Goal: Task Accomplishment & Management: Manage account settings

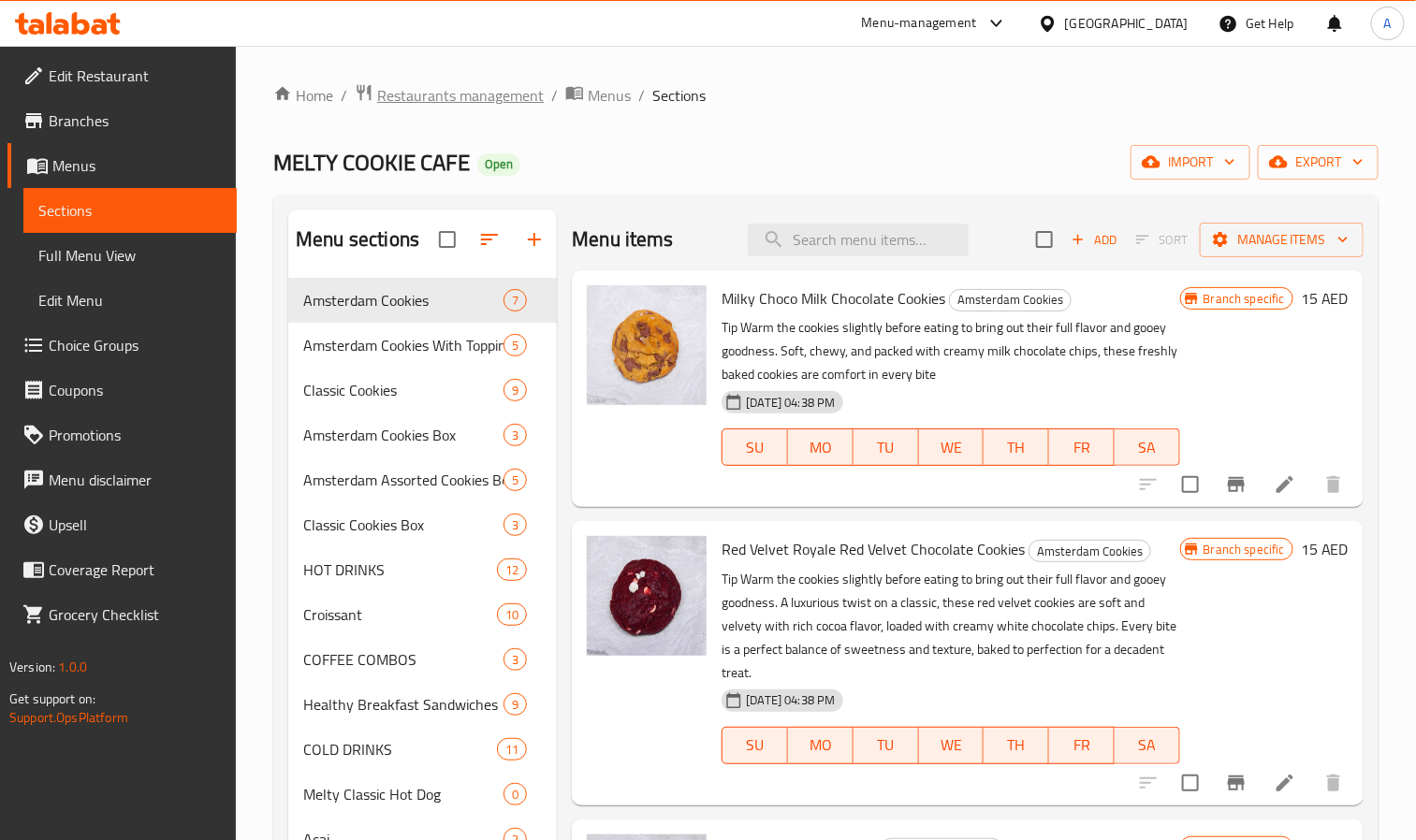
click at [458, 84] on span "Restaurants management" at bounding box center [461, 96] width 167 height 23
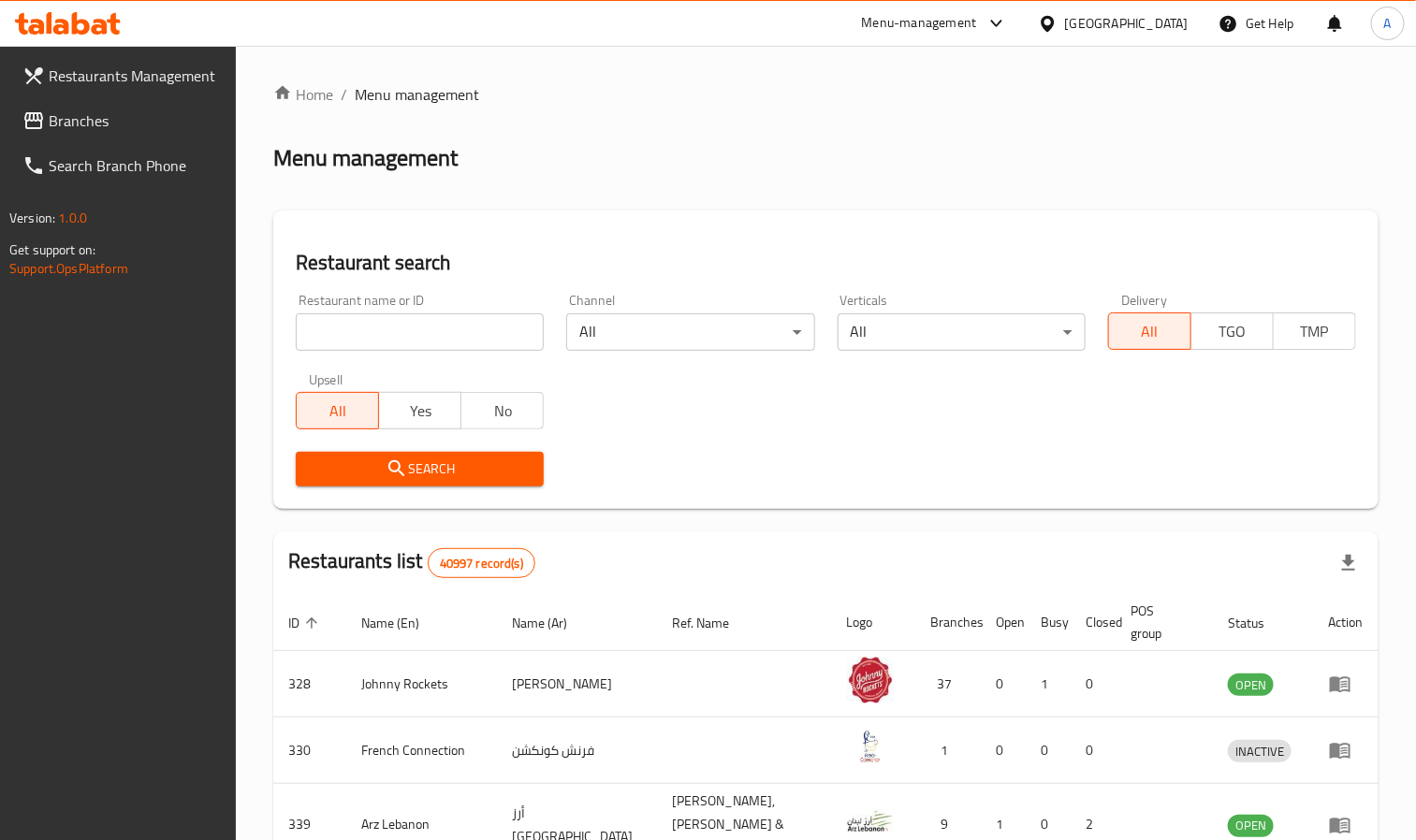
click at [1098, 18] on div "[GEOGRAPHIC_DATA]" at bounding box center [1127, 24] width 123 height 21
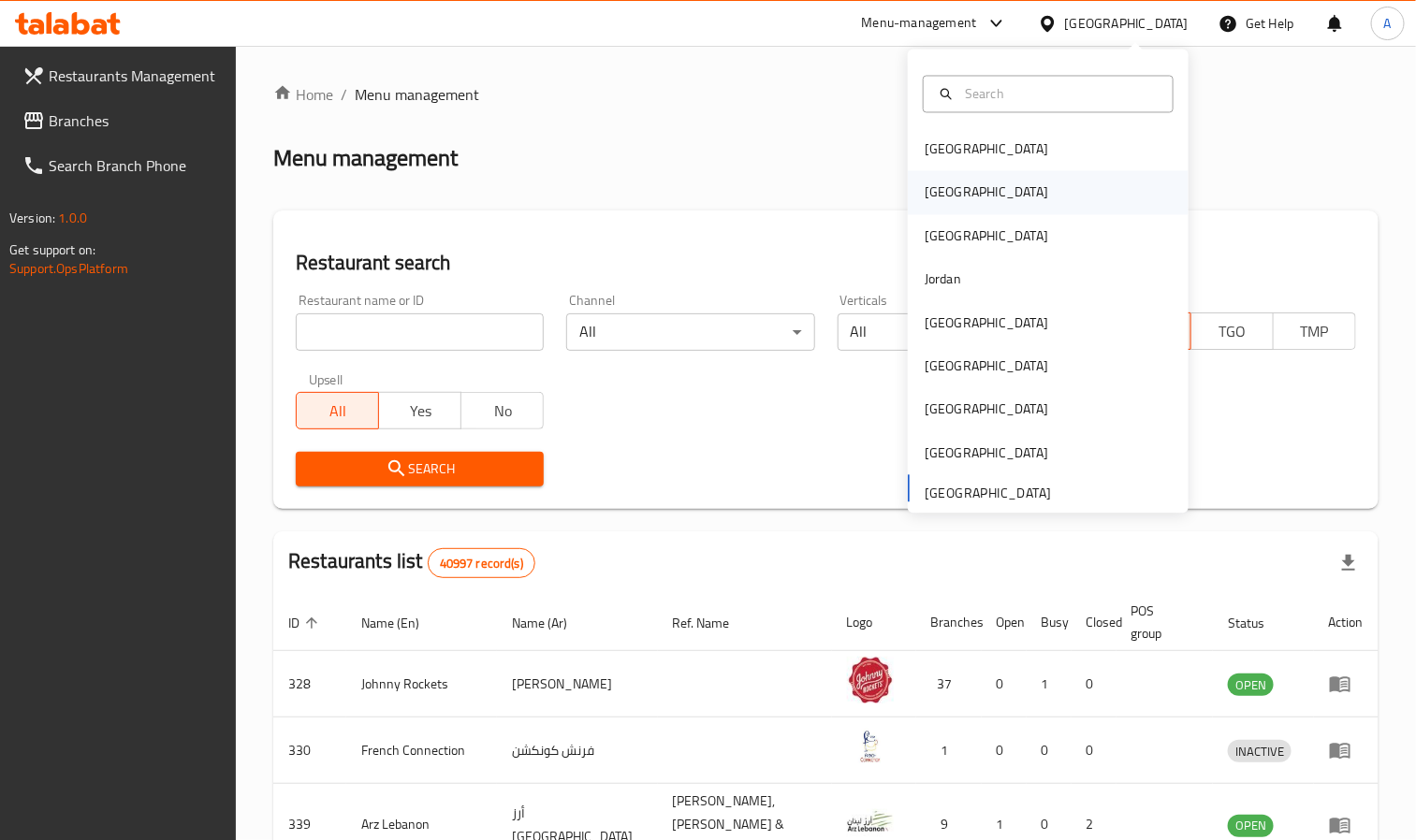
click at [989, 189] on div "[GEOGRAPHIC_DATA]" at bounding box center [1048, 192] width 281 height 43
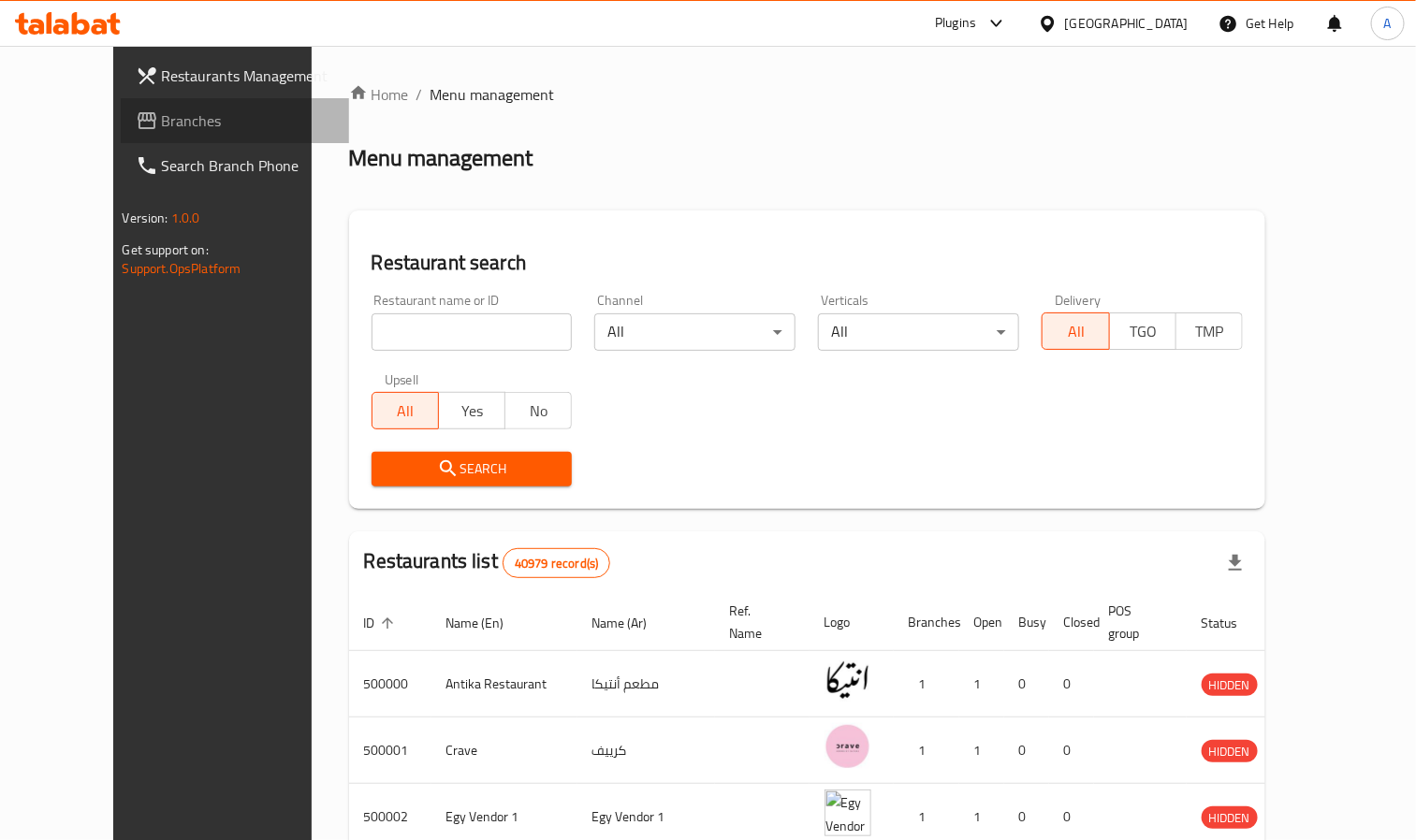
click at [120, 136] on link "Branches" at bounding box center [235, 120] width 230 height 45
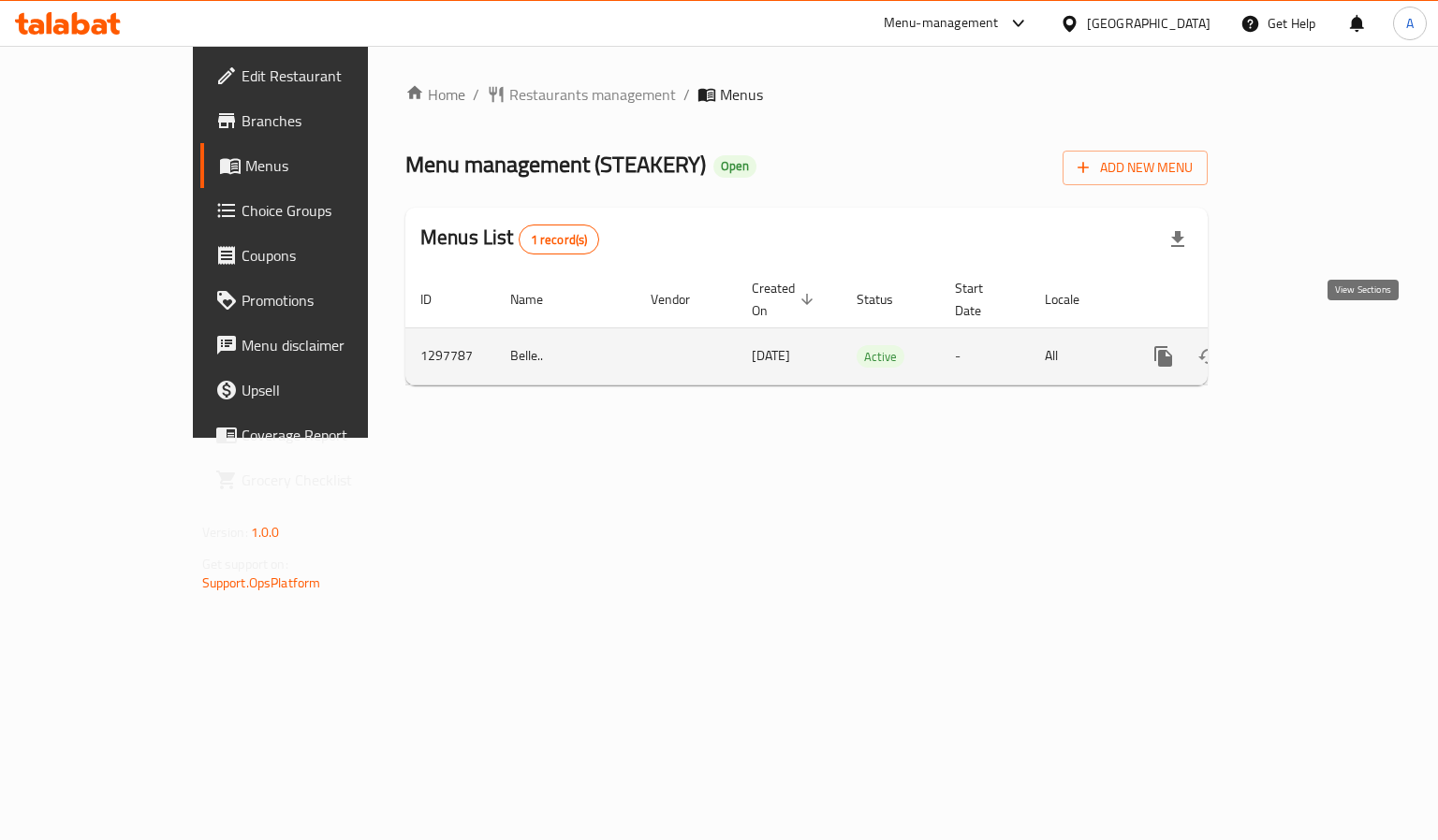
click at [1310, 345] on icon "enhanced table" at bounding box center [1299, 356] width 23 height 23
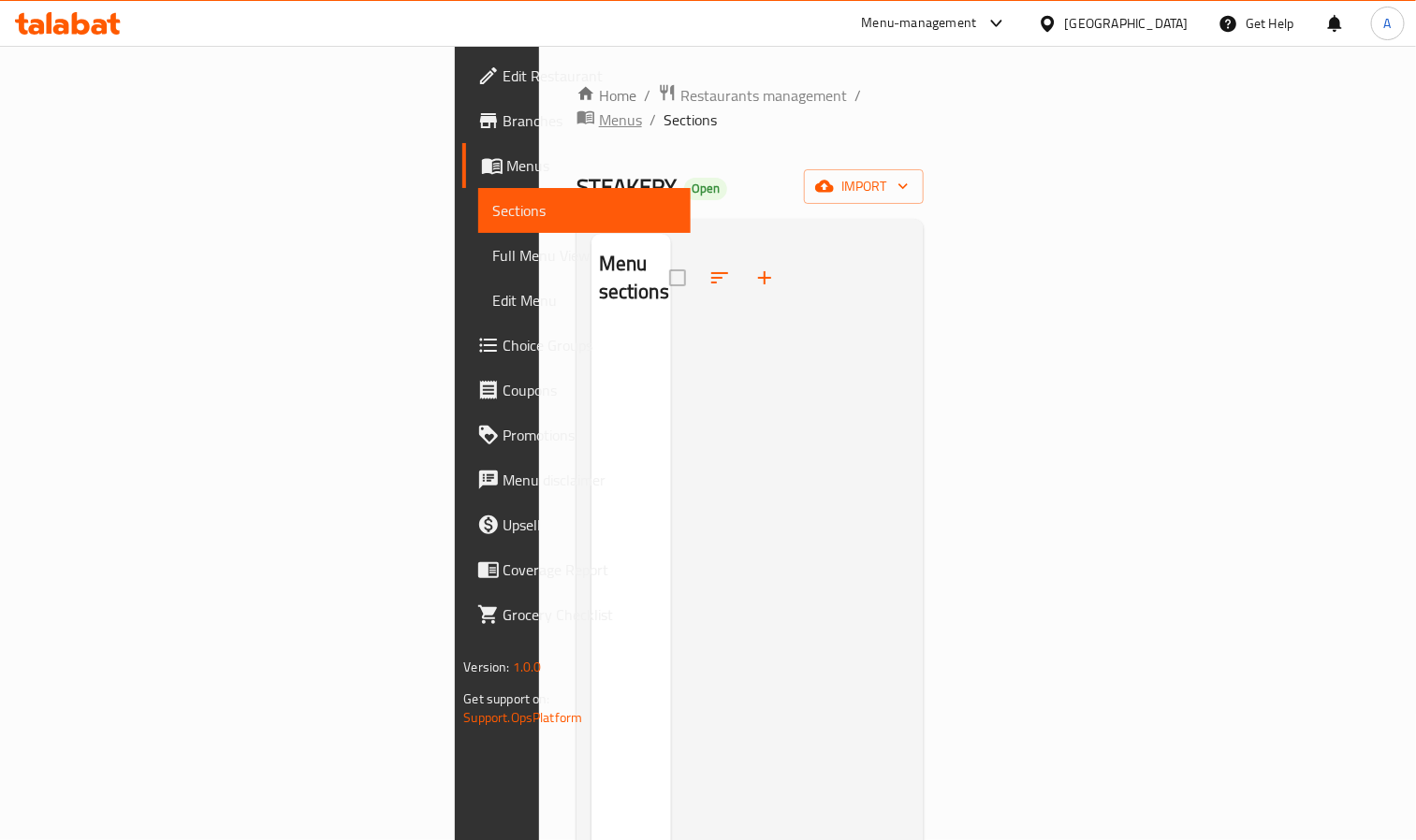
click at [617, 108] on span "Menus" at bounding box center [620, 119] width 43 height 23
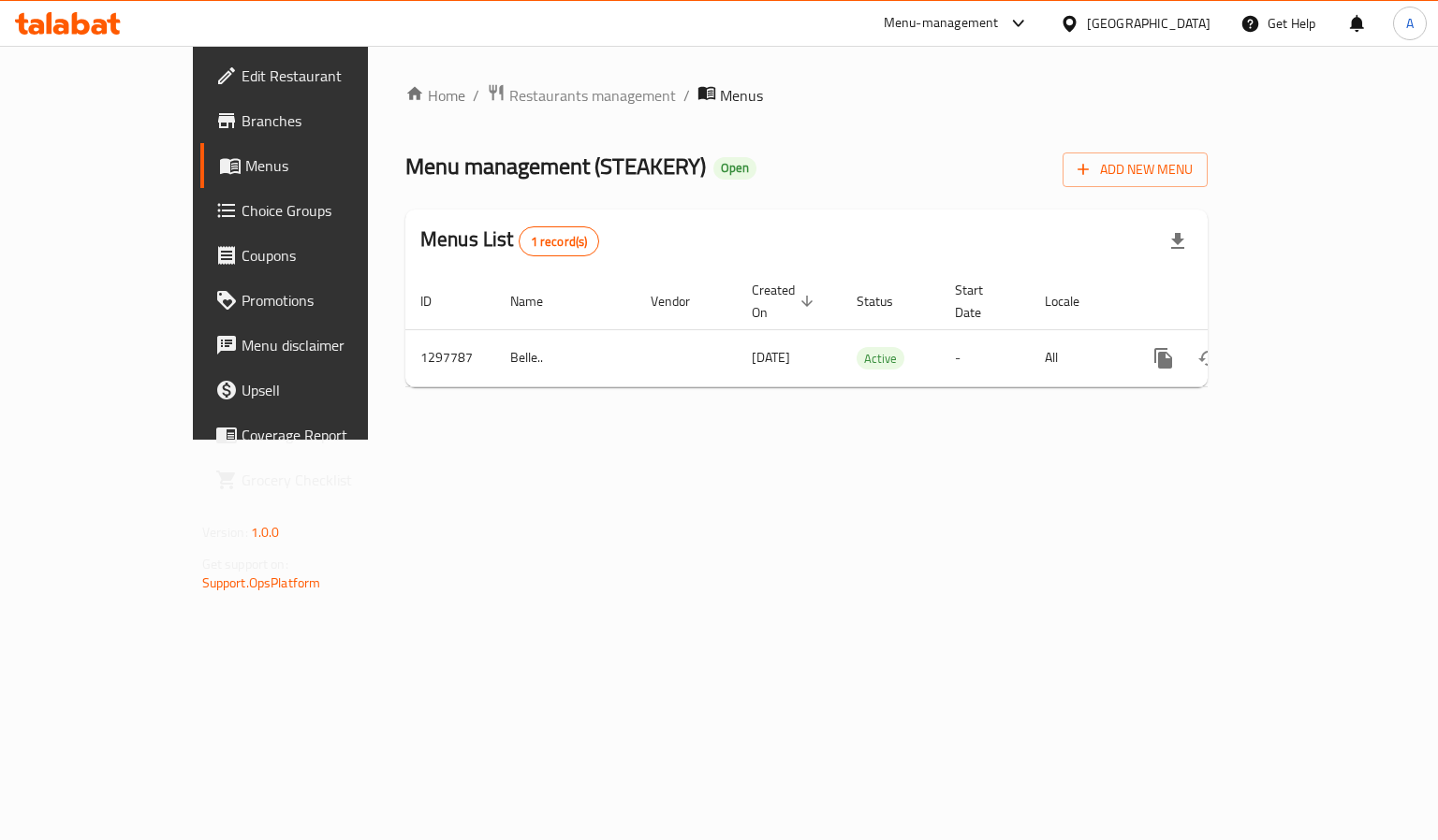
click at [246, 157] on span "Menus" at bounding box center [332, 166] width 174 height 23
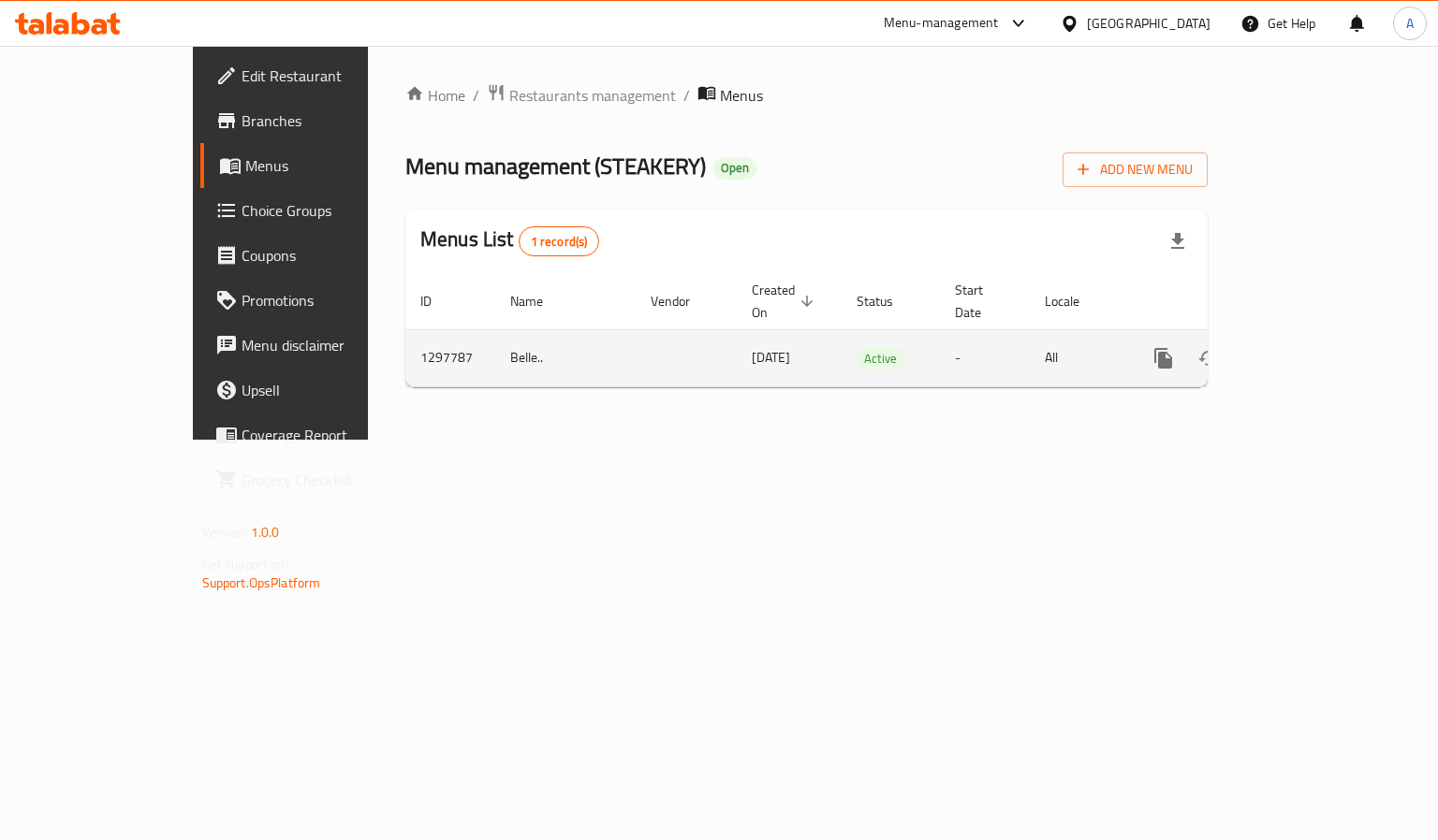
click at [1310, 347] on icon "enhanced table" at bounding box center [1299, 358] width 23 height 23
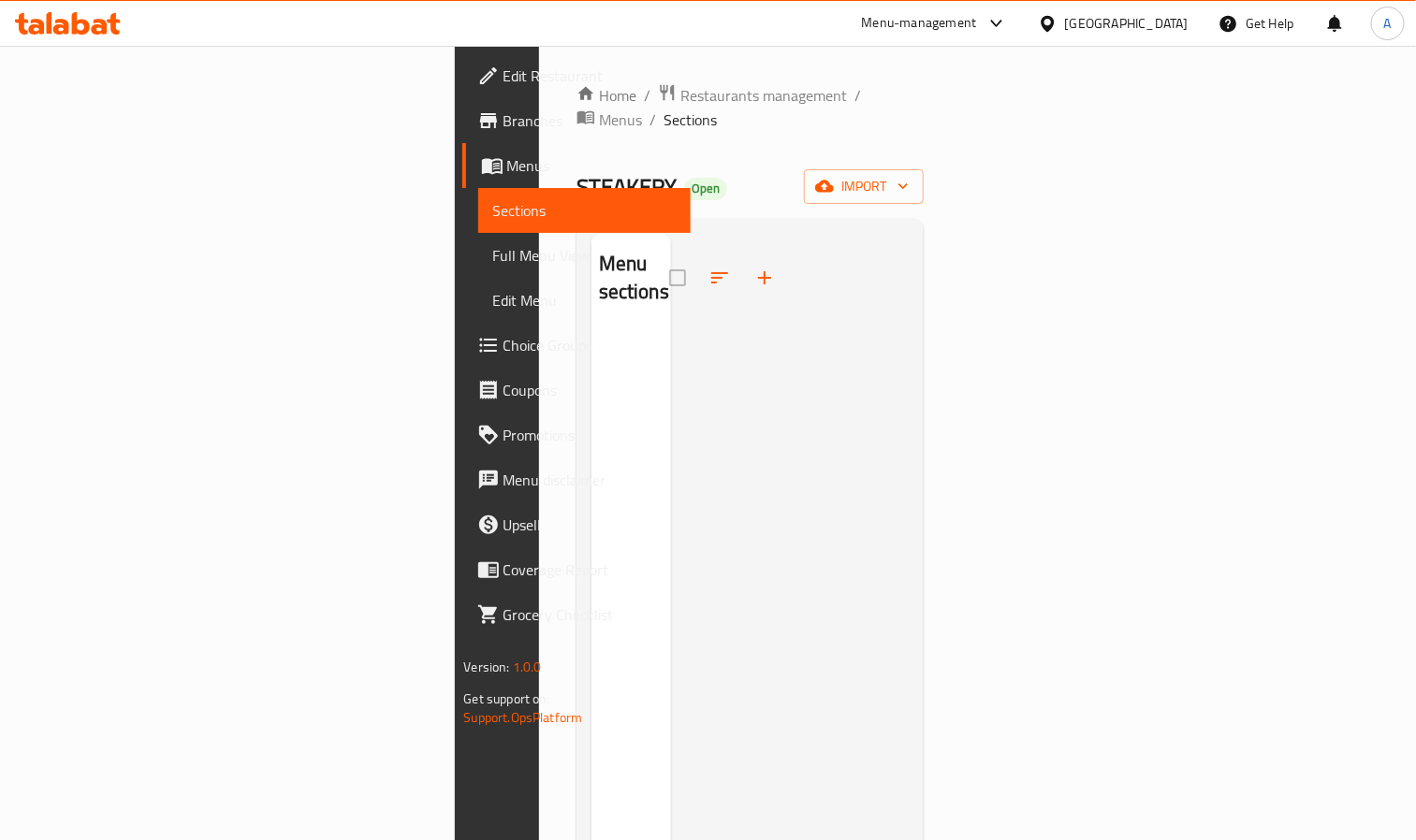
click at [507, 170] on span "Menus" at bounding box center [592, 166] width 170 height 23
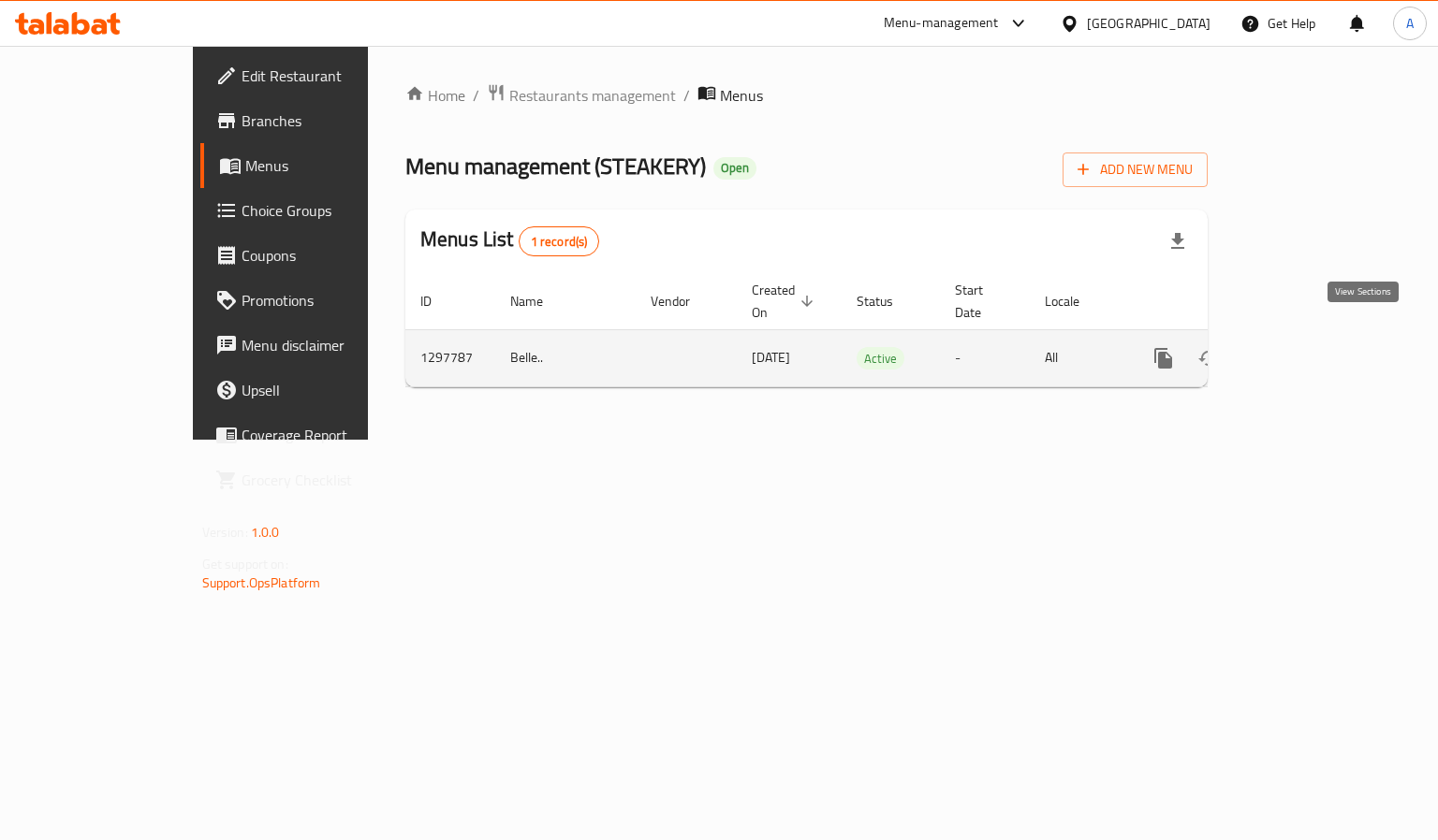
click at [1310, 347] on icon "enhanced table" at bounding box center [1299, 358] width 23 height 23
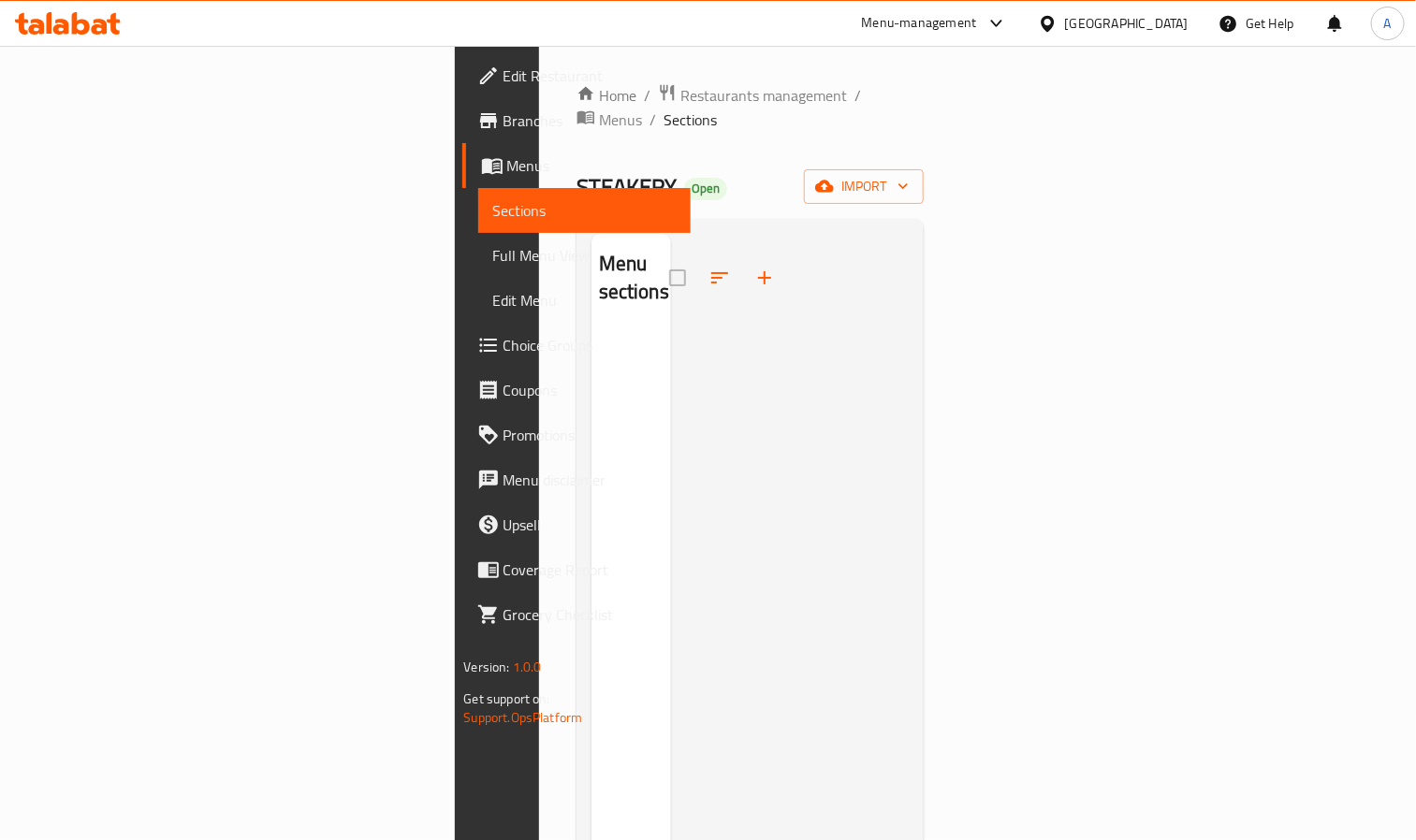
click at [616, 110] on div "Home / Restaurants management / Menus / Sections STEAKERY Open import Menu sect…" at bounding box center [750, 586] width 348 height 1006
click at [616, 108] on span "Menus" at bounding box center [620, 119] width 43 height 23
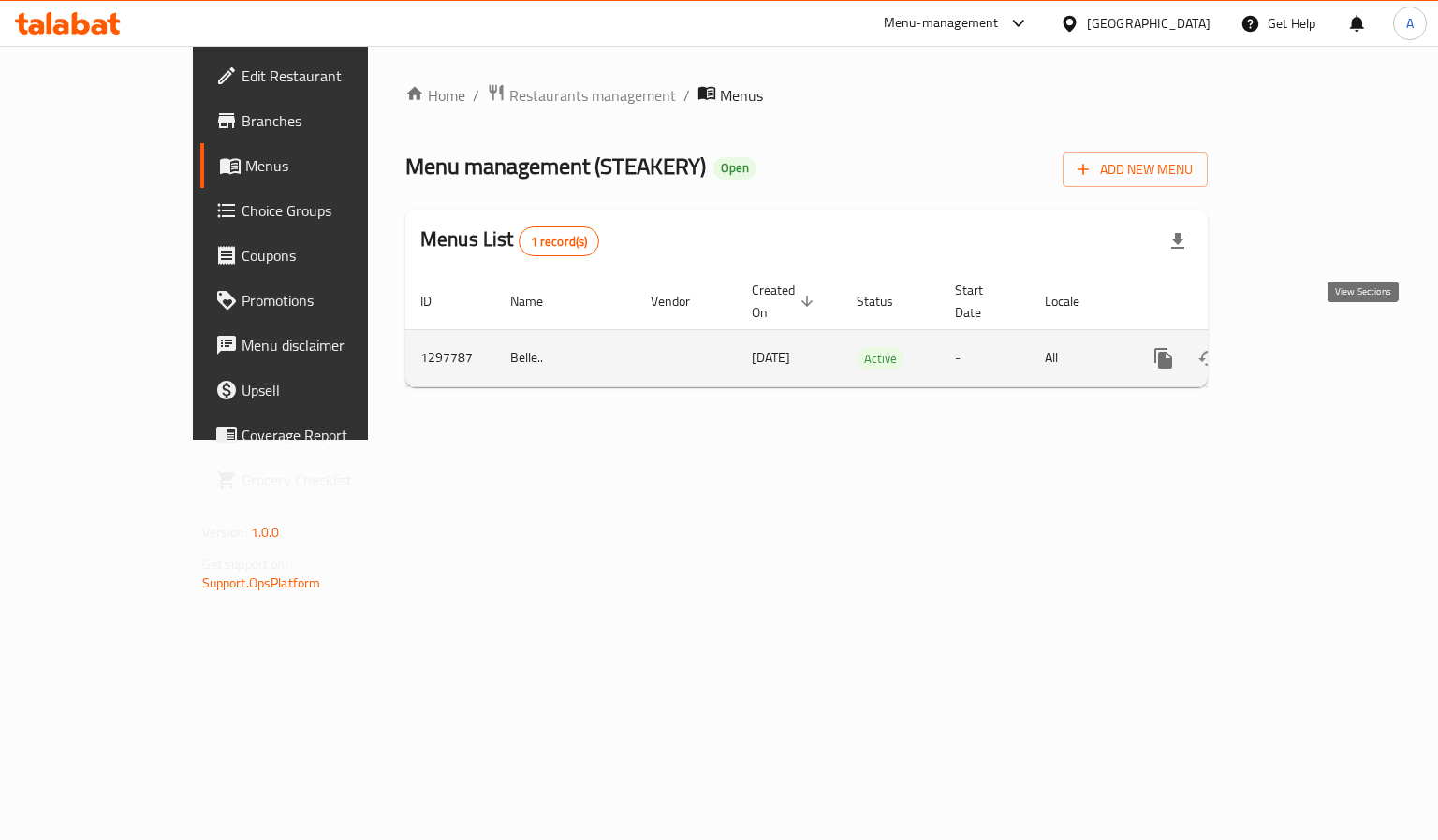
click at [1321, 355] on link "enhanced table" at bounding box center [1298, 357] width 45 height 45
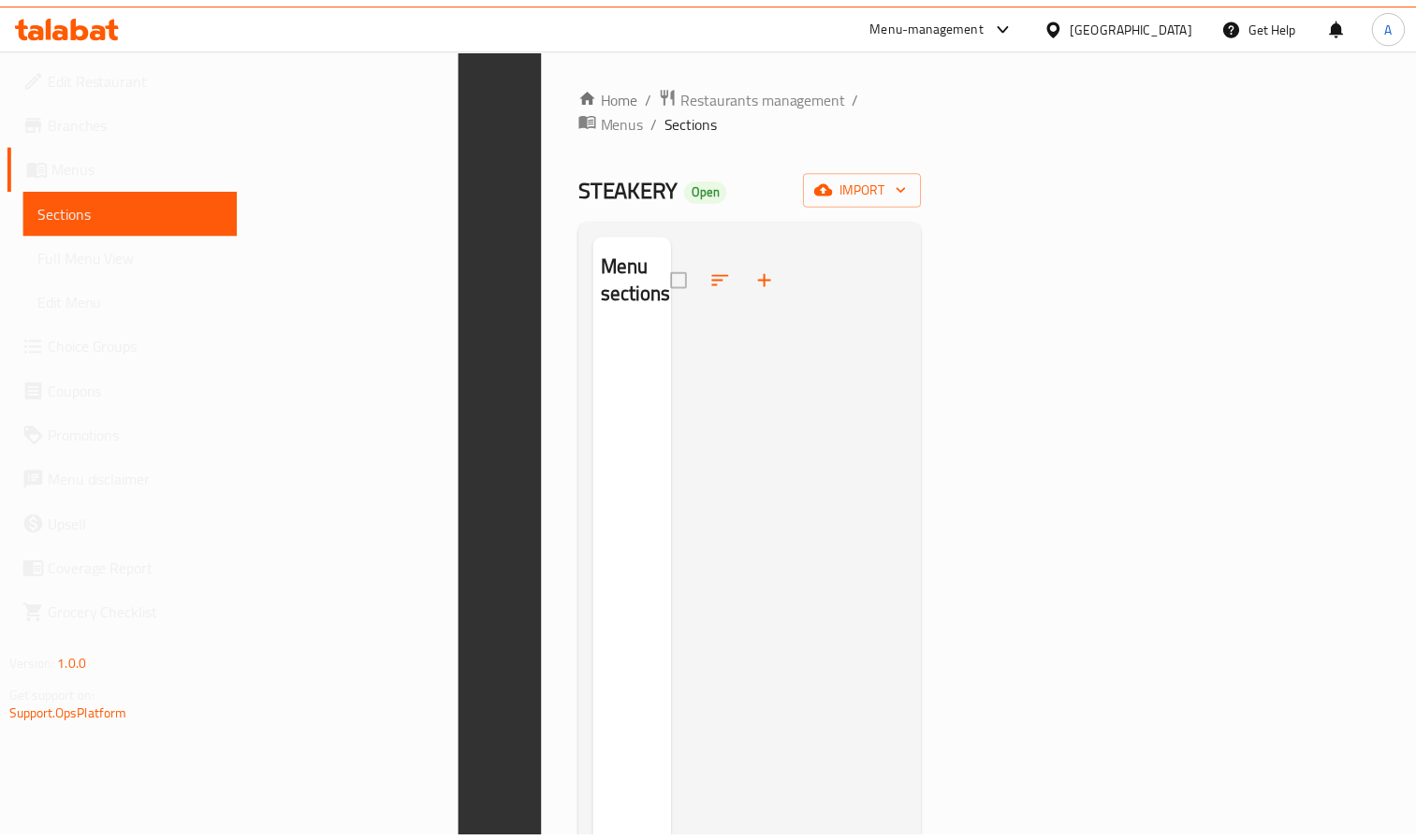
scroll to position [262, 0]
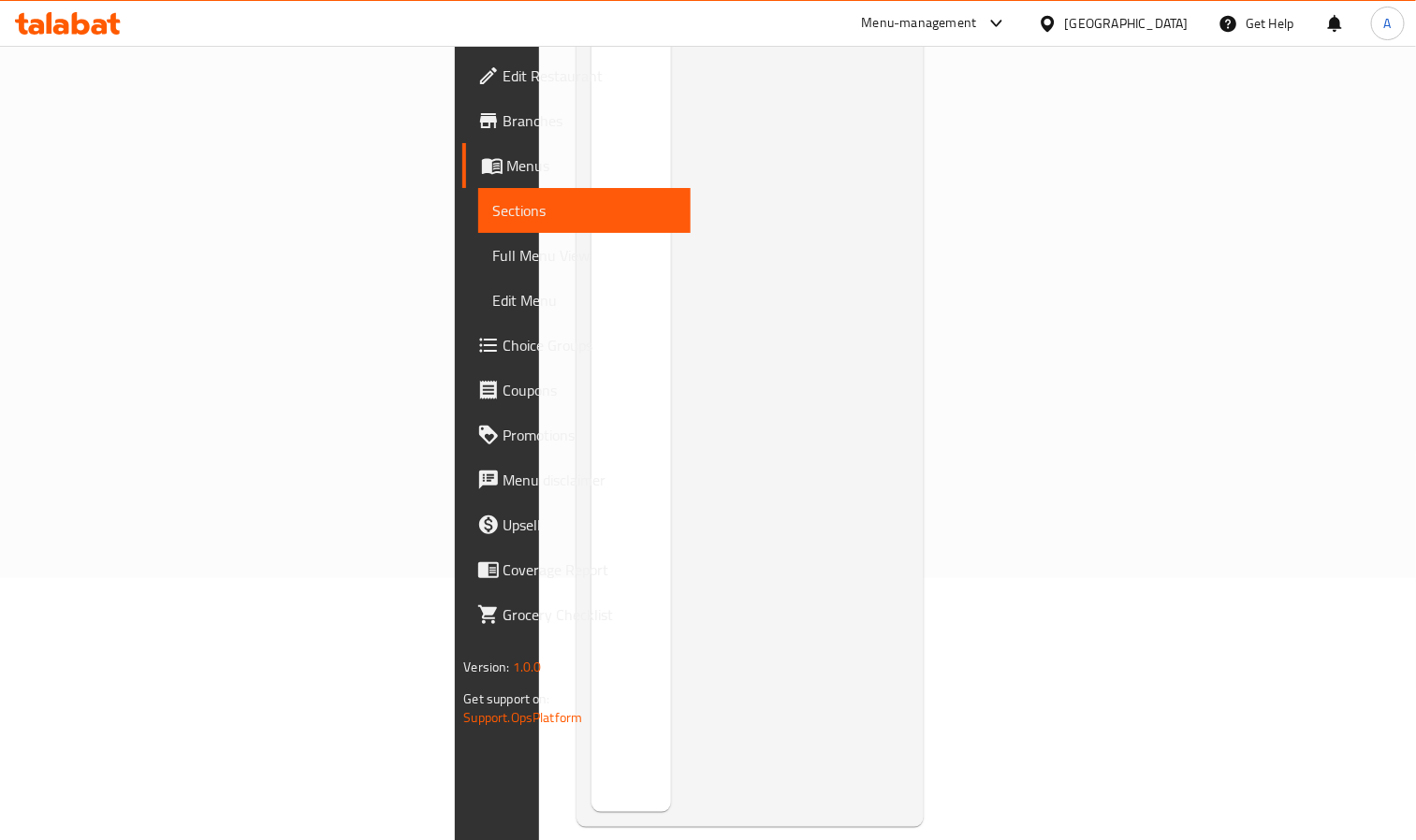
click at [671, 296] on div at bounding box center [791, 392] width 239 height 840
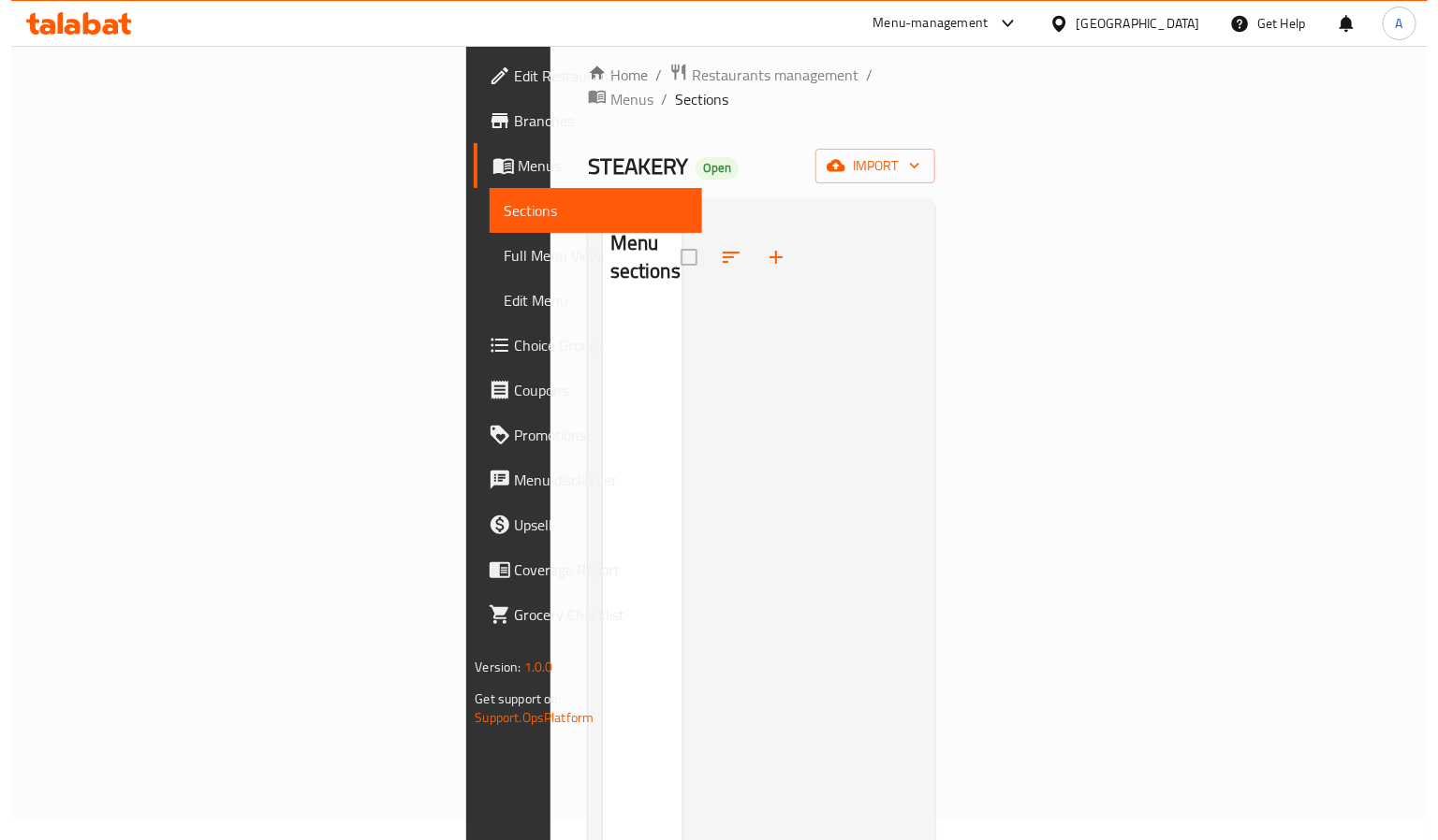
scroll to position [0, 0]
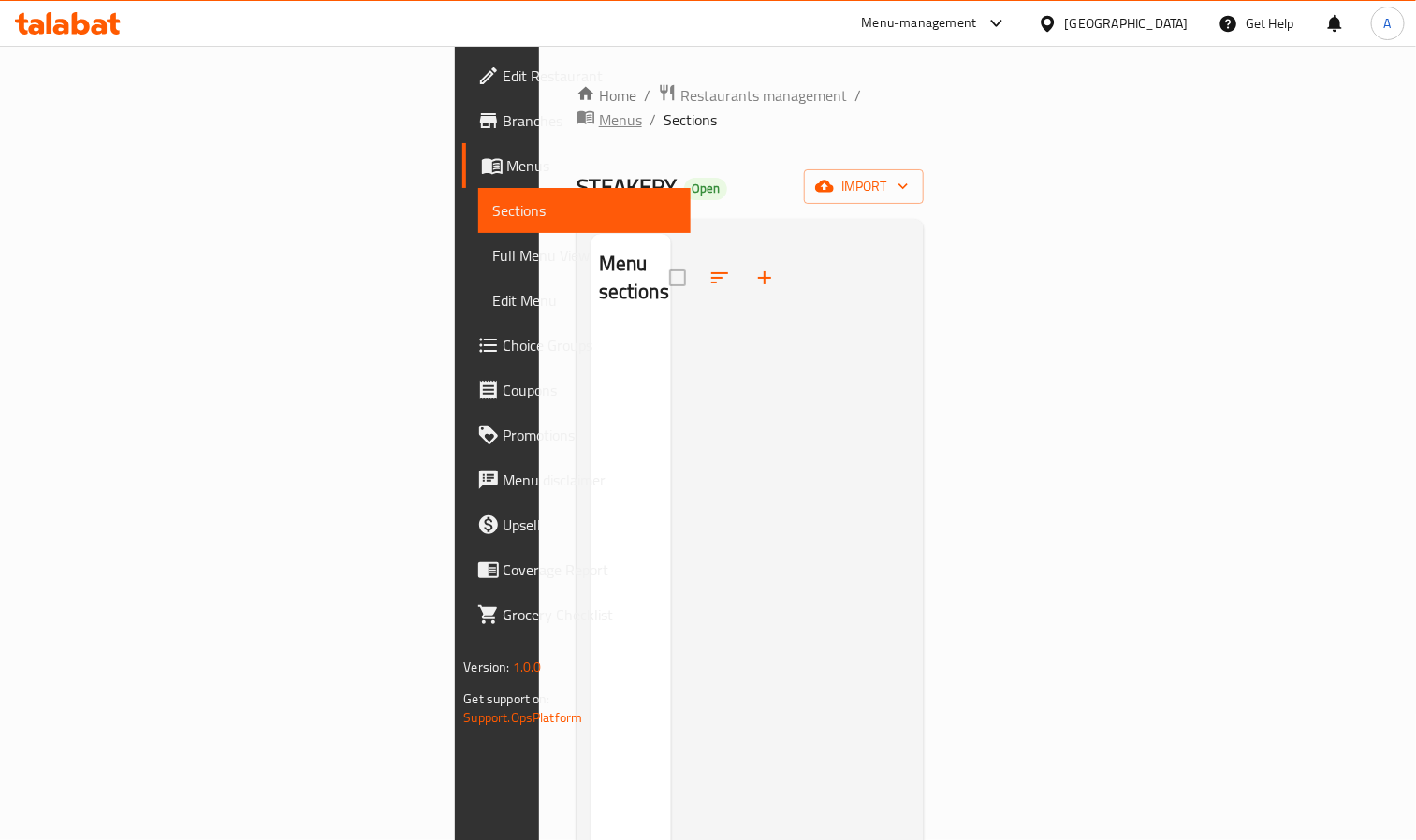
click at [626, 105] on div "Home / Restaurants management / Menus / Sections STEAKERY Open import Menu sect…" at bounding box center [750, 586] width 348 height 1006
click at [617, 108] on span "Menus" at bounding box center [620, 119] width 43 height 23
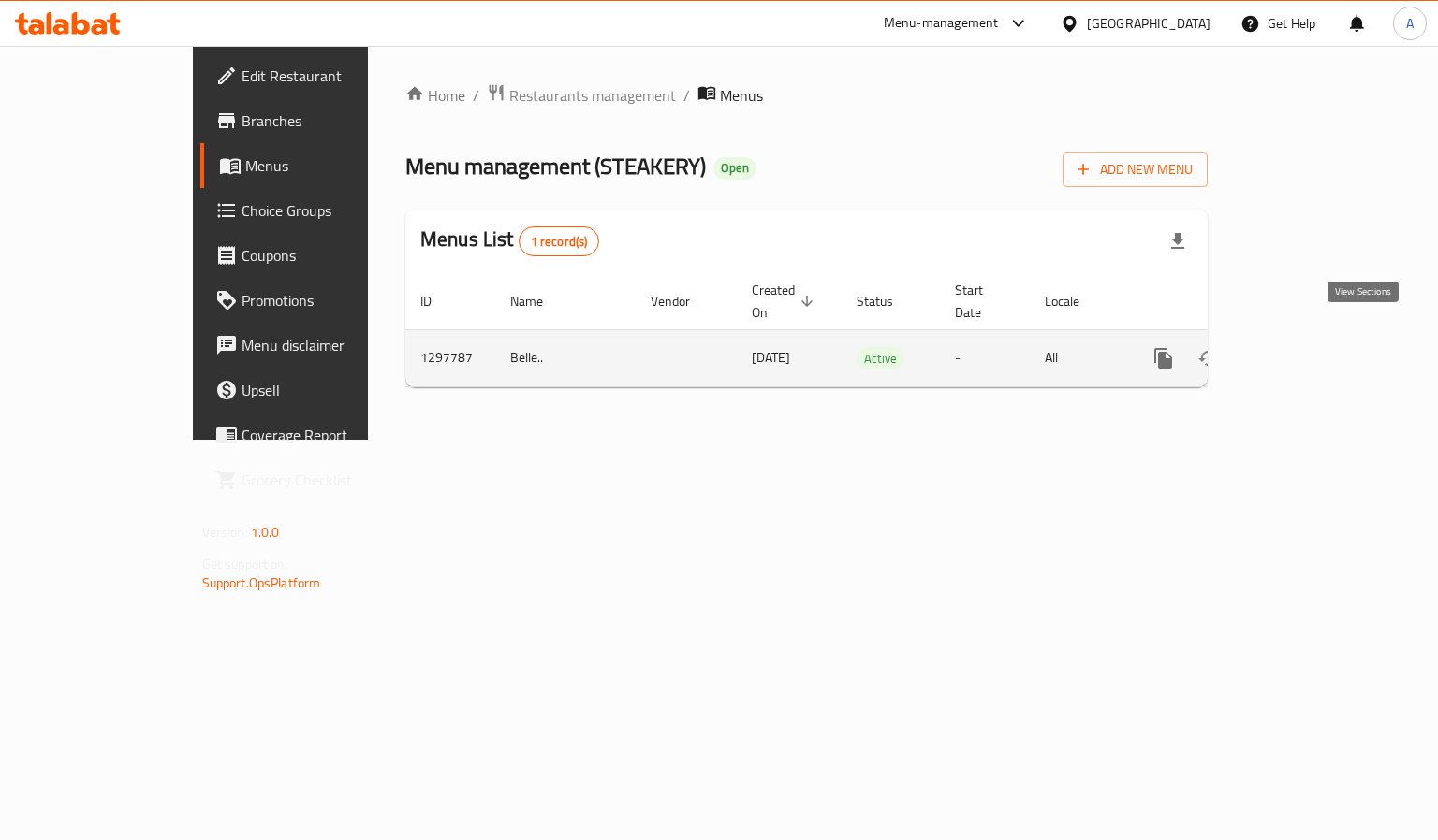
click at [1310, 347] on icon "enhanced table" at bounding box center [1299, 358] width 23 height 23
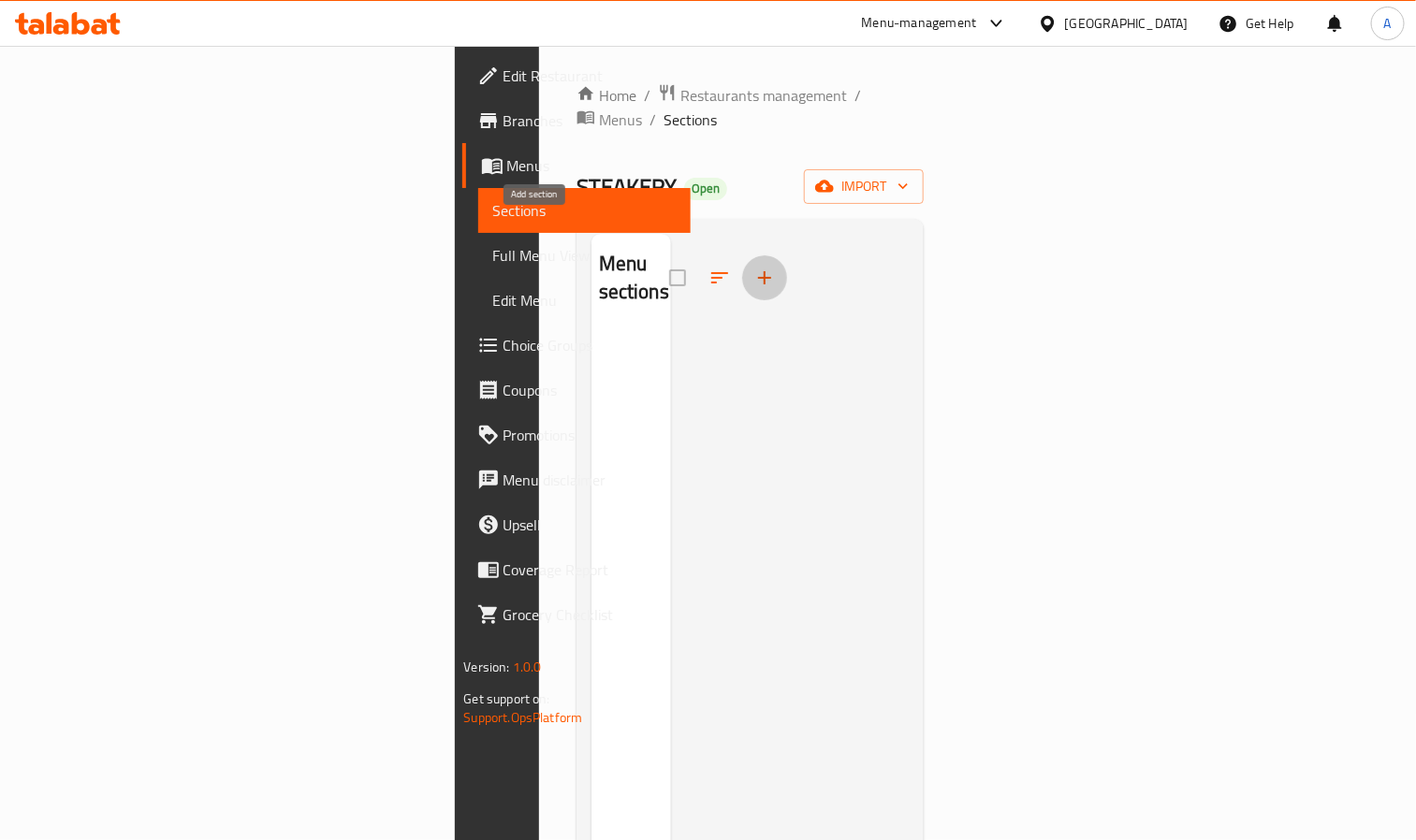
click at [759, 271] on icon "button" at bounding box center [765, 278] width 13 height 13
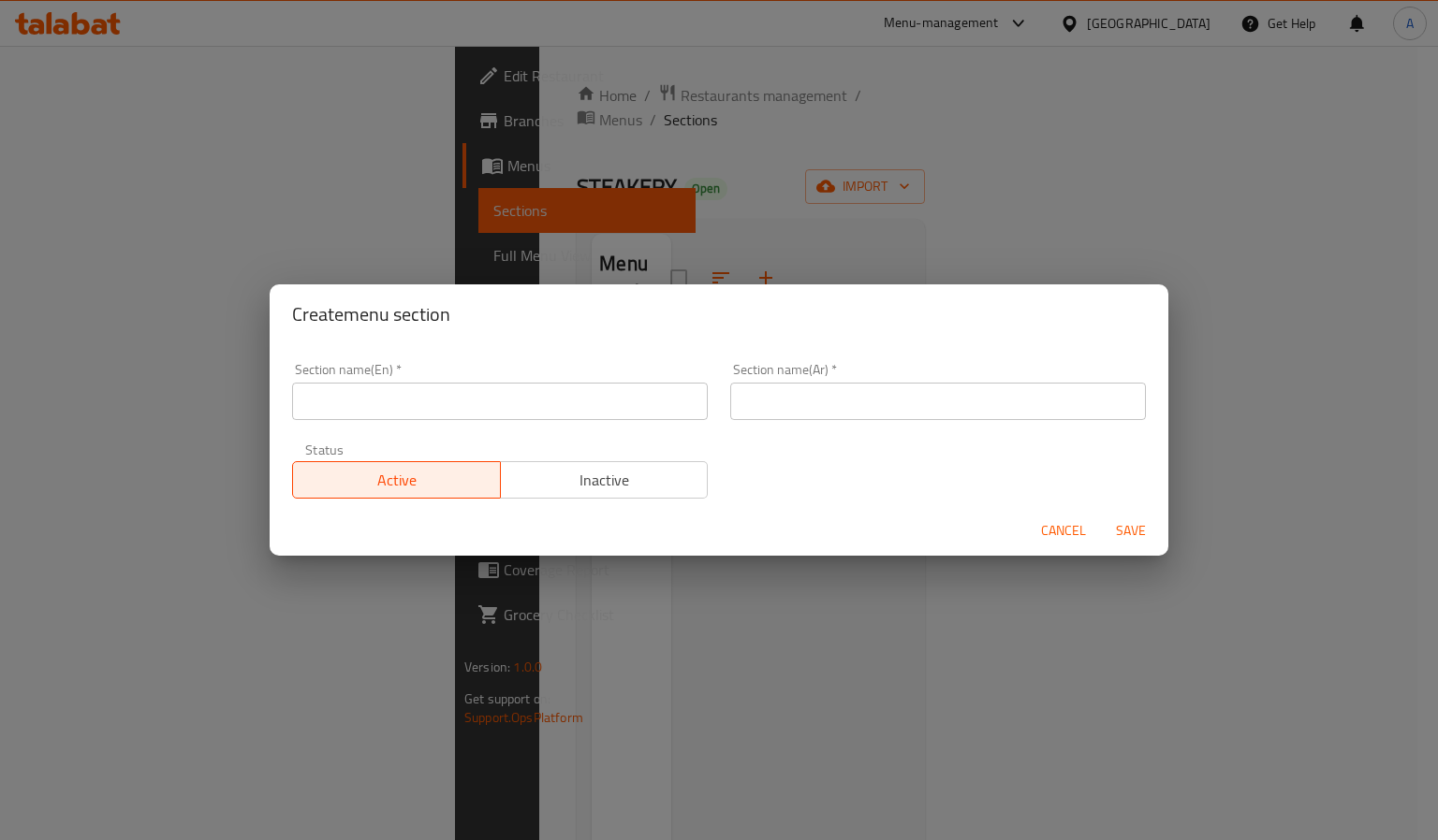
click at [740, 80] on div "Create menu section Section name(En)   * Section name(En) * Section name(Ar)   …" at bounding box center [719, 420] width 1438 height 840
click at [273, 418] on div "Section name(En)   * Section name(En) * Section name(Ar)   * Section name(Ar) *…" at bounding box center [719, 425] width 899 height 162
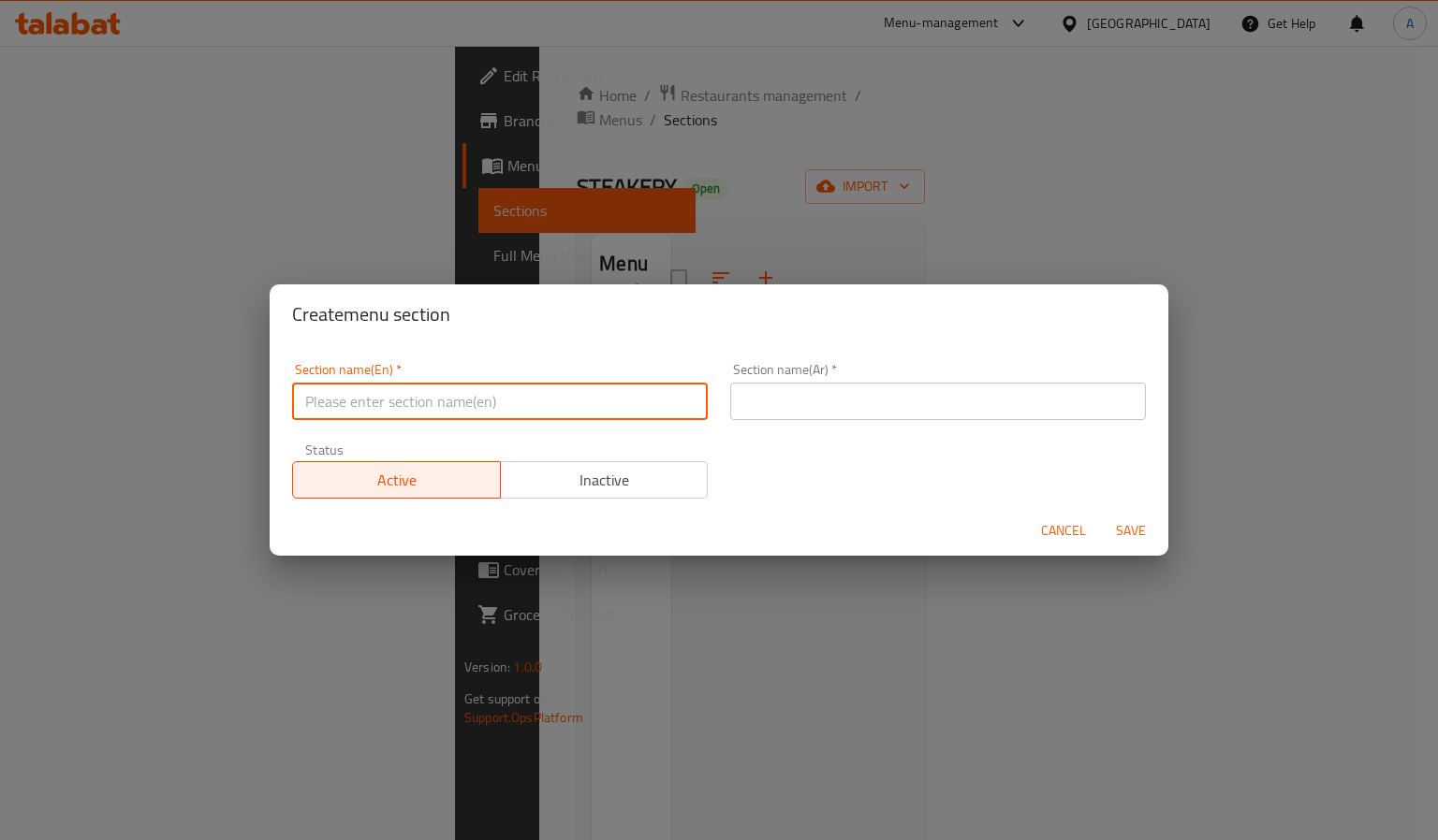
click at [349, 411] on input "text" at bounding box center [500, 401] width 415 height 37
paste input "Soups"
type input "Soups"
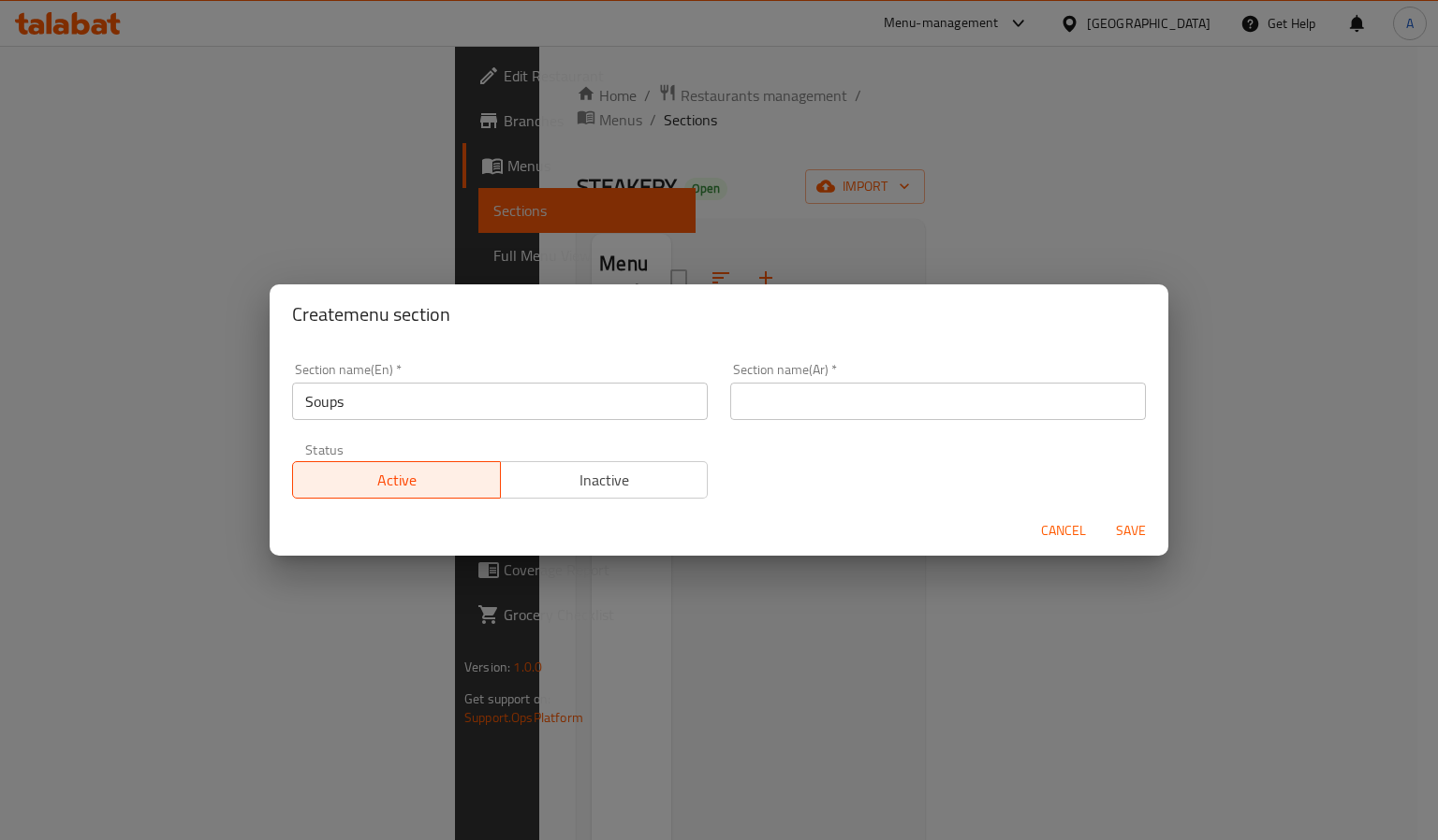
click at [944, 415] on input "text" at bounding box center [938, 401] width 415 height 37
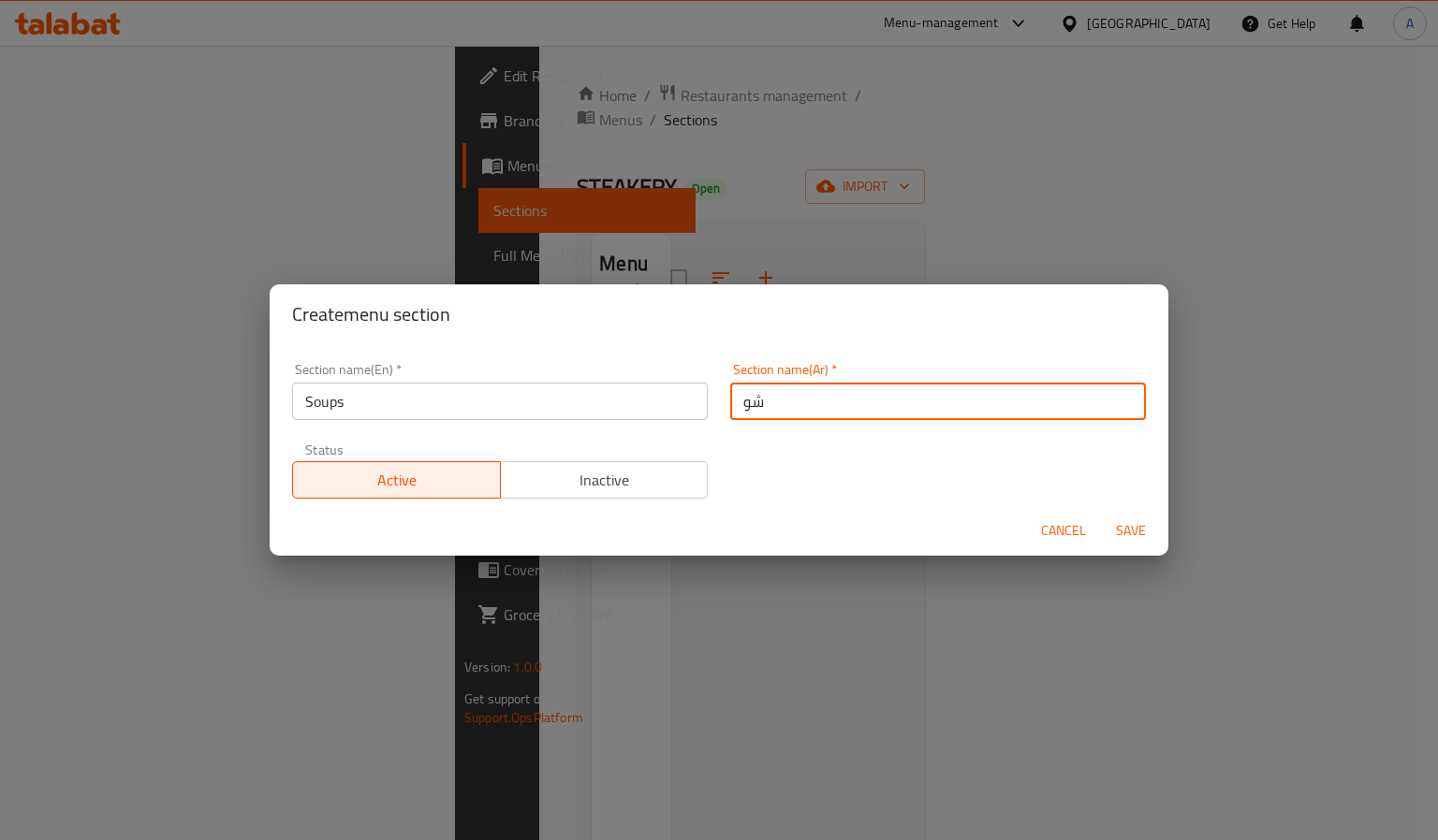
type input "شوربات"
click at [1132, 529] on span "Save" at bounding box center [1131, 531] width 45 height 24
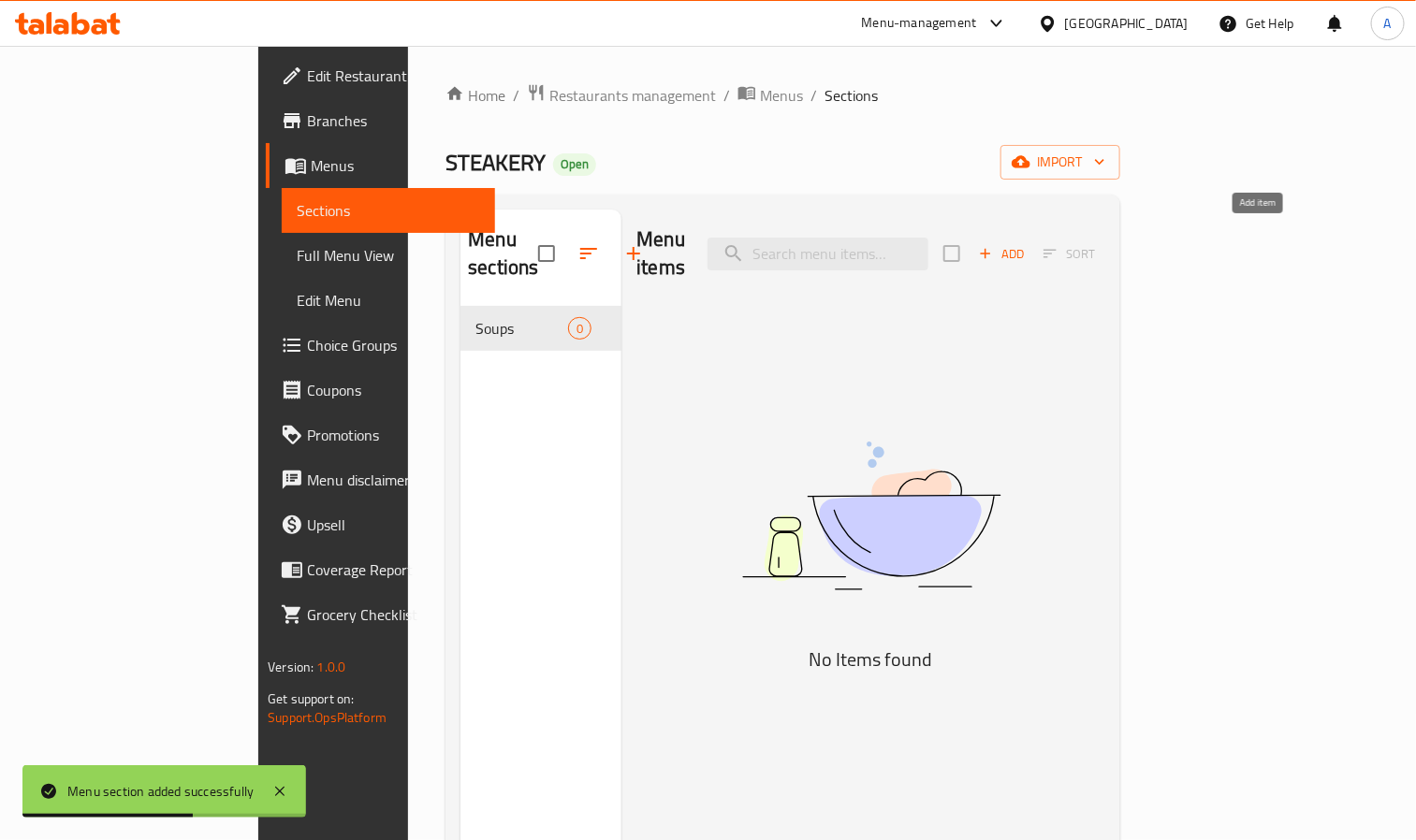
click at [1027, 248] on span "Add" at bounding box center [1002, 254] width 50 height 22
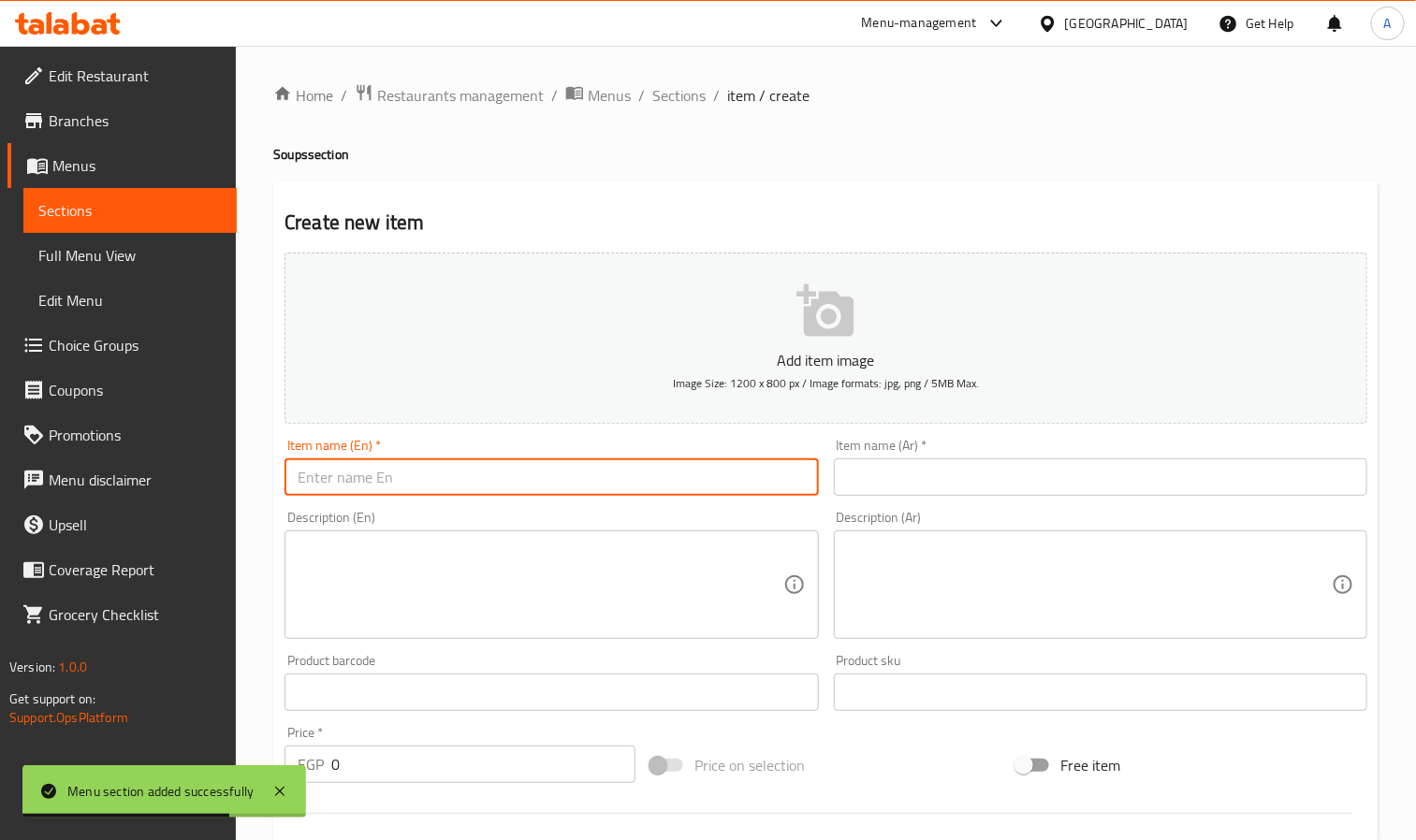
click at [526, 474] on input "text" at bounding box center [551, 477] width 534 height 37
paste input "CLASSIC ONION"
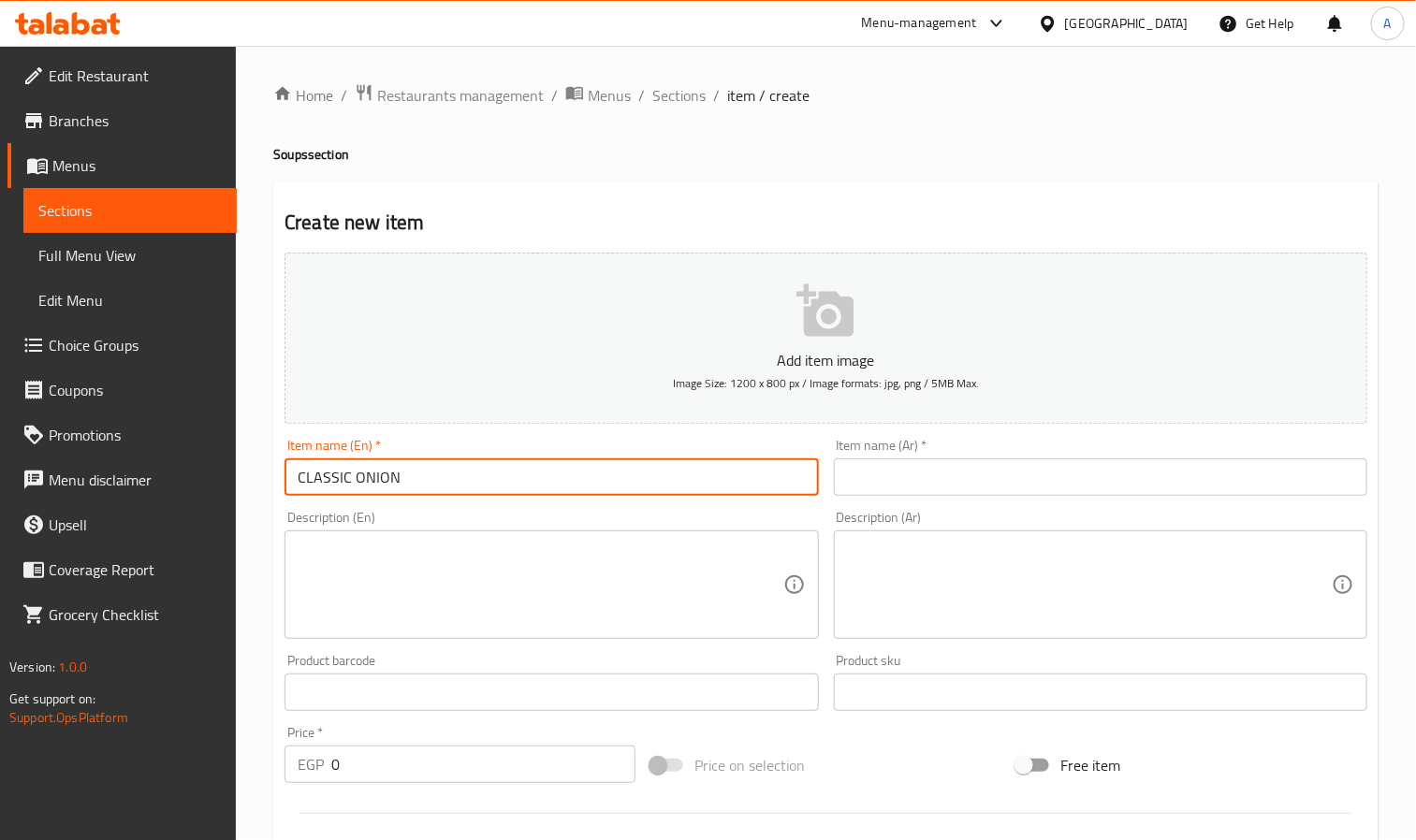
click at [379, 496] on input "CLASSIC ONION" at bounding box center [551, 477] width 534 height 37
paste input "lassic Onion"
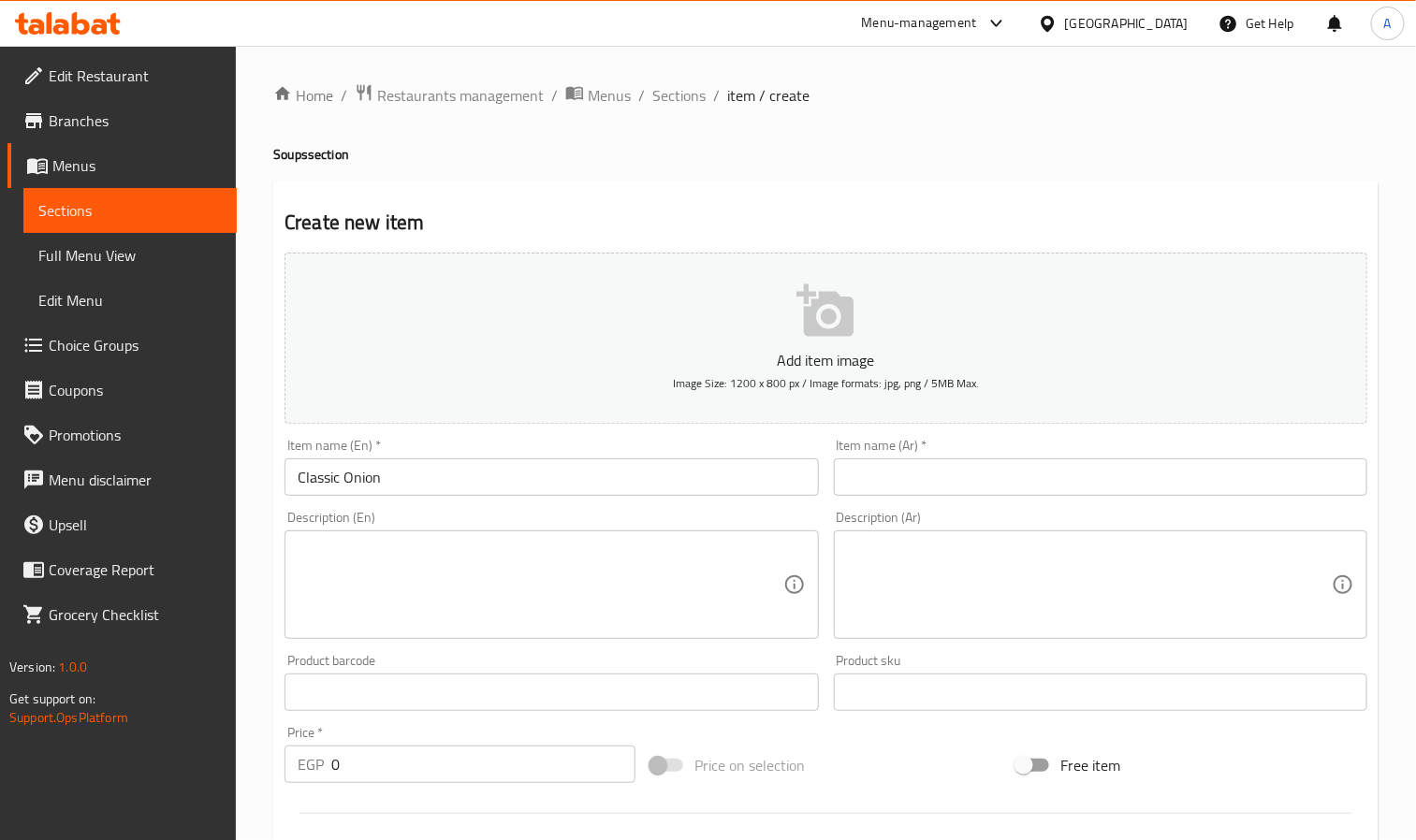
click at [270, 153] on div "Home / Restaurants management / Menus / Sections / item / create Soups section …" at bounding box center [826, 684] width 1181 height 1276
click at [276, 155] on h4 "Soups section" at bounding box center [826, 155] width 1106 height 19
drag, startPoint x: 276, startPoint y: 155, endPoint x: 290, endPoint y: 155, distance: 14.0
click at [290, 155] on h4 "Soups section" at bounding box center [826, 155] width 1106 height 19
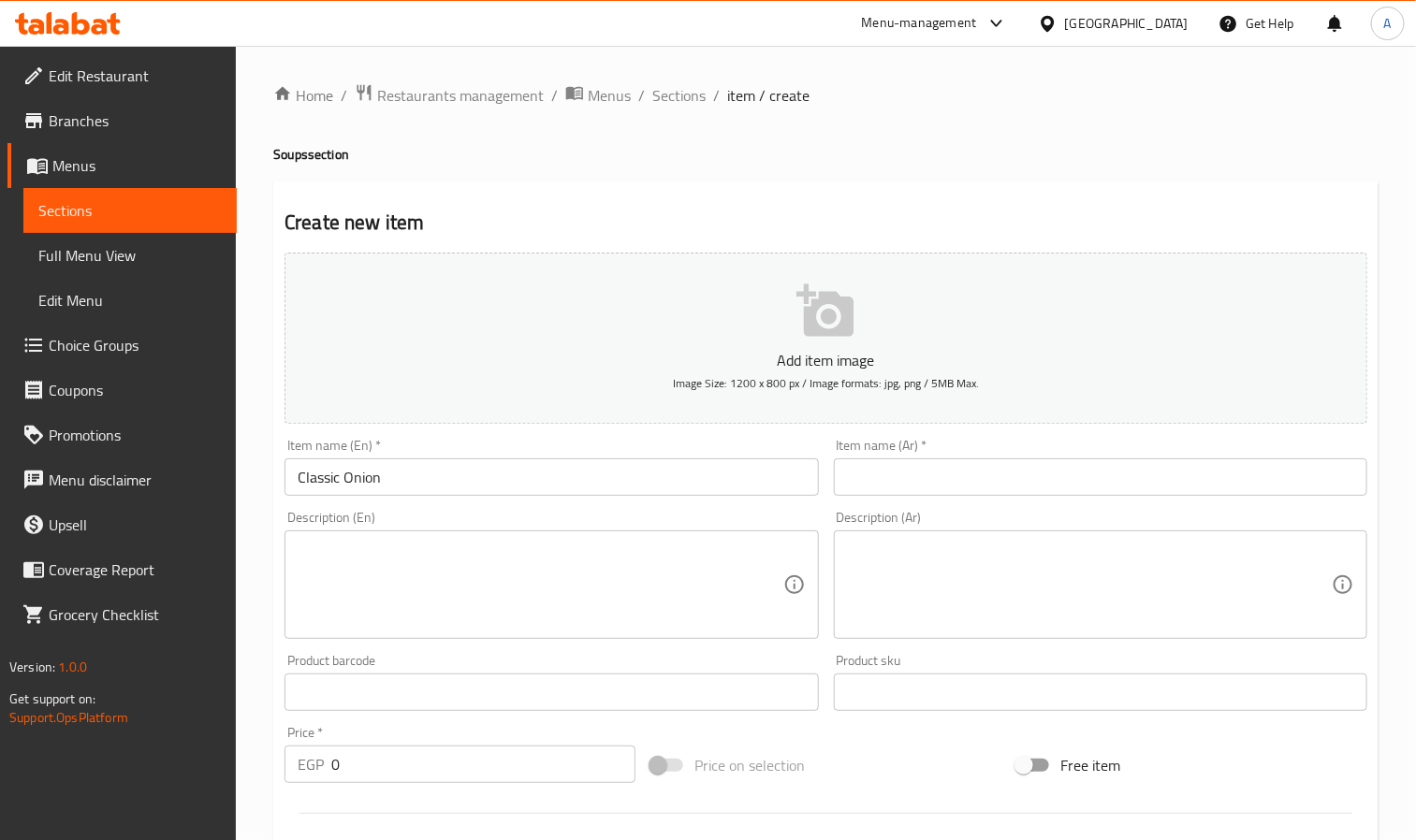
click at [270, 152] on div "Home / Restaurants management / Menus / Sections / item / create Soups section …" at bounding box center [826, 684] width 1181 height 1276
drag, startPoint x: 273, startPoint y: 153, endPoint x: 301, endPoint y: 158, distance: 28.4
click at [301, 158] on h4 "Soups section" at bounding box center [826, 155] width 1106 height 19
copy h4 "Soup"
click at [408, 498] on div "Item name (En)   * Classic Onion Item name (En) *" at bounding box center [551, 467] width 548 height 72
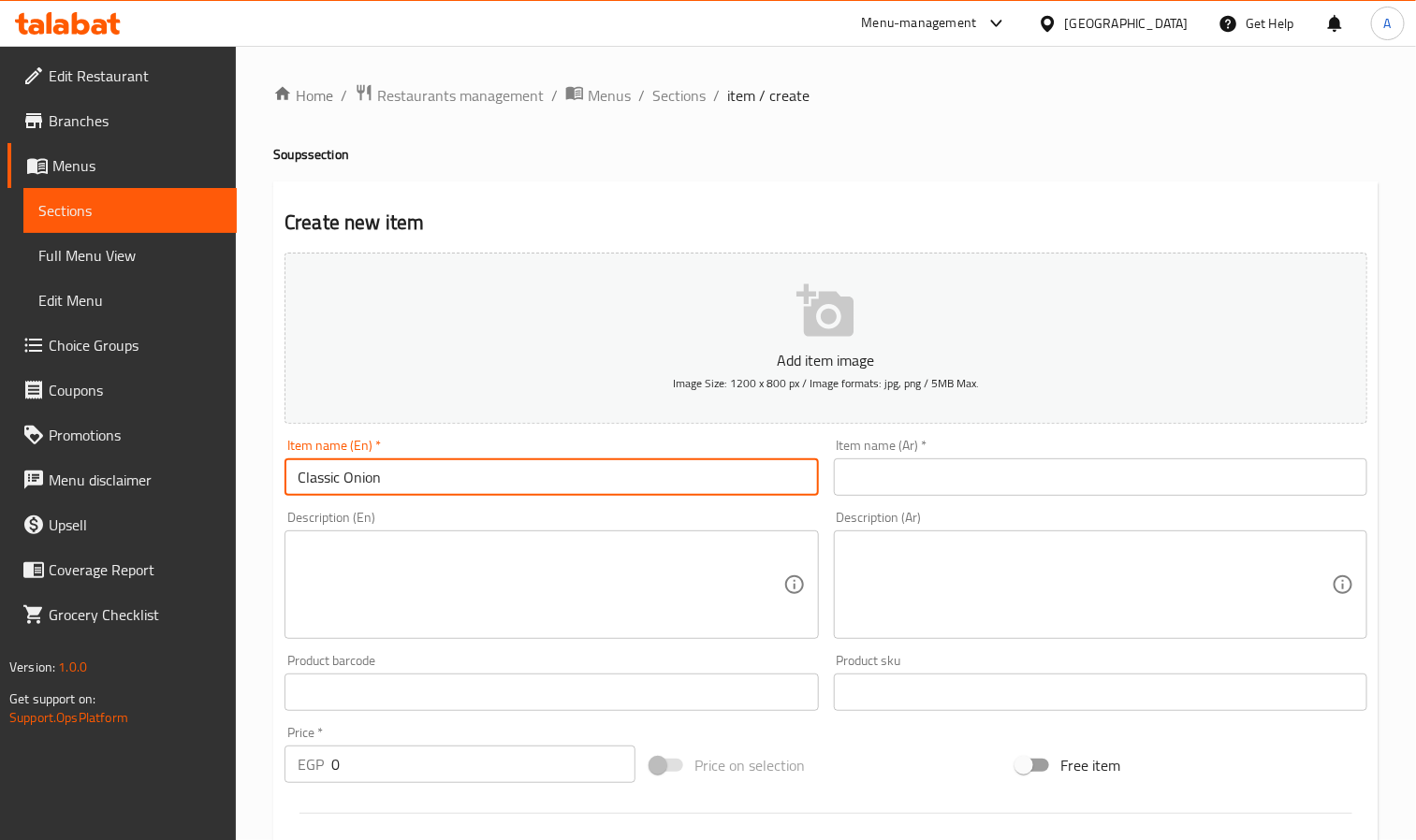
click at [414, 484] on input "Classic Onion" at bounding box center [551, 477] width 534 height 37
paste input "Soup"
click at [414, 484] on input "Classic Onion Soup" at bounding box center [551, 477] width 534 height 37
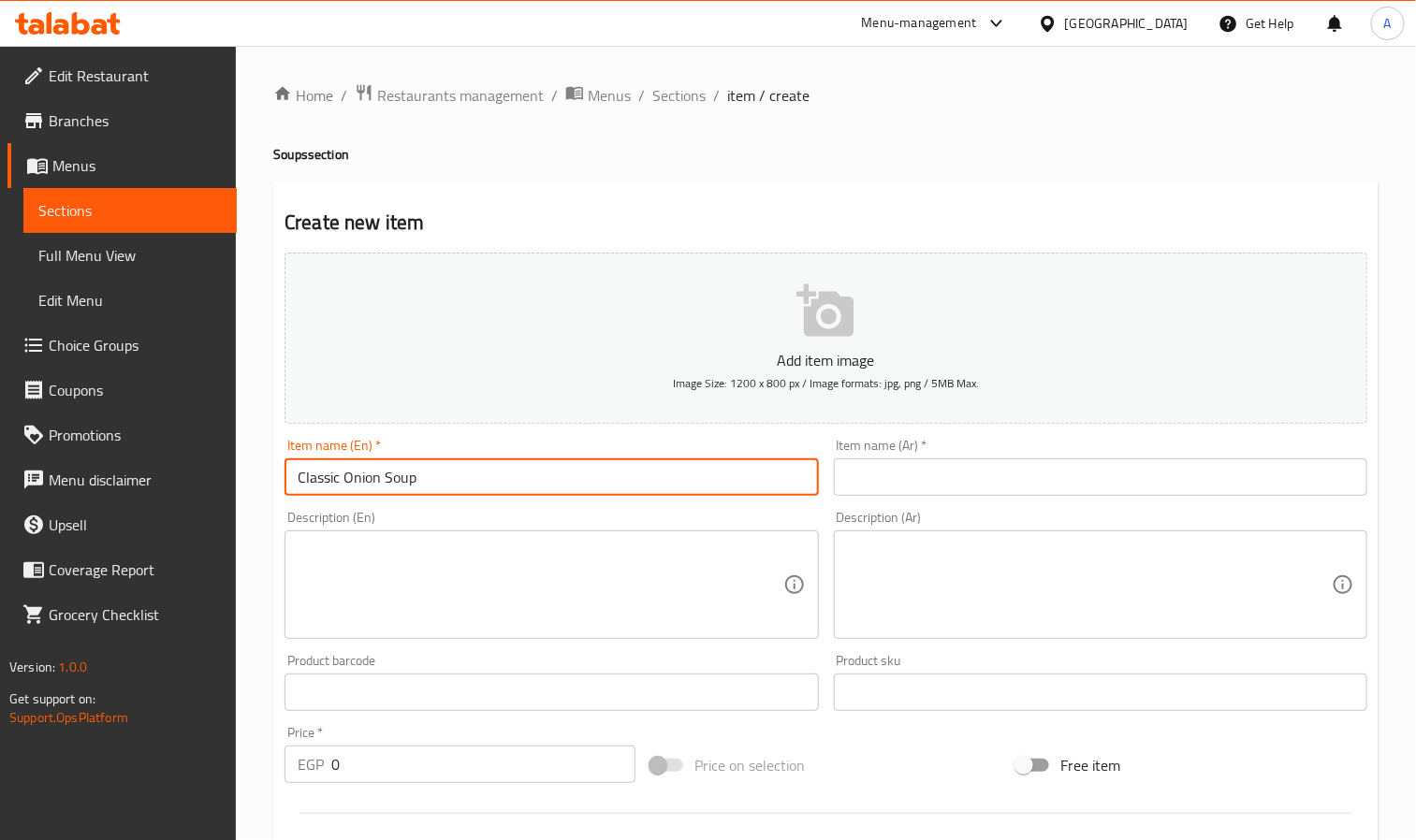
type input "Classic Onion Soup"
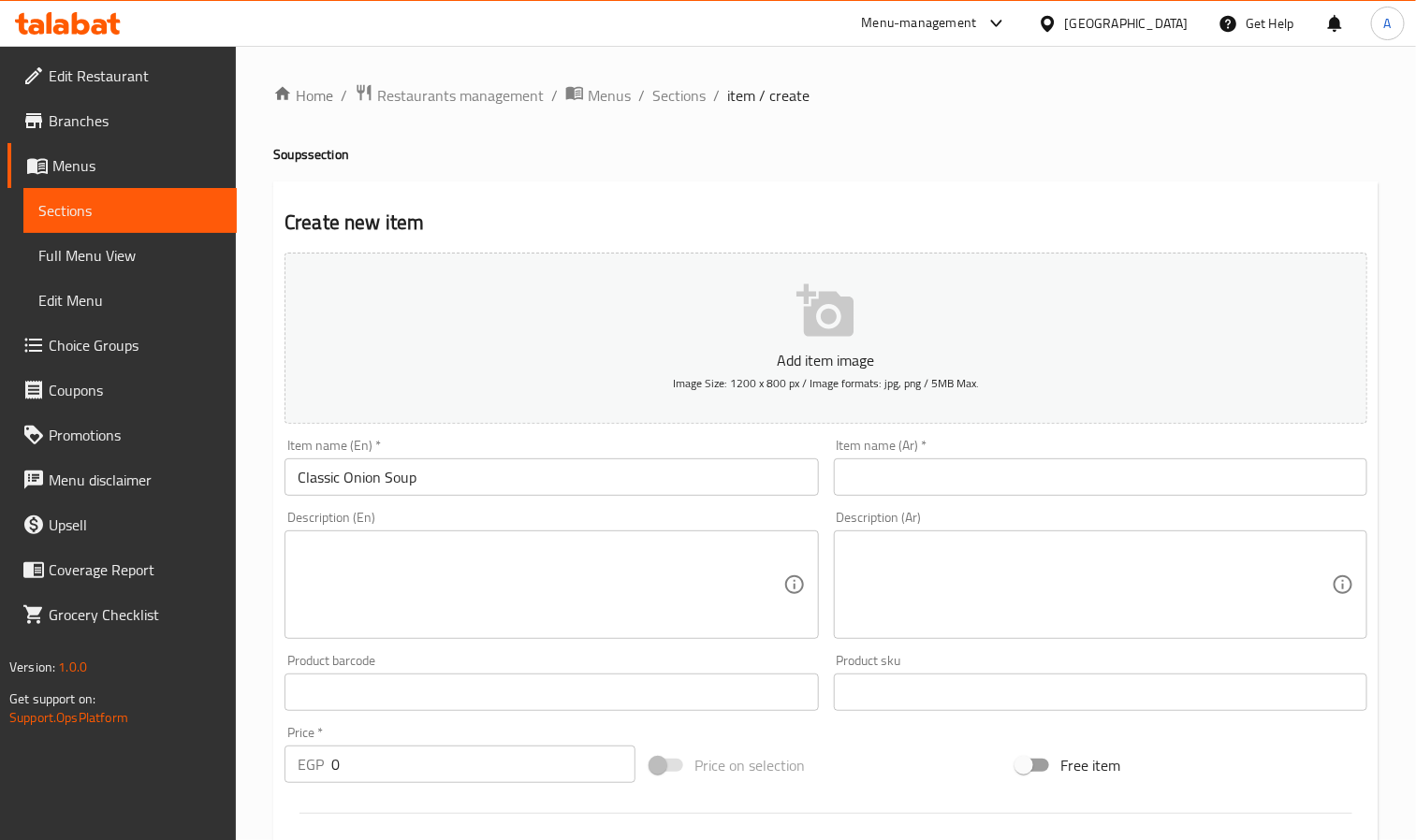
click at [932, 465] on input "text" at bounding box center [1100, 477] width 534 height 37
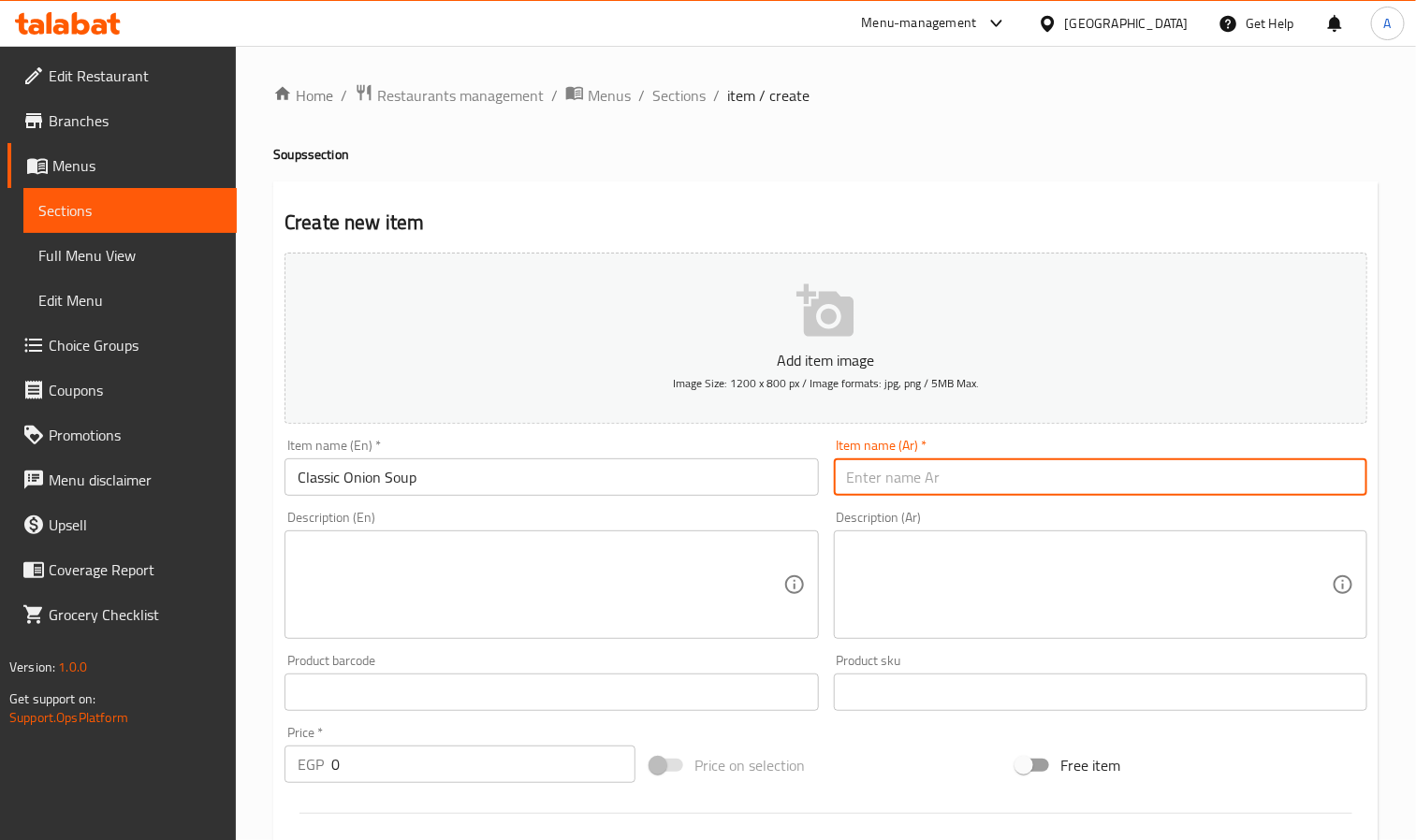
paste input "شوربة البصل الكلاسيكية"
type input "شوربة البصل الكلاسيكية"
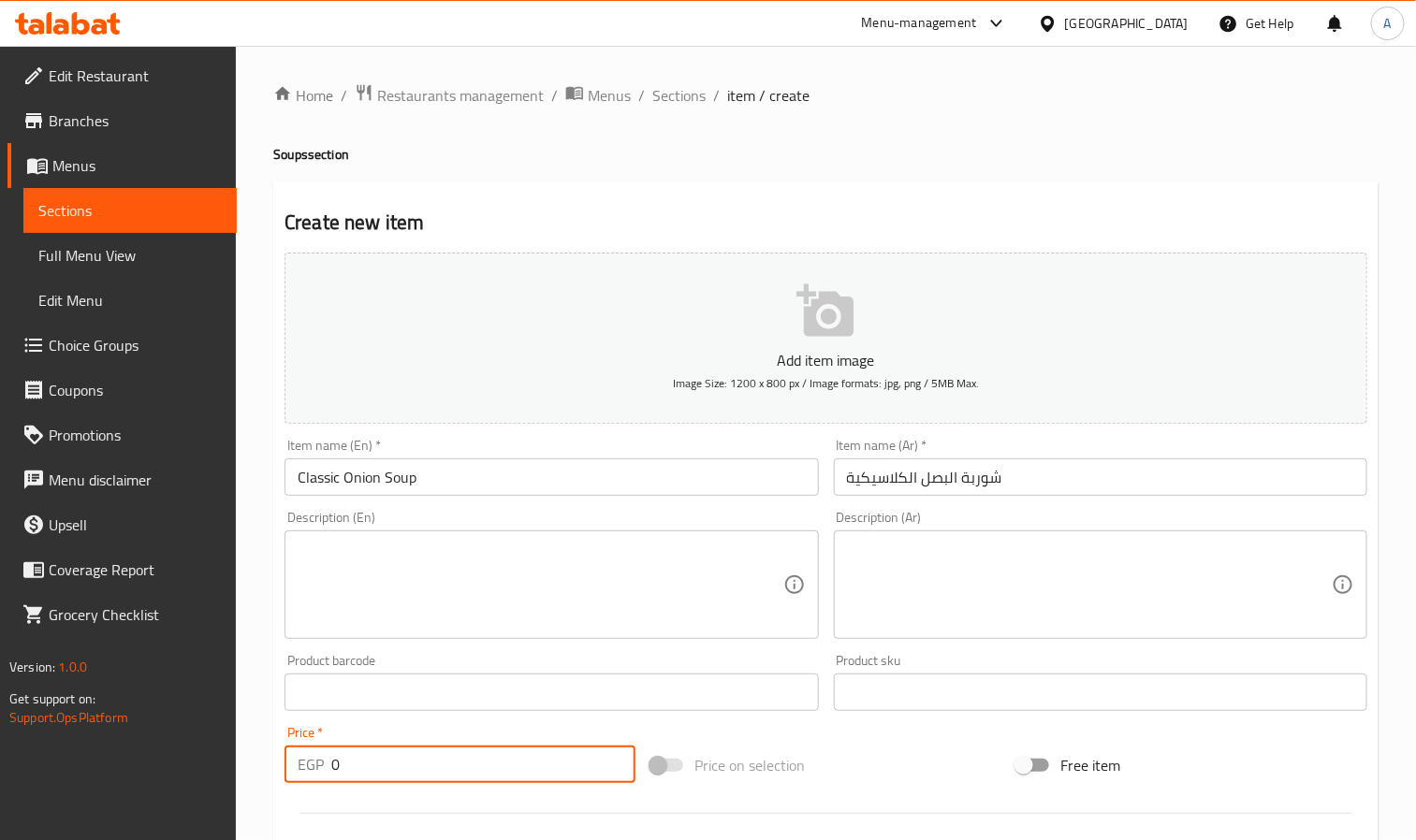
drag, startPoint x: 332, startPoint y: 758, endPoint x: 366, endPoint y: 784, distance: 42.8
click at [366, 784] on div "Price   * EGP 0 Price *" at bounding box center [460, 755] width 366 height 72
paste input "125.39"
type input "125.39"
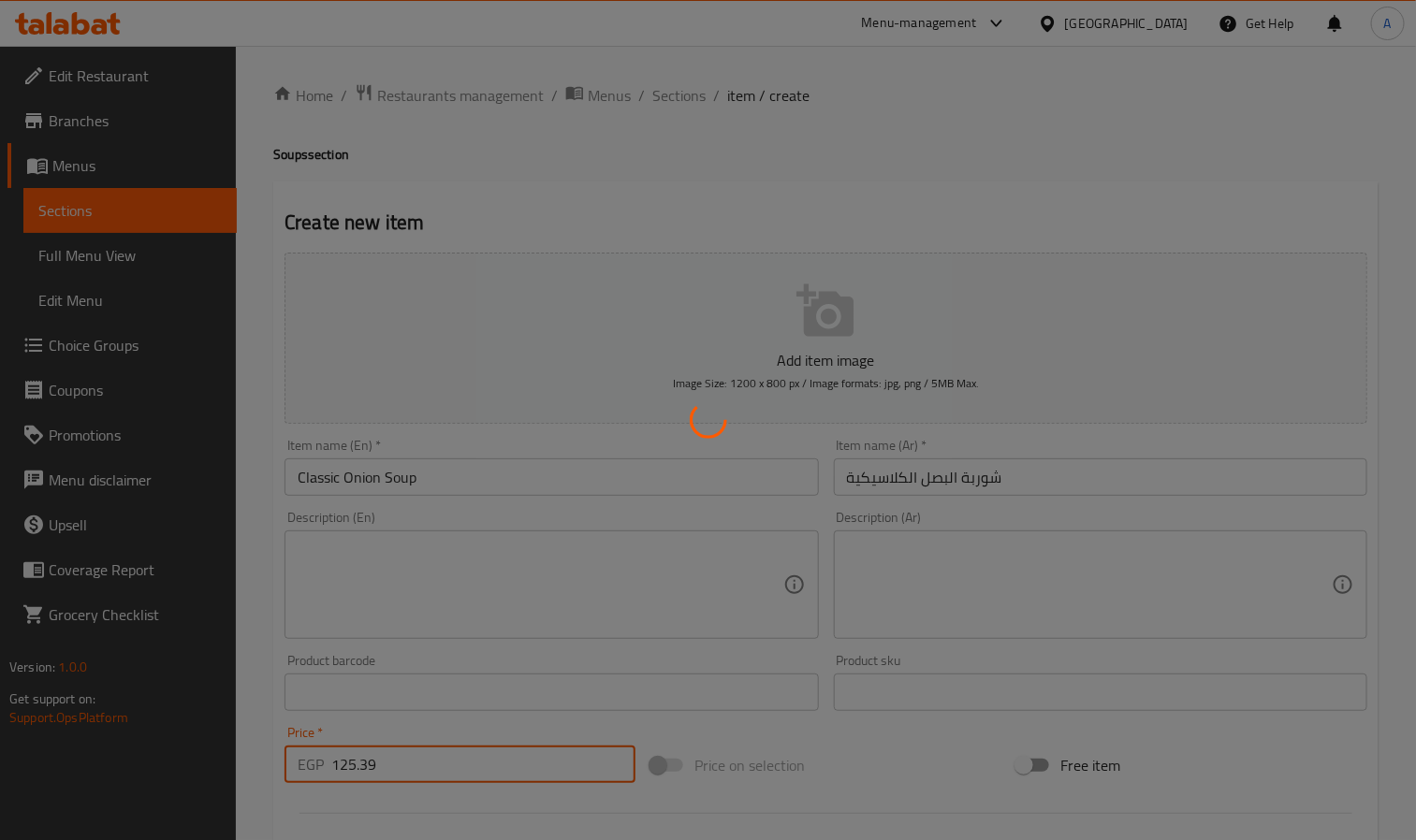
type input "0"
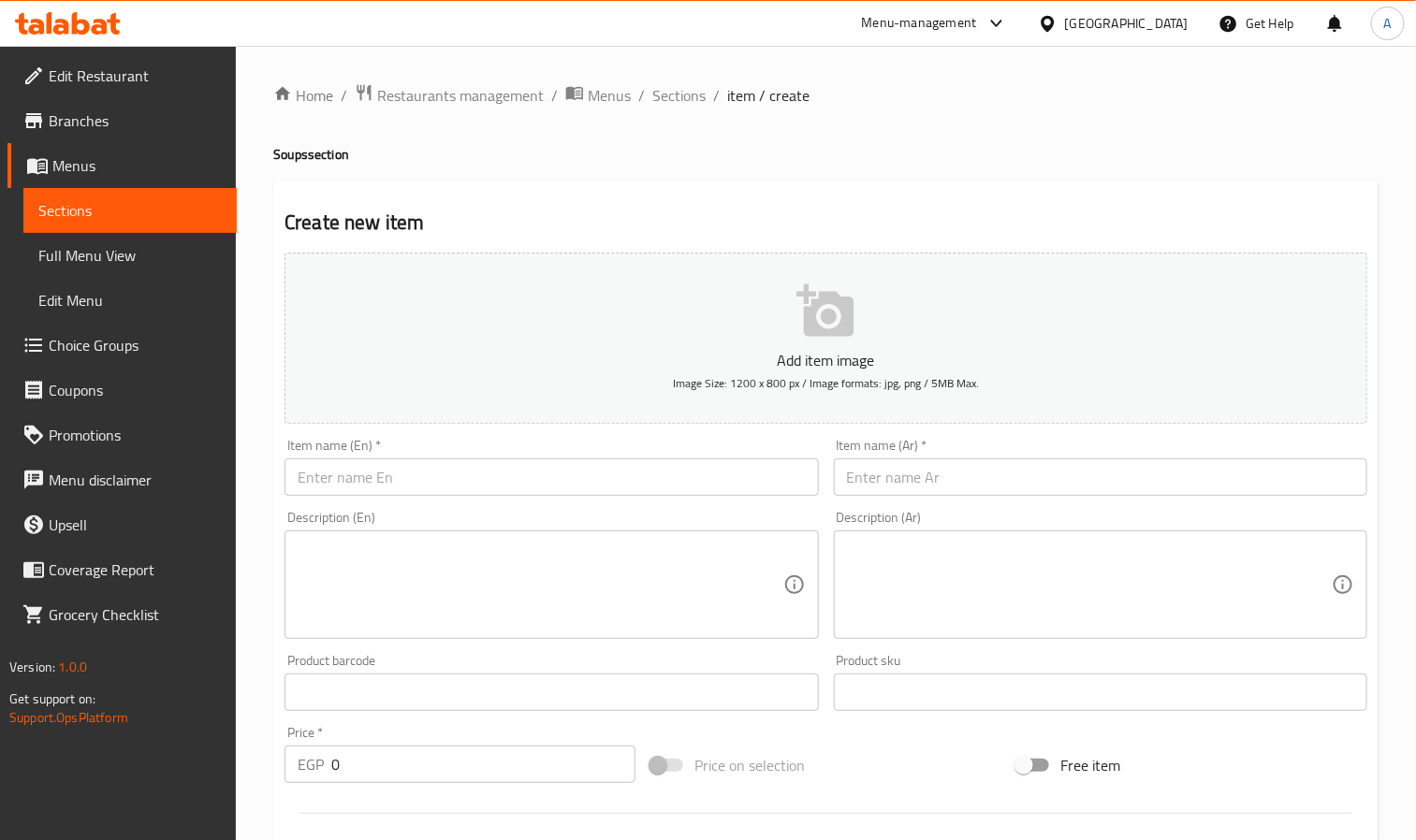
click at [534, 481] on input "text" at bounding box center [551, 477] width 534 height 37
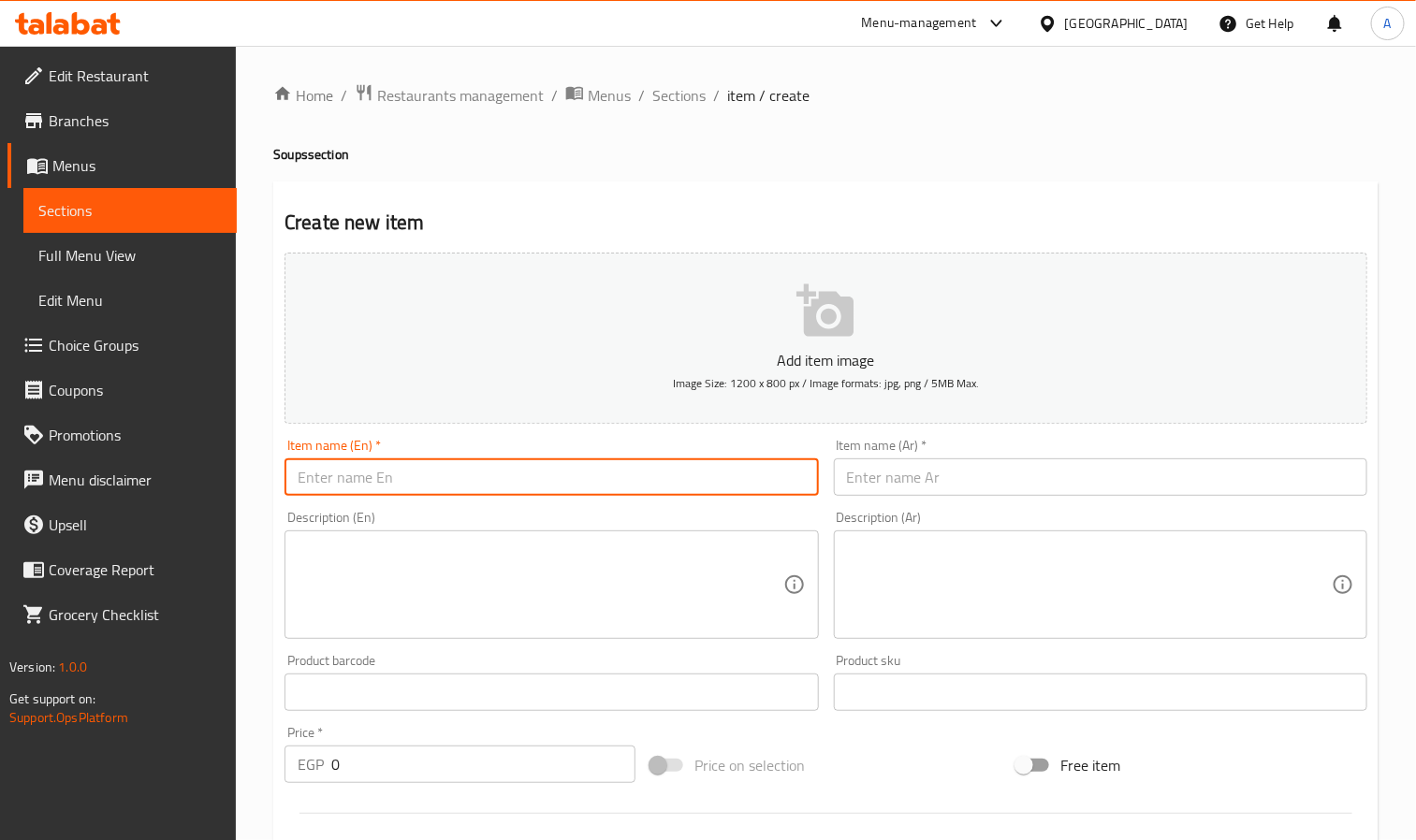
paste input "Cream Of Tomato Soup"
type input "Cream Of Tomato Soup"
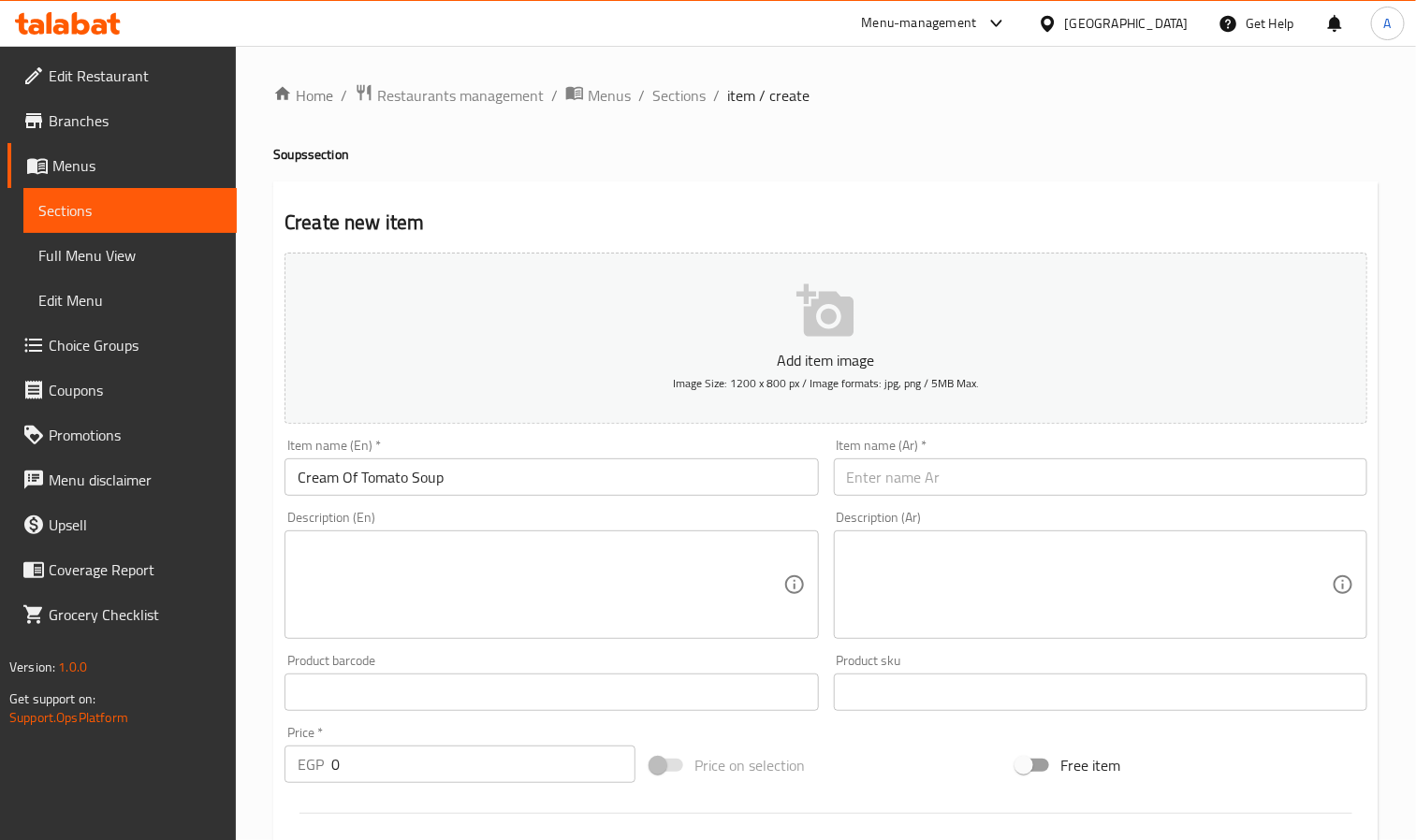
click at [1034, 486] on input "text" at bounding box center [1100, 477] width 534 height 37
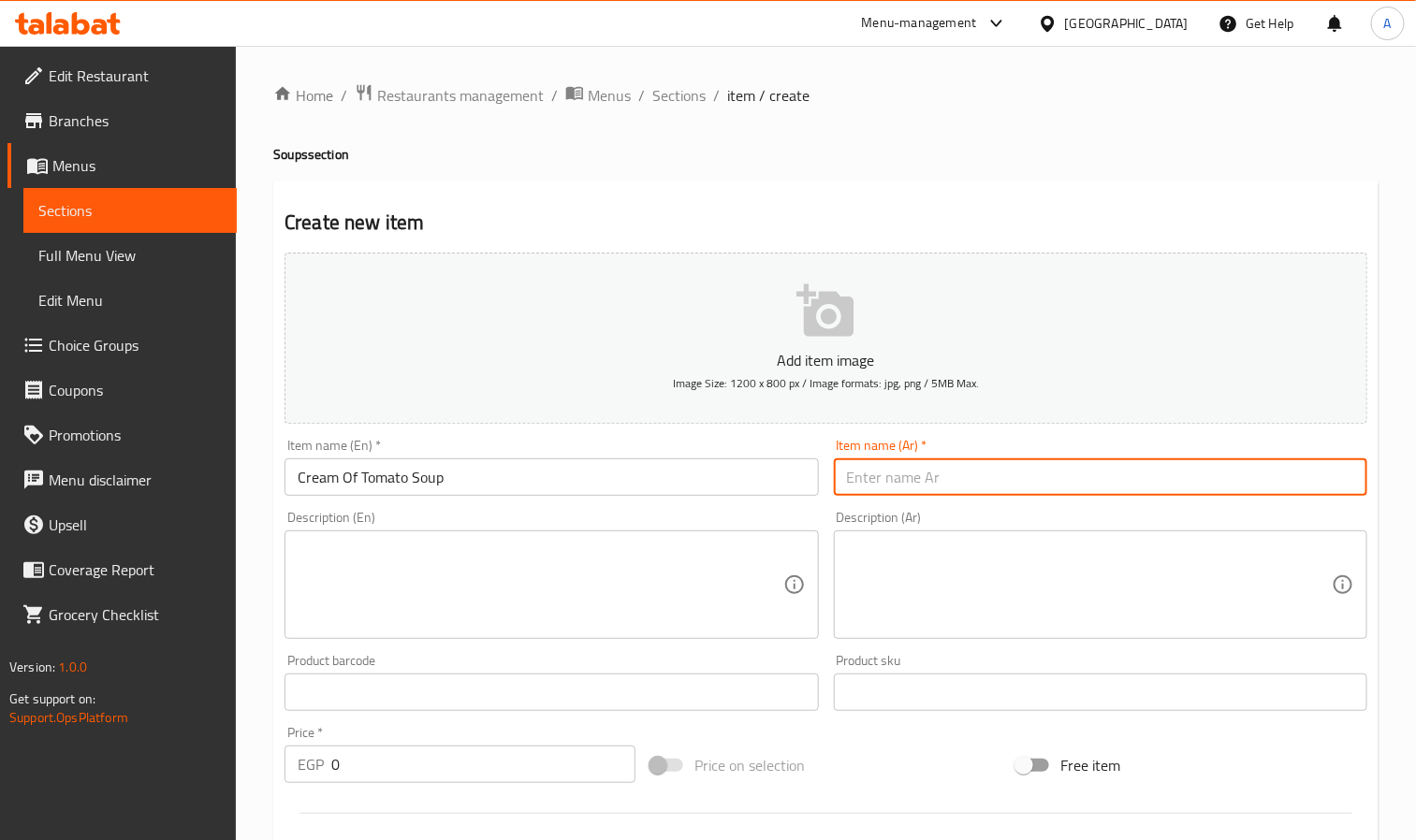
paste input "شوربة كريمة الطماطم"
type input "شوربة كريمة الطماطم"
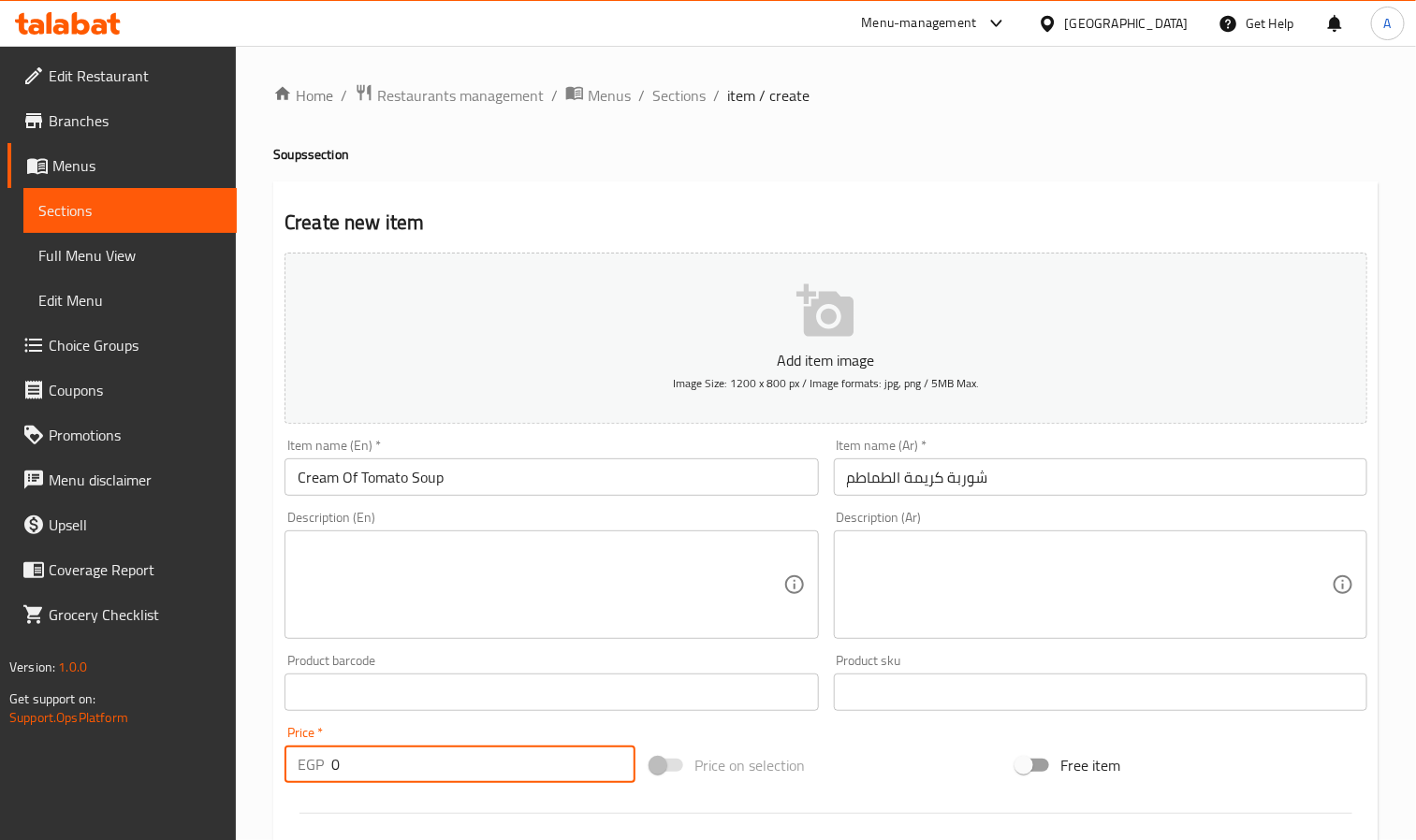
drag, startPoint x: 355, startPoint y: 766, endPoint x: 304, endPoint y: 744, distance: 55.5
click at [304, 744] on div "Price   * EGP 0 Price *" at bounding box center [460, 755] width 351 height 57
paste input "125.39"
type input "125.39"
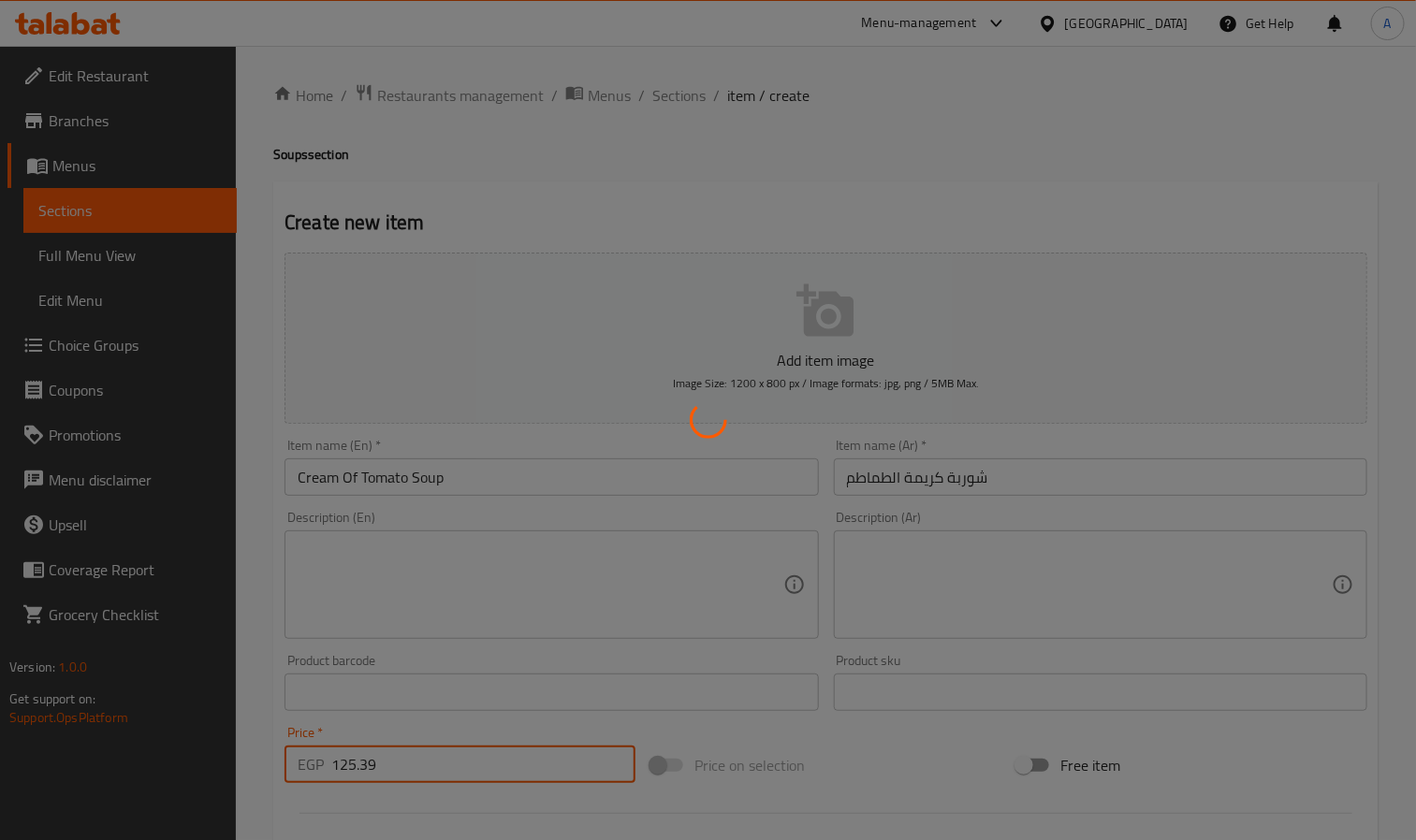
type input "0"
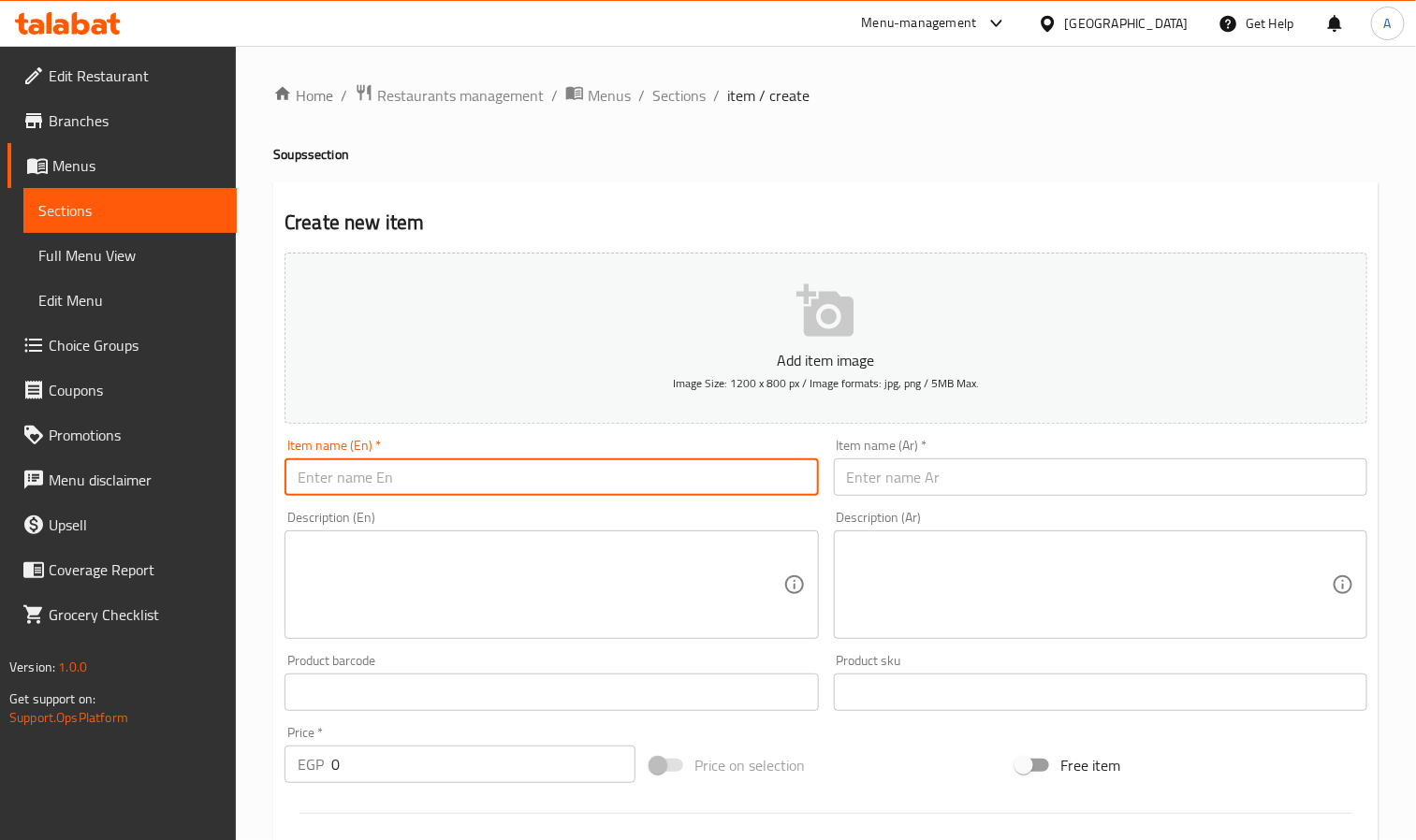
click at [503, 472] on input "text" at bounding box center [551, 477] width 534 height 37
paste input "Cream Of Chicken Soup"
type input "Cream Of Chicken Soup"
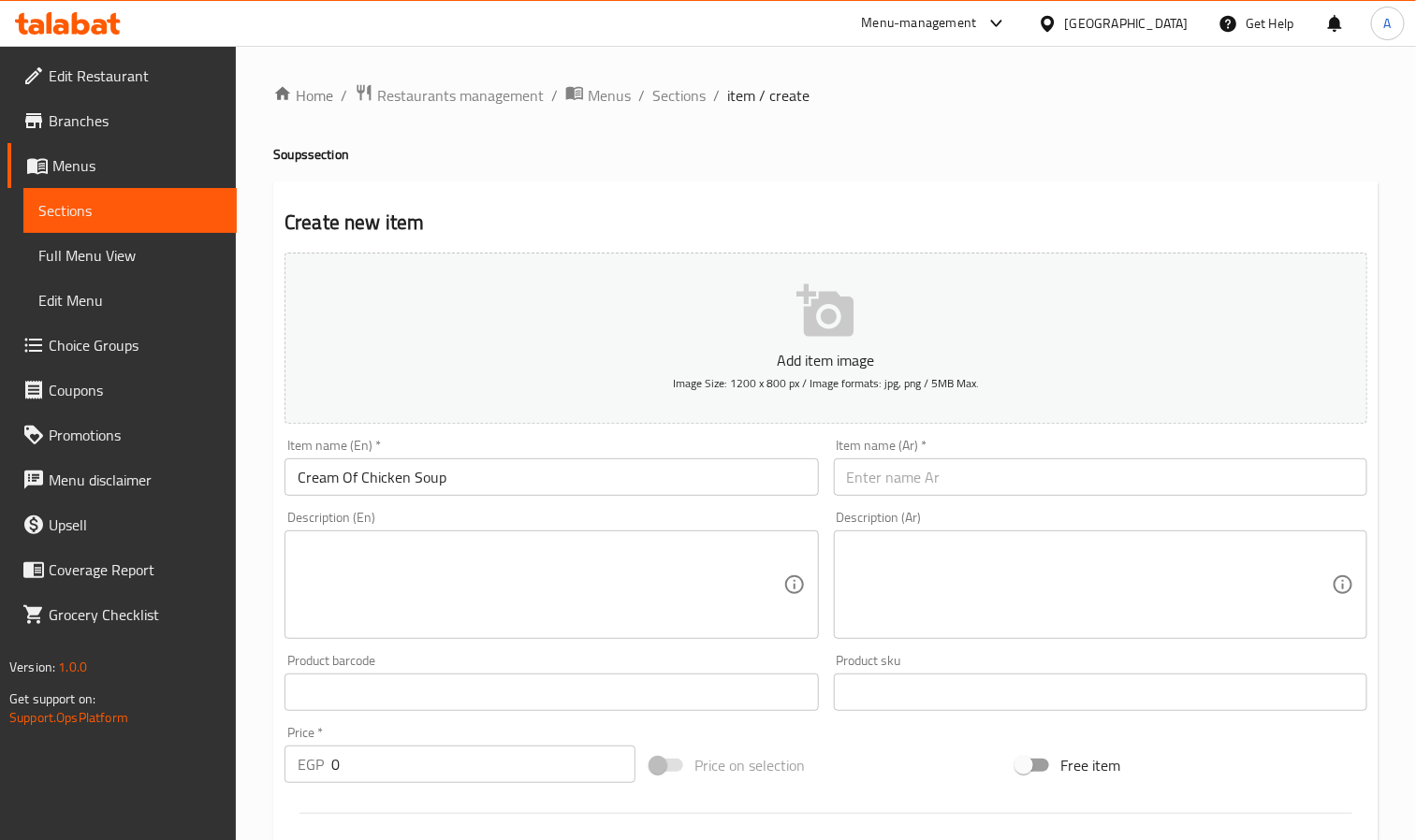
click at [1011, 495] on input "text" at bounding box center [1100, 477] width 534 height 37
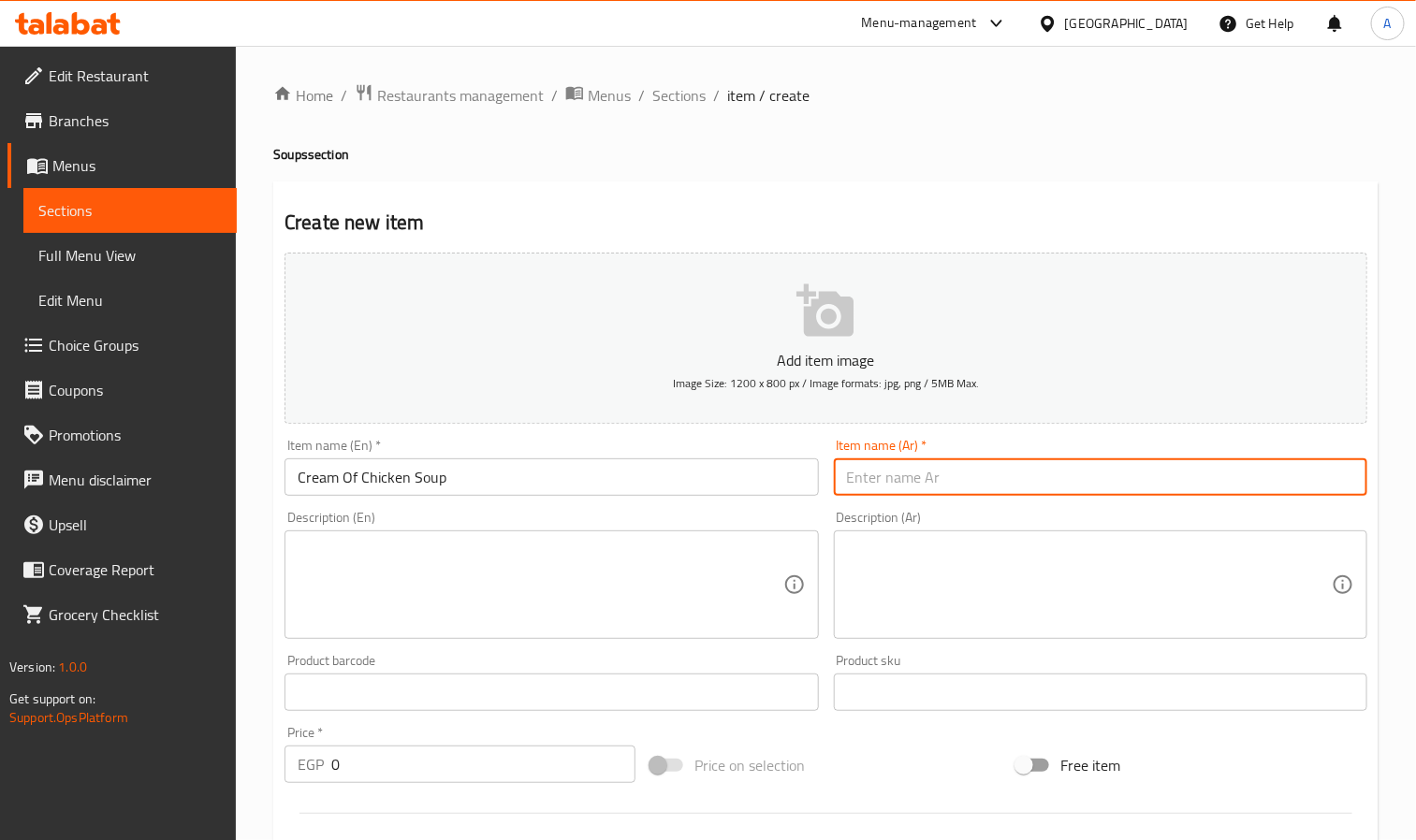
paste input "شوربة كريمة الدجاج"
type input "شوربة كريمة الدجاج"
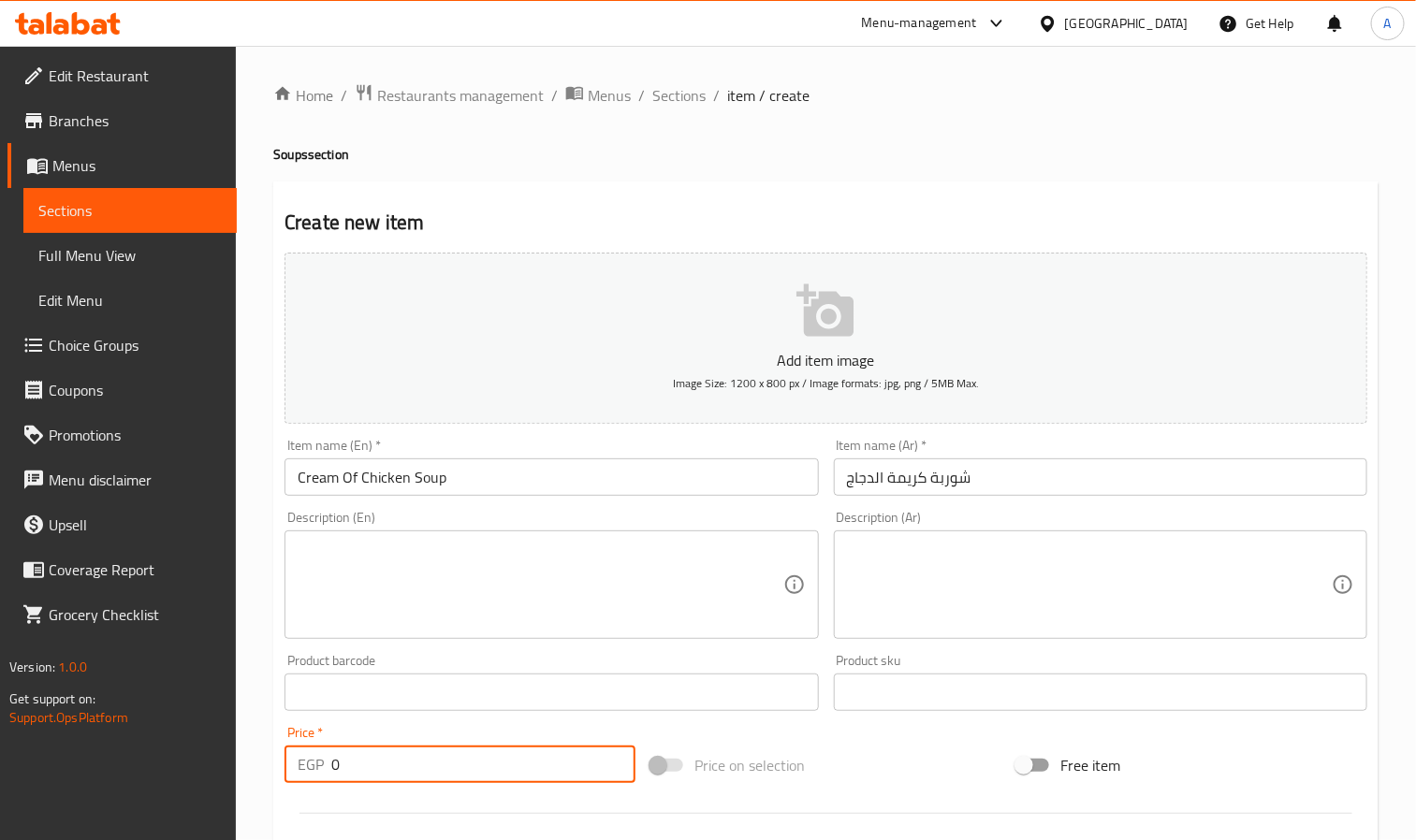
drag, startPoint x: 335, startPoint y: 781, endPoint x: 357, endPoint y: 770, distance: 24.6
click at [357, 770] on input "0" at bounding box center [483, 764] width 304 height 37
paste input "131.09"
type input "131.09"
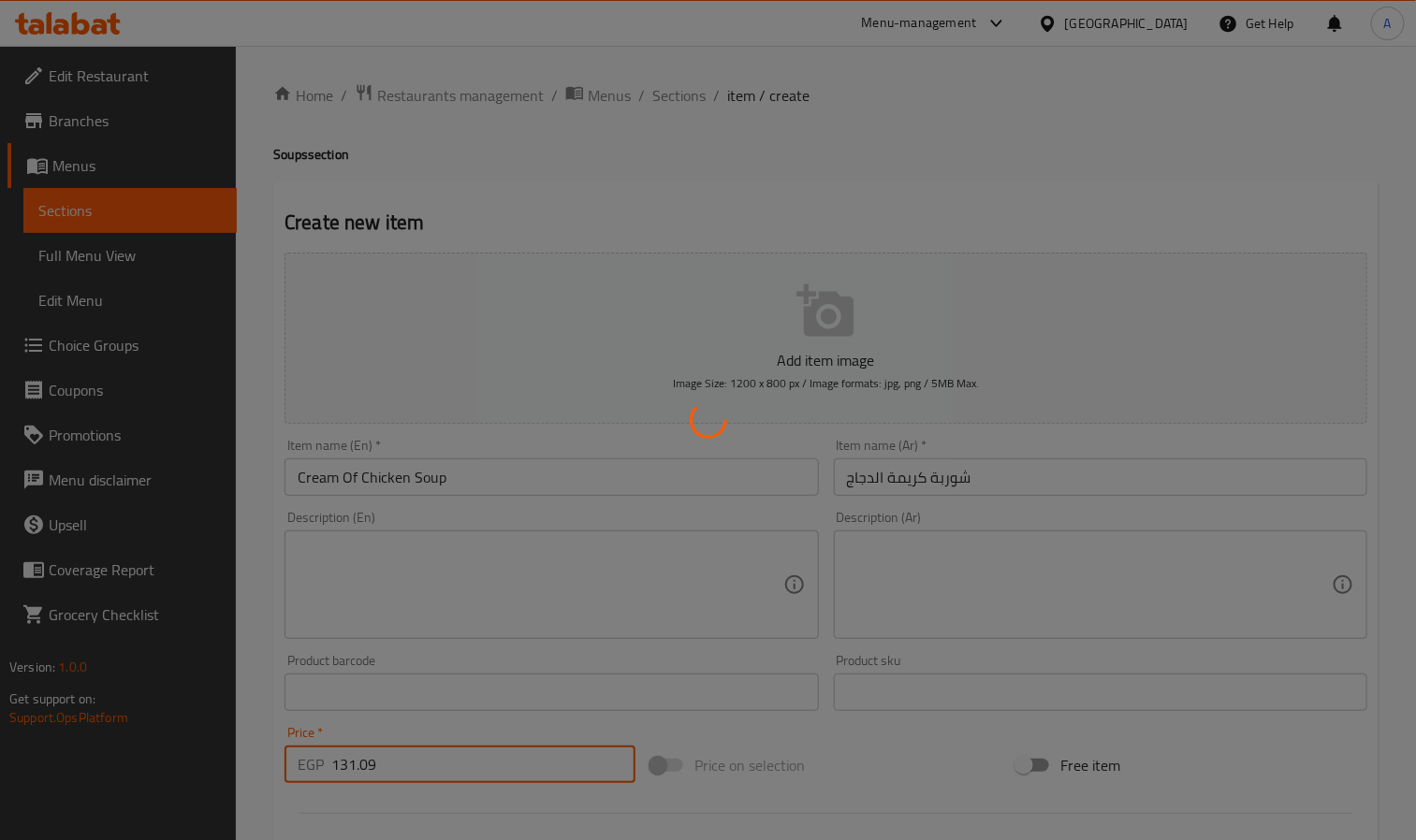
type input "0"
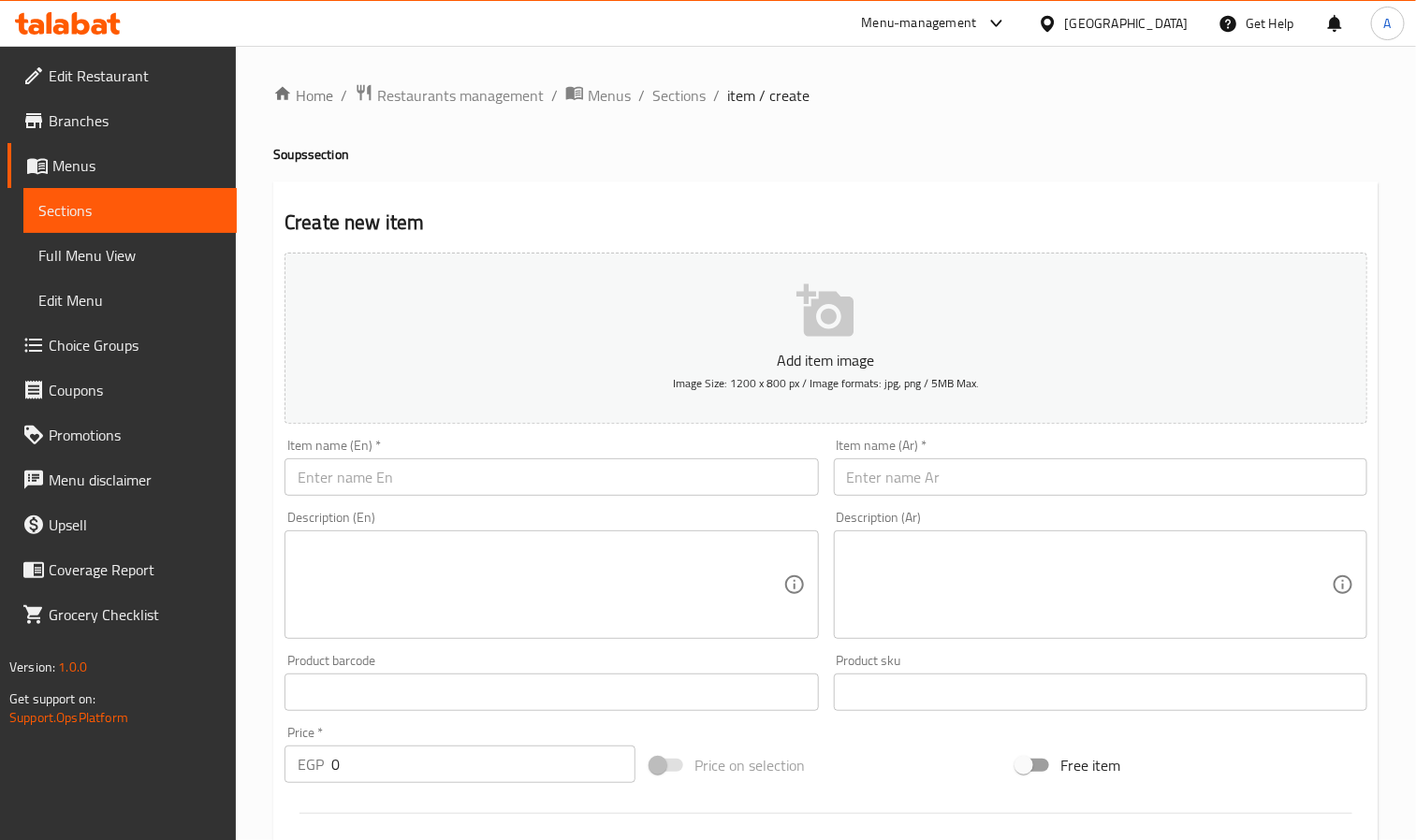
click at [486, 495] on input "text" at bounding box center [551, 477] width 534 height 37
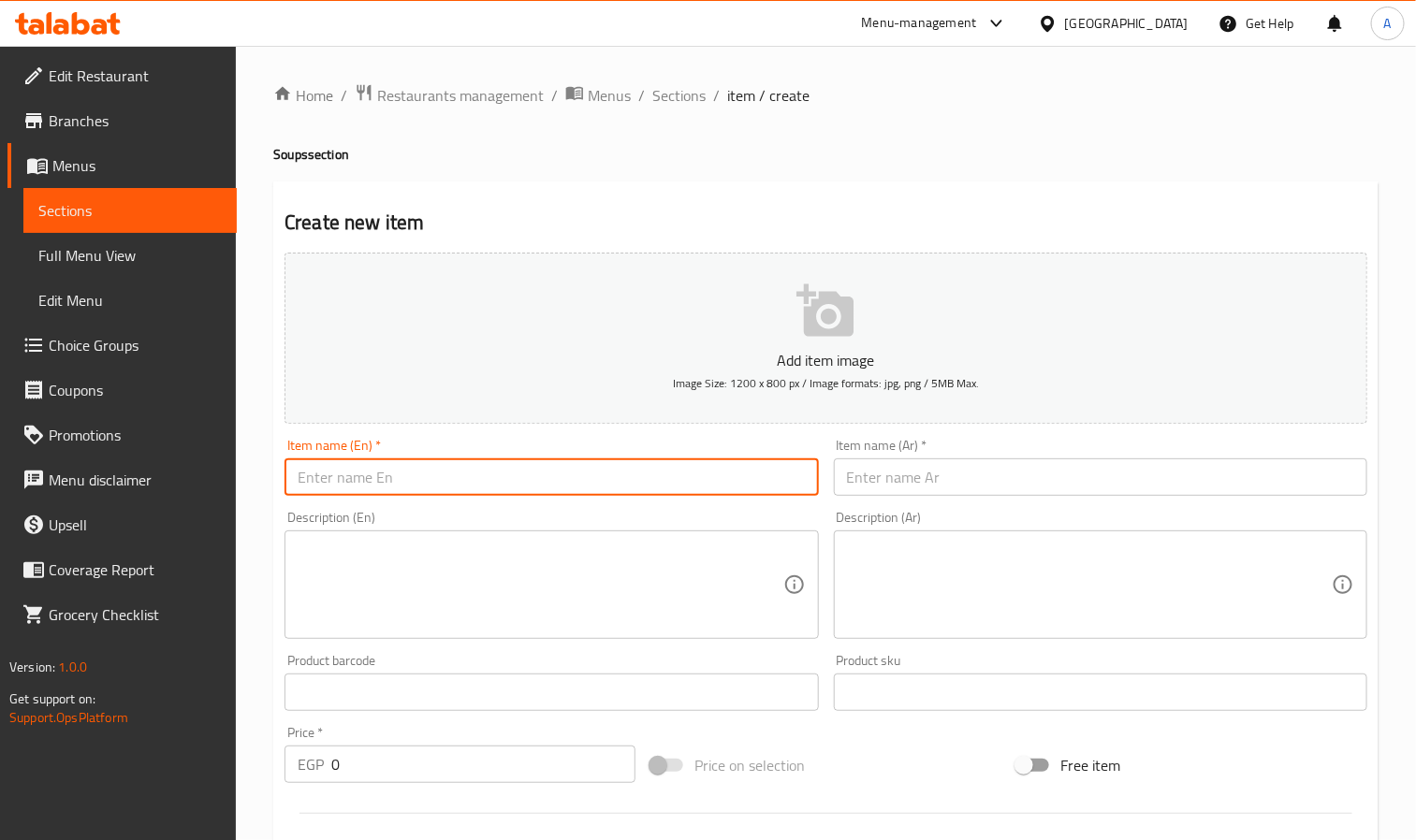
paste input "Cream Of Mushroom Soup"
type input "Cream Of Mushroom Soup"
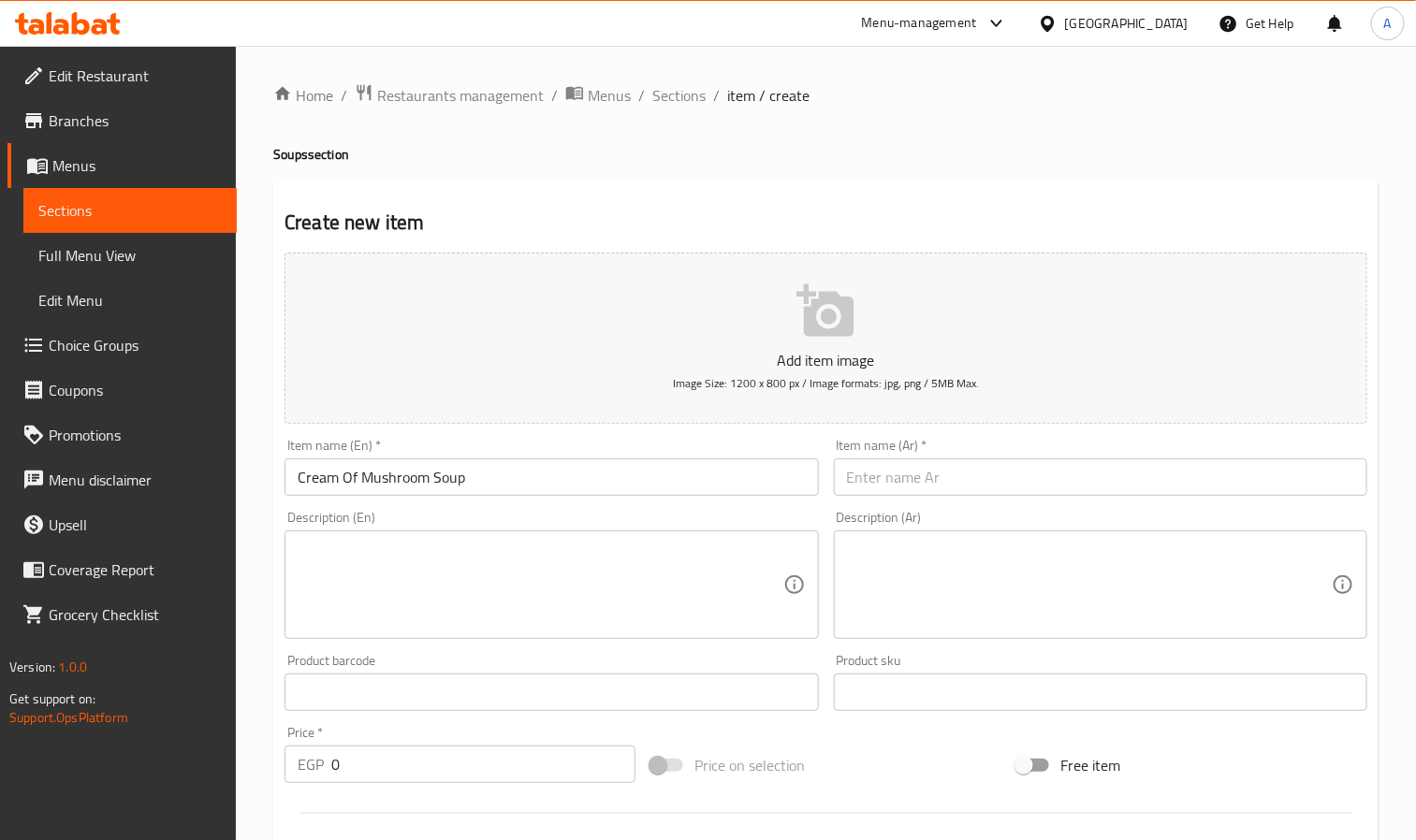
click at [1009, 491] on input "text" at bounding box center [1100, 477] width 534 height 37
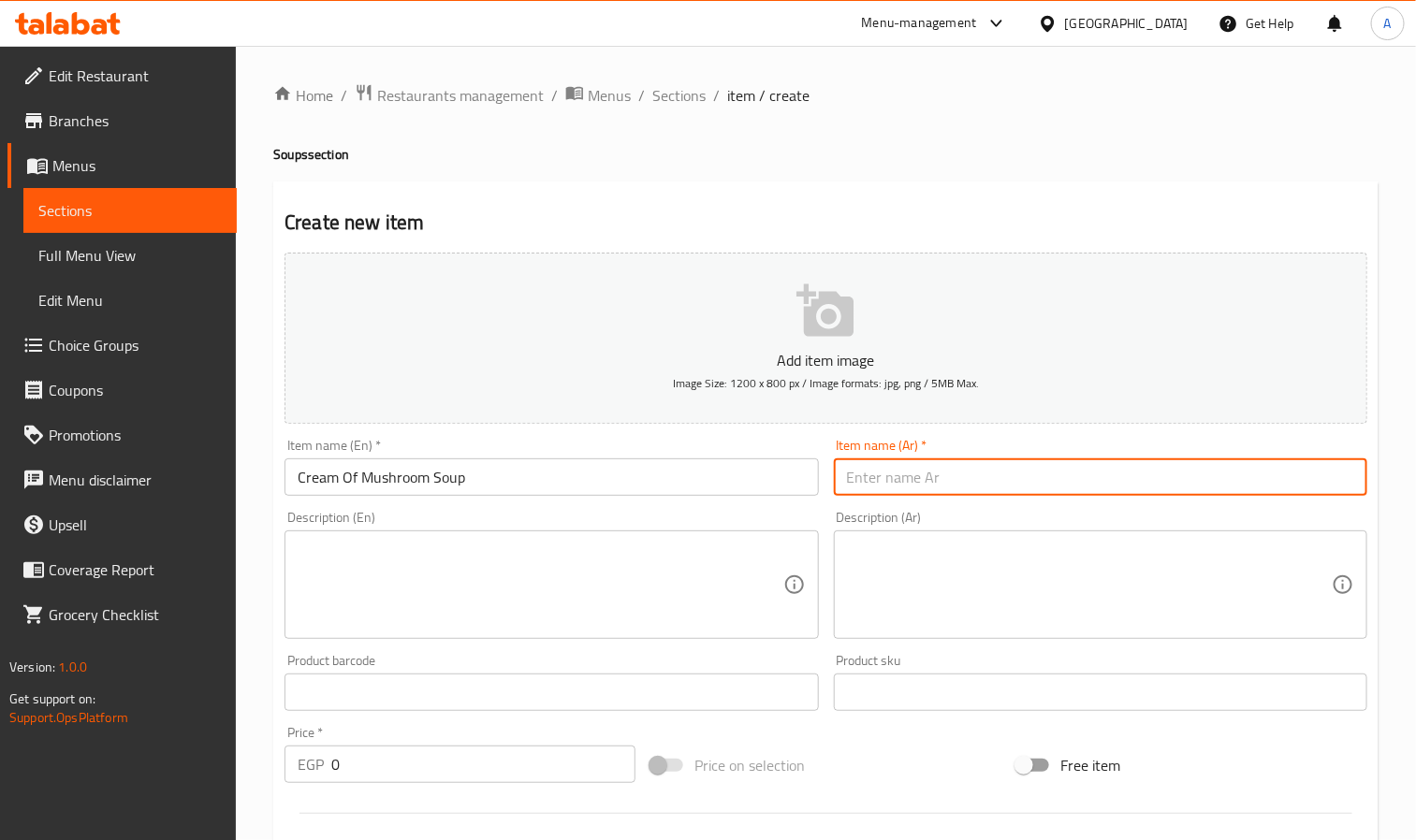
paste input "شوربة كريمة الفطر"
click at [408, 474] on input "Cream Of Mushroom Soup" at bounding box center [551, 477] width 534 height 37
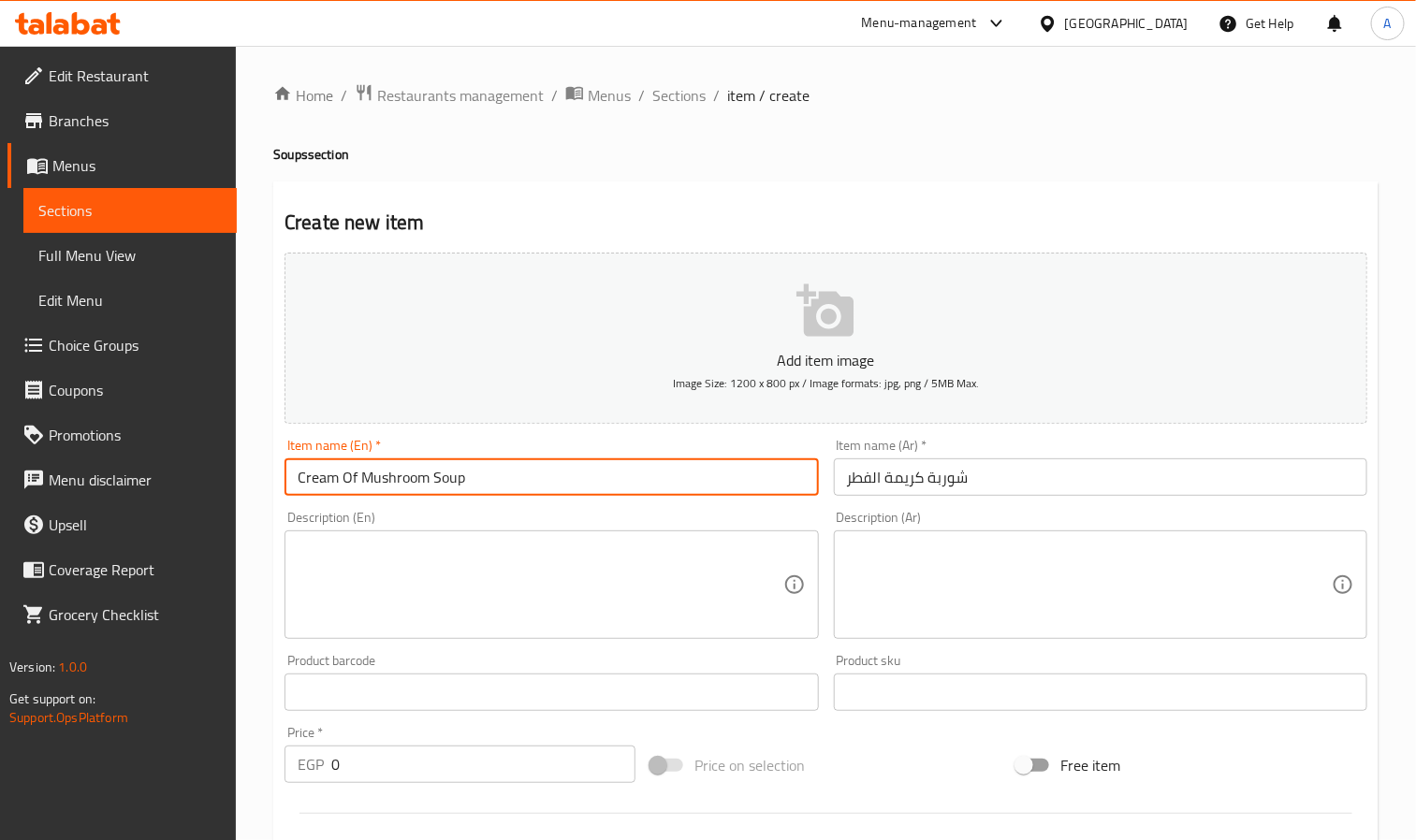
click at [408, 474] on input "Cream Of Mushroom Soup" at bounding box center [551, 477] width 534 height 37
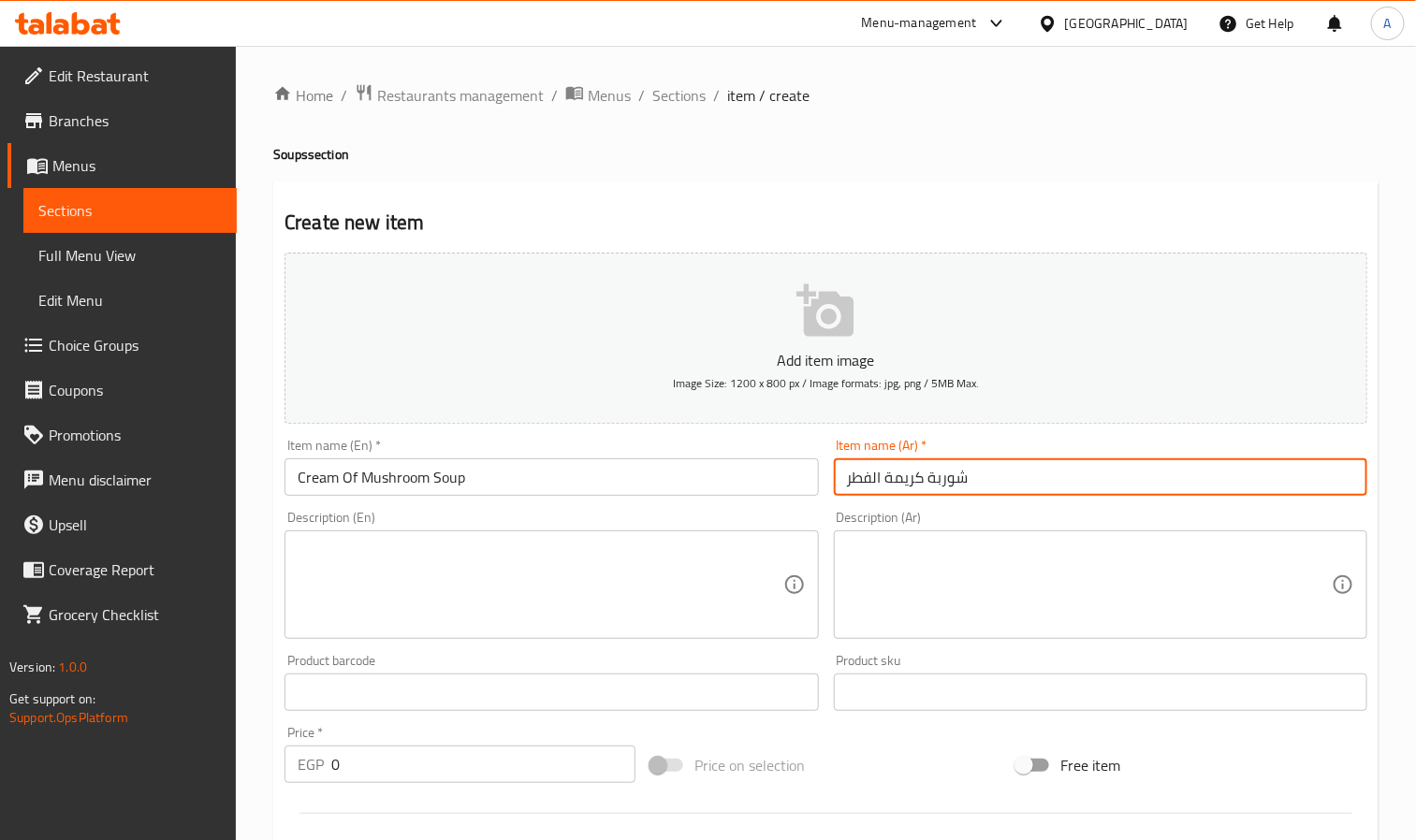
drag, startPoint x: 846, startPoint y: 492, endPoint x: 872, endPoint y: 494, distance: 26.1
click at [872, 494] on input "شوربة كريمة الفطر" at bounding box center [1100, 477] width 534 height 37
paste input "شروم"
type input "شوربة كريمة المشروم"
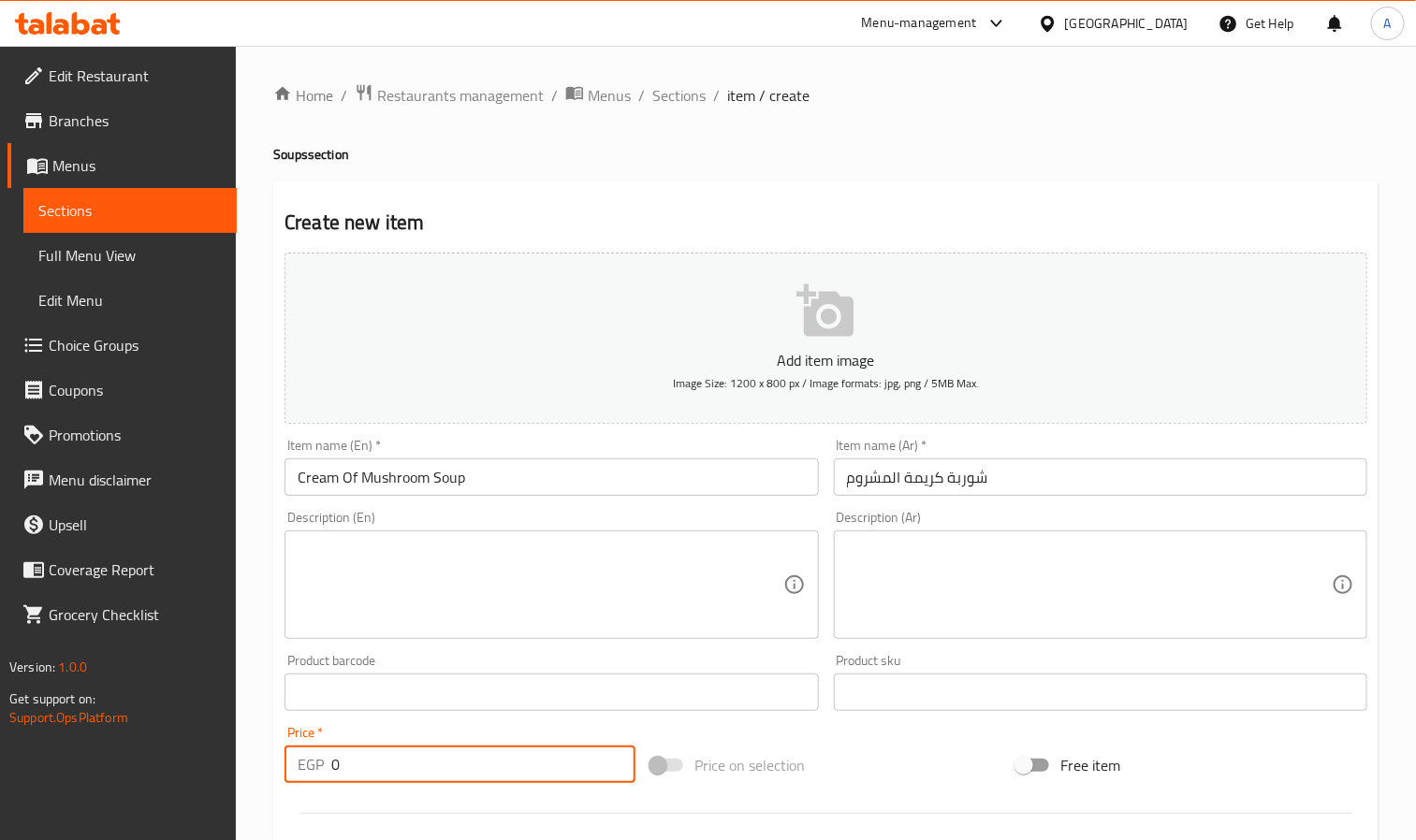
drag, startPoint x: 363, startPoint y: 767, endPoint x: 301, endPoint y: 763, distance: 62.1
click at [301, 763] on div "EGP 0 Price *" at bounding box center [460, 764] width 351 height 37
paste input "131.09"
type input "131.09"
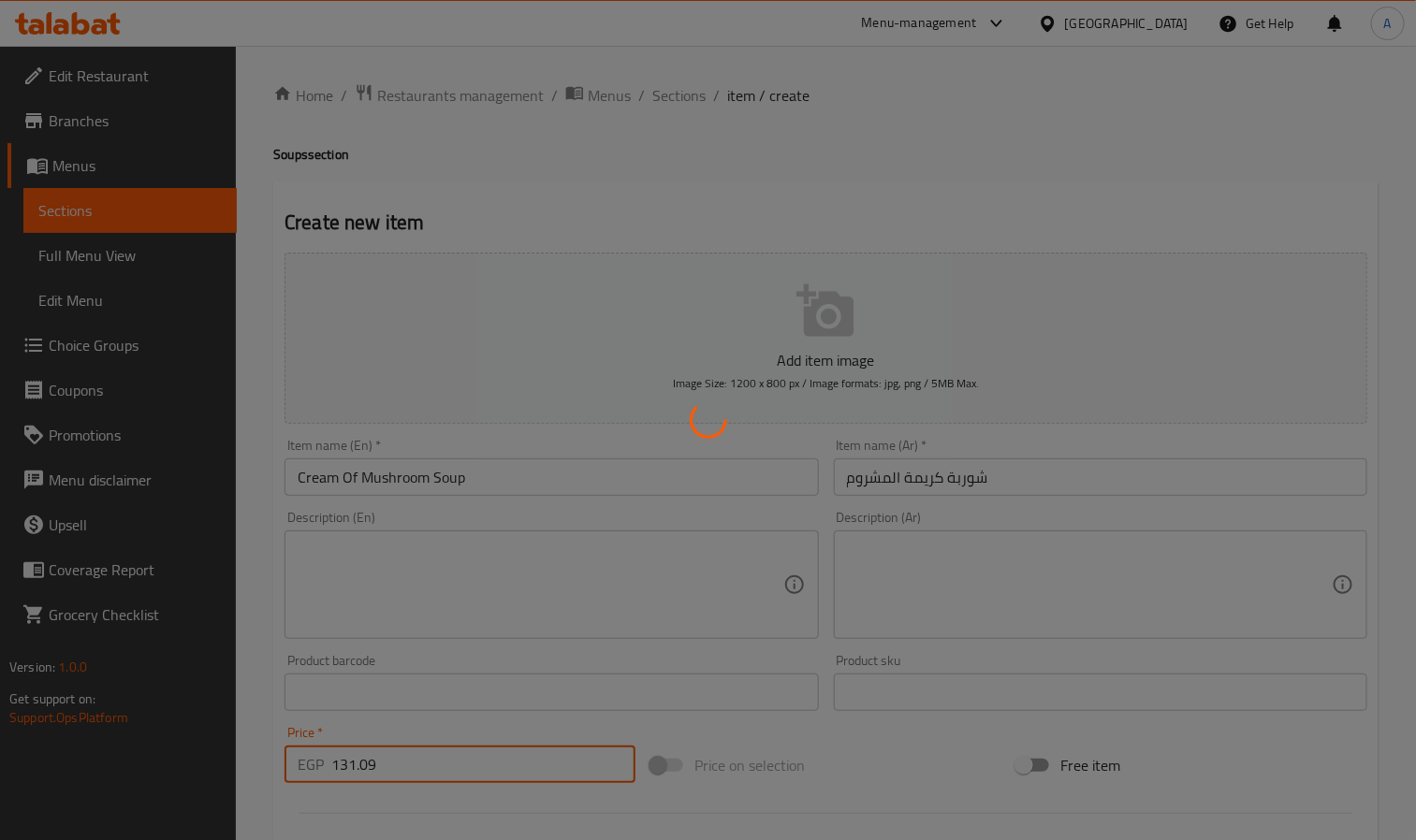
type input "0"
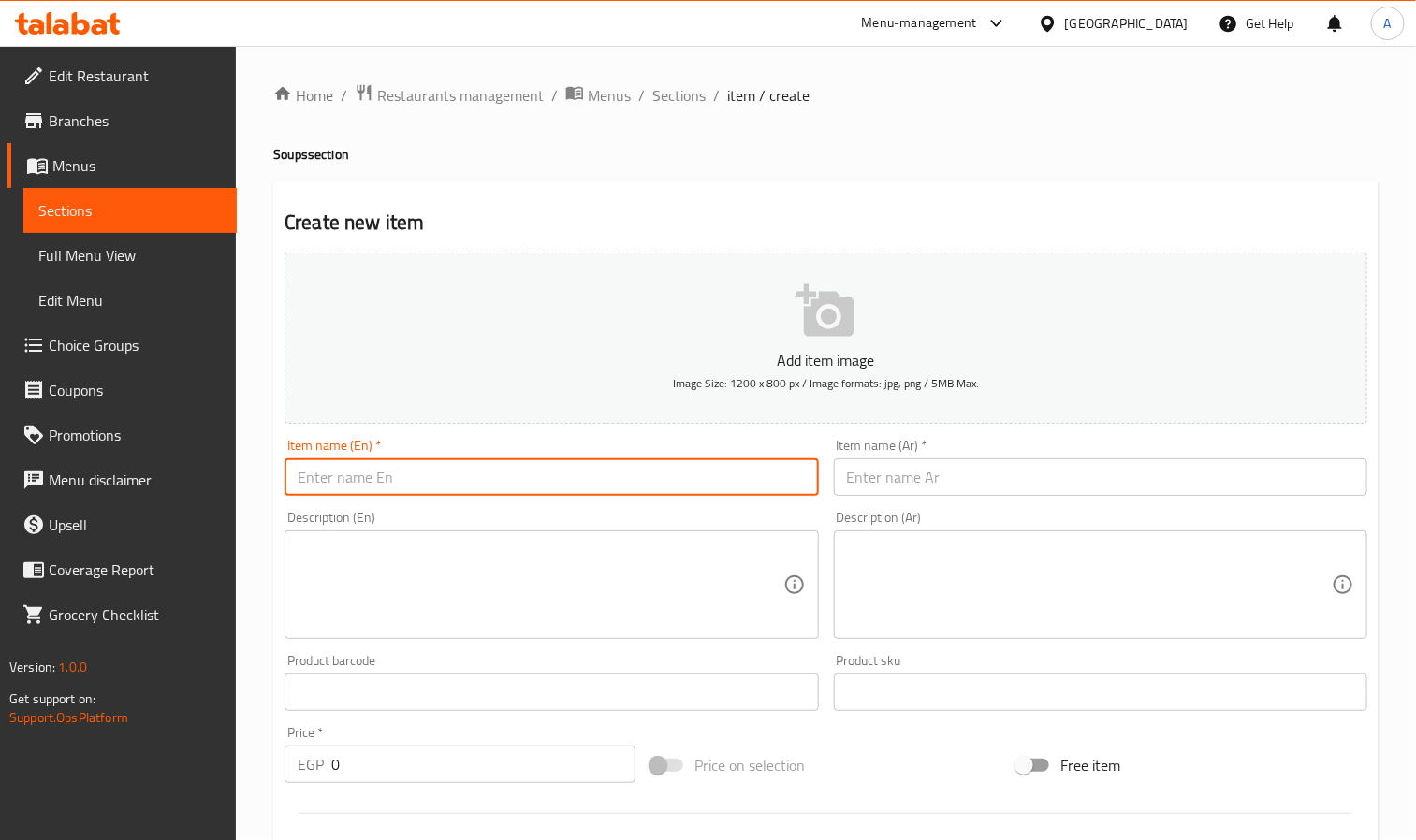
click at [365, 470] on input "text" at bounding box center [551, 477] width 534 height 37
paste input "Cream Of Chicken Mushroom Soup"
type input "Cream Of Chicken Mushroom Soup"
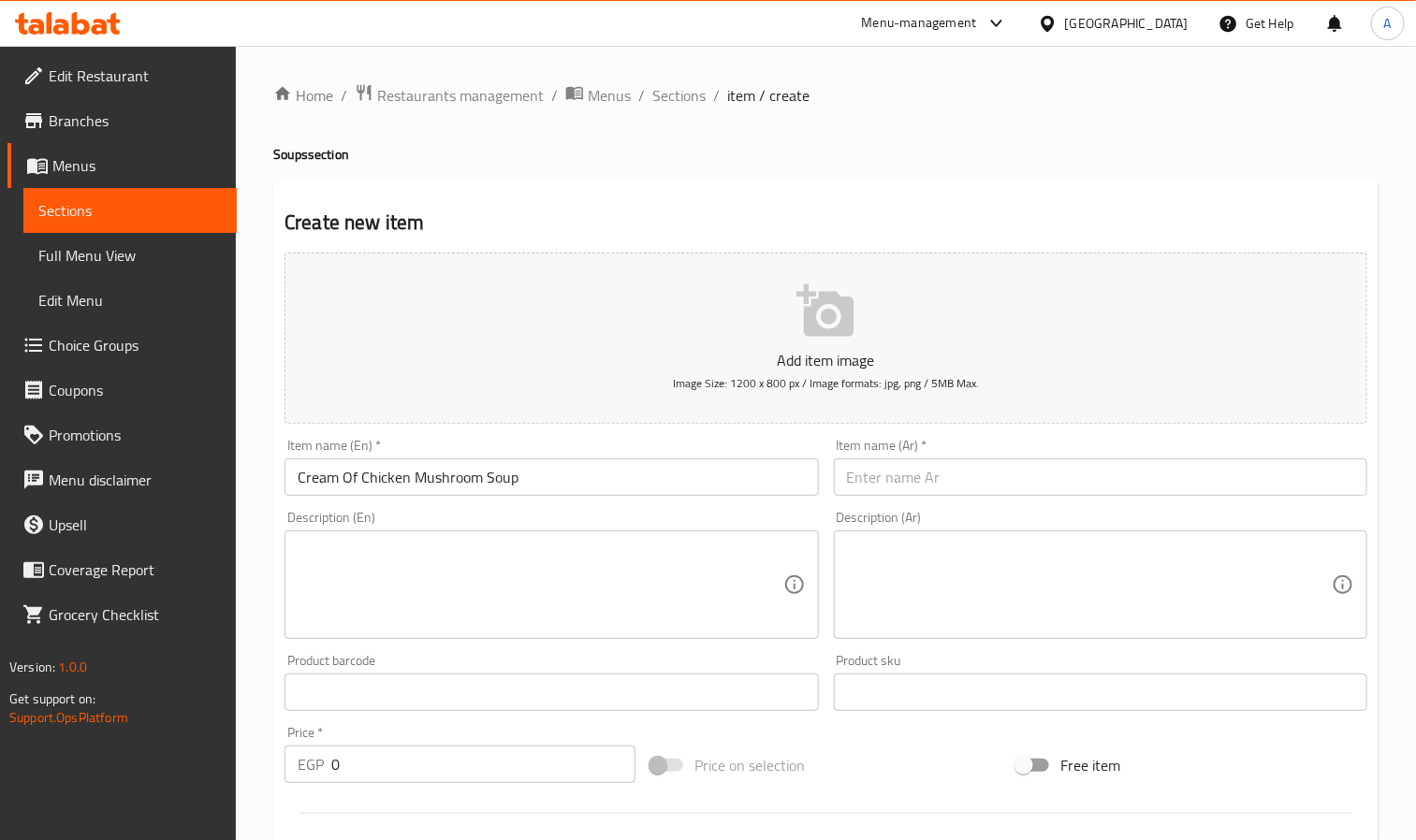
click at [976, 480] on input "text" at bounding box center [1100, 477] width 534 height 37
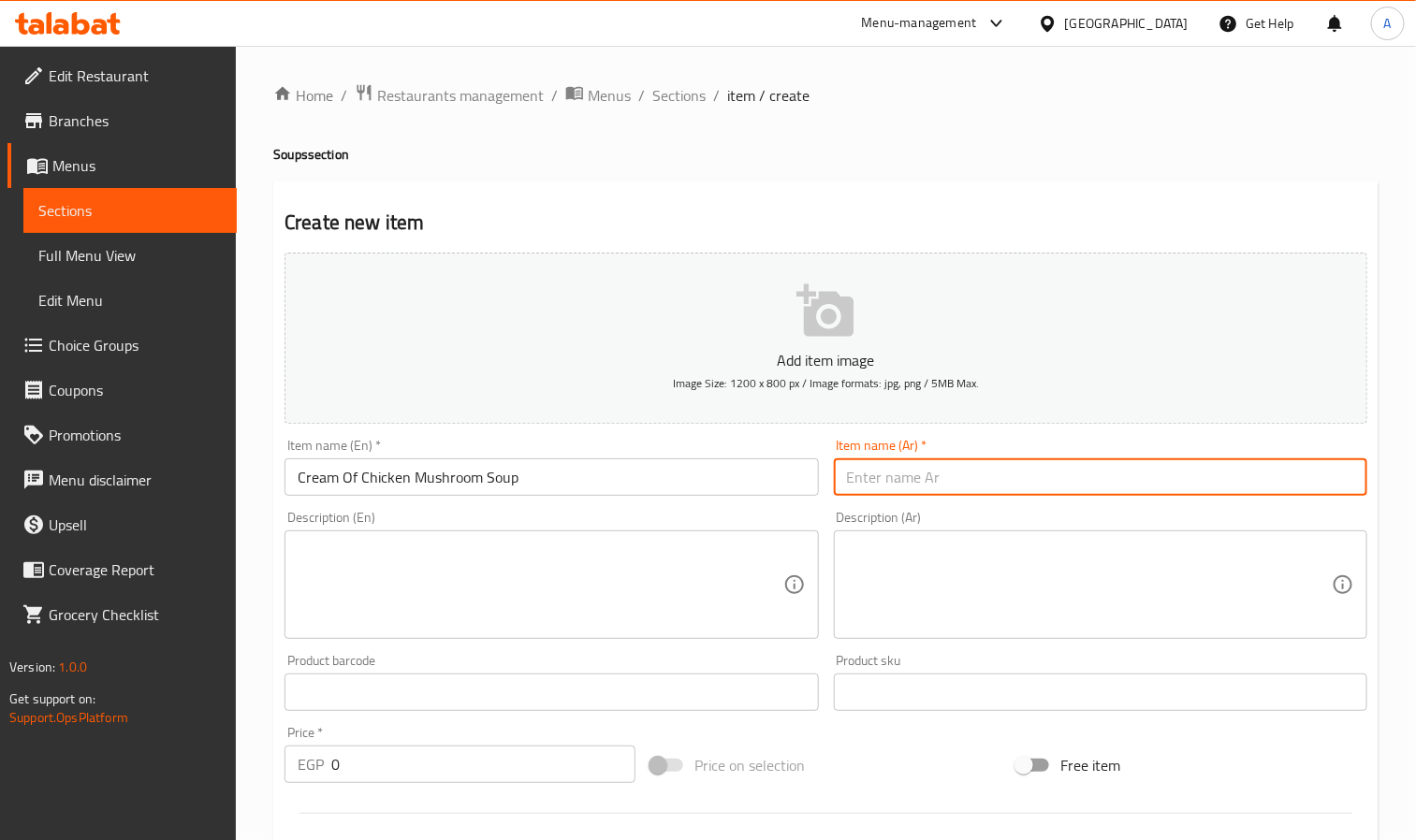
paste input "شوربة كريمة الدجاج والفطر"
drag, startPoint x: 848, startPoint y: 484, endPoint x: 872, endPoint y: 477, distance: 25.0
click at [872, 477] on input "شوربة كريمة الدجاج والفطر" at bounding box center [1100, 477] width 534 height 37
paste input "شروم"
type input "شوربة كريمة الدجاج والمشروم"
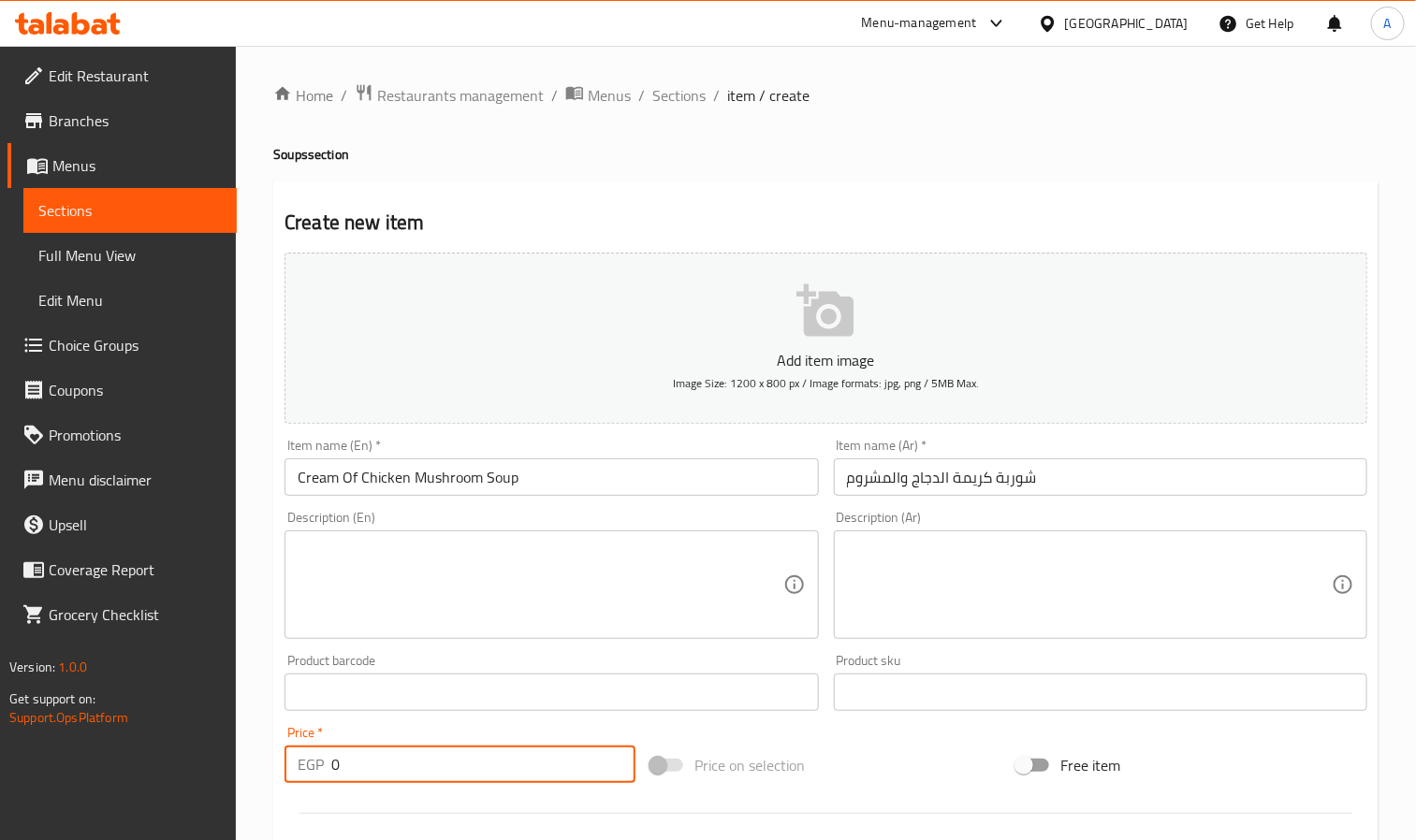
drag, startPoint x: 377, startPoint y: 764, endPoint x: 287, endPoint y: 764, distance: 90.0
click at [287, 764] on div "EGP 0 Price *" at bounding box center [460, 764] width 351 height 37
paste input "142.49"
type input "142.49"
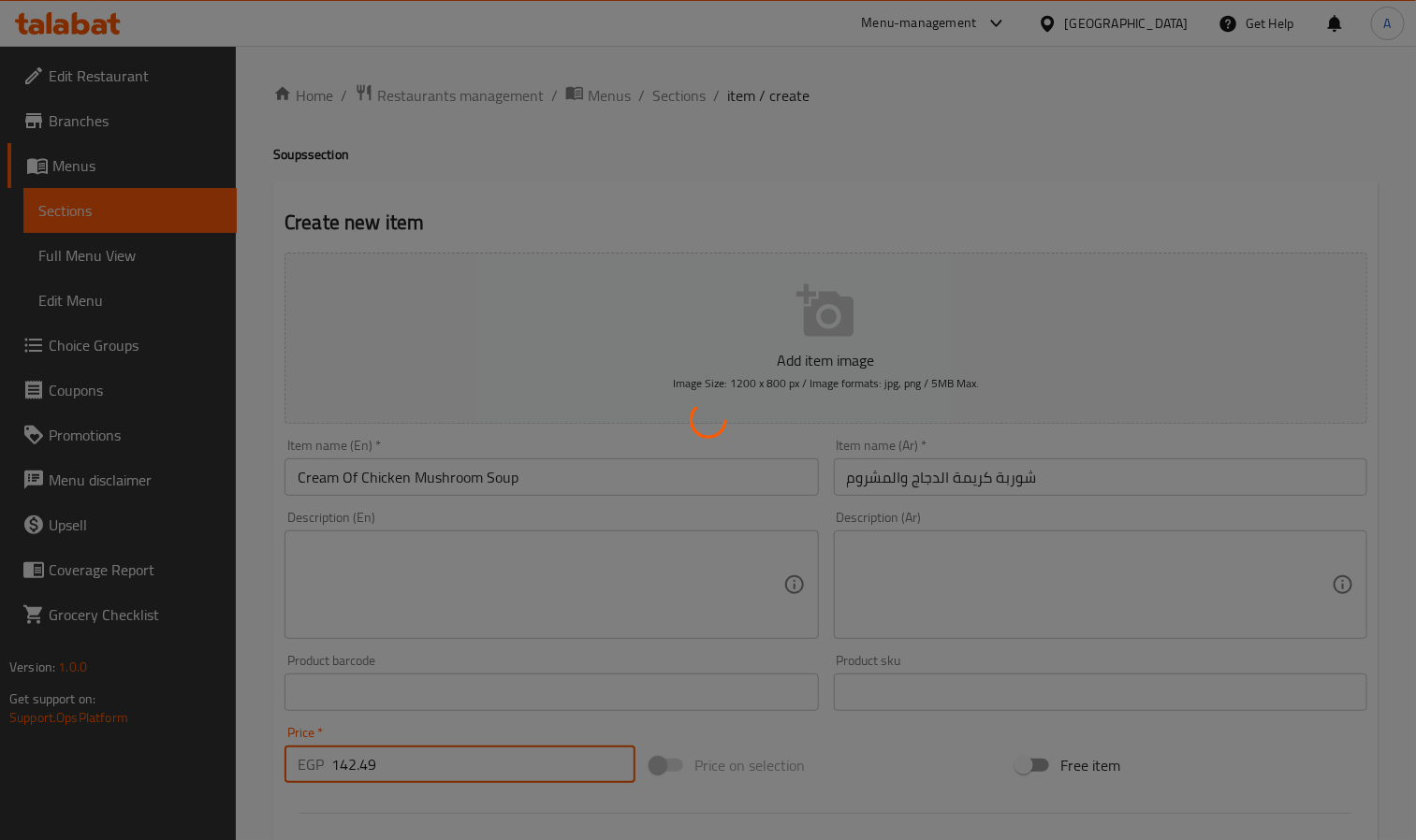
type input "0"
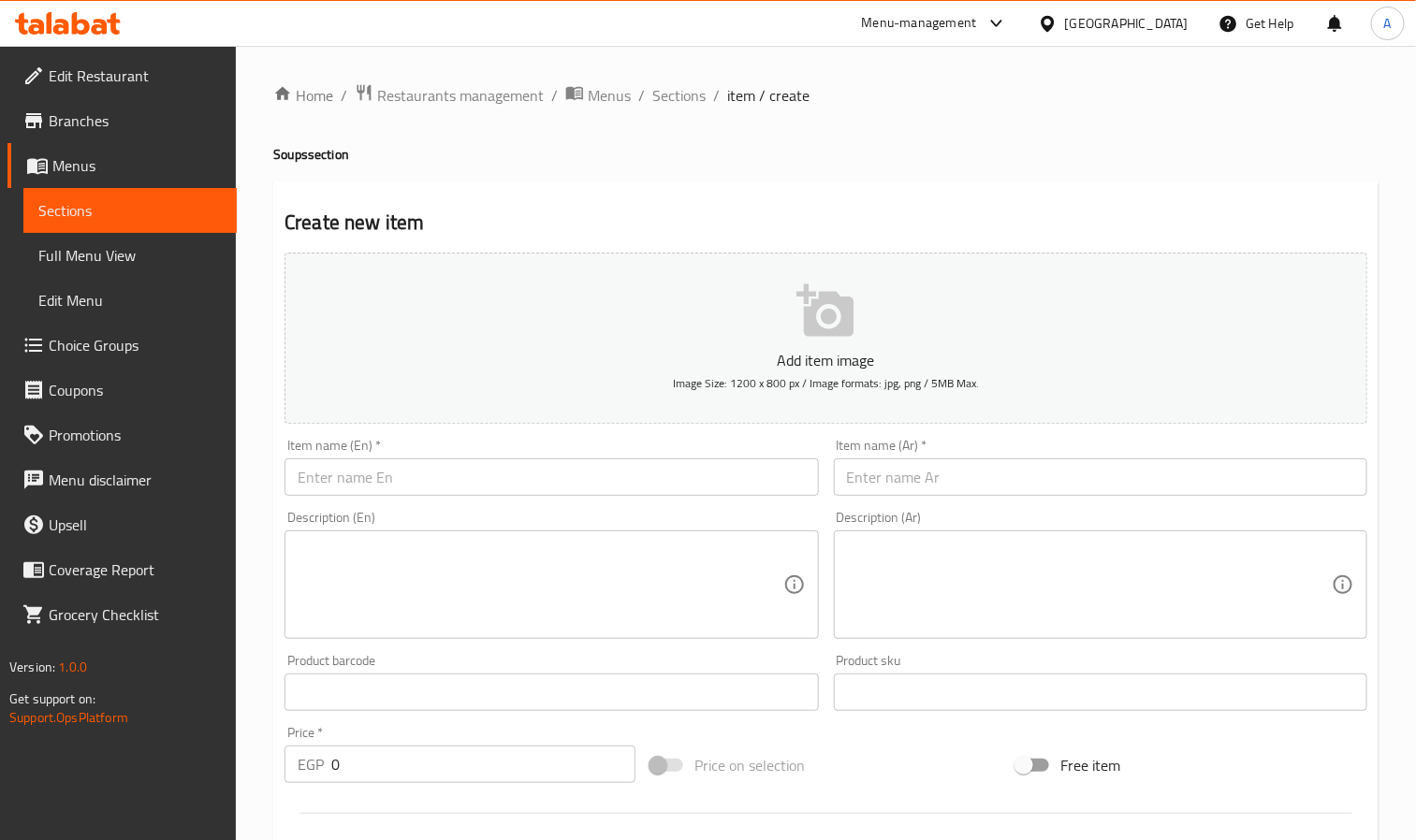
click at [164, 24] on div "Menu-management Egypt Get Help A" at bounding box center [708, 23] width 1416 height 45
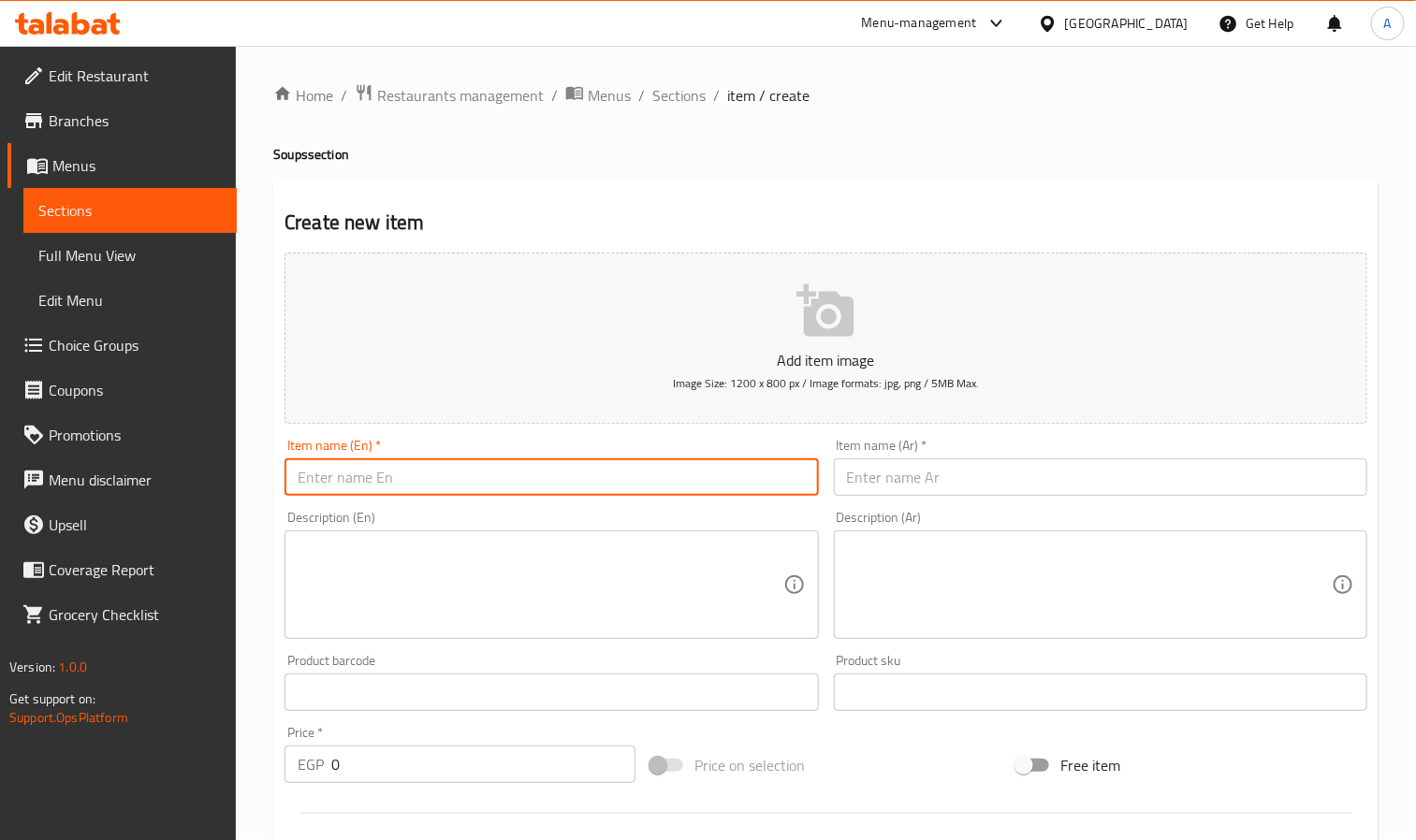
click at [351, 486] on input "text" at bounding box center [551, 477] width 534 height 37
paste input "Seafood Bisque"
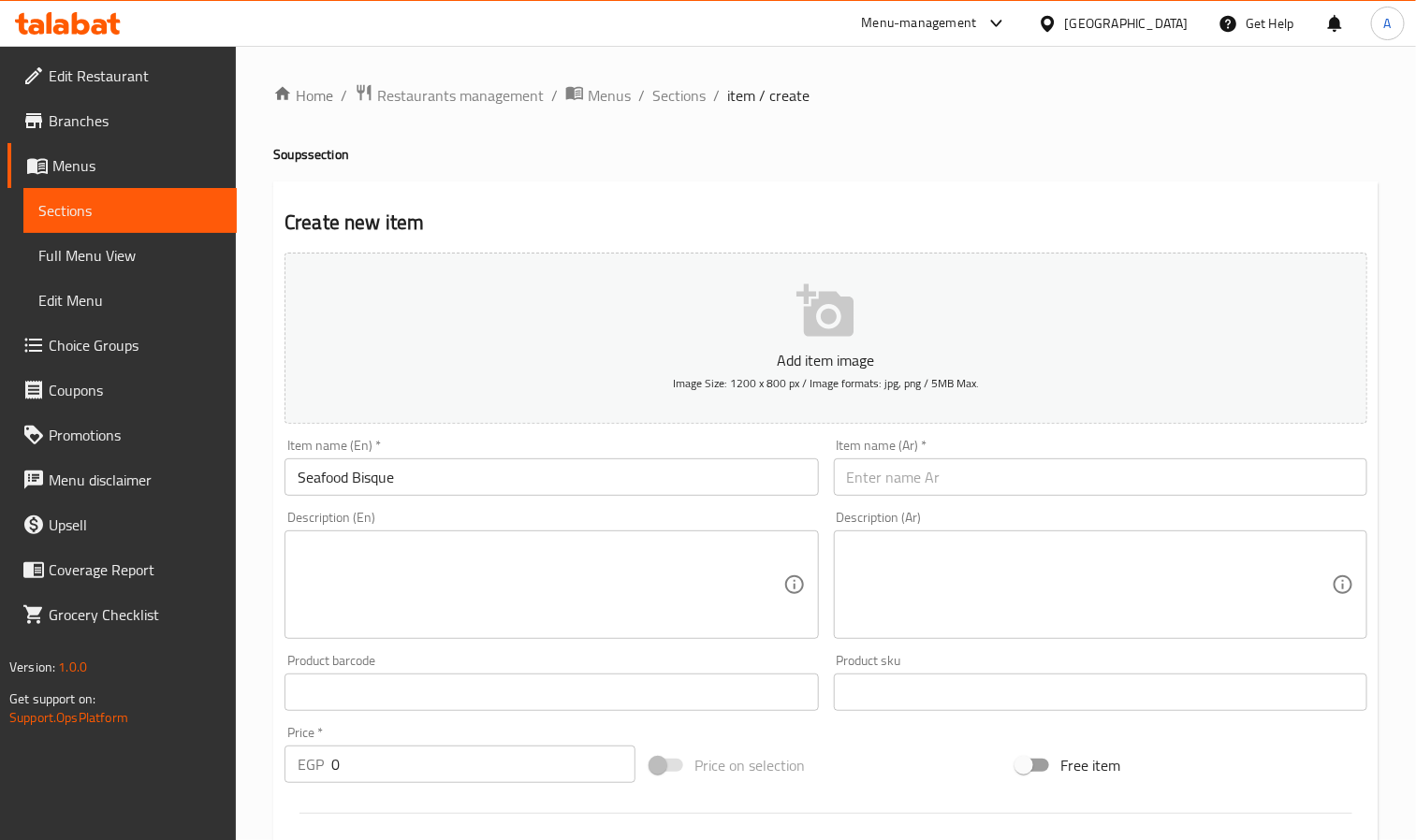
click at [366, 478] on input "Seafood Bisque" at bounding box center [551, 477] width 534 height 37
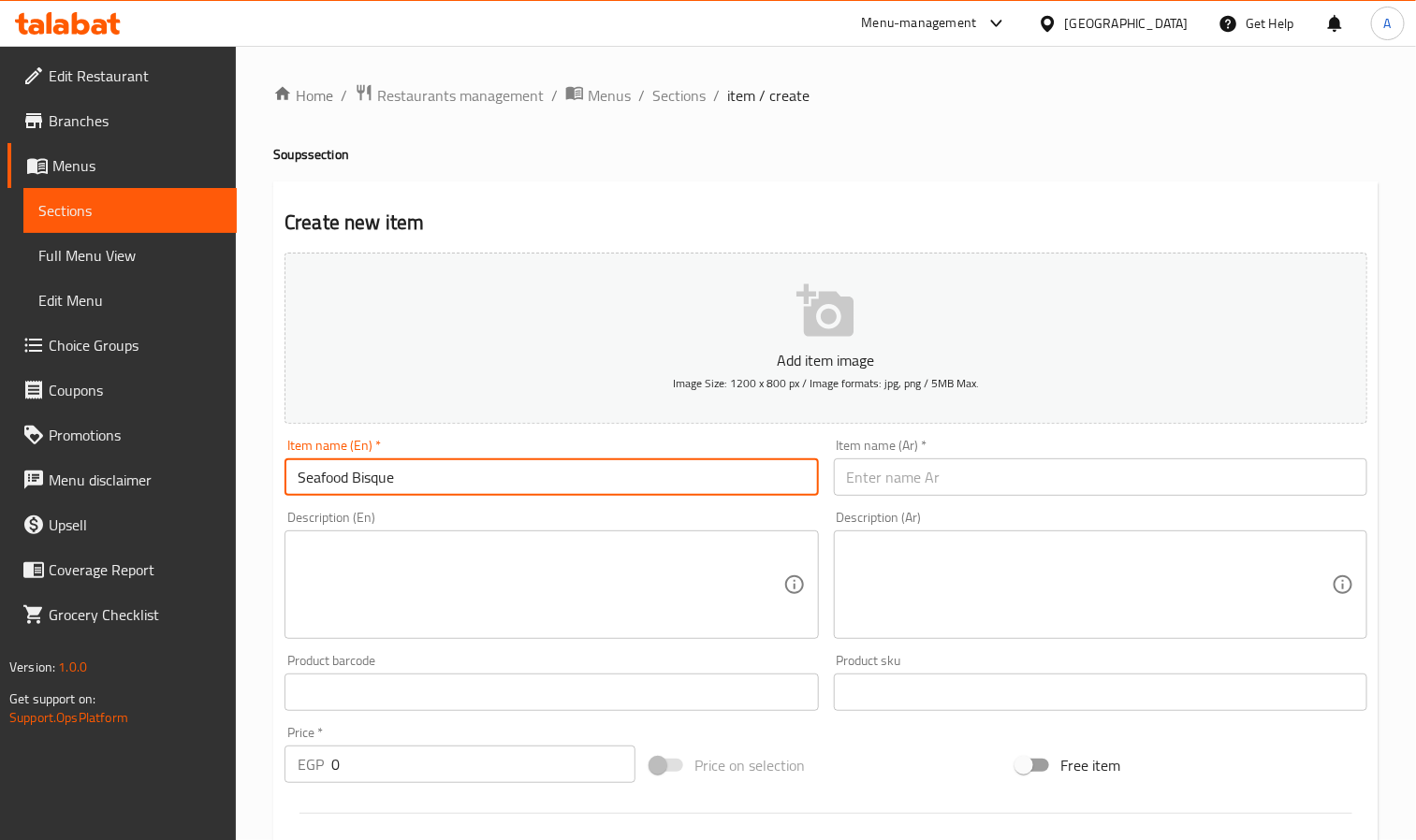
click at [366, 478] on input "Seafood Bisque" at bounding box center [551, 477] width 534 height 37
paste input "Soup"
type input "Seafood Bisque Soup"
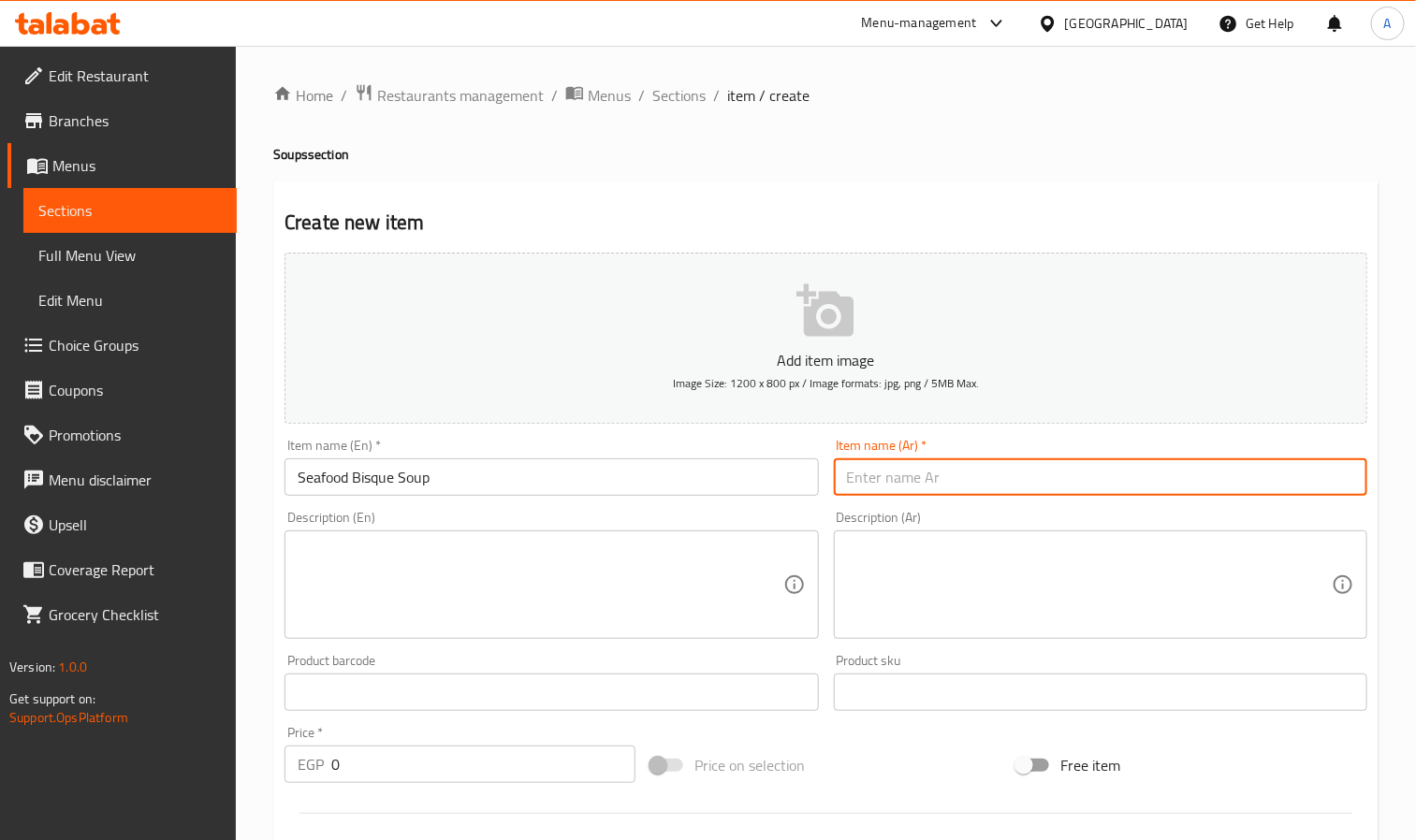
click at [1129, 495] on input "text" at bounding box center [1100, 477] width 534 height 37
paste input "بيسك المأكولات البحرية"
type input "شوربة بيسك المأكولات البحرية"
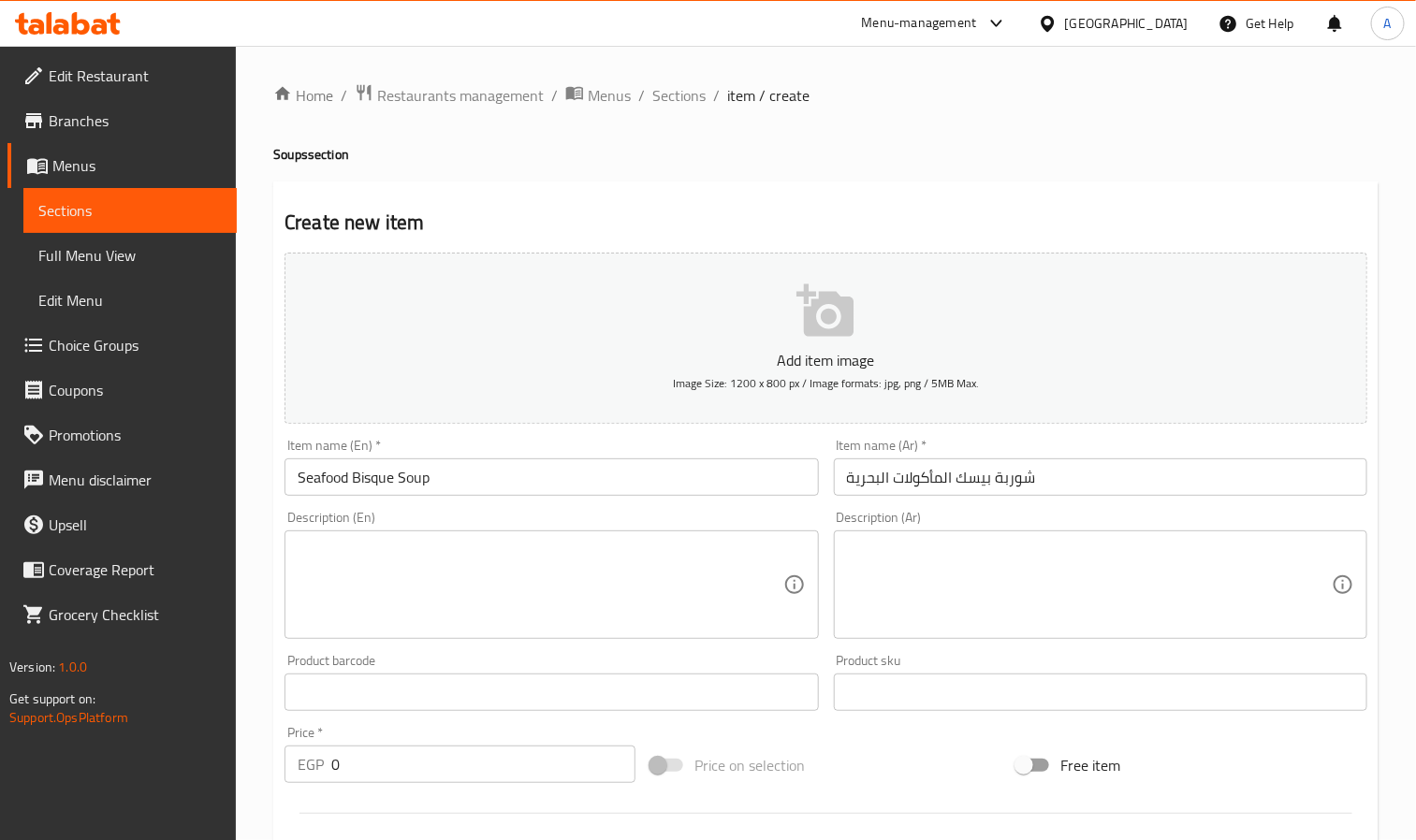
click at [422, 581] on textarea at bounding box center [540, 586] width 485 height 89
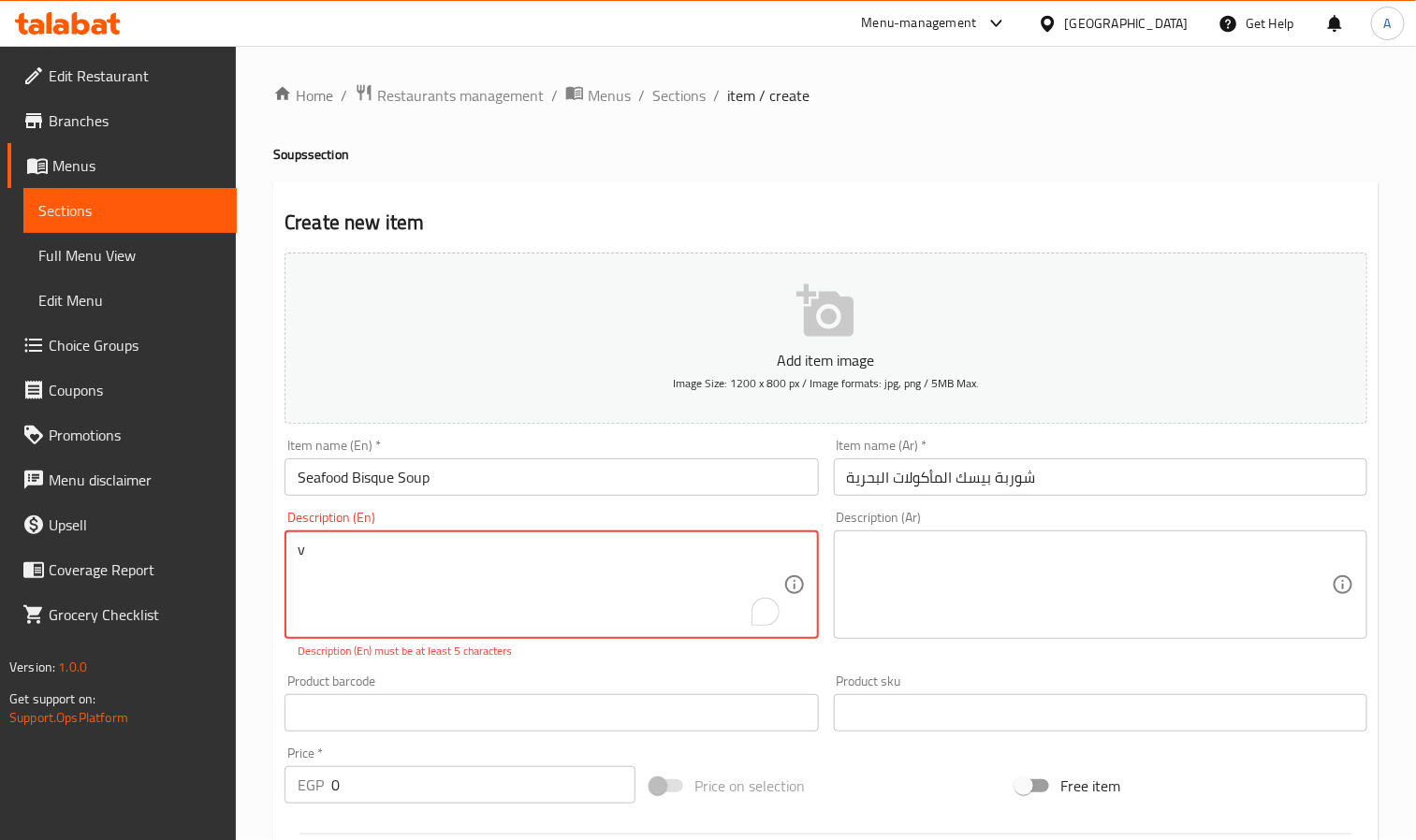
click at [372, 567] on textarea "v" at bounding box center [540, 586] width 485 height 89
paste textarea "Larger shrimp, calamari and fish fillet"
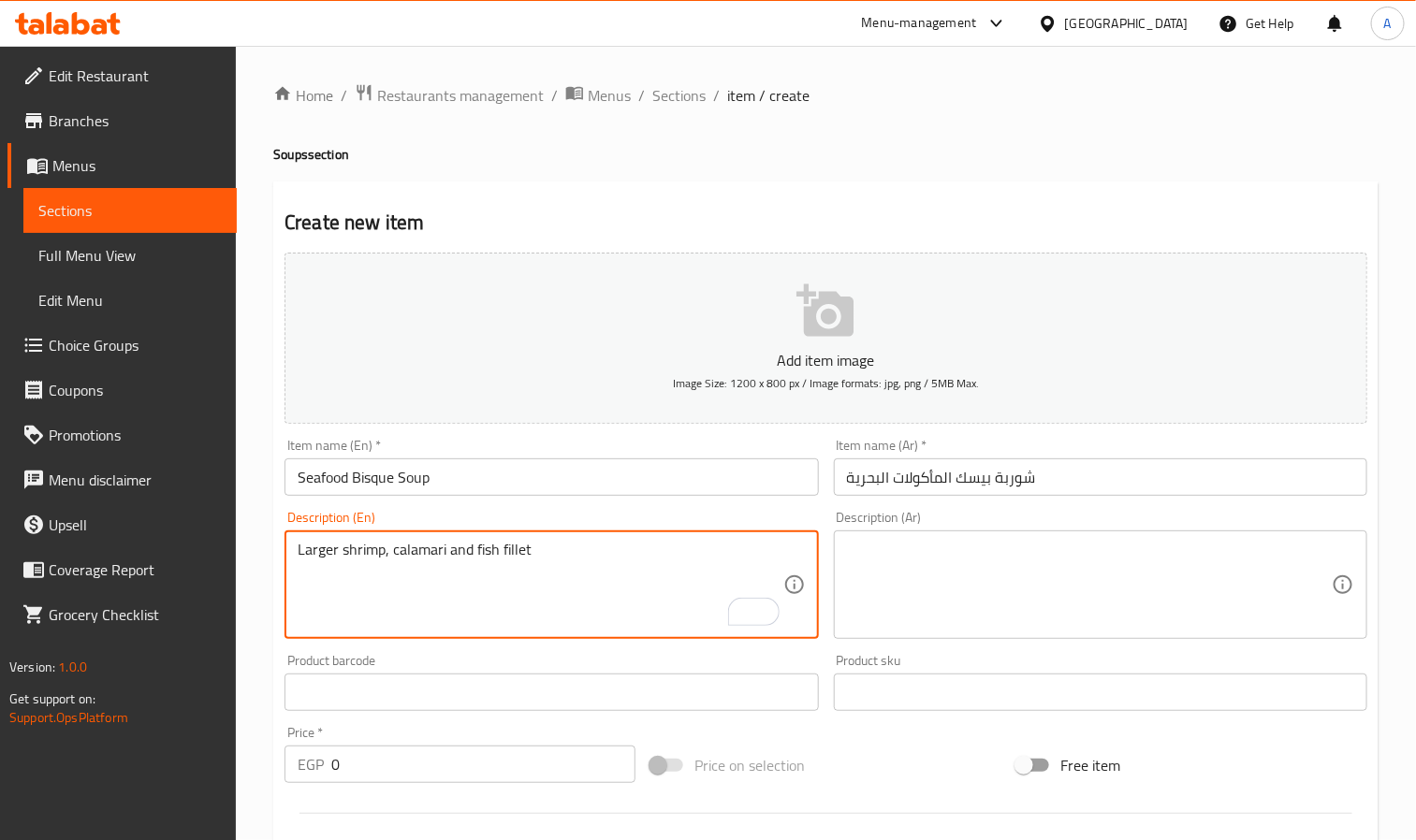
type textarea "Larger shrimp, calamari and fish fillet"
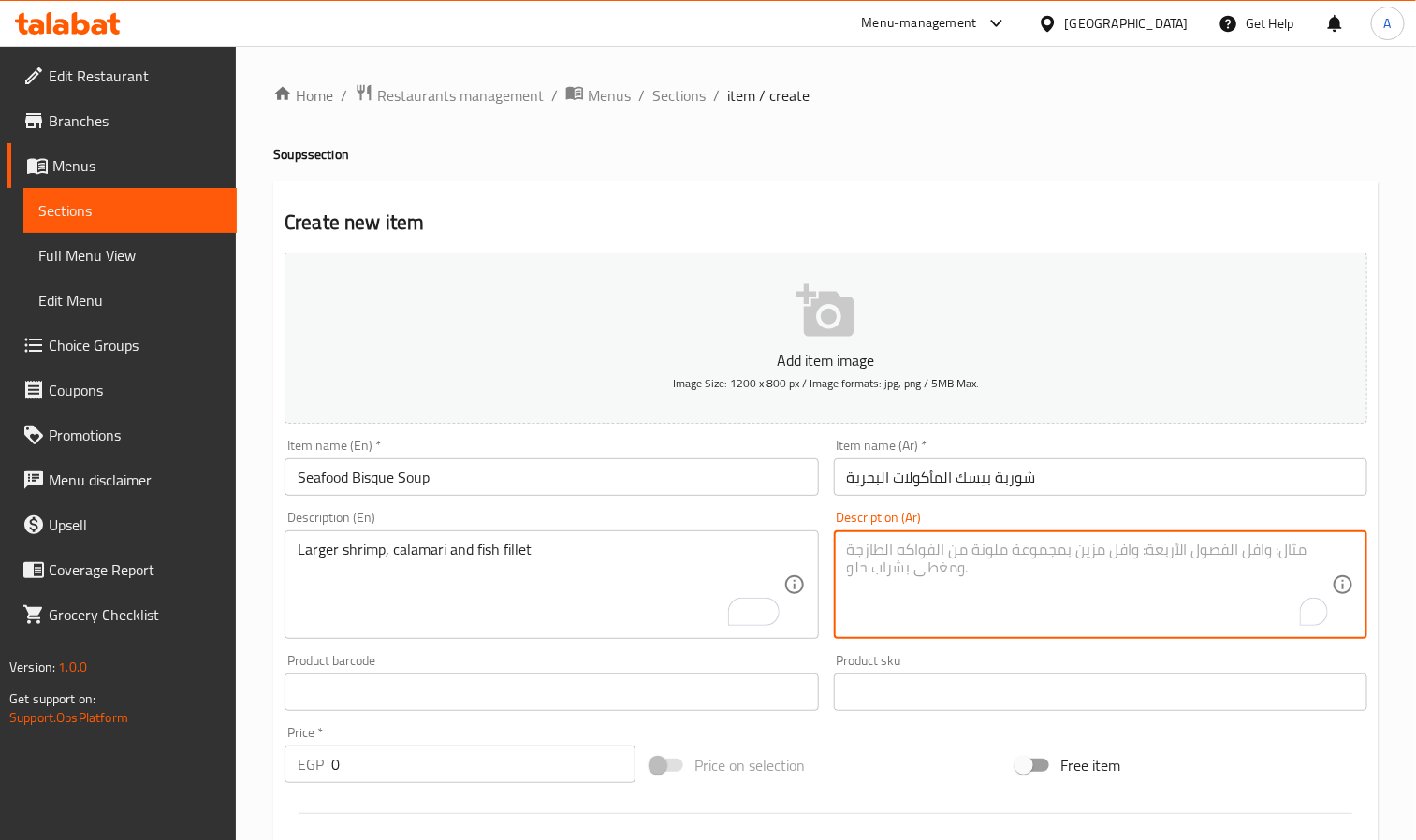
click at [984, 567] on textarea "To enrich screen reader interactions, please activate Accessibility in Grammarl…" at bounding box center [1089, 586] width 485 height 89
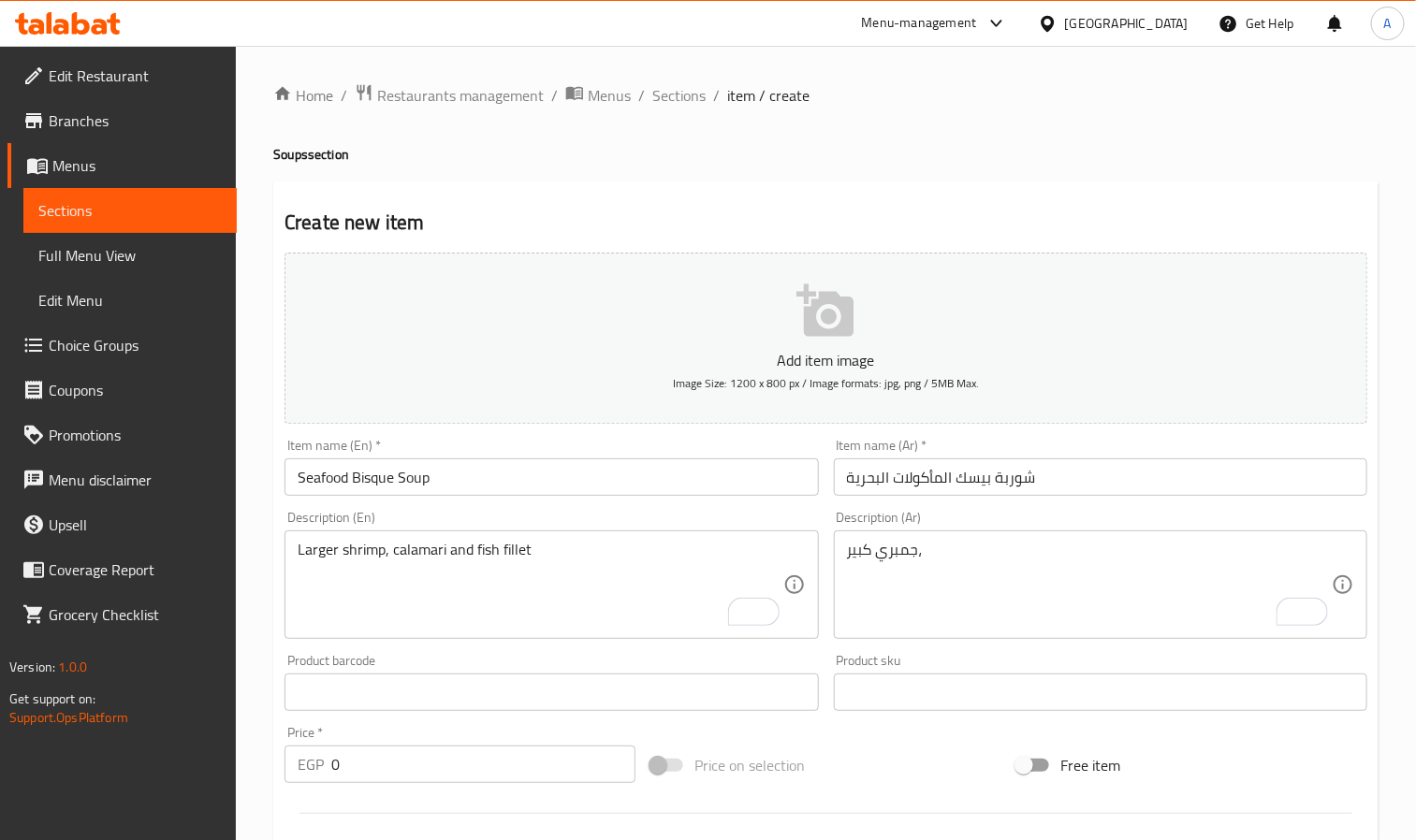
click at [1119, 558] on textarea "جمبري كبير،" at bounding box center [1089, 586] width 485 height 89
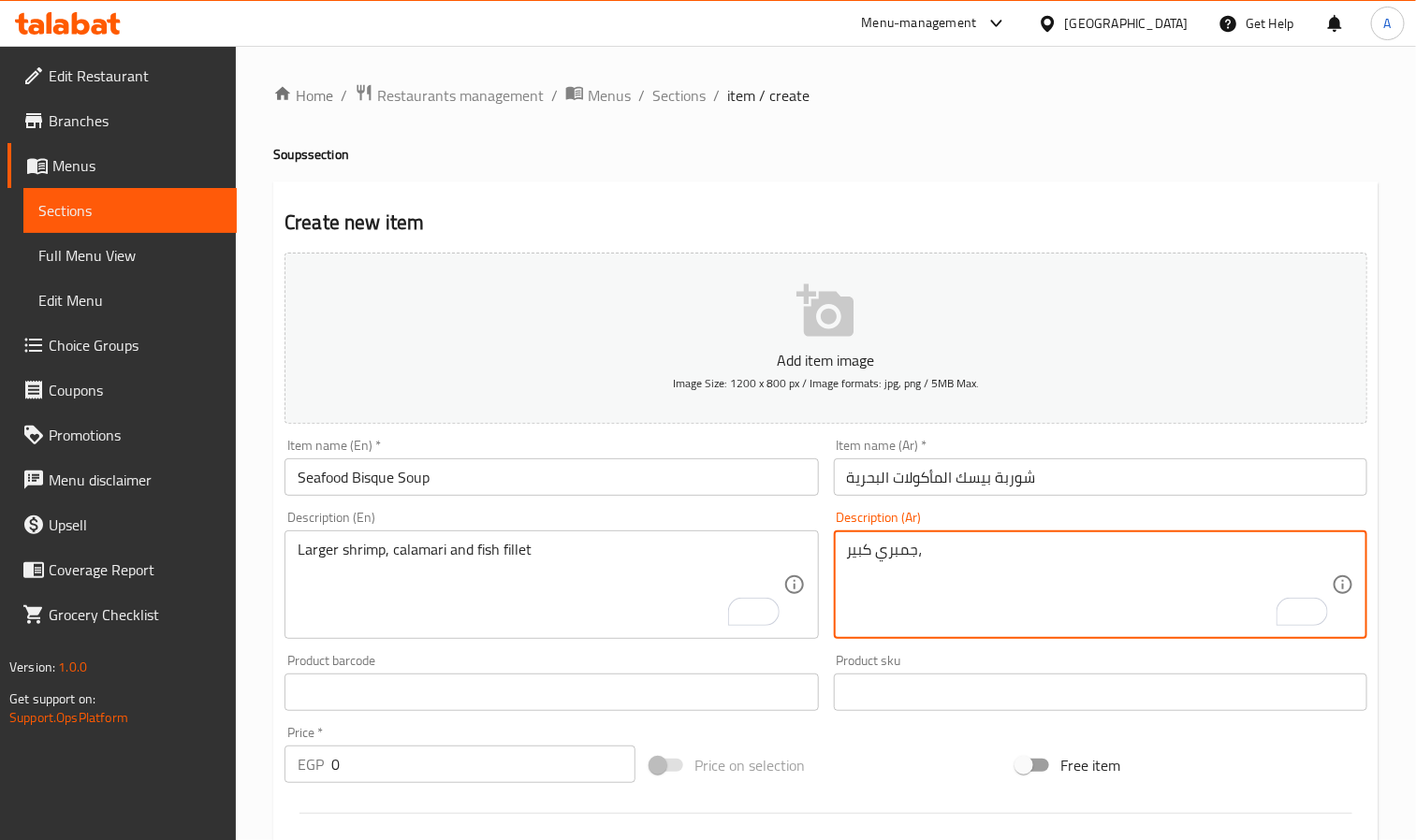
paste textarea "كاليماري"
click at [1090, 556] on textarea "جمبري كبير، كاليماري و" at bounding box center [1089, 586] width 485 height 89
paste textarea "سمك فيليه"
click at [1090, 556] on textarea "جمبري كبير، [PERSON_NAME] و سمك فيليه" at bounding box center [1089, 586] width 485 height 89
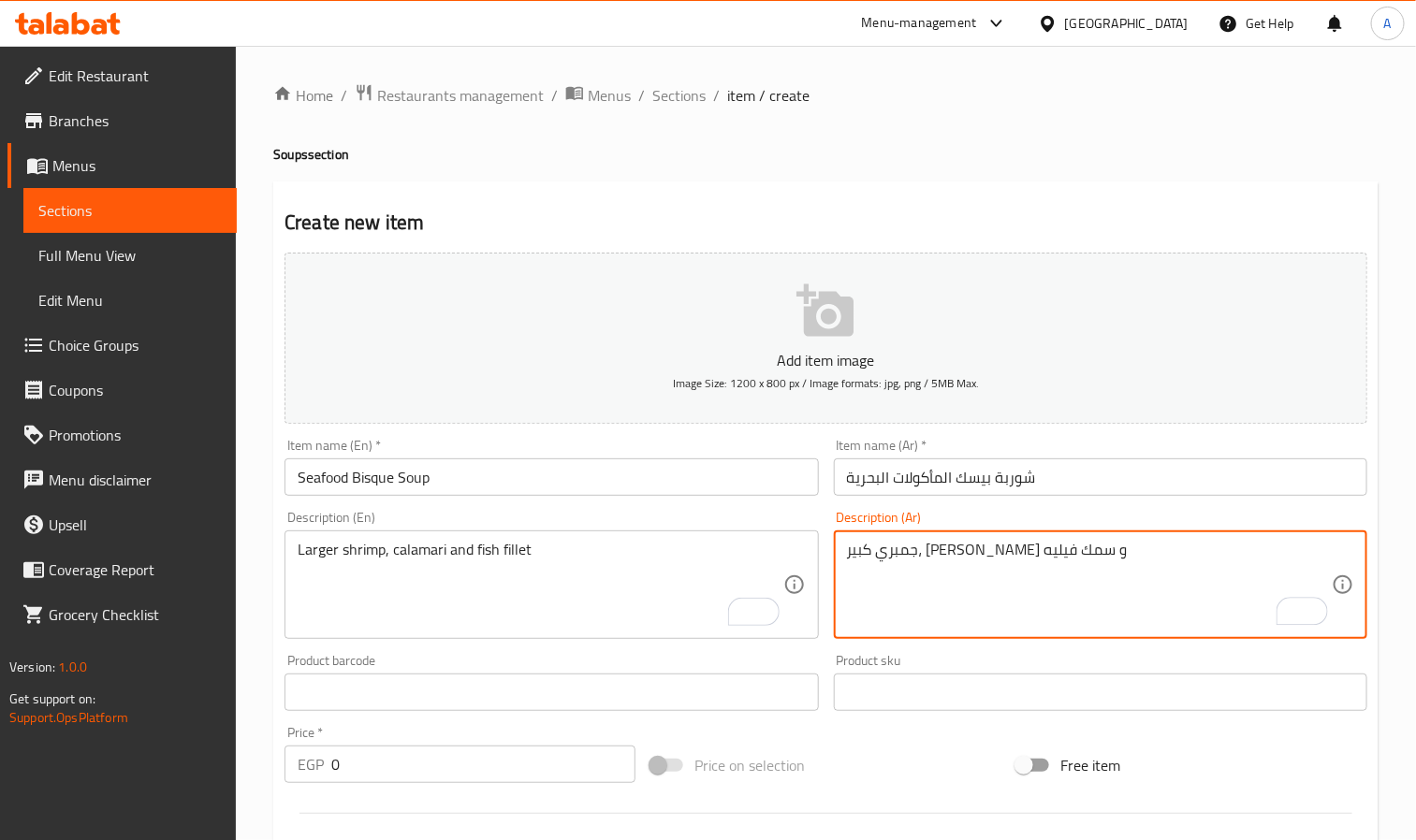
click at [1090, 556] on textarea "جمبري كبير، [PERSON_NAME] و سمك فيليه" at bounding box center [1089, 586] width 485 height 89
type textarea "جمبري كبير، [PERSON_NAME] و سمك فيليه"
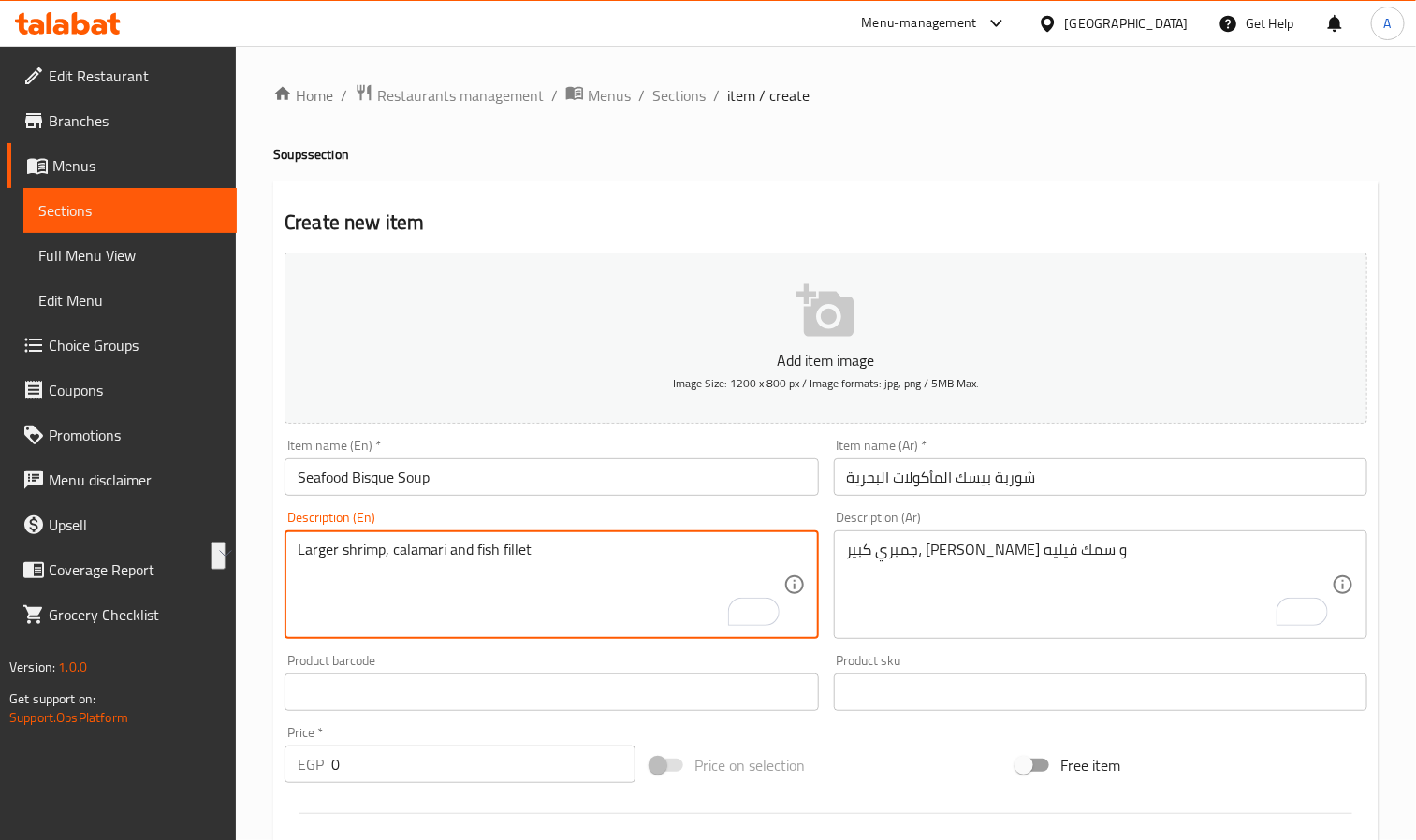
click at [398, 561] on textarea "Larger shrimp, calamari and fish fillet" at bounding box center [540, 586] width 485 height 89
paste textarea "To enrich screen reader interactions, please activate Accessibility in Grammarl…"
type textarea "Large shrimp, calamari and fish fillet"
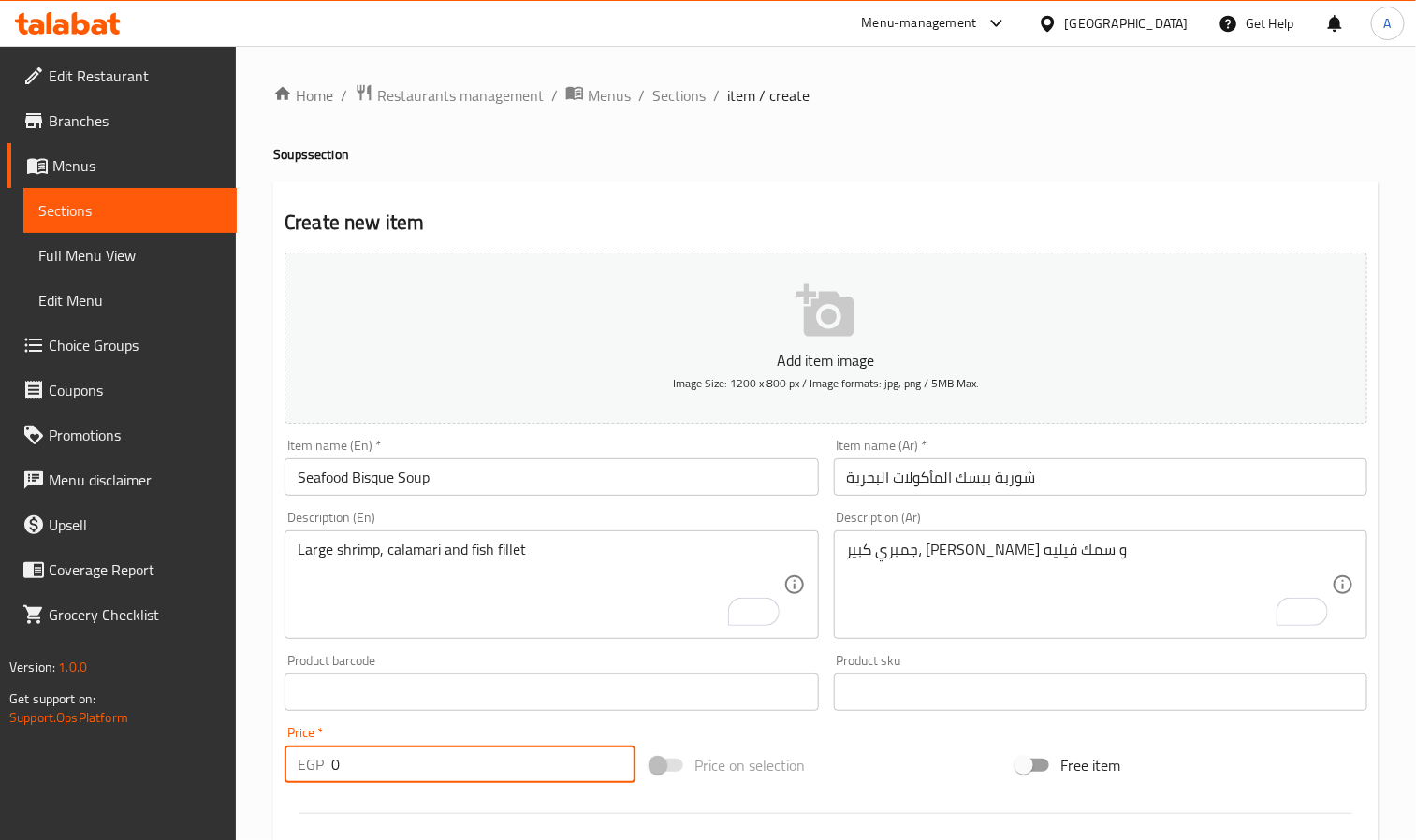
drag, startPoint x: 375, startPoint y: 769, endPoint x: 287, endPoint y: 770, distance: 88.0
click at [287, 770] on div "EGP 0 Price *" at bounding box center [460, 764] width 351 height 37
paste input "227.99"
type input "227.99"
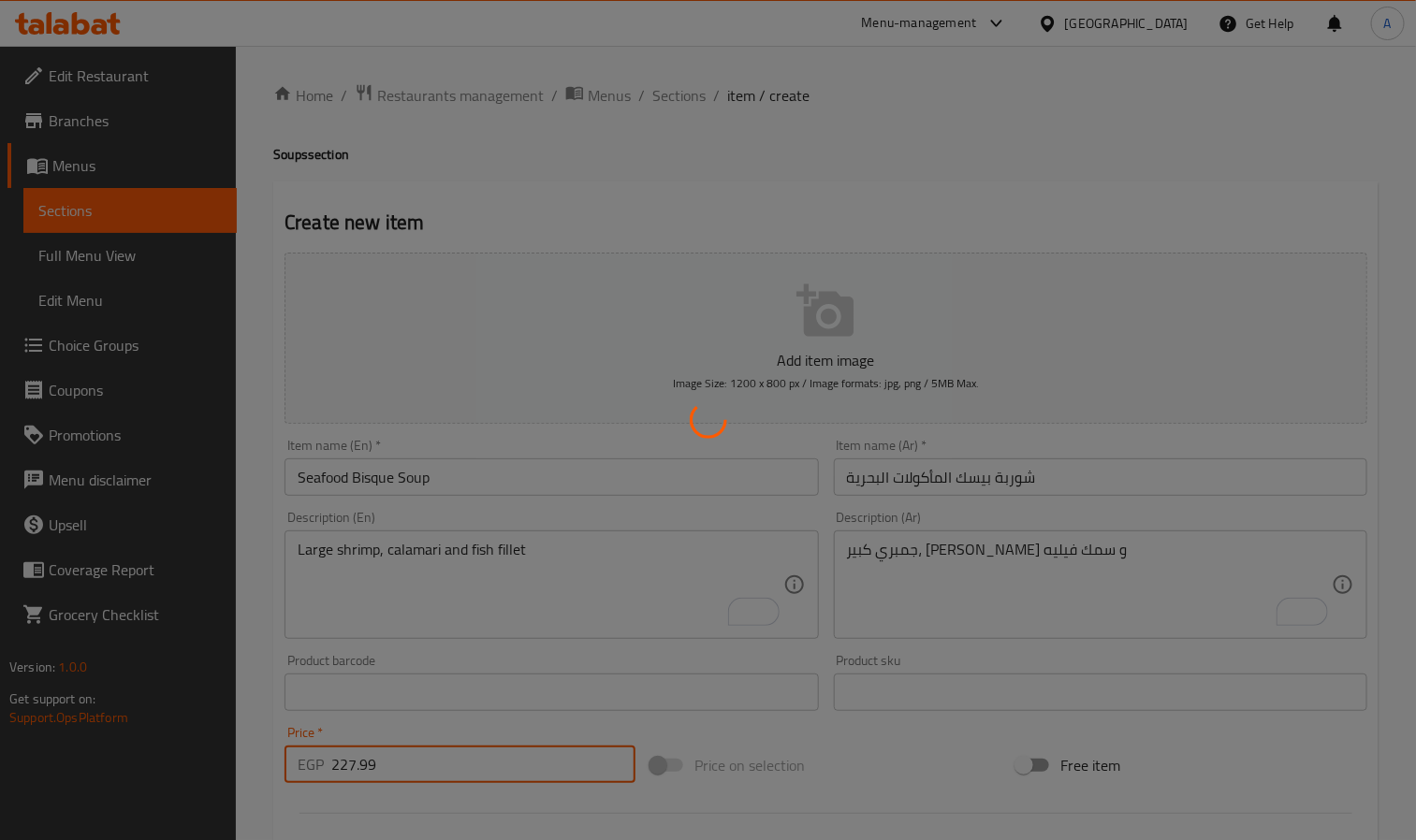
type input "0"
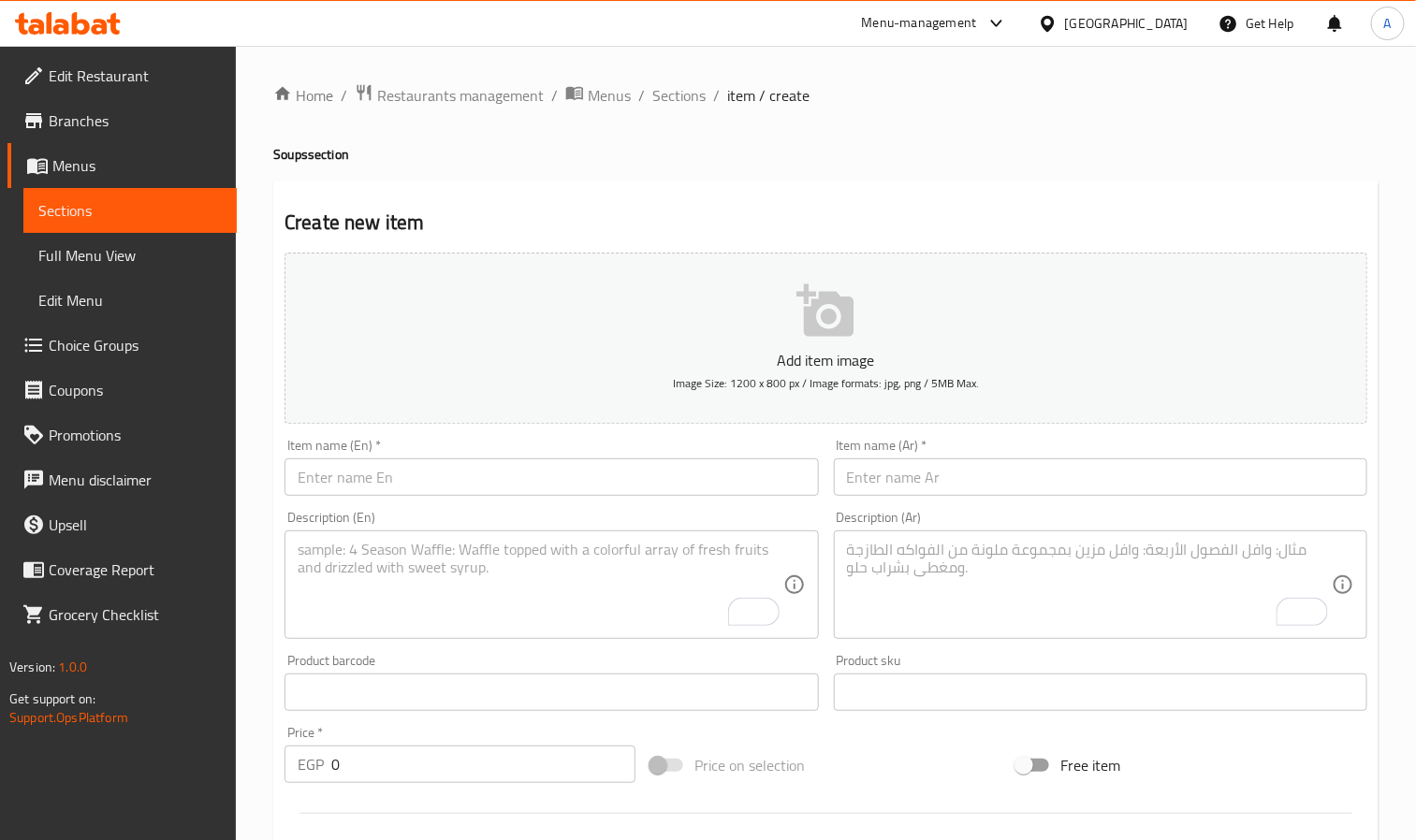
click at [471, 558] on textarea "To enrich screen reader interactions, please activate Accessibility in Grammarl…" at bounding box center [540, 586] width 485 height 89
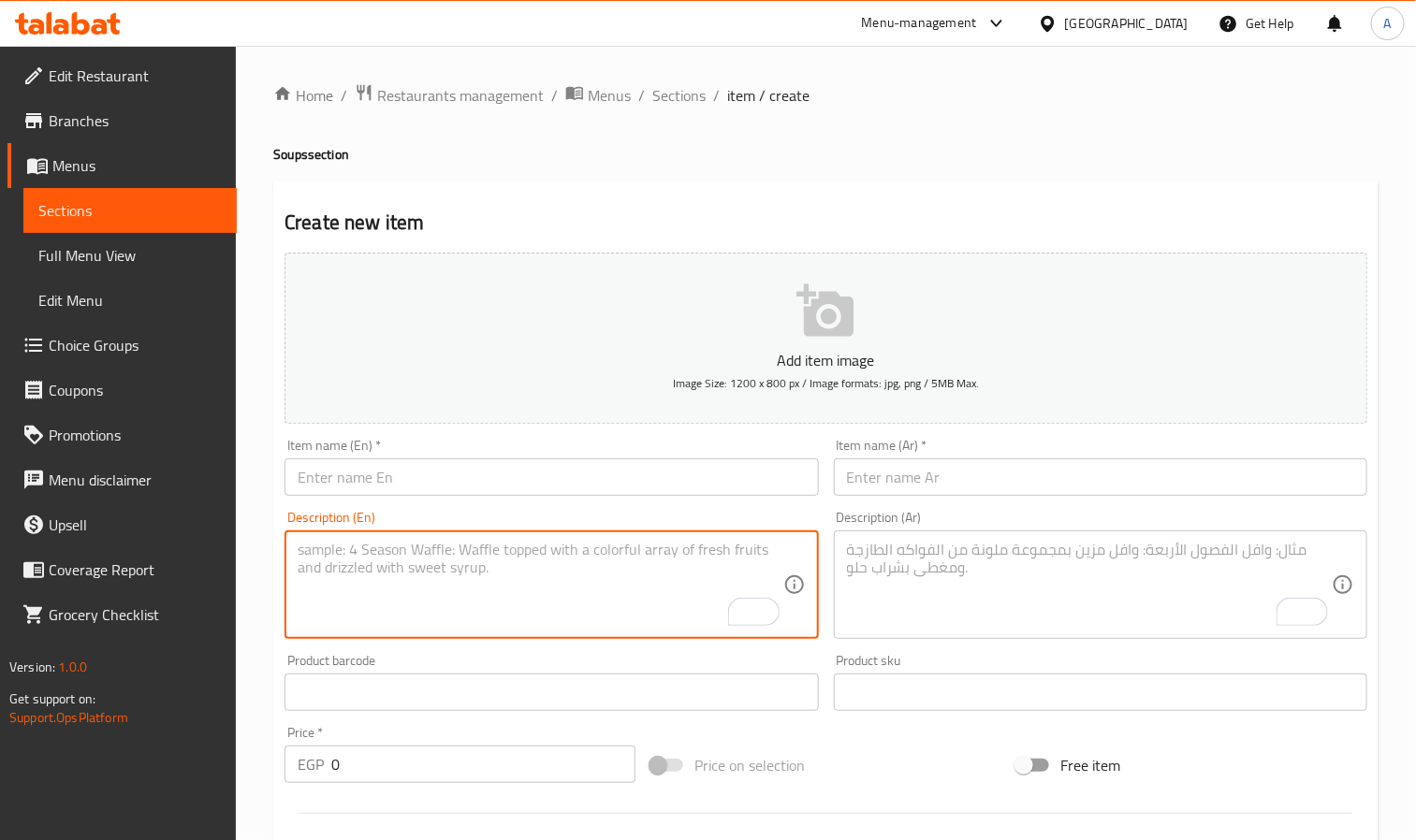
click at [436, 488] on input "text" at bounding box center [551, 477] width 534 height 37
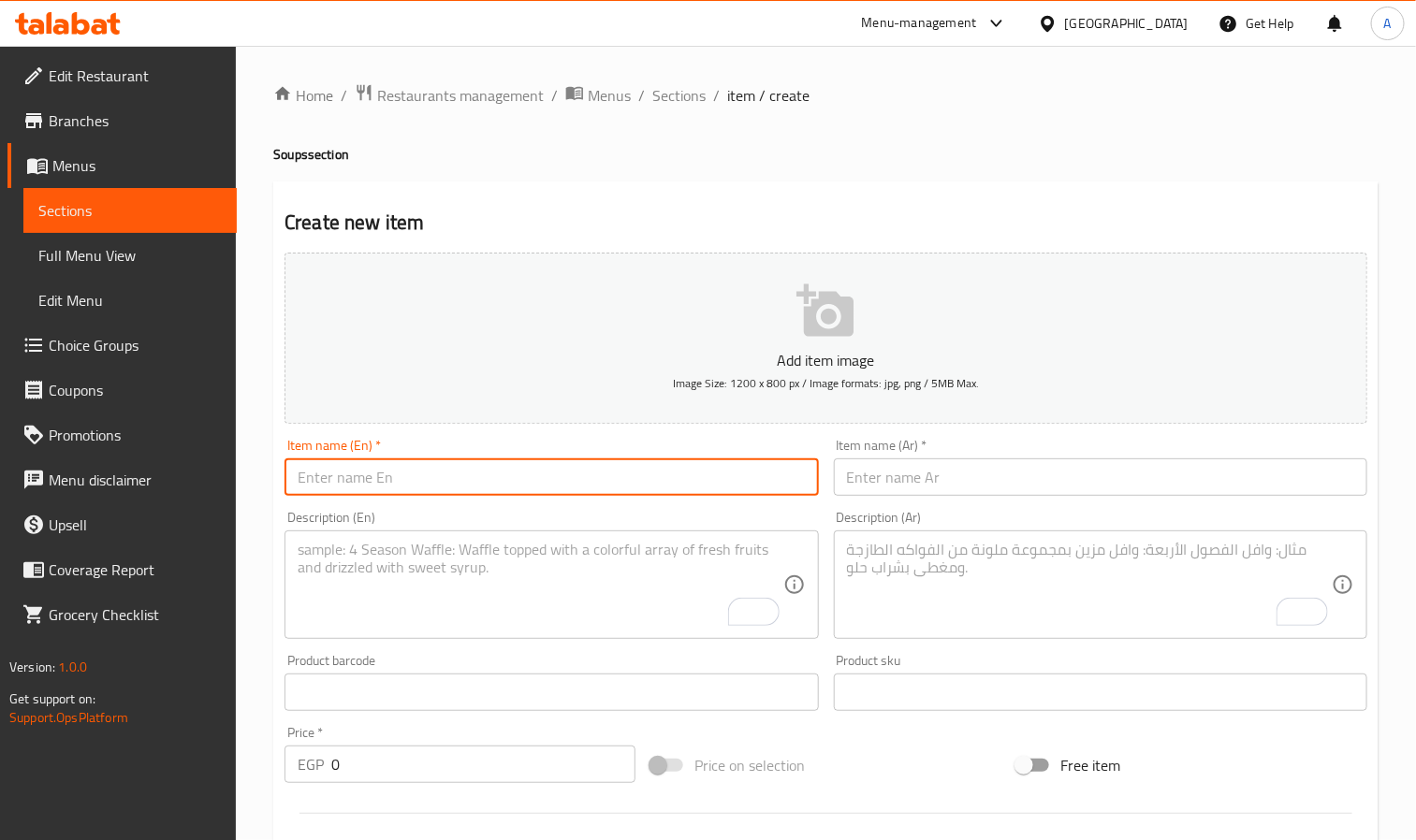
paste input "Creamy Seafood"
drag, startPoint x: 298, startPoint y: 474, endPoint x: 282, endPoint y: 483, distance: 18.4
click at [282, 483] on div "Item name (En)   * Creamy Seafood Item name (En) *" at bounding box center [551, 467] width 548 height 72
click at [301, 486] on input "Creamy Seafood" at bounding box center [551, 477] width 534 height 37
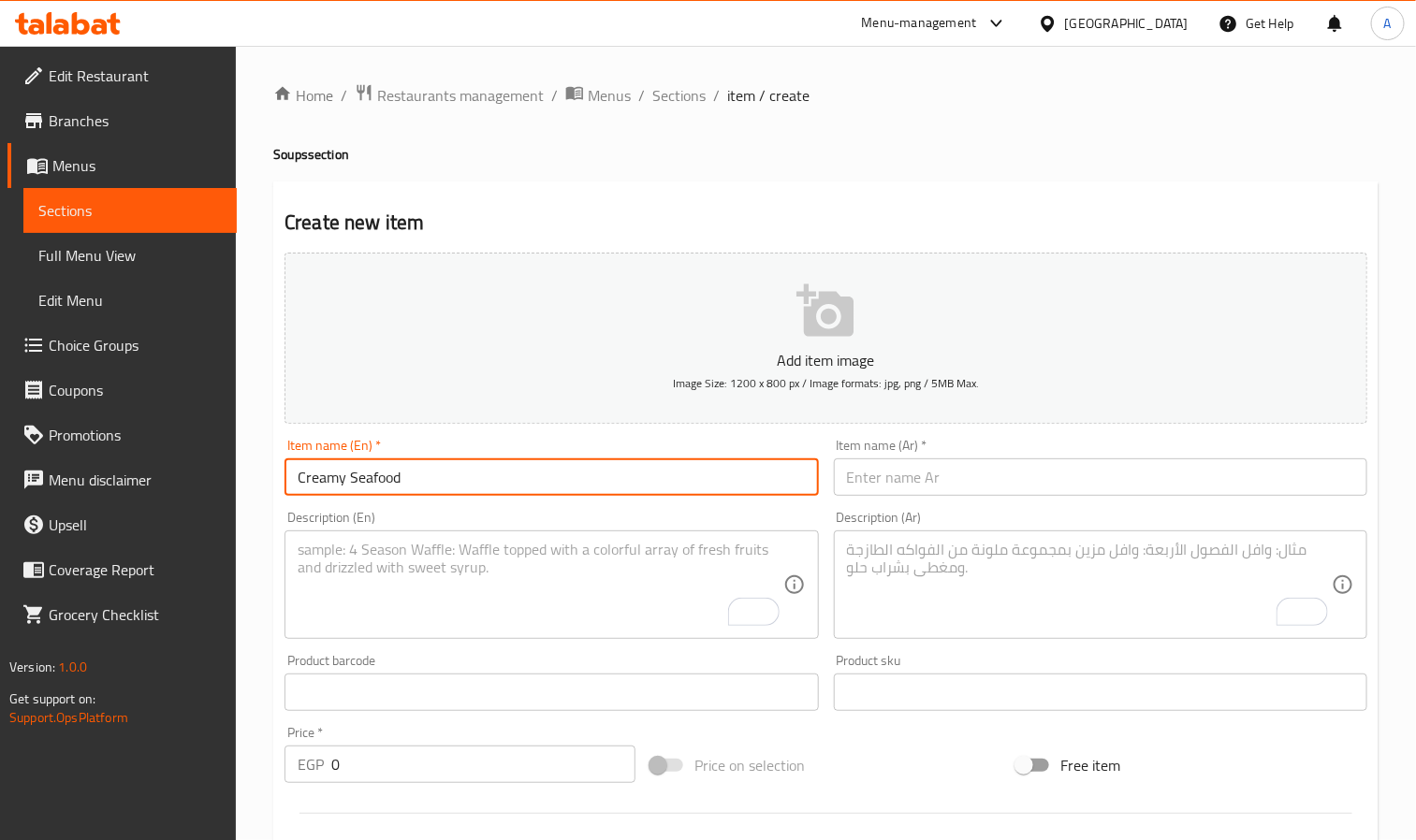
click at [301, 486] on input "Creamy Seafood" at bounding box center [551, 477] width 534 height 37
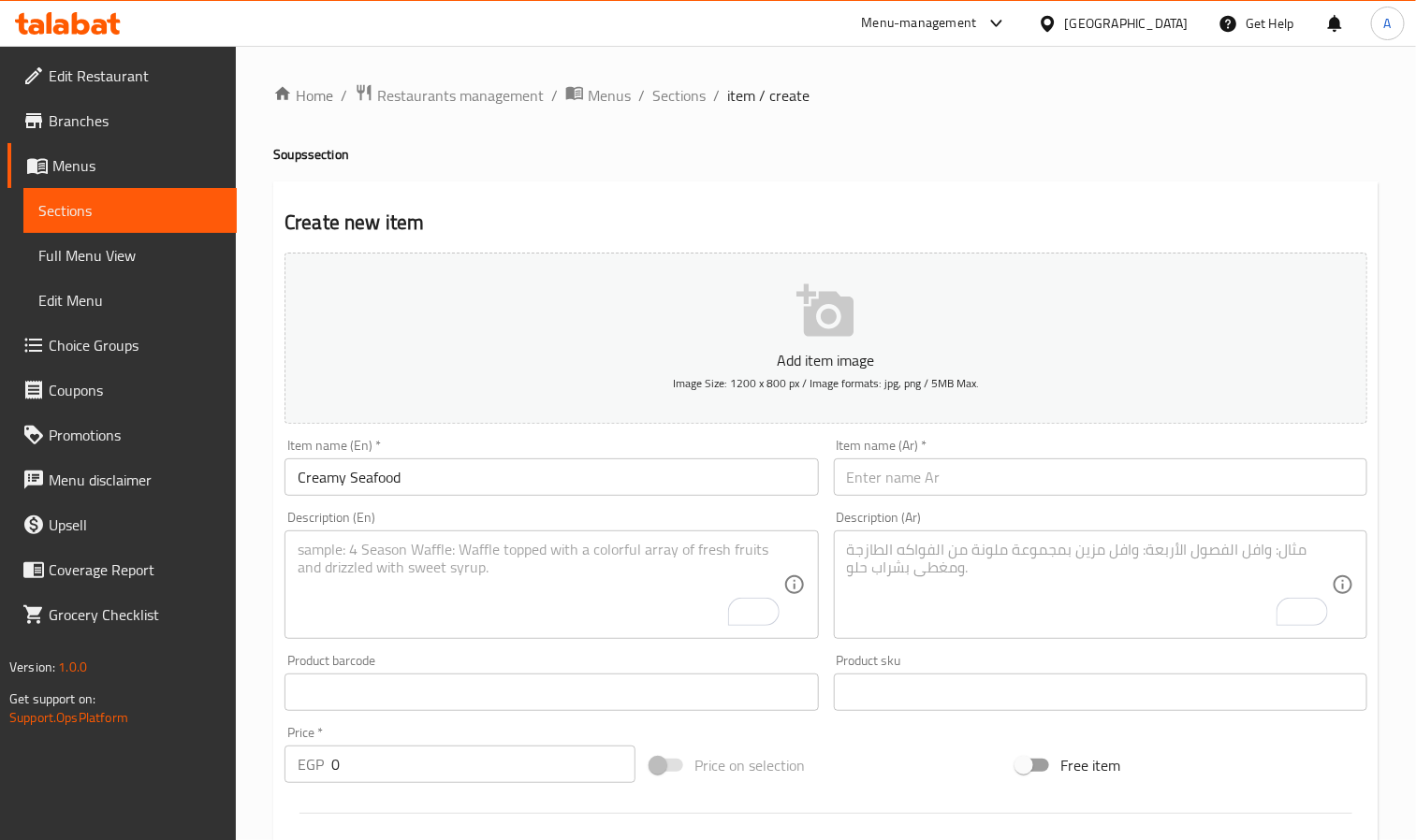
click at [286, 161] on h4 "Soups section" at bounding box center [826, 155] width 1106 height 19
click at [273, 155] on h4 "Soups section" at bounding box center [826, 155] width 1106 height 19
drag, startPoint x: 273, startPoint y: 155, endPoint x: 290, endPoint y: 149, distance: 18.0
click at [290, 149] on h4 "Soups section" at bounding box center [826, 155] width 1106 height 19
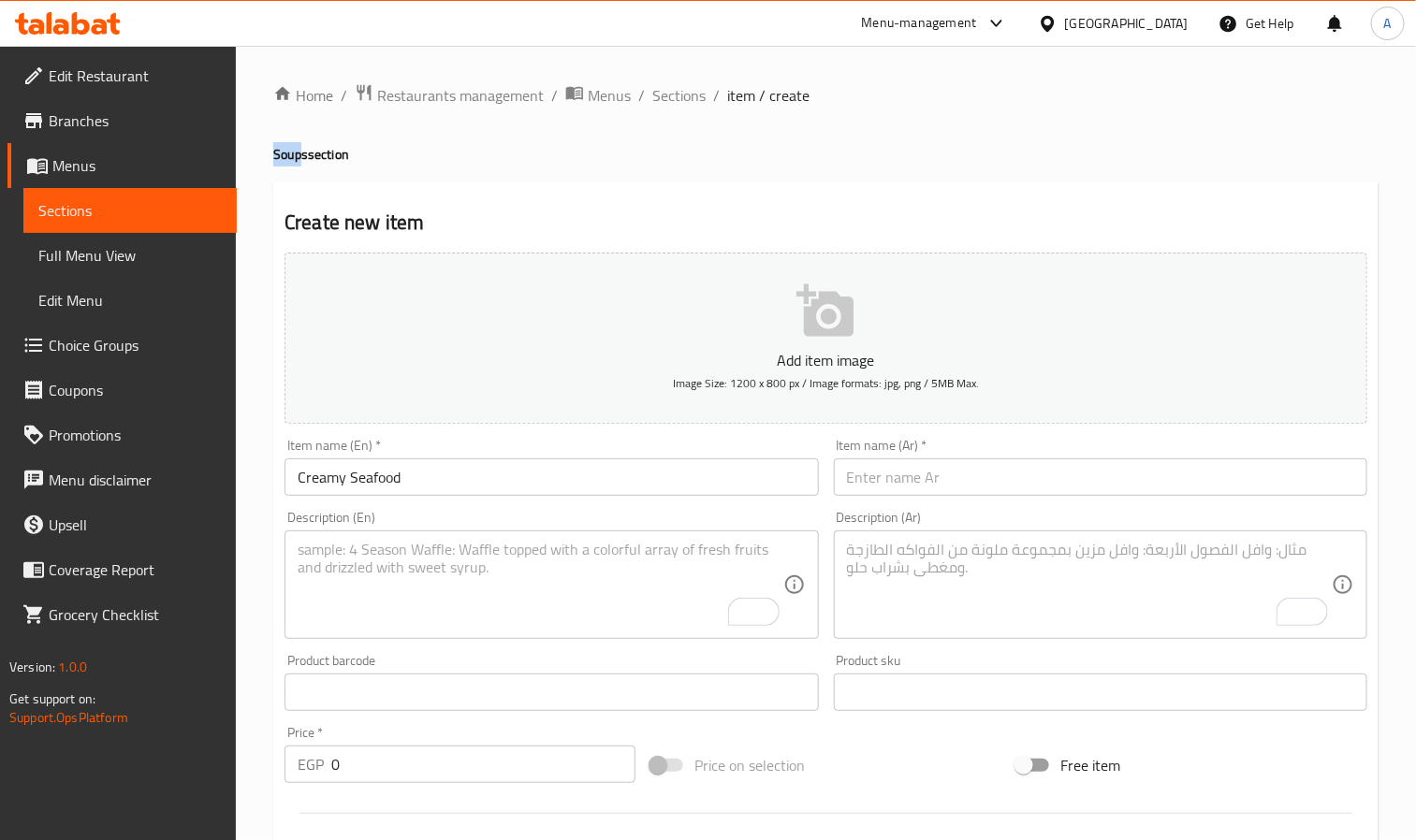
drag, startPoint x: 299, startPoint y: 147, endPoint x: 262, endPoint y: 144, distance: 37.1
click at [262, 144] on div "Home / Restaurants management / Menus / Sections / item / create Soups section …" at bounding box center [826, 684] width 1181 height 1276
copy h4 "Soup"
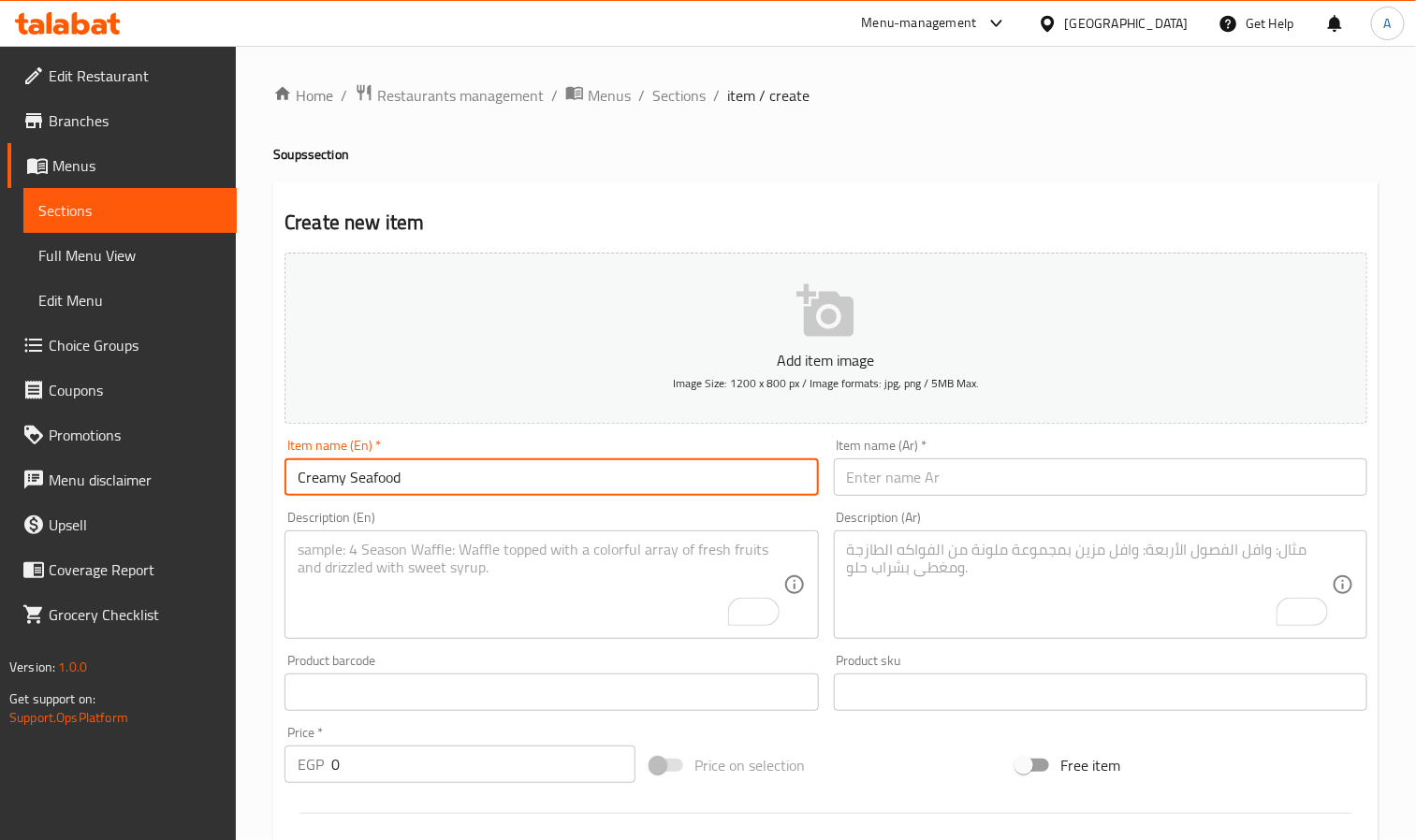
click at [436, 475] on input "Creamy Seafood" at bounding box center [551, 477] width 534 height 37
paste input "Soup"
type input "Creamy Seafood Soup"
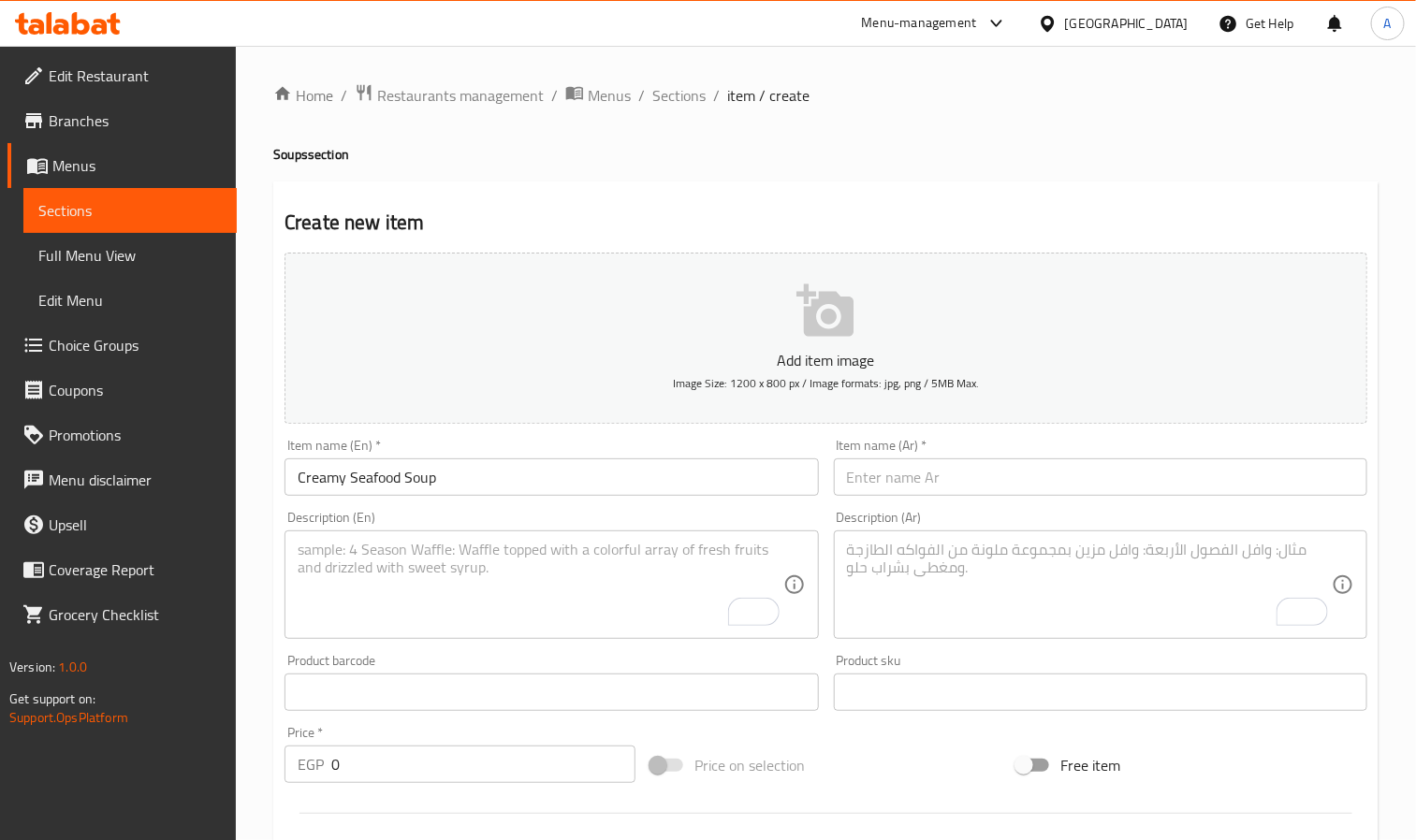
click at [1161, 503] on div "Description (Ar) Description (Ar)" at bounding box center [1101, 575] width 548 height 143
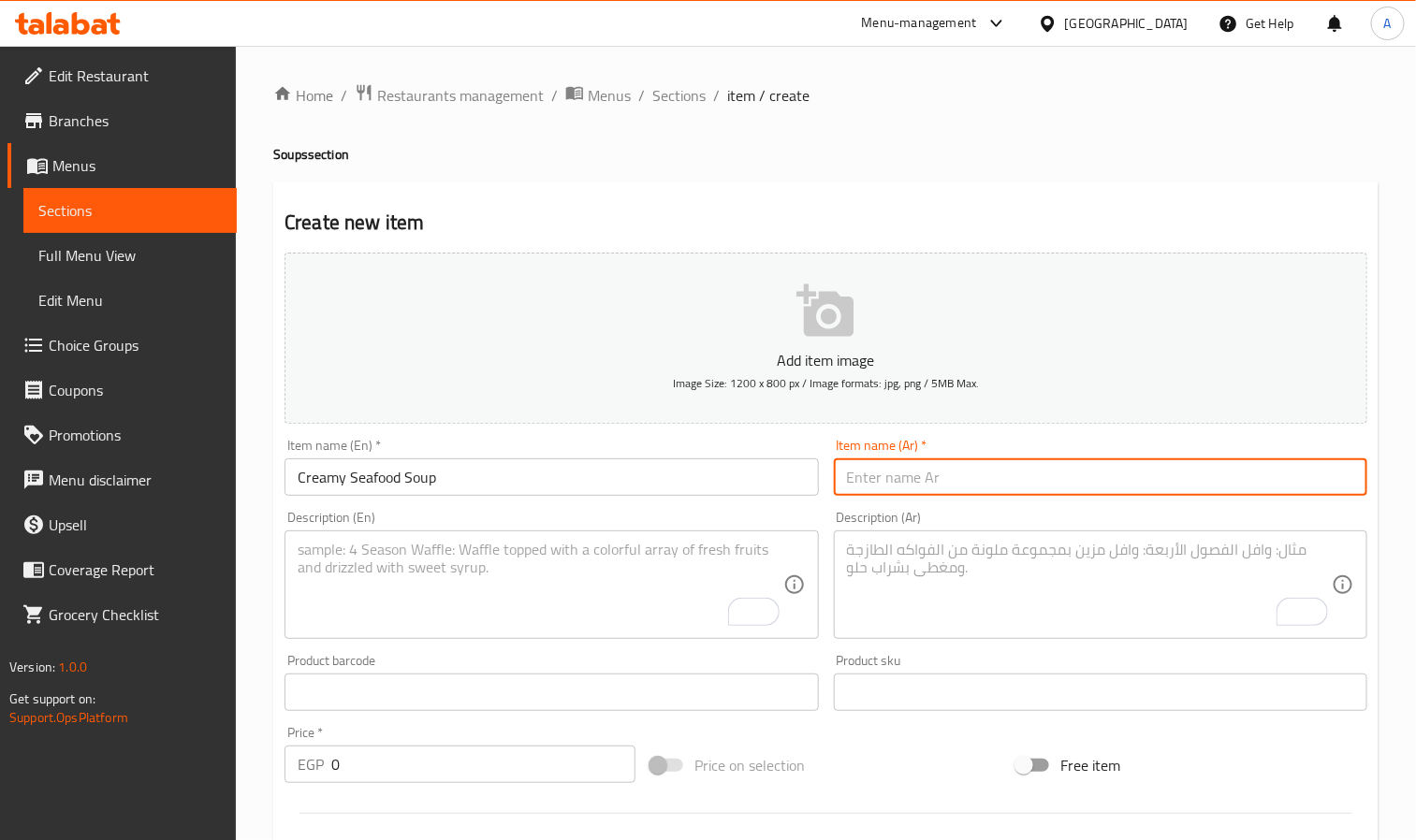
click at [1152, 492] on input "text" at bounding box center [1100, 477] width 534 height 37
click at [1152, 492] on input "ر" at bounding box center [1100, 477] width 534 height 37
paste input "وربة المأكولات البحرية بالكريمة"
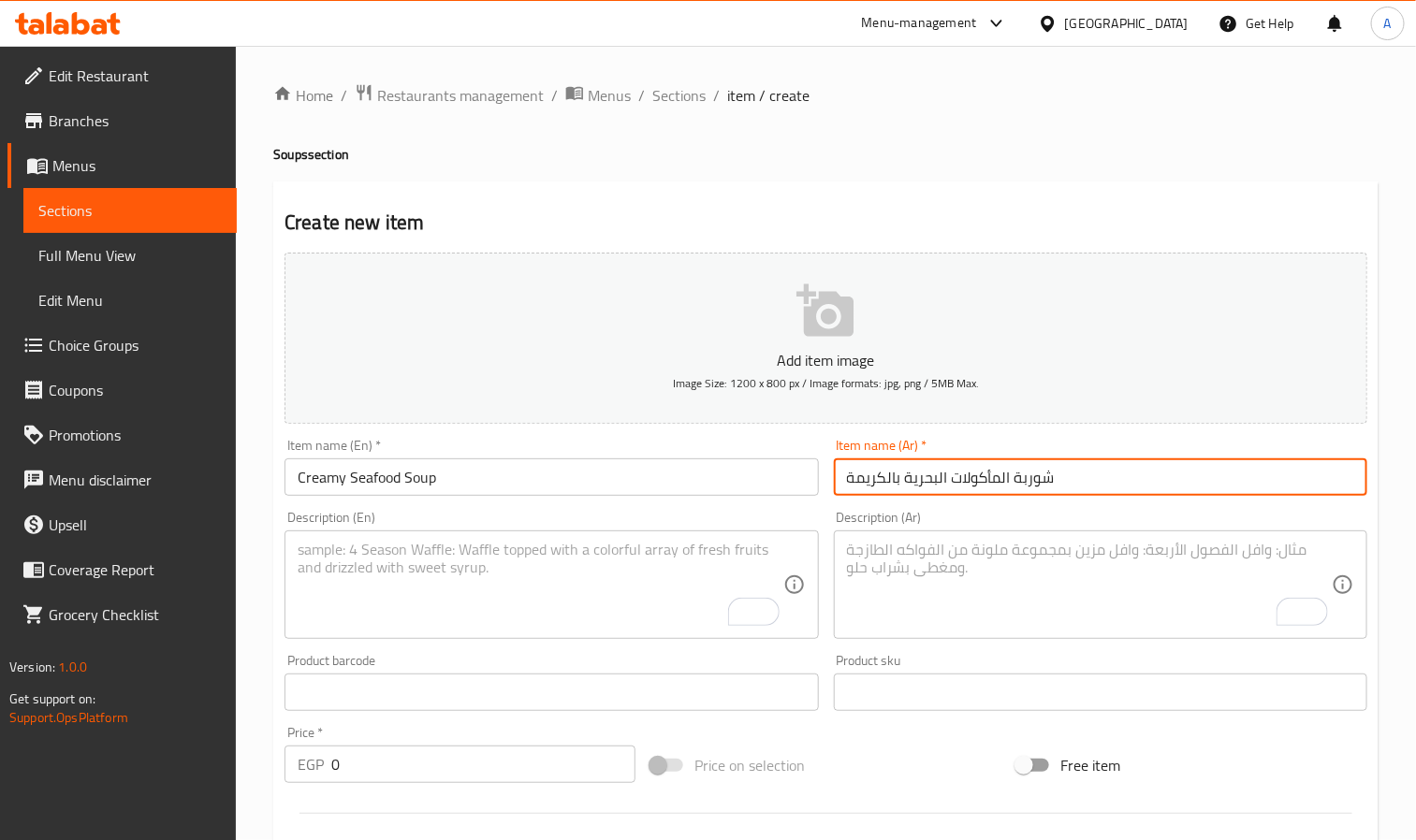
type input "شوربة المأكولات البحرية بالكريمة"
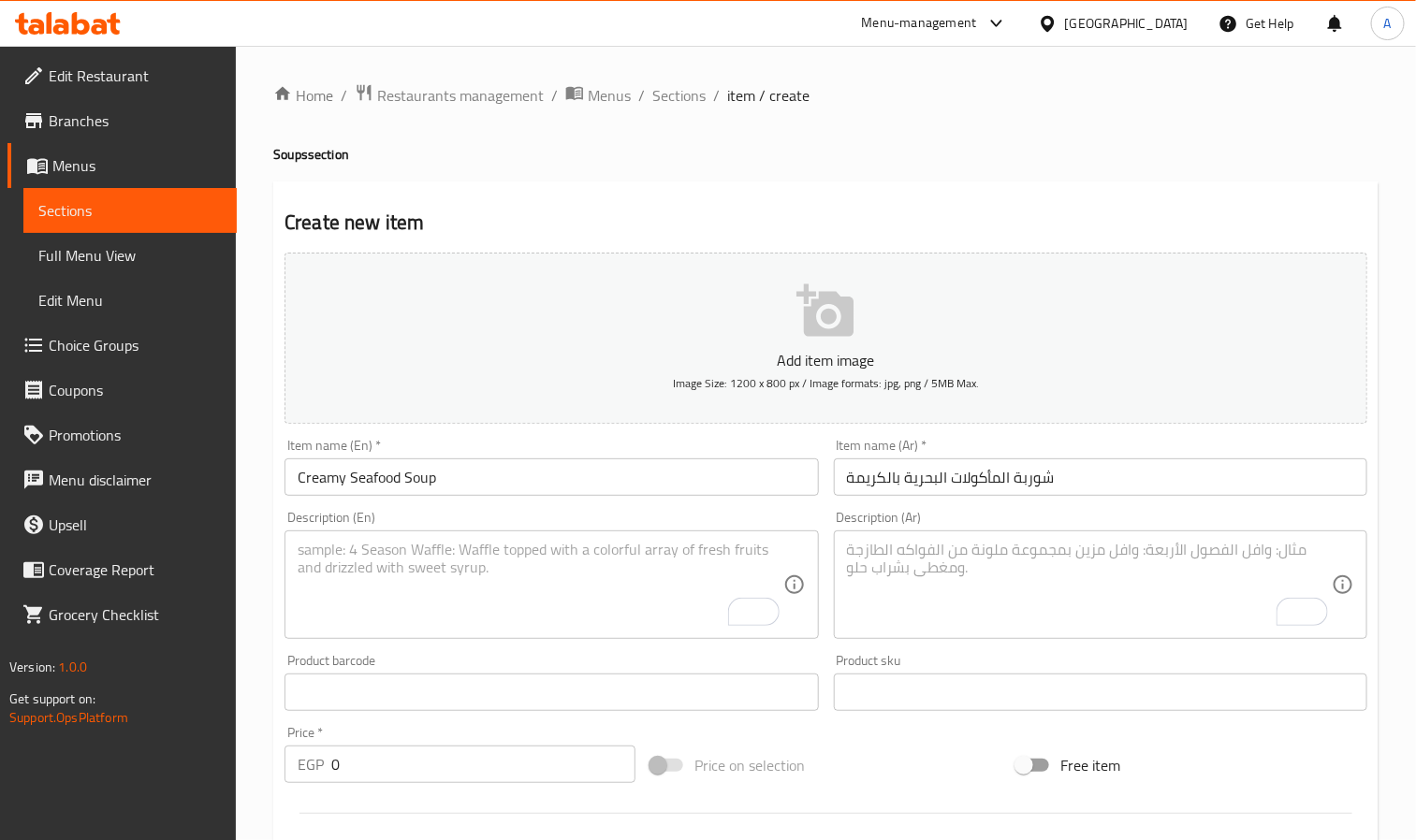
click at [1026, 612] on textarea "To enrich screen reader interactions, please activate Accessibility in Grammarl…" at bounding box center [1089, 586] width 485 height 89
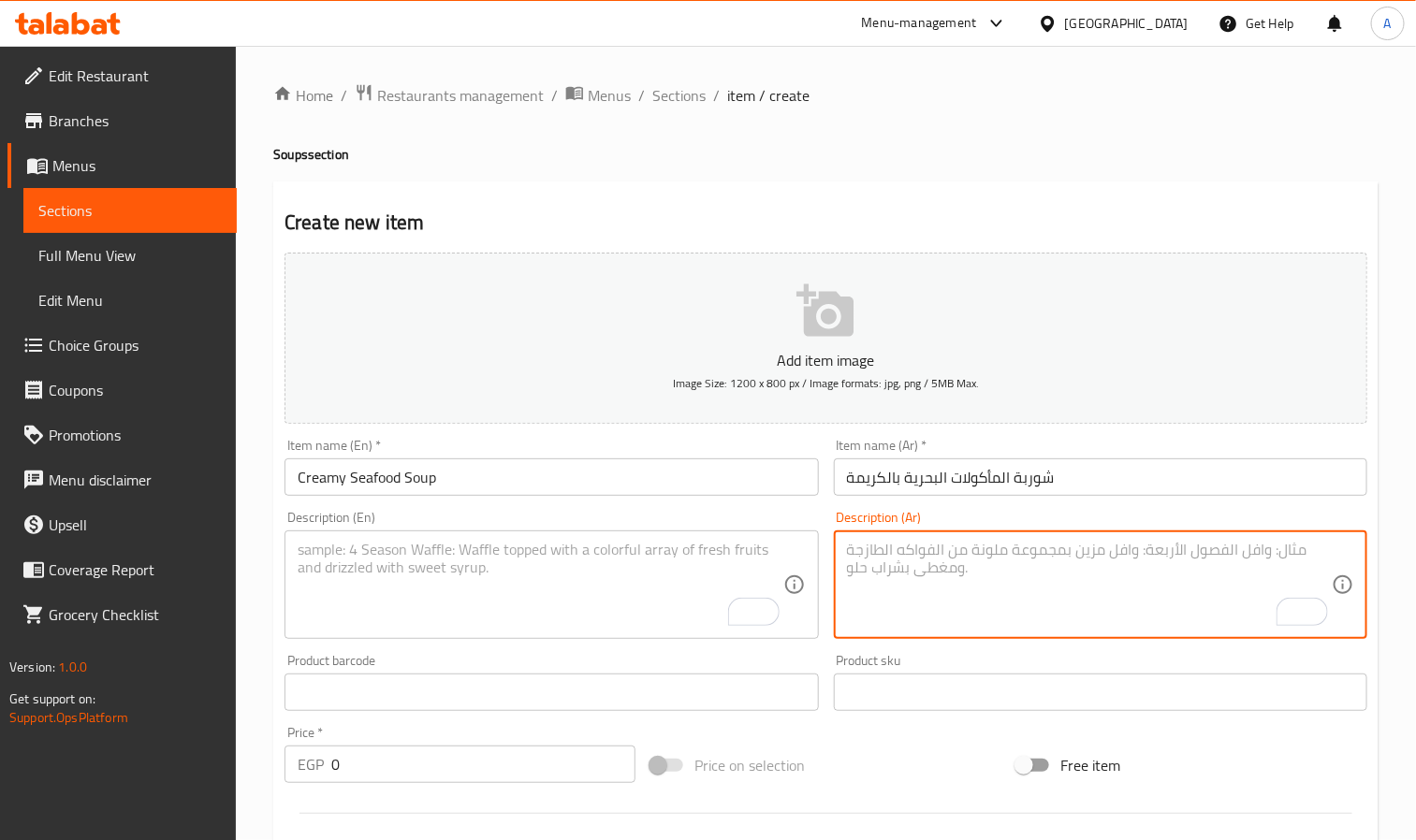
paste textarea "جمبري كبير، [PERSON_NAME] و سمك فيليه"
type textarea "جمبري كبير، [PERSON_NAME] و سمك فيليه"
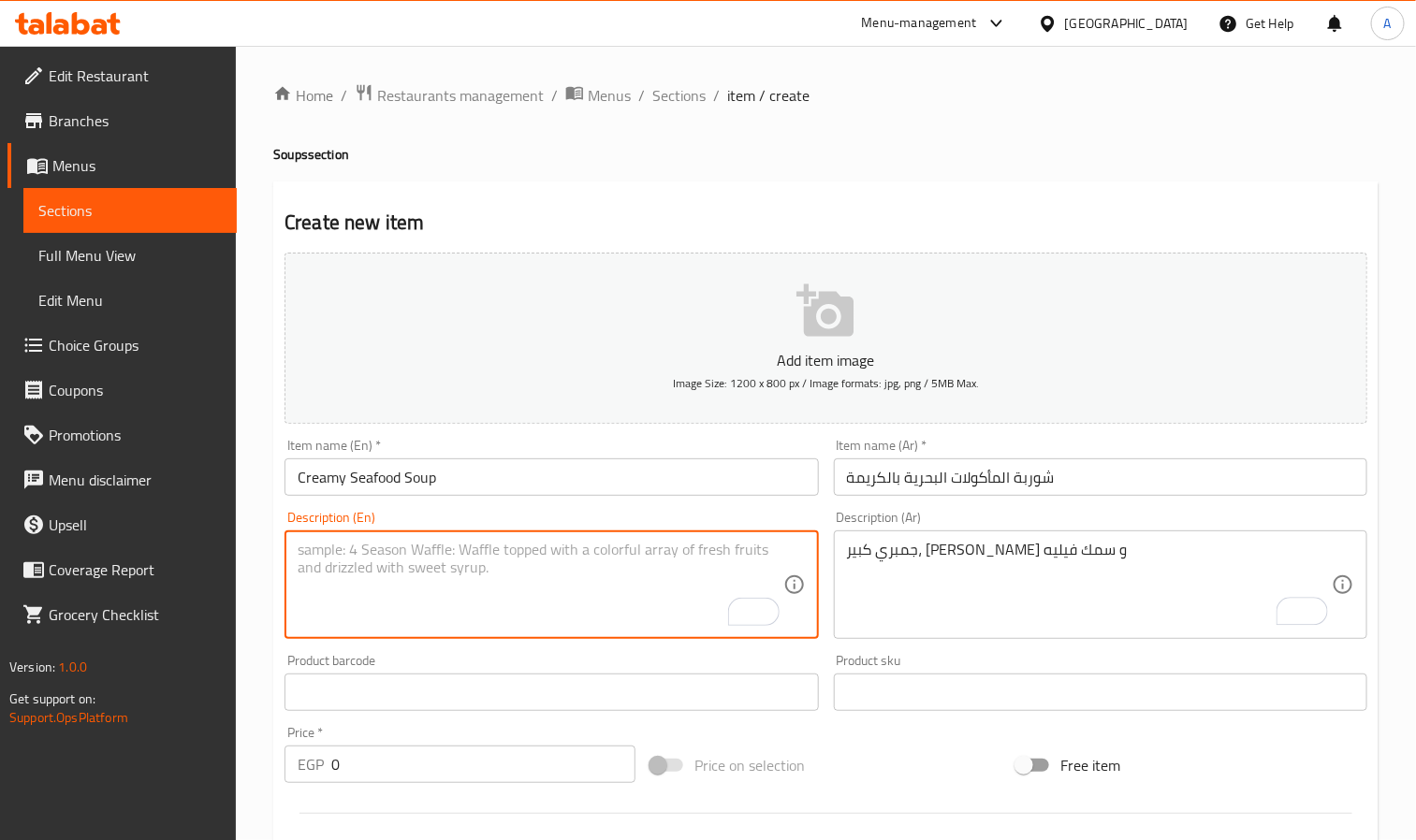
click at [551, 595] on textarea "To enrich screen reader interactions, please activate Accessibility in Grammarl…" at bounding box center [540, 586] width 485 height 89
paste textarea "Large shrimp, calamari and fish fillet"
type textarea "Large shrimp, calamari and fish fillet"
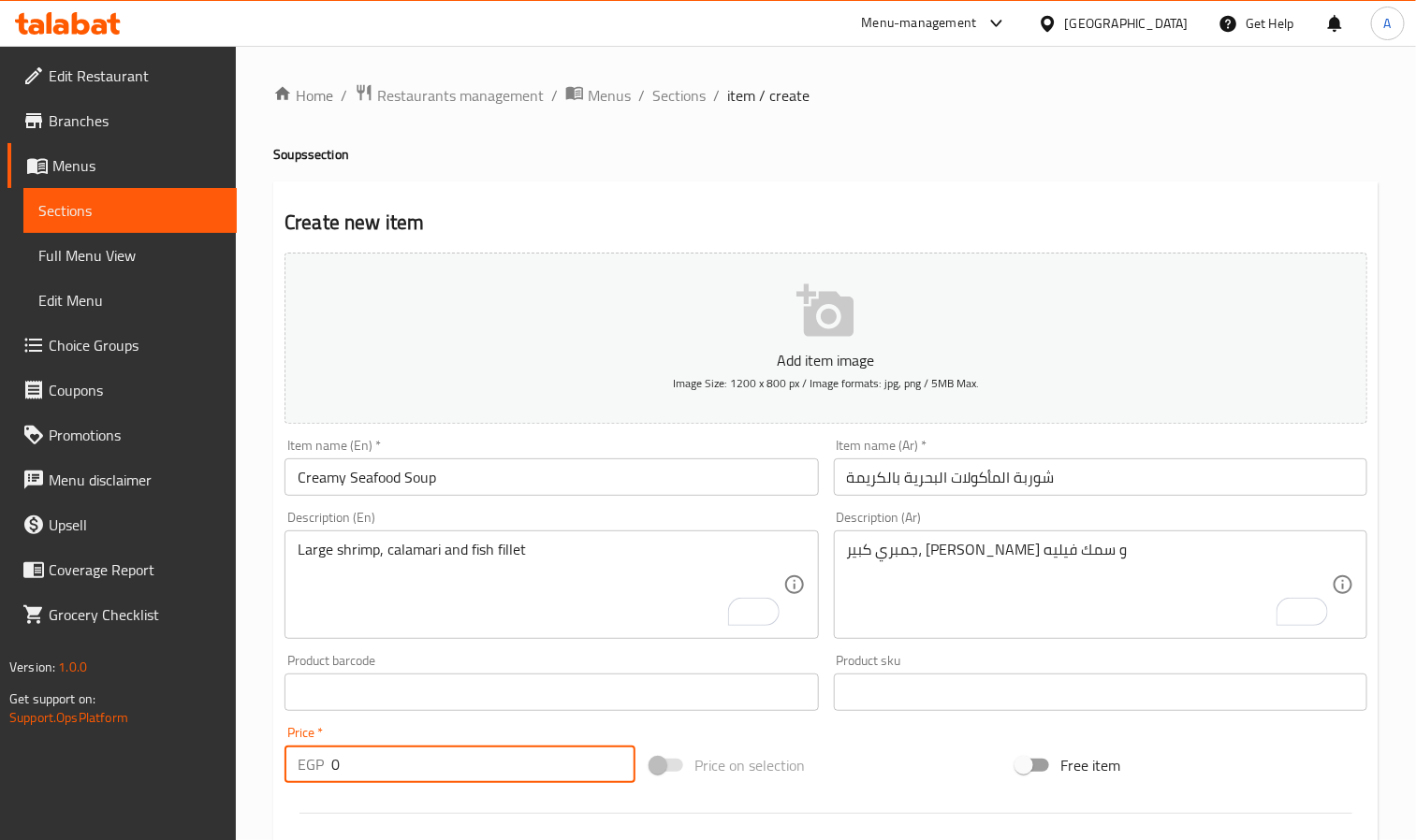
drag, startPoint x: 360, startPoint y: 754, endPoint x: 310, endPoint y: 761, distance: 50.5
click at [310, 761] on div "EGP 0 Price *" at bounding box center [460, 764] width 351 height 37
paste input "227.99"
type input "227.99"
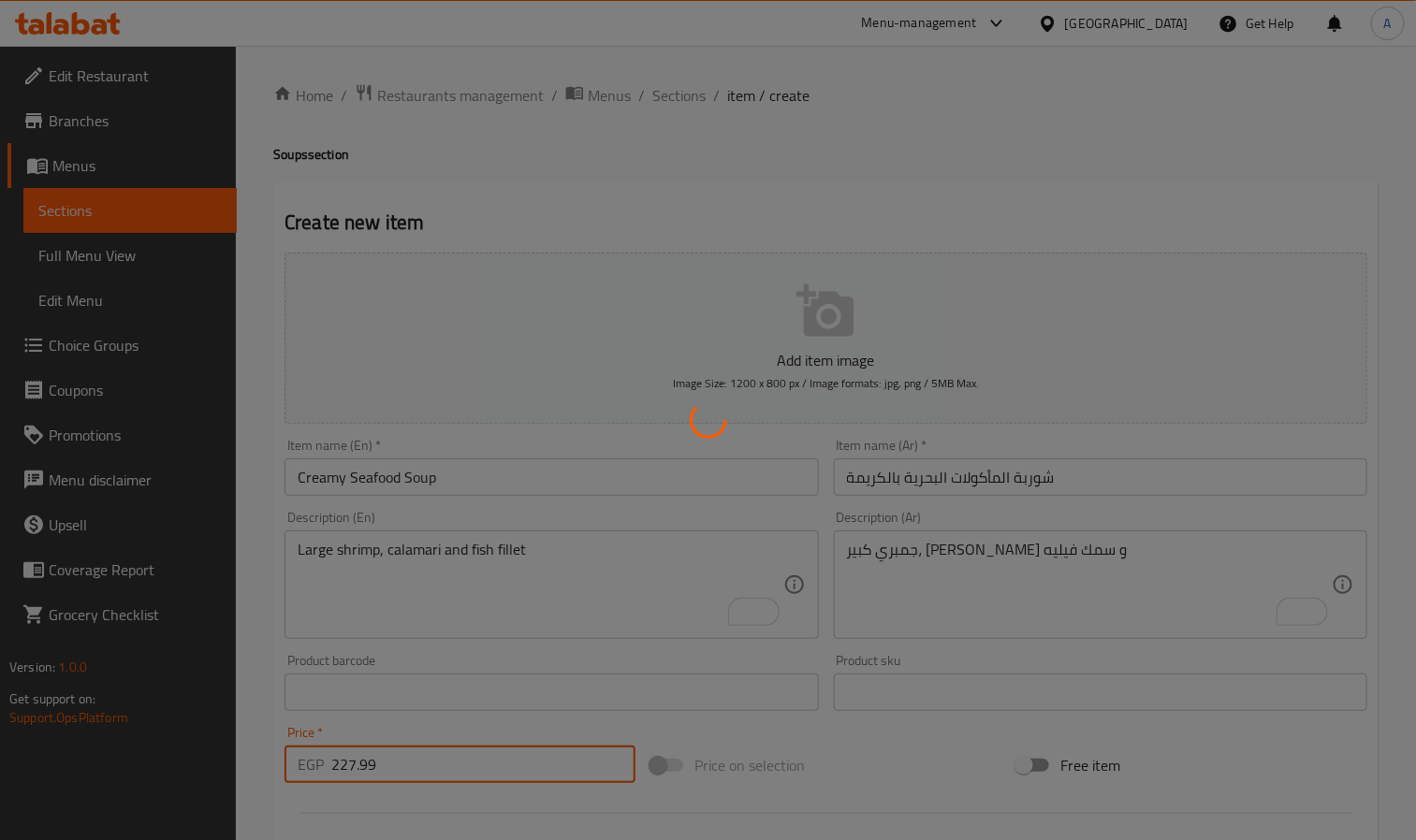
type input "0"
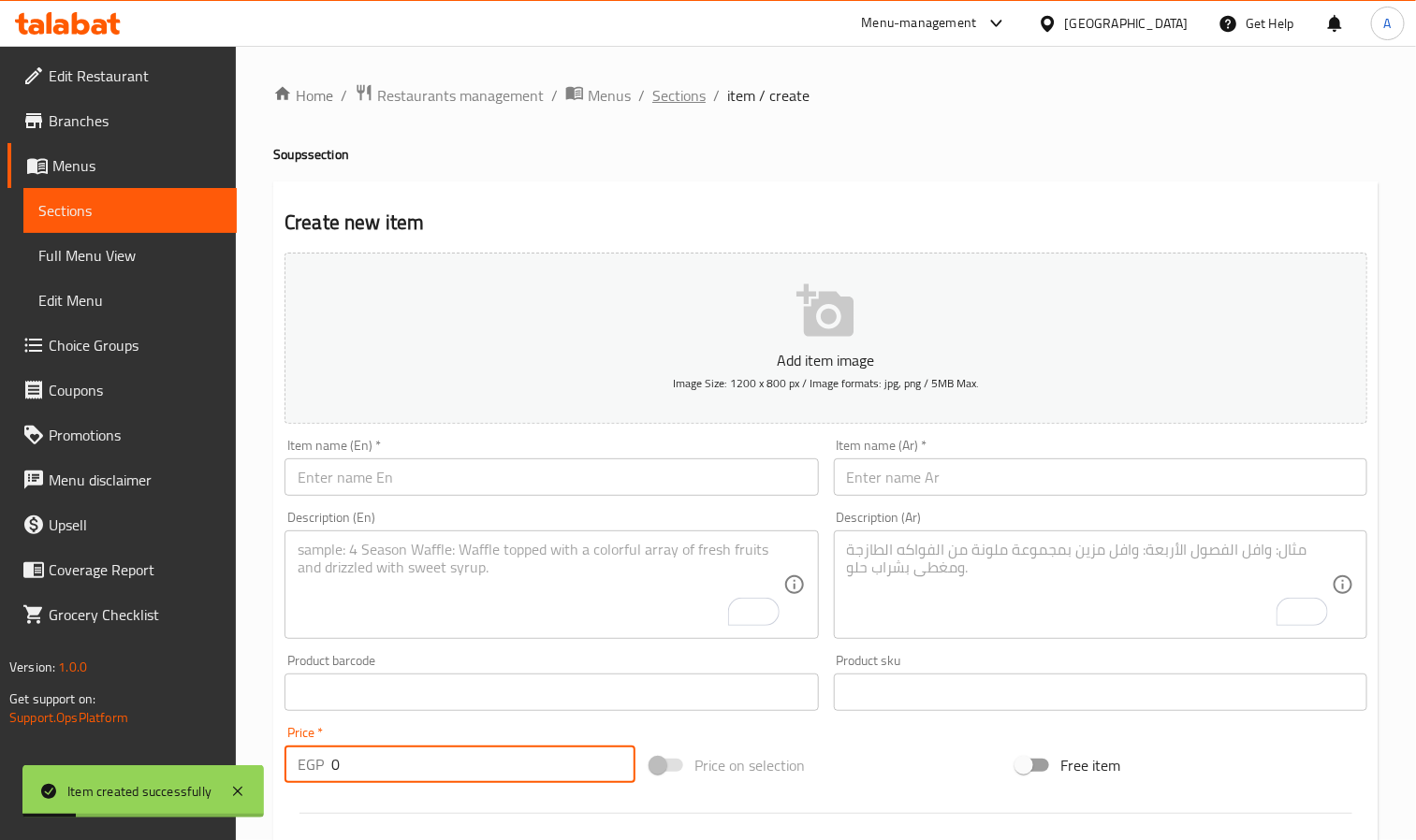
click at [672, 87] on span "Sections" at bounding box center [679, 96] width 53 height 23
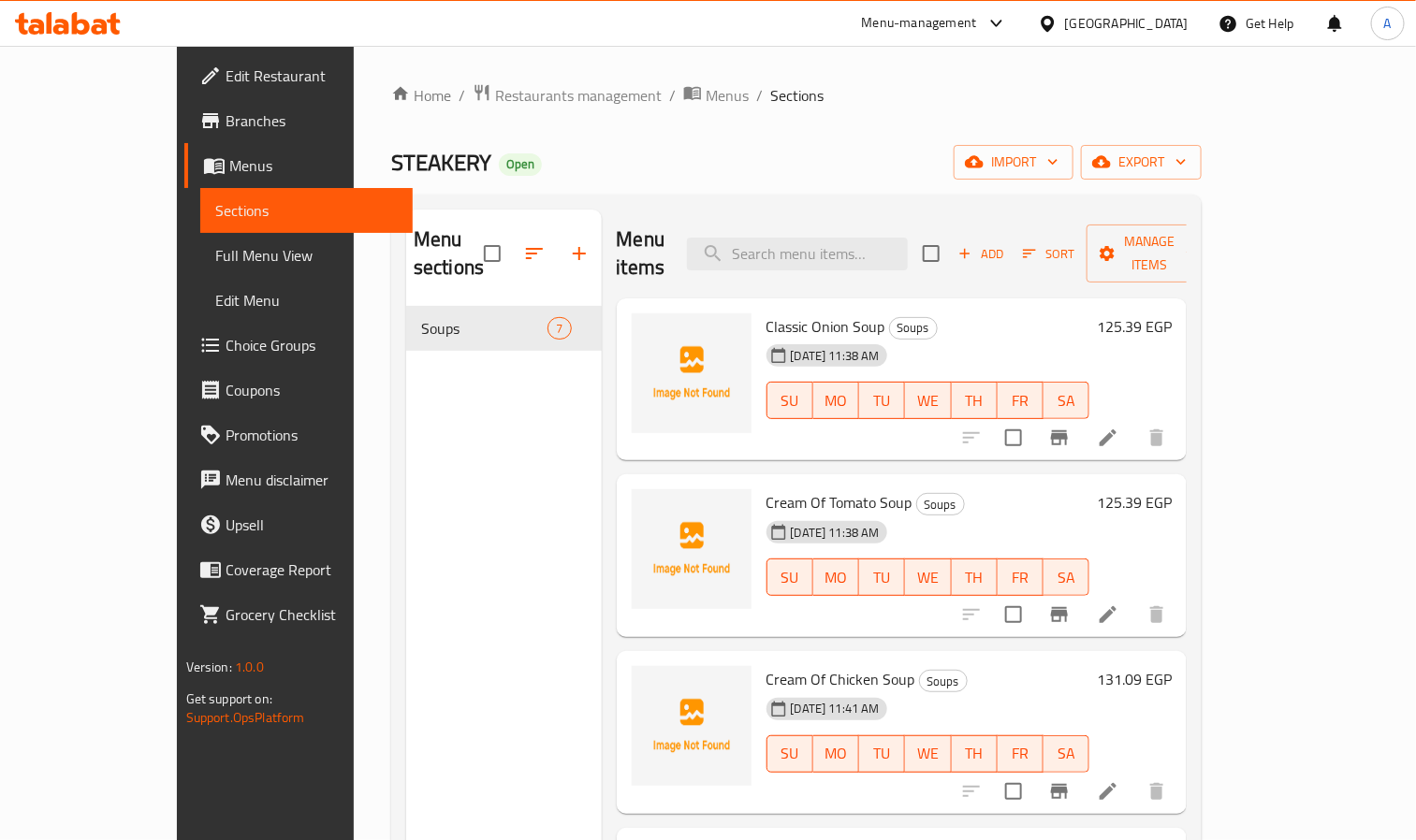
click at [406, 523] on div "Menu sections Soups 7" at bounding box center [504, 630] width 195 height 840
click at [557, 258] on button "button" at bounding box center [579, 253] width 45 height 45
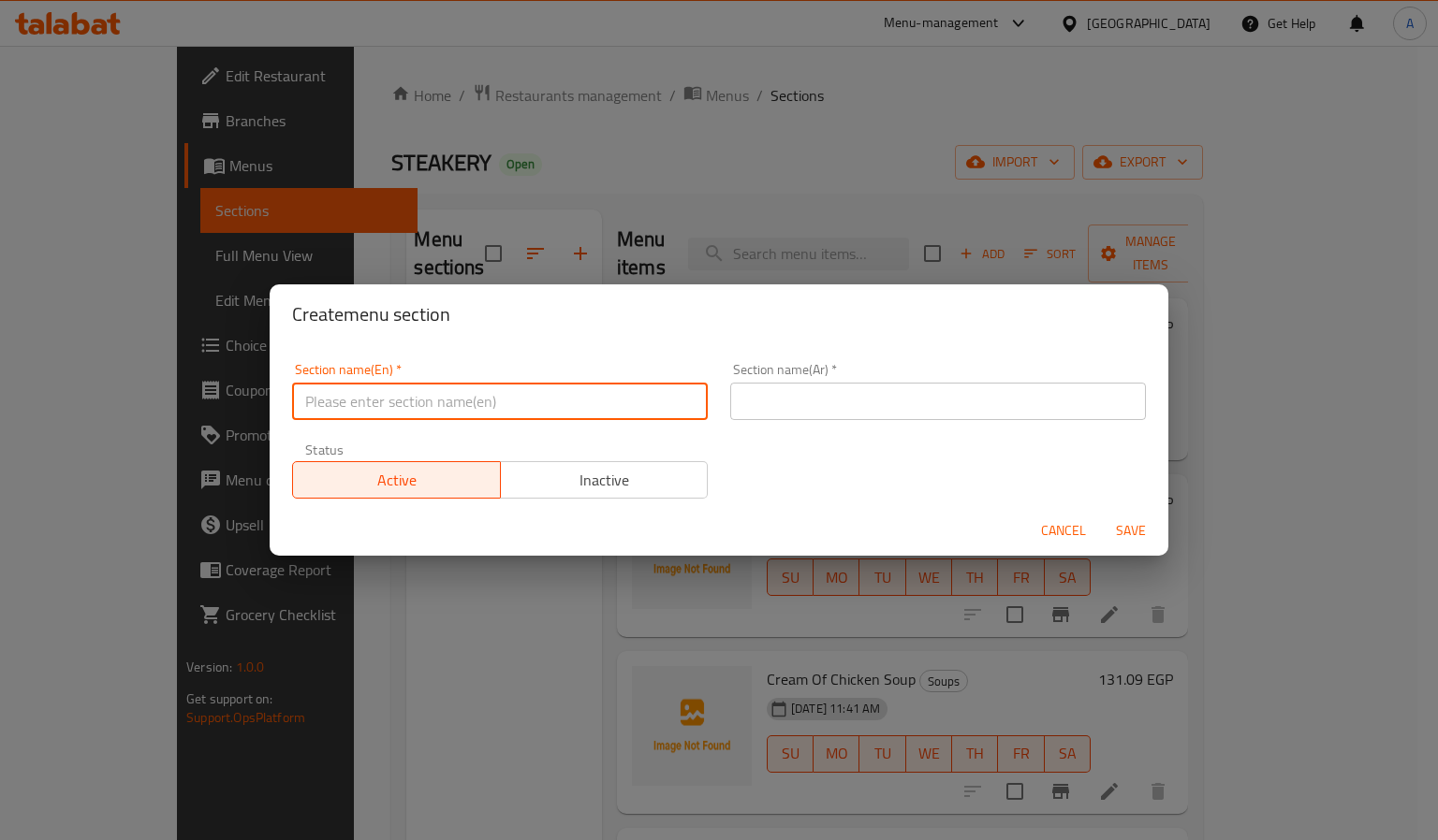
click at [455, 413] on input "text" at bounding box center [500, 401] width 415 height 37
type input "Starters"
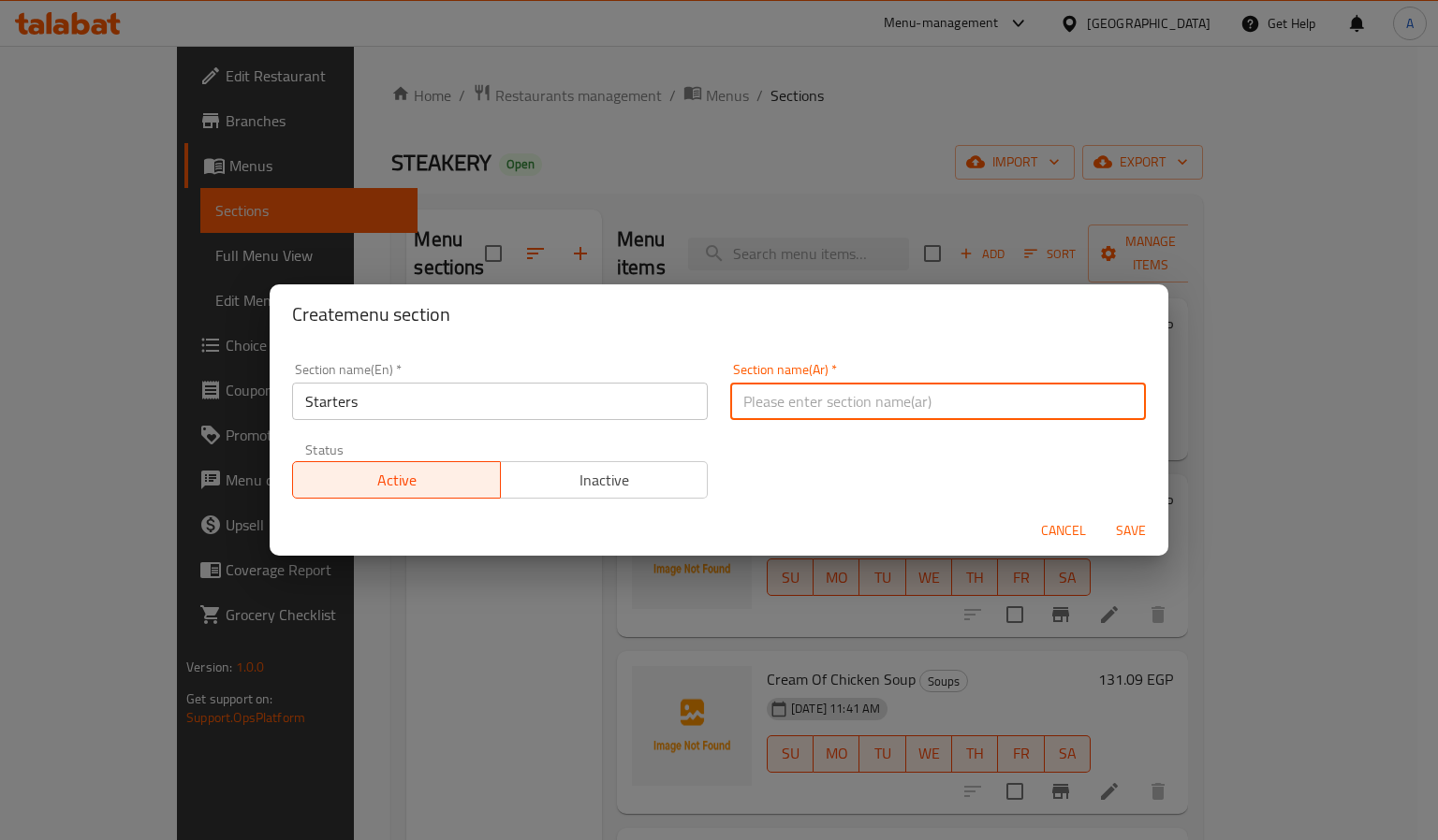
click at [1051, 413] on input "text" at bounding box center [938, 401] width 415 height 37
paste input "مقبلات"
type input "مقبلات"
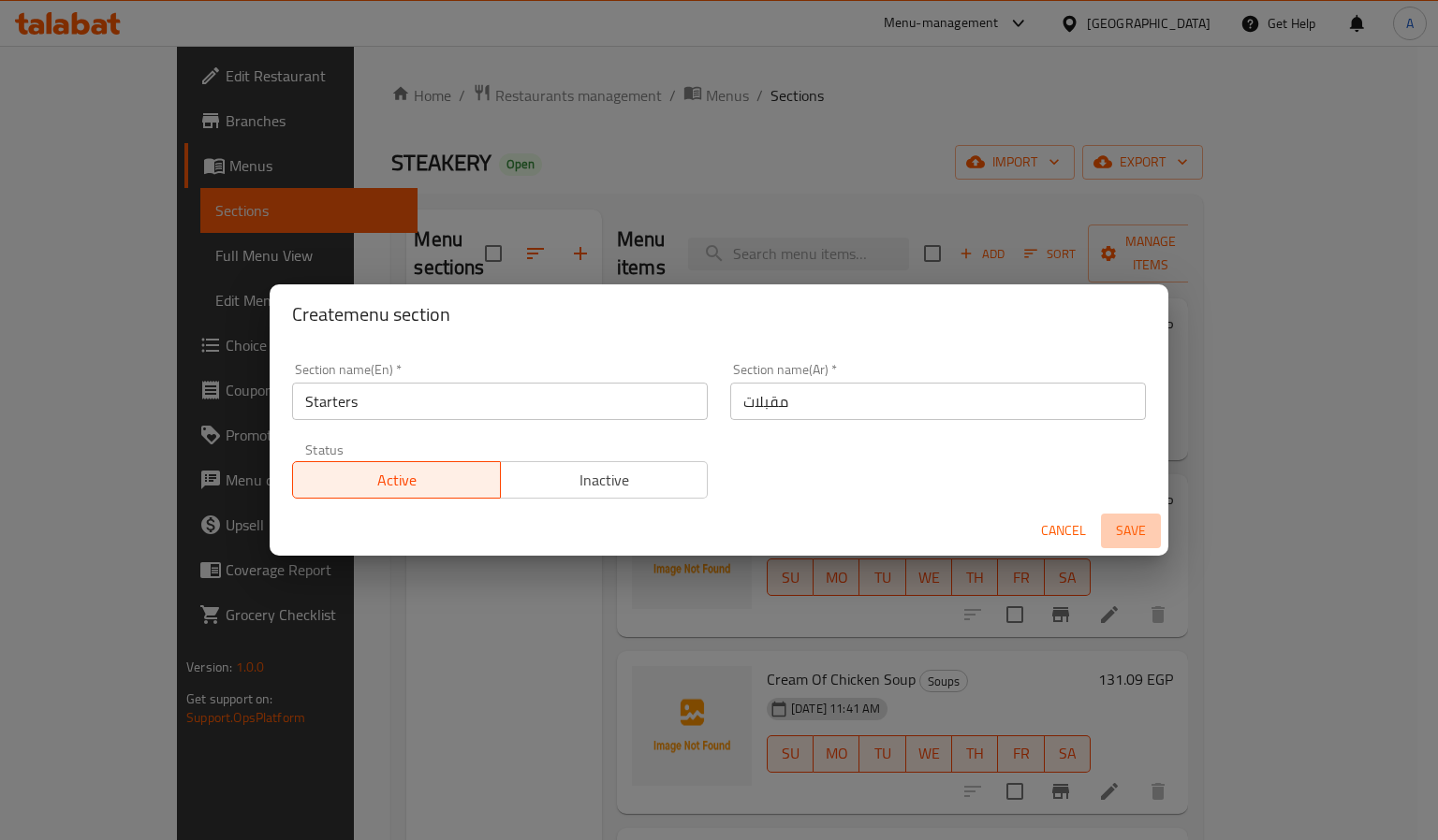
click at [1133, 528] on span "Save" at bounding box center [1131, 531] width 45 height 24
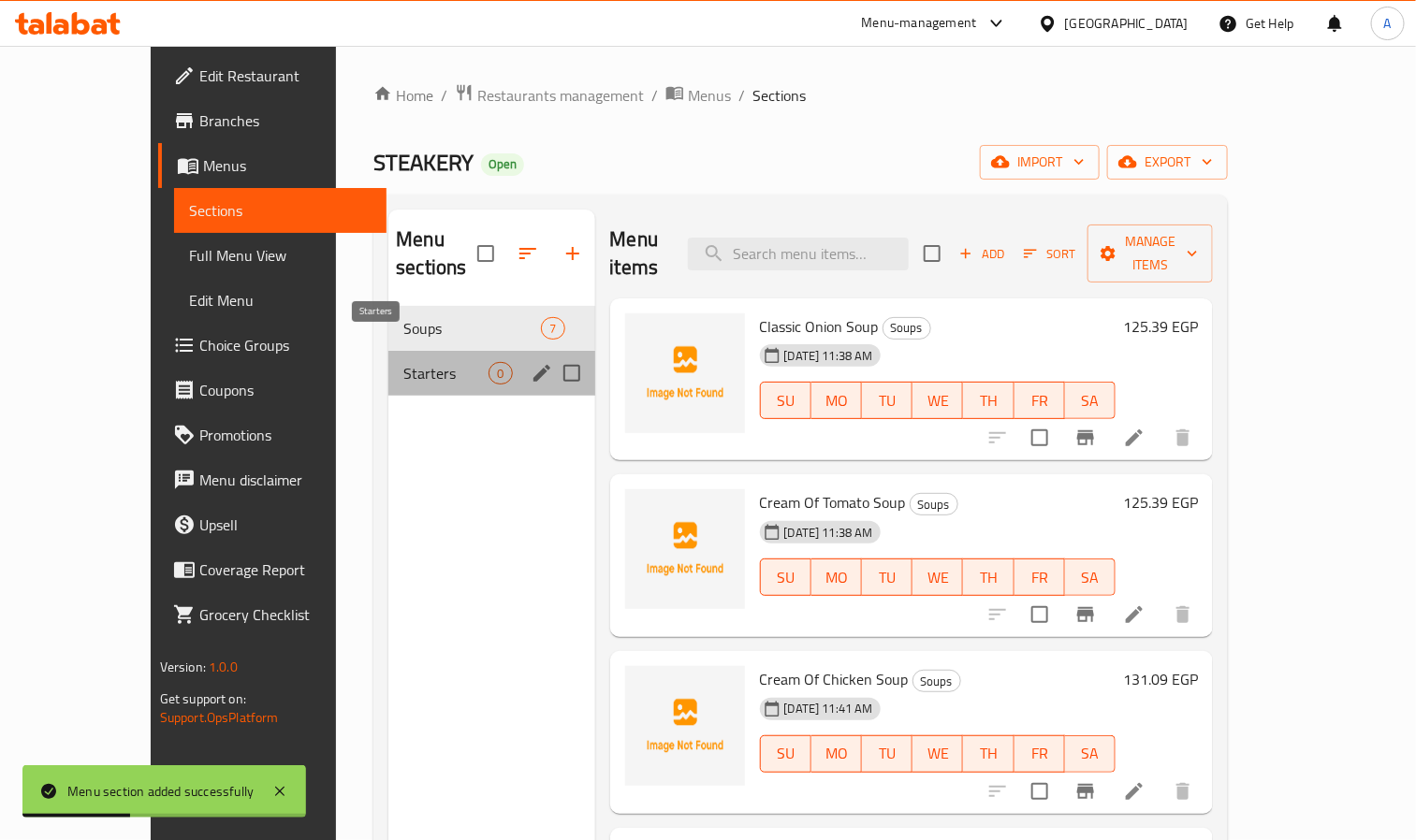
click at [405, 362] on span "Starters" at bounding box center [446, 374] width 85 height 23
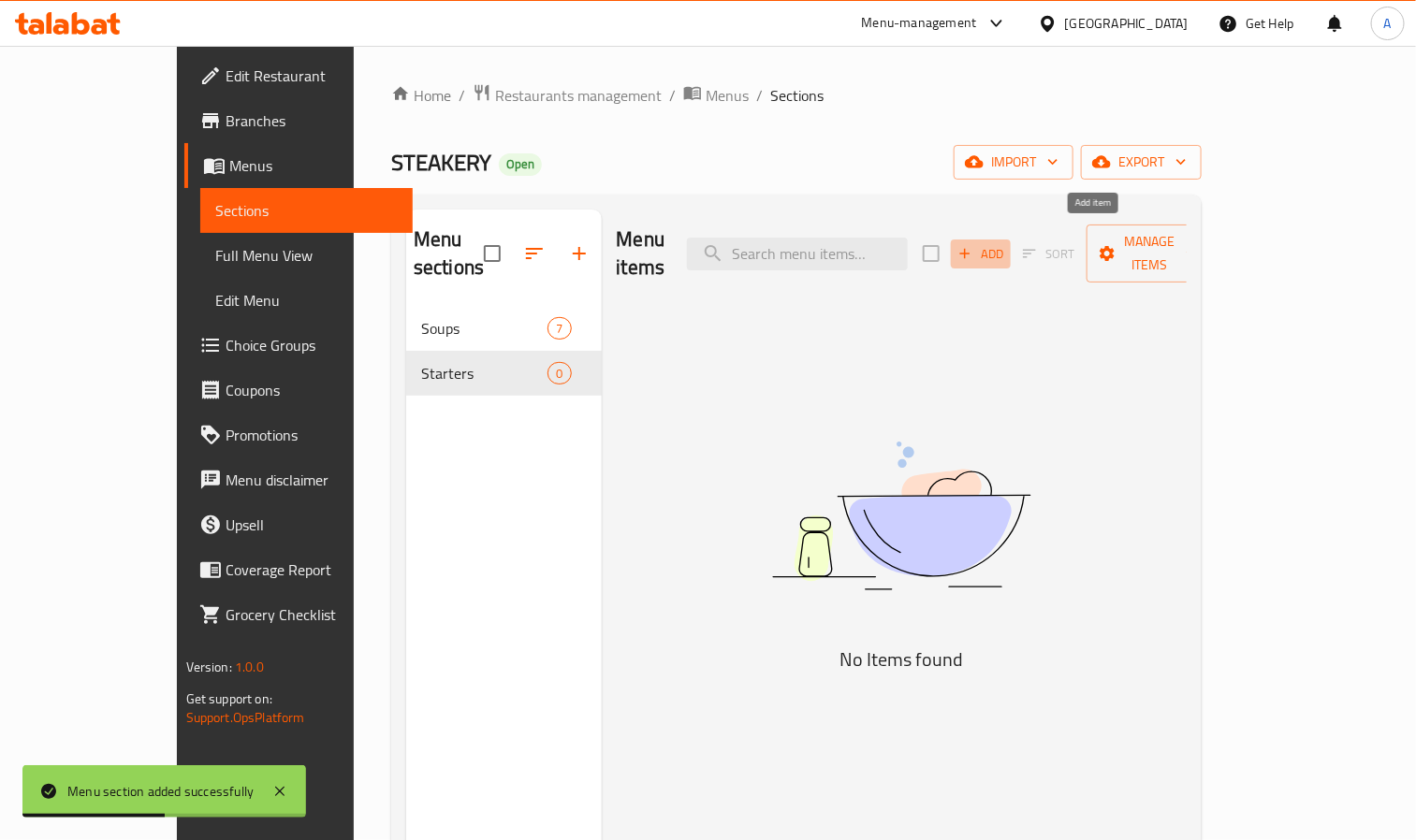
click at [1006, 244] on span "Add" at bounding box center [981, 254] width 50 height 22
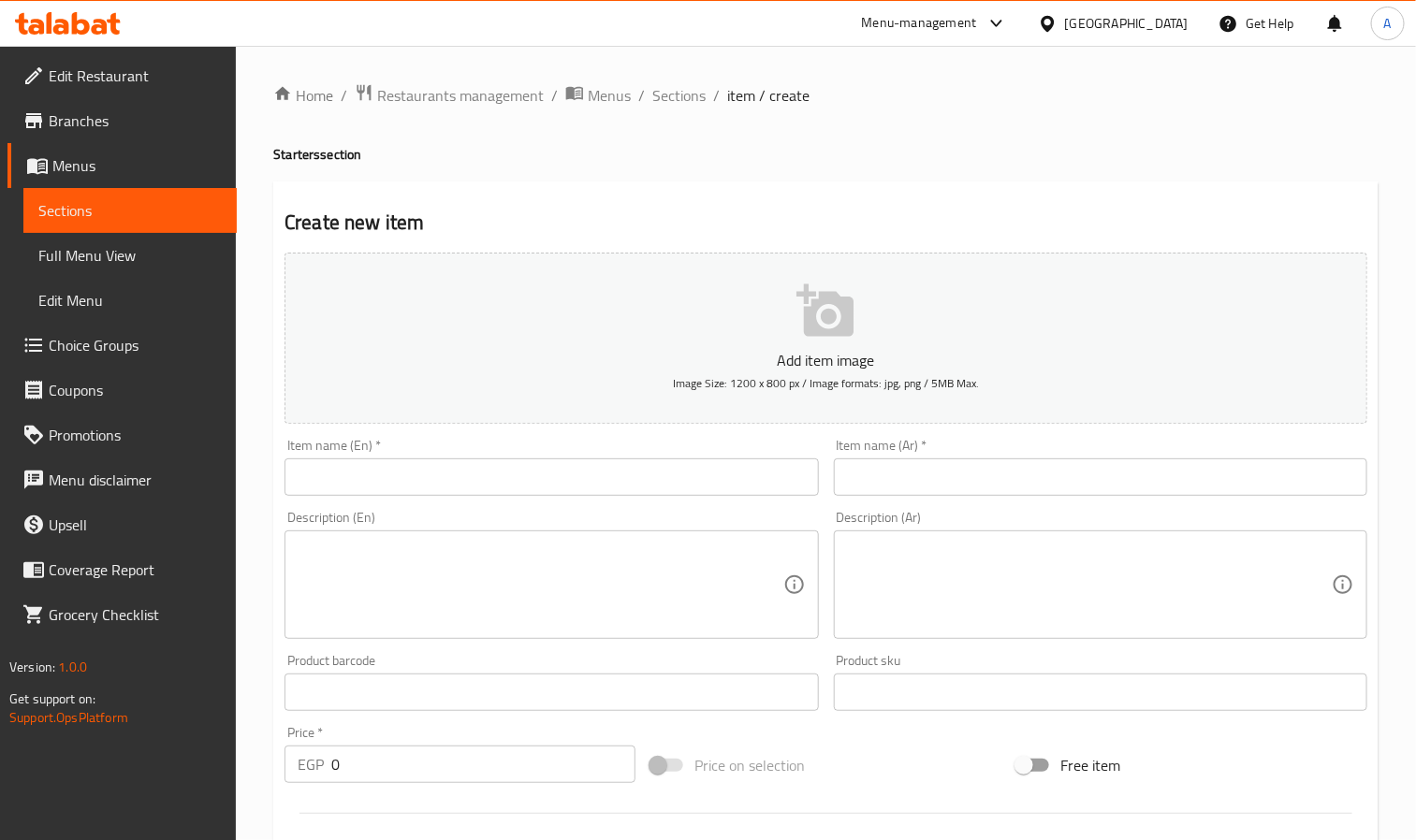
click at [85, 335] on span "Choice Groups" at bounding box center [135, 345] width 174 height 23
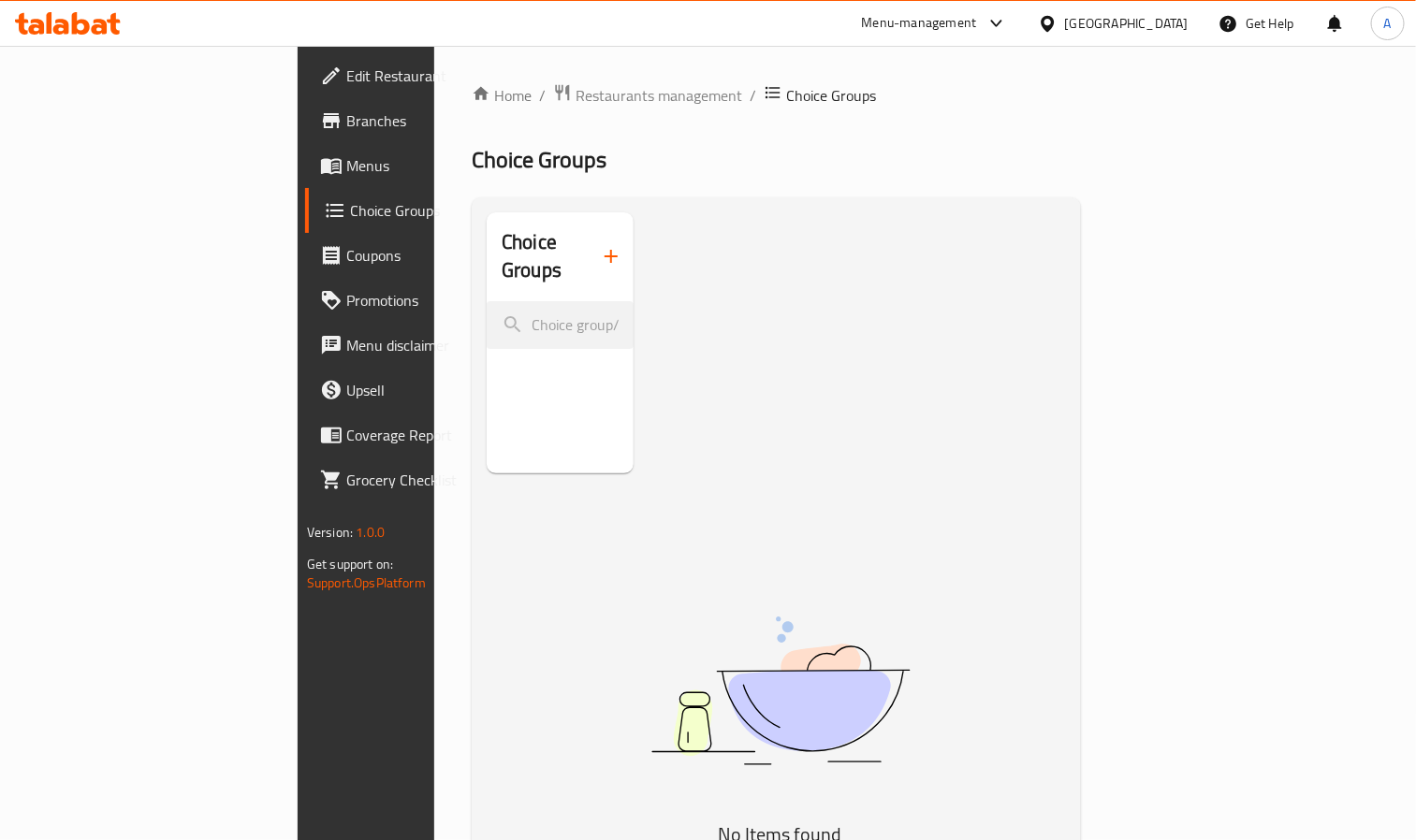
click at [600, 246] on icon "button" at bounding box center [612, 257] width 23 height 23
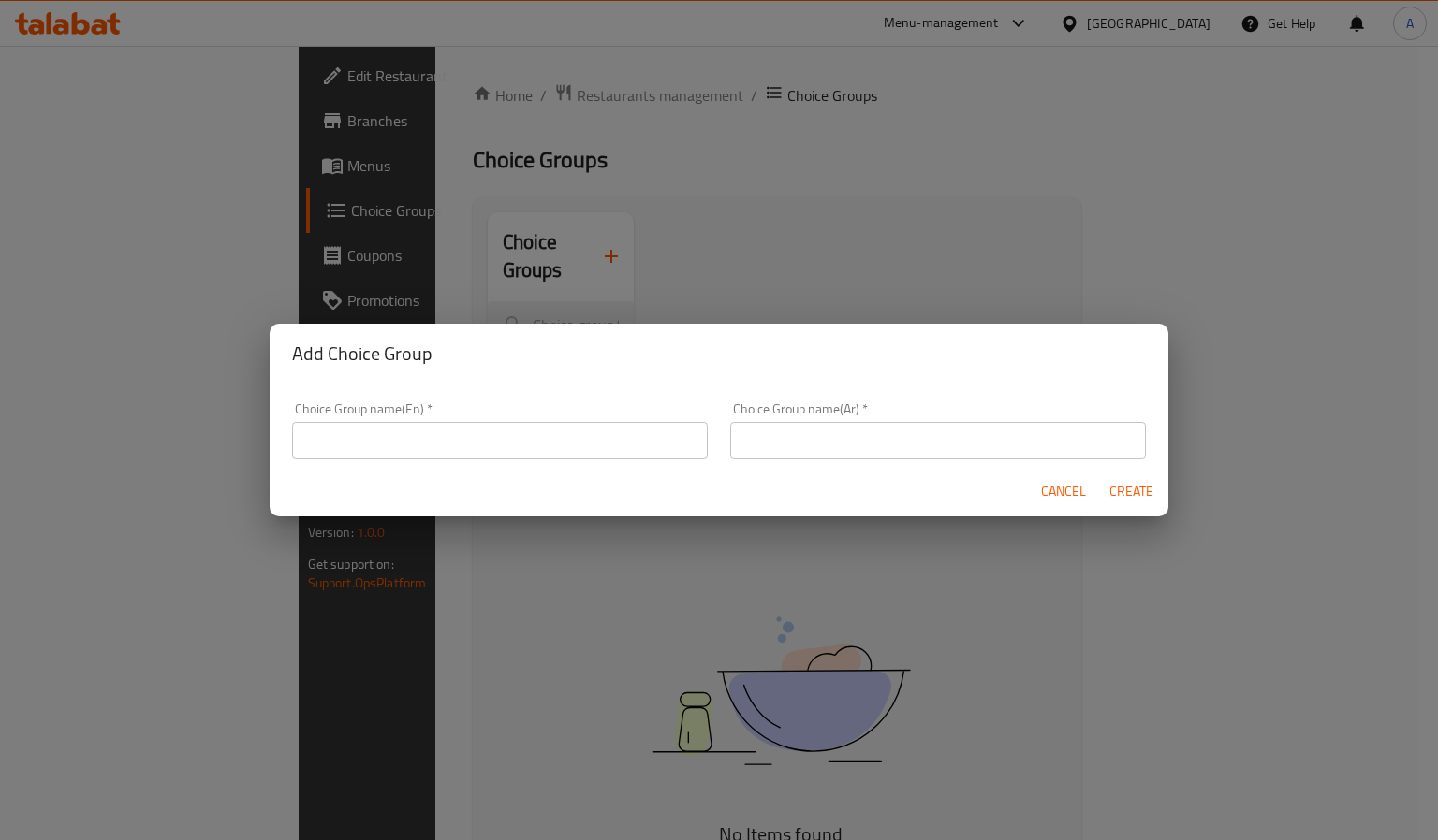
click at [428, 427] on input "text" at bounding box center [500, 440] width 415 height 37
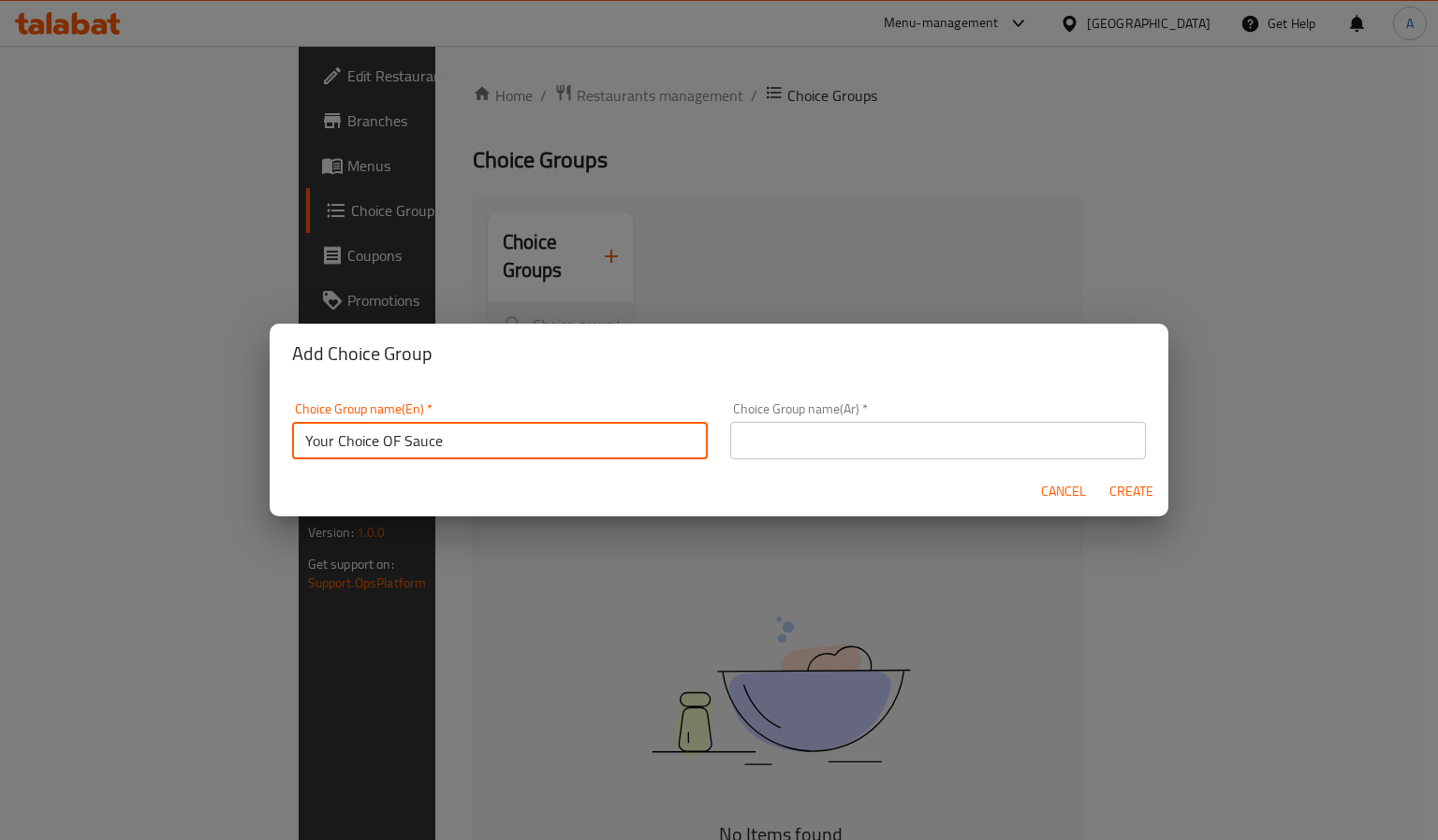
click at [378, 450] on input "Your Choice OF Sauce" at bounding box center [500, 440] width 415 height 37
click at [397, 439] on input "Your Choice OF Sauce" at bounding box center [500, 437] width 415 height 37
type input "Your Choice Of Sauce"
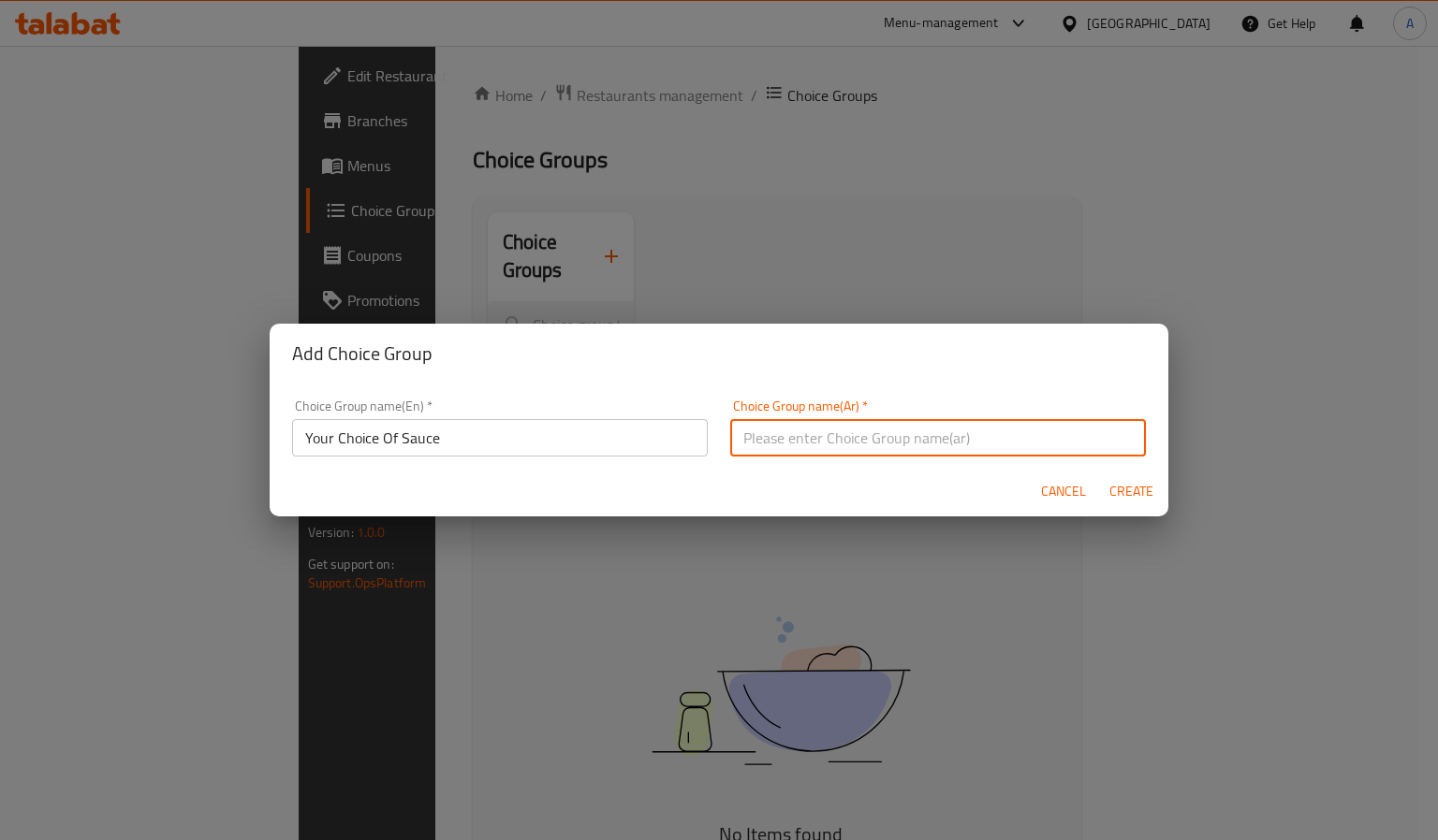
click at [1062, 444] on input "text" at bounding box center [938, 437] width 415 height 37
paste input "اختيارك من الصلصة"
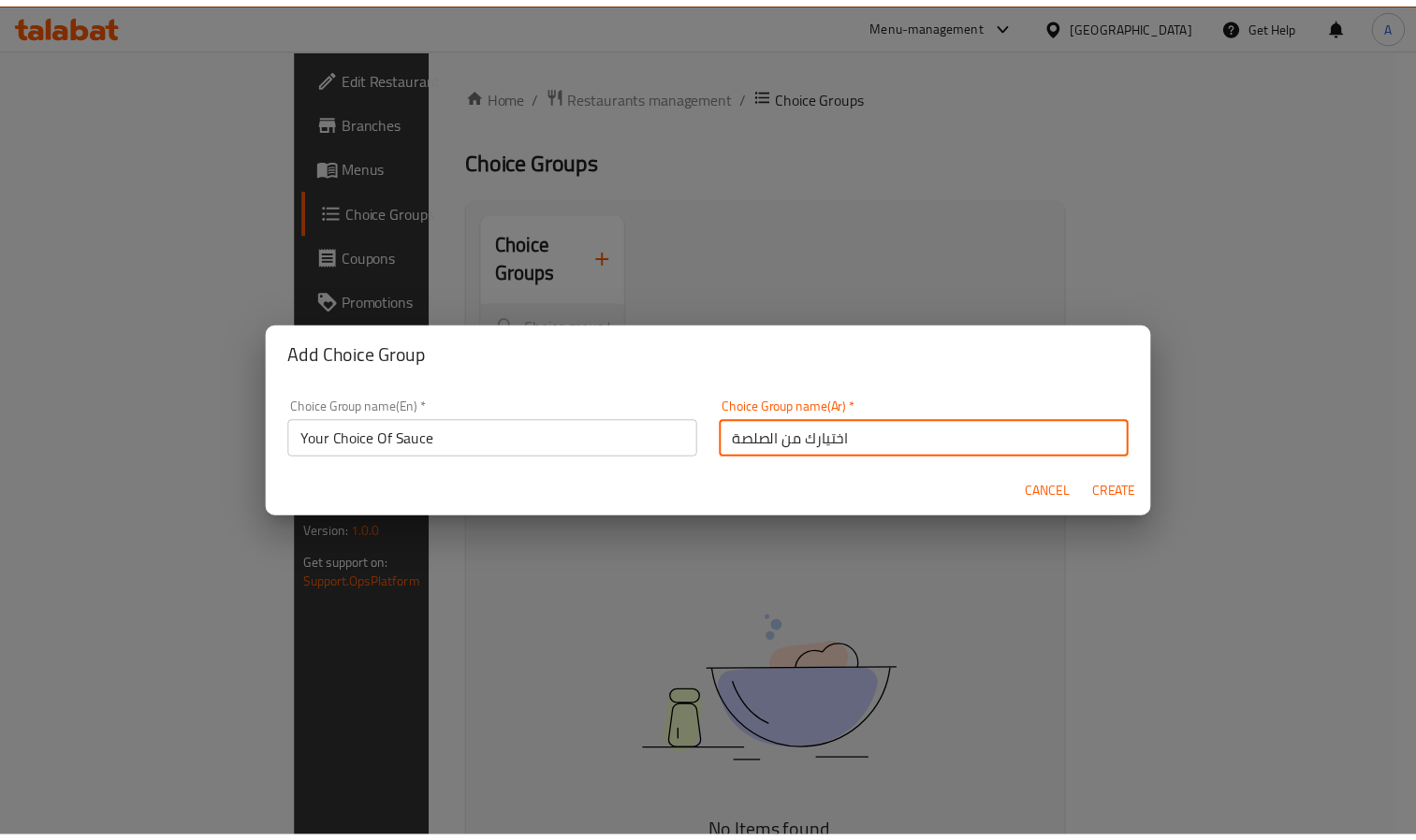
scroll to position [4, 0]
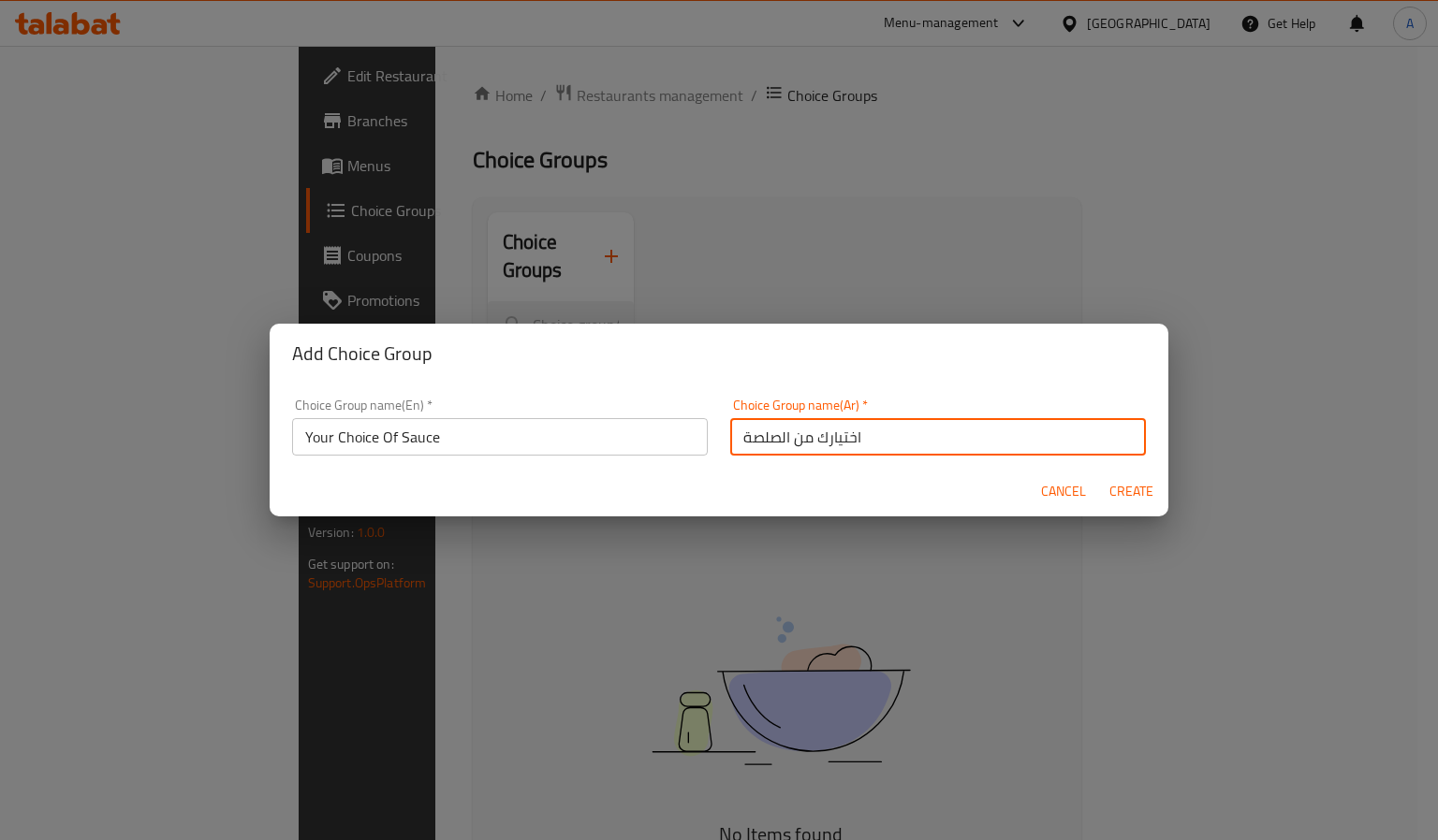
drag, startPoint x: 736, startPoint y: 441, endPoint x: 766, endPoint y: 442, distance: 30.0
click at [766, 442] on input "اختيارك من الصلصة" at bounding box center [938, 436] width 415 height 37
type input "اختيارك من الصوص"
click at [1130, 486] on span "Create" at bounding box center [1131, 491] width 45 height 24
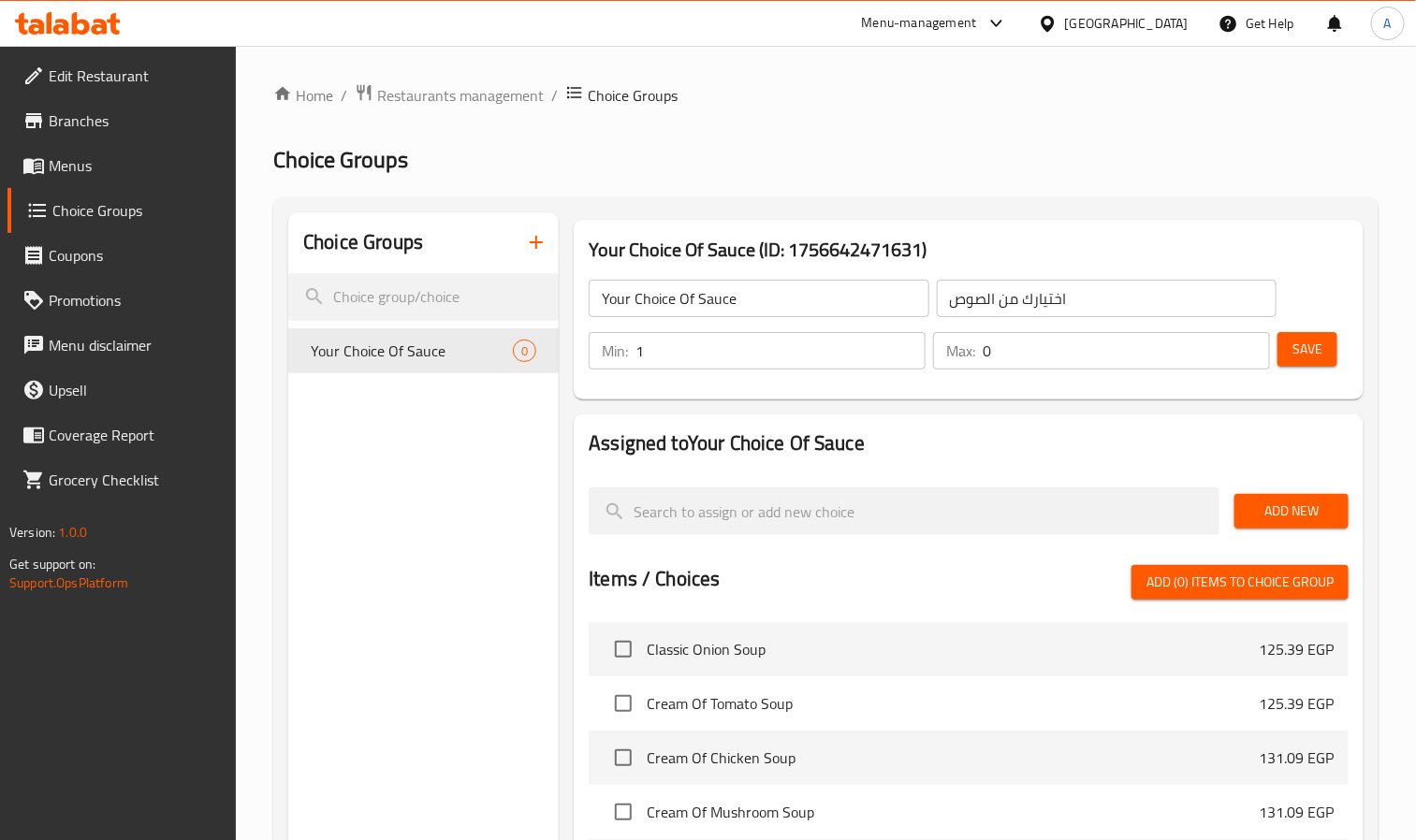
type input "1"
click at [905, 338] on input "1" at bounding box center [781, 350] width 290 height 37
type input "1"
click at [1254, 340] on input "1" at bounding box center [1126, 350] width 287 height 37
click at [1269, 503] on span "Add New" at bounding box center [1292, 511] width 84 height 24
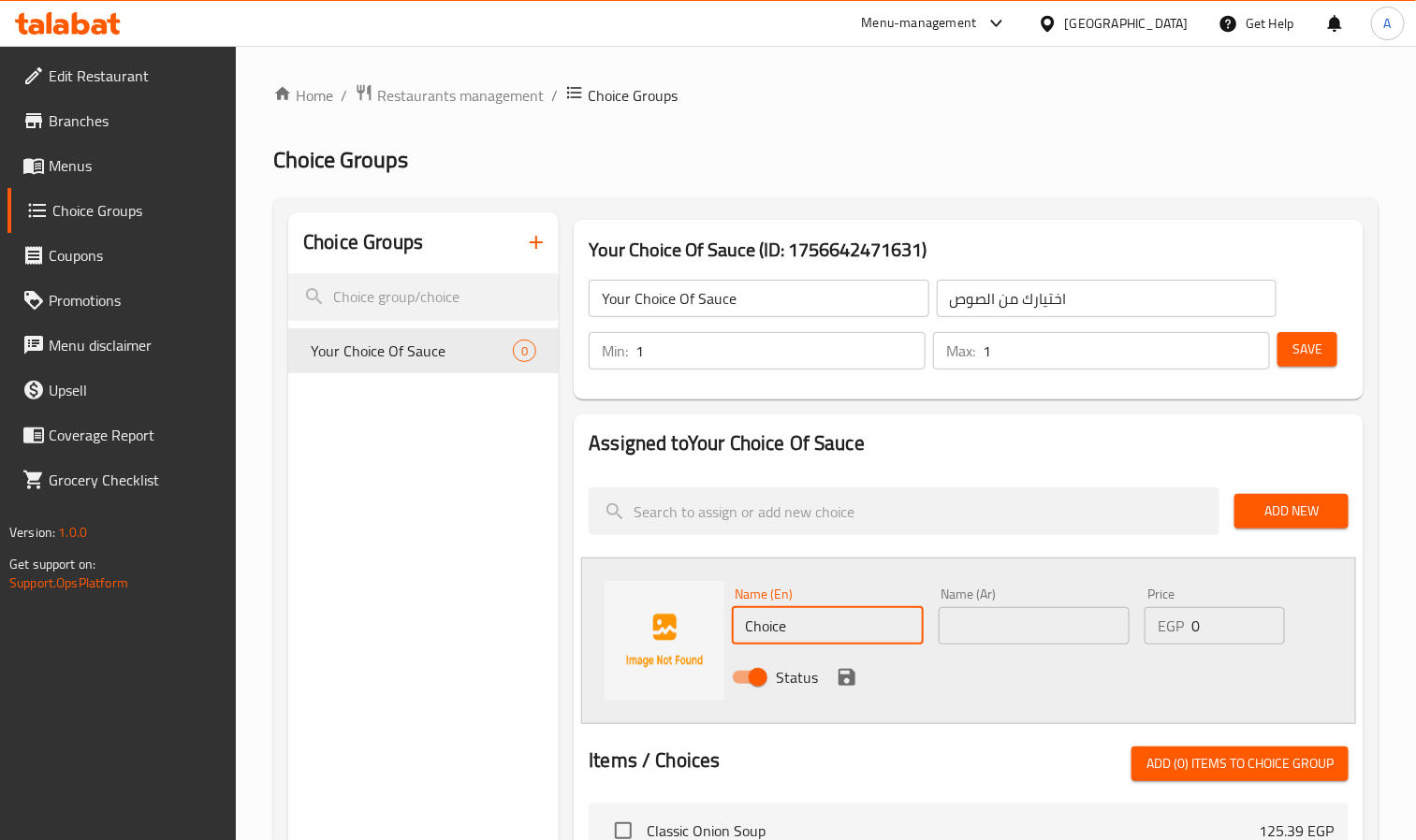
click at [772, 617] on input "Choice" at bounding box center [827, 626] width 191 height 37
paste input "Ranch"
type input "Ranch"
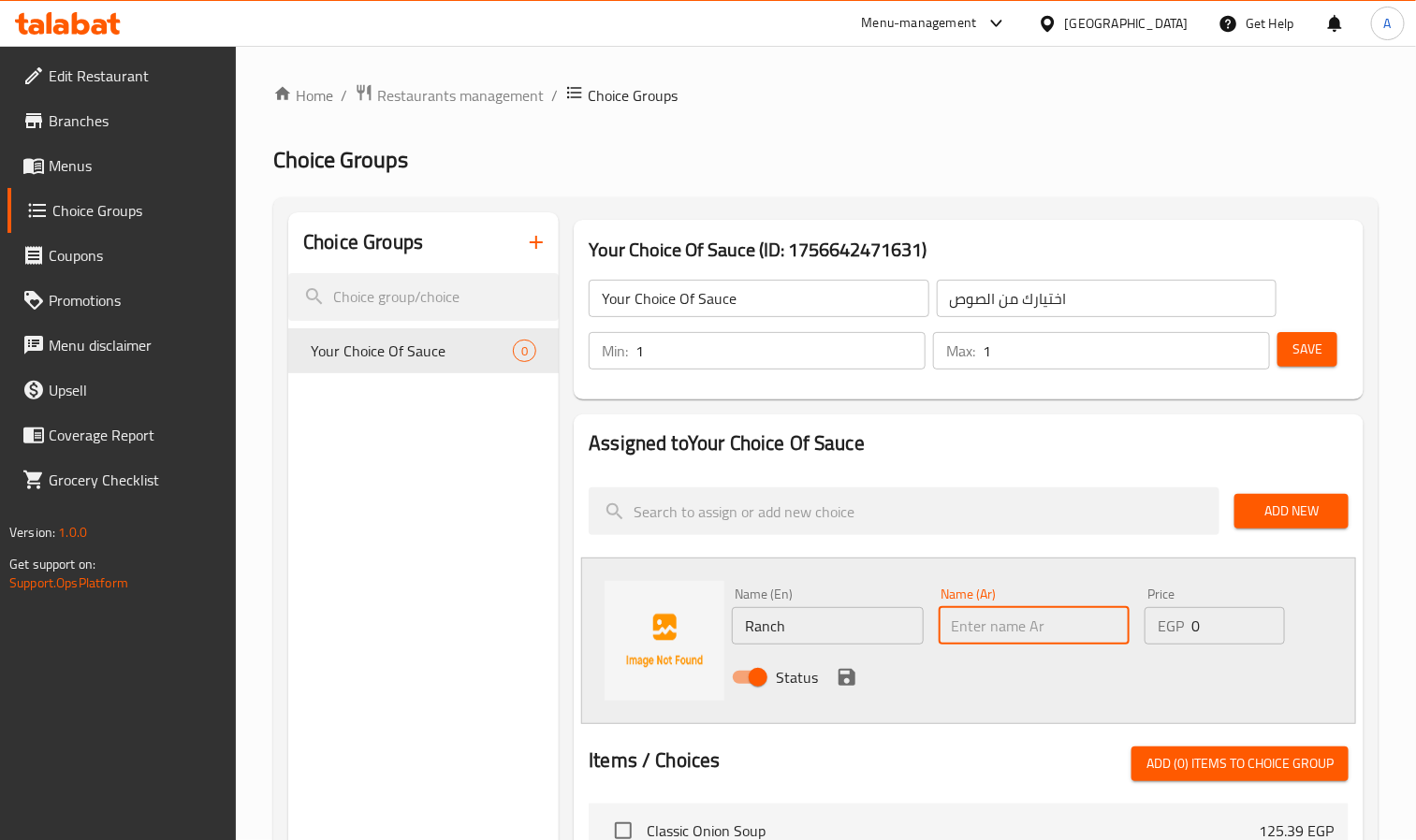
click at [1040, 614] on input "text" at bounding box center [1034, 626] width 191 height 37
paste input "رانش"
type input "رانش"
click at [849, 683] on icon "save" at bounding box center [847, 678] width 17 height 17
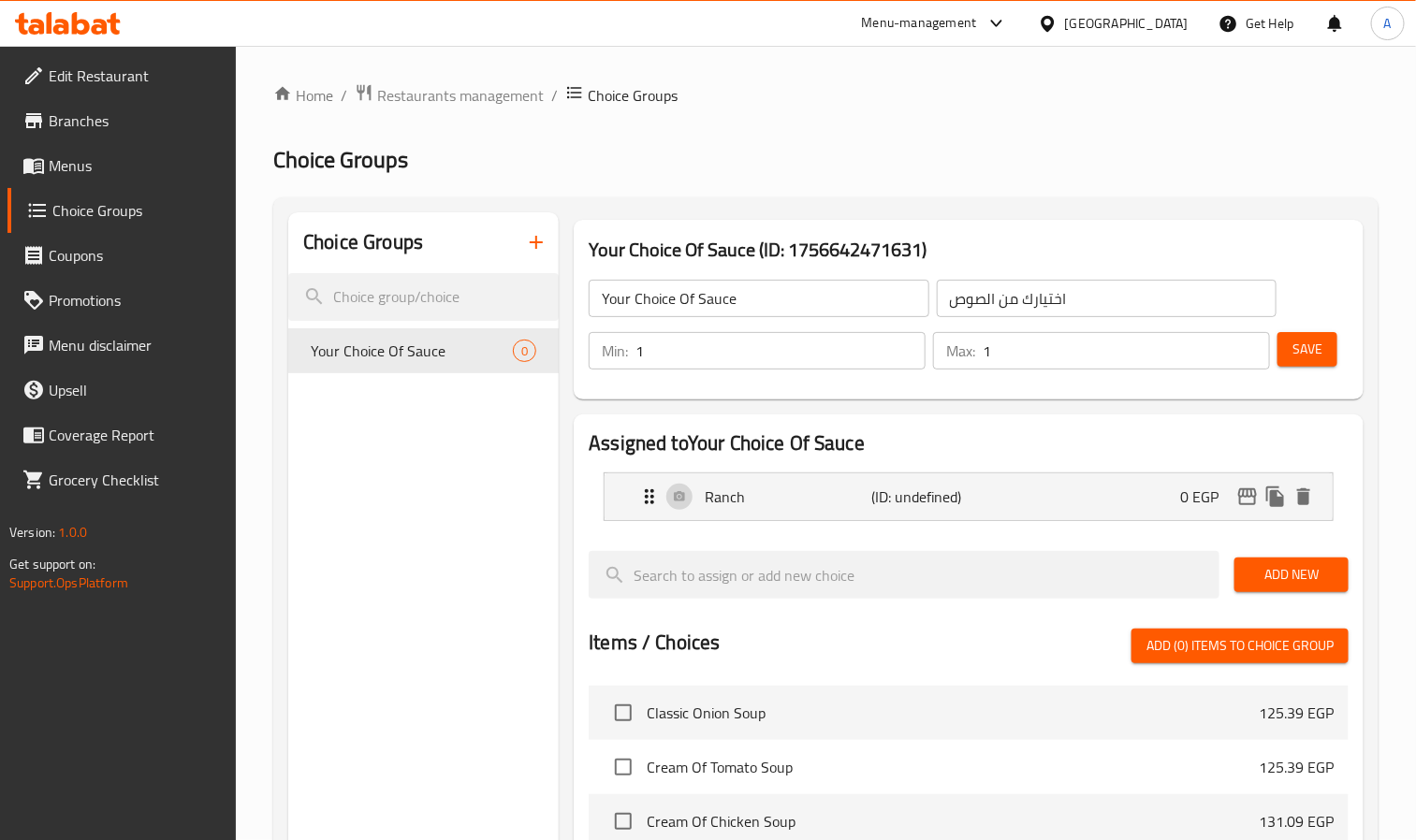
click at [1321, 582] on span "Add New" at bounding box center [1292, 575] width 84 height 24
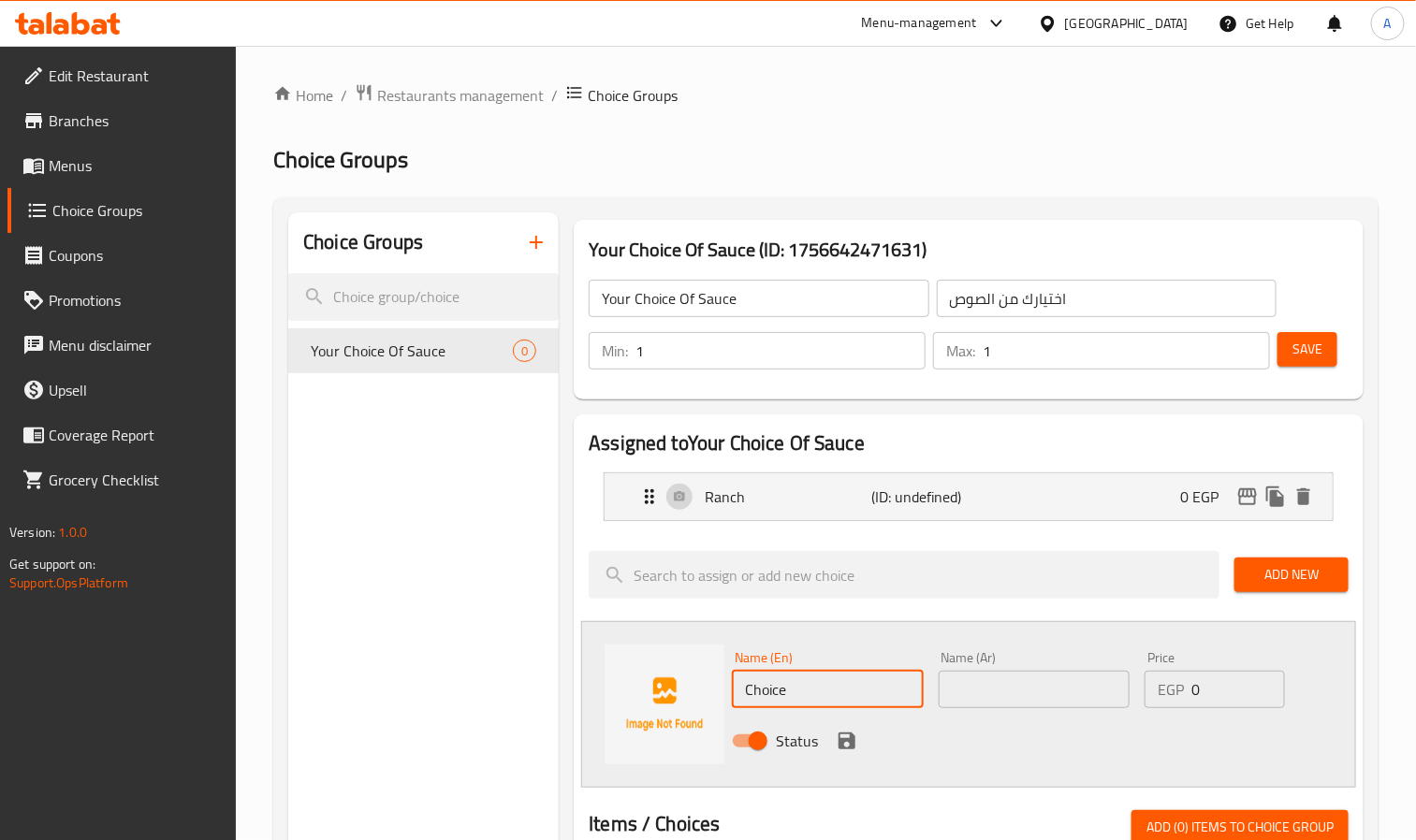
click at [751, 675] on input "Choice" at bounding box center [827, 689] width 191 height 37
paste input "Marinara"
type input "Marinara"
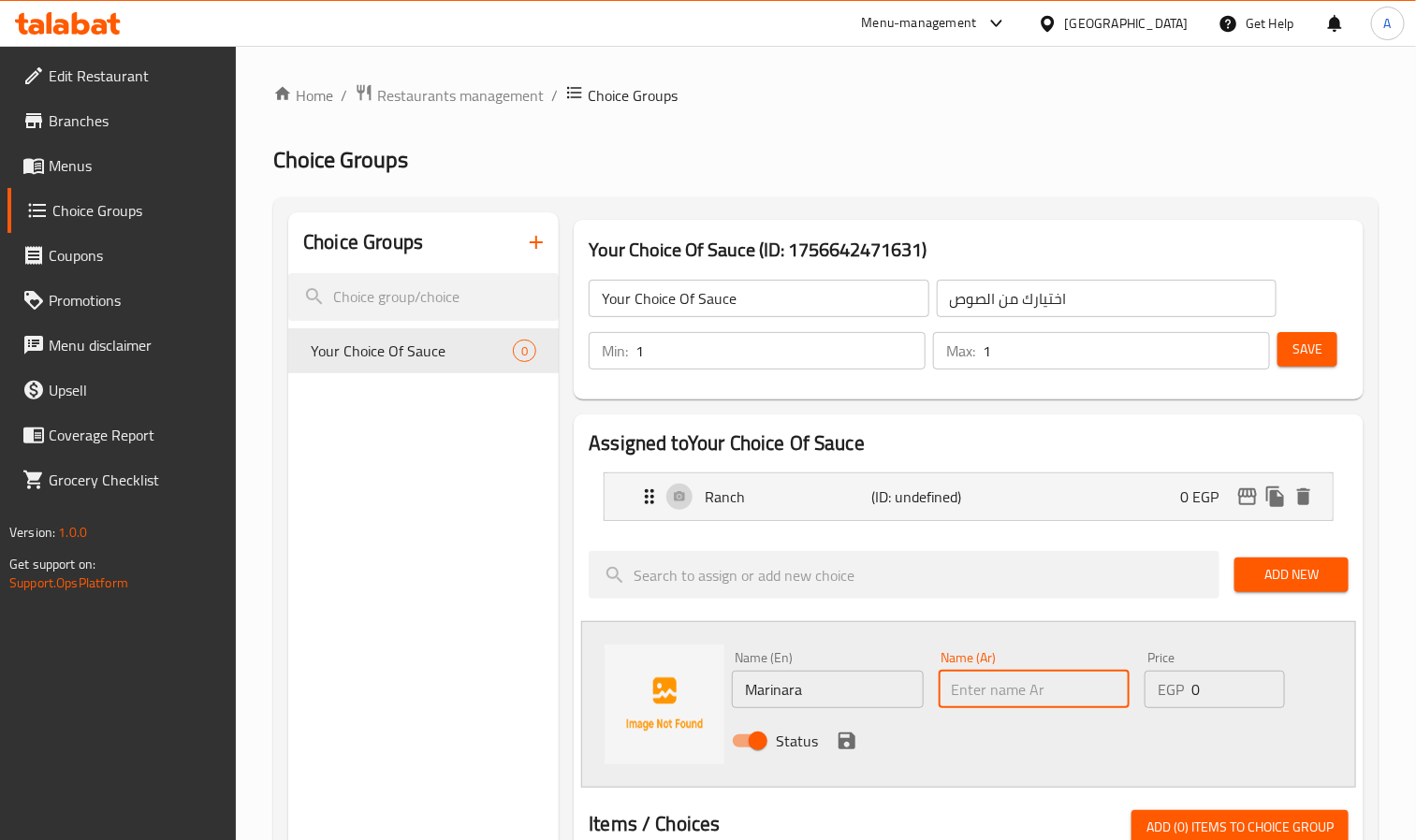
click at [1018, 704] on input "text" at bounding box center [1034, 689] width 191 height 37
paste input "مارينارا"
type input "مارينارا"
click at [837, 741] on icon "save" at bounding box center [847, 741] width 23 height 23
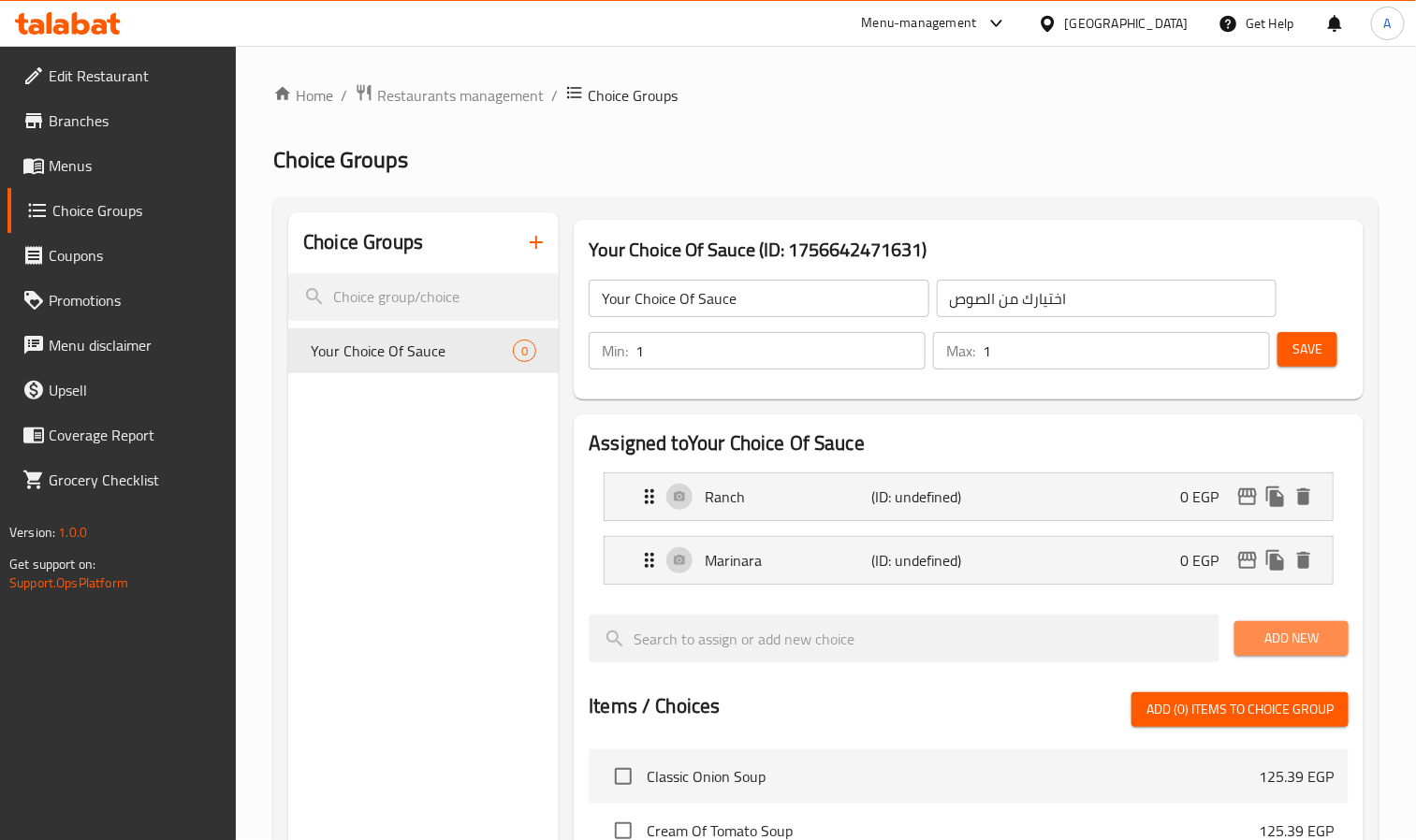
click at [1327, 643] on span "Add New" at bounding box center [1292, 638] width 84 height 24
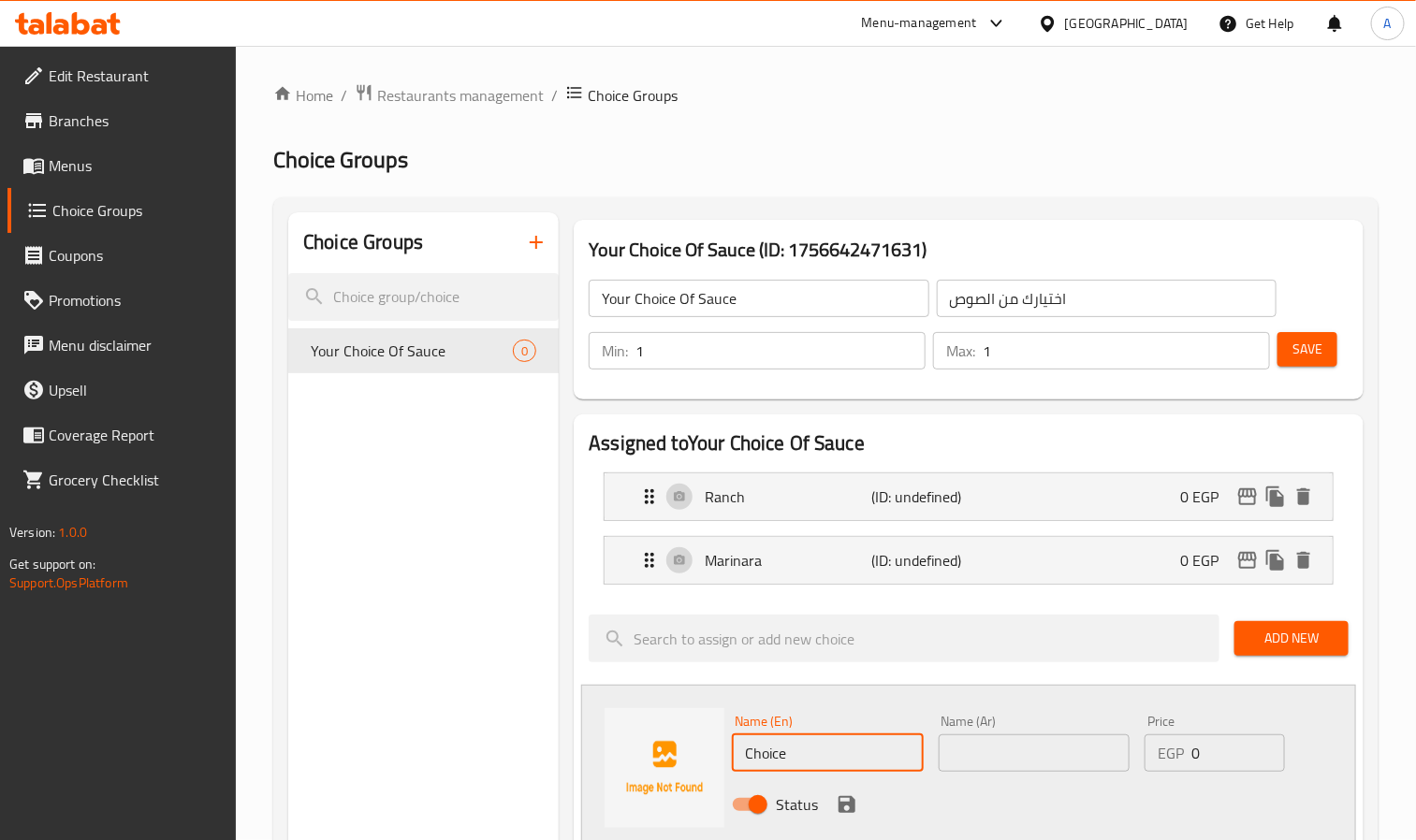
click at [837, 763] on input "Choice" at bounding box center [827, 753] width 191 height 37
paste input "Hot Mustard"
type input "Hot Mustard"
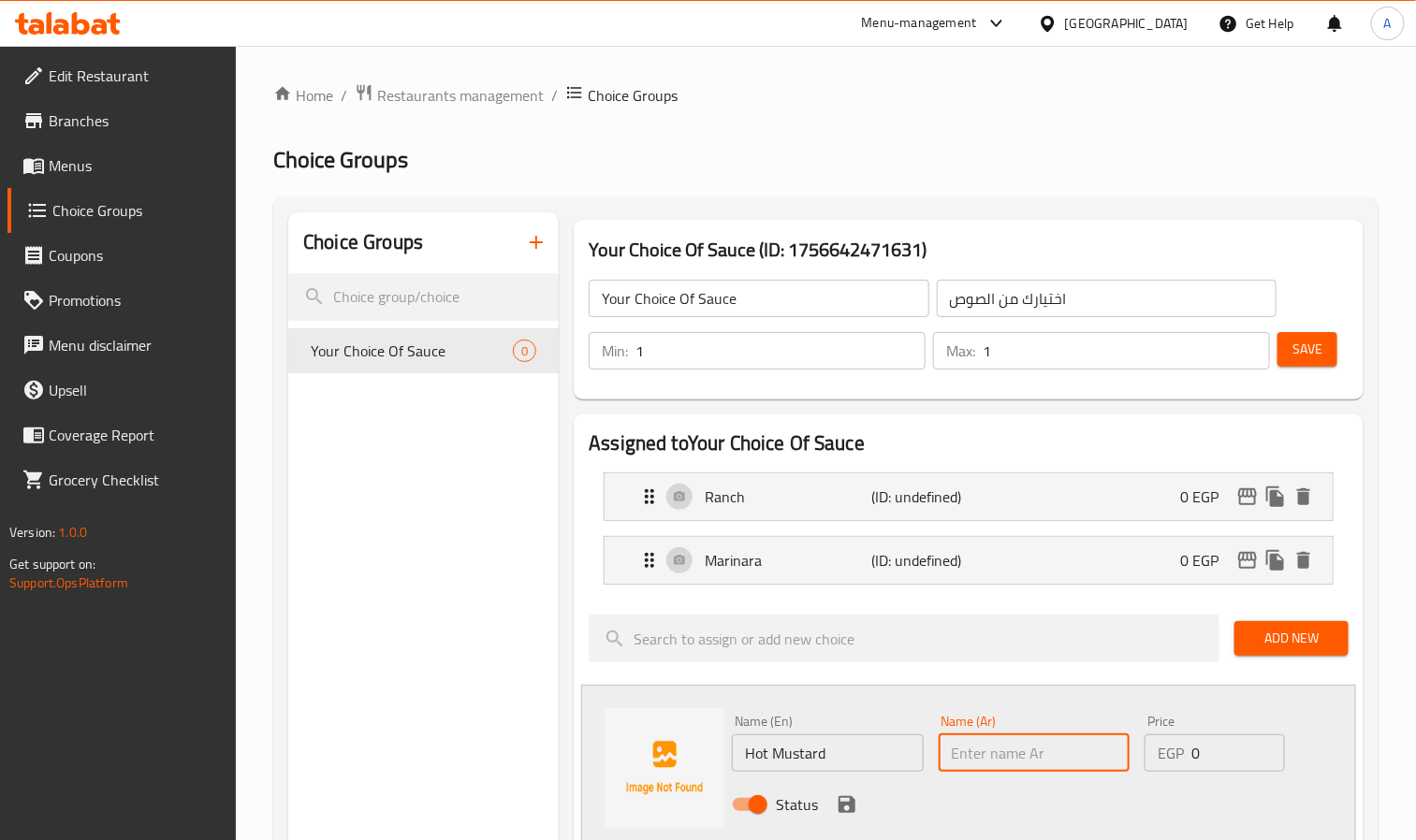
click at [1028, 770] on input "text" at bounding box center [1034, 753] width 191 height 37
paste input "مستردة"
click at [1062, 756] on input "مستردة" at bounding box center [1034, 753] width 191 height 37
paste input "حار"
type input "مستردة حار"
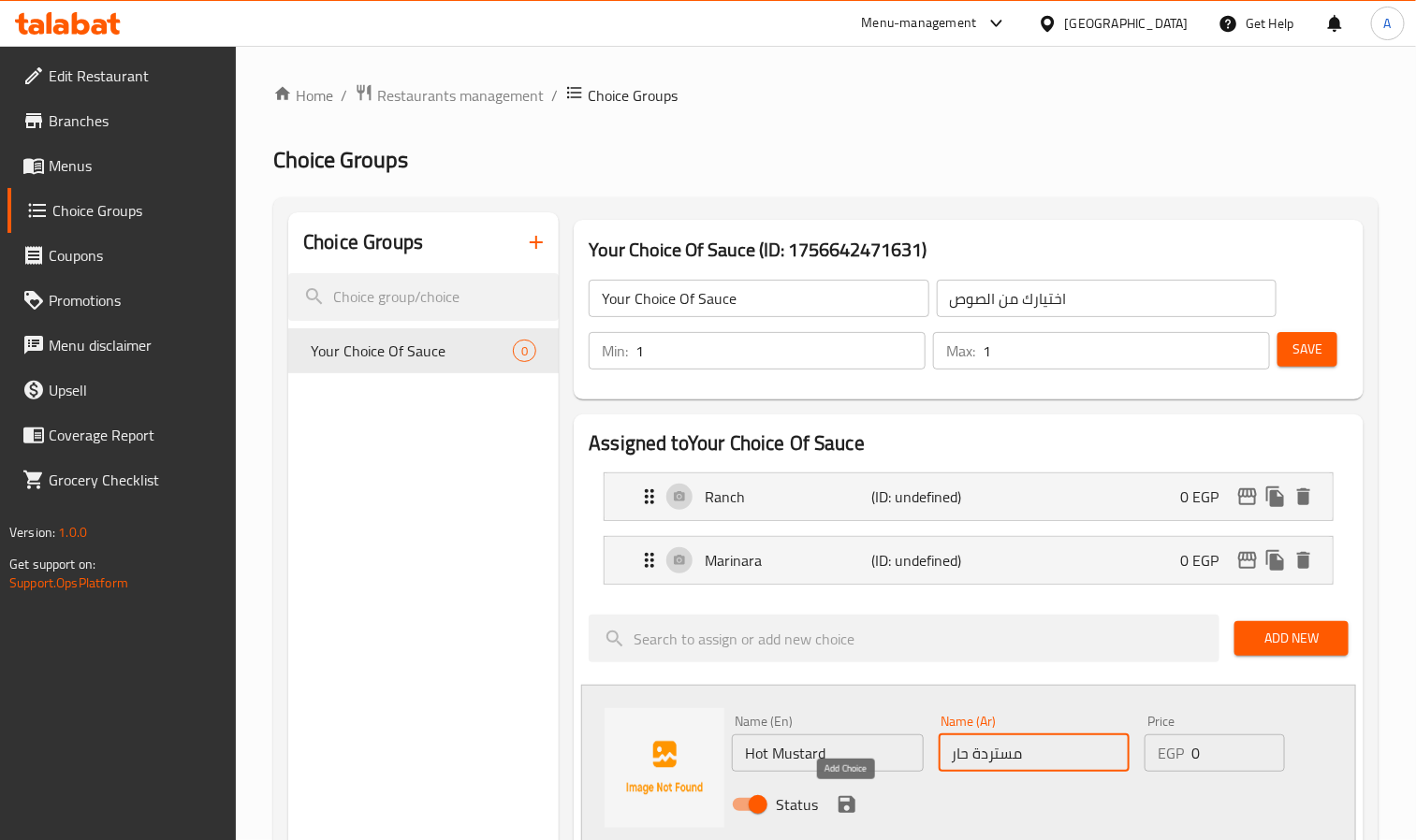
click at [849, 797] on icon "save" at bounding box center [847, 805] width 23 height 23
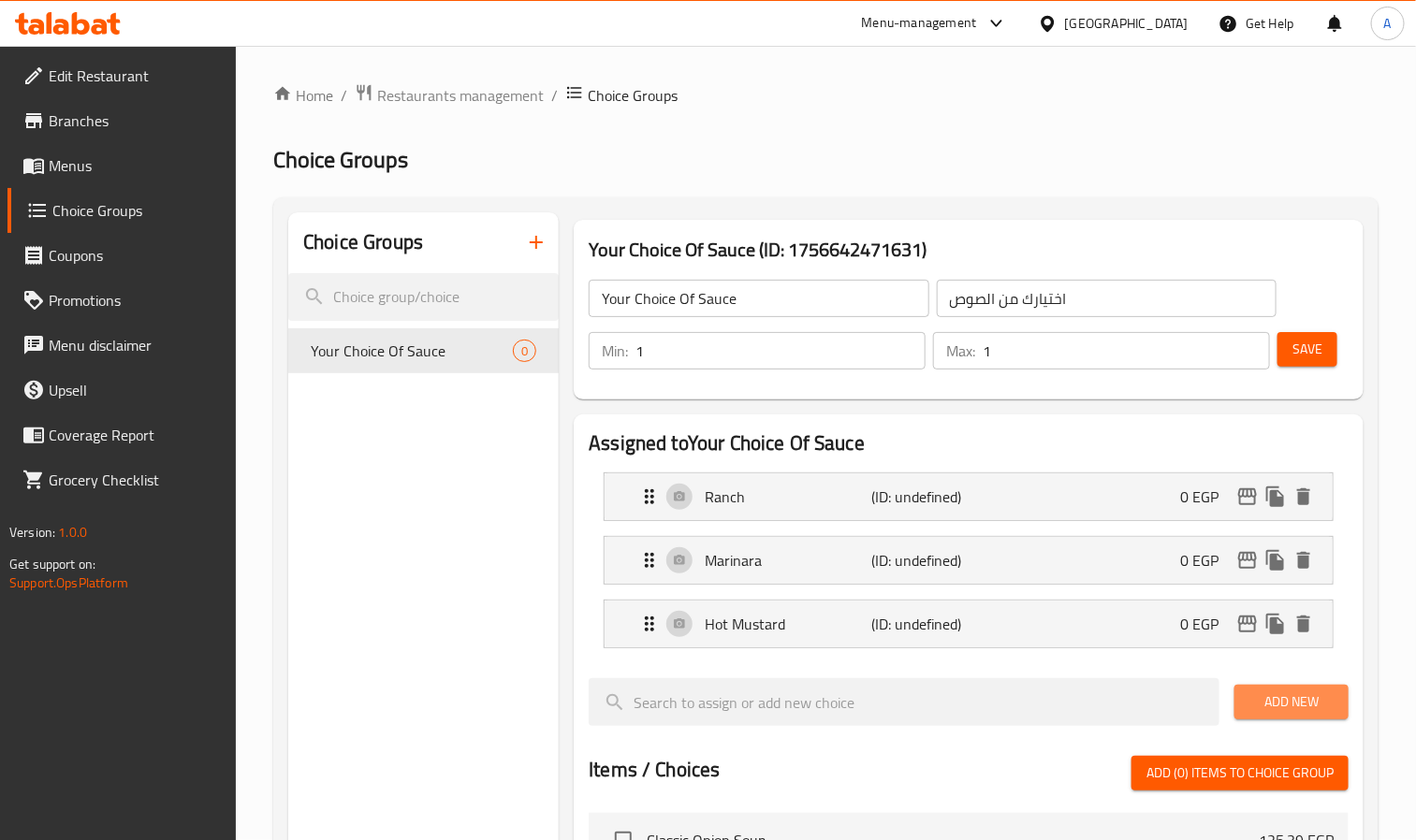
click at [1260, 694] on span "Add New" at bounding box center [1292, 702] width 84 height 24
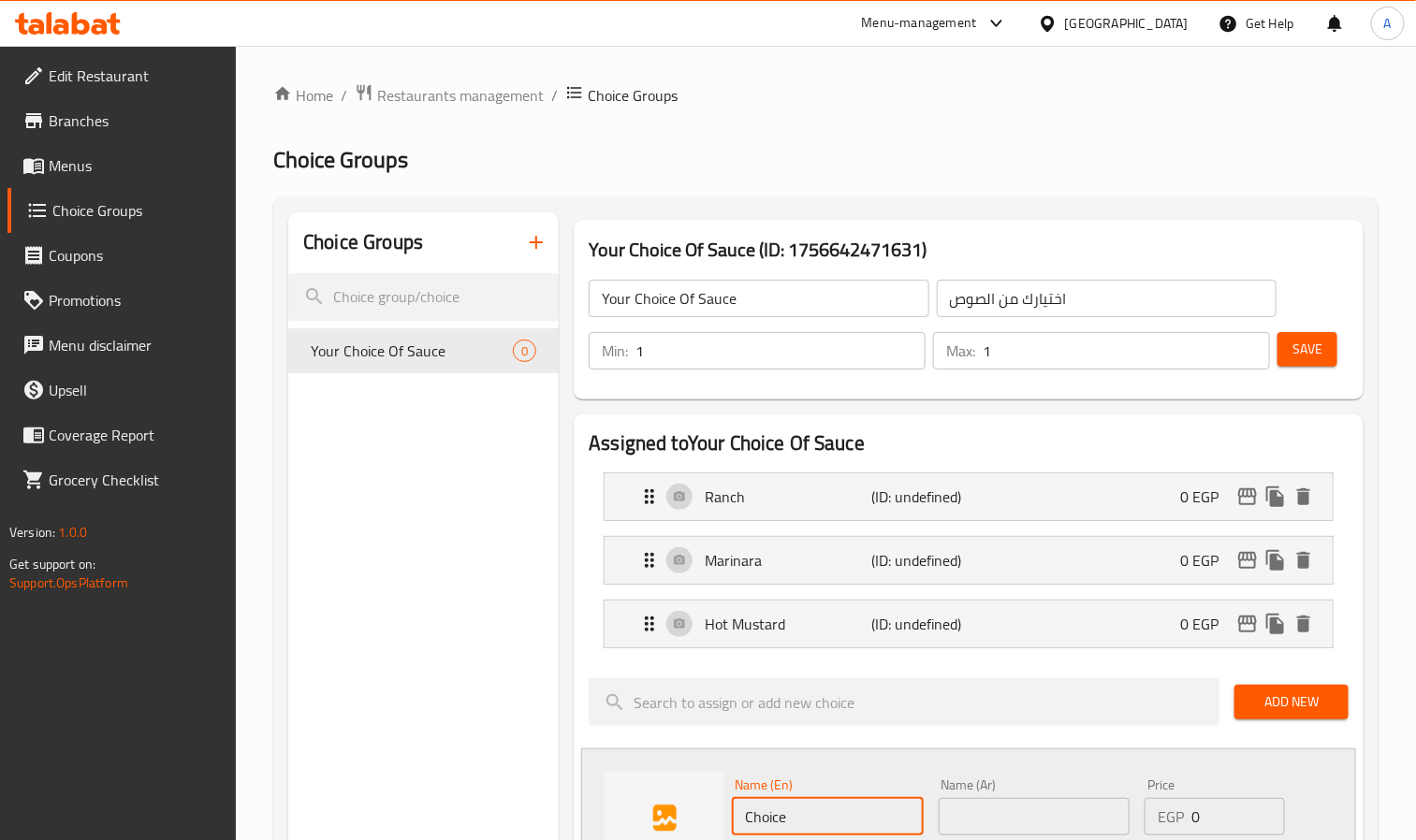
click at [787, 829] on input "Choice" at bounding box center [827, 816] width 191 height 37
paste input "Sweet Chilli"
type input "Sweet Chilli"
click at [961, 809] on input "text" at bounding box center [1034, 816] width 191 height 37
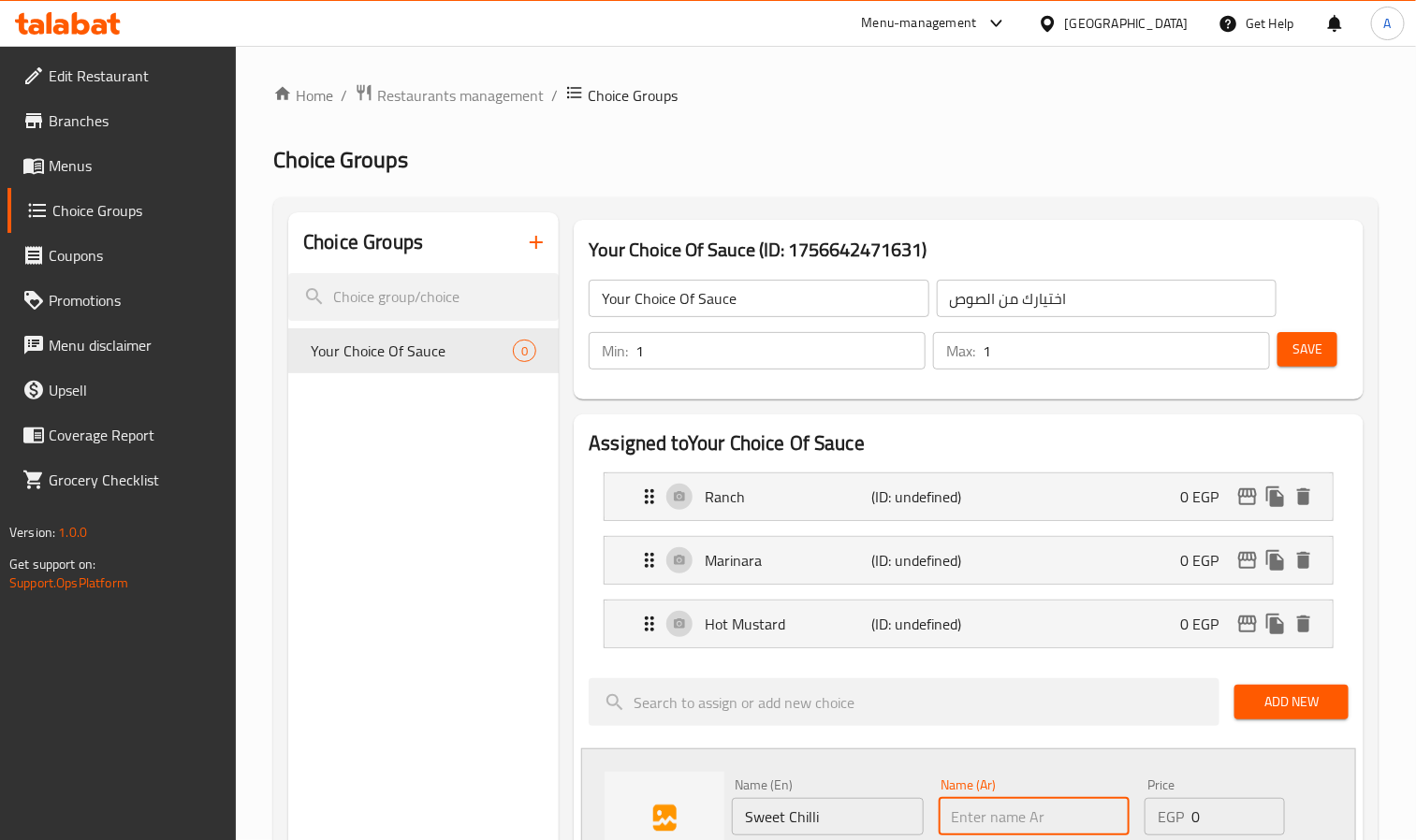
paste input "حلو حار"
type input "حلو حار"
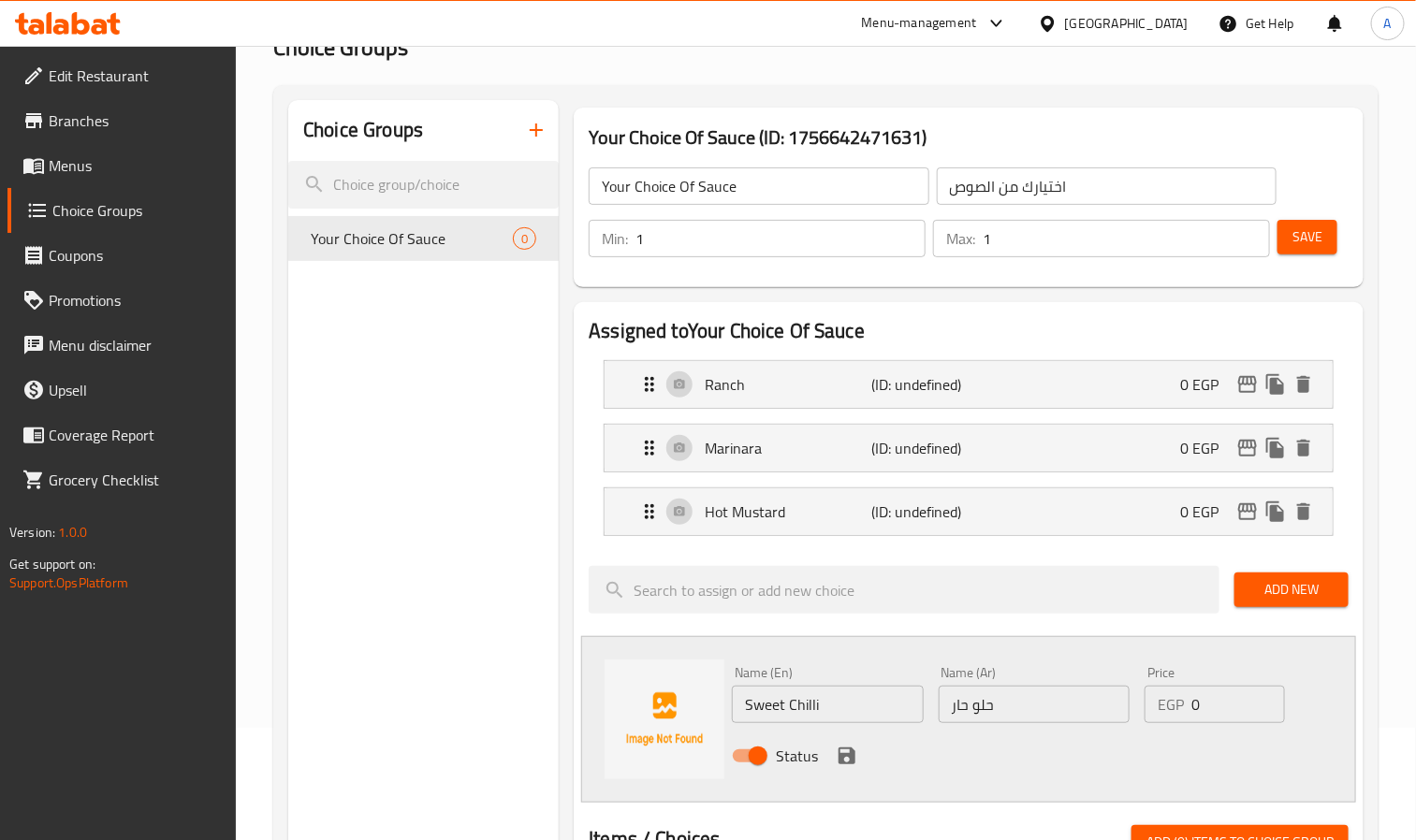
scroll to position [281, 0]
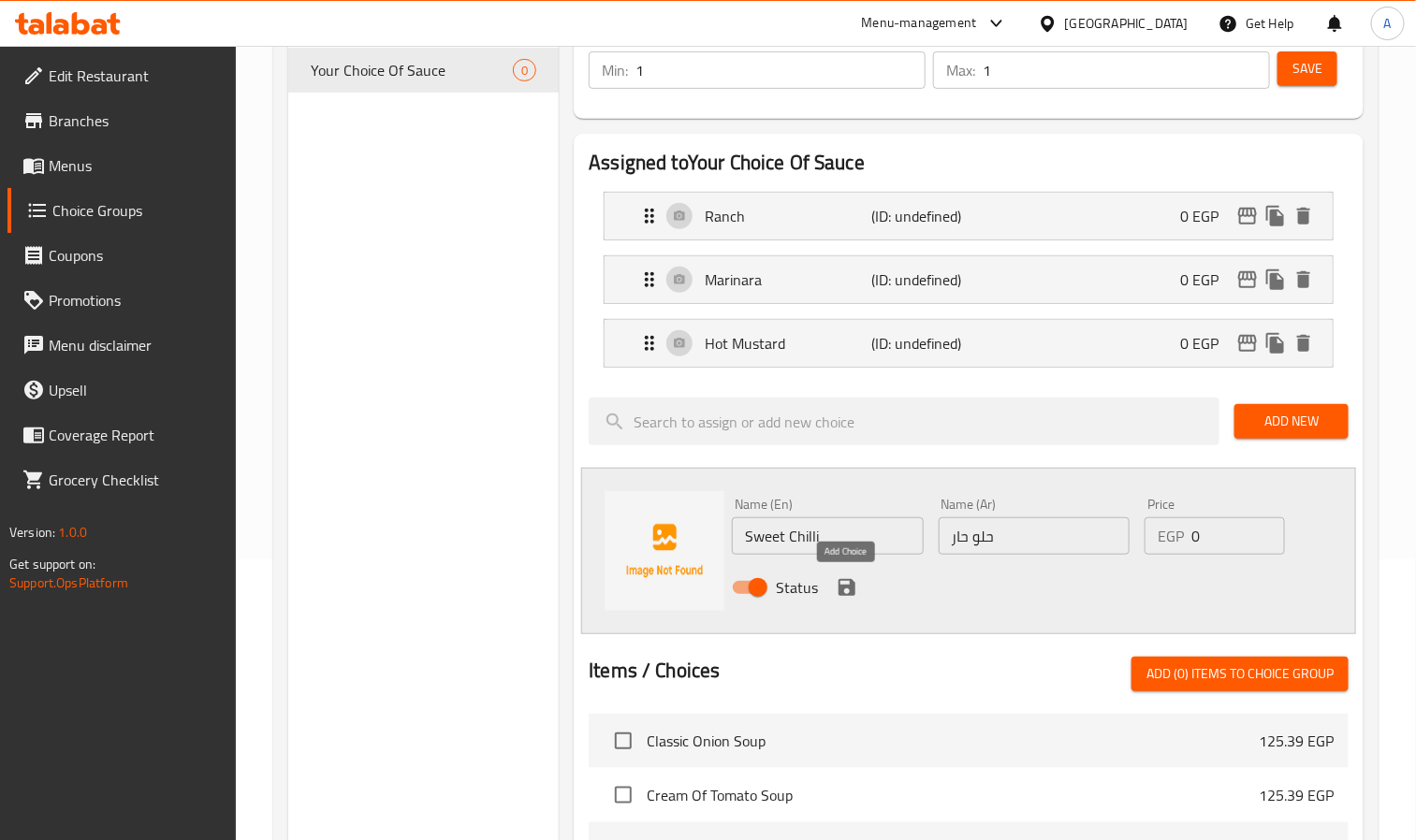
click at [845, 587] on icon "save" at bounding box center [847, 588] width 23 height 23
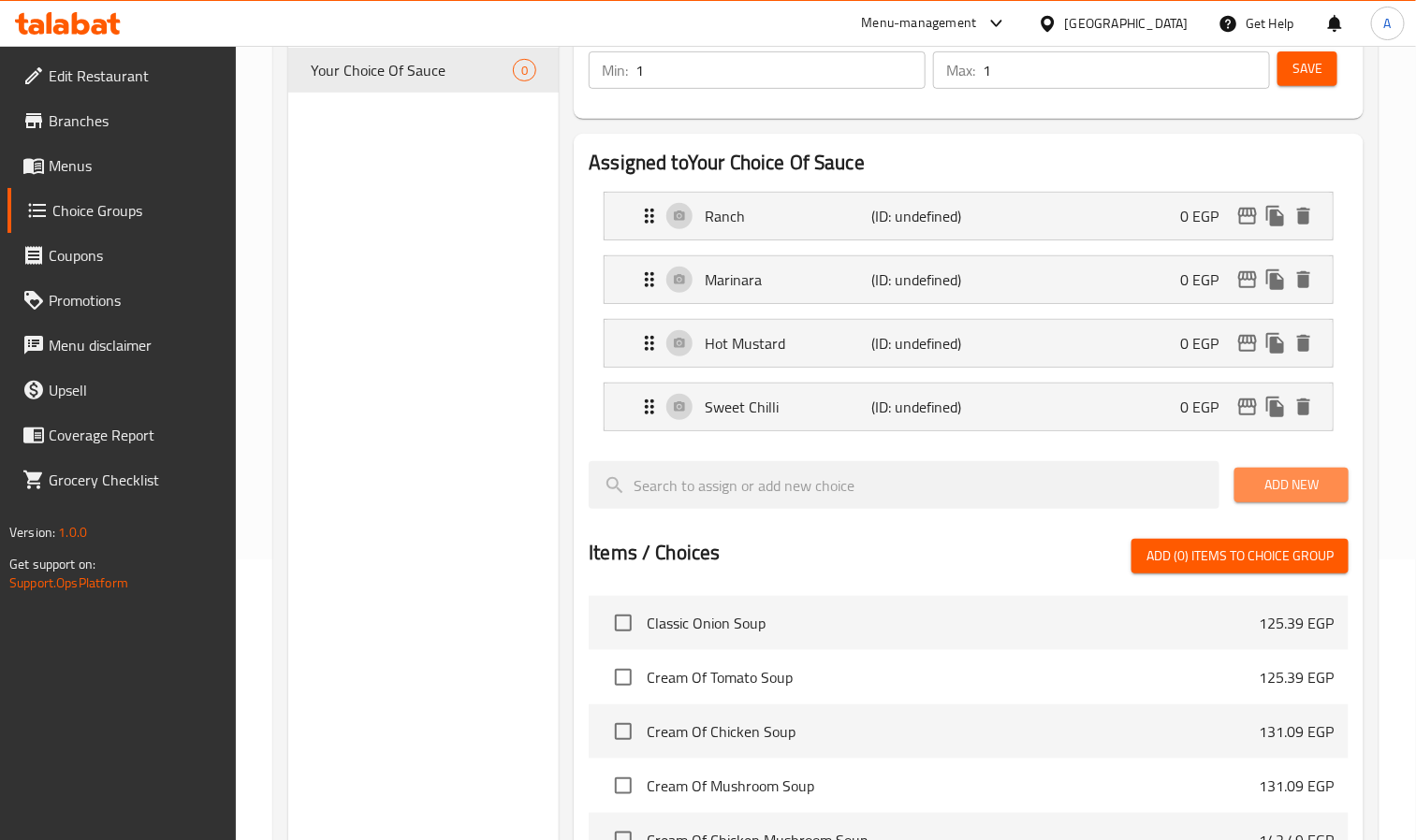
click at [1284, 497] on span "Add New" at bounding box center [1292, 484] width 84 height 24
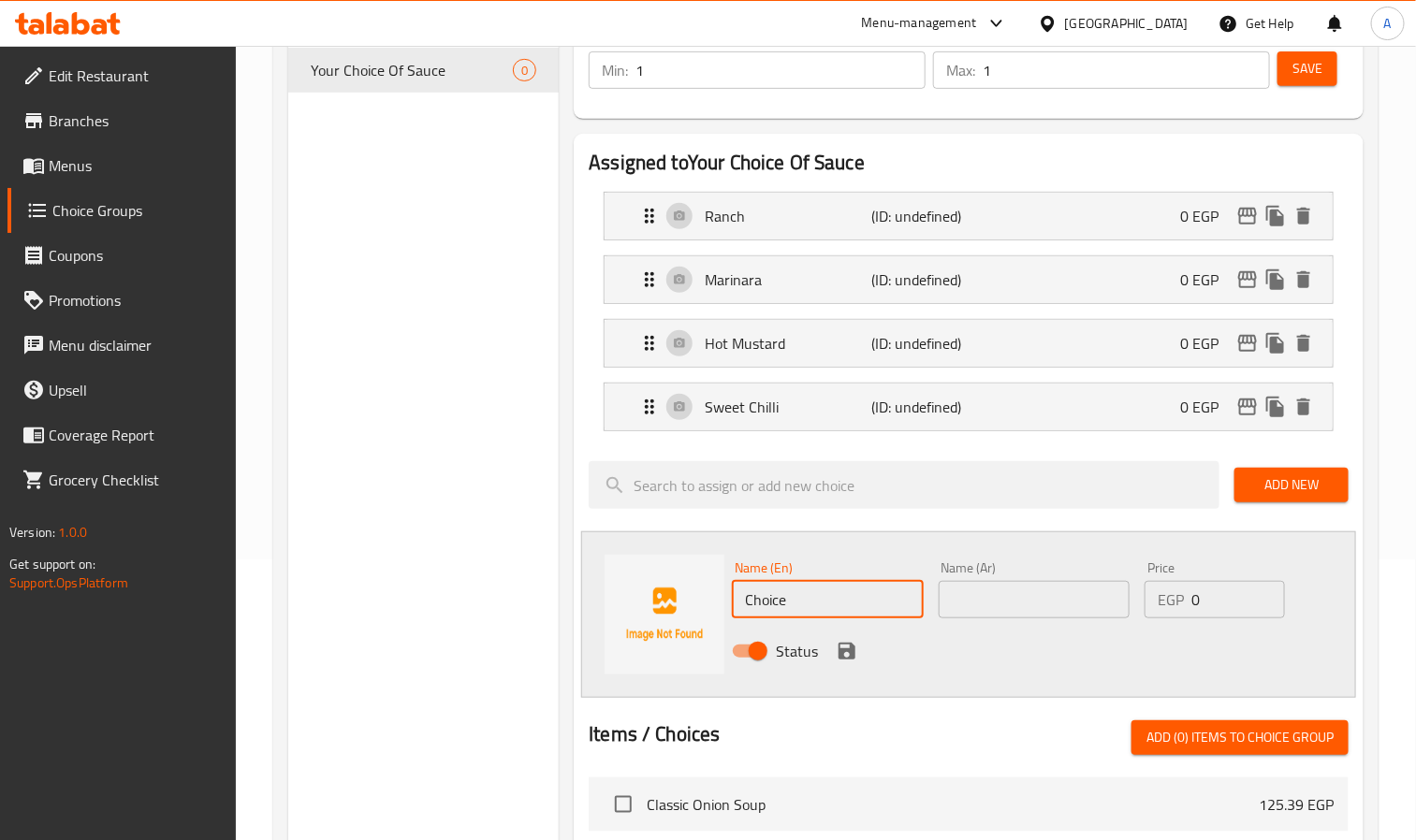
click at [834, 587] on input "Choice" at bounding box center [827, 599] width 191 height 37
paste input "Mix Chees"
type input "Mix Cheese"
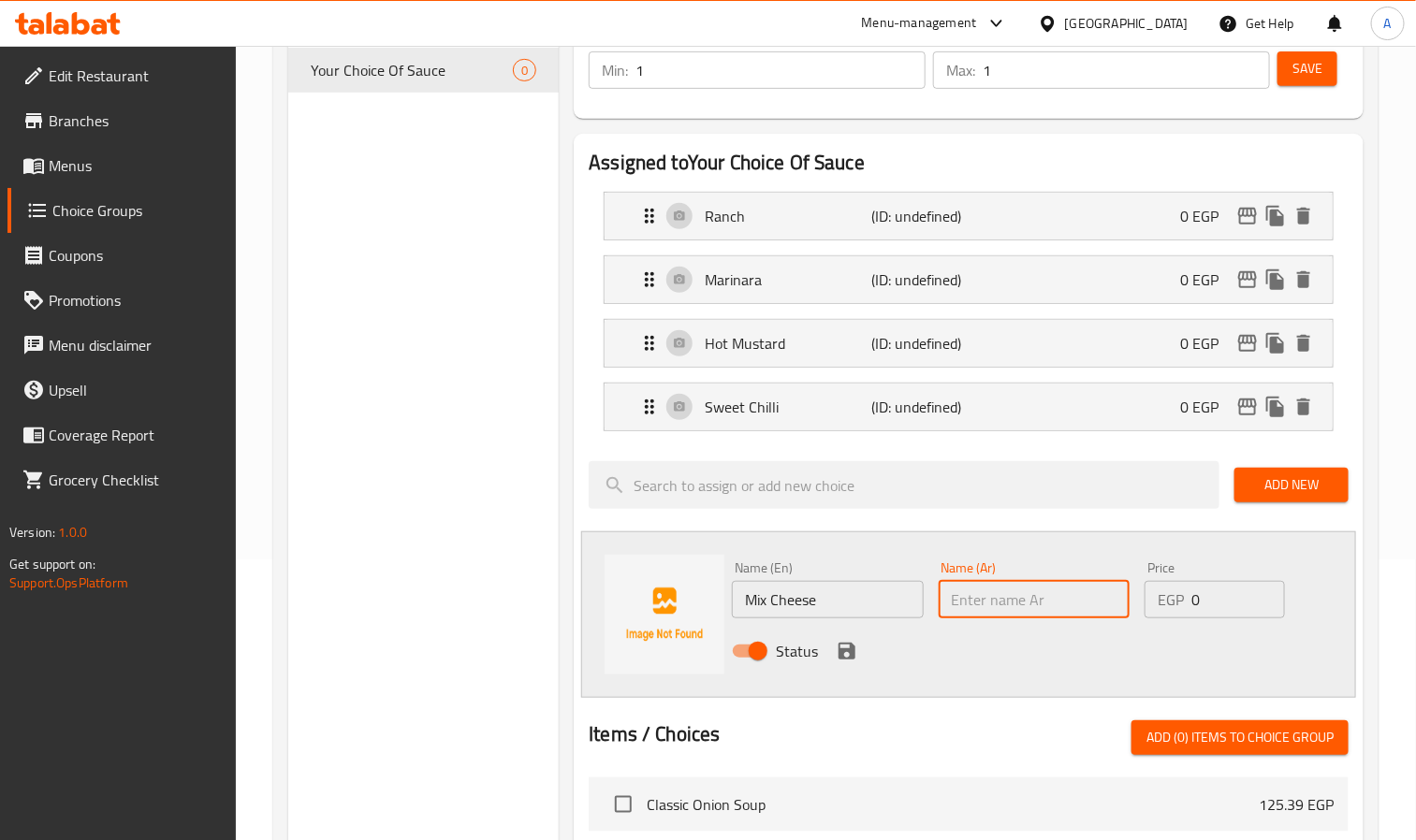
click at [1065, 598] on input "text" at bounding box center [1034, 599] width 191 height 37
type input "[PERSON_NAME]"
click at [842, 663] on icon "save" at bounding box center [847, 651] width 23 height 23
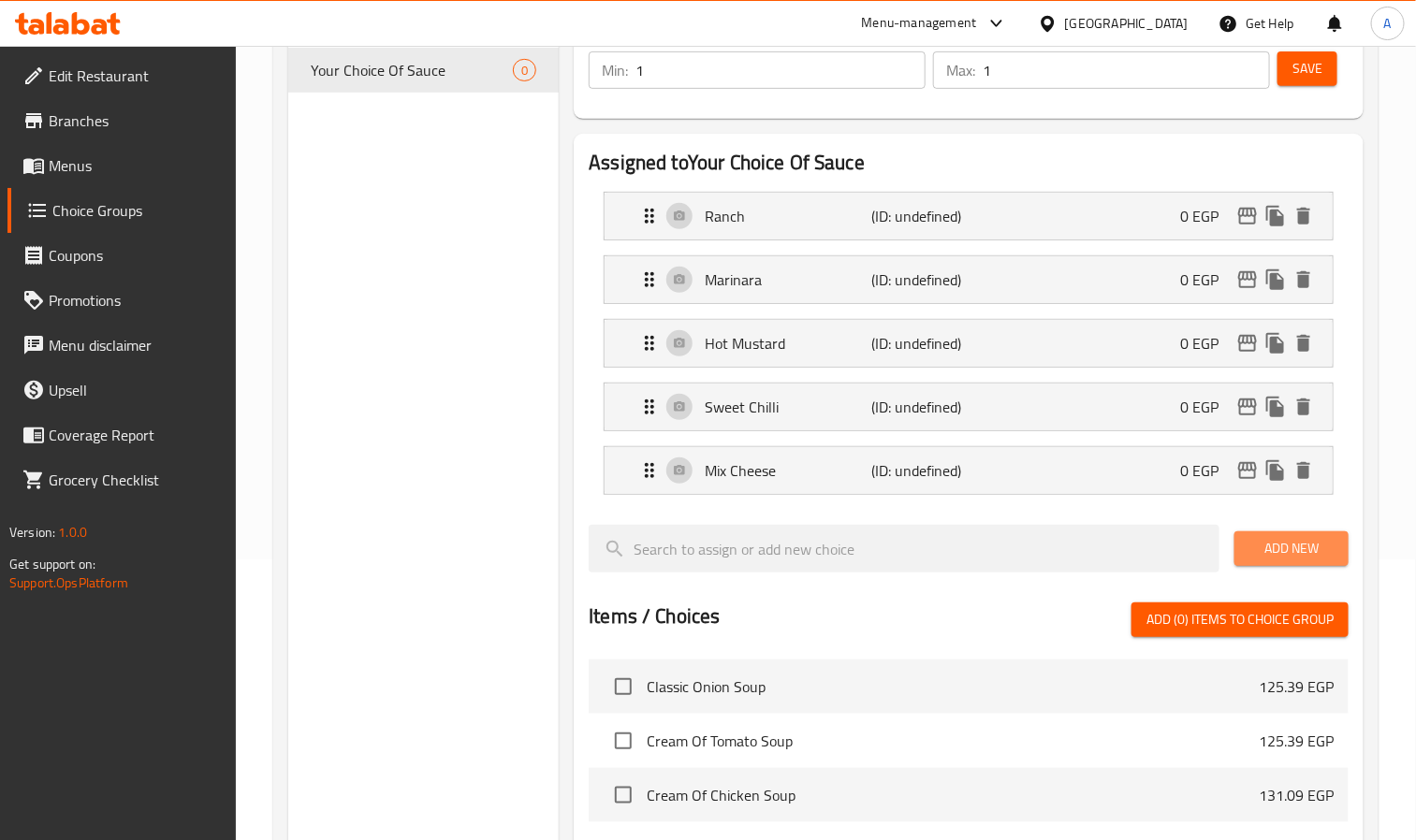
click at [1273, 537] on button "Add New" at bounding box center [1292, 549] width 114 height 35
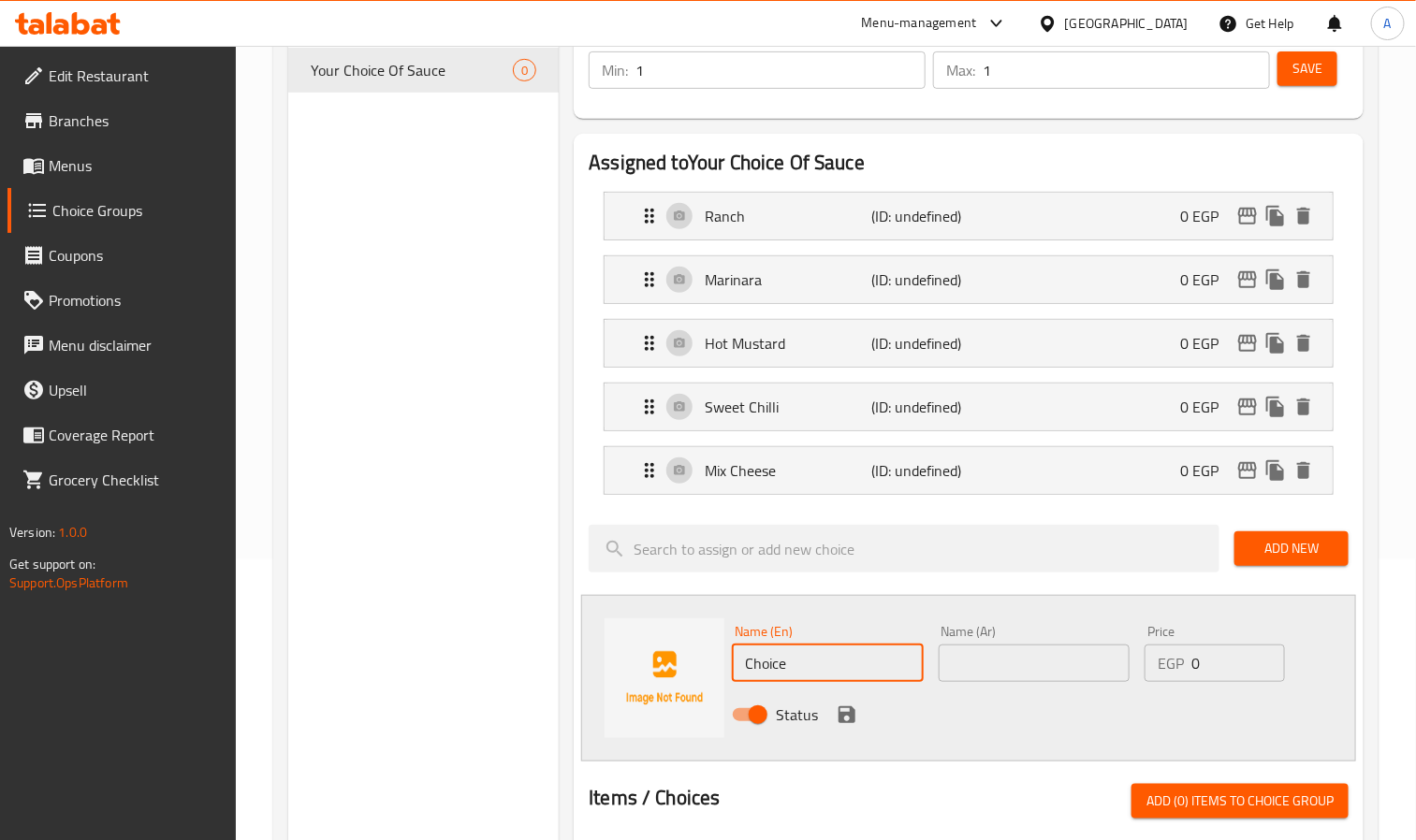
click at [916, 648] on input "Choice" at bounding box center [827, 663] width 191 height 37
click at [913, 649] on input "Choice" at bounding box center [827, 663] width 191 height 37
paste input "Honey Mustard"
click at [863, 346] on p "Hot Mustard" at bounding box center [788, 343] width 167 height 23
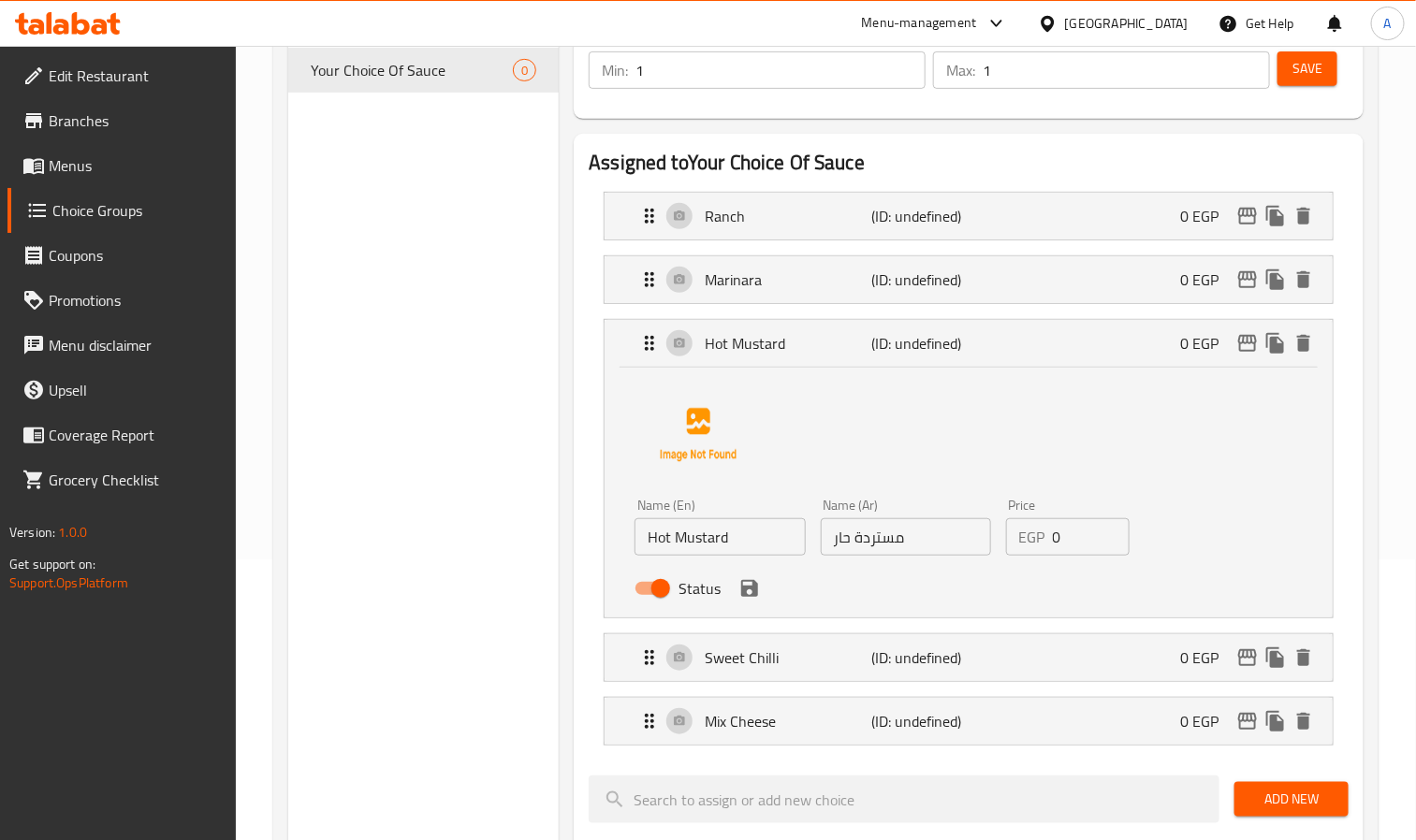
type input "Honey Mustard"
click at [891, 539] on input "مستردة حار" at bounding box center [907, 537] width 171 height 37
click at [897, 535] on input "مستردة حار" at bounding box center [907, 537] width 171 height 37
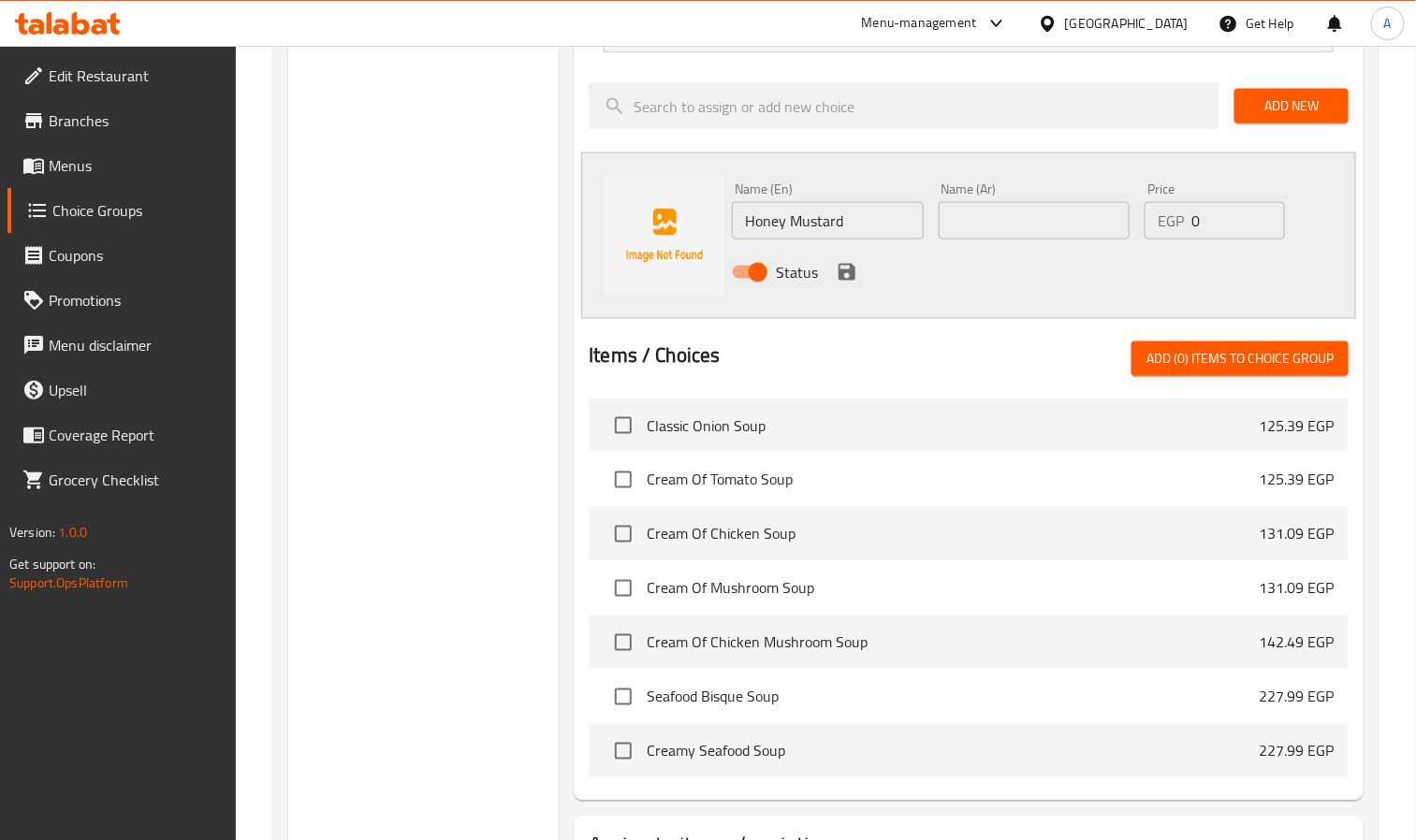
scroll to position [982, 0]
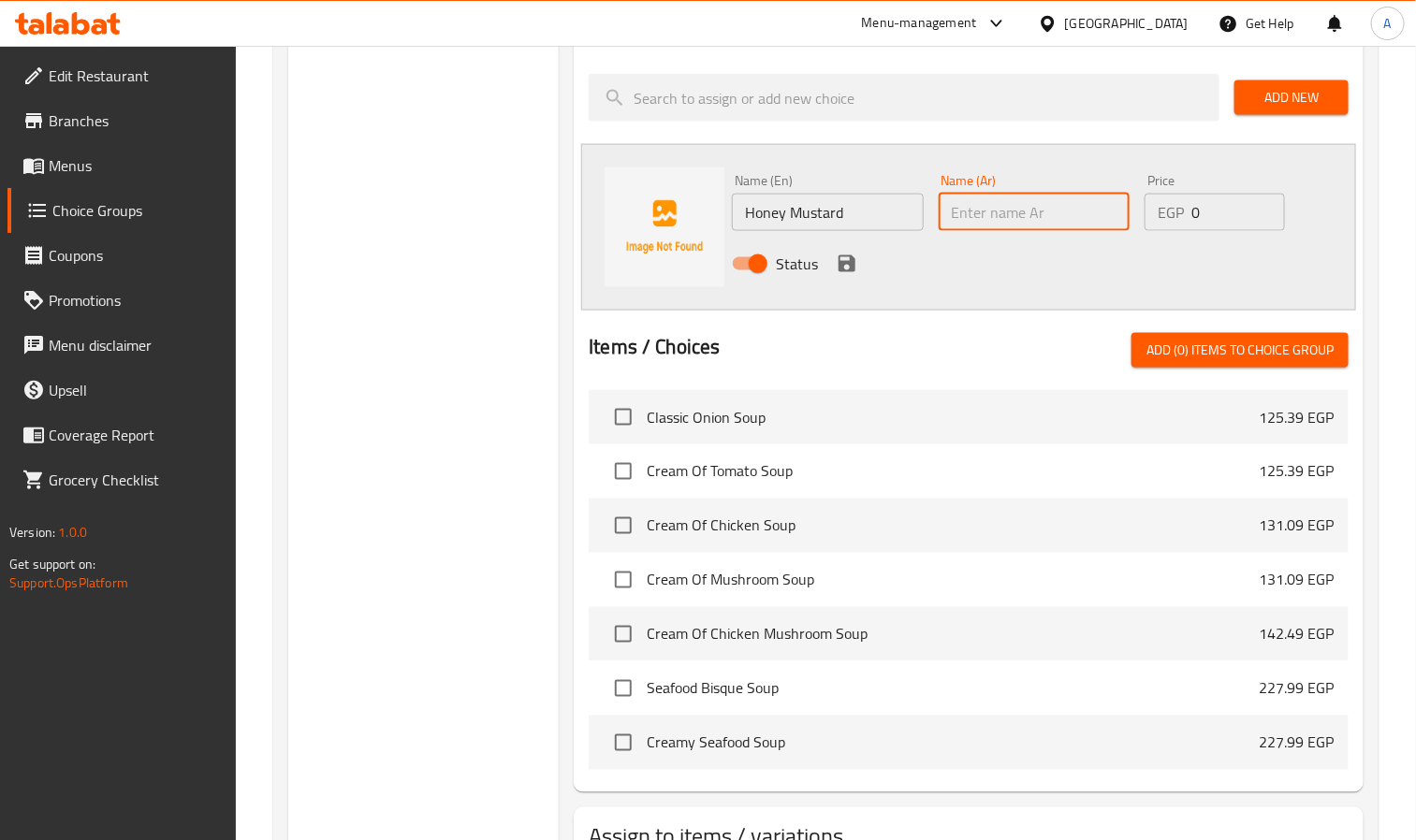
click at [953, 214] on input "text" at bounding box center [1034, 211] width 191 height 37
paste input "مستردة"
type input "مستردة بالعسل"
click at [855, 275] on div "Status" at bounding box center [1034, 264] width 618 height 50
click at [854, 272] on icon "save" at bounding box center [847, 264] width 17 height 17
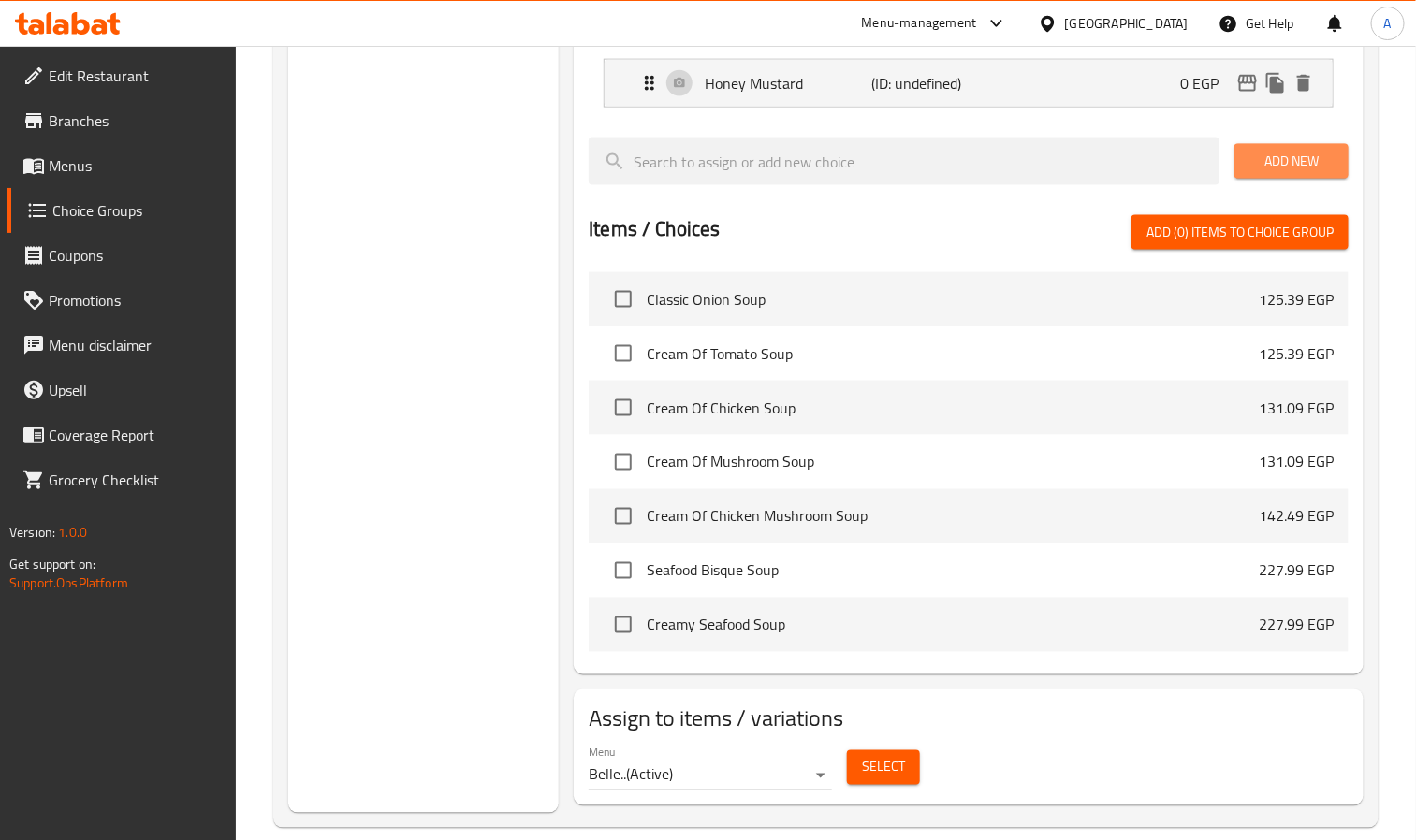
click at [1257, 173] on span "Add New" at bounding box center [1292, 161] width 84 height 24
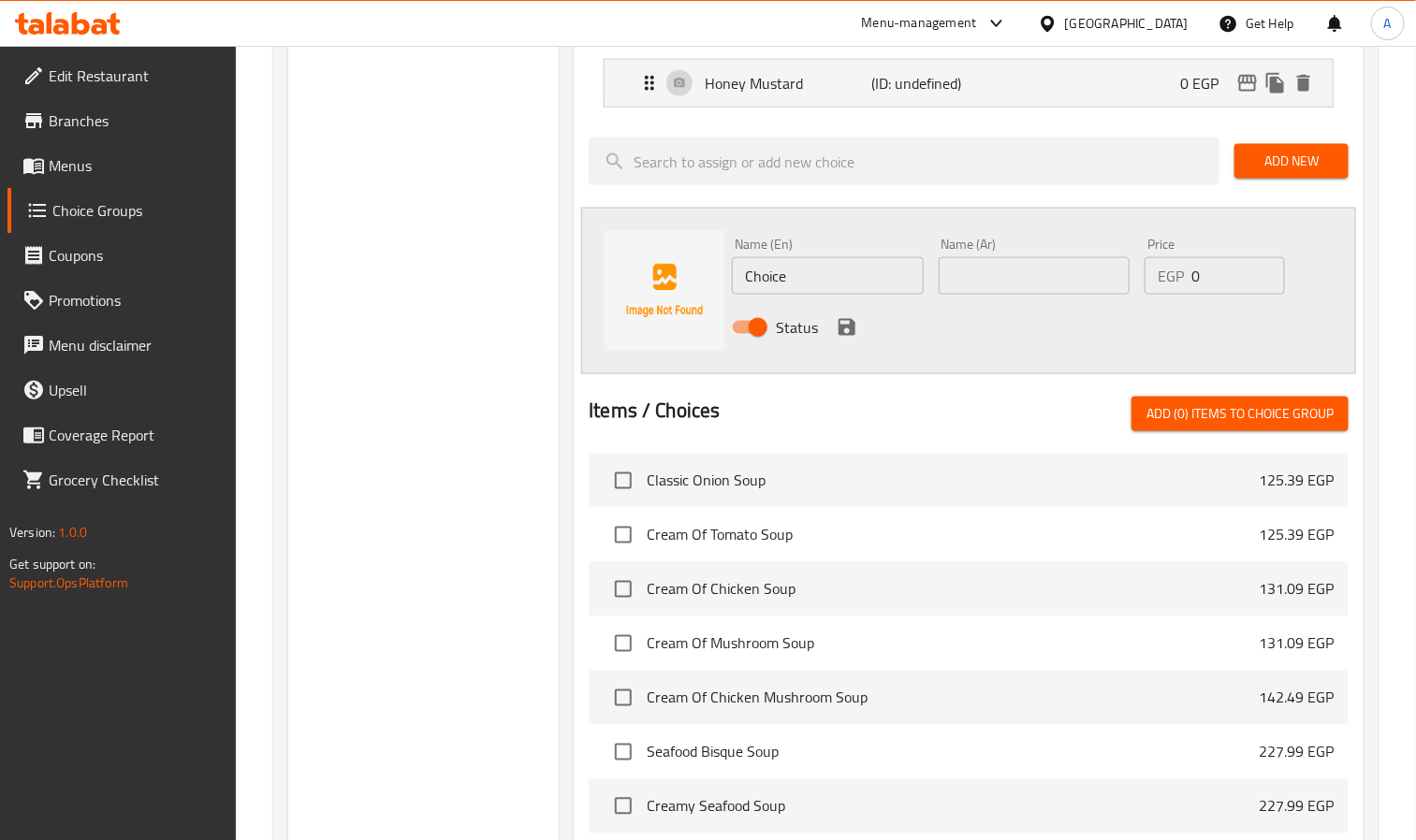
click at [845, 269] on input "Choice" at bounding box center [827, 275] width 191 height 37
paste input "BBQ"
type input "BBQ"
click at [1021, 292] on input "text" at bounding box center [1034, 275] width 191 height 37
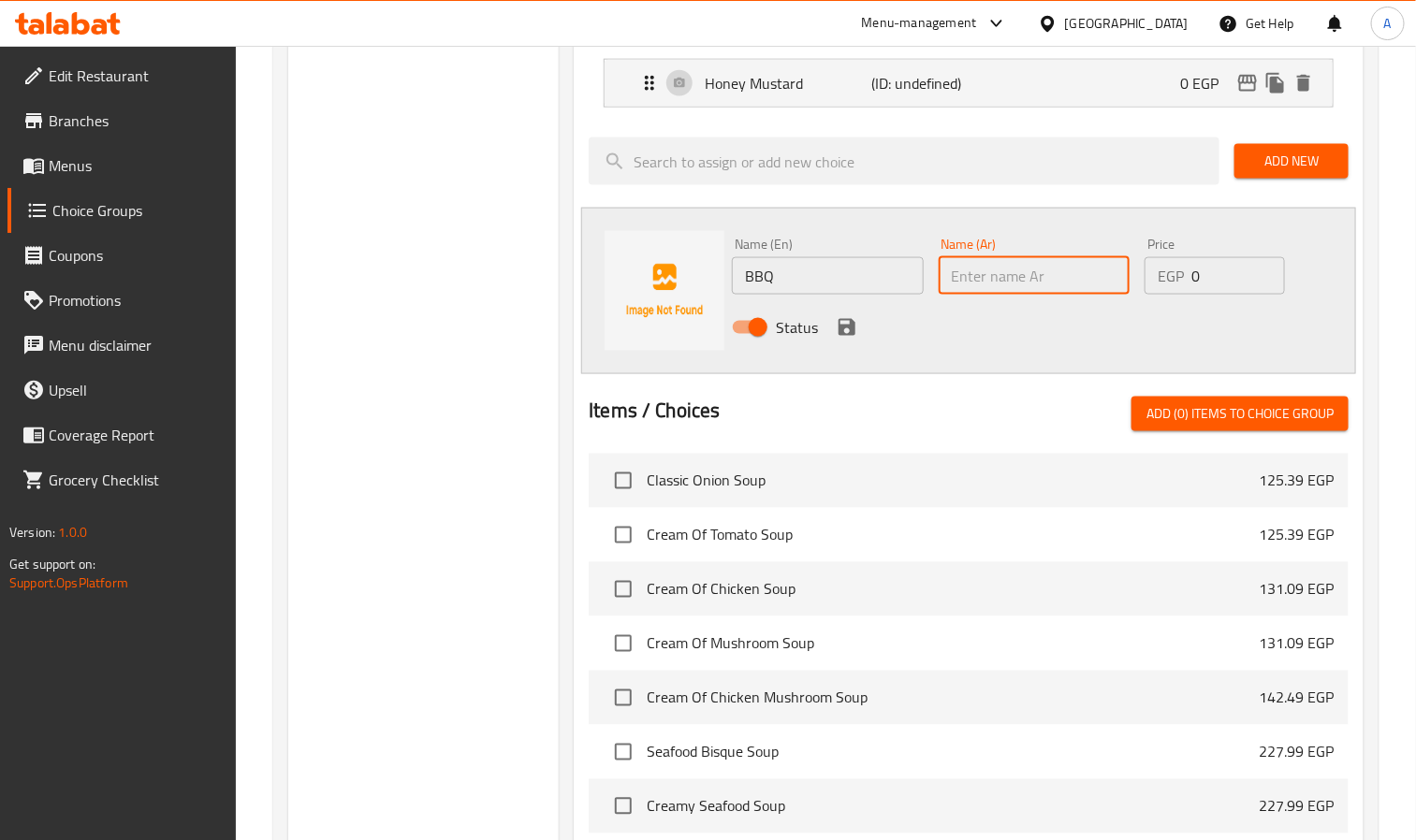
paste input "باربكيو"
type input "باربكيو"
click at [839, 335] on icon "save" at bounding box center [847, 328] width 17 height 17
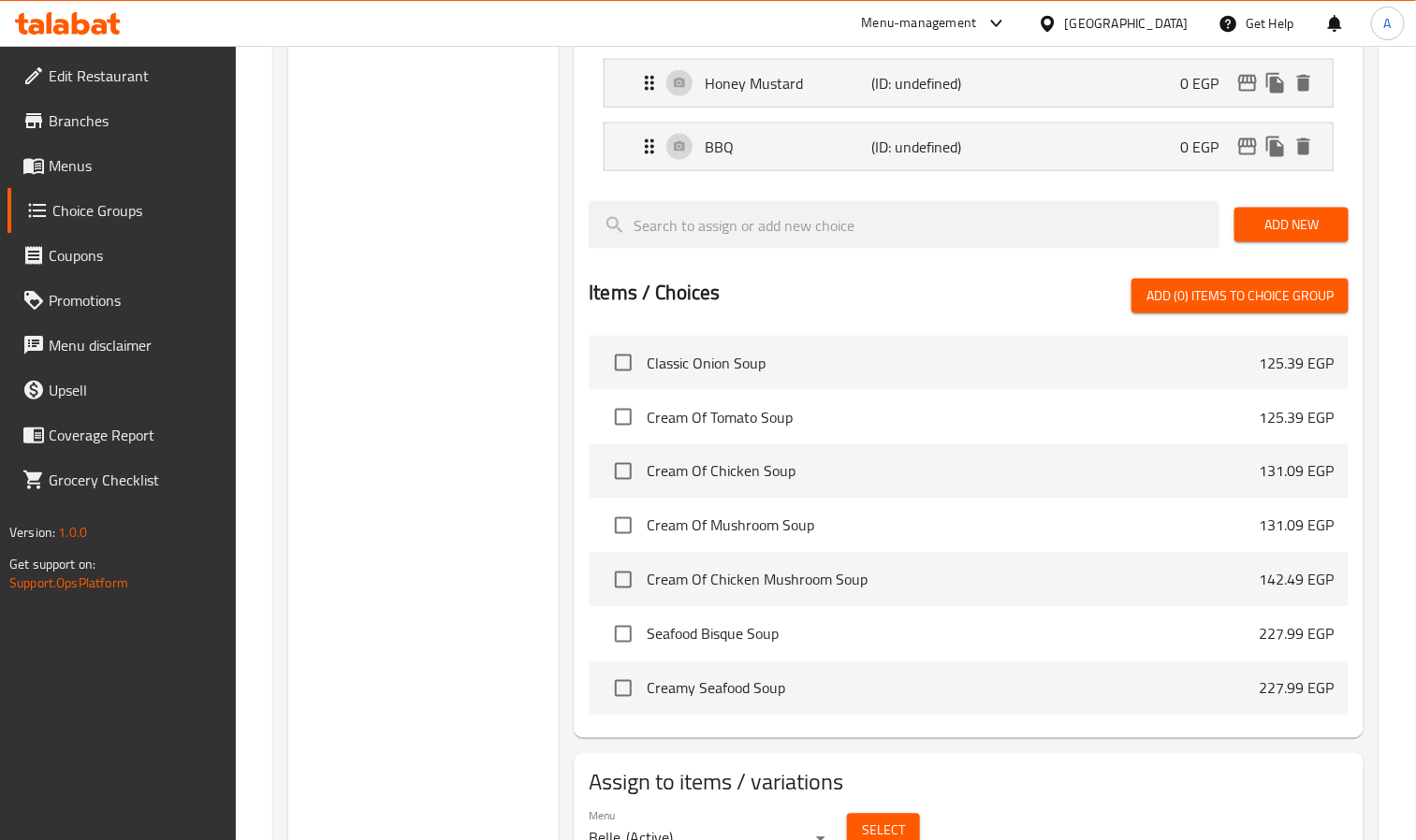
click at [1270, 228] on span "Add New" at bounding box center [1292, 225] width 84 height 24
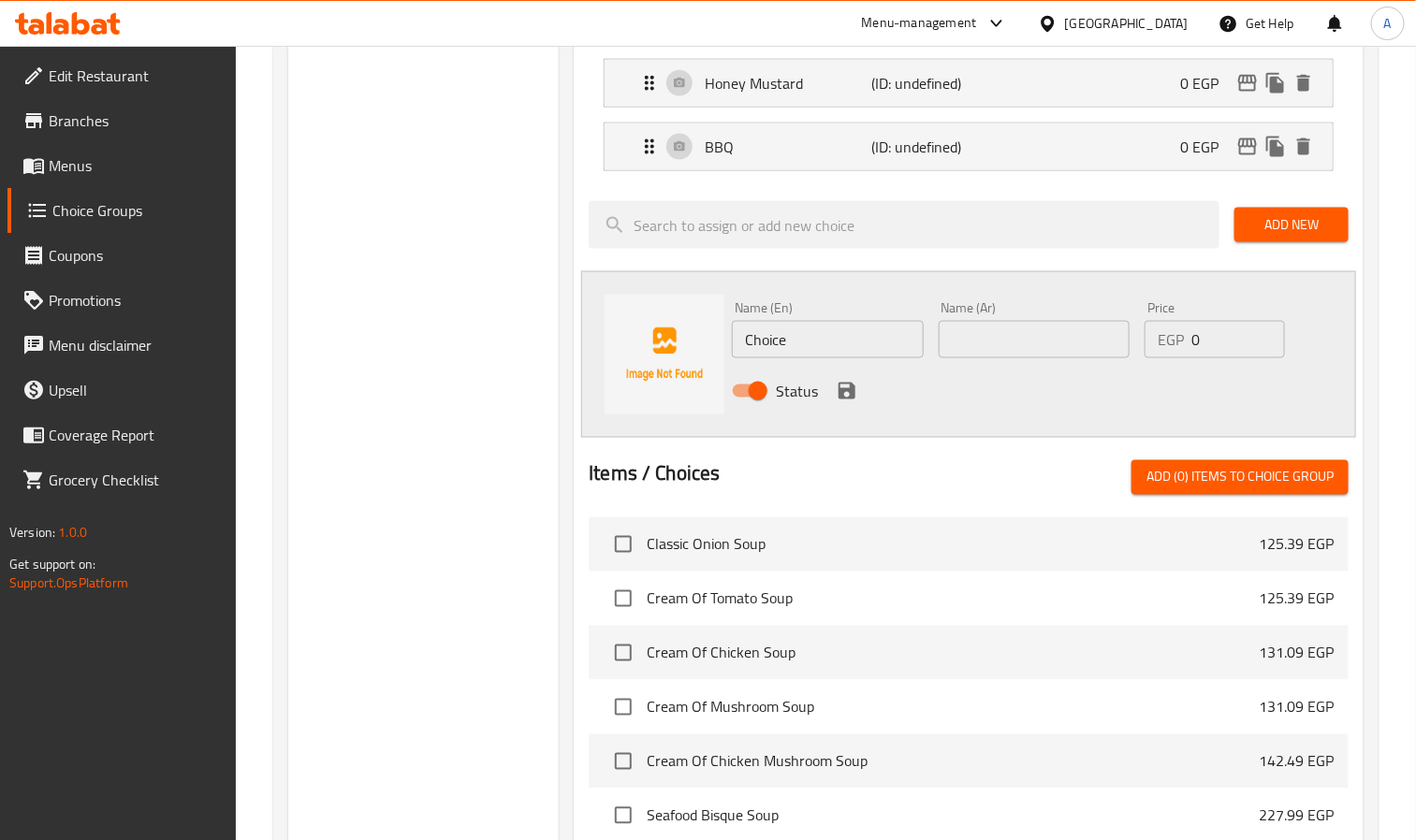
click at [866, 337] on input "Choice" at bounding box center [827, 339] width 191 height 37
paste input "[MEDICAL_DATA]"
type input "[MEDICAL_DATA]"
click at [1040, 346] on input "text" at bounding box center [1034, 339] width 191 height 37
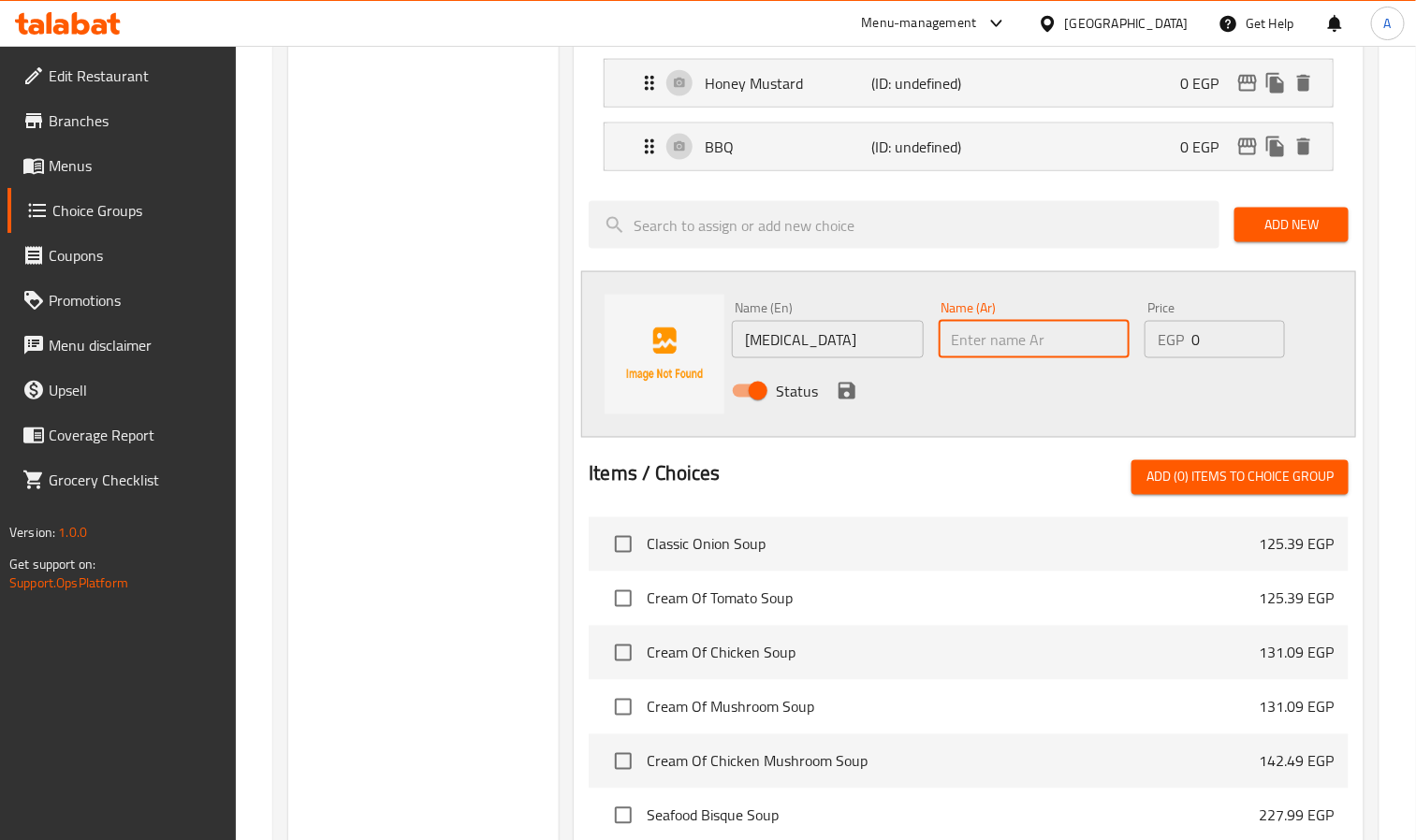
paste input "تارتار"
type input "تارتار"
click at [854, 397] on icon "save" at bounding box center [847, 392] width 17 height 17
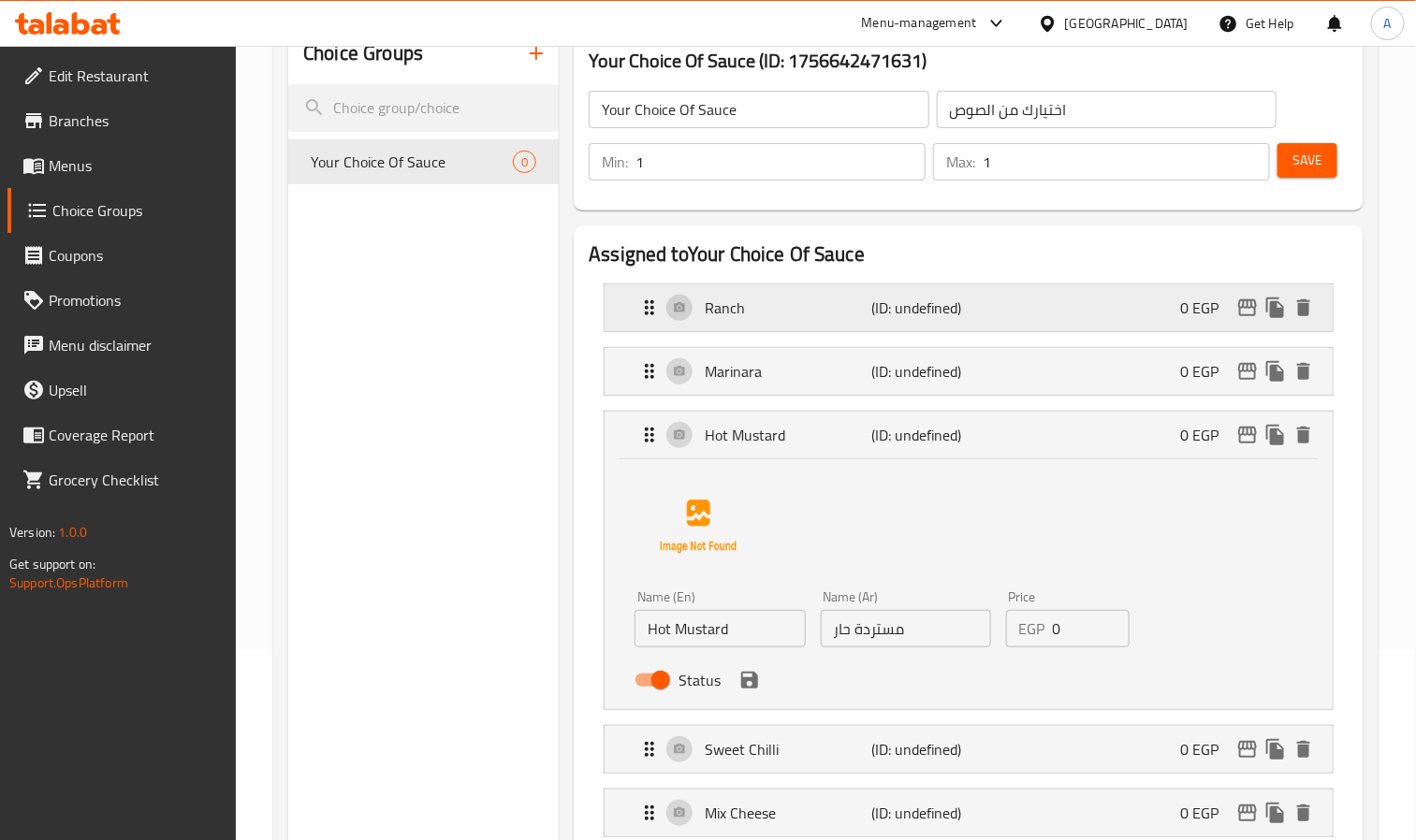
scroll to position [140, 0]
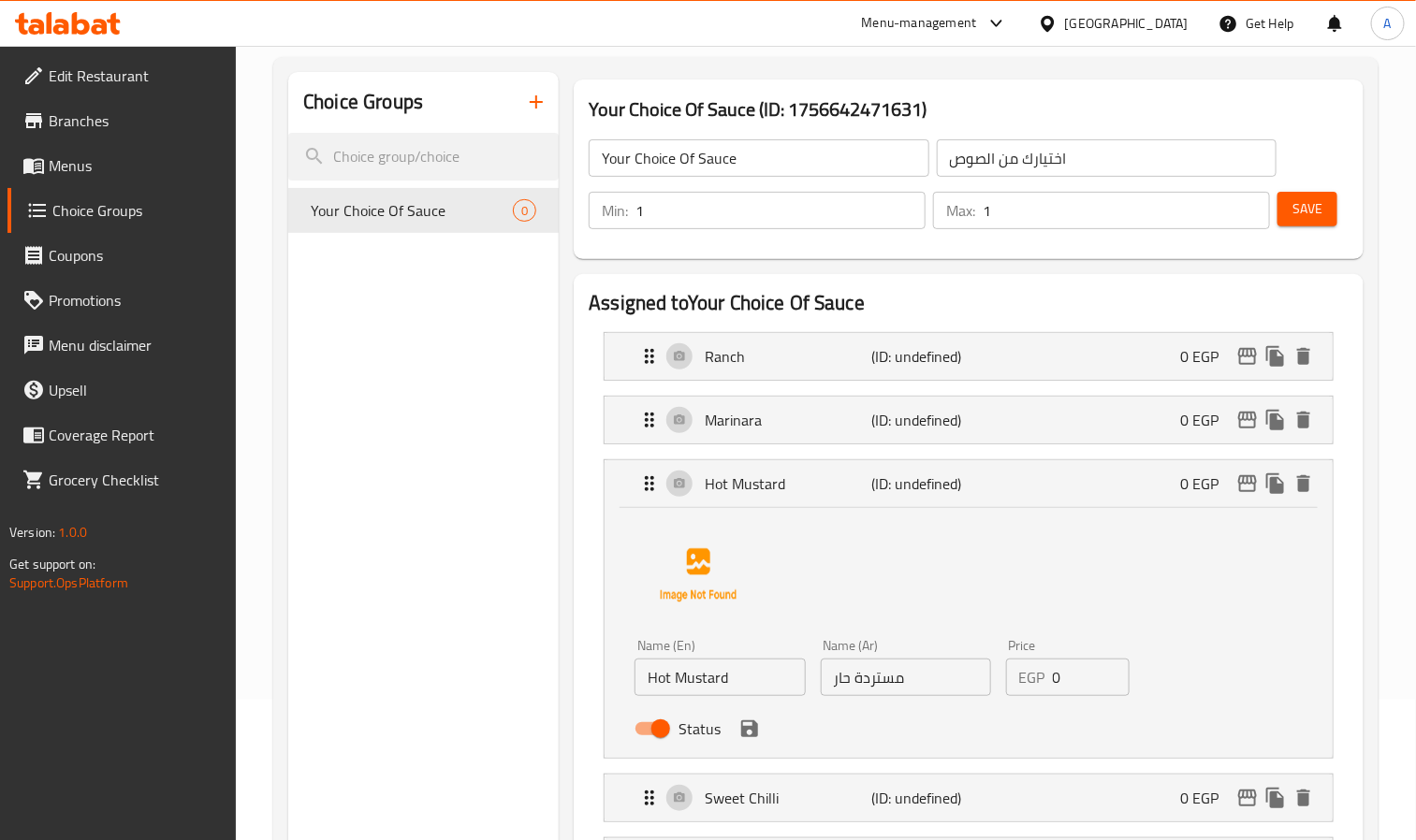
click at [1306, 217] on span "Save" at bounding box center [1308, 209] width 30 height 24
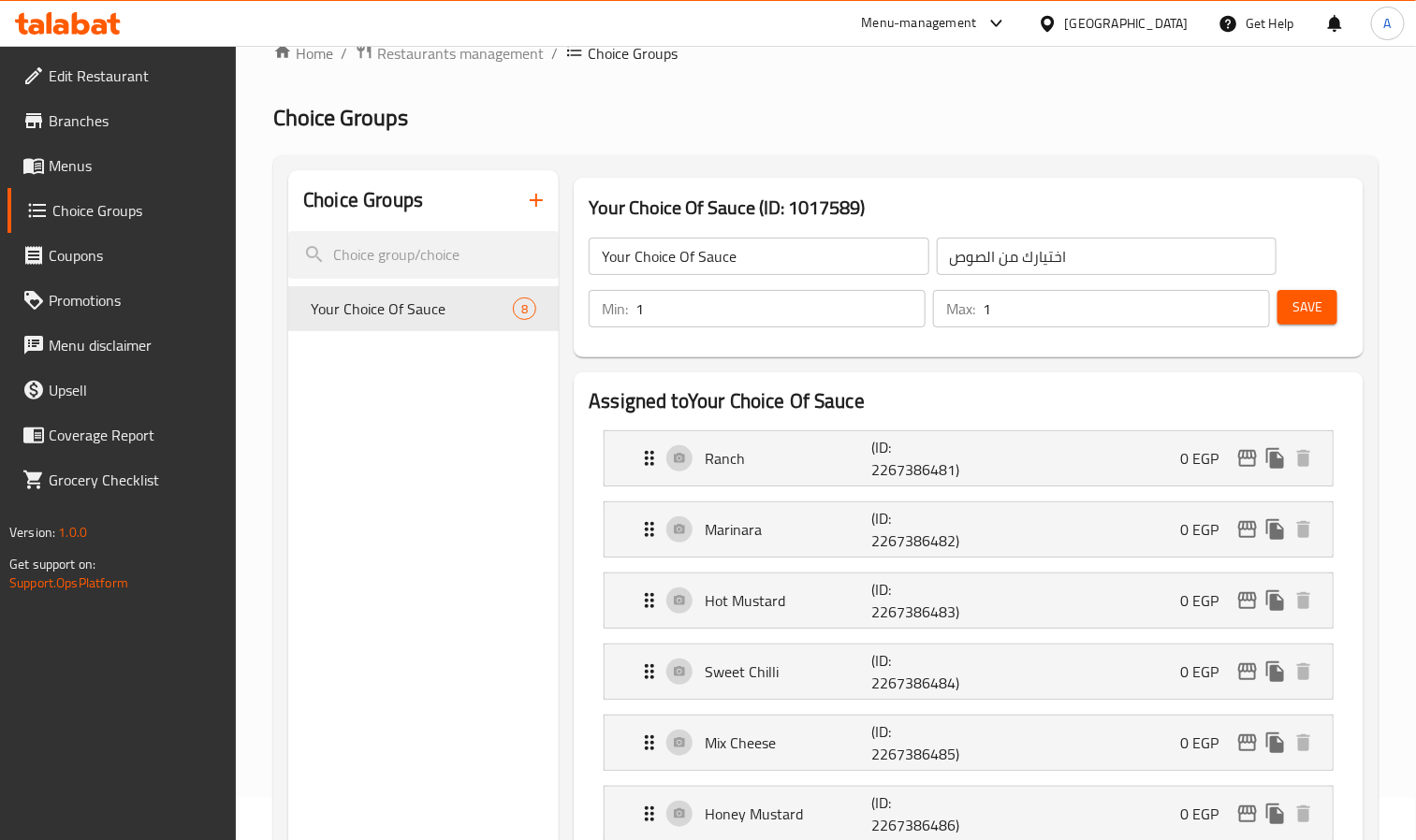
scroll to position [0, 0]
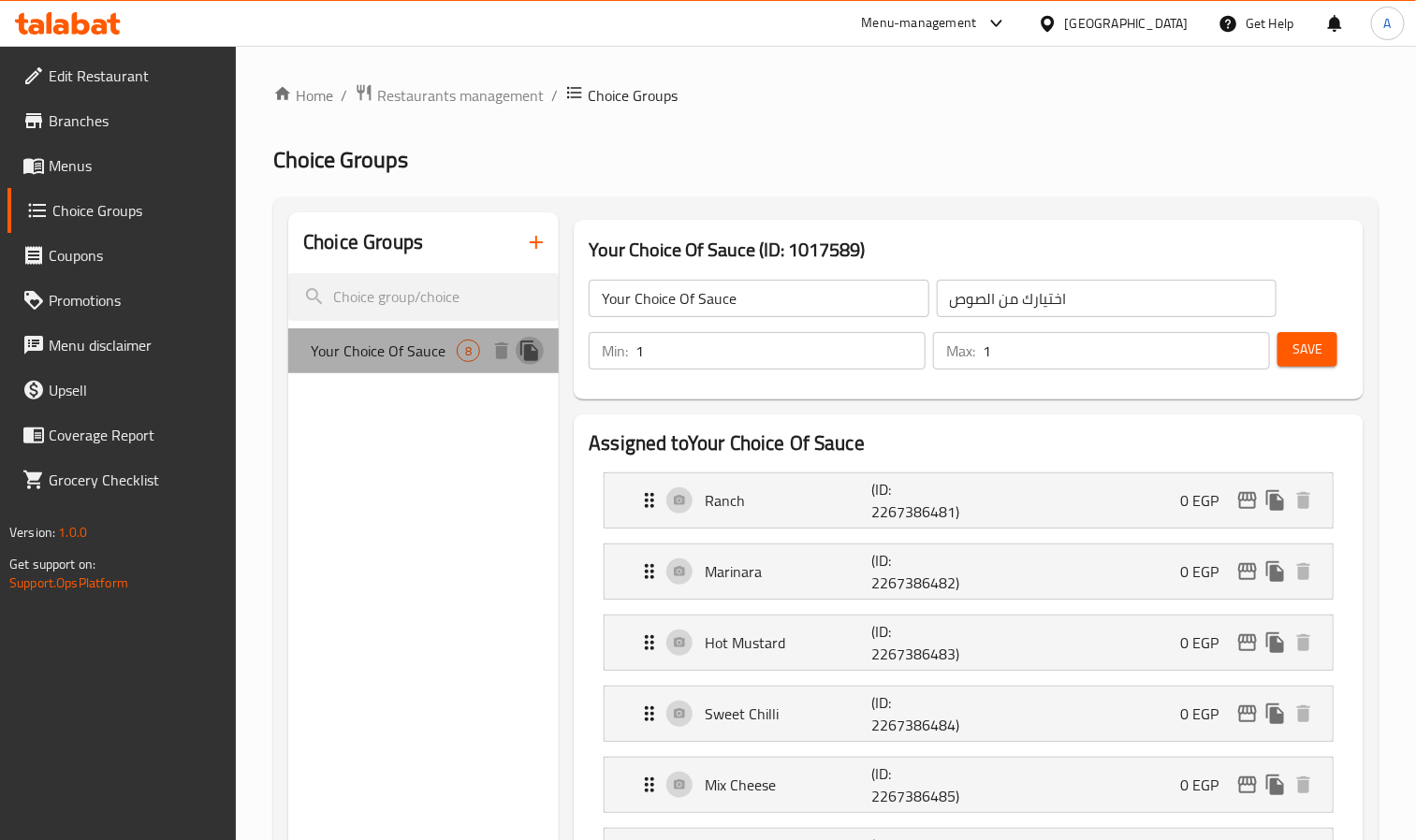
click at [535, 355] on icon "duplicate" at bounding box center [529, 351] width 18 height 21
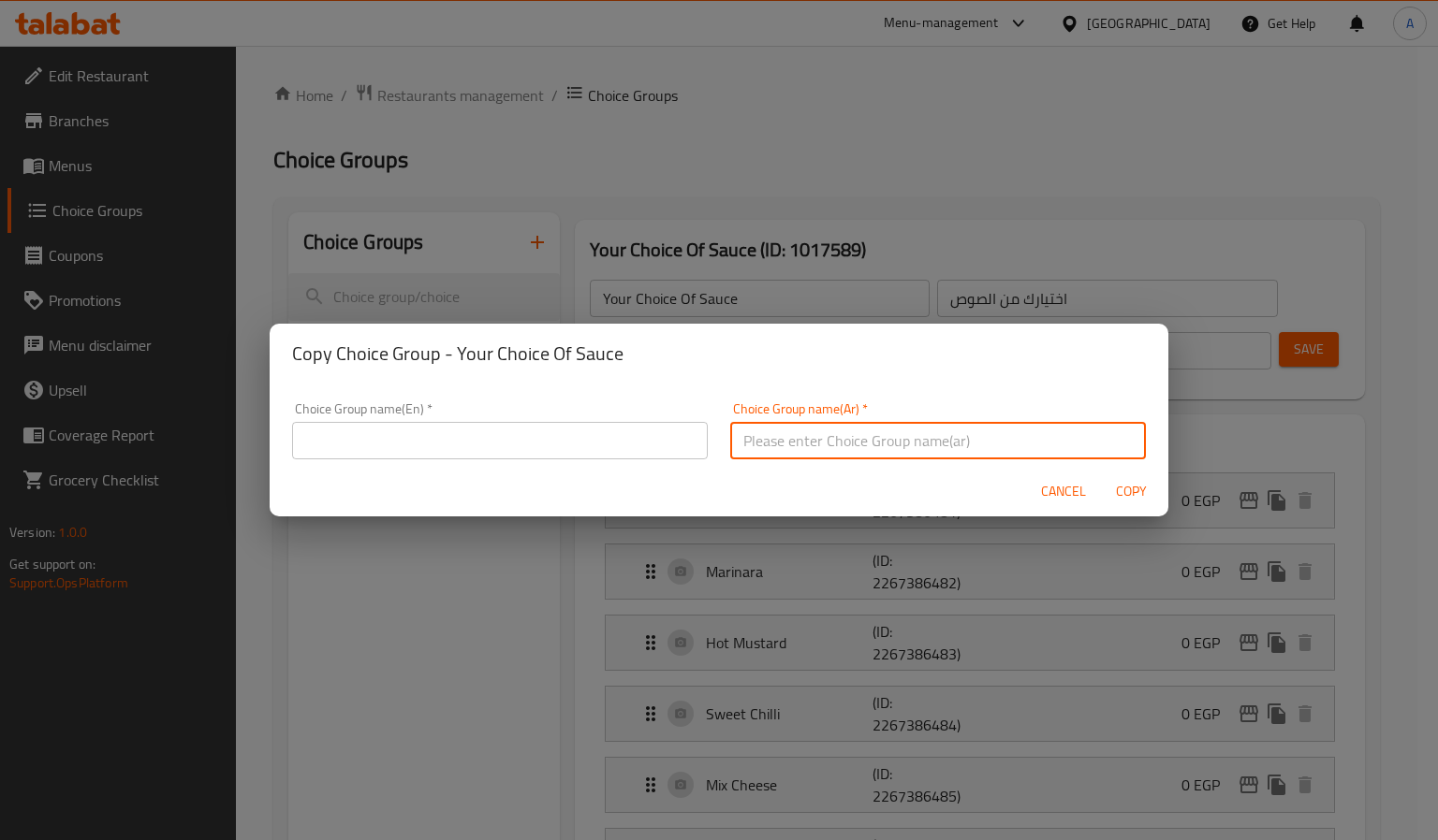
click at [871, 439] on input "text" at bounding box center [938, 440] width 415 height 37
type input "إختيارك من الصوص الأول"
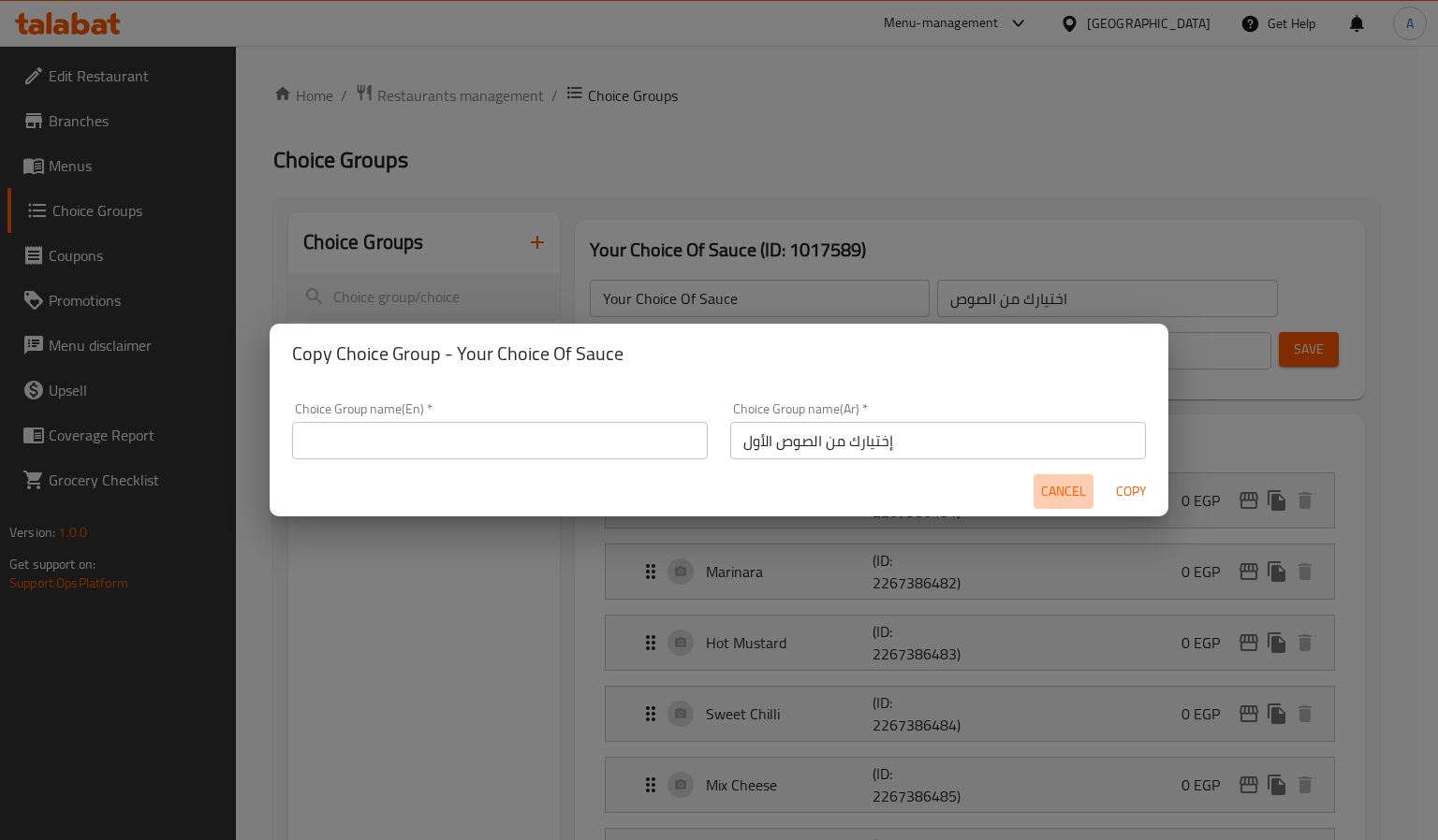
click at [1062, 501] on span "Cancel" at bounding box center [1063, 491] width 45 height 24
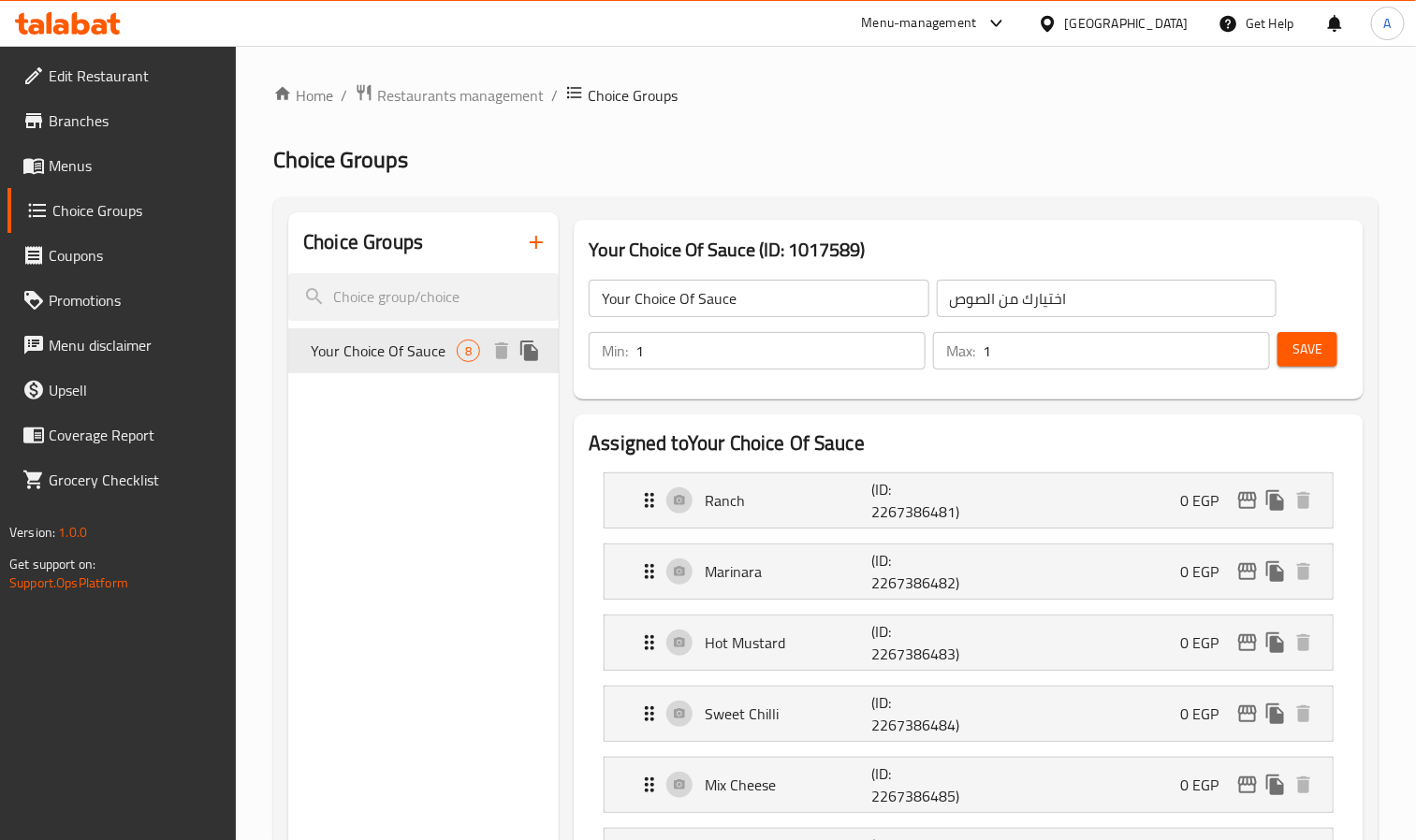
click at [535, 349] on icon "duplicate" at bounding box center [530, 351] width 23 height 23
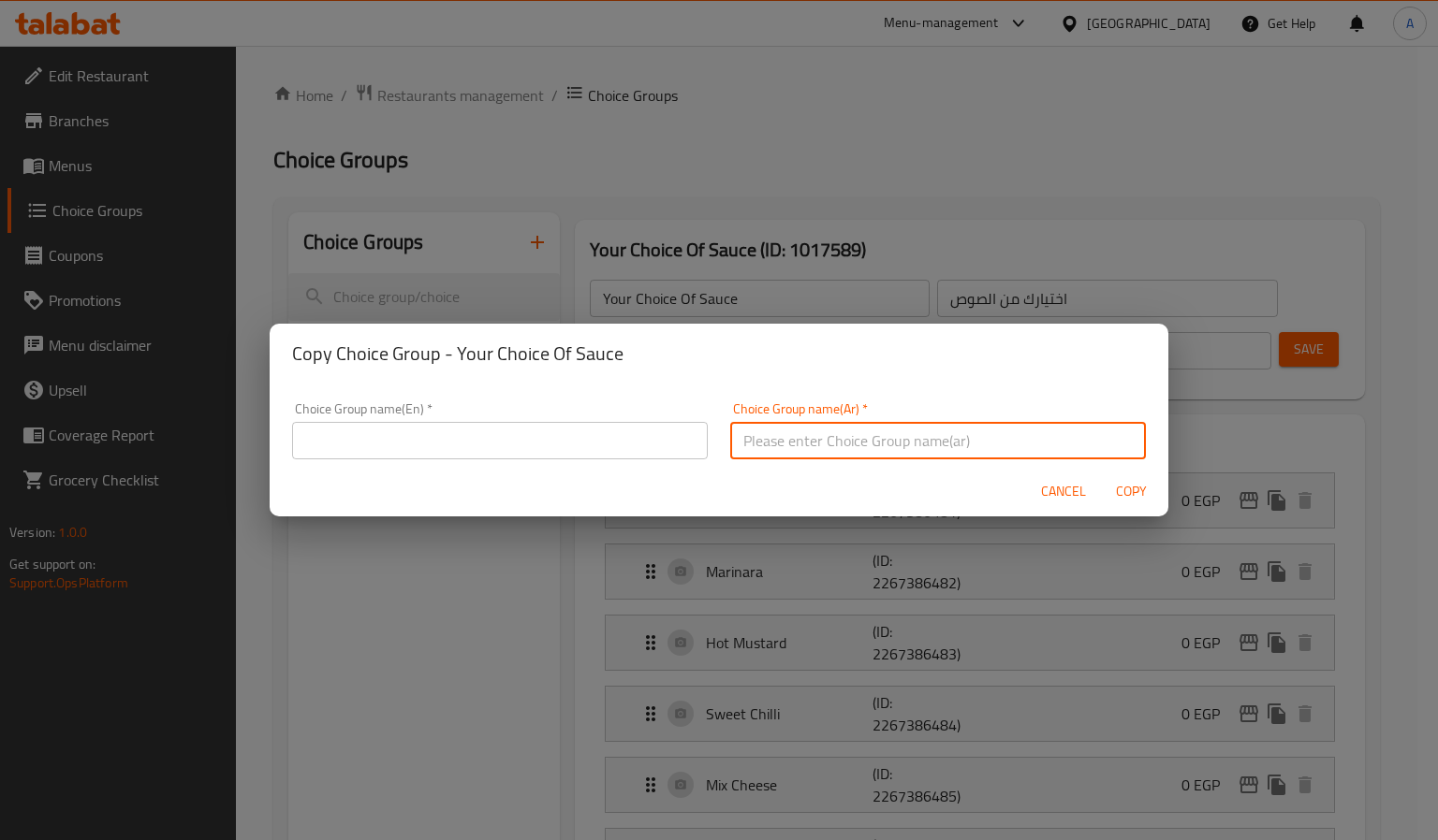
click at [852, 442] on input "text" at bounding box center [938, 440] width 415 height 37
paste input "إختيارك من الصوص الأول"
type input "إختيارك من الصوص الأول"
click at [520, 444] on input "text" at bounding box center [500, 440] width 415 height 37
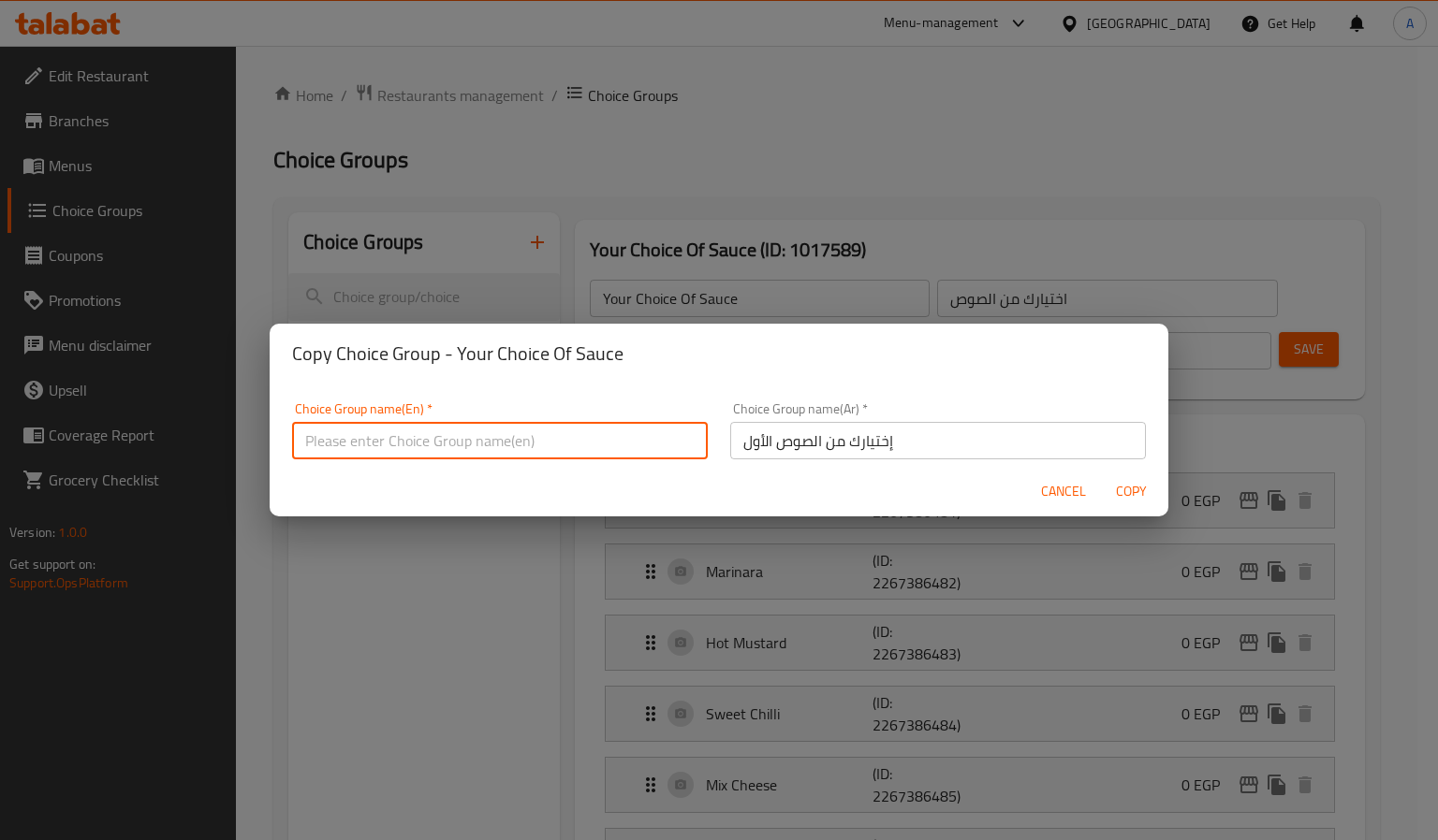
paste input "Your Choice Of First Sauce"
type input "Your Choice Of First Sauce"
click at [1150, 484] on span "Copy" at bounding box center [1131, 491] width 45 height 24
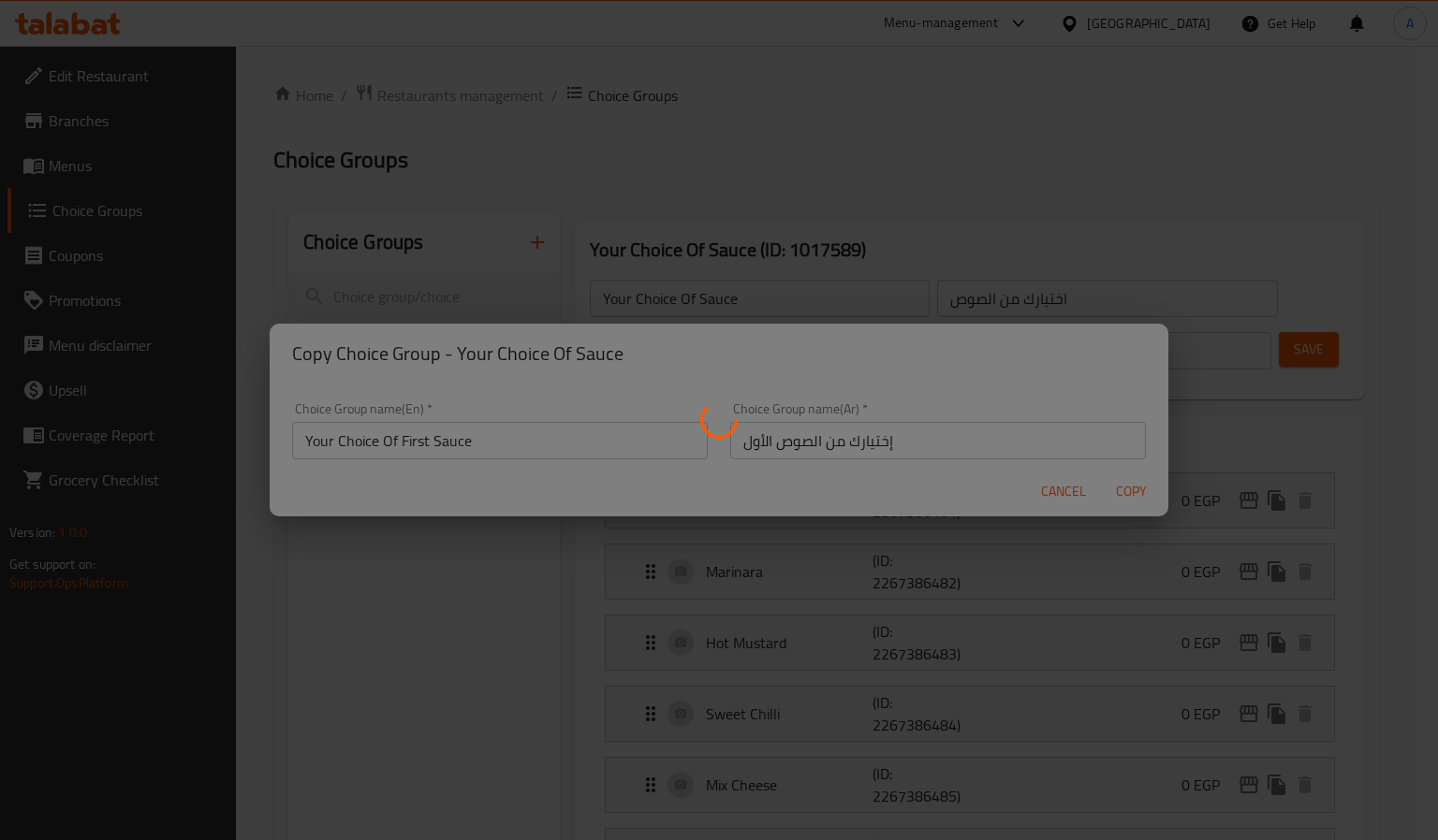
type input "Your Choice Of First Sauce"
type input "إختيارك من الصوص الأول"
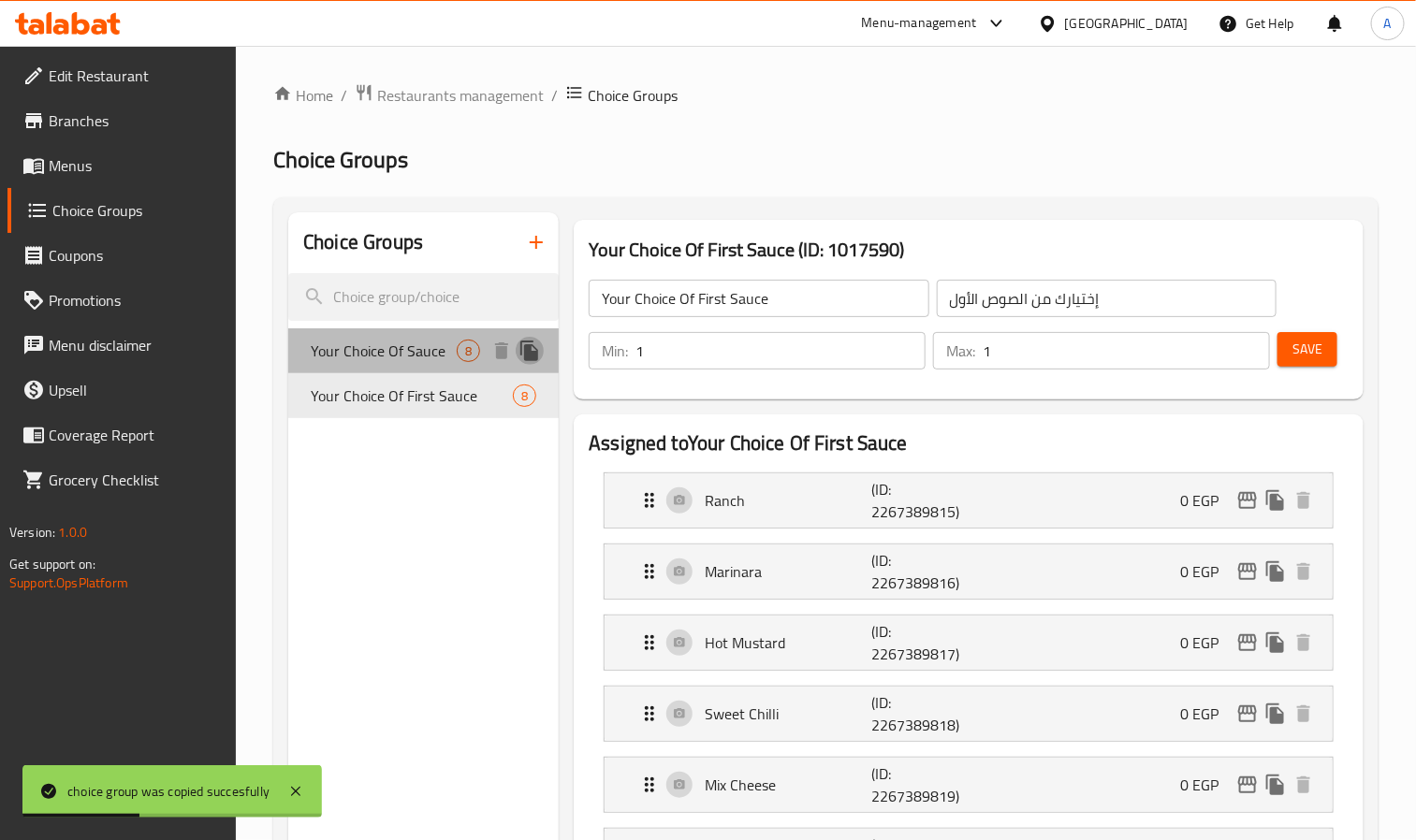
click at [528, 354] on icon "duplicate" at bounding box center [529, 351] width 18 height 21
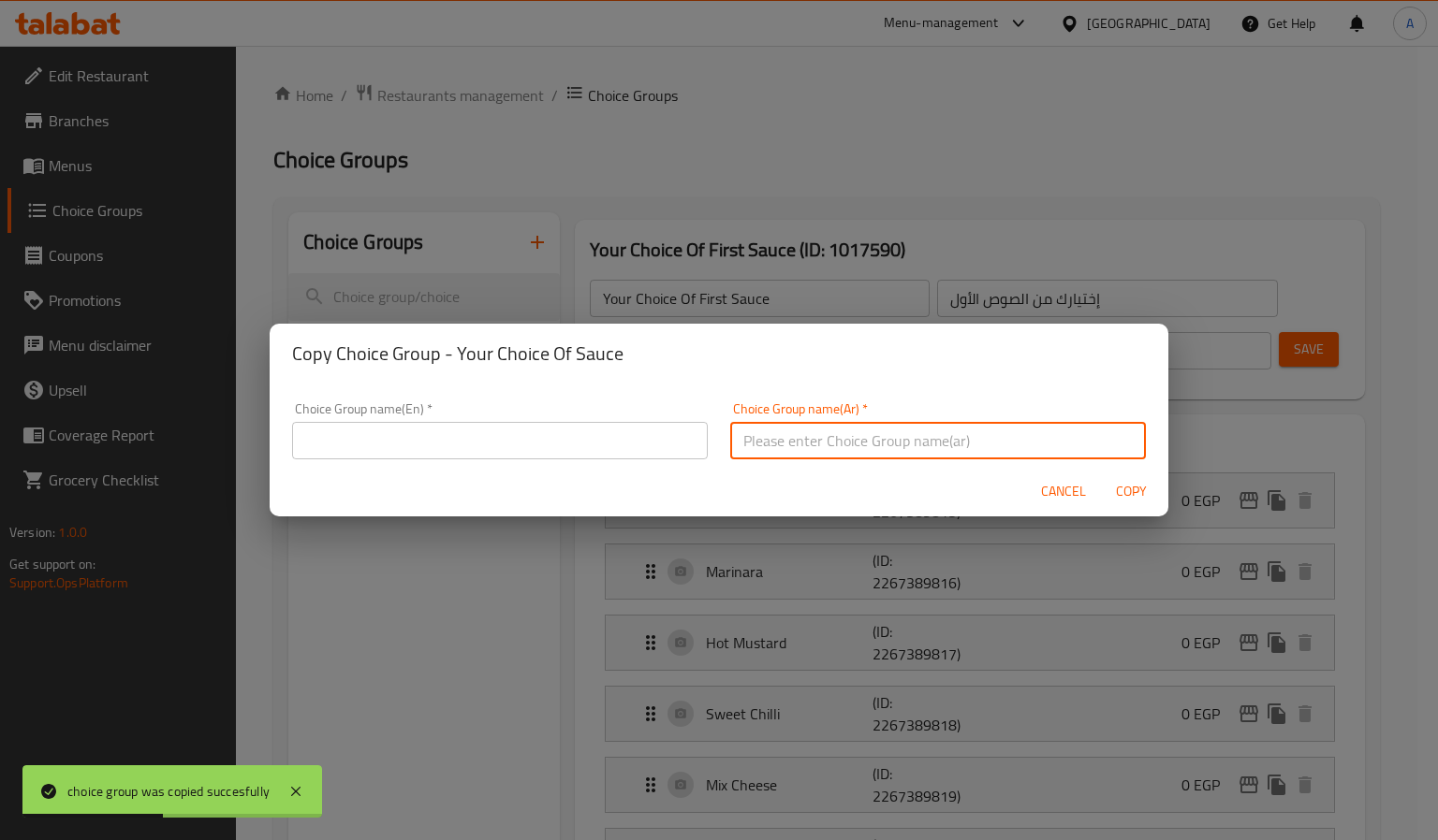
click at [838, 449] on input "text" at bounding box center [938, 440] width 415 height 37
paste input "إختيارك من الصوص الثاني"
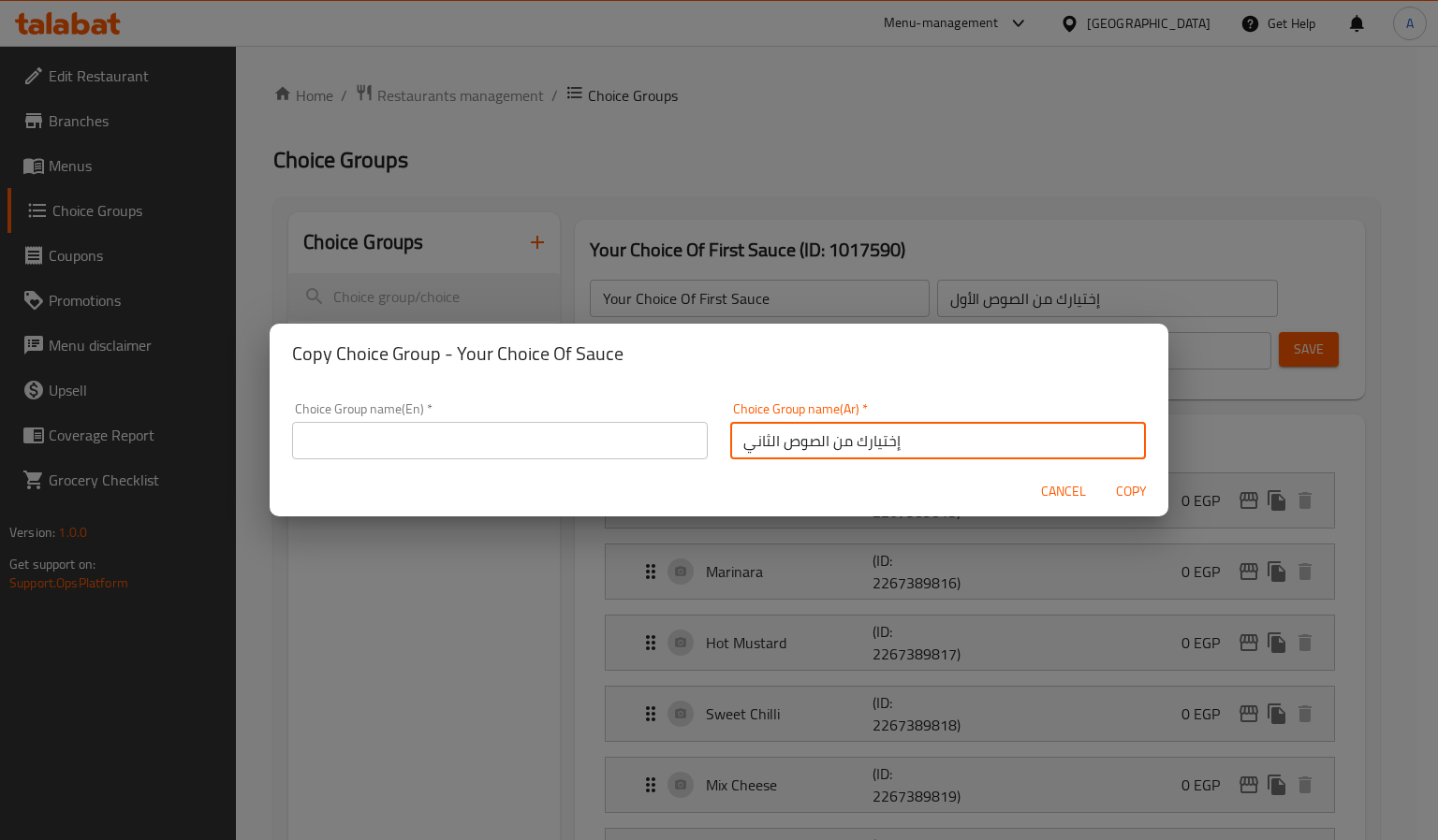
type input "إختيارك من الصوص الثاني"
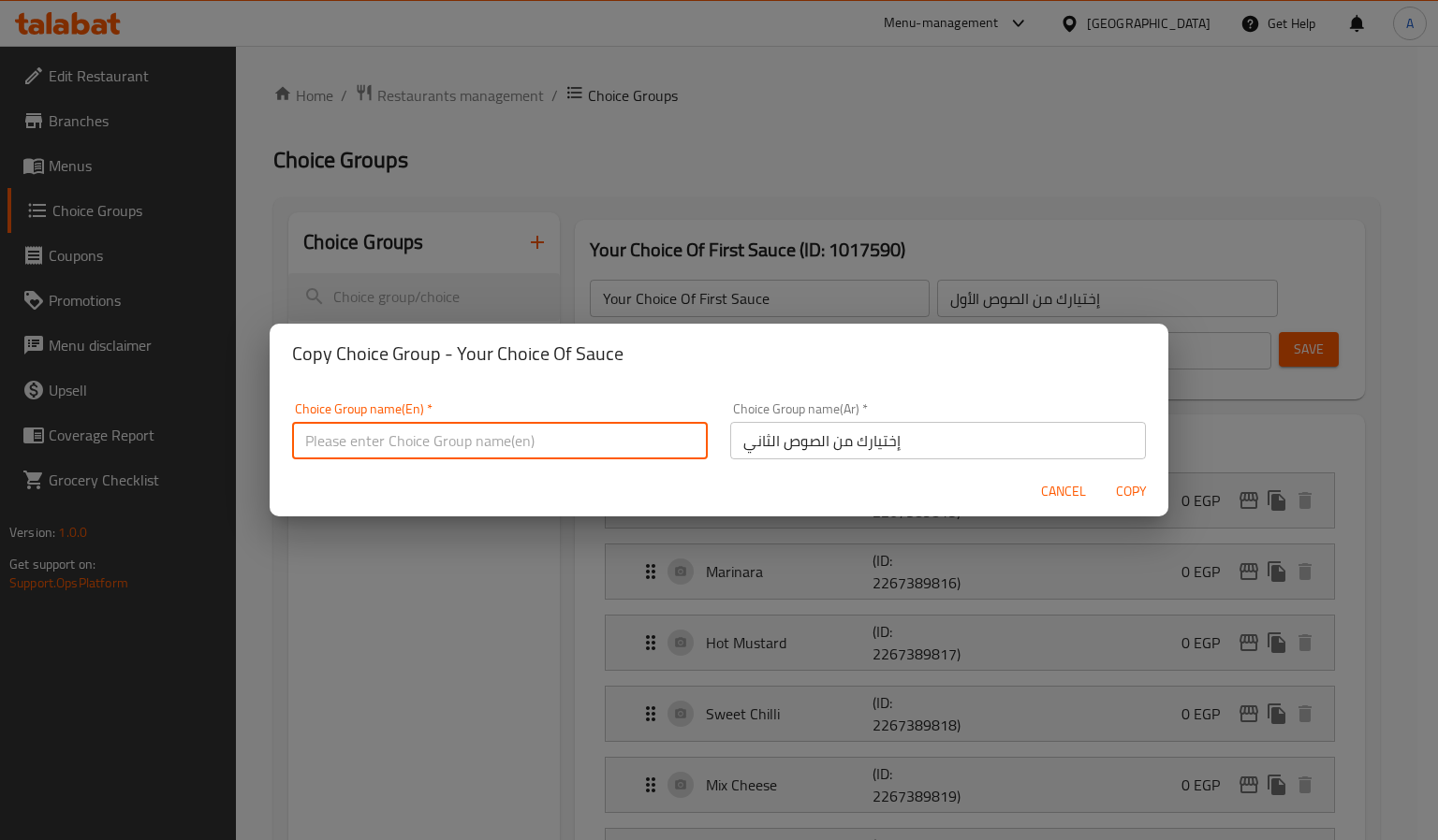
click at [618, 441] on input "text" at bounding box center [500, 440] width 415 height 37
paste input "Your Choice Of Second Sauce"
type input "Your Choice Of Second Sauce"
click at [1146, 488] on span "Copy" at bounding box center [1131, 491] width 45 height 24
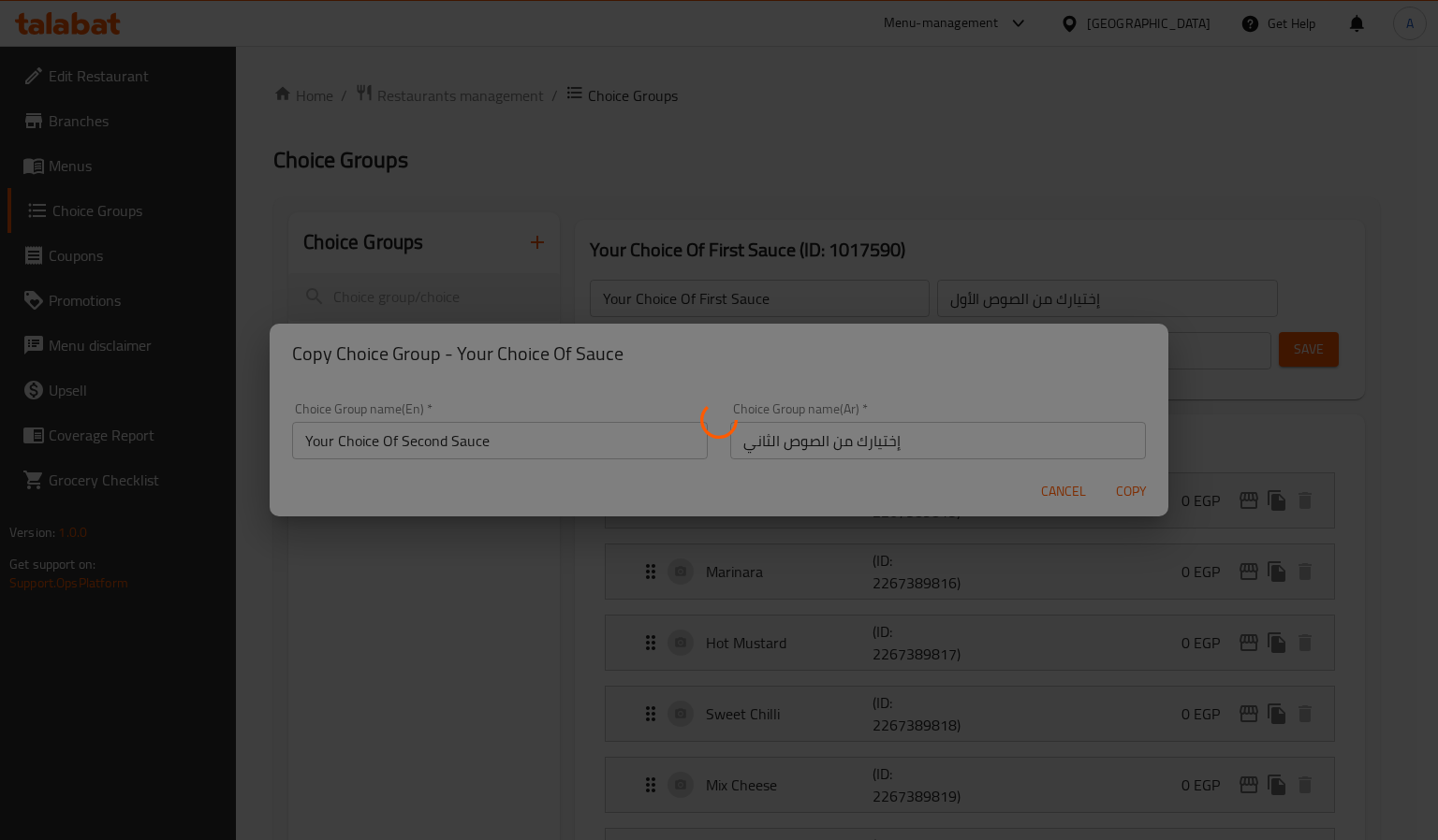
type input "Your Choice Of Second Sauce"
type input "إختيارك من الصوص الثاني"
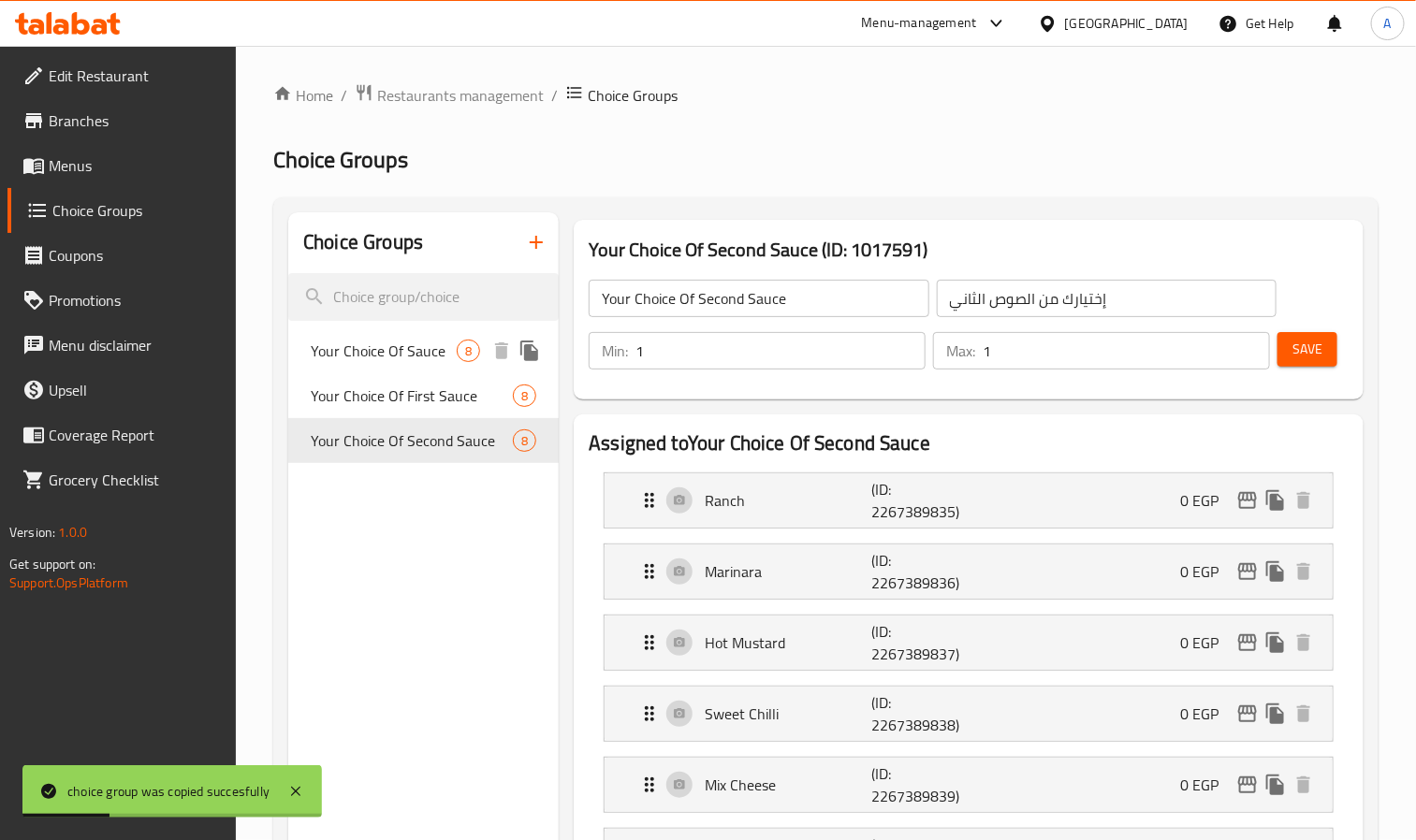
click at [537, 354] on icon "duplicate" at bounding box center [529, 351] width 18 height 21
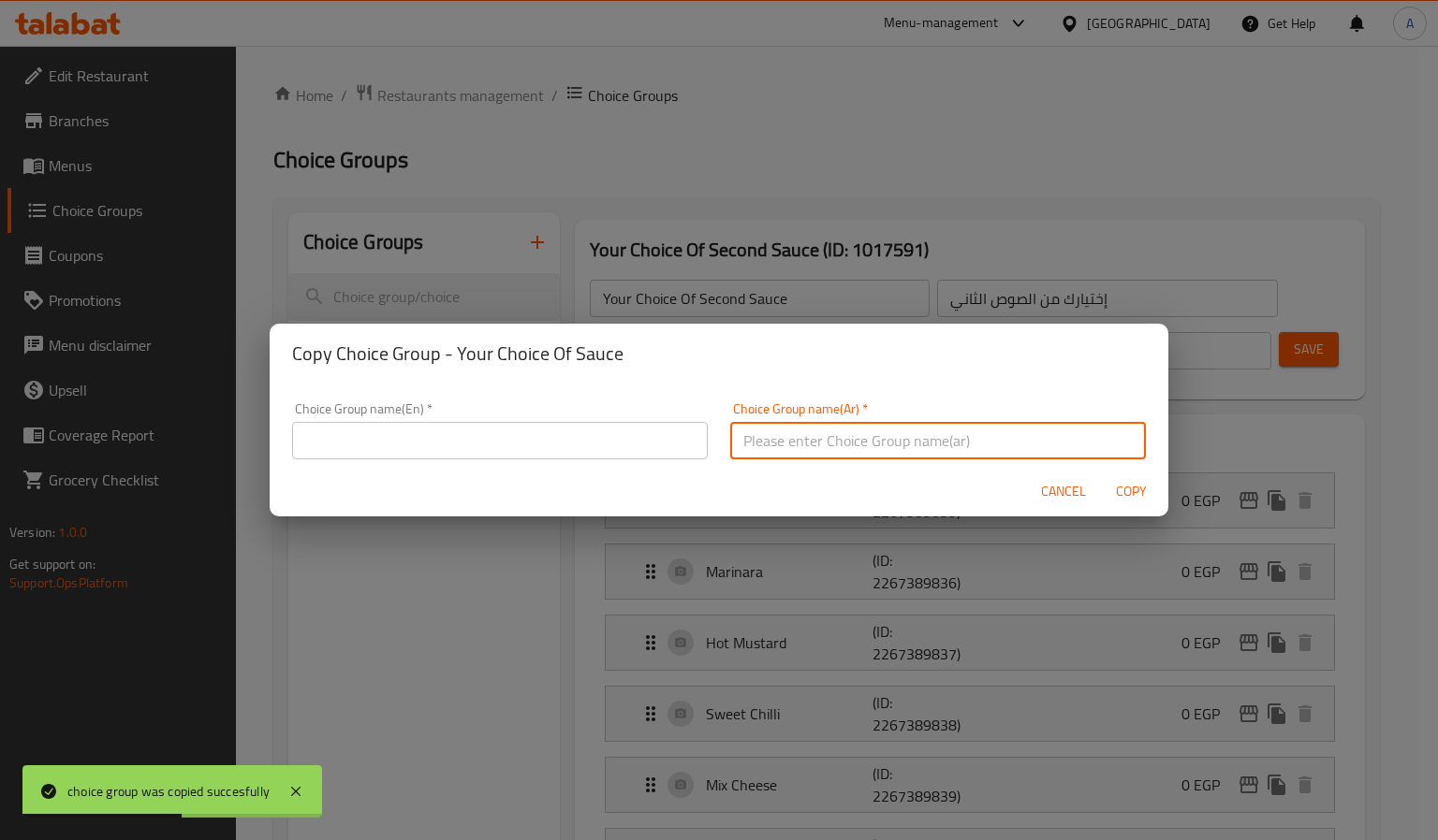
click at [863, 445] on input "text" at bounding box center [938, 440] width 415 height 37
paste input "إختيارك من الصوص الثالث"
type input "إختيارك من الصوص الثالث"
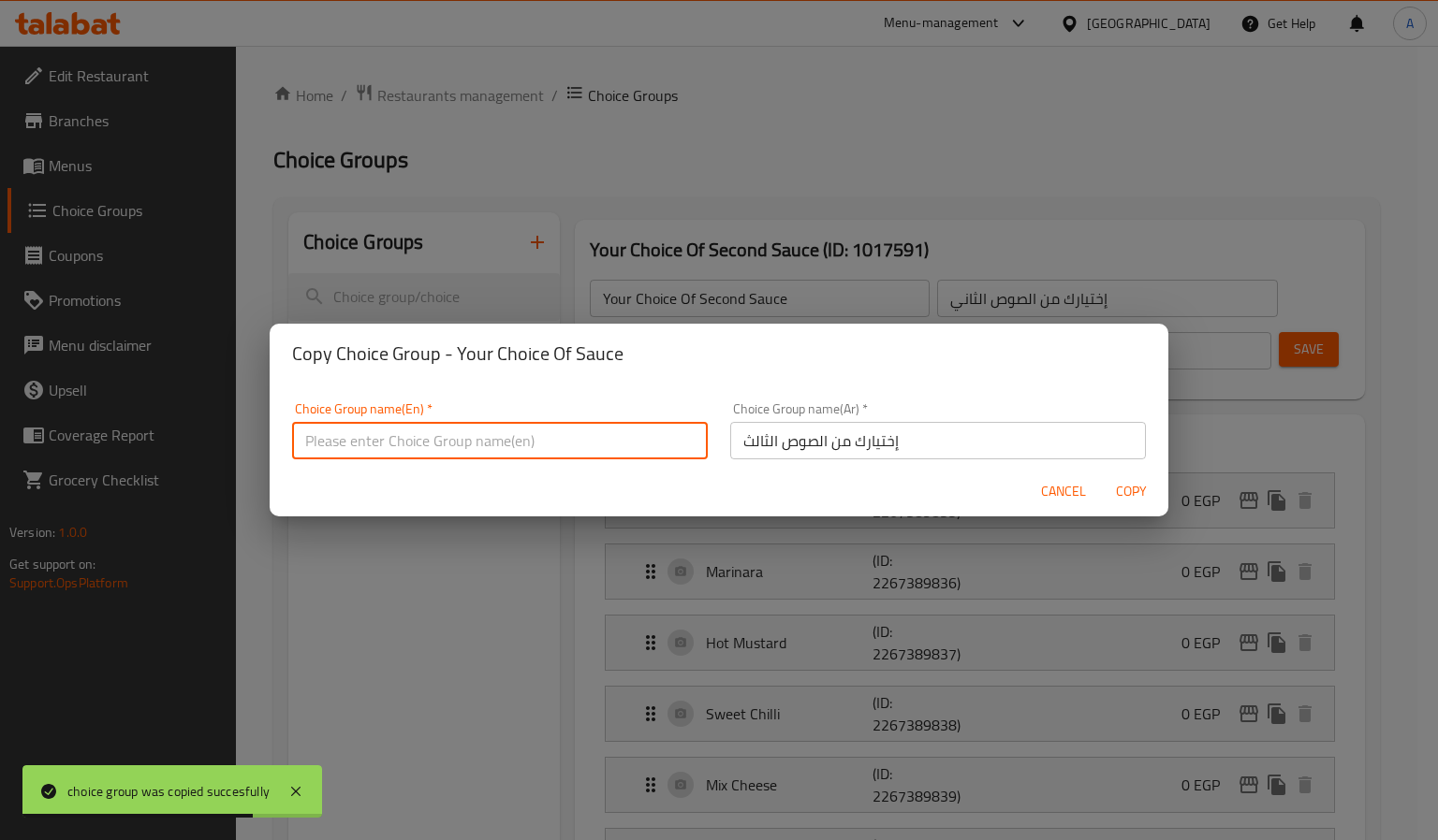
click at [389, 430] on input "text" at bounding box center [500, 440] width 415 height 37
paste input "Your Choice Of Third Sauce"
type input "Your Choice Of Third Sauce"
click at [1132, 491] on span "Copy" at bounding box center [1131, 491] width 45 height 24
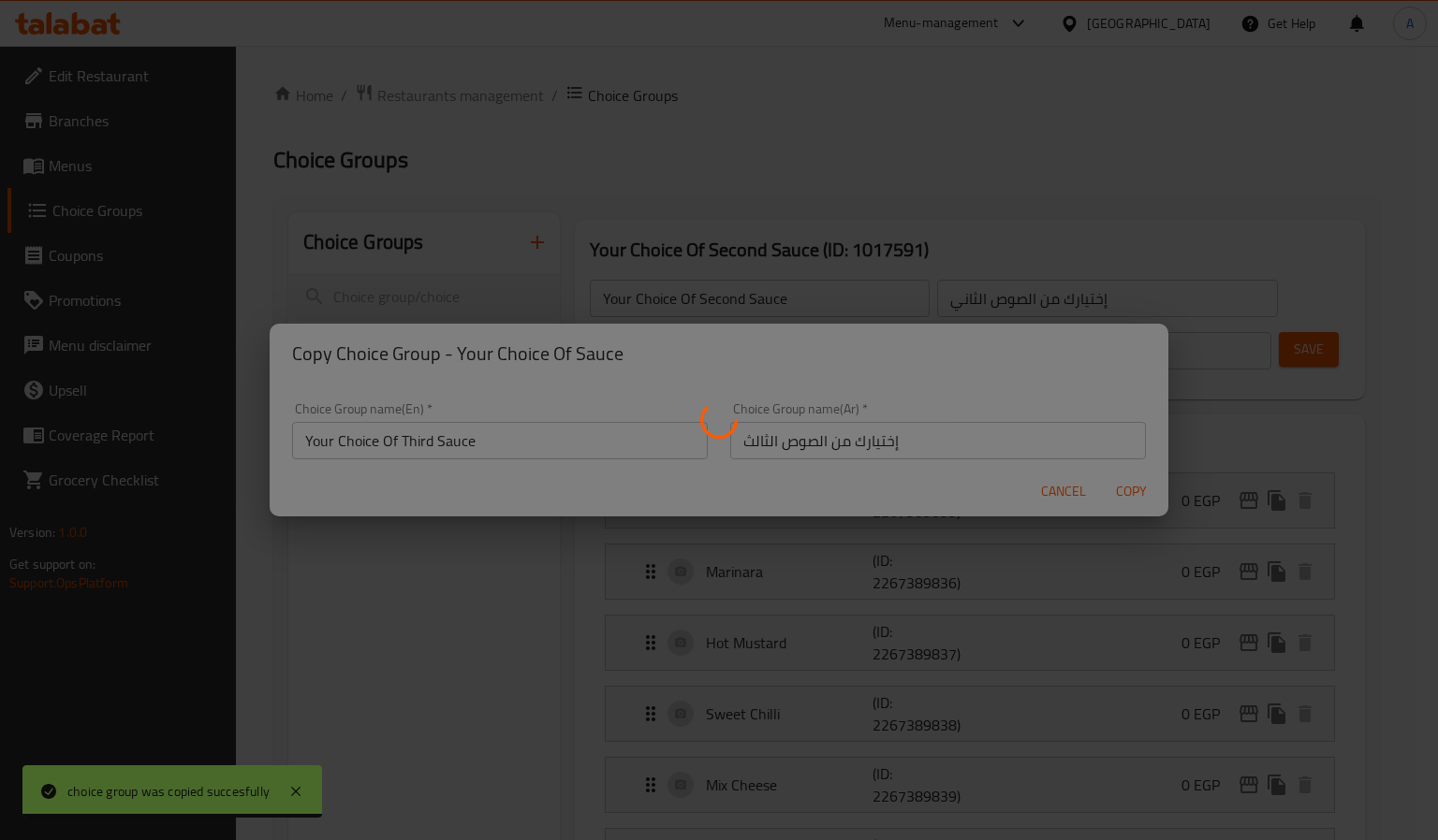
type input "Your Choice Of Third Sauce"
type input "إختيارك من الصوص الثالث"
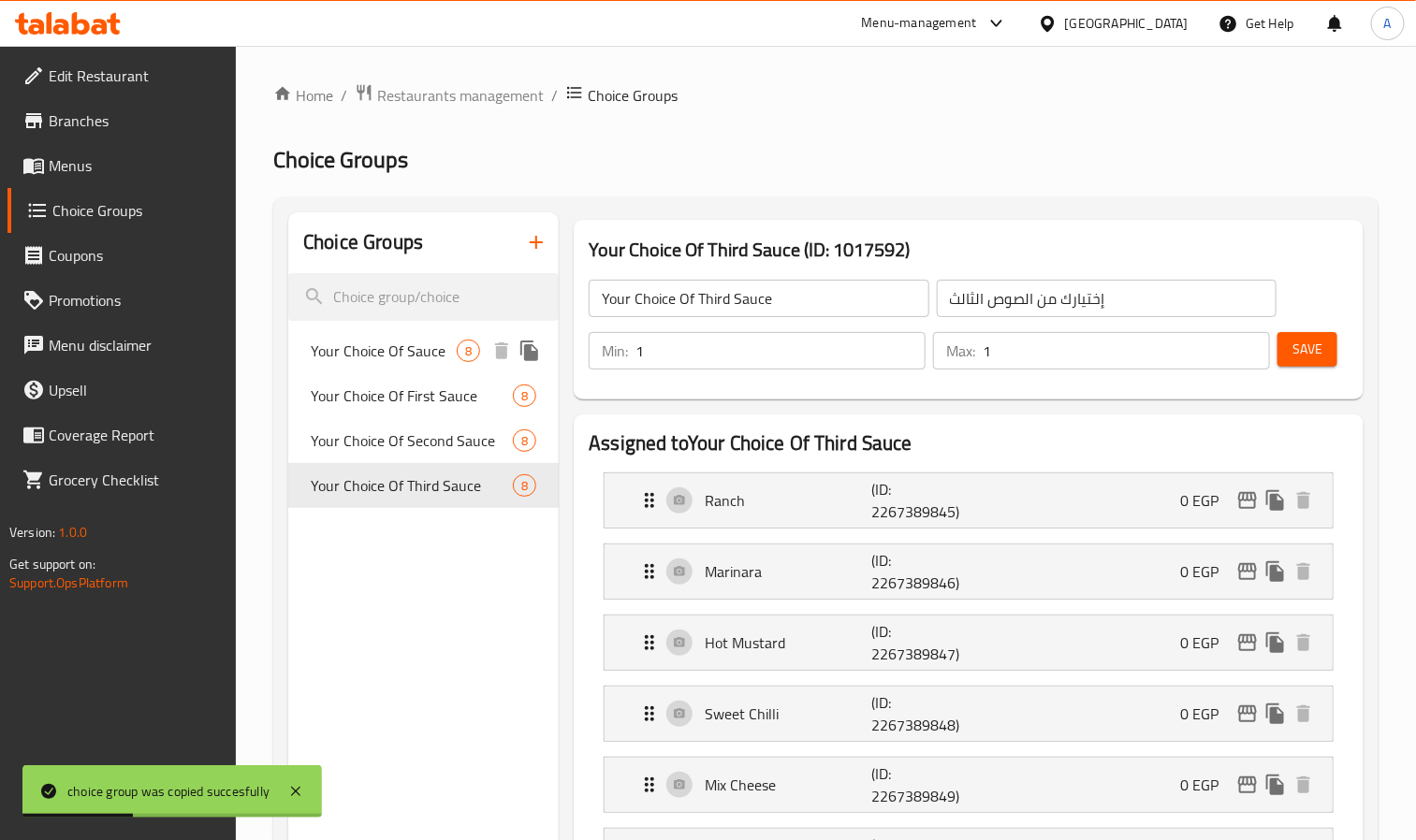
click at [531, 345] on icon "duplicate" at bounding box center [529, 351] width 18 height 21
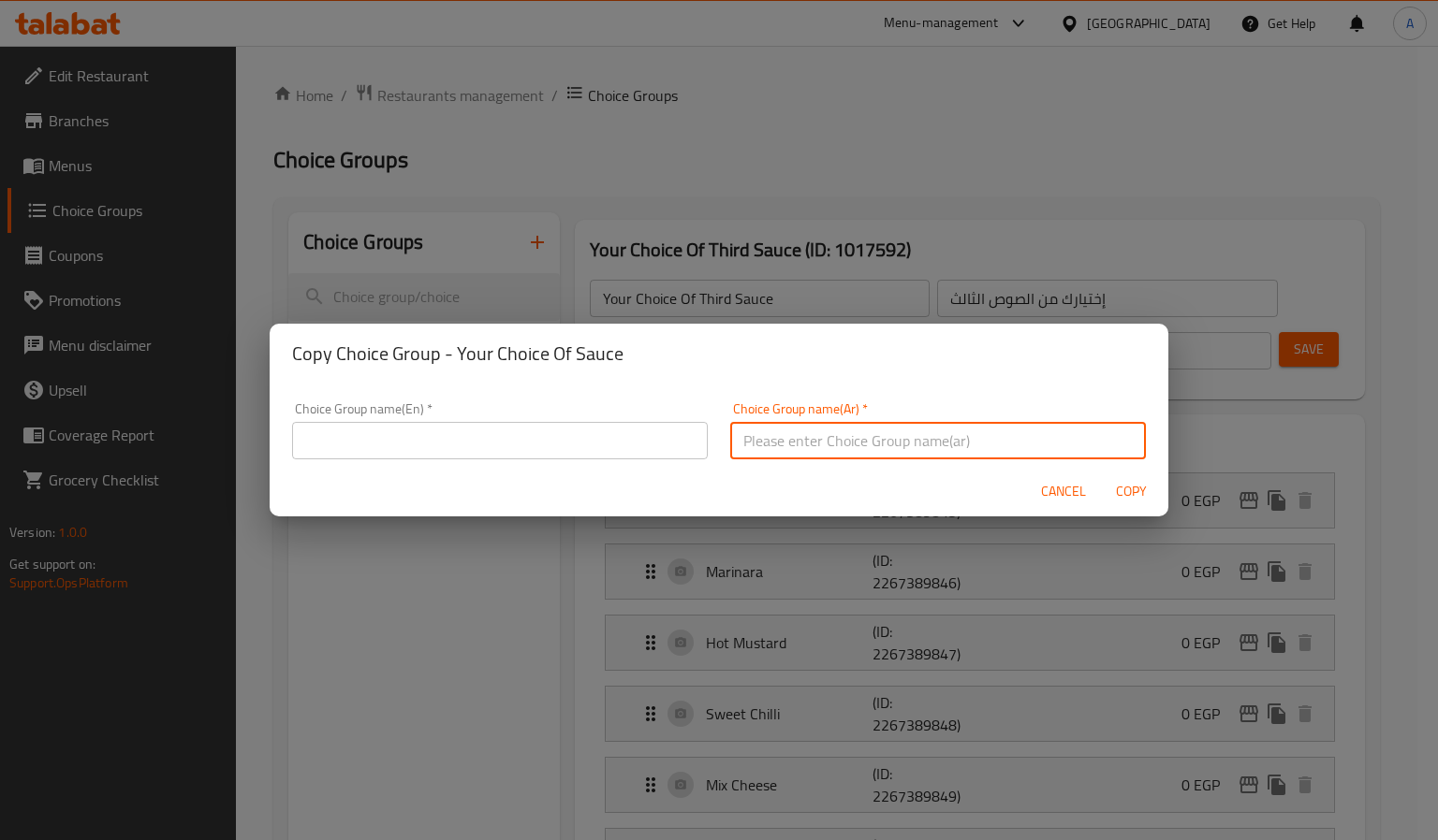
click at [886, 455] on input "text" at bounding box center [938, 440] width 415 height 37
paste input "إختيارك من الصوص الرابع"
type input "إختيارك من الصوص الرابع"
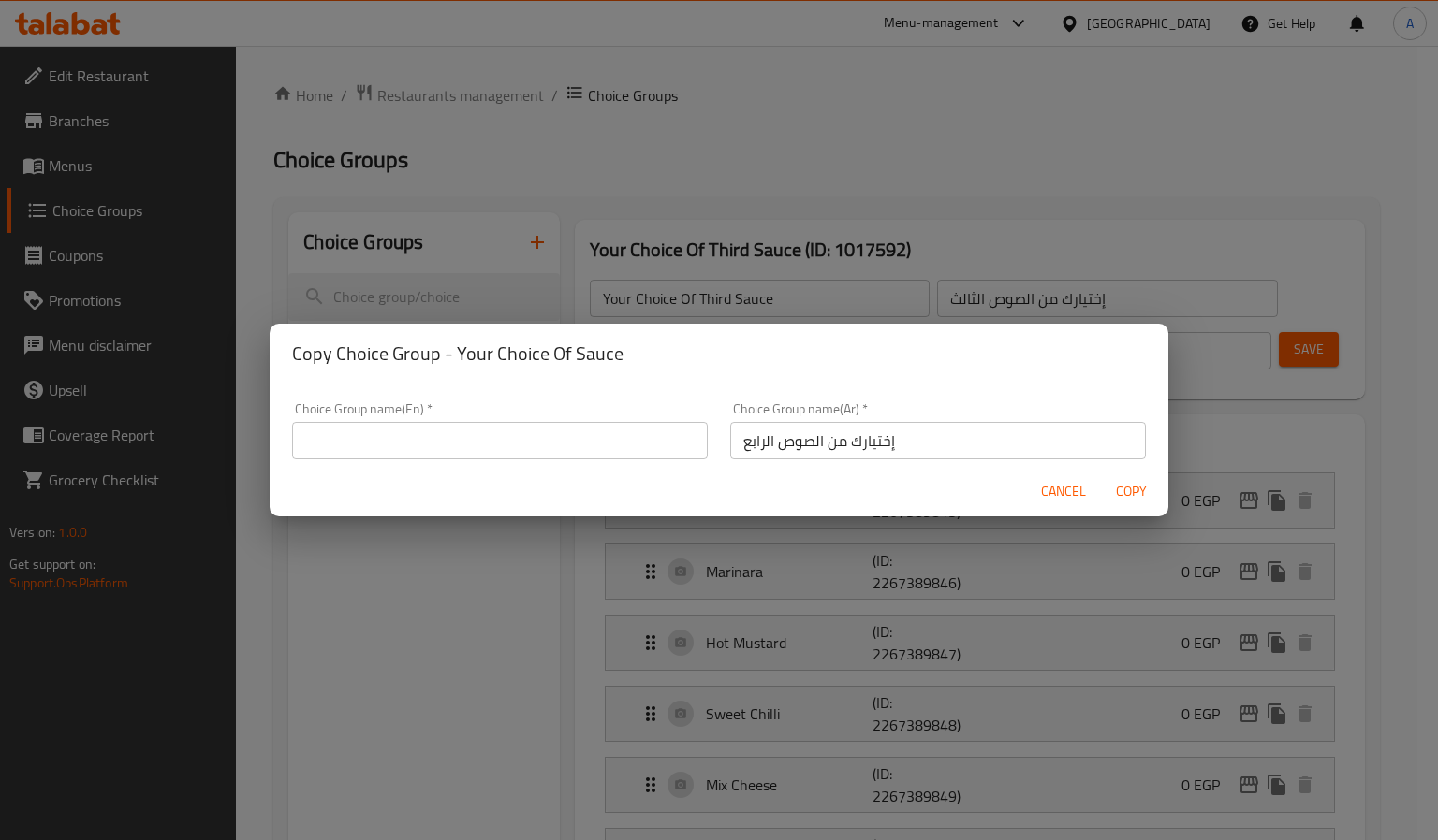
click at [650, 469] on div "Cancel Copy" at bounding box center [719, 492] width 899 height 49
click at [650, 441] on input "text" at bounding box center [500, 440] width 415 height 37
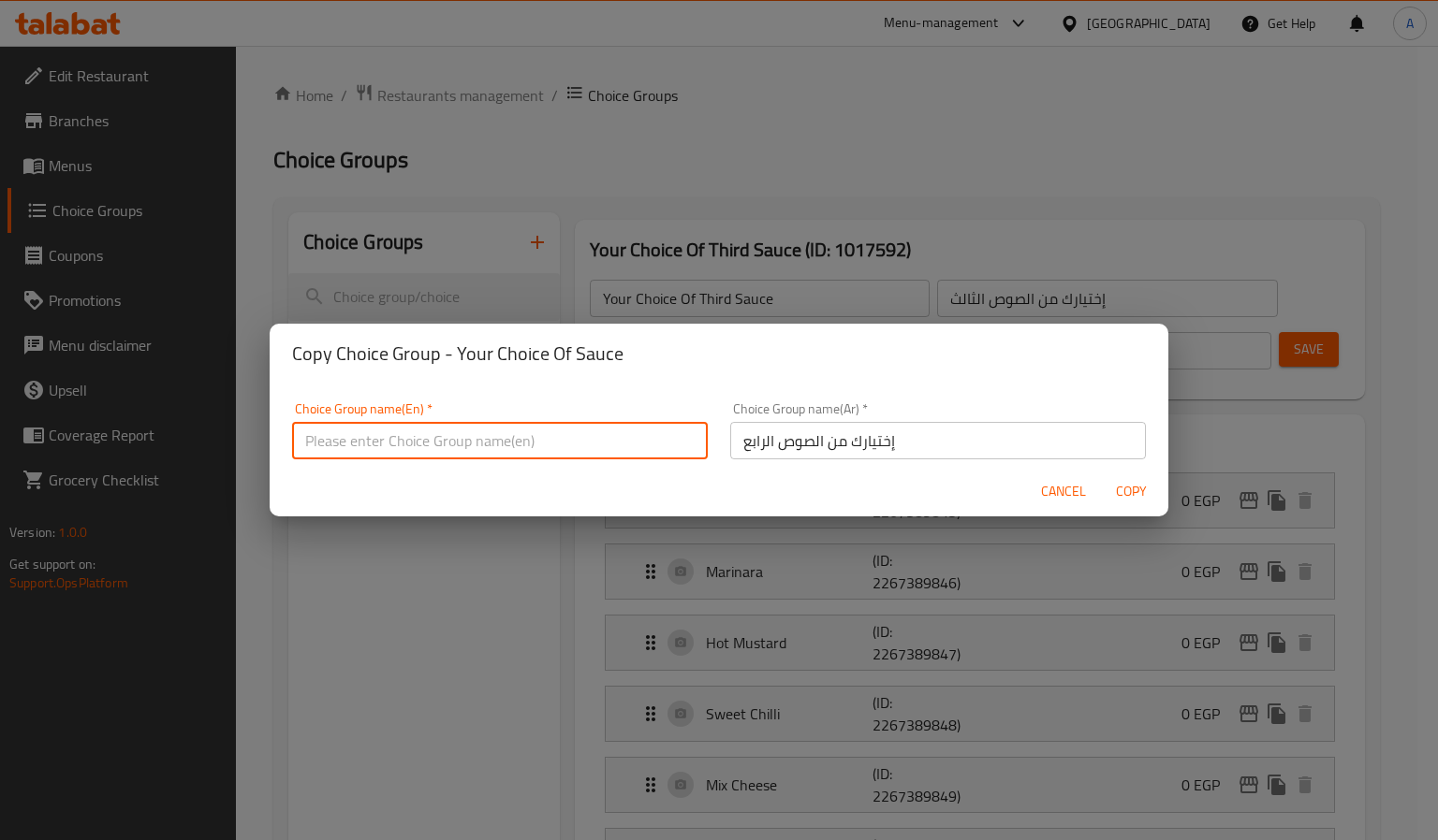
paste input "Your Choice Of Fourth Sauce"
type input "Your Choice Of Fourth Sauce"
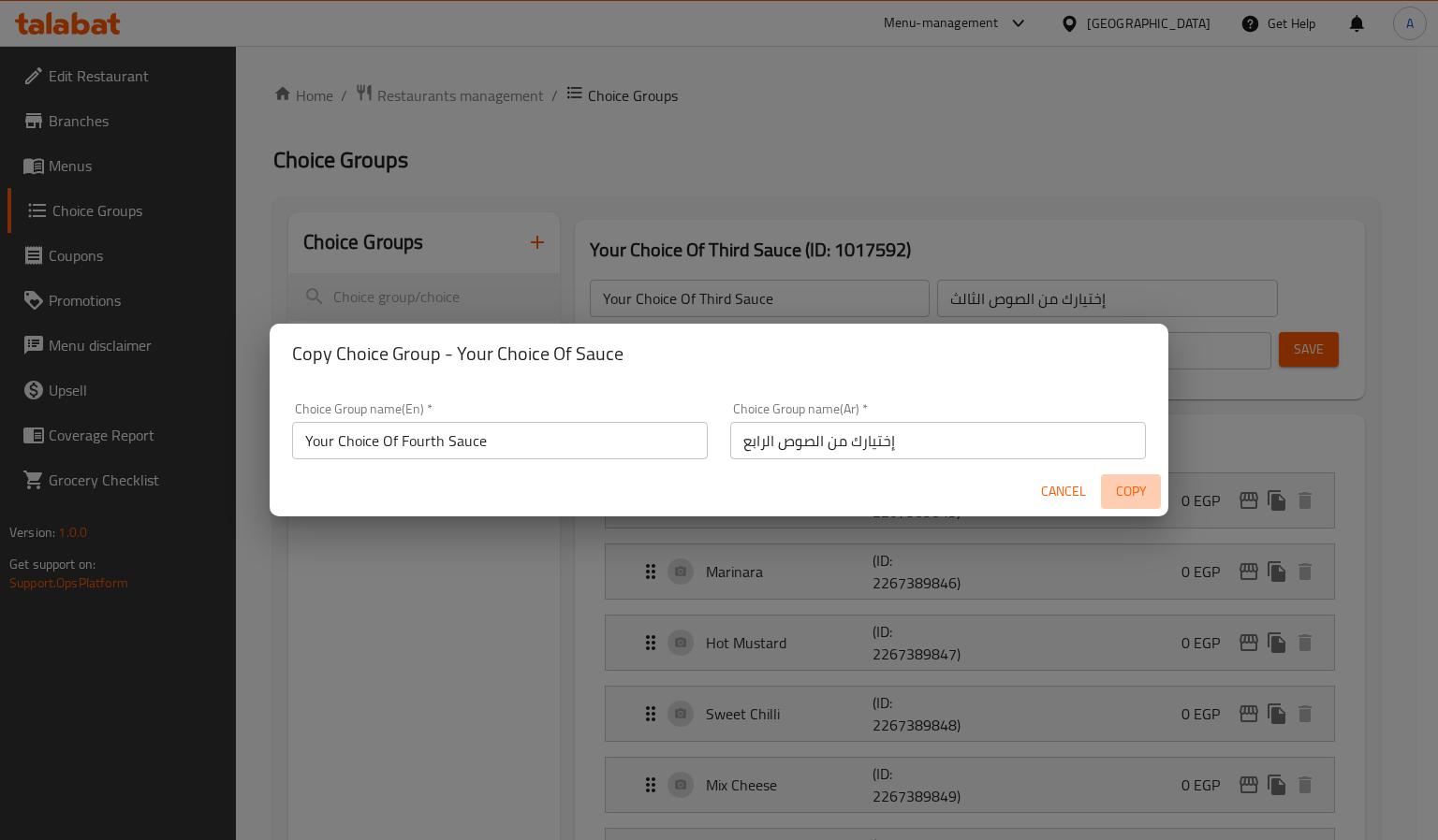
click at [1152, 481] on span "Copy" at bounding box center [1131, 491] width 45 height 24
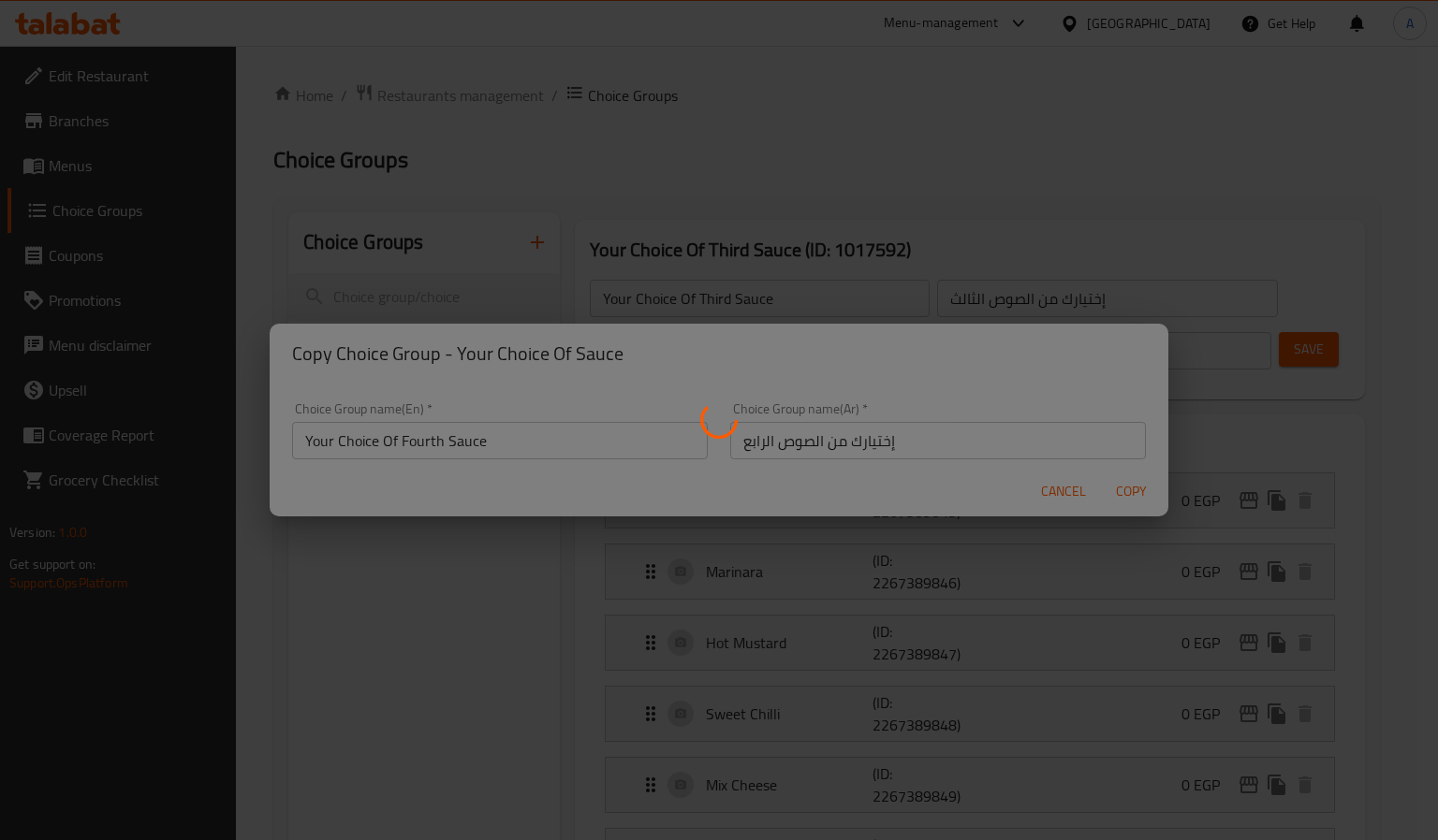
type input "Your Choice Of Fourth Sauce"
type input "إختيارك من الصوص الرابع"
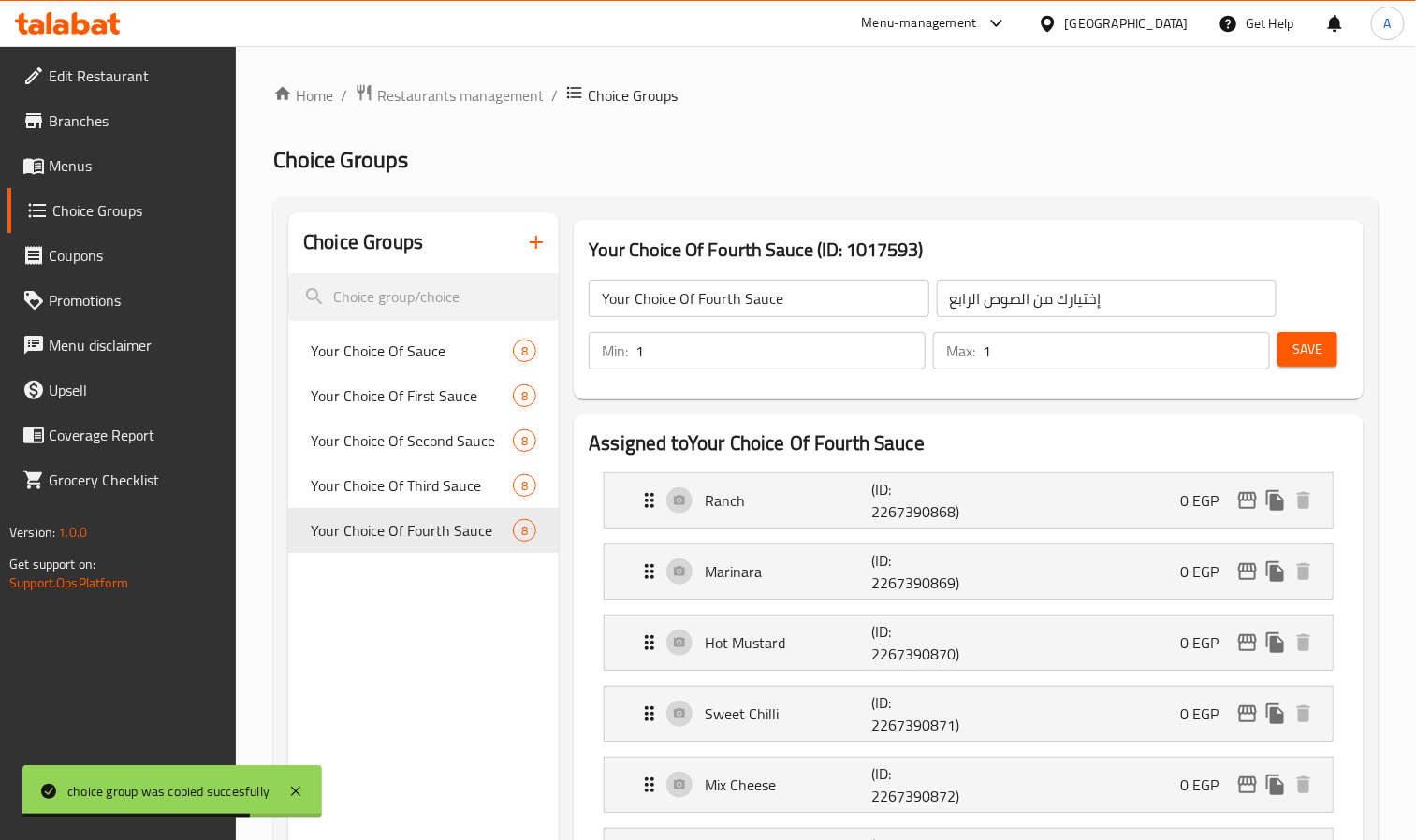
click at [91, 170] on span "Menus" at bounding box center [135, 166] width 174 height 23
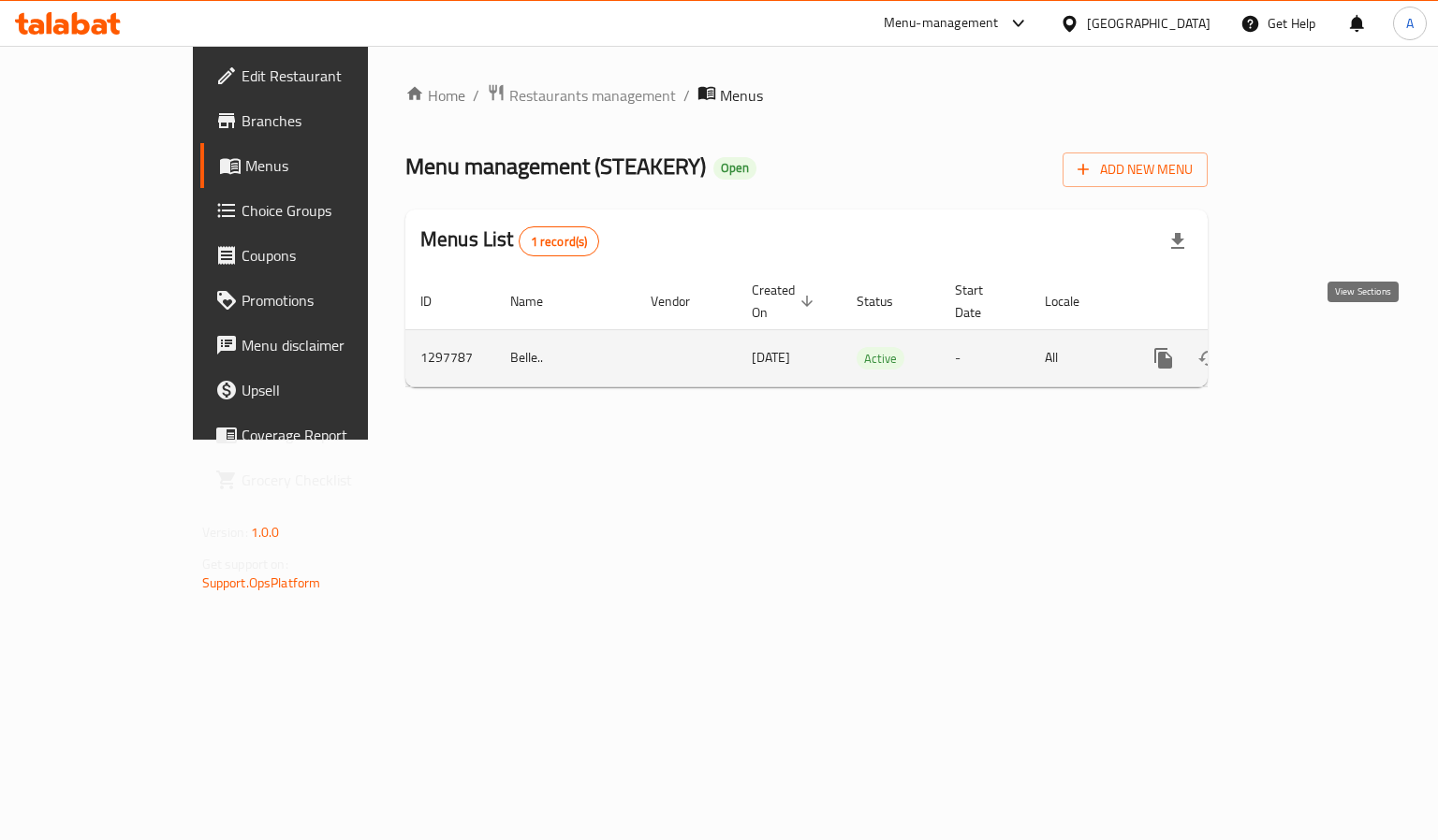
click at [1310, 347] on icon "enhanced table" at bounding box center [1299, 358] width 23 height 23
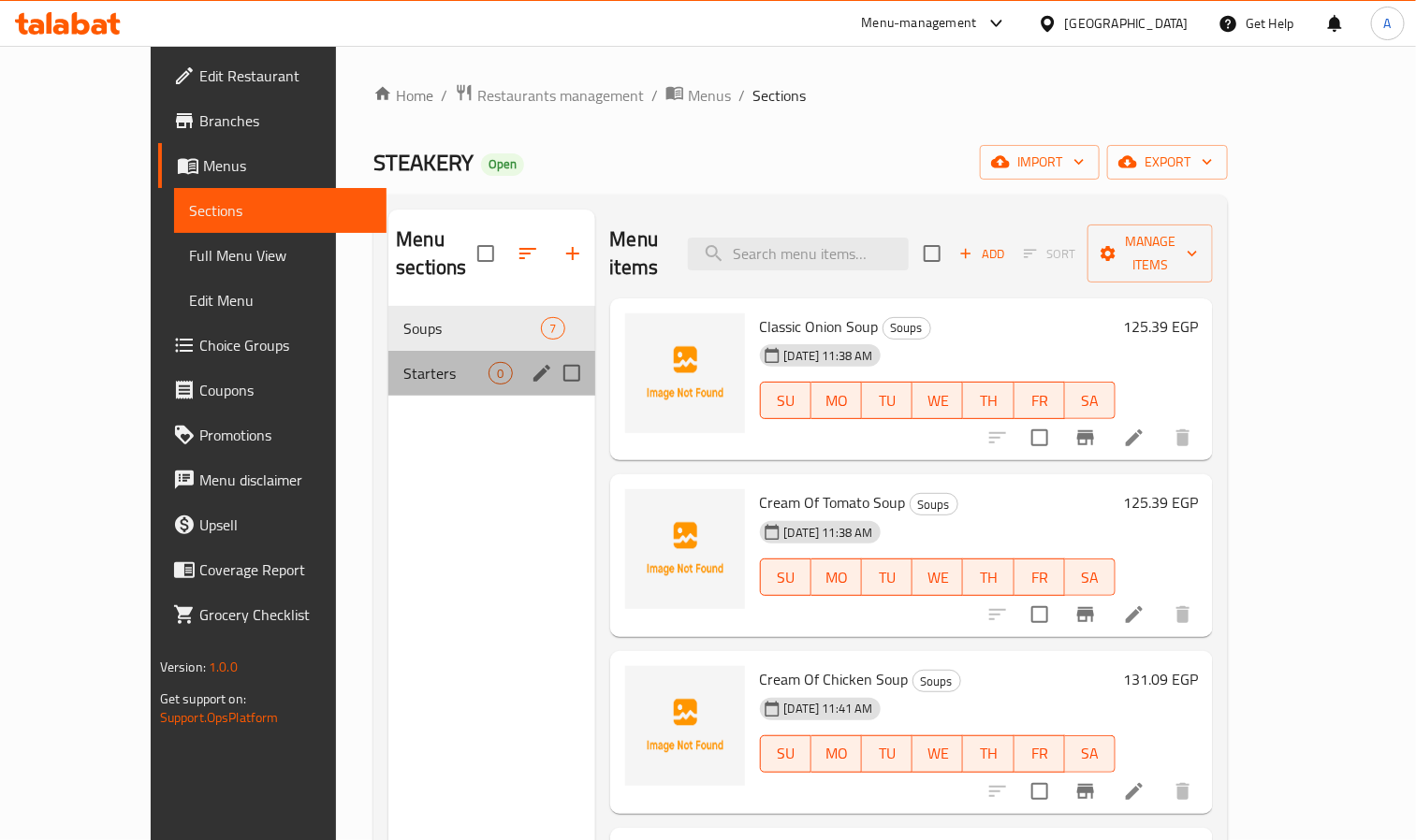
click at [389, 360] on div "Starters 0" at bounding box center [491, 373] width 206 height 45
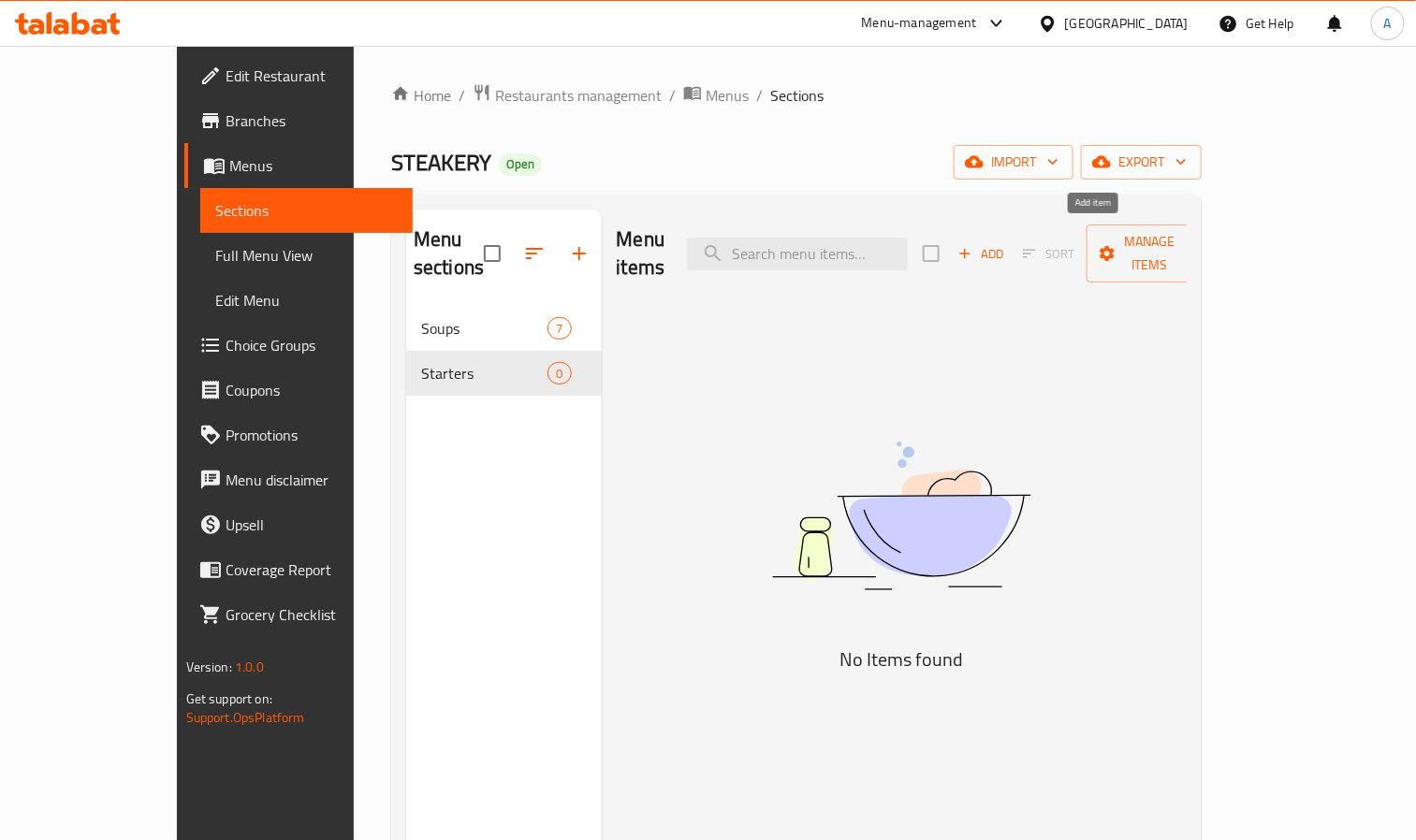
click at [1006, 244] on span "Add" at bounding box center [981, 254] width 50 height 22
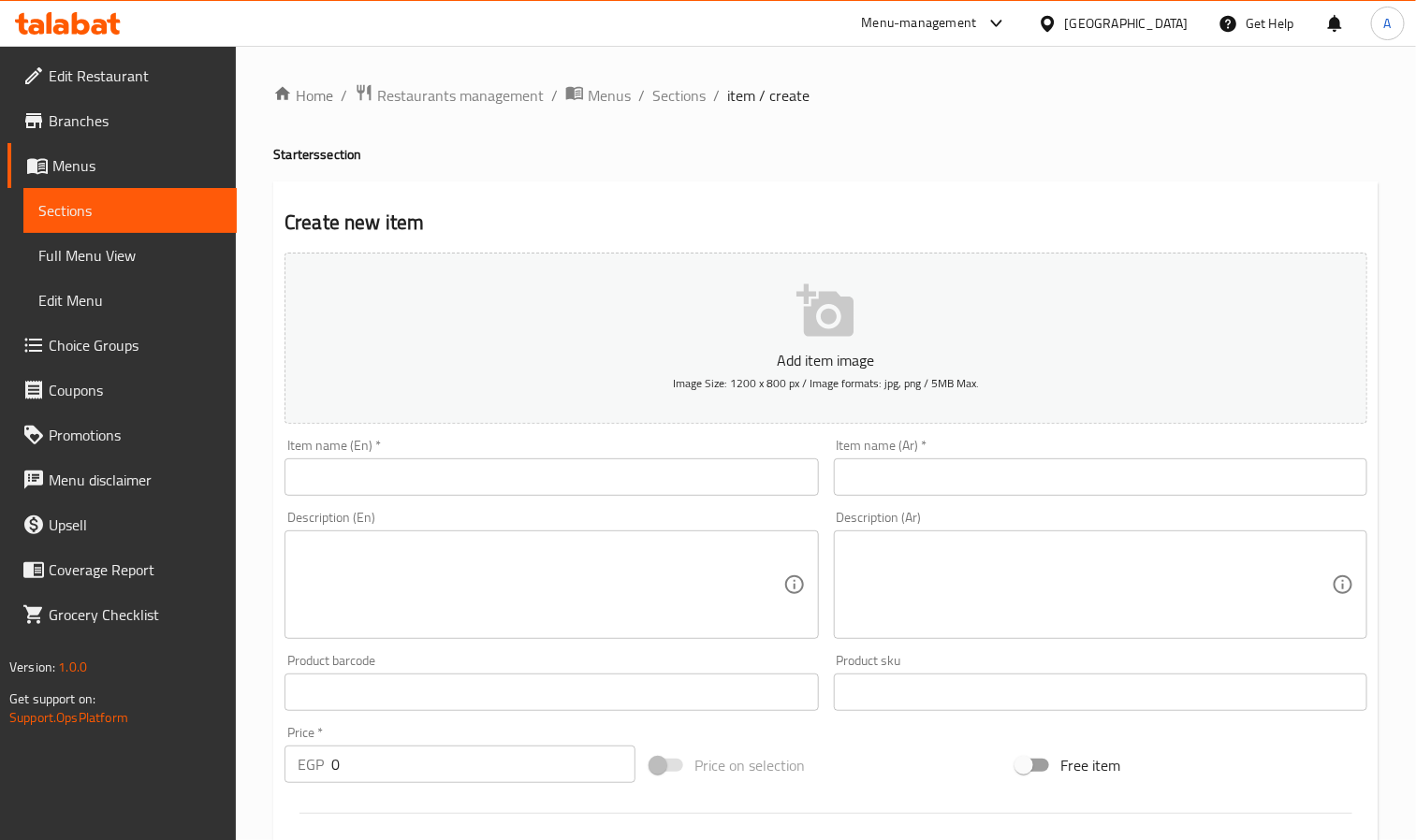
click at [394, 477] on input "text" at bounding box center [551, 477] width 534 height 37
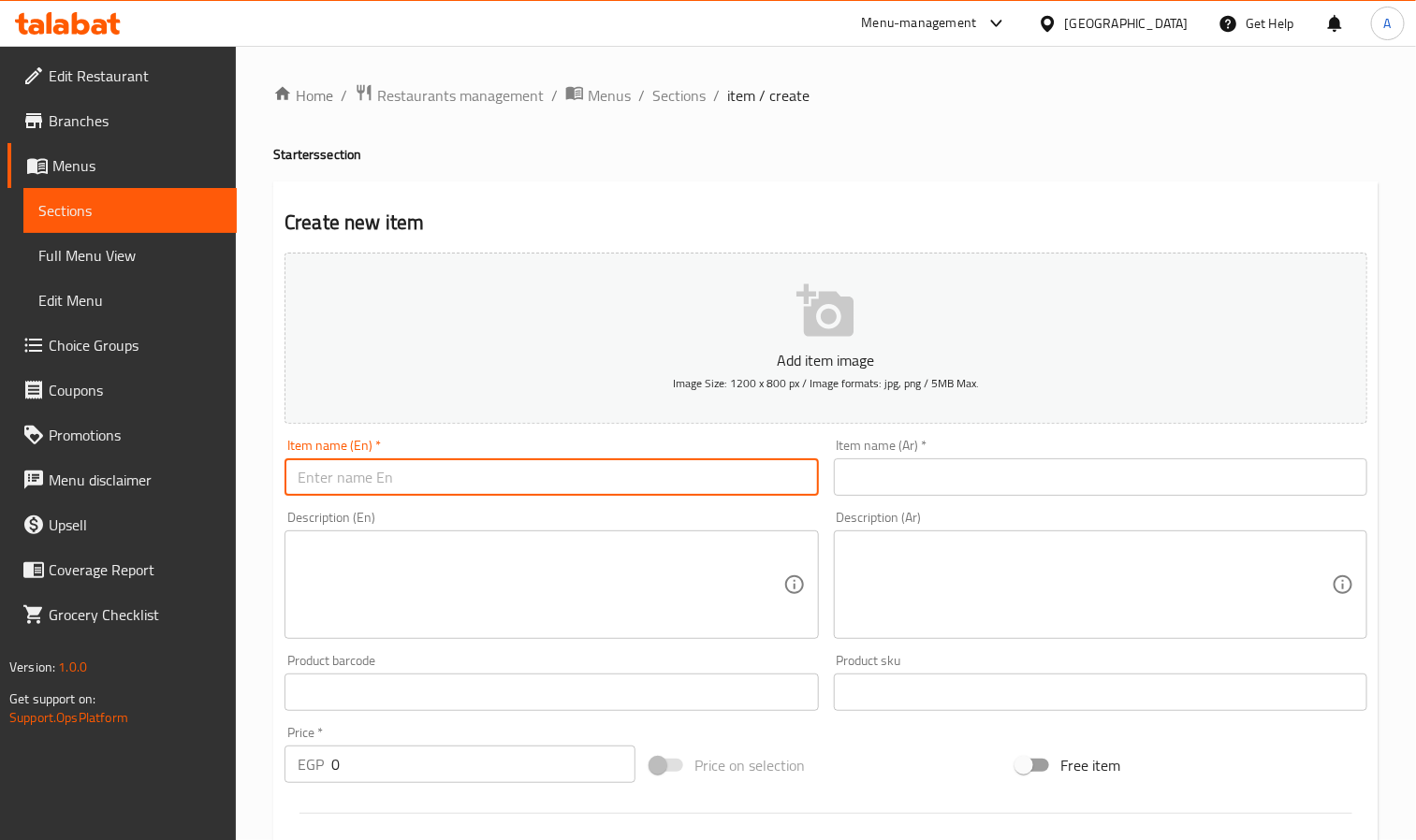
paste input "Fried Mozzarella"
type input "Fried Mozzarella"
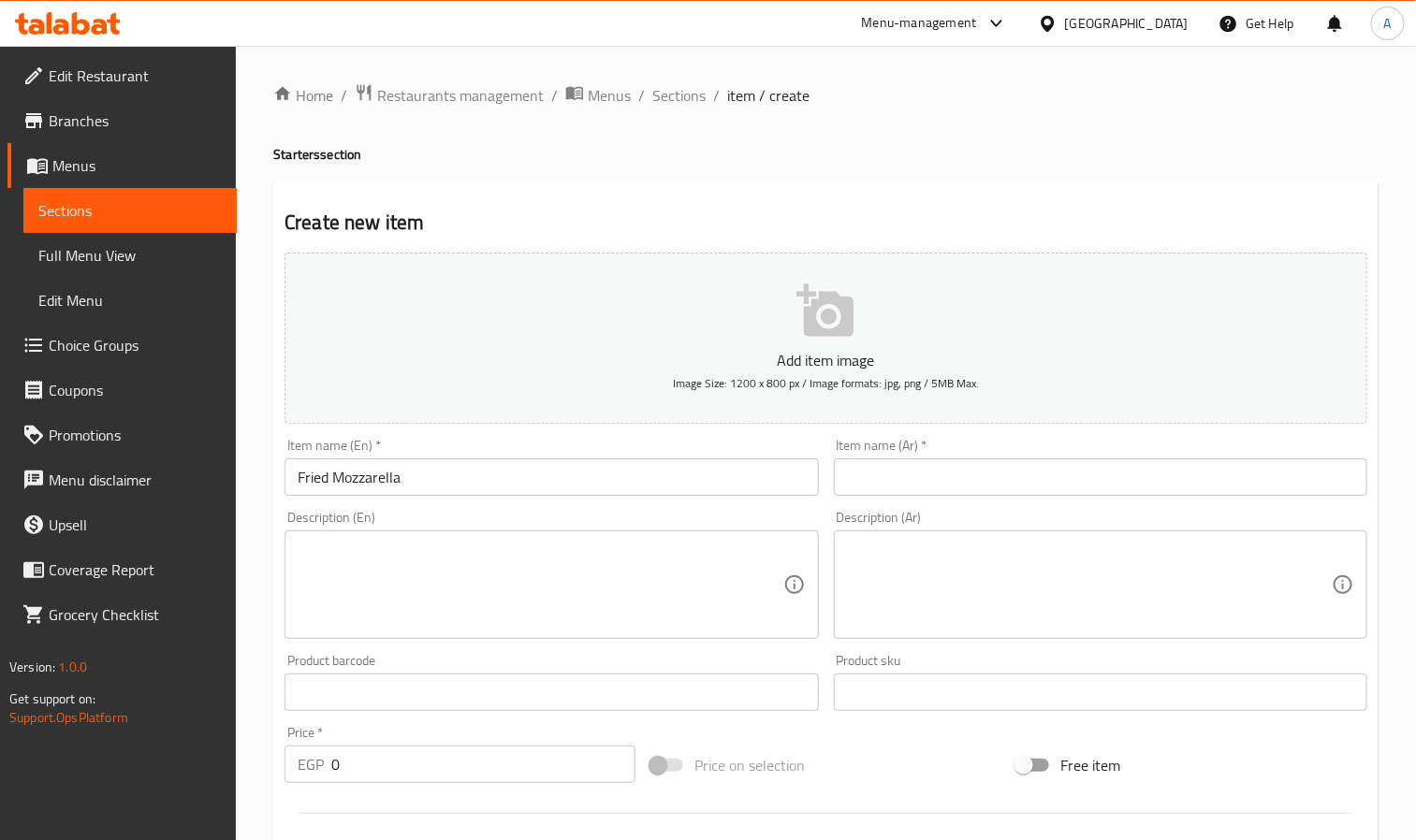
click at [1188, 503] on div "Description (Ar) Description (Ar)" at bounding box center [1101, 575] width 548 height 143
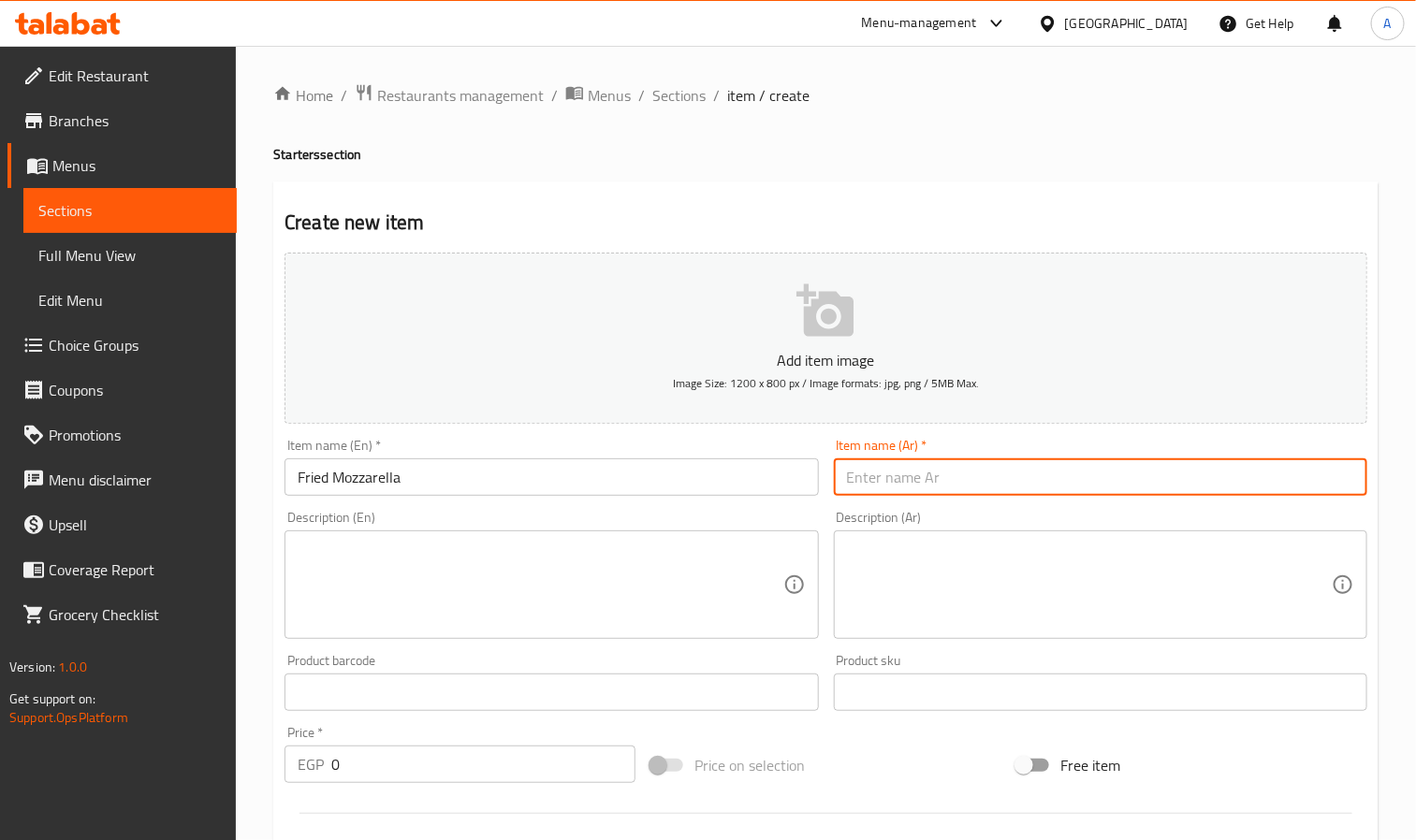
click at [1177, 475] on input "text" at bounding box center [1100, 477] width 534 height 37
paste input "موزاريلا مقلية"
type input "موزاريلا مقلية"
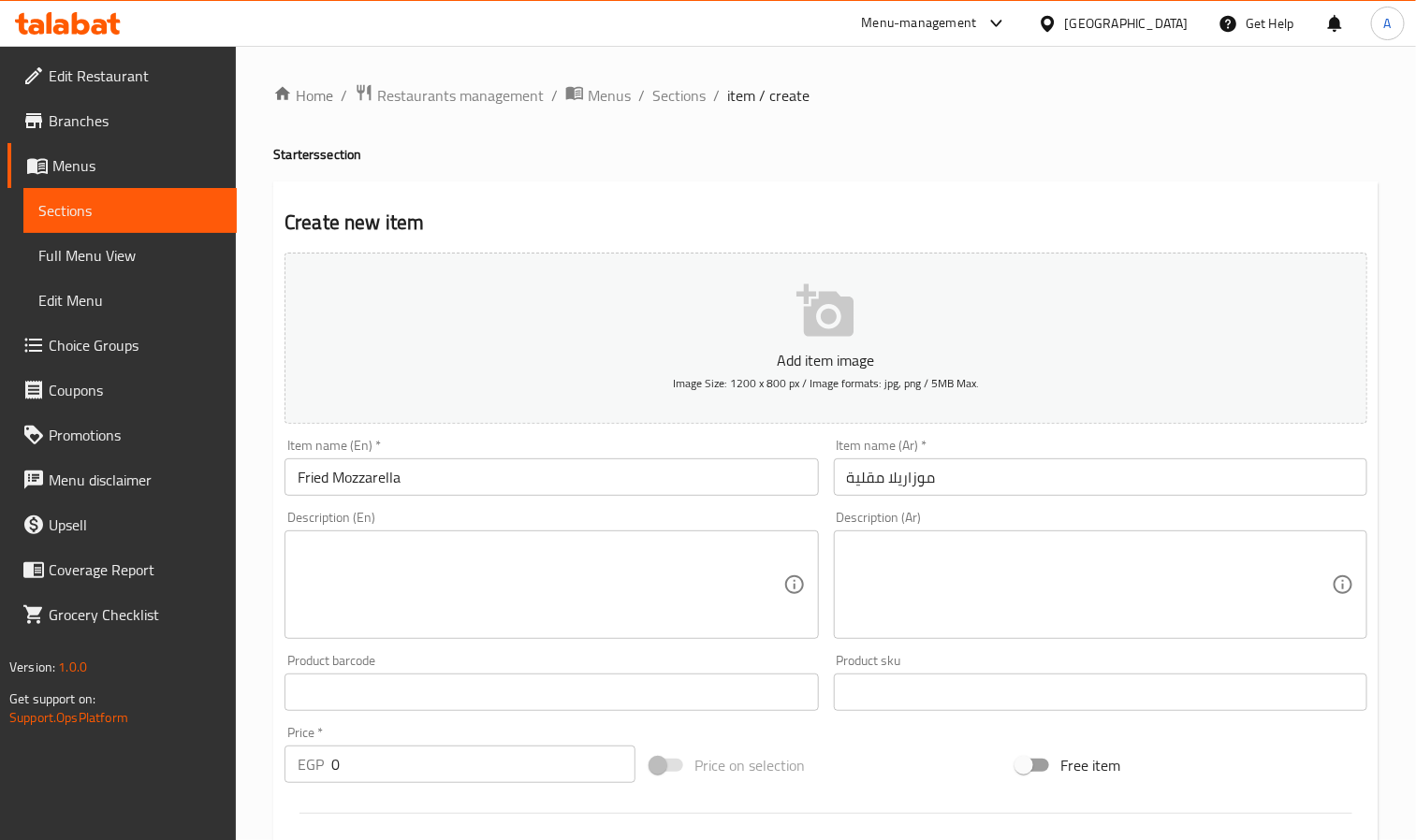
click at [395, 605] on textarea at bounding box center [540, 586] width 485 height 89
paste textarea "With marinore and your choice of sauce"
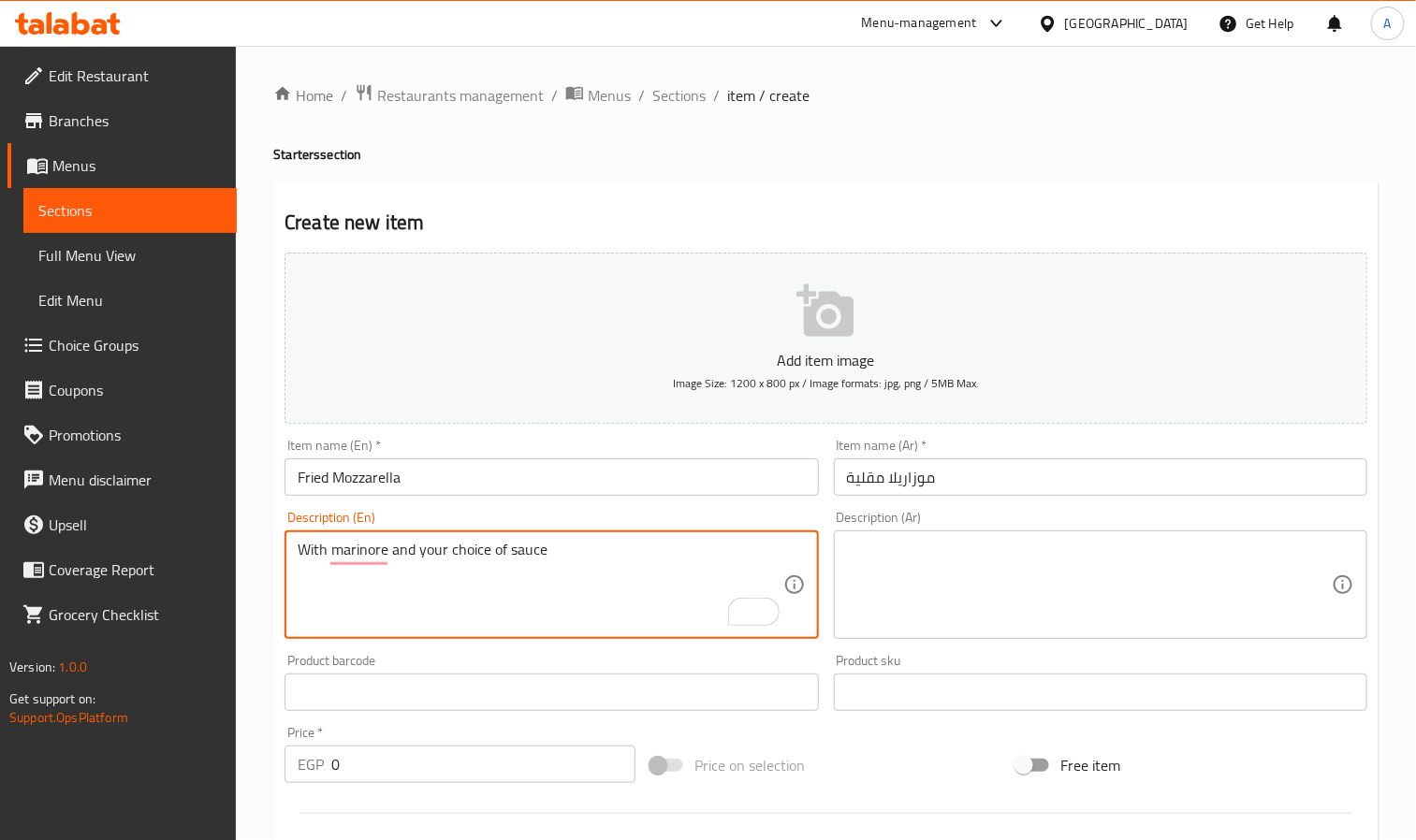
click at [451, 564] on textarea "With marinore and your choice of sauce" at bounding box center [540, 586] width 485 height 89
paste textarea "ara"
type textarea "With marinara and your choice of sauce"
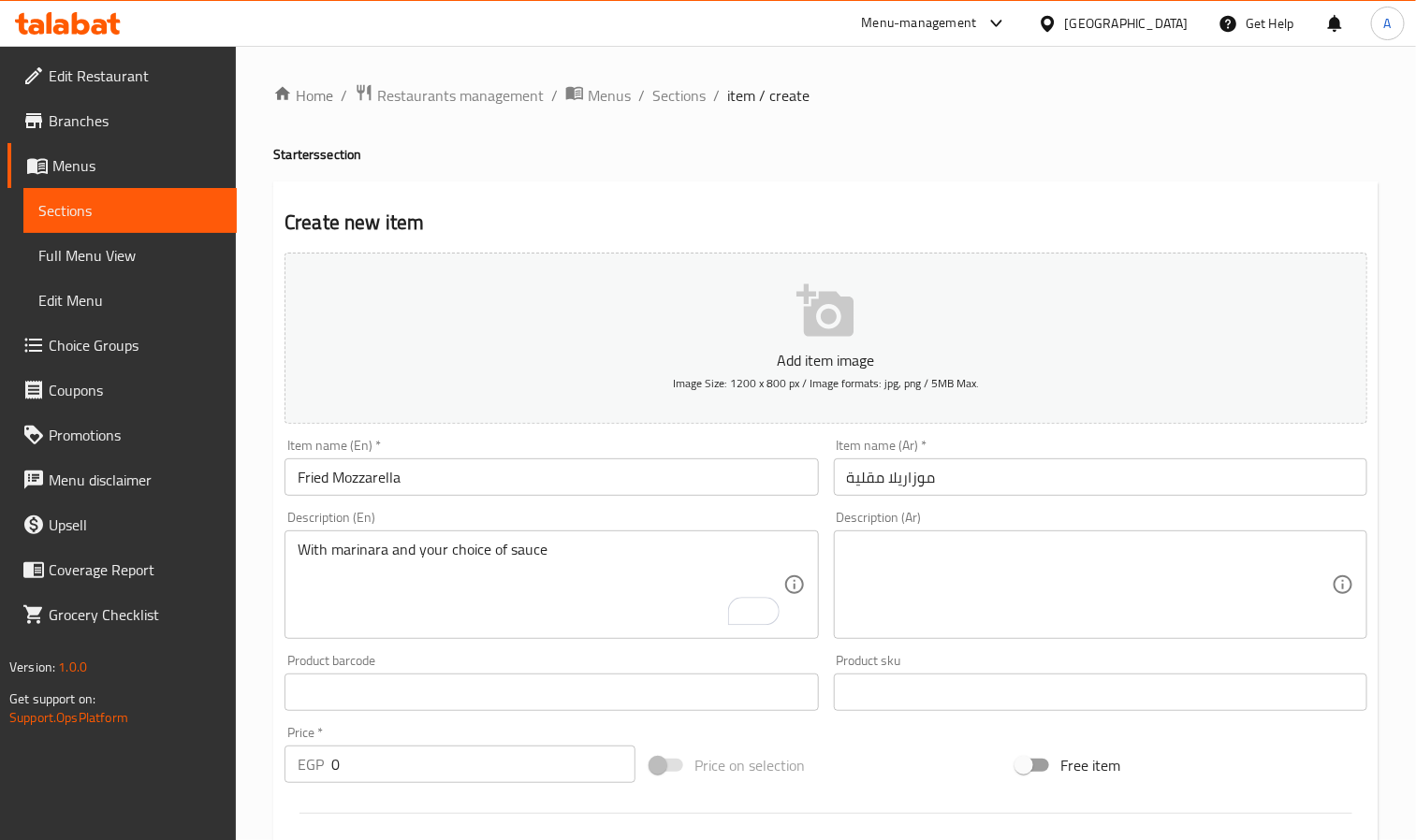
click at [1149, 575] on textarea at bounding box center [1089, 586] width 485 height 89
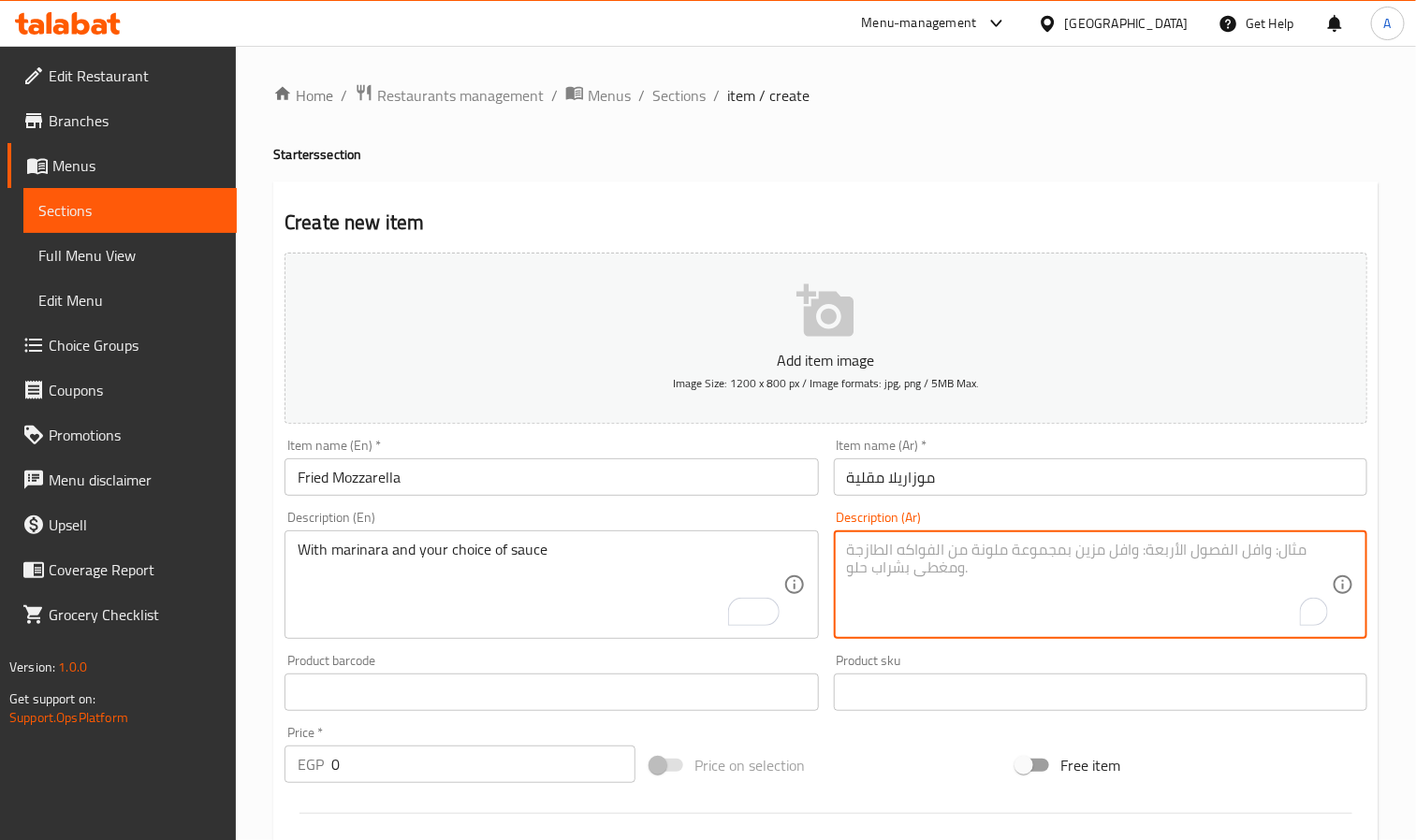
paste textarea "مع صلصة مارينارا واختيارك من الصلصة"
click at [1042, 557] on textarea "مع صلصة مارينارا واختيارك من الصلصة" at bounding box center [1089, 586] width 485 height 89
drag, startPoint x: 846, startPoint y: 550, endPoint x: 886, endPoint y: 554, distance: 40.2
click at [886, 554] on textarea "مع مارينارا واختيارك من الصلصة" at bounding box center [1089, 586] width 485 height 89
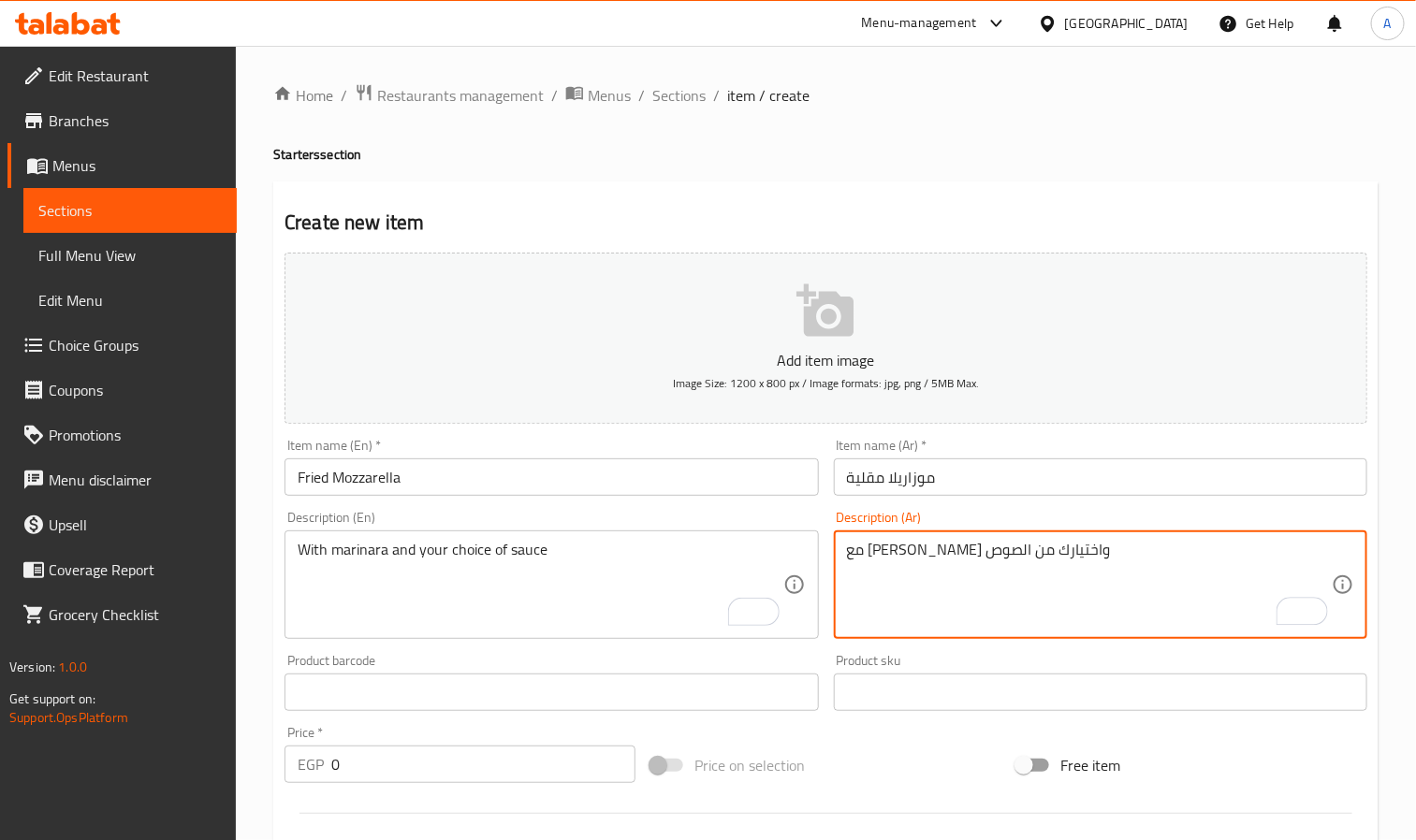
type textarea "مع [PERSON_NAME] واختيارك من الصوص"
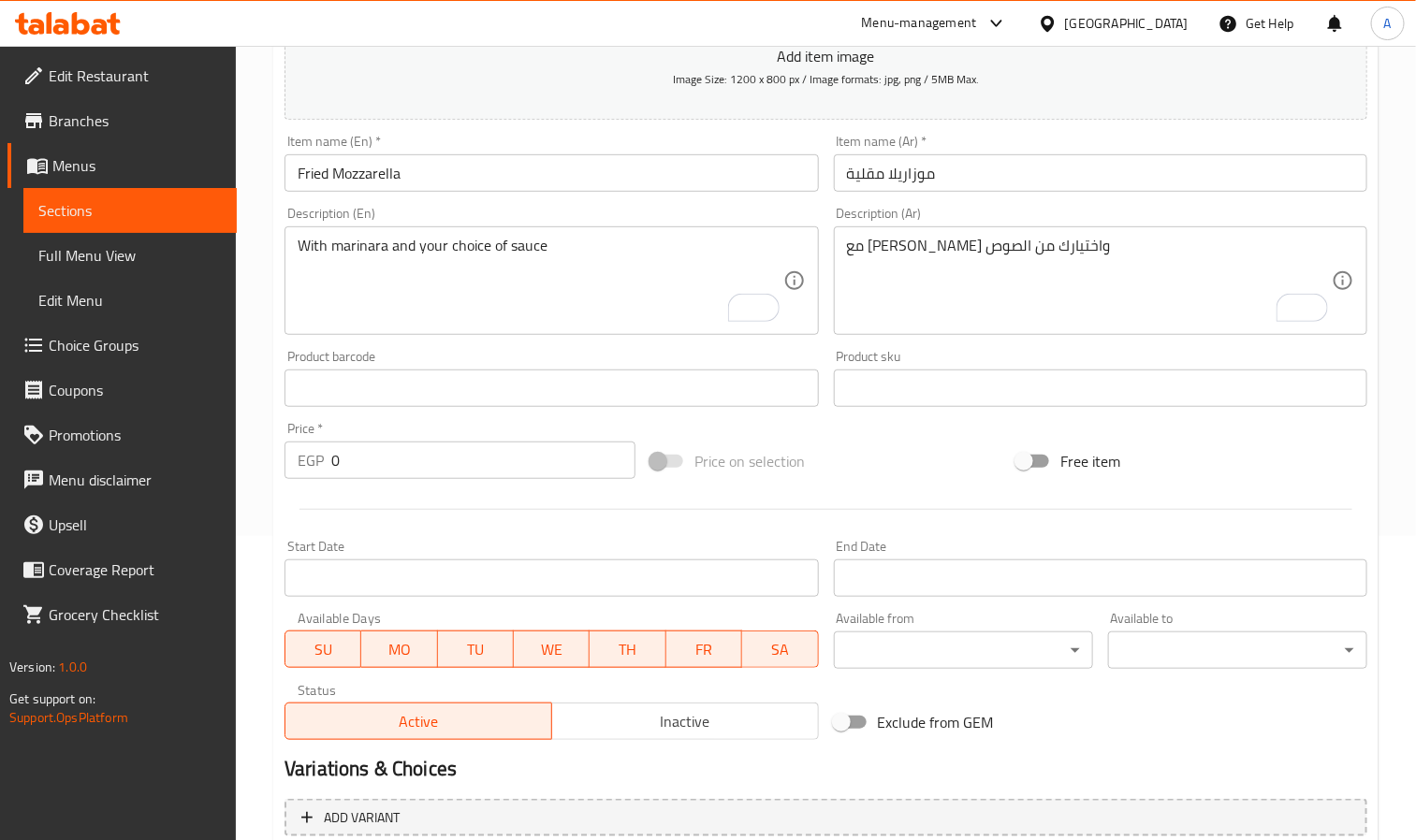
scroll to position [480, 0]
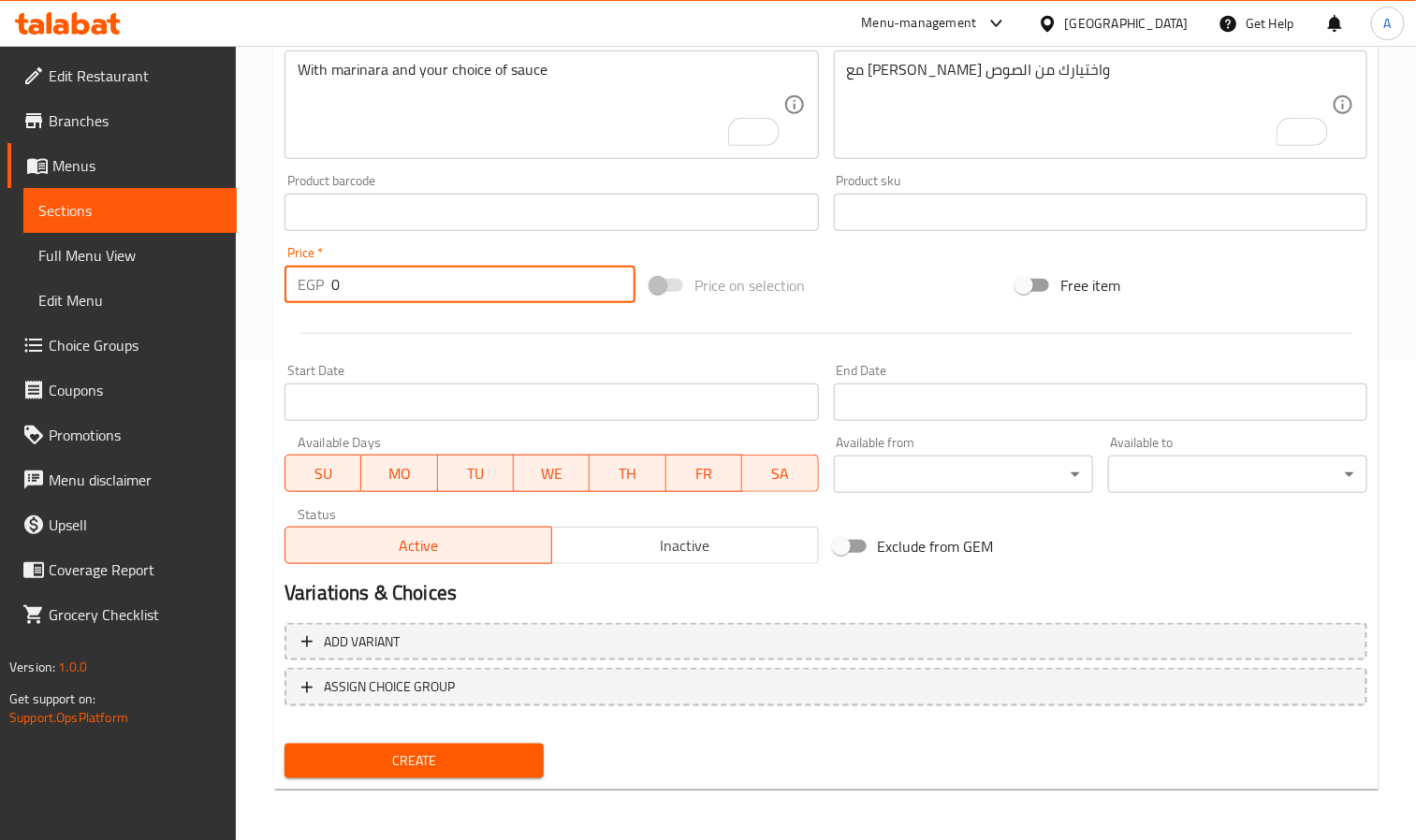
drag, startPoint x: 358, startPoint y: 295, endPoint x: 322, endPoint y: 290, distance: 36.3
click at [322, 290] on div "EGP 0 Price *" at bounding box center [460, 283] width 351 height 37
paste input "205.19"
type input "205.19"
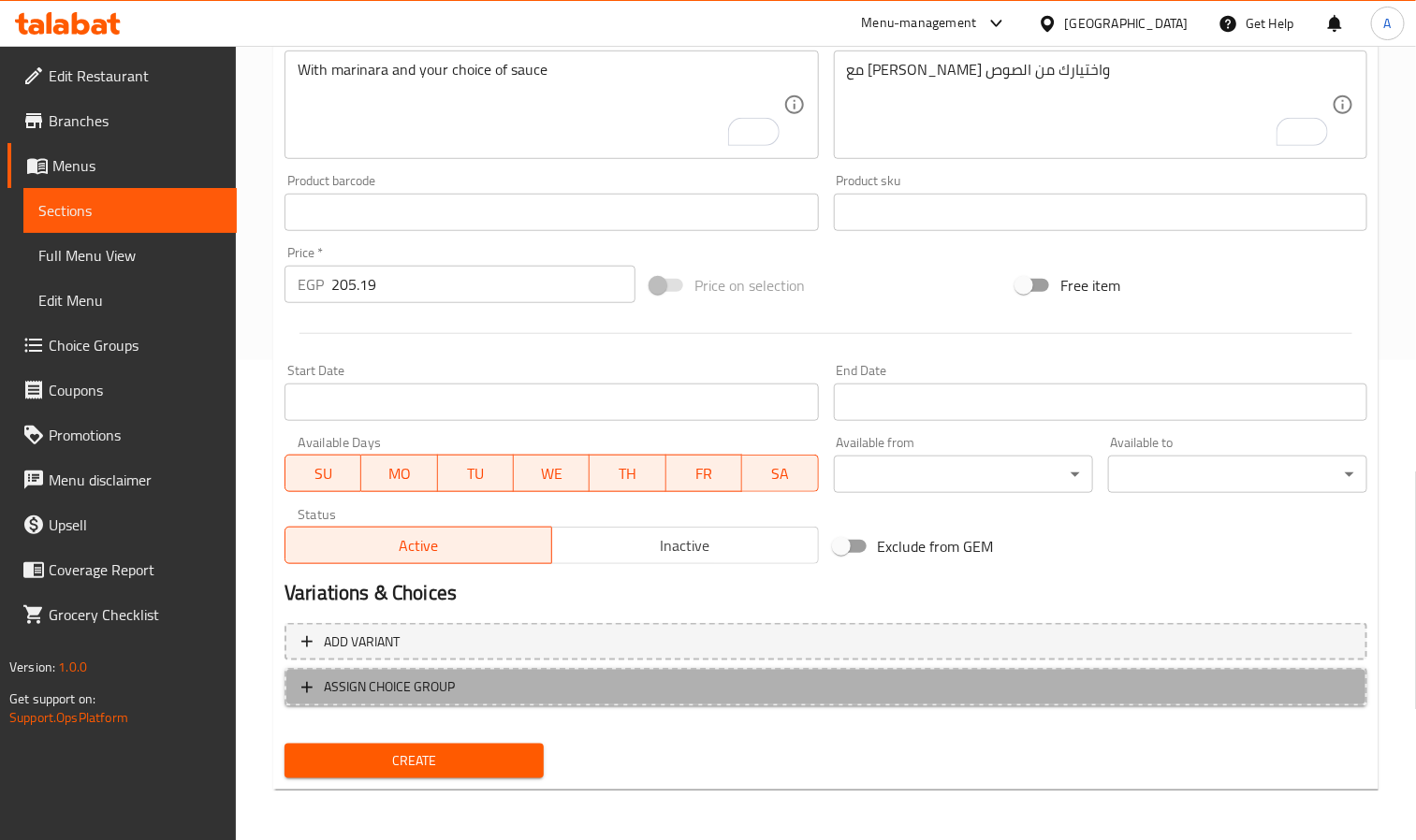
click at [432, 680] on span "ASSIGN CHOICE GROUP" at bounding box center [390, 687] width 131 height 24
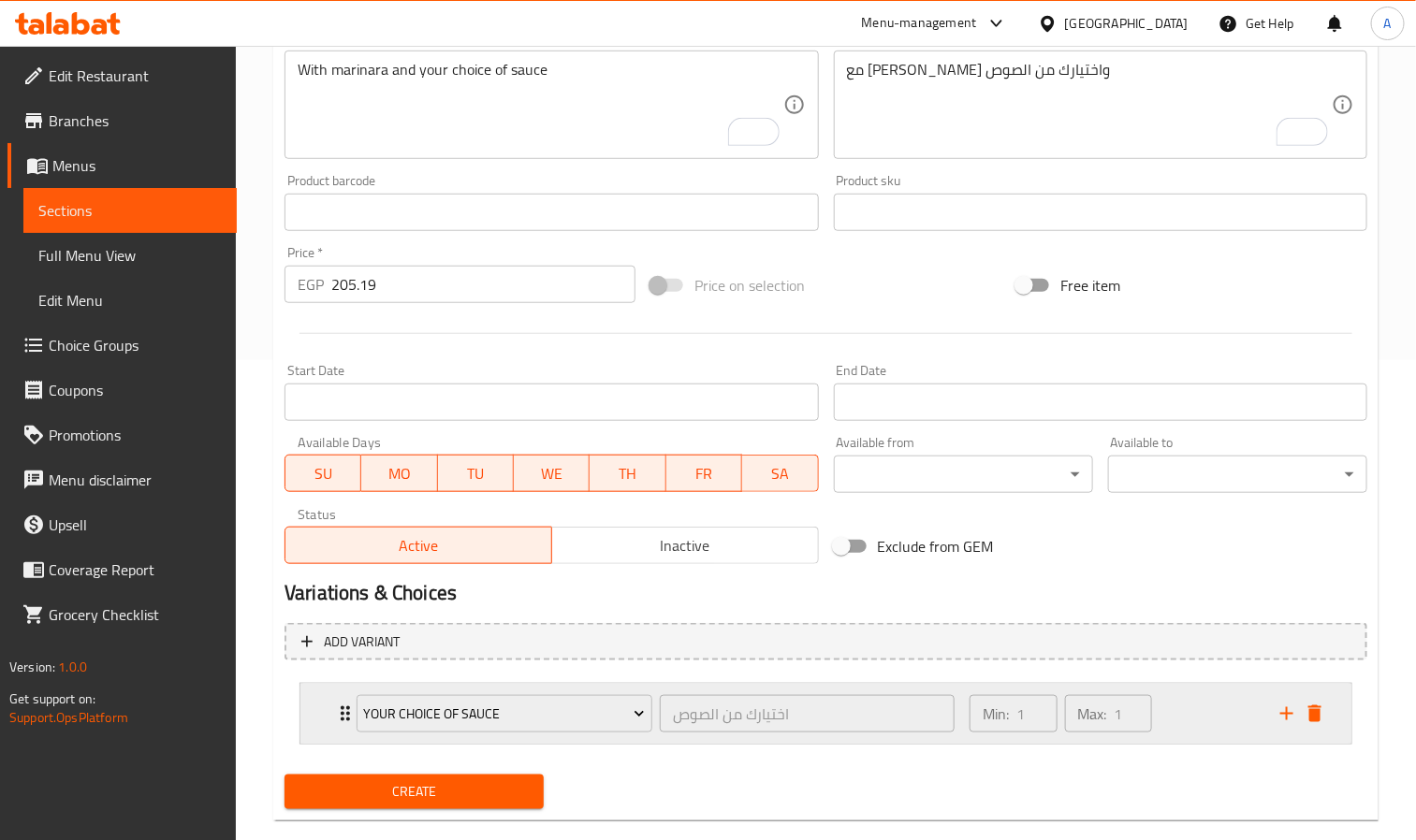
click at [1228, 737] on div "Min: 1 ​ Max: 1 ​" at bounding box center [1114, 714] width 311 height 60
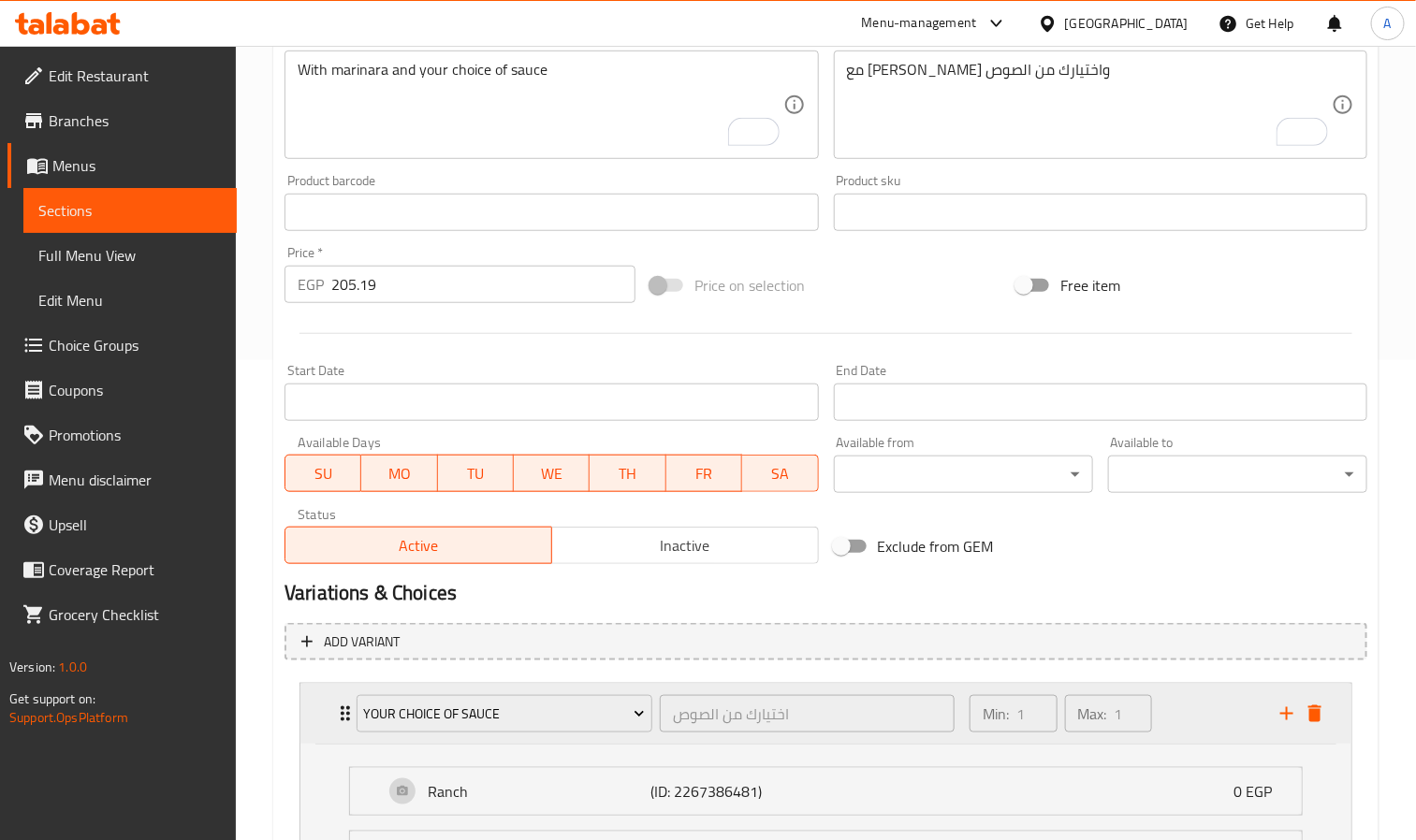
click at [1220, 717] on div "Min: 1 ​ Max: 1 ​" at bounding box center [1114, 714] width 311 height 60
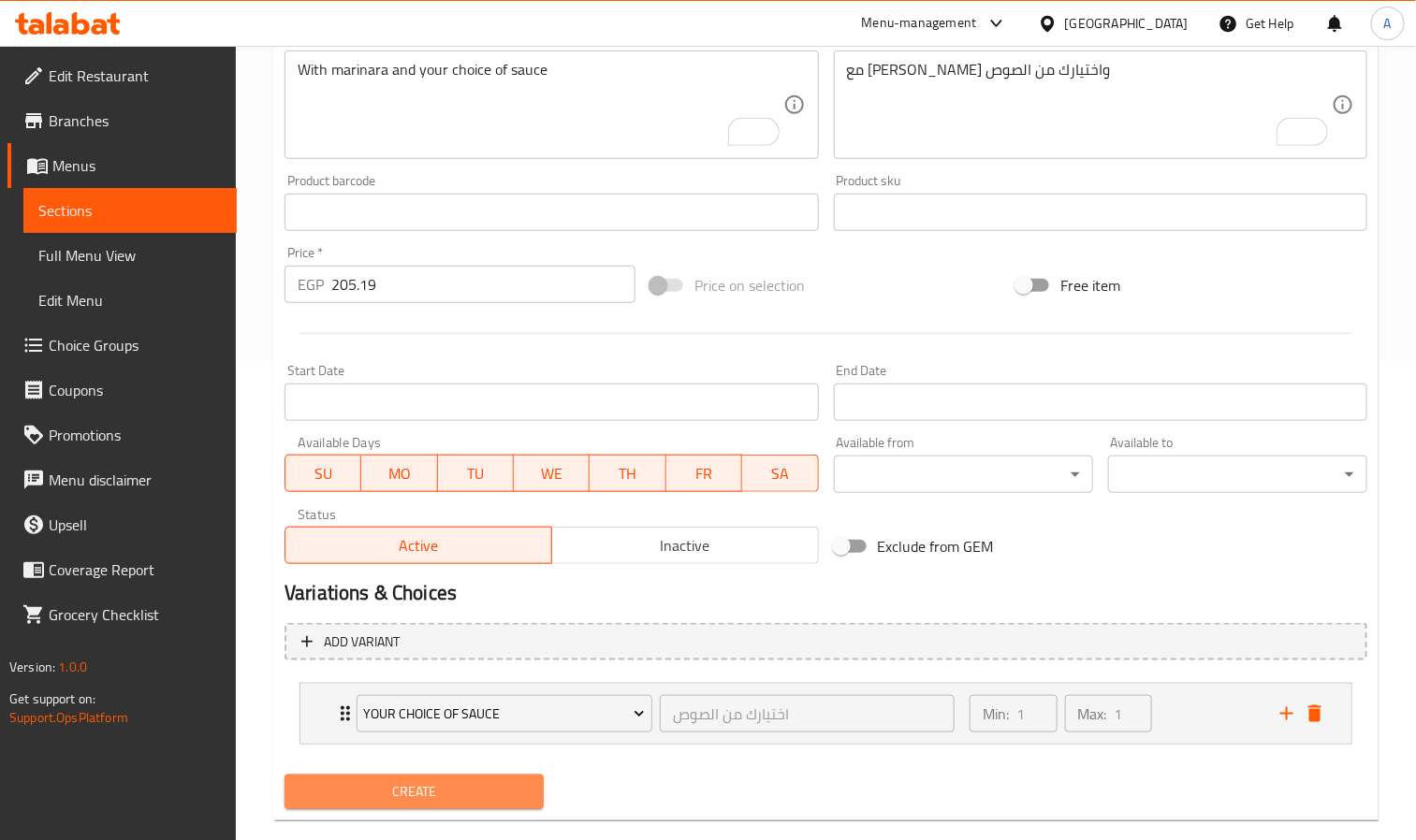
click at [504, 795] on span "Create" at bounding box center [414, 792] width 230 height 24
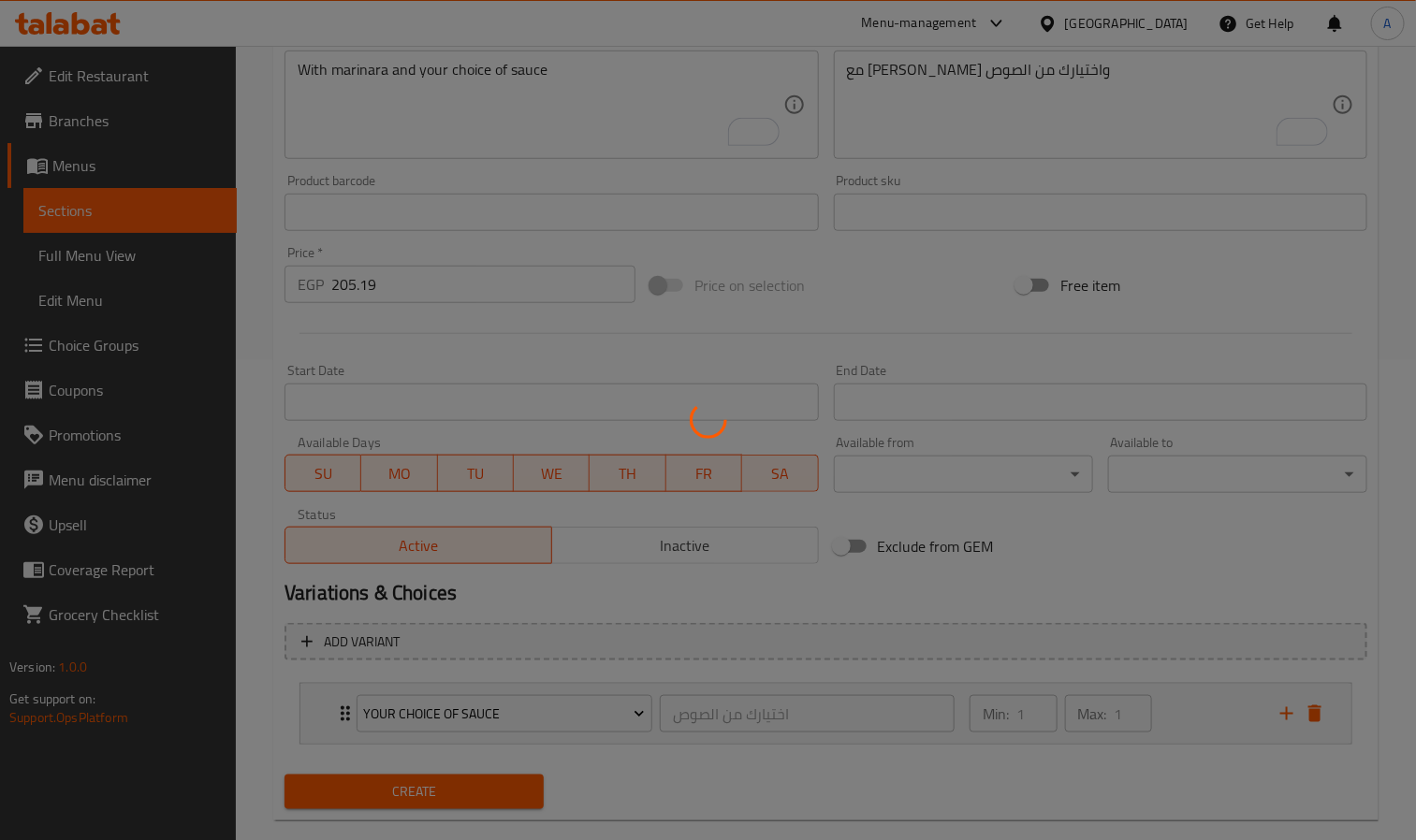
type input "0"
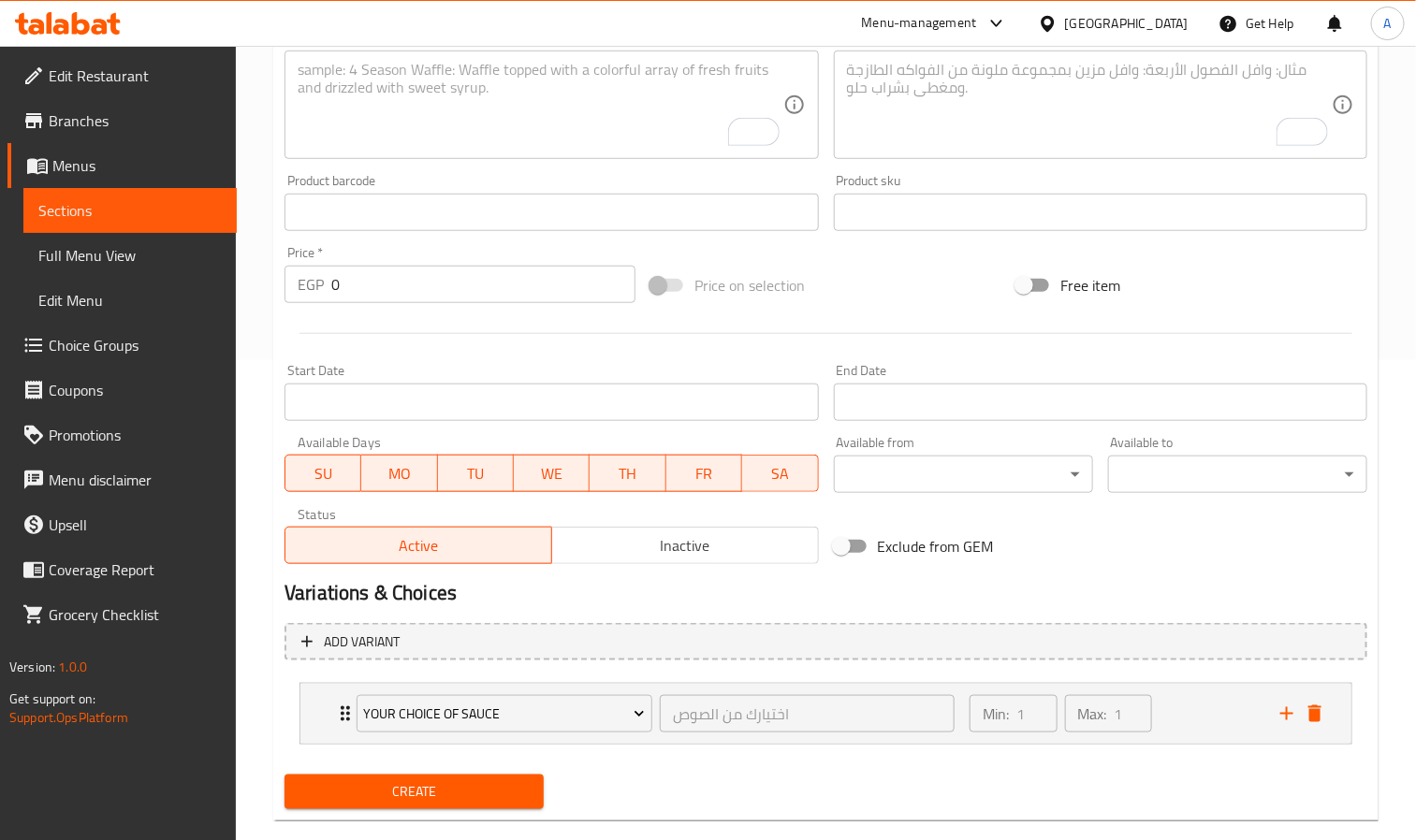
click at [307, 127] on textarea "To enrich screen reader interactions, please activate Accessibility in Grammarl…" at bounding box center [540, 105] width 485 height 89
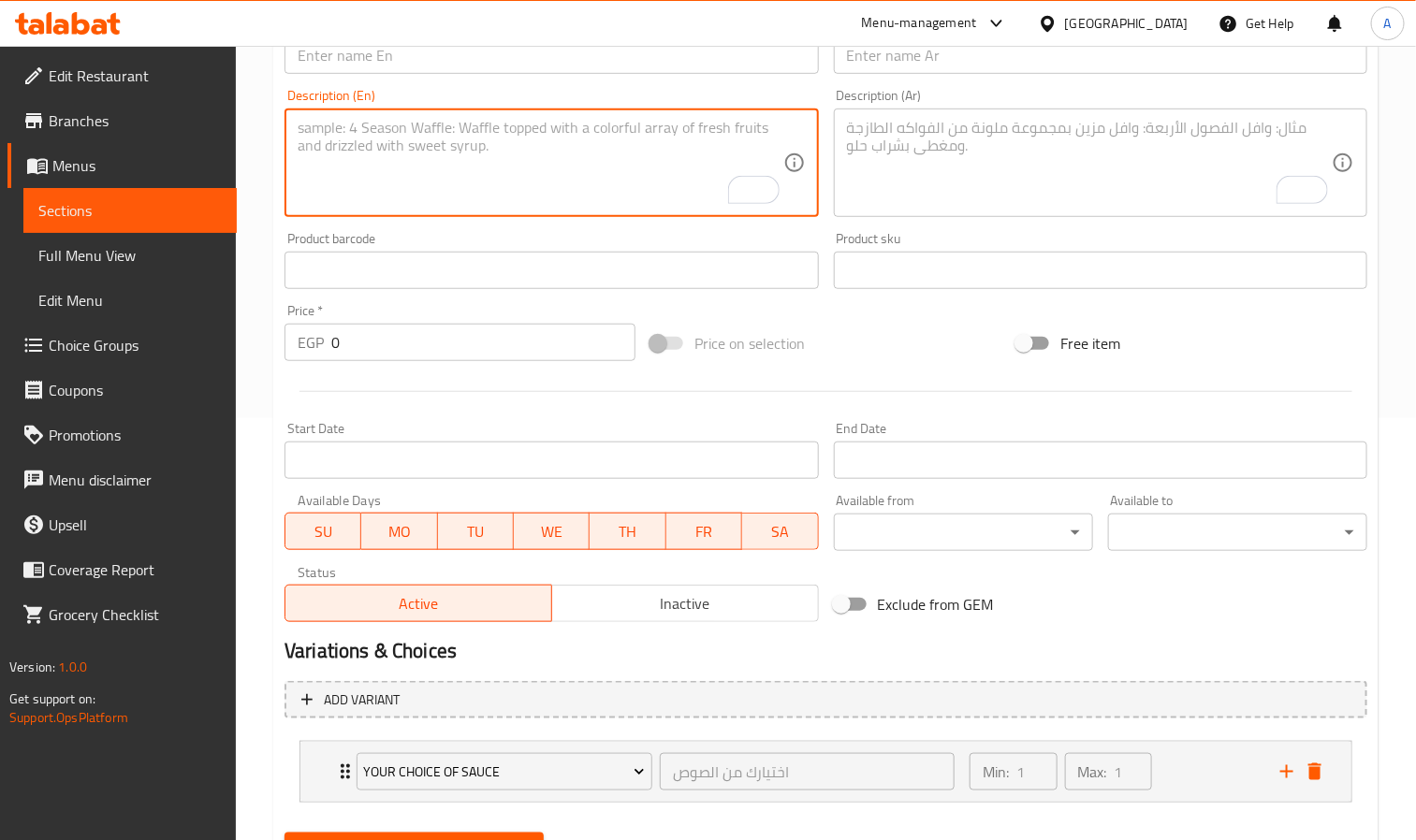
scroll to position [339, 0]
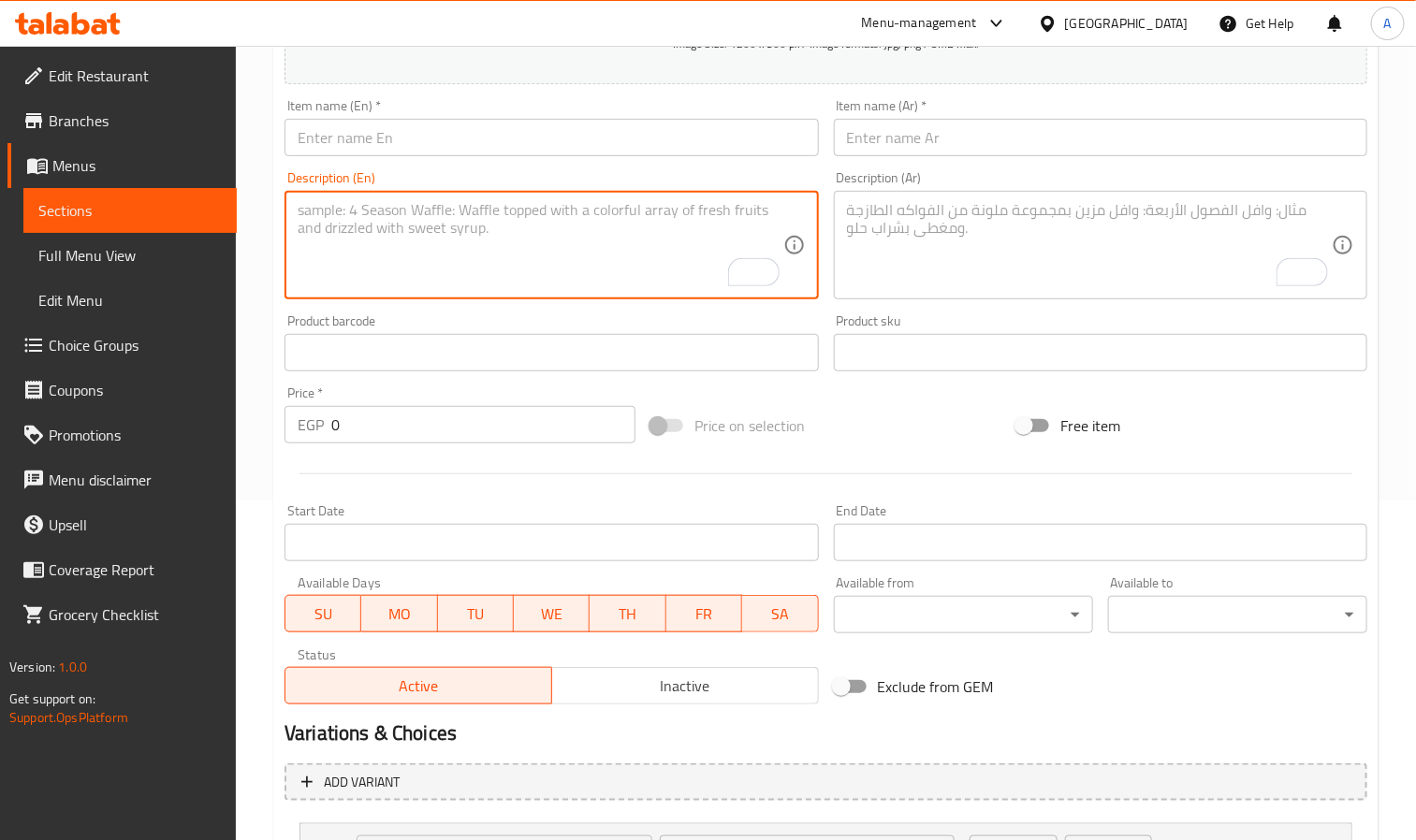
click at [325, 132] on input "text" at bounding box center [551, 137] width 534 height 37
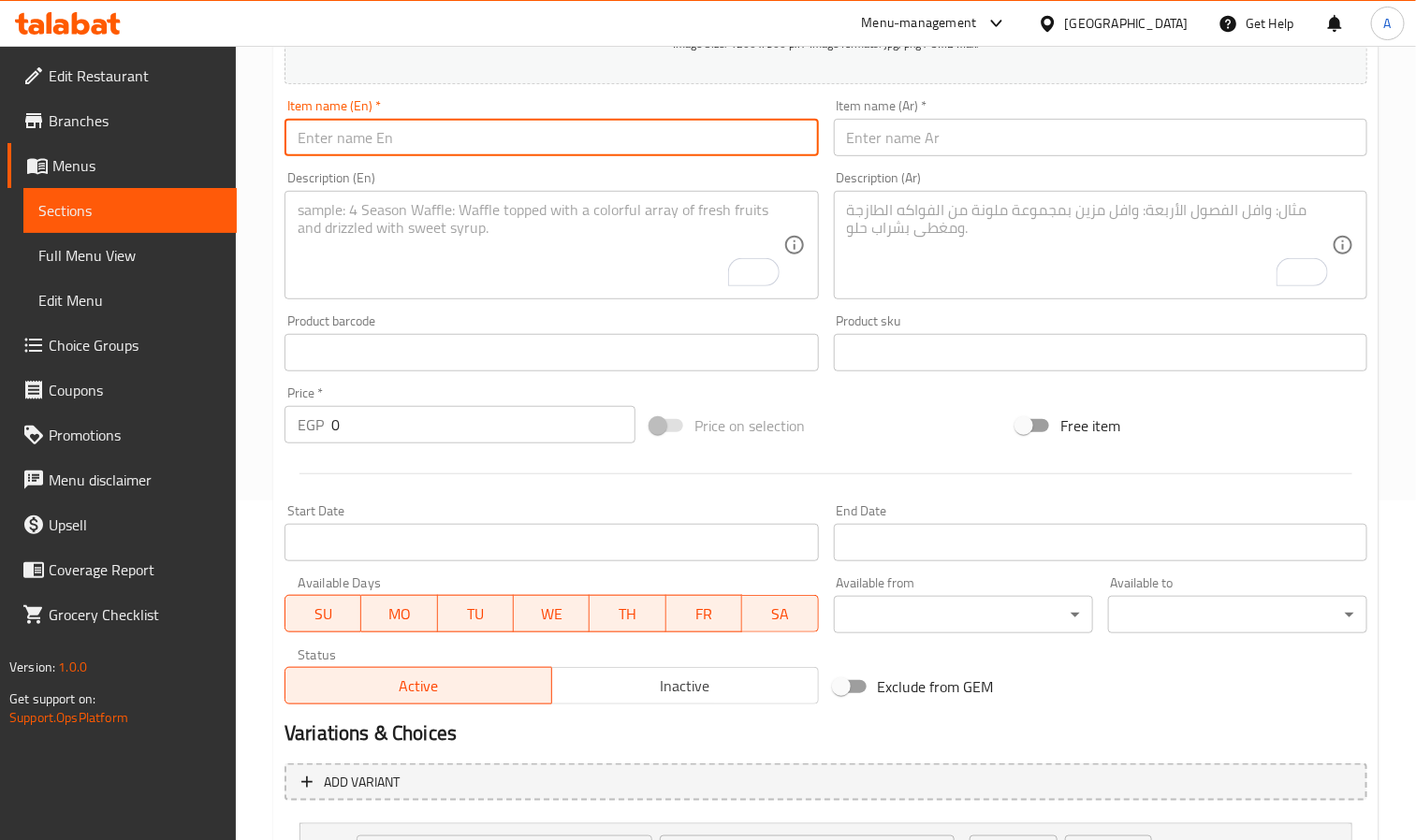
paste input "Fried Chicken Strips"
type input "Fried Chicken Strips"
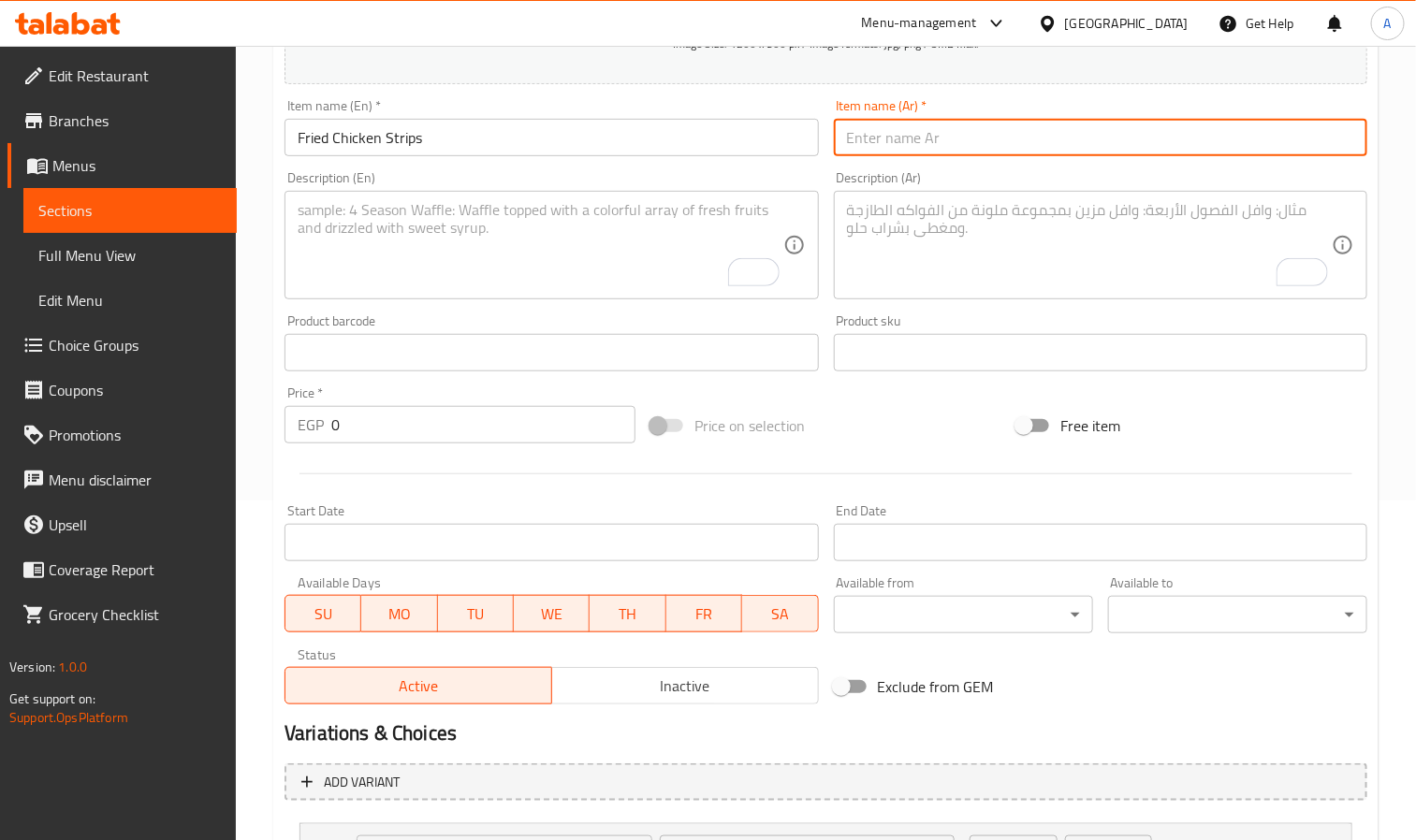
click at [1046, 153] on input "text" at bounding box center [1100, 137] width 534 height 37
paste input "شرائح دجاج مقلية"
click at [372, 140] on input "Fried Chicken Strips" at bounding box center [551, 137] width 534 height 37
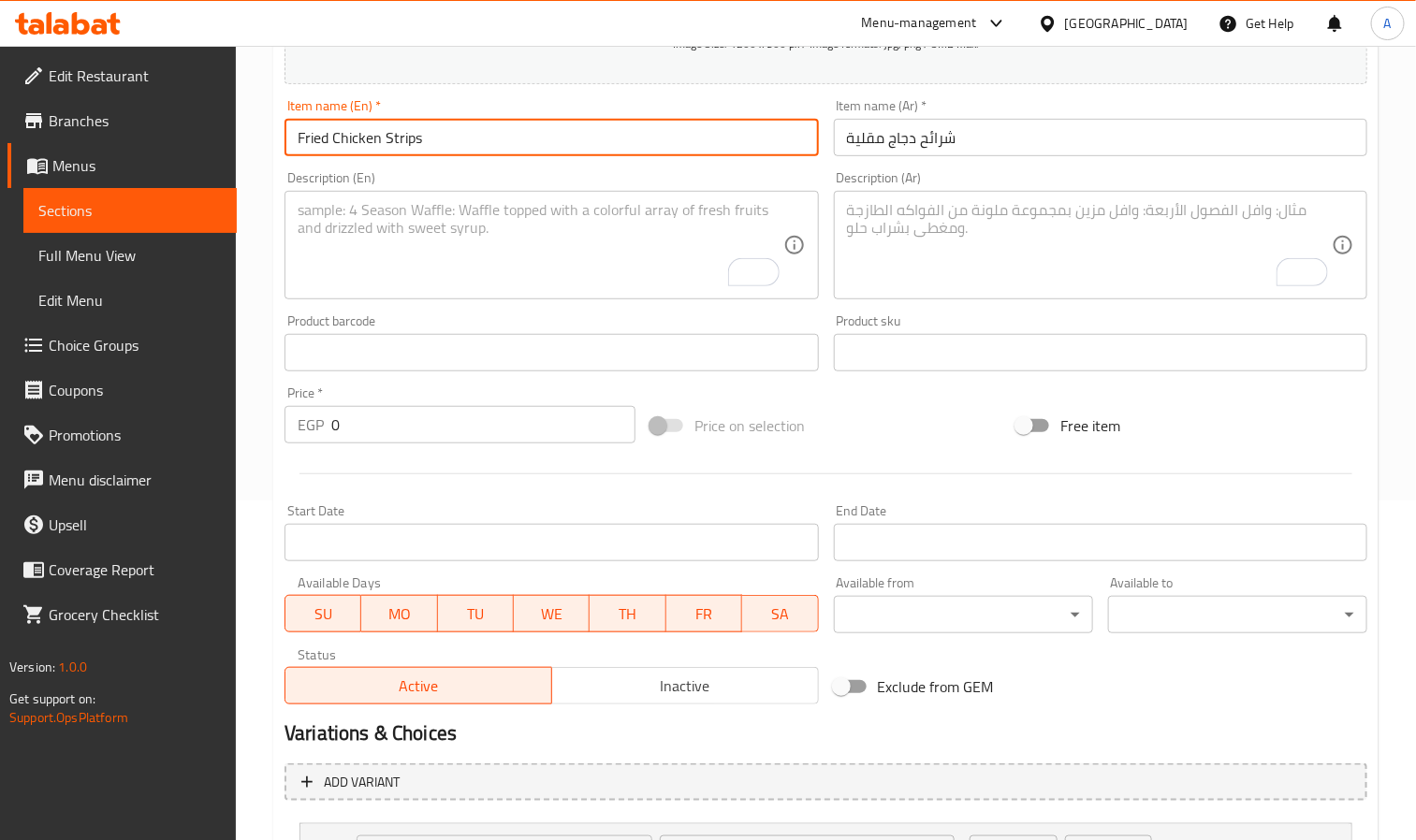
drag, startPoint x: 372, startPoint y: 140, endPoint x: 411, endPoint y: 140, distance: 39.0
click at [411, 140] on input "Fried Chicken Strips" at bounding box center [551, 137] width 534 height 37
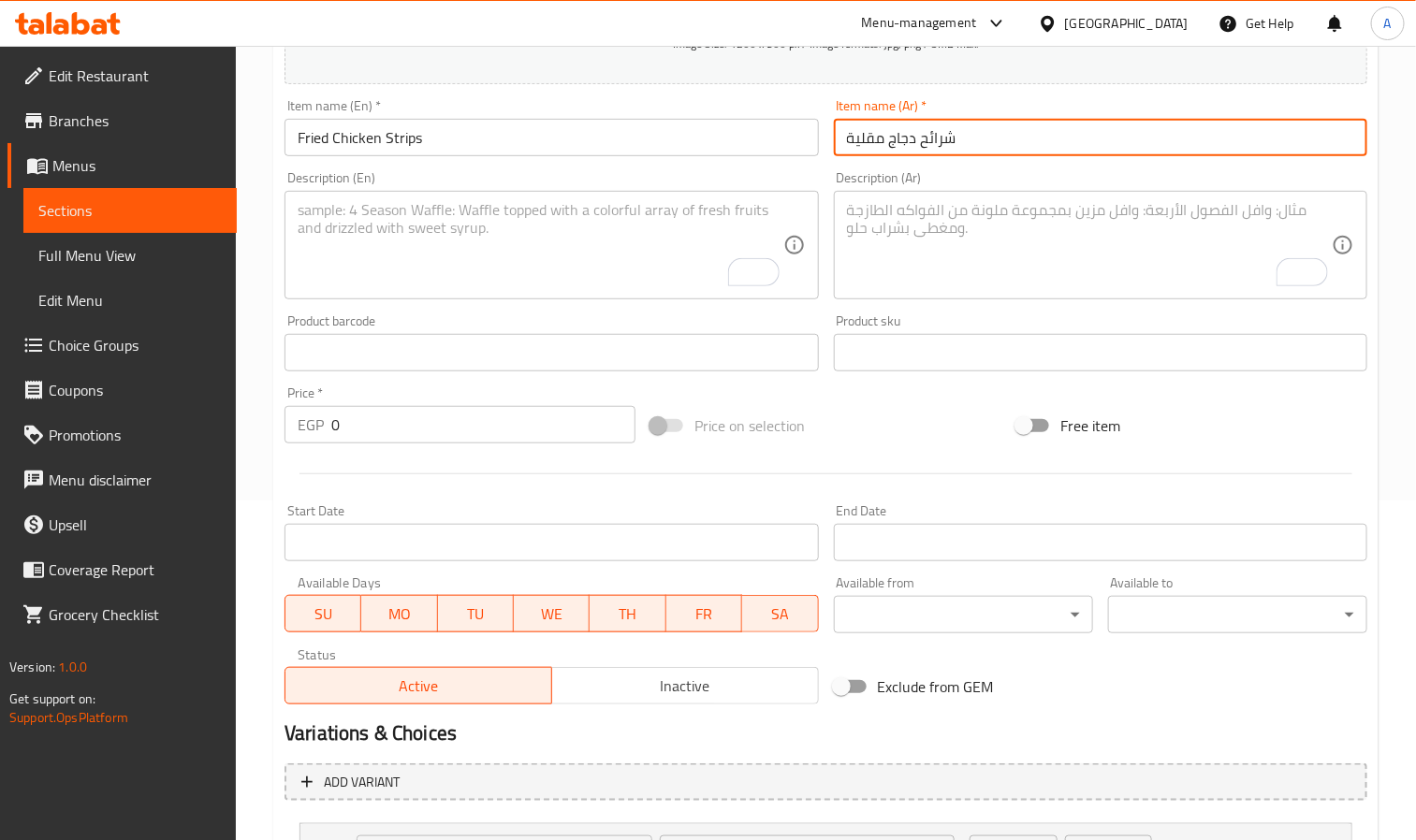
click at [903, 140] on input "شرائح دجاج مقلية" at bounding box center [1100, 137] width 534 height 37
drag, startPoint x: 903, startPoint y: 140, endPoint x: 964, endPoint y: 138, distance: 61.0
click at [964, 138] on input "شرائح دجاج مقلية" at bounding box center [1100, 137] width 534 height 37
paste input "جاج إستربس"
type input "دجاج إستربس مقلية"
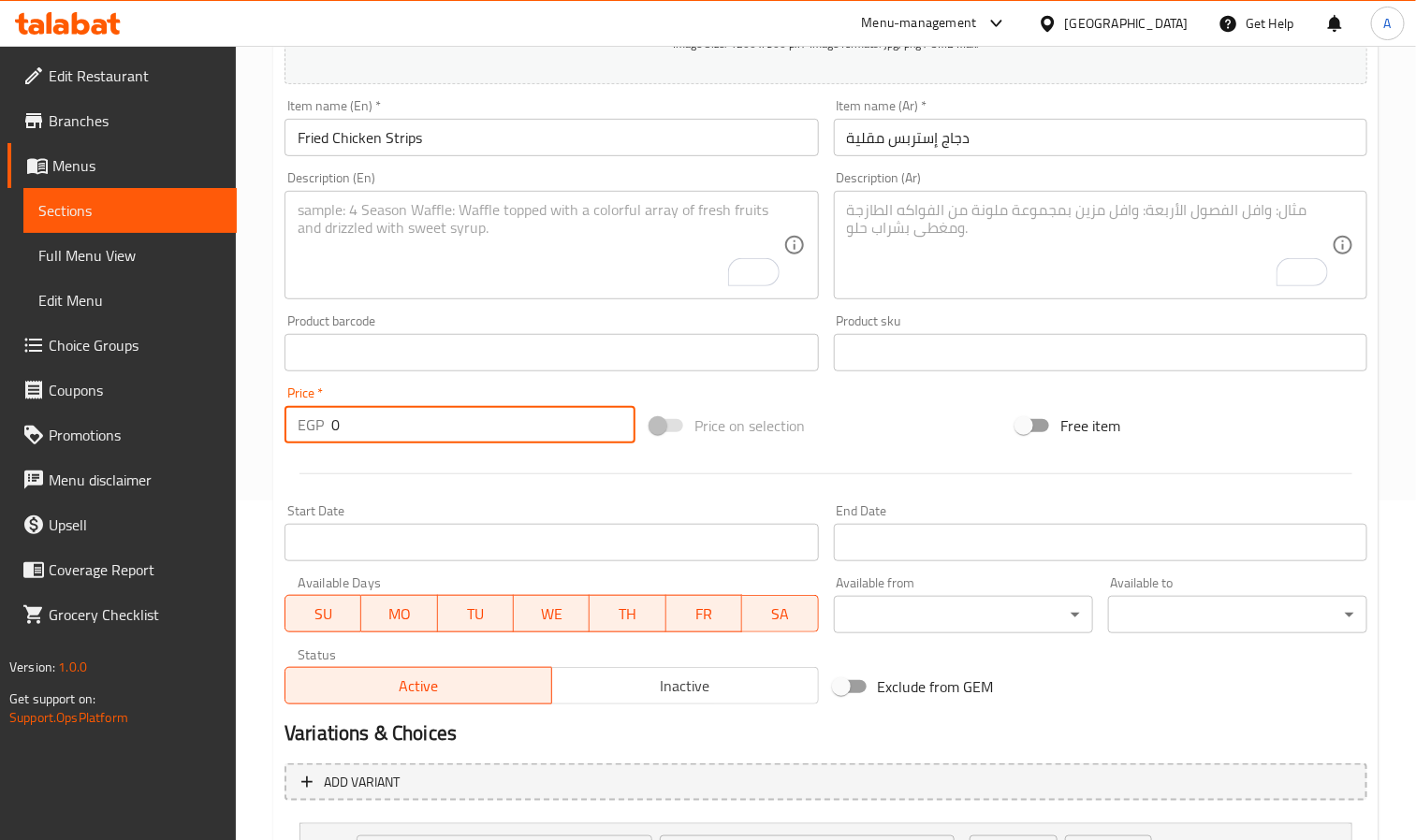
drag, startPoint x: 372, startPoint y: 428, endPoint x: 301, endPoint y: 419, distance: 71.6
click at [301, 419] on div "EGP 0 Price *" at bounding box center [460, 424] width 351 height 37
paste input "216.59"
type input "216.59"
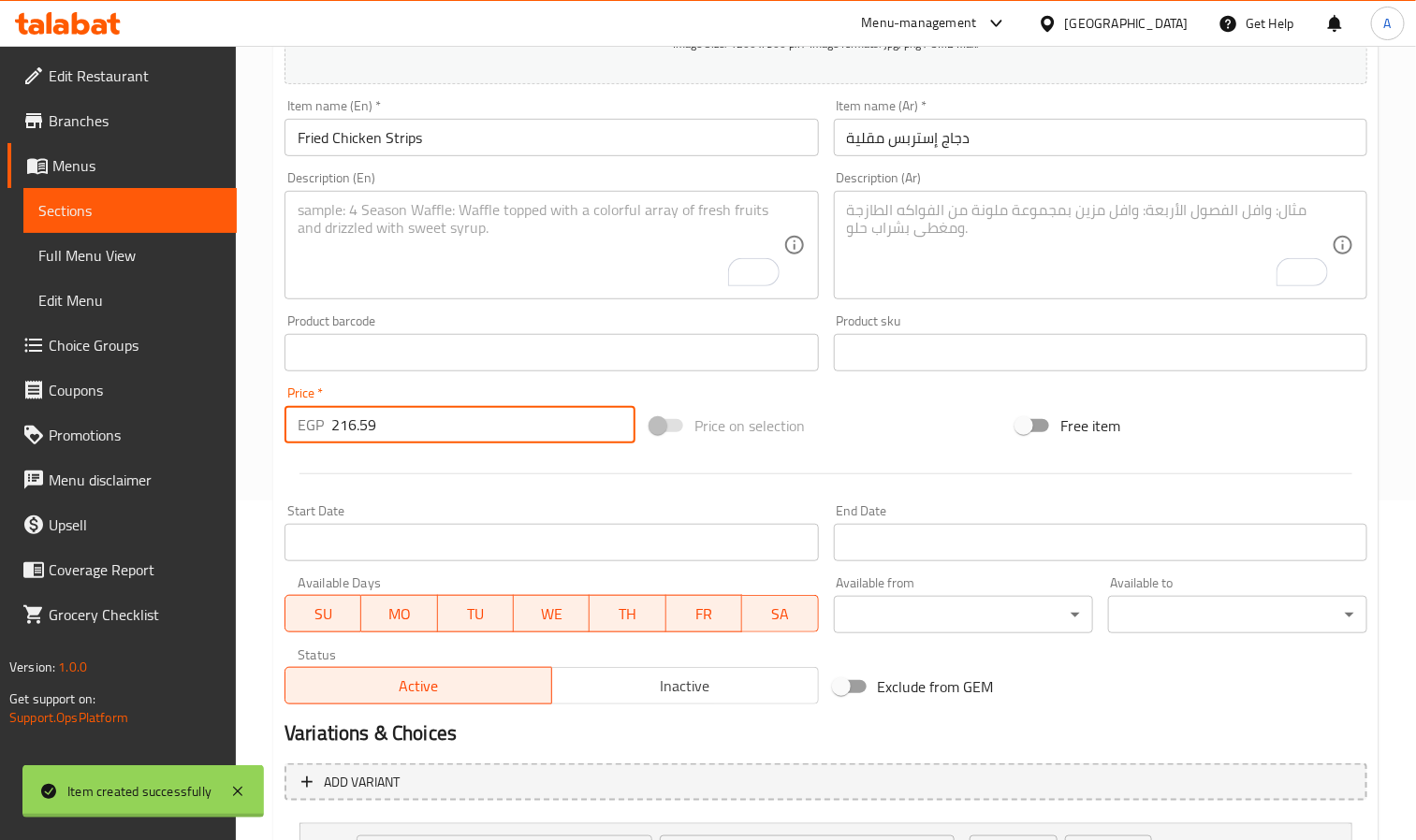
type input "0"
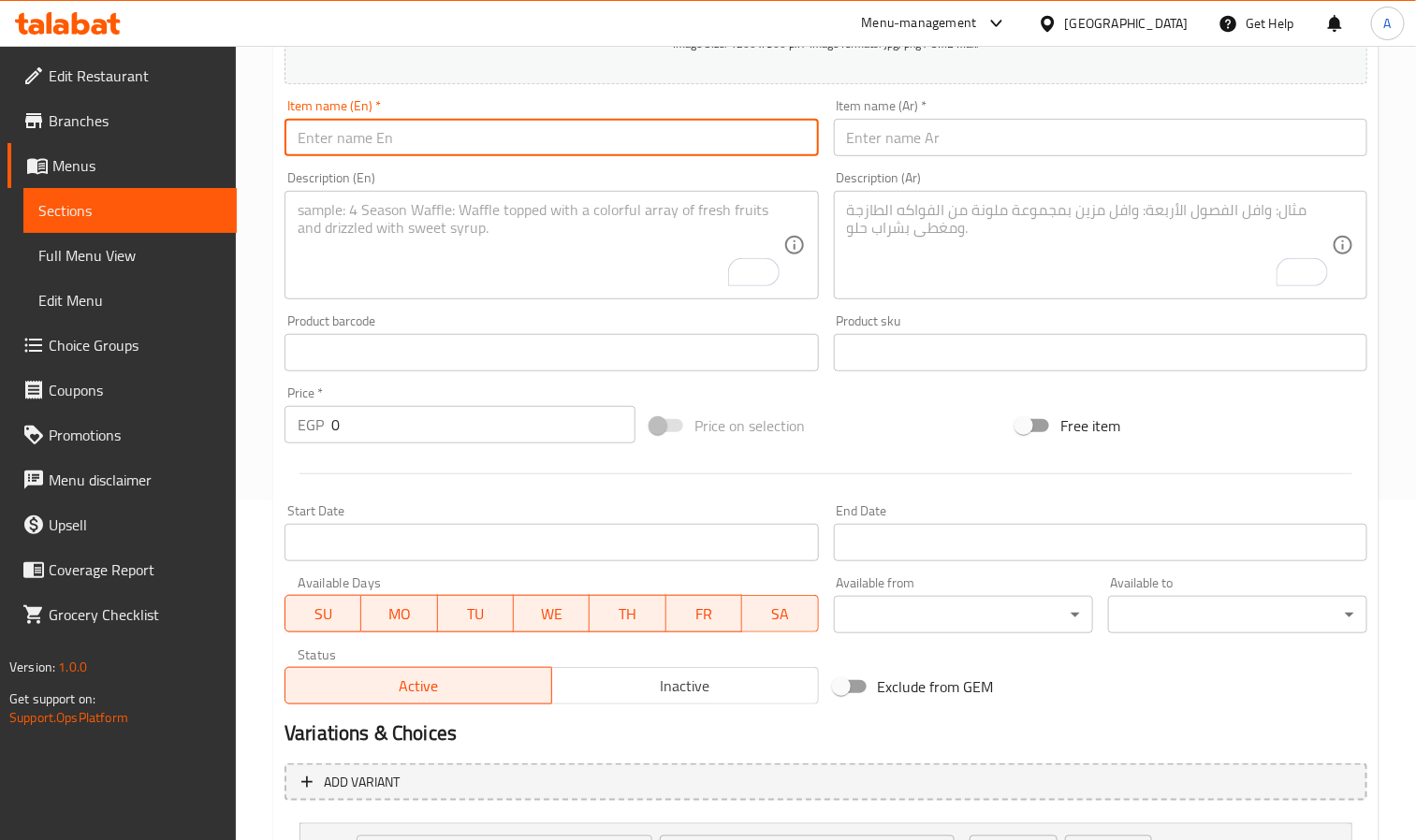
click at [316, 155] on input "text" at bounding box center [551, 137] width 534 height 37
paste input "Cordon Bleu Chicken"
type input "Cordon Bleu Chicken"
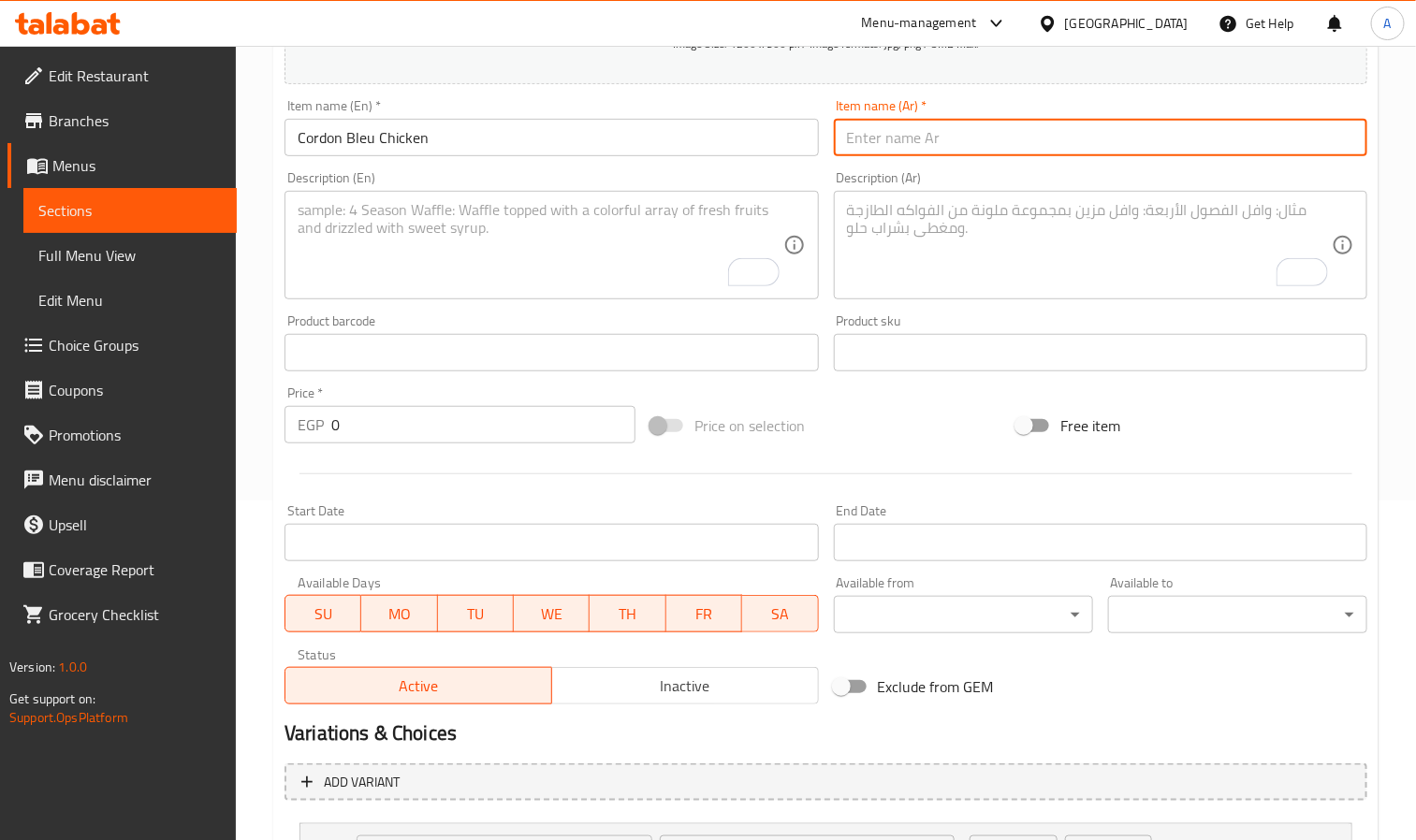
click at [995, 143] on input "text" at bounding box center [1100, 137] width 534 height 37
paste input "كوردون بلو"
type input "دجاج كوردون بلو"
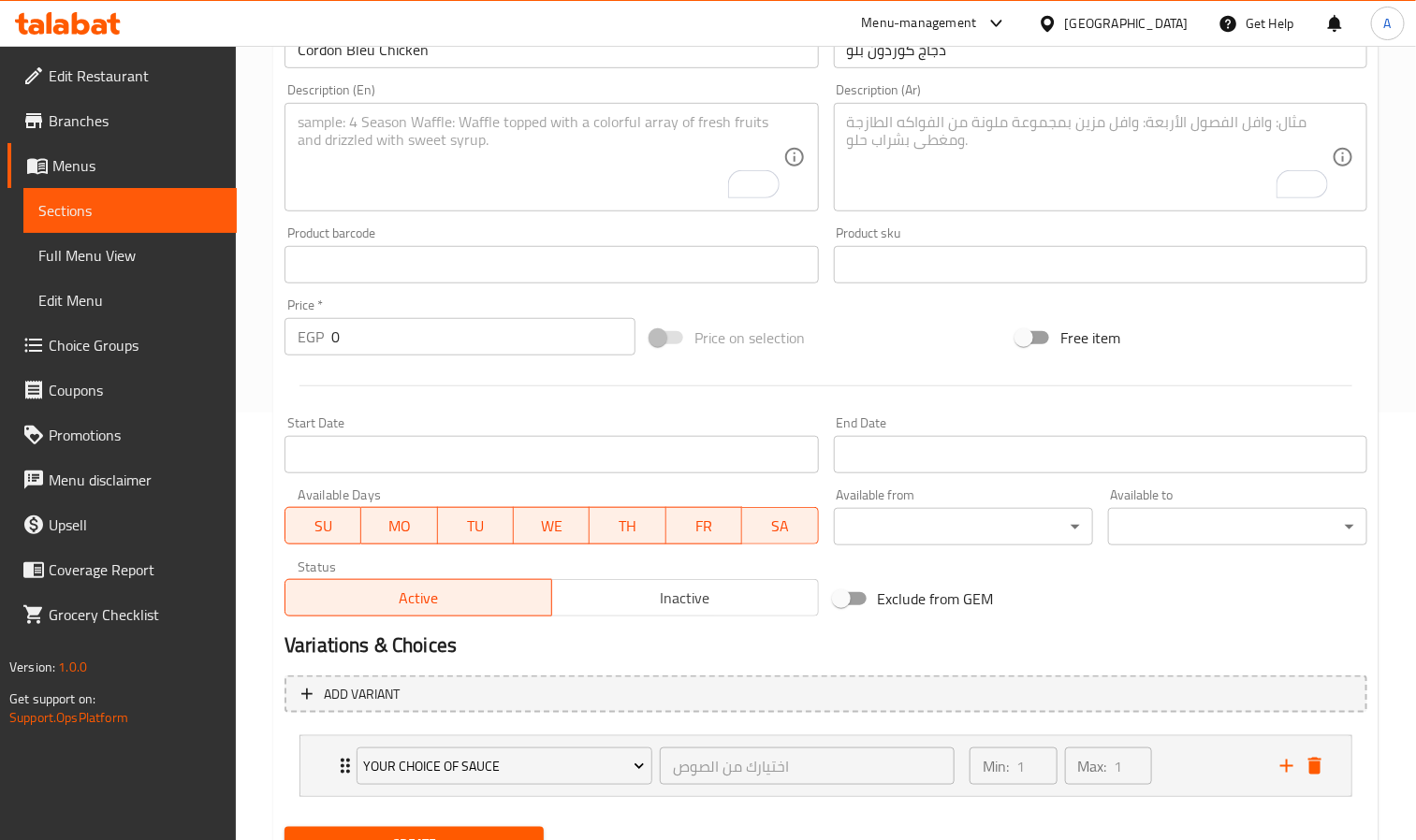
scroll to position [514, 0]
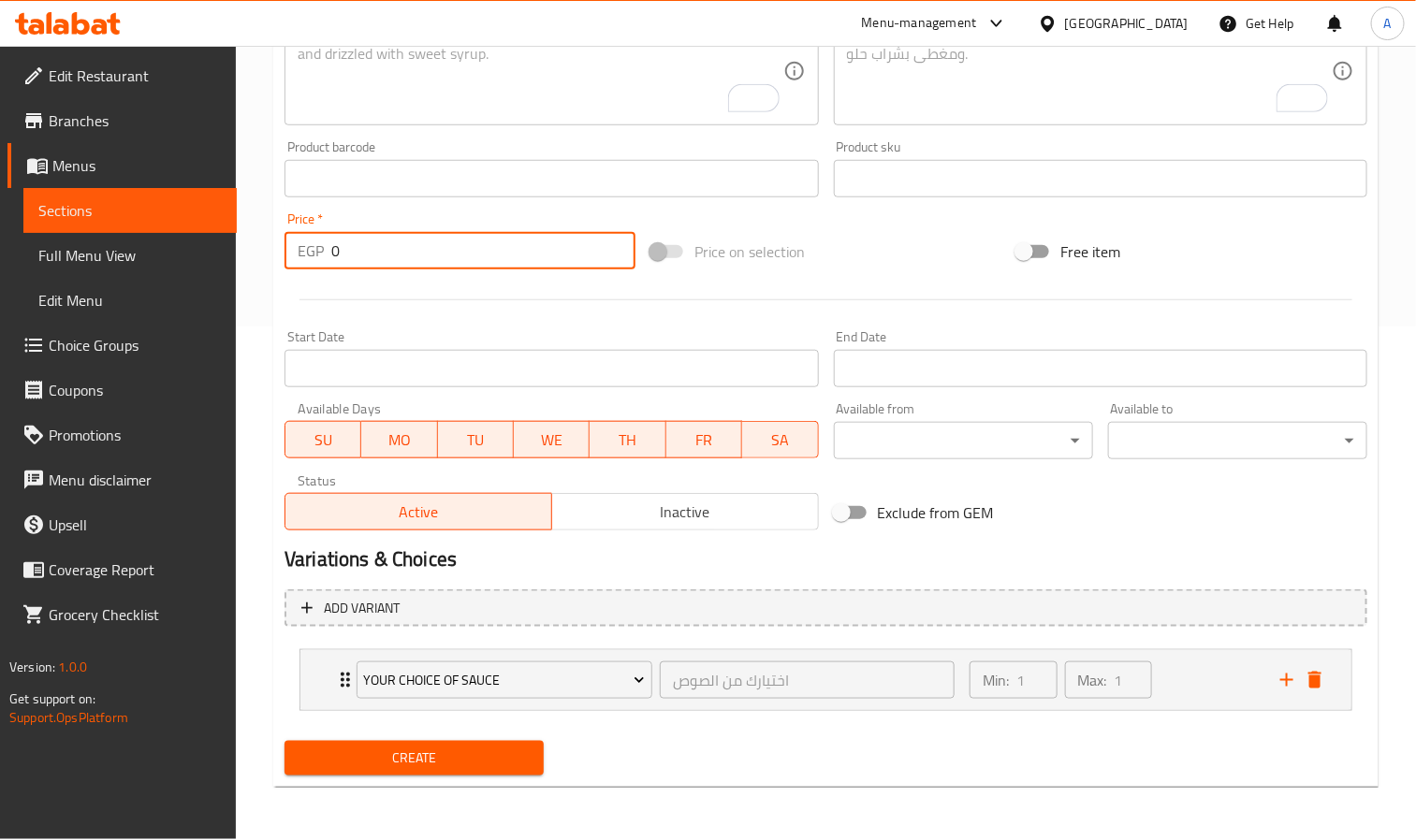
drag, startPoint x: 352, startPoint y: 245, endPoint x: 316, endPoint y: 251, distance: 36.5
click at [316, 251] on div "EGP 0 Price *" at bounding box center [460, 250] width 351 height 37
paste input "216.59"
type input "216.59"
click at [285, 741] on button "Create" at bounding box center [414, 758] width 259 height 35
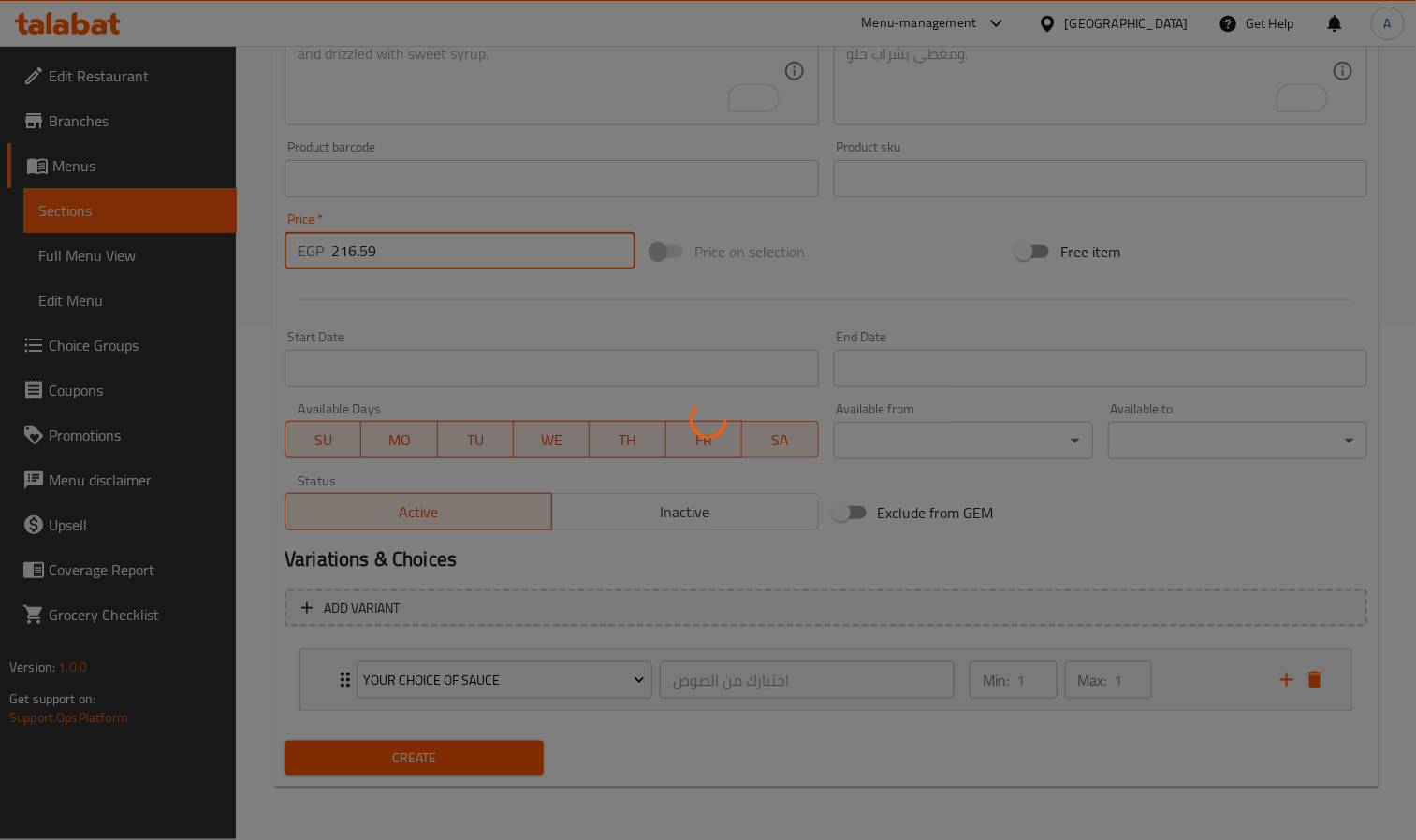
type input "0"
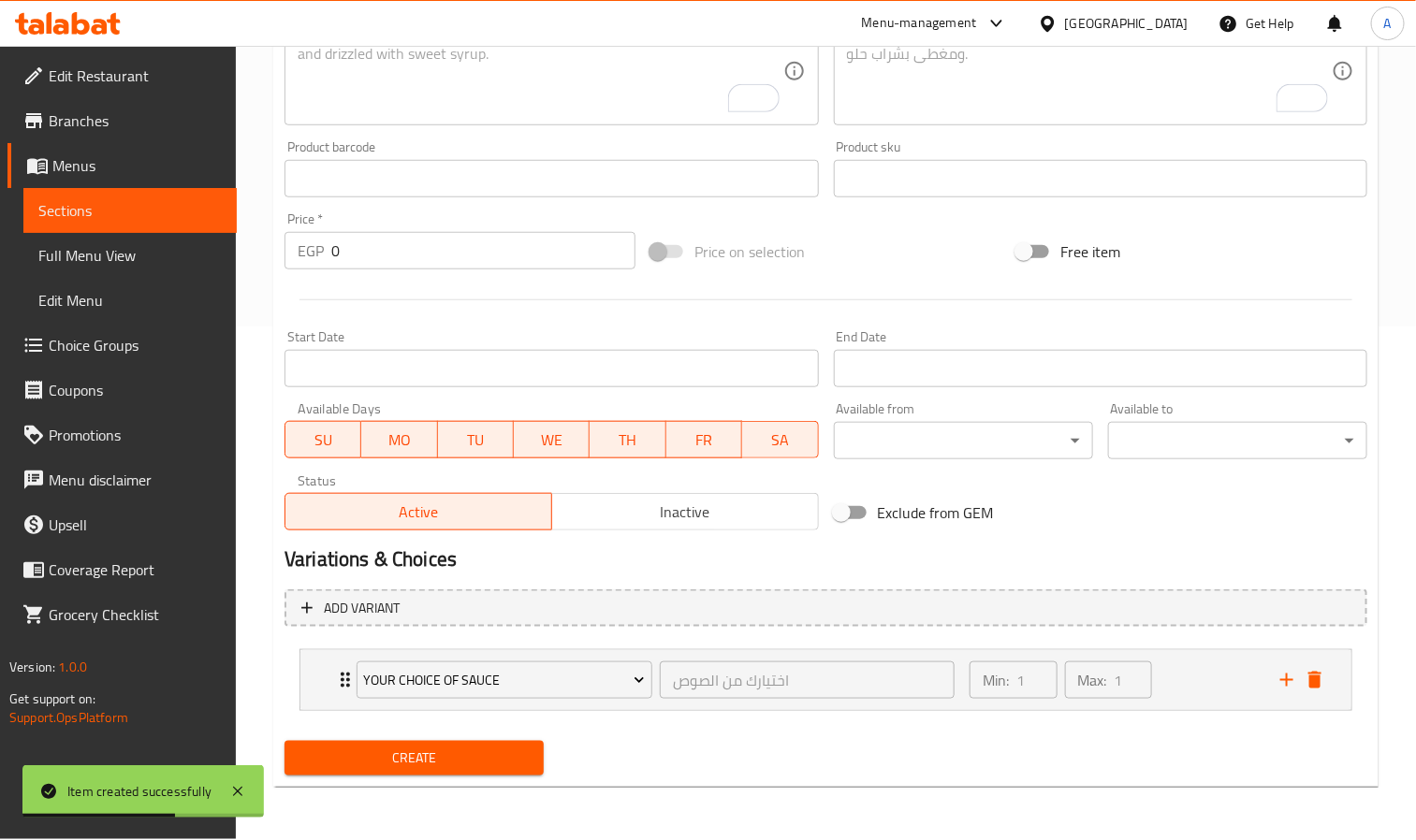
click at [295, 155] on div "Product barcode Product barcode" at bounding box center [551, 169] width 534 height 57
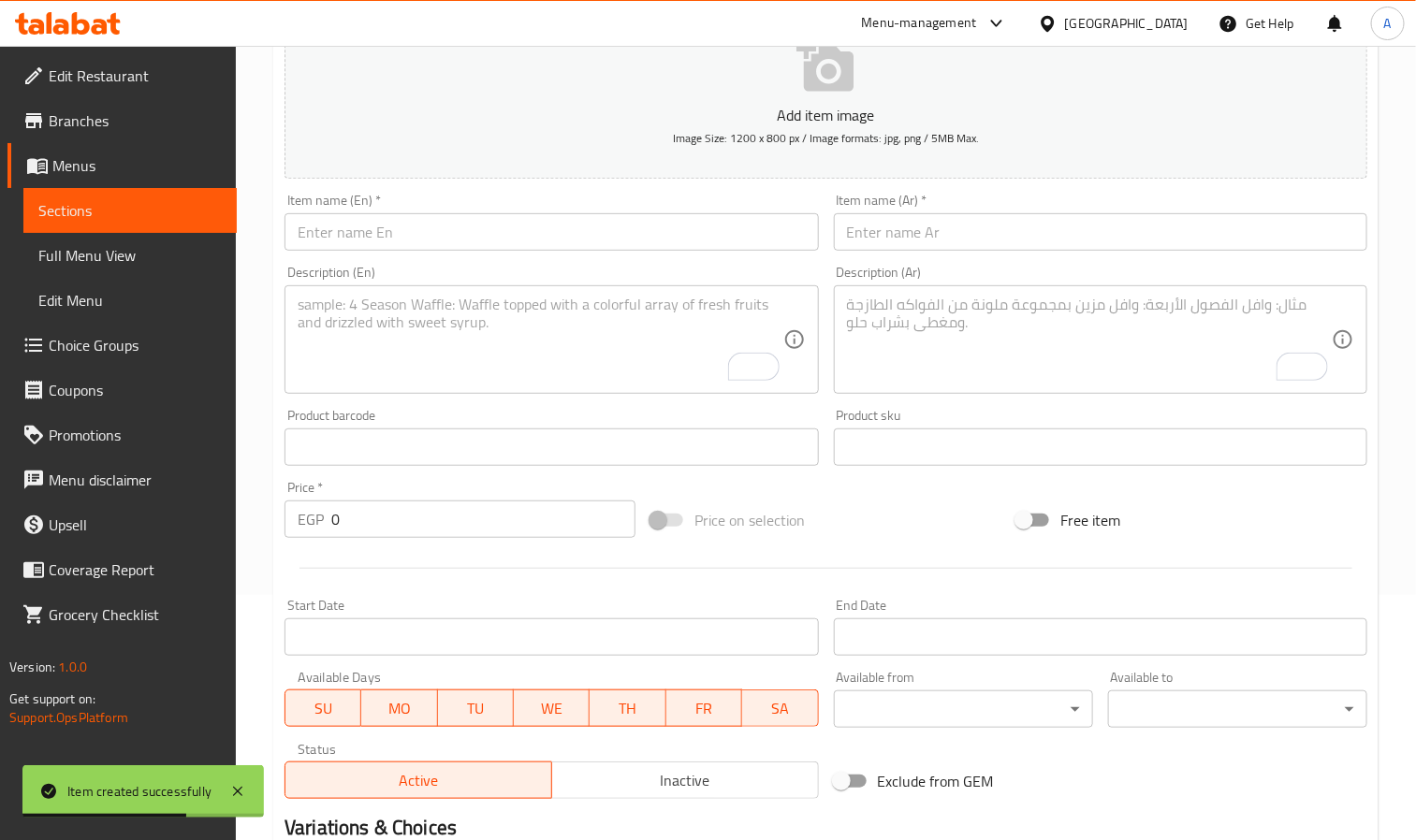
scroll to position [233, 0]
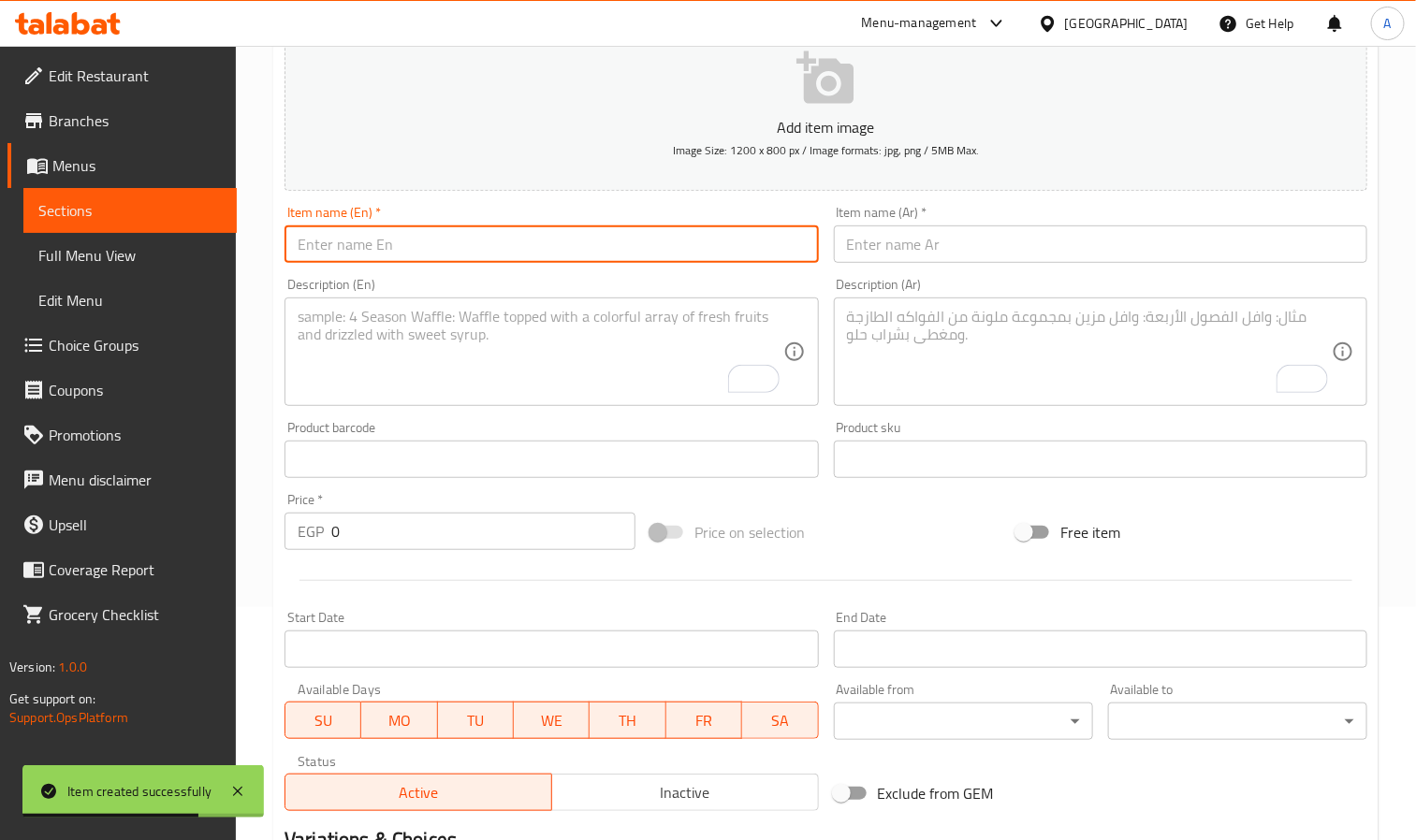
click at [358, 258] on input "text" at bounding box center [551, 244] width 534 height 37
paste input "Sweet Chilli Chicken"
type input "Sweet Chilli Chicken"
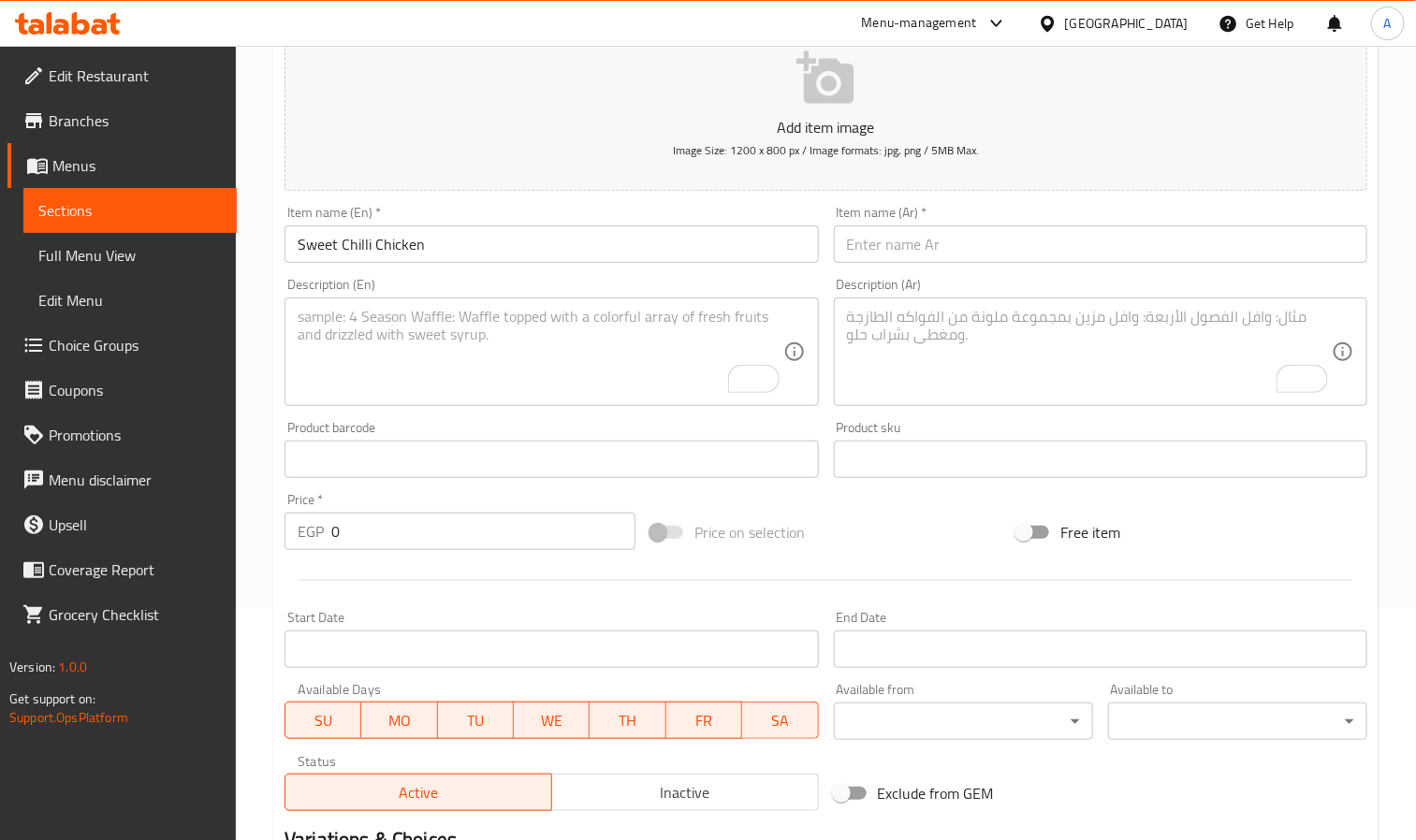
click at [1059, 237] on input "text" at bounding box center [1100, 244] width 534 height 37
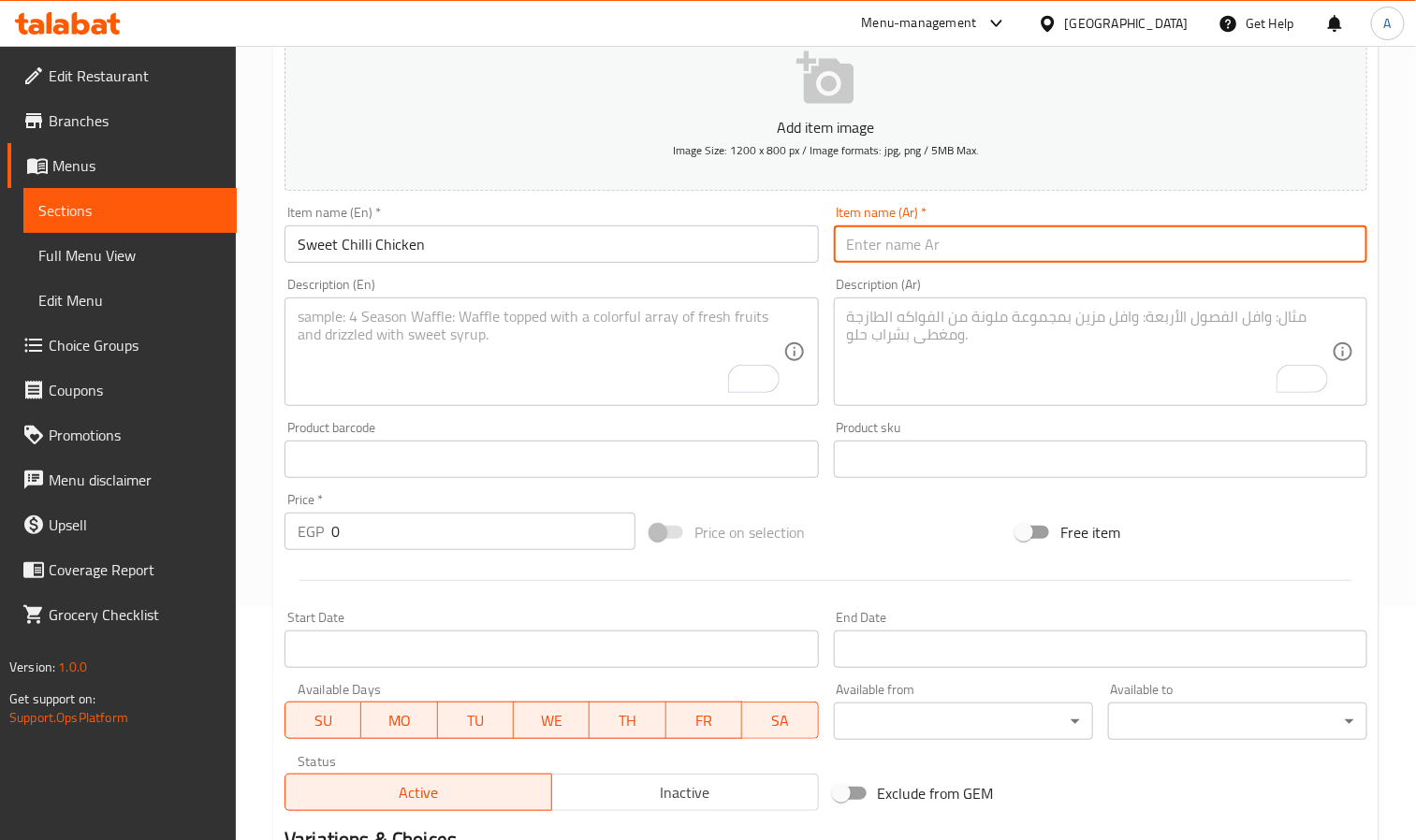
paste input "دجاج بالفلفل الحلو"
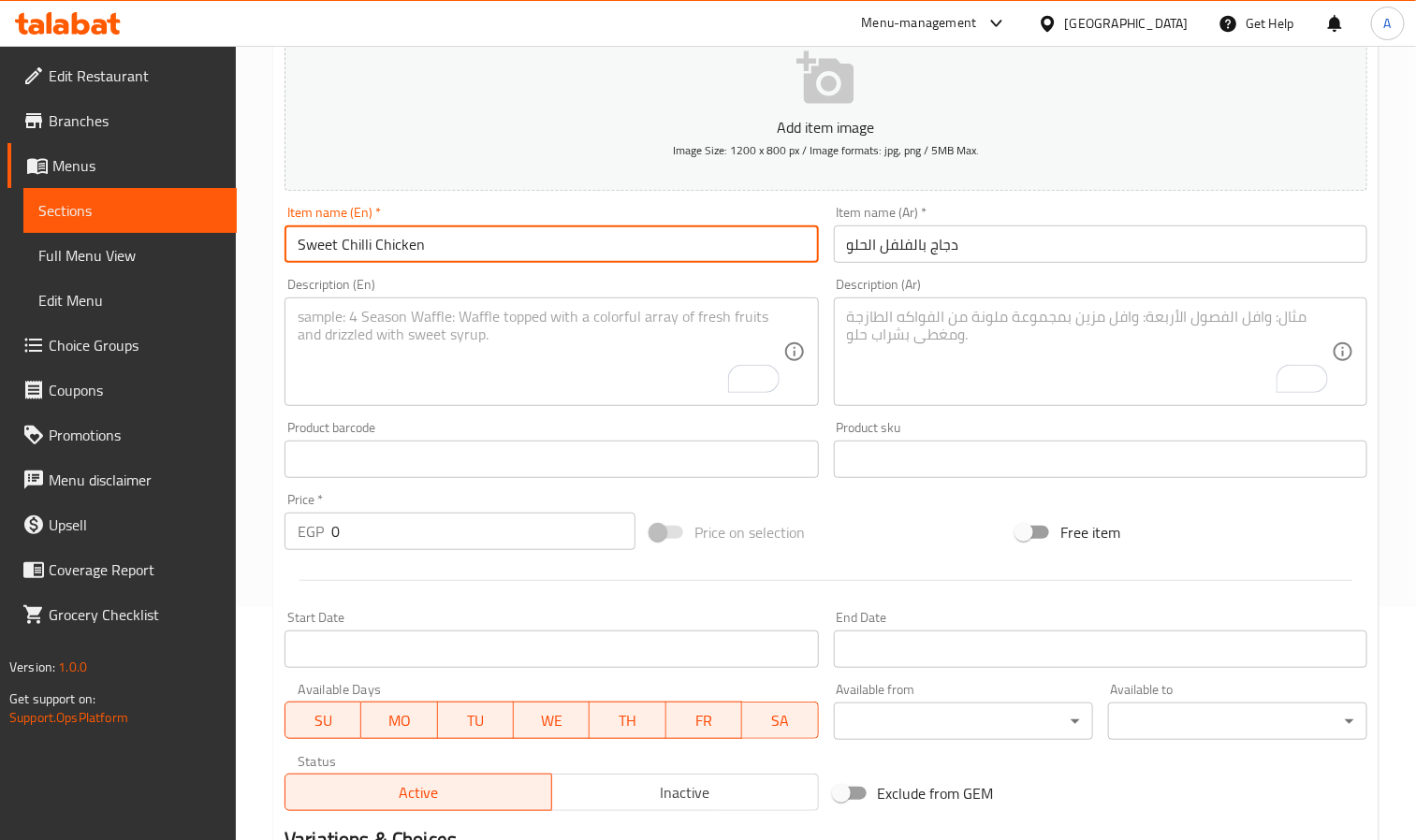
click at [319, 240] on input "Sweet Chilli Chicken" at bounding box center [551, 244] width 534 height 37
drag, startPoint x: 319, startPoint y: 240, endPoint x: 359, endPoint y: 245, distance: 40.3
click at [359, 245] on input "Sweet Chilli Chicken" at bounding box center [551, 244] width 534 height 37
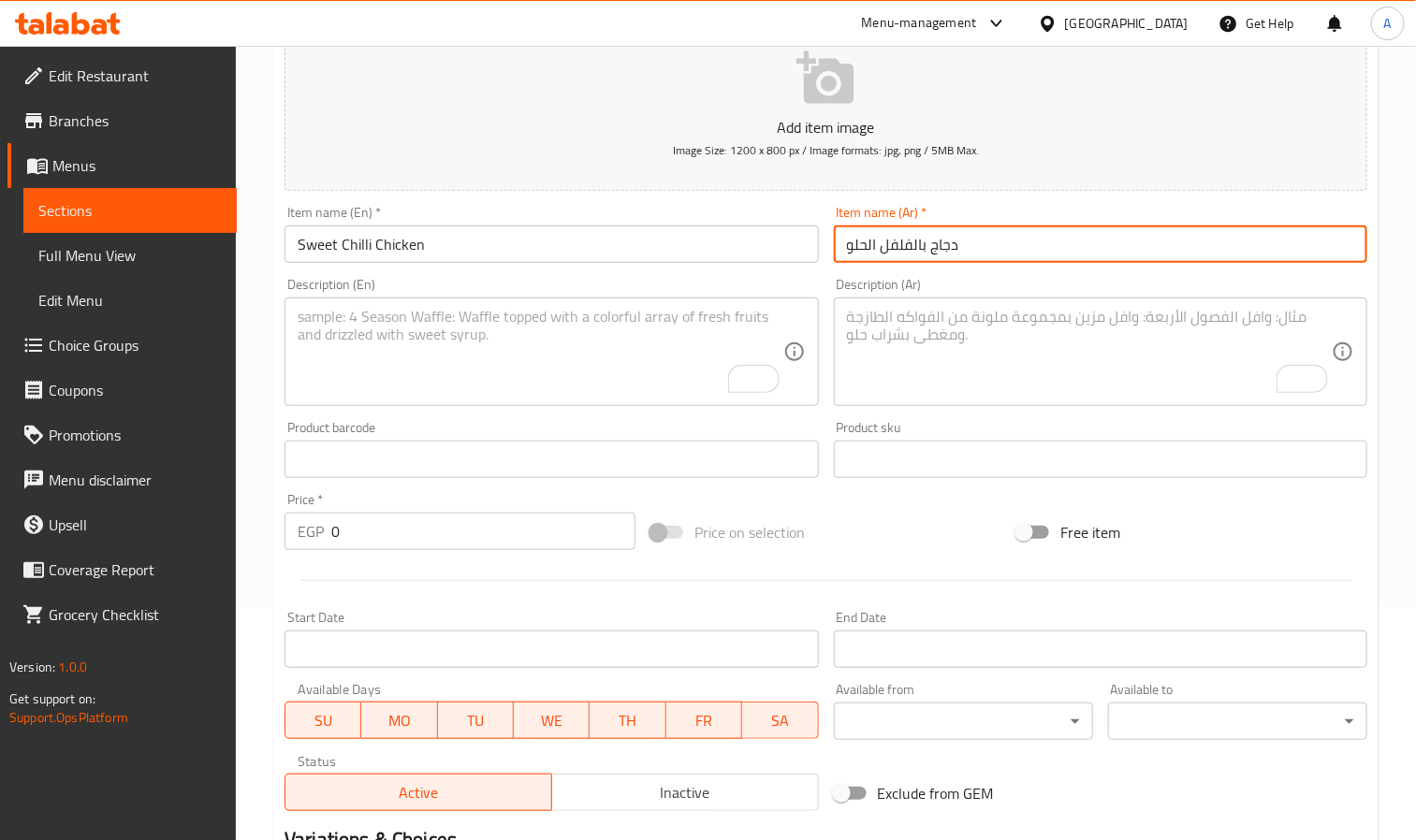
drag, startPoint x: 846, startPoint y: 248, endPoint x: 915, endPoint y: 258, distance: 69.7
click at [915, 258] on input "دجاج بالفلفل الحلو" at bounding box center [1100, 244] width 534 height 37
paste input "حلو حار"
type input "دجاج بالحلو حار"
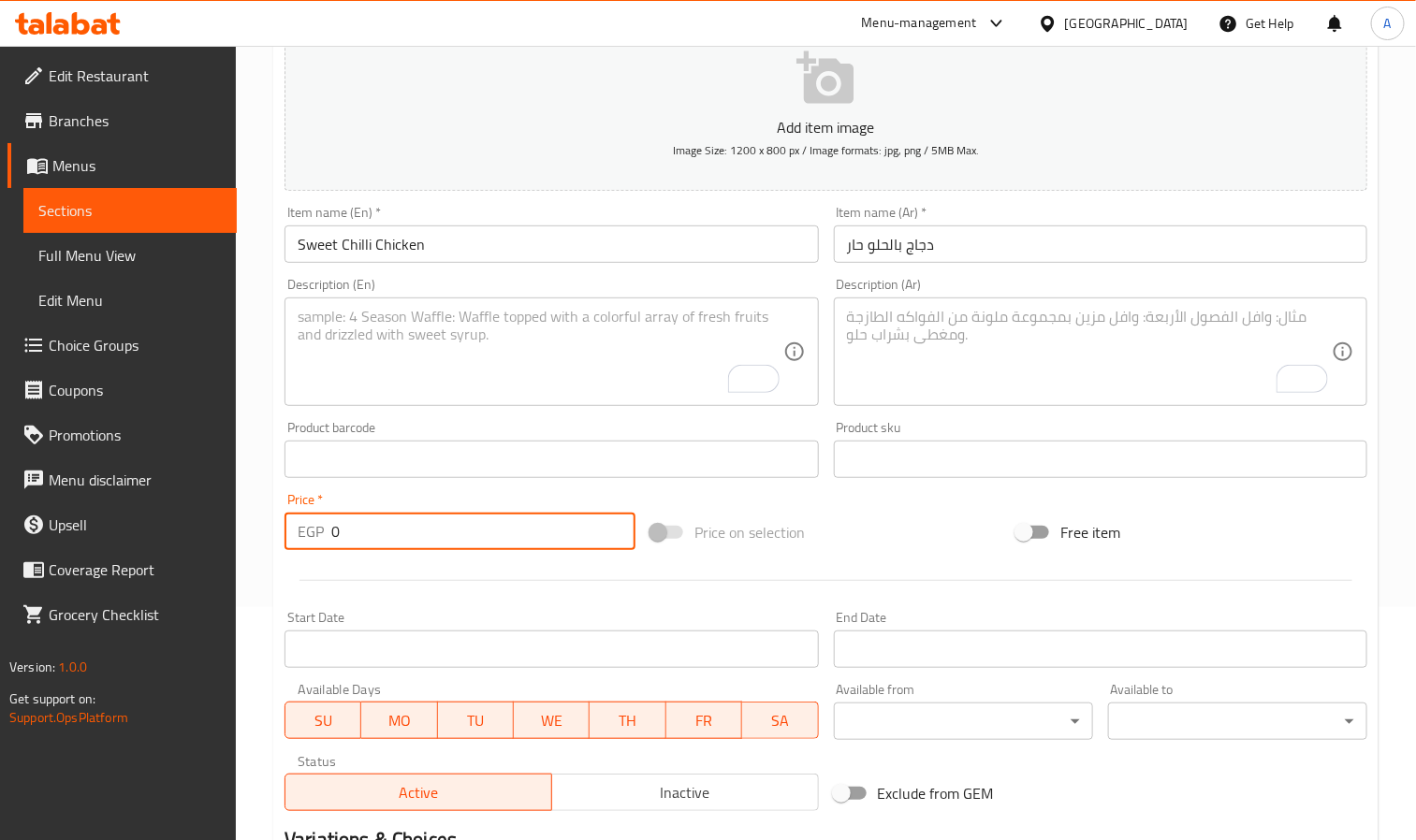
drag, startPoint x: 368, startPoint y: 525, endPoint x: 309, endPoint y: 531, distance: 59.3
click at [309, 531] on div "EGP 0 Price *" at bounding box center [460, 531] width 351 height 37
paste input "216.59"
type input "216.59"
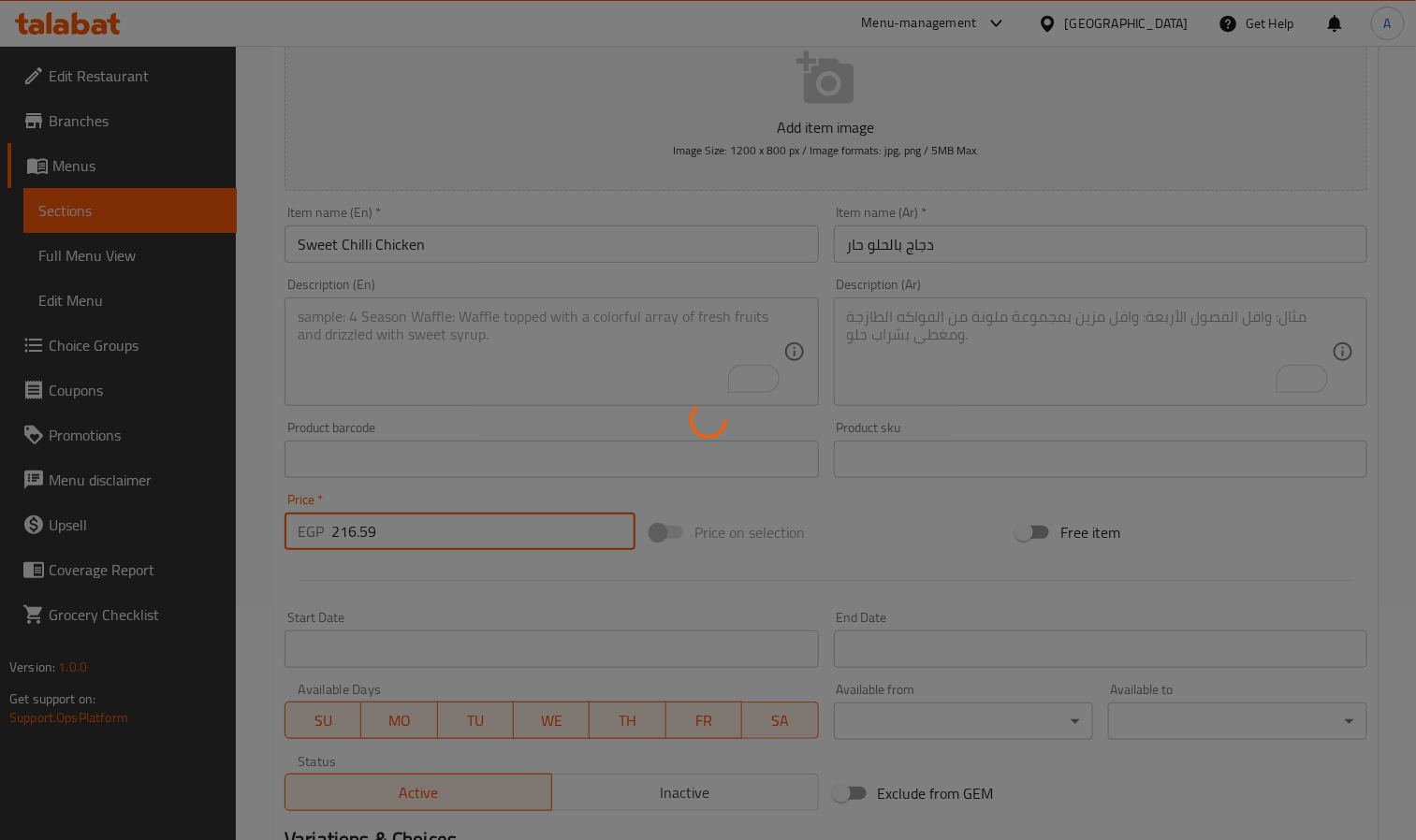
type input "0"
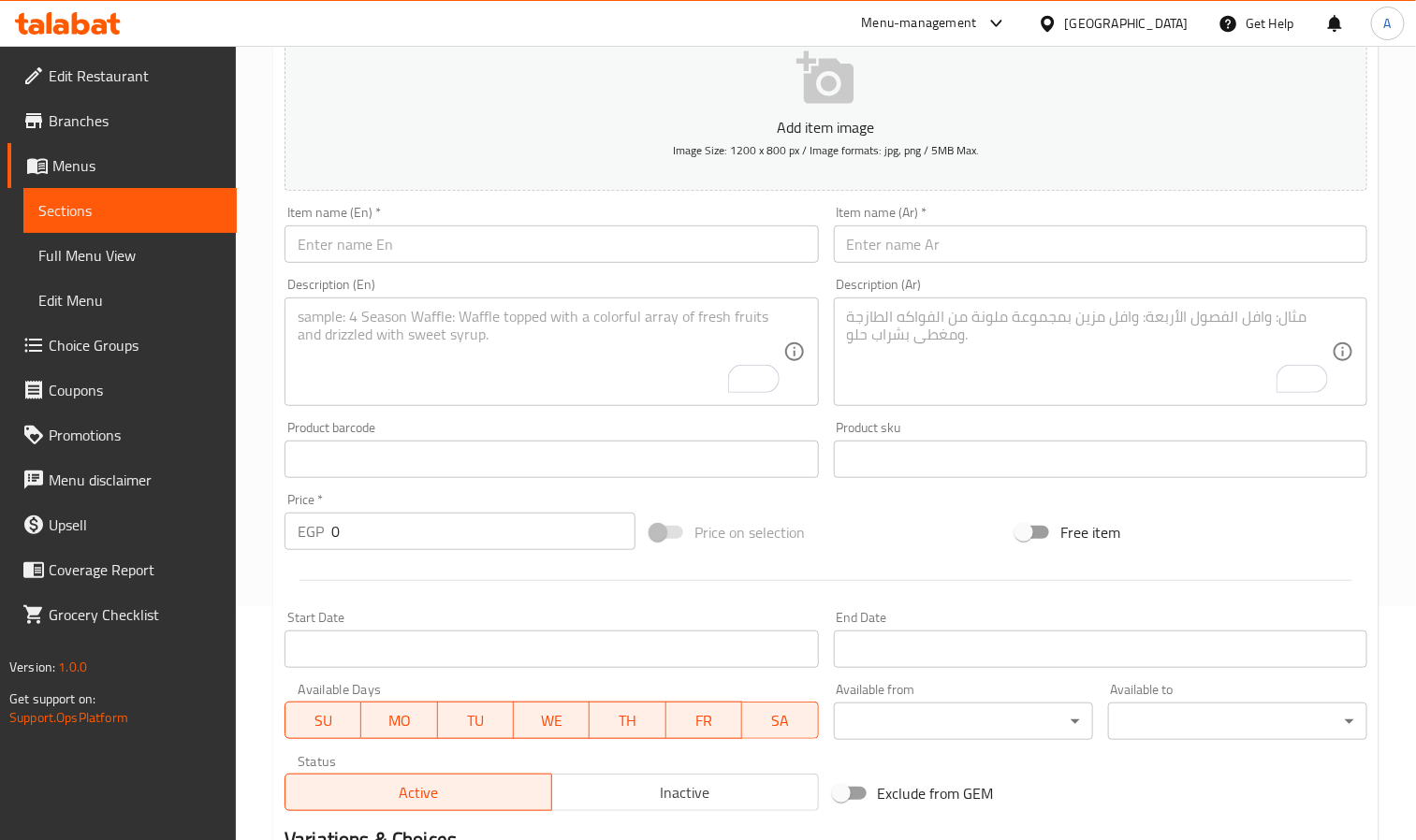
click at [326, 226] on input "text" at bounding box center [551, 244] width 534 height 37
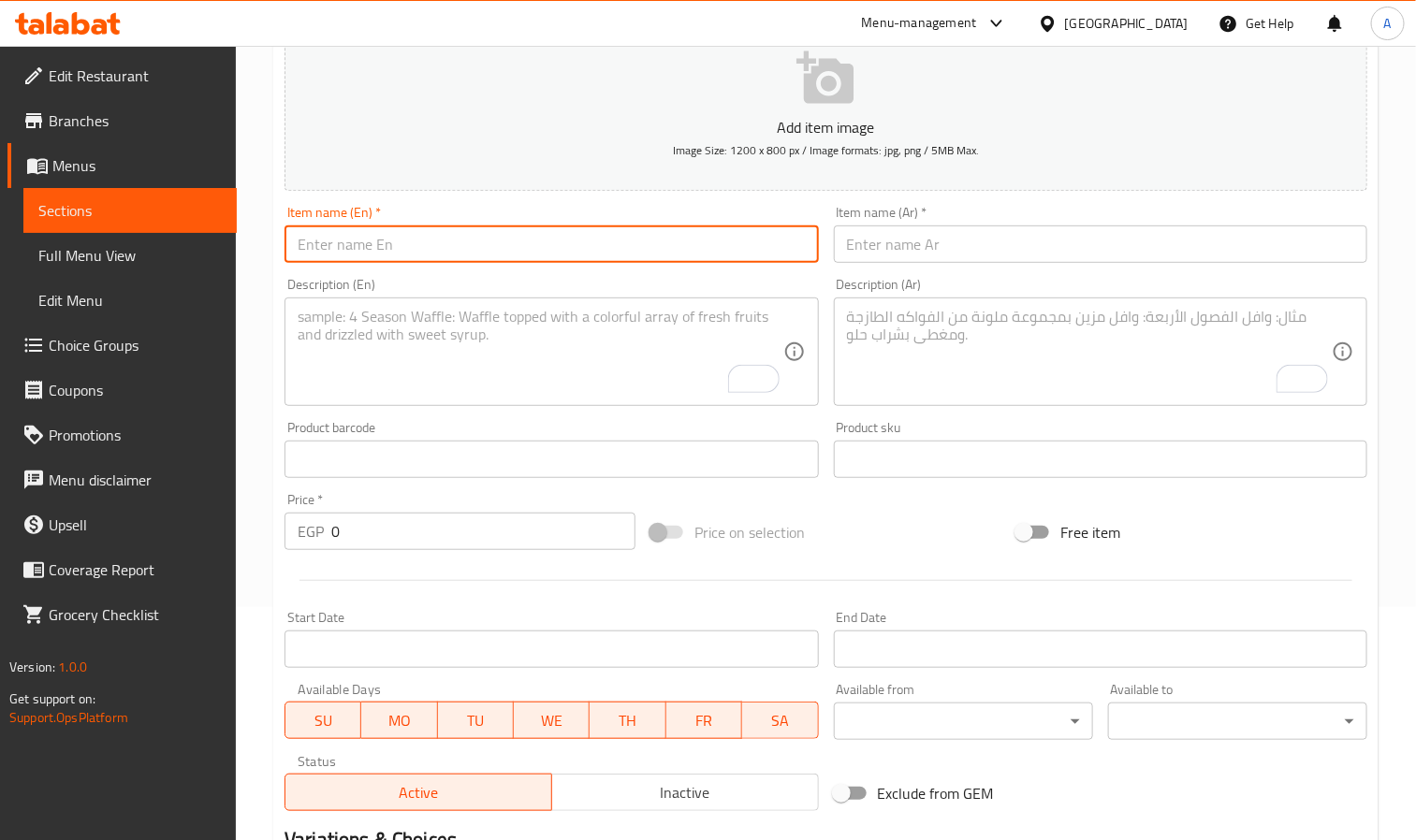
paste input "Santa Fe Steak Rolls"
type input "Santa Fe Steak Rolls"
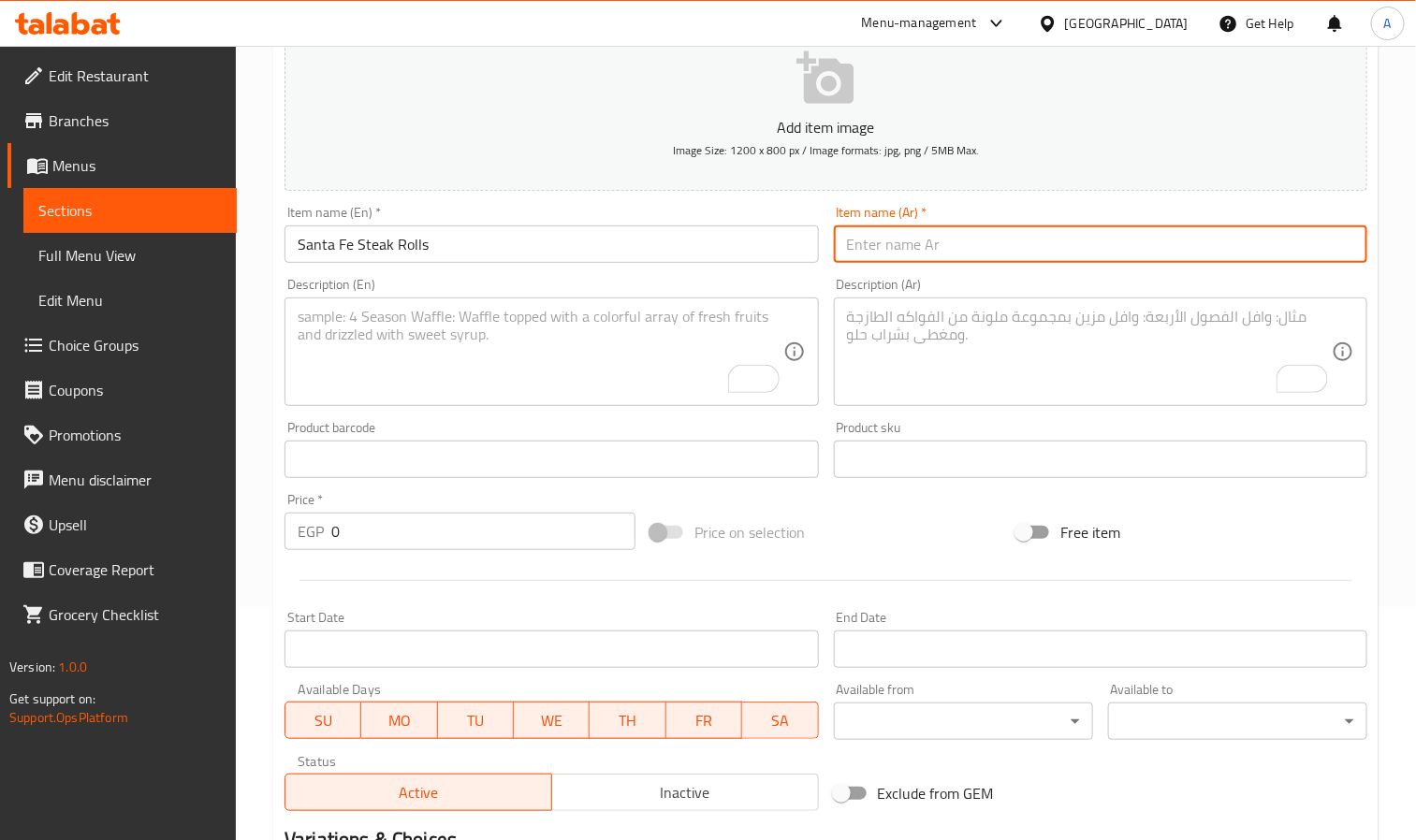
click at [988, 239] on input "text" at bounding box center [1100, 244] width 534 height 37
click at [888, 245] on input "text" at bounding box center [1100, 244] width 534 height 37
type input "سانتافيه إستيك رول"
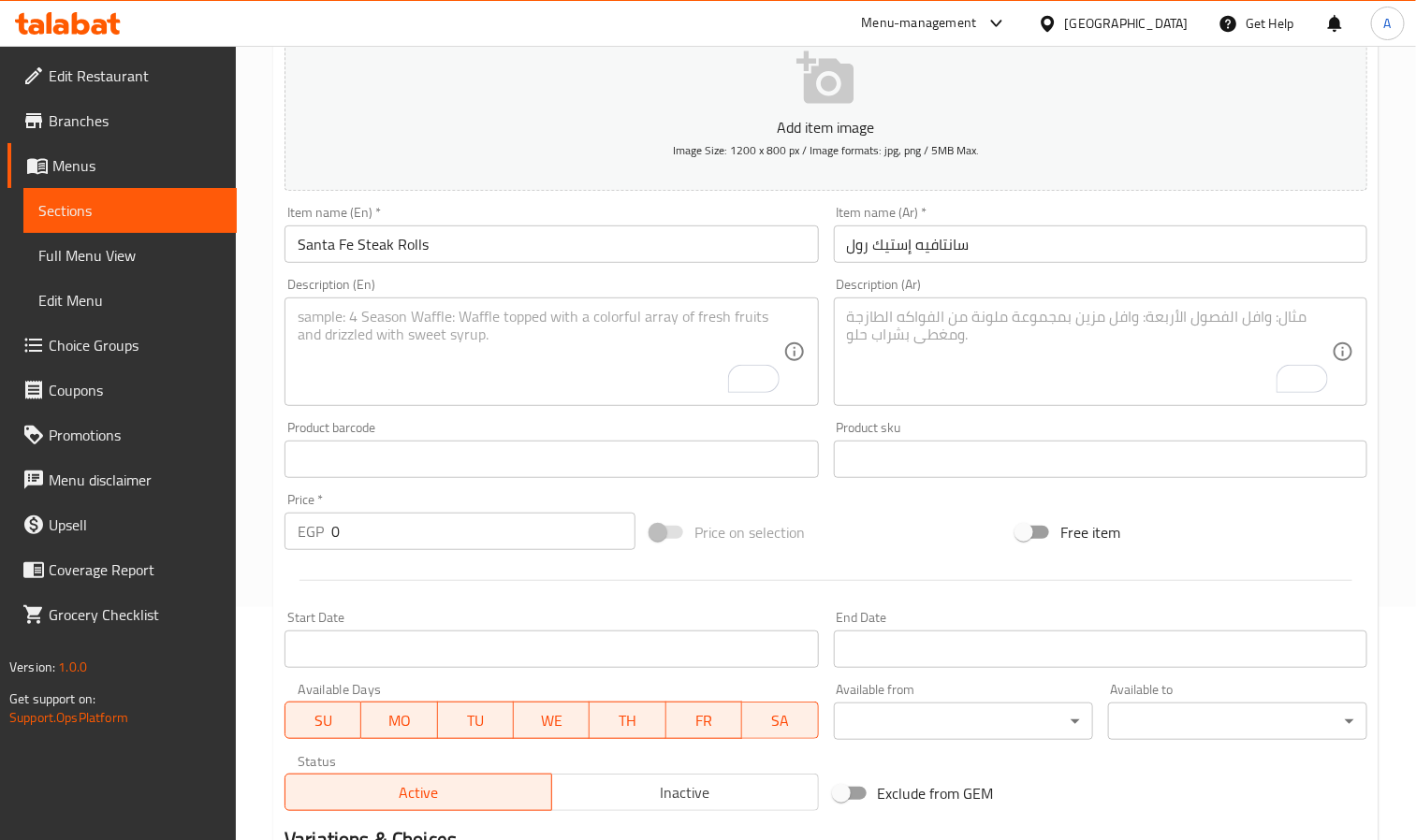
click at [326, 351] on textarea "To enrich screen reader interactions, please activate Accessibility in Grammarl…" at bounding box center [540, 353] width 485 height 89
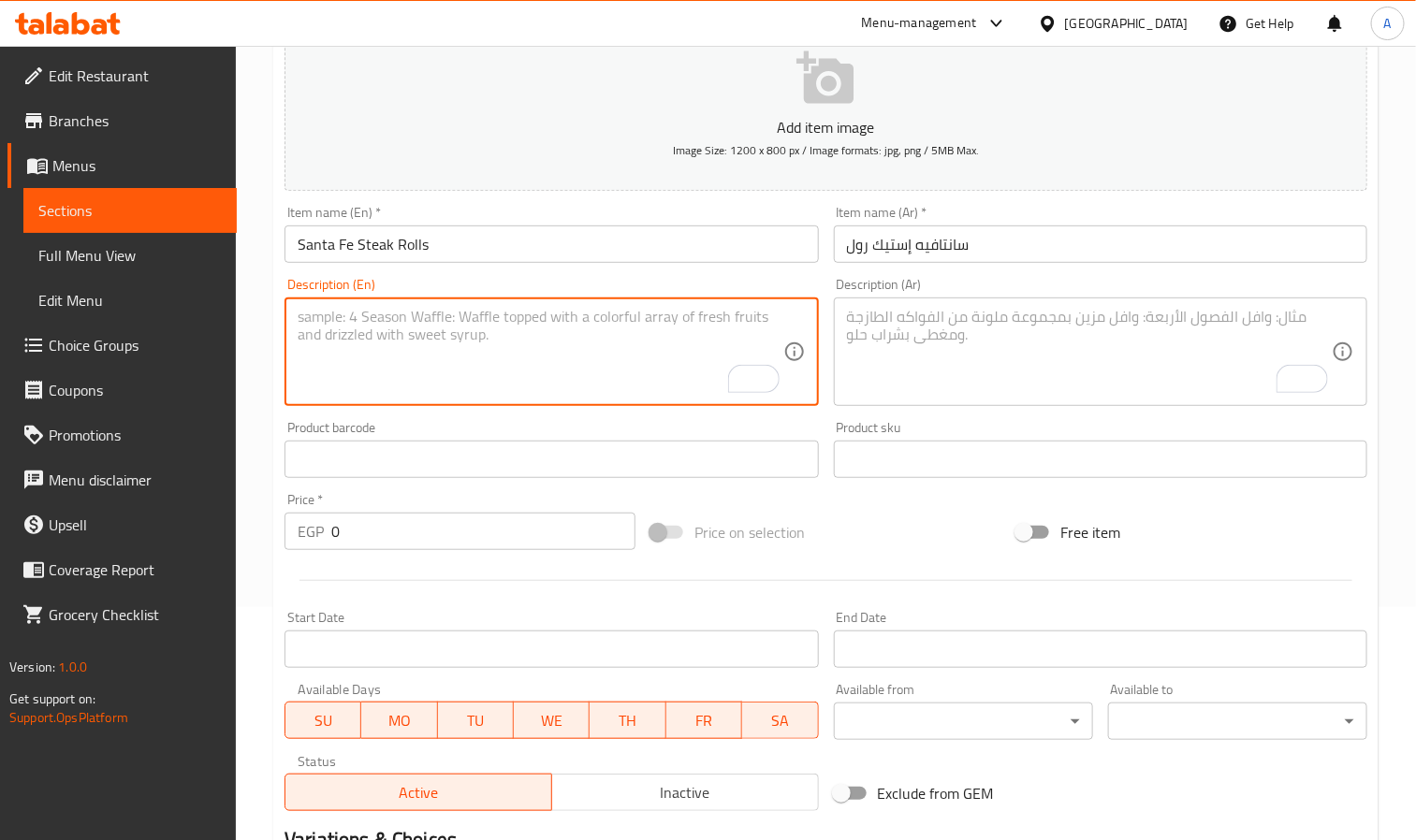
paste textarea "With cheese sauce"
type textarea "With cheese sauce"
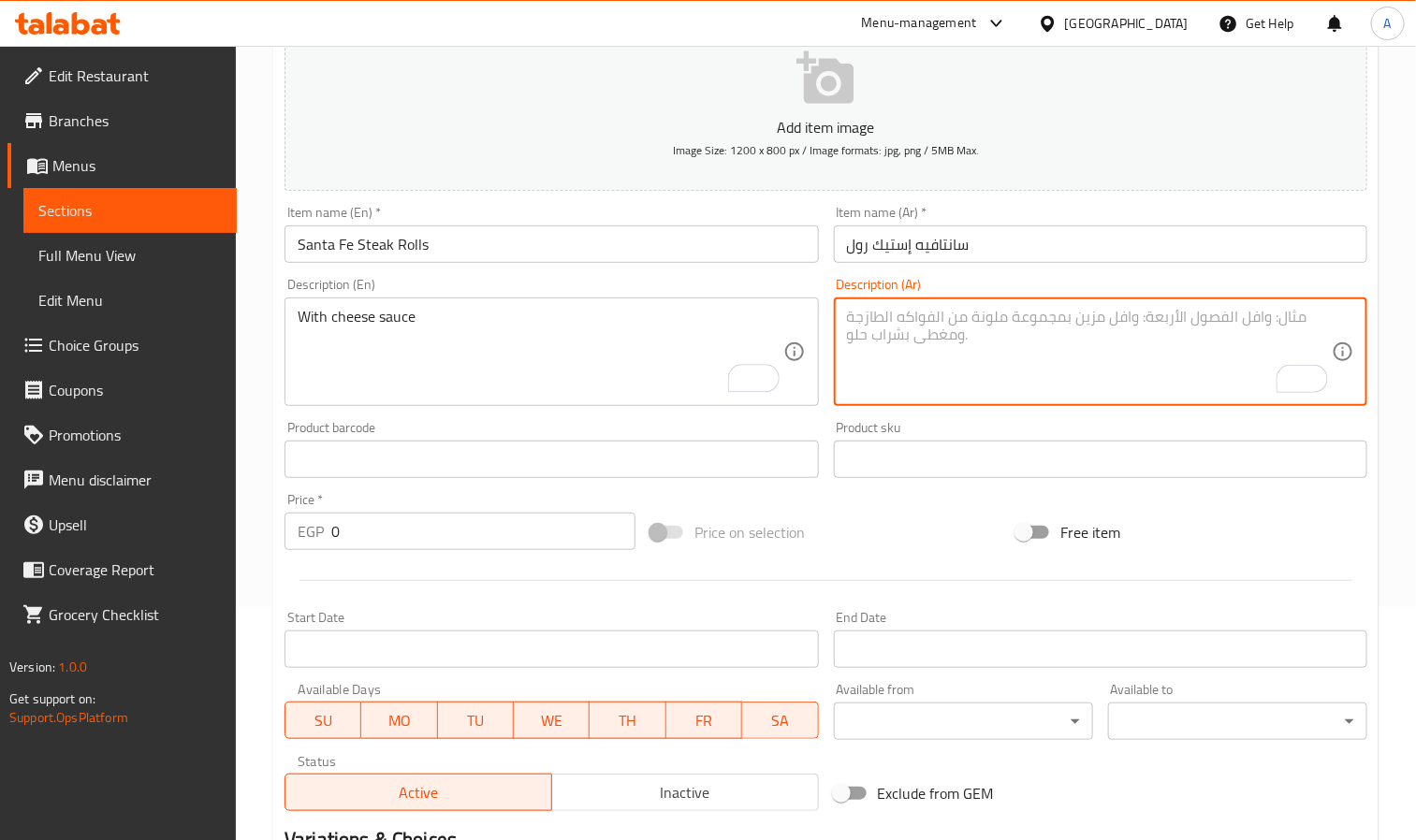
click at [964, 380] on textarea "To enrich screen reader interactions, please activate Accessibility in Grammarl…" at bounding box center [1089, 353] width 485 height 89
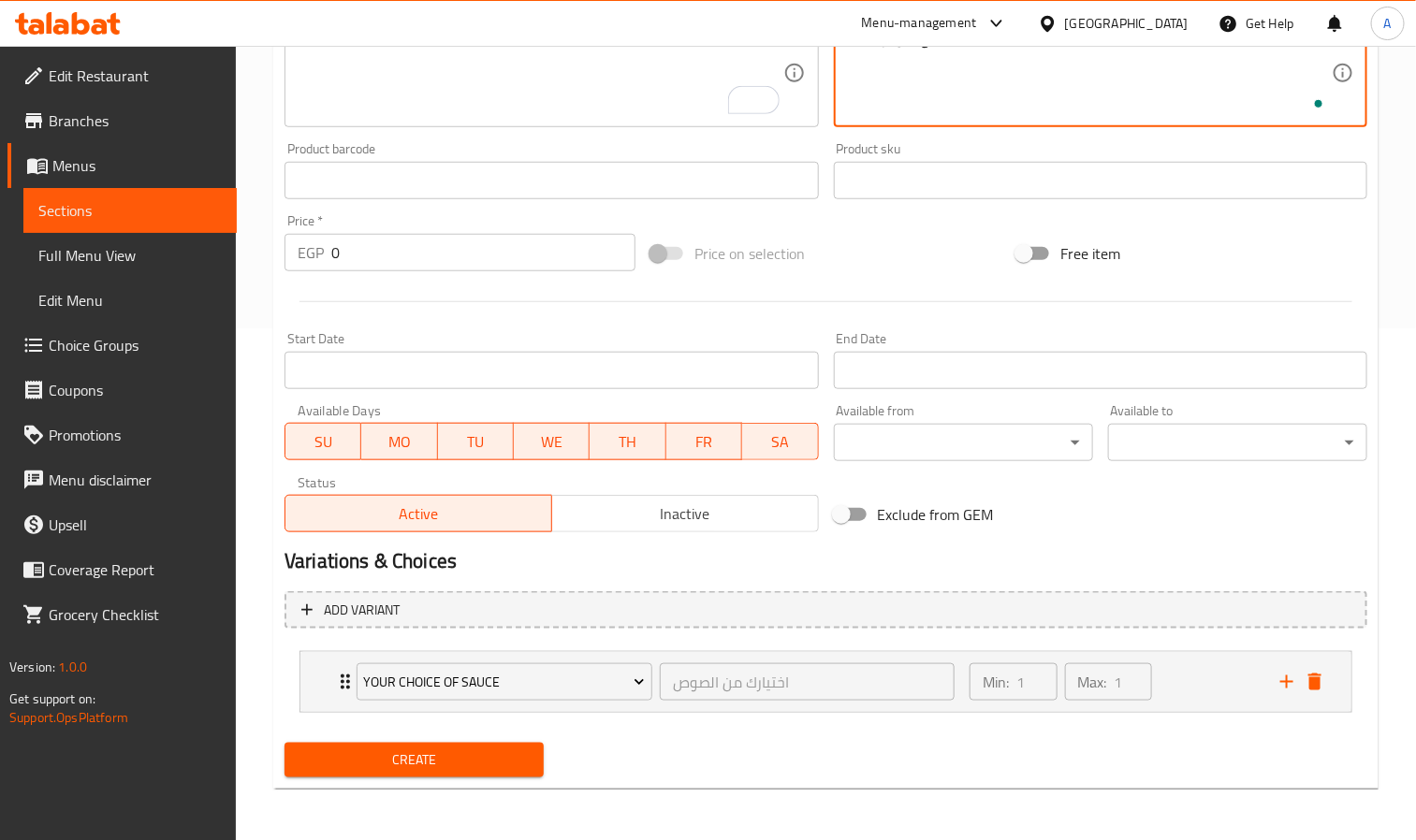
scroll to position [514, 0]
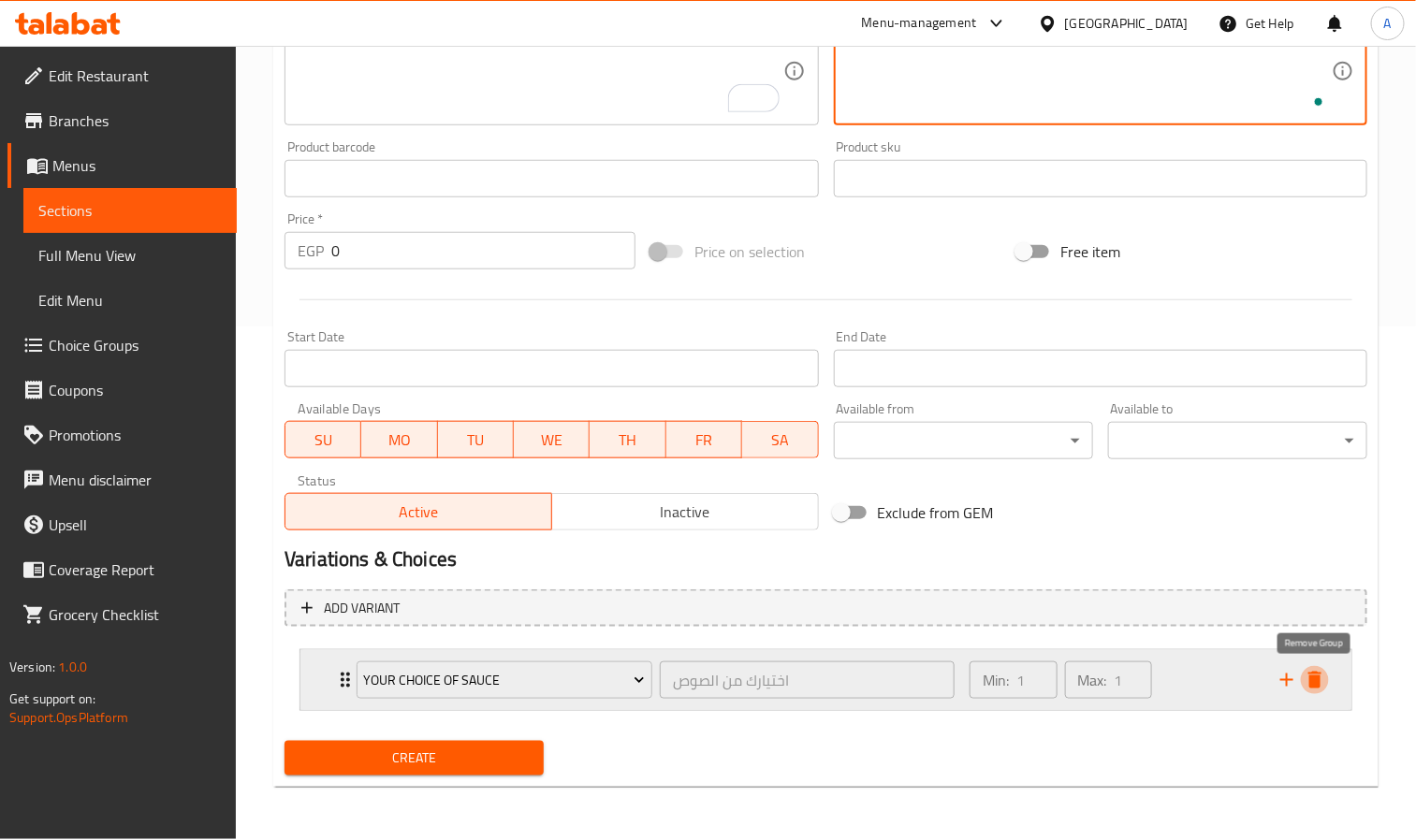
click at [1310, 677] on icon "delete" at bounding box center [1315, 681] width 13 height 17
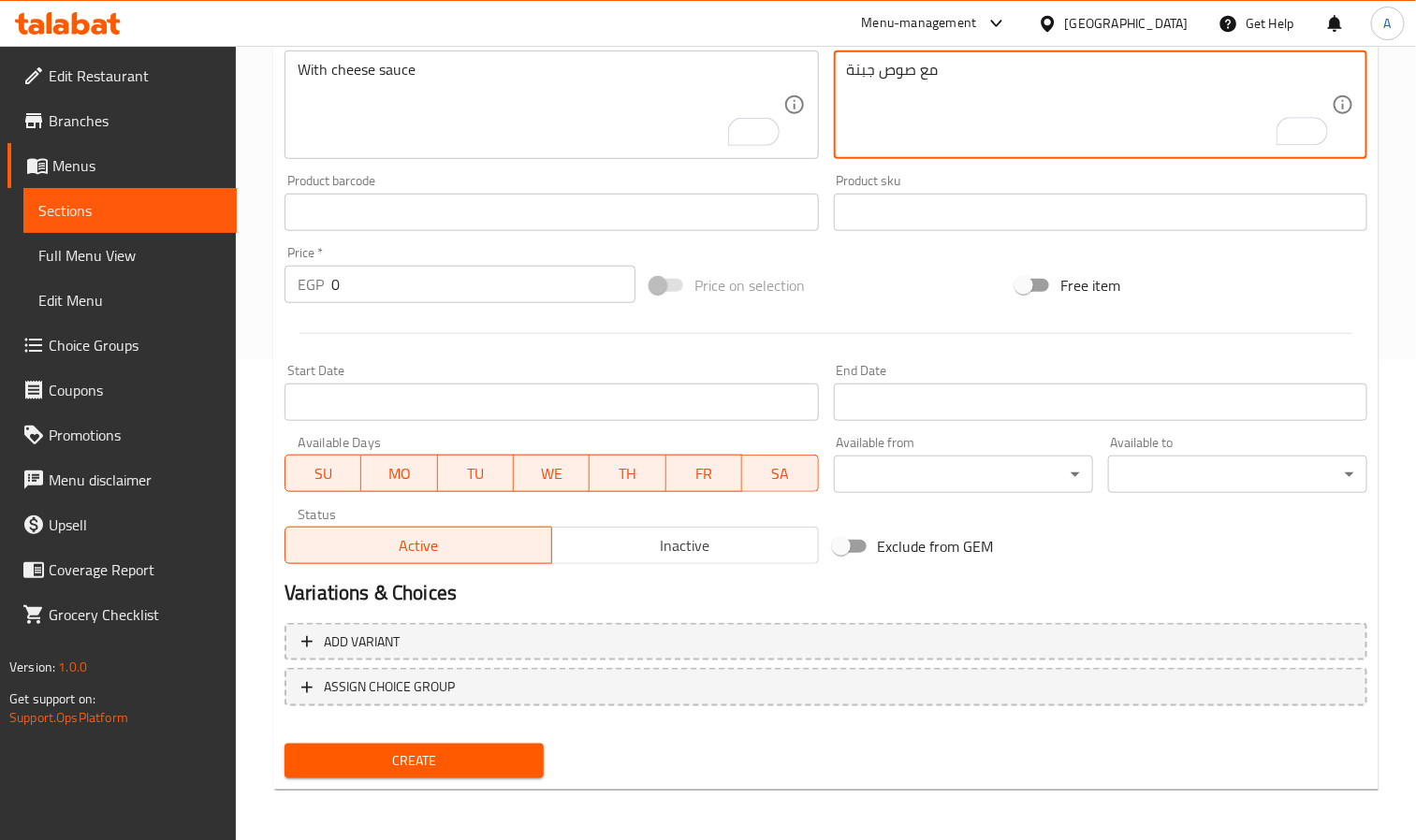
type textarea "مع صوص جبنة"
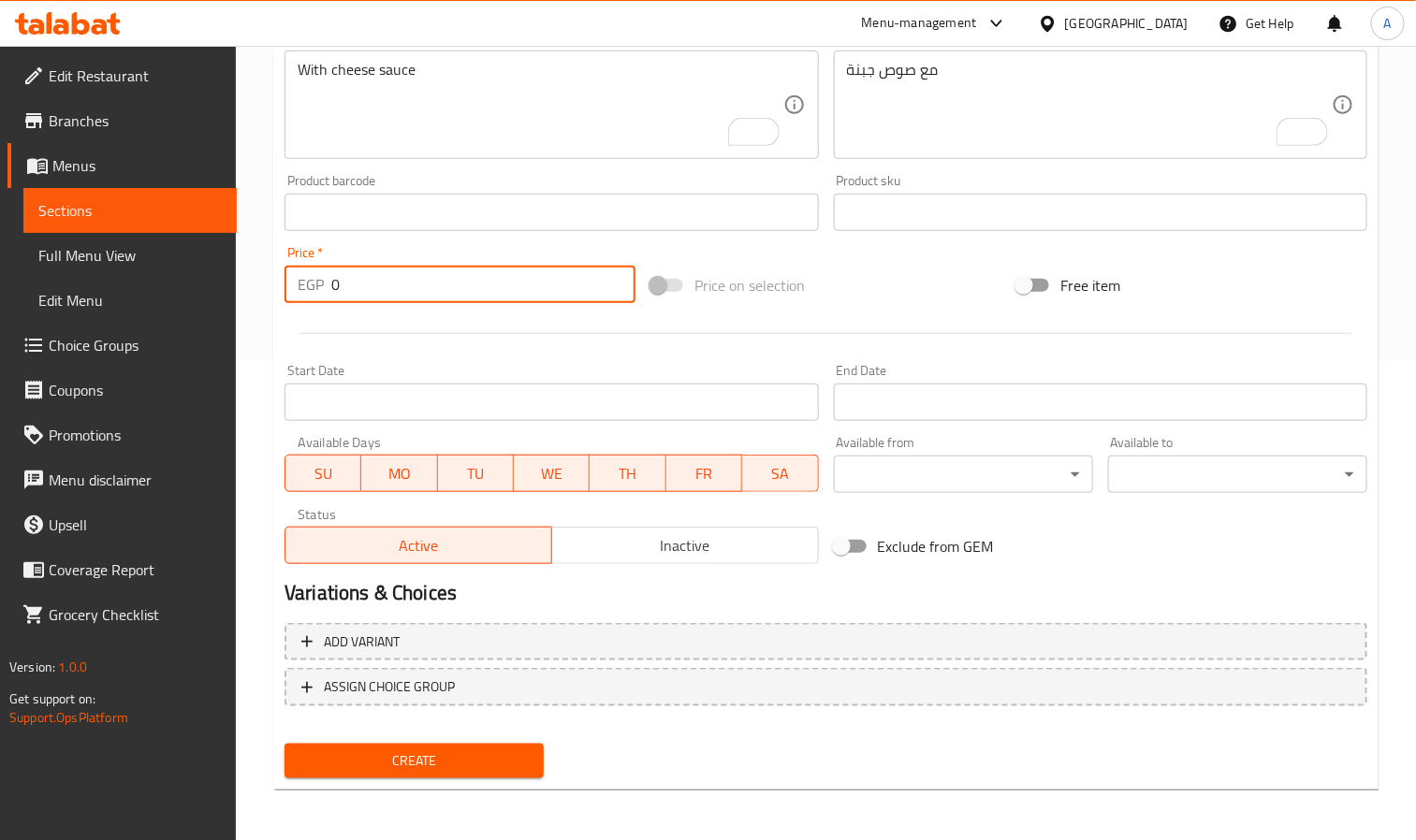
drag, startPoint x: 366, startPoint y: 284, endPoint x: 325, endPoint y: 298, distance: 43.3
click at [325, 298] on div "EGP 0 Price *" at bounding box center [460, 283] width 351 height 37
paste input "227.99"
type input "227.99"
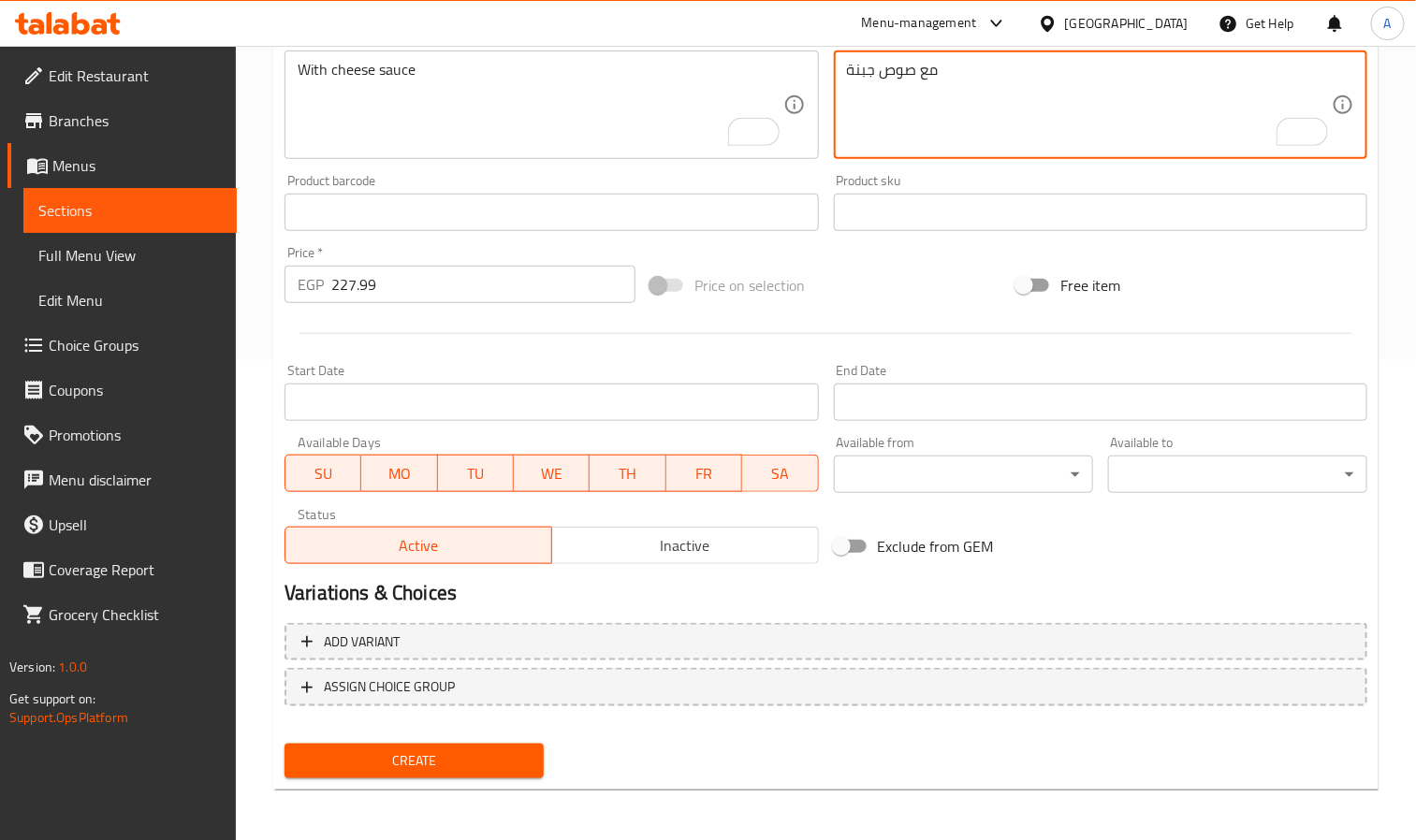
click at [1023, 108] on textarea "مع صوص جبنة" at bounding box center [1089, 105] width 485 height 89
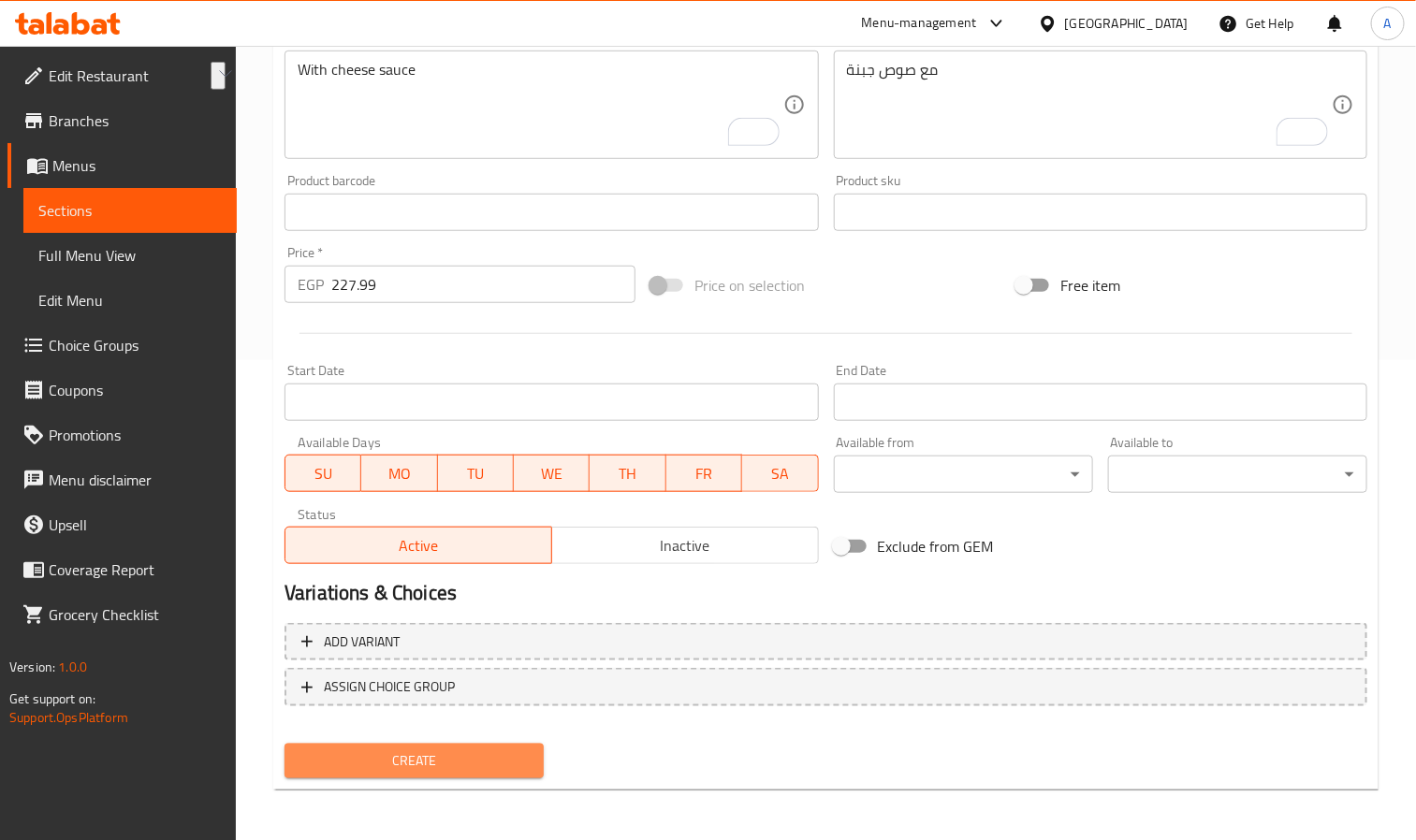
click at [414, 750] on span "Create" at bounding box center [414, 761] width 230 height 24
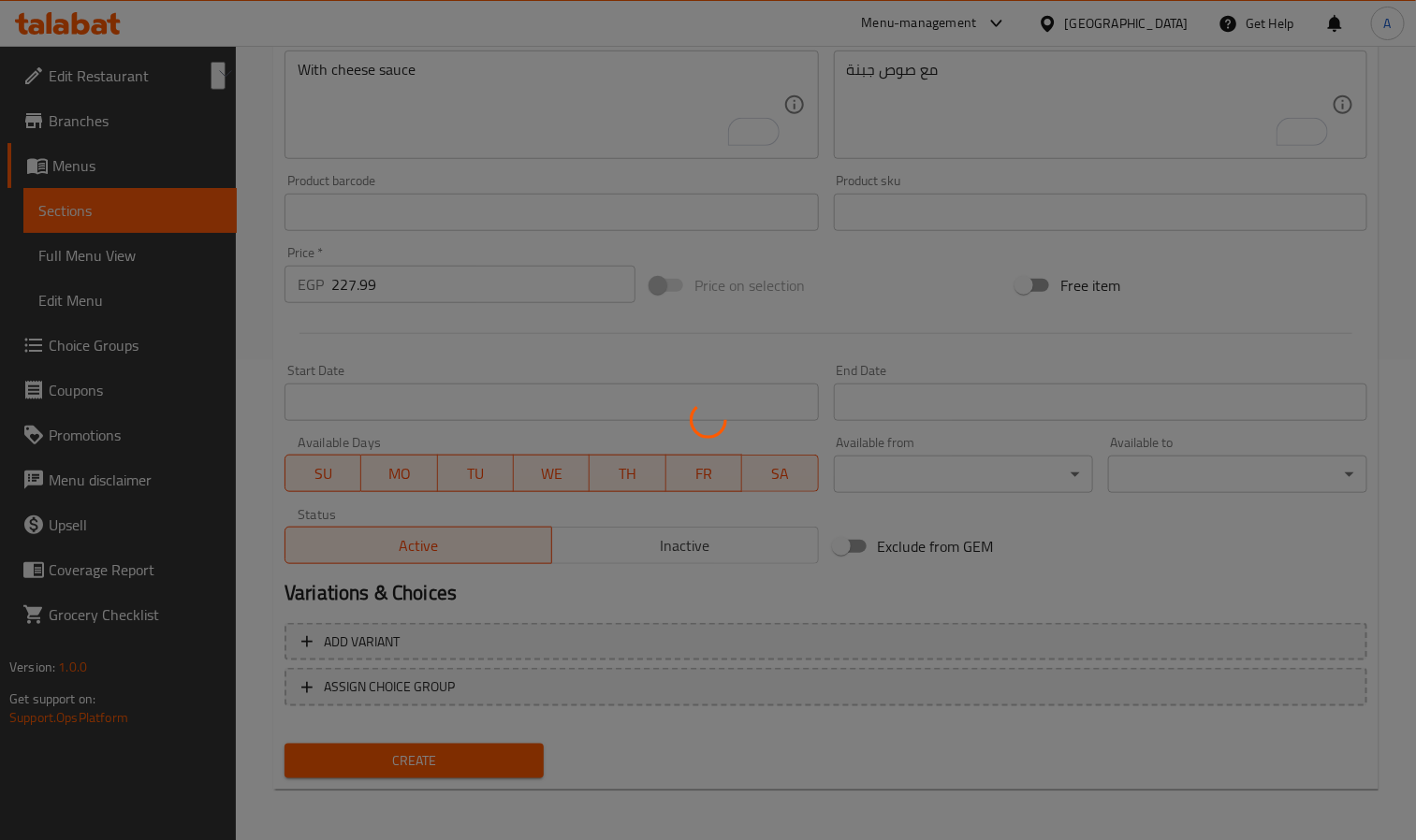
type input "0"
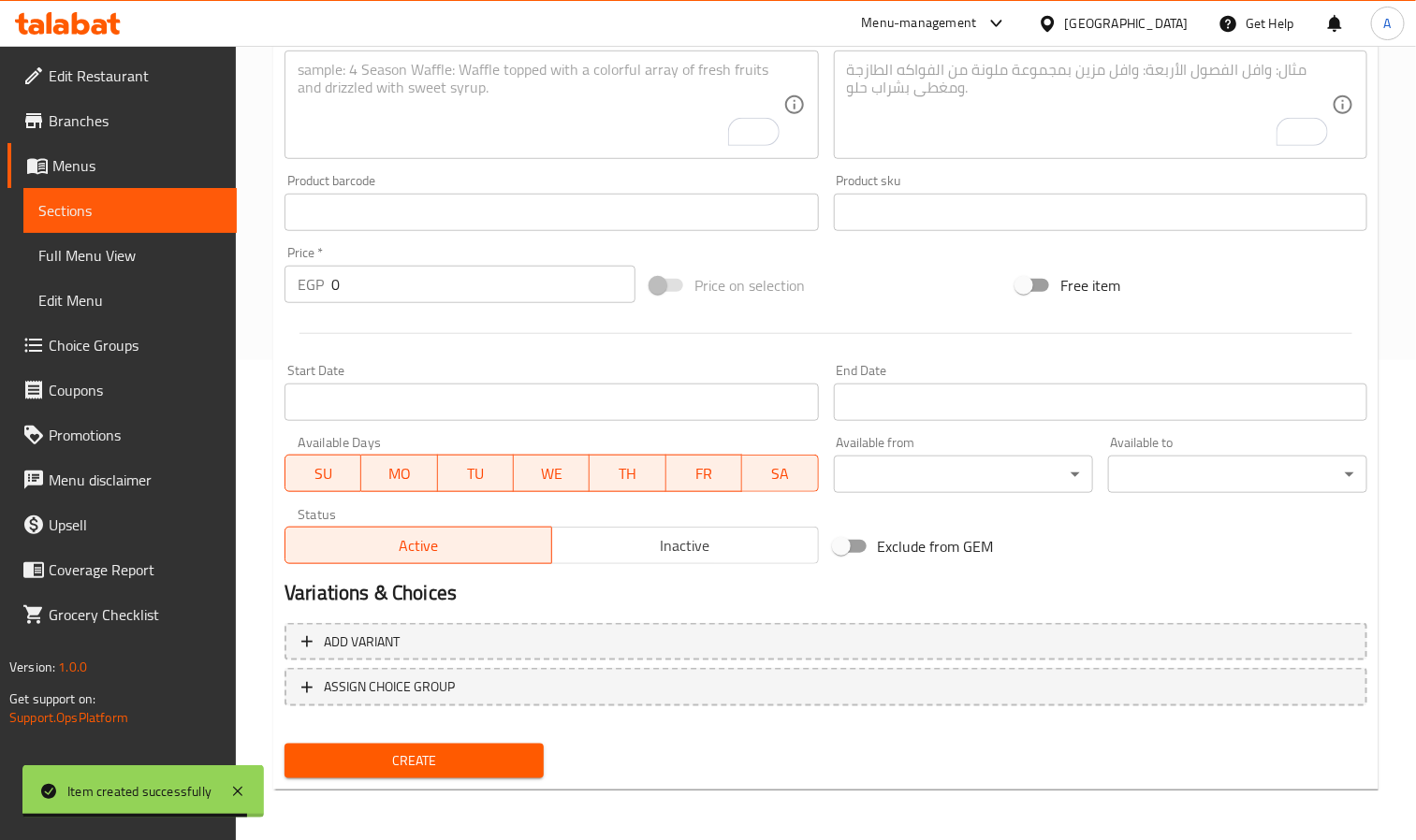
click at [394, 140] on textarea "To enrich screen reader interactions, please activate Accessibility in Grammarl…" at bounding box center [540, 105] width 485 height 89
paste textarea "With Cheese Sauce"
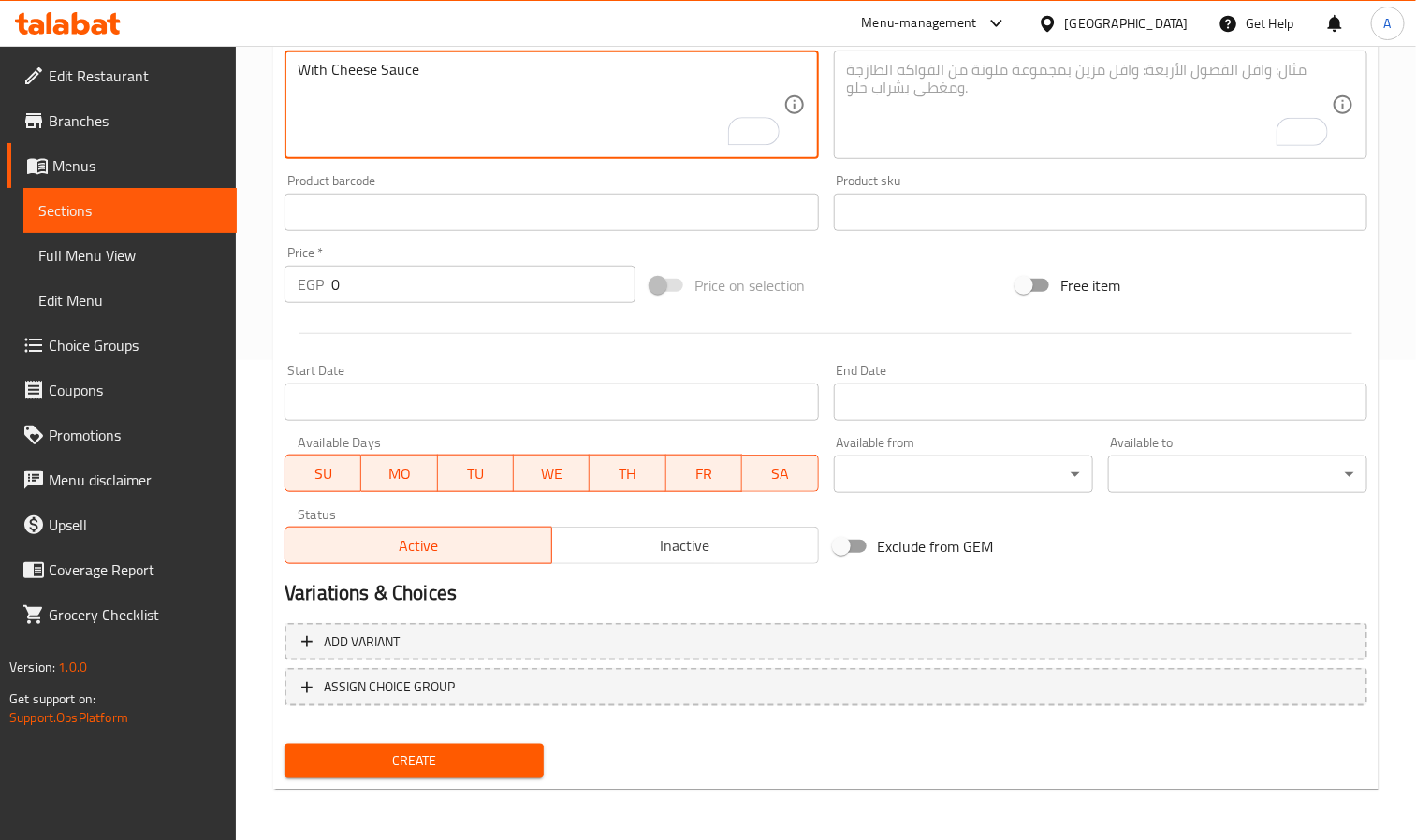
type textarea "With Cheese Sauce"
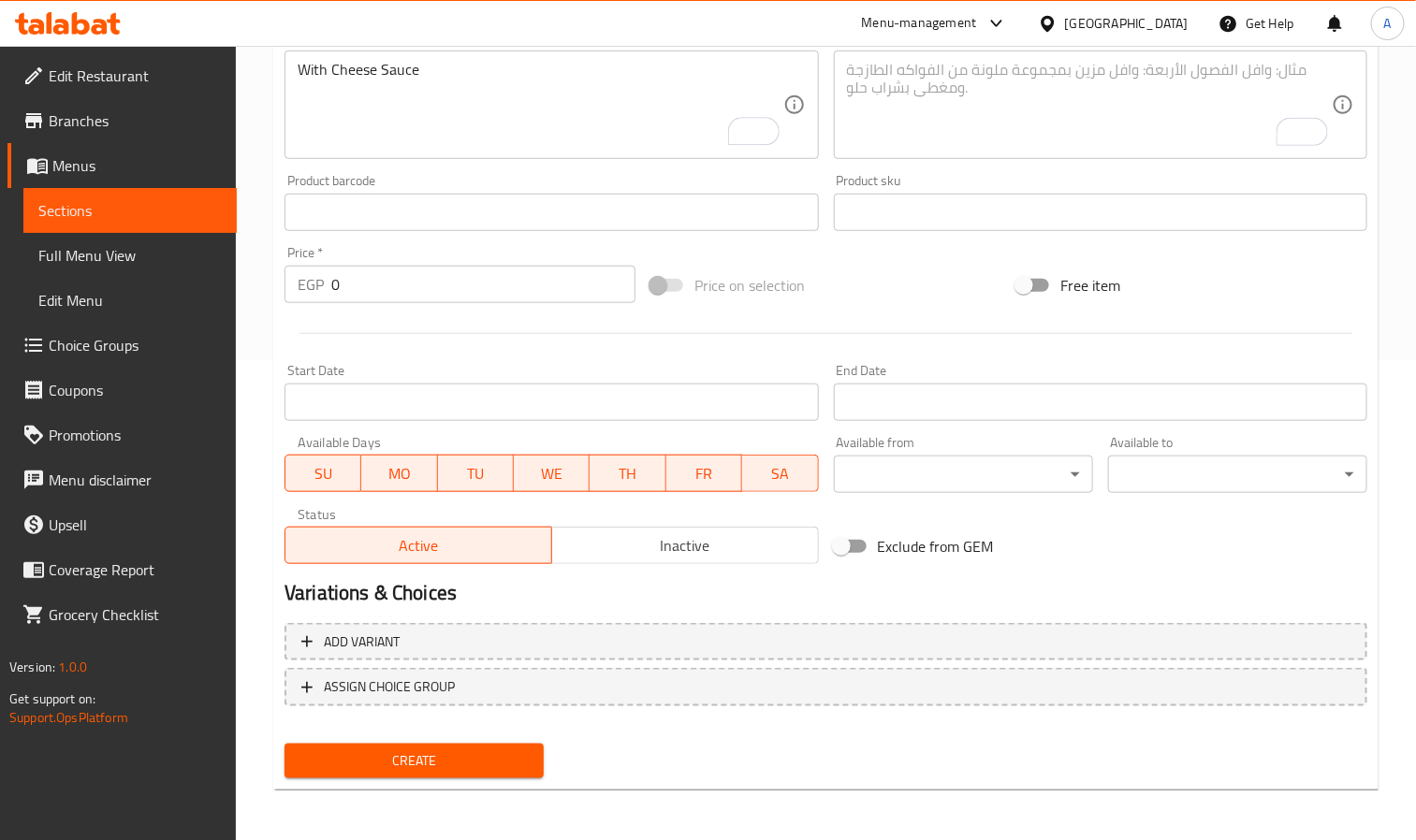
click at [1098, 141] on textarea "To enrich screen reader interactions, please activate Accessibility in Grammarl…" at bounding box center [1089, 105] width 485 height 89
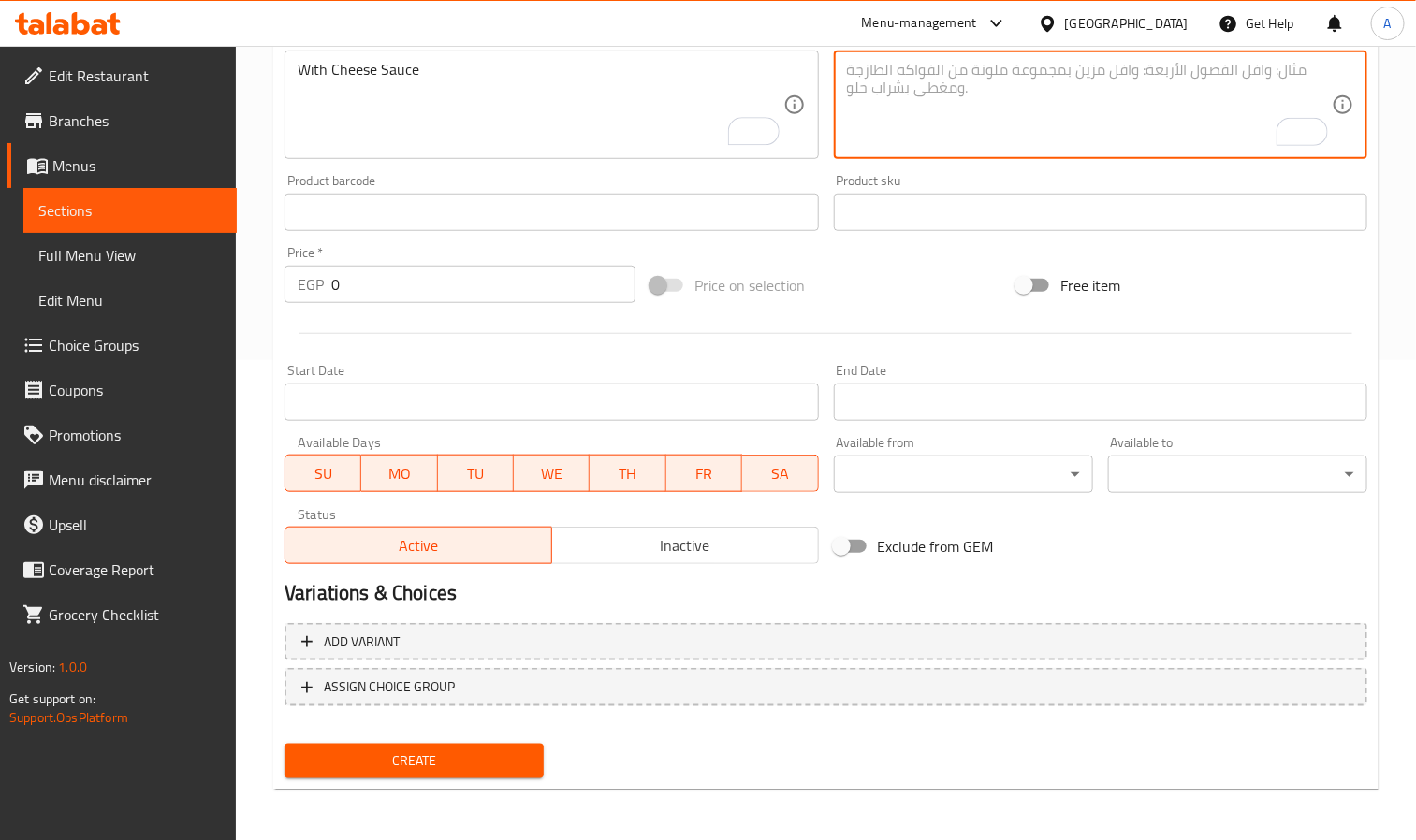
paste textarea "مع صوص الجبنة"
type textarea "مع صوص الجبنة"
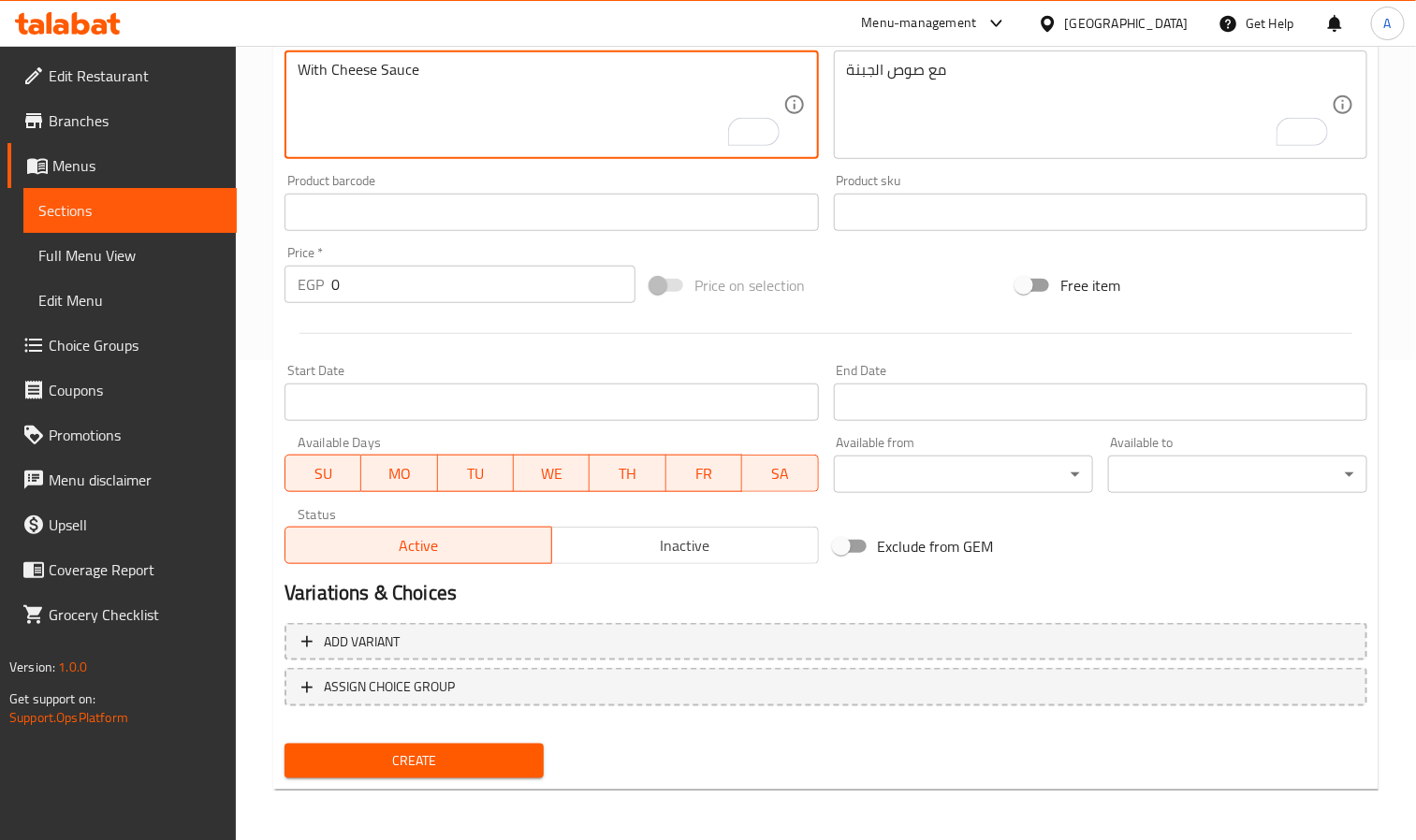
scroll to position [199, 0]
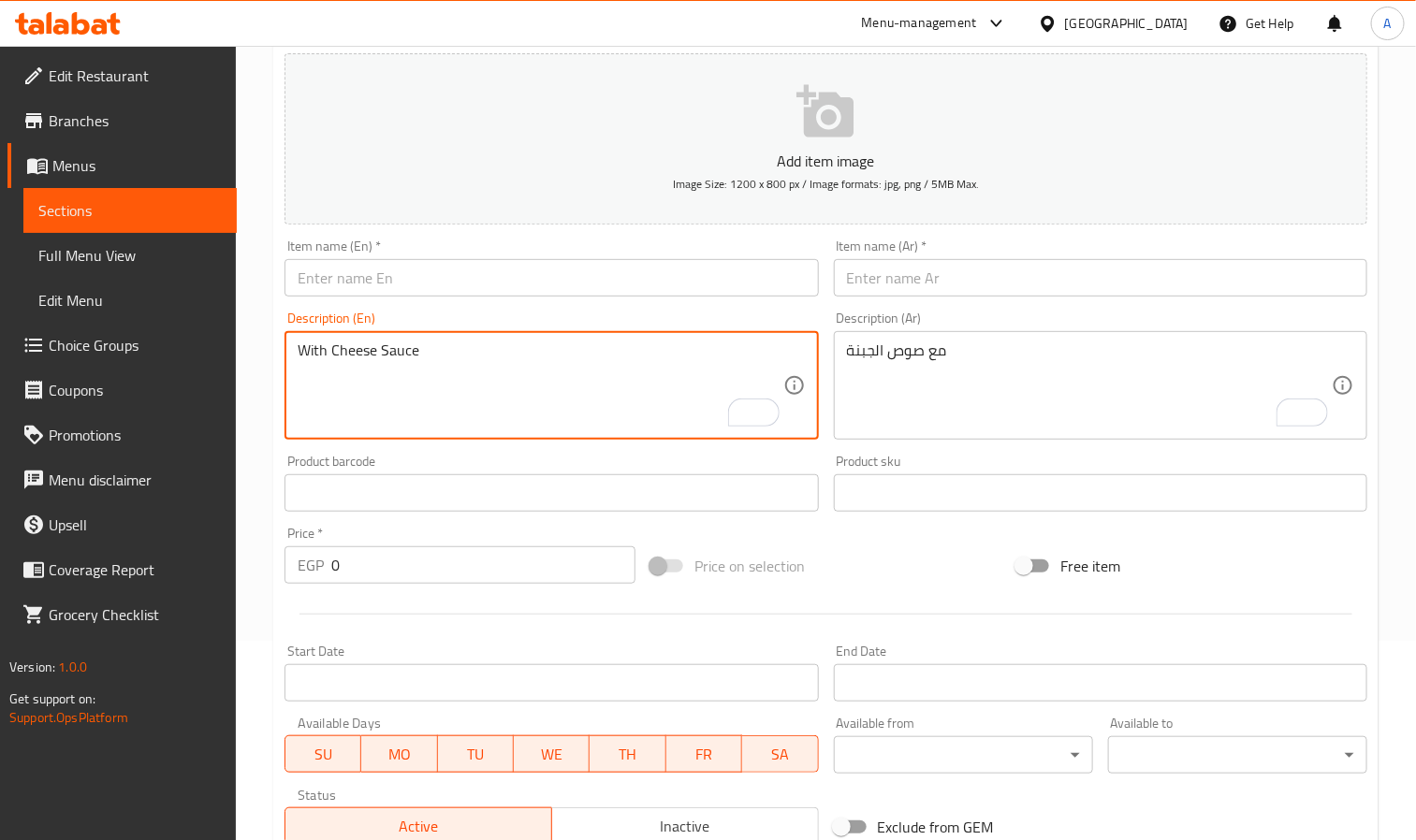
click at [357, 253] on div "Item name (En)   * Item name (En) *" at bounding box center [551, 268] width 534 height 57
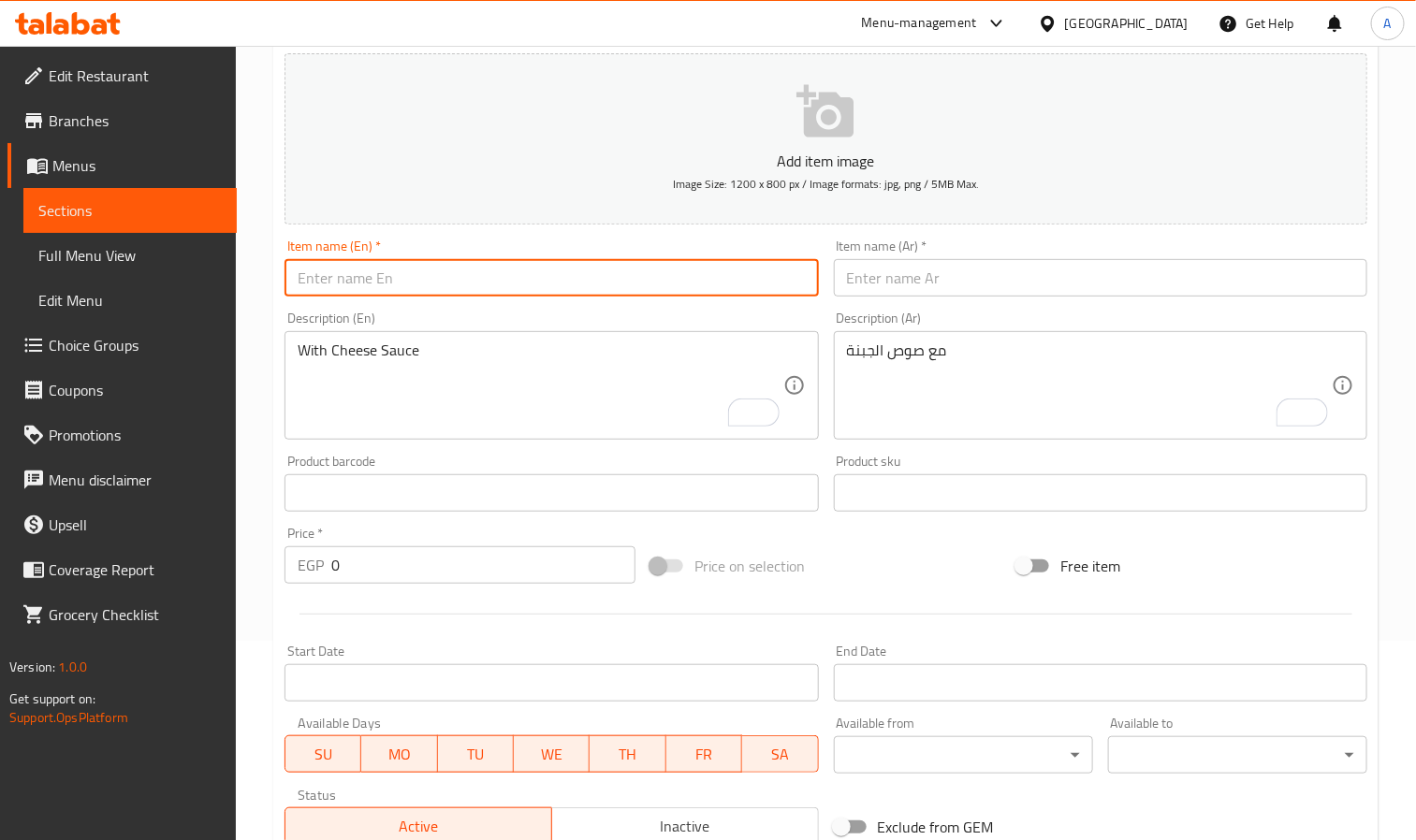
click at [362, 273] on input "text" at bounding box center [551, 277] width 534 height 37
paste input "Santa Fe Chicken Rolls"
type input "Santa Fe Chicken Rolls"
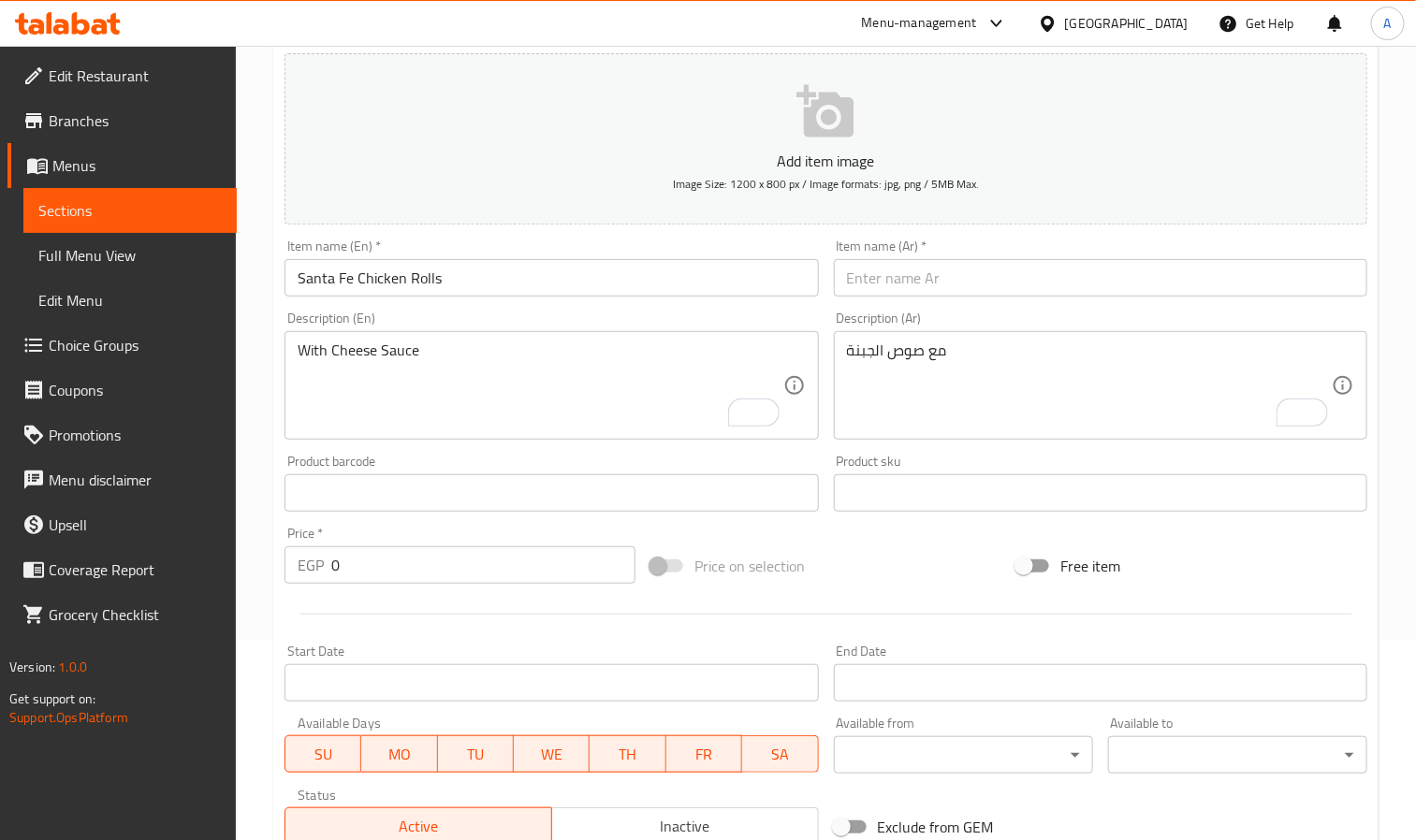
drag, startPoint x: 1113, startPoint y: 306, endPoint x: 1096, endPoint y: 292, distance: 22.0
click at [1105, 301] on div "Add item image Image Size: 1200 x 800 px / Image formats: jpg, png / 5MB Max. I…" at bounding box center [826, 448] width 1098 height 807
click at [1093, 287] on input "text" at bounding box center [1100, 277] width 534 height 37
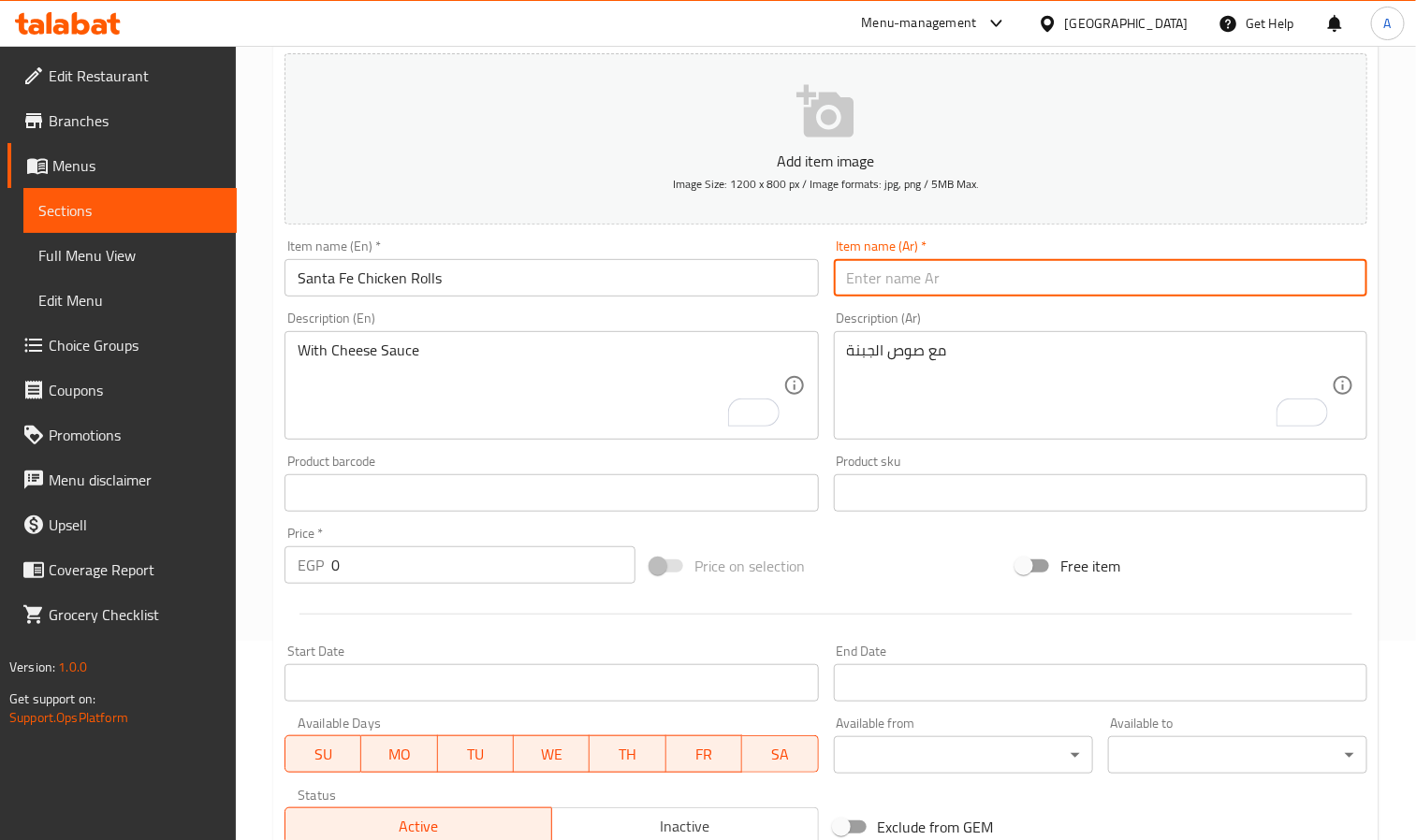
paste input "سانتا فيه"
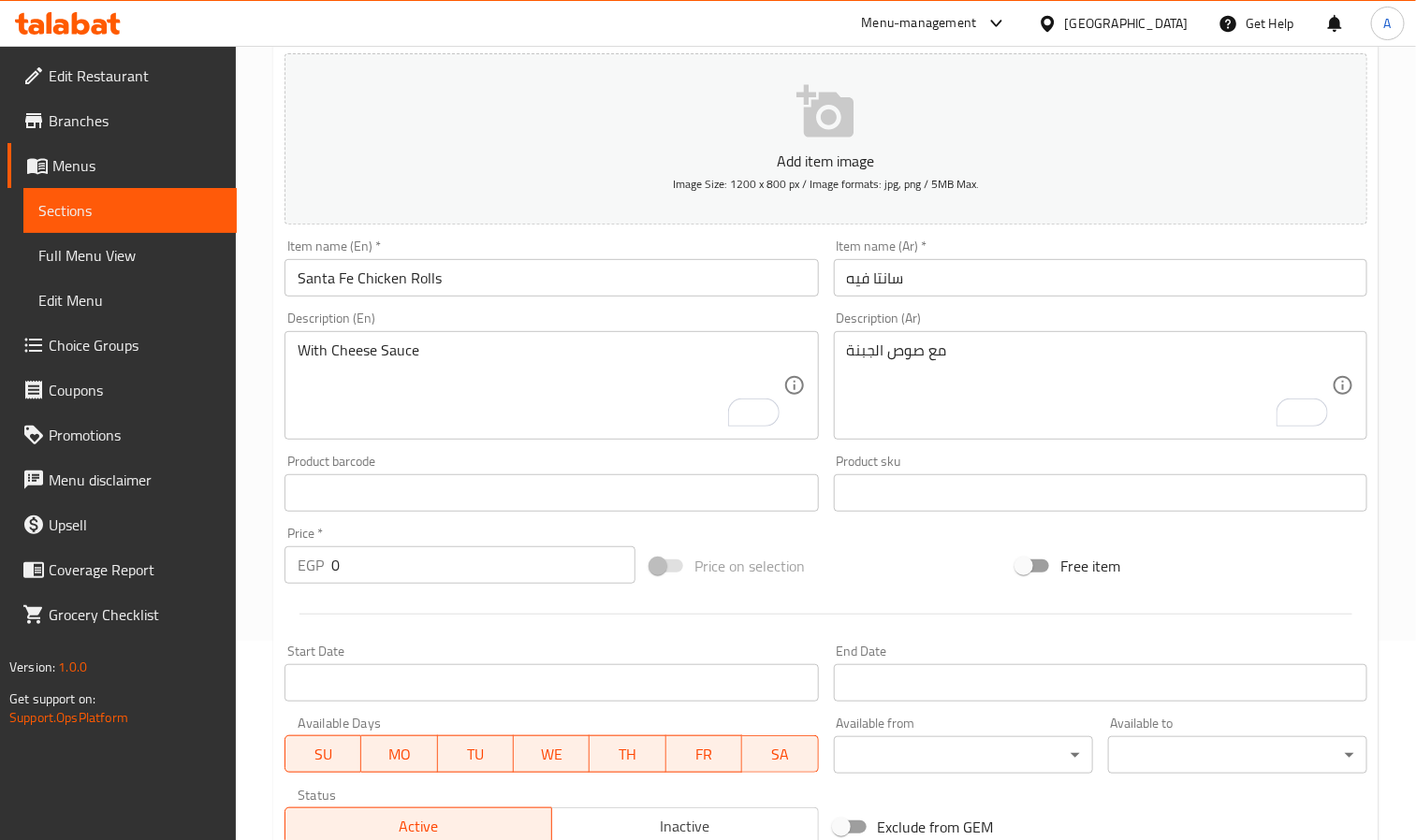
click at [962, 301] on div "Item name (Ar)   * سانتا فيه Item name (Ar) *" at bounding box center [1101, 268] width 548 height 72
click at [962, 284] on input "سانتا فيه" at bounding box center [1100, 277] width 534 height 37
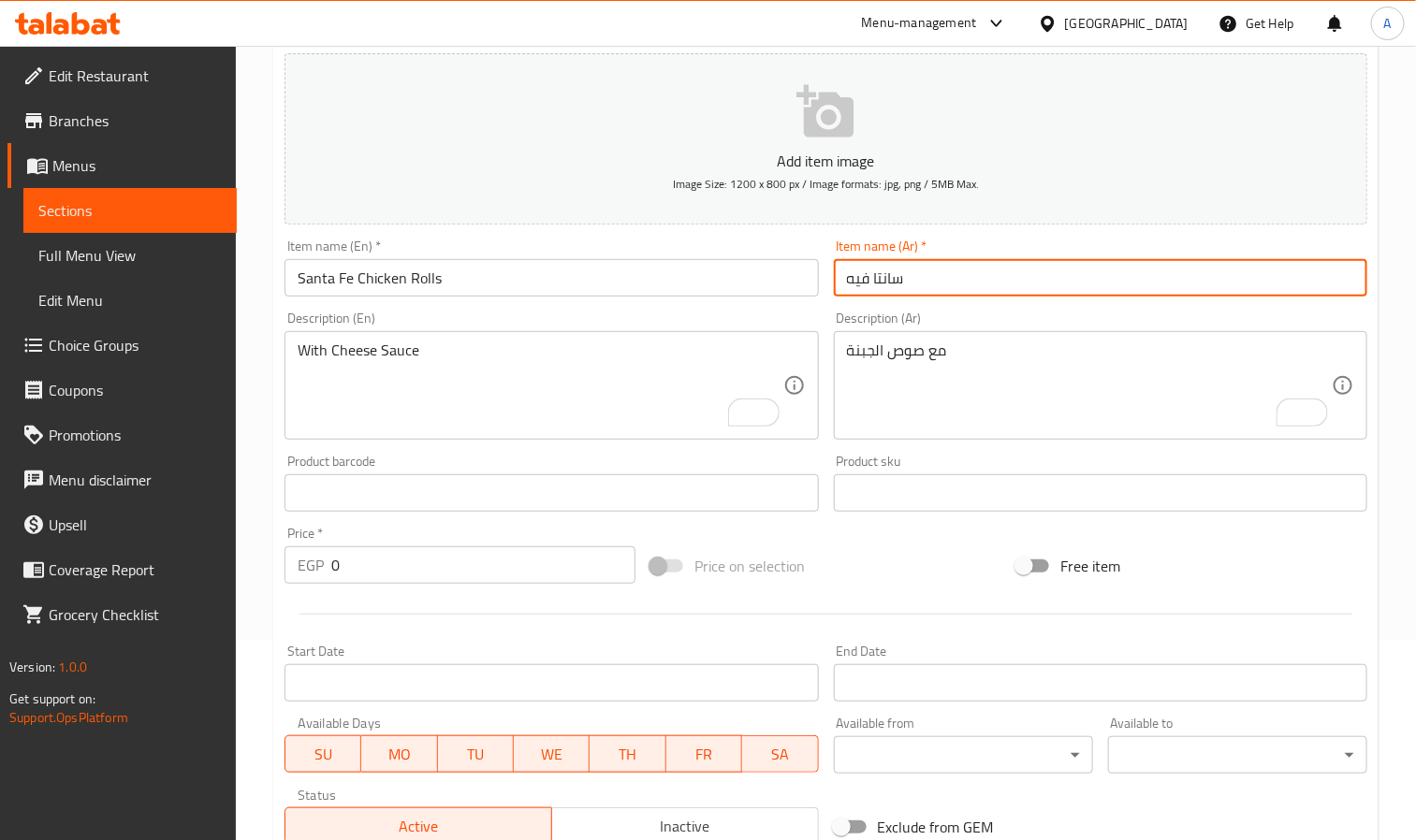
paste input "دجاج"
type input "سانتا فيه دجاج رول"
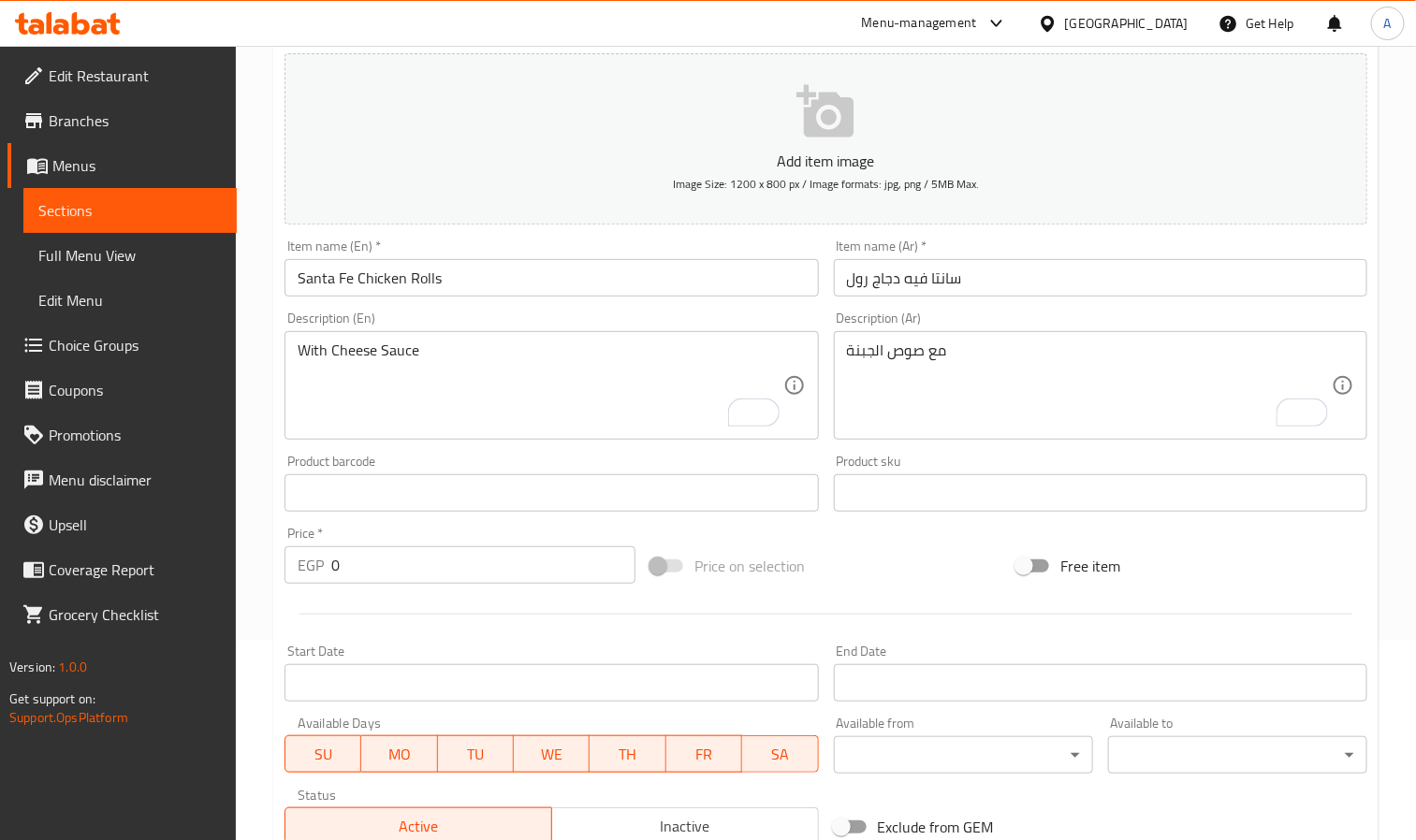
drag, startPoint x: 355, startPoint y: 585, endPoint x: 343, endPoint y: 576, distance: 15.0
click at [343, 576] on div "Price   * EGP 0 Price *" at bounding box center [460, 556] width 366 height 72
drag, startPoint x: 343, startPoint y: 576, endPoint x: 323, endPoint y: 568, distance: 21.5
click at [323, 568] on div "EGP 0 Price *" at bounding box center [460, 564] width 351 height 37
paste input "216.59"
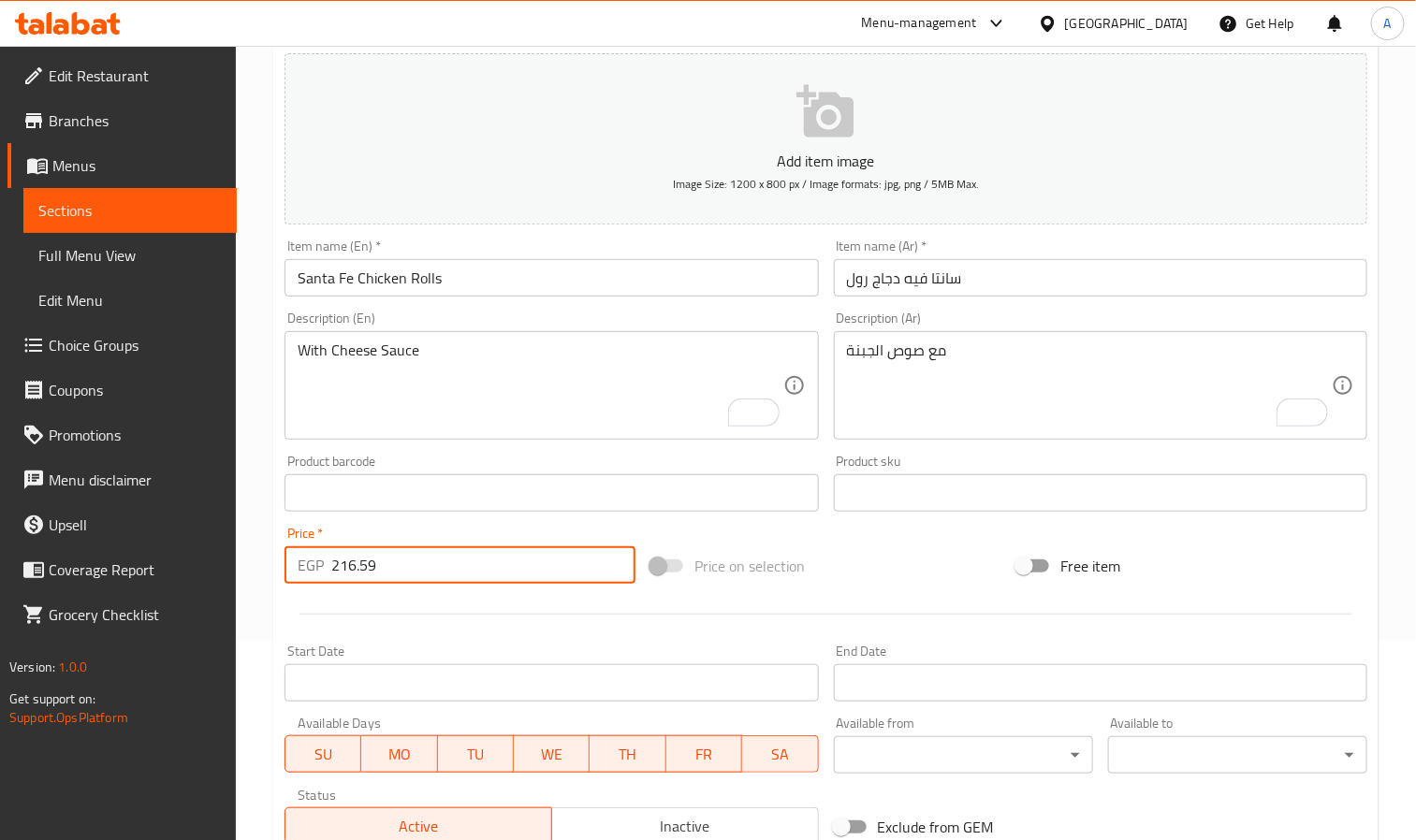
type input "216.59"
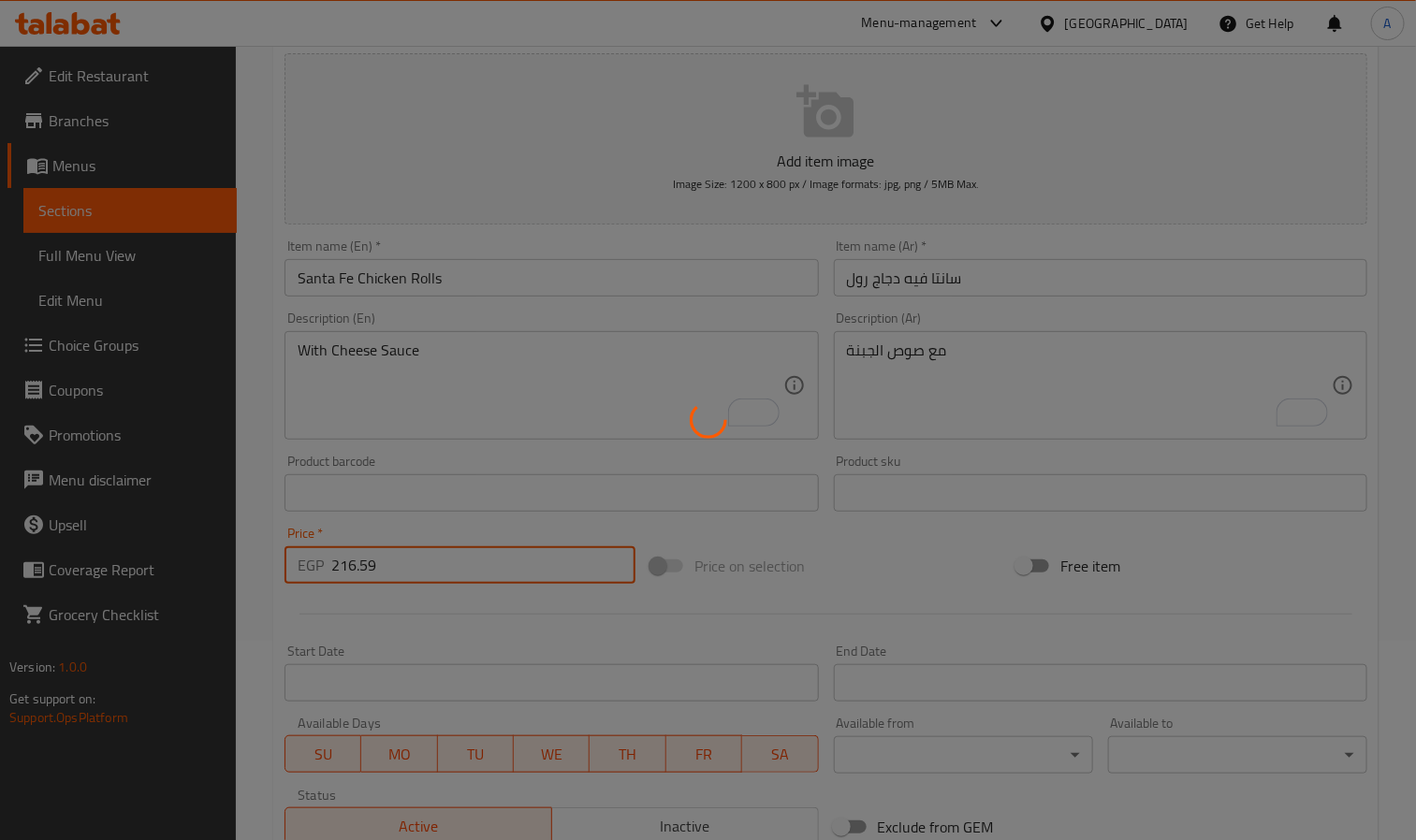
type input "0"
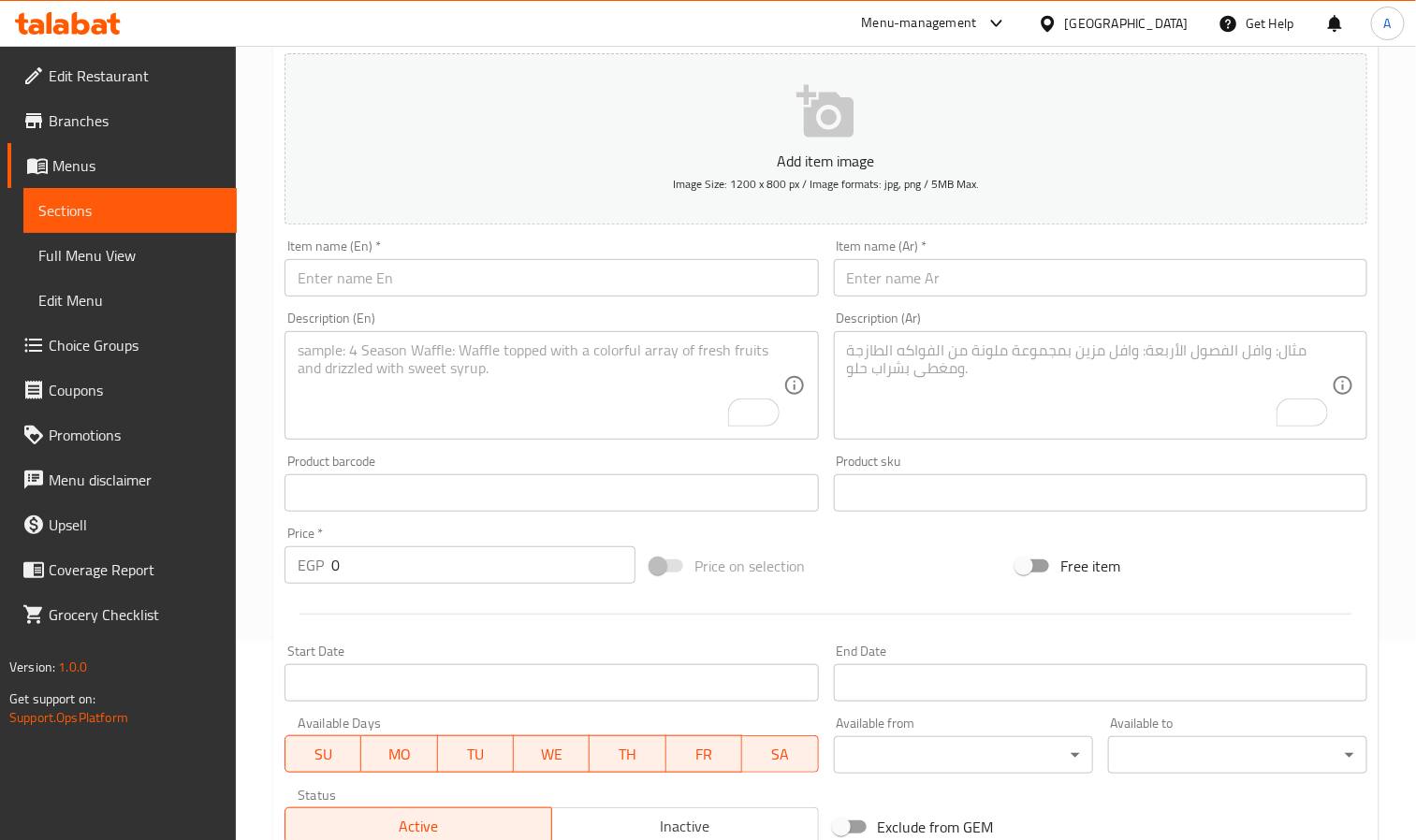
click at [299, 123] on button "Add item image Image Size: 1200 x 800 px / Image formats: jpg, png / 5MB Max." at bounding box center [826, 138] width 1083 height 172
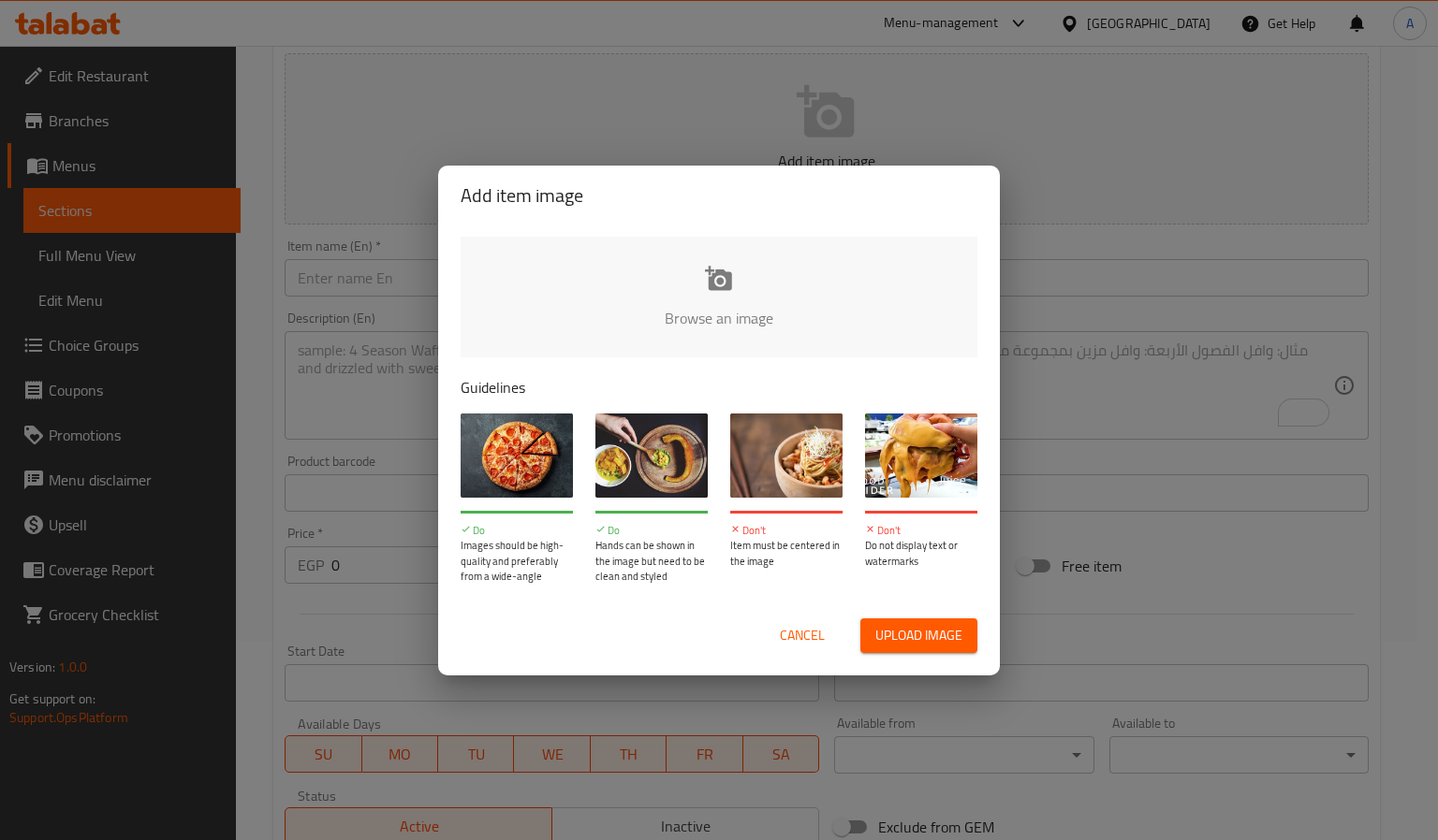
click at [801, 624] on span "Cancel" at bounding box center [802, 635] width 45 height 24
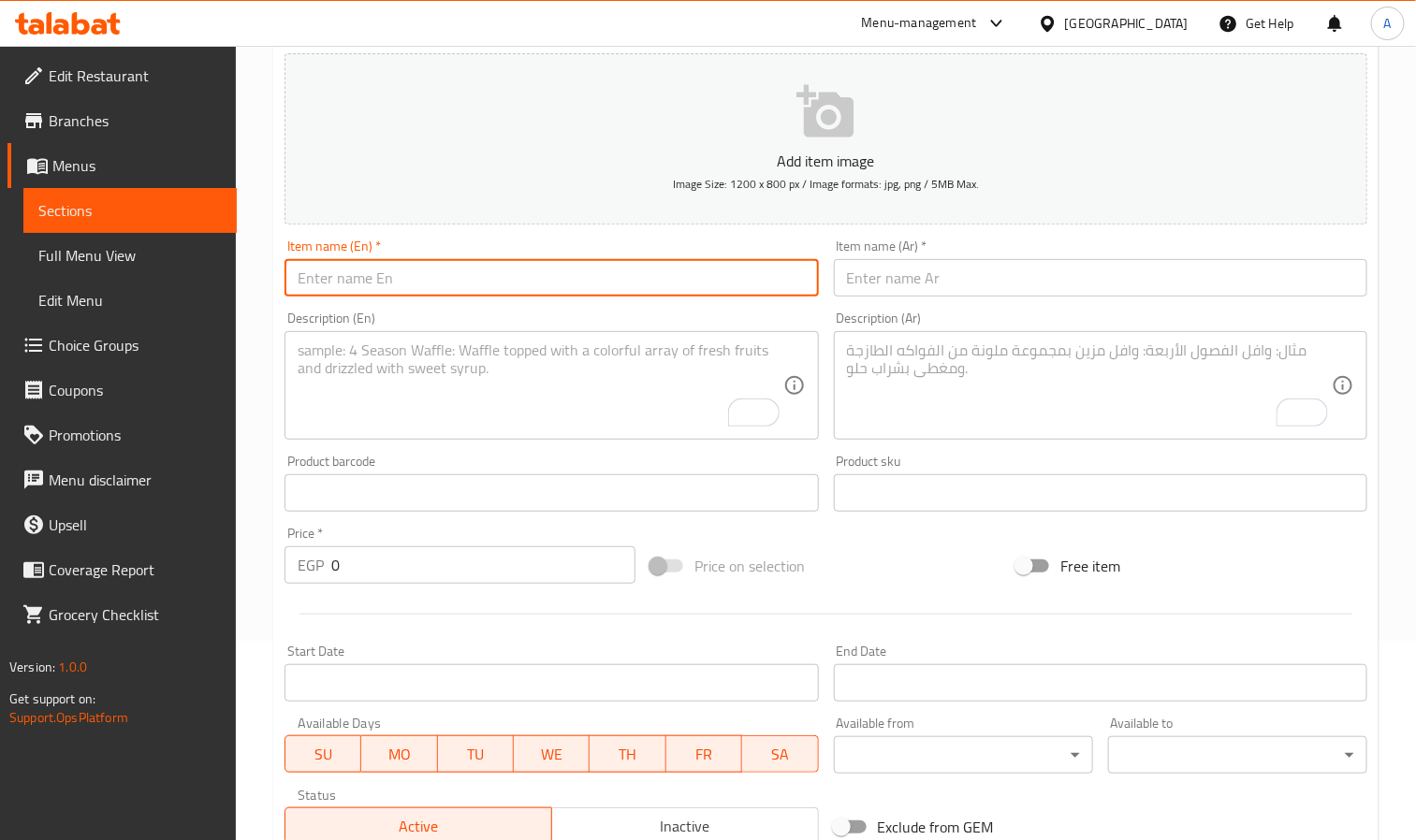
click at [351, 282] on input "text" at bounding box center [551, 277] width 534 height 37
paste input "Veggie Spring Rolls"
type input "Veggie Spring Rolls"
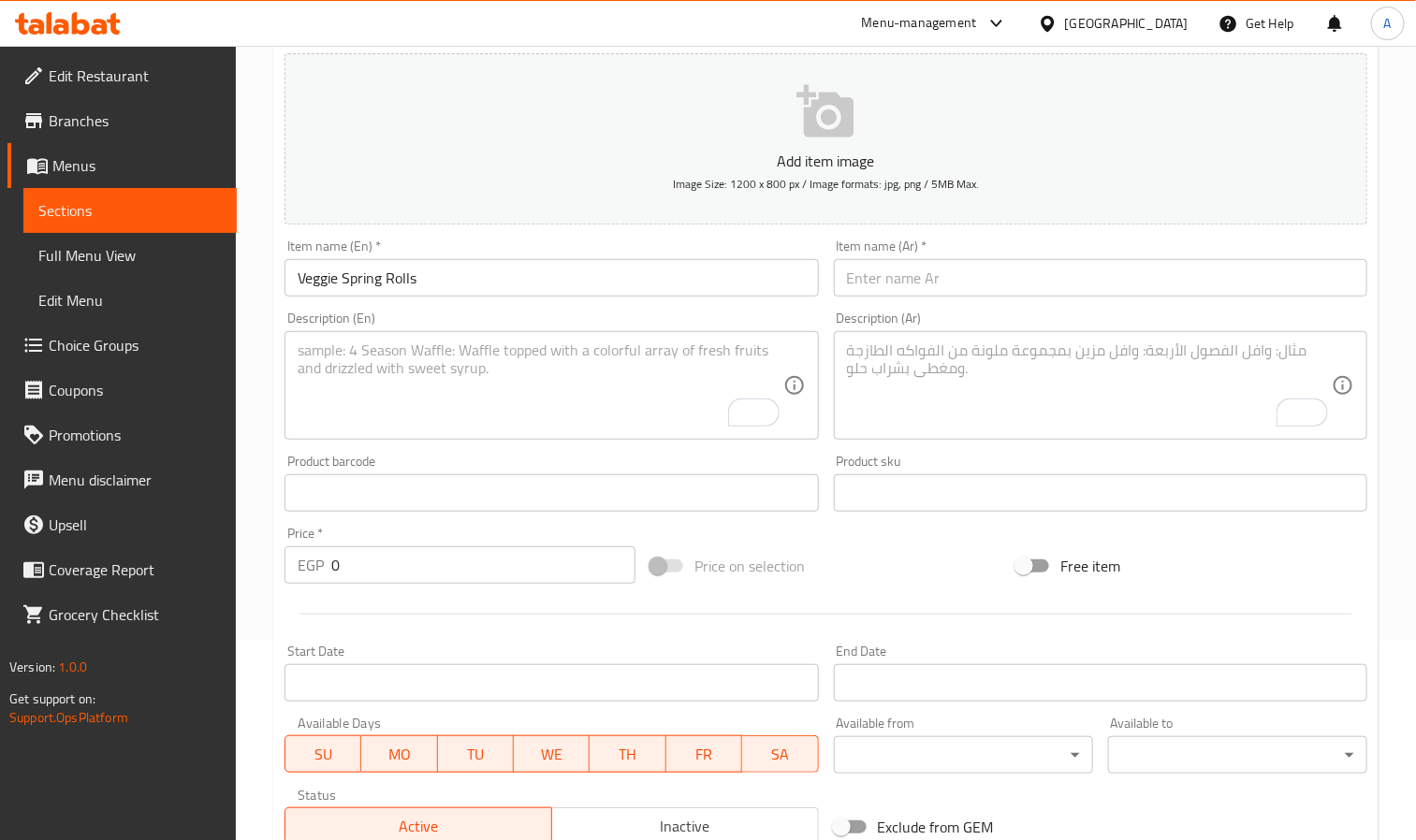
click at [1038, 250] on div "Item name (Ar)   * Item name (Ar) *" at bounding box center [1100, 268] width 534 height 57
click at [1029, 266] on input "text" at bounding box center [1100, 277] width 534 height 37
paste input "سبرينج رولز"
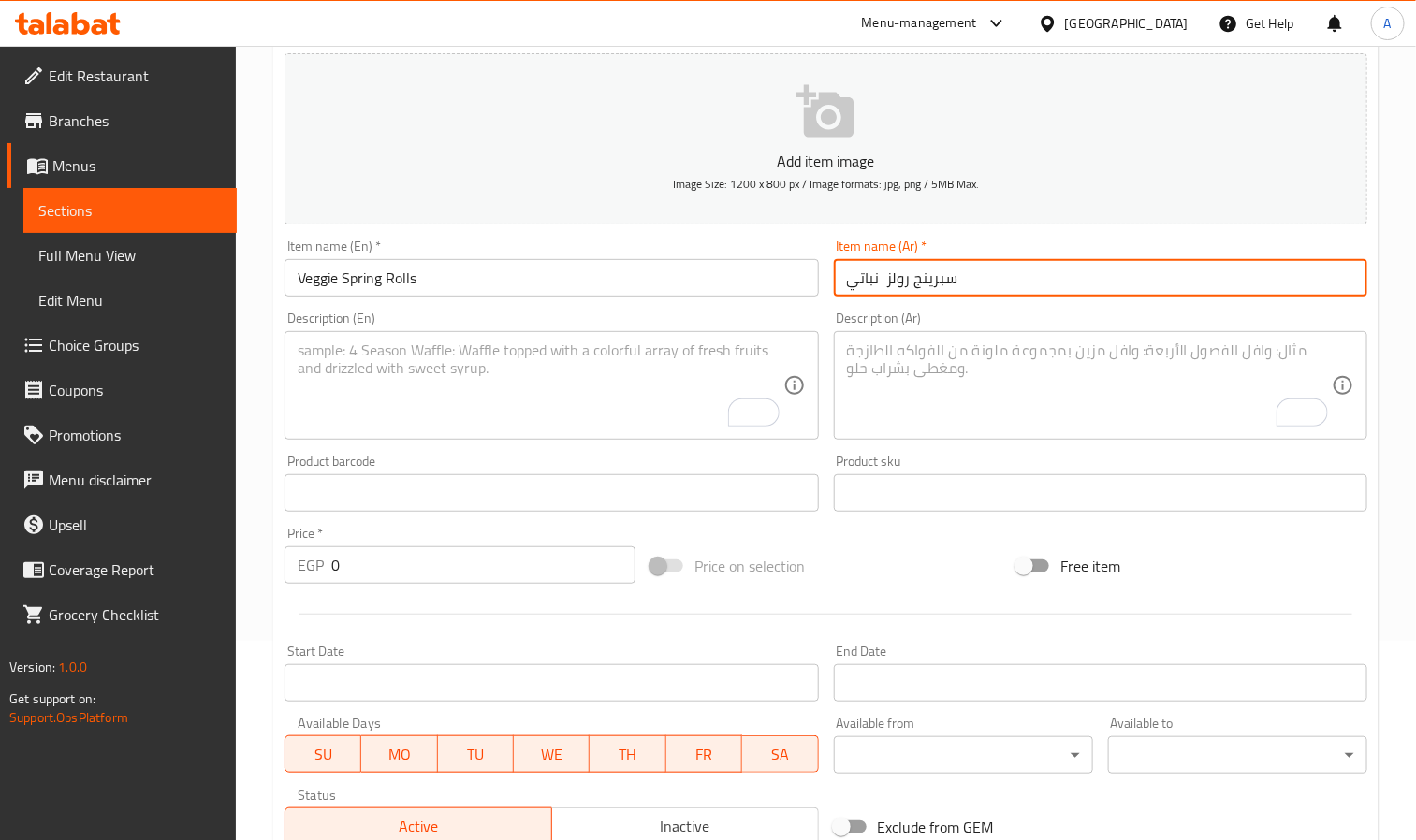
type input "سبرينج رولز نباتي"
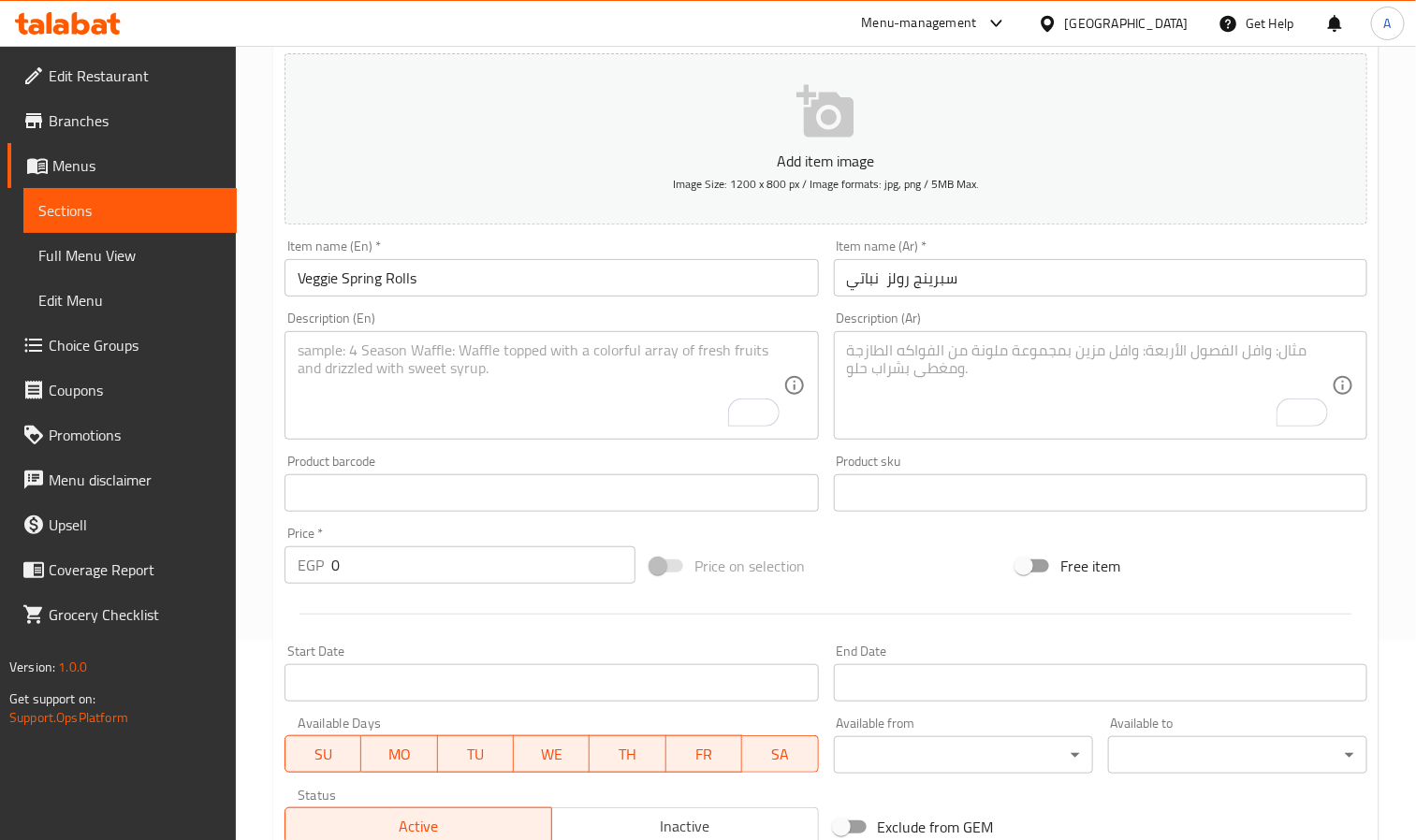
click at [321, 360] on textarea "To enrich screen reader interactions, please activate Accessibility in Grammarl…" at bounding box center [540, 386] width 485 height 89
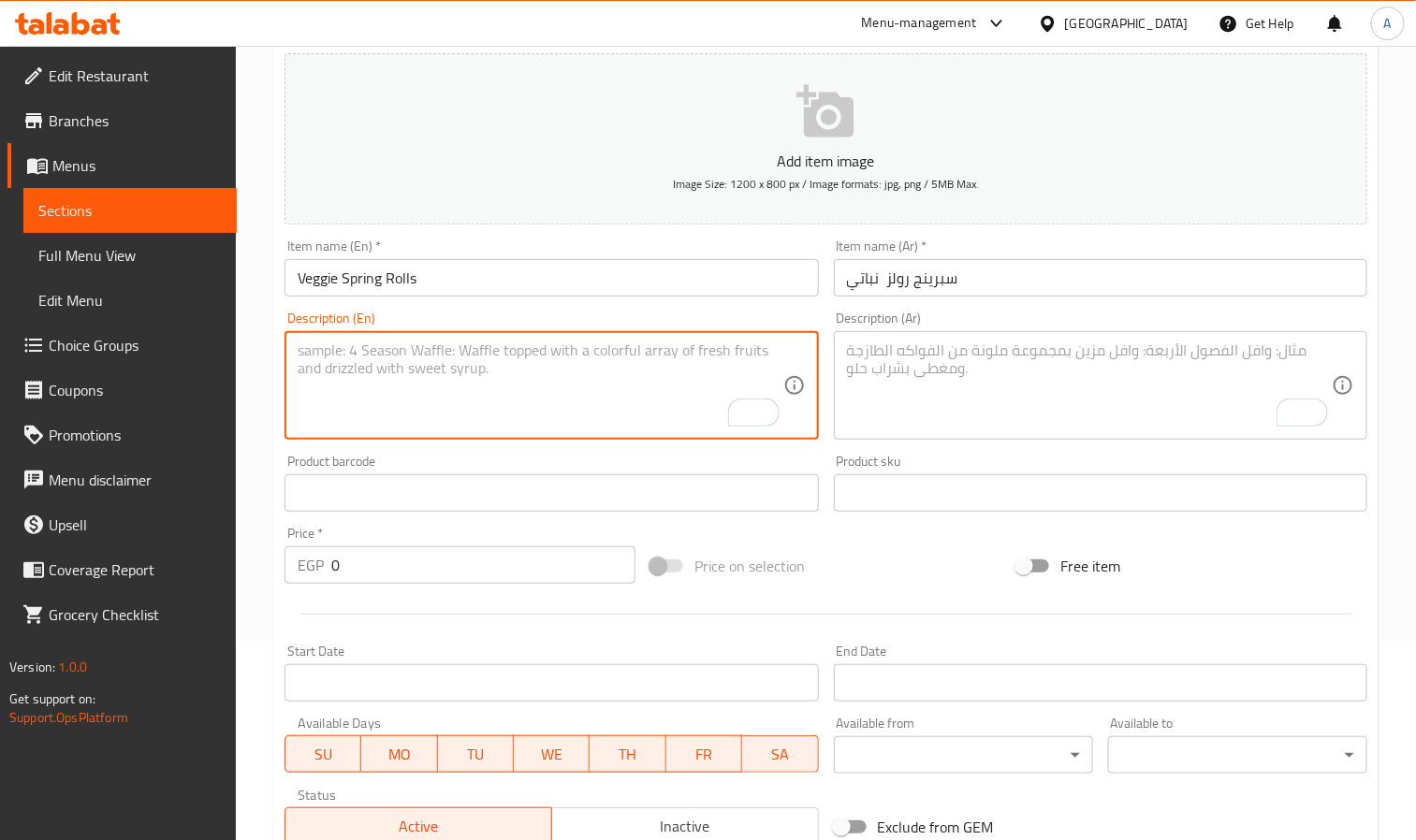
paste textarea "With sweet chill sauce"
type textarea "With sweet chill sauce"
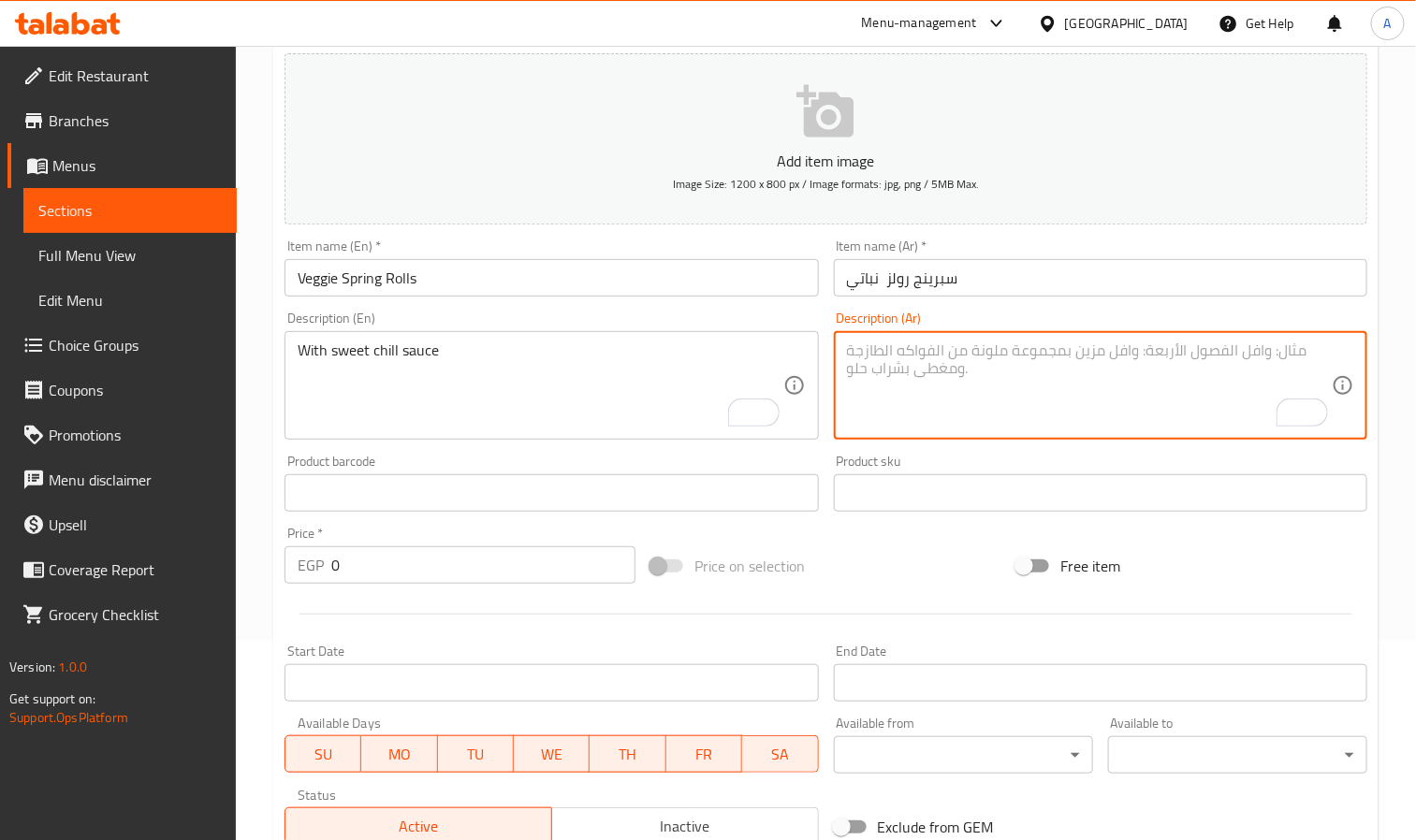
click at [894, 351] on textarea "To enrich screen reader interactions, please activate Accessibility in Grammarl…" at bounding box center [1089, 386] width 485 height 89
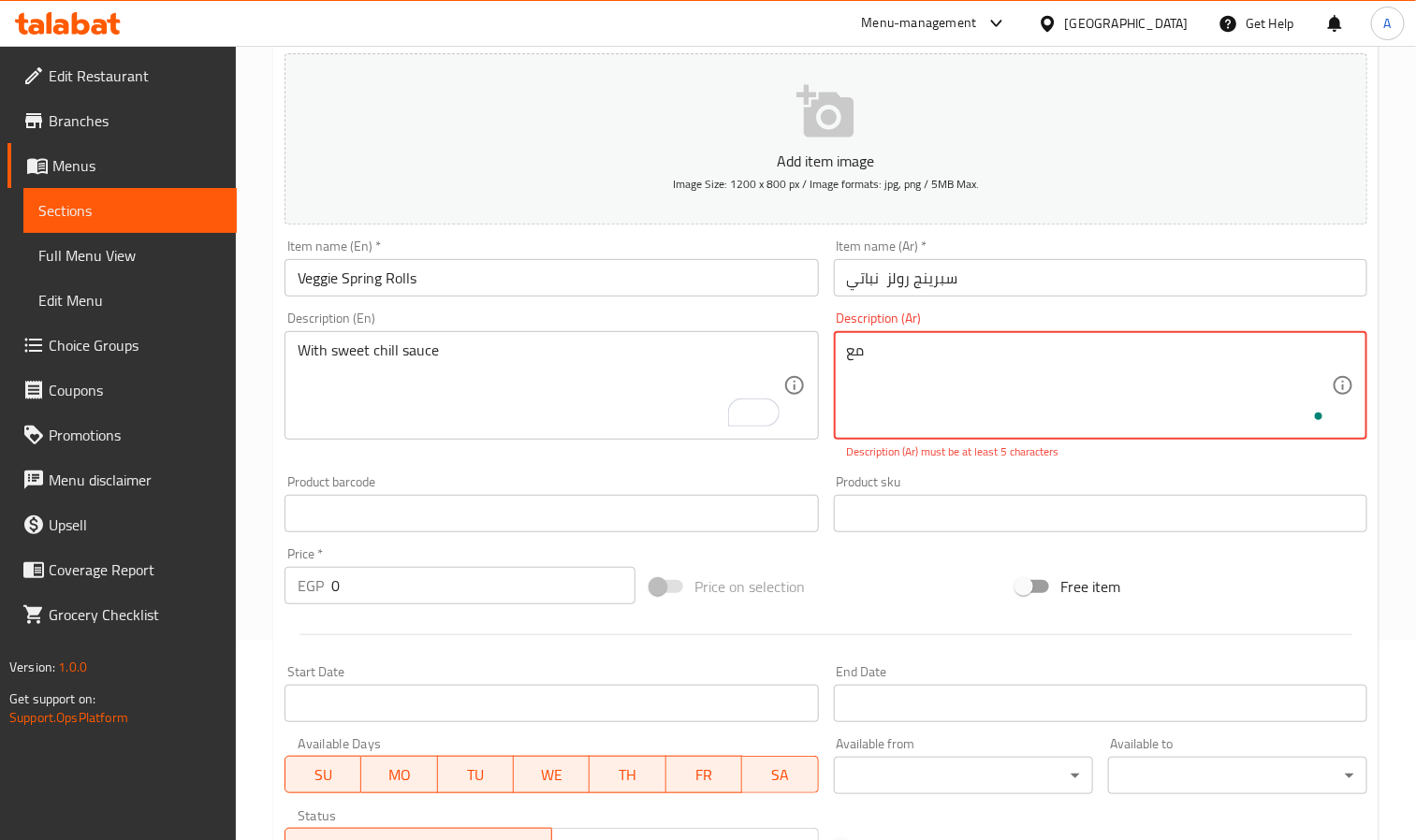
paste textarea "صوص حلو حار"
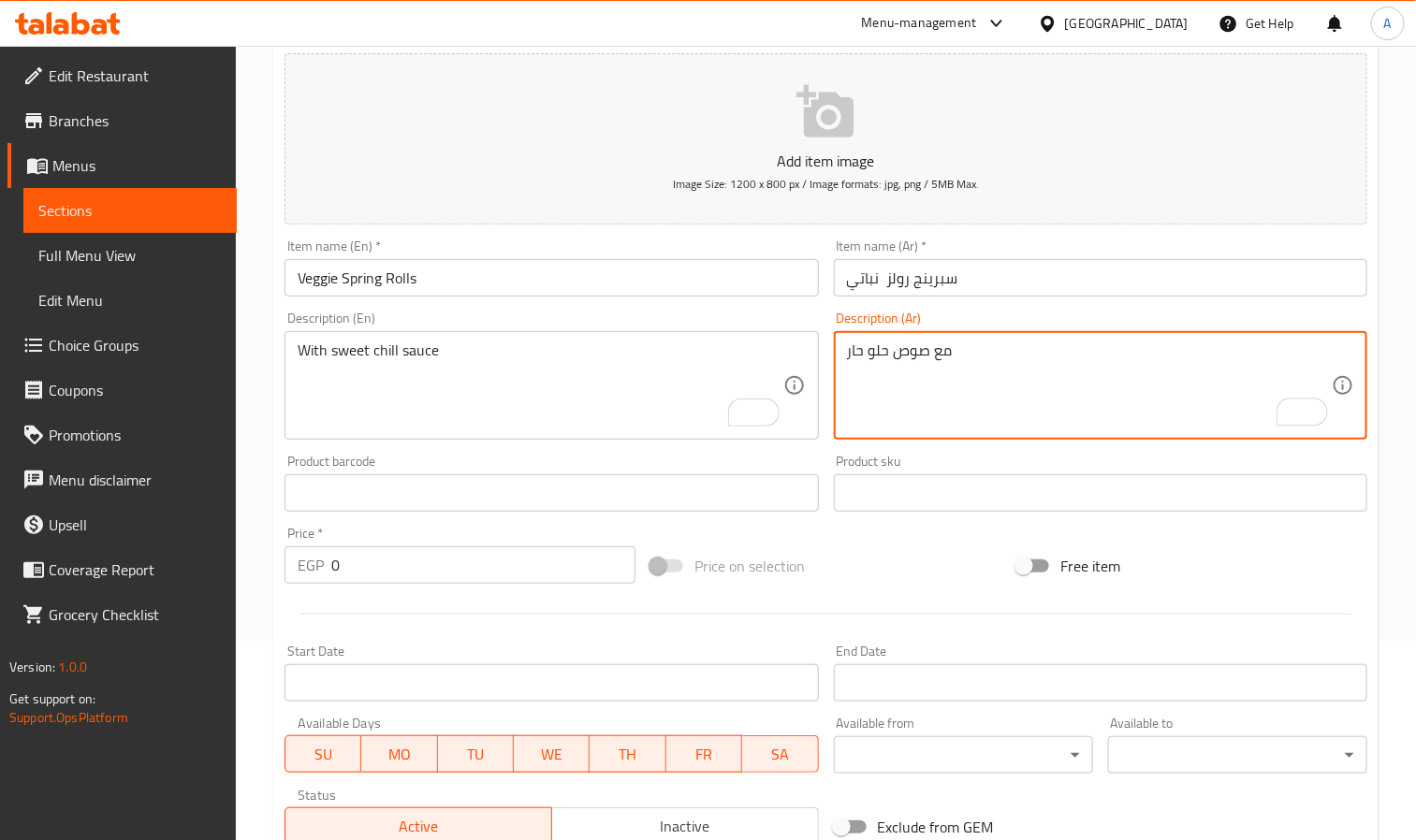
type textarea "مع صوص حلو حار"
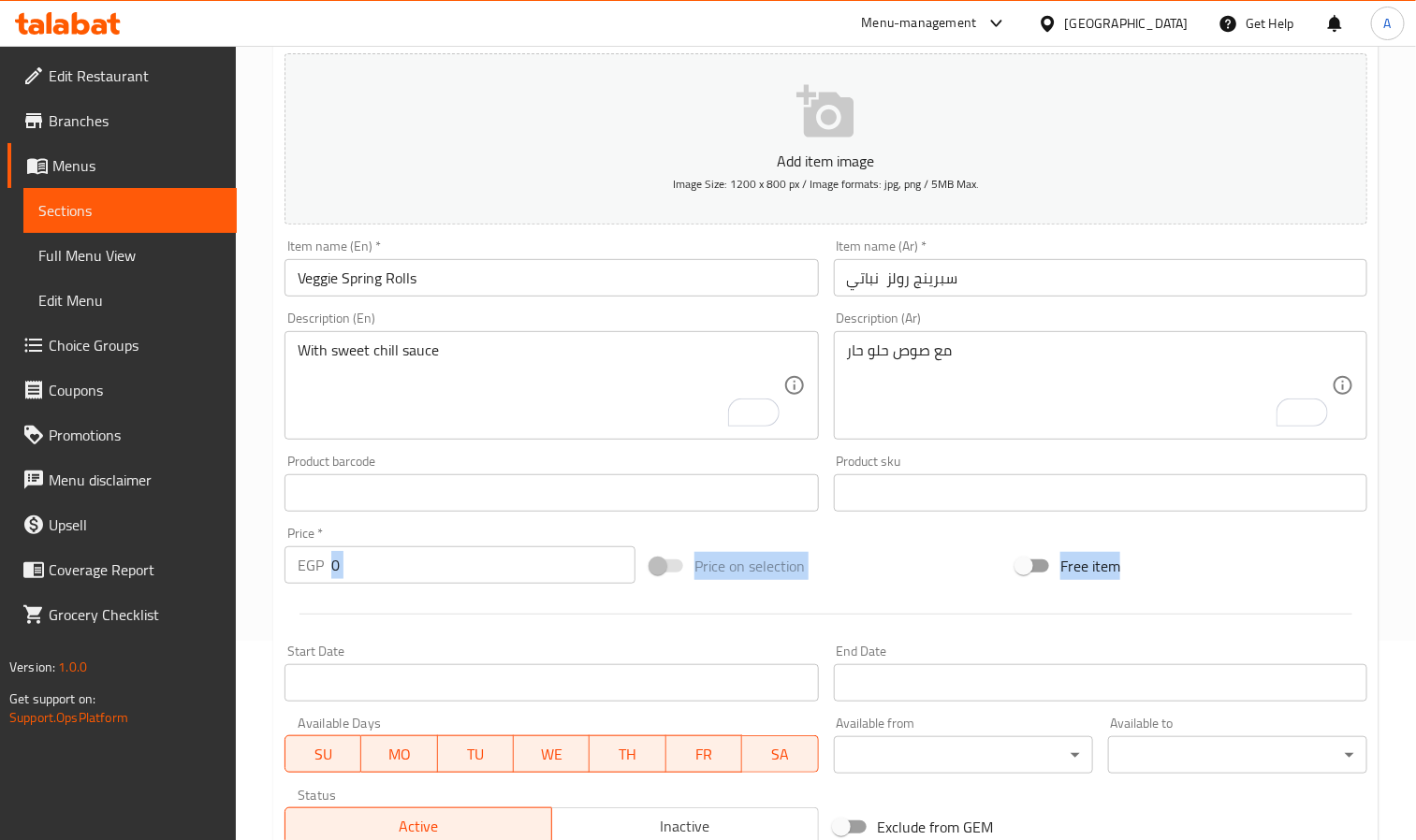
drag, startPoint x: 388, startPoint y: 593, endPoint x: 365, endPoint y: 578, distance: 27.5
click at [366, 579] on div "Add item image Image Size: 1200 x 800 px / Image formats: jpg, png / 5MB Max. I…" at bounding box center [826, 448] width 1098 height 807
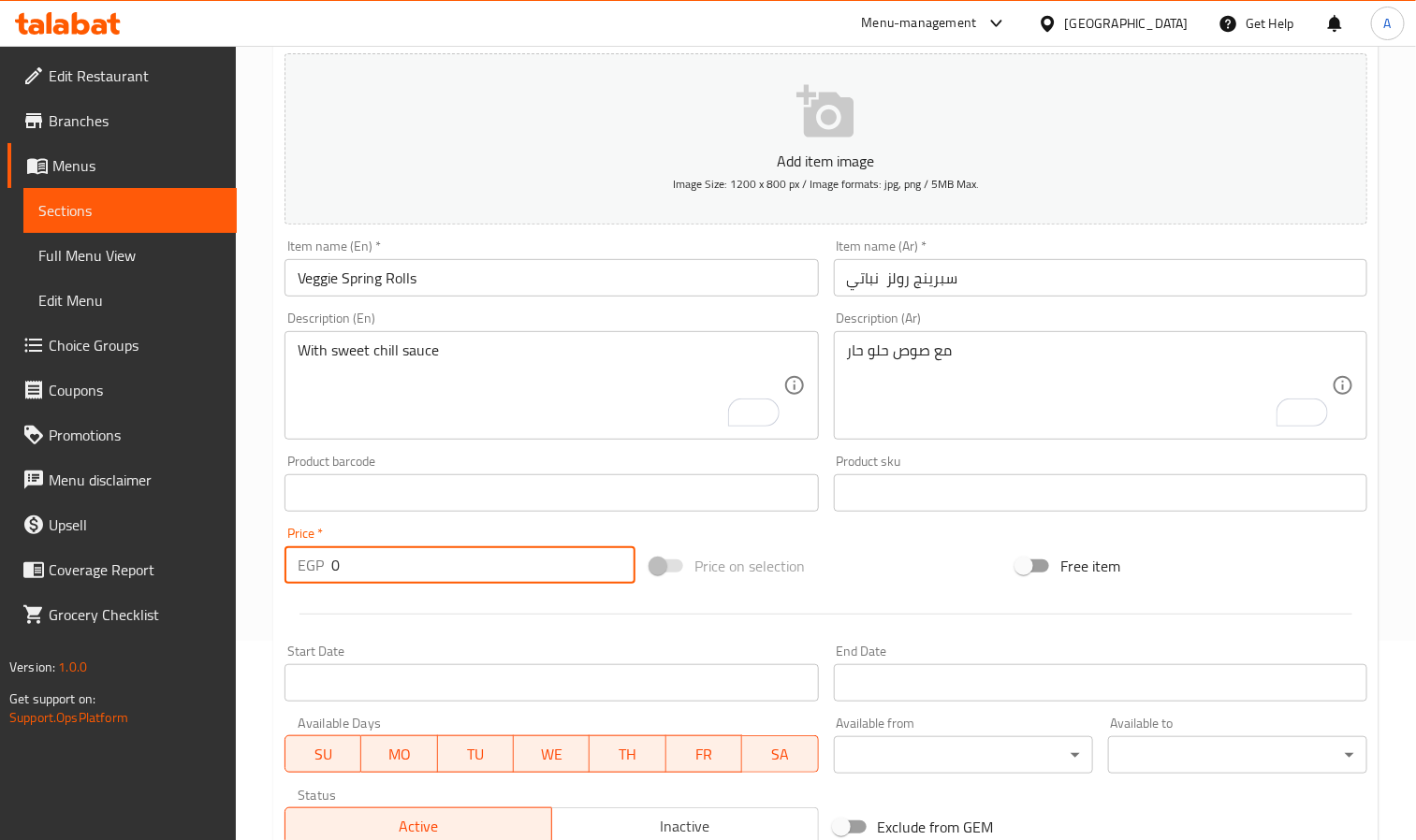
paste input "113.99"
drag, startPoint x: 365, startPoint y: 576, endPoint x: 316, endPoint y: 571, distance: 49.3
click at [316, 571] on div "EGP 113.99 Price *" at bounding box center [460, 564] width 351 height 37
type input "113.99"
click at [509, 281] on input "Veggie Spring Rolls" at bounding box center [551, 277] width 534 height 37
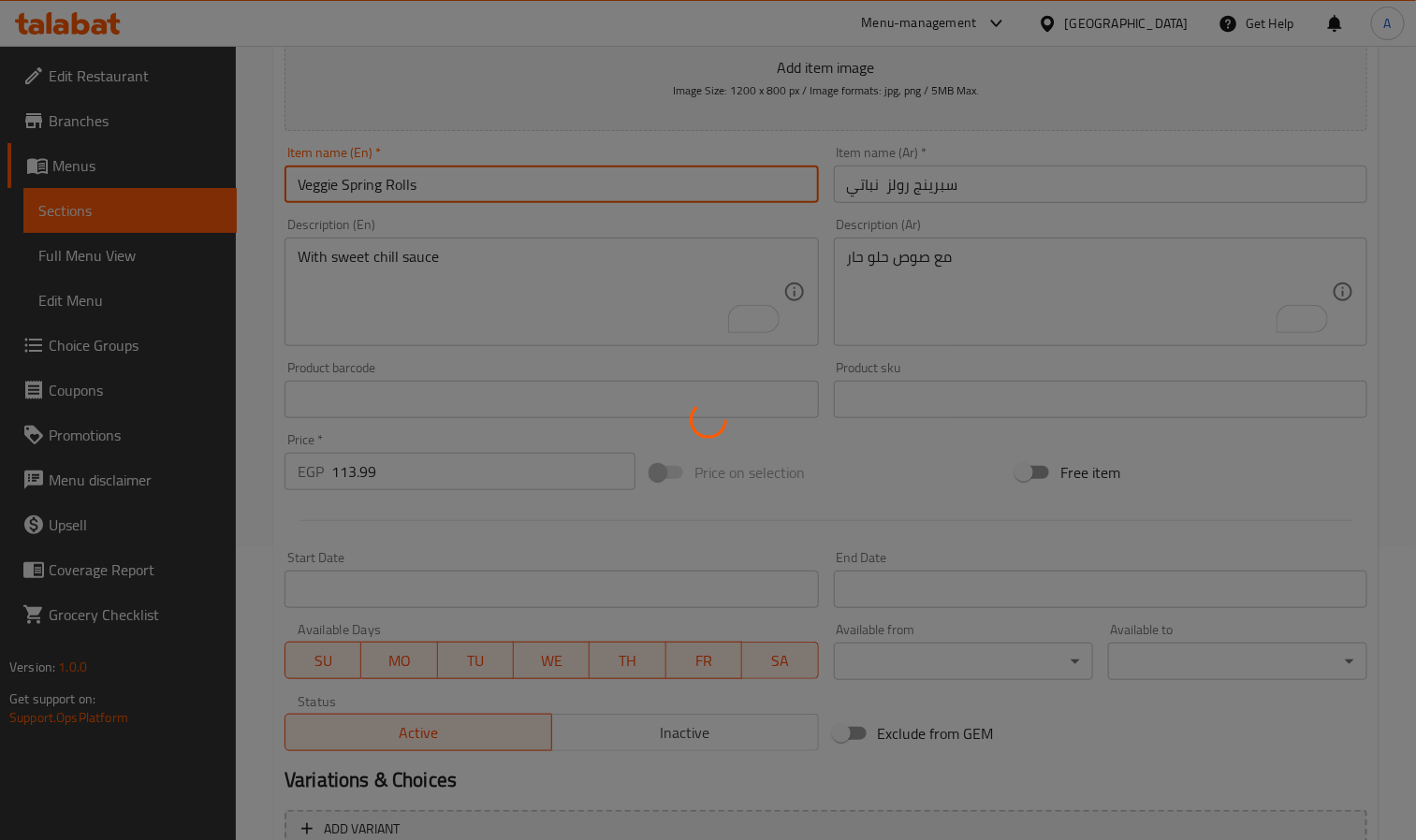
scroll to position [480, 0]
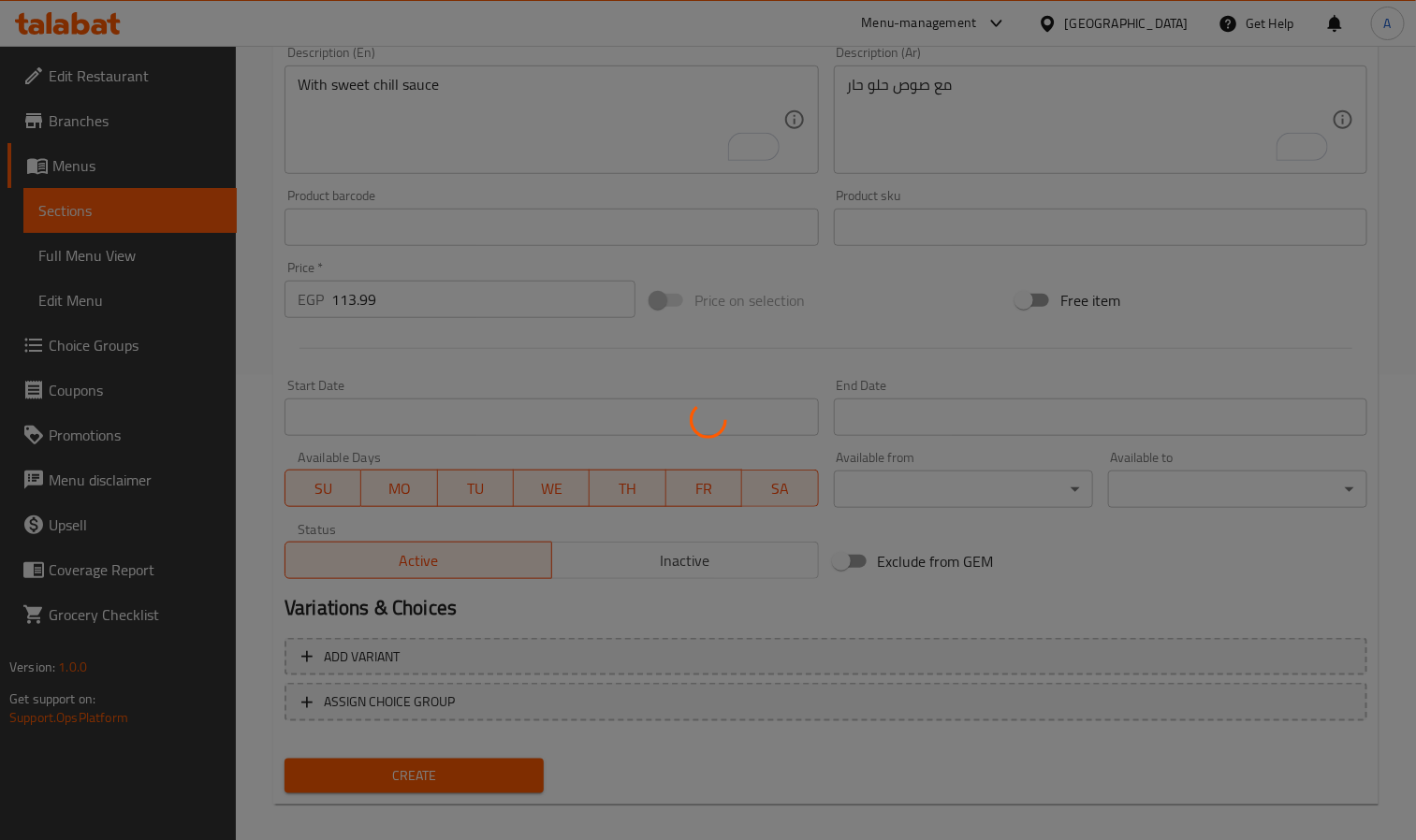
type input "0"
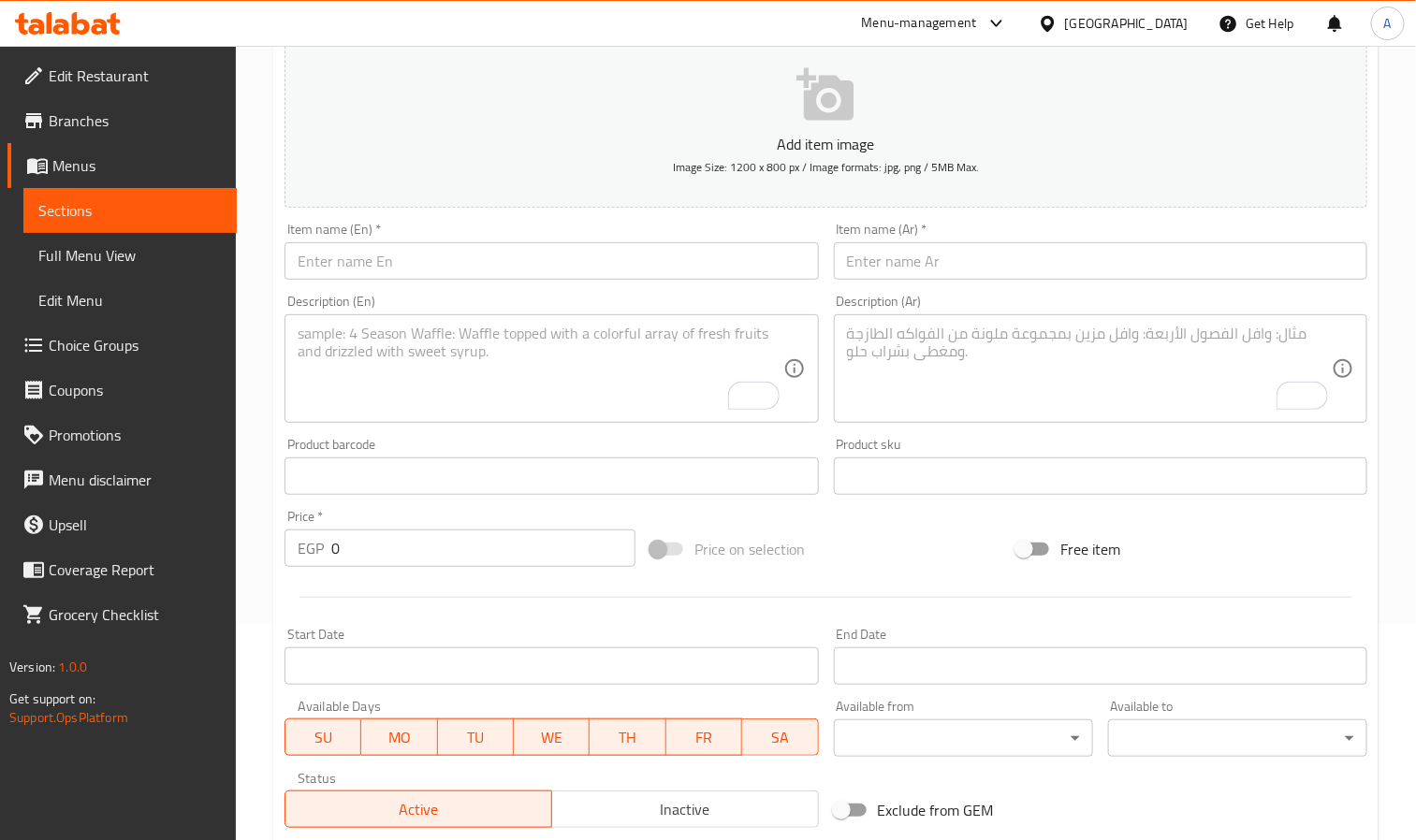
scroll to position [199, 0]
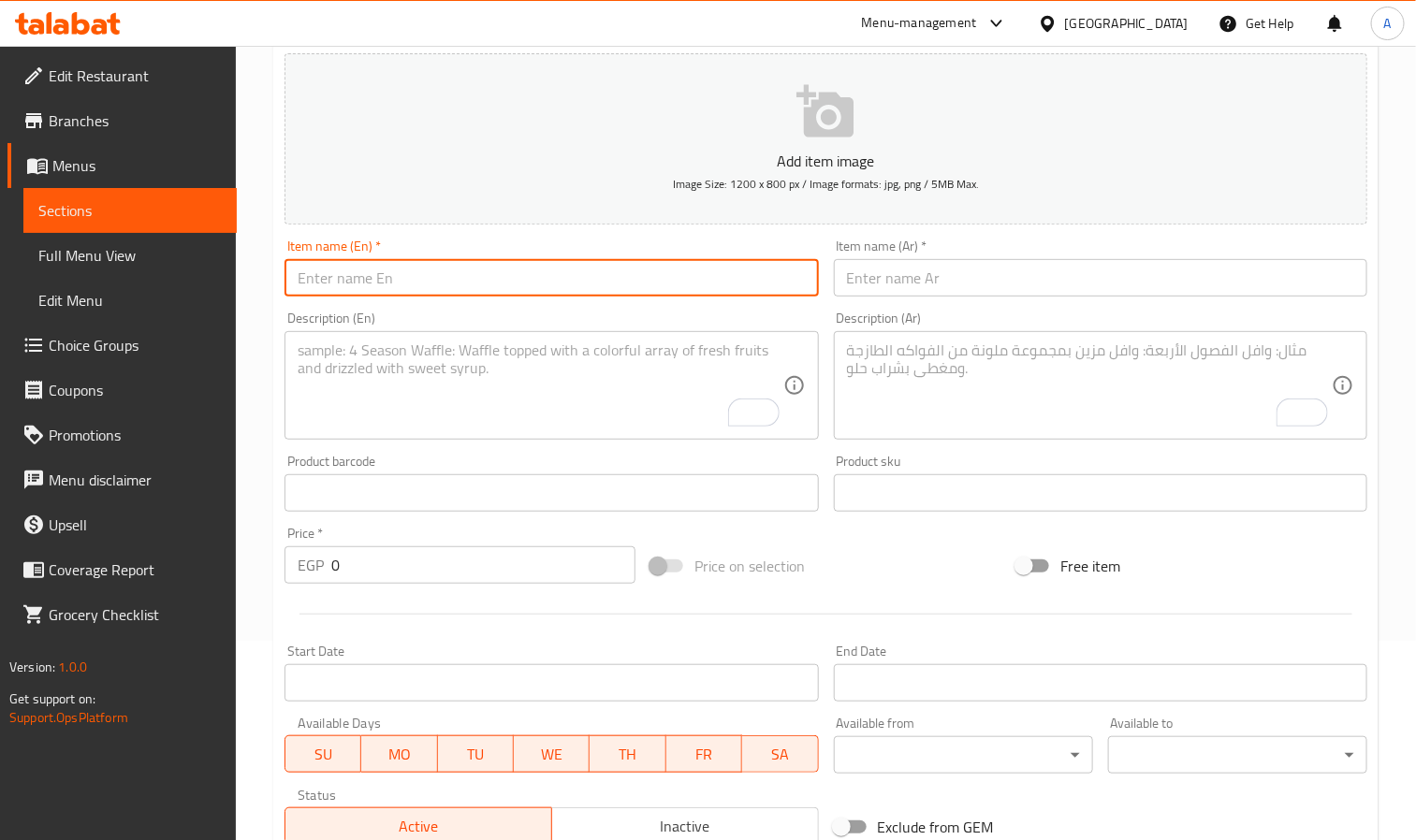
click at [302, 290] on input "text" at bounding box center [551, 277] width 534 height 37
paste input "Sizzler Combo For 4 Persons"
type input "Sizzler Combo For 4 Persons"
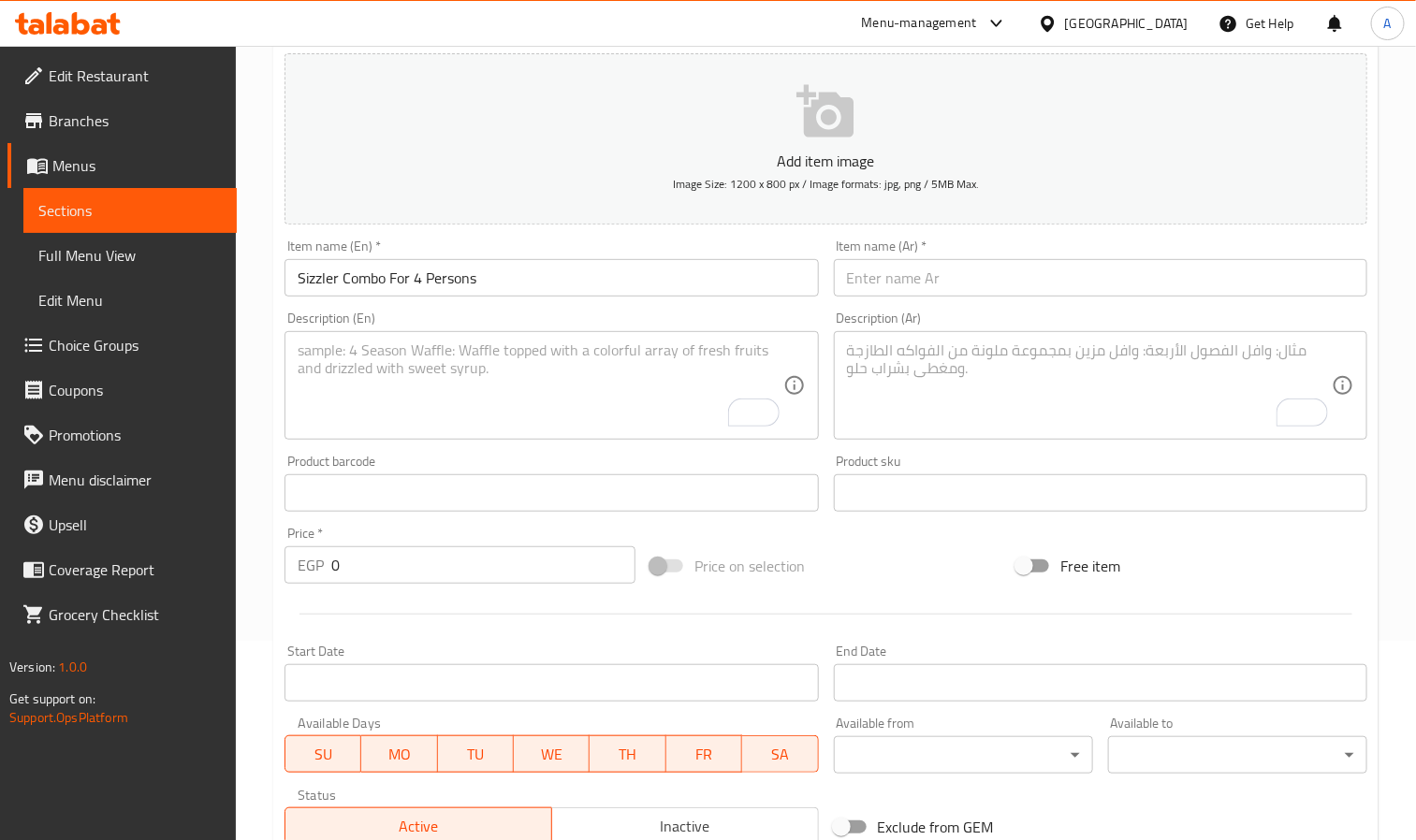
click at [959, 282] on input "text" at bounding box center [1100, 277] width 534 height 37
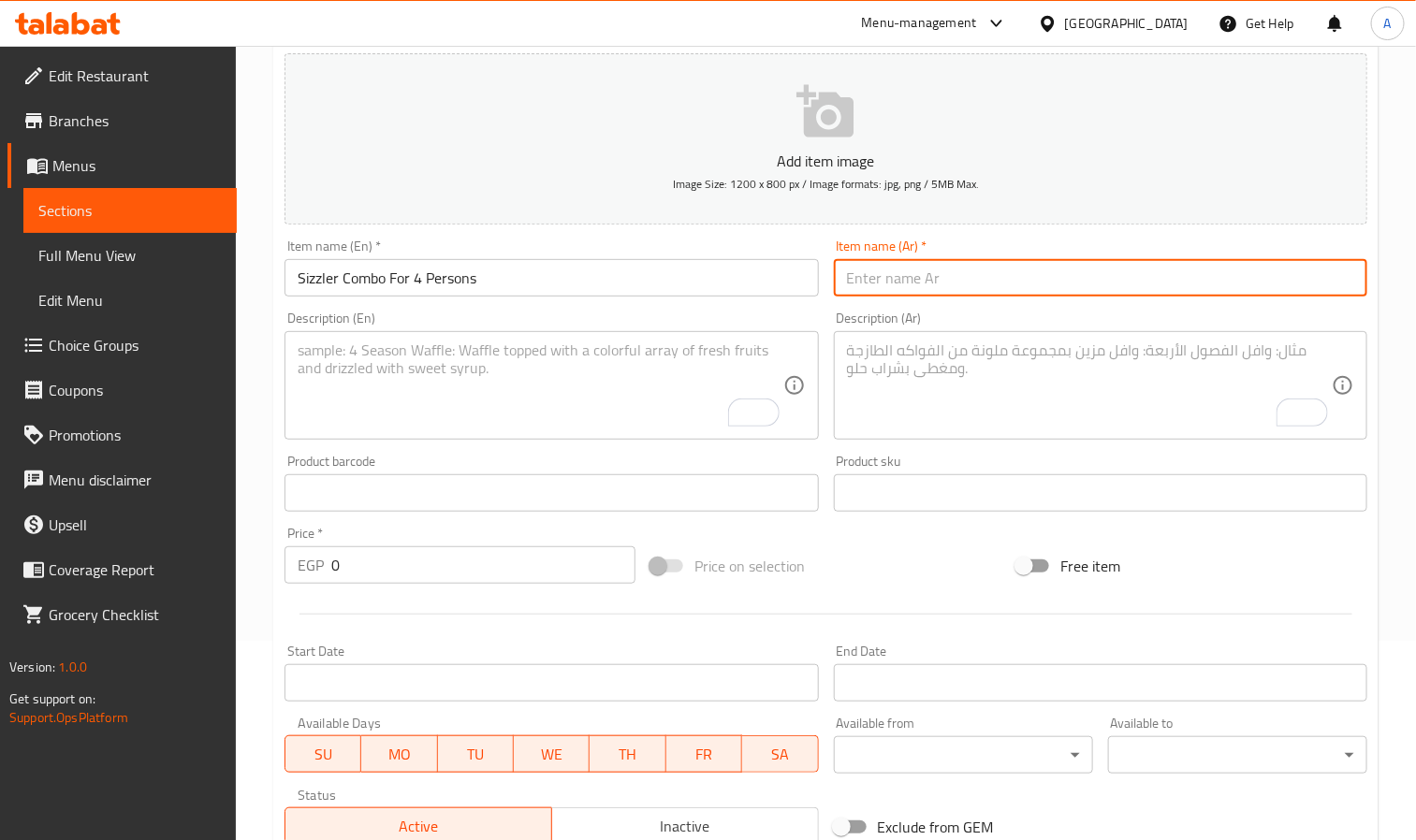
paste input "سيزلر كومبو لأربعة أشخاص"
drag, startPoint x: 843, startPoint y: 286, endPoint x: 933, endPoint y: 286, distance: 90.0
click at [933, 286] on input "سيزلر كومبو لأربعة أشخاص" at bounding box center [1100, 277] width 534 height 37
paste input "تكفى 3 أفراد"
click at [885, 281] on input "سيزلر كومبو تكفى 3 أفراد" at bounding box center [1100, 277] width 534 height 37
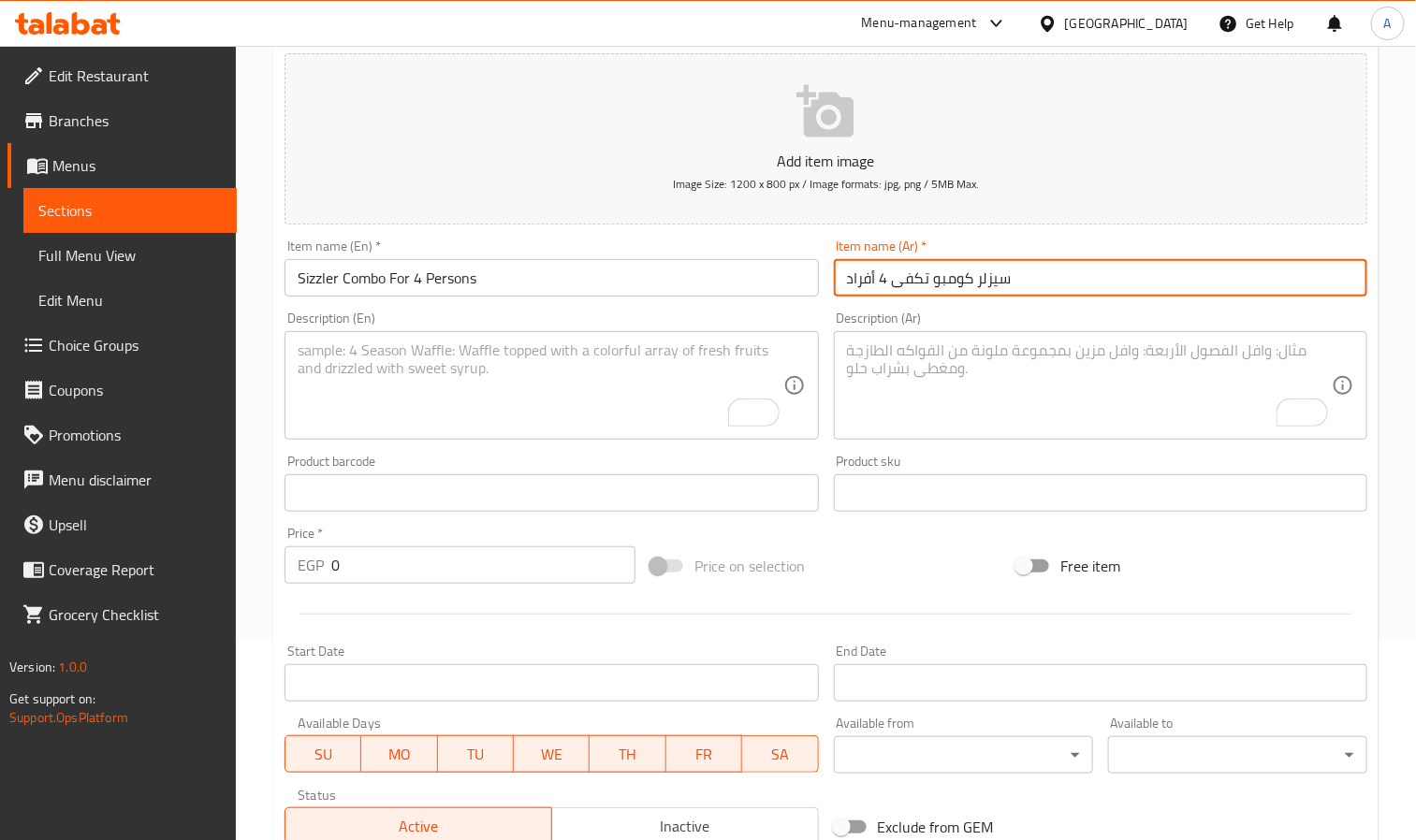
type input "سيزلر كومبو تكفى 4 أفراد"
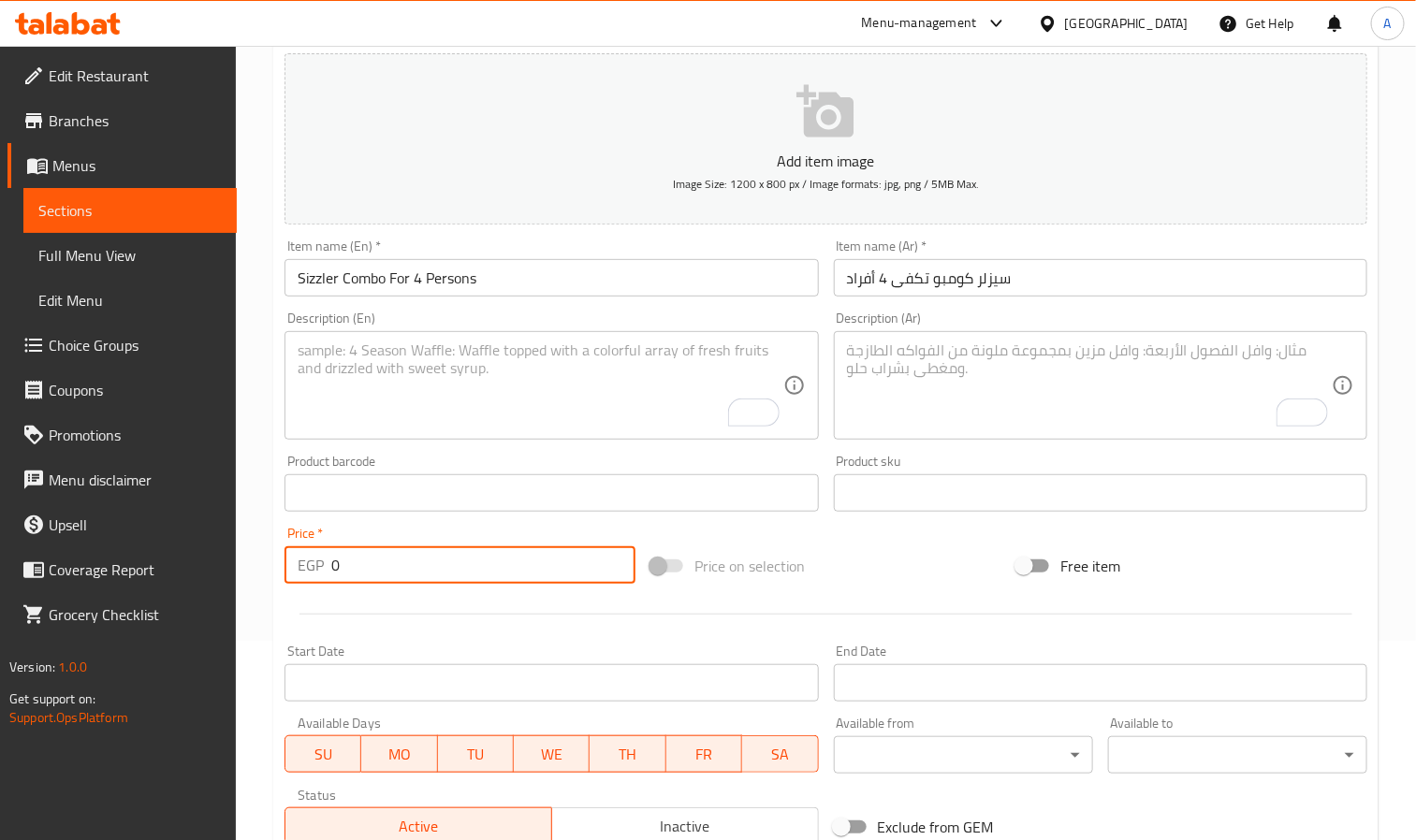
paste input "683.99"
drag, startPoint x: 348, startPoint y: 579, endPoint x: 293, endPoint y: 581, distance: 55.0
click at [293, 581] on div "EGP 0 Price *" at bounding box center [460, 564] width 351 height 37
type input "683.99"
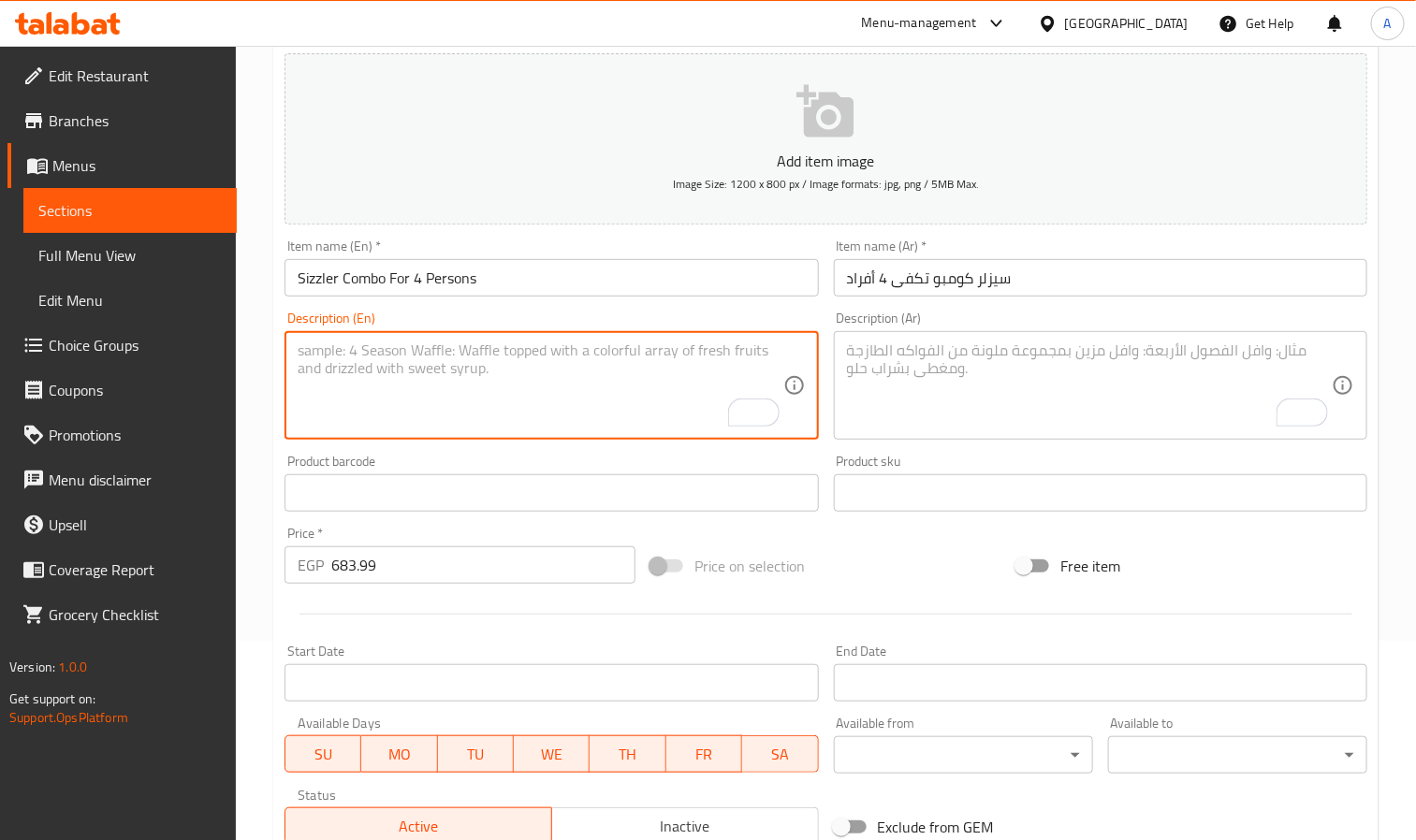
click at [323, 366] on textarea "To enrich screen reader interactions, please activate Accessibility in Grammarl…" at bounding box center [540, 386] width 485 height 89
paste textarea "Chicken strips or sweet chilli chicken, fried mozzarella, cordon bleu chicken s…"
type textarea "Chicken strips or sweet chilli chicken, fried mozzarella, cordon bleu chicken s…"
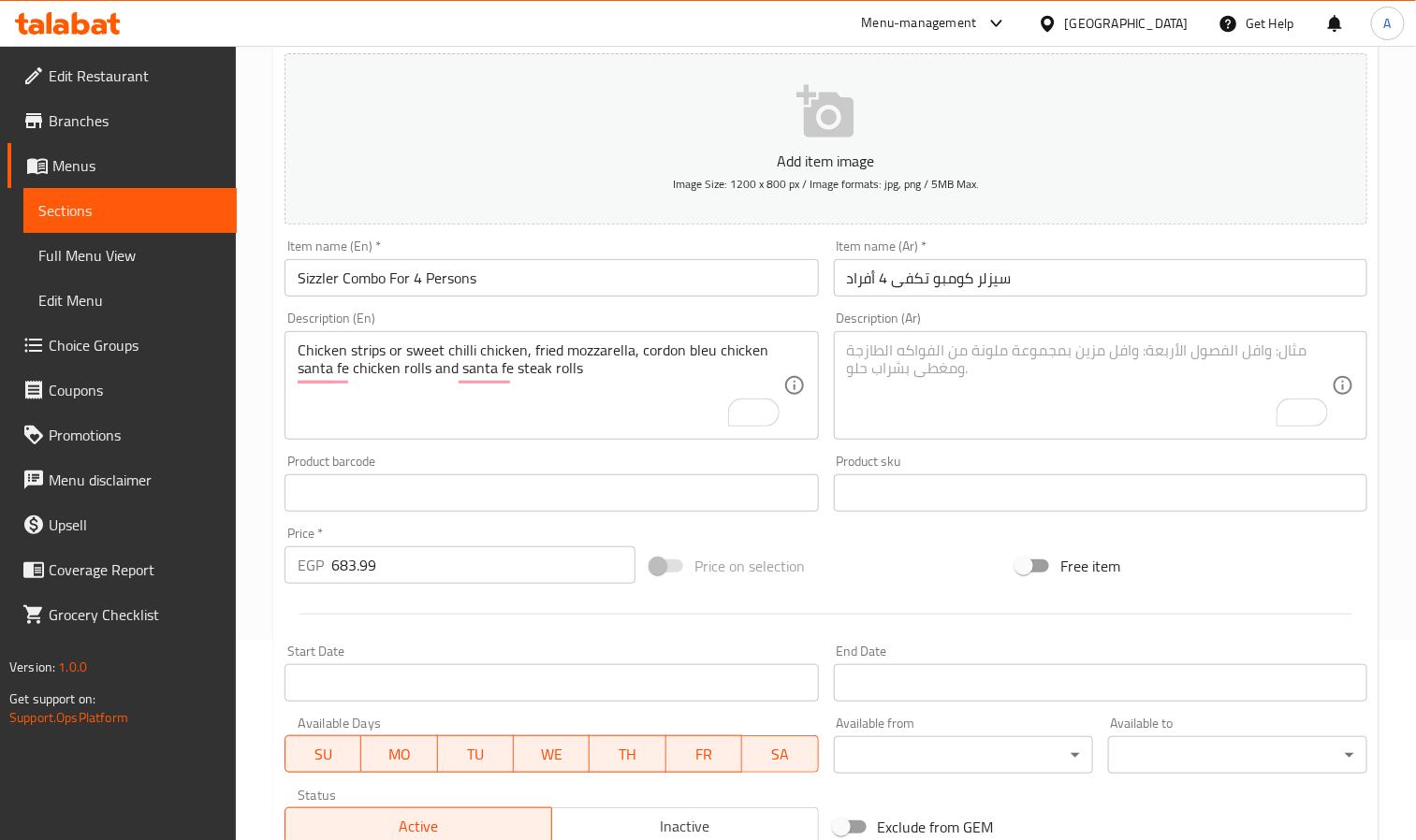
click at [1034, 397] on textarea "To enrich screen reader interactions, please activate Accessibility in Grammarl…" at bounding box center [1089, 386] width 485 height 89
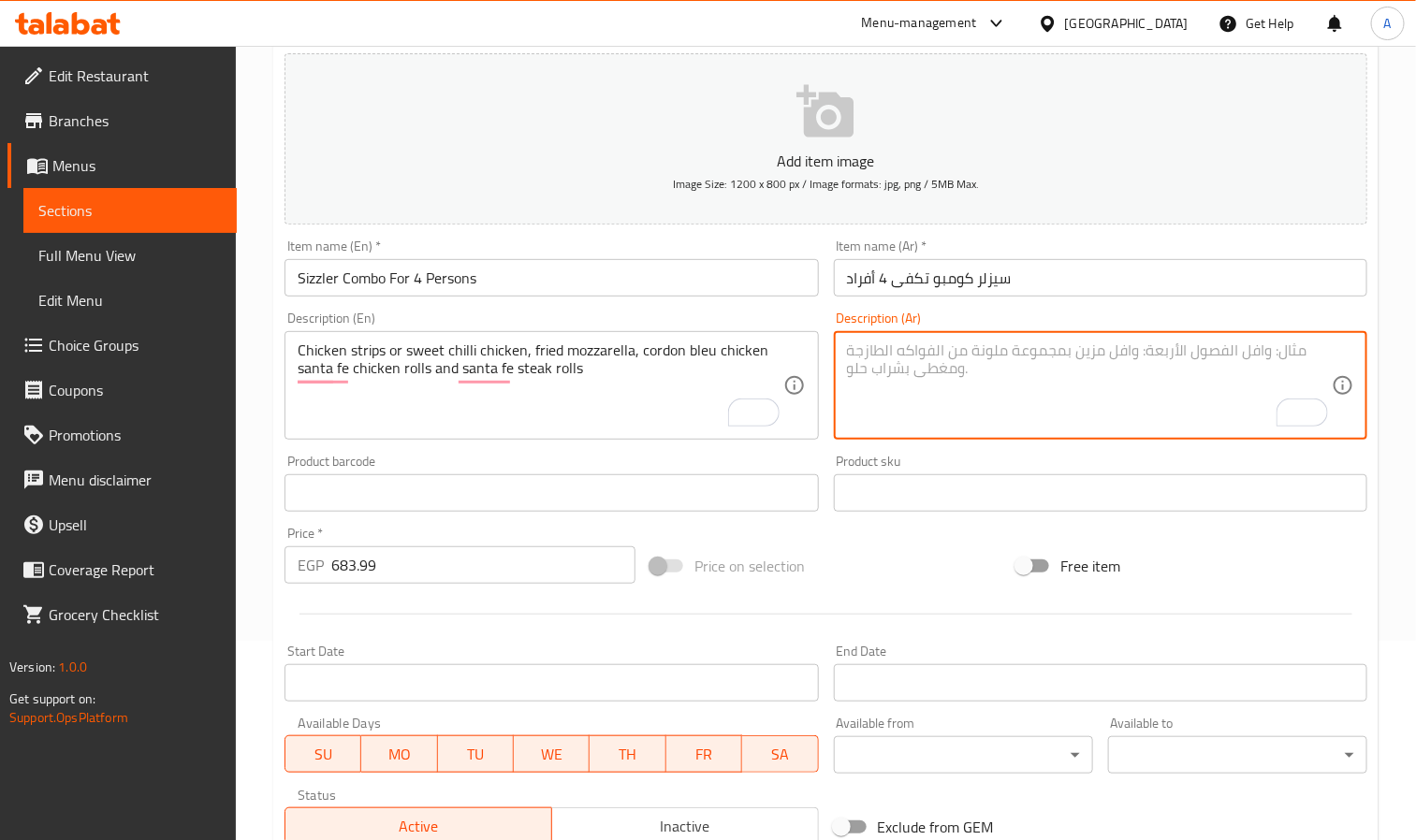
paste textarea "شرائح دجاج أو دجاج بالفلفل الحلو الحار، موزاريلا مقلية، دجاج كوردون بلو، لفائف …"
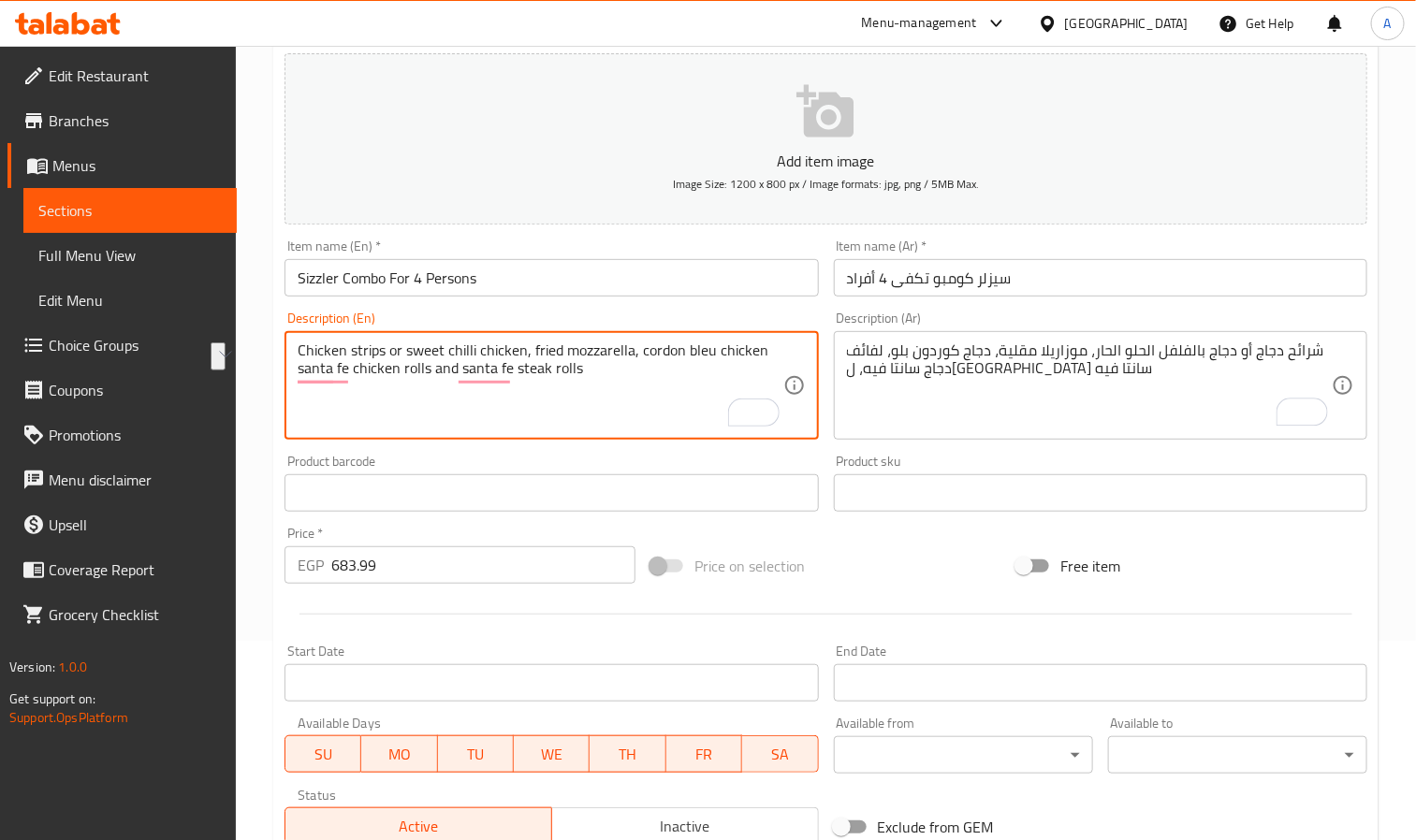
drag, startPoint x: 319, startPoint y: 342, endPoint x: 360, endPoint y: 345, distance: 41.1
click at [360, 345] on textarea "Chicken strips or sweet chilli chicken, fried mozzarella, cordon bleu chicken s…" at bounding box center [540, 386] width 485 height 89
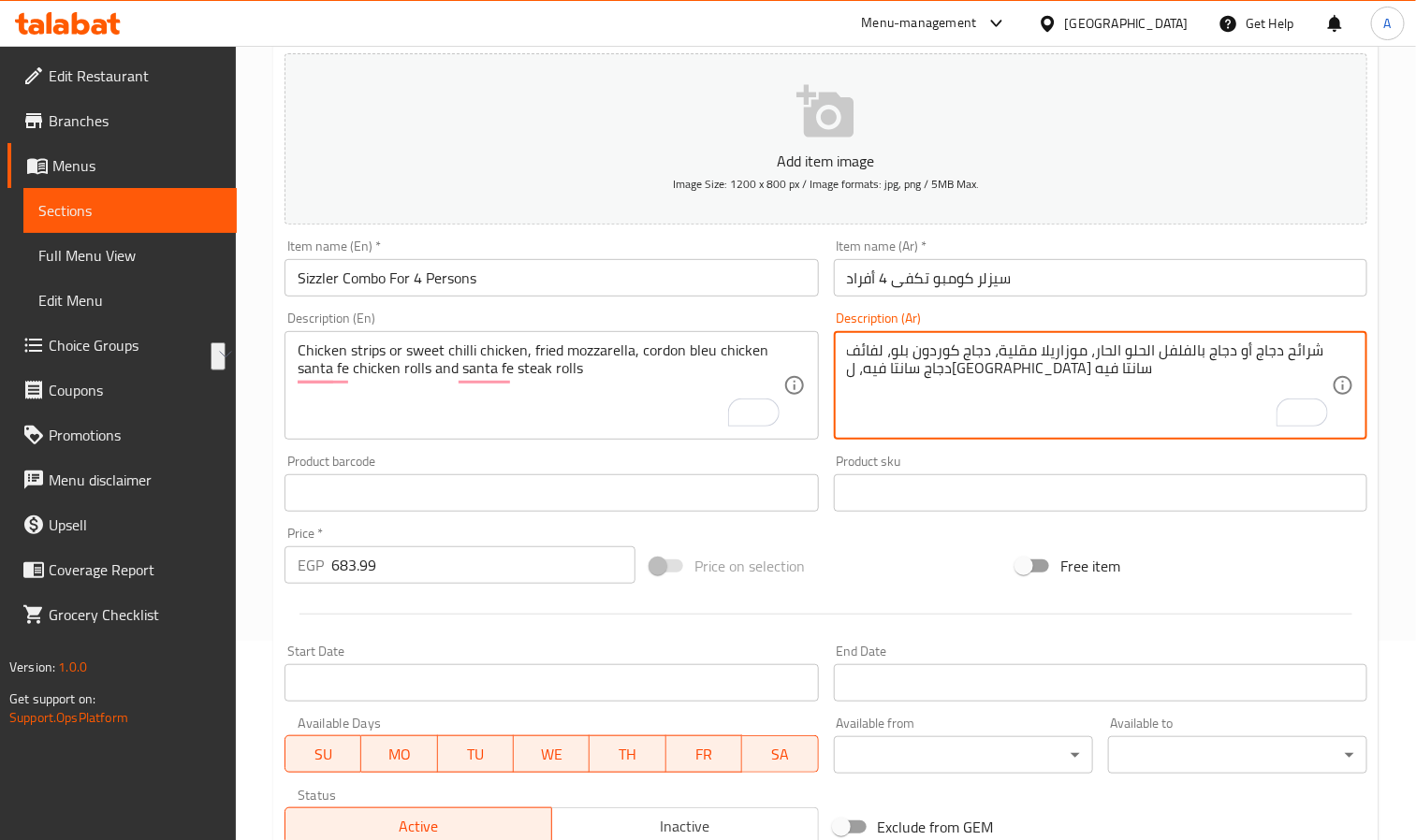
drag, startPoint x: 1251, startPoint y: 363, endPoint x: 1312, endPoint y: 357, distance: 61.3
paste textarea "جاج إستربس"
click at [1169, 348] on textarea "دجاج إستربس أو دجاج بالفلفل الحلو الحار، موزاريلا مقلية، دجاج كوردون بلو، لفائف…" at bounding box center [1089, 386] width 485 height 89
click at [899, 352] on textarea "دجاج إستربس أو دجاج الحلو الحار، موزاريلا مقلية، دجاج كوردون بلو، لفائف دجاج سا…" at bounding box center [1089, 386] width 485 height 89
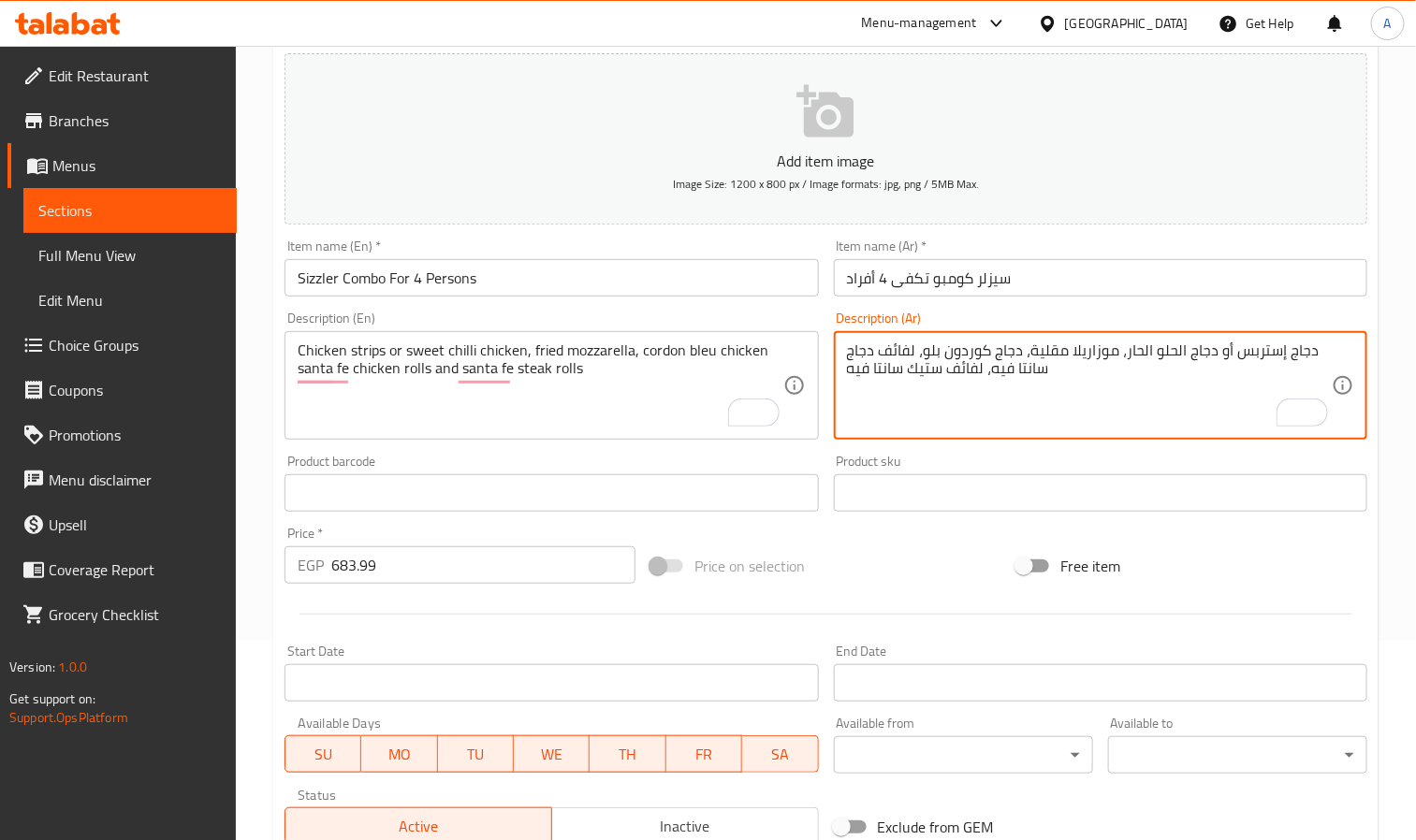
click at [899, 352] on textarea "دجاج إستربس أو دجاج الحلو الحار، موزاريلا مقلية، دجاج كوردون بلو، لفائف دجاج سا…" at bounding box center [1089, 386] width 485 height 89
click at [966, 371] on textarea "دجاج إستربس أو دجاج الحلو الحار، موزاريلا مقلية، دجاج كوردون بلو، رول دجاج سانت…" at bounding box center [1089, 386] width 485 height 89
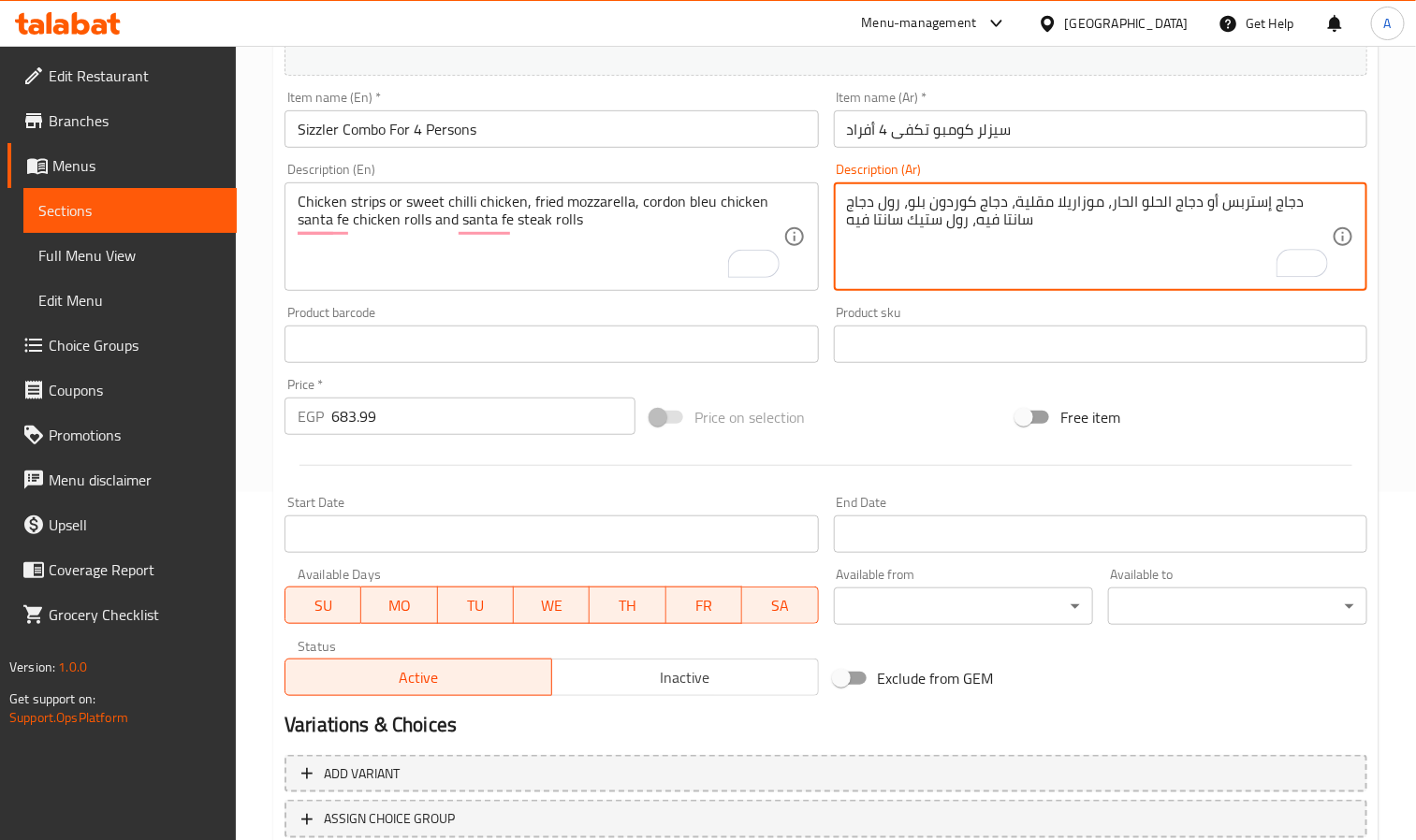
scroll to position [480, 0]
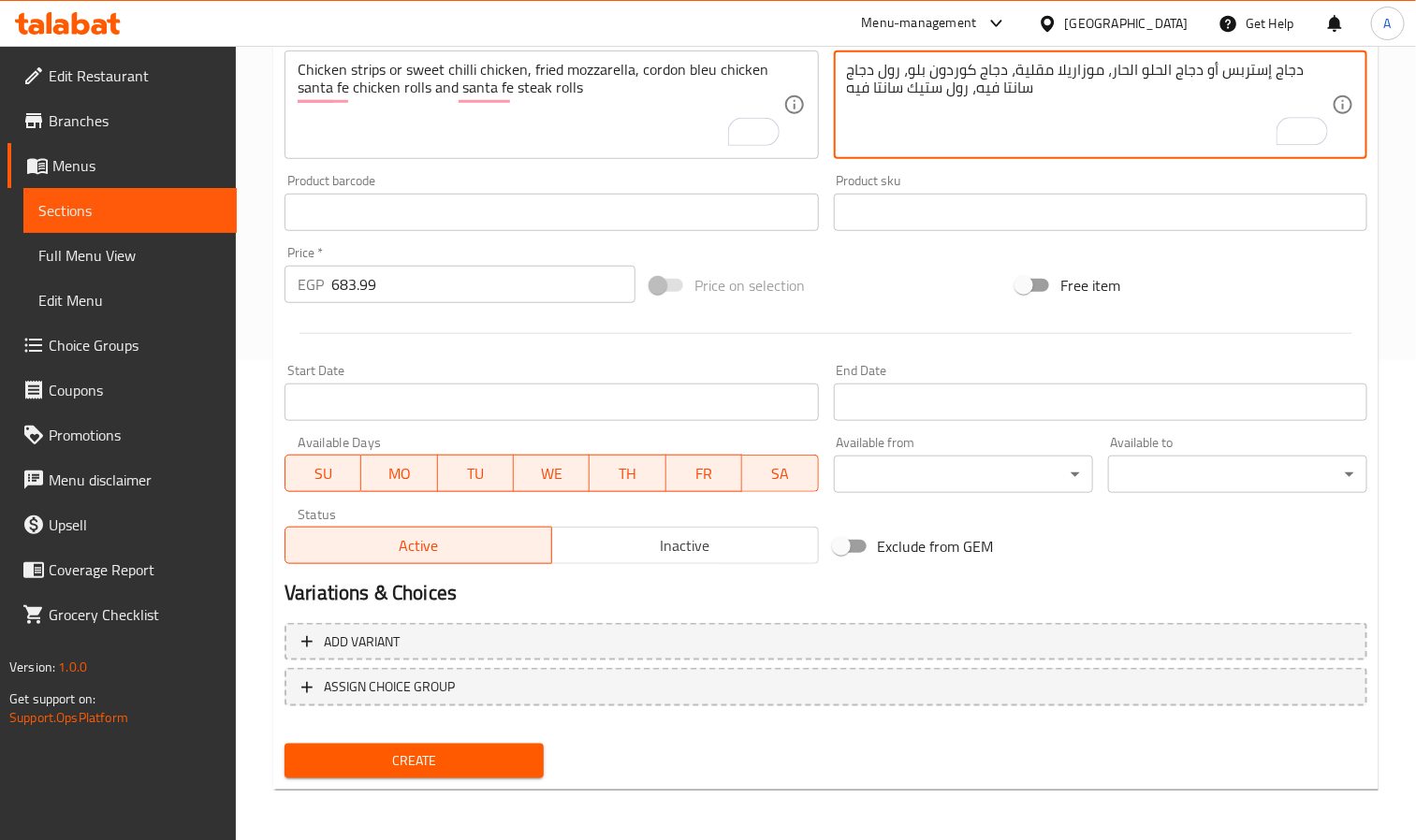
type textarea "دجاج إستربس أو دجاج الحلو الحار، موزاريلا مقلية، دجاج كوردون بلو، رول دجاج سانت…"
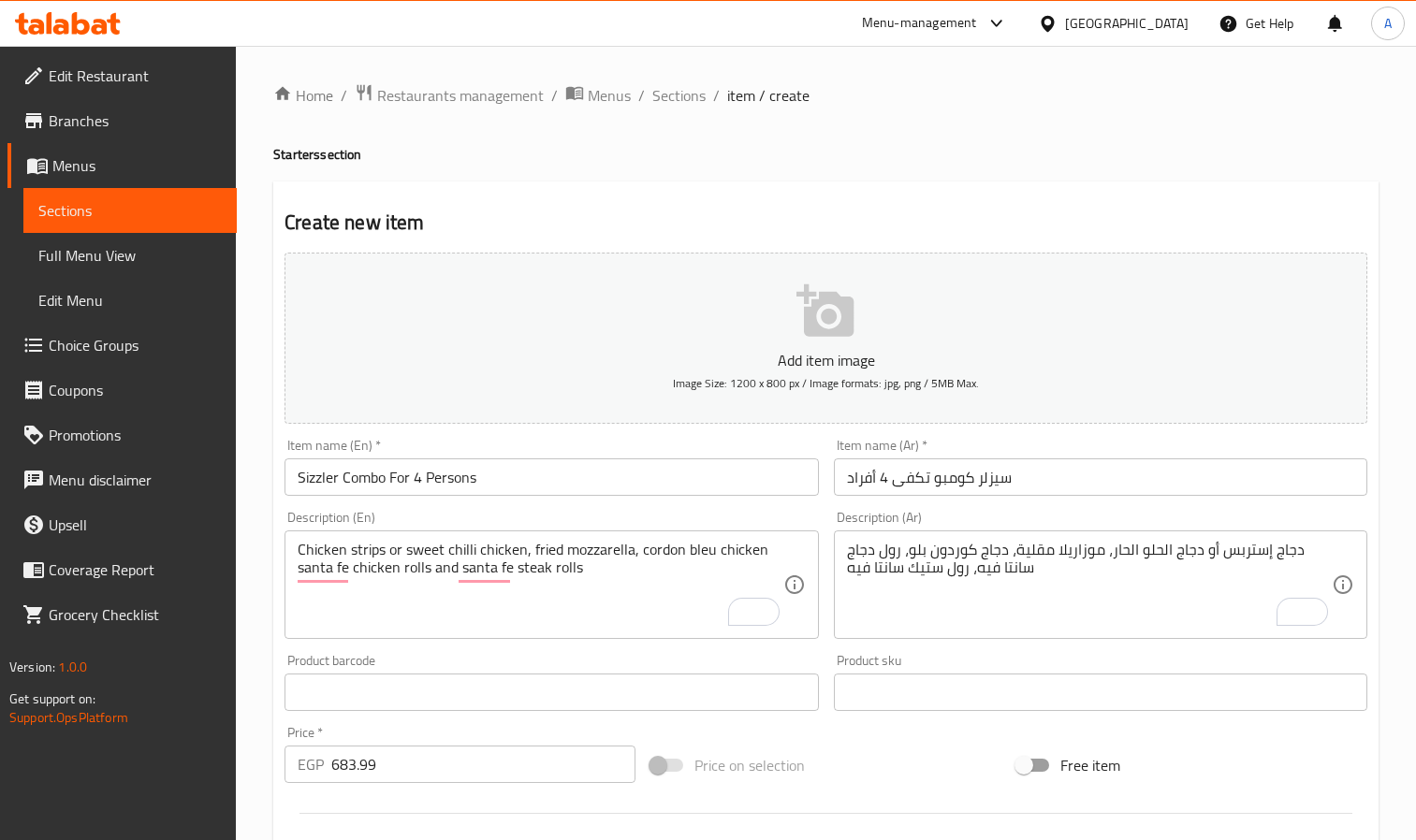
scroll to position [480, 0]
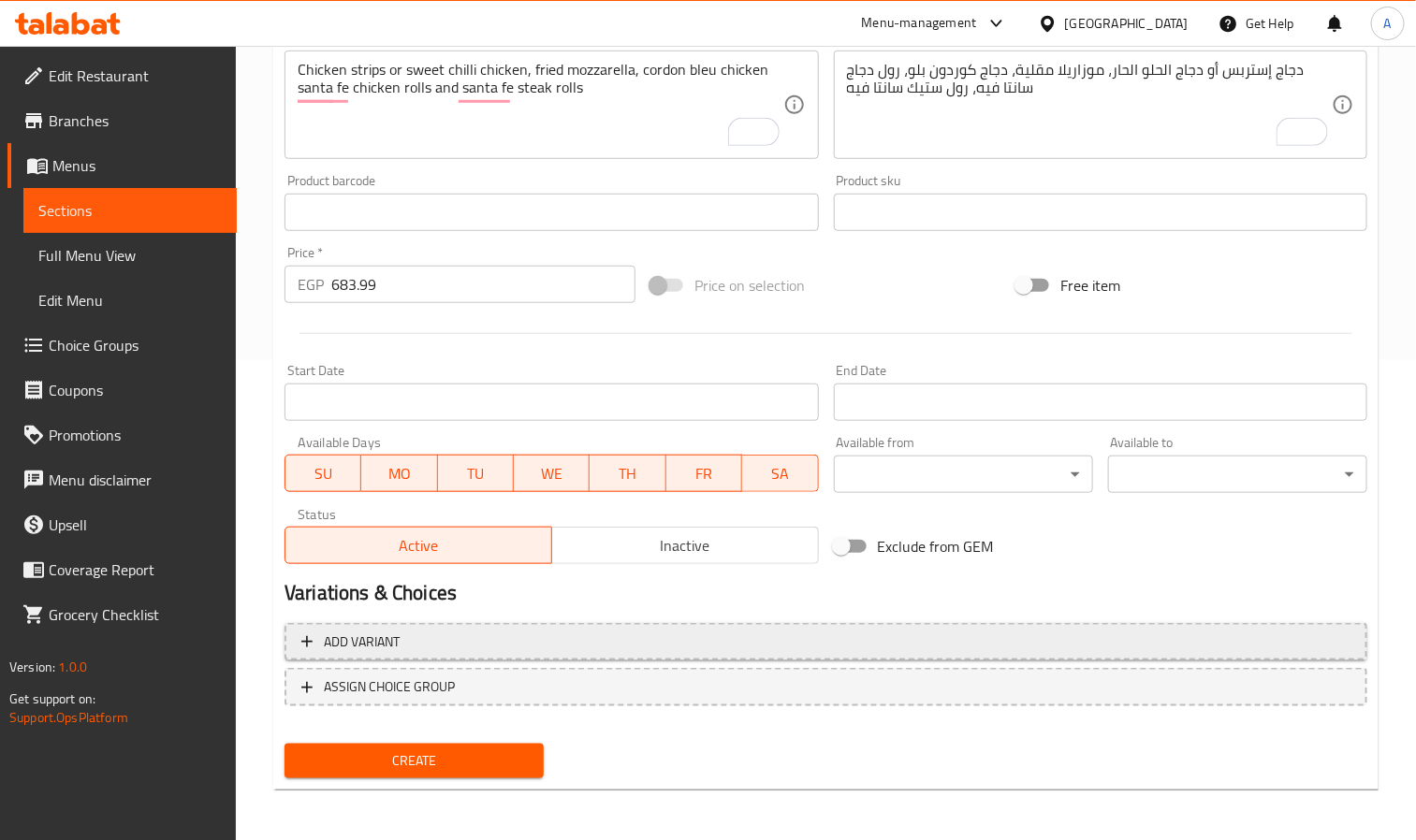
click at [508, 637] on span "Add variant" at bounding box center [826, 642] width 1049 height 24
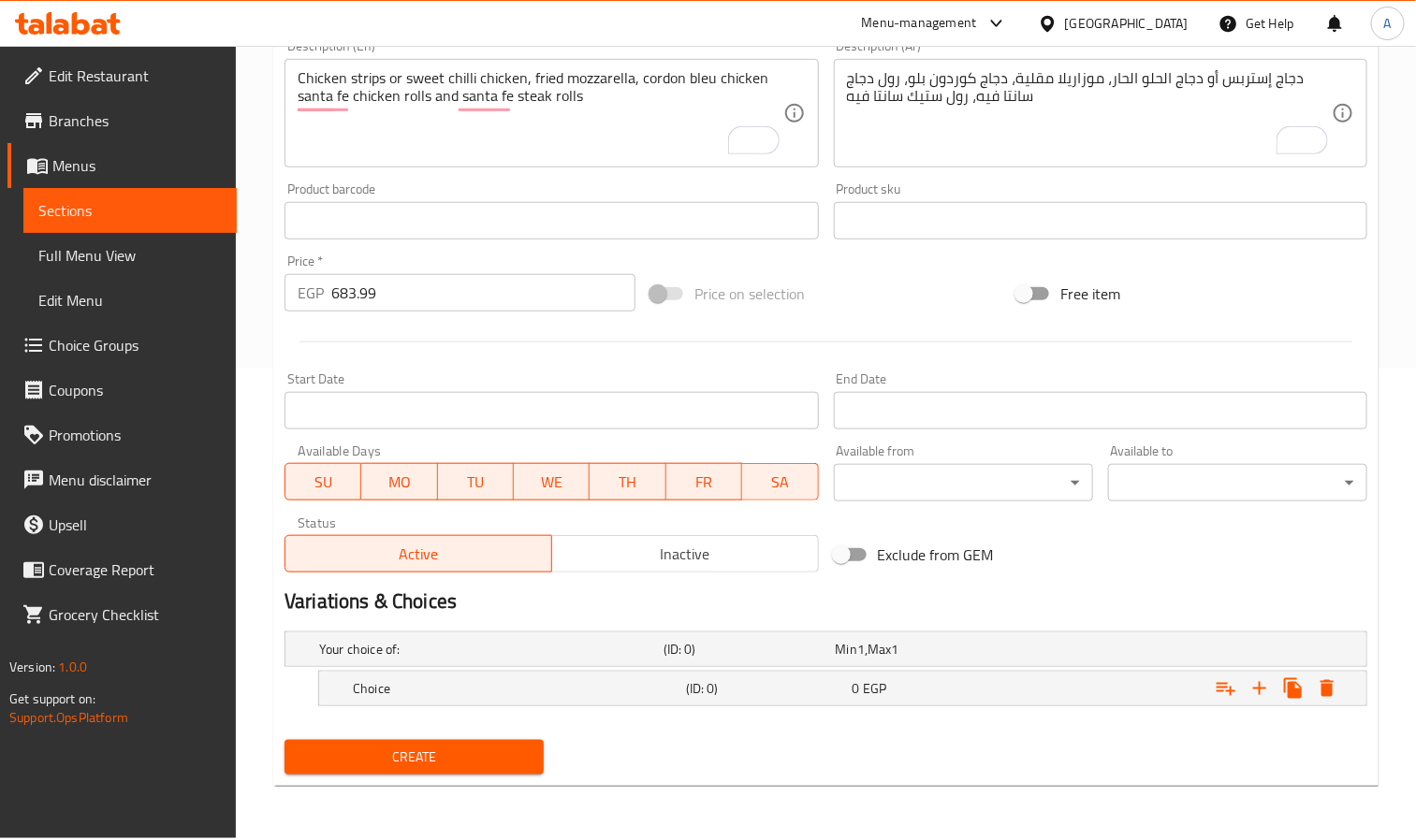
scroll to position [471, 0]
click at [1257, 696] on icon "Expand" at bounding box center [1260, 689] width 23 height 23
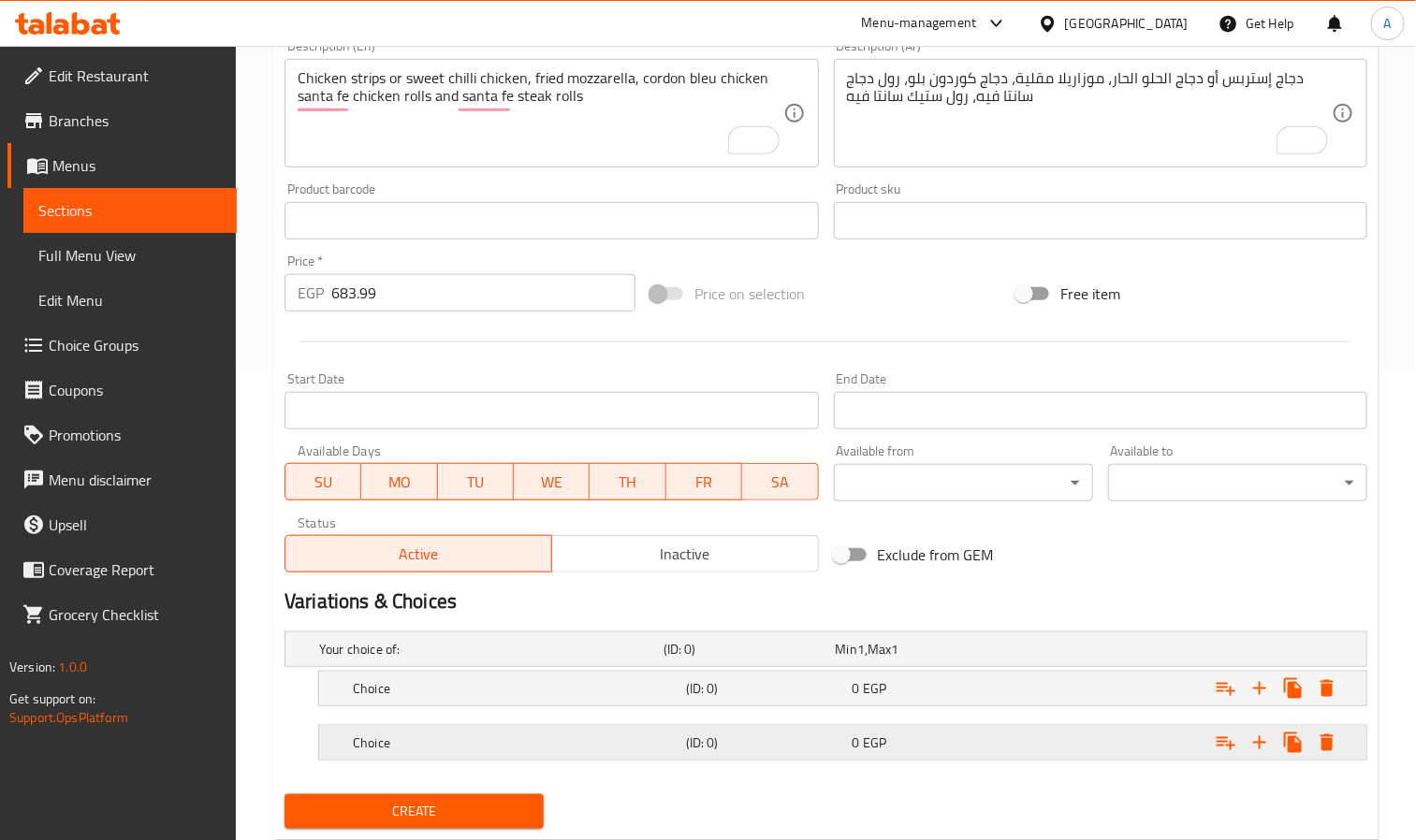
click at [978, 748] on div "0 EGP" at bounding box center [932, 743] width 159 height 19
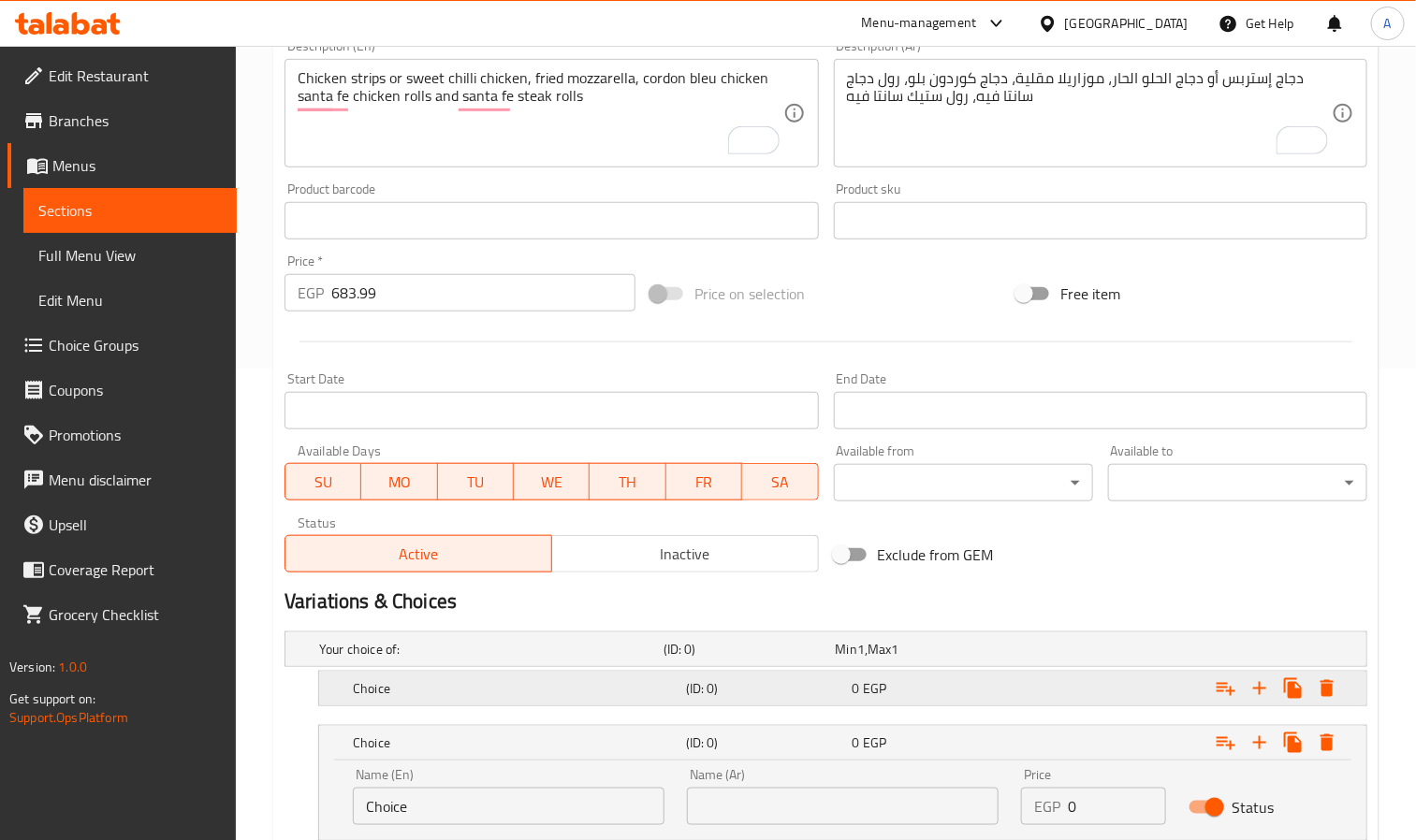
click at [944, 704] on div "Choice (ID: 0) 0 EGP" at bounding box center [848, 688] width 999 height 41
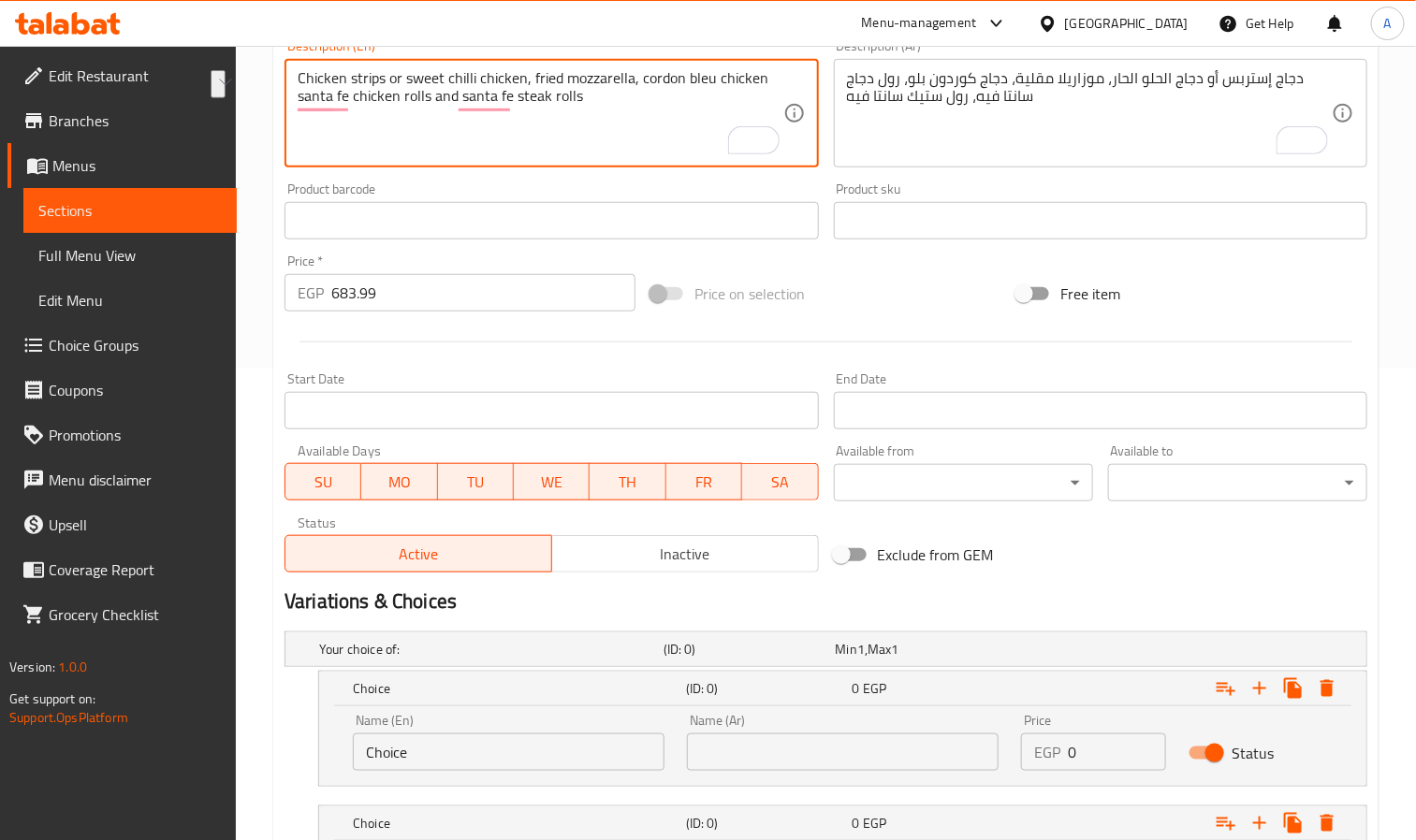
drag, startPoint x: 322, startPoint y: 82, endPoint x: 487, endPoint y: 73, distance: 165.2
click at [487, 73] on textarea "Chicken strips or sweet chilli chicken, fried mozzarella, cordon bleu chicken s…" at bounding box center [540, 114] width 485 height 89
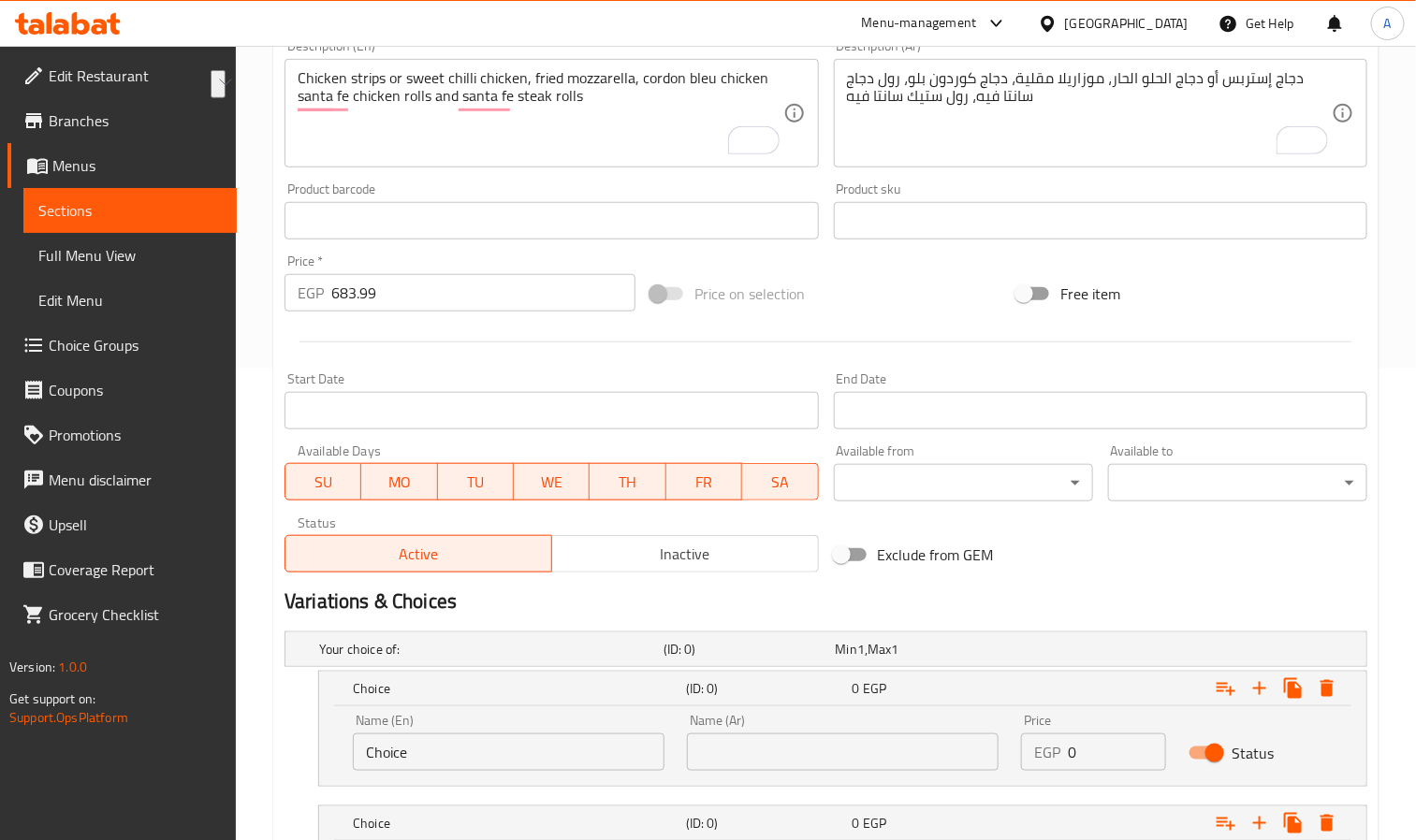
click at [481, 740] on input "Choice" at bounding box center [508, 752] width 312 height 37
paste input "icken Strips Or Sweet Chilli Chicken"
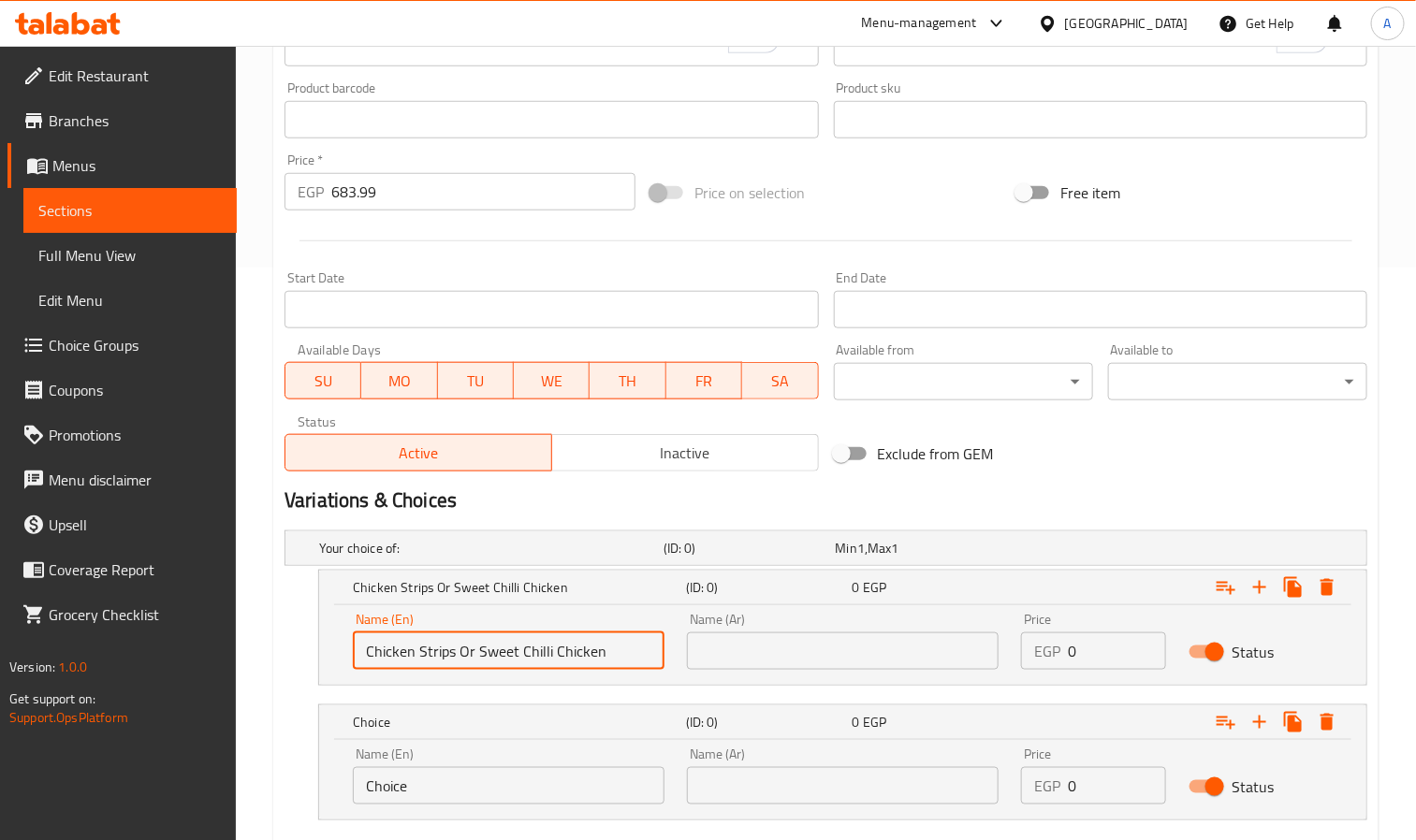
scroll to position [612, 0]
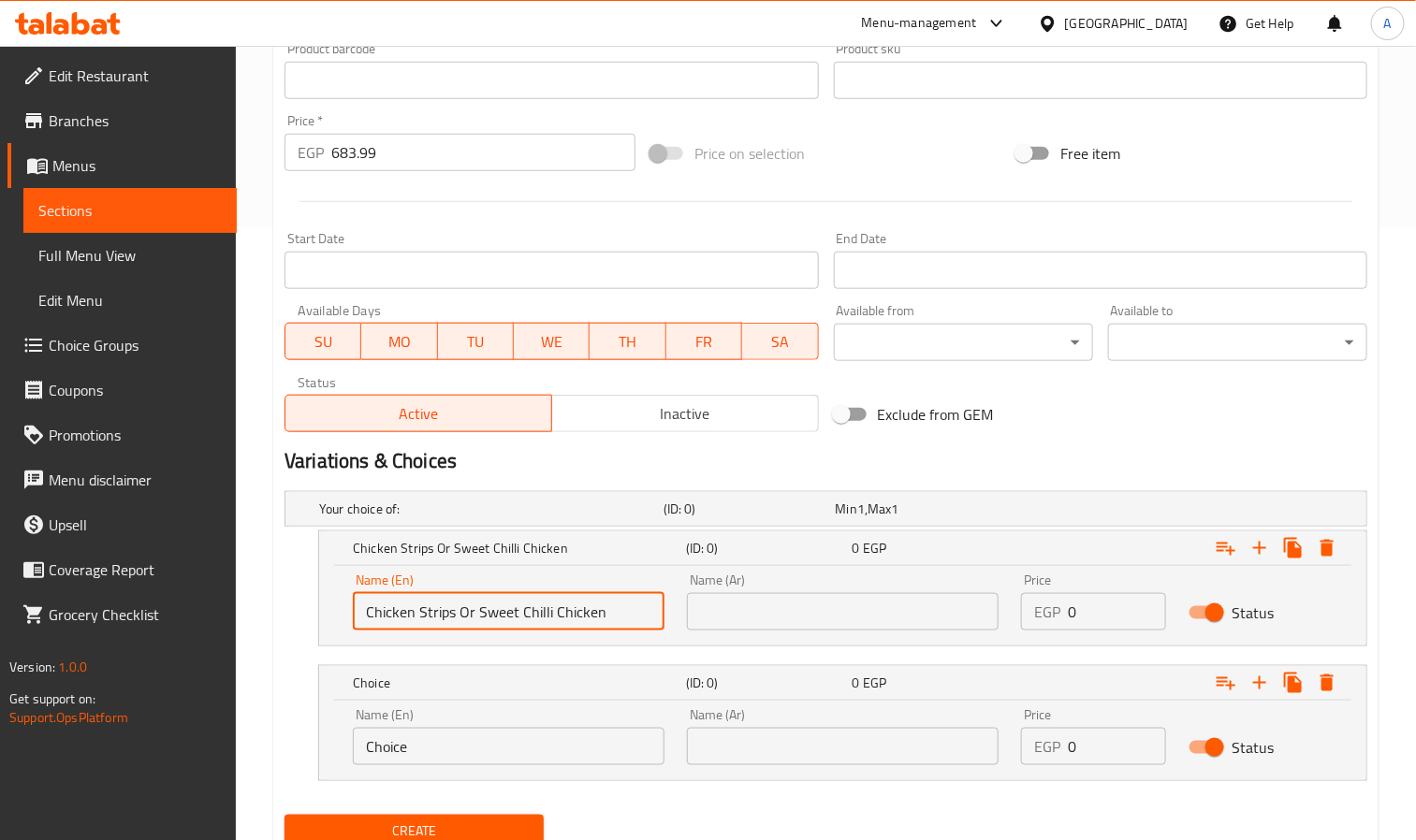
click at [506, 608] on input "Chicken Strips Or Sweet Chilli Chicken" at bounding box center [508, 612] width 312 height 37
drag, startPoint x: 506, startPoint y: 608, endPoint x: 638, endPoint y: 613, distance: 132.1
click at [638, 613] on input "Chicken Strips Or Sweet Chilli Chicken" at bounding box center [508, 612] width 312 height 37
type input "Chicken Strips Or"
click at [453, 750] on input "Choice" at bounding box center [508, 746] width 312 height 37
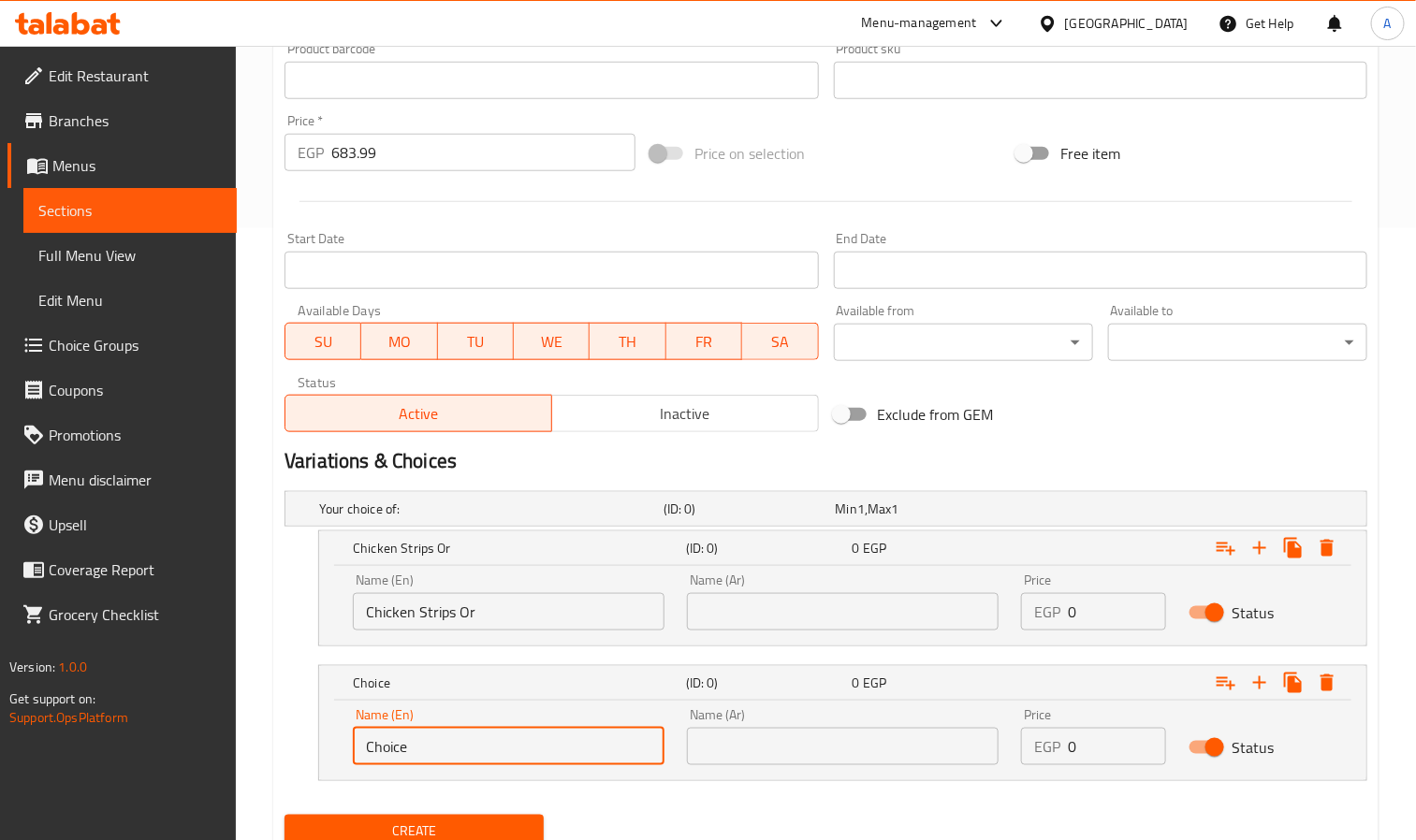
click at [453, 750] on input "Choice" at bounding box center [508, 746] width 312 height 37
paste input "Sweet Chilli Chicken"
type input "Sweet Chilli Chicken"
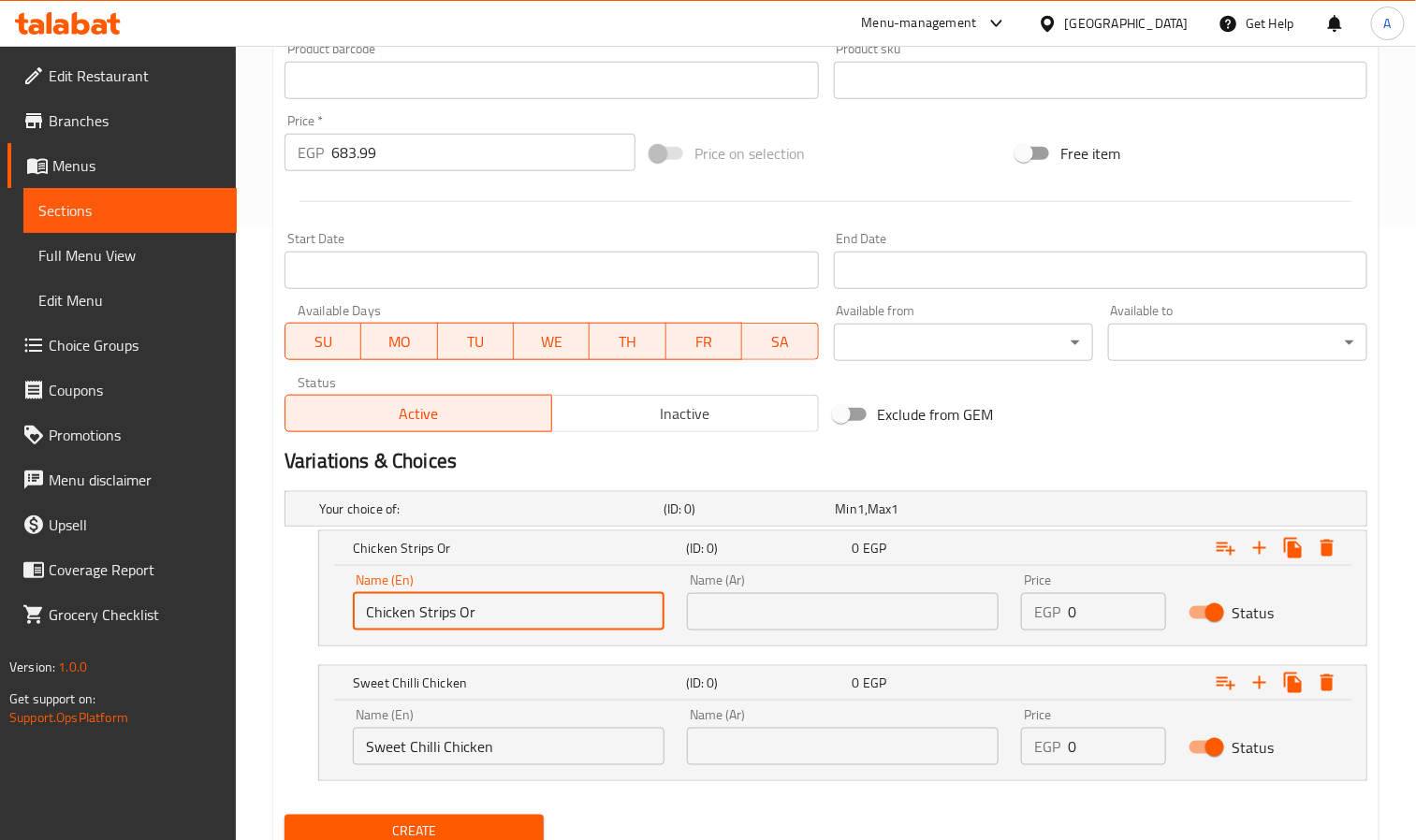
drag, startPoint x: 477, startPoint y: 614, endPoint x: 458, endPoint y: 617, distance: 19.2
click at [458, 617] on input "Chicken Strips Or" at bounding box center [508, 612] width 312 height 37
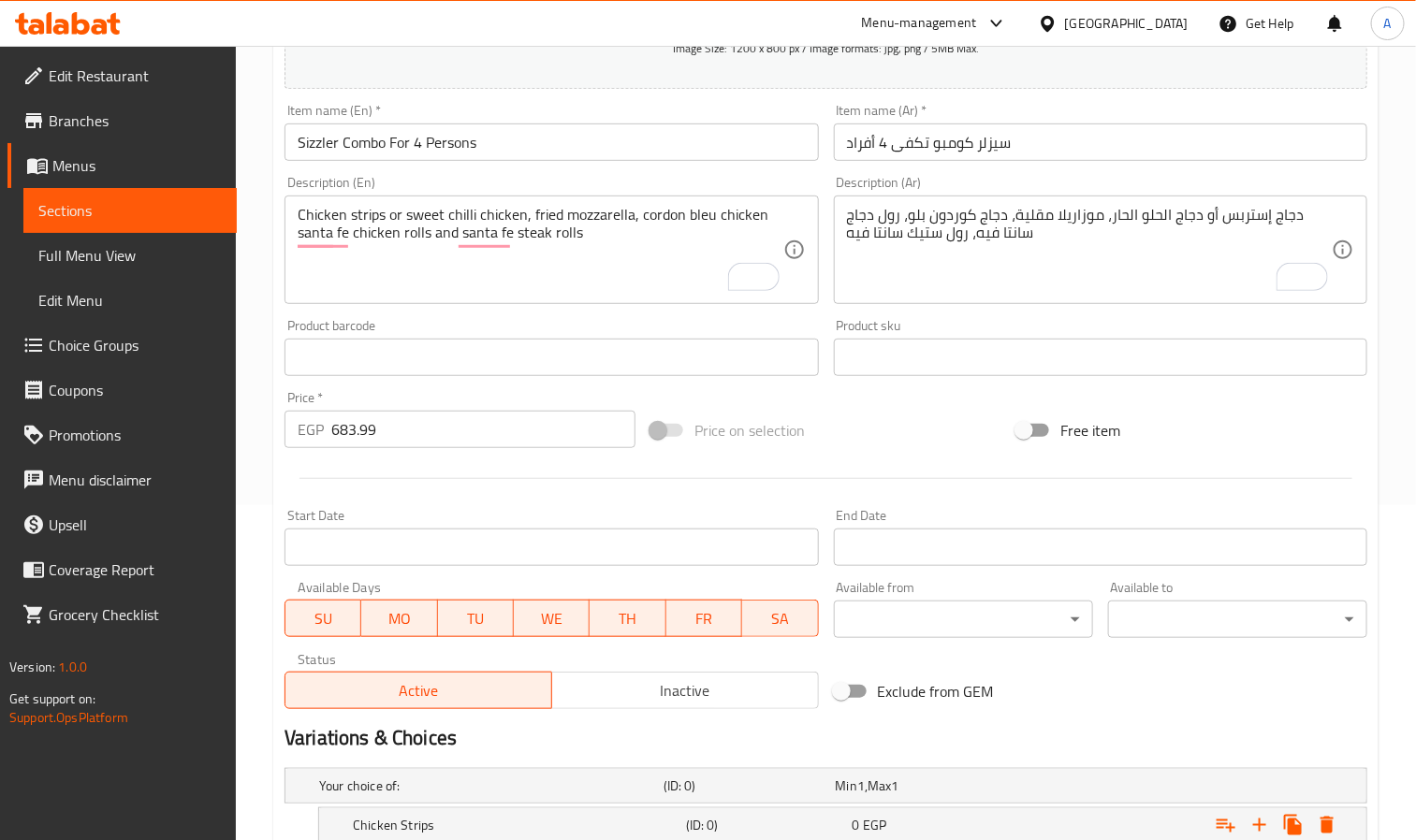
scroll to position [50, 0]
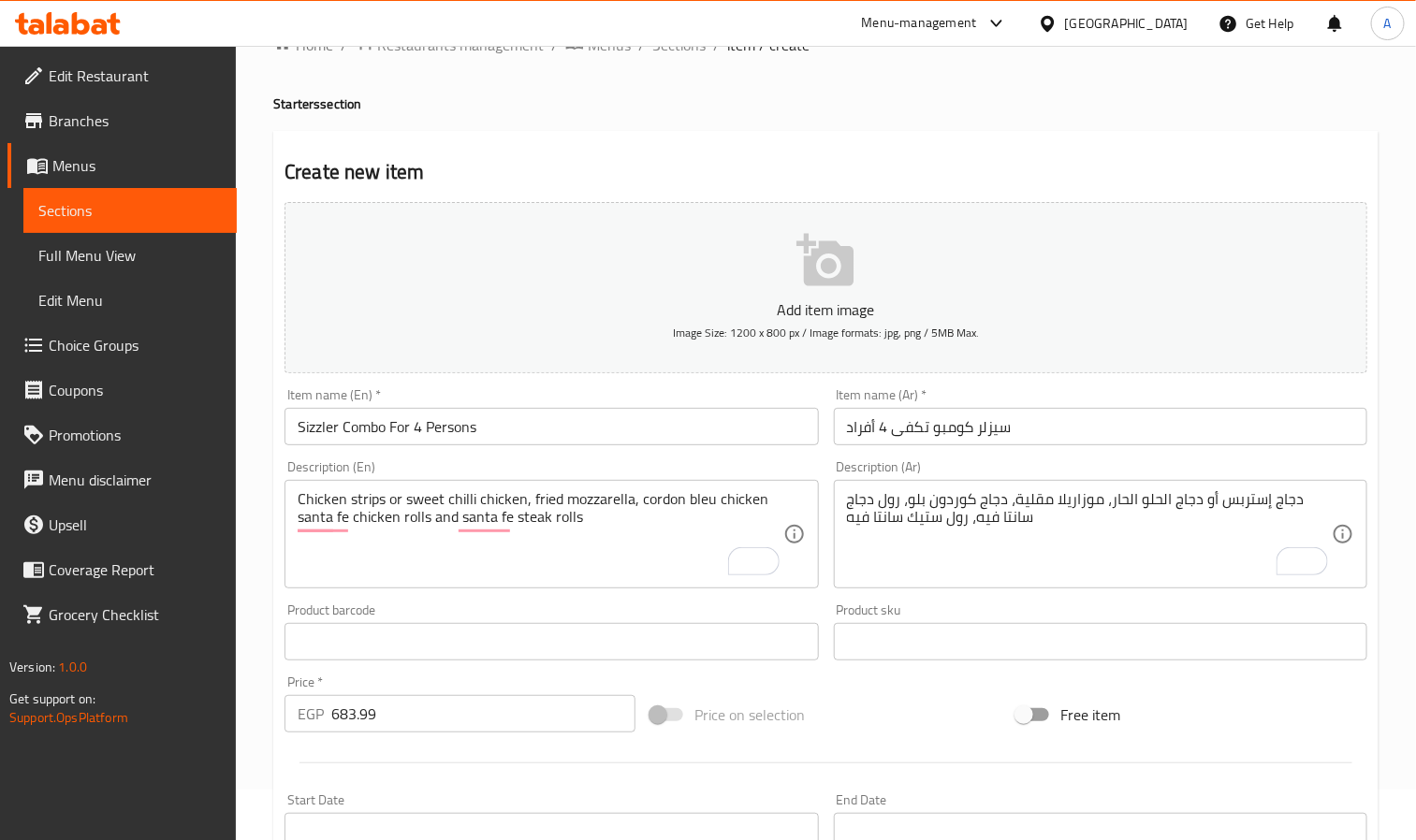
type input "Chicken Strips"
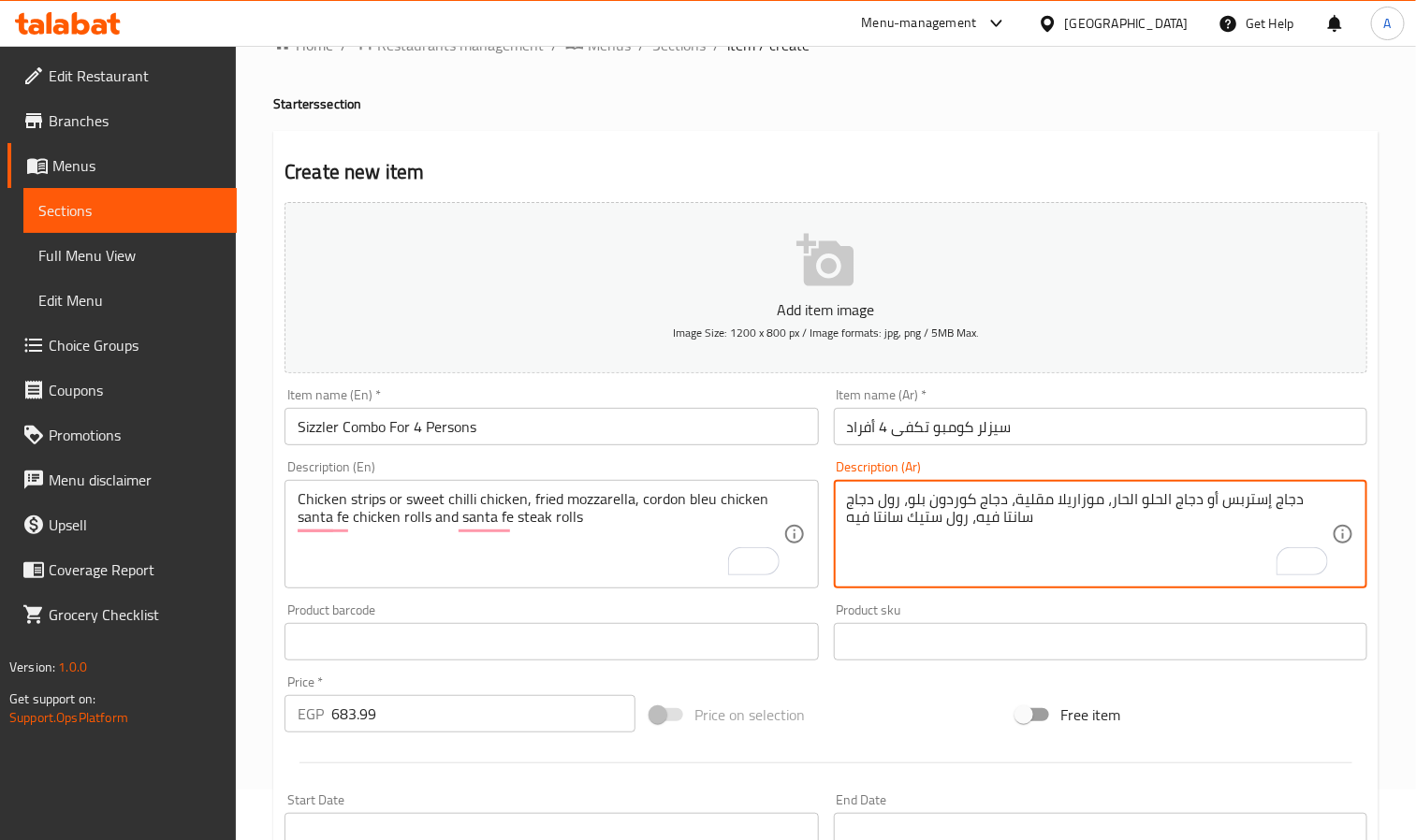
drag, startPoint x: 1333, startPoint y: 497, endPoint x: 1290, endPoint y: 492, distance: 43.3
click at [1290, 492] on div "دجاج إستربس أو دجاج الحلو الحار، موزاريلا مقلية، دجاج كوردون بلو، رول دجاج سانت…" at bounding box center [1100, 534] width 534 height 108
drag, startPoint x: 1327, startPoint y: 497, endPoint x: 1135, endPoint y: 500, distance: 192.0
click at [1135, 500] on textarea "دجاج إستربس أو دجاج الحلو الحار، موزاريلا مقلية، دجاج كوردون بلو، رول دجاج سانت…" at bounding box center [1089, 535] width 485 height 89
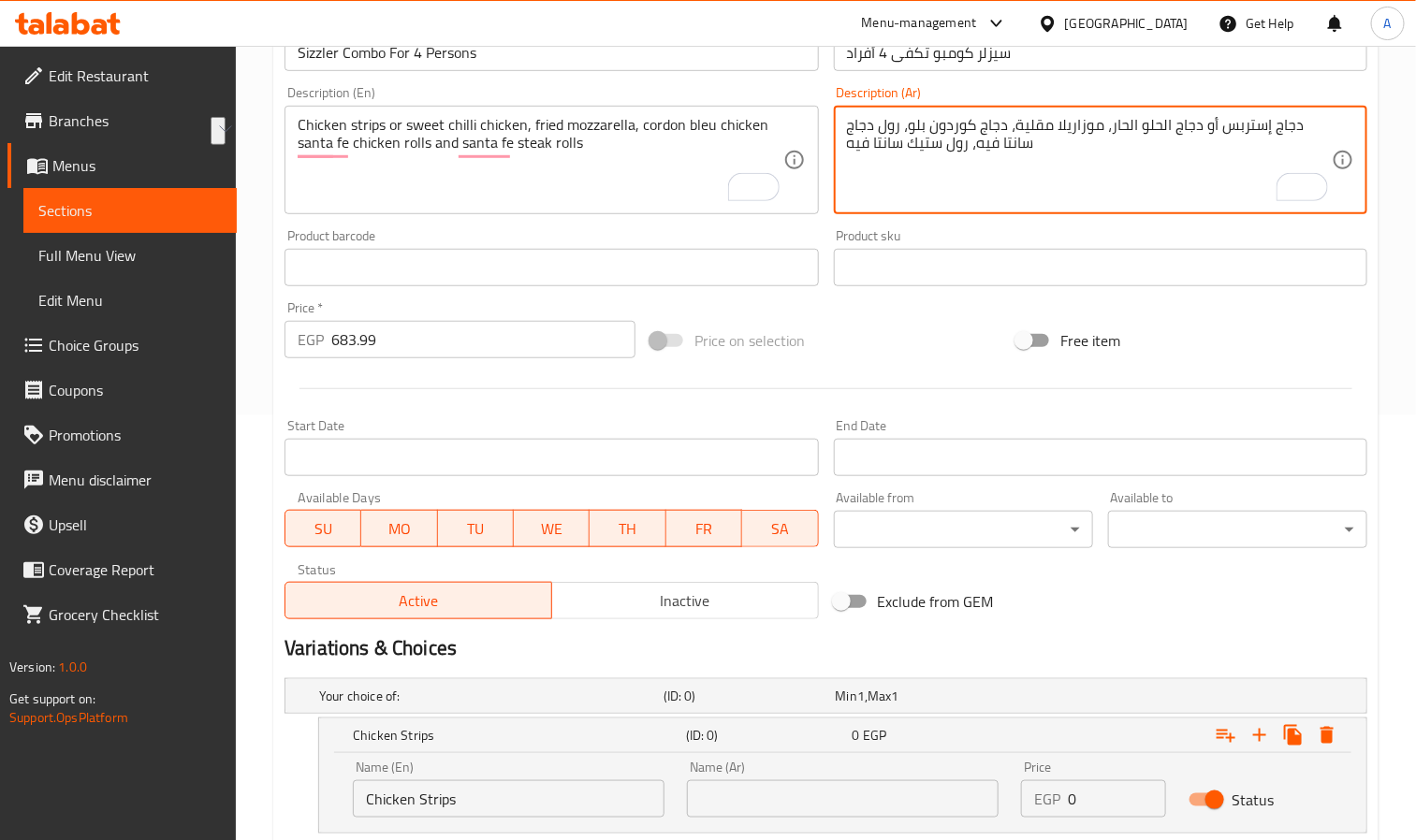
scroll to position [686, 0]
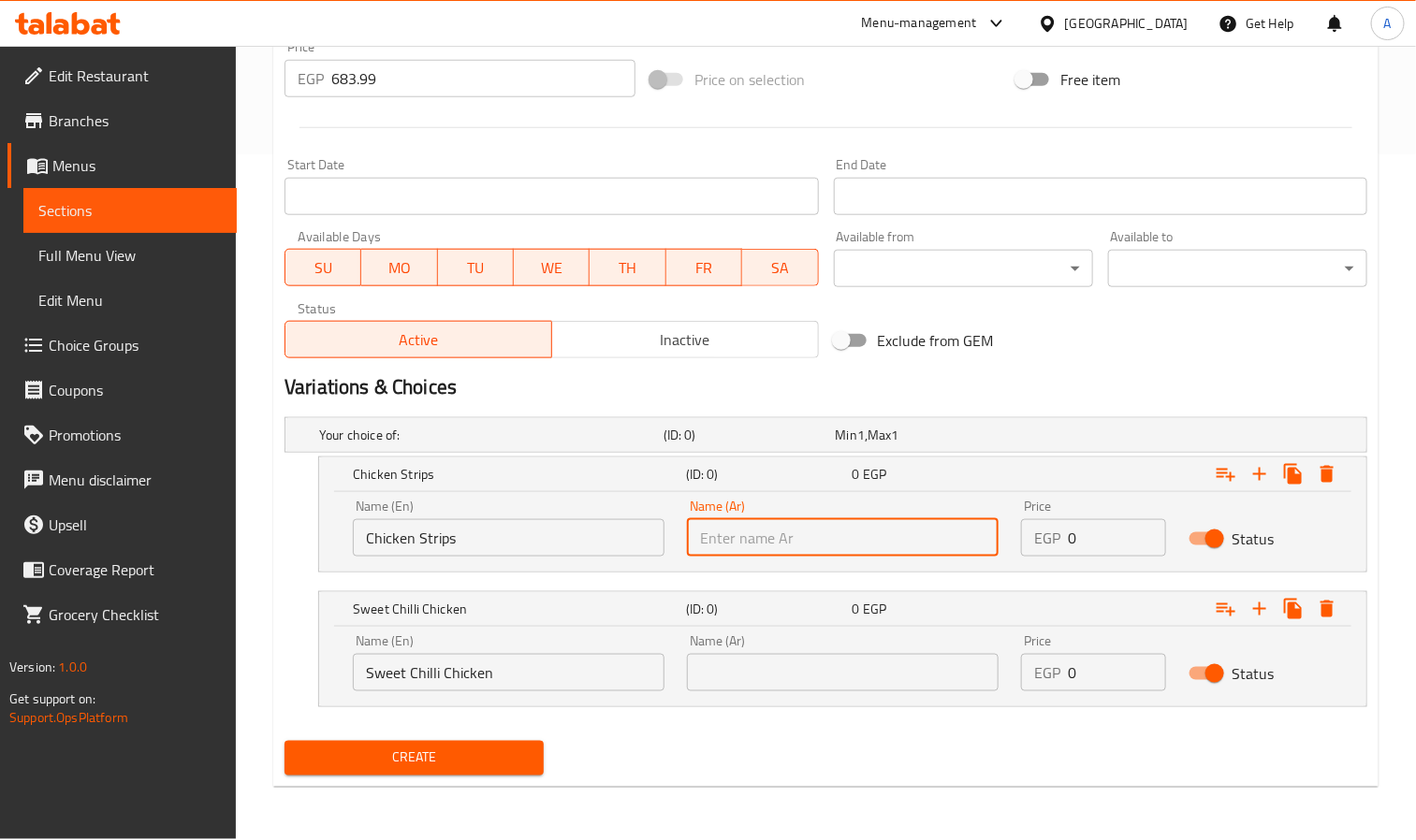
click at [782, 532] on input "text" at bounding box center [843, 538] width 312 height 37
paste input "دجاج إستربس أو دجاج الحلو الحار،"
drag, startPoint x: 702, startPoint y: 542, endPoint x: 789, endPoint y: 538, distance: 87.1
click at [789, 538] on input "دجاج إستربس أو دجاج الحلو الحار،" at bounding box center [843, 538] width 312 height 37
type input "دجاج إستربس أو ،"
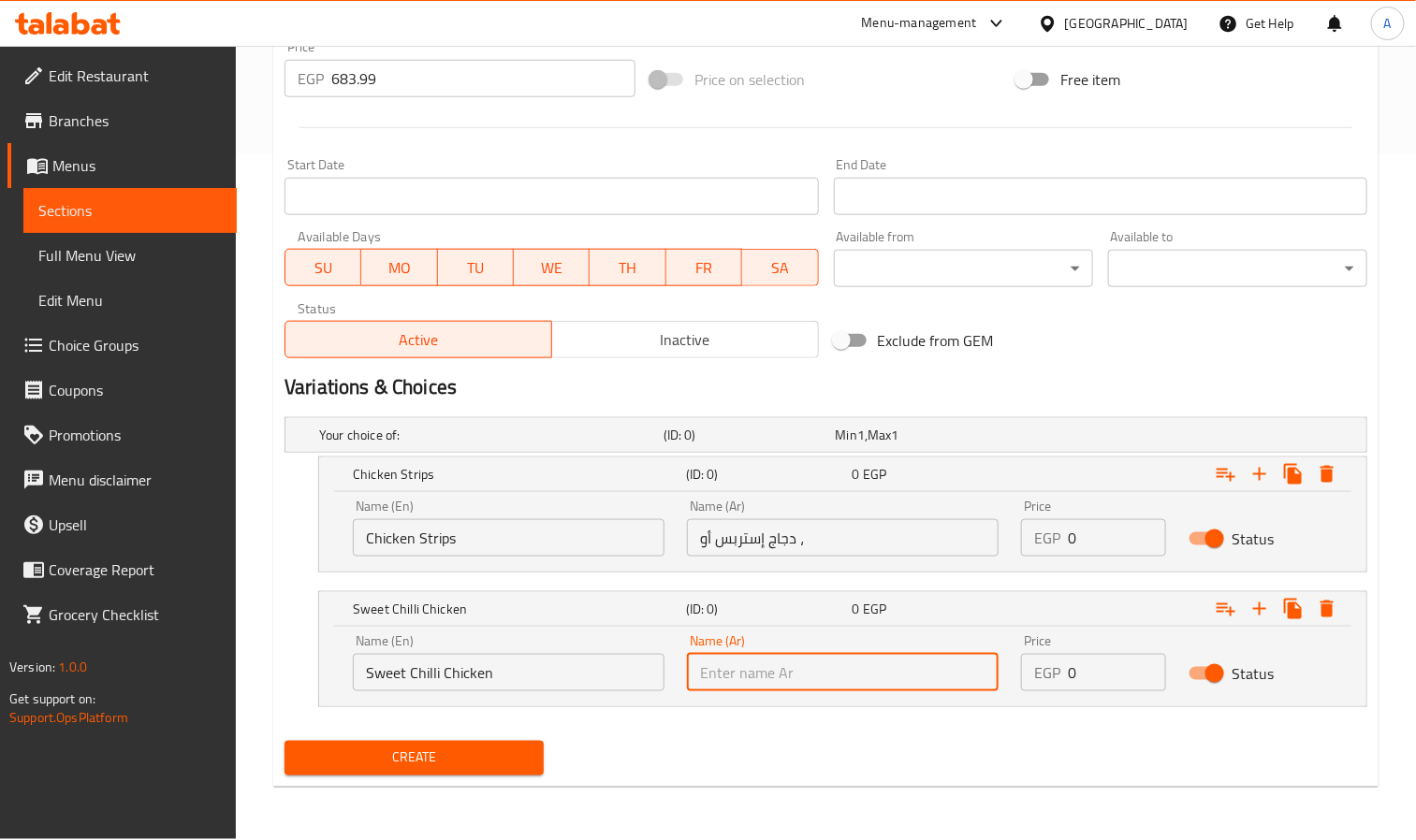
click at [800, 663] on input "text" at bounding box center [843, 672] width 312 height 37
paste input "دجاج الحلو الحار"
type input "دجاج الحلو الحار"
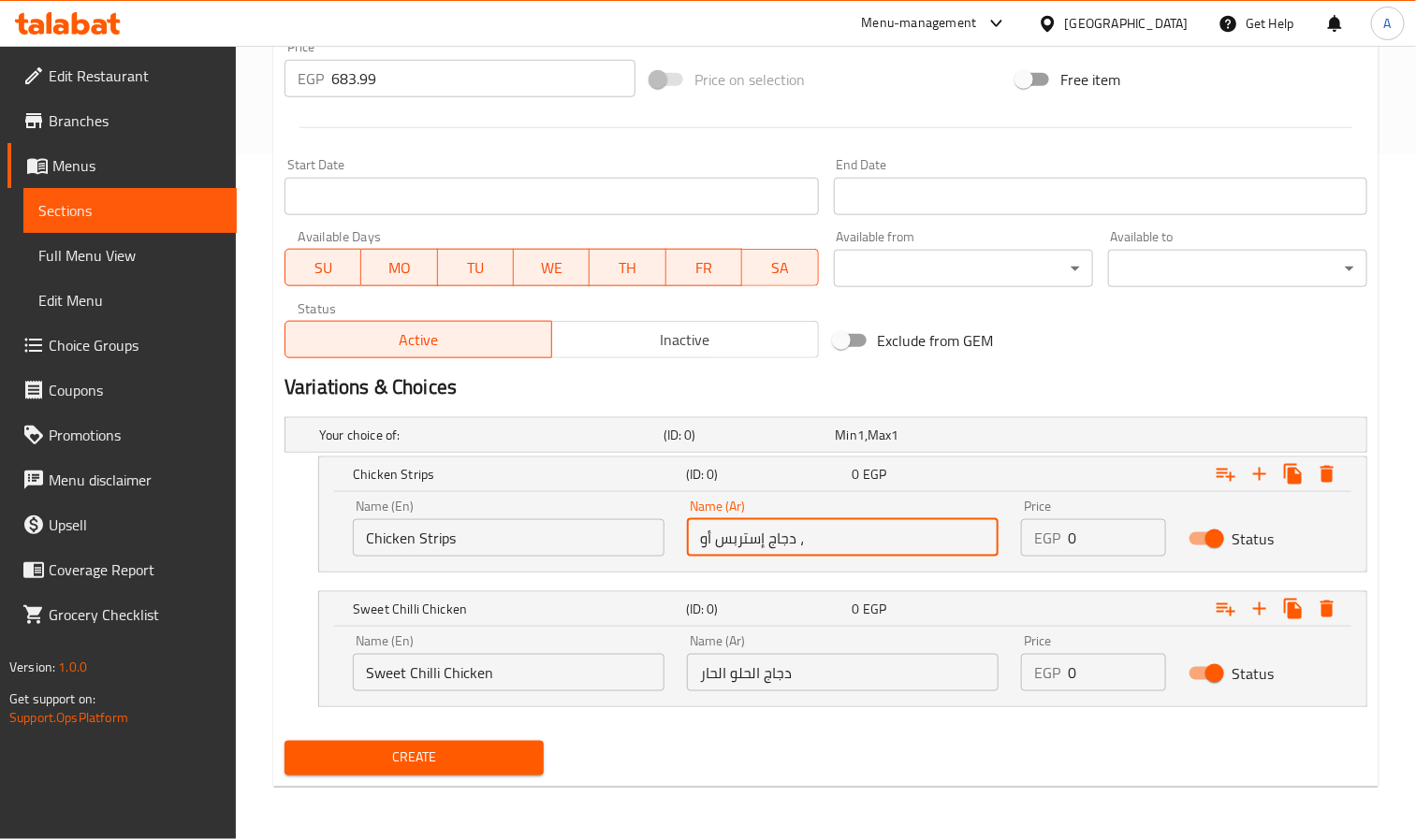
drag, startPoint x: 809, startPoint y: 542, endPoint x: 798, endPoint y: 542, distance: 11.0
click at [798, 542] on input "دجاج إستربس أو ،" at bounding box center [843, 538] width 312 height 37
drag, startPoint x: 710, startPoint y: 539, endPoint x: 683, endPoint y: 529, distance: 28.8
click at [683, 529] on div "Name (Ar) دجاج إستربس أو Name (Ar)" at bounding box center [843, 528] width 334 height 80
type input "دجاج إستربس"
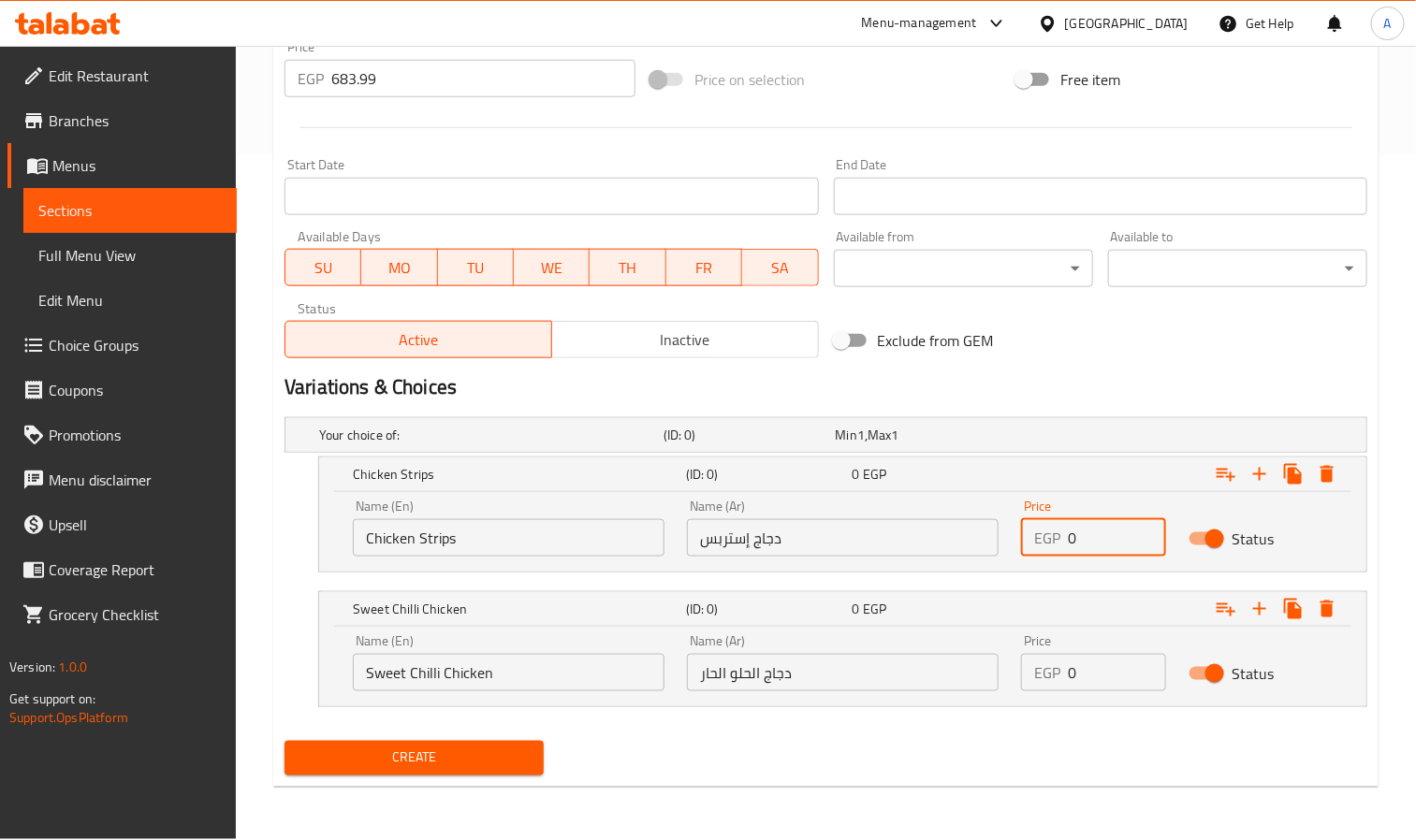
drag, startPoint x: 1079, startPoint y: 529, endPoint x: 1048, endPoint y: 540, distance: 32.9
click at [1048, 540] on div "EGP 0 Price" at bounding box center [1094, 538] width 144 height 37
paste input "683.99"
type input "683.99"
drag, startPoint x: 1087, startPoint y: 666, endPoint x: 1026, endPoint y: 671, distance: 61.2
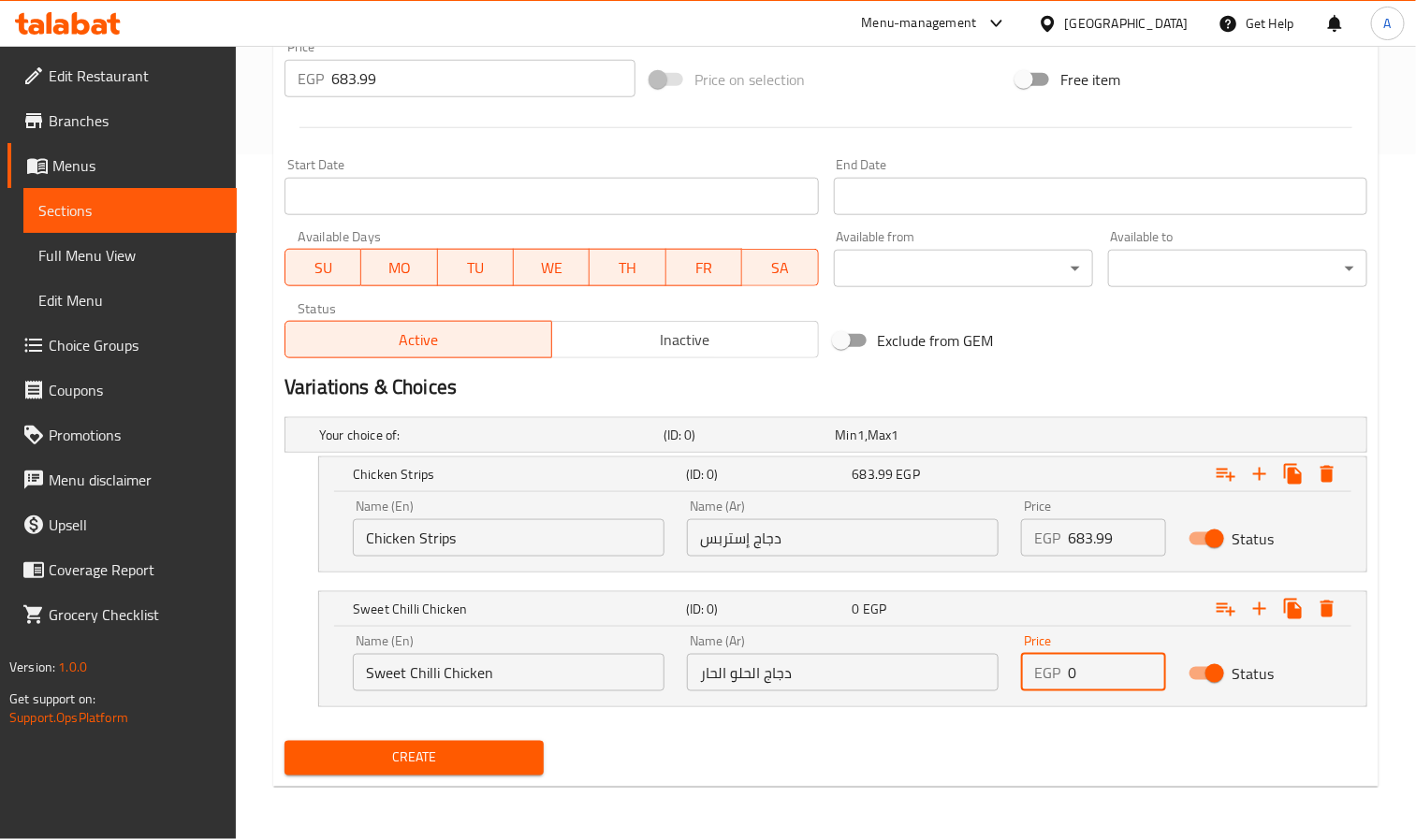
click at [1026, 671] on div "EGP 0 Price" at bounding box center [1094, 672] width 144 height 37
paste input "683.99"
type input "683.99"
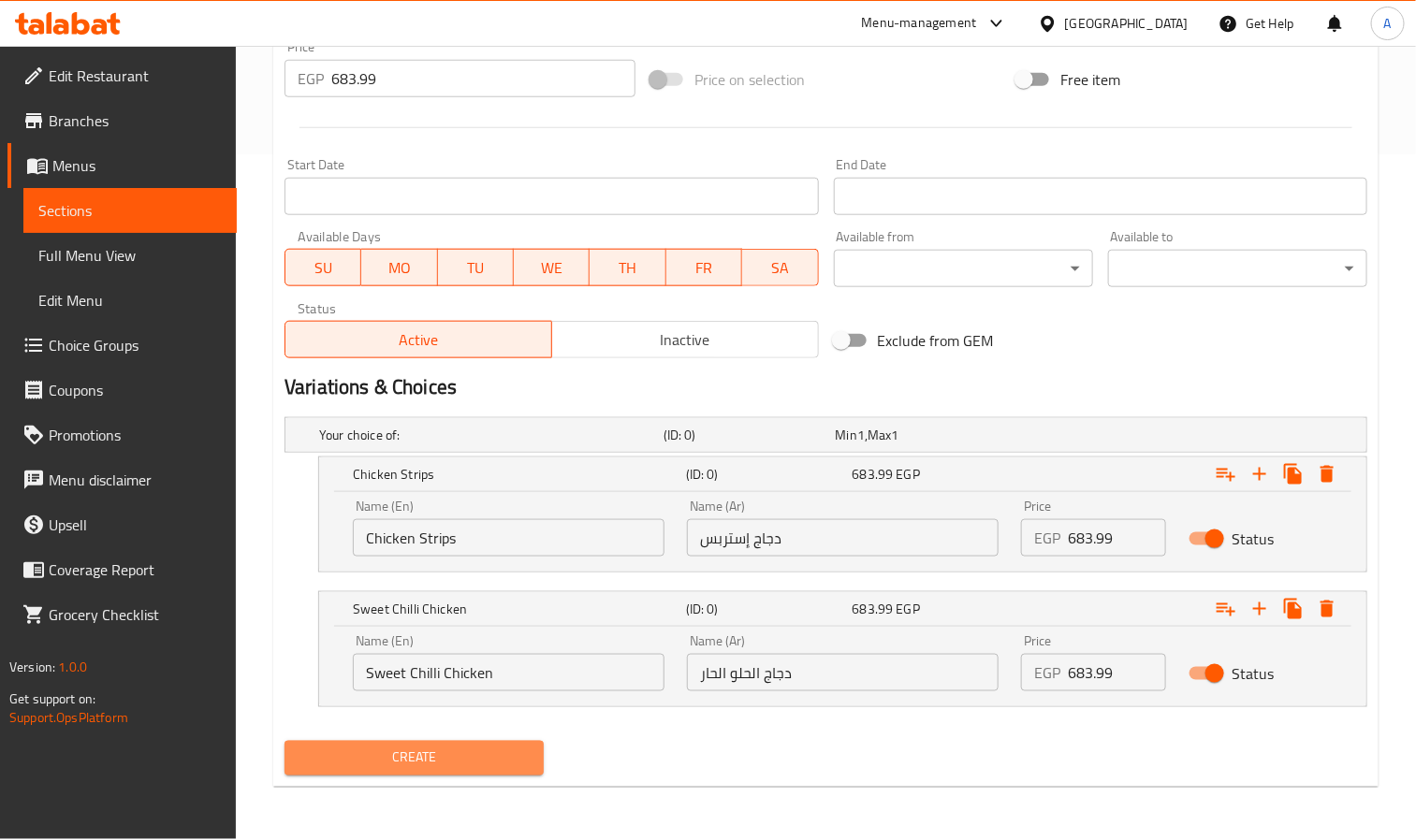
click at [415, 757] on span "Create" at bounding box center [414, 758] width 230 height 24
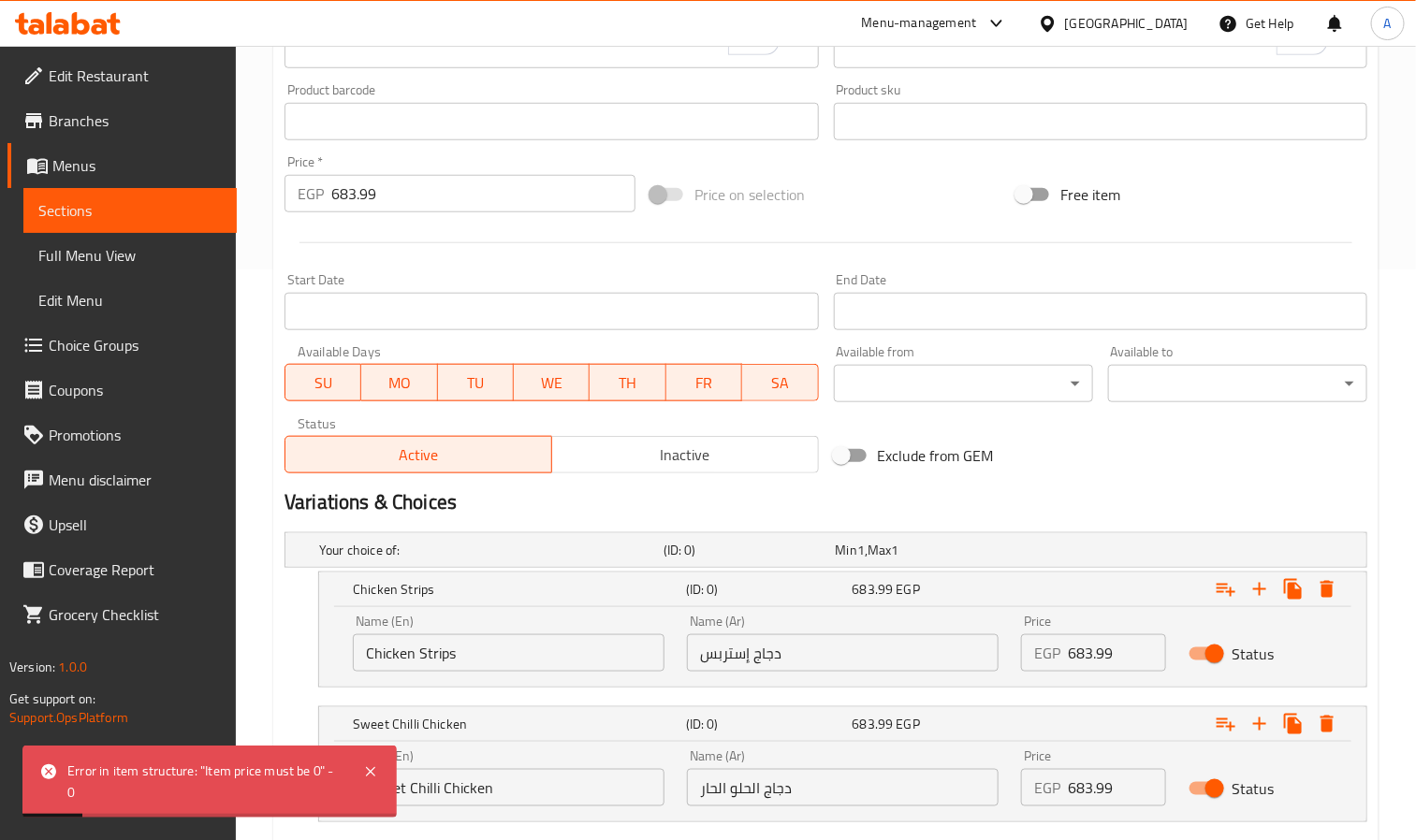
scroll to position [545, 0]
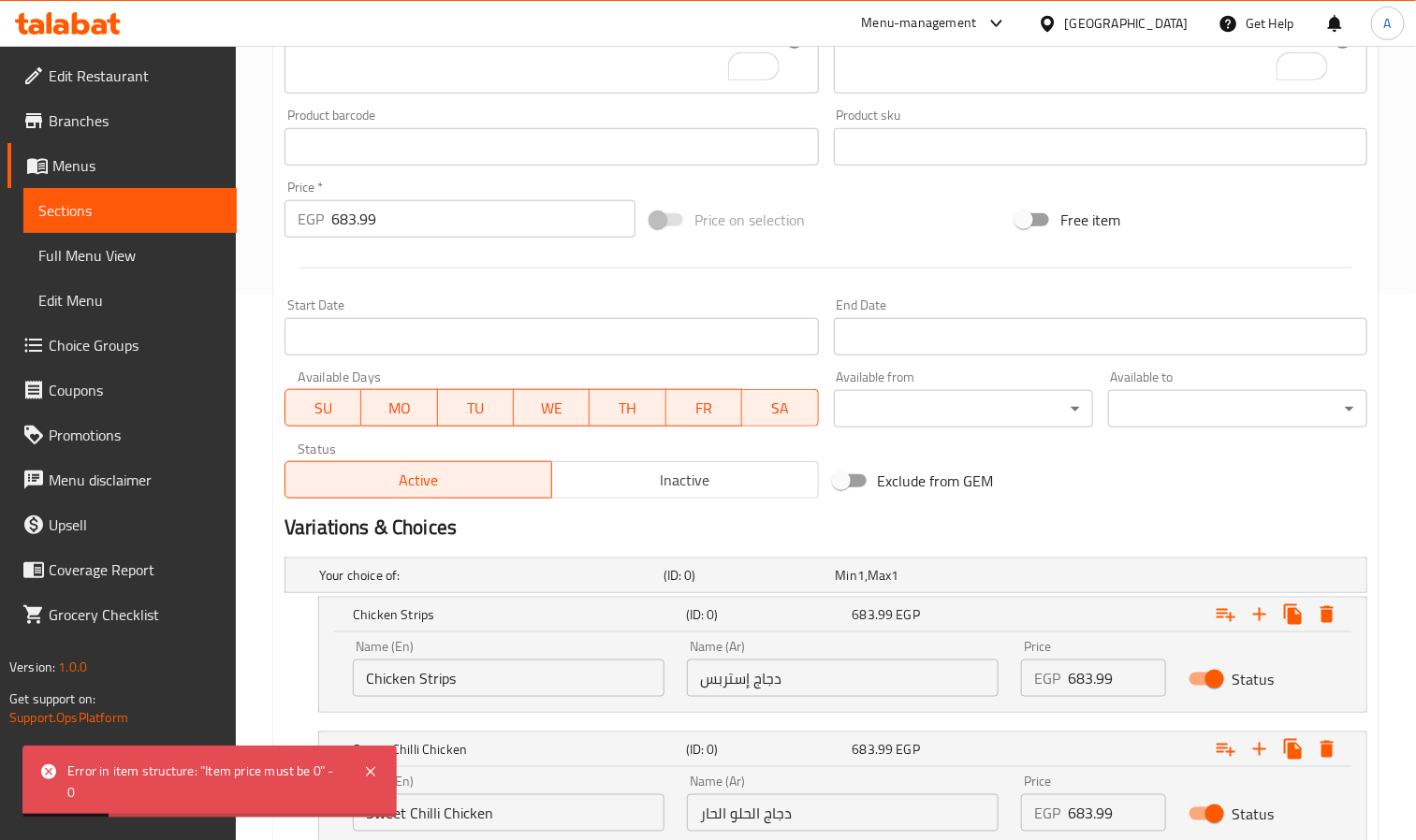
click at [385, 223] on input "683.99" at bounding box center [483, 218] width 304 height 37
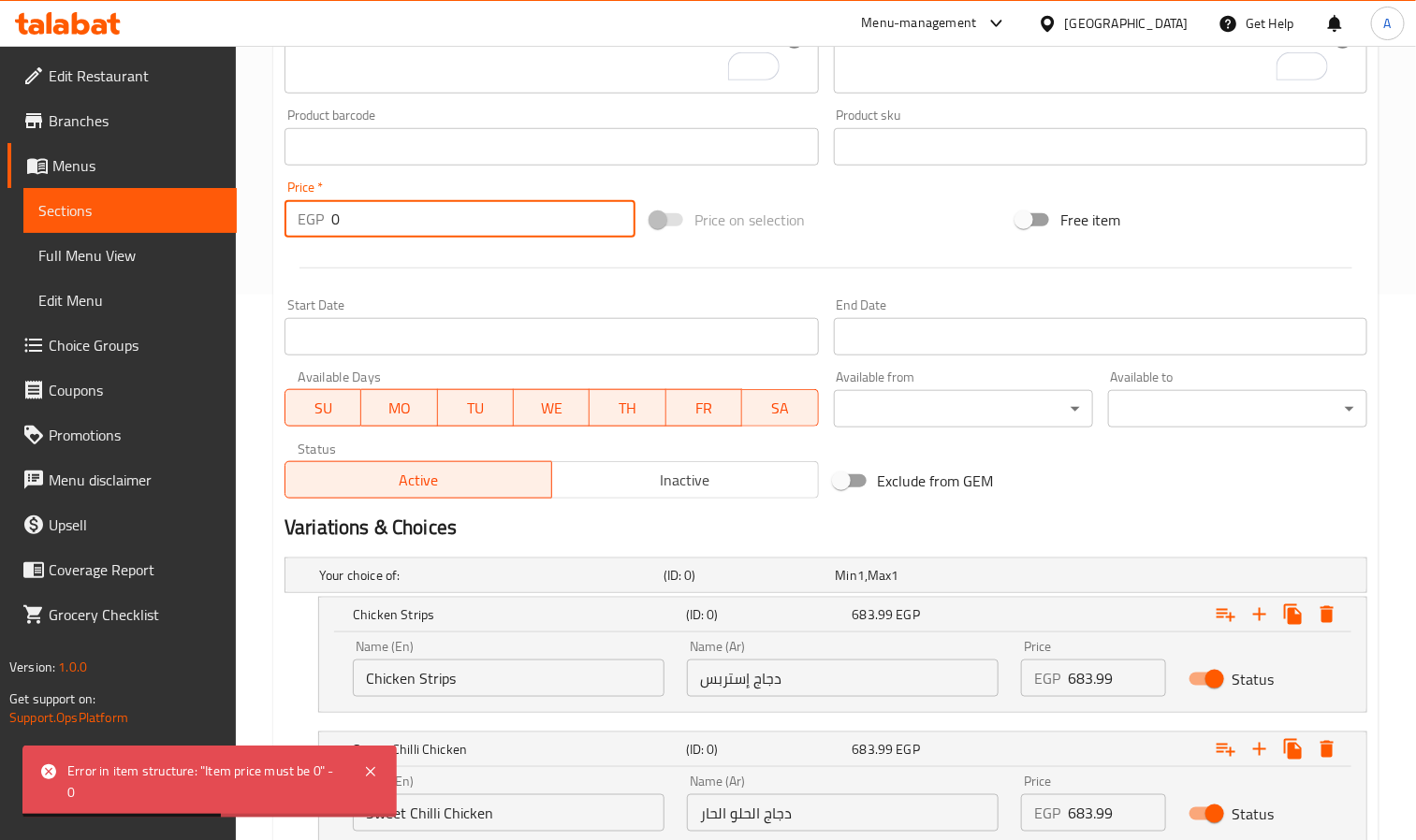
type input "0"
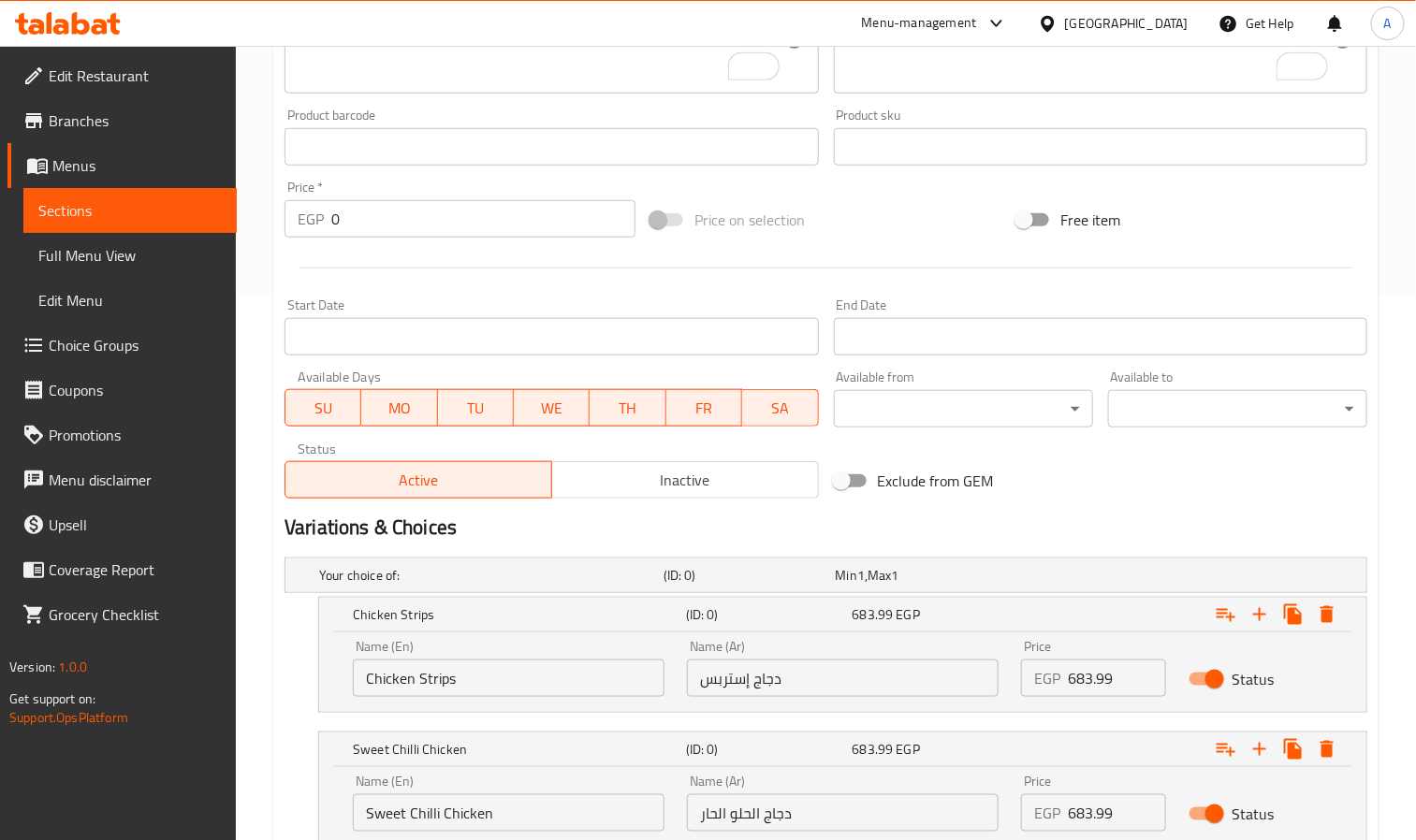
click at [261, 228] on div "Home / Restaurants management / Menus / Sections / item / create Starters secti…" at bounding box center [826, 240] width 1181 height 1480
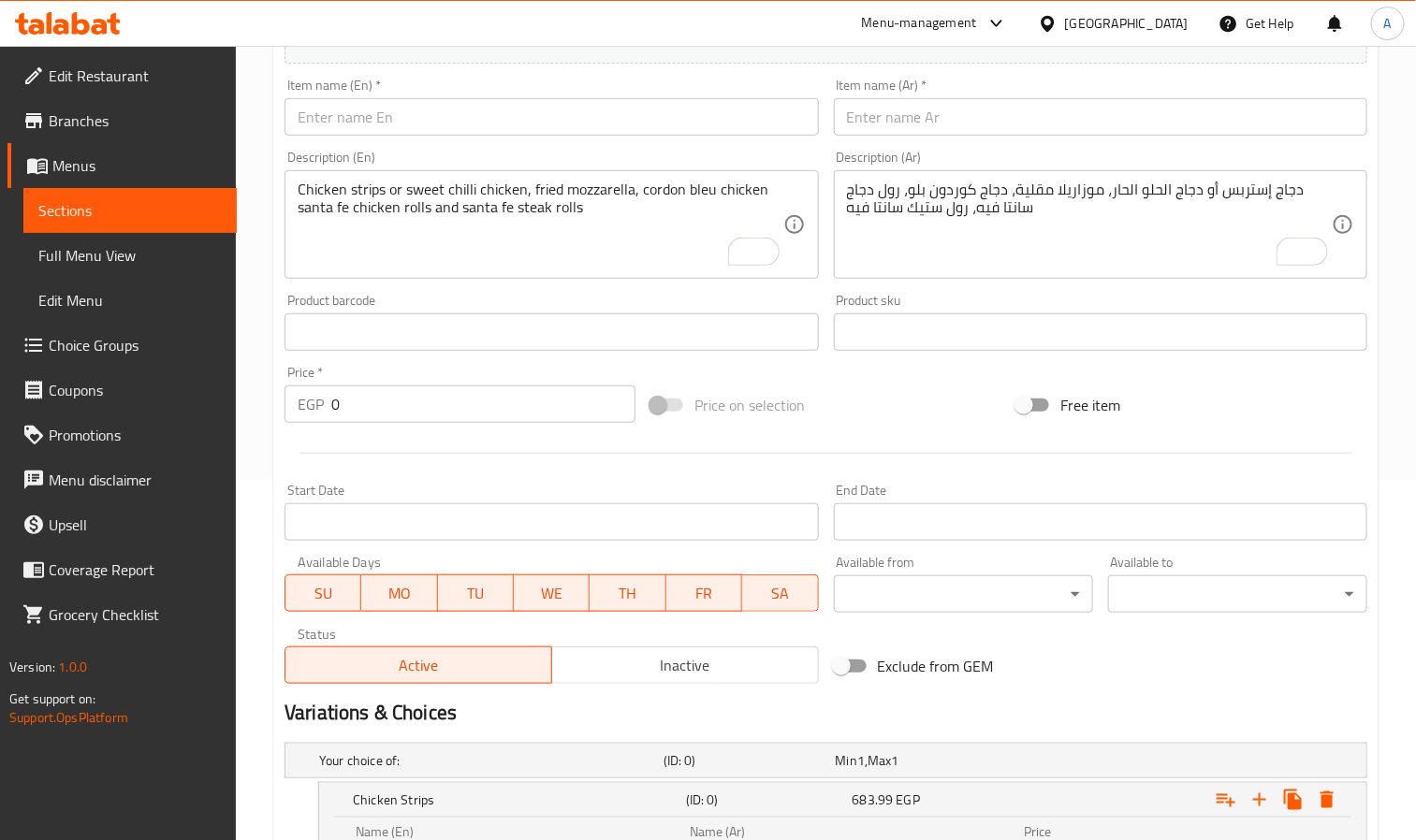
scroll to position [124, 0]
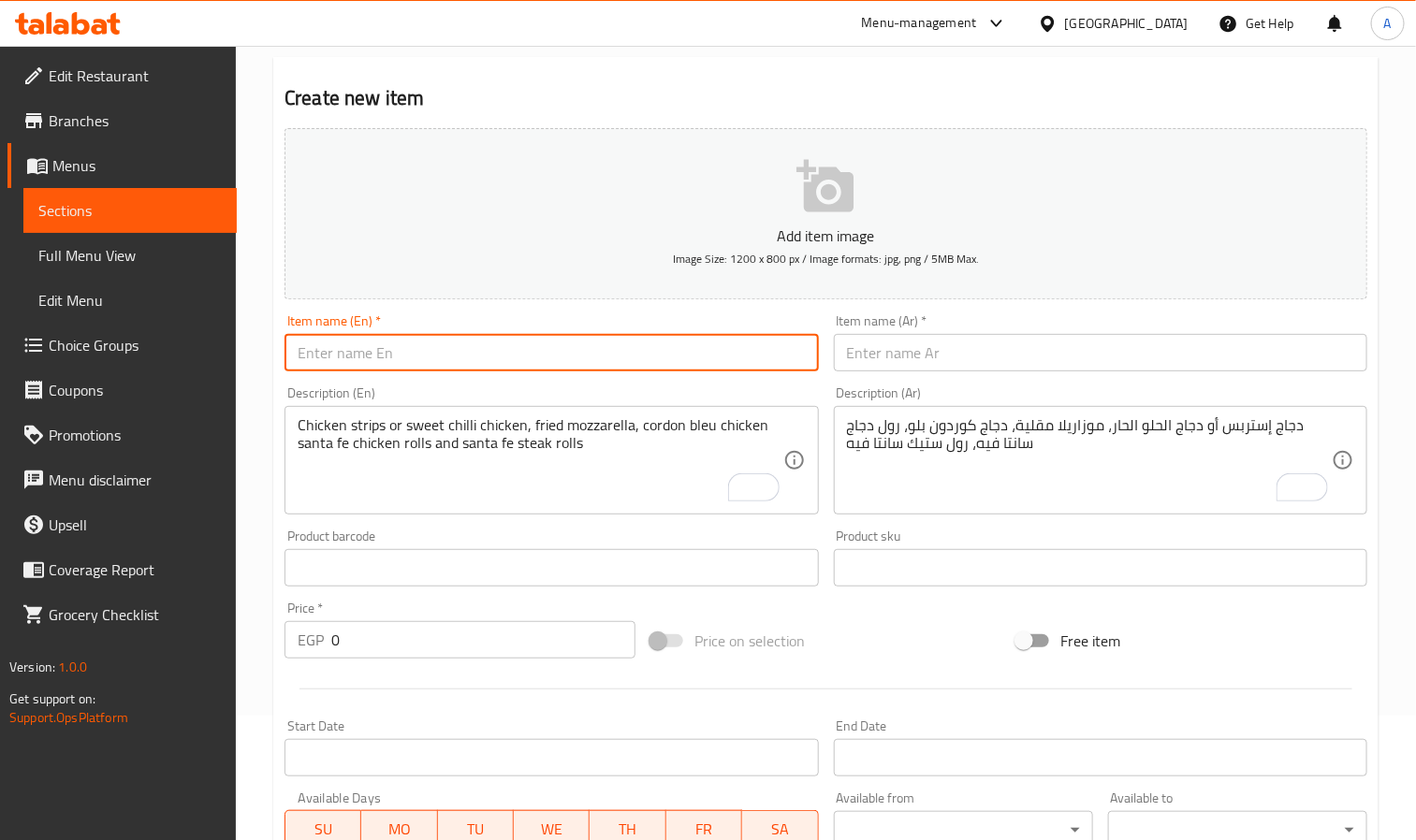
click at [389, 365] on input "text" at bounding box center [551, 352] width 534 height 37
paste input "Mini Combo 2 Persons"
type input "Mini Combo 2 Persons"
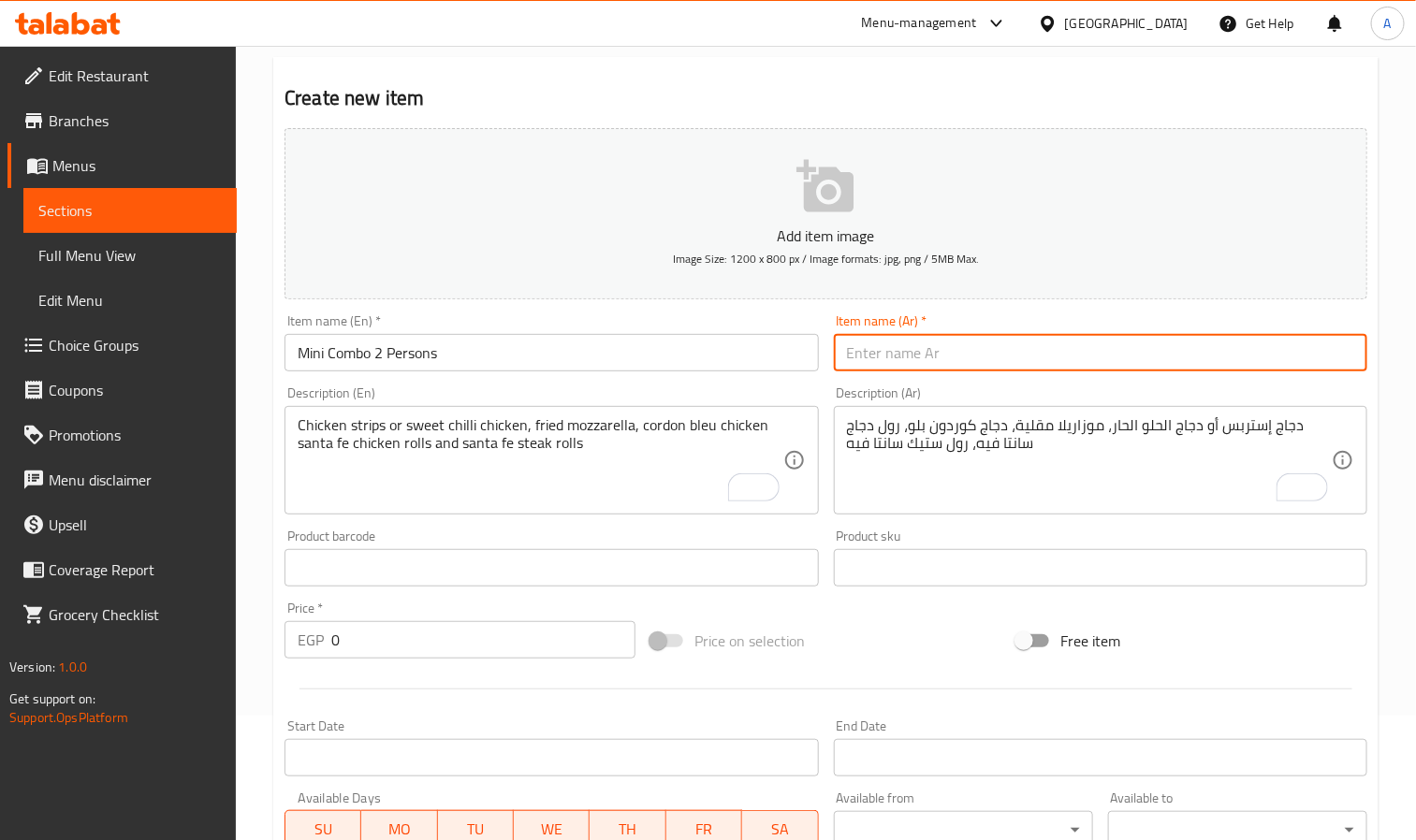
click at [965, 355] on input "text" at bounding box center [1100, 352] width 534 height 37
paste input "كومبو صغيرة لشخصين"
click at [928, 355] on input "كومبو صغيرة لشخصين" at bounding box center [1100, 352] width 534 height 37
drag, startPoint x: 842, startPoint y: 356, endPoint x: 900, endPoint y: 351, distance: 58.2
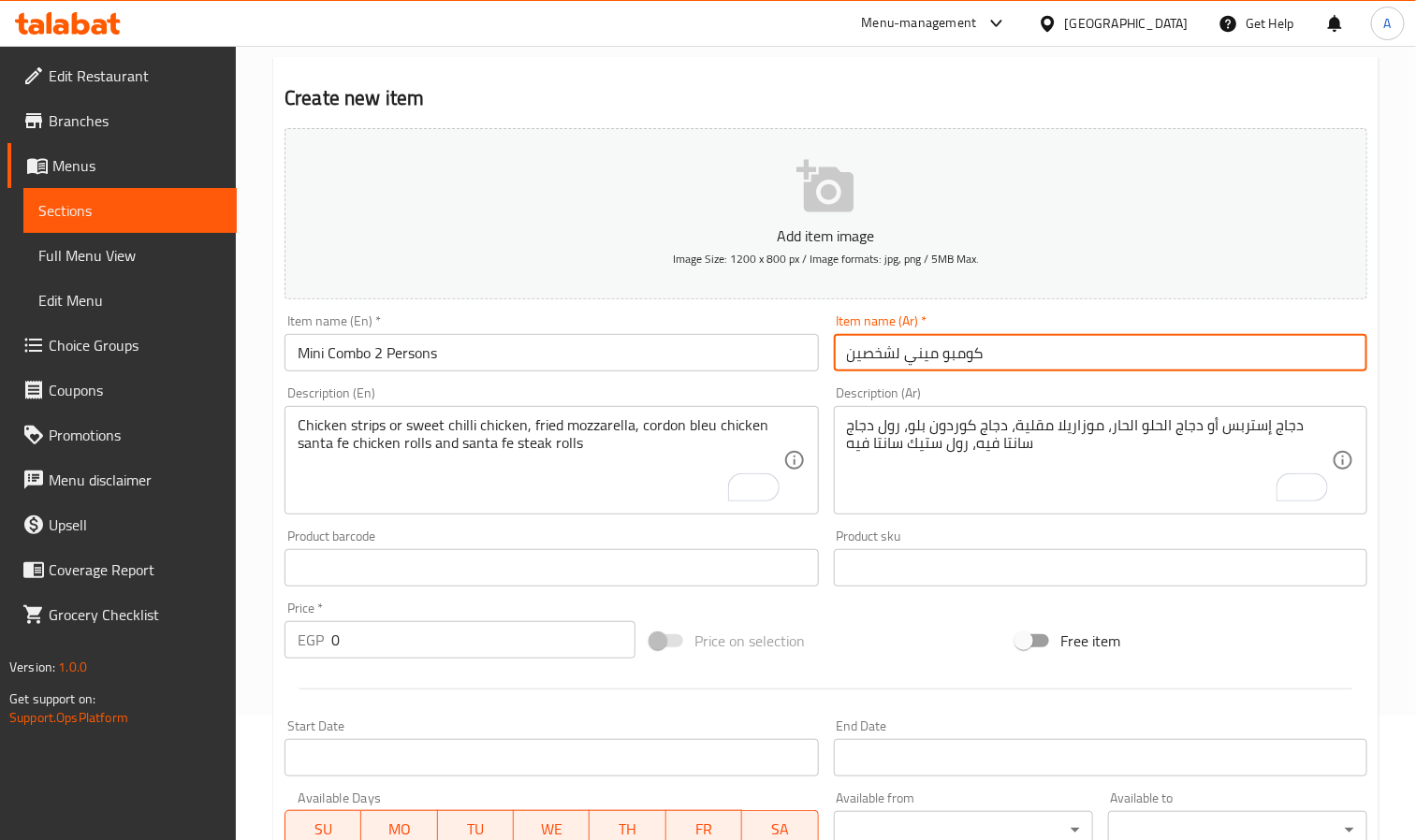
click at [900, 351] on input "كومبو ميني لشخصين" at bounding box center [1100, 352] width 534 height 37
paste input "تكفي فرد"
type input "كومبو ميني تكفي فردين"
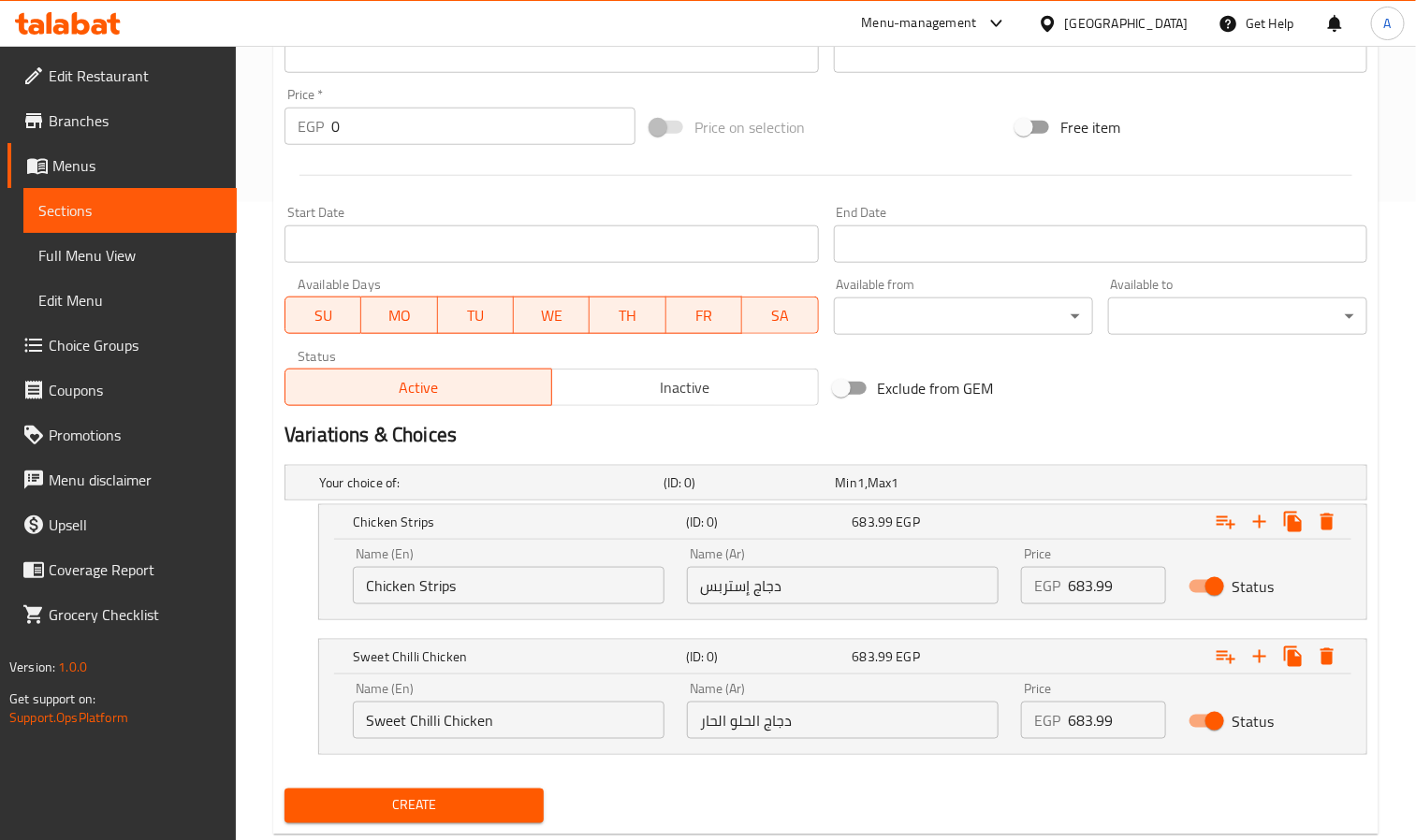
scroll to position [686, 0]
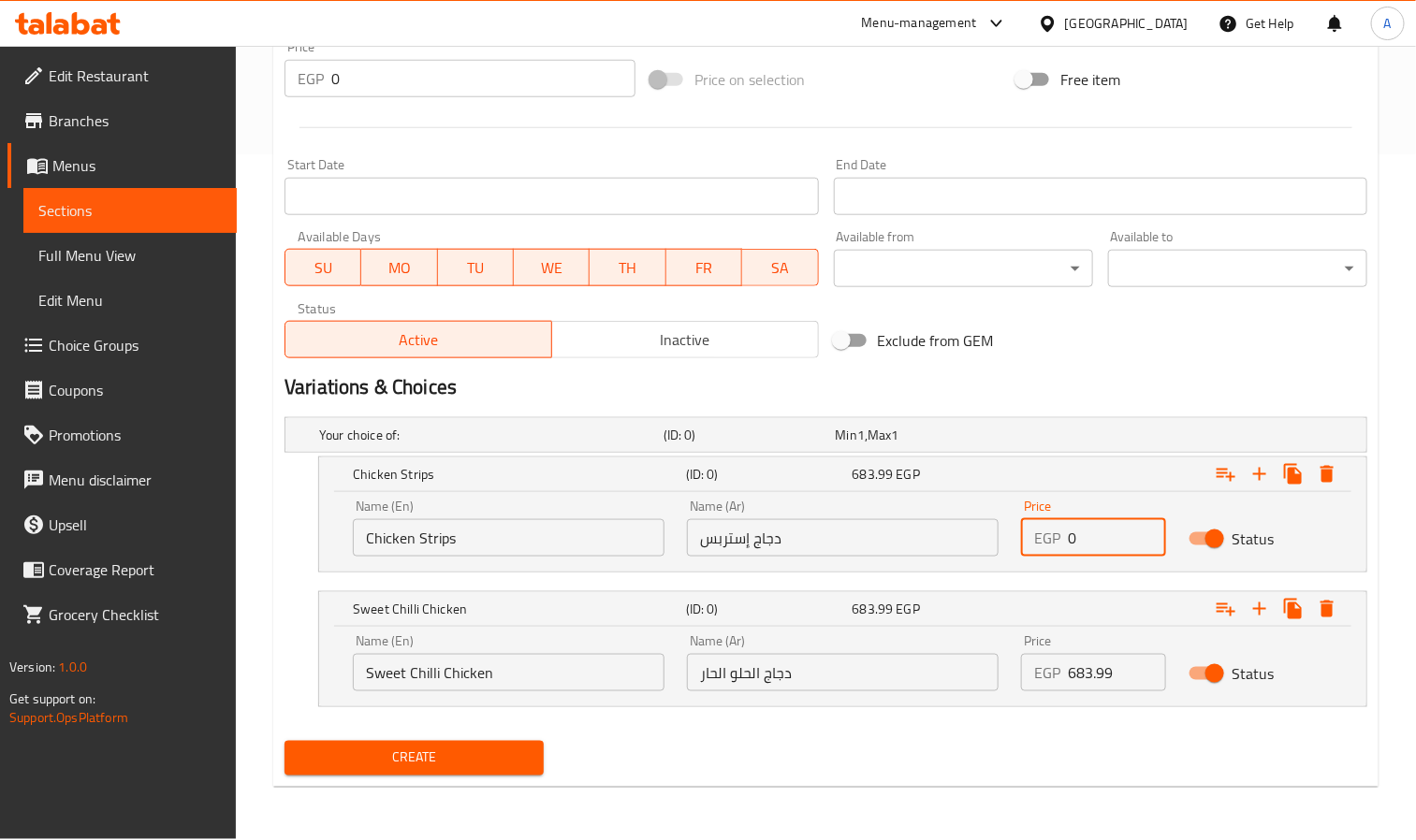
drag, startPoint x: 1079, startPoint y: 542, endPoint x: 1046, endPoint y: 548, distance: 33.5
click at [1046, 548] on div "EGP 0 Price" at bounding box center [1094, 538] width 144 height 37
paste input "444.59"
type input "444.59"
drag, startPoint x: 1082, startPoint y: 669, endPoint x: 1037, endPoint y: 707, distance: 58.9
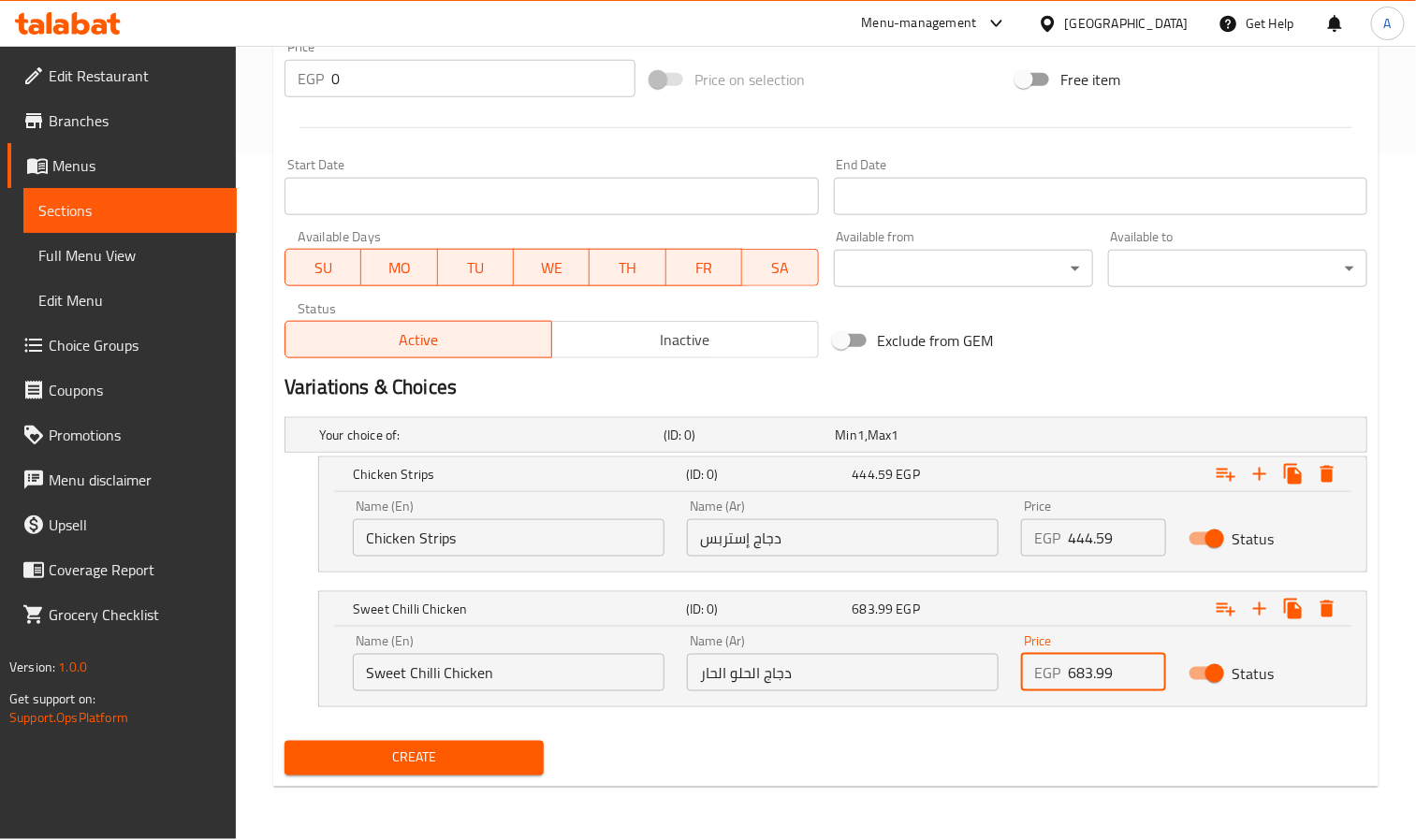
click at [1040, 677] on div "EGP 683.99 Price" at bounding box center [1094, 672] width 144 height 37
paste input "444.59"
type input "444.59"
click at [1039, 733] on div "Your choice of: (ID: 0) Min 1 , Max 1 Name (En) Your choice of: Name (En) Name …" at bounding box center [826, 572] width 1098 height 324
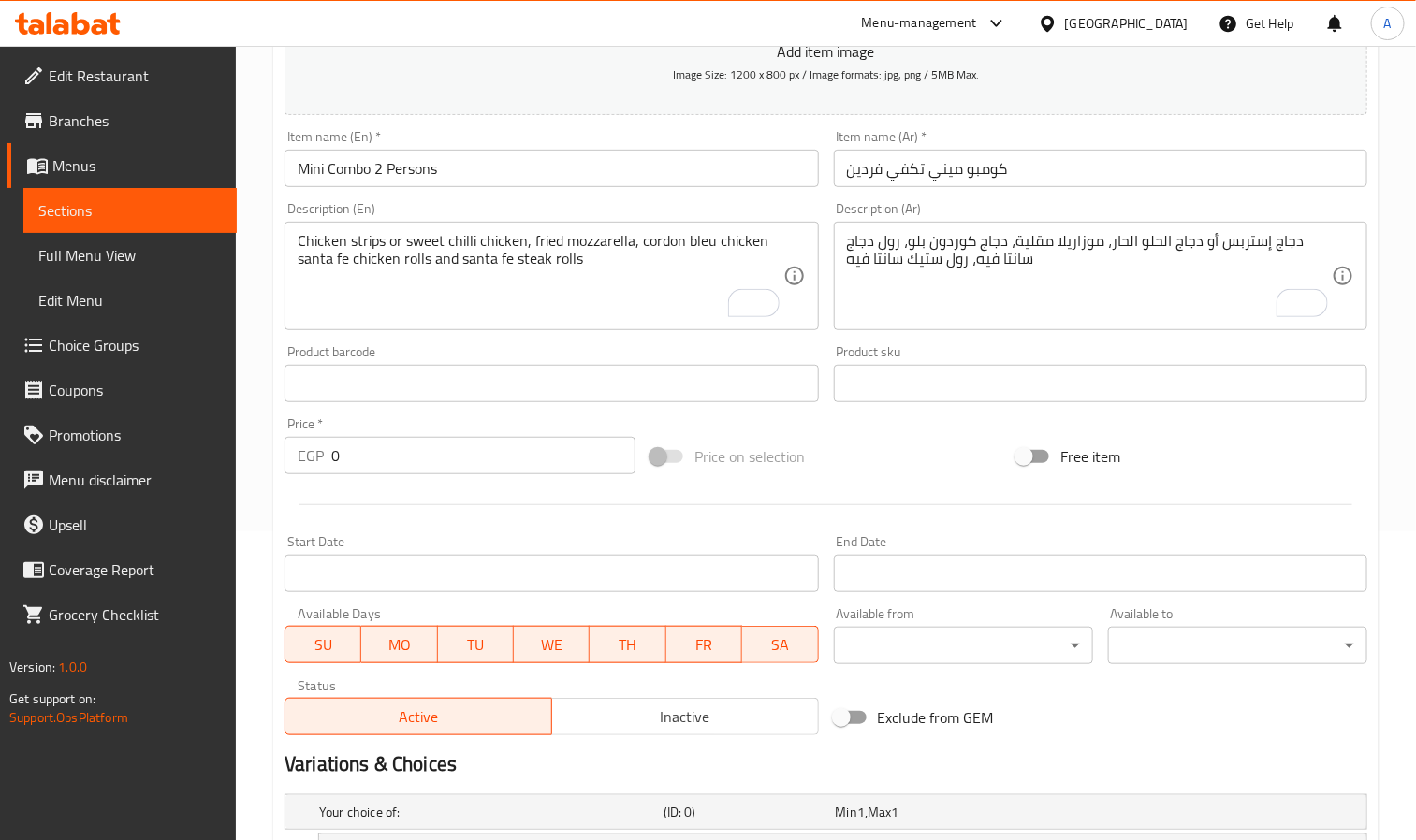
scroll to position [265, 0]
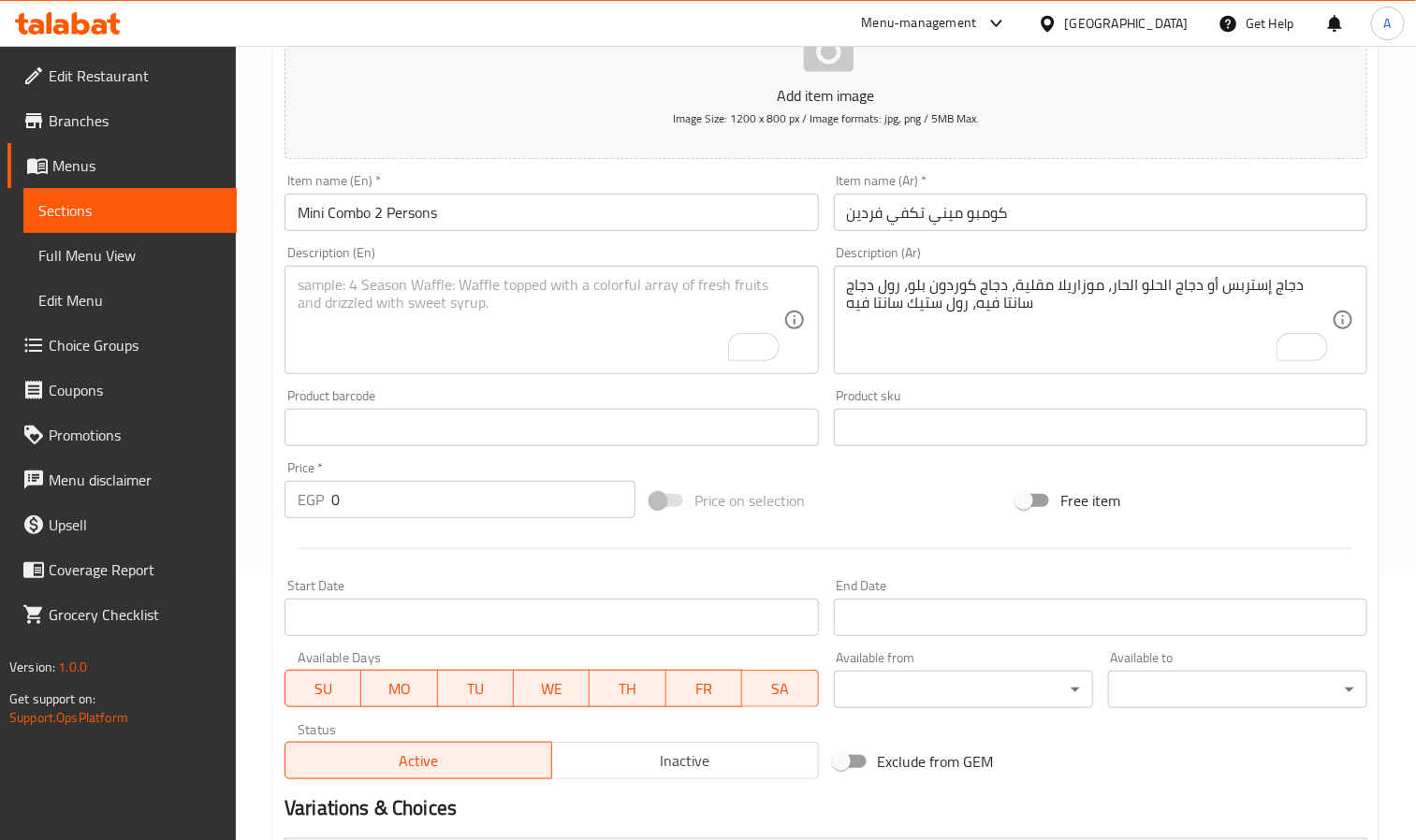
click at [427, 365] on textarea "To enrich screen reader interactions, please activate Accessibility in Grammarl…" at bounding box center [540, 320] width 485 height 89
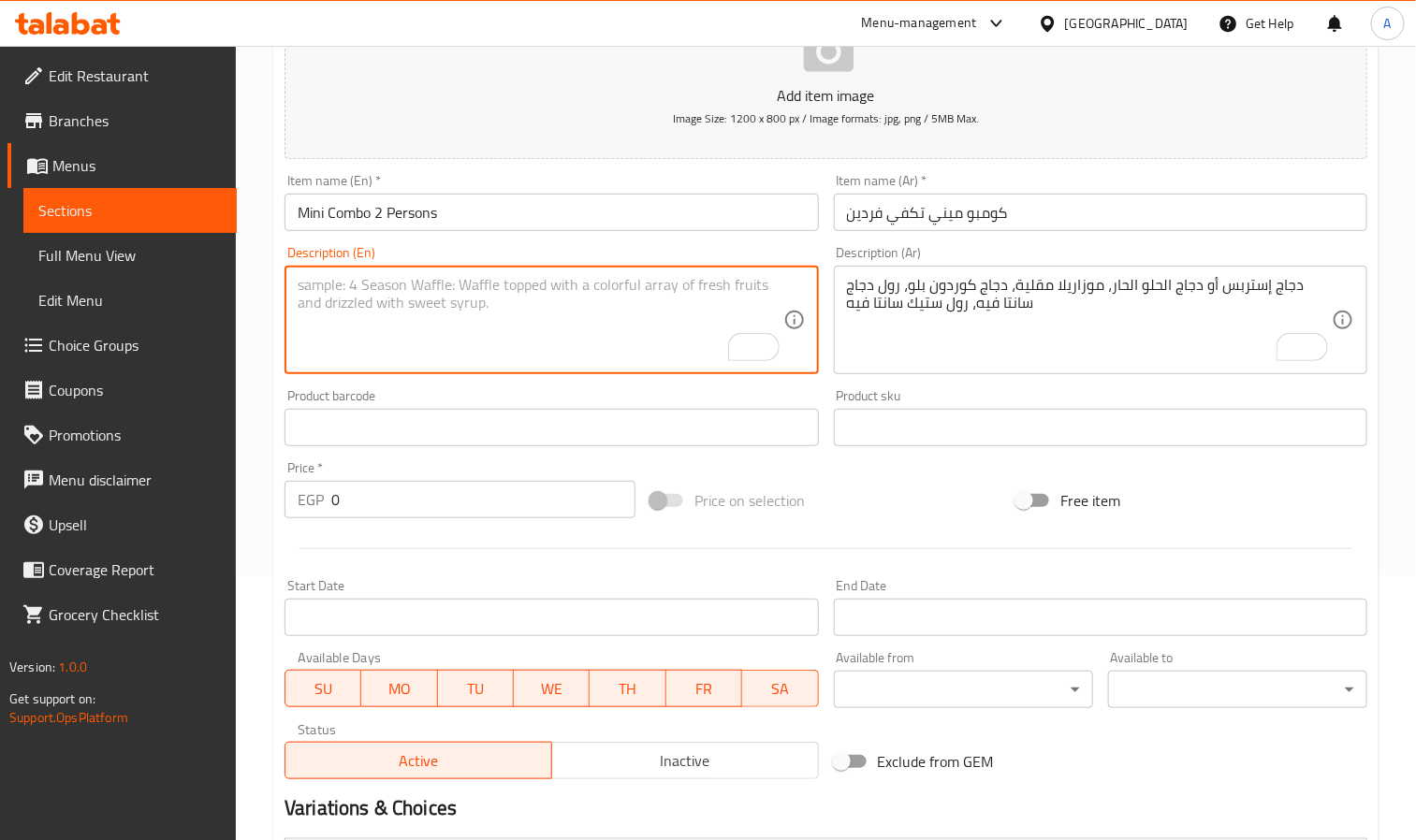
paste textarea "Chicken strips or sweet chilli chicken, fried mozzarella, cordon bleu chicken s…"
type textarea "Chicken strips or sweet chilli chicken, fried mozzarella, cordon bleu chicken s…"
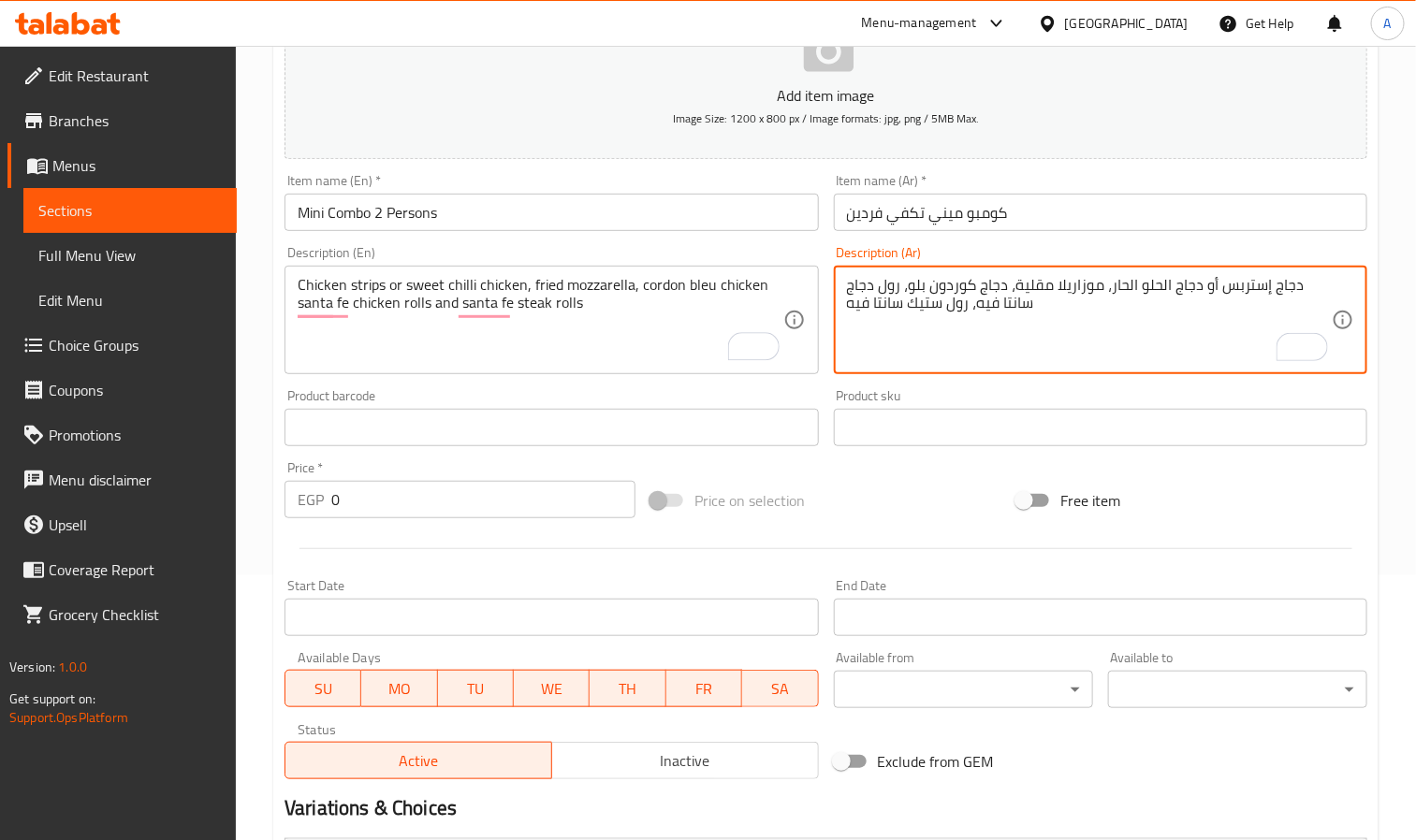
click at [1040, 340] on textarea "دجاج إستربس أو دجاج الحلو الحار، موزاريلا مقلية، دجاج كوردون بلو، رول دجاج سانت…" at bounding box center [1089, 320] width 485 height 89
paste textarea "شرائح دجاج أو دجاج بالفلفل الحلو الحار، موزاريلا مقلية، دجاج كوردون بلو، لفائف …"
drag, startPoint x: 1248, startPoint y: 295, endPoint x: 1312, endPoint y: 295, distance: 64.0
click at [1312, 295] on textarea "شرائح دجاج أو دجاج بالفلفل الحلو الحار، موزاريلا مقلية، دجاج كوردون بلو، لفائف …" at bounding box center [1089, 320] width 485 height 89
paste textarea "جاج إستربس"
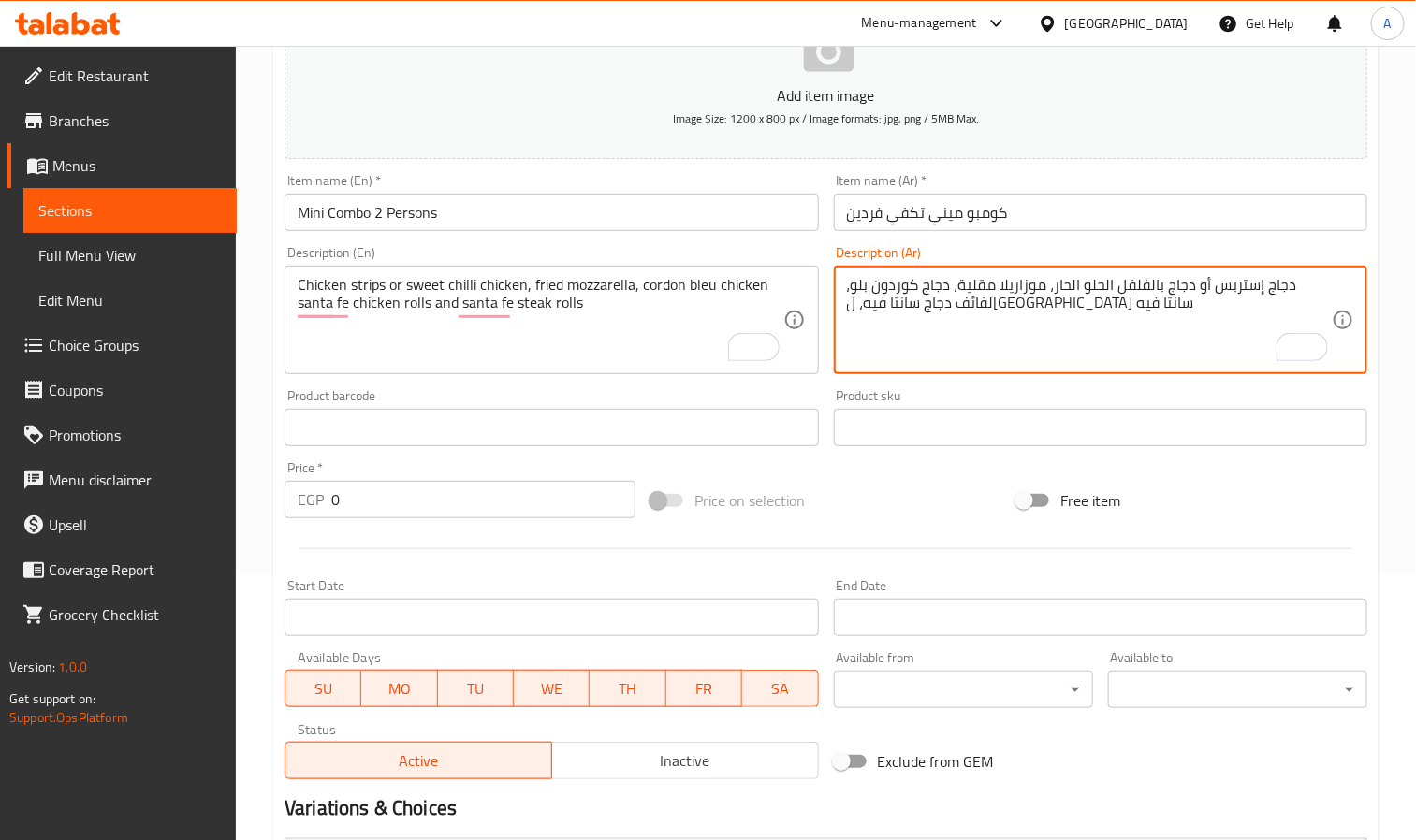
drag, startPoint x: 1154, startPoint y: 283, endPoint x: 1202, endPoint y: 282, distance: 48.0
click at [1202, 282] on textarea "دجاج إستربس أو دجاج بالفلفل الحلو الحار، موزاريلا مقلية، دجاج كوردون بلو، لفائف…" at bounding box center [1089, 320] width 485 height 89
drag, startPoint x: 880, startPoint y: 287, endPoint x: 913, endPoint y: 275, distance: 35.1
click at [913, 276] on textarea "دجاج إستربس أو دجاج الحلو الحار، موزاريلا مقلية، دجاج كوردون بلو، لفائف دجاج سا…" at bounding box center [1089, 320] width 485 height 89
drag, startPoint x: 947, startPoint y: 303, endPoint x: 984, endPoint y: 301, distance: 37.1
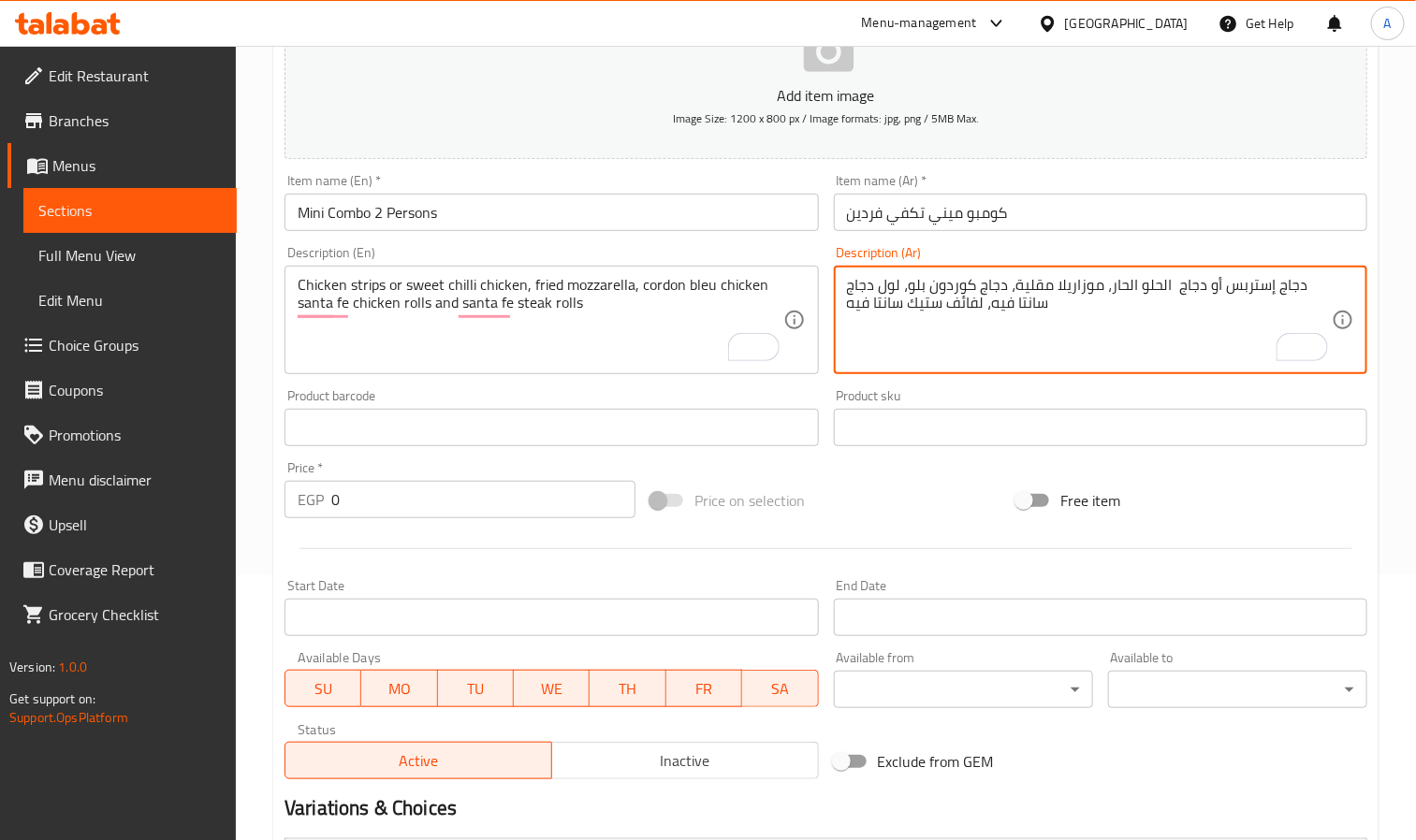
click at [984, 301] on textarea "دجاج إستربس أو دجاج الحلو الحار، موزاريلا مقلية، دجاج كوردون بلو، لول دجاج سانت…" at bounding box center [1089, 320] width 485 height 89
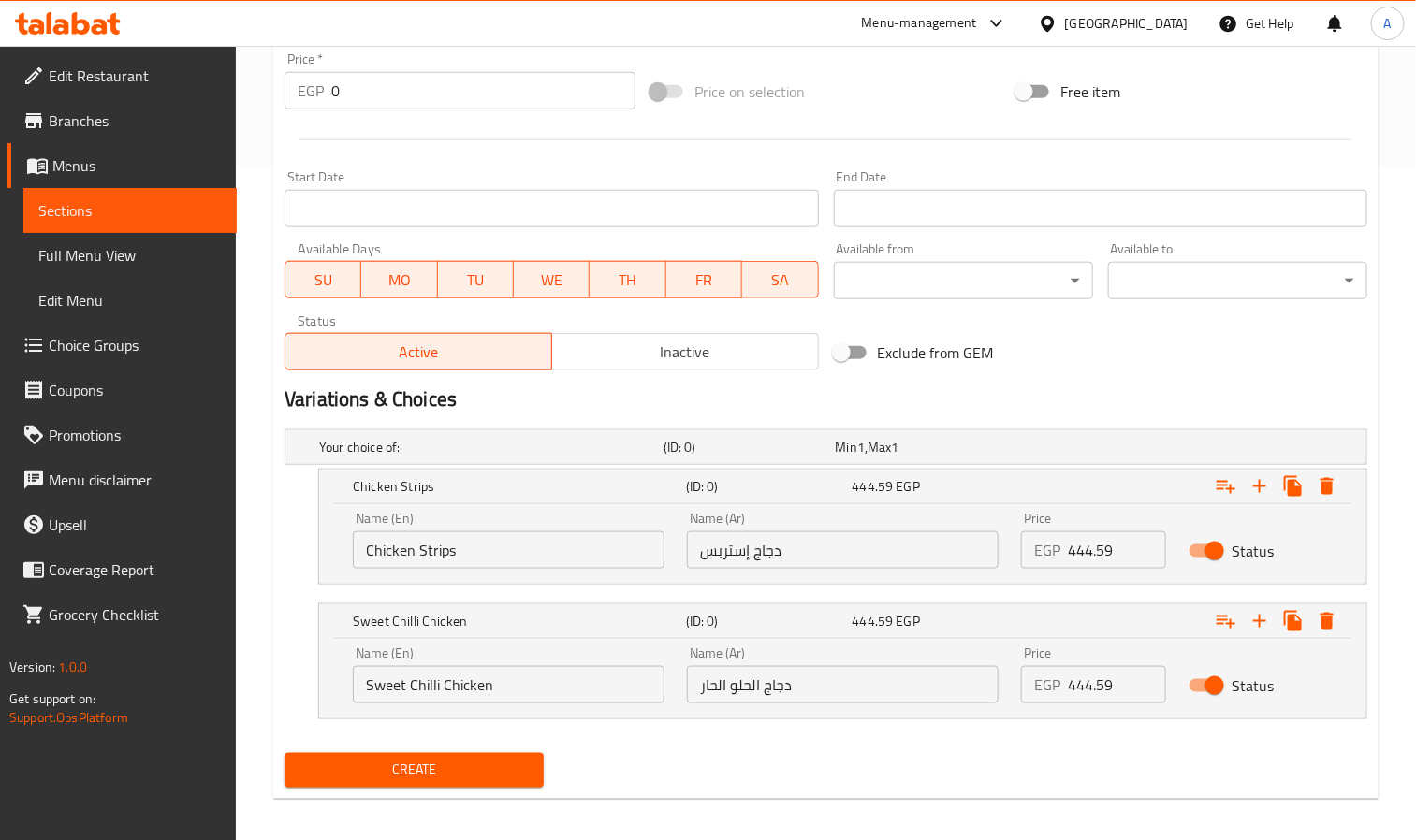
scroll to position [686, 0]
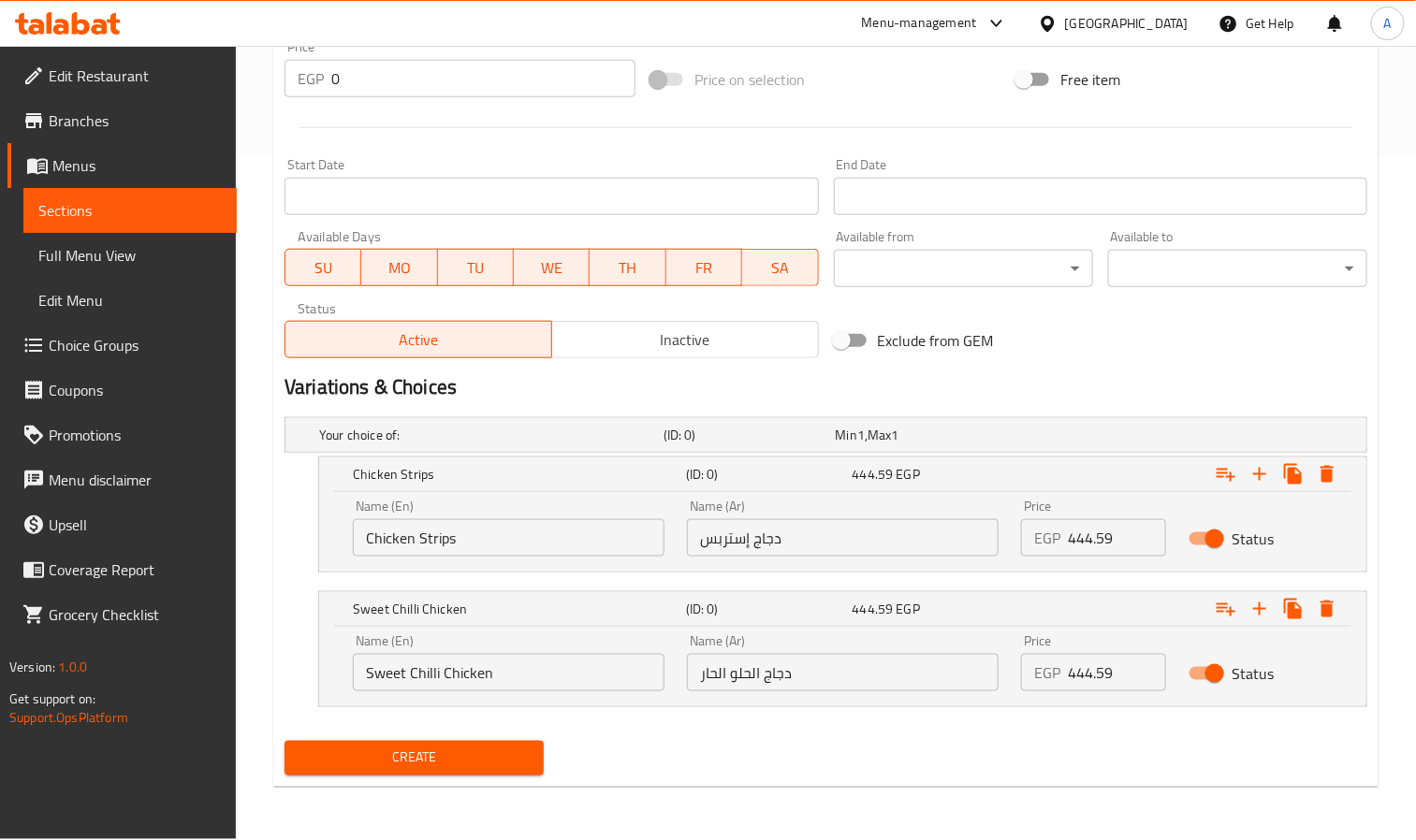
type textarea "دجاج إستربس أو دجاج الحلو الحار، موزاريلا مقلية، دجاج كوردون بلو، لول دجاج سانت…"
click at [377, 769] on span "Create" at bounding box center [414, 758] width 230 height 24
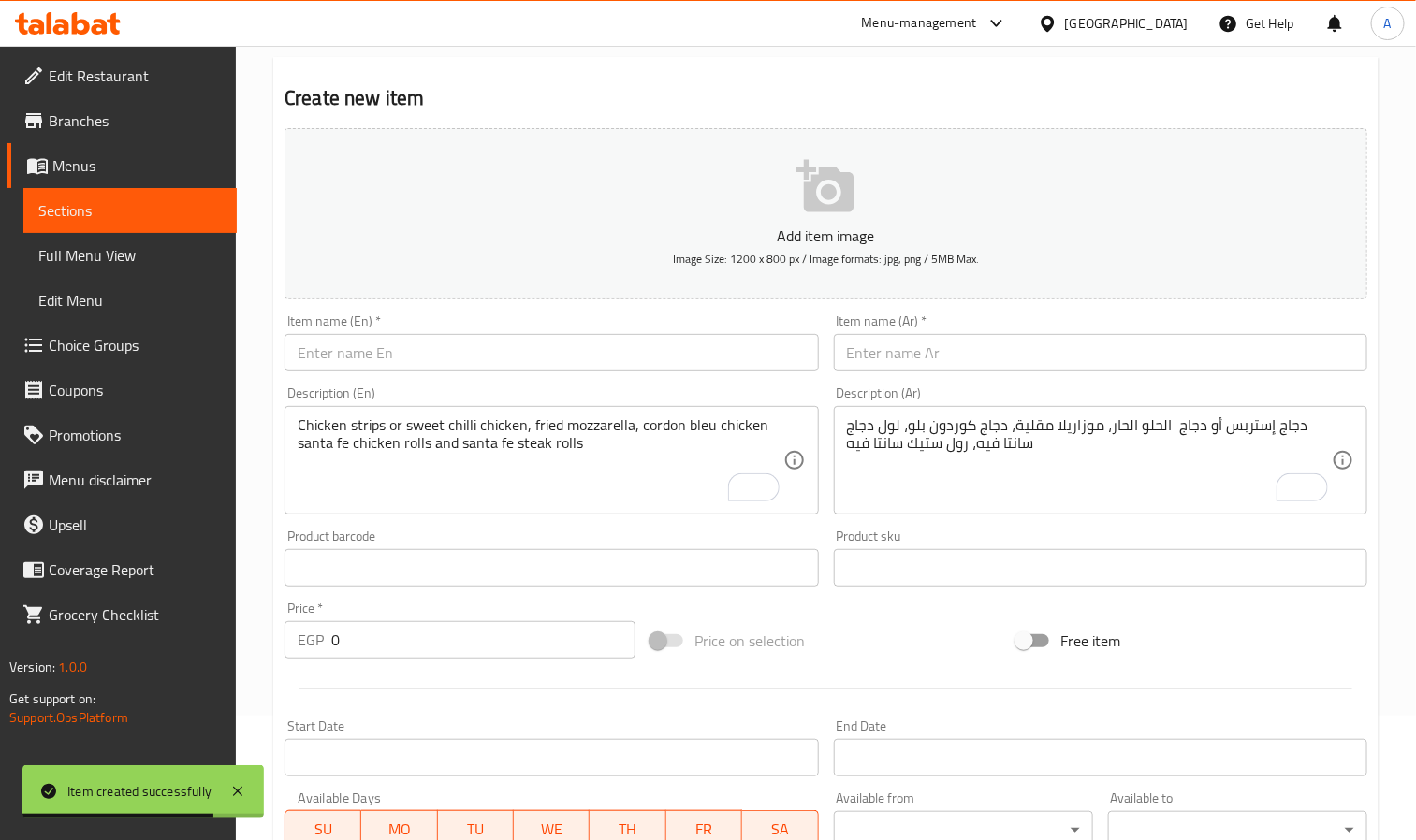
scroll to position [0, 0]
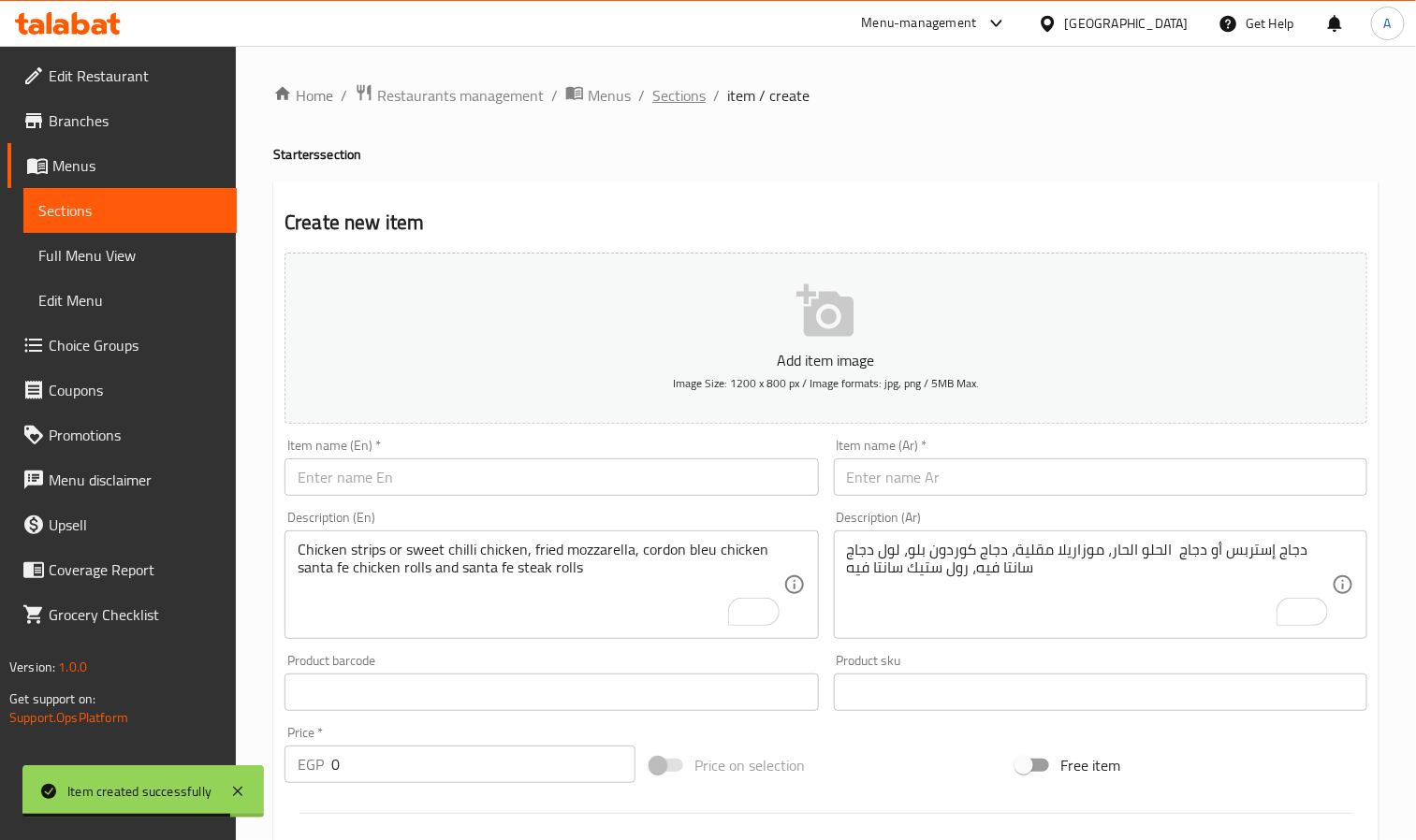
click at [680, 90] on span "Sections" at bounding box center [679, 96] width 53 height 23
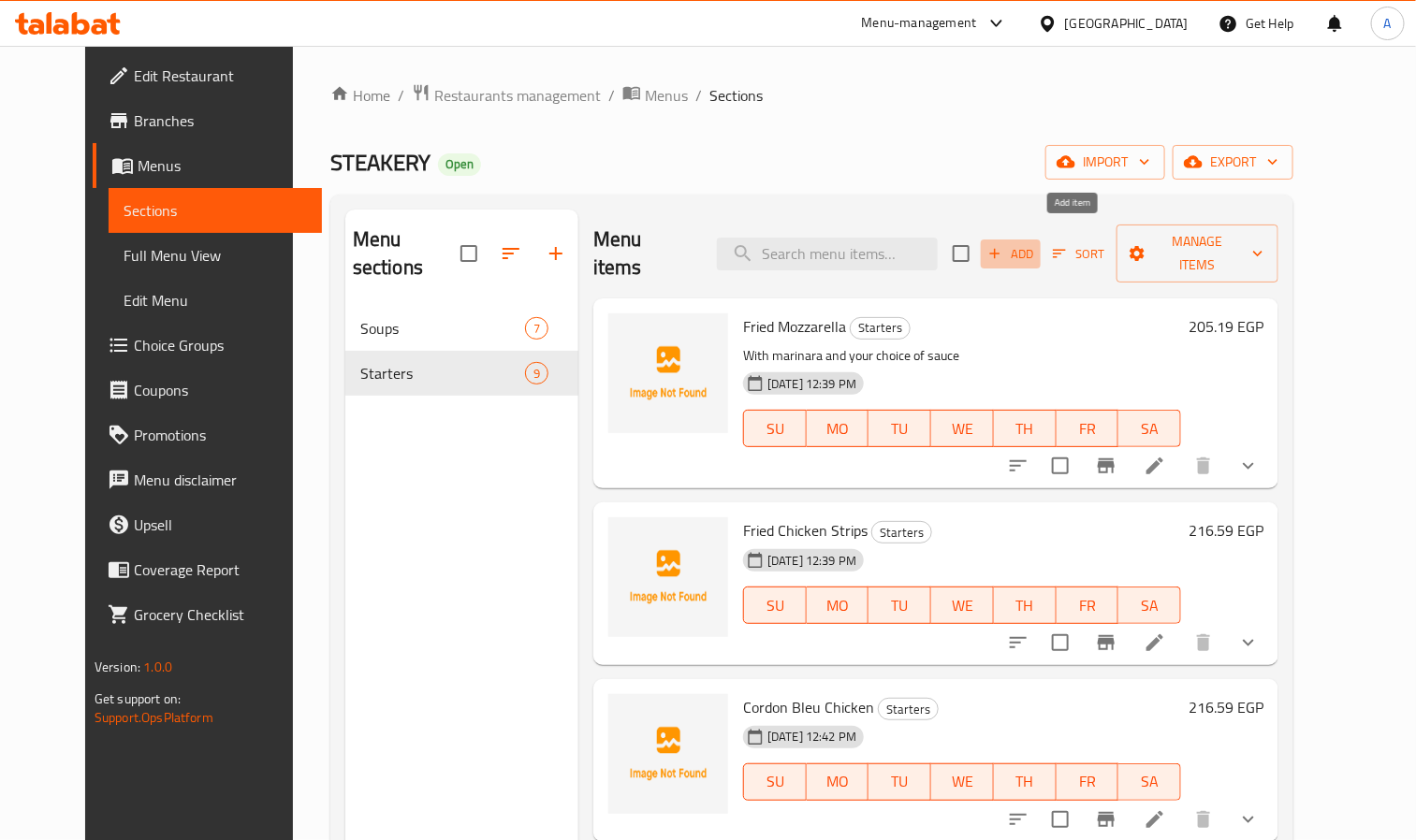
click at [1037, 244] on span "Add" at bounding box center [1010, 254] width 50 height 22
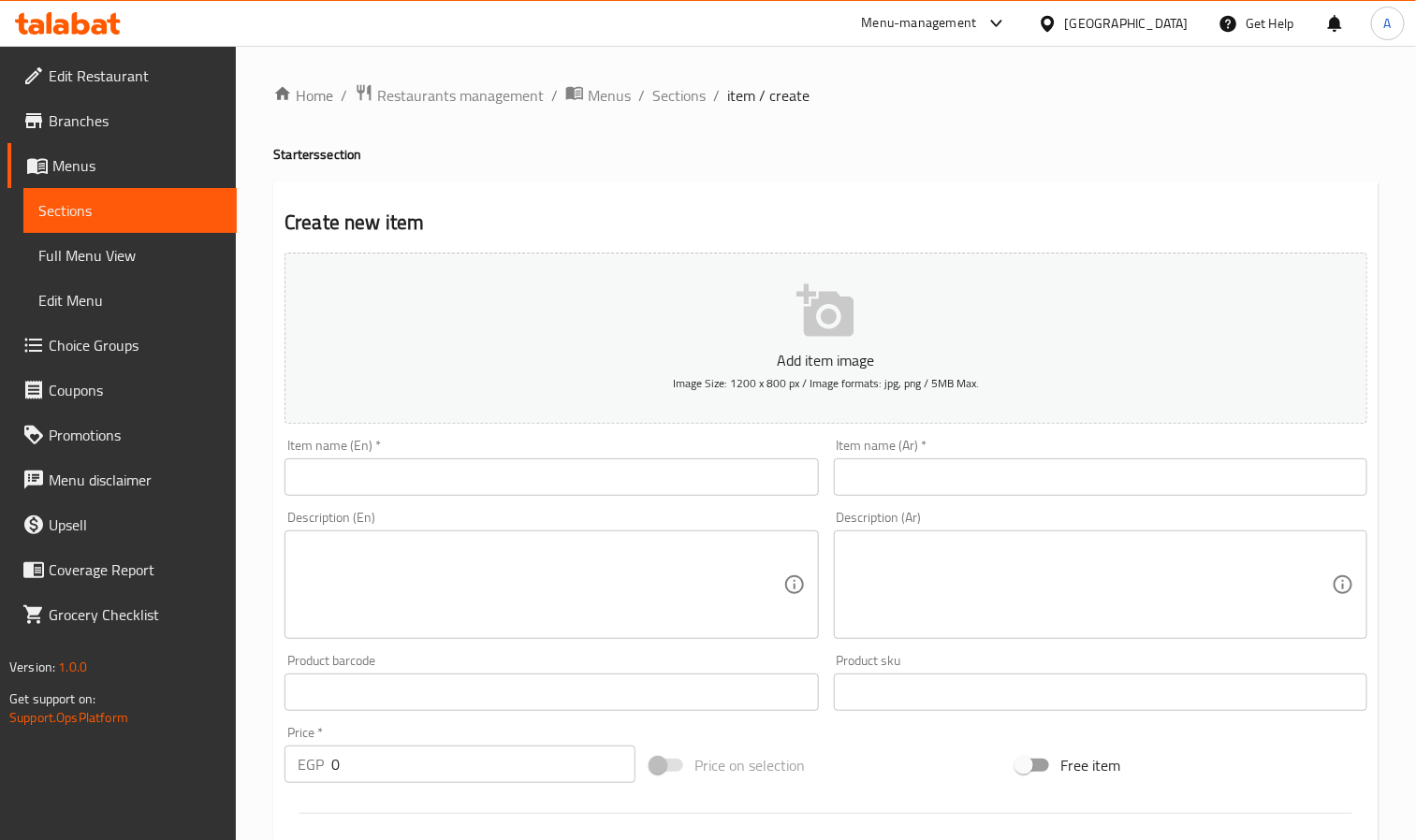
click at [340, 459] on input "text" at bounding box center [551, 477] width 534 height 37
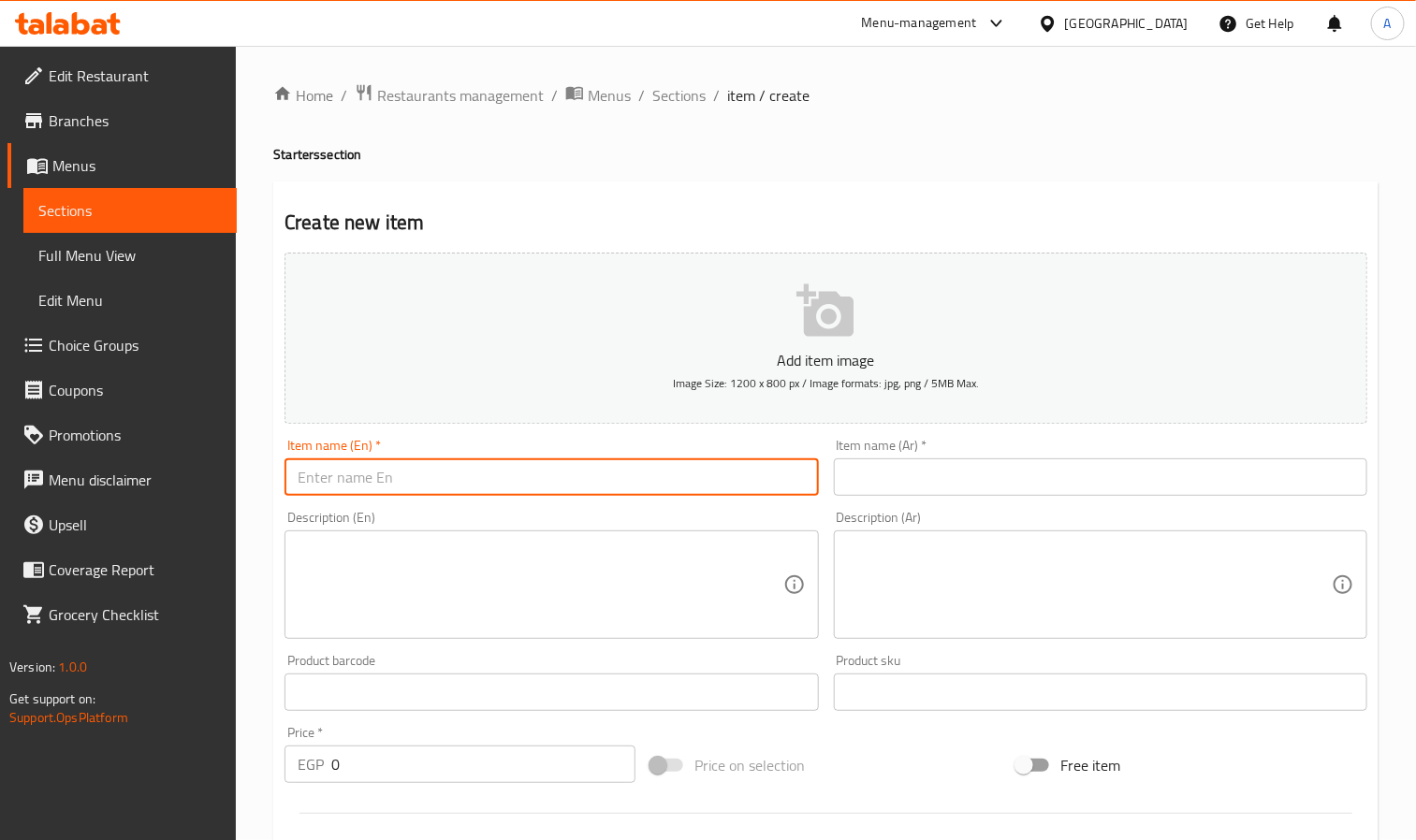
paste input "Smoked Salmon Bites"
type input "Smoked Salmon Bites"
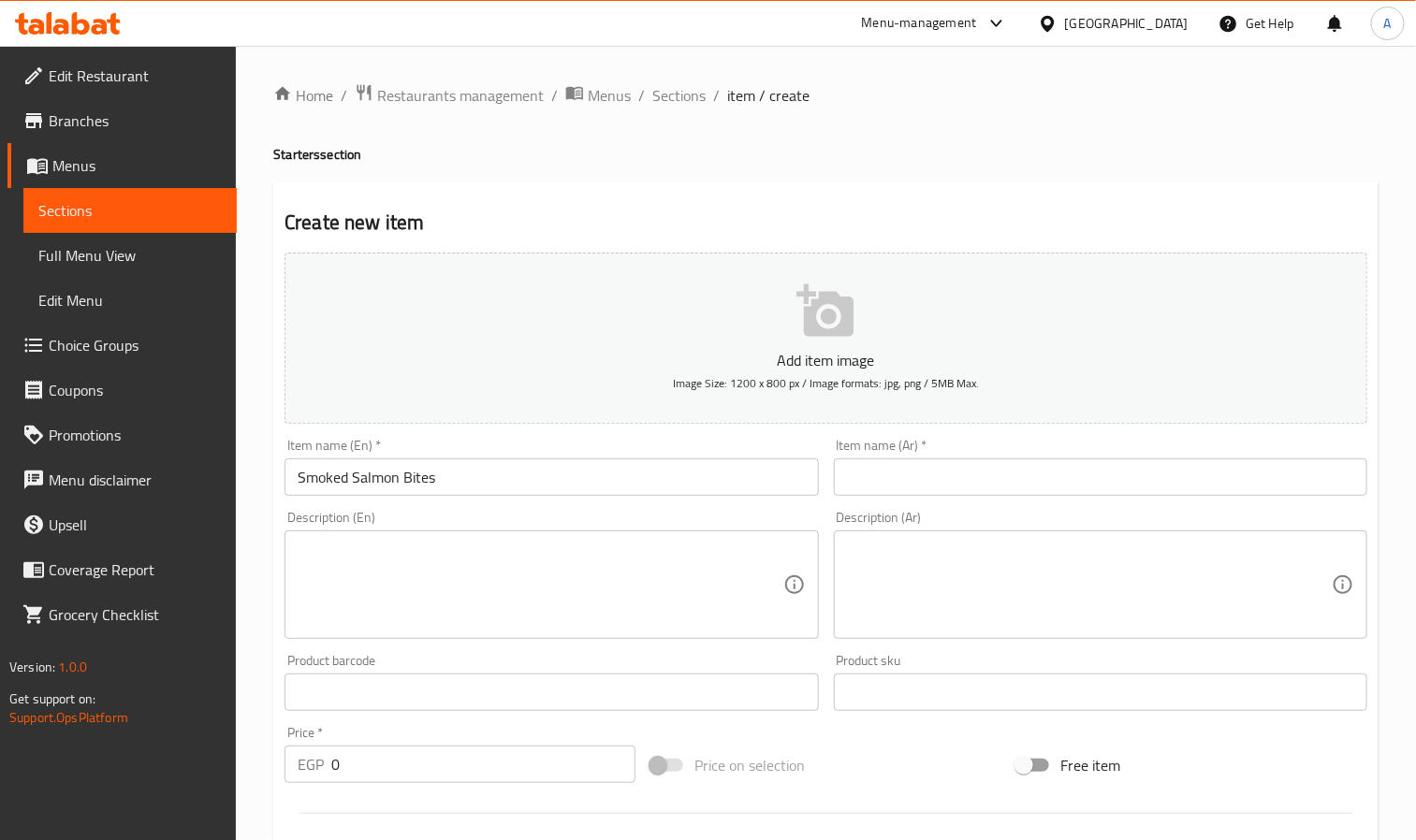
click at [1011, 477] on input "text" at bounding box center [1100, 477] width 534 height 37
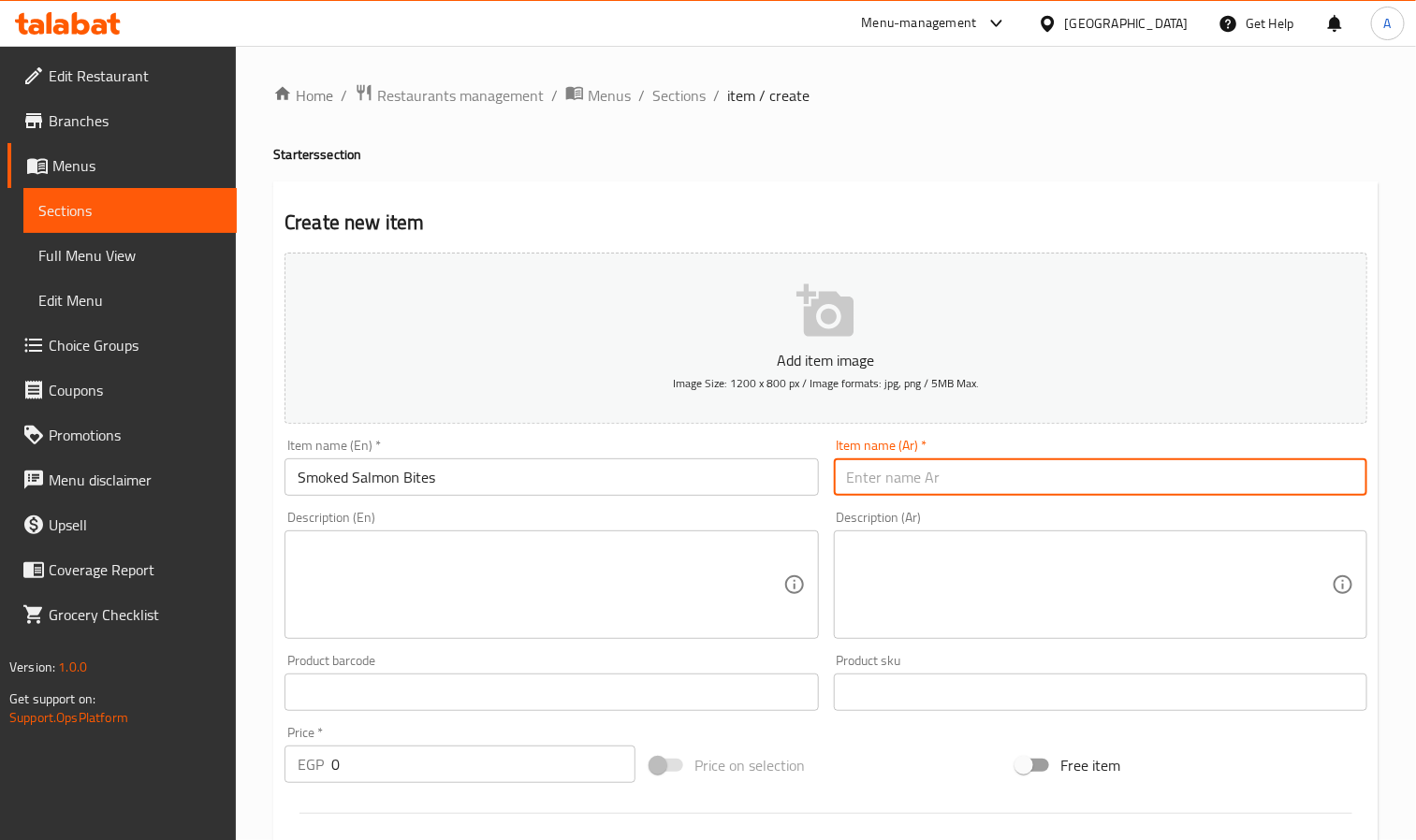
paste input "قطع سمك السلمون المدخن"
click at [1002, 475] on input "قطع سمك السلمون المدخن" at bounding box center [1100, 477] width 534 height 37
click at [970, 481] on input "بايت سمك السلمون المدخن" at bounding box center [1100, 477] width 534 height 37
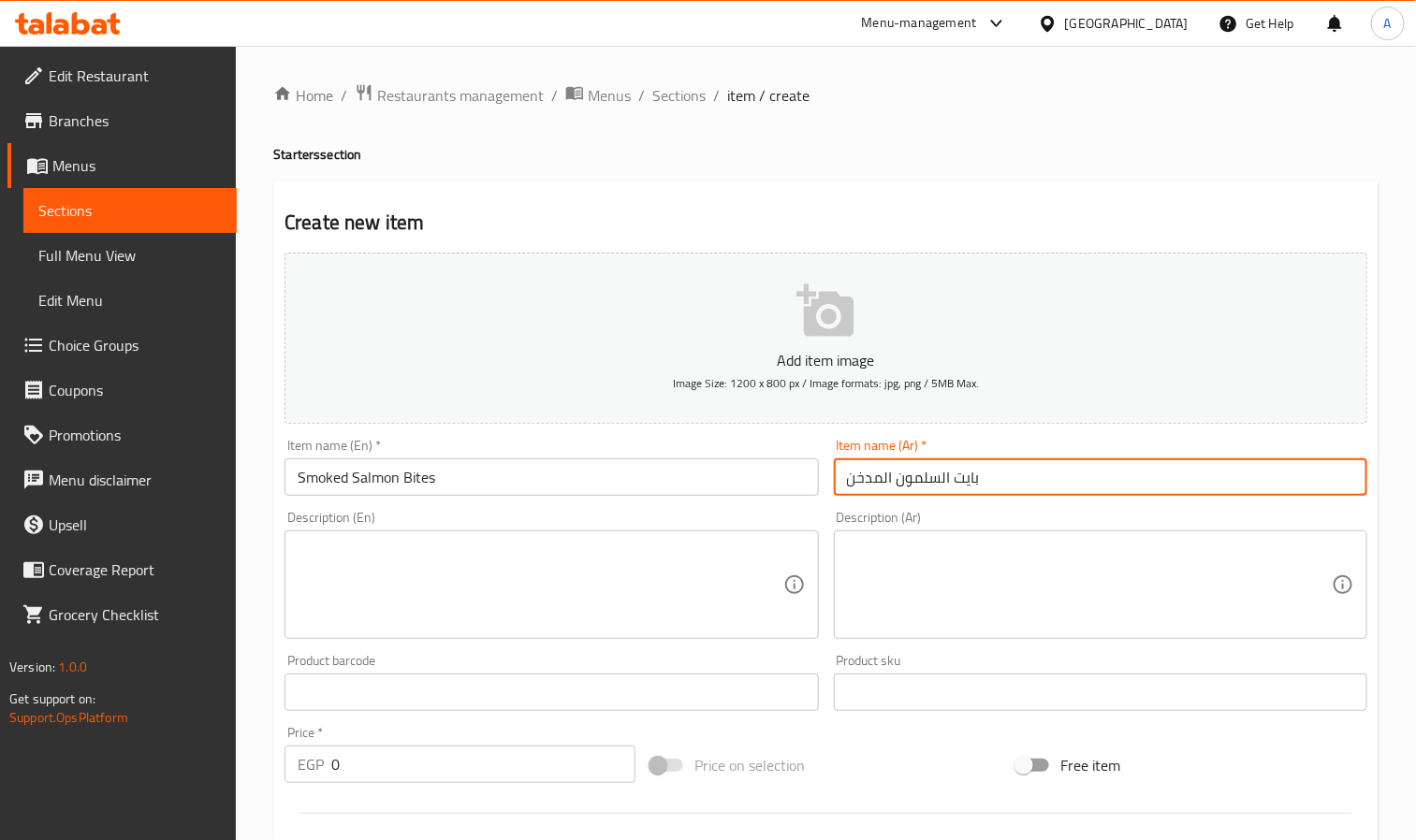
type input "بايت السلمون المدخن"
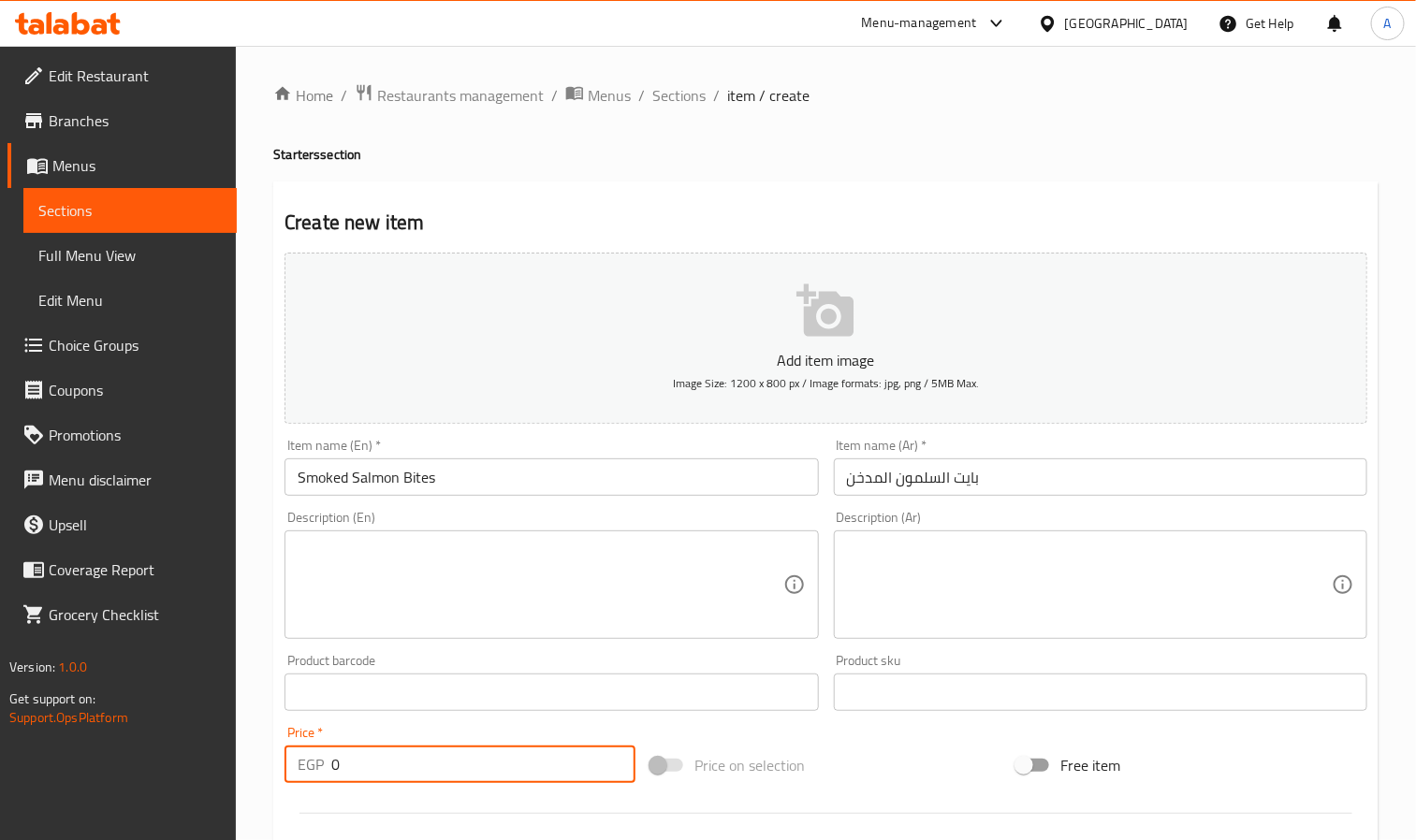
drag, startPoint x: 359, startPoint y: 783, endPoint x: 306, endPoint y: 778, distance: 53.2
click at [306, 778] on div "EGP 0 Price *" at bounding box center [460, 764] width 351 height 37
paste input "387.59"
type input "387.59"
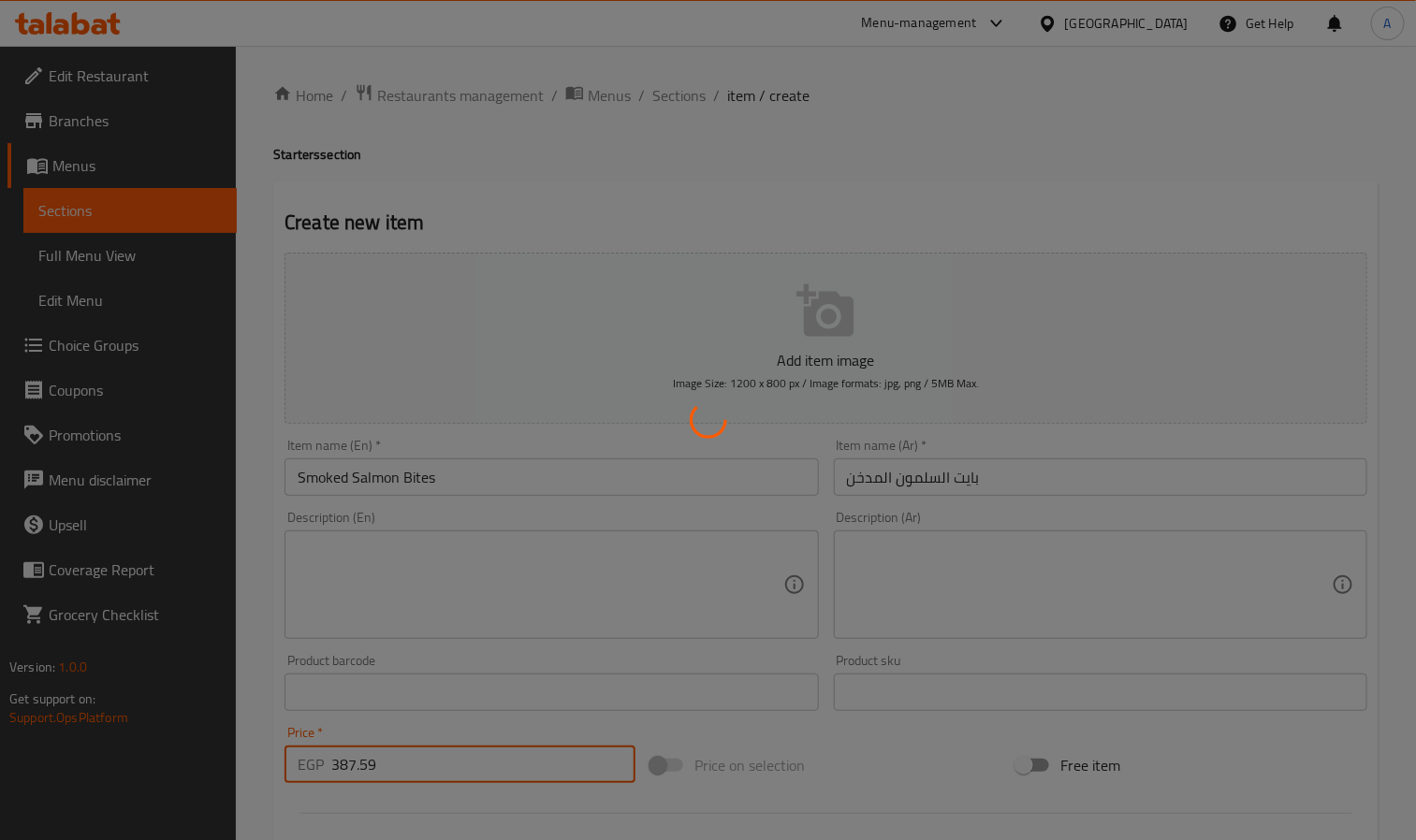
type input "0"
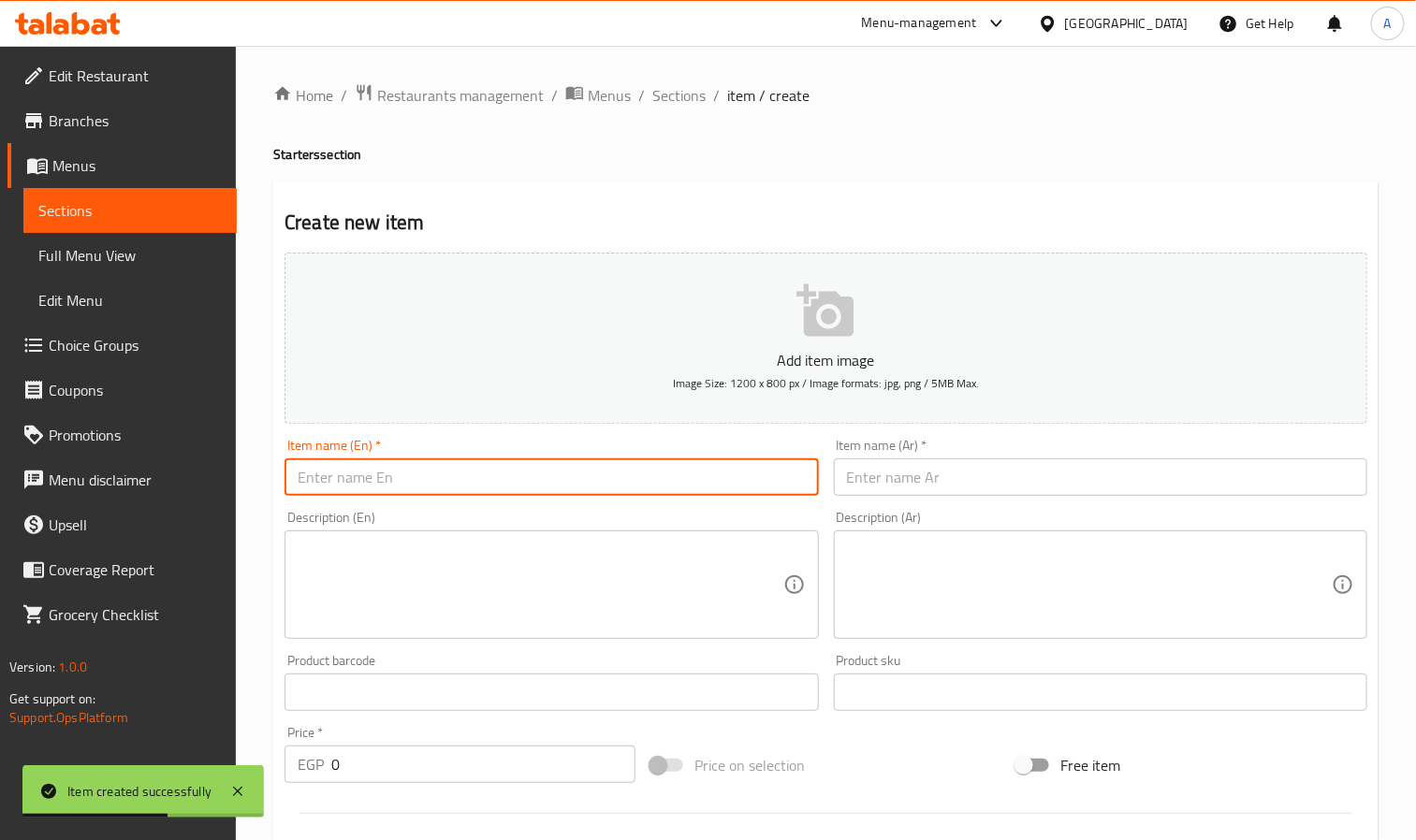
click at [346, 465] on input "text" at bounding box center [551, 477] width 534 height 37
paste input "Fried Shrimp"
type input "Fried Shrimp"
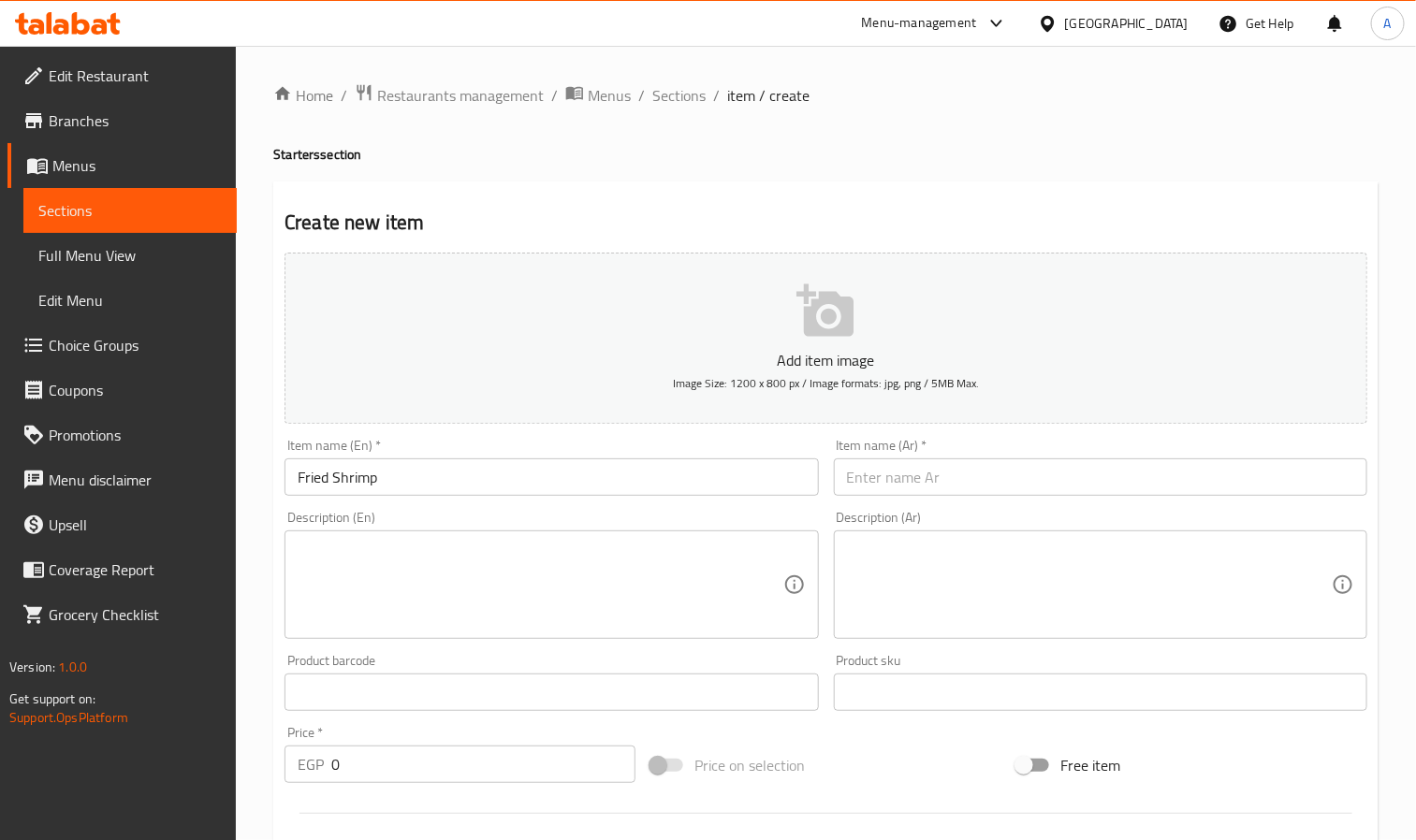
click at [1028, 508] on div "Description (Ar) Description (Ar)" at bounding box center [1101, 575] width 548 height 143
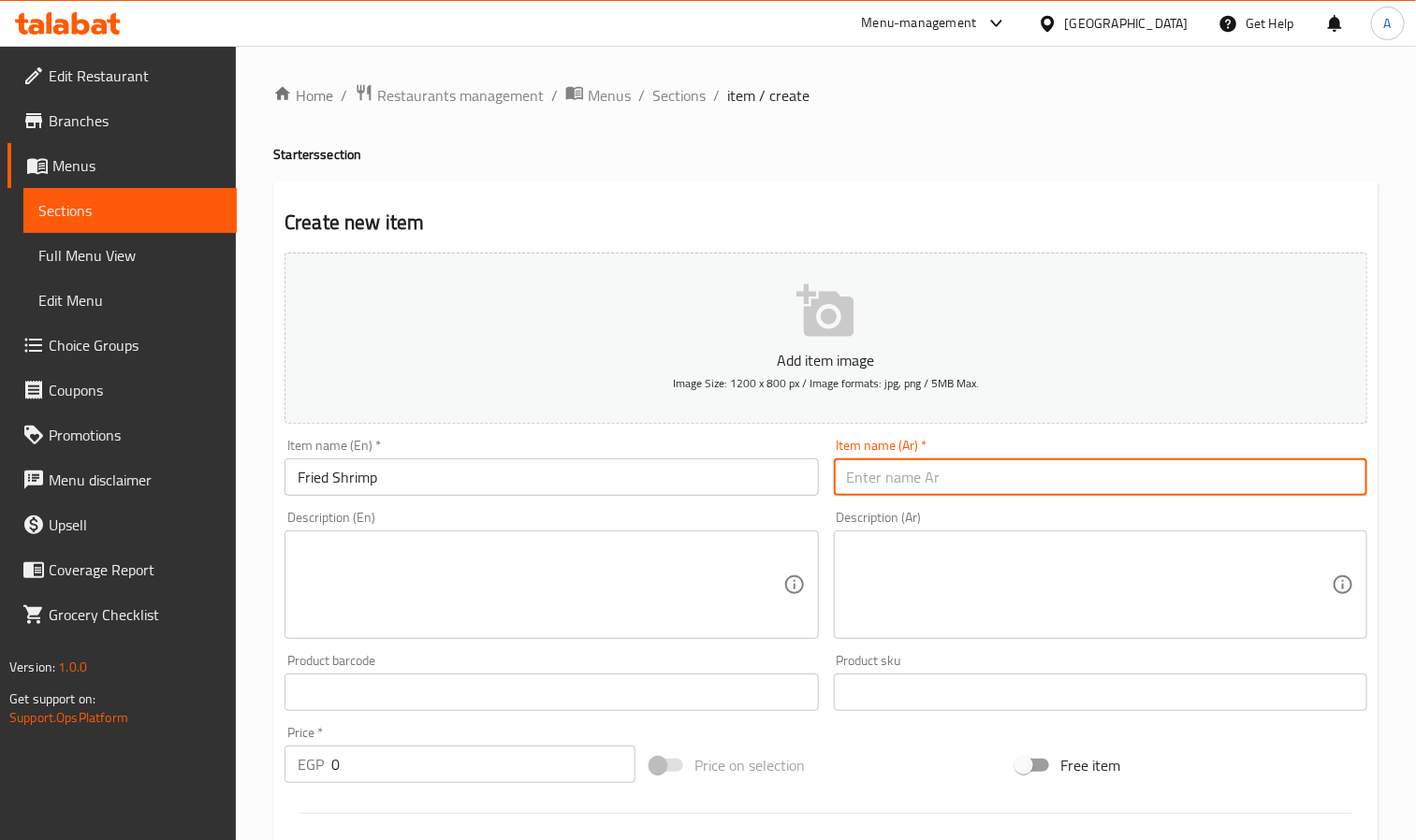
click at [1032, 484] on input "text" at bounding box center [1100, 477] width 534 height 37
paste input "مقلي"
type input "[PERSON_NAME]"
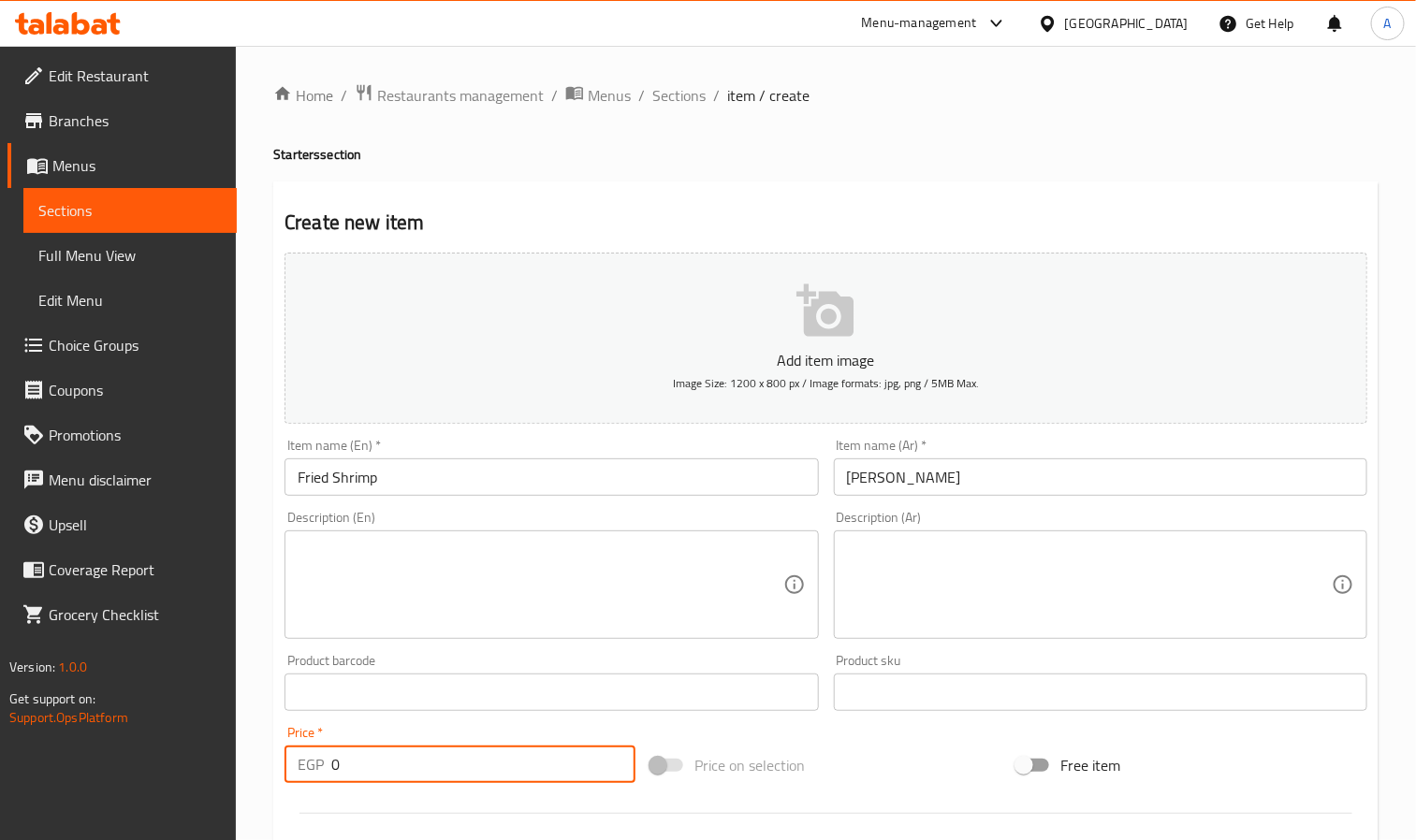
drag, startPoint x: 362, startPoint y: 766, endPoint x: 315, endPoint y: 767, distance: 47.0
click at [315, 767] on div "EGP 0 Price *" at bounding box center [460, 764] width 351 height 37
paste input "262.19"
type input "262.19"
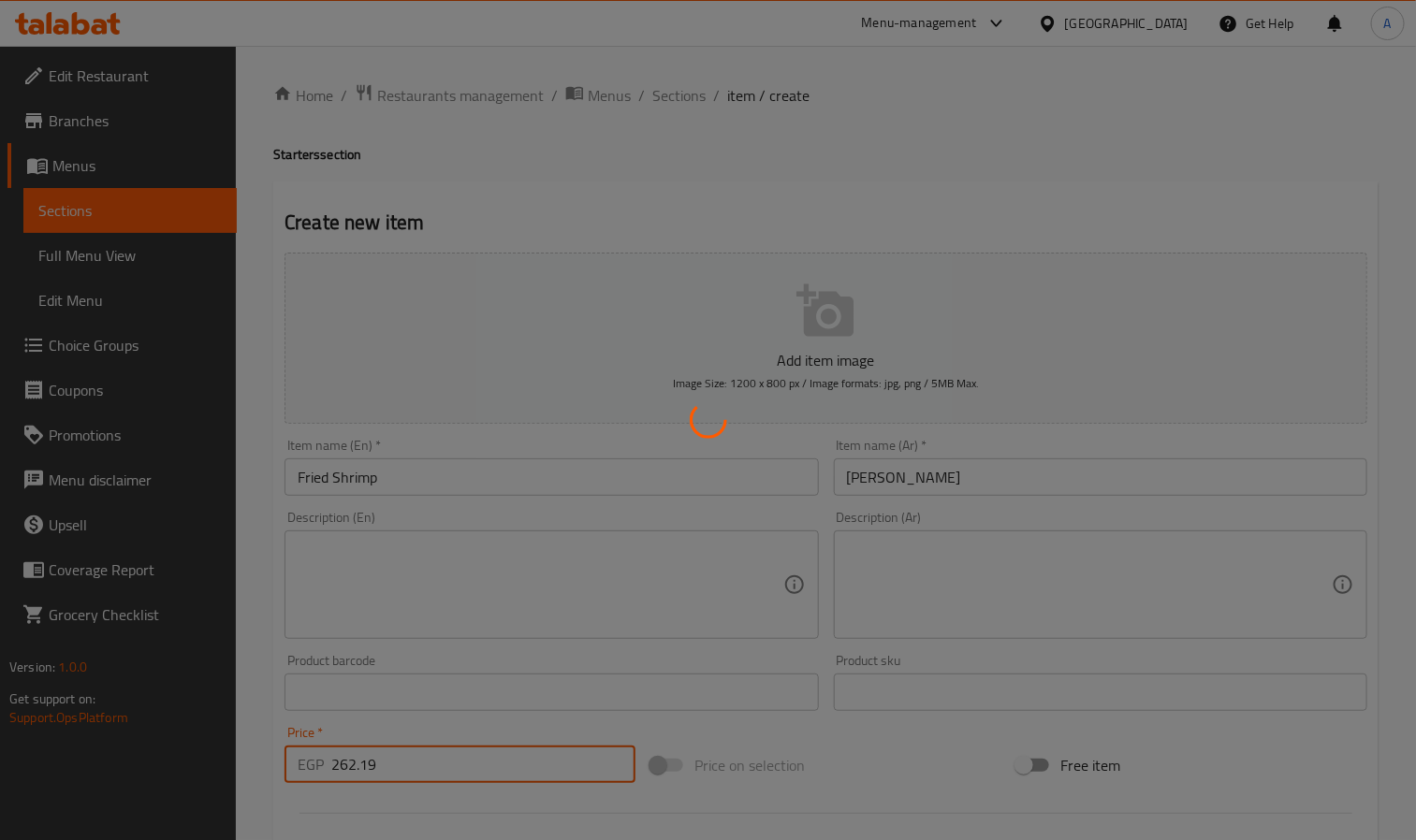
type input "0"
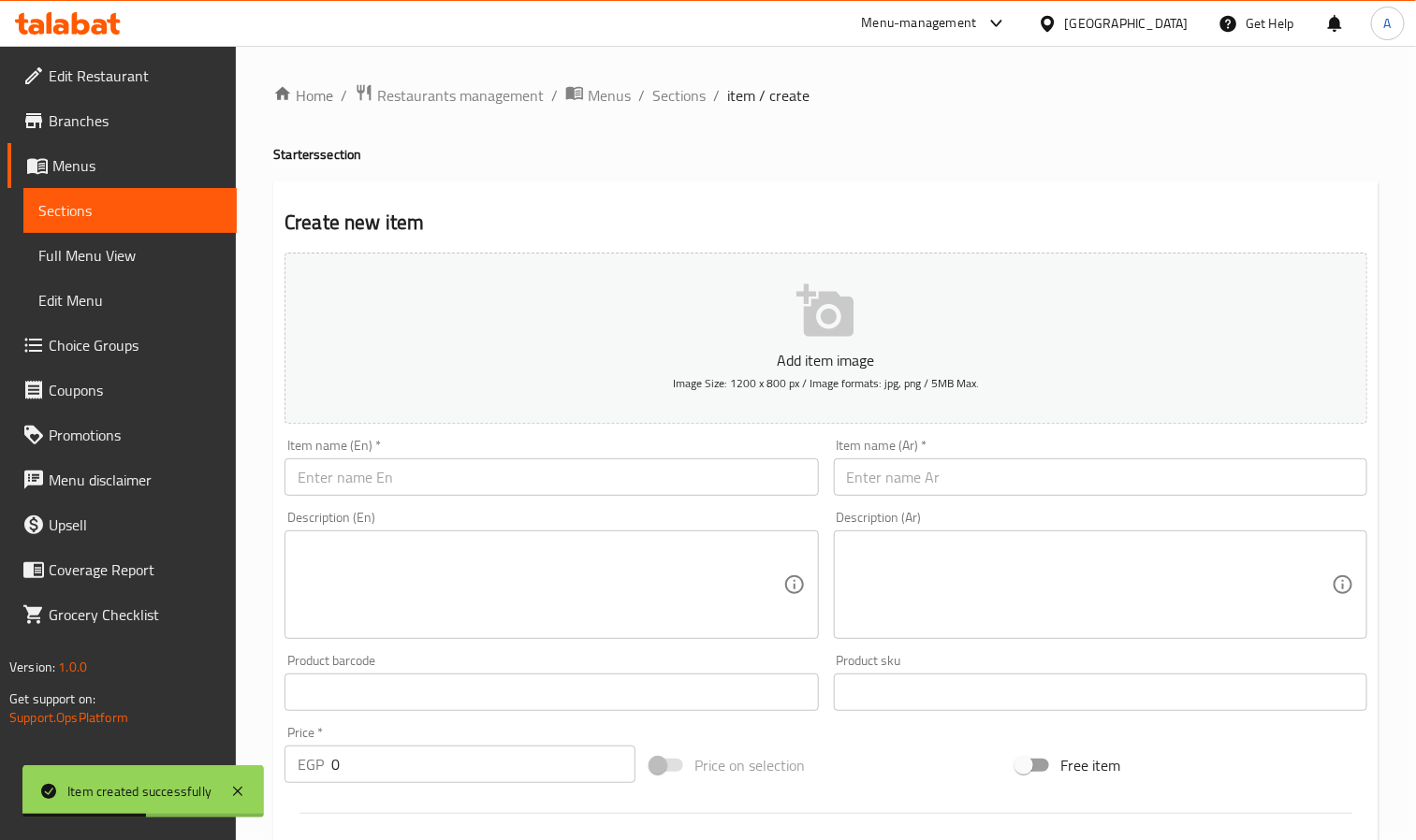
click at [342, 480] on input "text" at bounding box center [551, 477] width 534 height 37
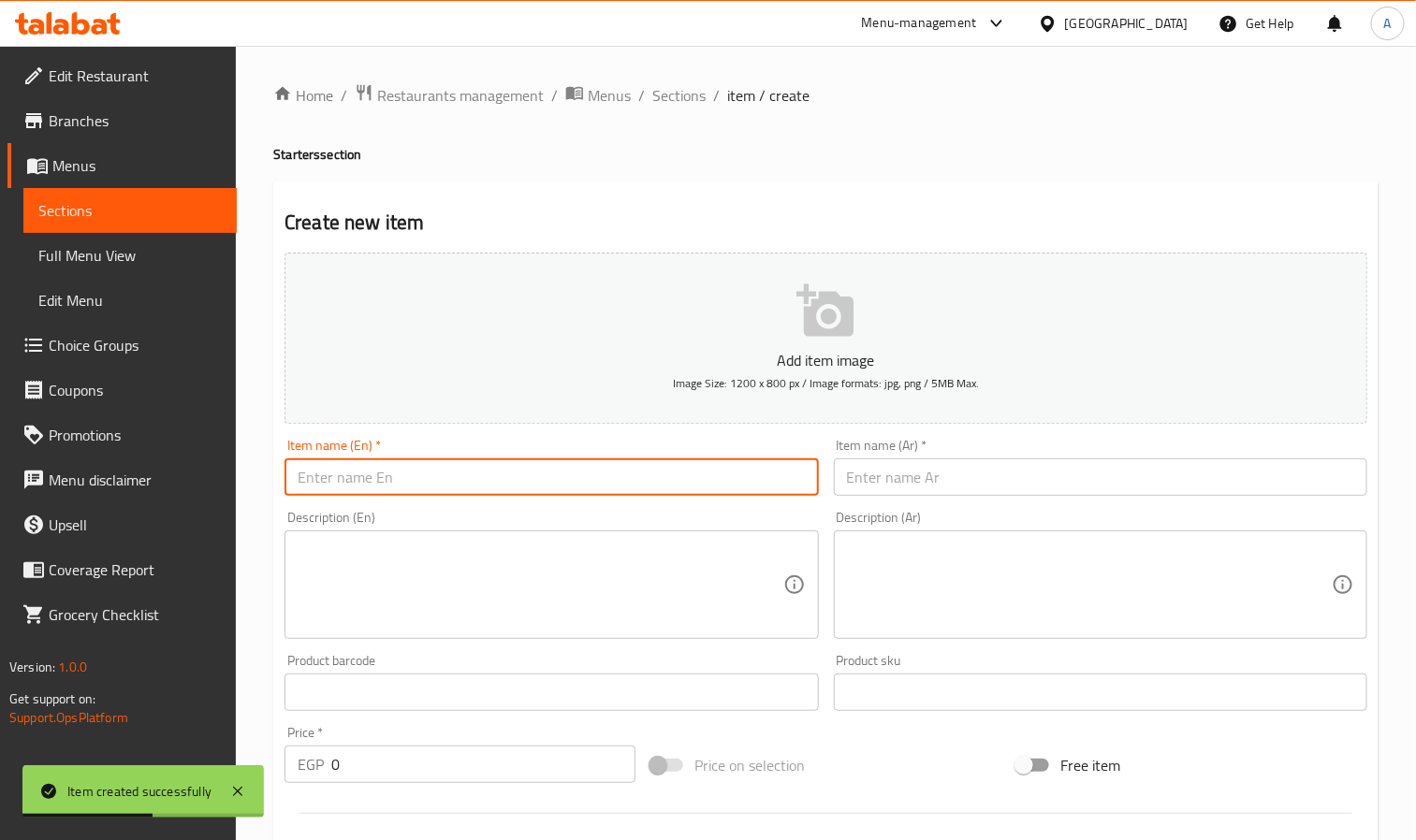
paste input "Sweet Chilli Shrimp"
type input "Sweet Chilli Shrimp"
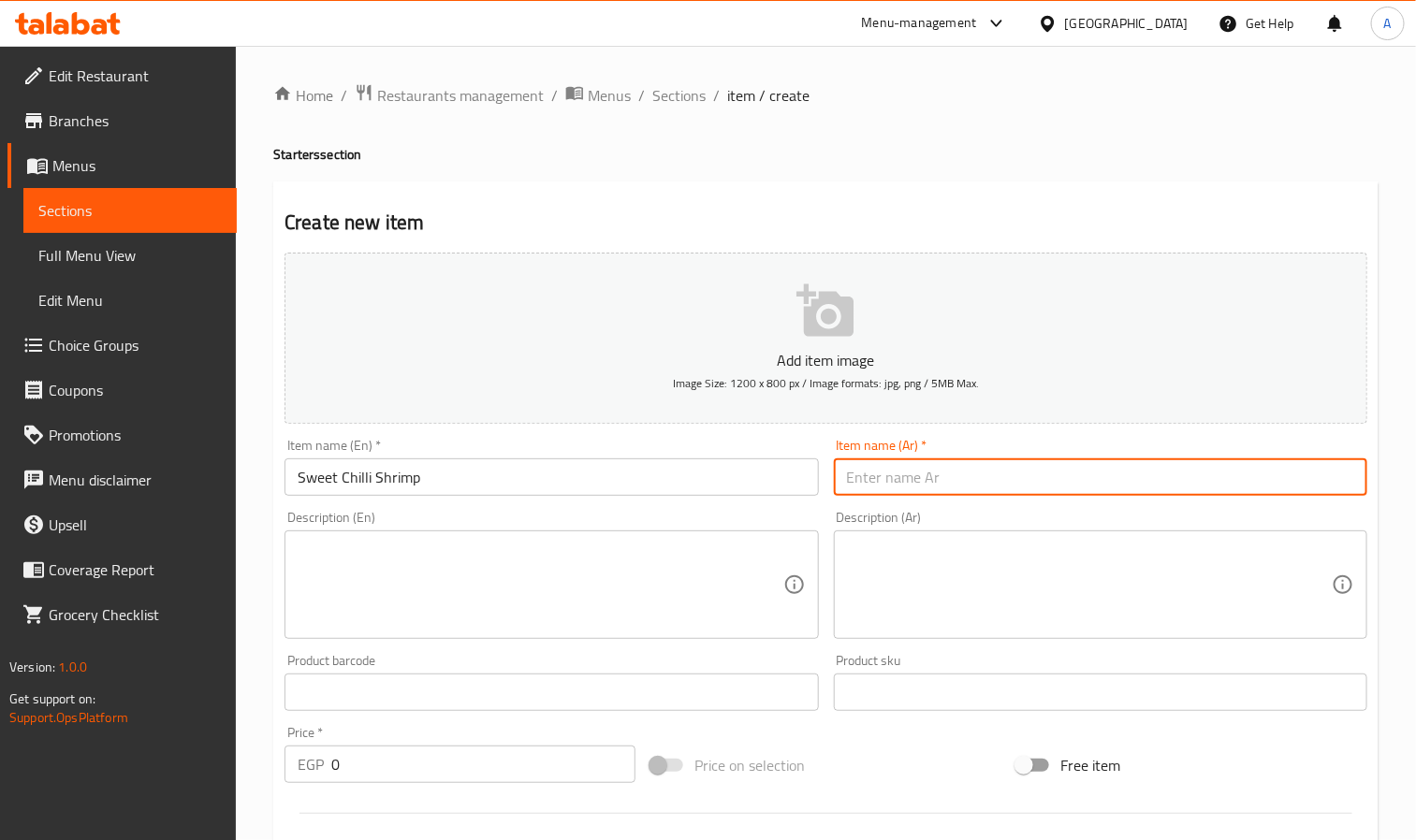
click at [1017, 485] on input "text" at bounding box center [1100, 477] width 534 height 37
paste input "روبيان الفلفل الحلو"
click at [947, 484] on input "روبيان الفلفل الحلو" at bounding box center [1100, 477] width 534 height 37
drag, startPoint x: 882, startPoint y: 480, endPoint x: 924, endPoint y: 478, distance: 42.0
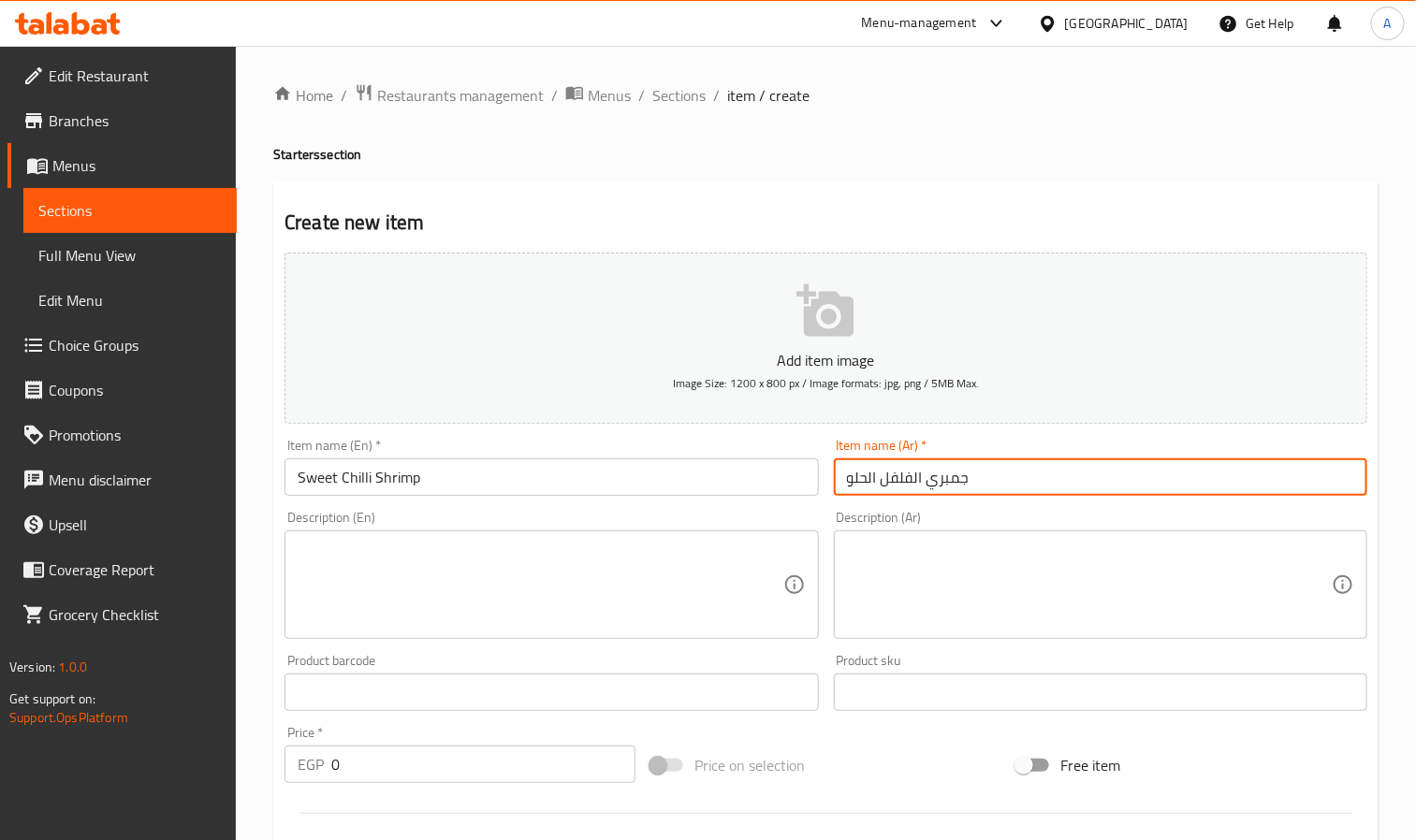
click at [924, 478] on input "جمبري الفلفل الحلو" at bounding box center [1100, 477] width 534 height 37
drag, startPoint x: 866, startPoint y: 484, endPoint x: 876, endPoint y: 484, distance: 10.0
click at [876, 484] on input "جمبري الحلو" at bounding box center [1100, 477] width 534 height 37
click at [950, 485] on input "[PERSON_NAME]" at bounding box center [1100, 477] width 534 height 37
type input "[PERSON_NAME] حار"
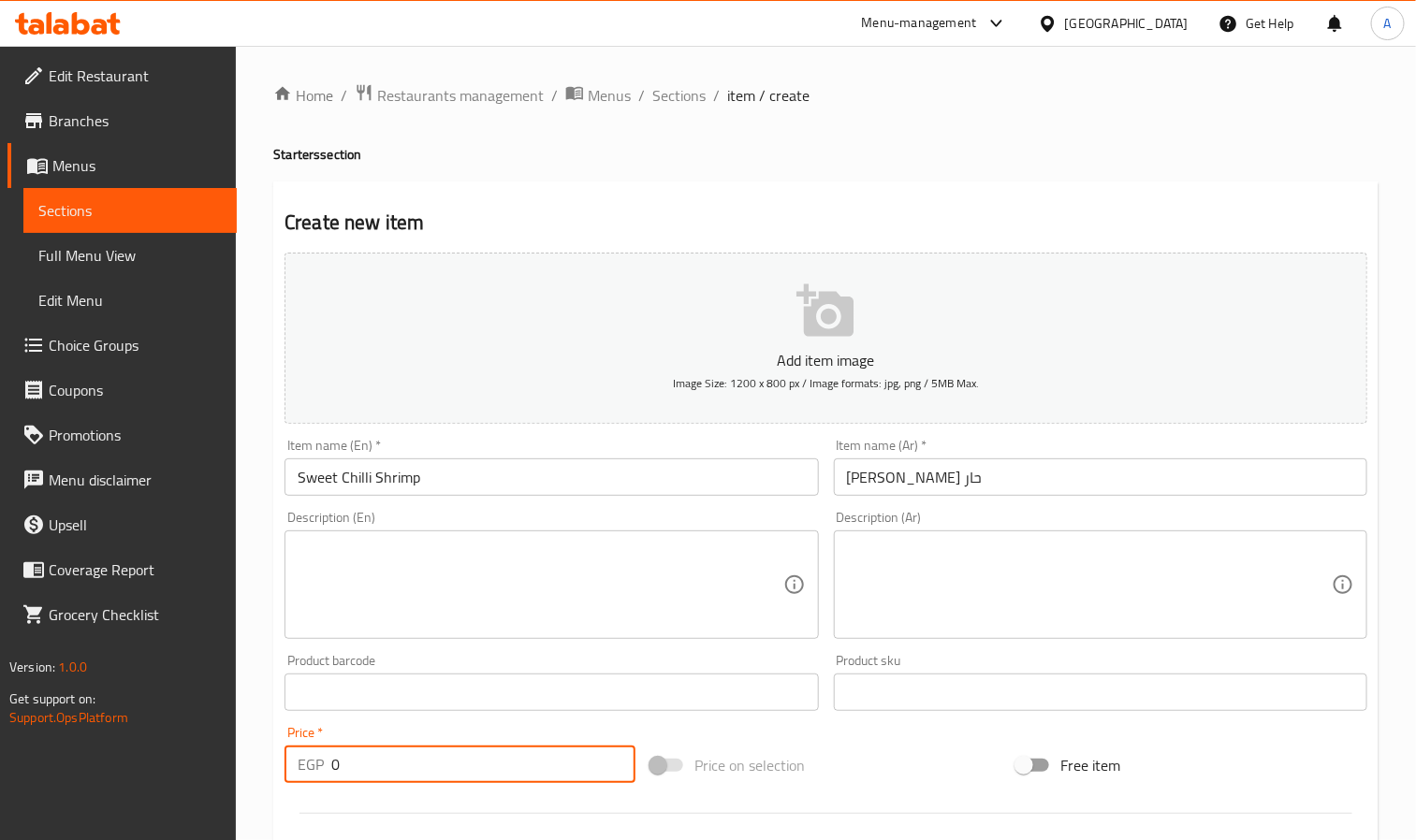
drag, startPoint x: 358, startPoint y: 761, endPoint x: 304, endPoint y: 775, distance: 55.8
click at [304, 775] on div "EGP 0 Price *" at bounding box center [460, 764] width 351 height 37
paste input "262.19"
type input "262.19"
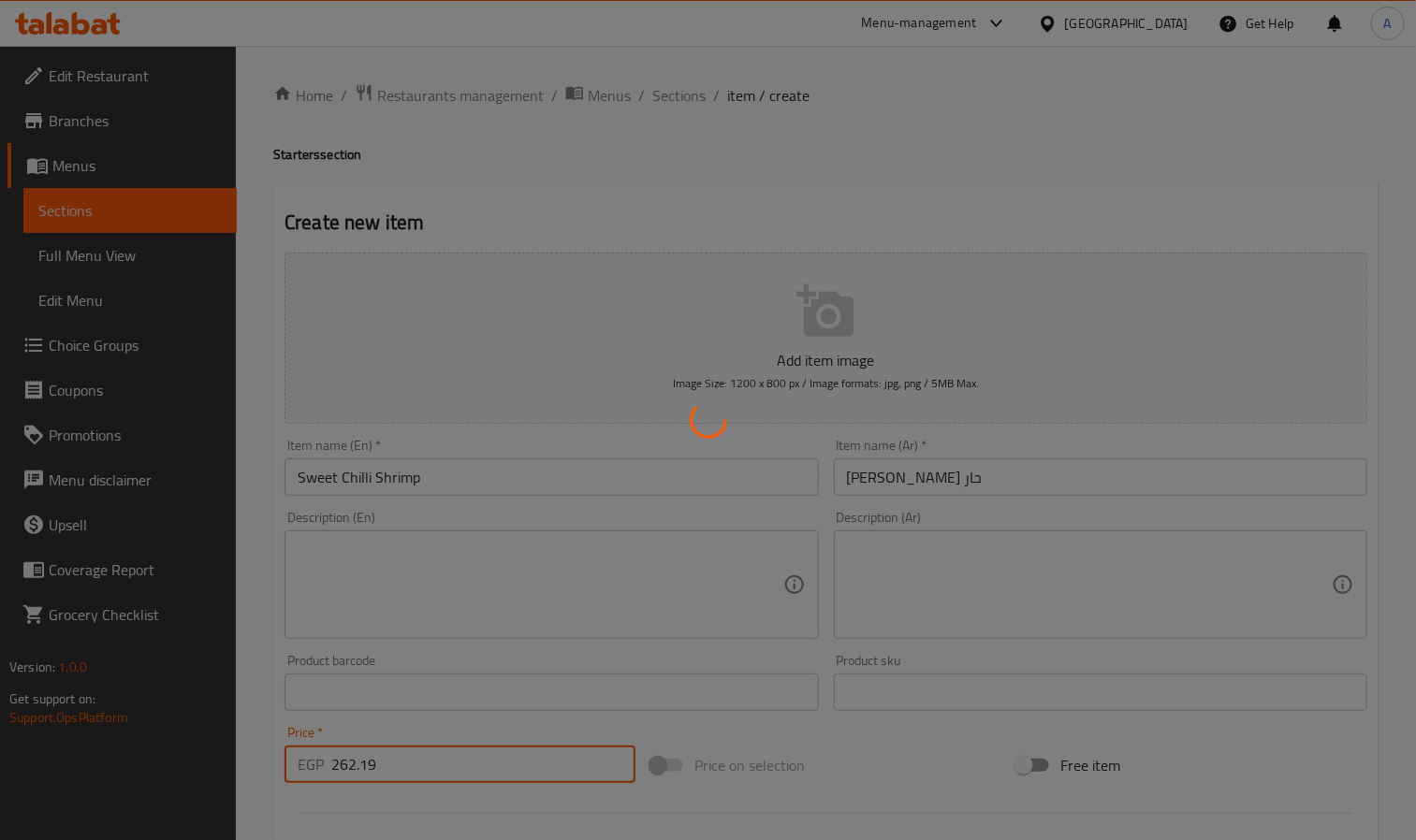
type input "0"
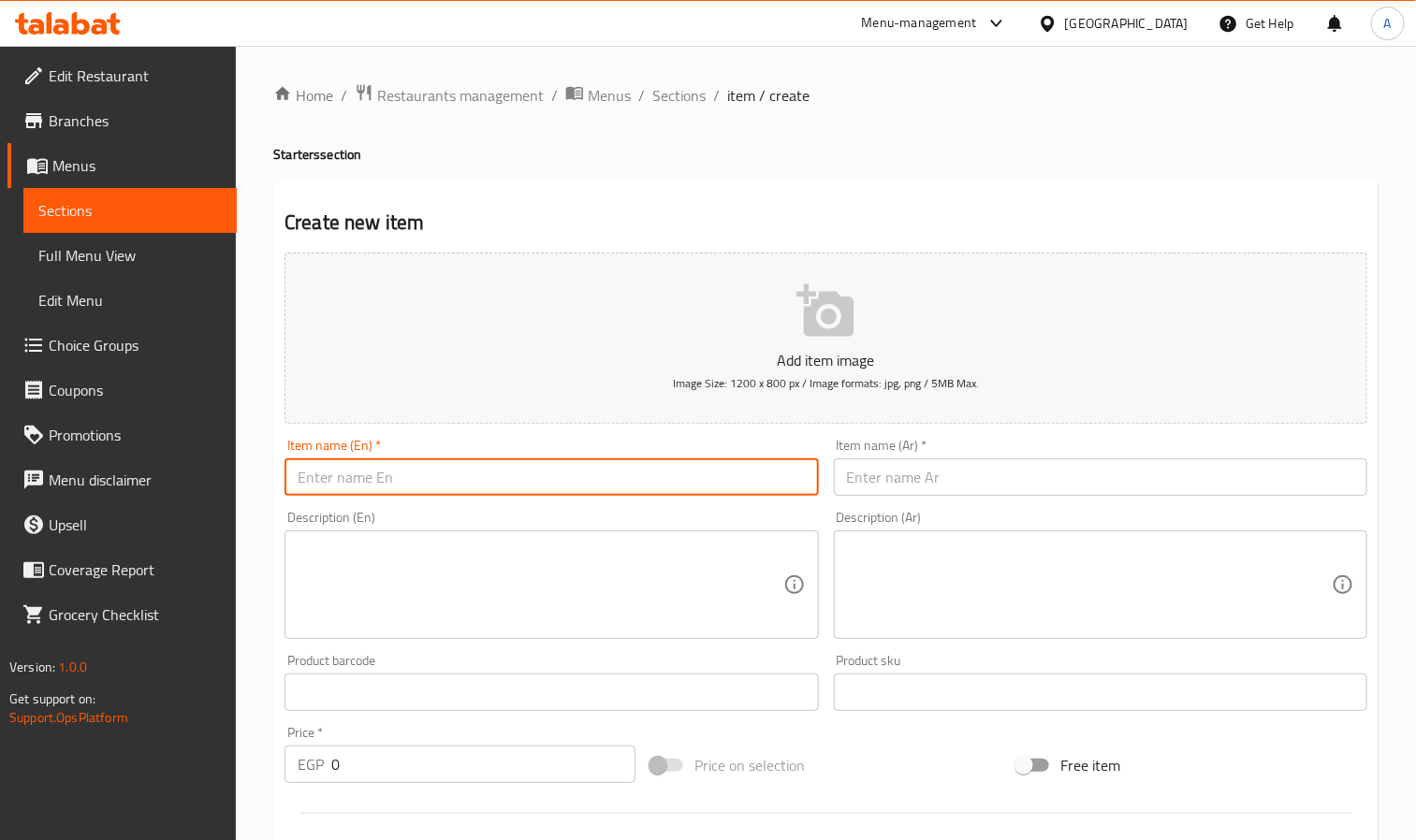
click at [355, 480] on input "text" at bounding box center [551, 477] width 534 height 37
paste input "Sizzler Seafood Combo"
type input "Sizzler Seafood Combo"
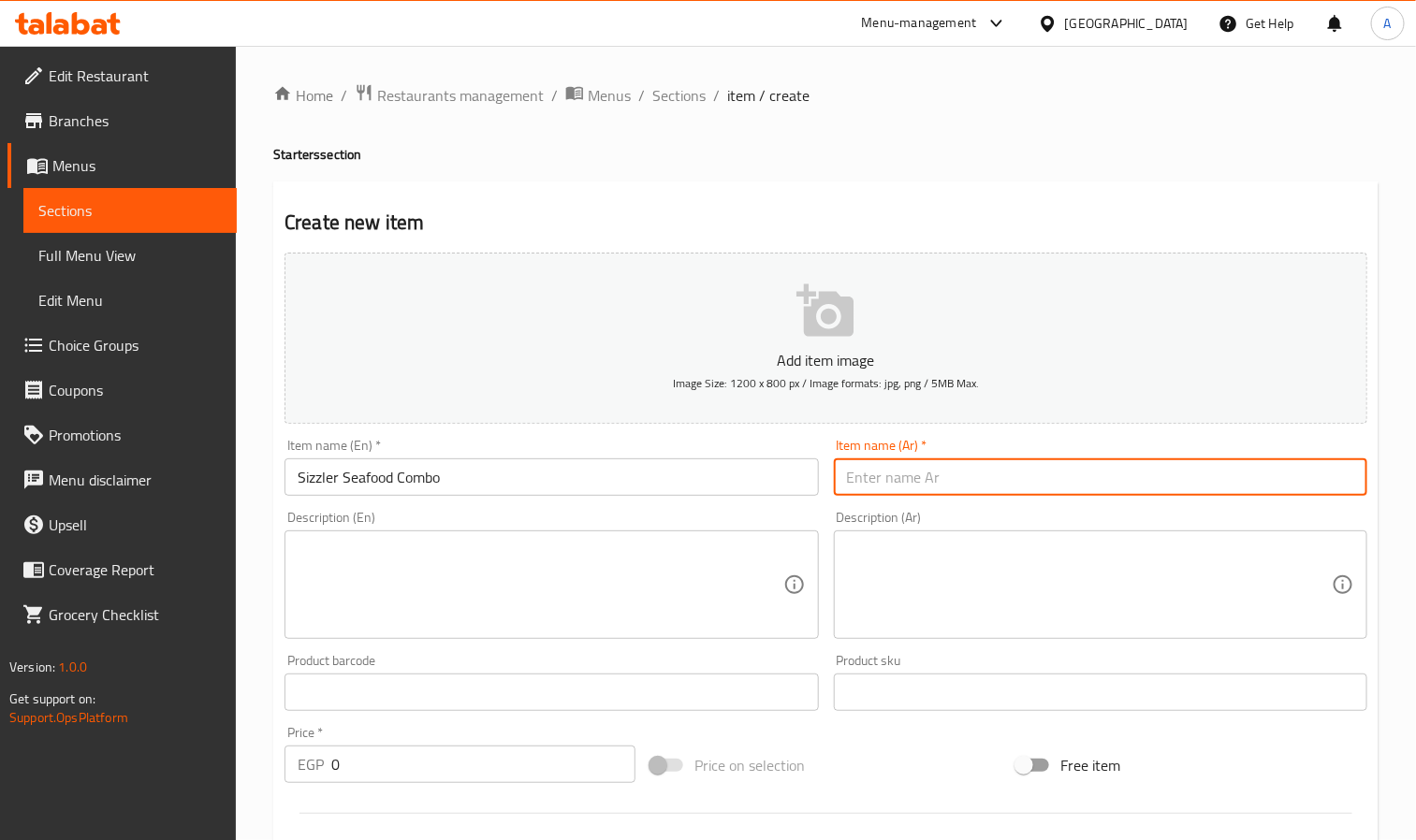
click at [1067, 466] on input "text" at bounding box center [1100, 477] width 534 height 37
paste input "سيزلر للمأكولات البحرية"
type input "كومبو سيزلر للمأكولات البحرية"
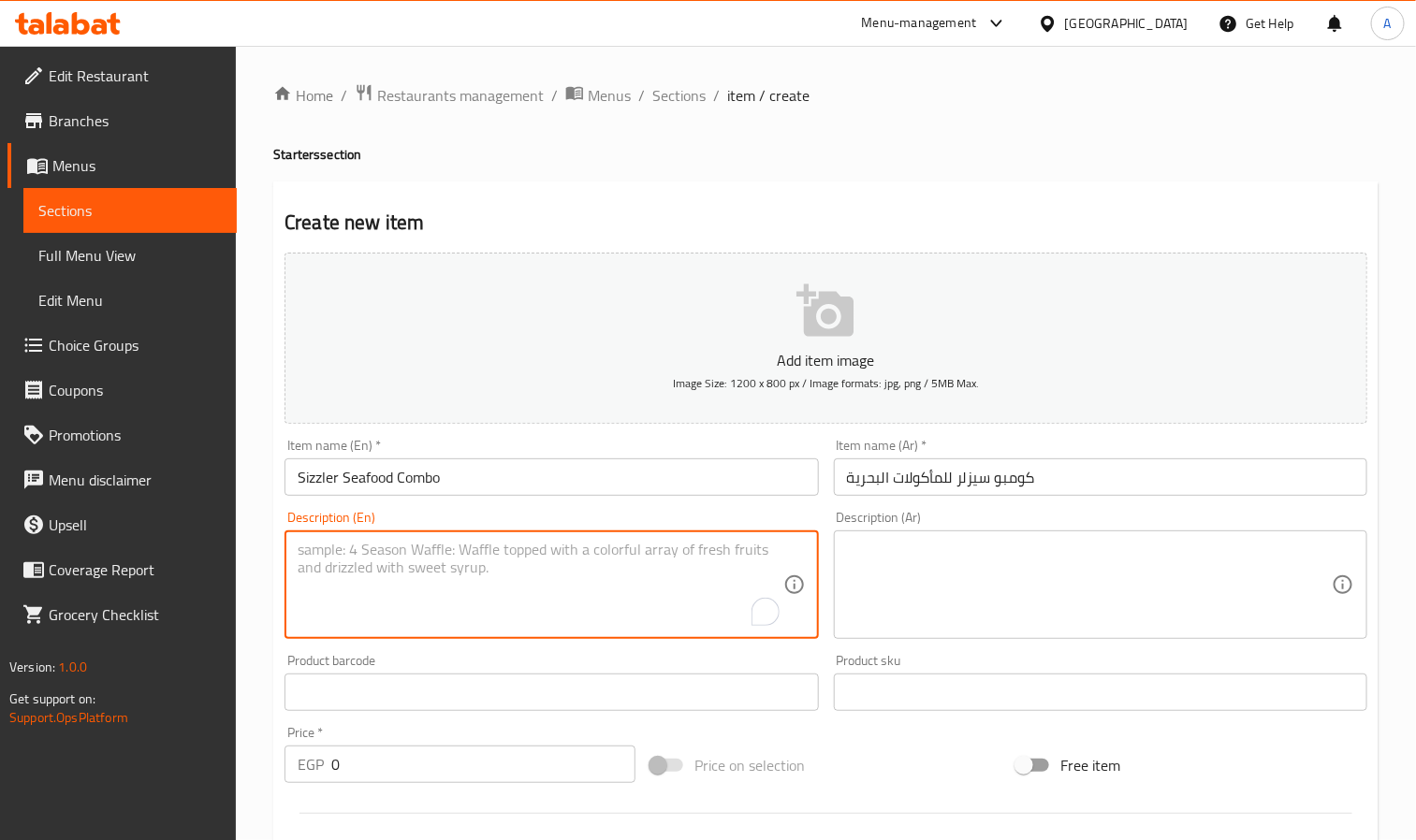
click at [425, 547] on textarea "To enrich screen reader interactions, please activate Accessibility in Grammarl…" at bounding box center [540, 586] width 485 height 89
paste textarea "Fried shrimp, sweet chilli shrimp, santa fe shrimp and fried calamari"
type textarea "Fried shrimp, sweet chilli shrimp, santa fe shrimp and fried calamari"
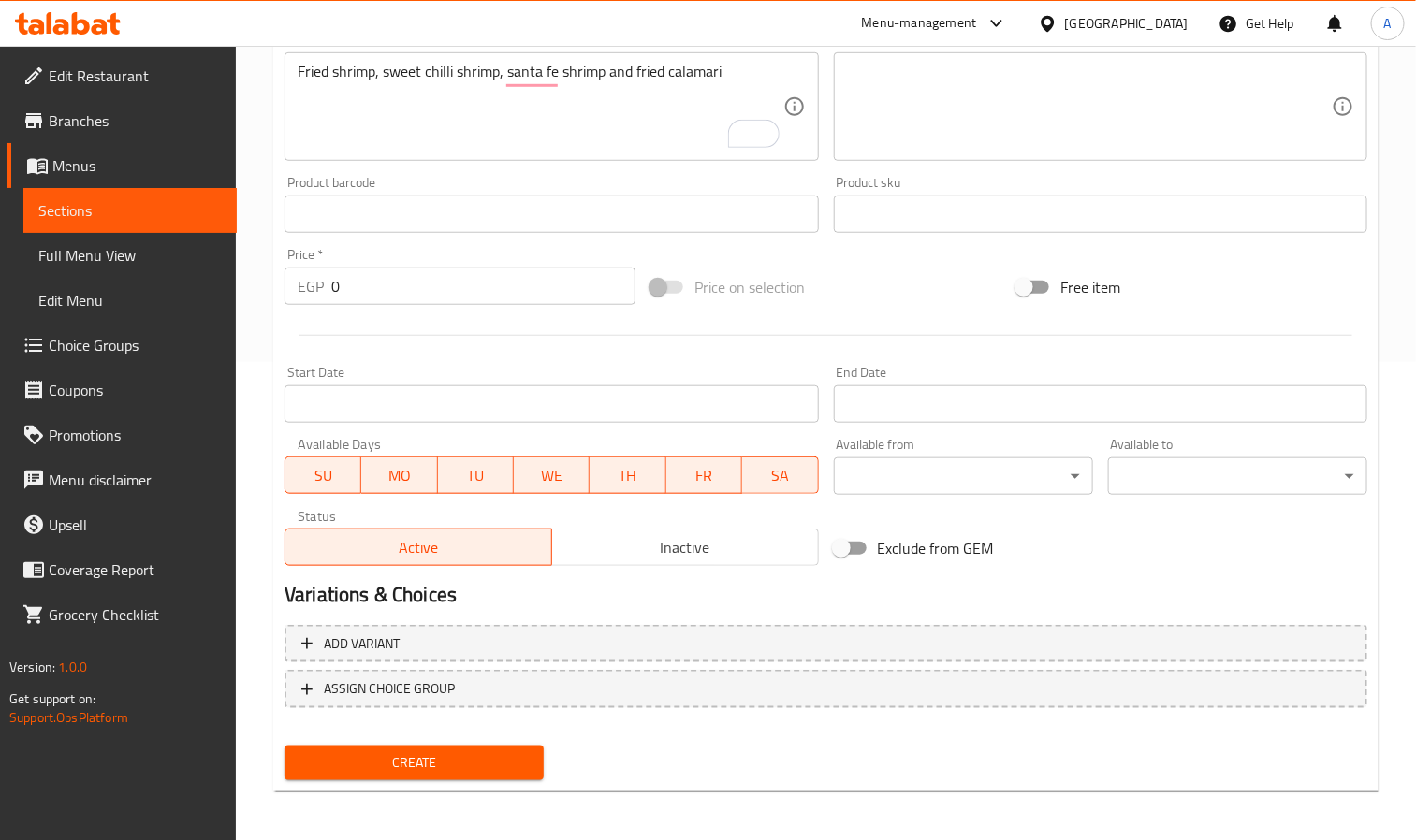
scroll to position [480, 0]
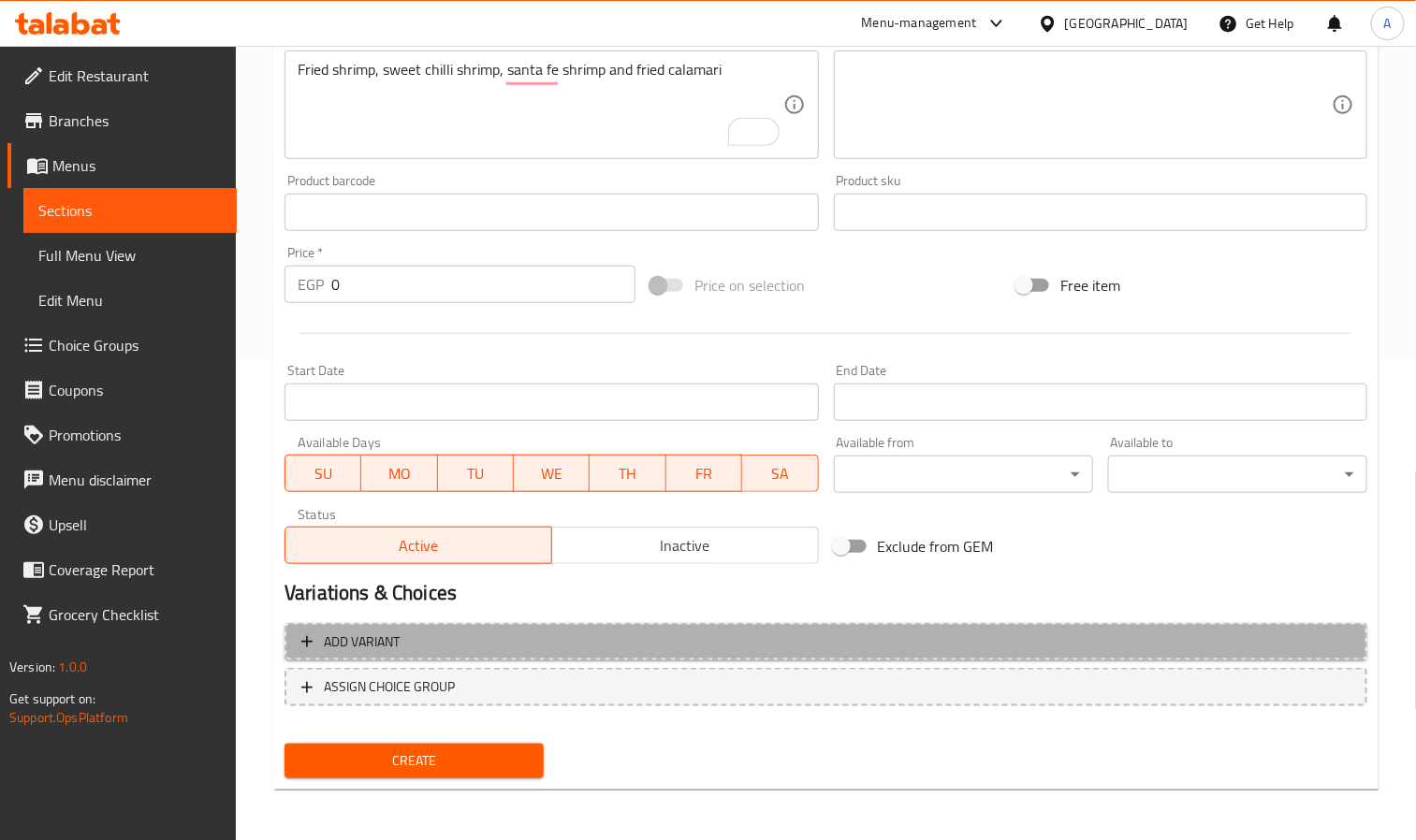
click at [754, 652] on button "Add variant" at bounding box center [826, 642] width 1083 height 38
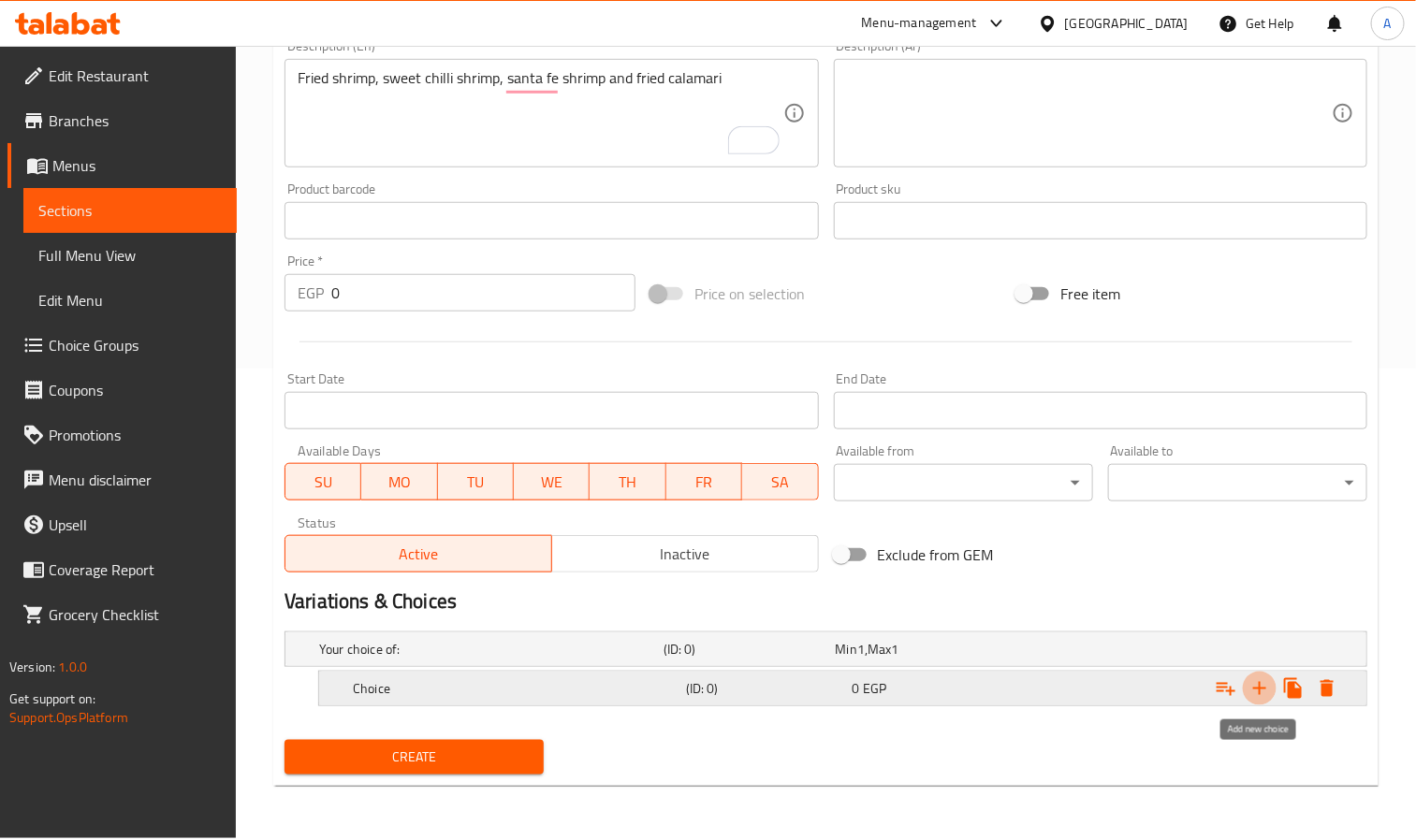
click at [1264, 696] on icon "Expand" at bounding box center [1260, 689] width 23 height 23
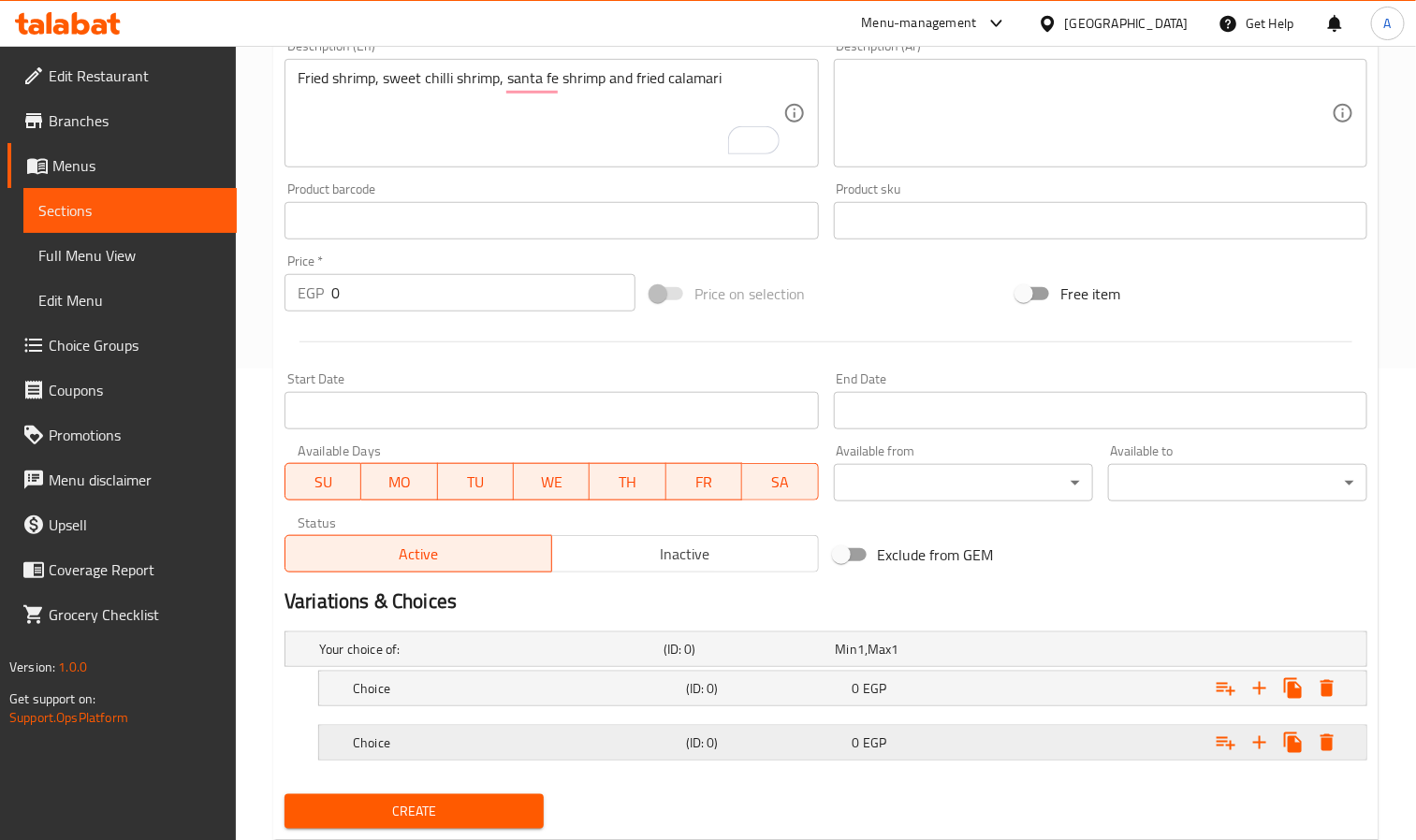
click at [942, 753] on div "0 EGP" at bounding box center [932, 743] width 159 height 19
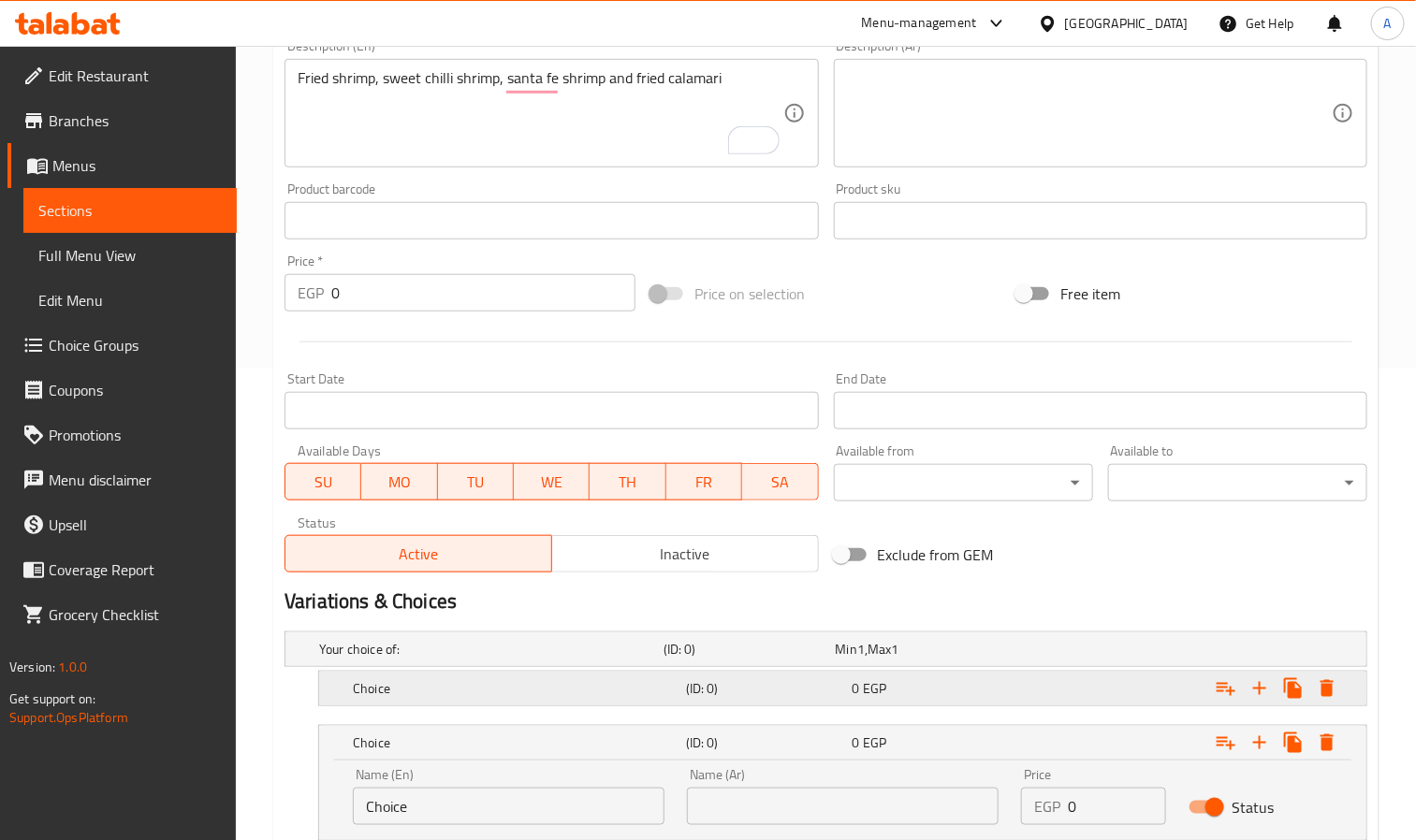
click at [945, 704] on div "Choice (ID: 0) 0 EGP" at bounding box center [848, 688] width 999 height 41
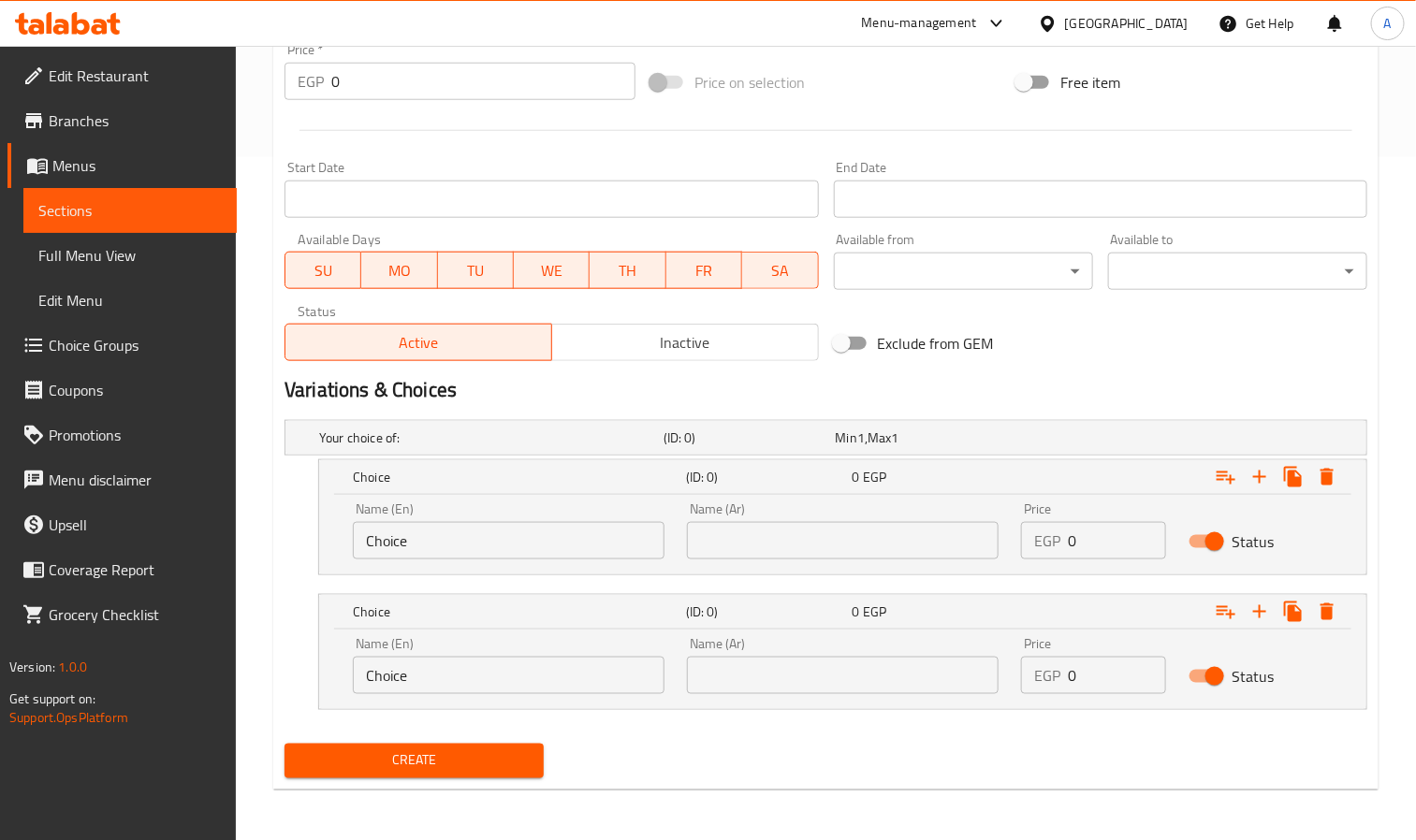
scroll to position [686, 0]
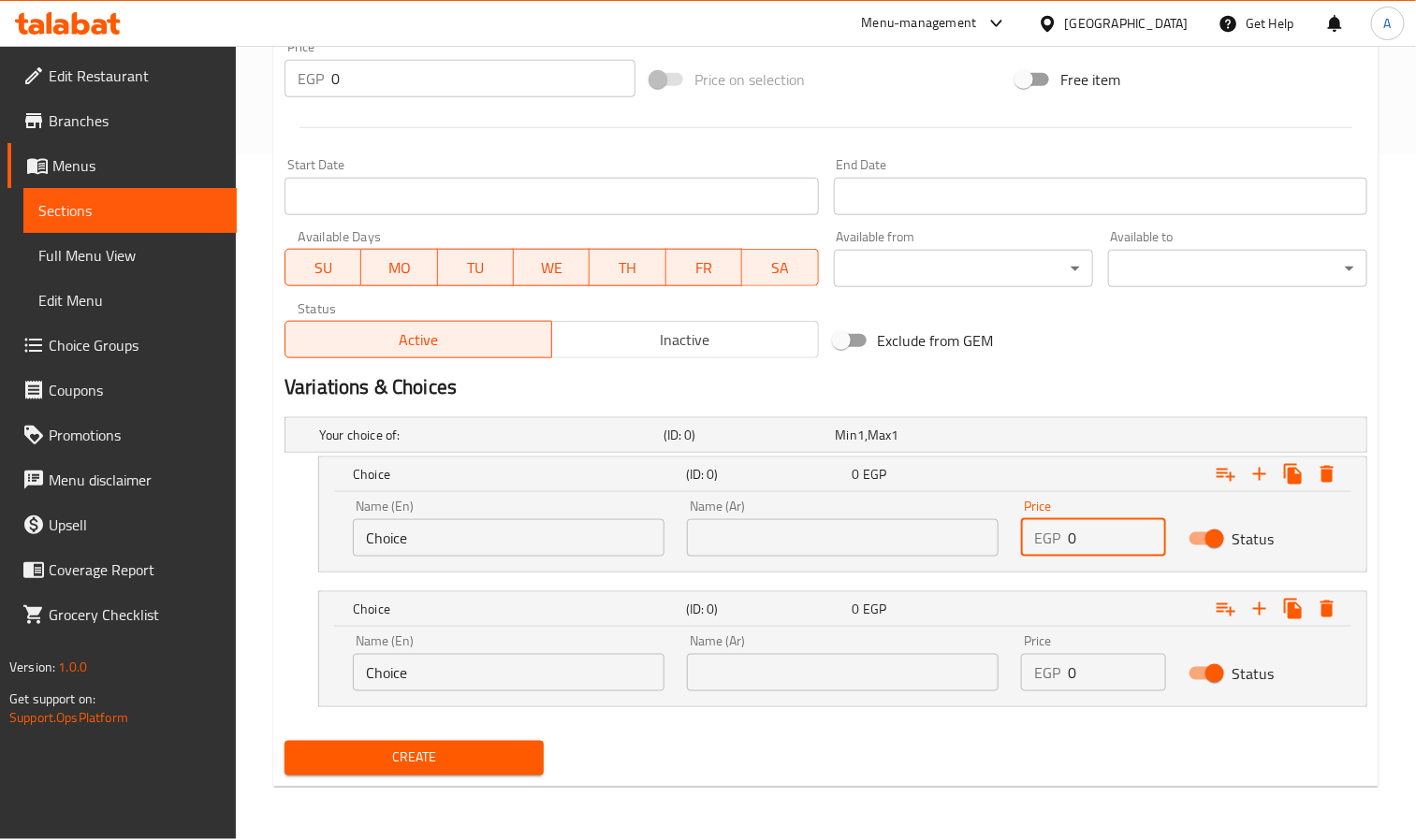
drag, startPoint x: 1113, startPoint y: 554, endPoint x: 1074, endPoint y: 557, distance: 39.1
click at [1074, 557] on input "0" at bounding box center [1116, 538] width 98 height 37
drag, startPoint x: 1068, startPoint y: 557, endPoint x: 1076, endPoint y: 538, distance: 20.6
click at [1076, 538] on input "0" at bounding box center [1116, 538] width 98 height 37
paste input "number"
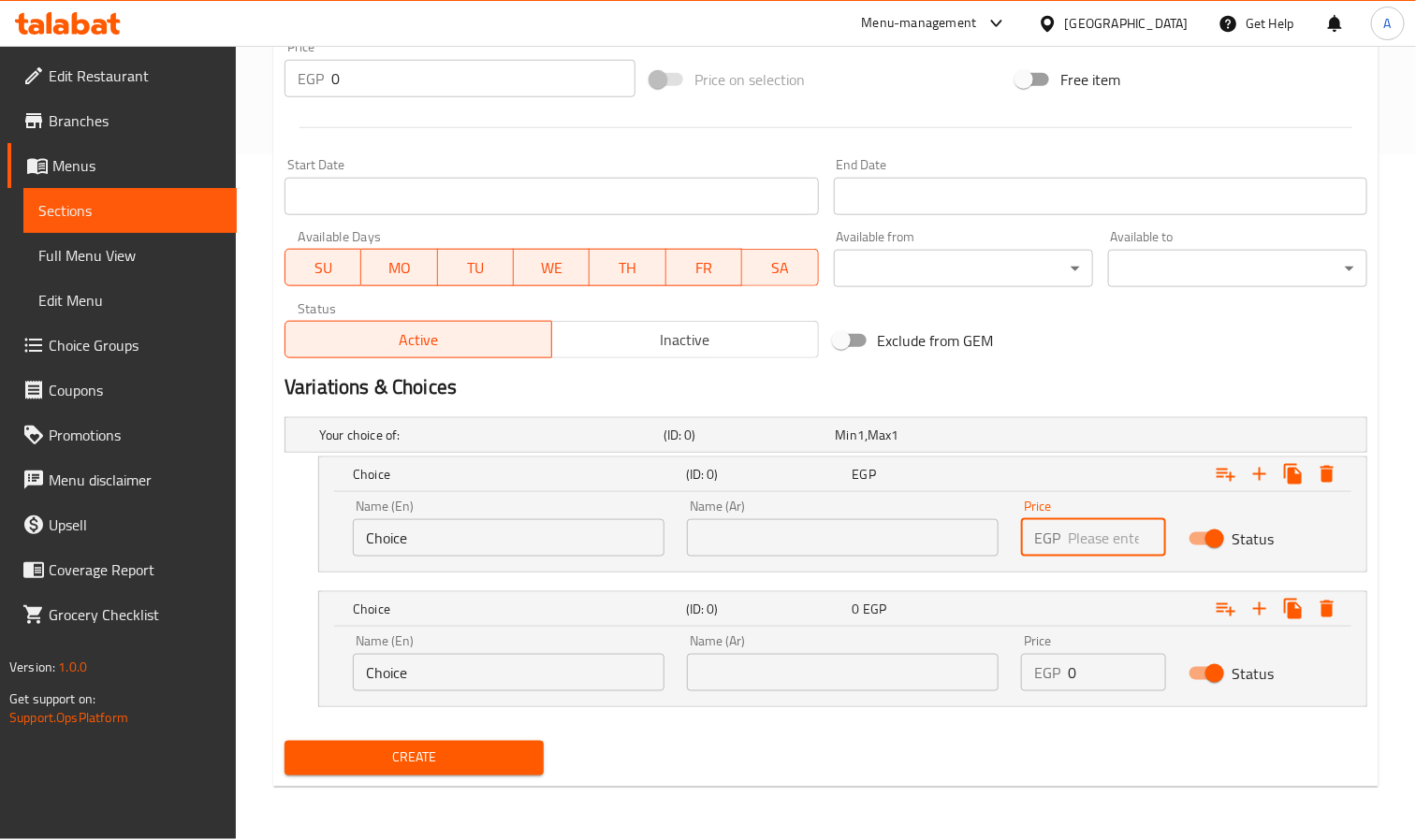
drag, startPoint x: 1090, startPoint y: 540, endPoint x: 1046, endPoint y: 542, distance: 44.0
click at [1046, 542] on div "EGP Price" at bounding box center [1094, 538] width 144 height 37
paste input "number"
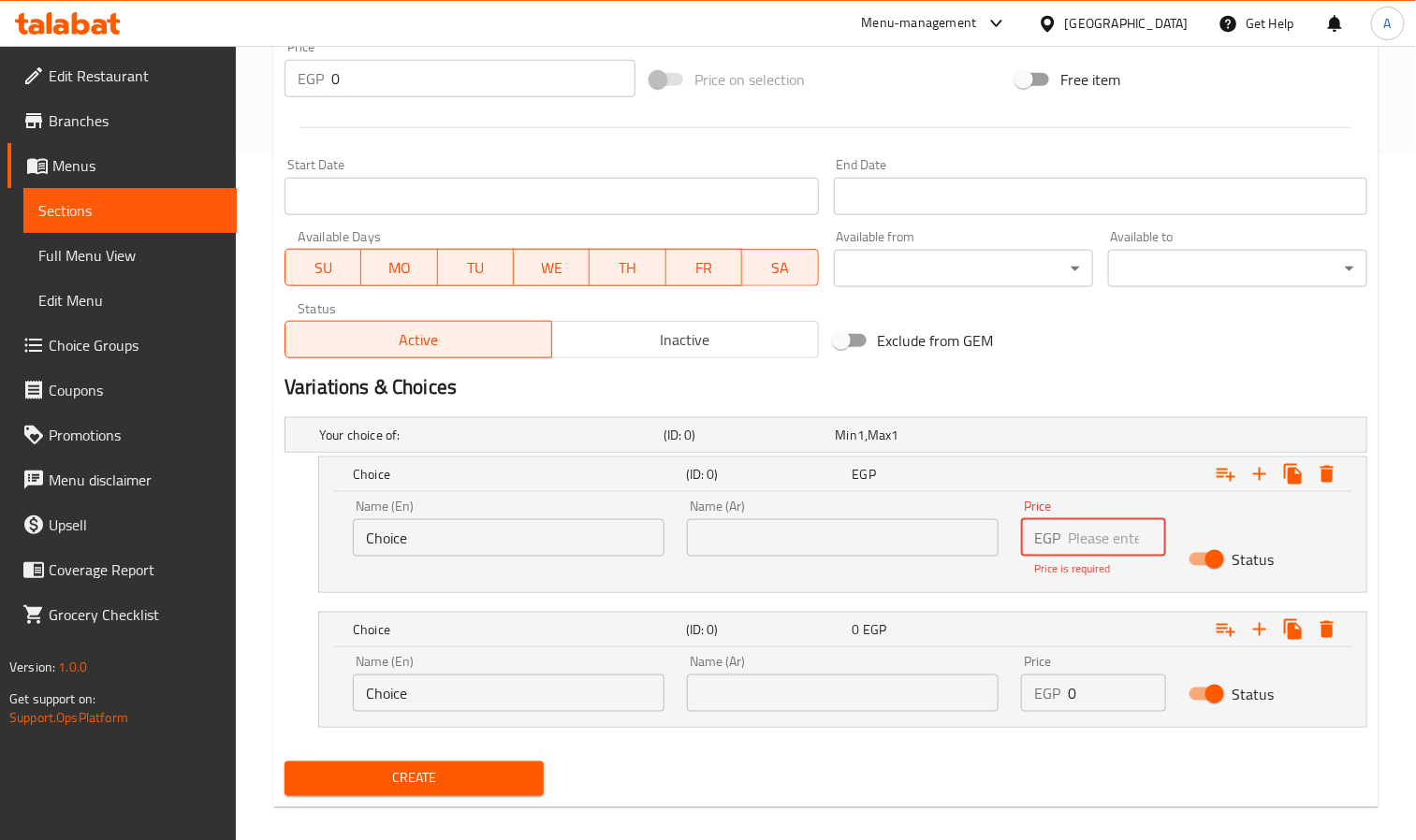
drag, startPoint x: 1105, startPoint y: 550, endPoint x: 1054, endPoint y: 553, distance: 51.1
click at [1054, 553] on div "EGP Price" at bounding box center [1094, 538] width 144 height 37
paste input "740.99"
type input "740.99"
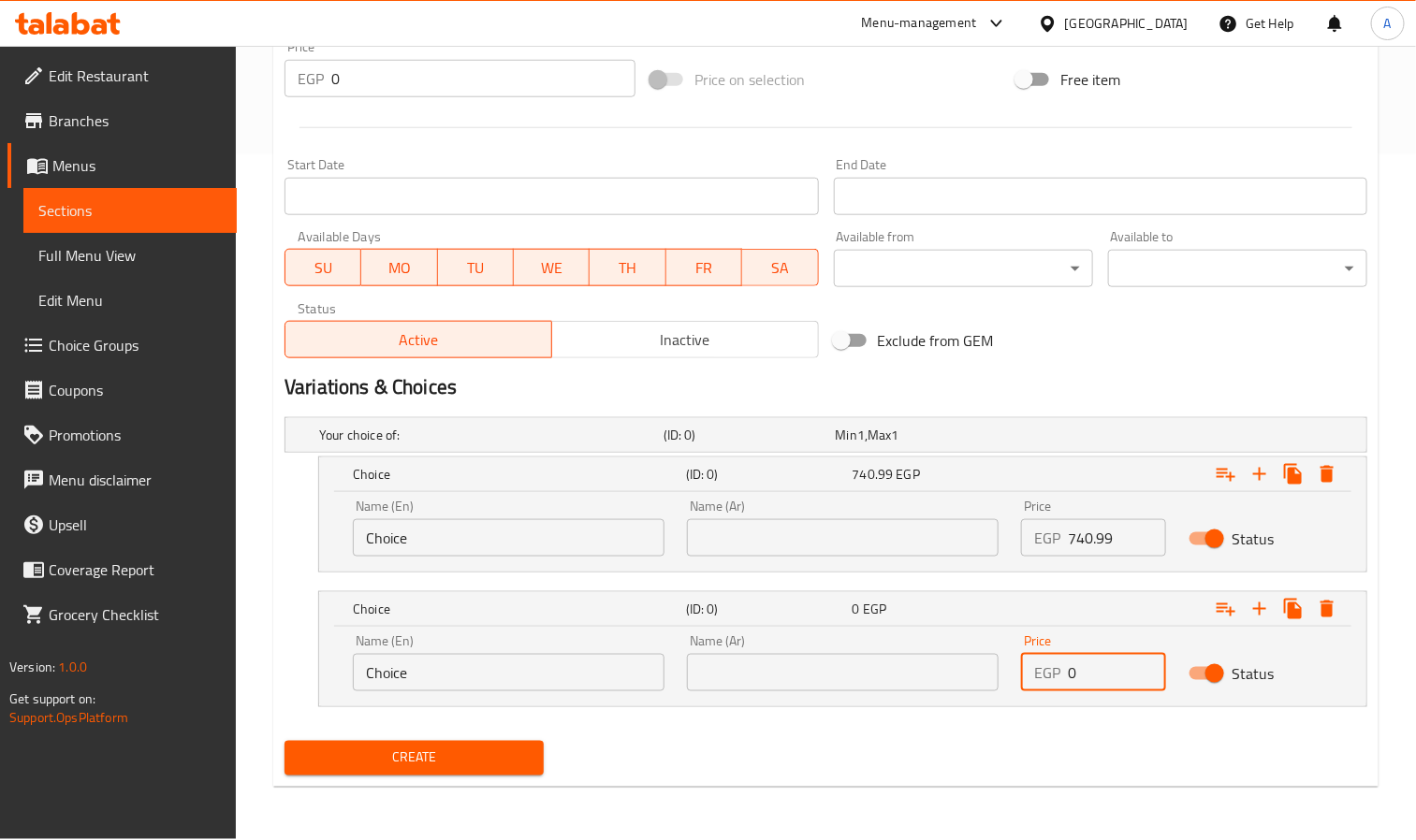
drag, startPoint x: 1094, startPoint y: 678, endPoint x: 1056, endPoint y: 681, distance: 38.1
click at [1056, 681] on div "EGP 0 Price" at bounding box center [1094, 672] width 144 height 37
paste input "455.99"
type input "455.99"
click at [525, 654] on div "Name (En) Choice Name (En)" at bounding box center [508, 663] width 312 height 57
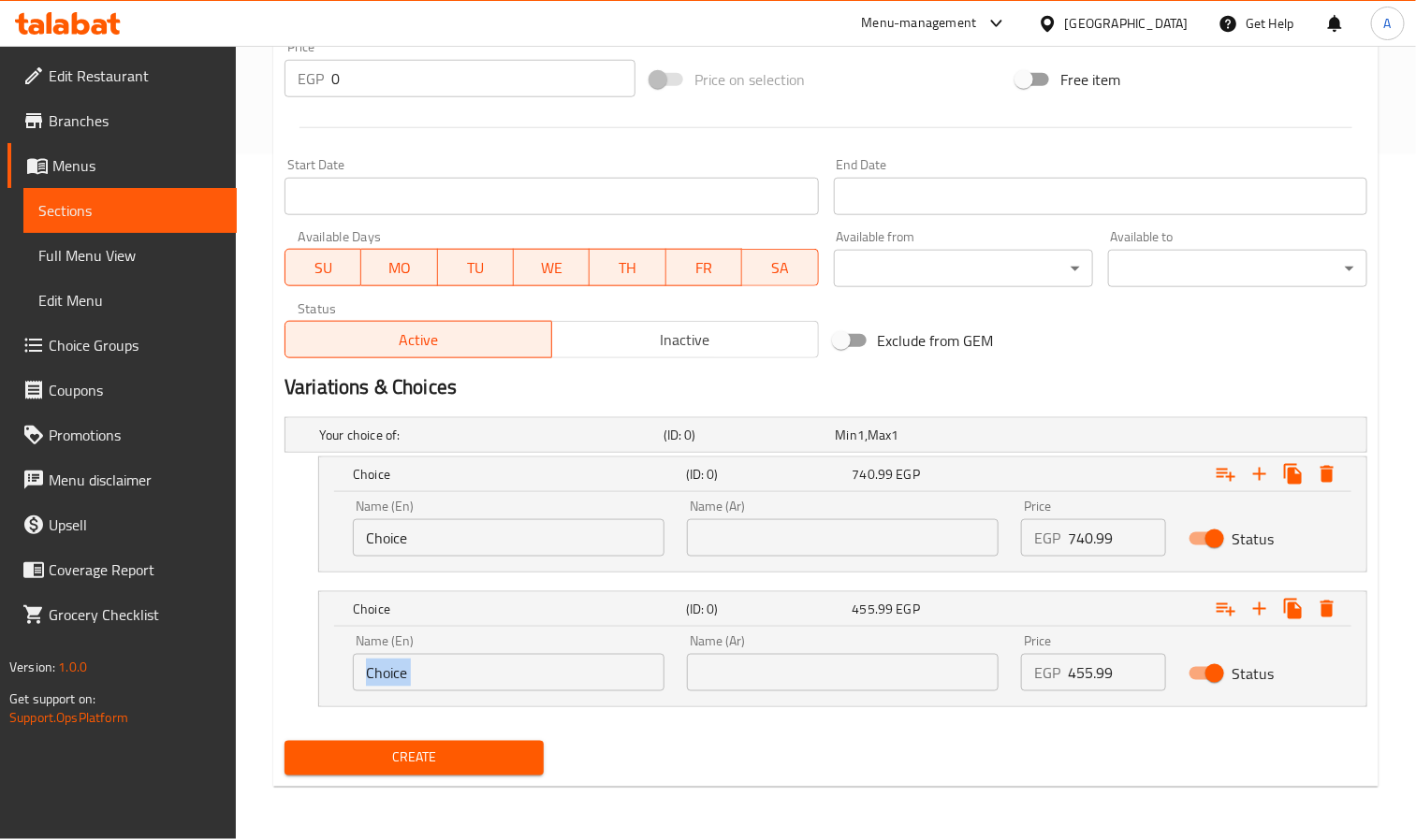
click at [525, 654] on div "Name (En) Choice Name (En)" at bounding box center [508, 663] width 312 height 57
click at [508, 668] on input "Choice" at bounding box center [508, 672] width 312 height 37
paste input "HALF PORTION"
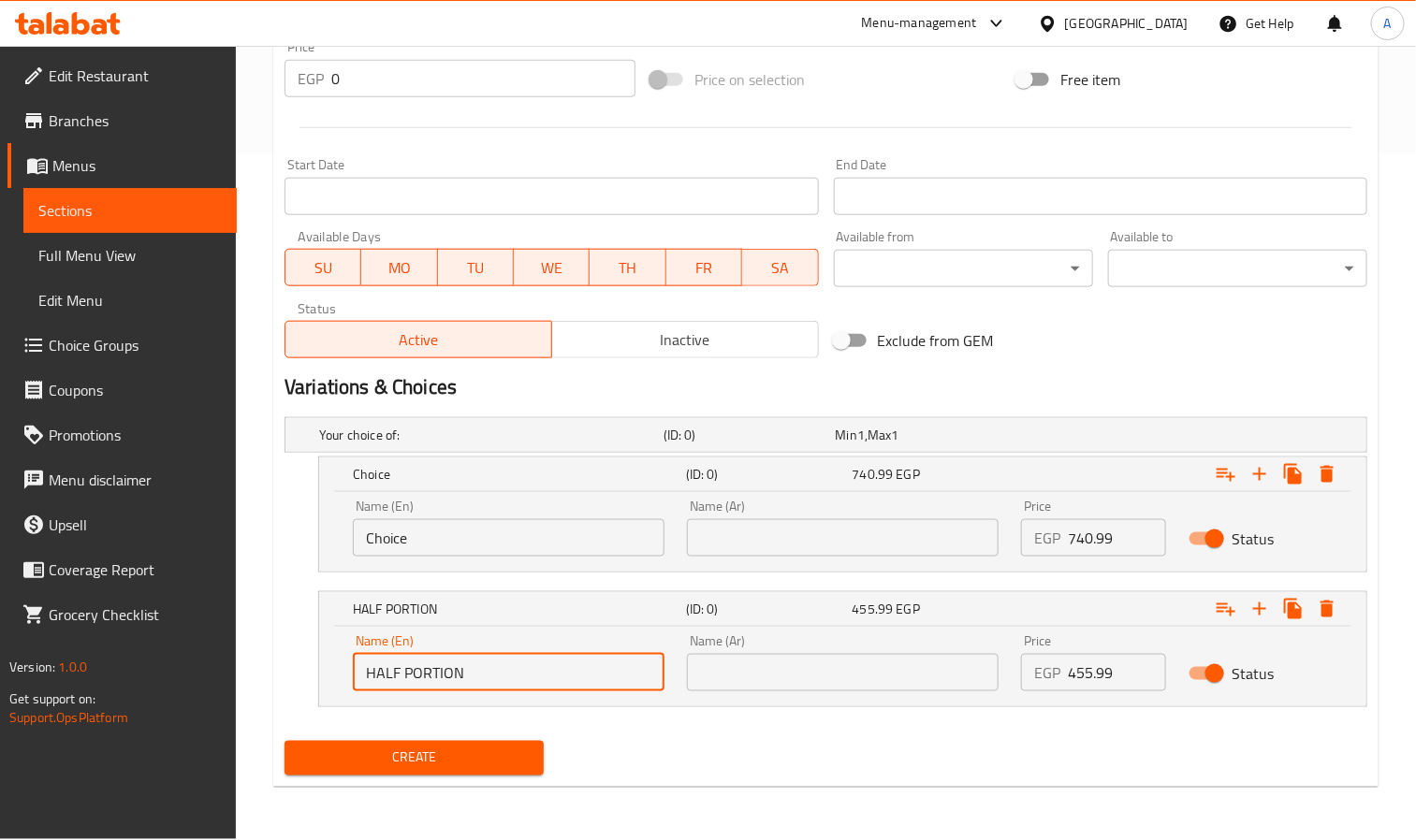
type input "HALF PORTION"
click at [453, 518] on div "Name (En) Choice Name (En)" at bounding box center [508, 528] width 312 height 57
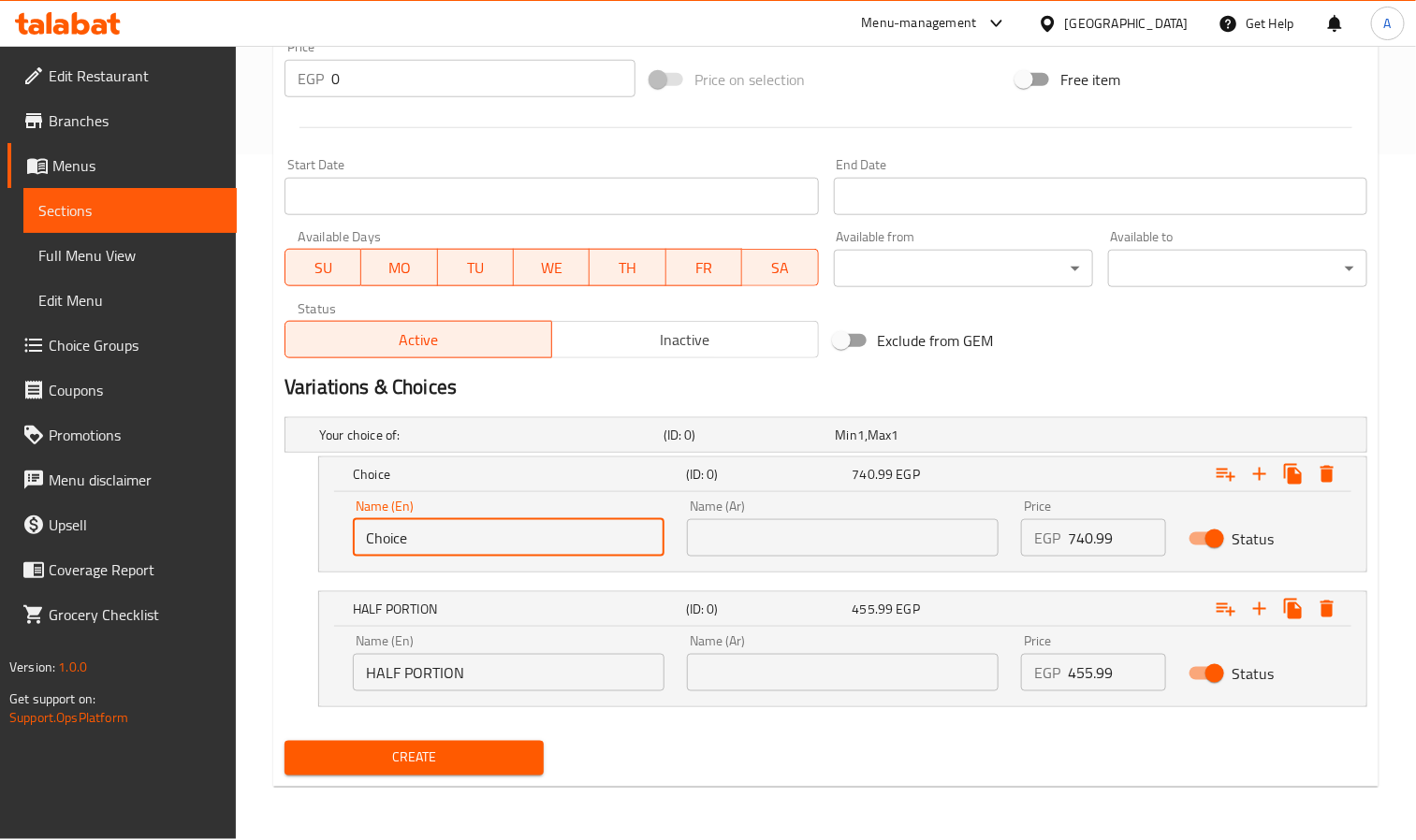
click at [447, 538] on input "Choice" at bounding box center [508, 538] width 312 height 37
paste input "HALF PORTION"
click at [404, 539] on input "Full HALF PORTION" at bounding box center [508, 538] width 312 height 37
click at [404, 540] on input "Full HALF PORTION" at bounding box center [508, 538] width 312 height 37
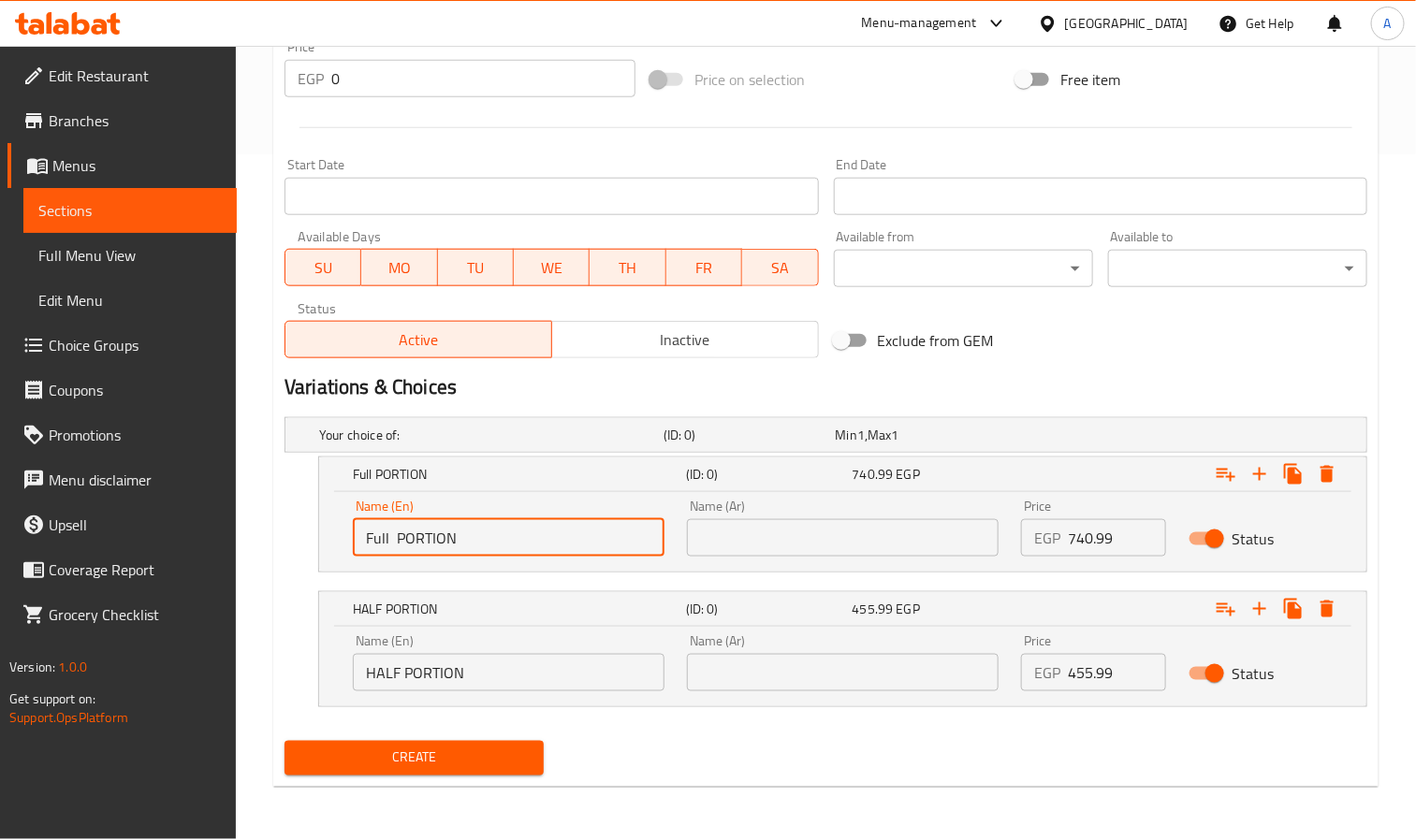
click at [462, 542] on input "Full PORTION" at bounding box center [508, 538] width 312 height 37
click at [430, 539] on input "Full PORTION" at bounding box center [508, 538] width 312 height 37
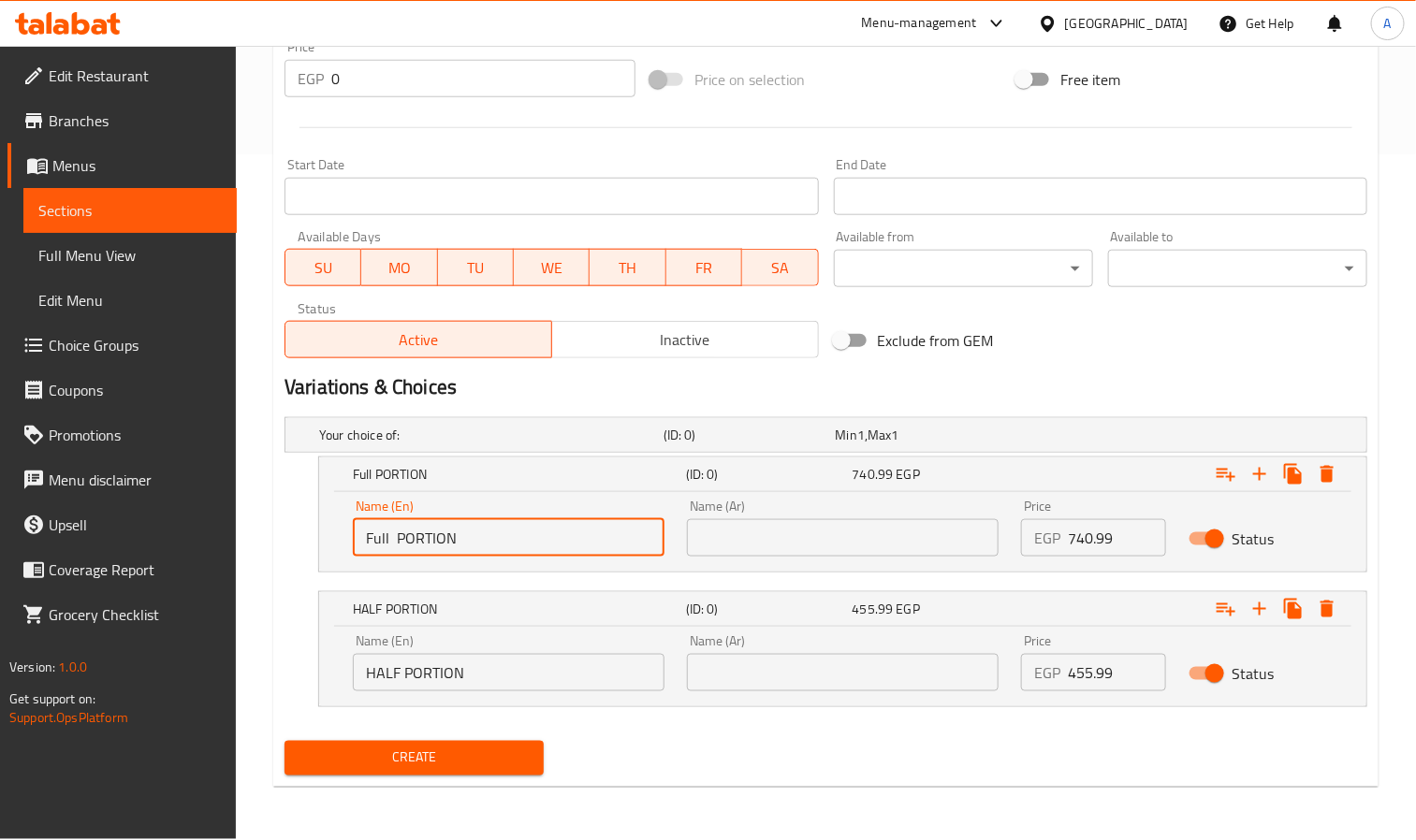
click at [430, 539] on input "Full PORTION" at bounding box center [508, 538] width 312 height 37
paste input "Portion"
type input "Full Portion"
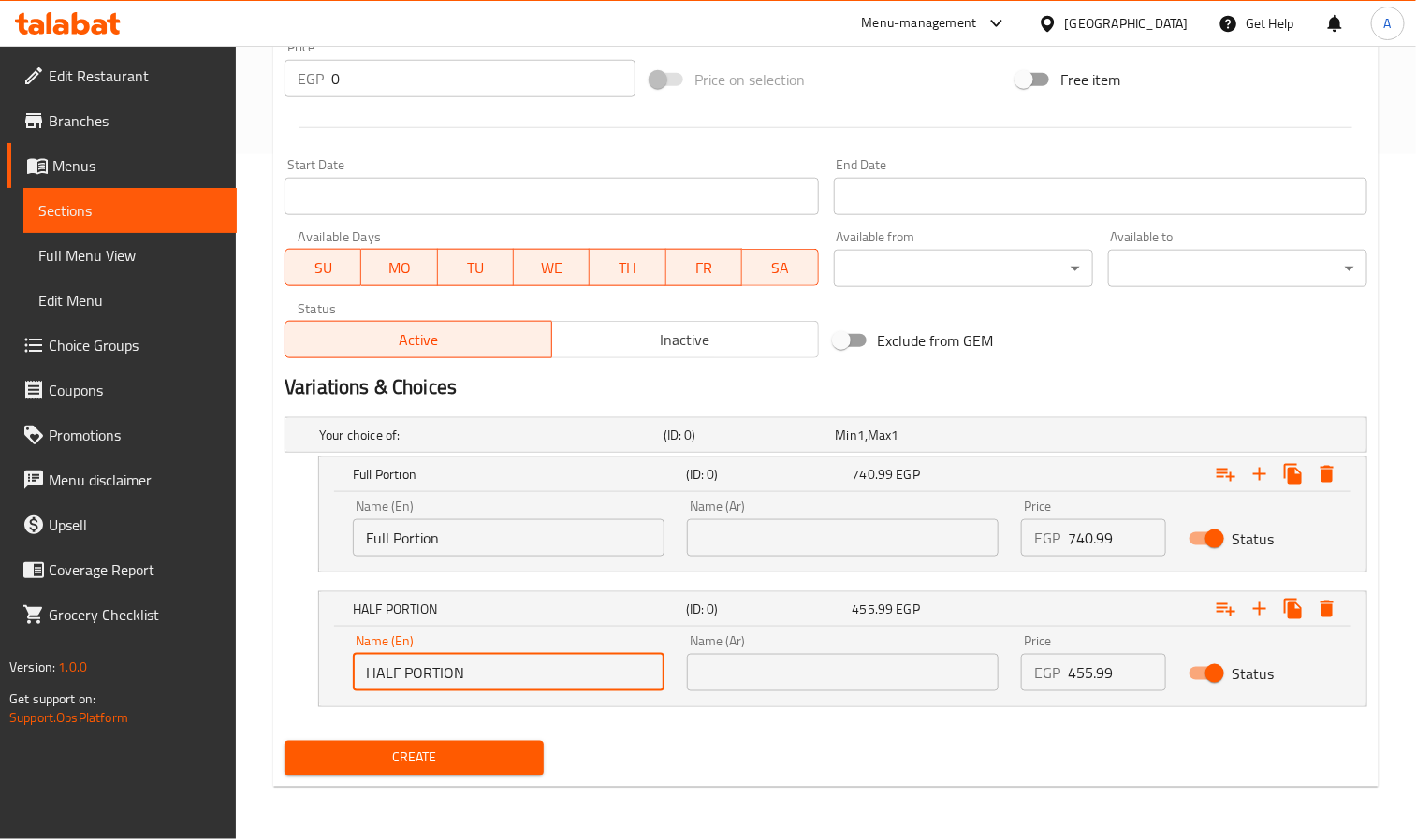
click at [428, 660] on input "HALF PORTION" at bounding box center [508, 672] width 312 height 37
click at [470, 669] on input "HALF PORTION" at bounding box center [508, 672] width 312 height 37
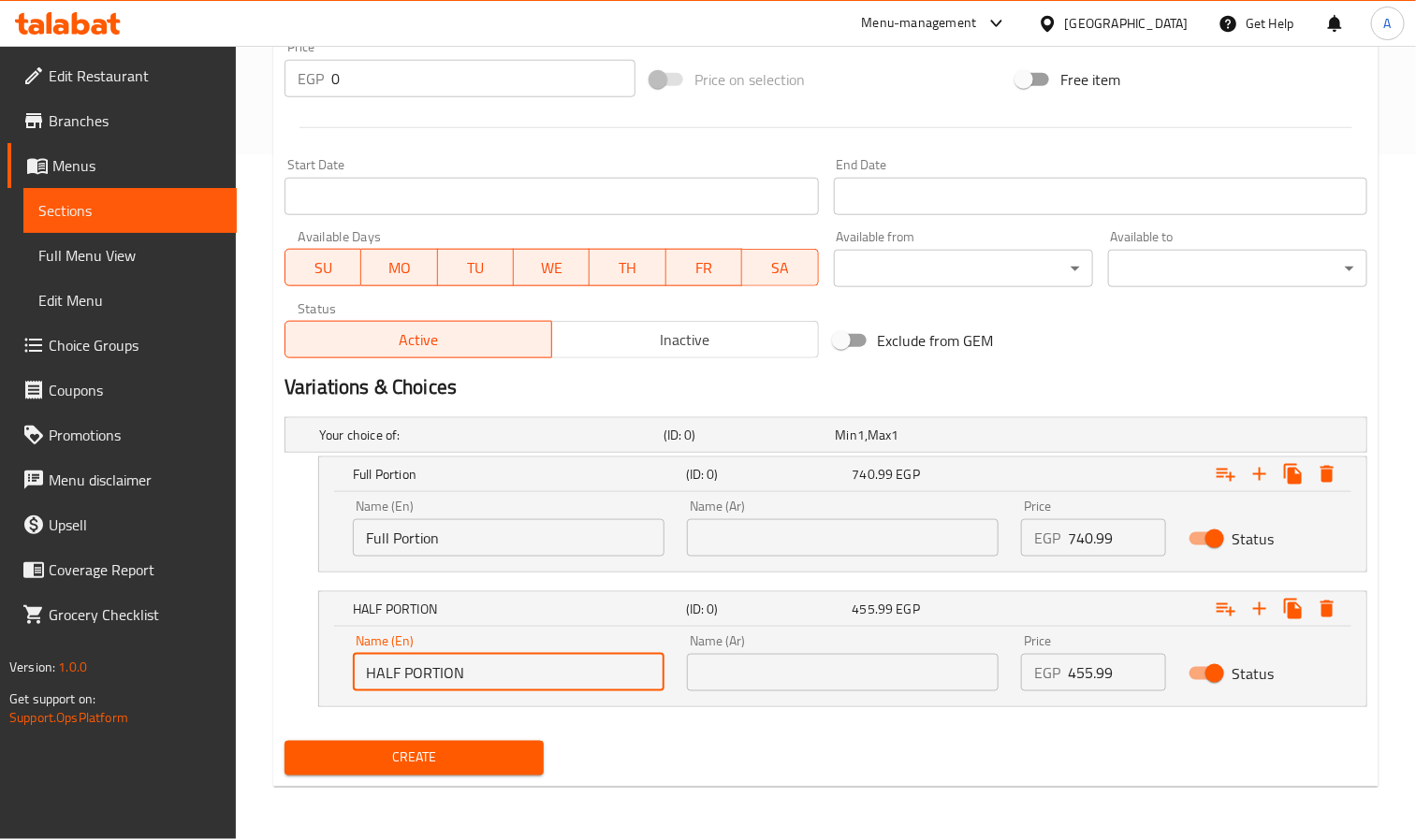
click at [470, 669] on input "HALF PORTION" at bounding box center [508, 672] width 312 height 37
paste input "[PERSON_NAME]"
type input "Half Portion"
click at [736, 687] on input "text" at bounding box center [843, 672] width 312 height 37
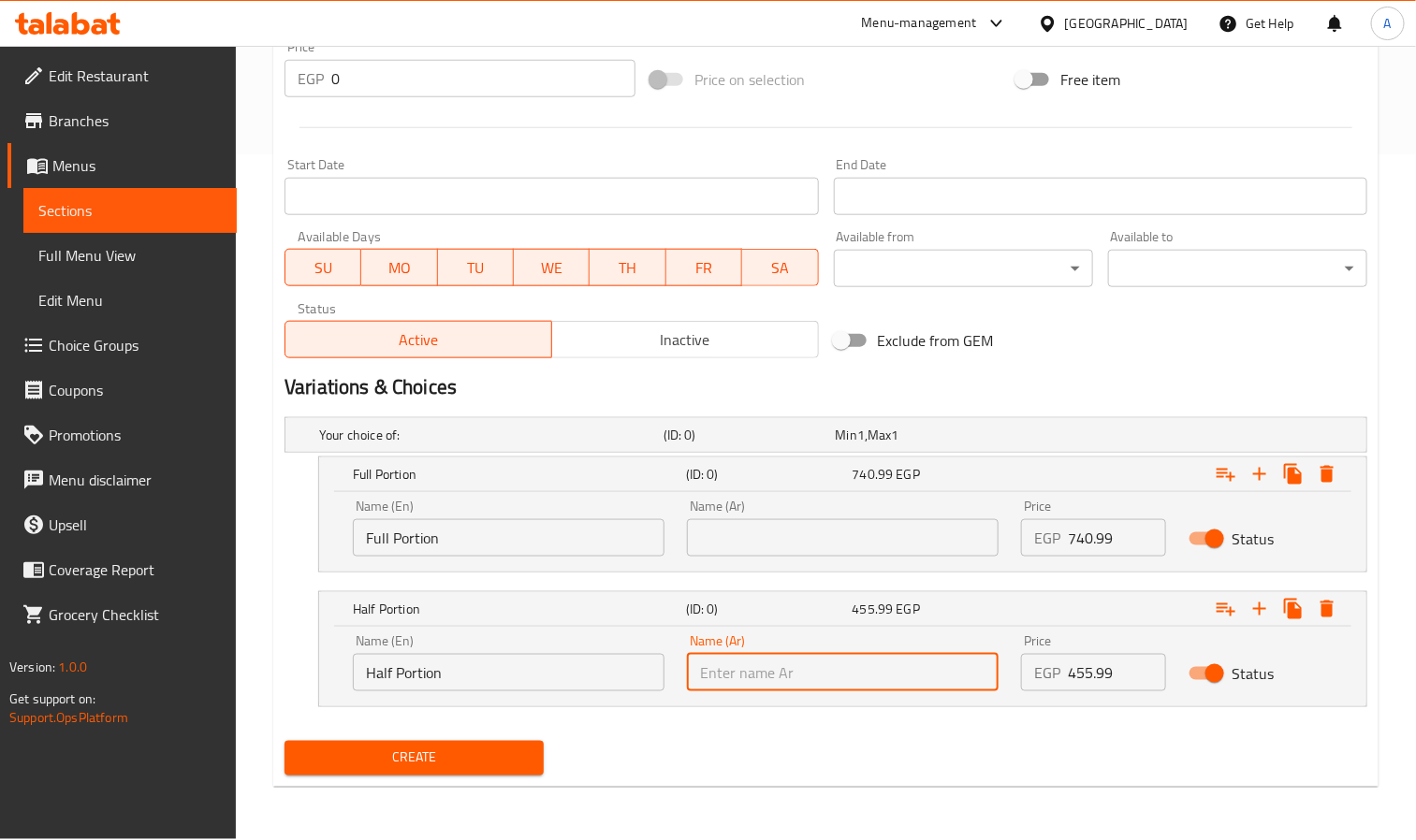
paste input "نصف حصة"
type input "نصف حصة"
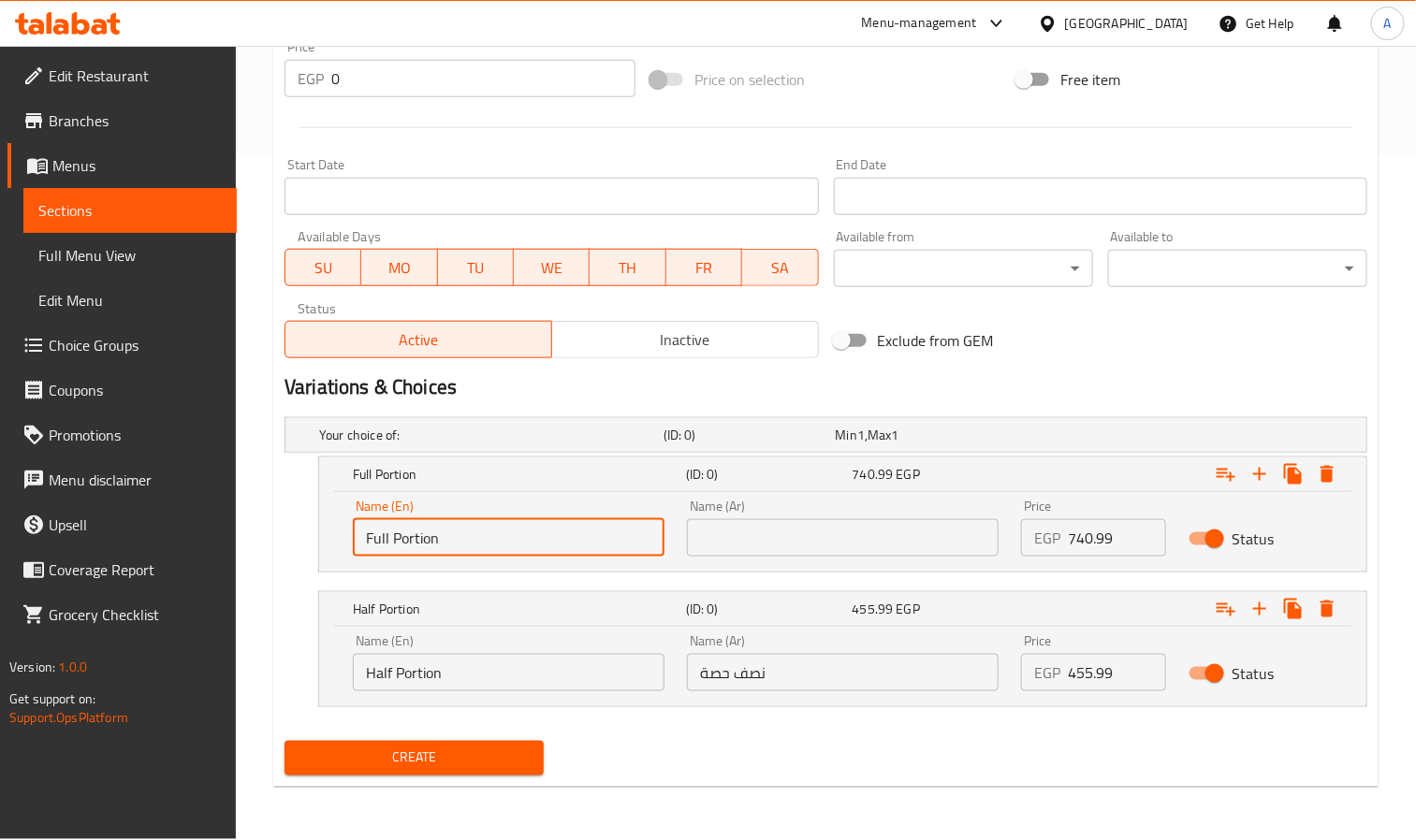
click at [438, 553] on input "Full Portion" at bounding box center [508, 538] width 312 height 37
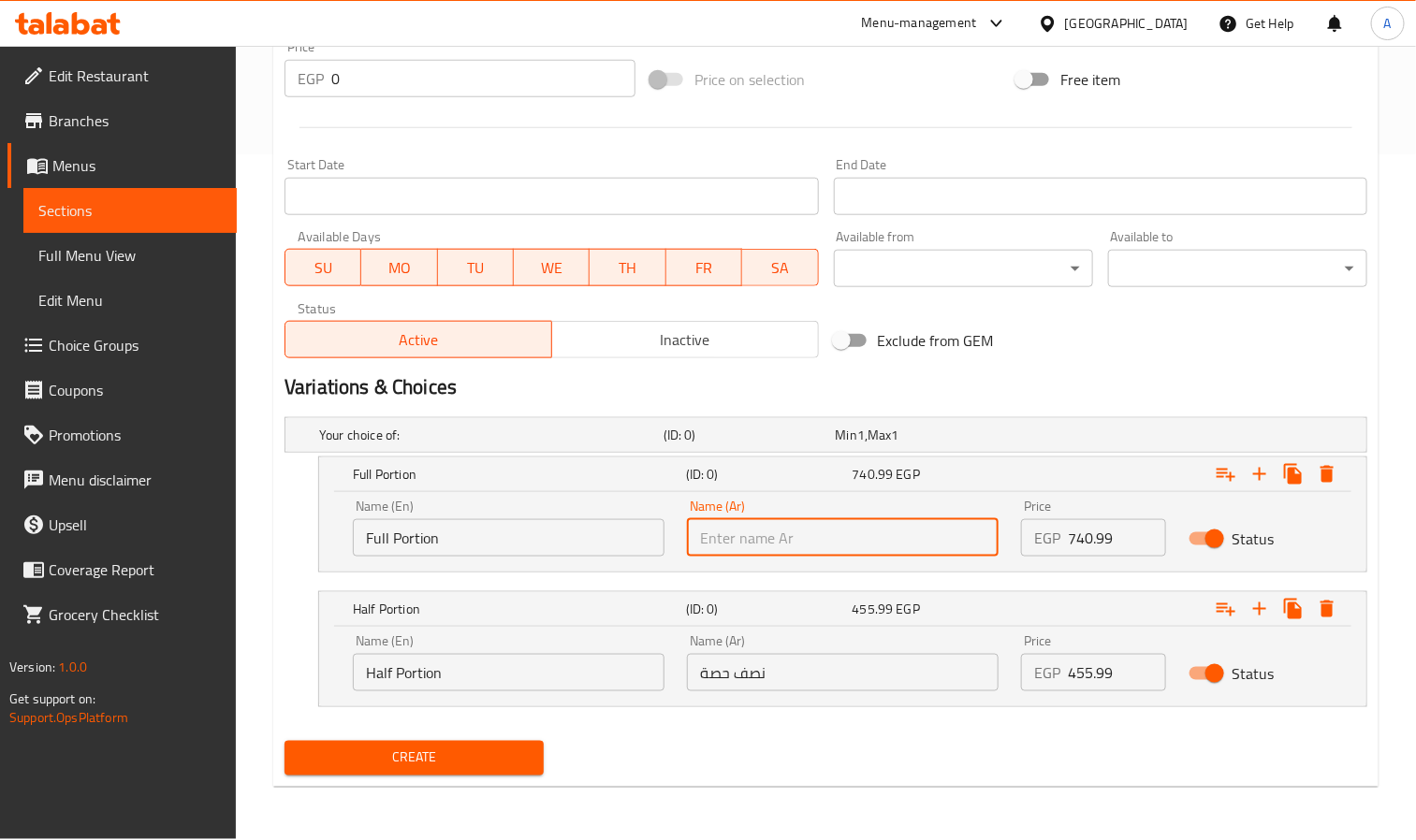
click at [734, 538] on input "text" at bounding box center [843, 538] width 312 height 37
paste input "Full Portion"
click at [727, 545] on input "Full Portion" at bounding box center [843, 538] width 312 height 37
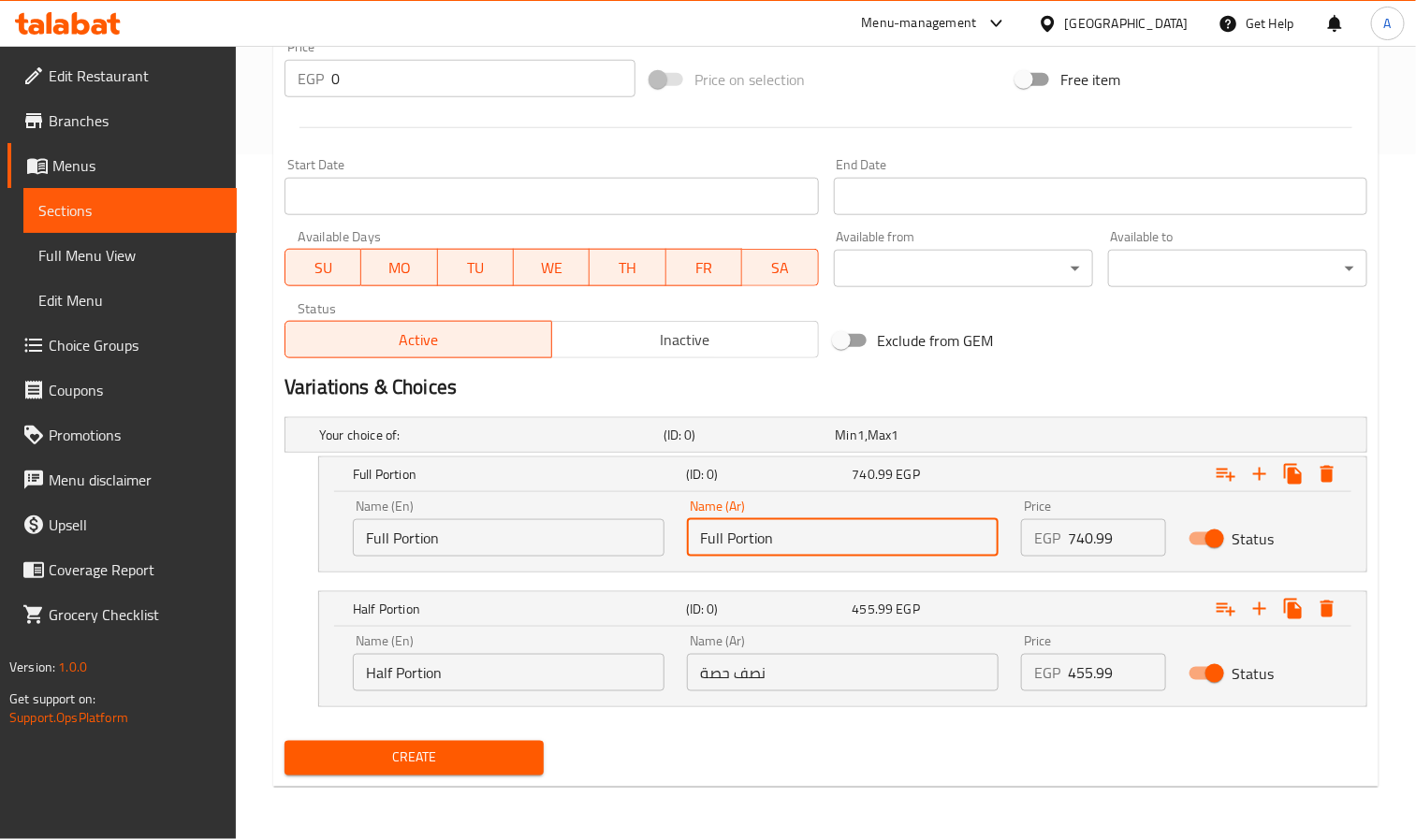
paste input "حصة كاملة"
type input "حصة كاملة"
click at [427, 769] on span "Create" at bounding box center [414, 758] width 230 height 24
click at [100, 349] on span "Choice Groups" at bounding box center [135, 345] width 174 height 23
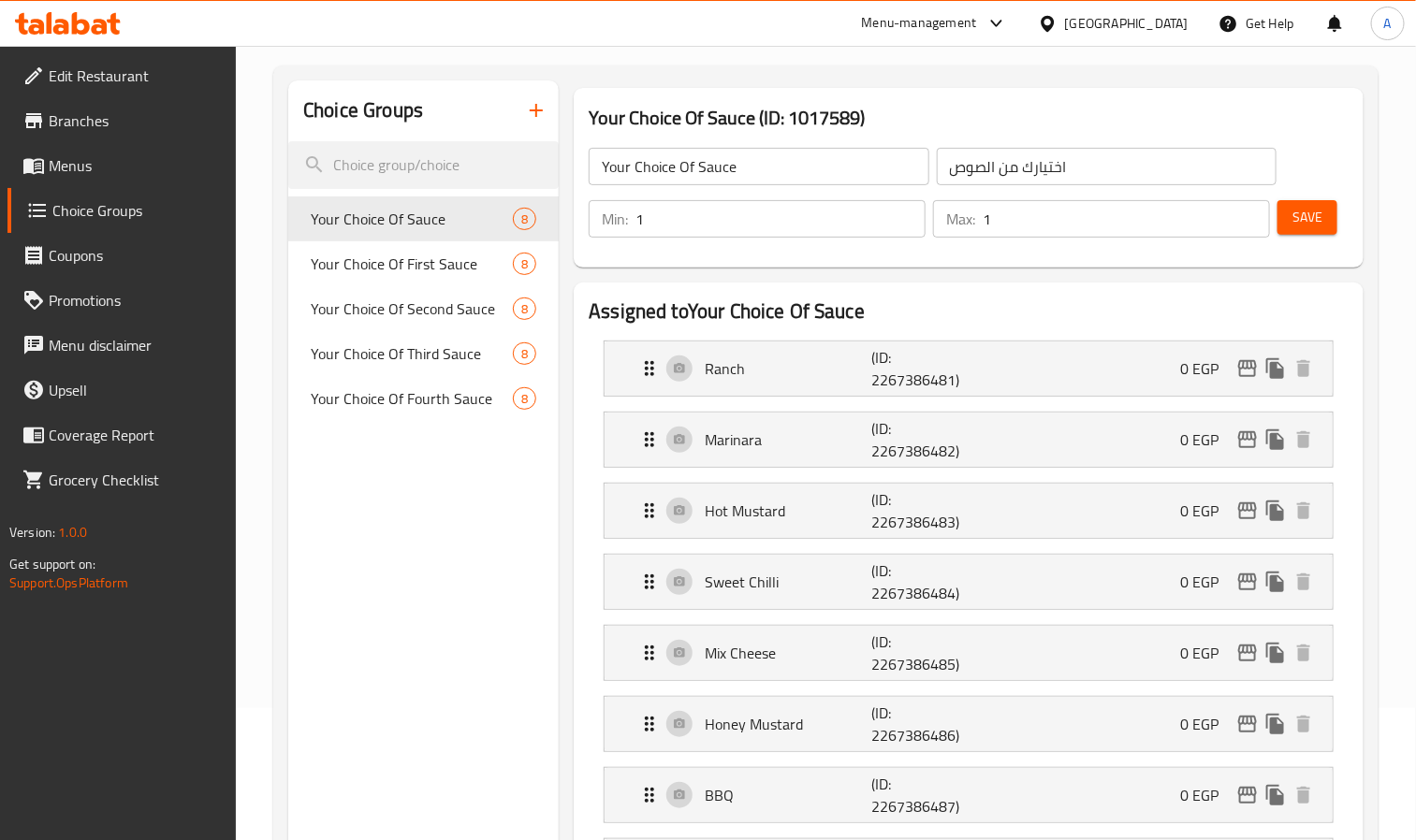
scroll to position [124, 0]
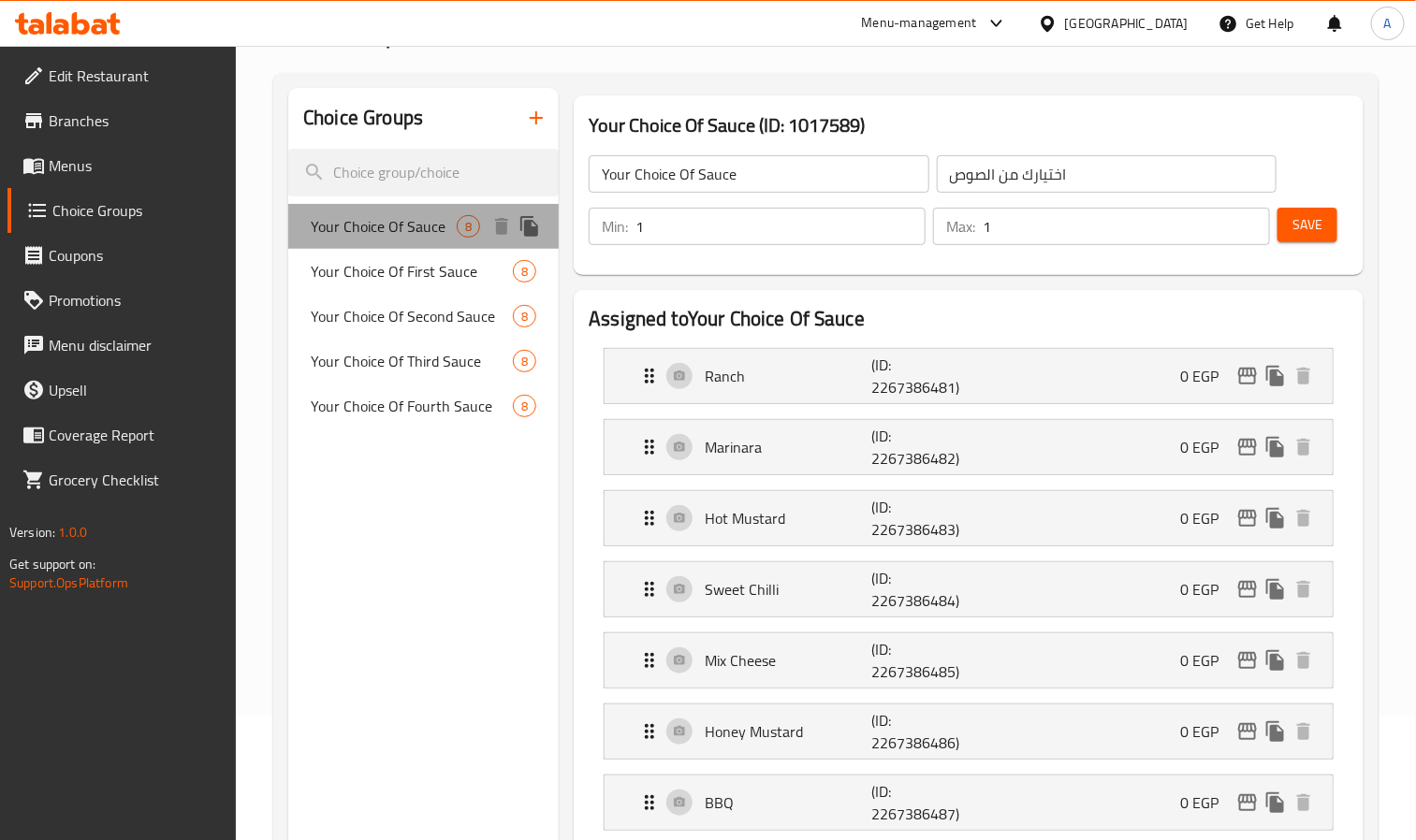
click at [404, 228] on span "Your Choice Of Sauce" at bounding box center [384, 227] width 146 height 23
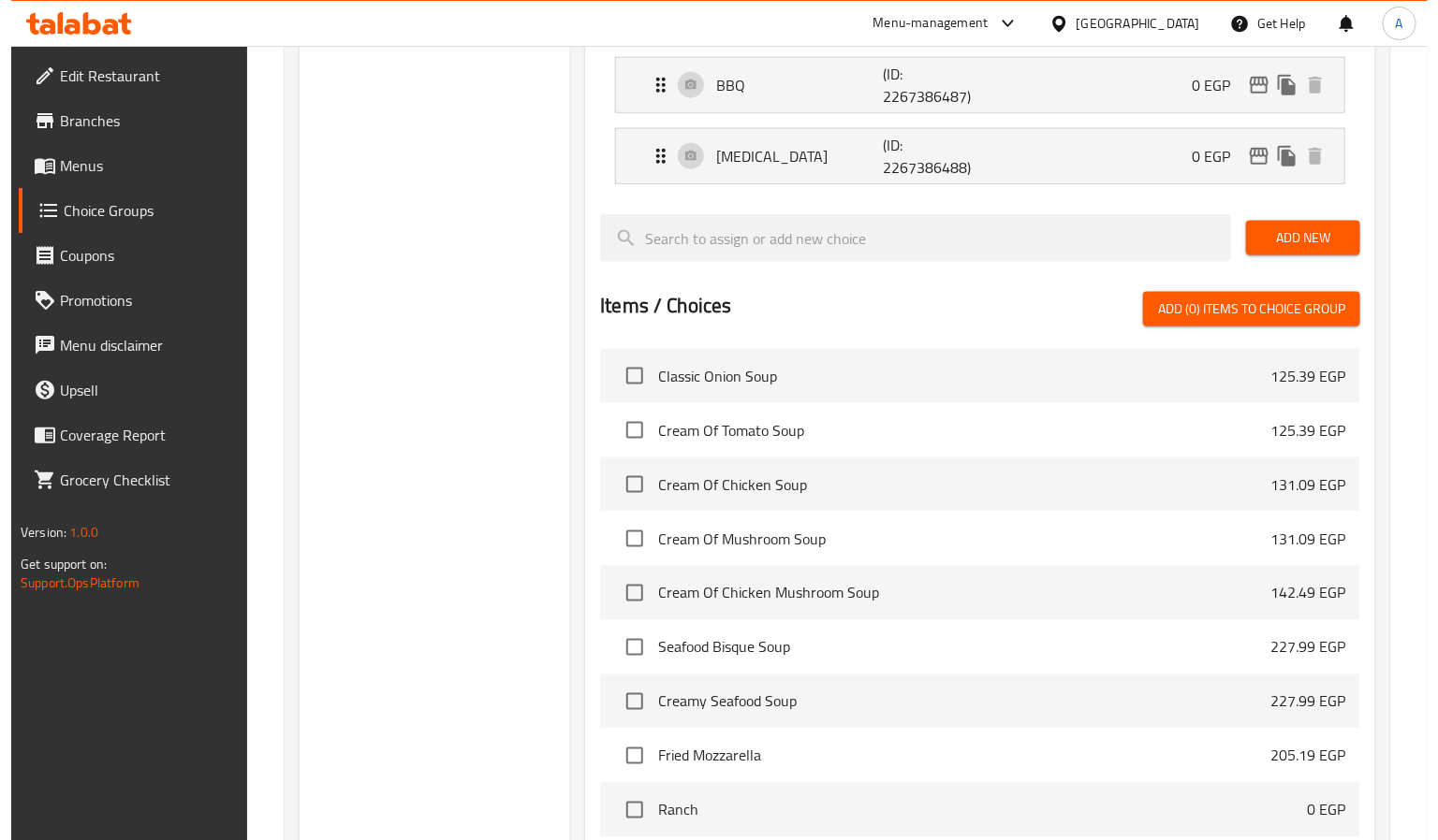
scroll to position [1059, 0]
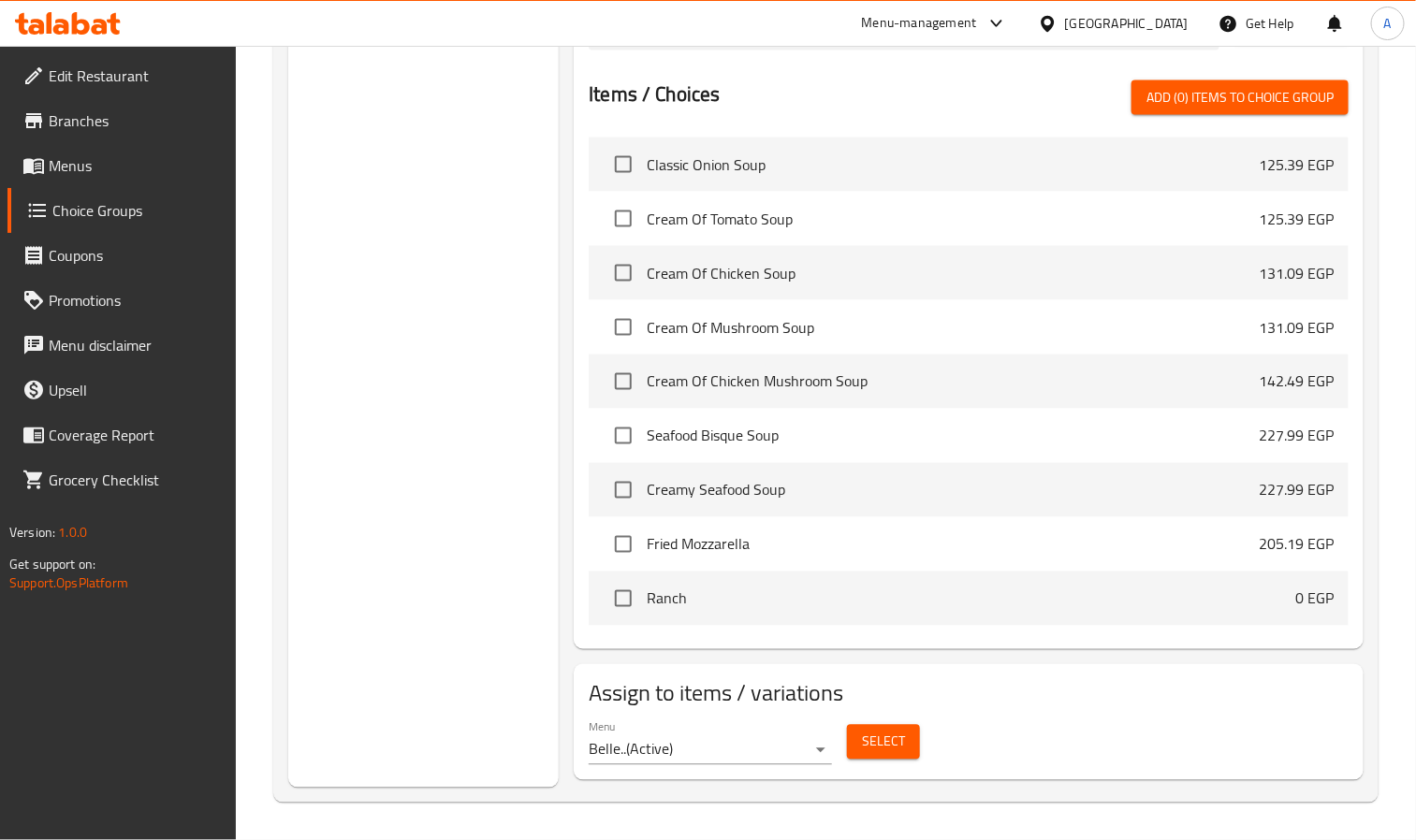
click at [883, 753] on span "Select" at bounding box center [883, 742] width 43 height 24
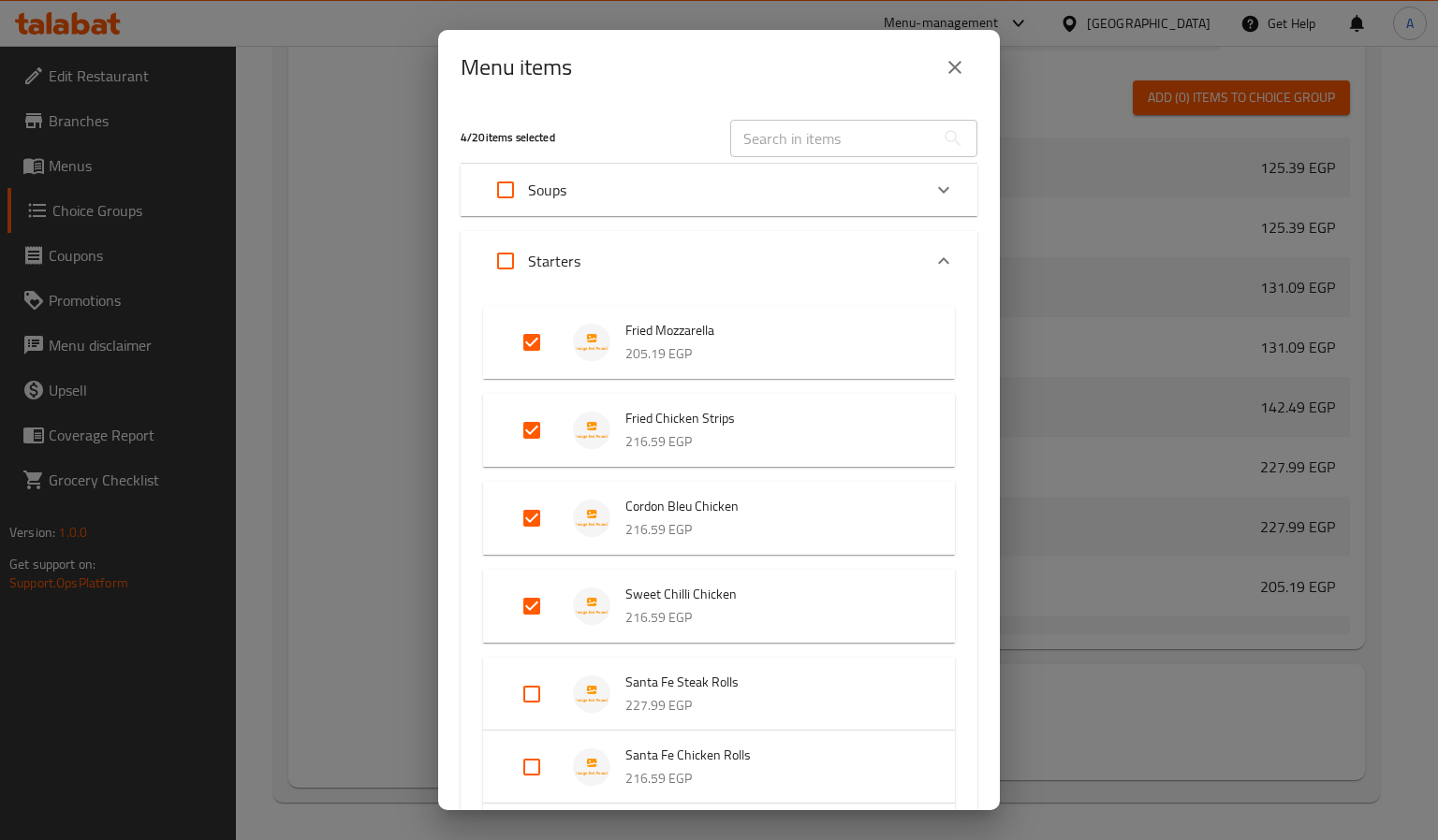
click at [964, 63] on icon "close" at bounding box center [955, 67] width 23 height 23
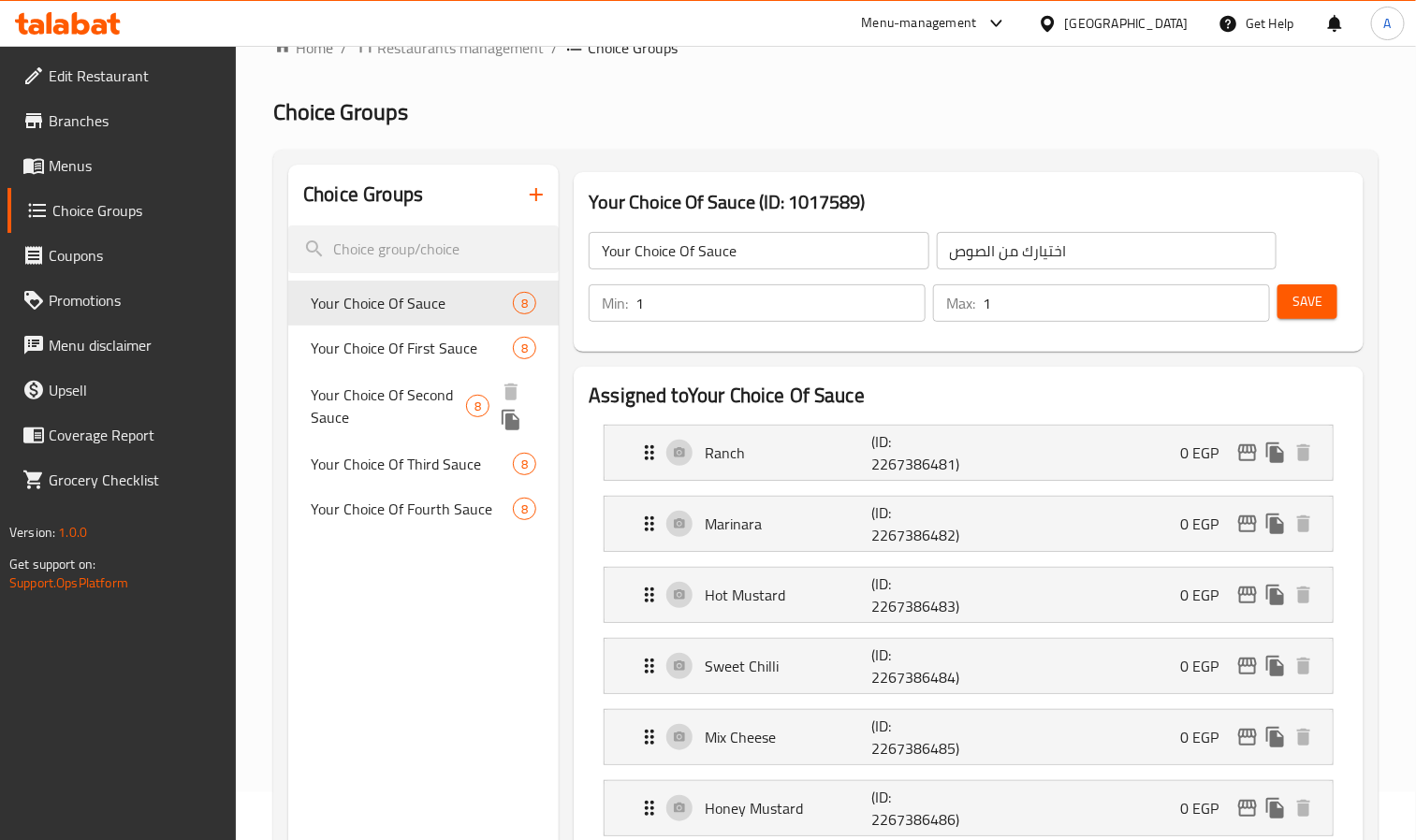
scroll to position [17, 0]
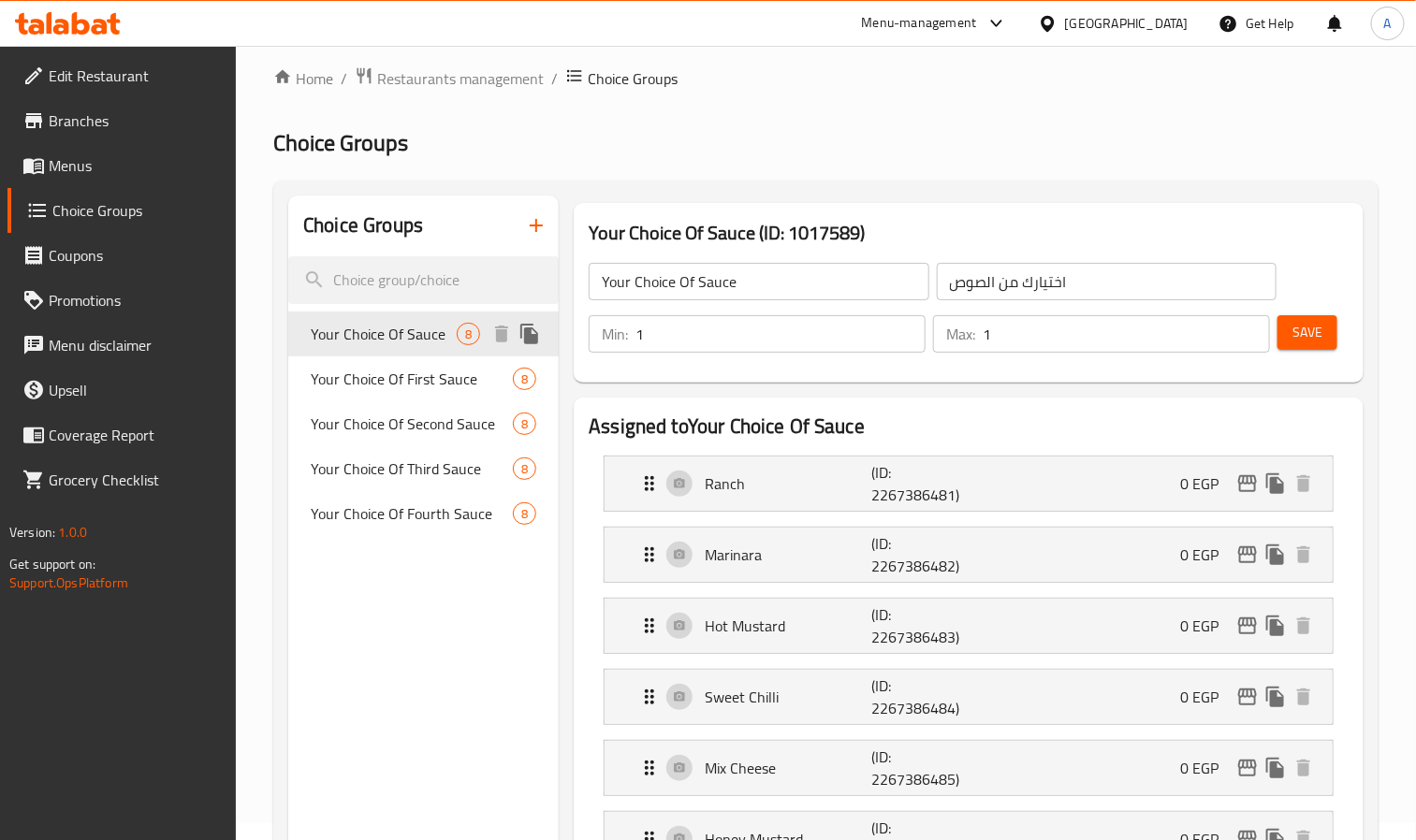
click at [424, 345] on span "Your Choice Of Sauce" at bounding box center [384, 335] width 146 height 23
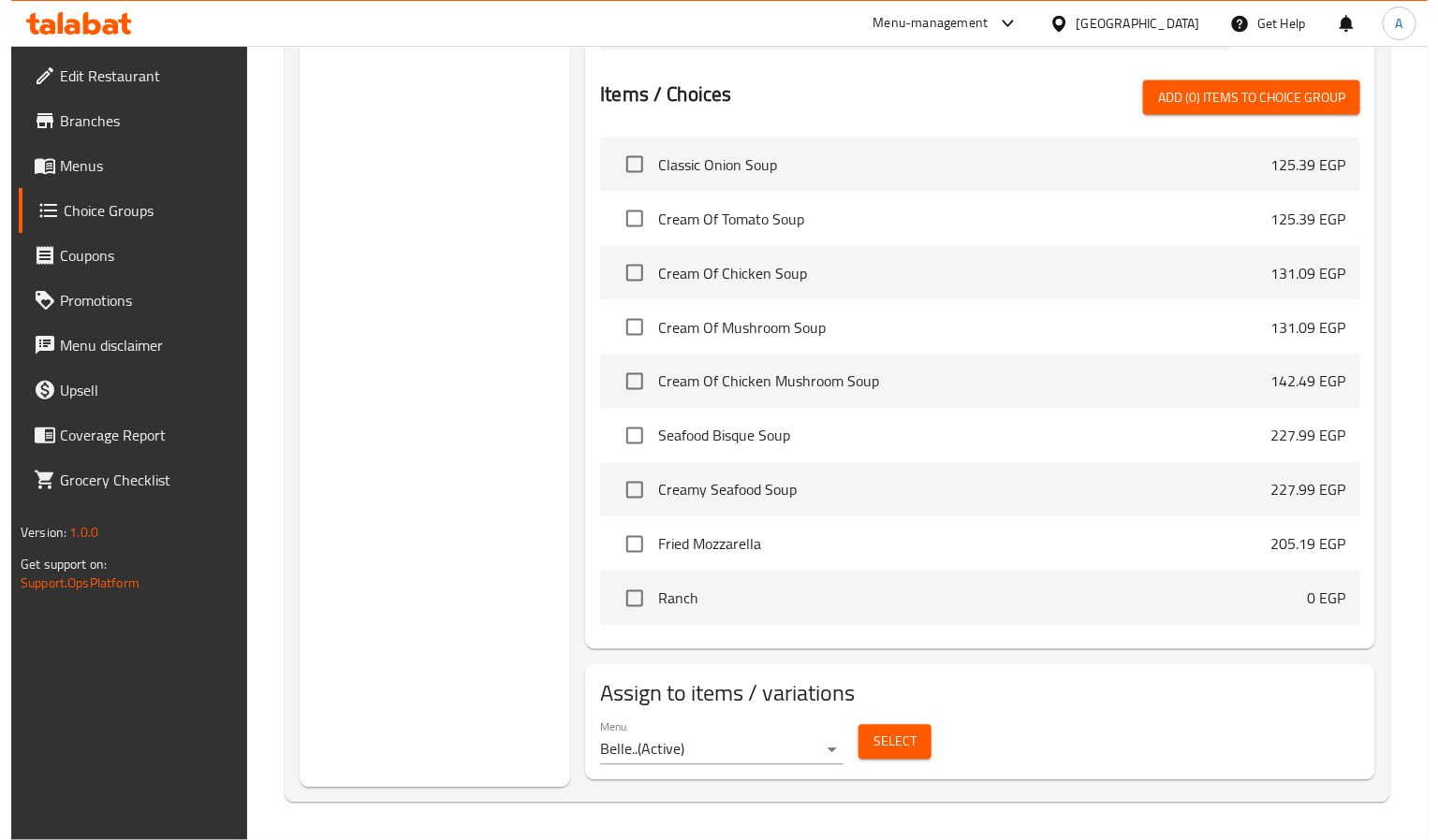
scroll to position [1059, 0]
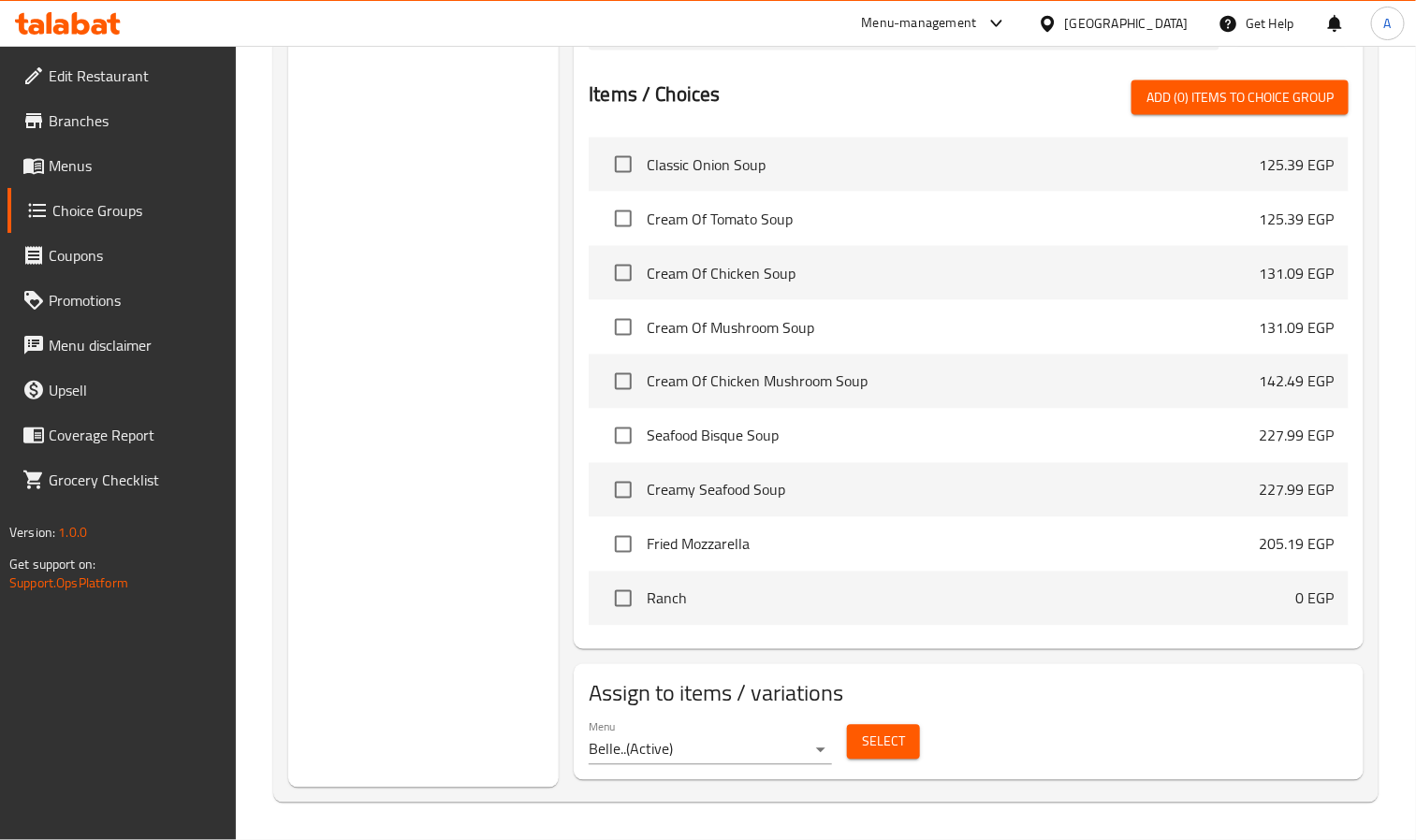
click at [856, 745] on button "Select" at bounding box center [883, 742] width 73 height 35
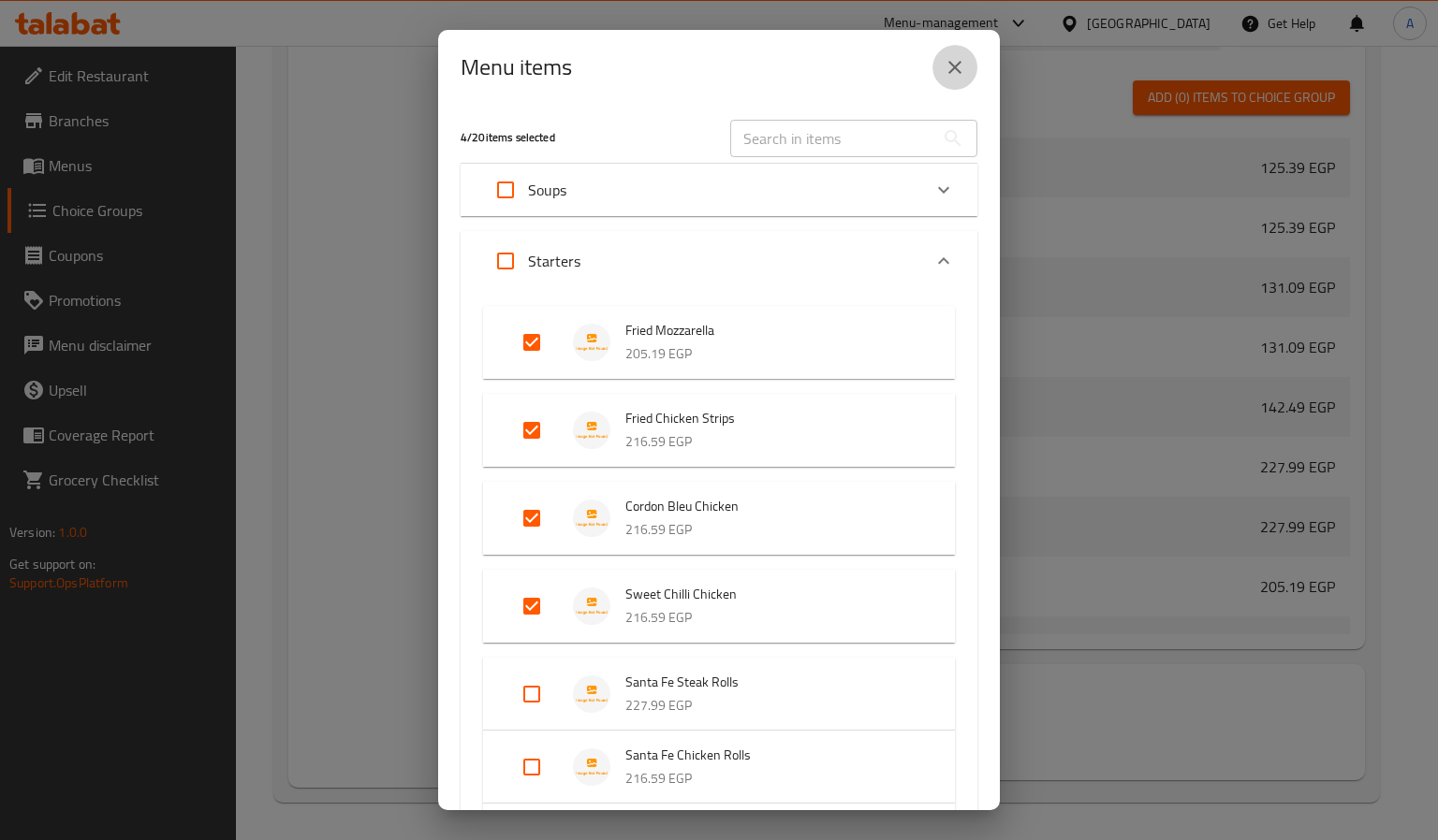
click at [976, 73] on button "close" at bounding box center [954, 66] width 45 height 45
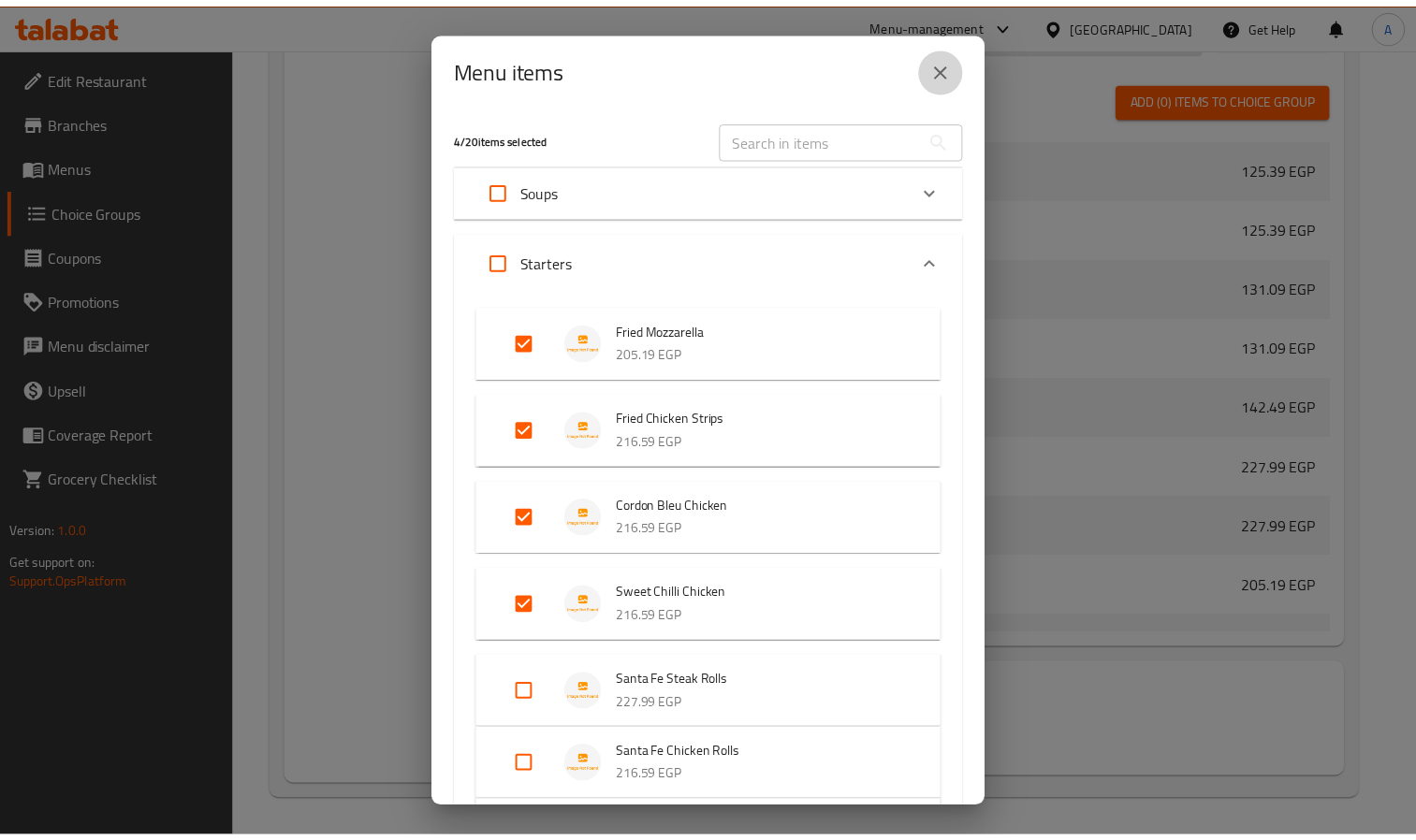
scroll to position [999, 0]
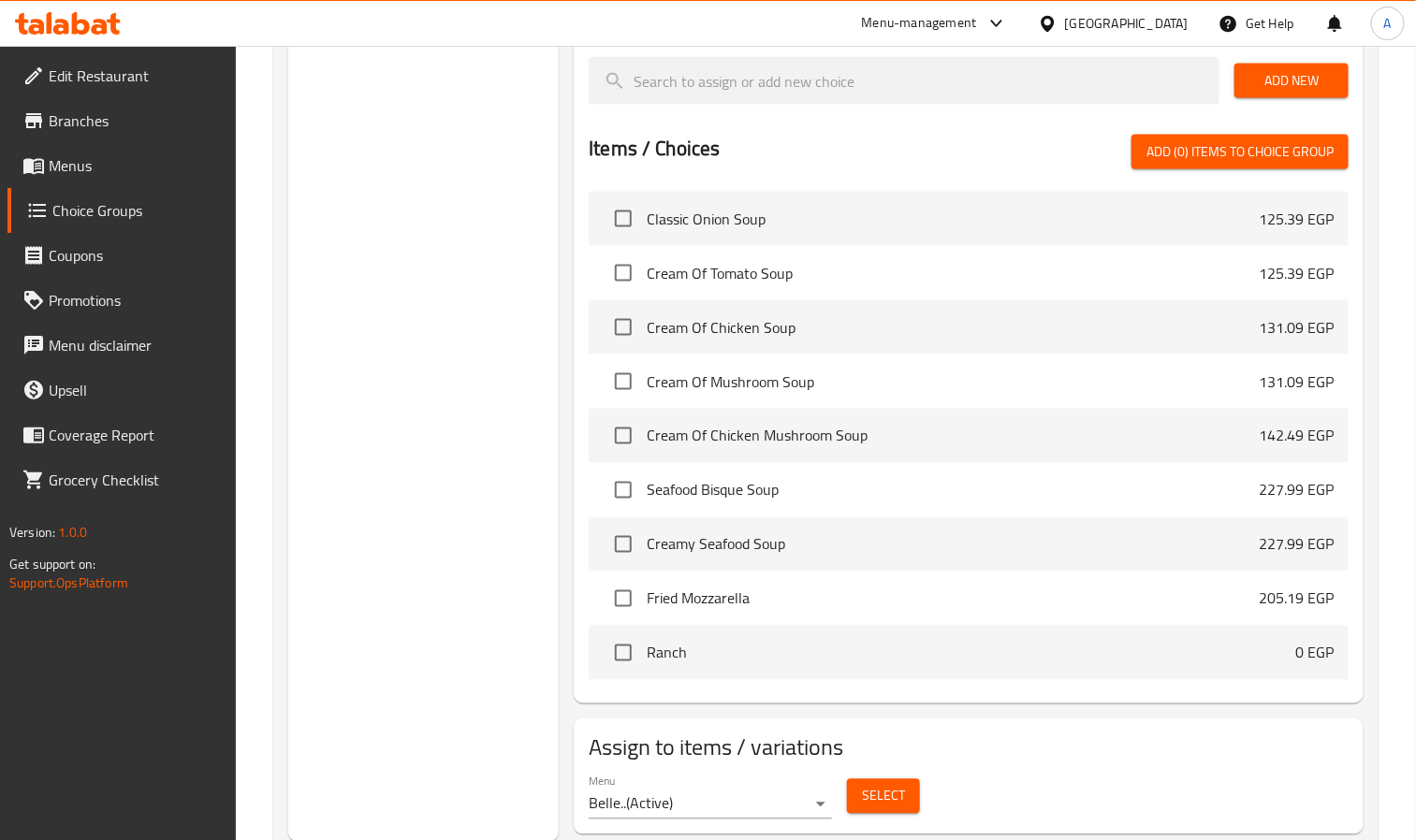
click at [70, 163] on span "Menus" at bounding box center [135, 166] width 174 height 23
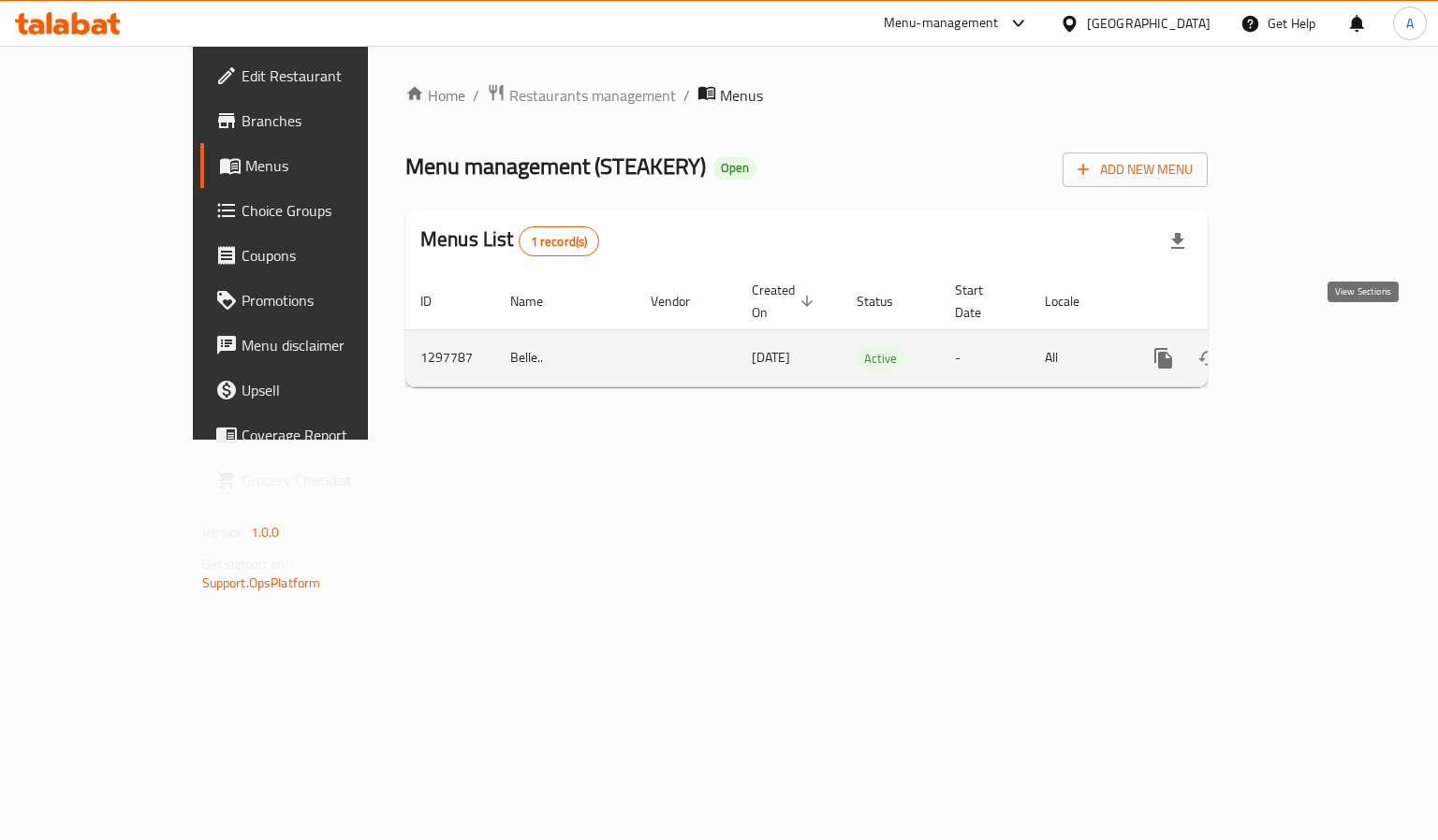
click at [1310, 347] on icon "enhanced table" at bounding box center [1299, 358] width 23 height 23
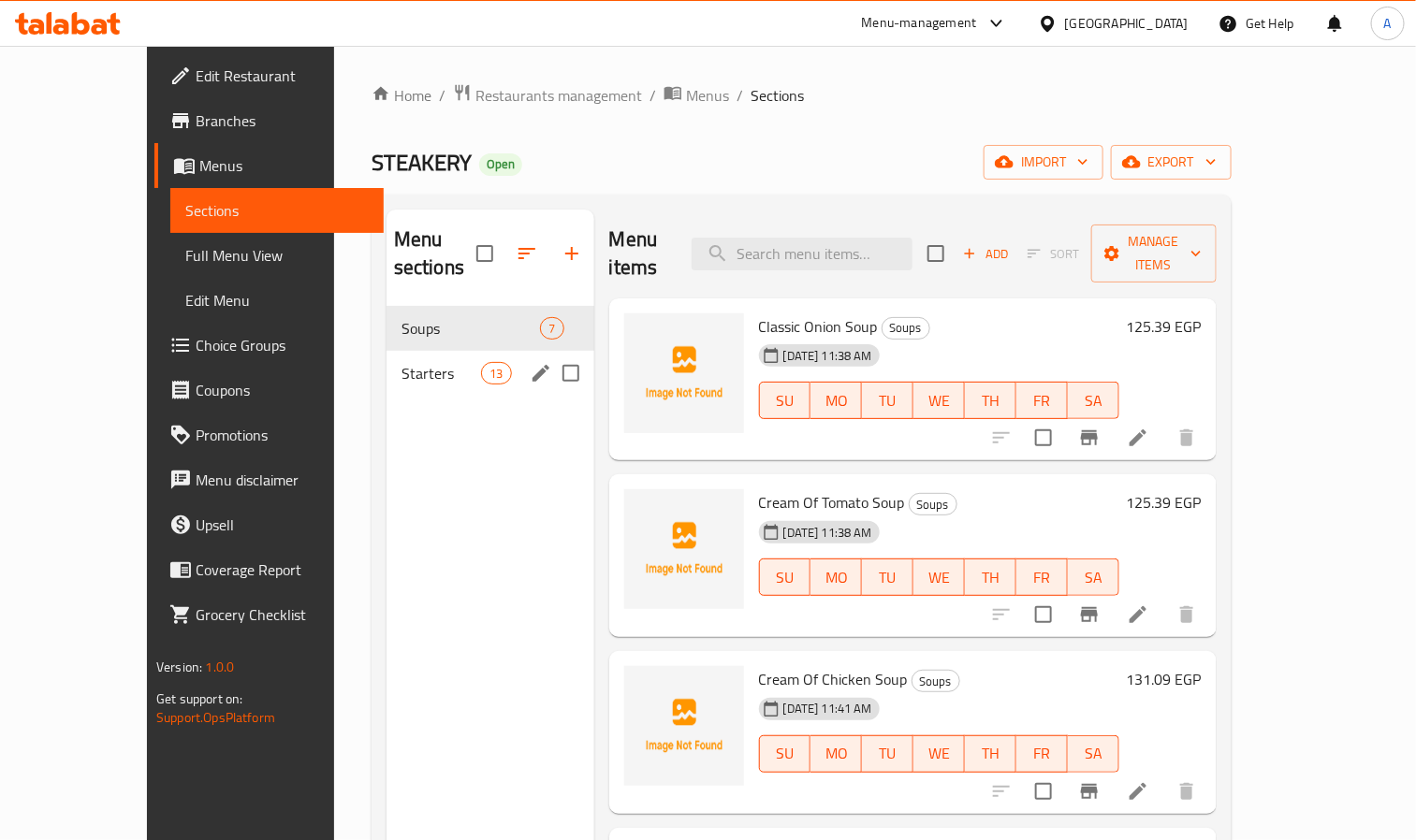
click at [387, 351] on div "Starters 13" at bounding box center [490, 373] width 208 height 45
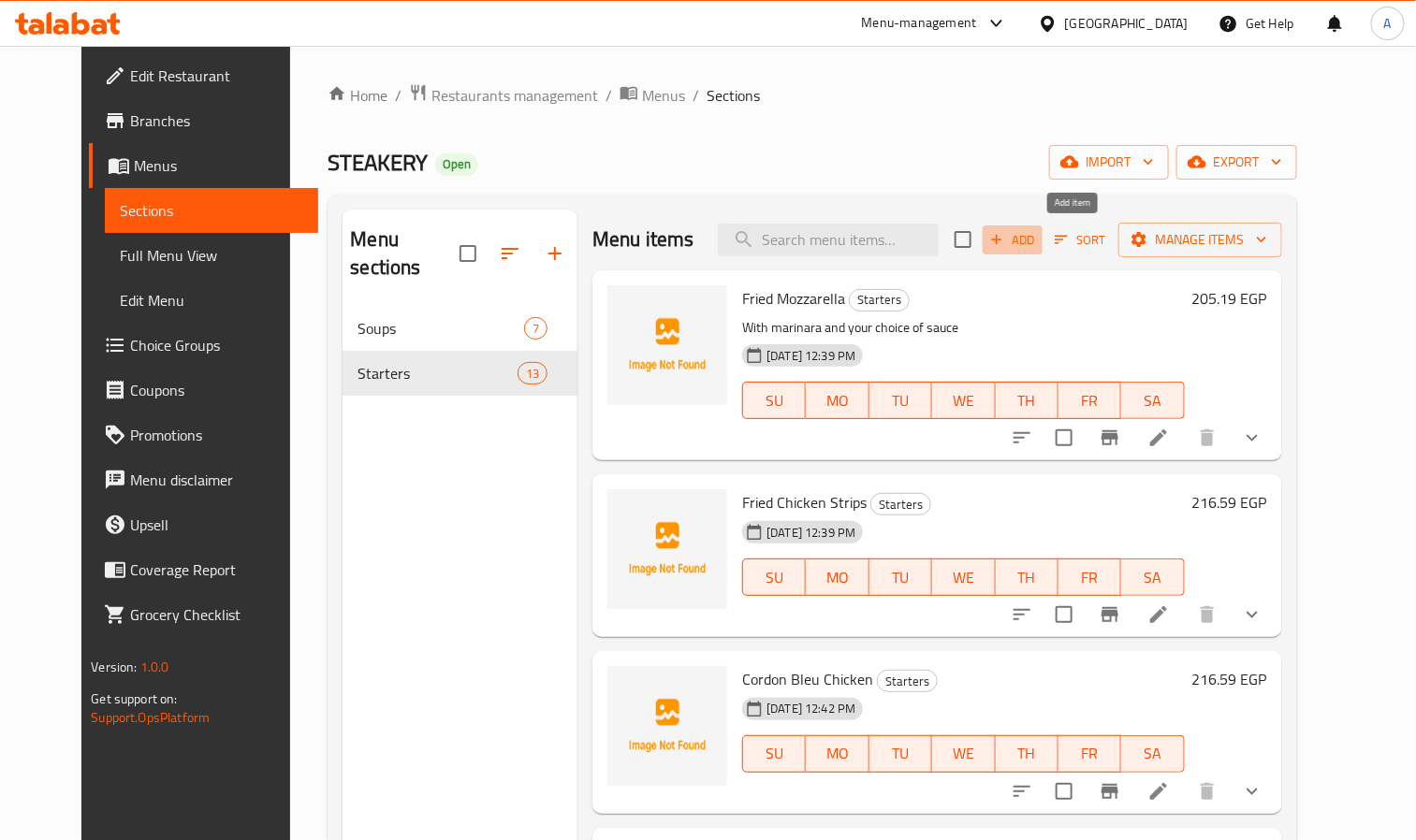
click at [1039, 239] on span "Add" at bounding box center [1012, 240] width 50 height 22
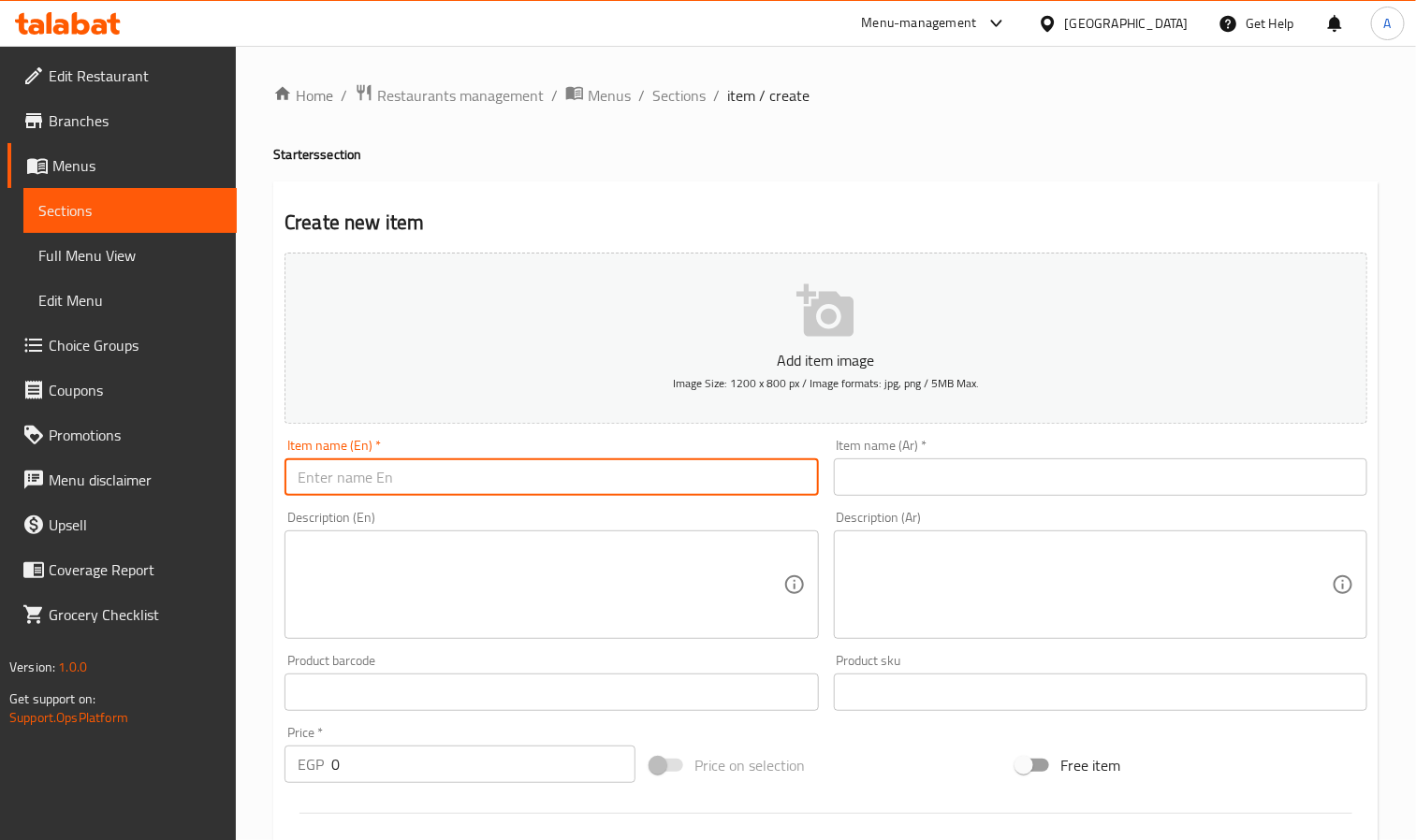
click at [441, 478] on input "text" at bounding box center [551, 477] width 534 height 37
paste input "Beef Nachos For 2 Persons"
type input "Beef Nachos For 2 Persons"
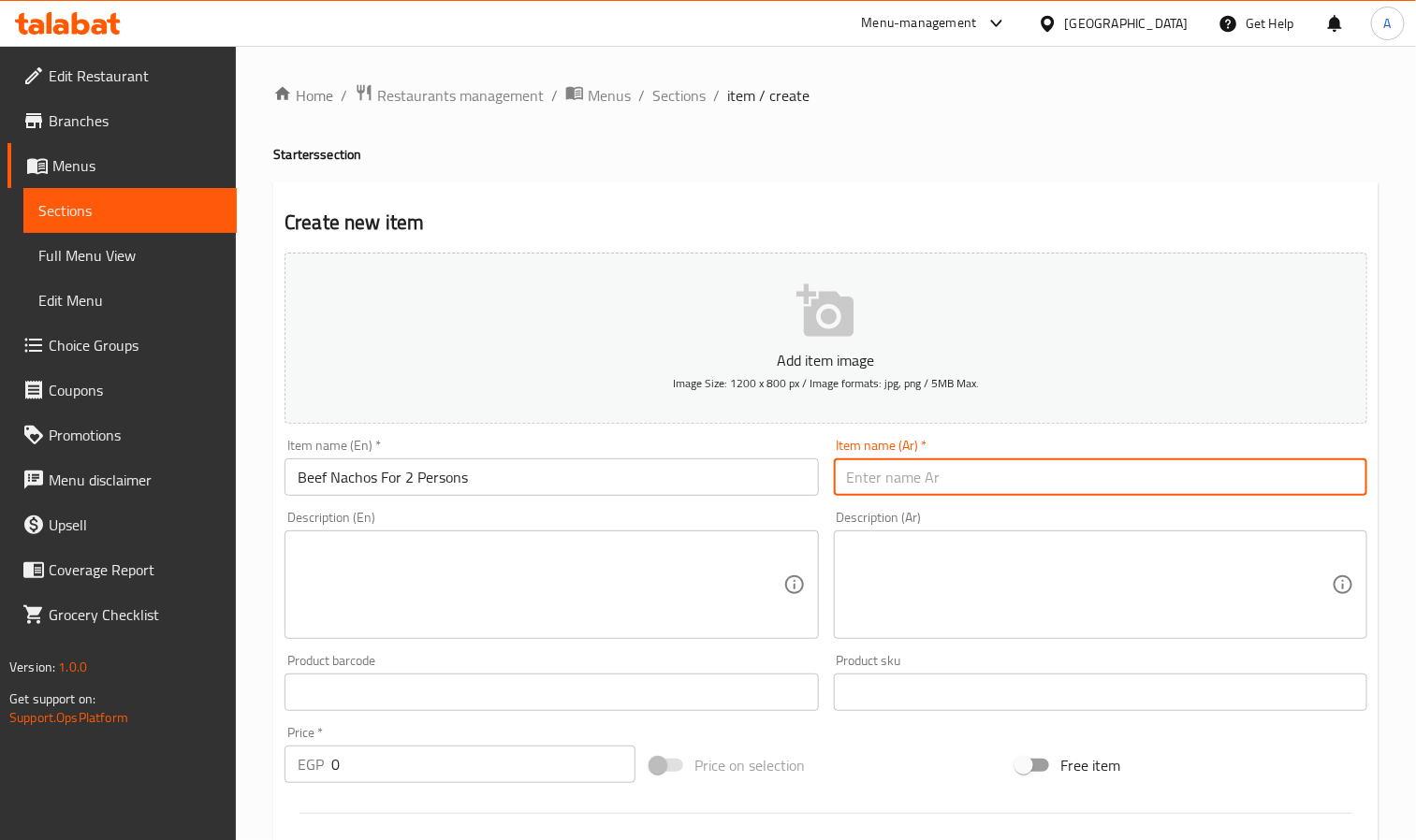
click at [910, 472] on input "text" at bounding box center [1100, 477] width 534 height 37
paste input "ناتشوز لحم بقري لشخصين"
type input "ناتشوز لحم بقري لشخصين"
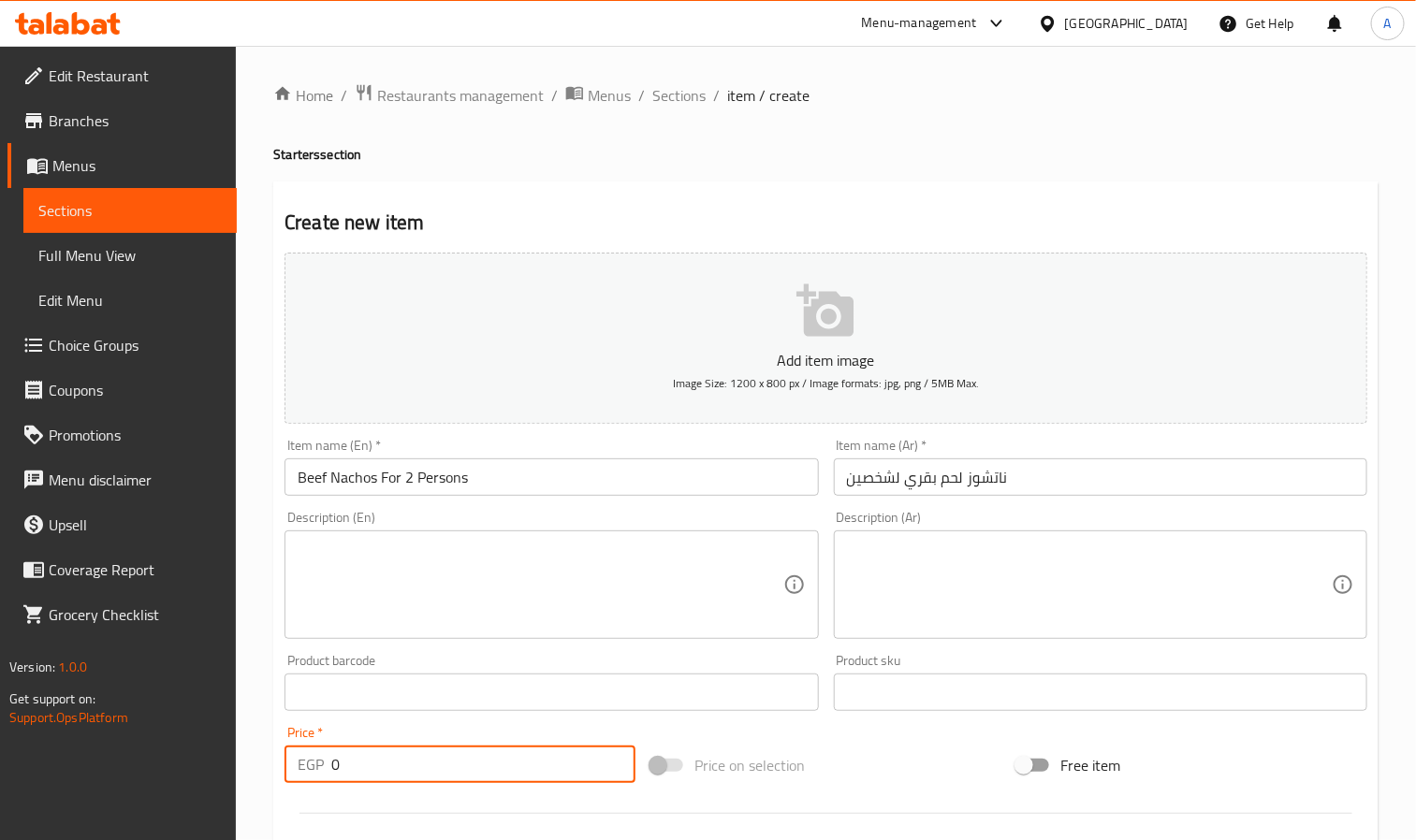
drag, startPoint x: 338, startPoint y: 778, endPoint x: 315, endPoint y: 764, distance: 26.9
click at [315, 764] on div "EGP 0 Price *" at bounding box center [460, 764] width 351 height 37
paste input "398.99"
type input "398.99"
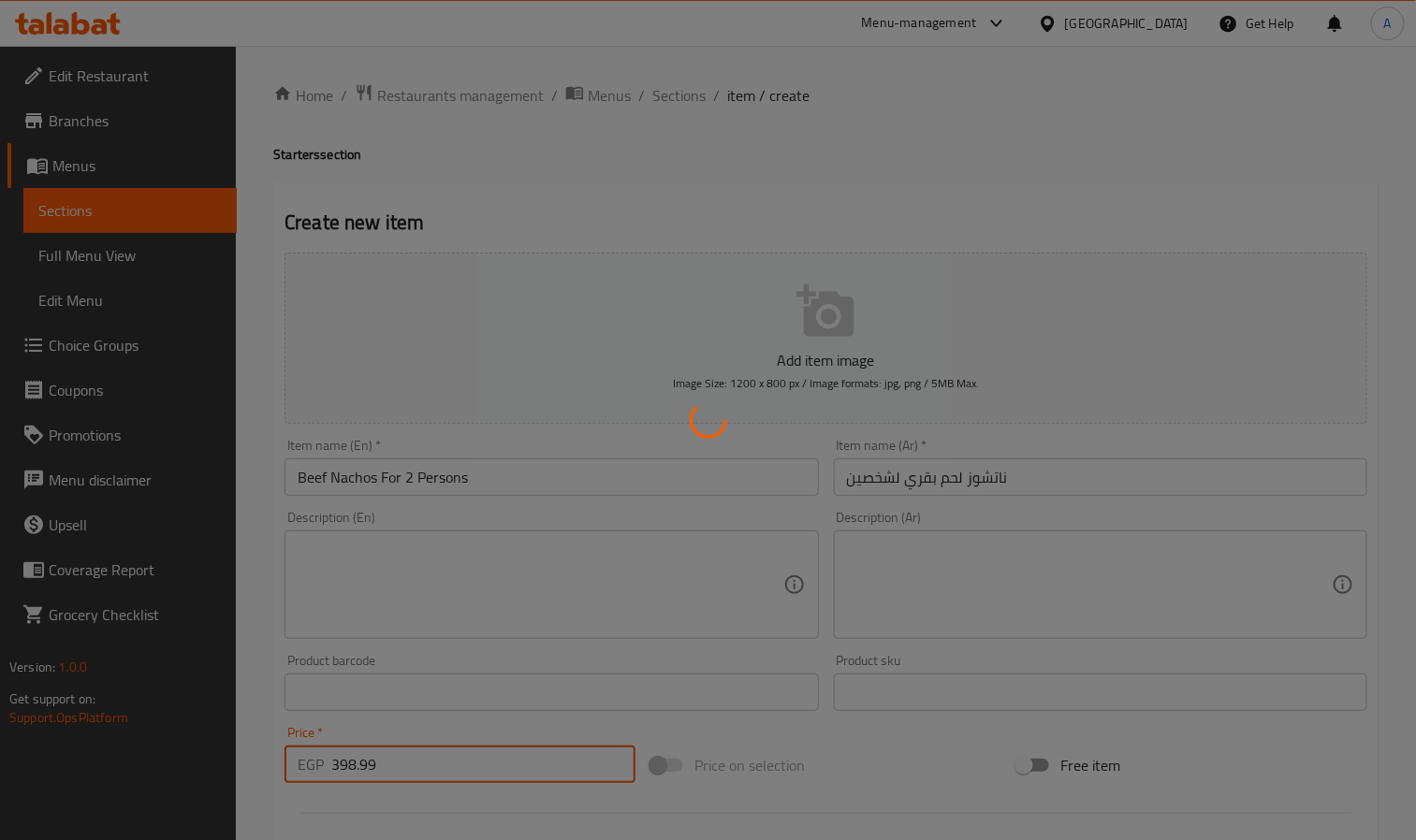
type input "0"
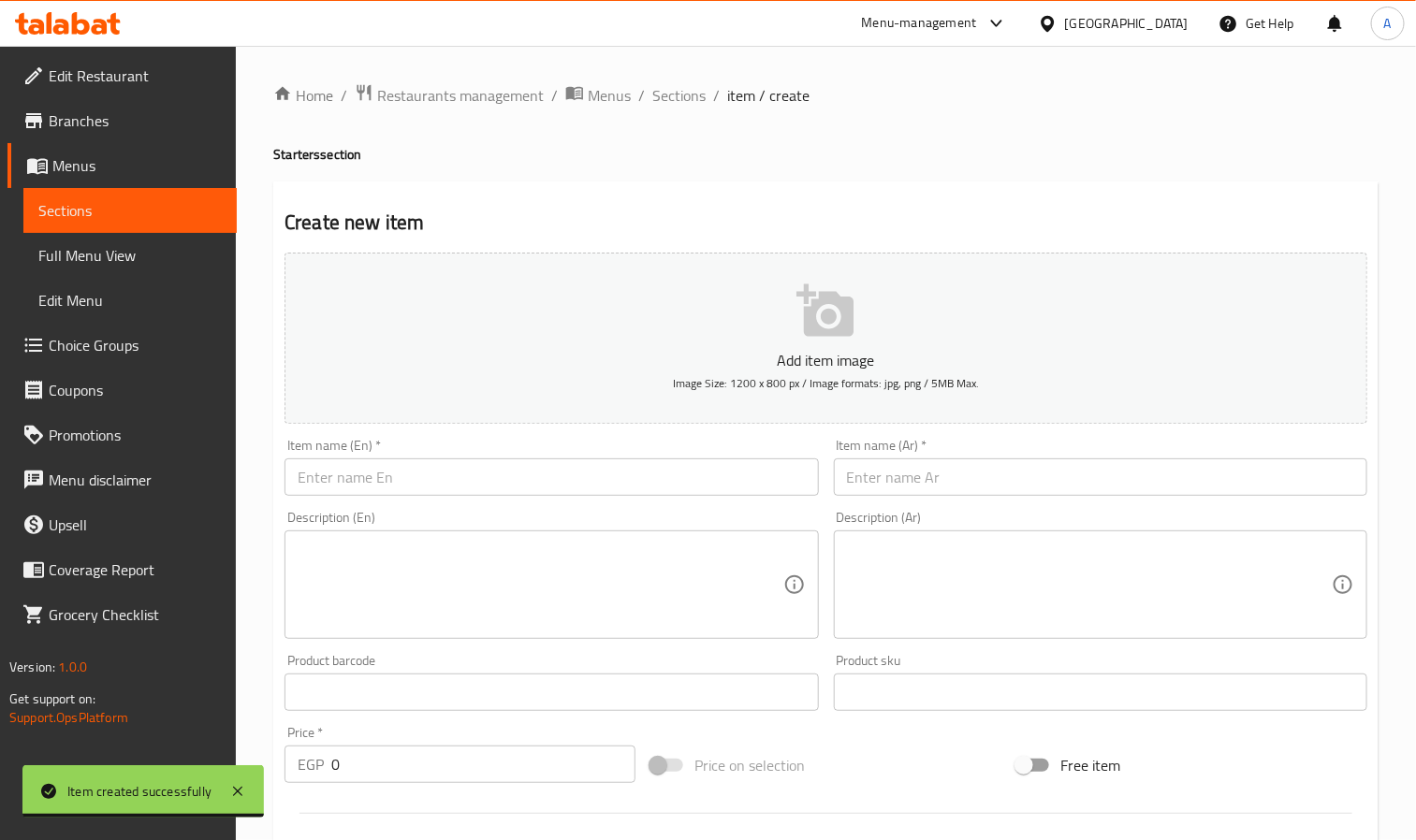
click at [427, 500] on div "Item name (En)   * Item name (En) *" at bounding box center [551, 467] width 548 height 72
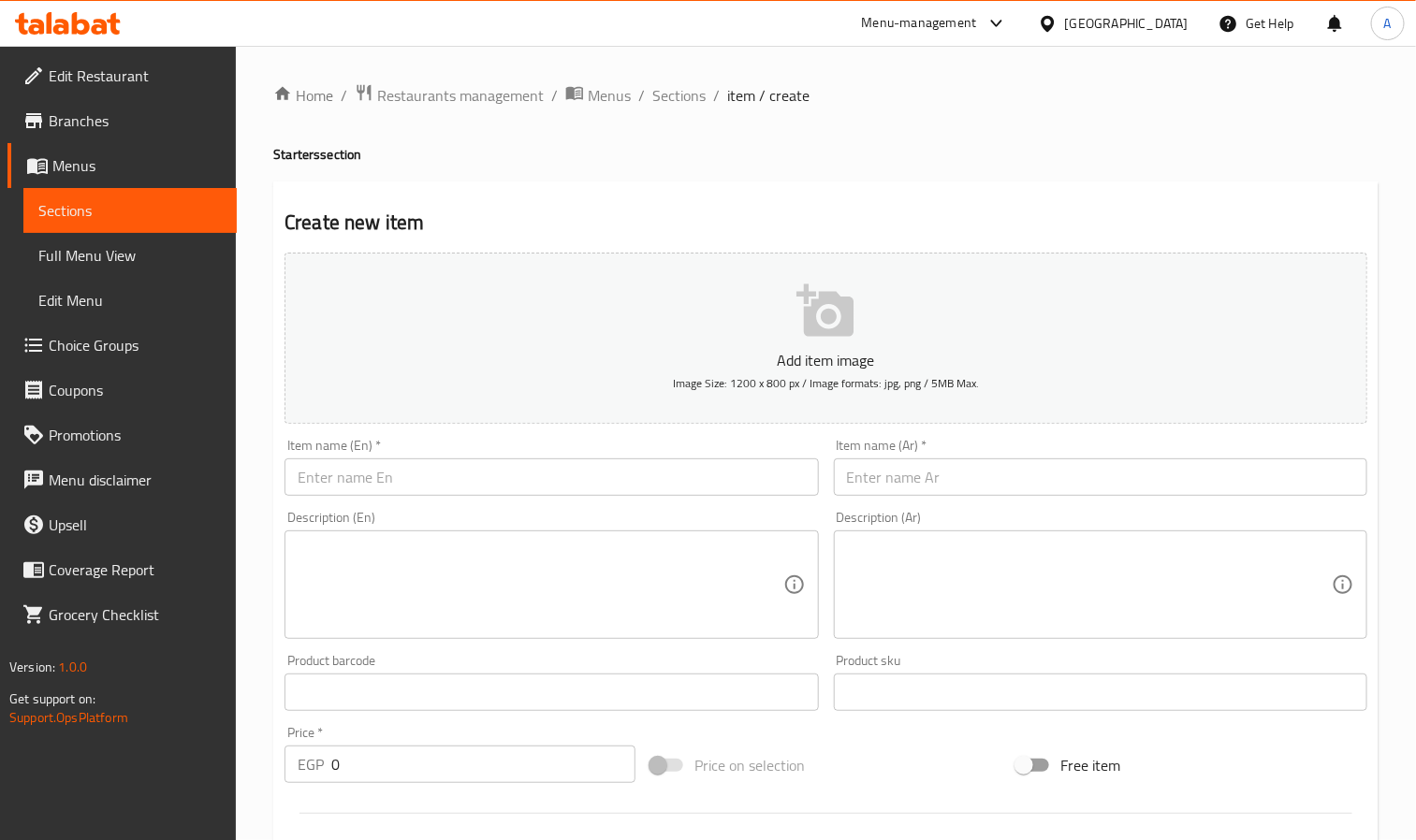
click at [421, 480] on input "text" at bounding box center [551, 477] width 534 height 37
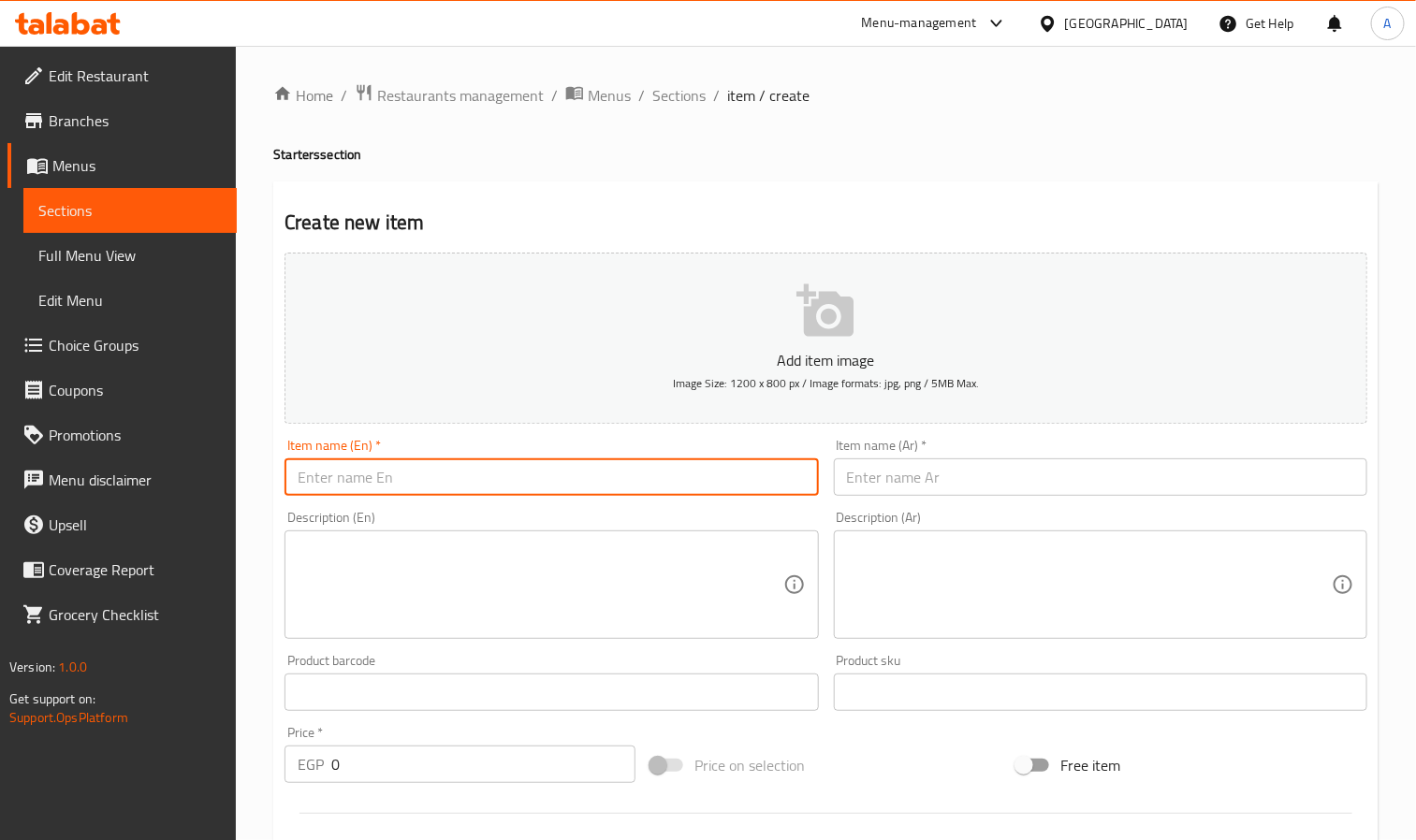
paste input "Chicken Nachos For 2 Persons"
type input "Chicken Nachos For 2 Persons"
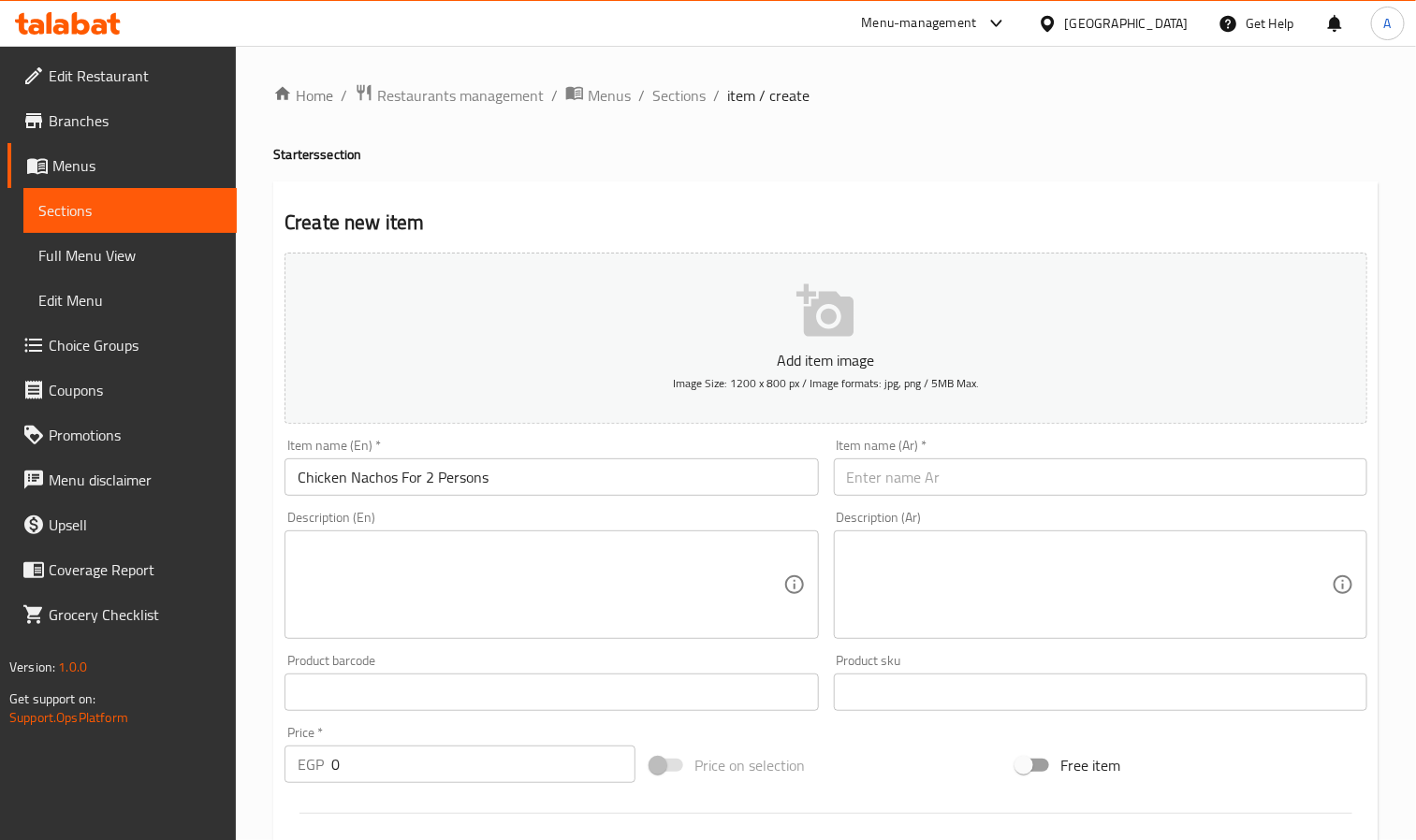
click at [1034, 489] on input "text" at bounding box center [1100, 477] width 534 height 37
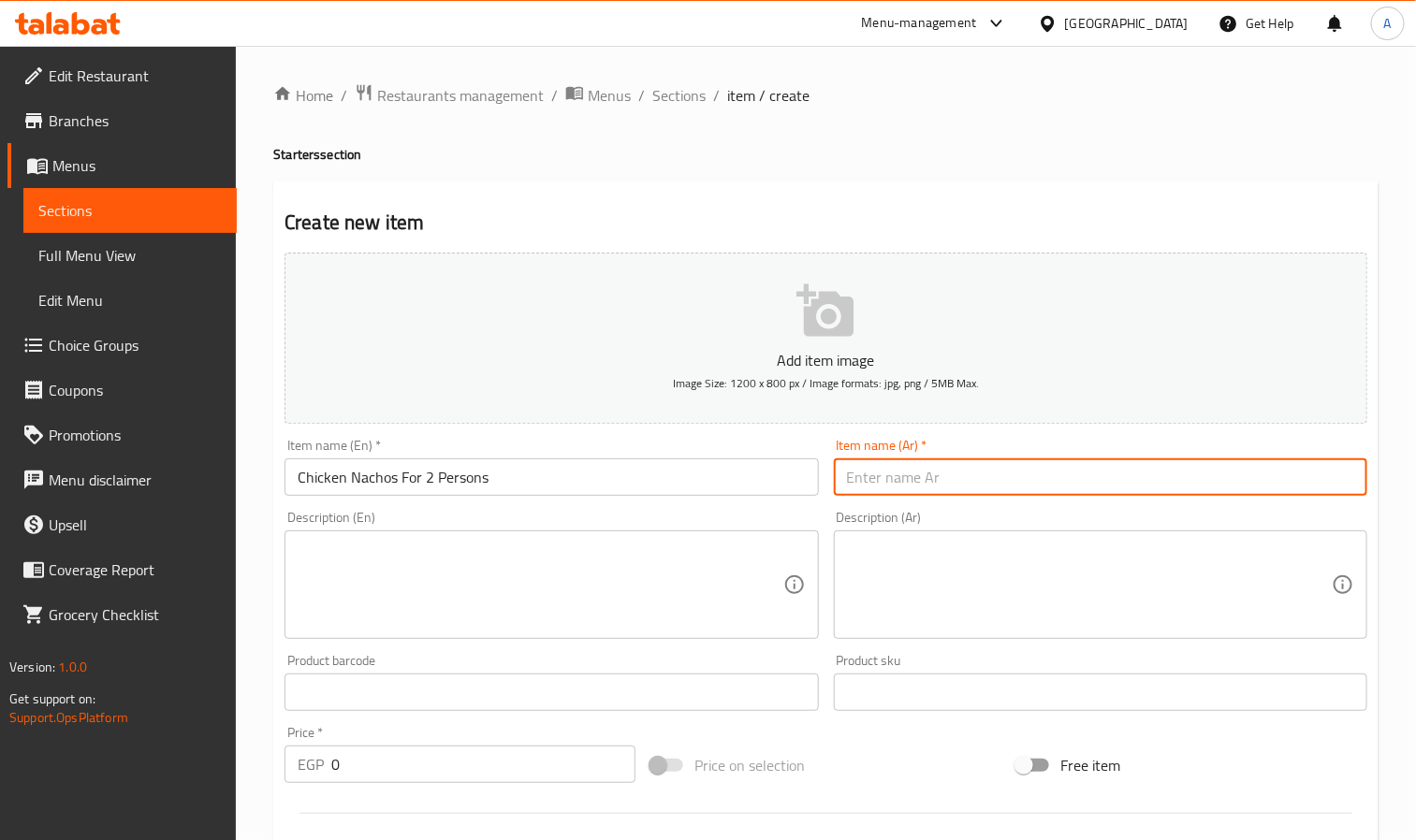
paste input "ناتشوز دجاج لشخصين"
type input "ناتشوز دجاج لشخصين"
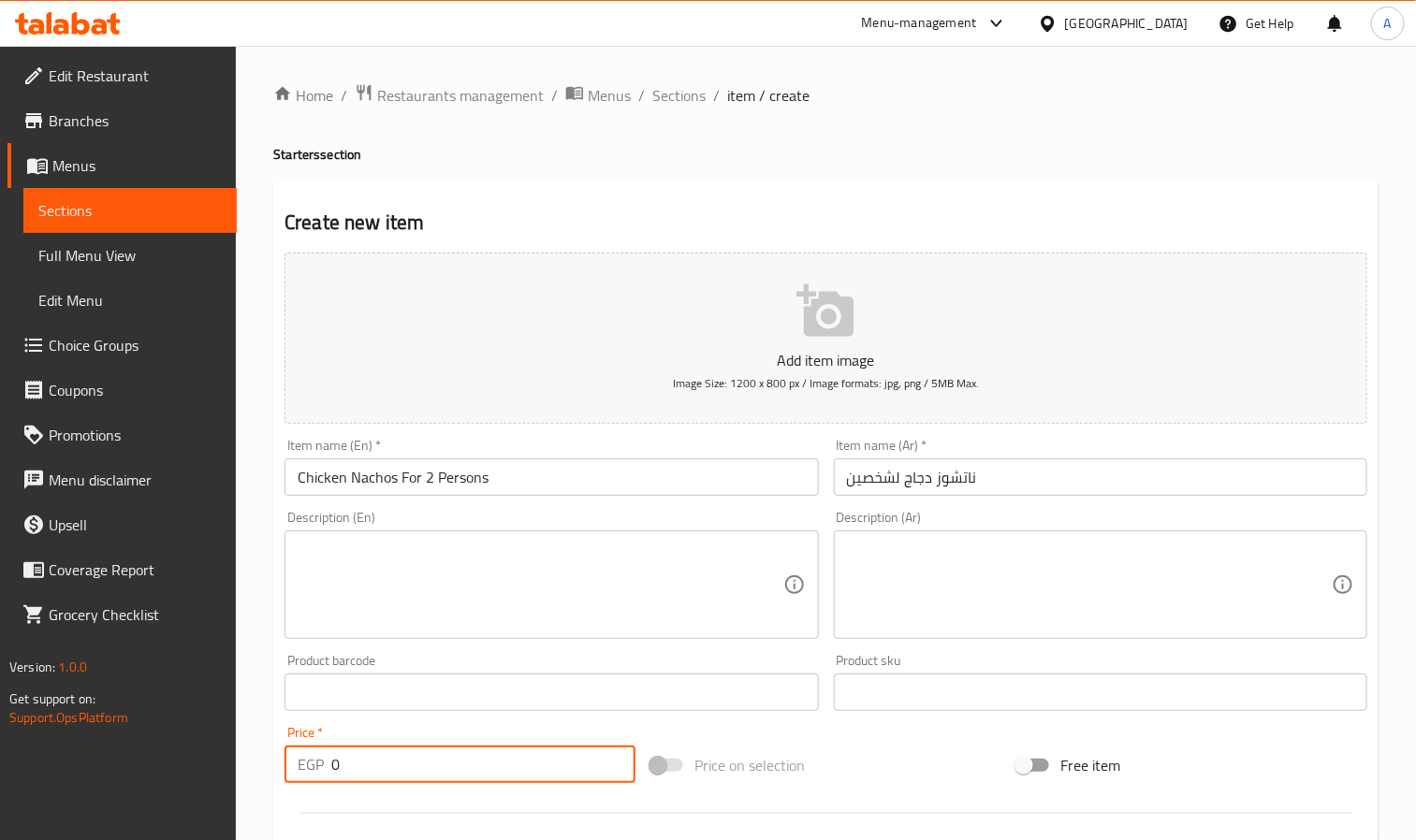
drag, startPoint x: 355, startPoint y: 751, endPoint x: 318, endPoint y: 773, distance: 43.0
click at [318, 773] on div "EGP 0 Price *" at bounding box center [460, 764] width 351 height 37
paste input "398.99"
type input "398.99"
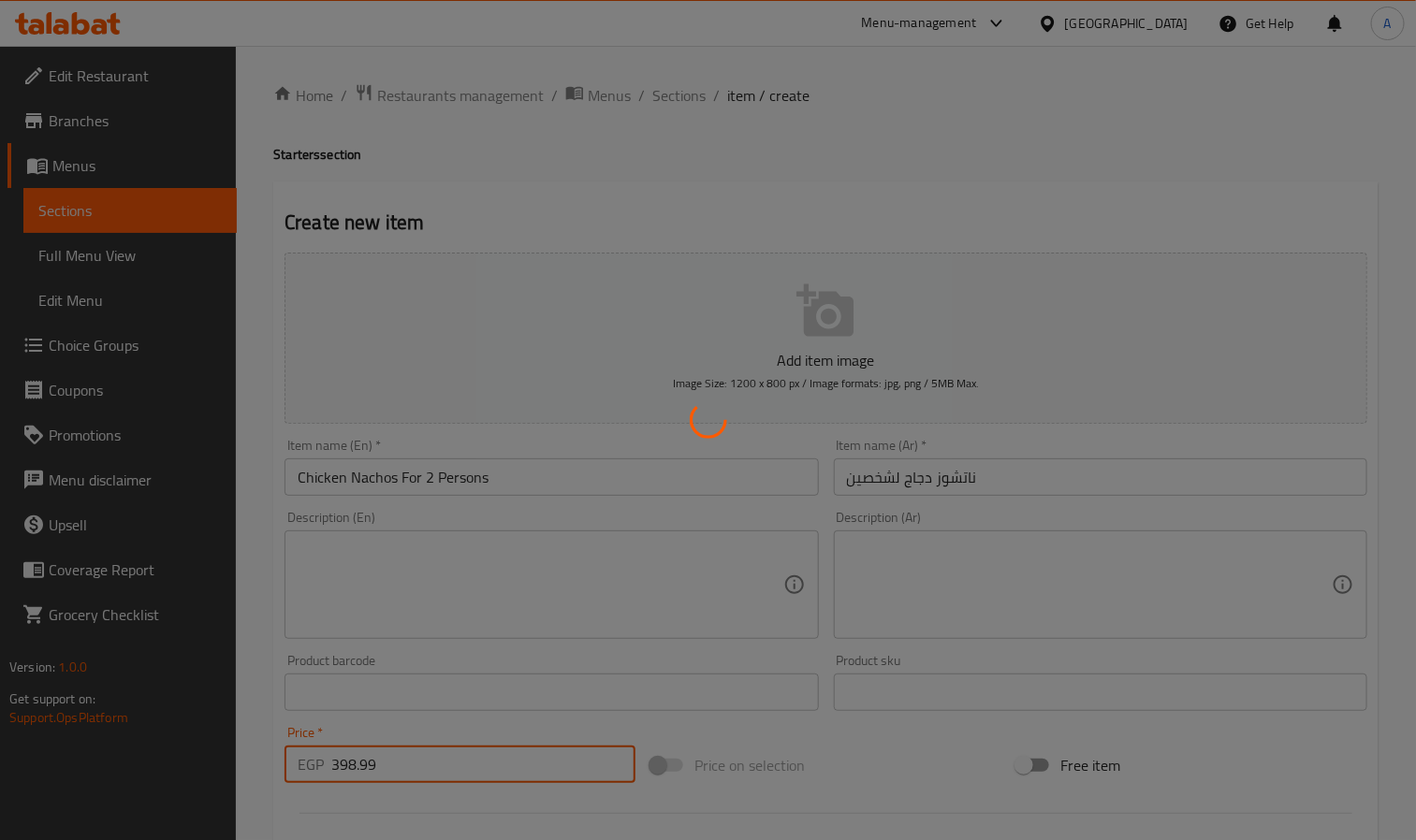
type input "0"
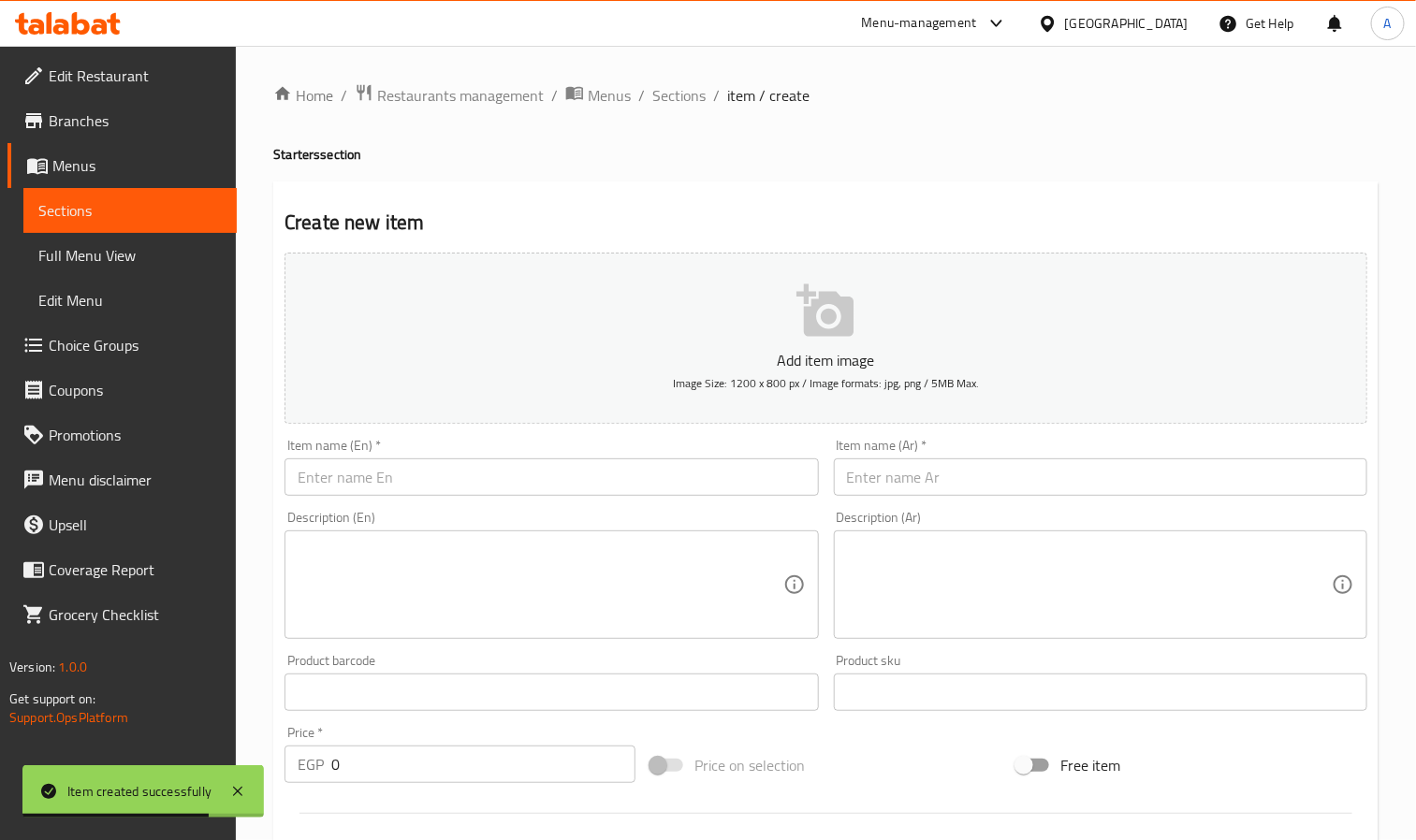
click at [324, 470] on input "text" at bounding box center [551, 477] width 534 height 37
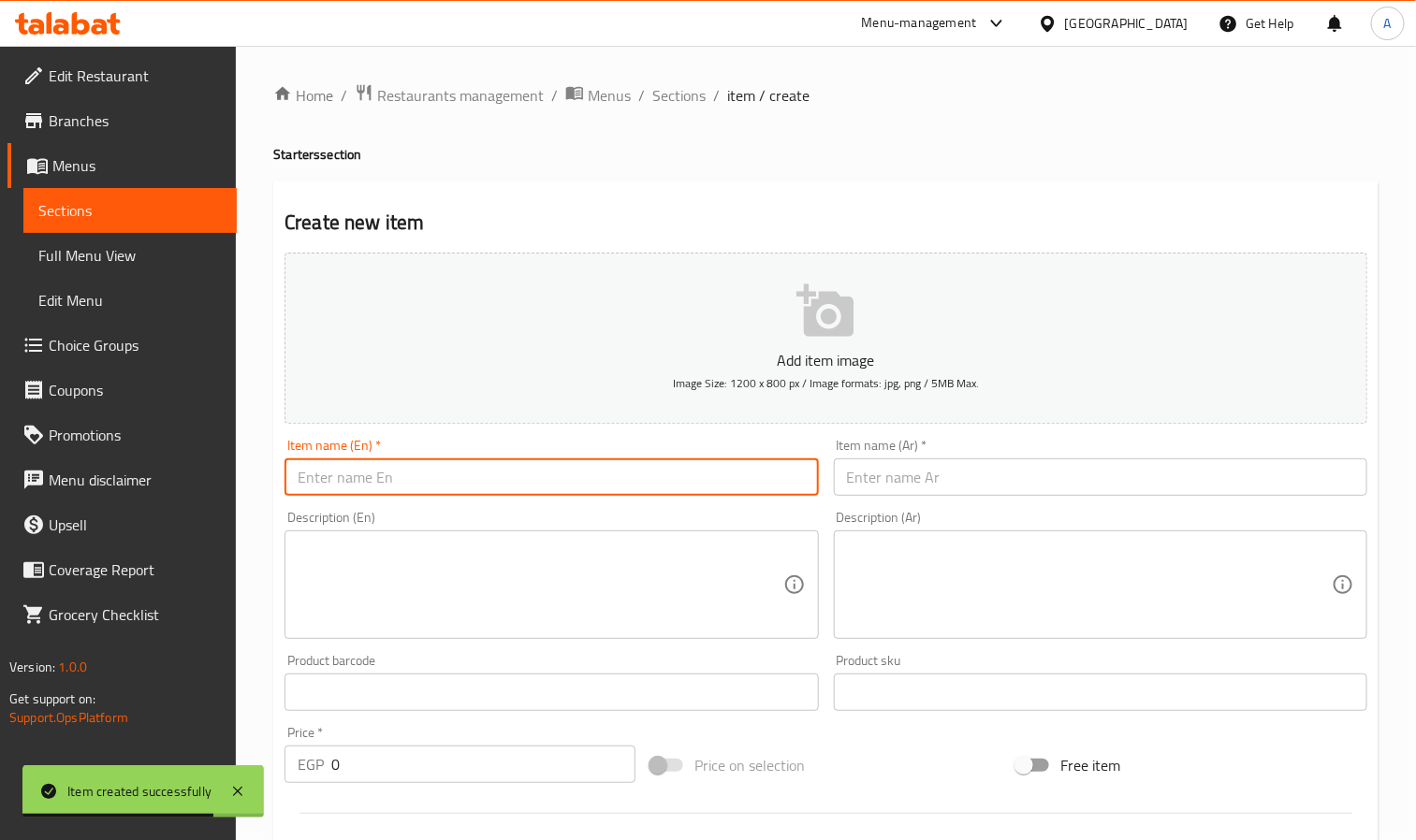
paste input "Cheese Nachos For 2 Persons"
type input "Cheese Nachos For 2 Persons"
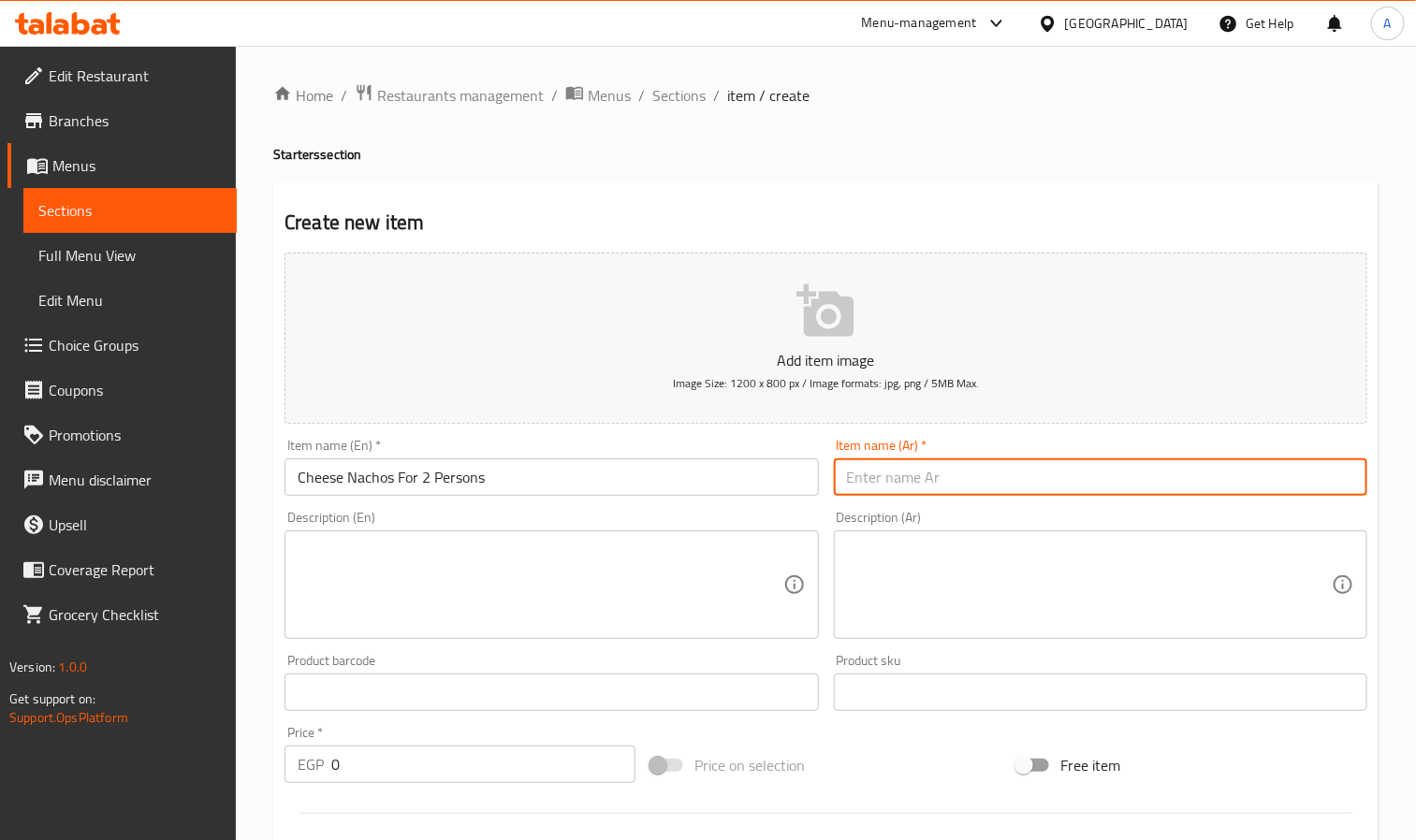
click at [942, 472] on input "text" at bounding box center [1100, 477] width 534 height 37
paste input "ناتشوز بالجبنة لشخصين"
type input "ناتشوز بالجبنة لشخصين"
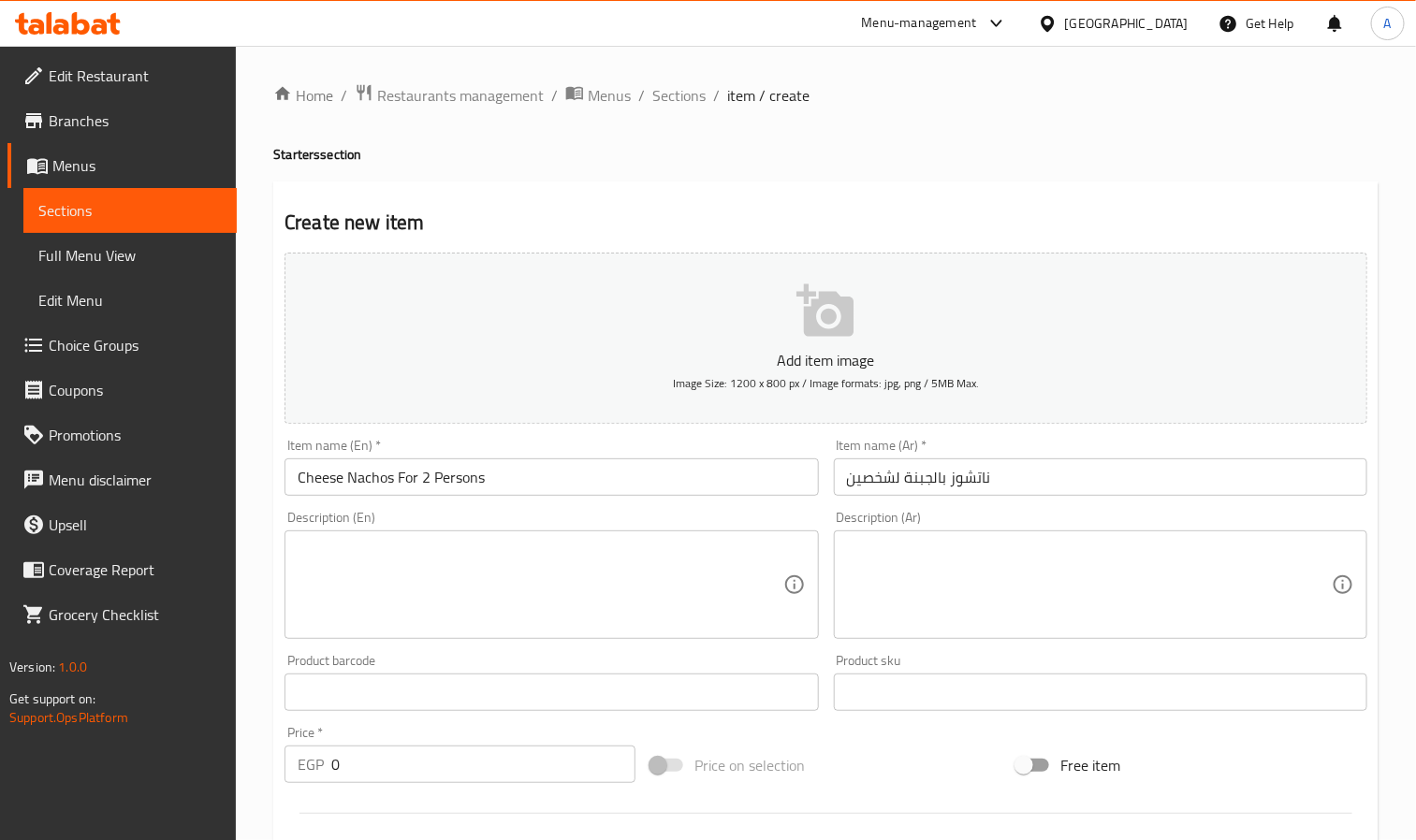
drag, startPoint x: 372, startPoint y: 786, endPoint x: 331, endPoint y: 786, distance: 41.0
click at [331, 786] on div "Price   * EGP 0 Price *" at bounding box center [460, 755] width 366 height 72
drag, startPoint x: 346, startPoint y: 778, endPoint x: 323, endPoint y: 766, distance: 25.9
click at [323, 766] on div "EGP 0 Price *" at bounding box center [460, 764] width 351 height 37
paste input "330.59"
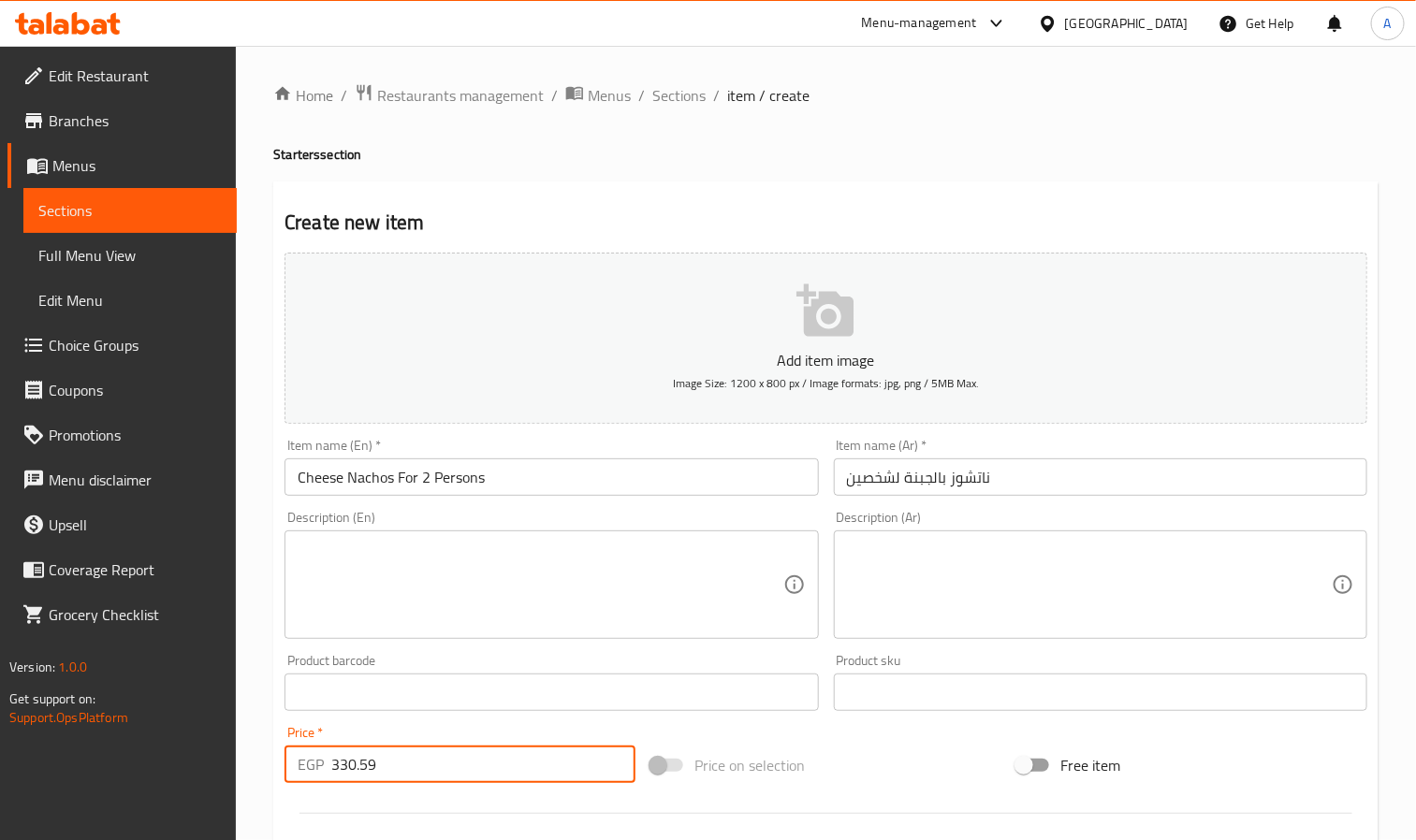
type input "330.59"
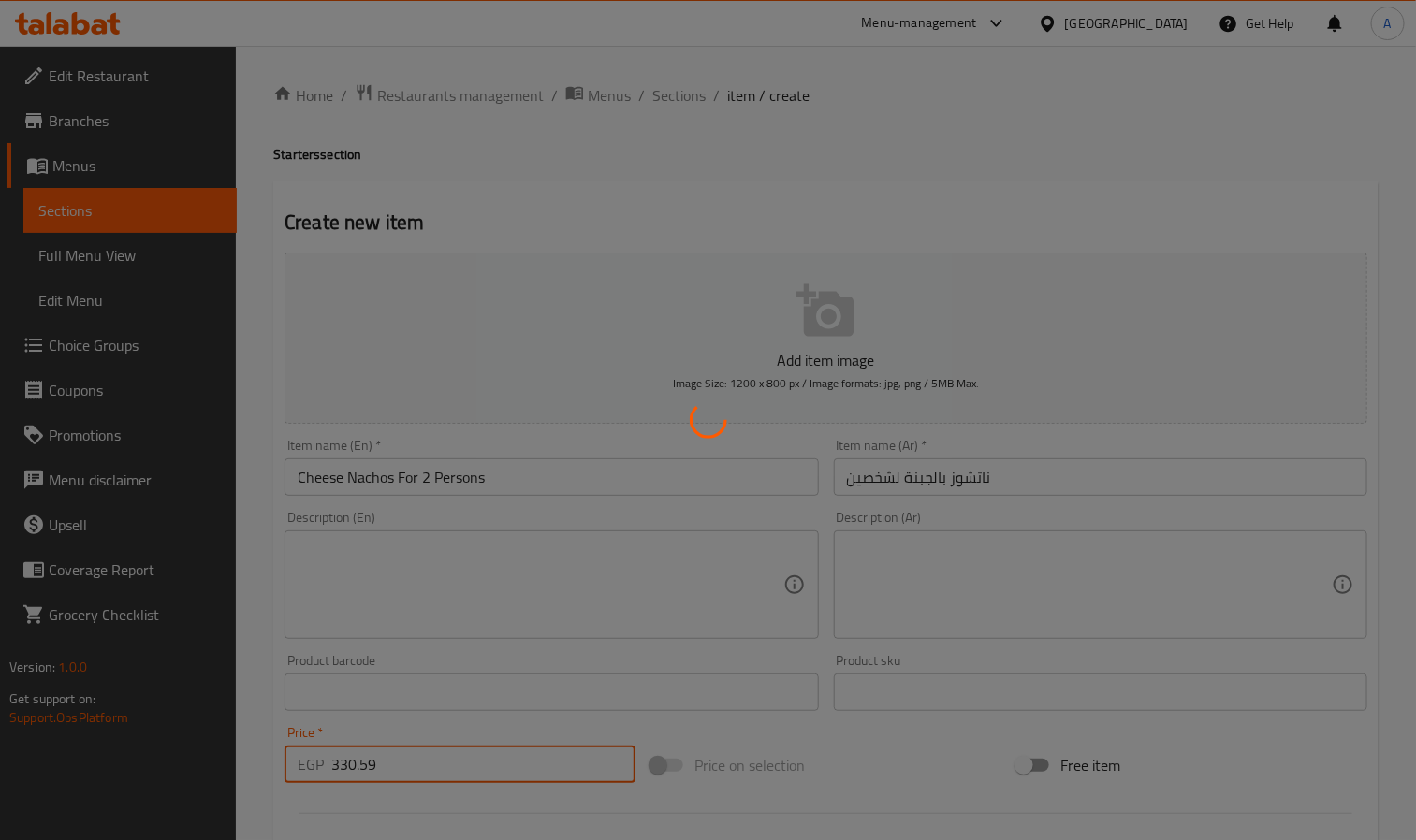
type input "0"
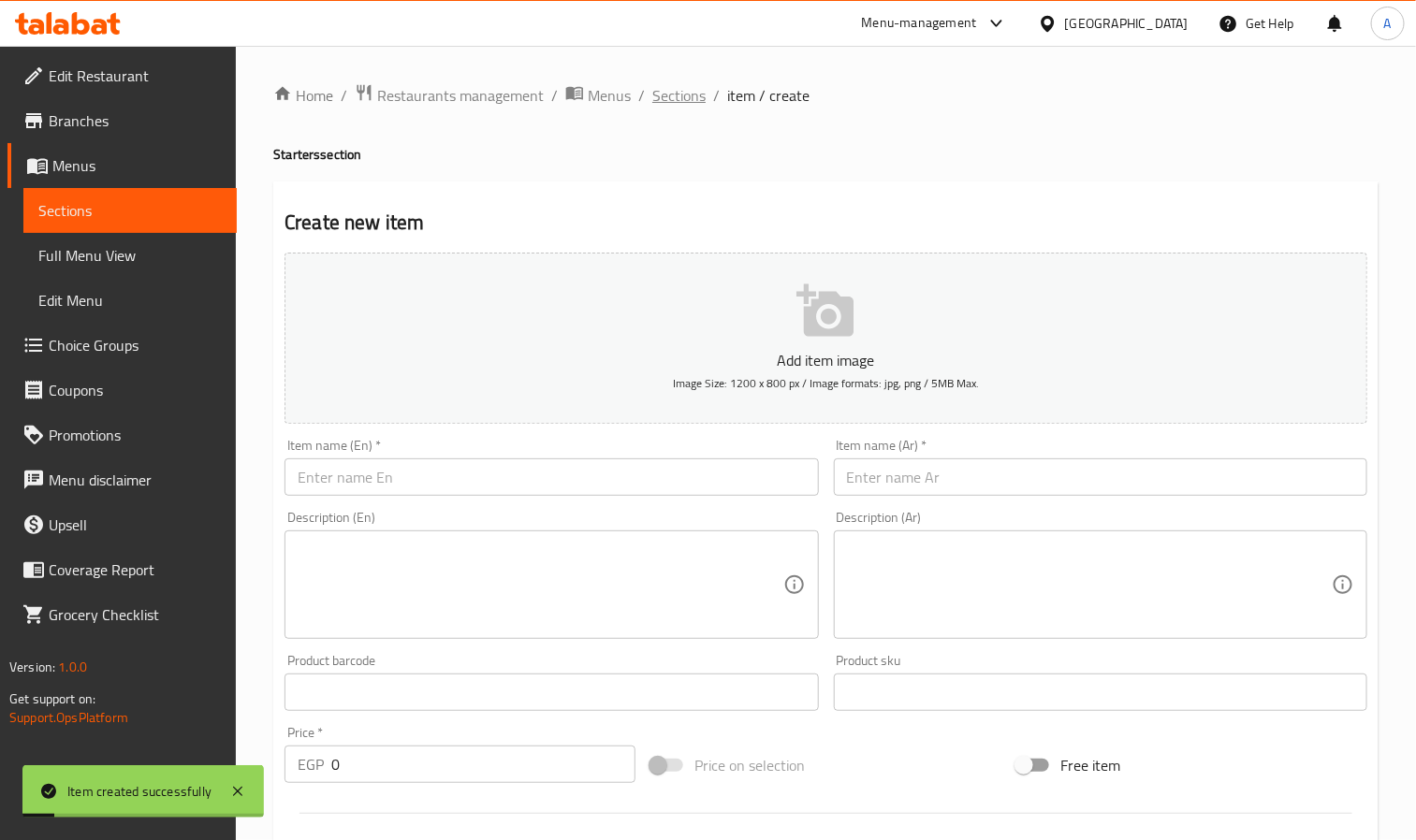
click at [663, 93] on span "Sections" at bounding box center [679, 96] width 53 height 23
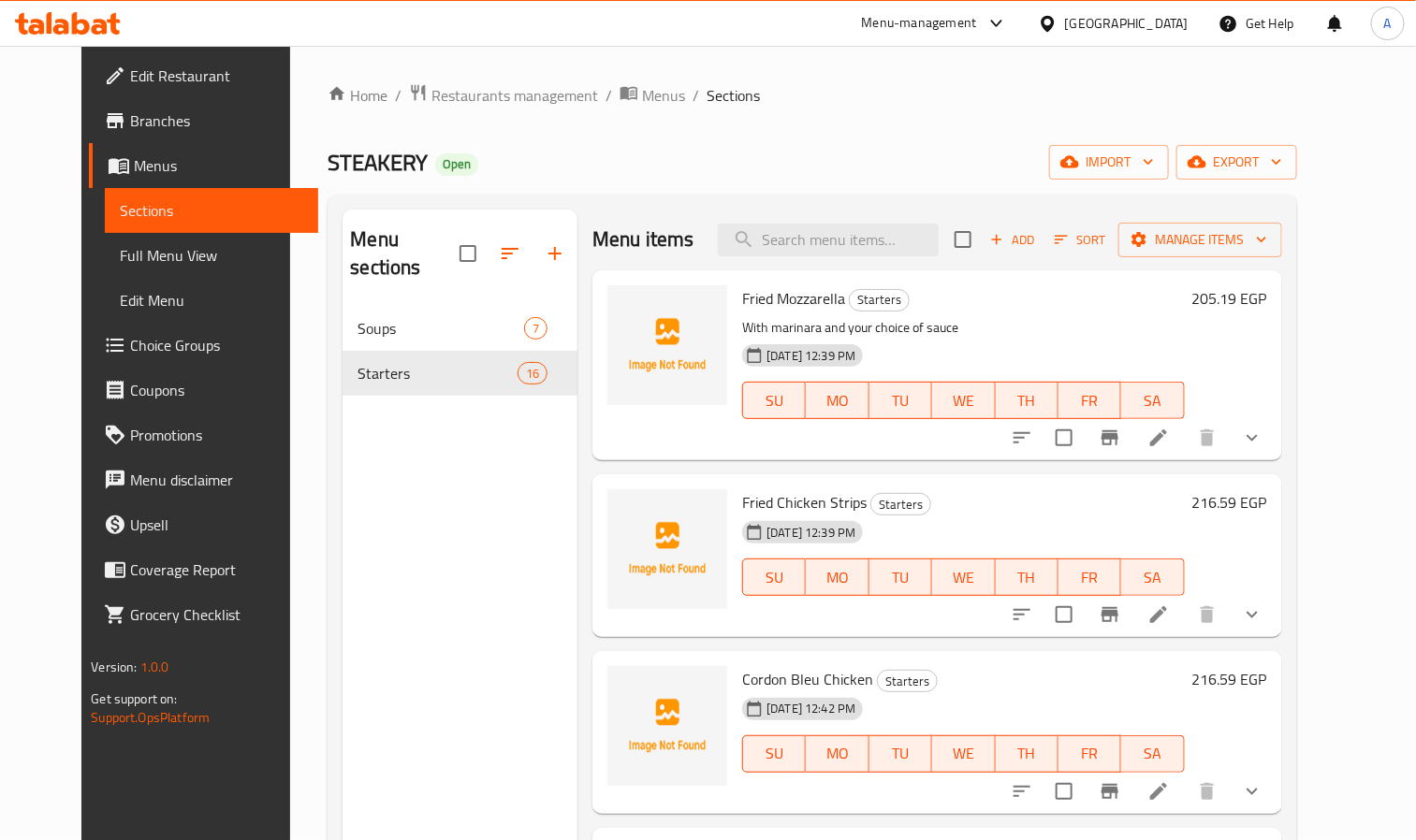
click at [130, 356] on span "Choice Groups" at bounding box center [216, 345] width 174 height 23
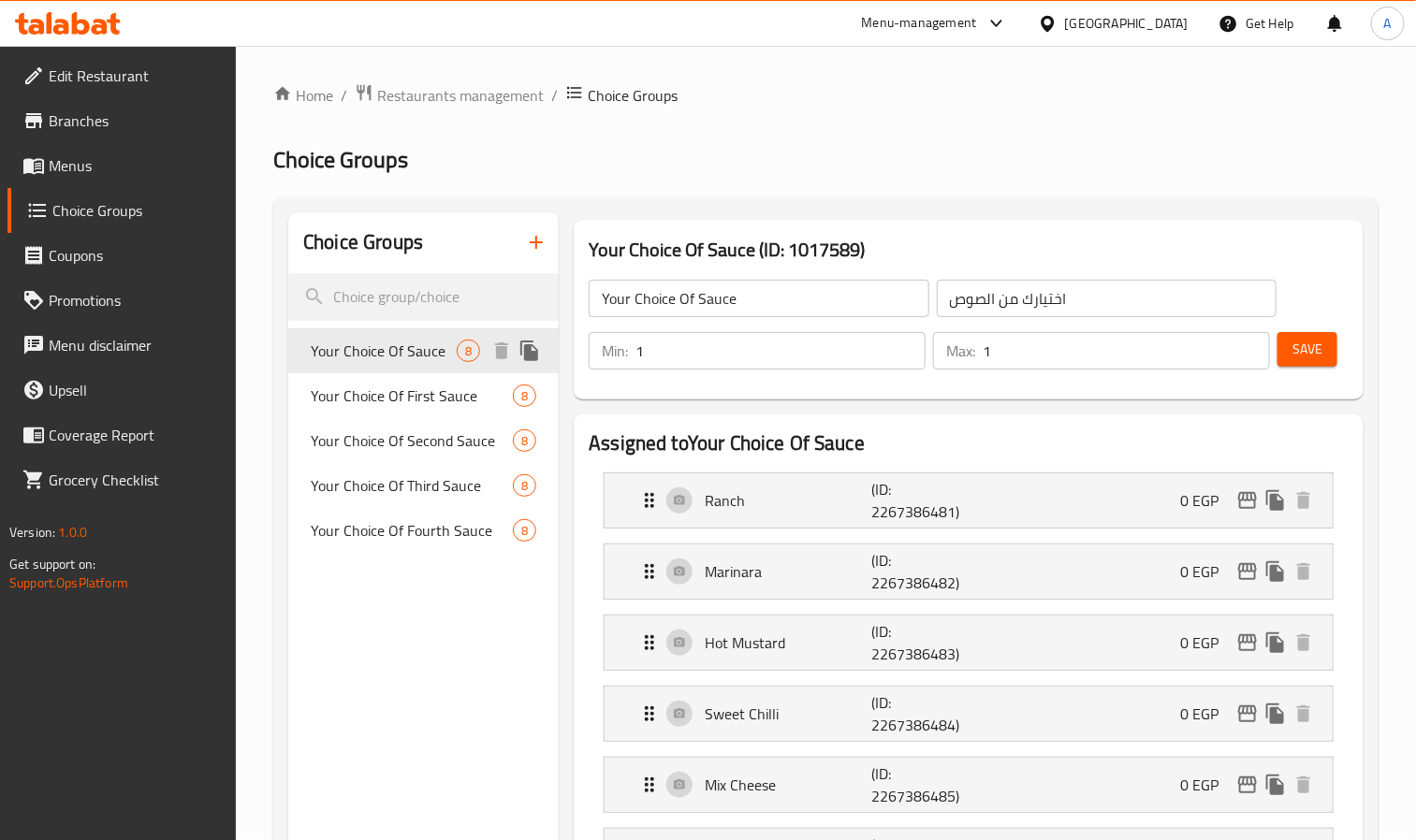
click at [414, 354] on span "Your Choice Of Sauce" at bounding box center [384, 351] width 146 height 23
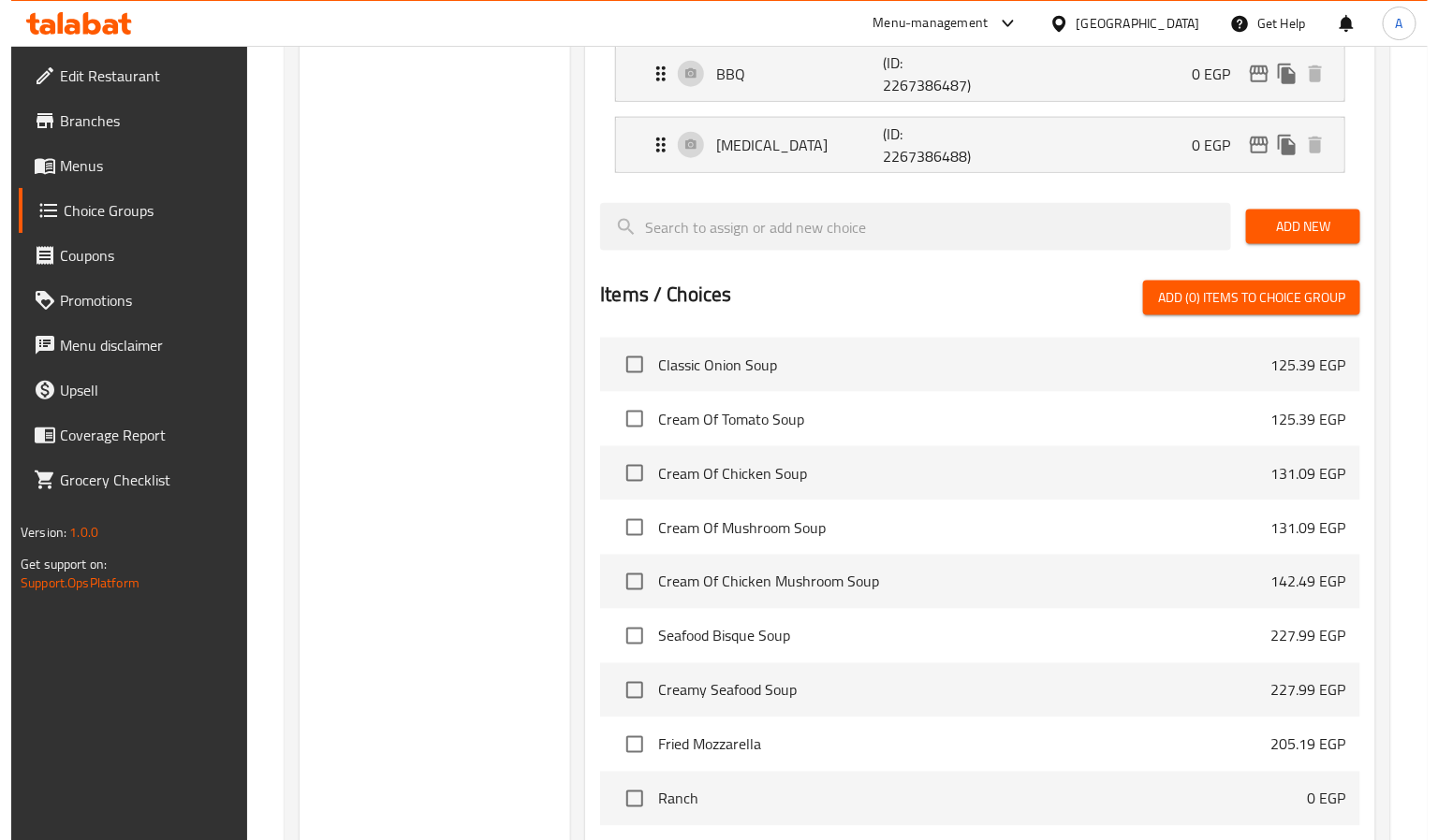
scroll to position [1059, 0]
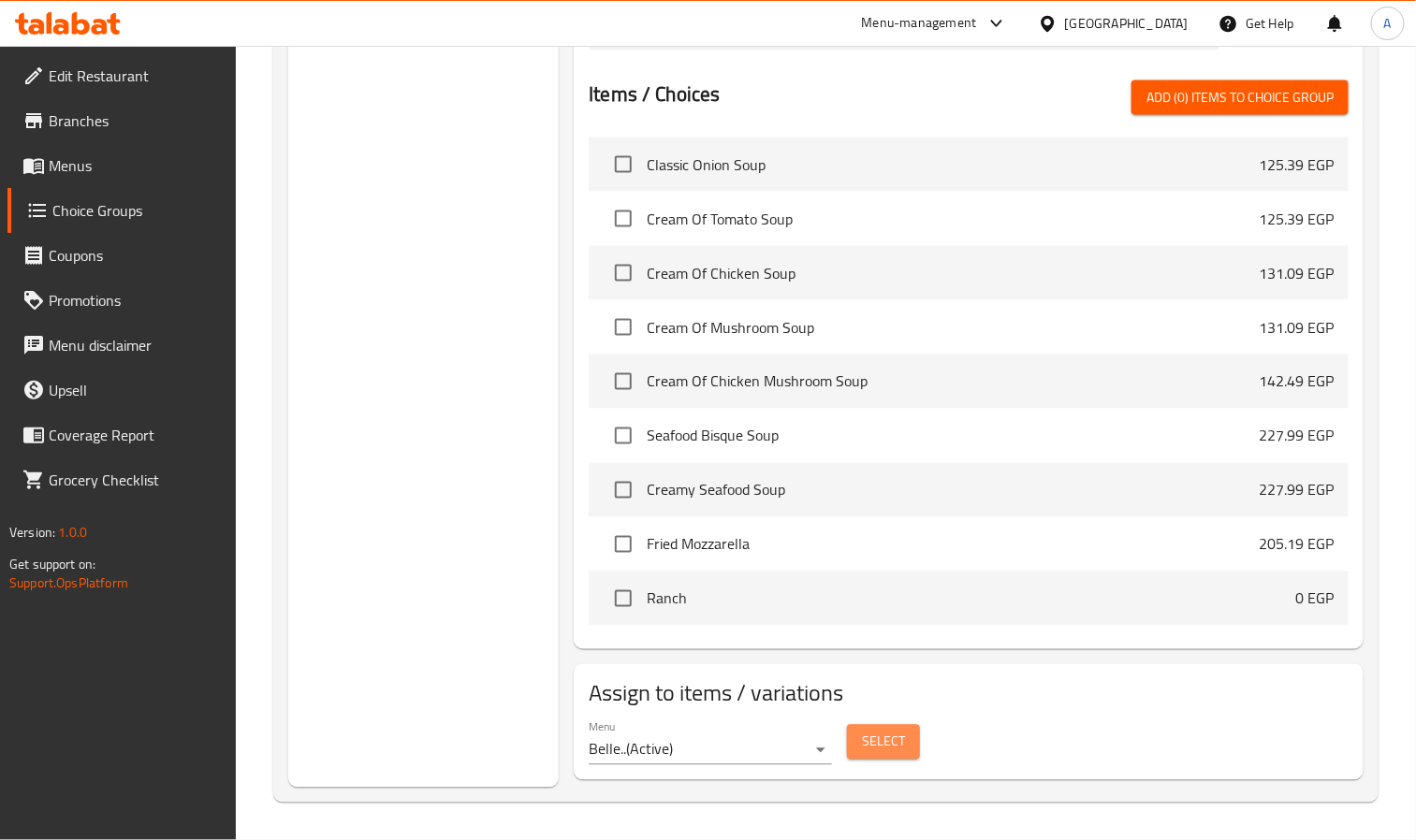
click at [913, 730] on button "Select" at bounding box center [883, 742] width 73 height 35
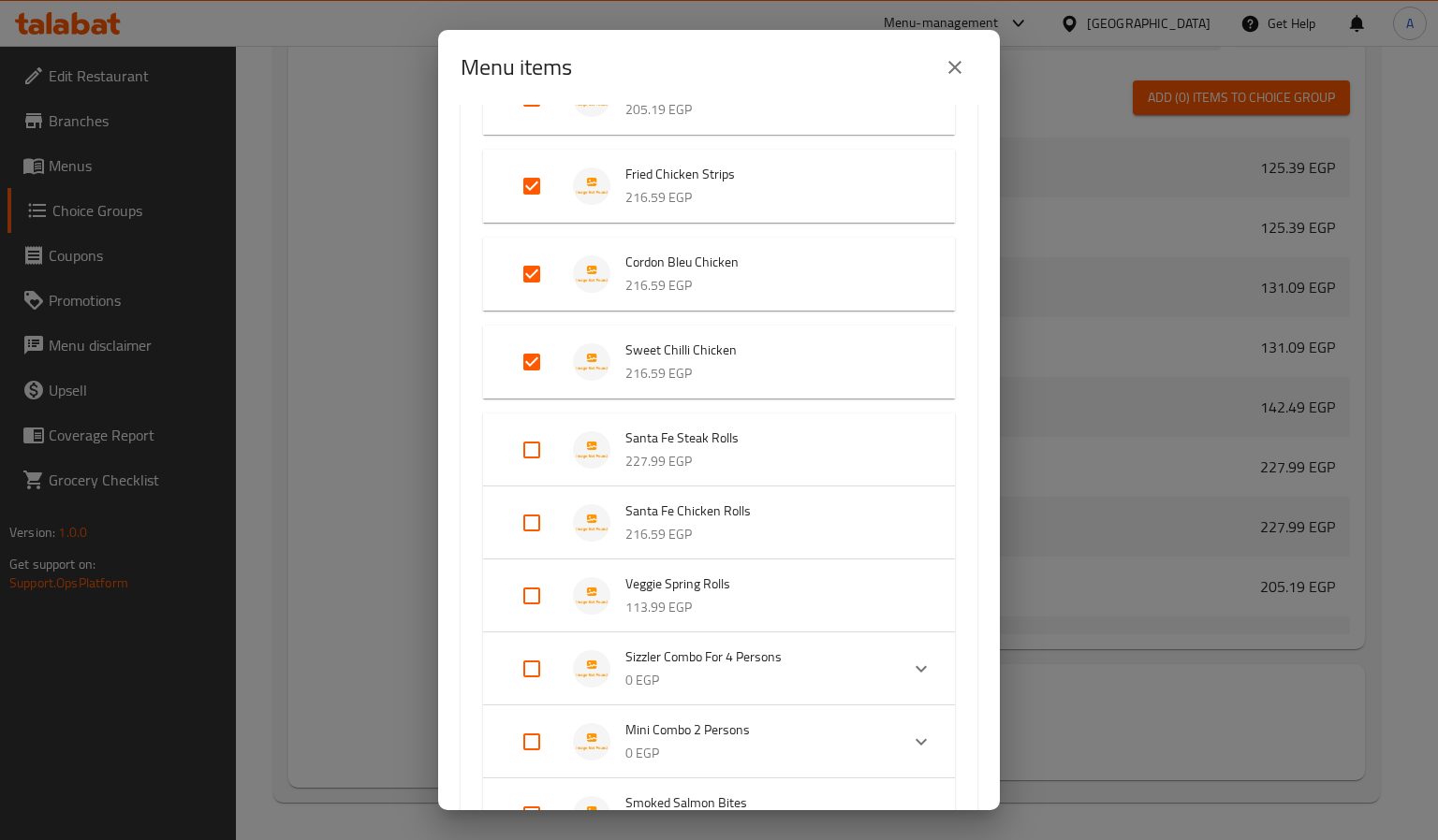
scroll to position [281, 0]
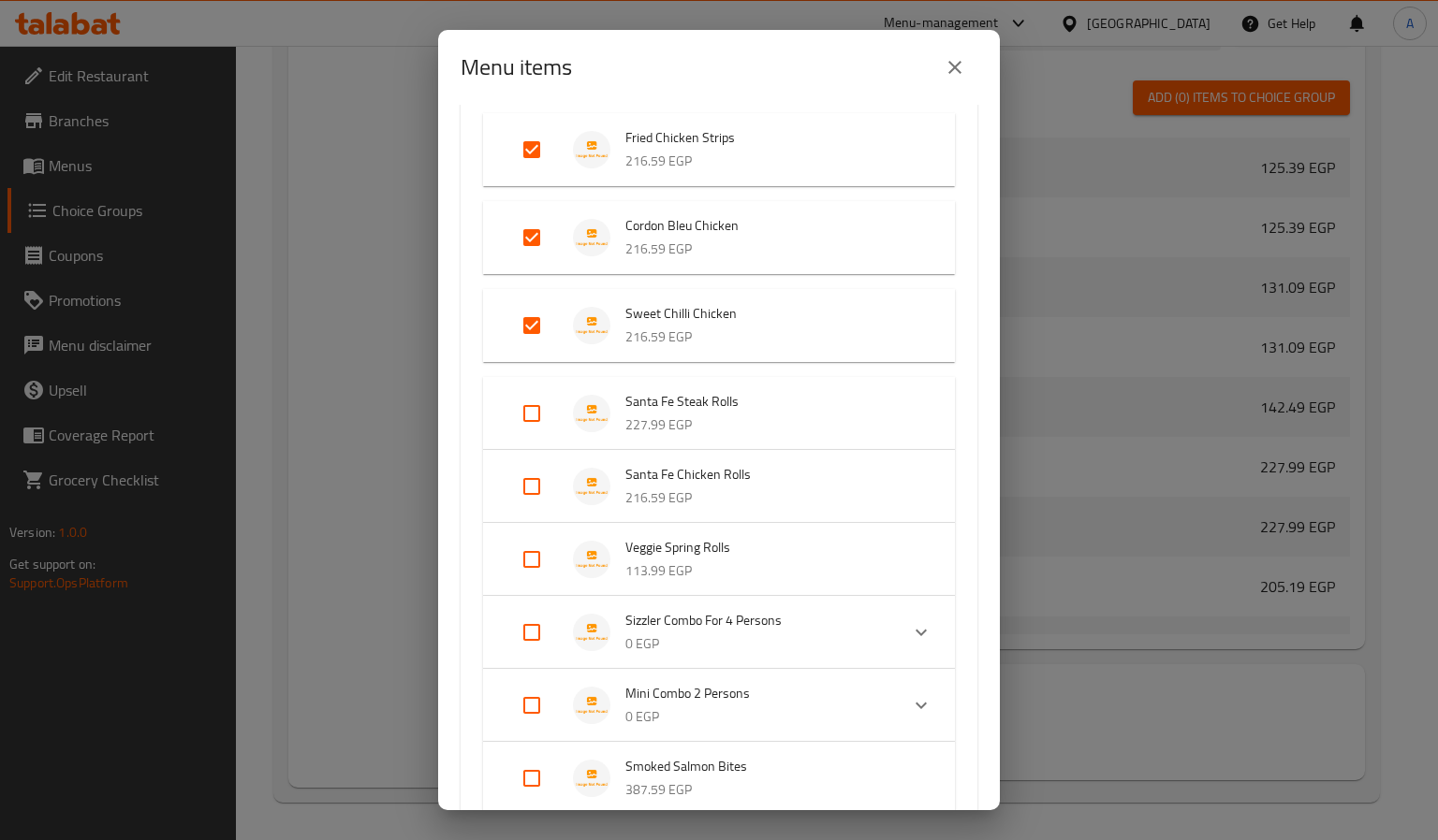
click at [538, 769] on input "Expand" at bounding box center [531, 778] width 45 height 45
checkbox input "true"
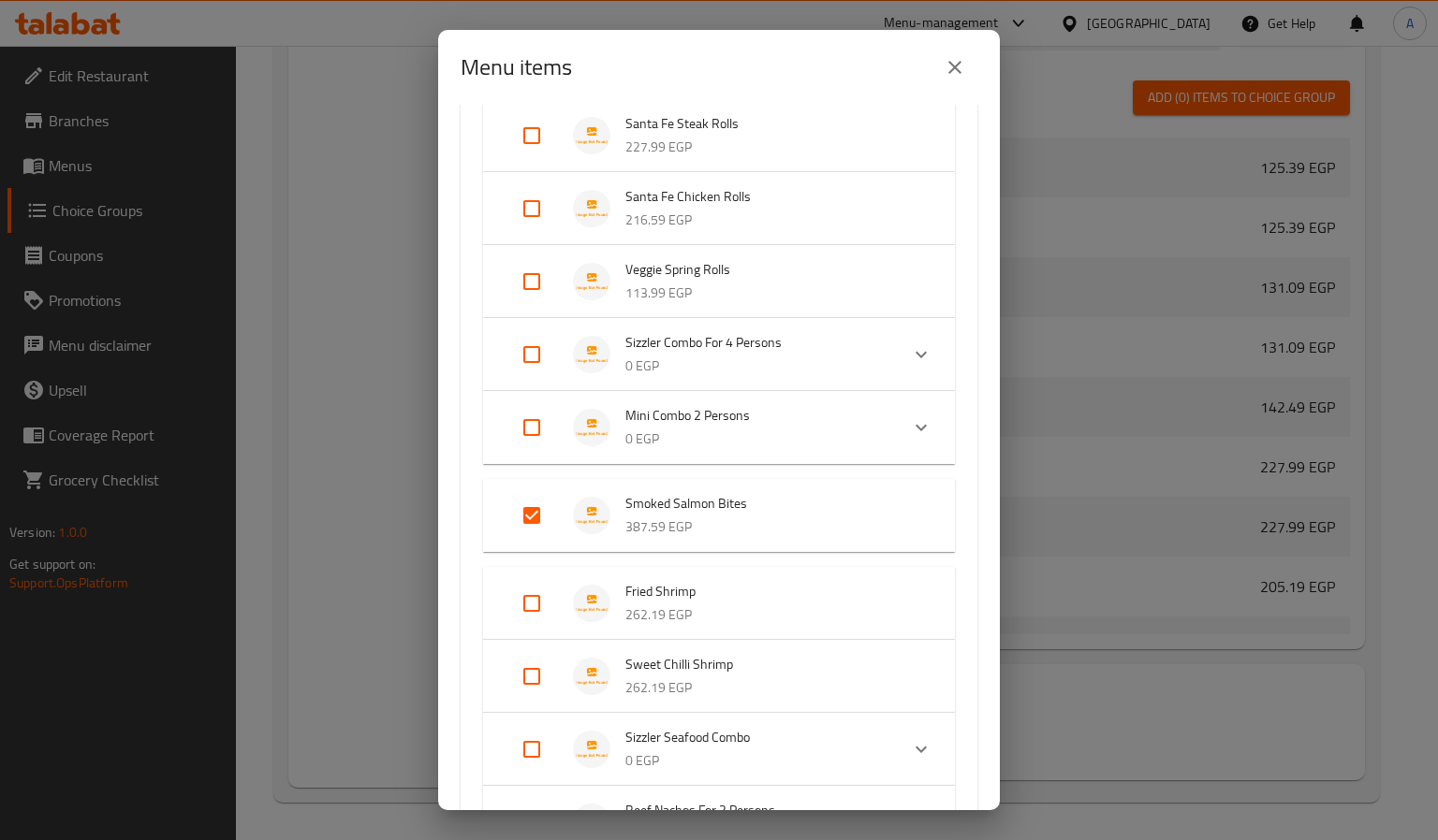
scroll to position [561, 0]
click at [540, 604] on input "Expand" at bounding box center [531, 600] width 45 height 45
checkbox input "true"
click at [534, 691] on input "Expand" at bounding box center [531, 688] width 45 height 45
checkbox input "true"
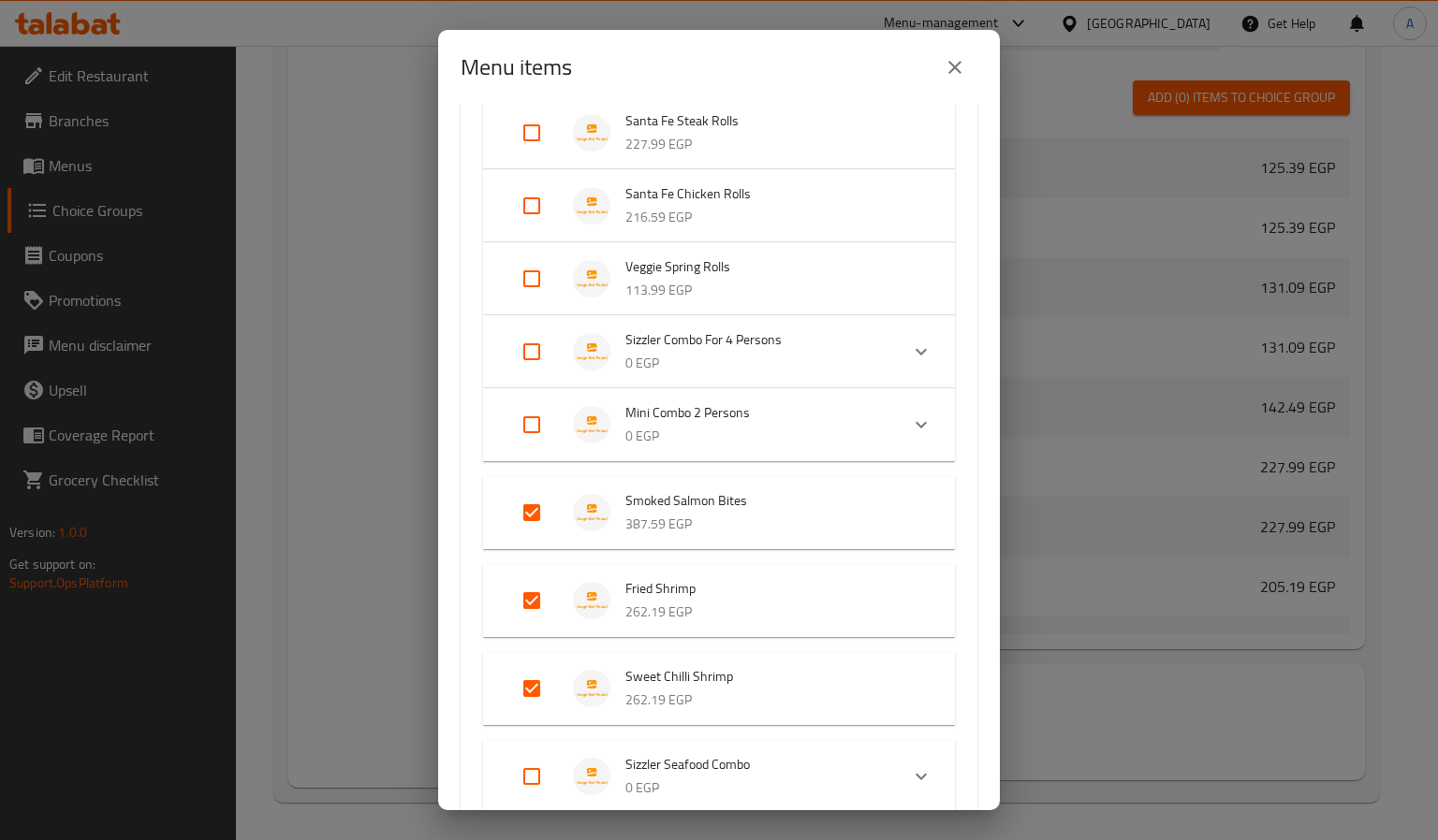
click at [532, 776] on input "Expand" at bounding box center [531, 776] width 45 height 45
checkbox input "true"
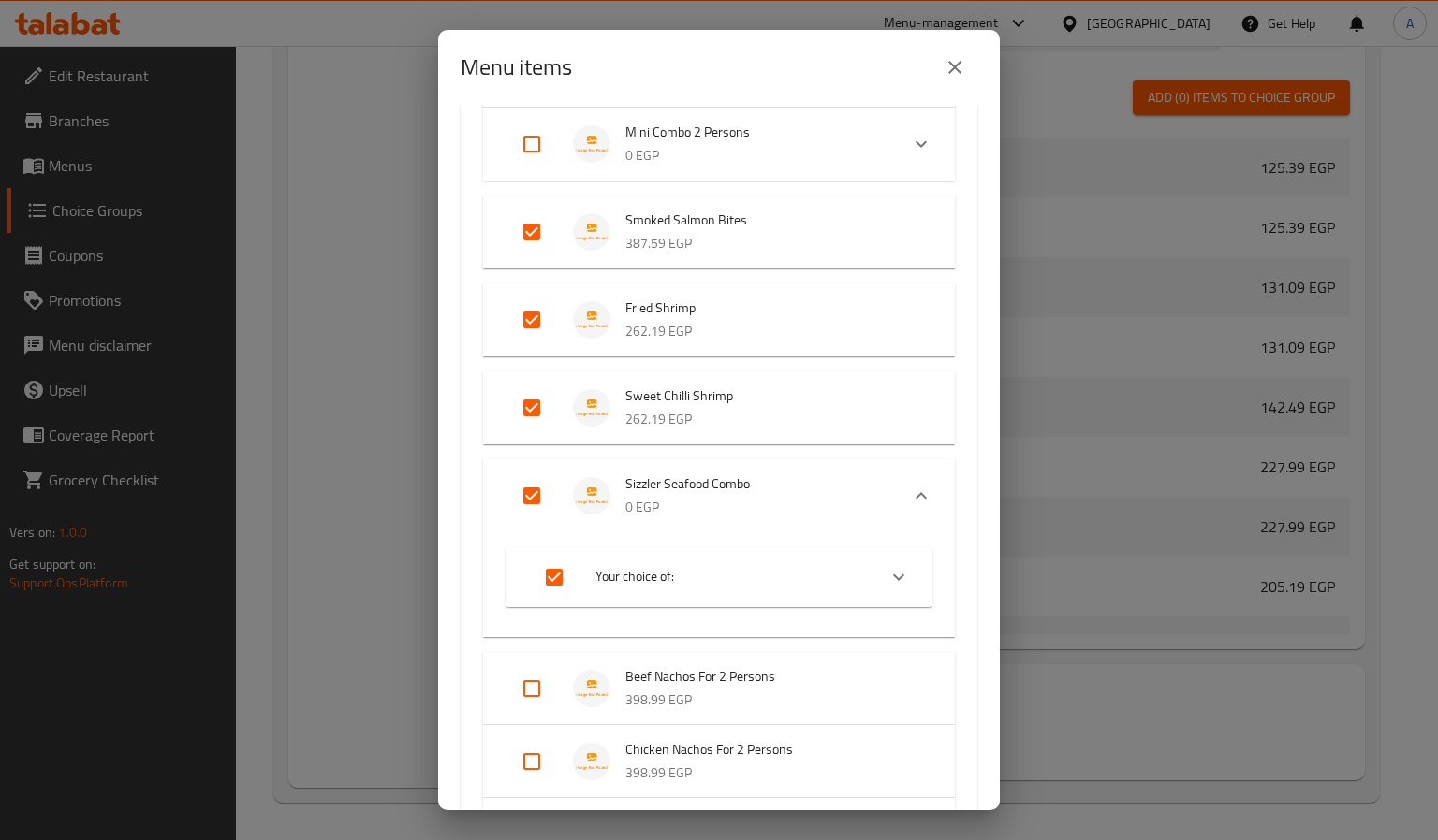
scroll to position [982, 0]
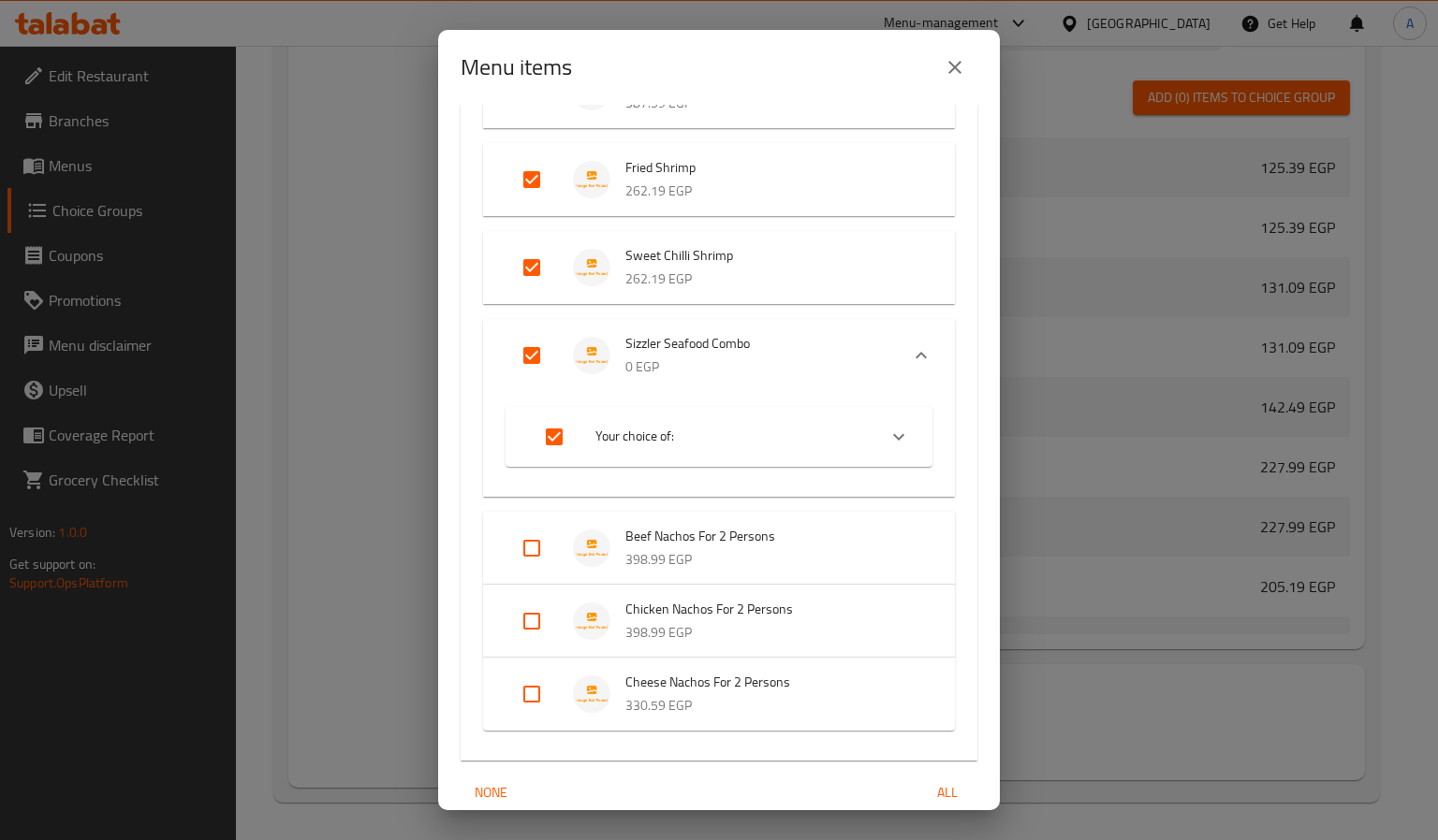
click at [545, 544] on input "Expand" at bounding box center [531, 548] width 45 height 45
checkbox input "true"
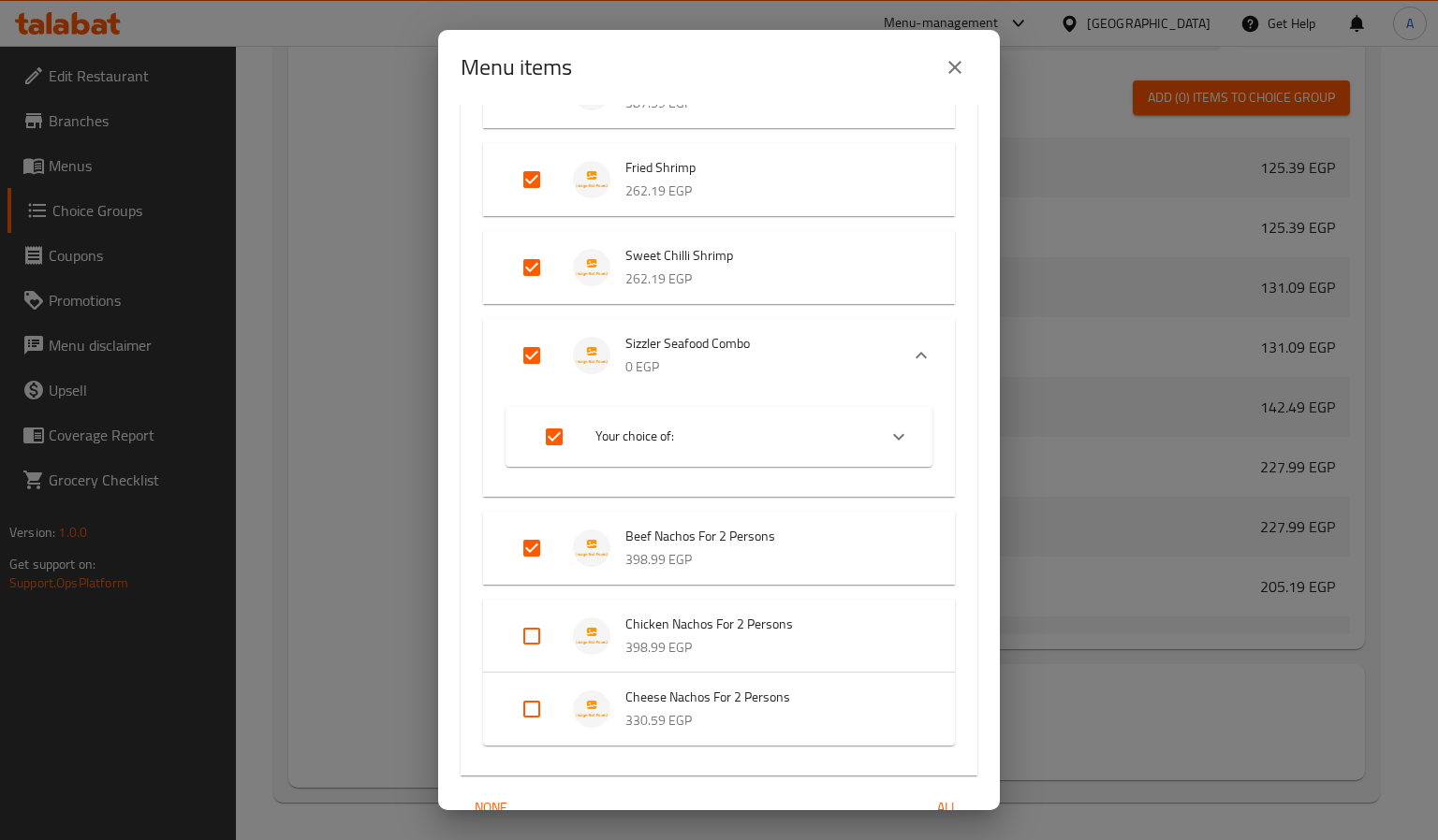
click at [535, 643] on input "Expand" at bounding box center [531, 636] width 45 height 45
checkbox input "true"
click at [526, 708] on input "Expand" at bounding box center [531, 723] width 45 height 45
checkbox input "true"
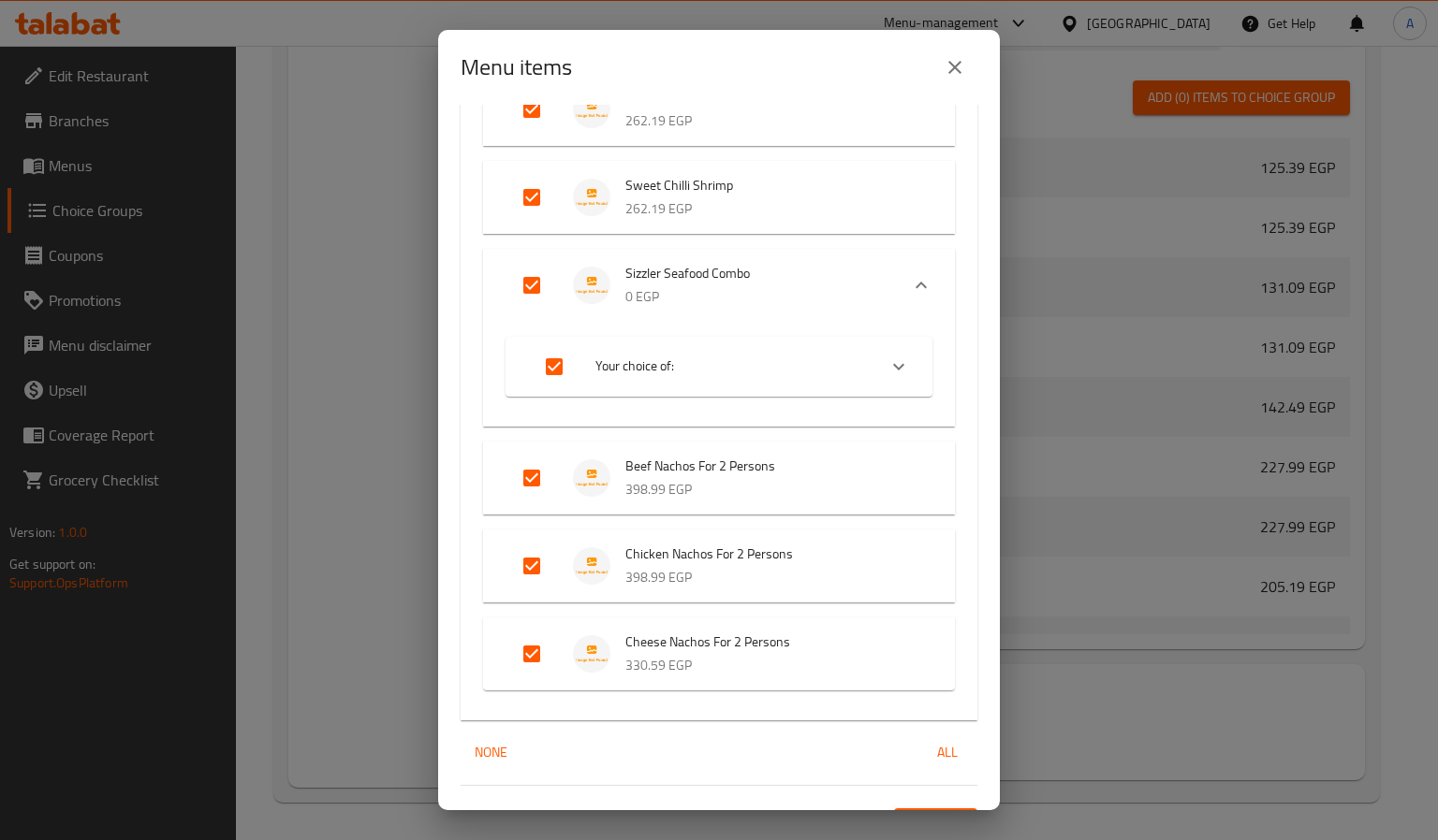
scroll to position [1089, 0]
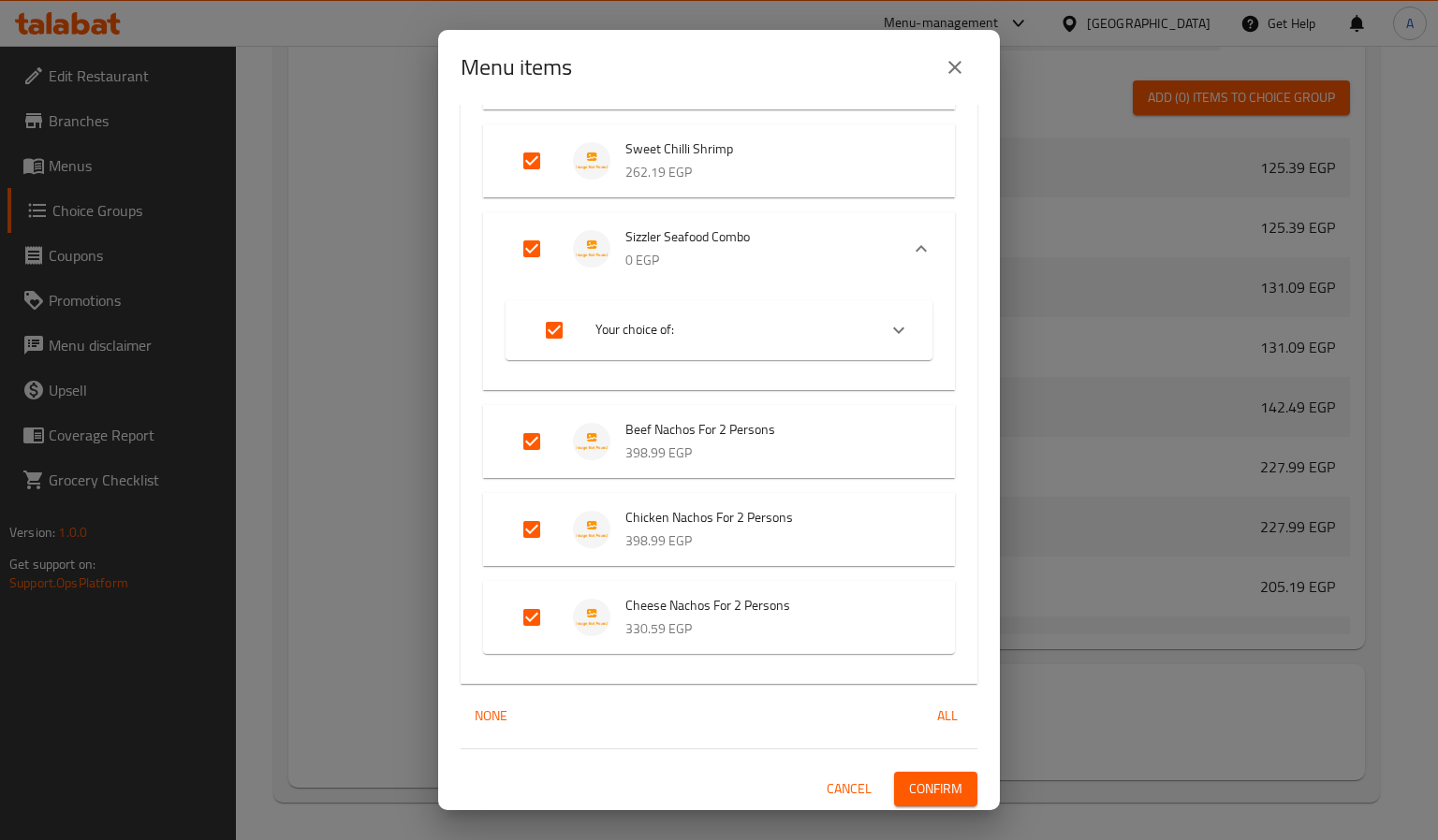
click at [927, 787] on span "Confirm" at bounding box center [935, 789] width 53 height 24
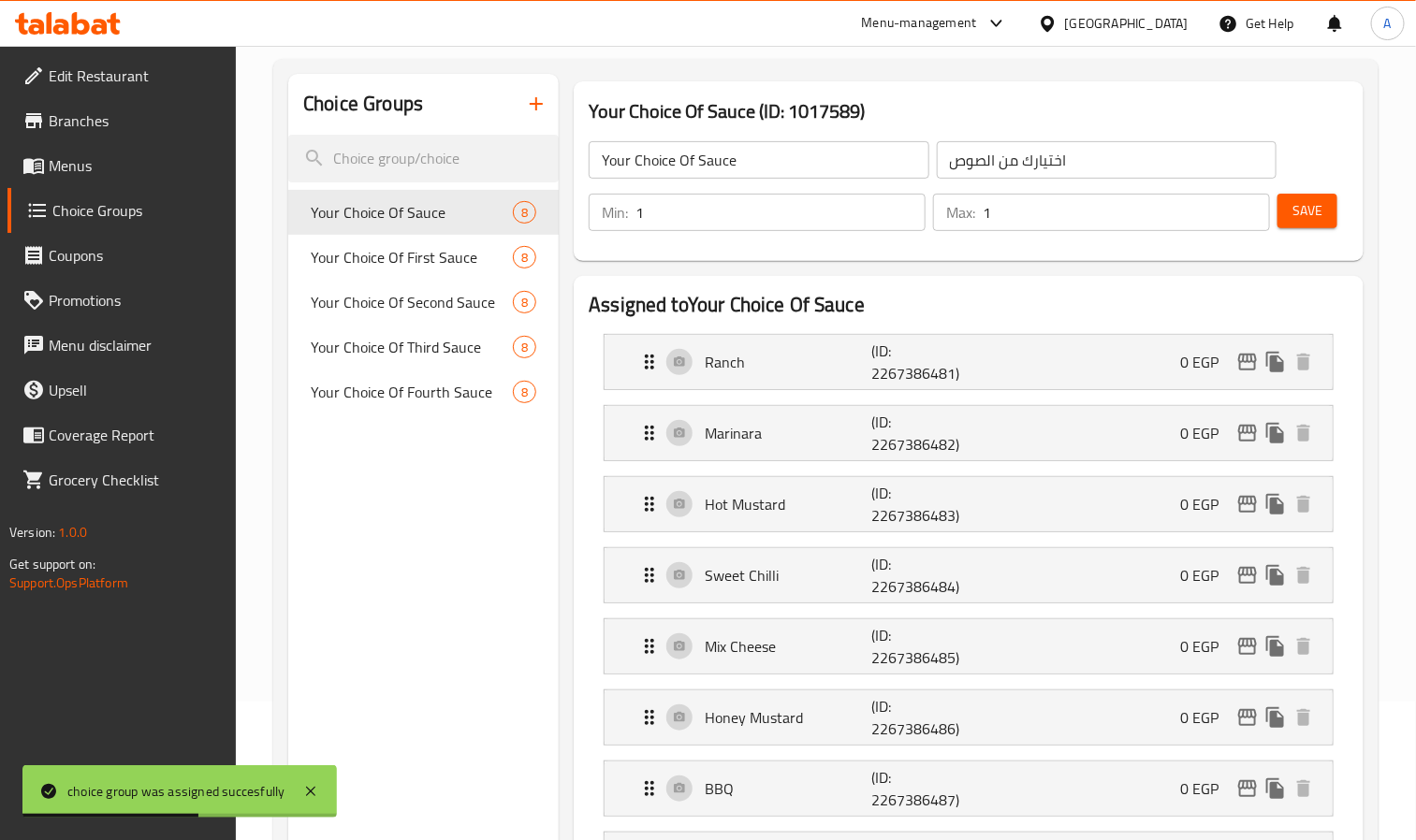
scroll to position [77, 0]
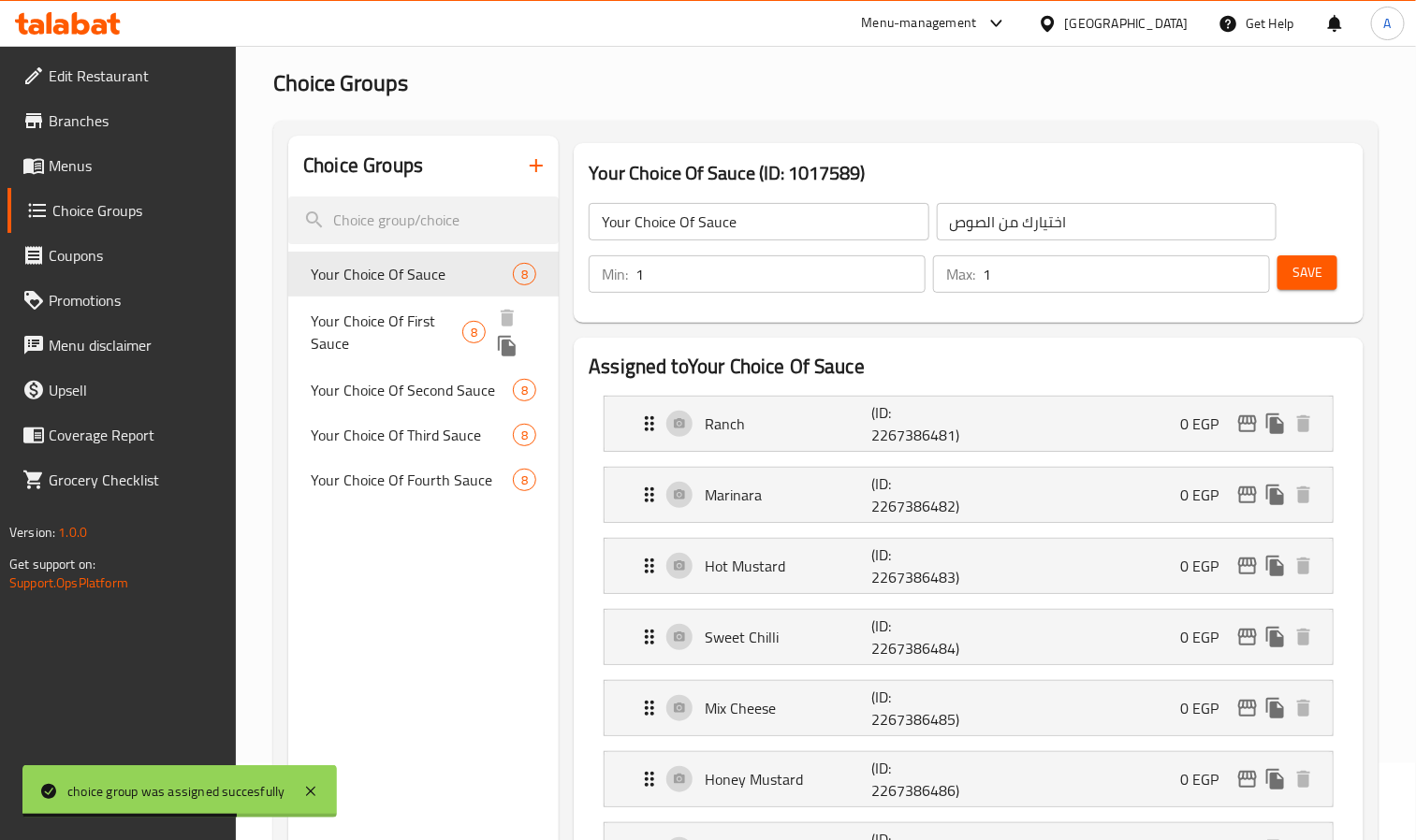
click at [413, 320] on span "Your Choice Of First Sauce" at bounding box center [387, 332] width 152 height 45
type input "Your Choice Of First Sauce"
type input "إختيارك من الصوص الأول"
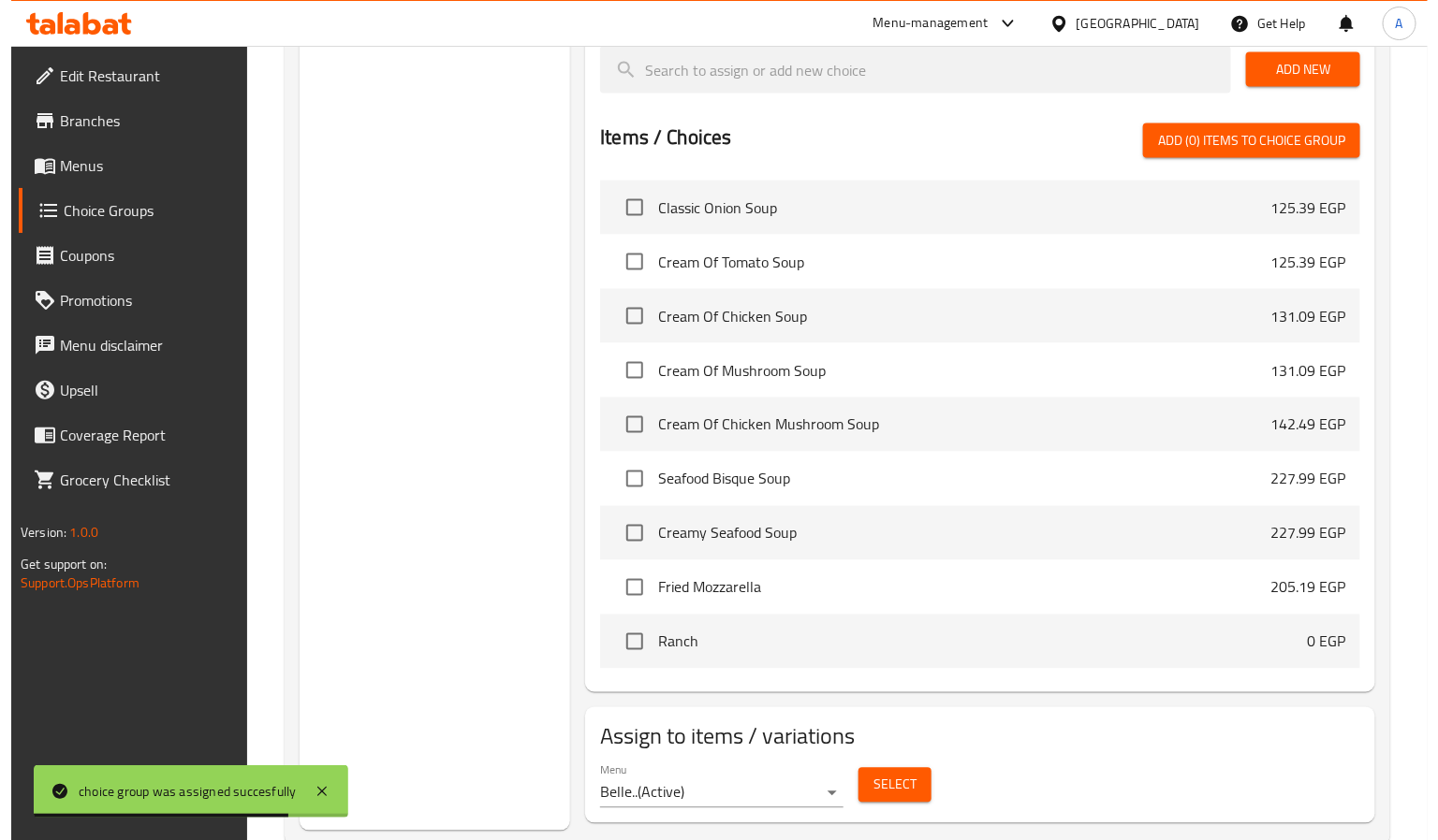
scroll to position [1059, 0]
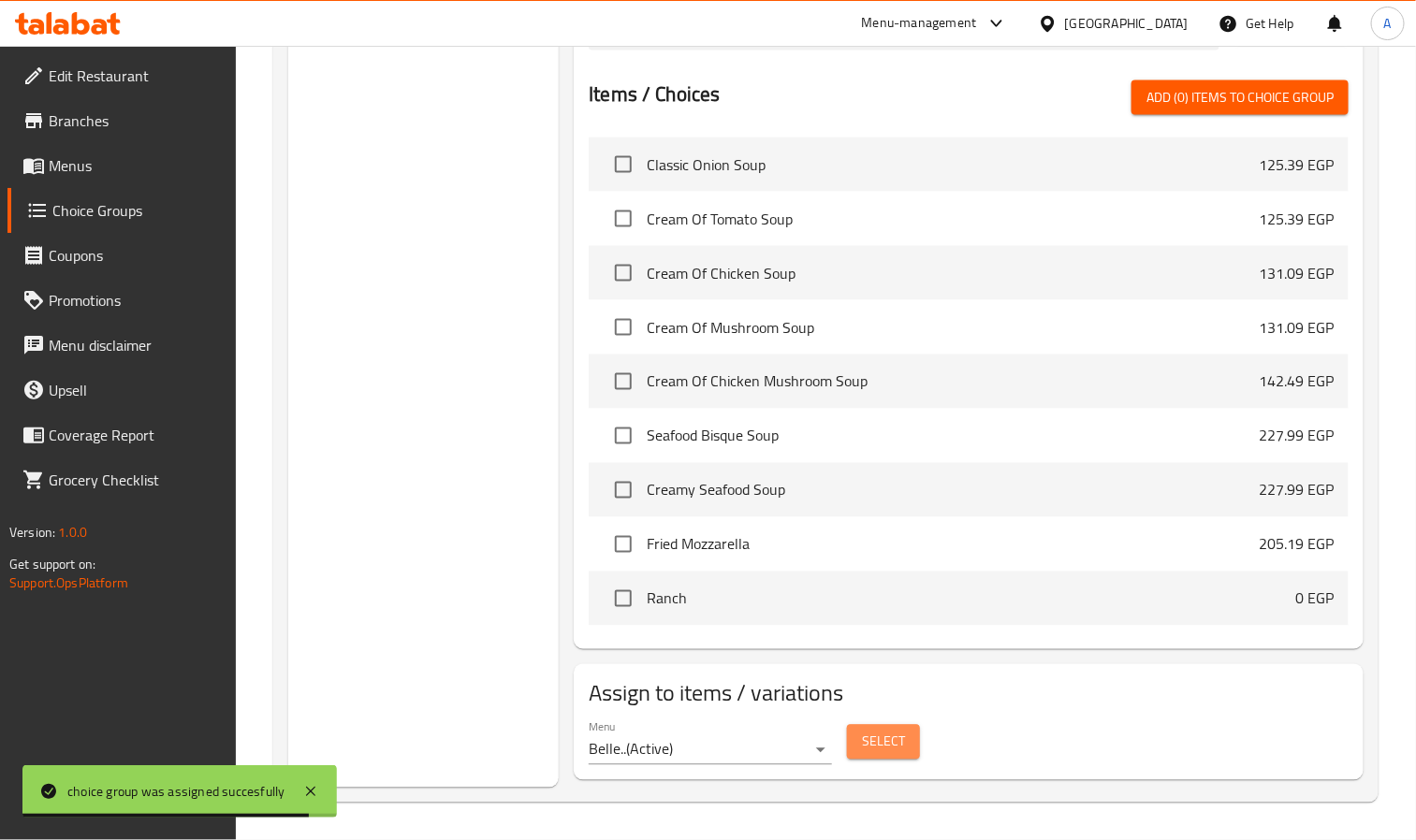
click at [900, 747] on span "Select" at bounding box center [883, 742] width 43 height 24
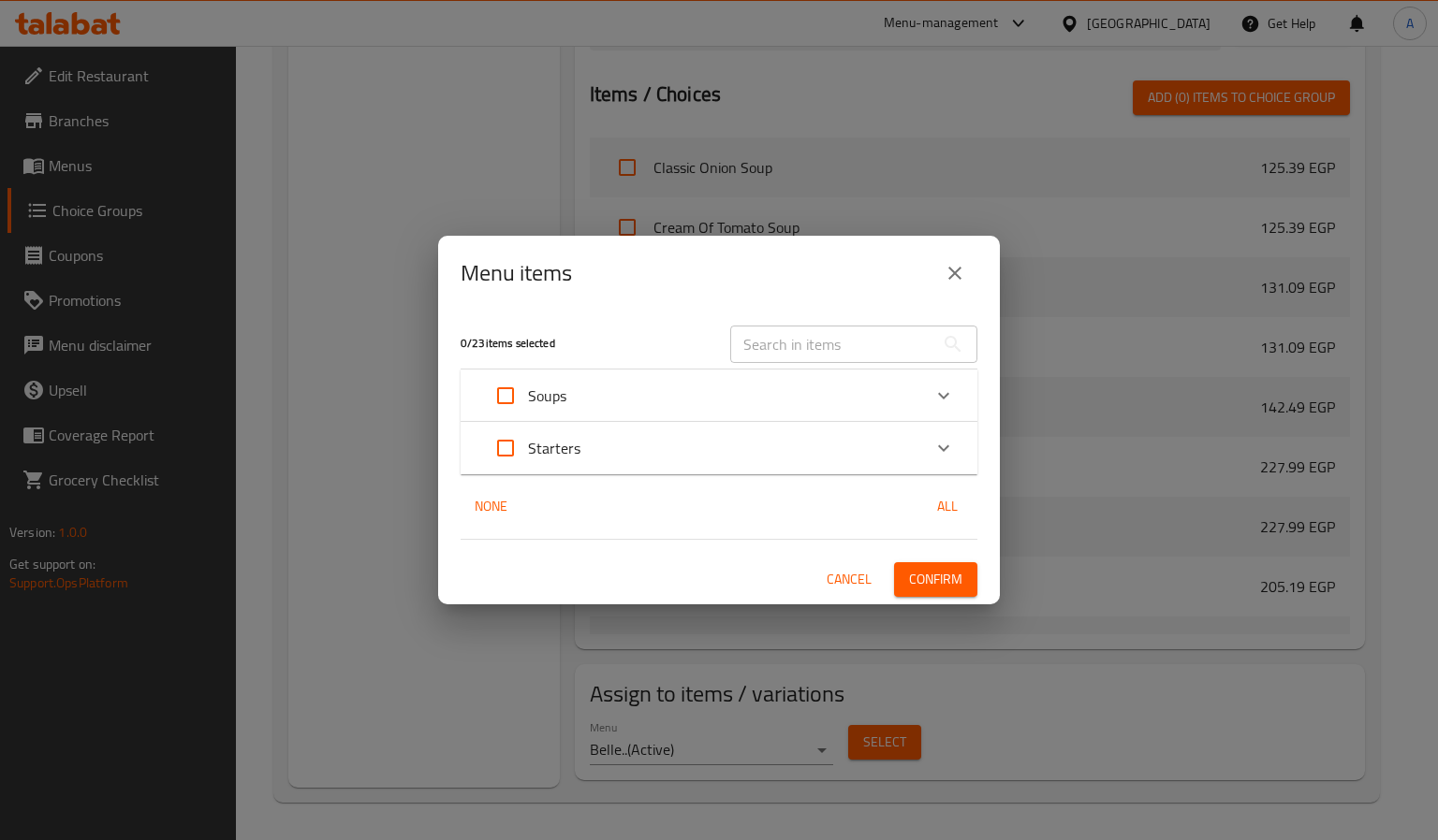
click at [601, 450] on div "Starters" at bounding box center [702, 447] width 438 height 45
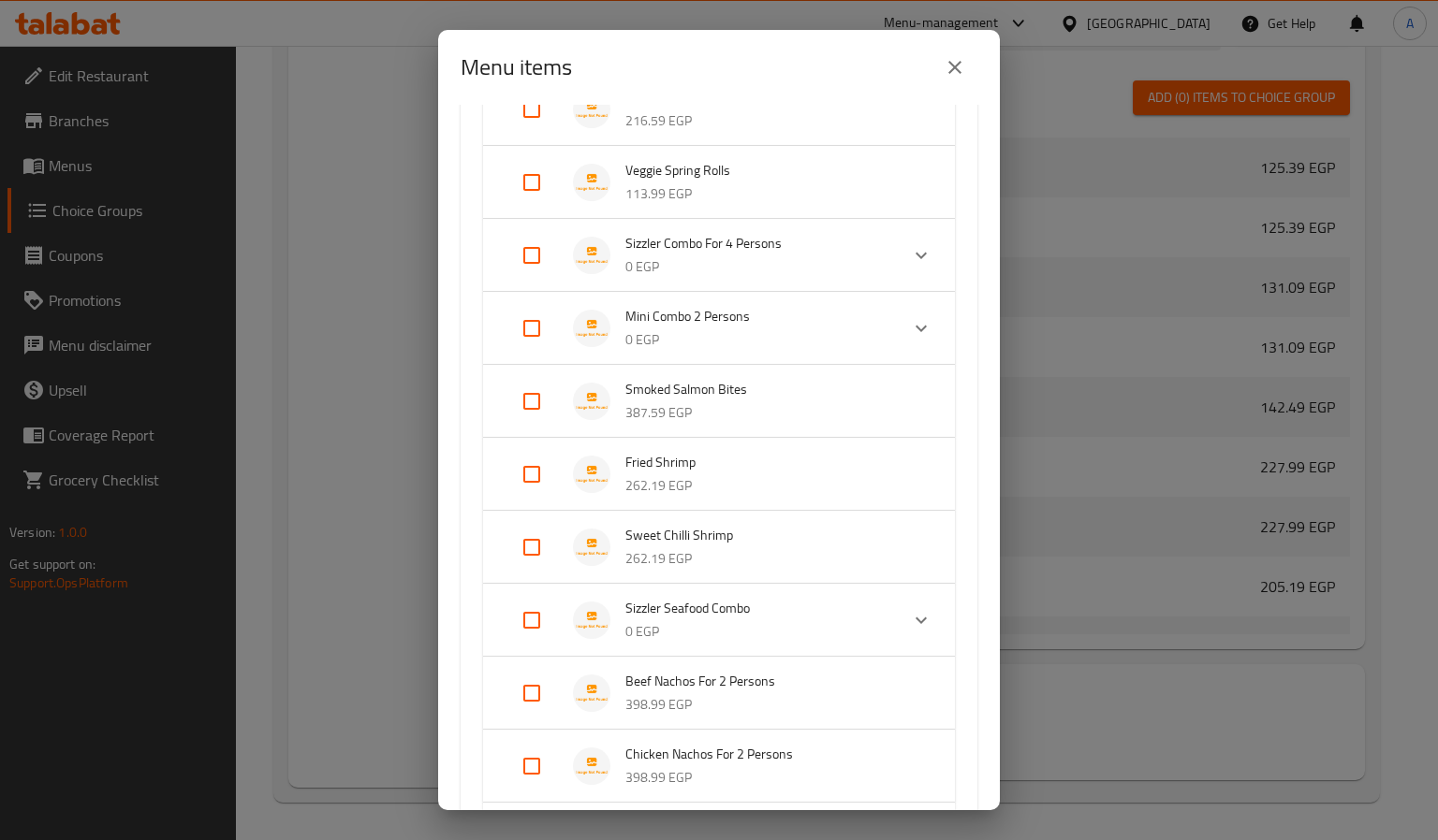
scroll to position [540, 0]
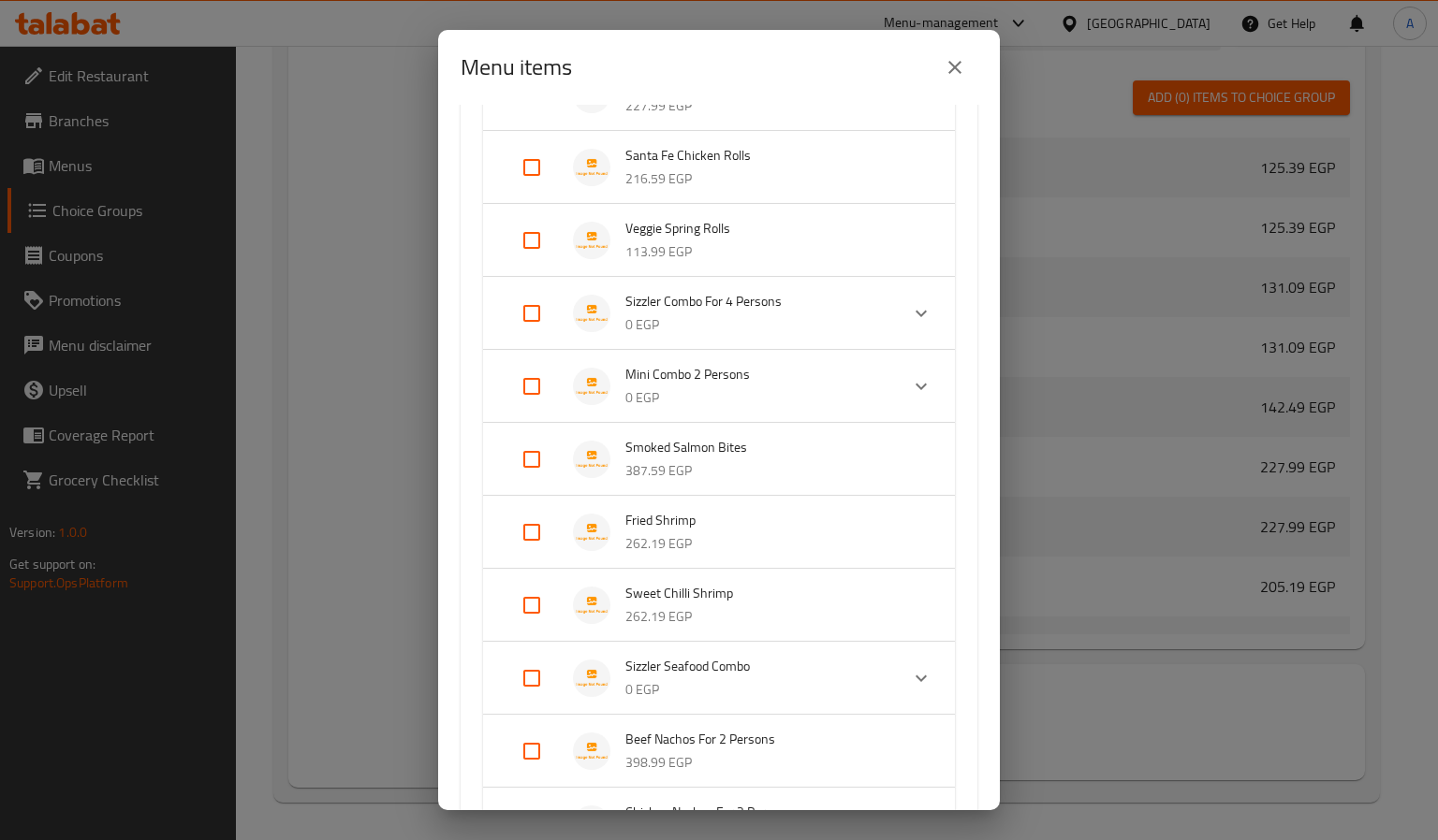
click at [524, 312] on input "Expand" at bounding box center [531, 313] width 45 height 45
checkbox input "true"
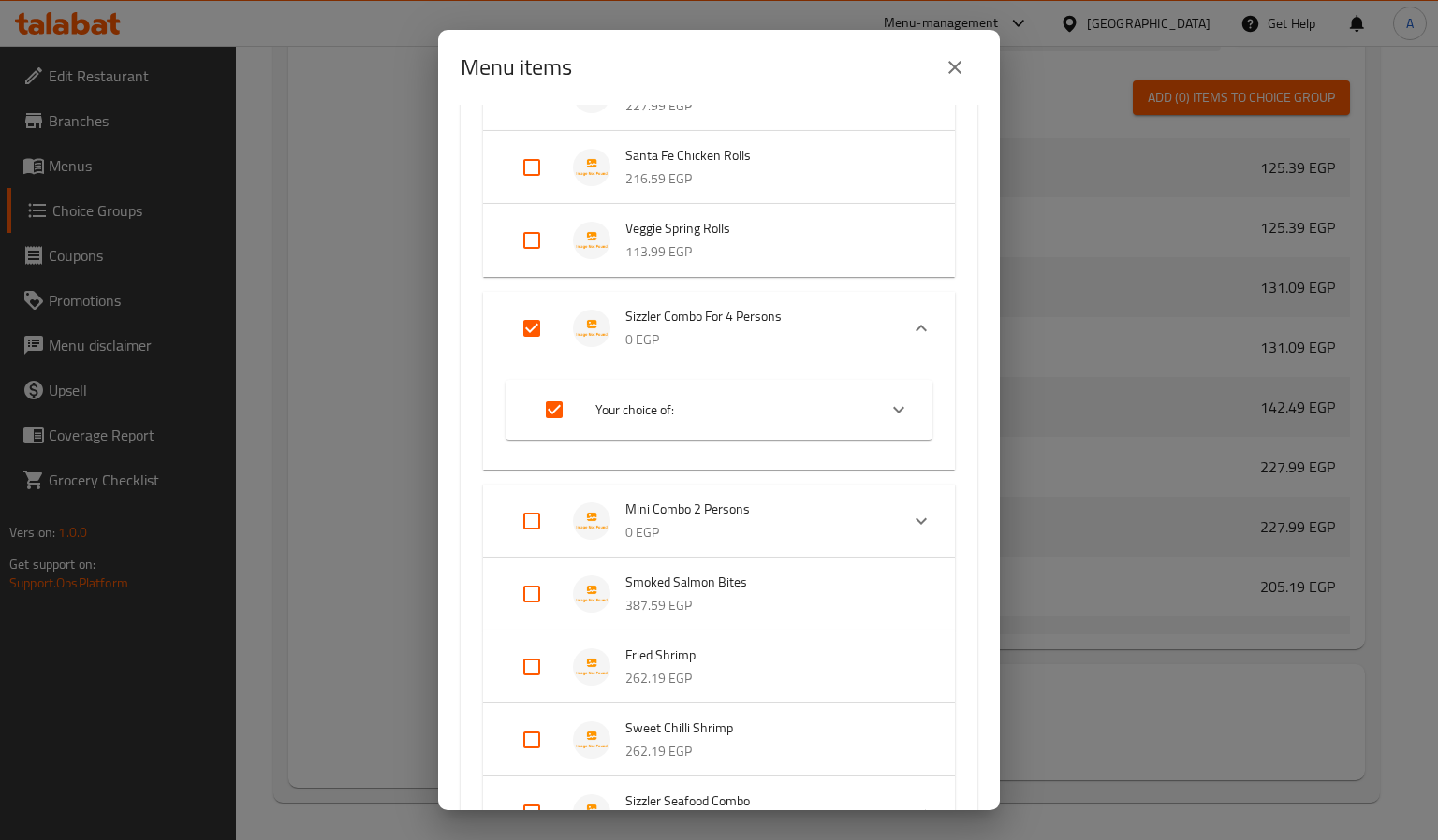
click at [535, 511] on input "Expand" at bounding box center [531, 520] width 45 height 45
checkbox input "true"
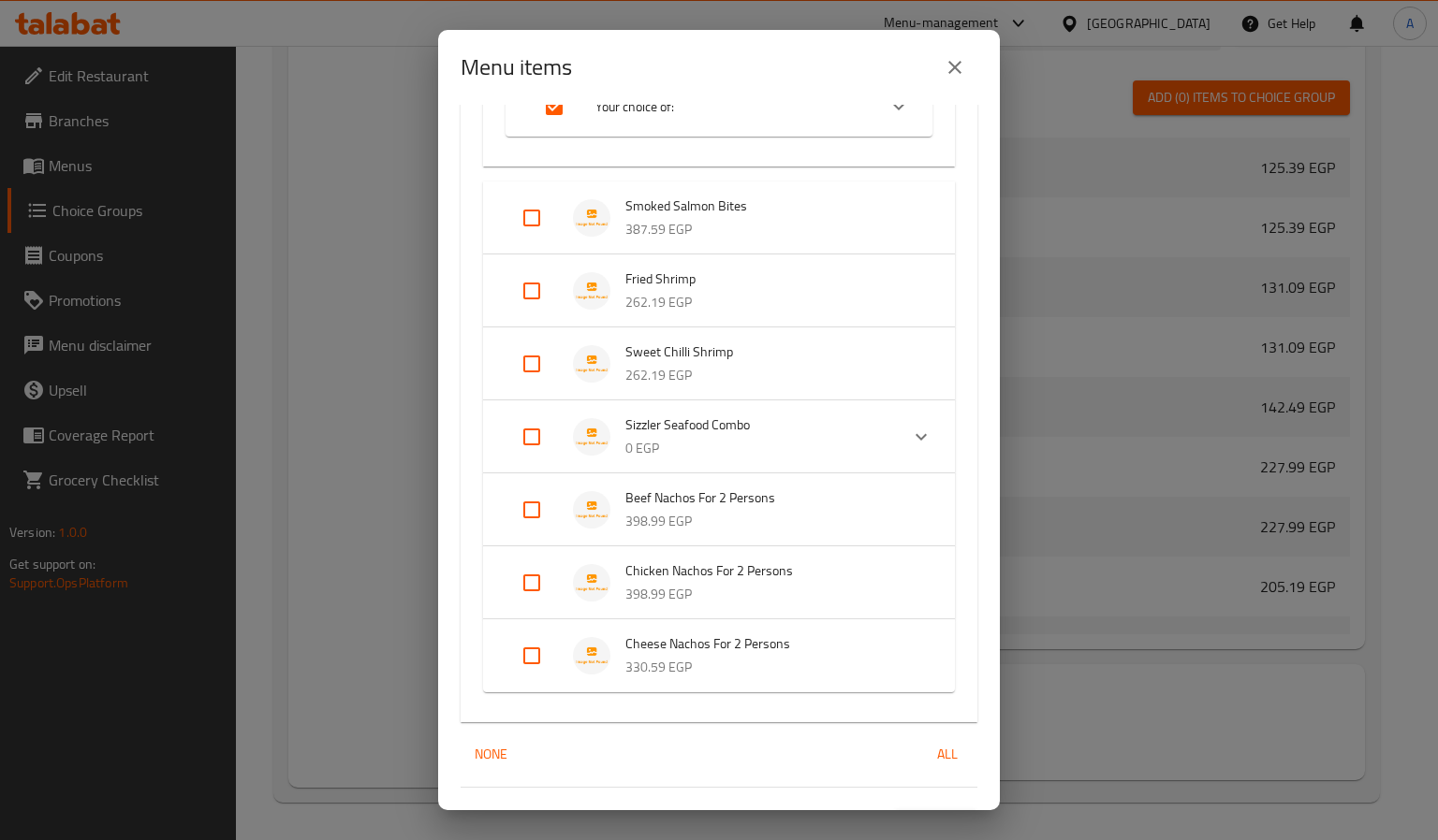
scroll to position [1075, 0]
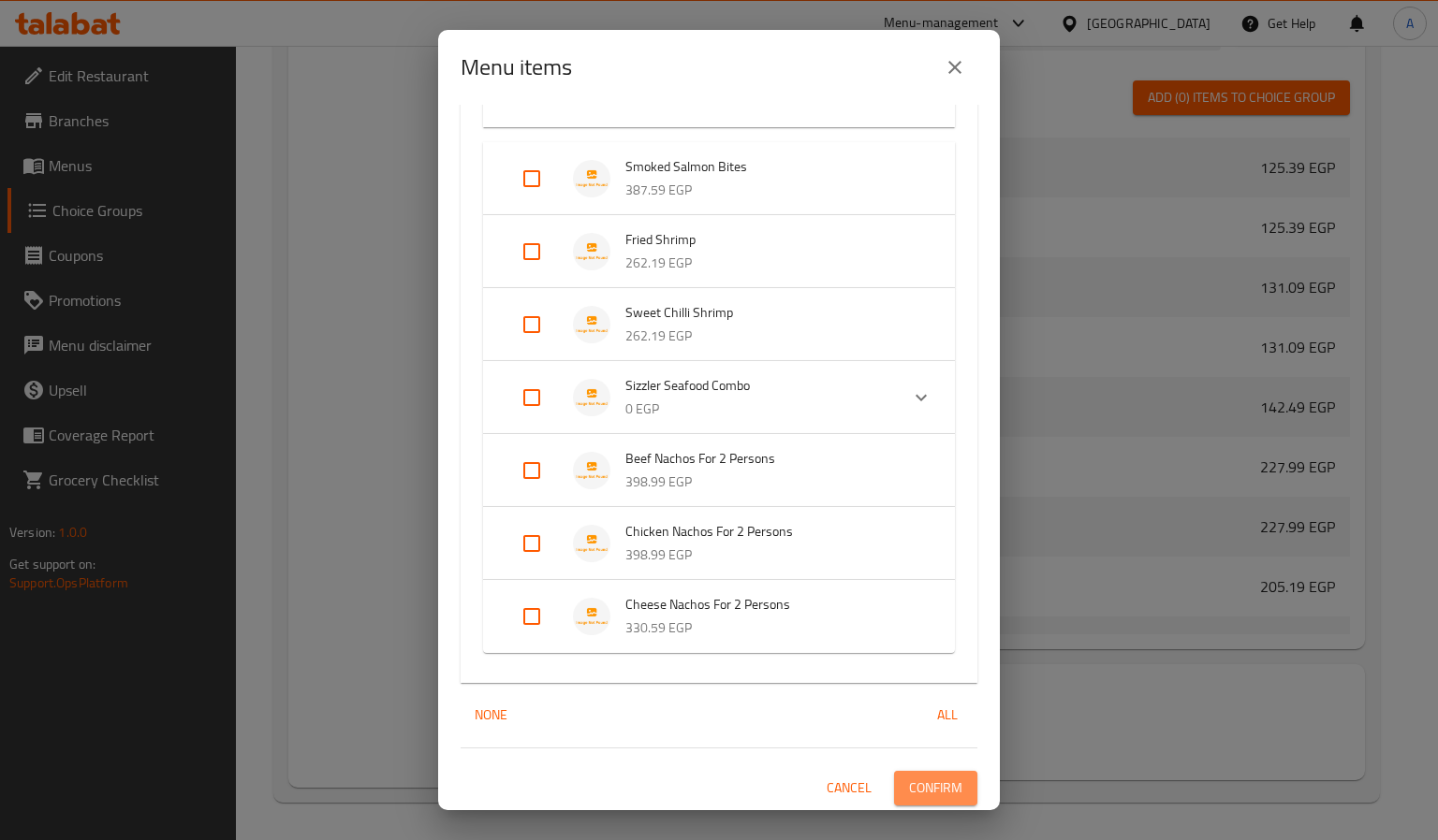
click at [931, 780] on span "Confirm" at bounding box center [935, 788] width 53 height 24
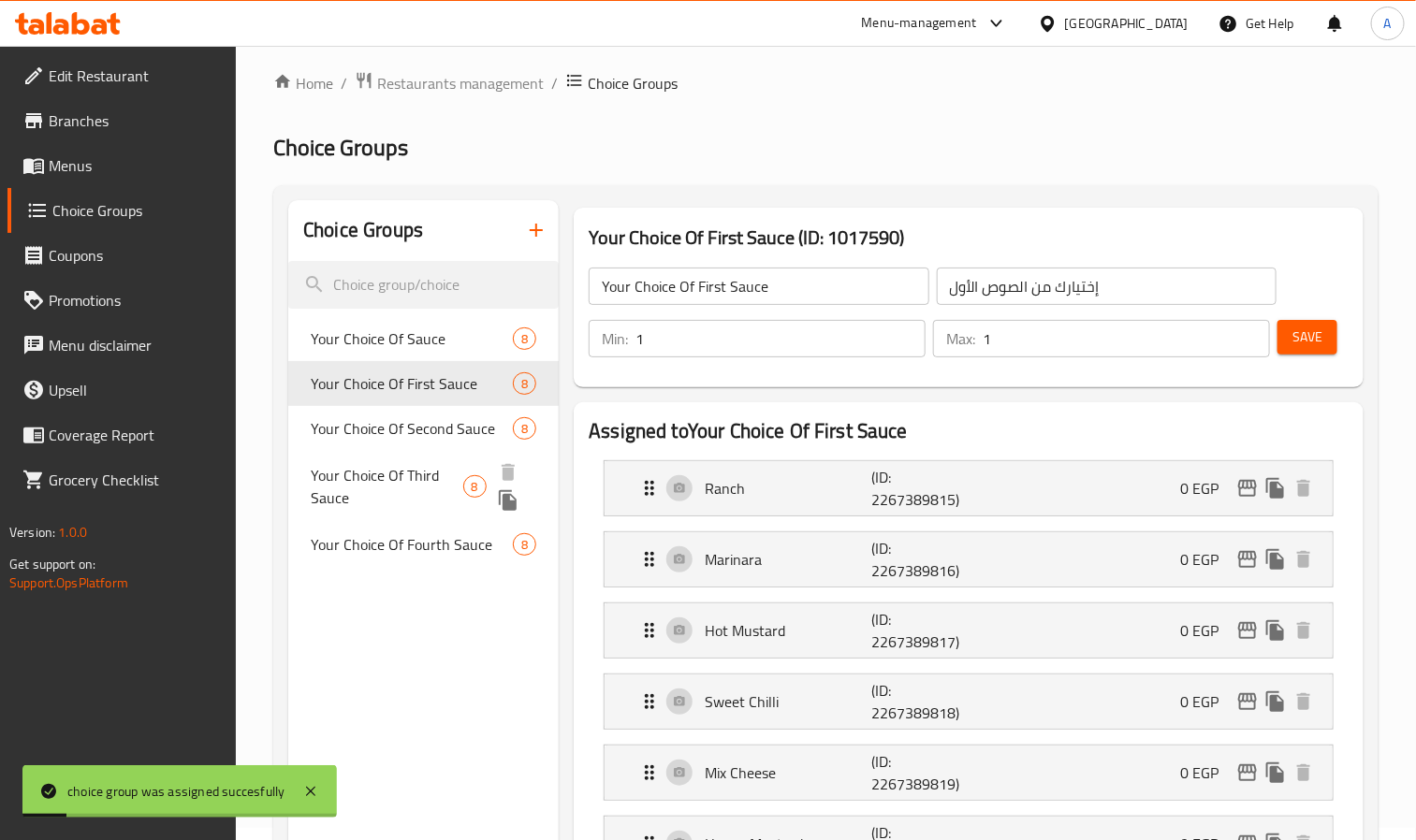
scroll to position [0, 0]
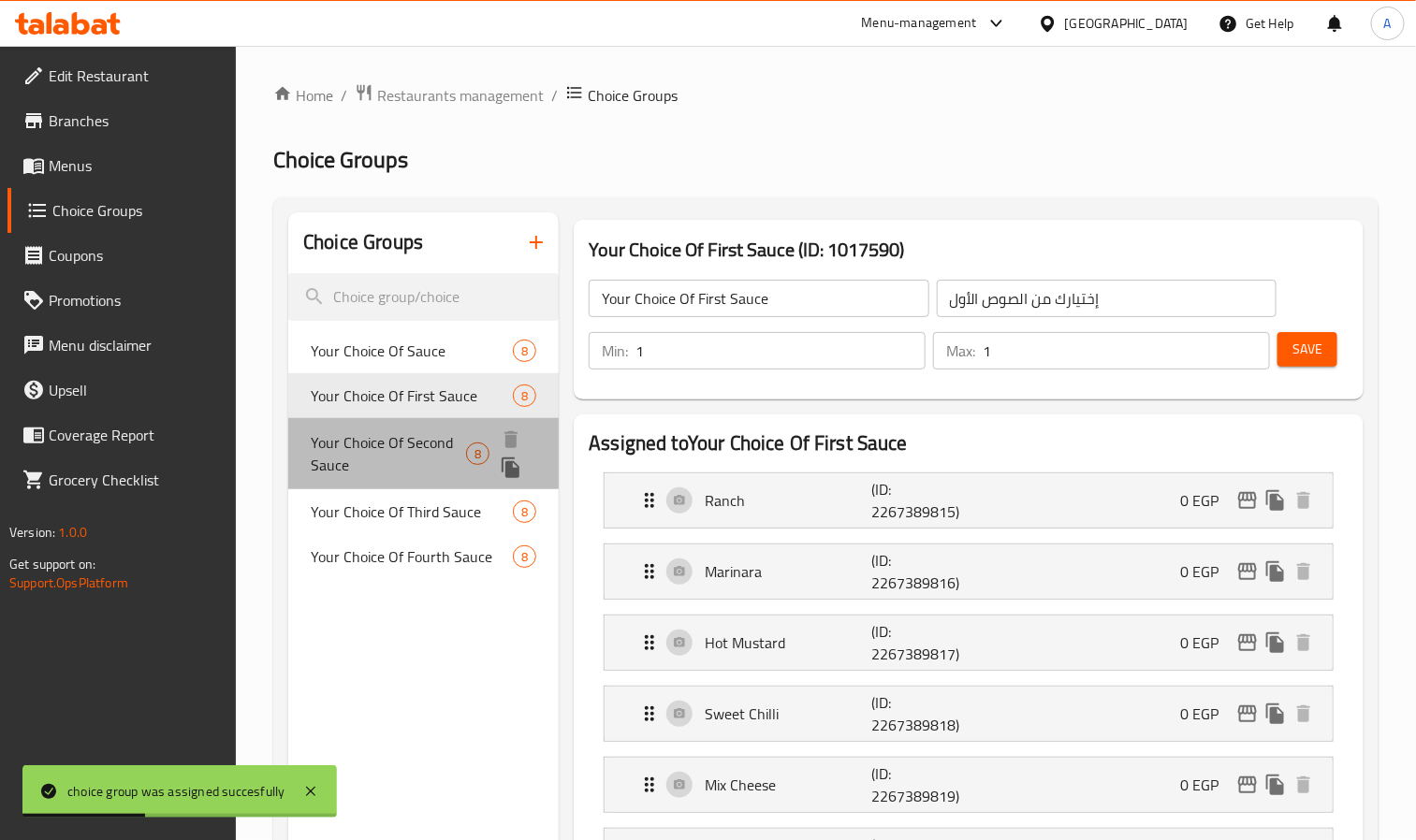
click at [363, 445] on span "Your Choice Of Second Sauce" at bounding box center [389, 453] width 156 height 45
type input "Your Choice Of Second Sauce"
type input "إختيارك من الصوص الثاني"
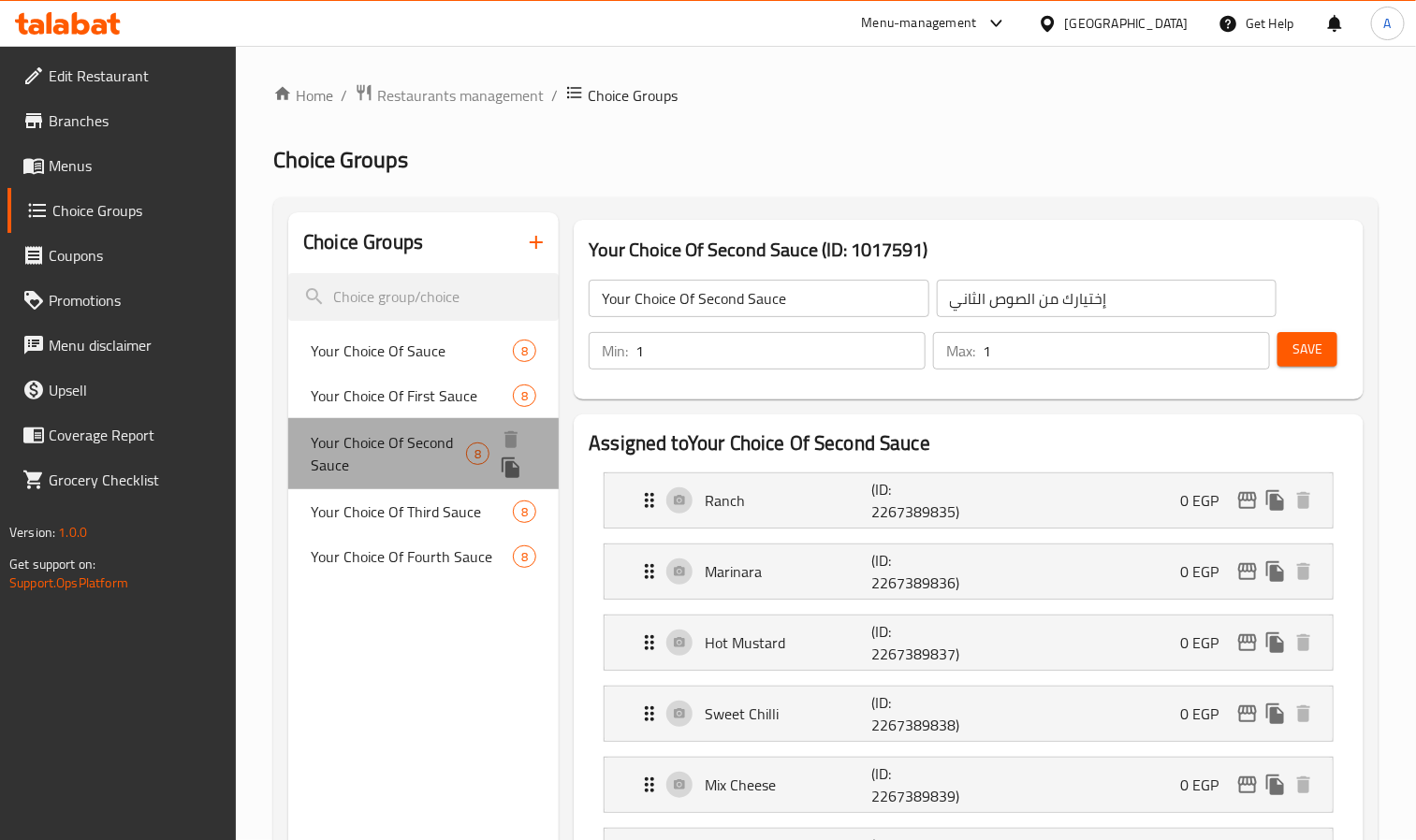
click at [363, 445] on span "Your Choice Of Second Sauce" at bounding box center [389, 453] width 156 height 45
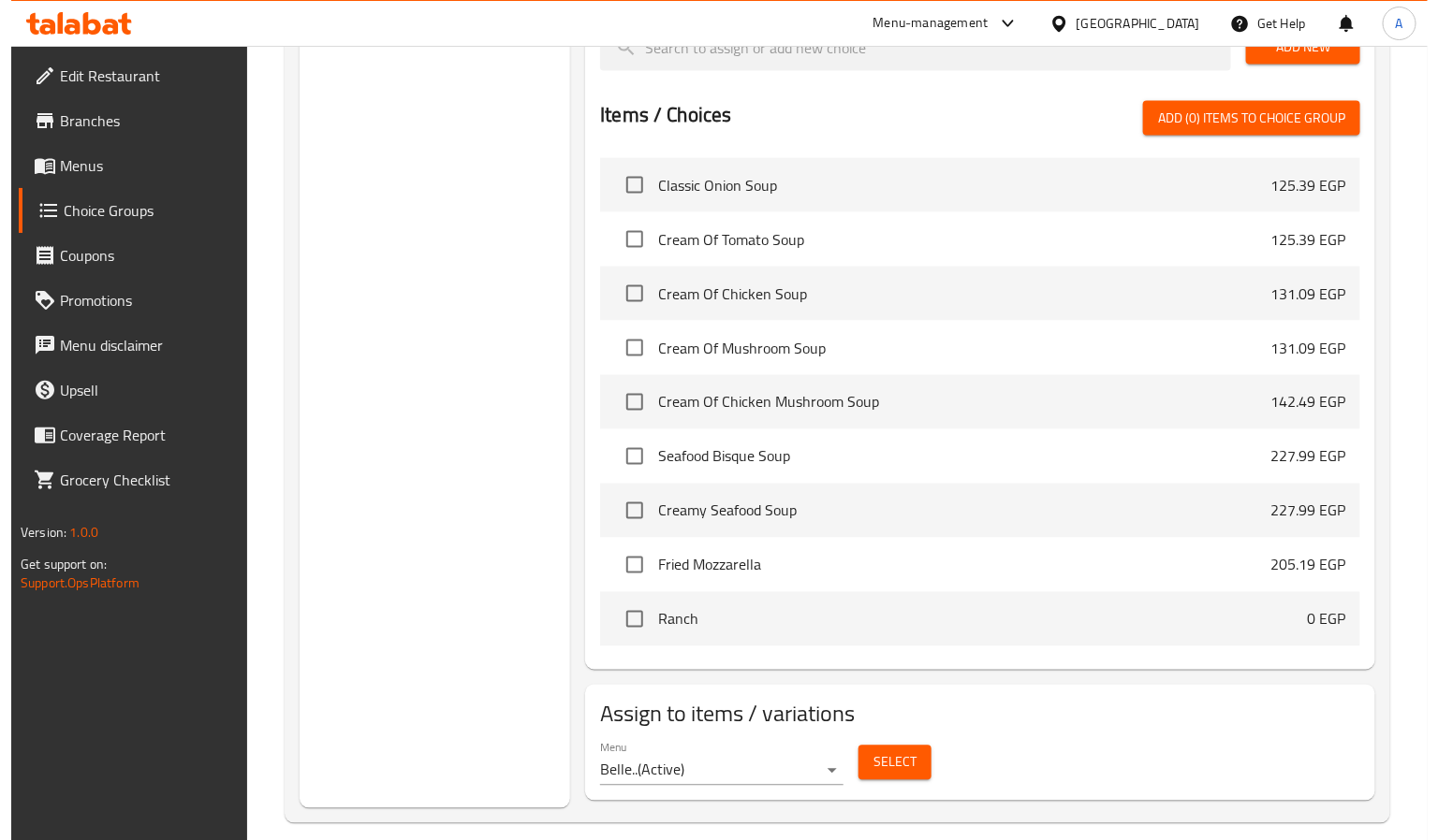
scroll to position [1059, 0]
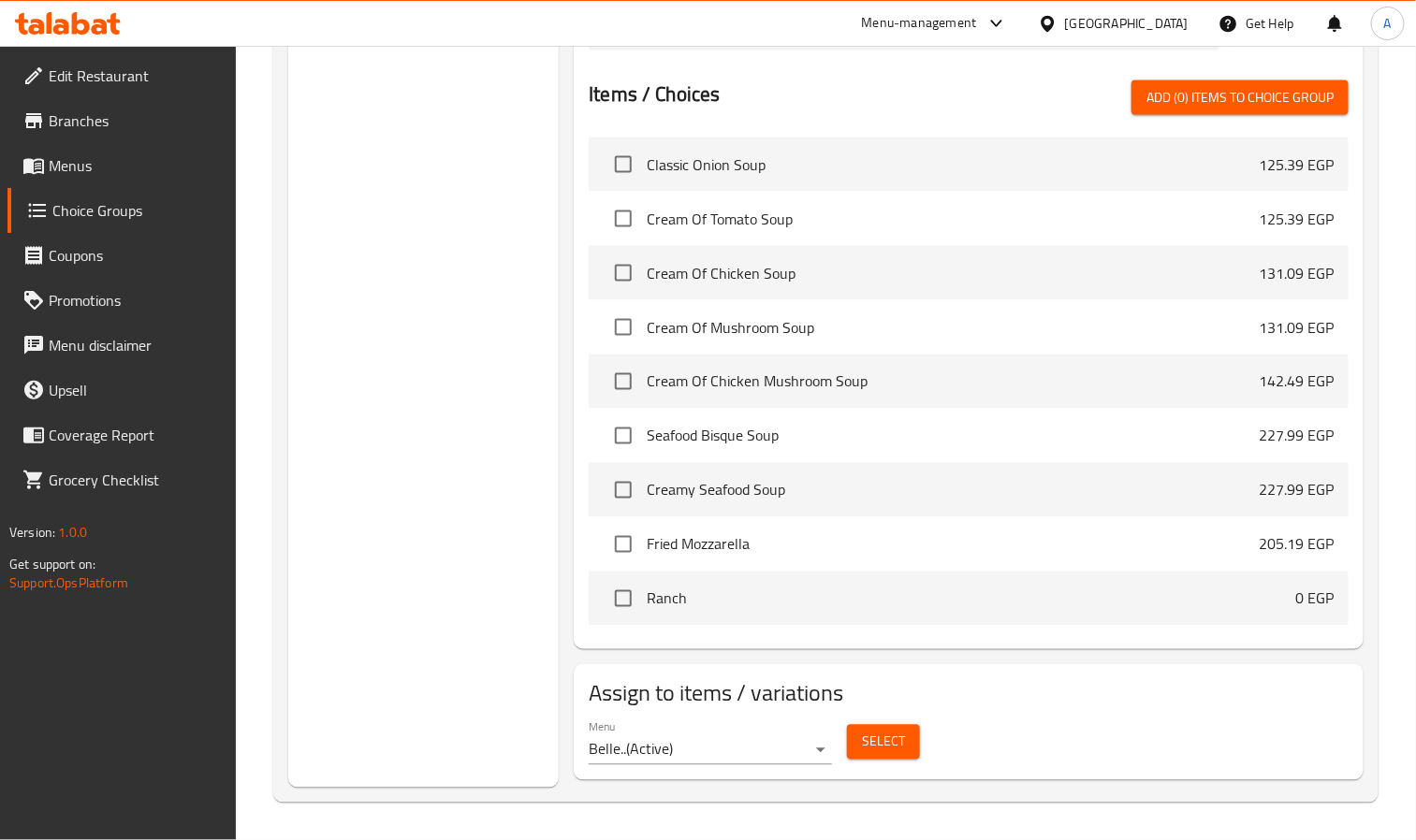
click at [862, 740] on span "Select" at bounding box center [883, 742] width 43 height 24
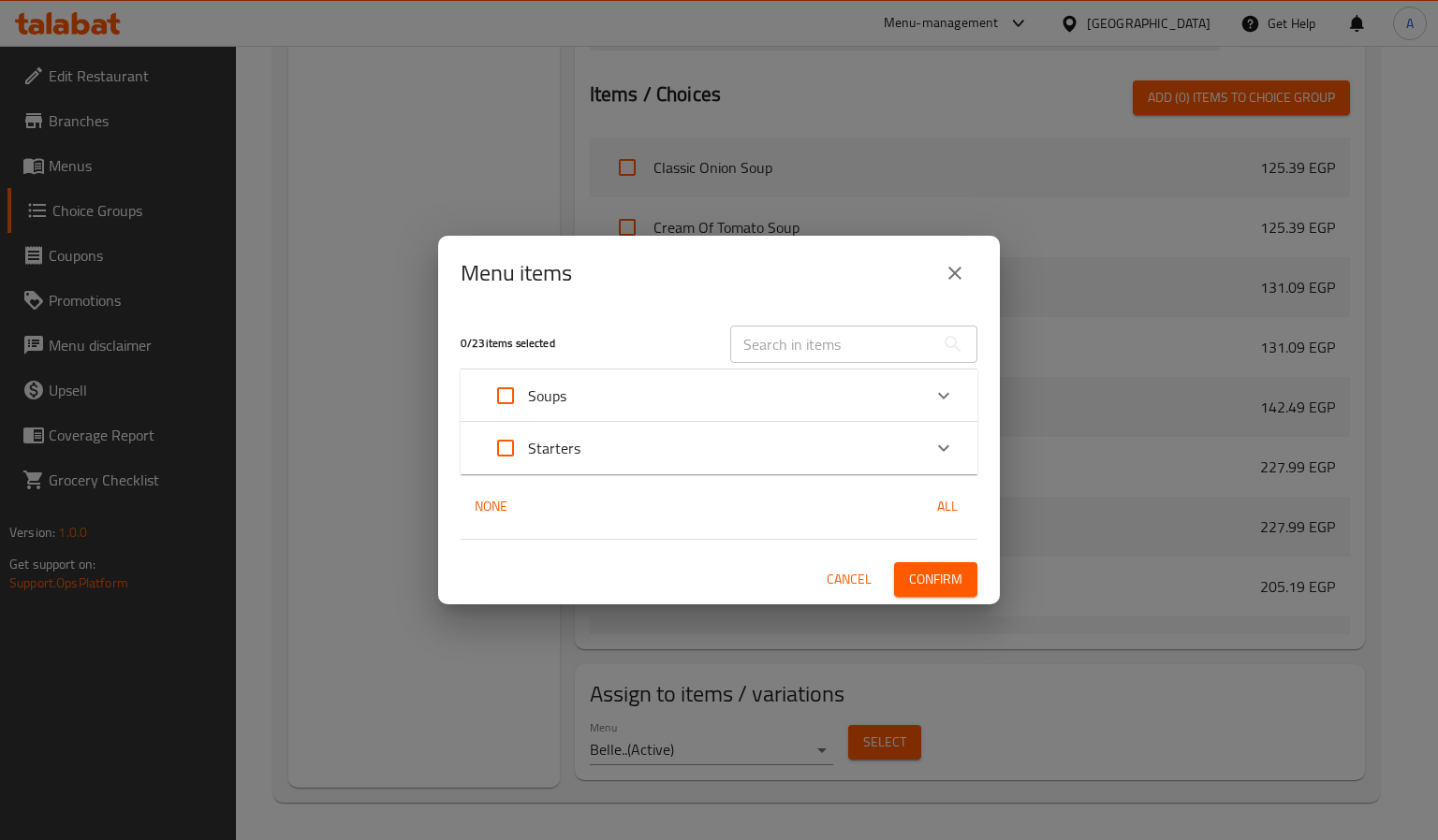
click at [613, 453] on div "Starters" at bounding box center [702, 447] width 438 height 45
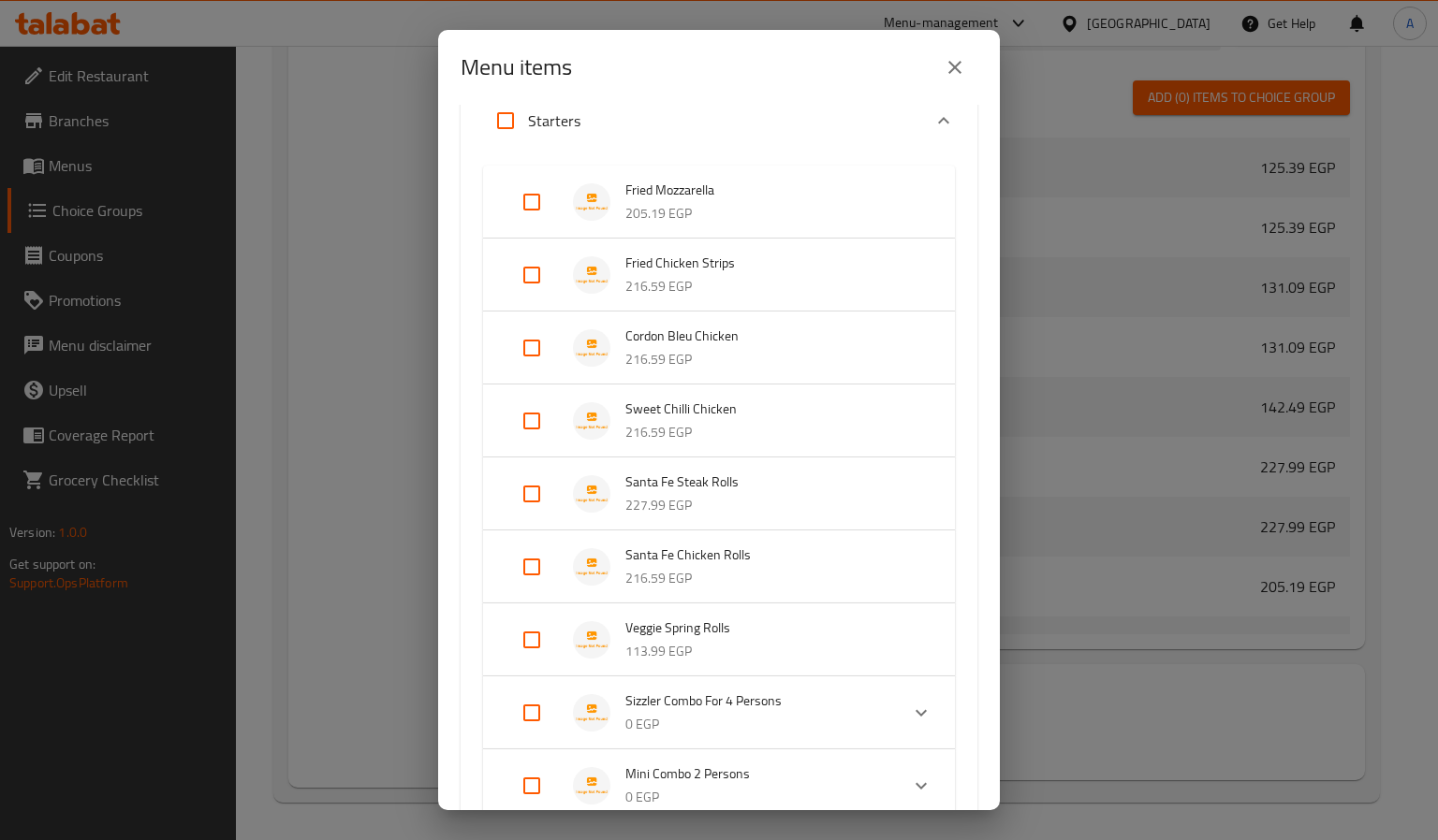
scroll to position [281, 0]
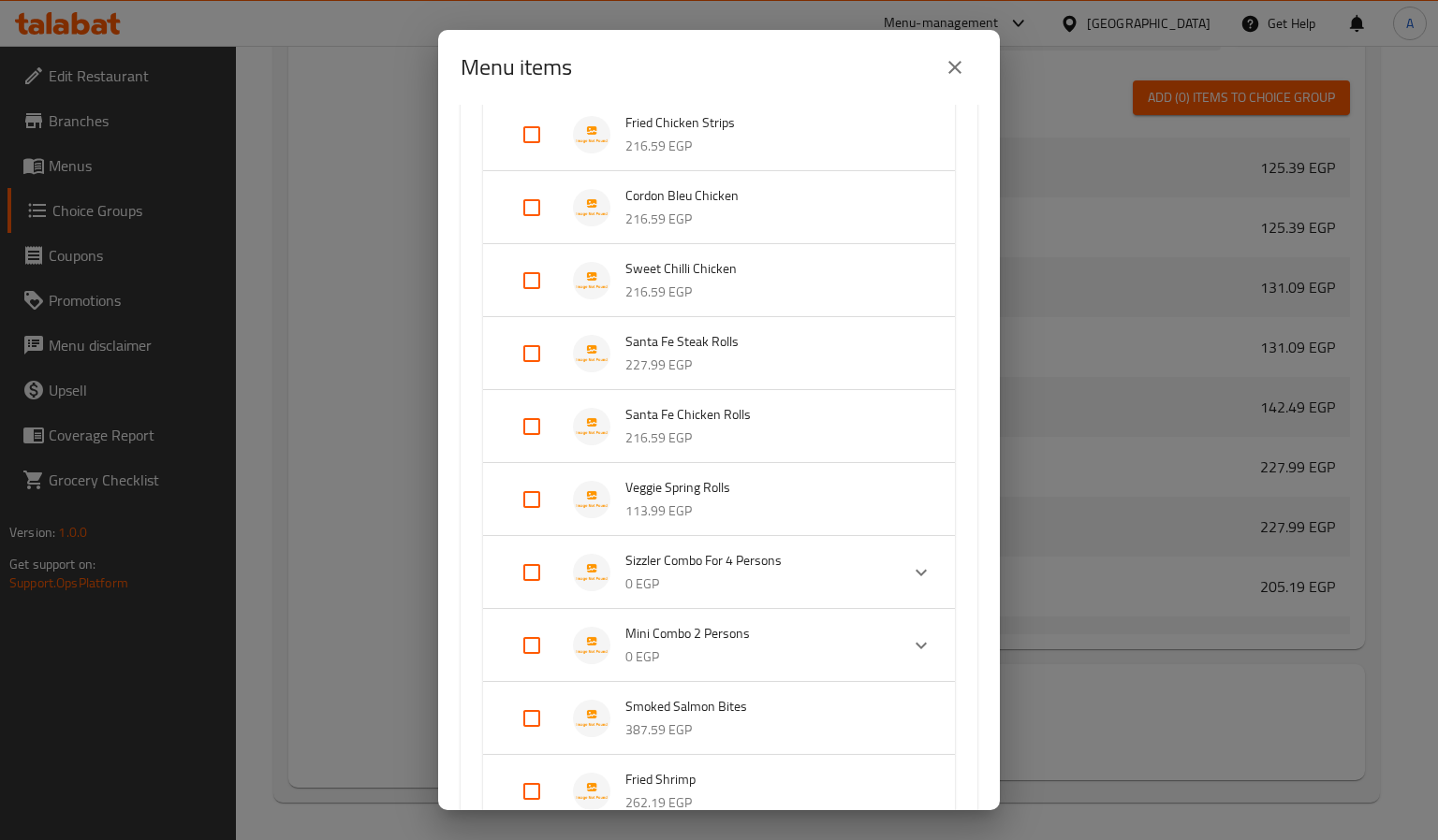
click at [531, 559] on input "Expand" at bounding box center [531, 572] width 45 height 45
checkbox input "true"
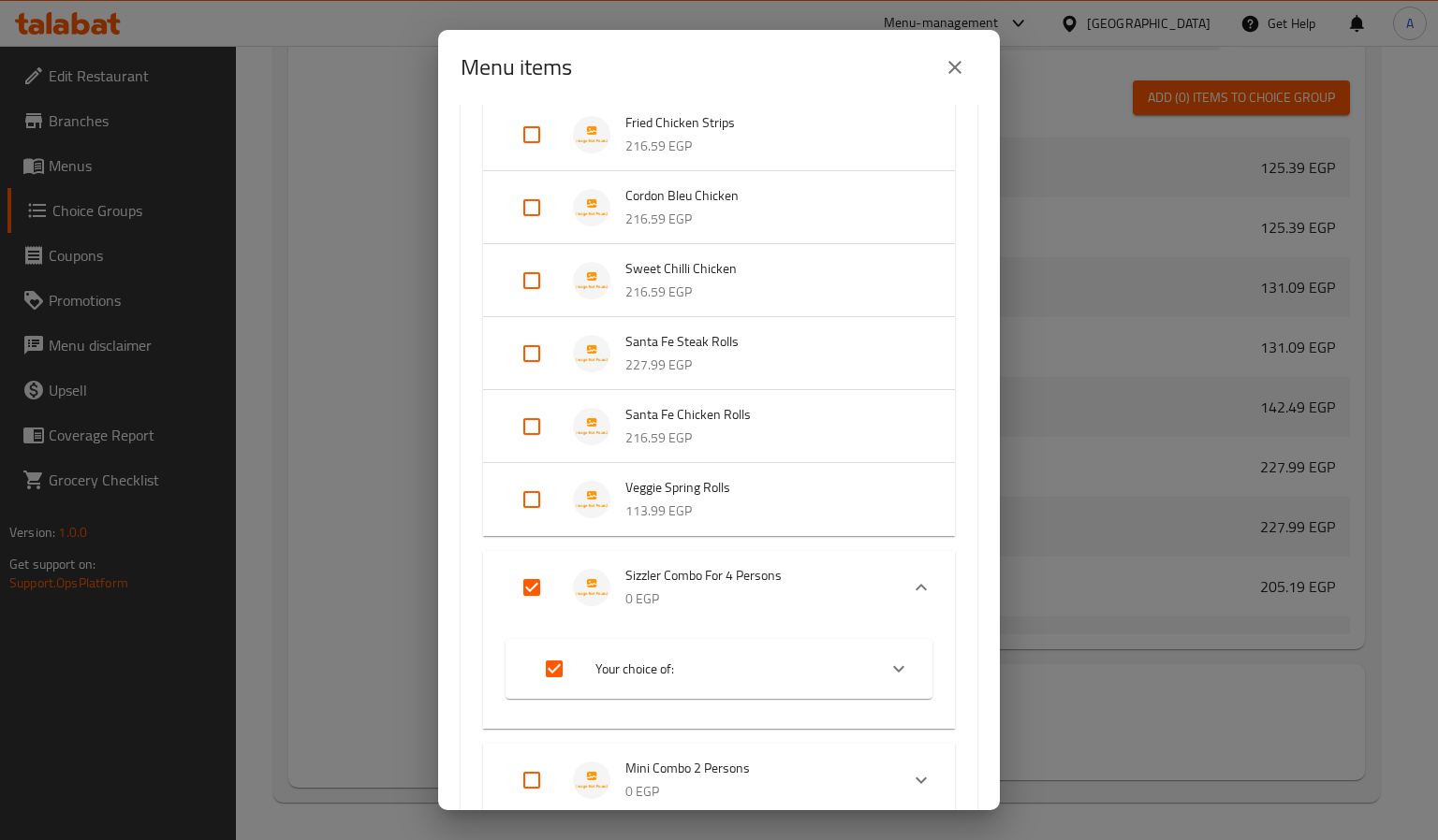
click at [531, 777] on input "Expand" at bounding box center [531, 780] width 45 height 45
checkbox input "true"
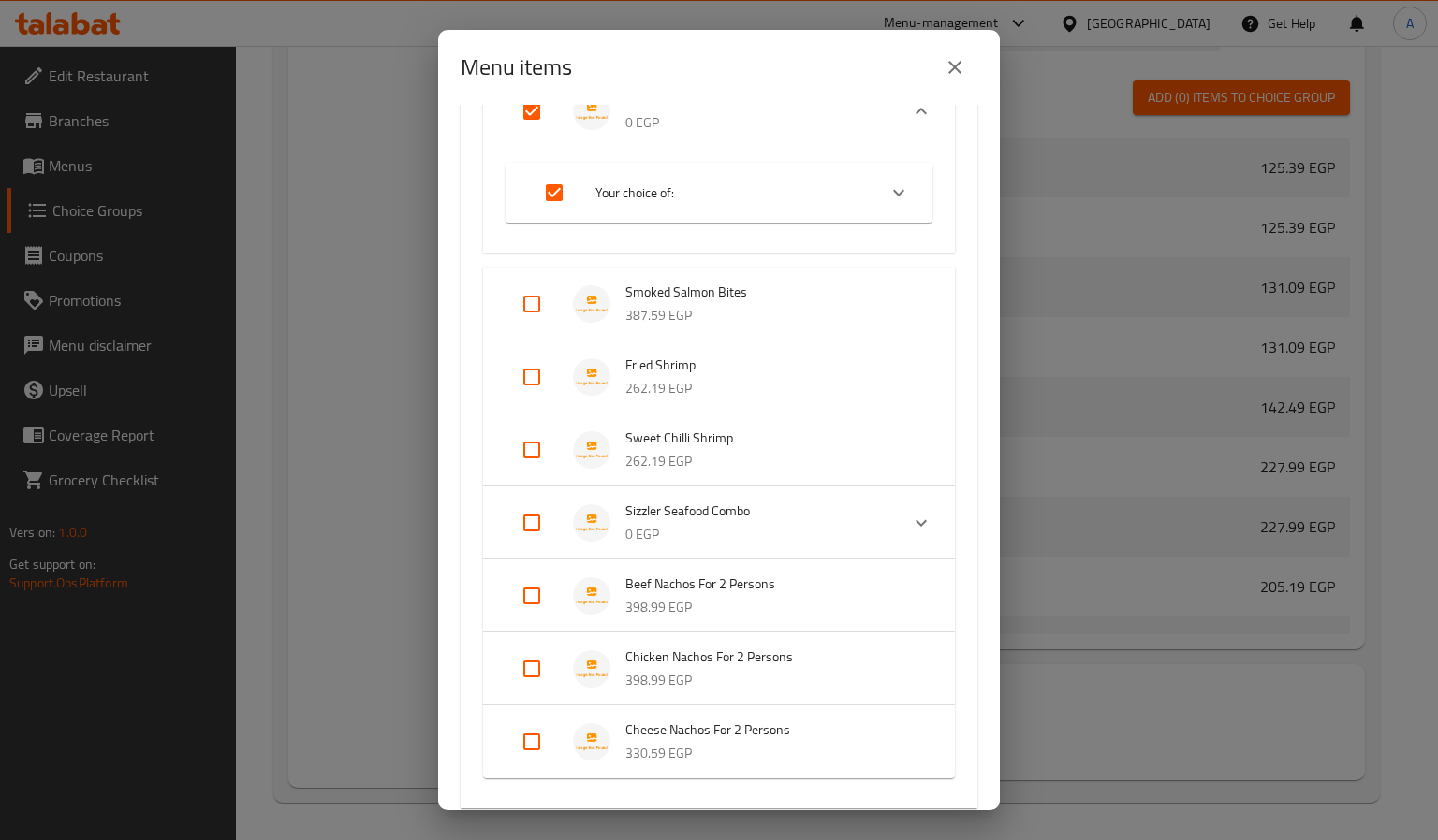
scroll to position [1075, 0]
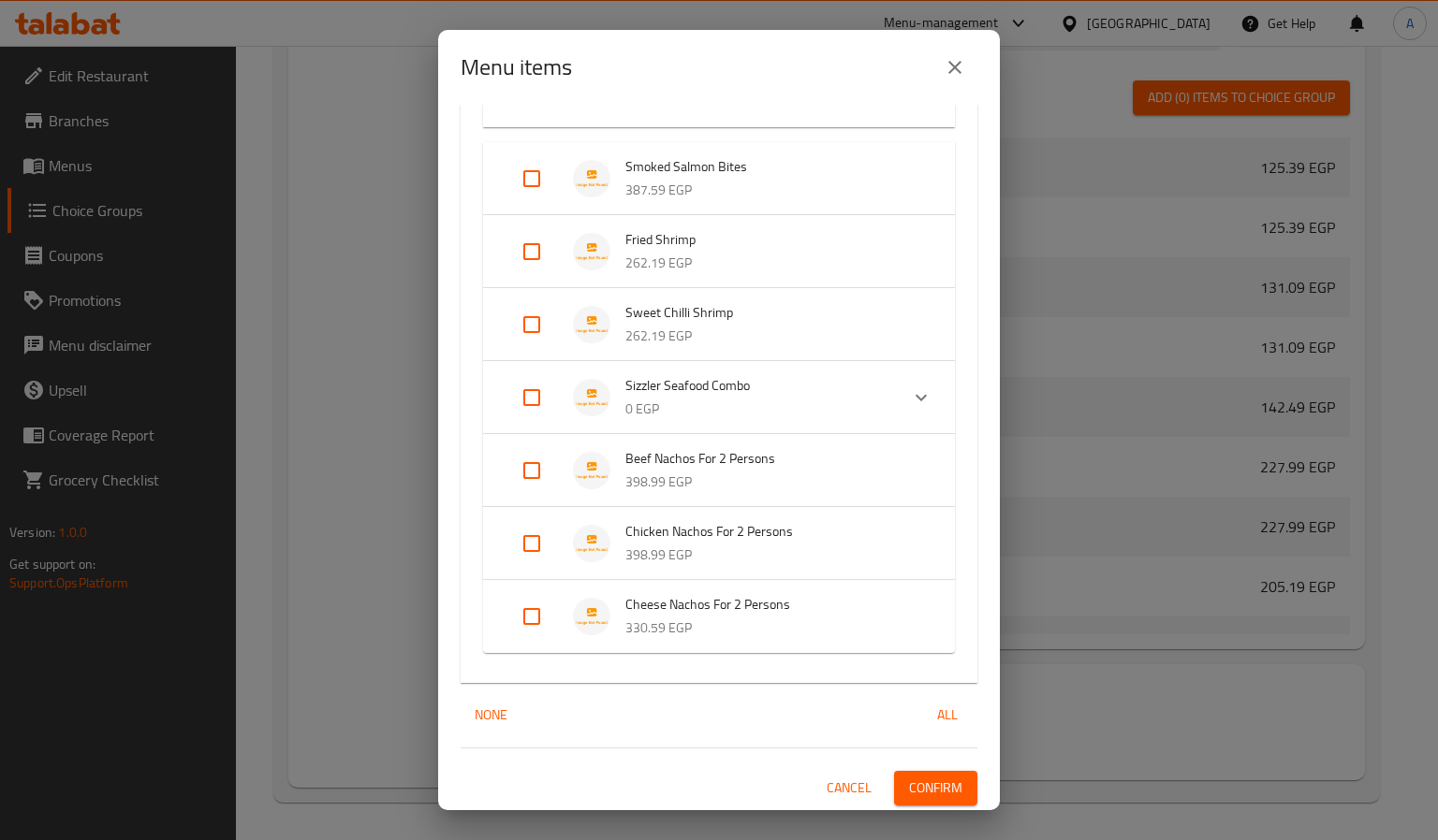
click at [909, 792] on span "Confirm" at bounding box center [935, 788] width 53 height 24
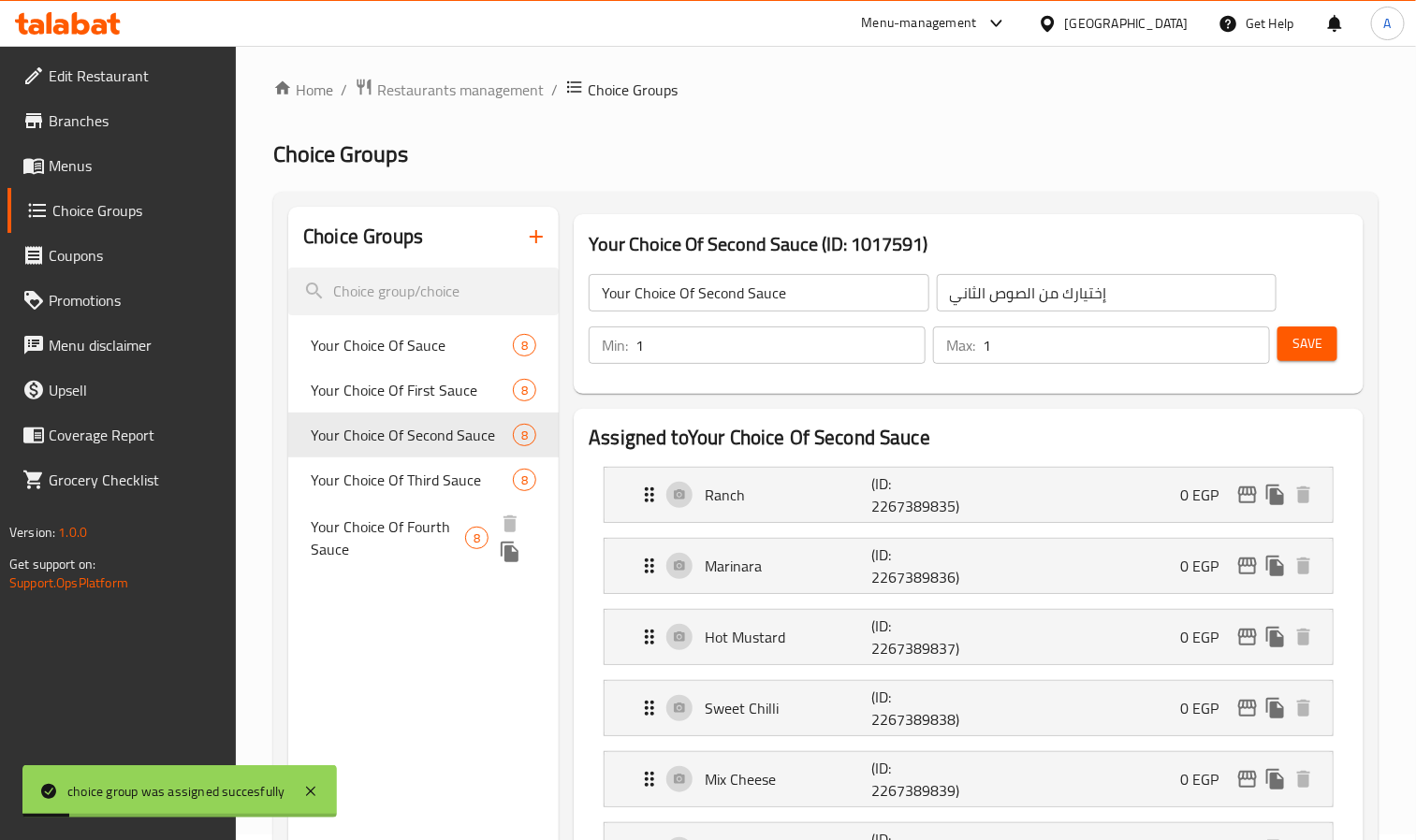
scroll to position [0, 0]
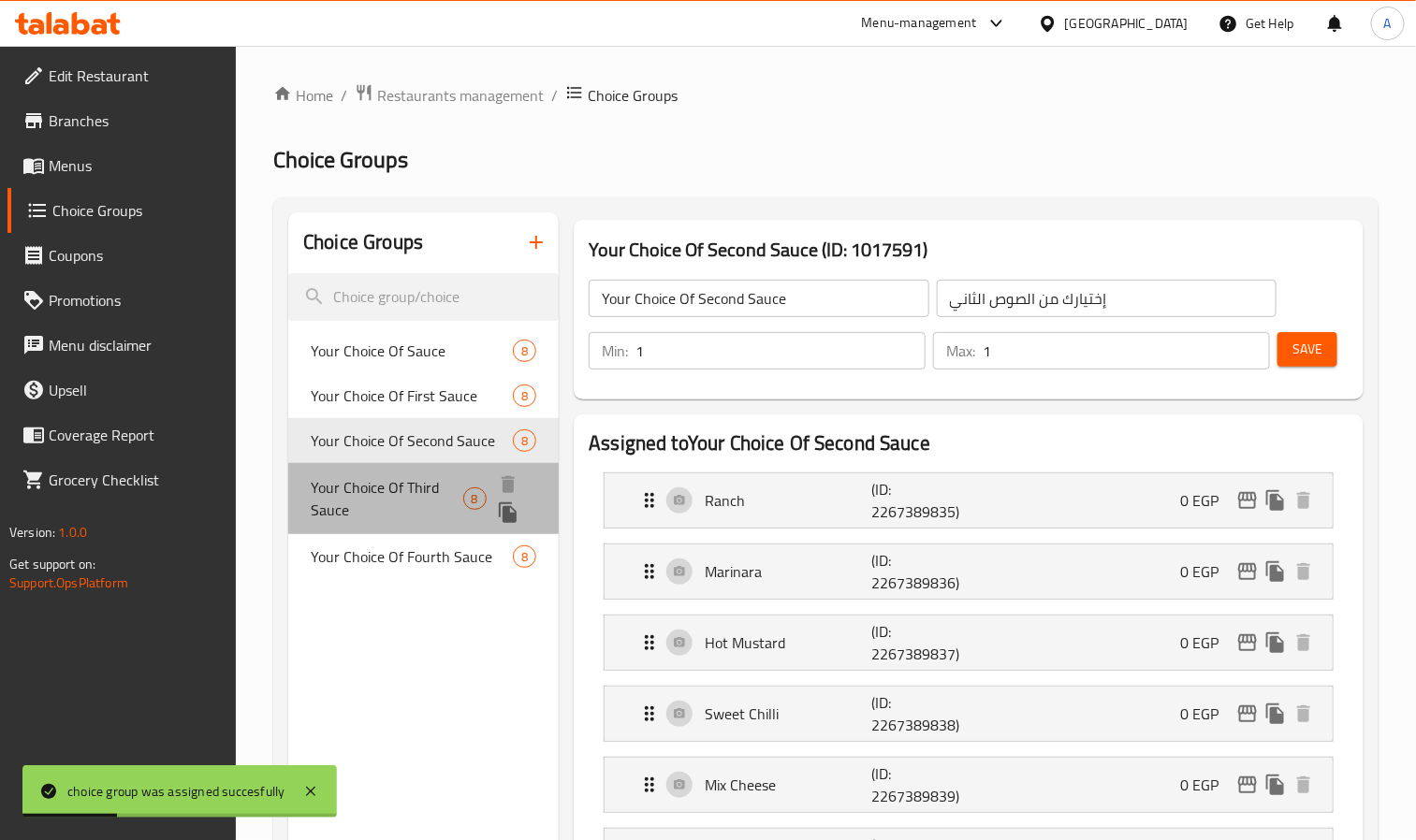
click at [335, 497] on span "Your Choice Of Third Sauce" at bounding box center [387, 498] width 152 height 45
type input "Your Choice Of Third Sauce"
type input "إختيارك من الصوص الثالث"
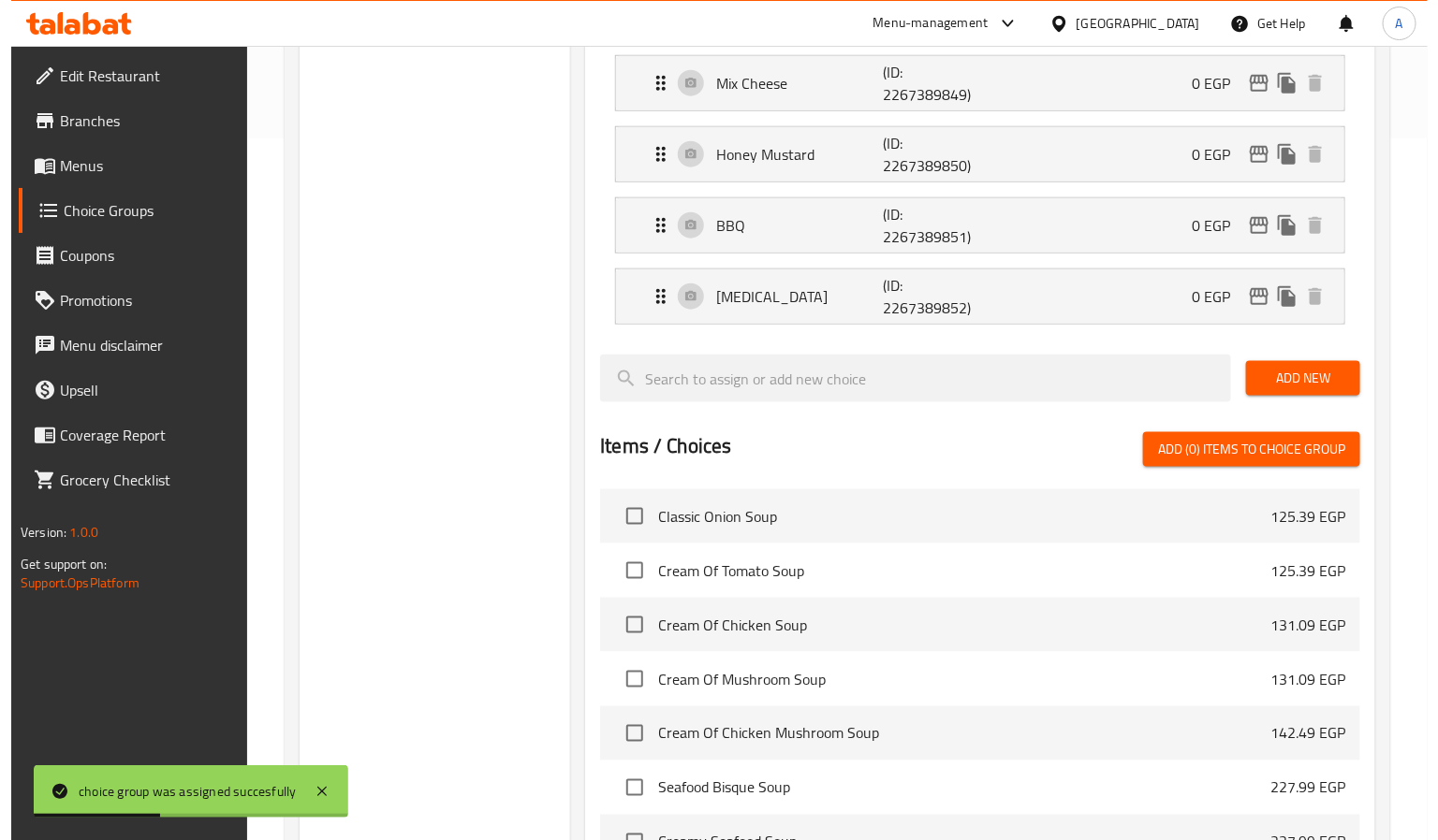
scroll to position [1059, 0]
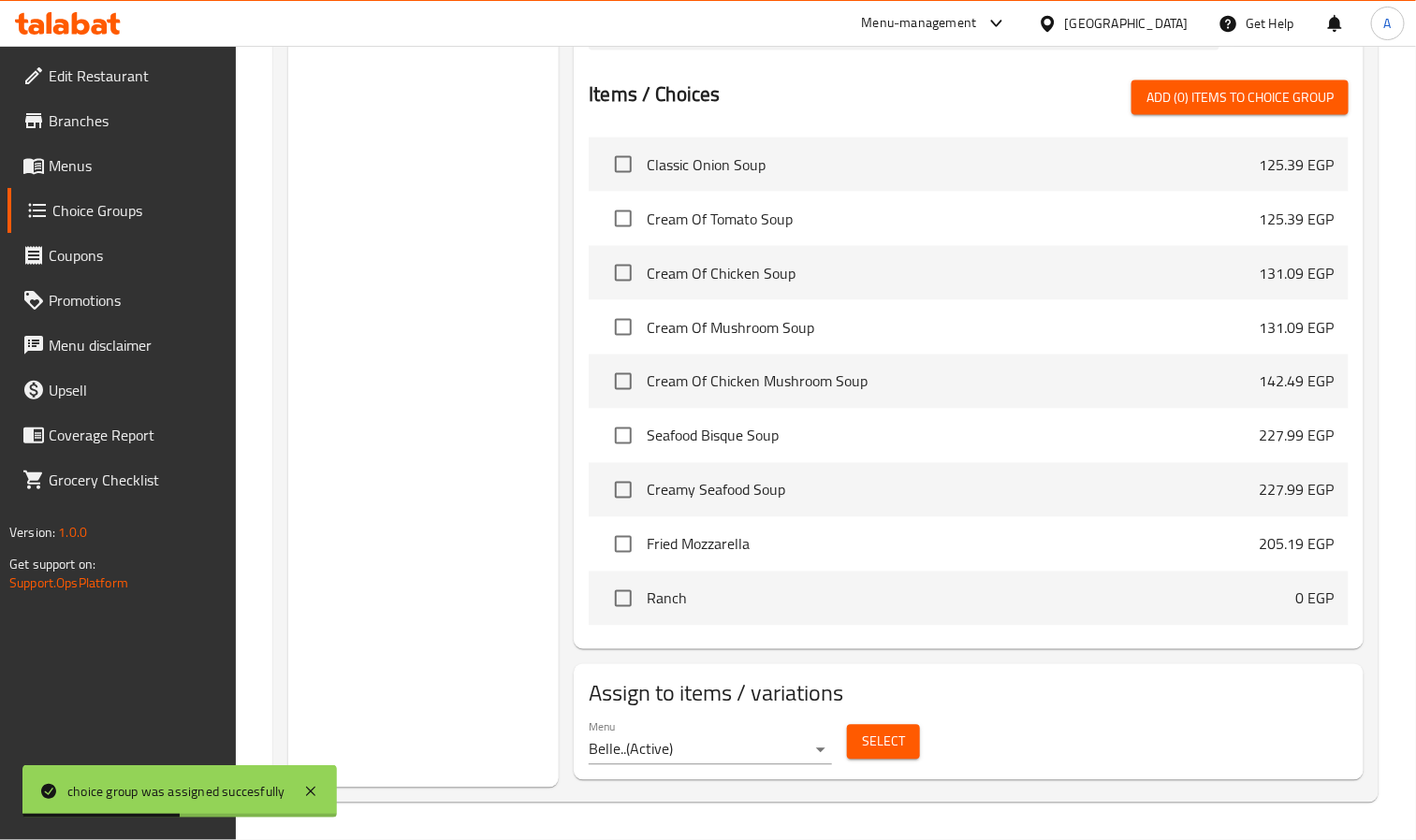
click at [879, 757] on button "Select" at bounding box center [883, 742] width 73 height 35
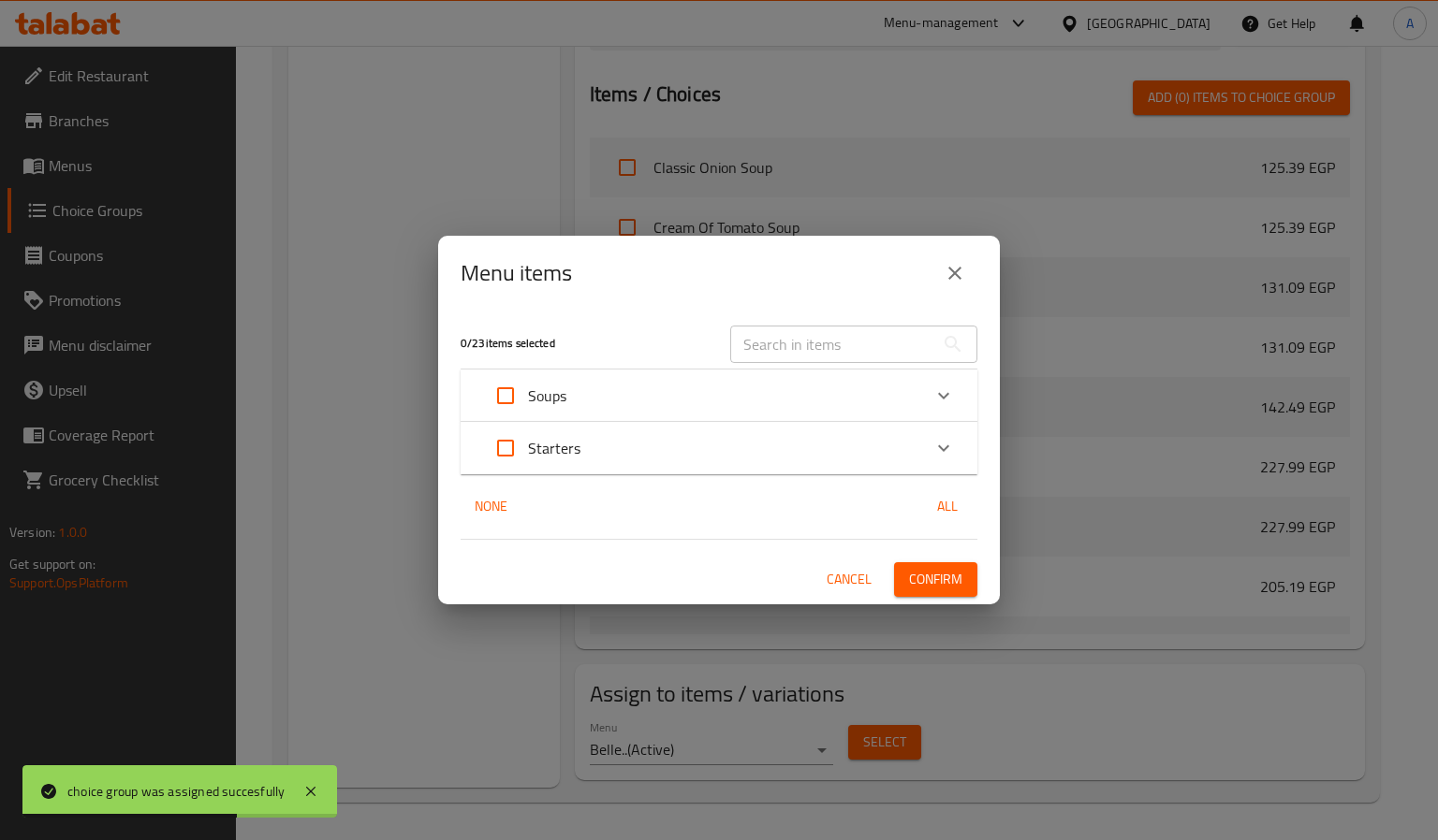
click at [747, 449] on div "Starters" at bounding box center [702, 447] width 438 height 45
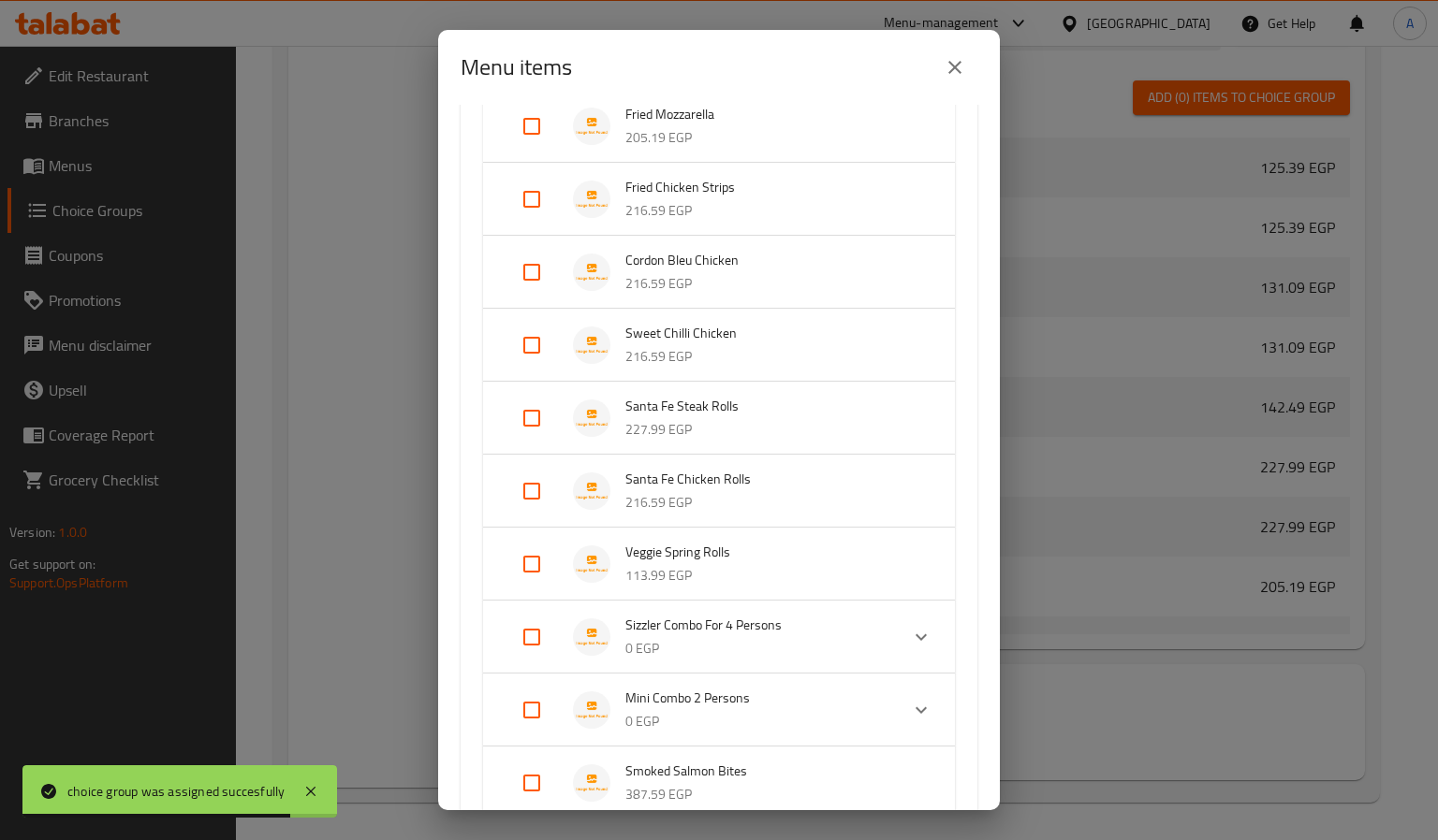
scroll to position [281, 0]
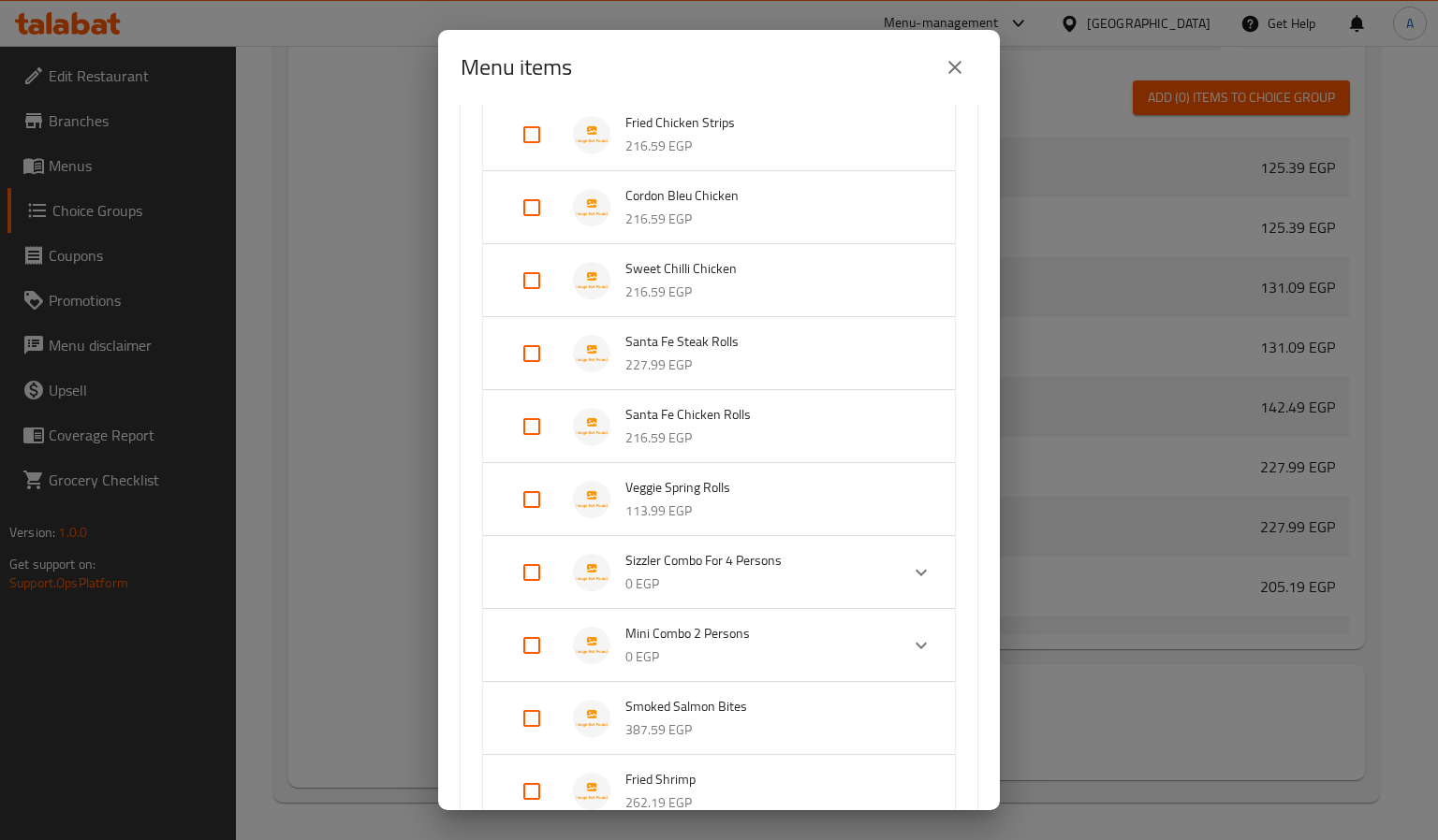
click at [523, 565] on input "Expand" at bounding box center [531, 572] width 45 height 45
checkbox input "true"
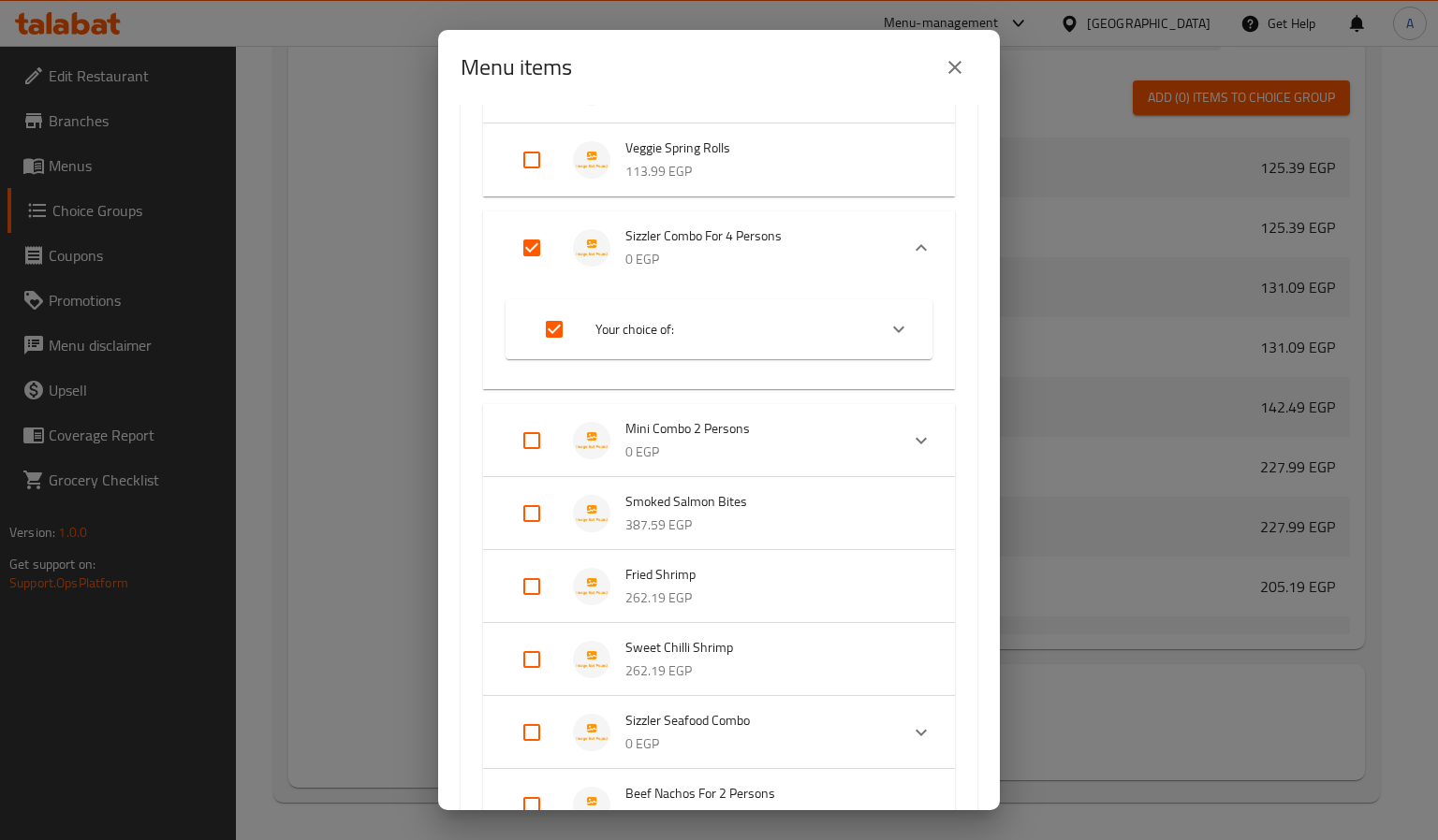
scroll to position [956, 0]
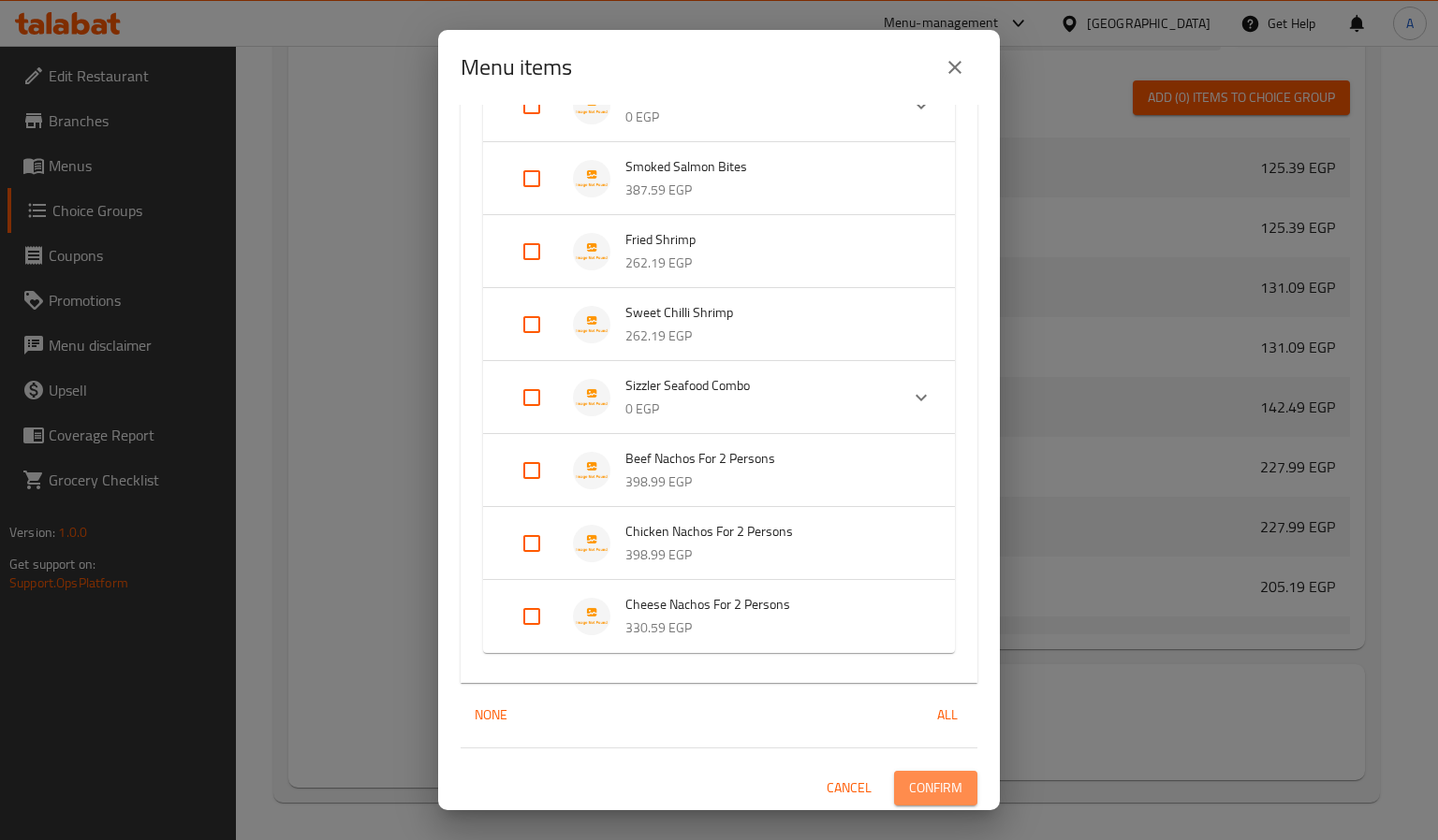
click at [894, 771] on button "Confirm" at bounding box center [936, 788] width 83 height 35
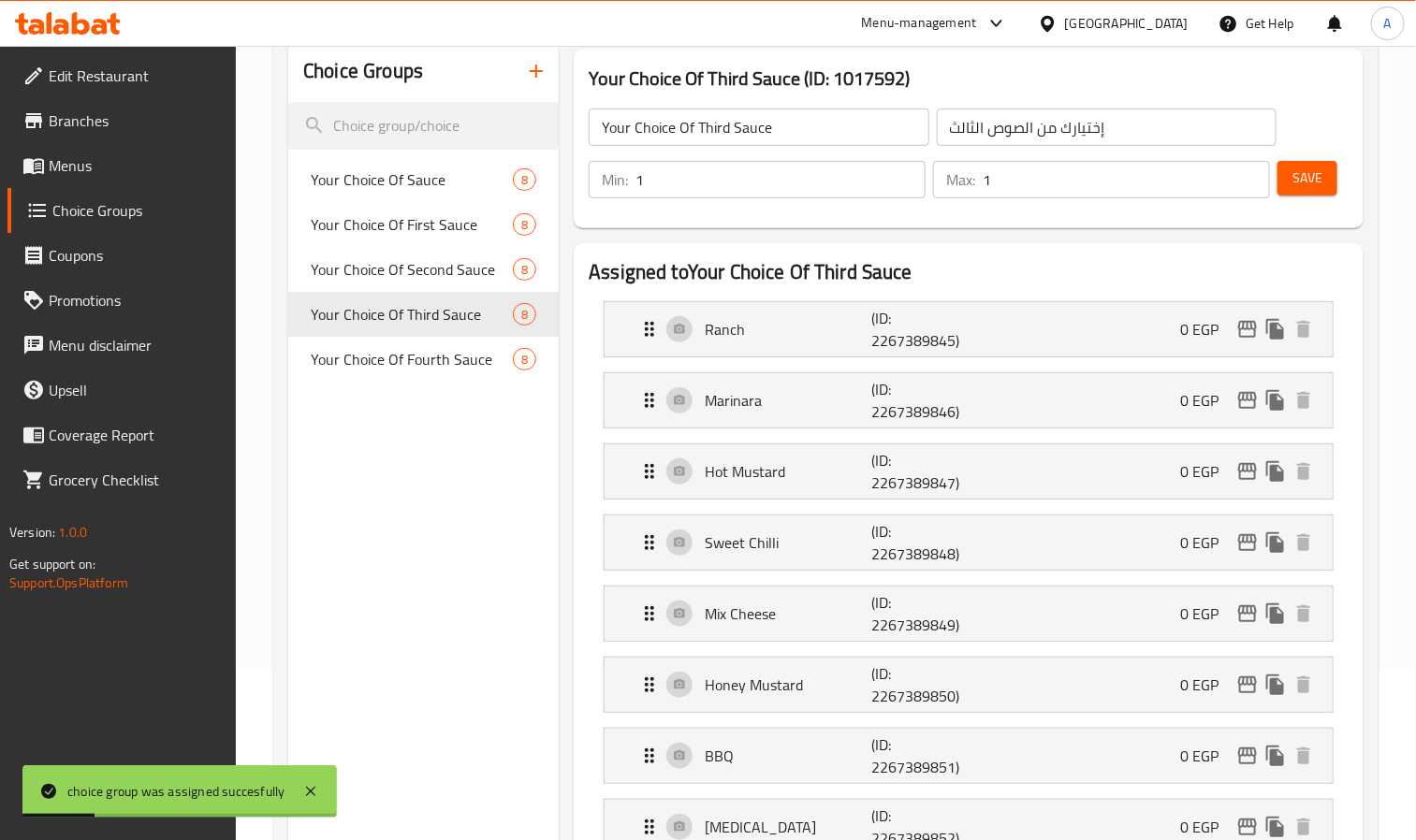
scroll to position [157, 0]
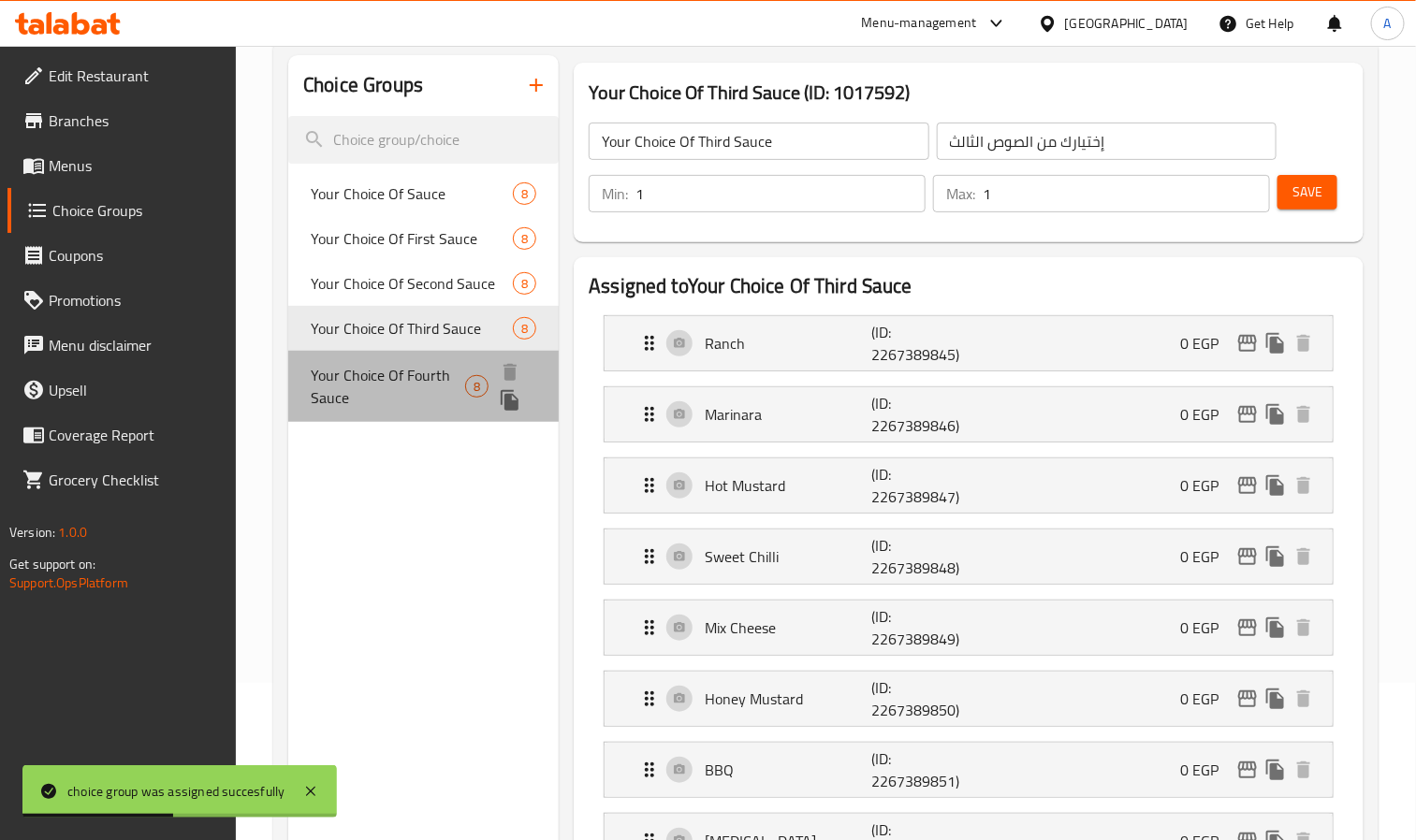
click at [383, 410] on div "Your Choice Of Fourth Sauce 8" at bounding box center [423, 386] width 270 height 71
type input "Your Choice Of Fourth Sauce"
type input "إختيارك من الصوص الرابع"
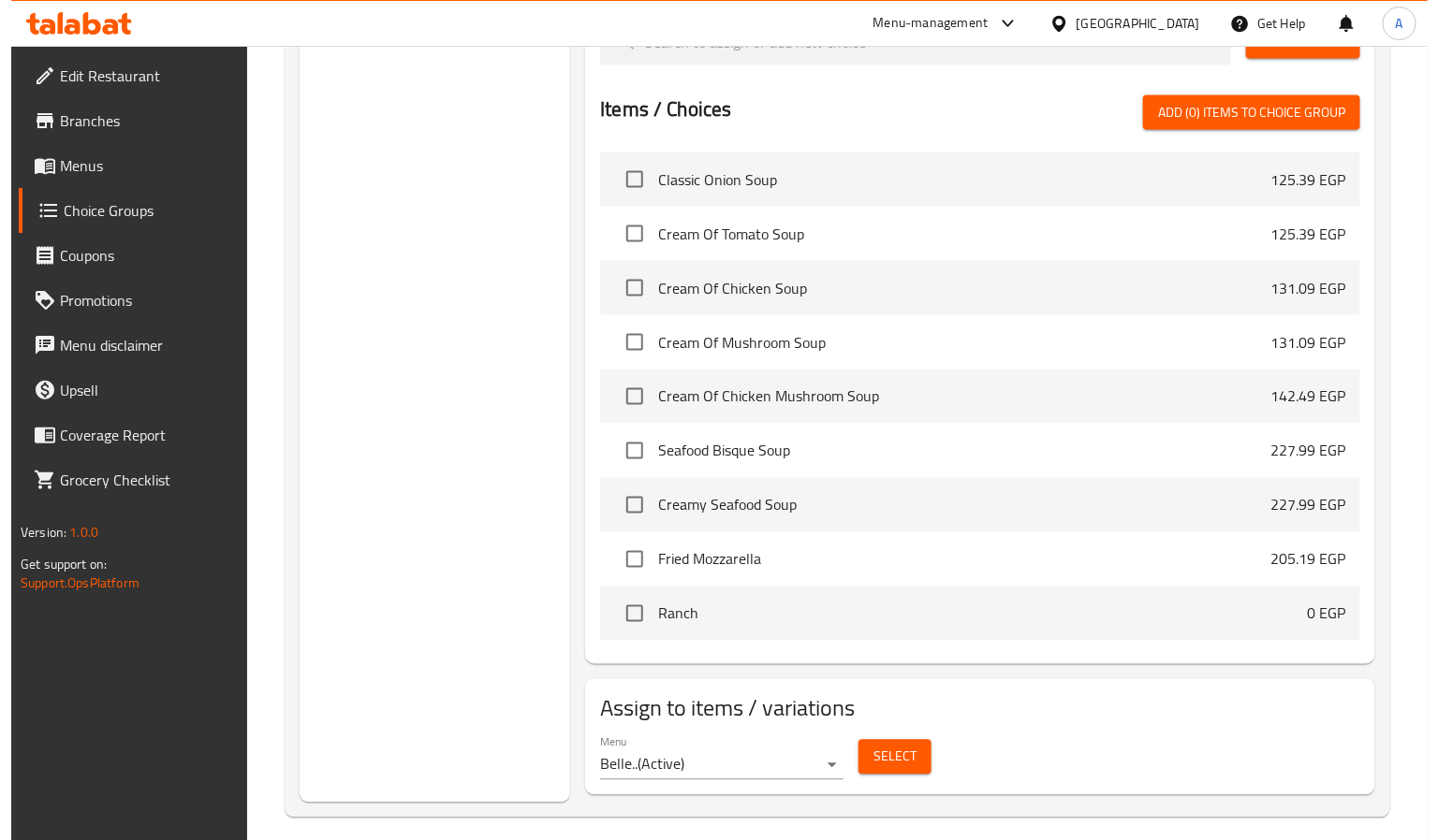
scroll to position [1059, 0]
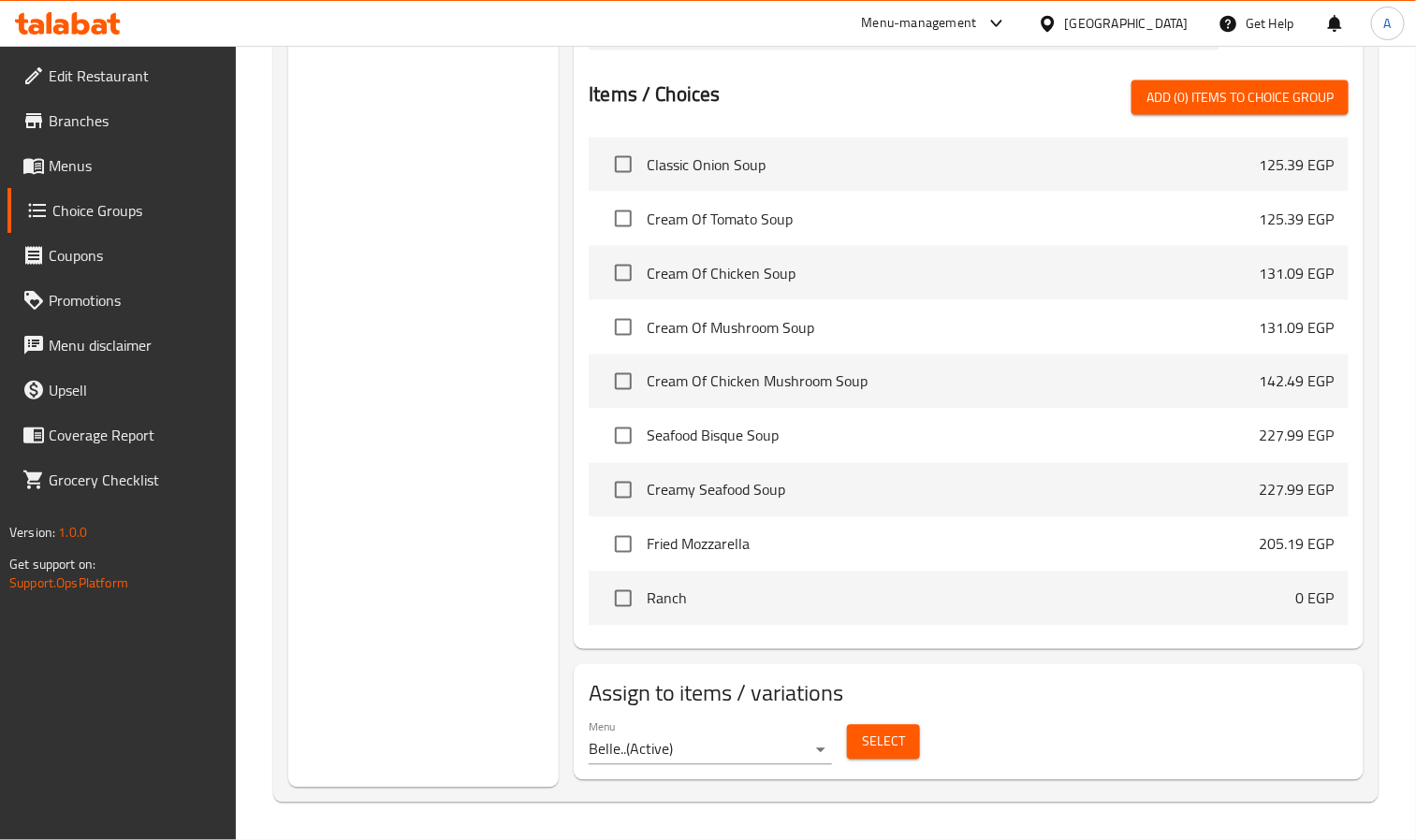
click at [894, 754] on span "Select" at bounding box center [883, 742] width 43 height 24
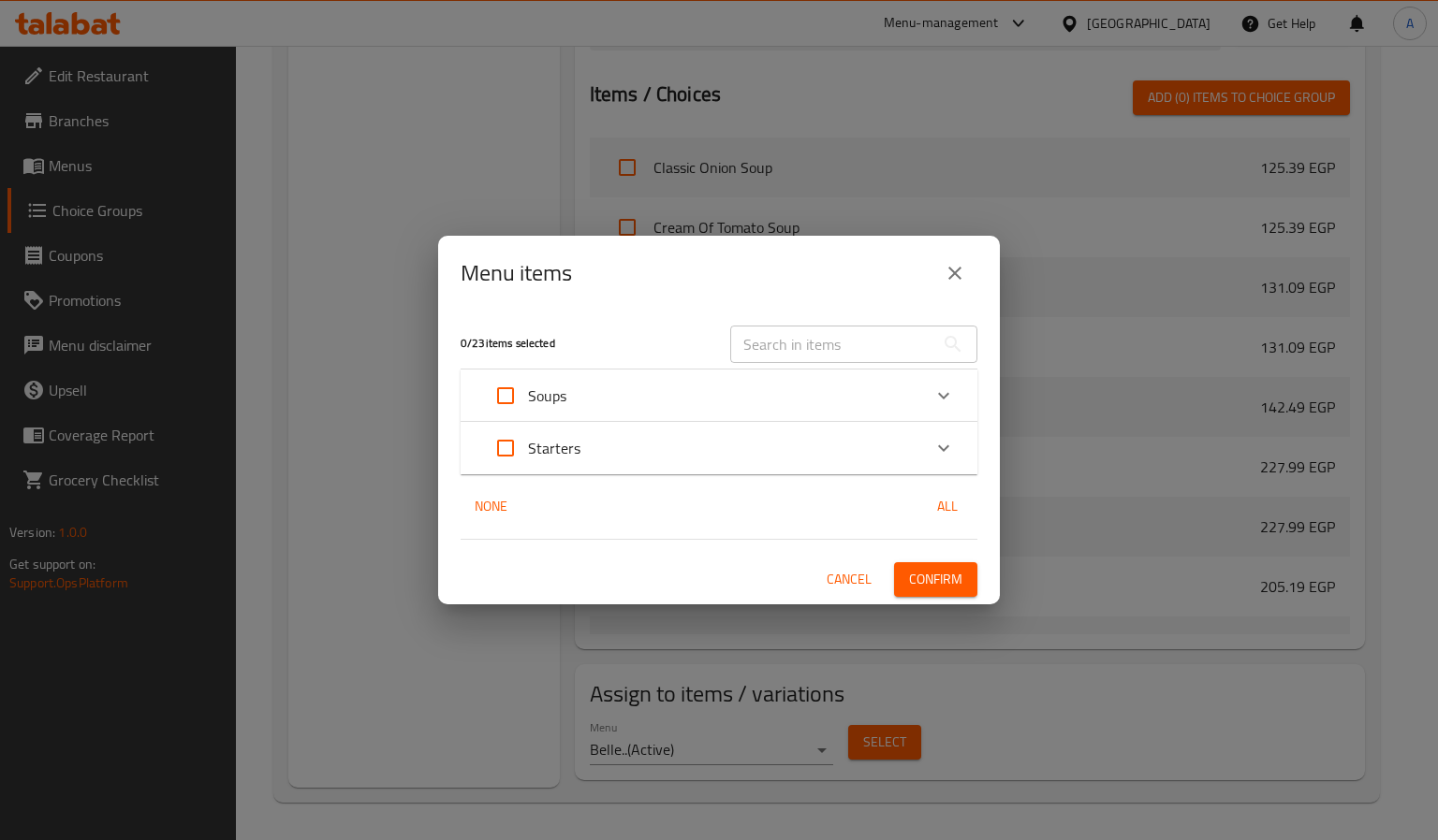
click at [664, 428] on div "Starters" at bounding box center [702, 447] width 438 height 45
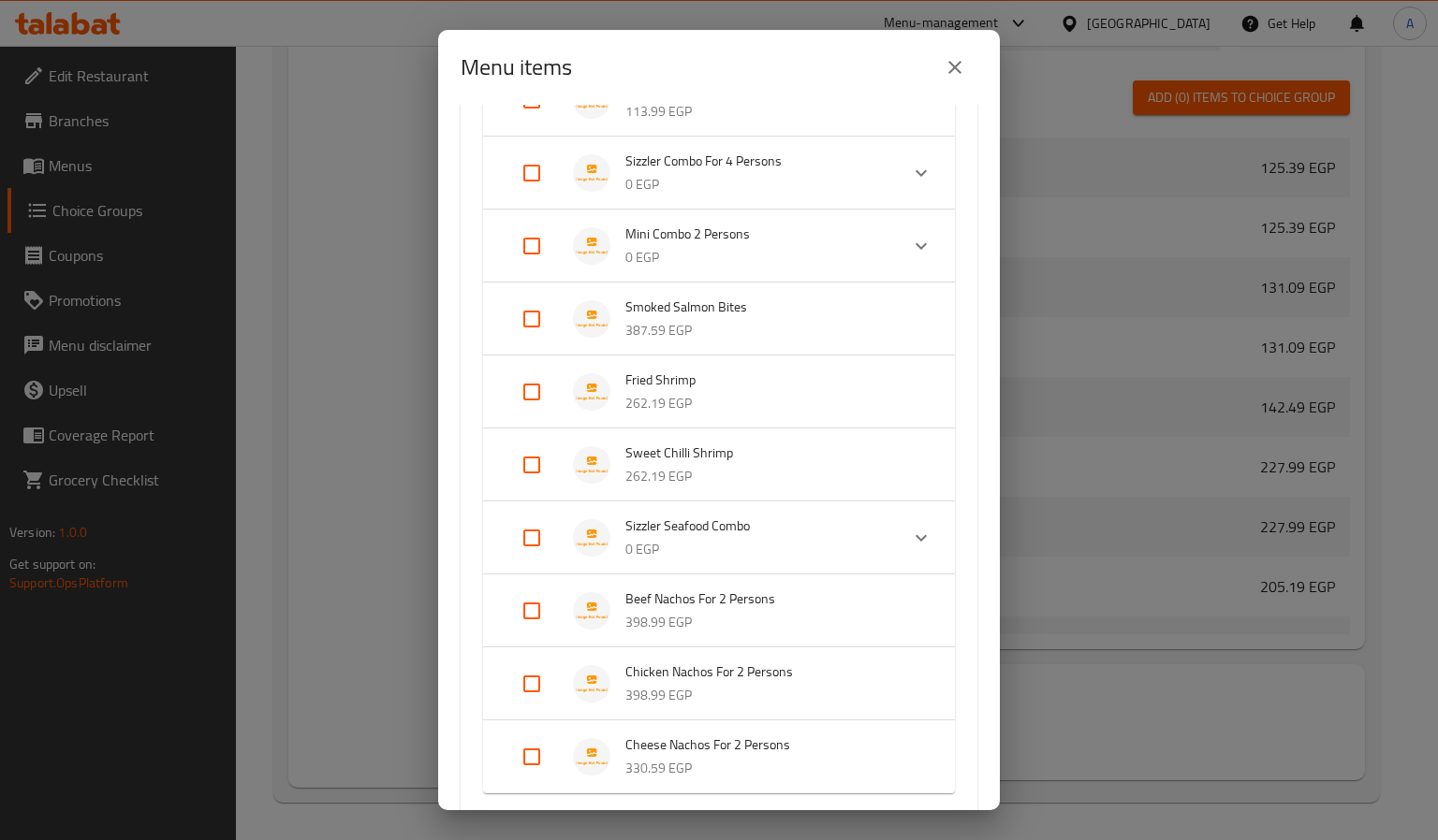
scroll to position [540, 0]
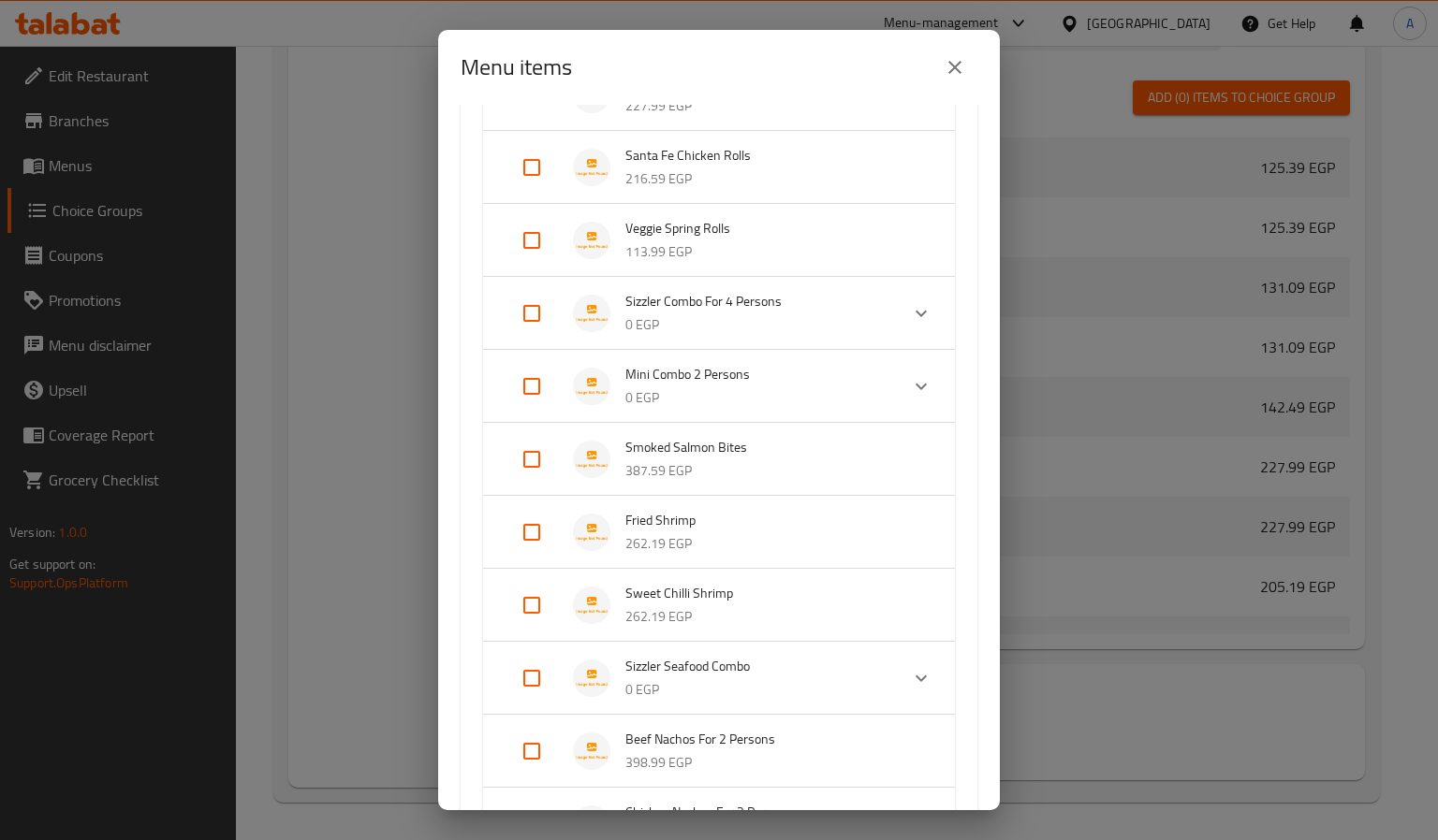
click at [525, 307] on input "Expand" at bounding box center [531, 313] width 45 height 45
checkbox input "true"
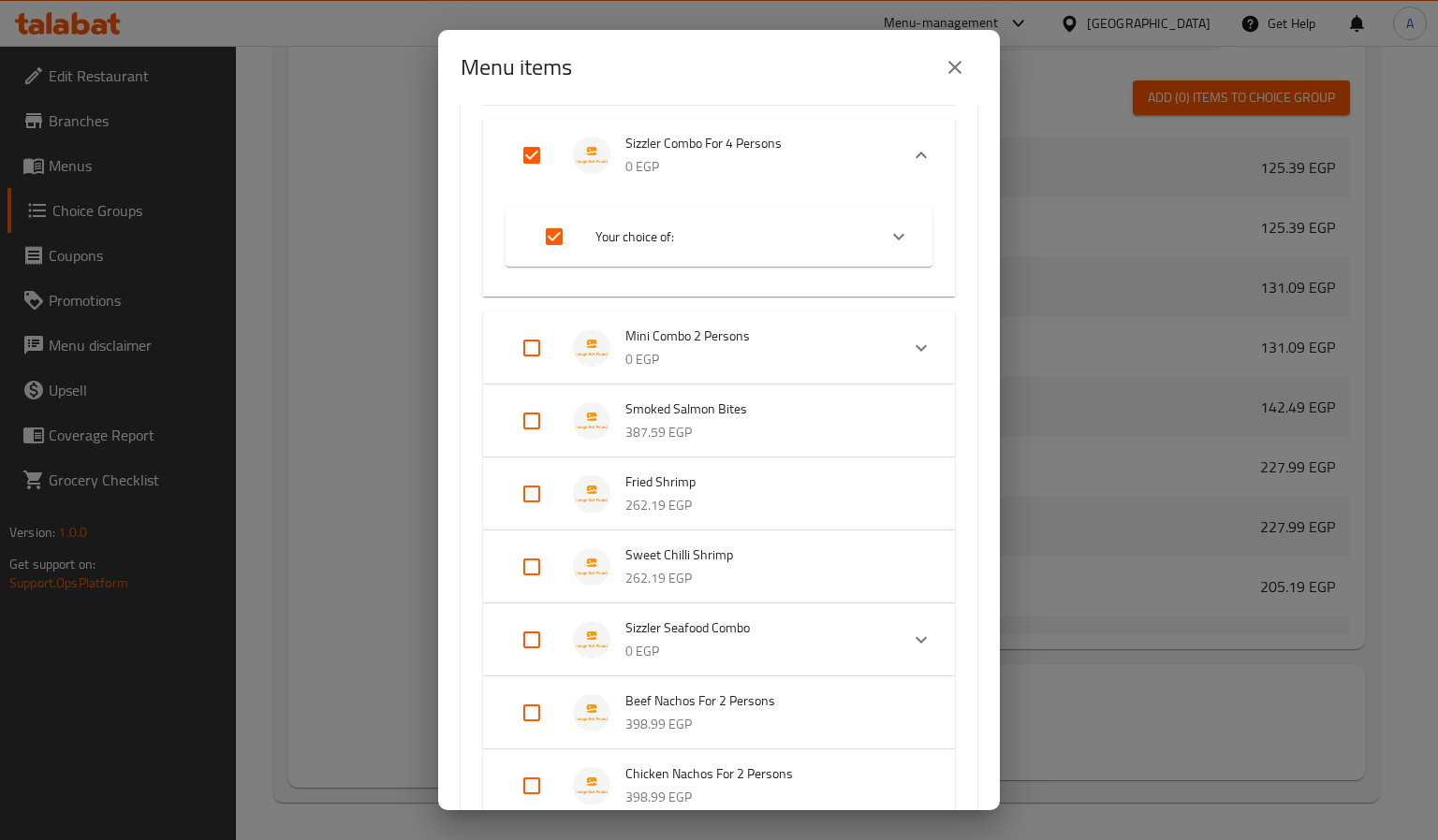
scroll to position [956, 0]
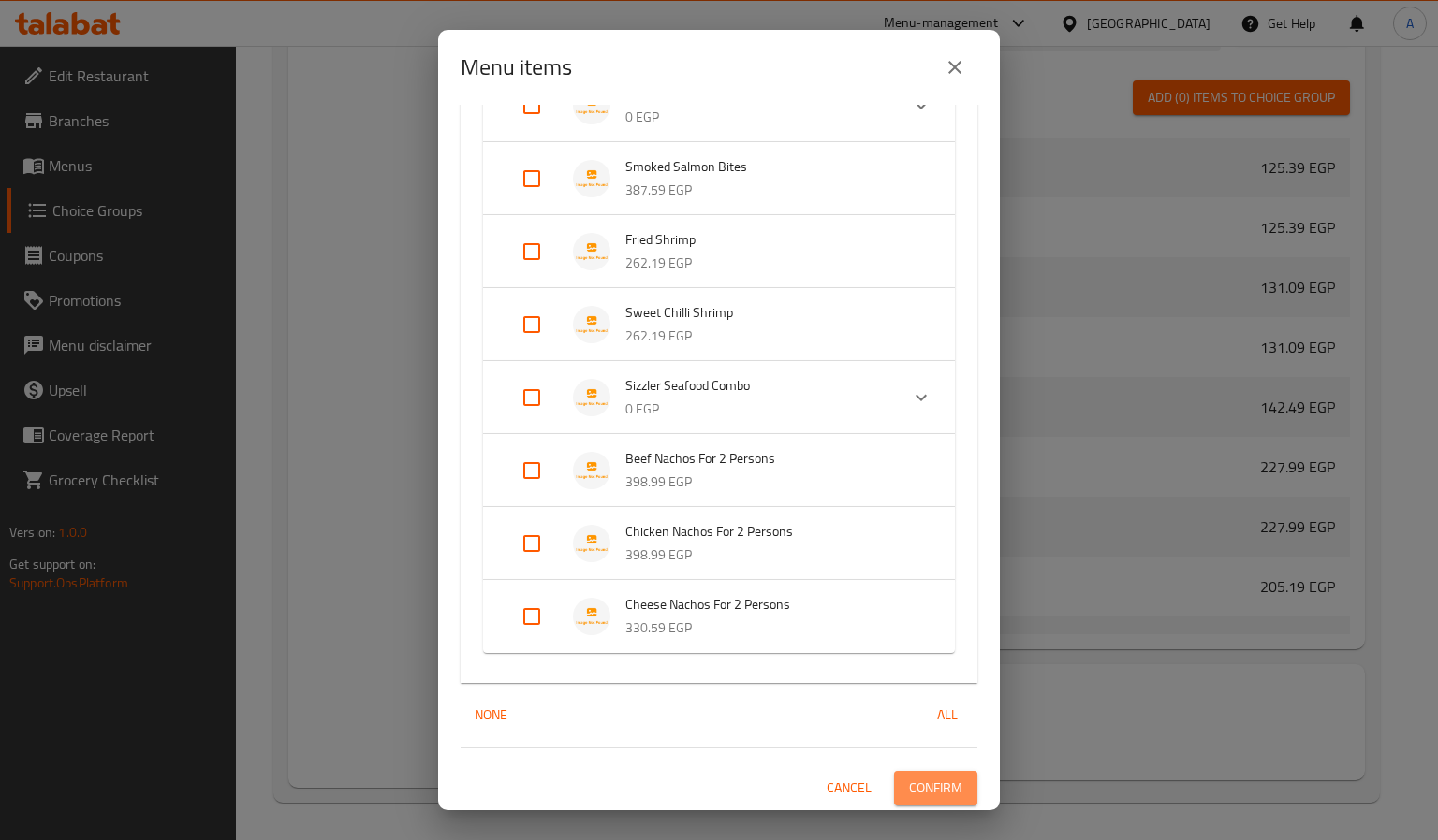
click at [950, 795] on button "Confirm" at bounding box center [936, 788] width 83 height 35
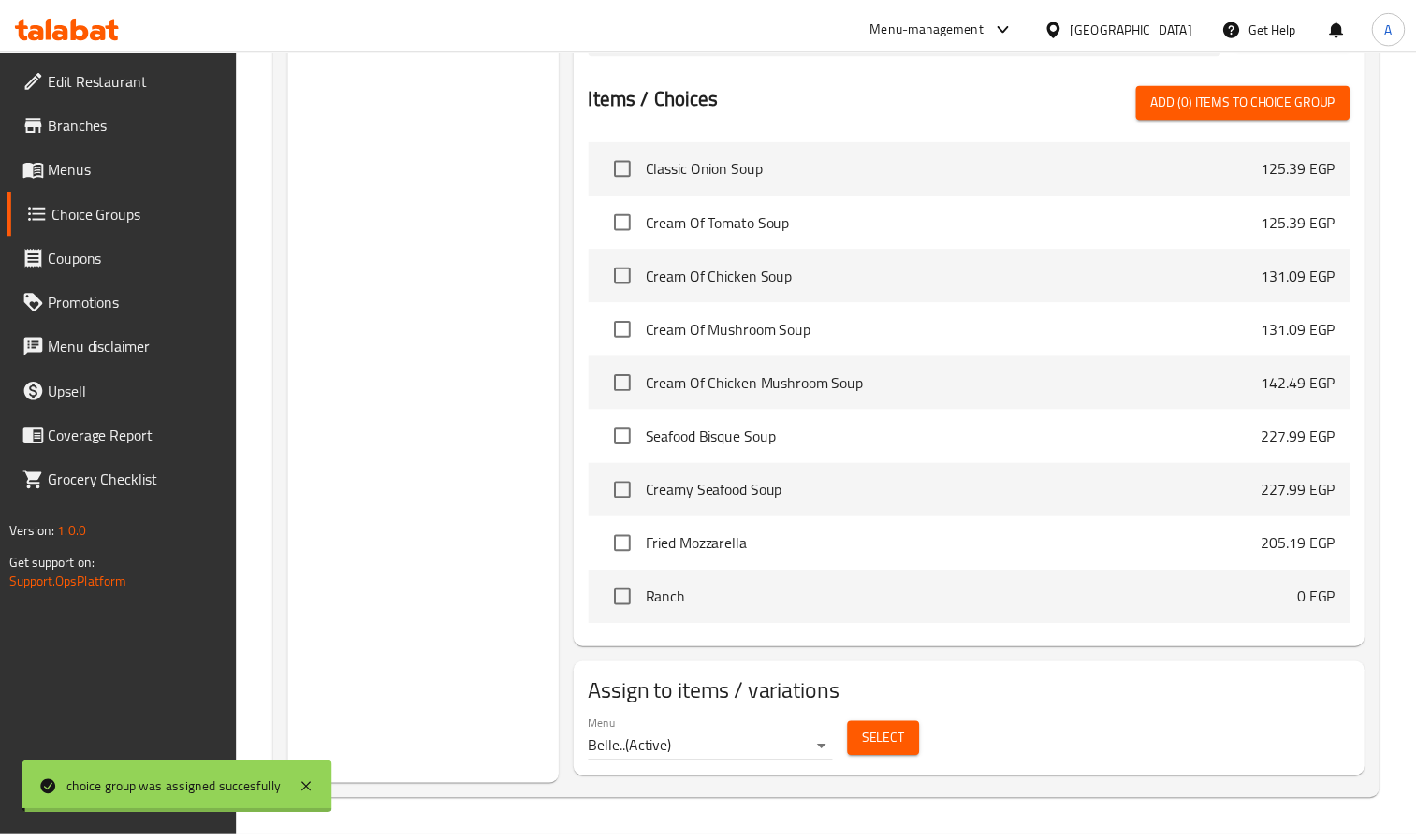
scroll to position [999, 0]
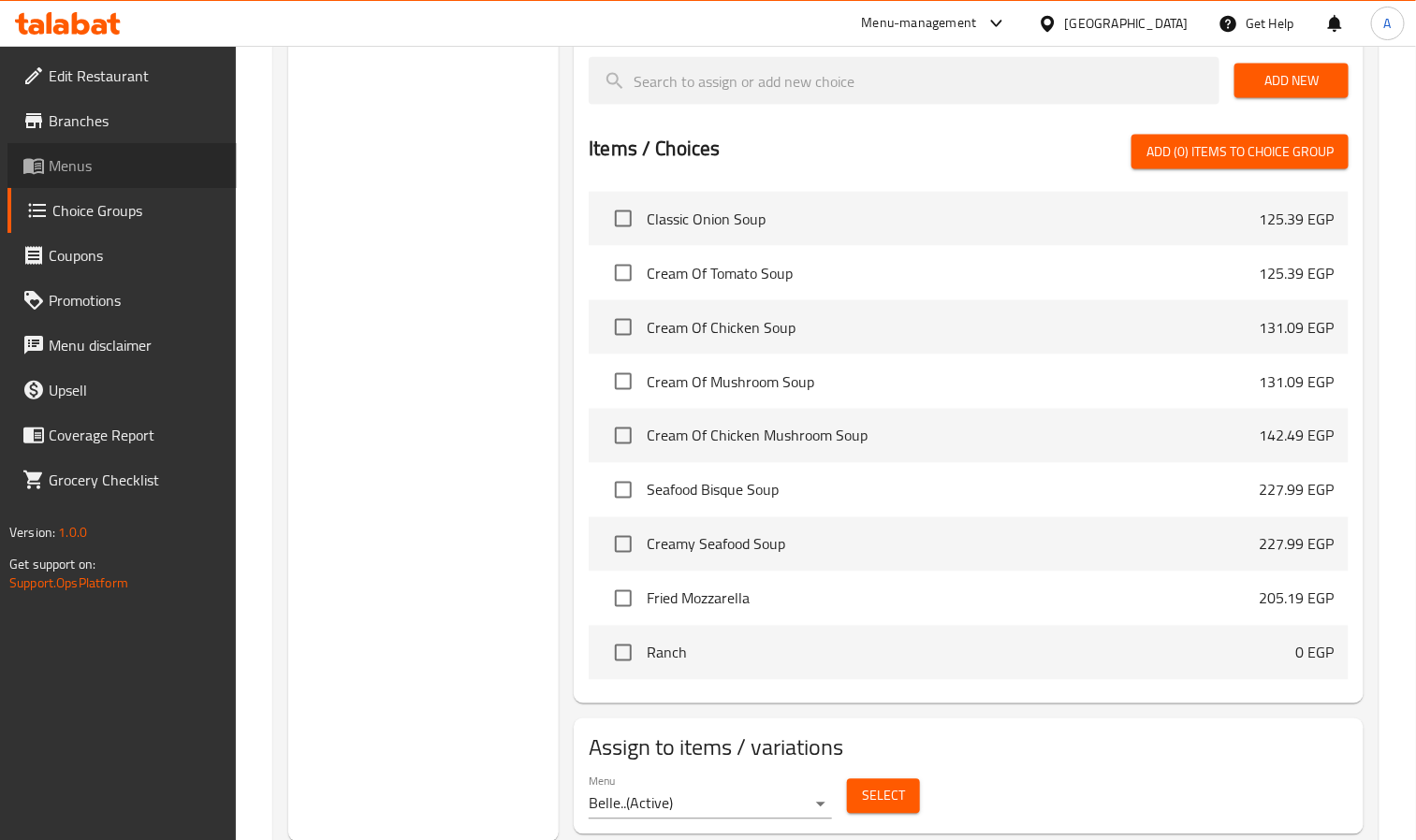
click at [80, 173] on span "Menus" at bounding box center [135, 166] width 174 height 23
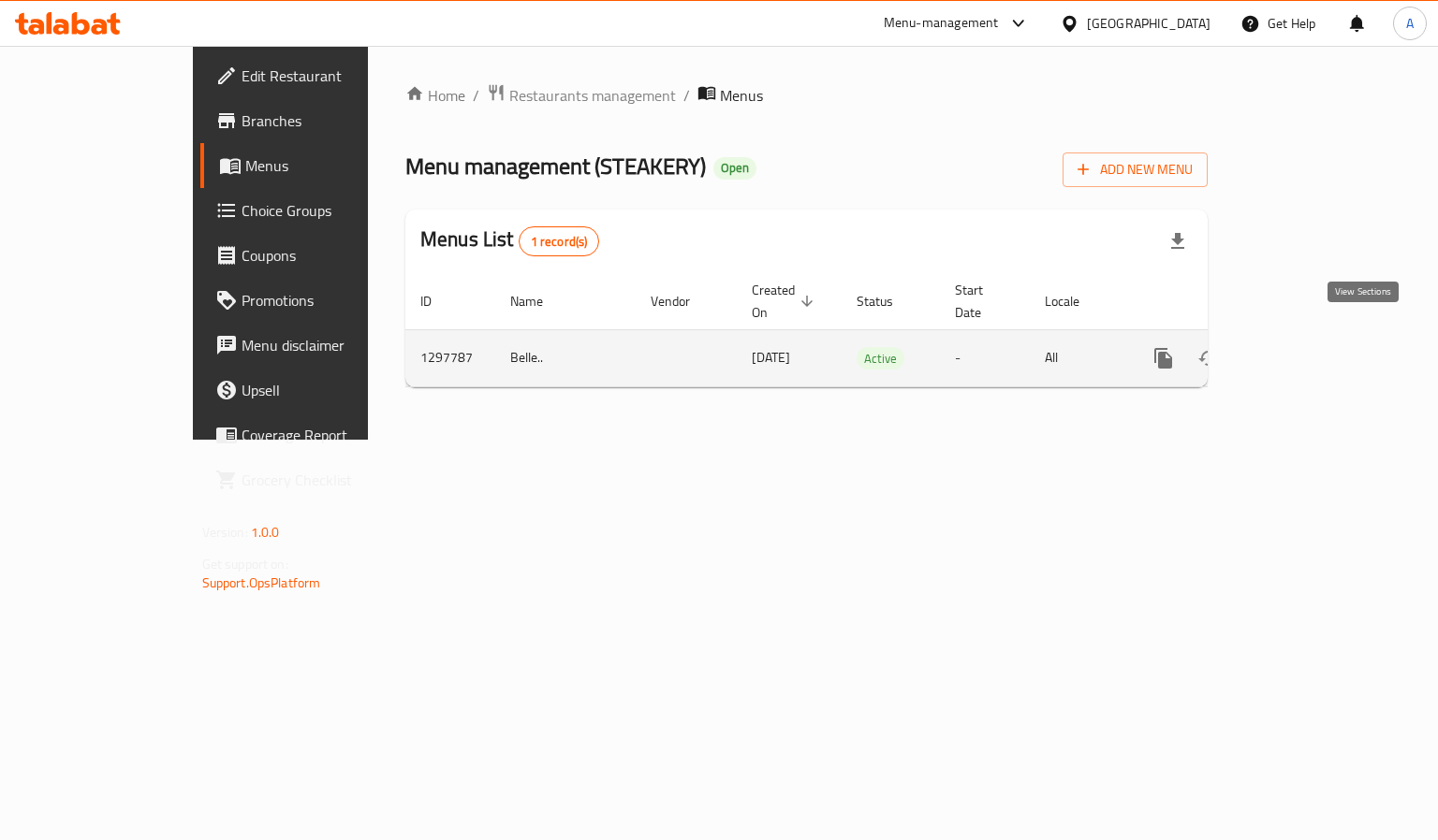
click at [1310, 347] on icon "enhanced table" at bounding box center [1299, 358] width 23 height 23
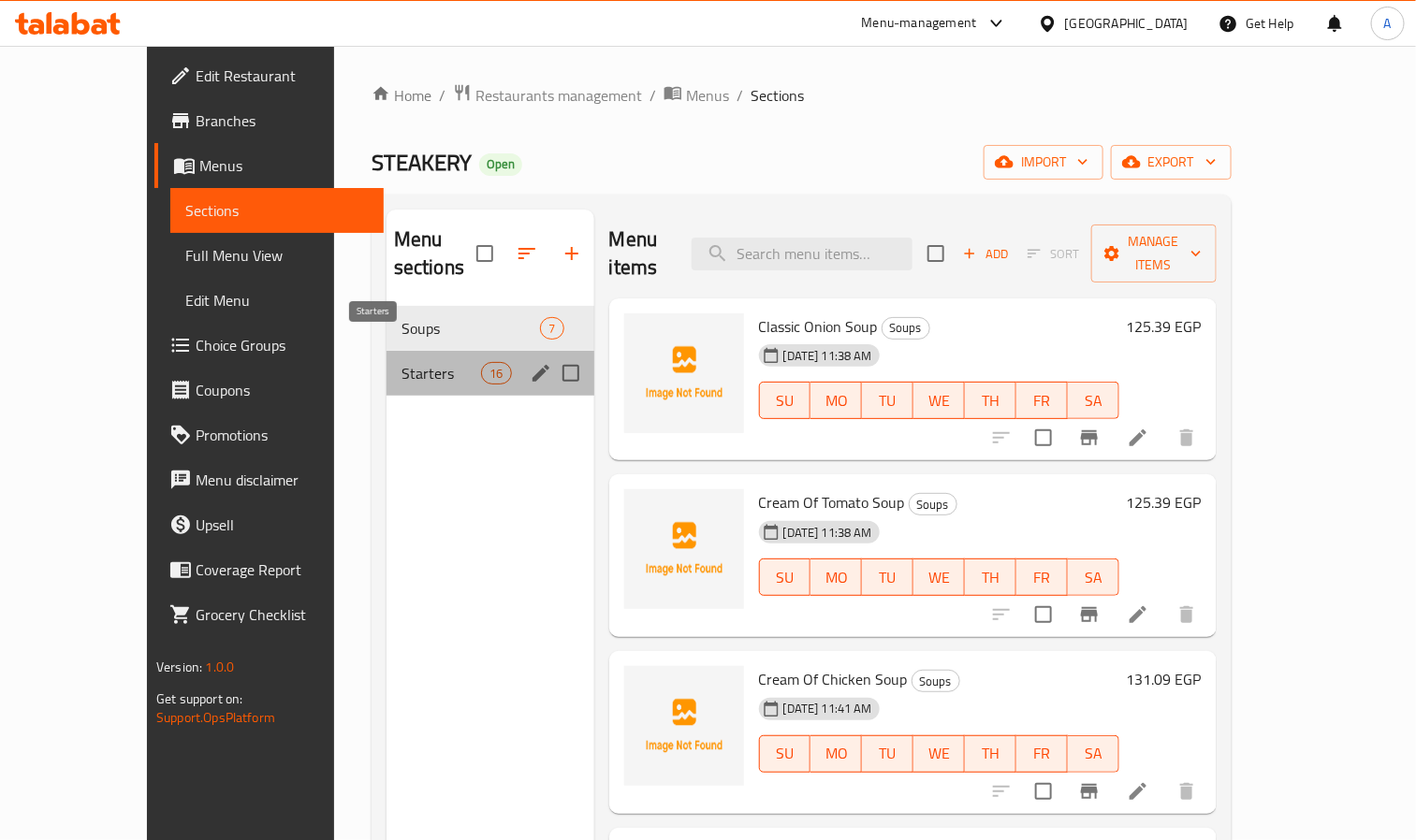
click at [401, 362] on span "Starters" at bounding box center [441, 374] width 80 height 23
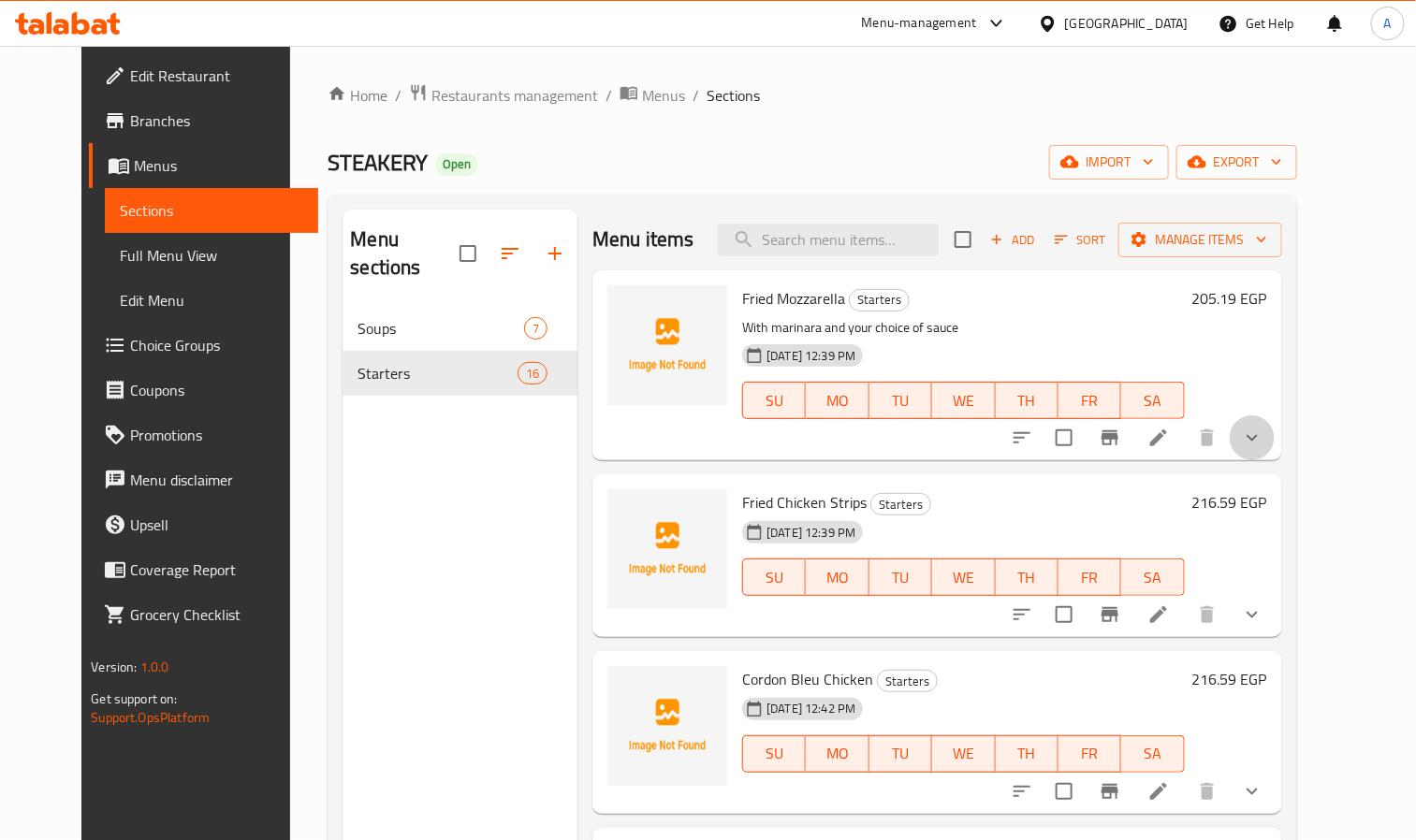
click at [1275, 452] on button "show more" at bounding box center [1252, 437] width 45 height 45
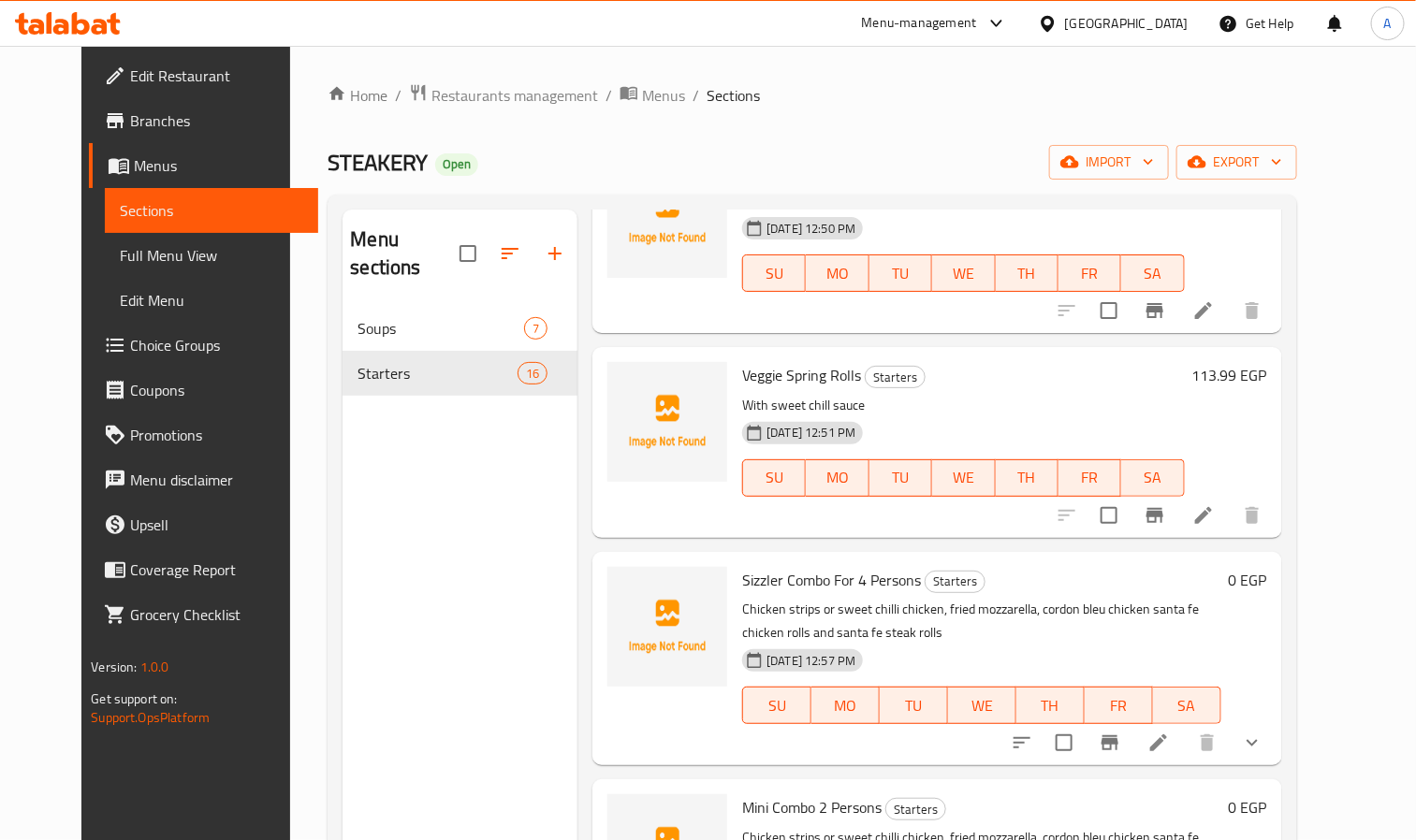
scroll to position [1404, 0]
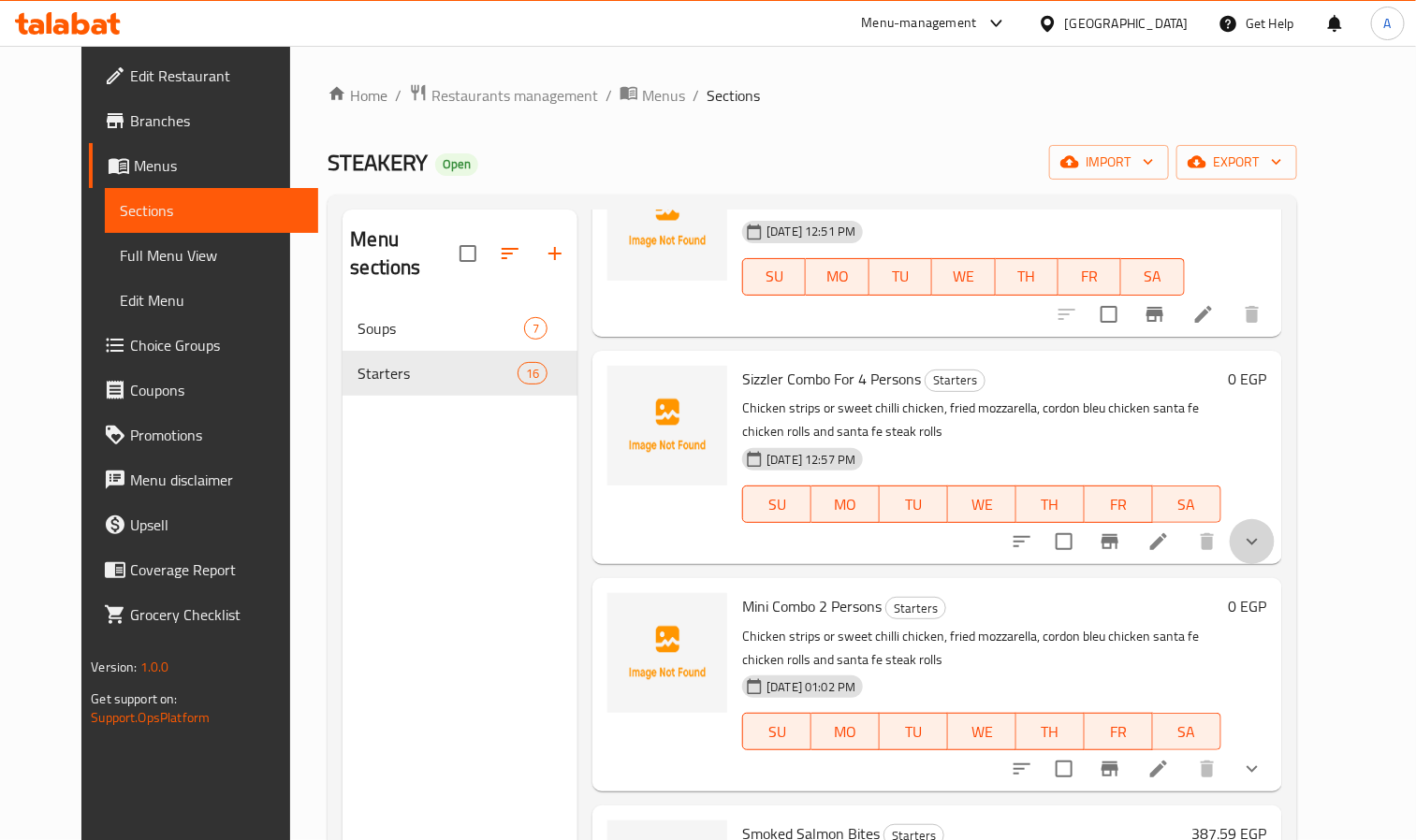
click at [1275, 564] on button "show more" at bounding box center [1252, 541] width 45 height 45
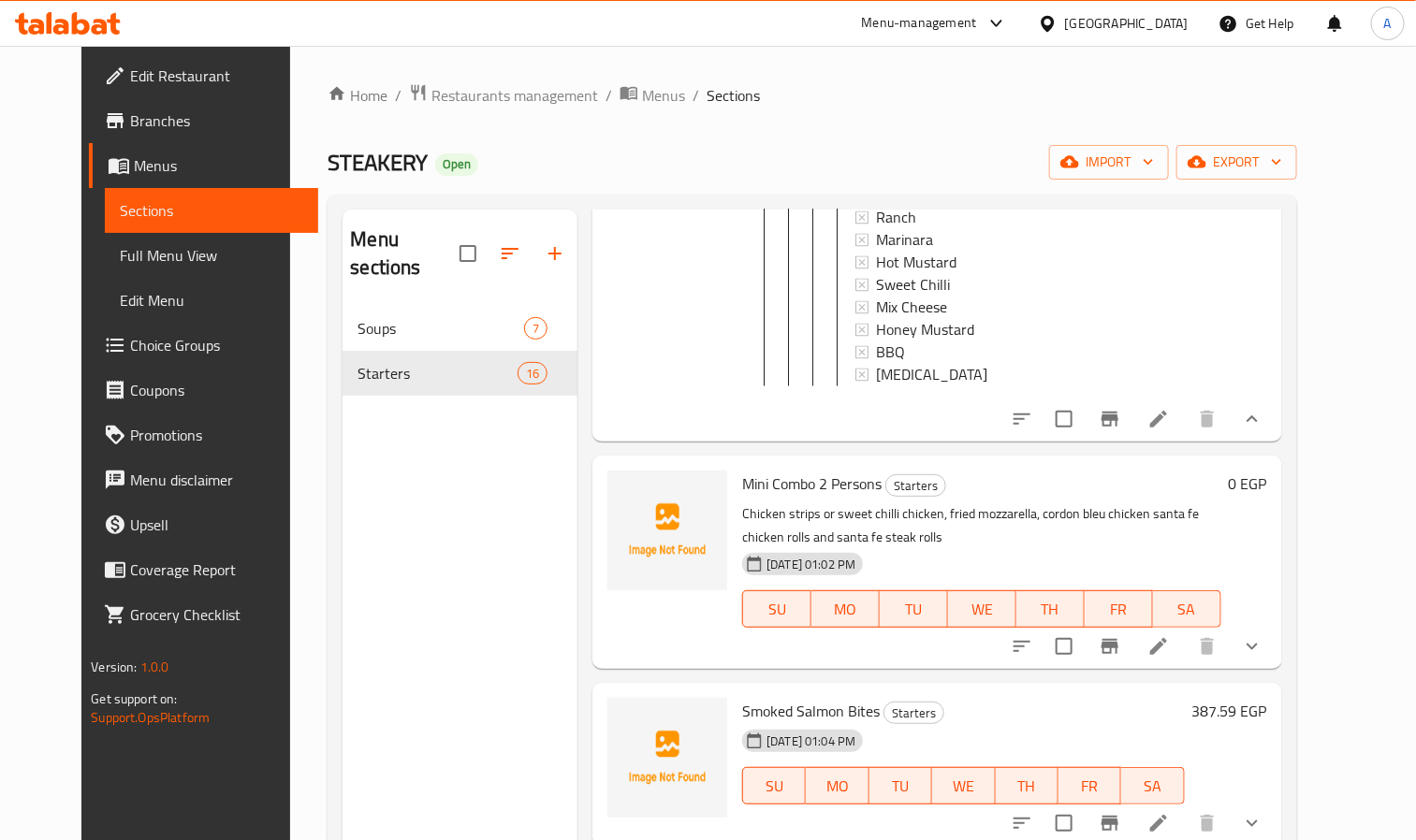
scroll to position [3509, 0]
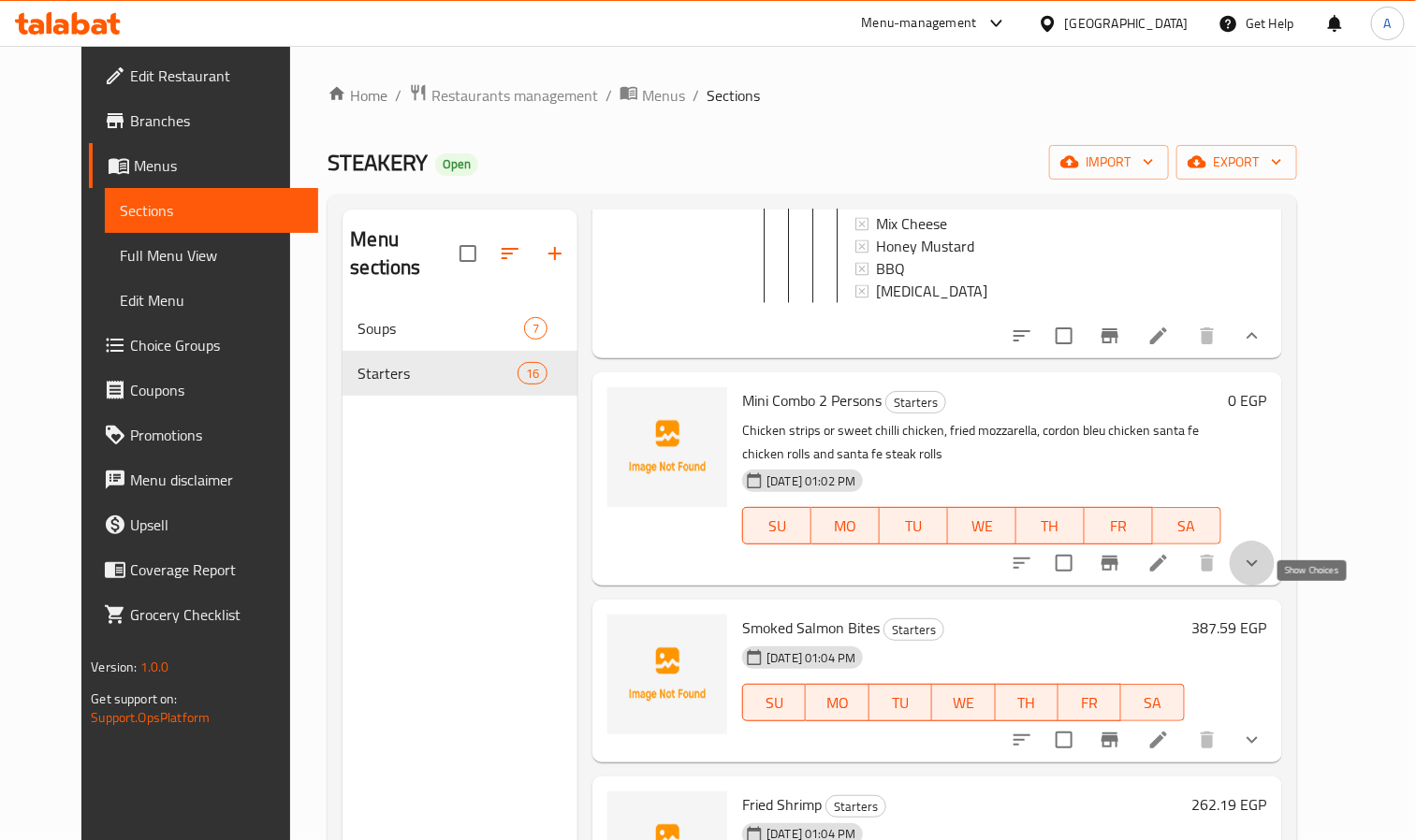
click at [1264, 575] on icon "show more" at bounding box center [1253, 563] width 23 height 23
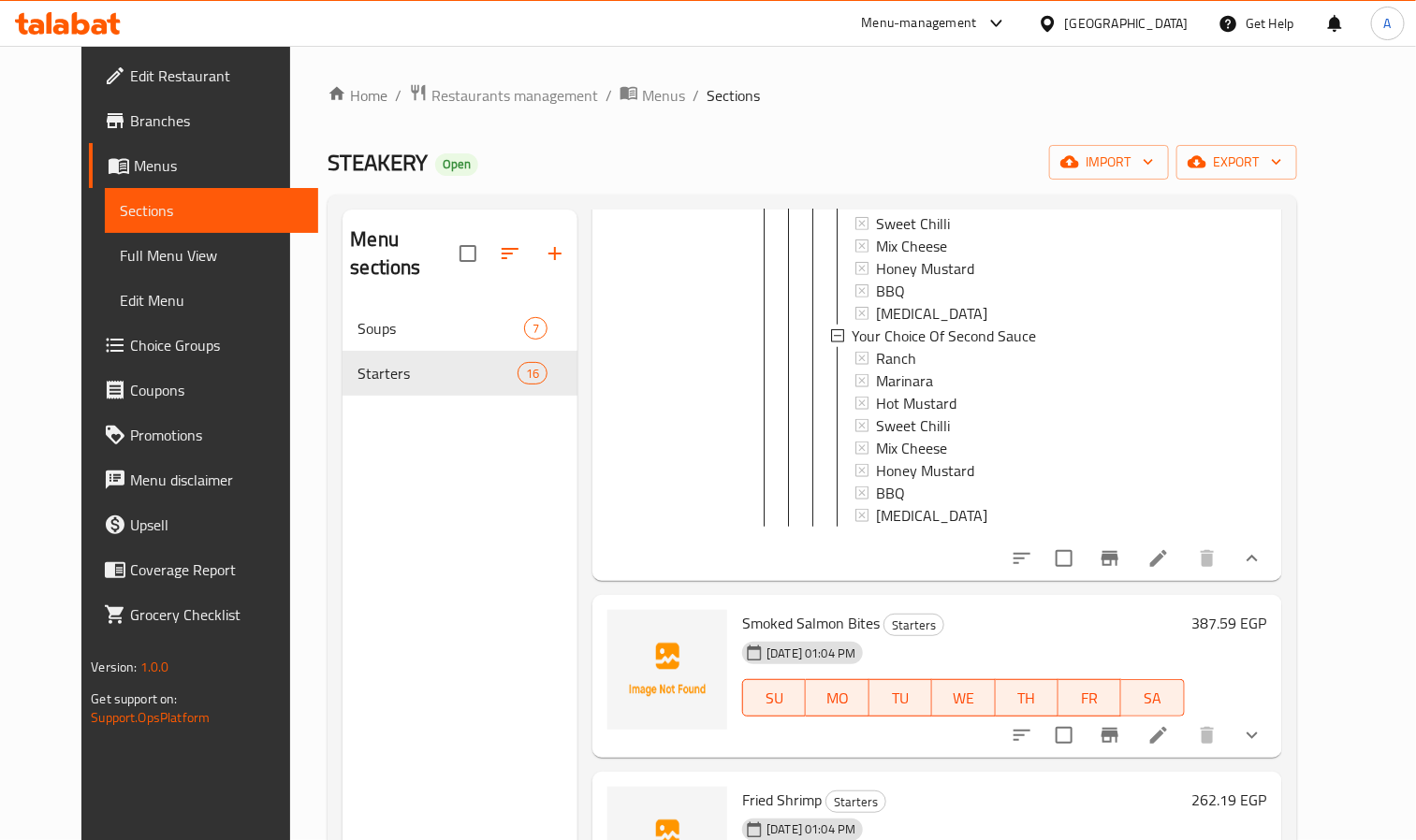
scroll to position [4632, 0]
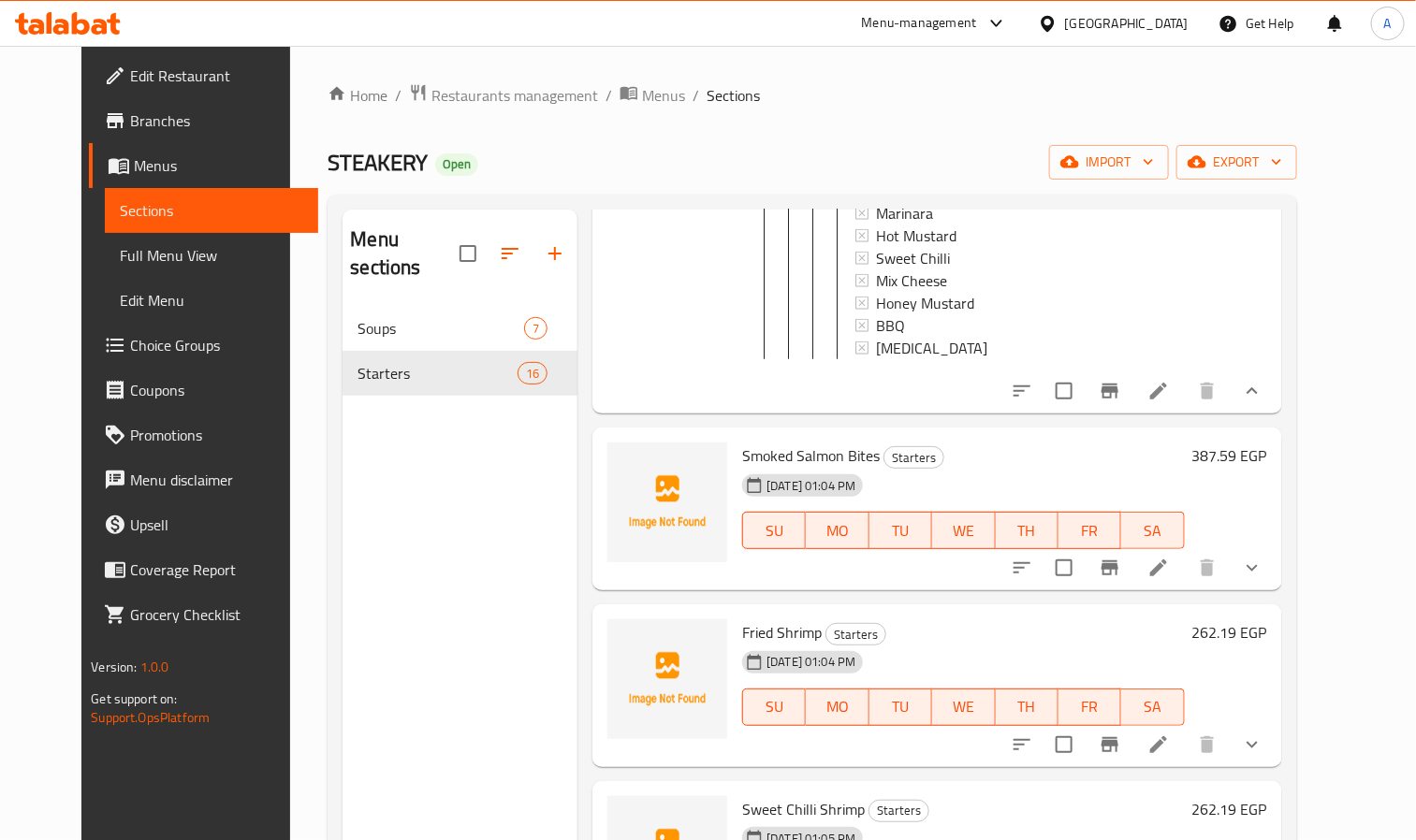
click at [1259, 572] on icon "show more" at bounding box center [1253, 568] width 11 height 7
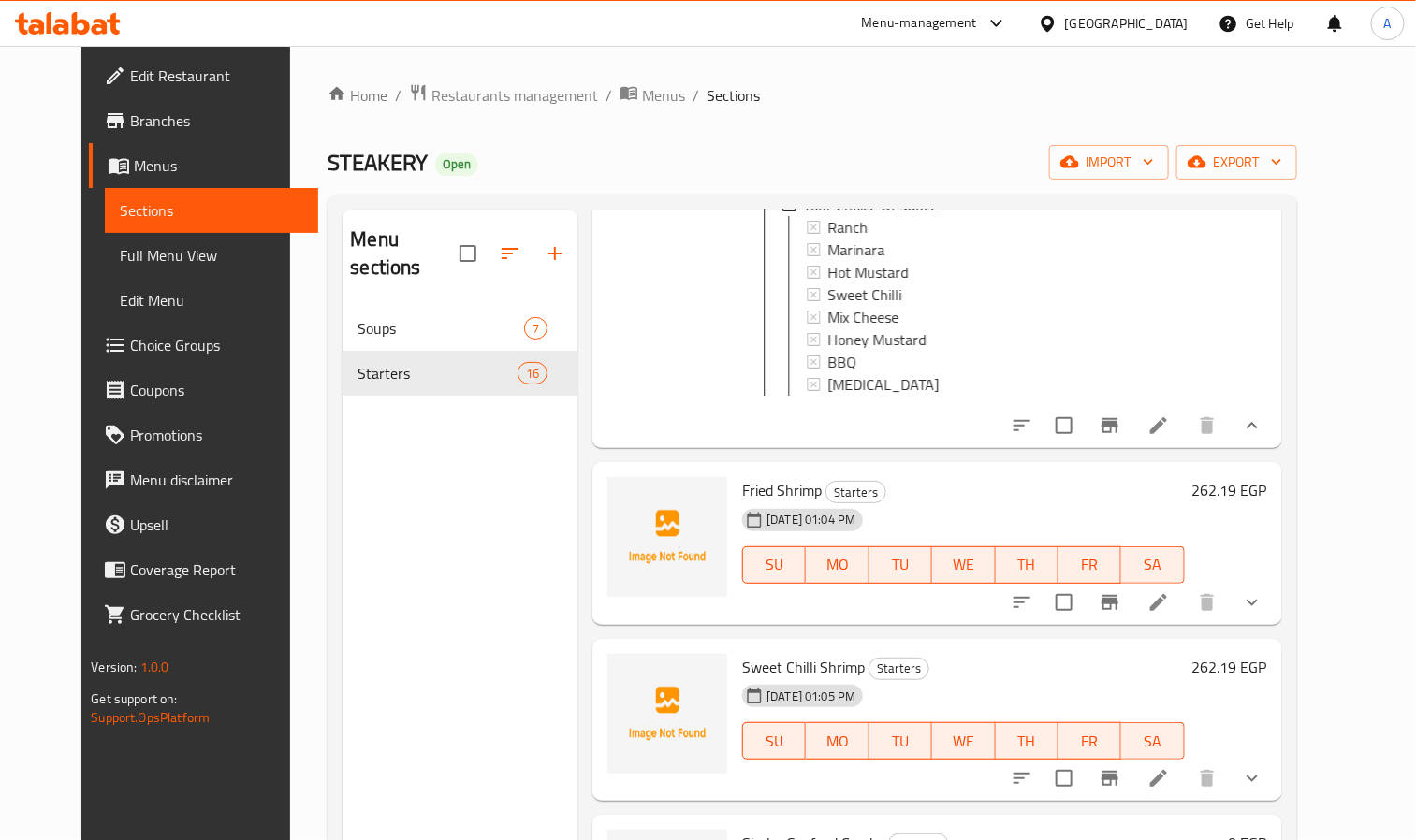
scroll to position [5053, 0]
click at [1264, 612] on icon "show more" at bounding box center [1253, 601] width 23 height 23
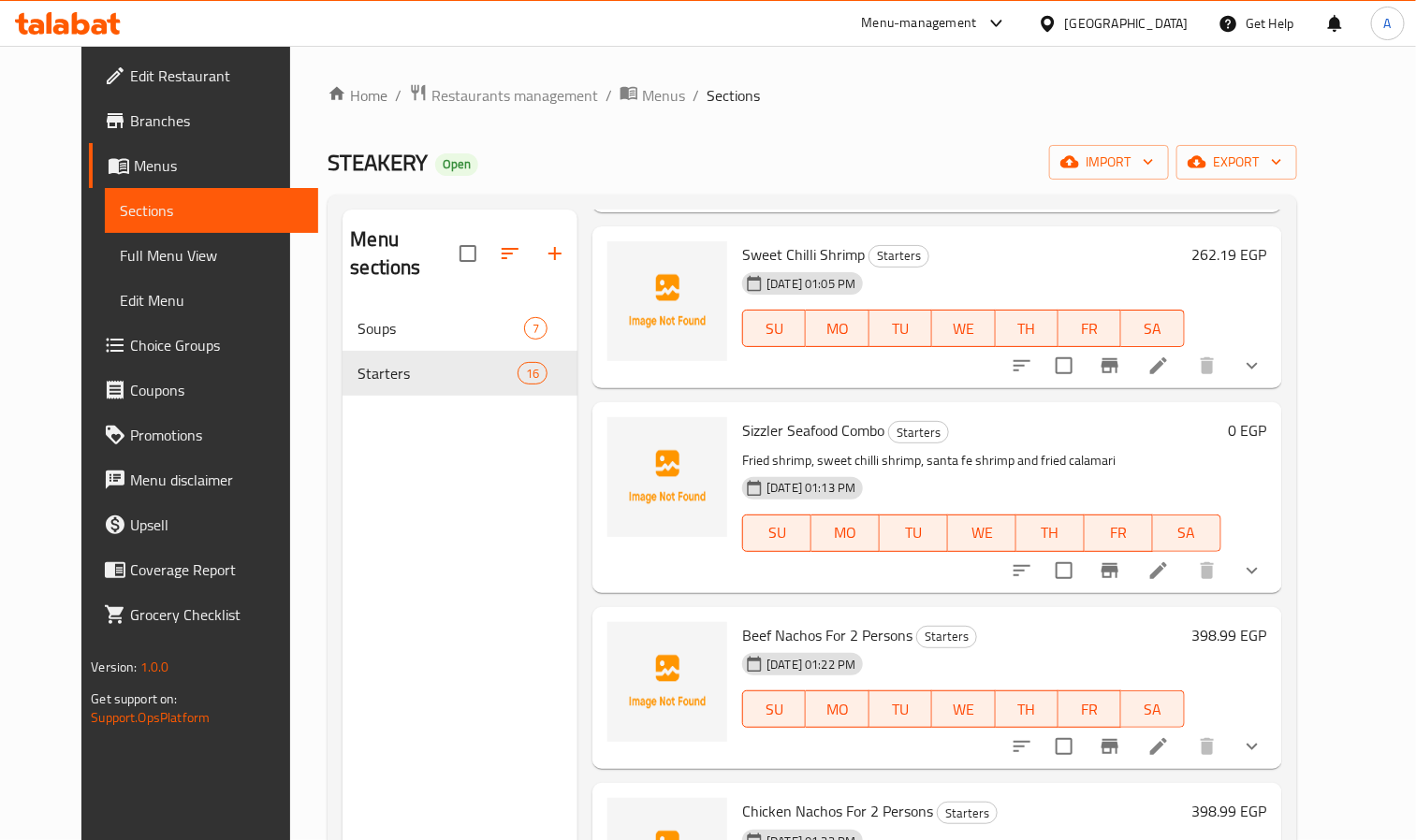
scroll to position [5755, 0]
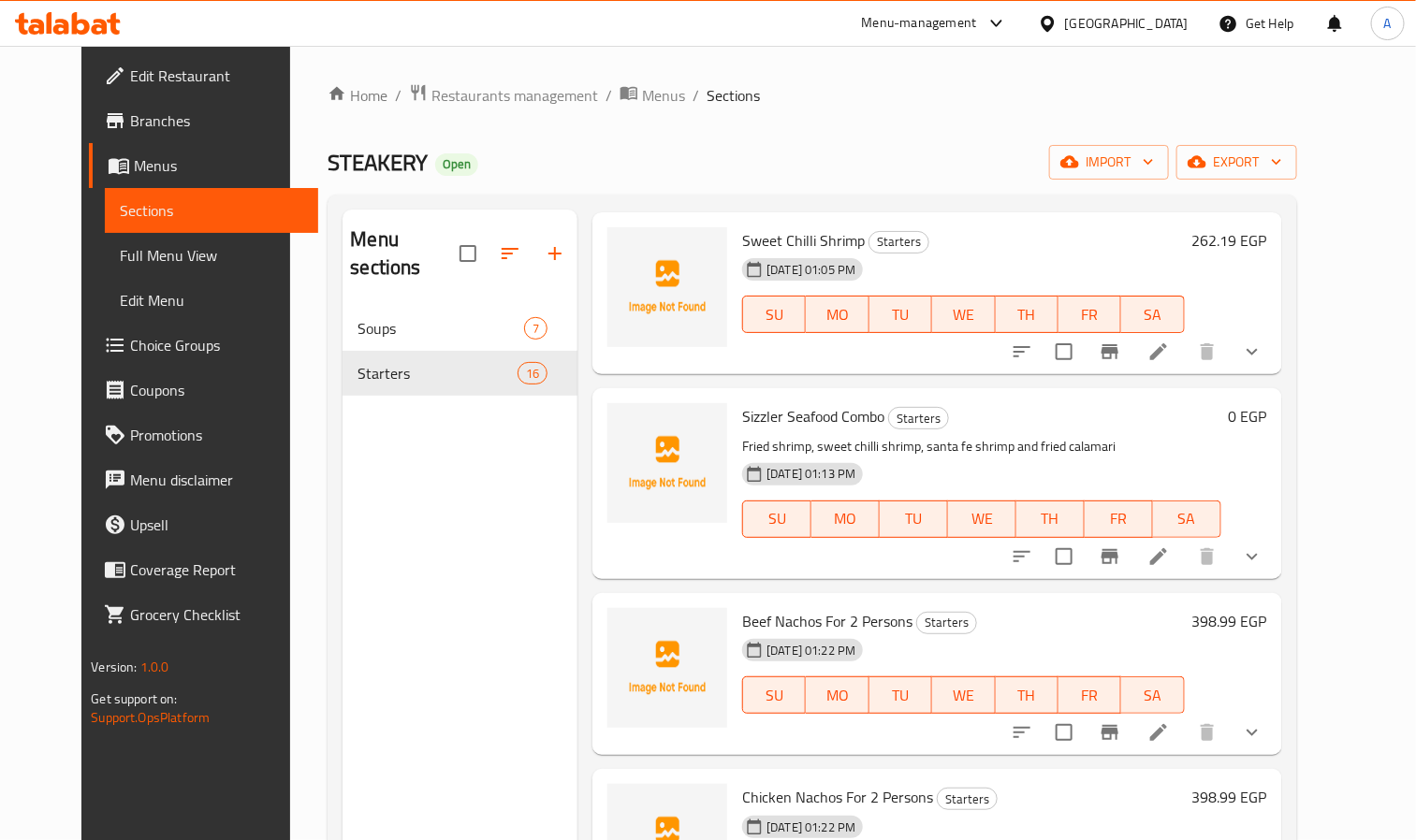
click at [1264, 568] on icon "show more" at bounding box center [1253, 557] width 23 height 23
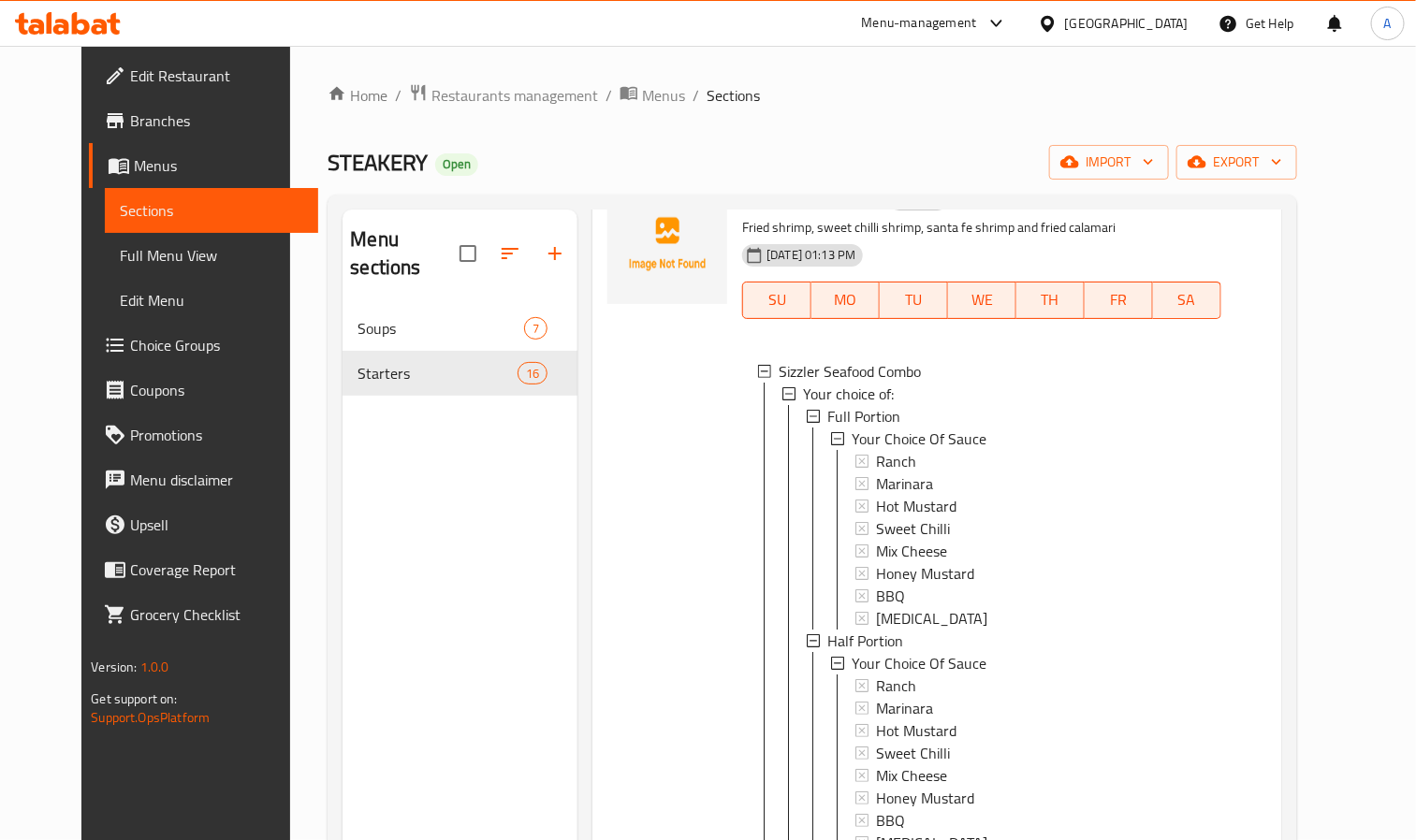
scroll to position [5895, 0]
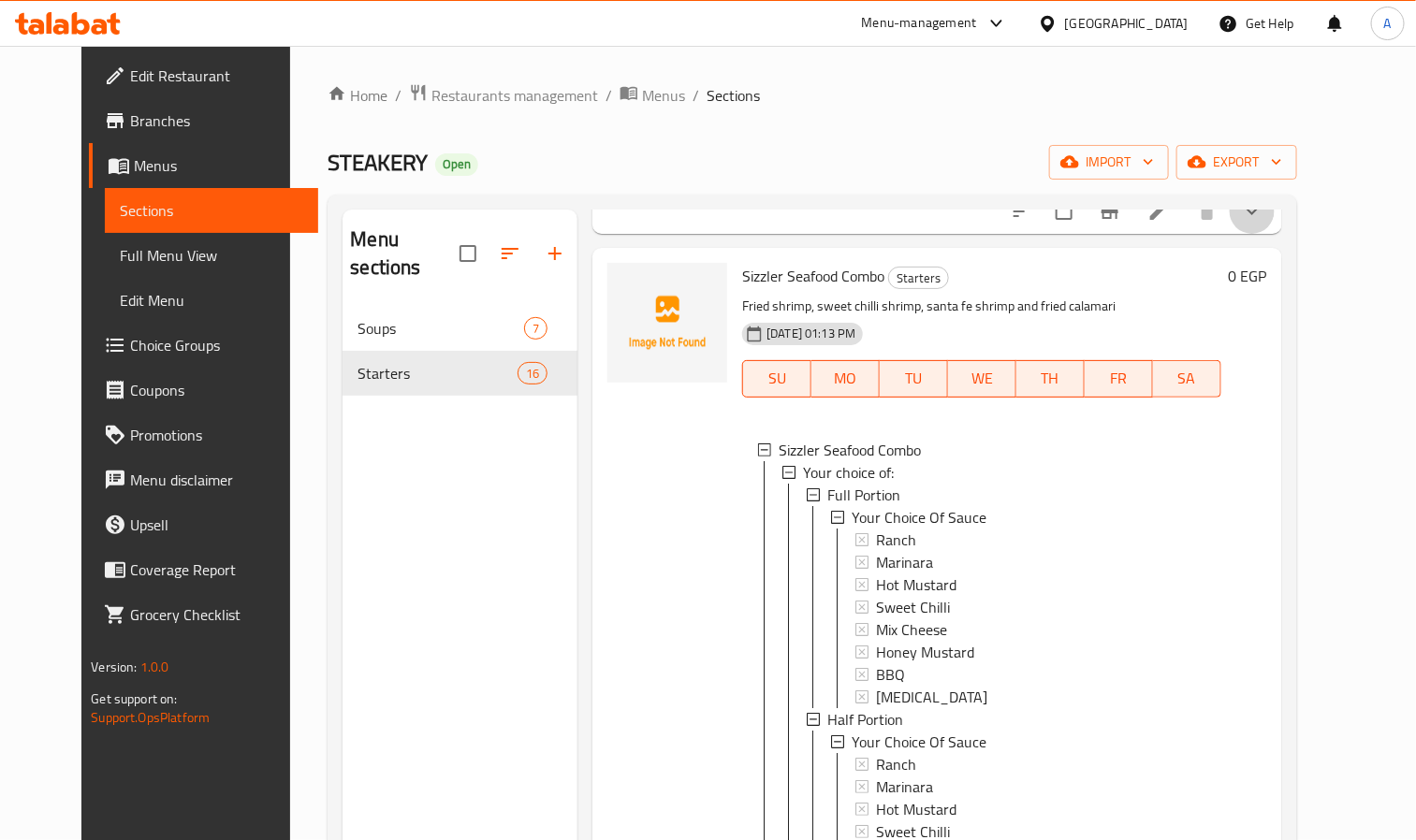
click at [1275, 234] on button "show more" at bounding box center [1252, 210] width 45 height 45
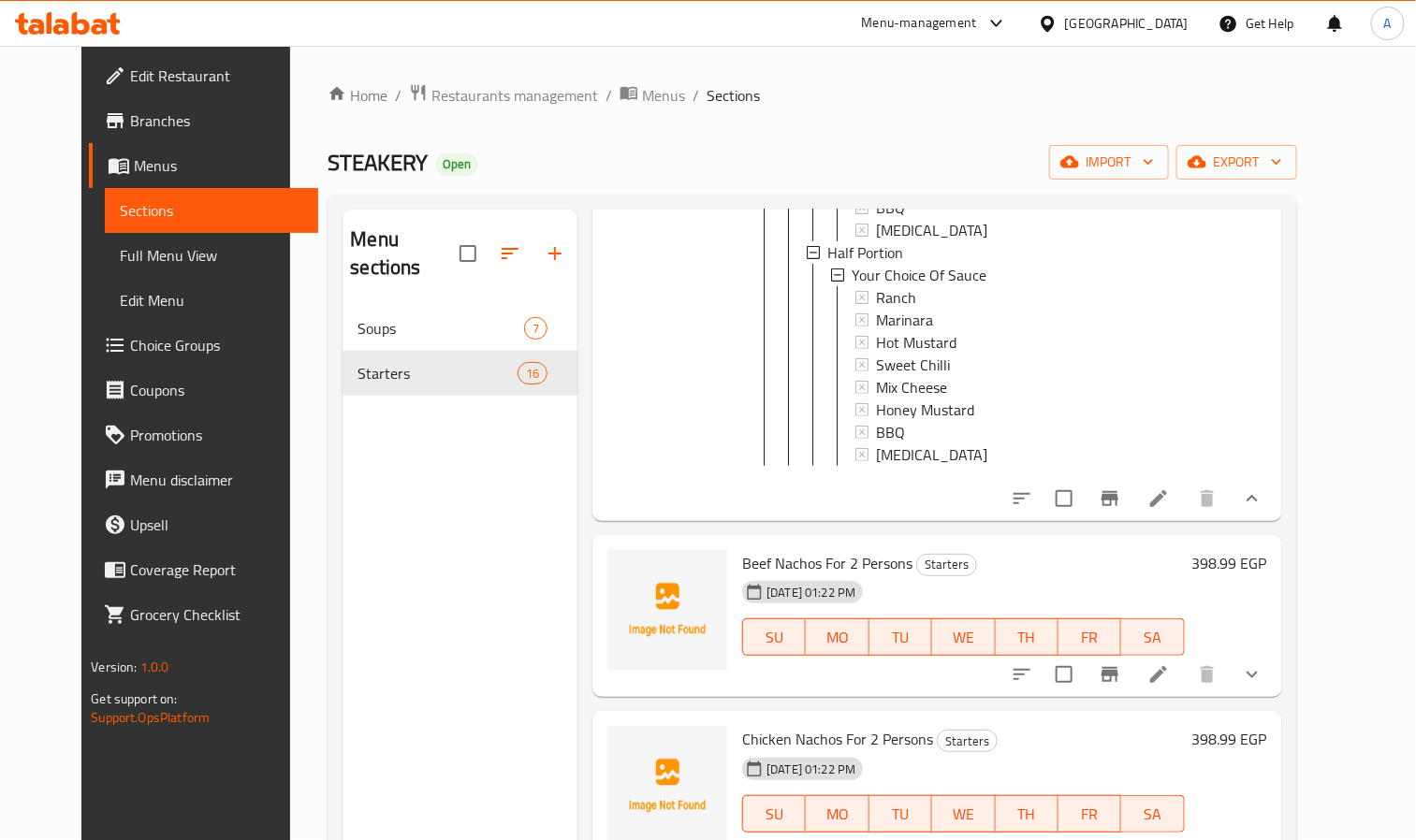
scroll to position [6783, 0]
click at [1275, 677] on button "show more" at bounding box center [1252, 674] width 45 height 45
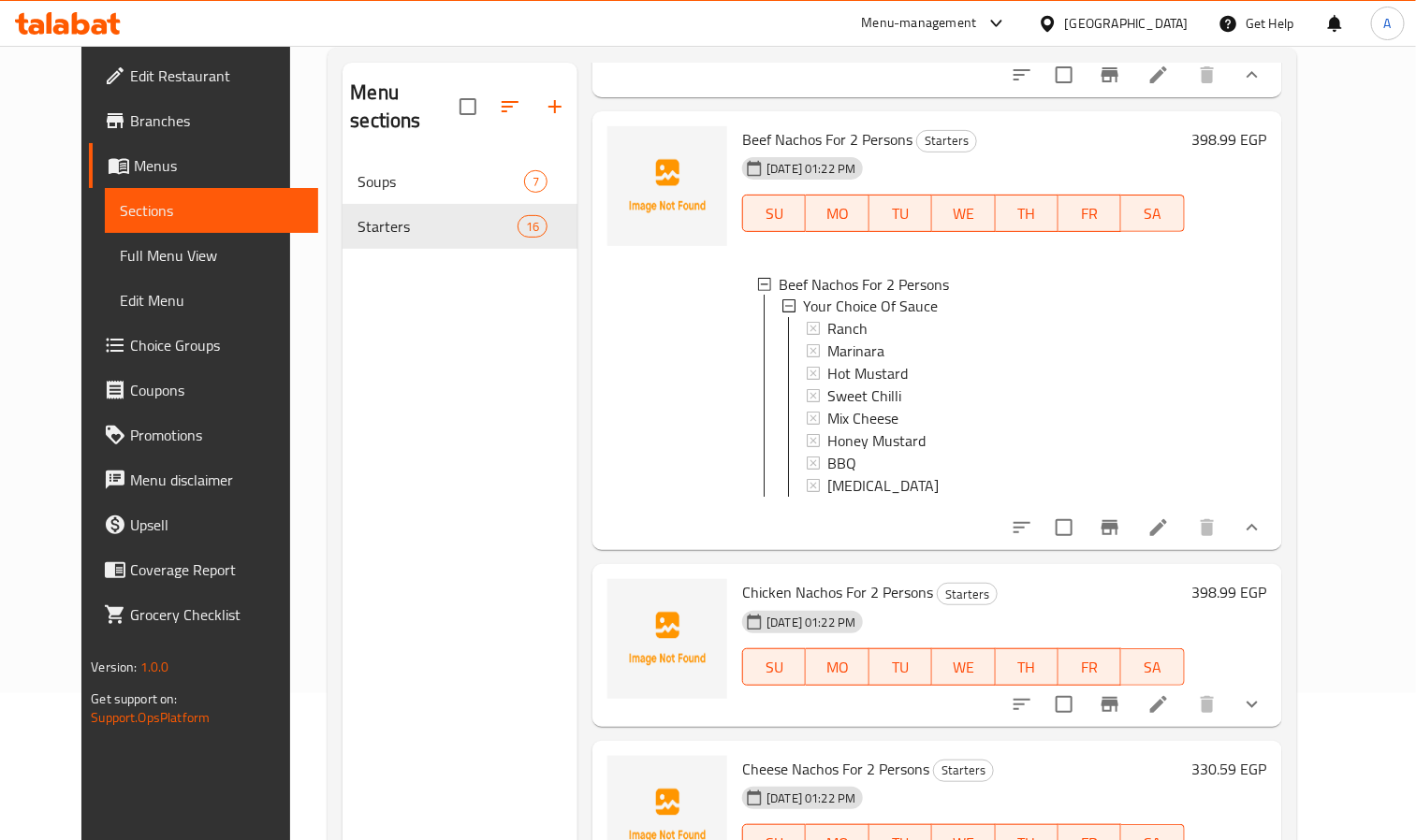
scroll to position [262, 0]
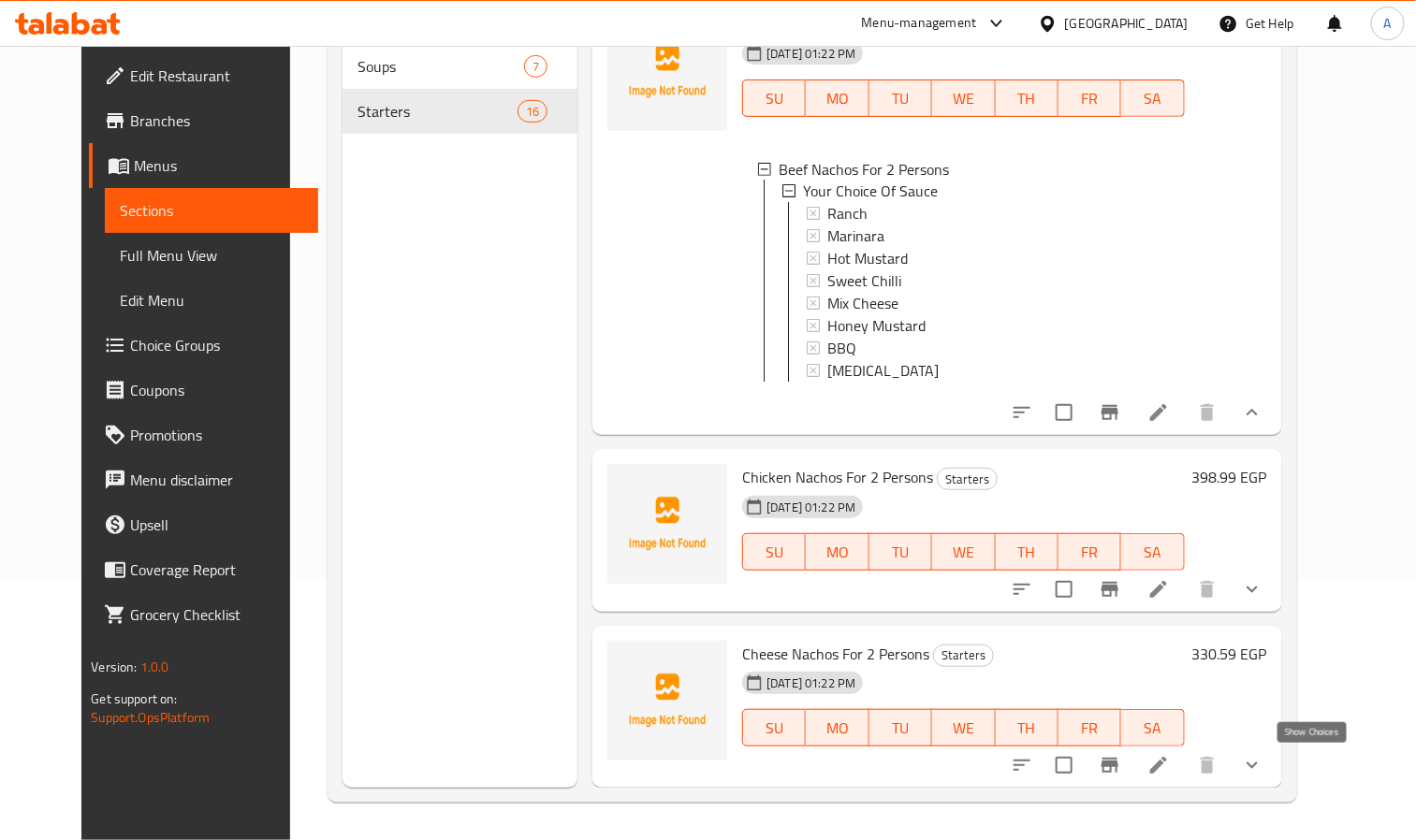
click at [1264, 763] on icon "show more" at bounding box center [1253, 766] width 23 height 23
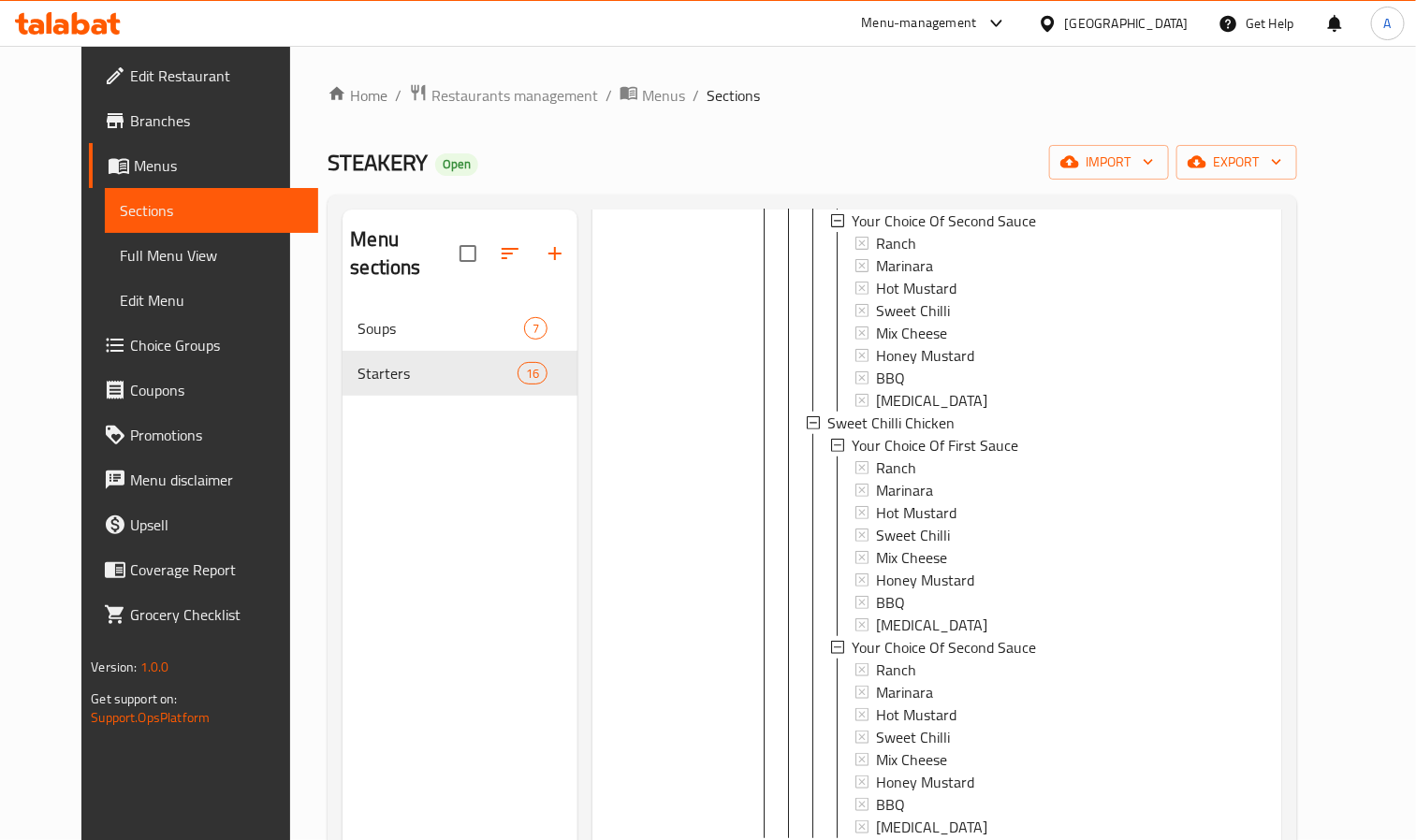
scroll to position [4150, 0]
click at [543, 243] on icon "button" at bounding box center [555, 254] width 23 height 23
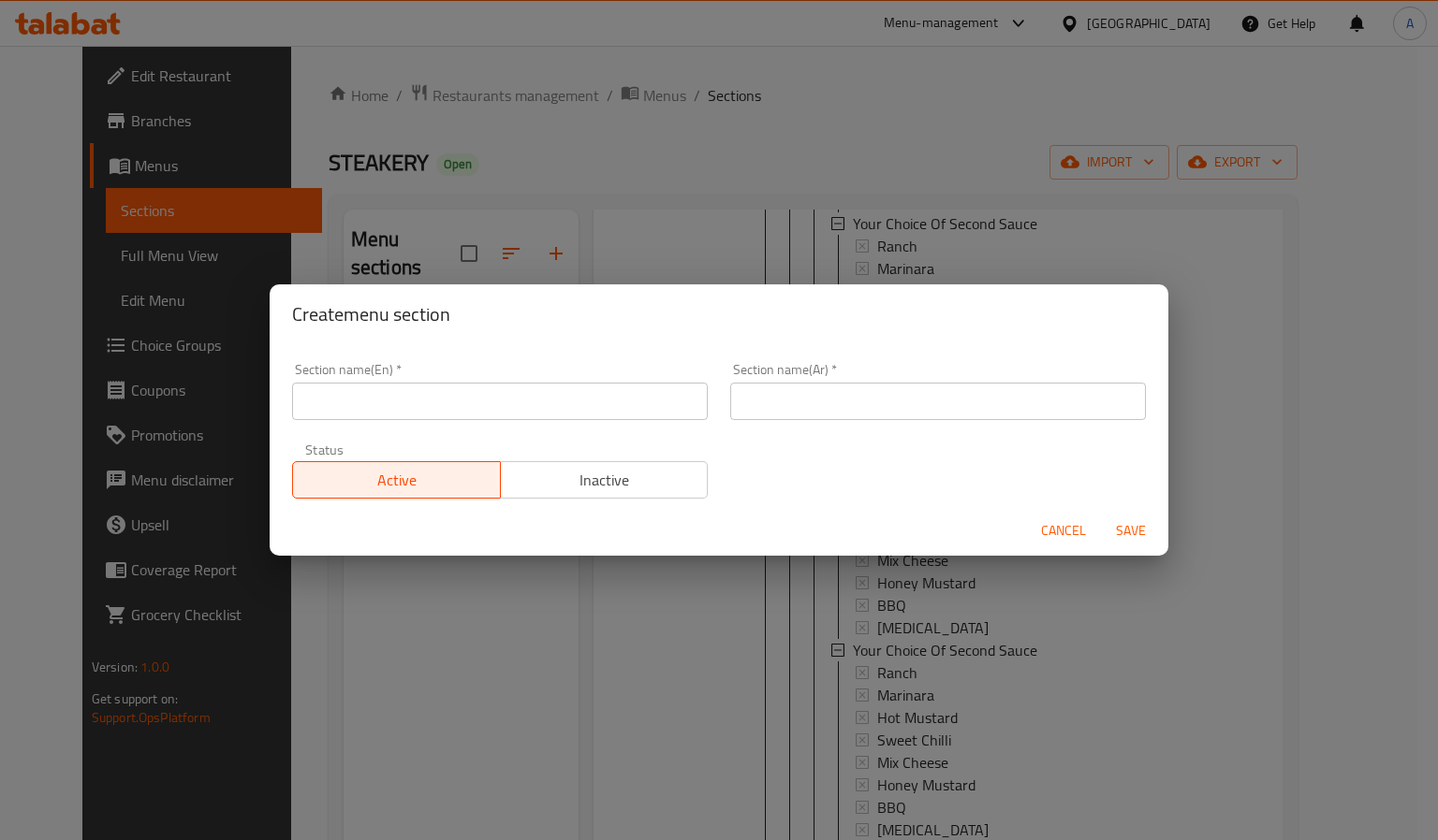
click at [556, 401] on input "text" at bounding box center [500, 401] width 415 height 37
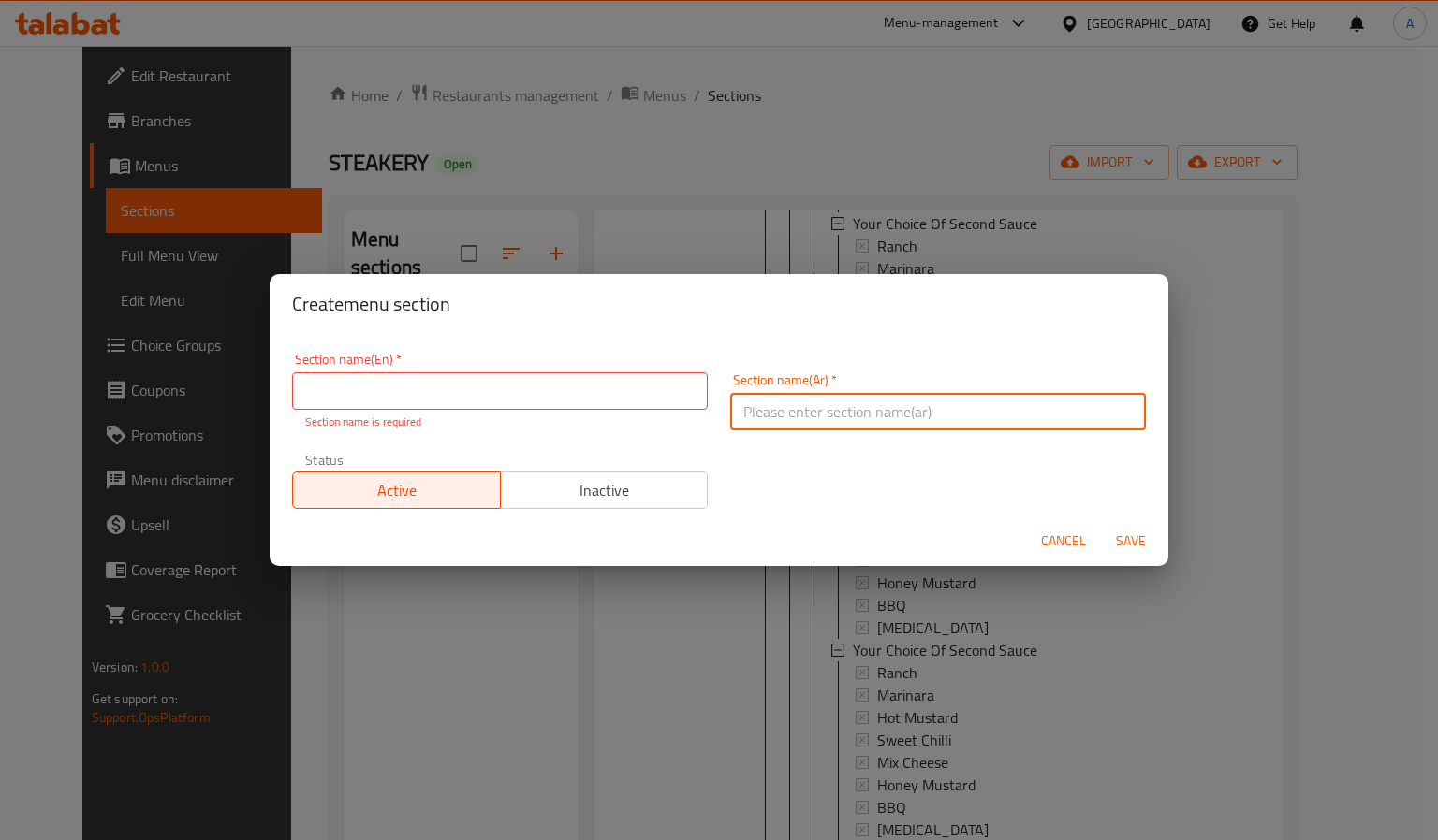
click at [897, 413] on input "text" at bounding box center [938, 411] width 415 height 37
type input "سلطات"
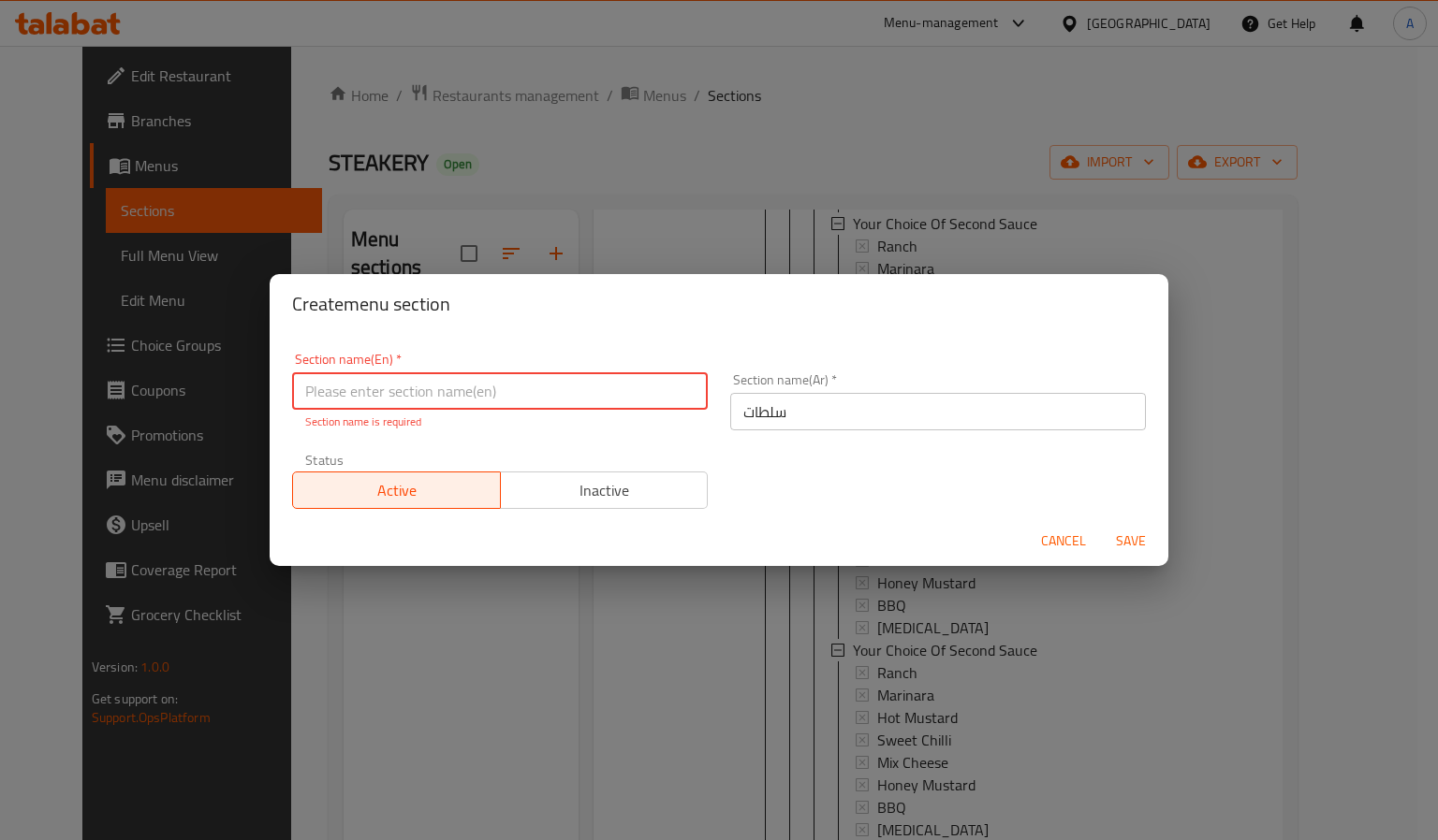
click at [461, 376] on input "text" at bounding box center [500, 391] width 415 height 37
type input "Salads"
click at [1152, 542] on button "Save" at bounding box center [1131, 541] width 60 height 35
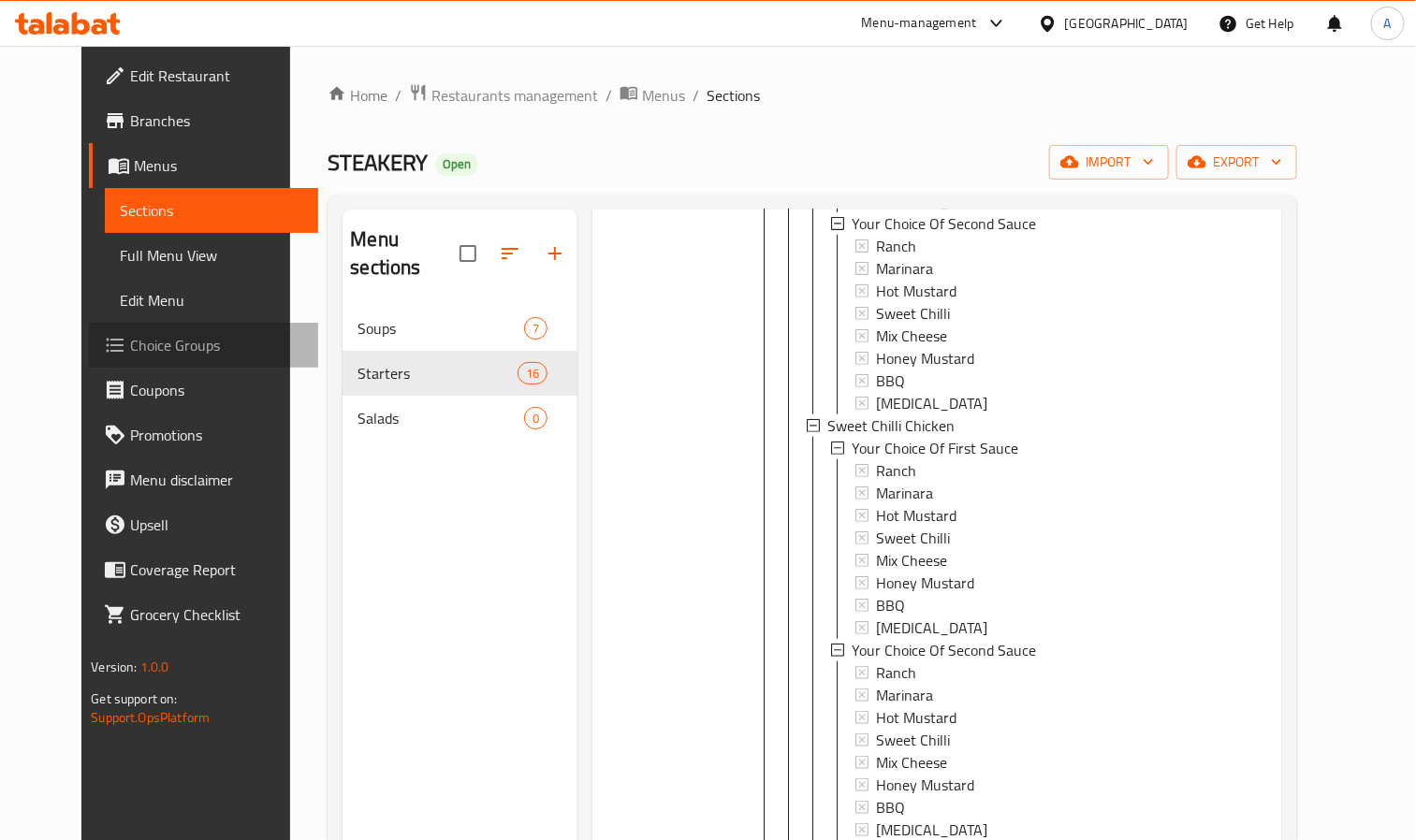
click at [130, 354] on span "Choice Groups" at bounding box center [216, 345] width 174 height 23
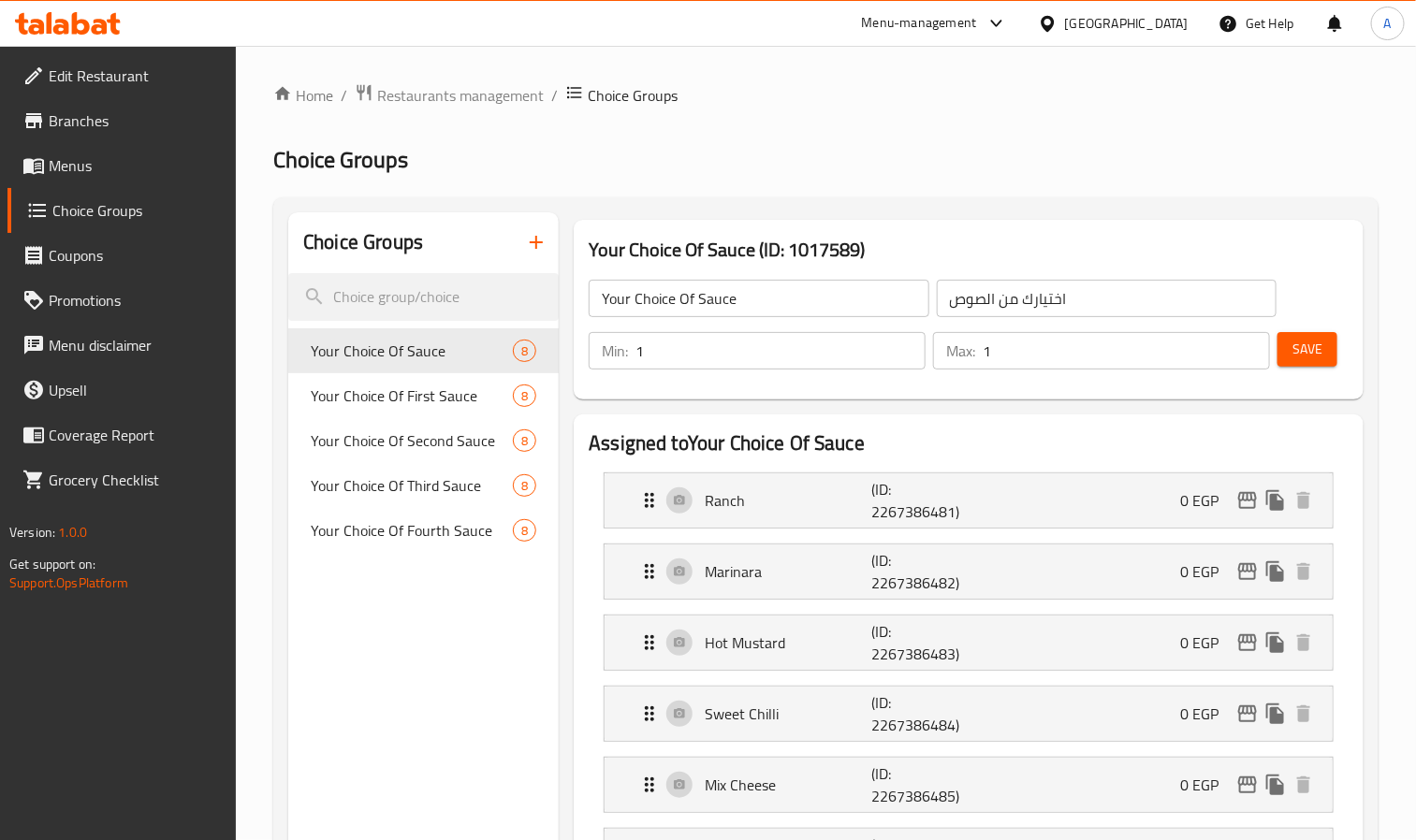
click at [551, 214] on div "Choice Groups" at bounding box center [423, 243] width 270 height 61
click at [521, 239] on button "button" at bounding box center [536, 242] width 45 height 45
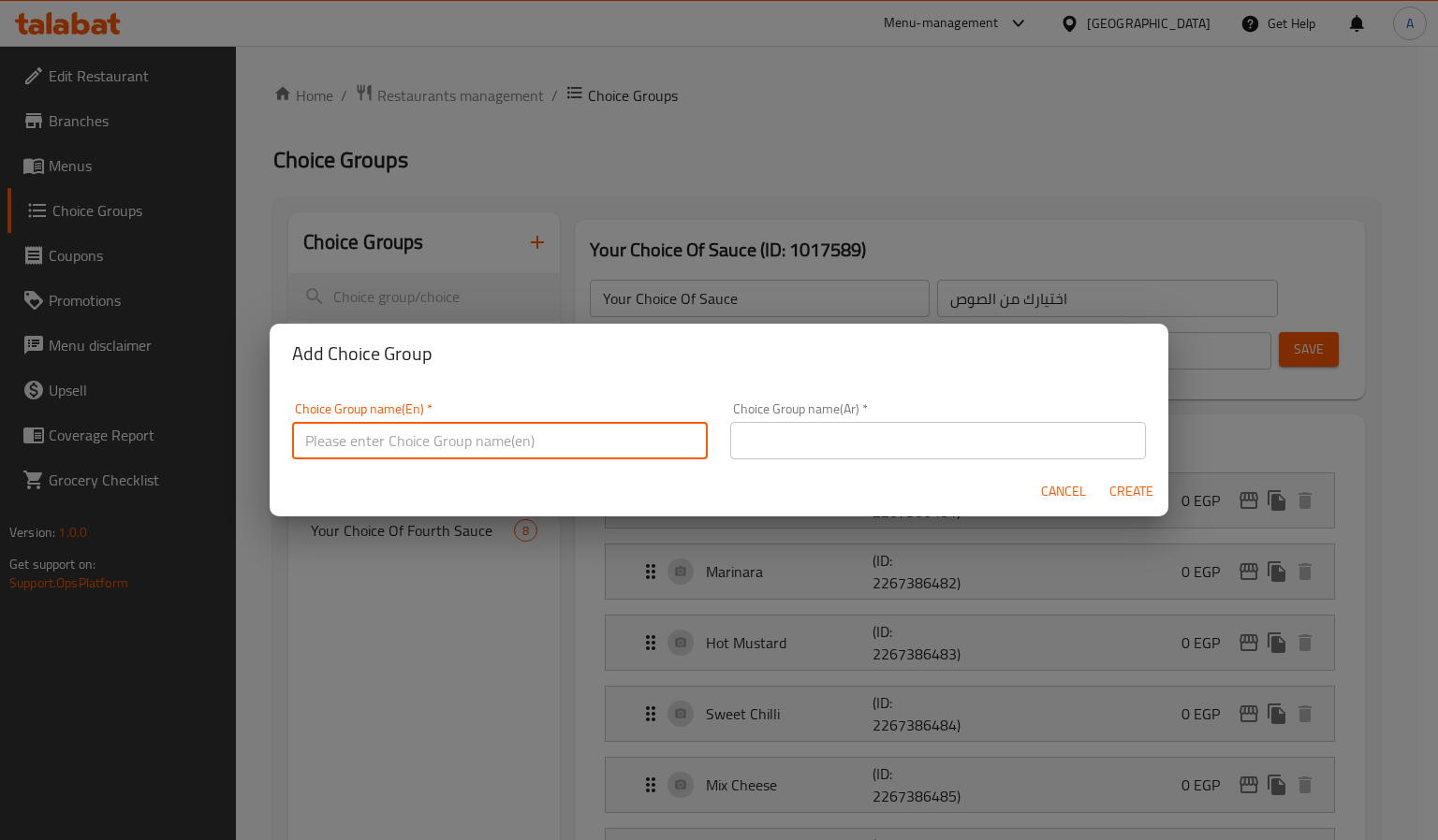
click at [313, 438] on input "text" at bounding box center [500, 440] width 415 height 37
click at [371, 432] on input "your choice of dressing" at bounding box center [500, 440] width 415 height 37
paste input "Your Choice Of D"
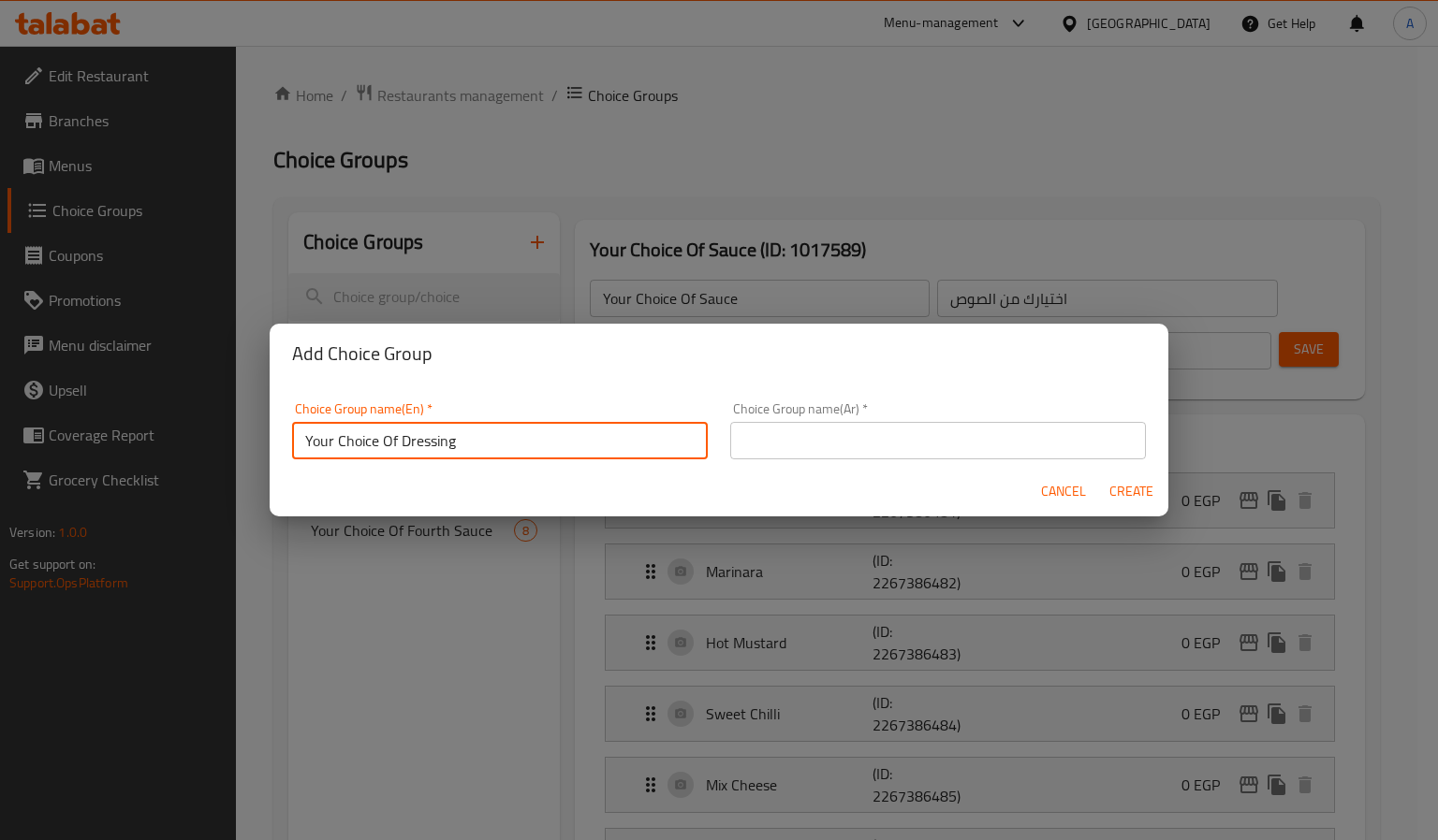
type input "Your Choice Of Dressing"
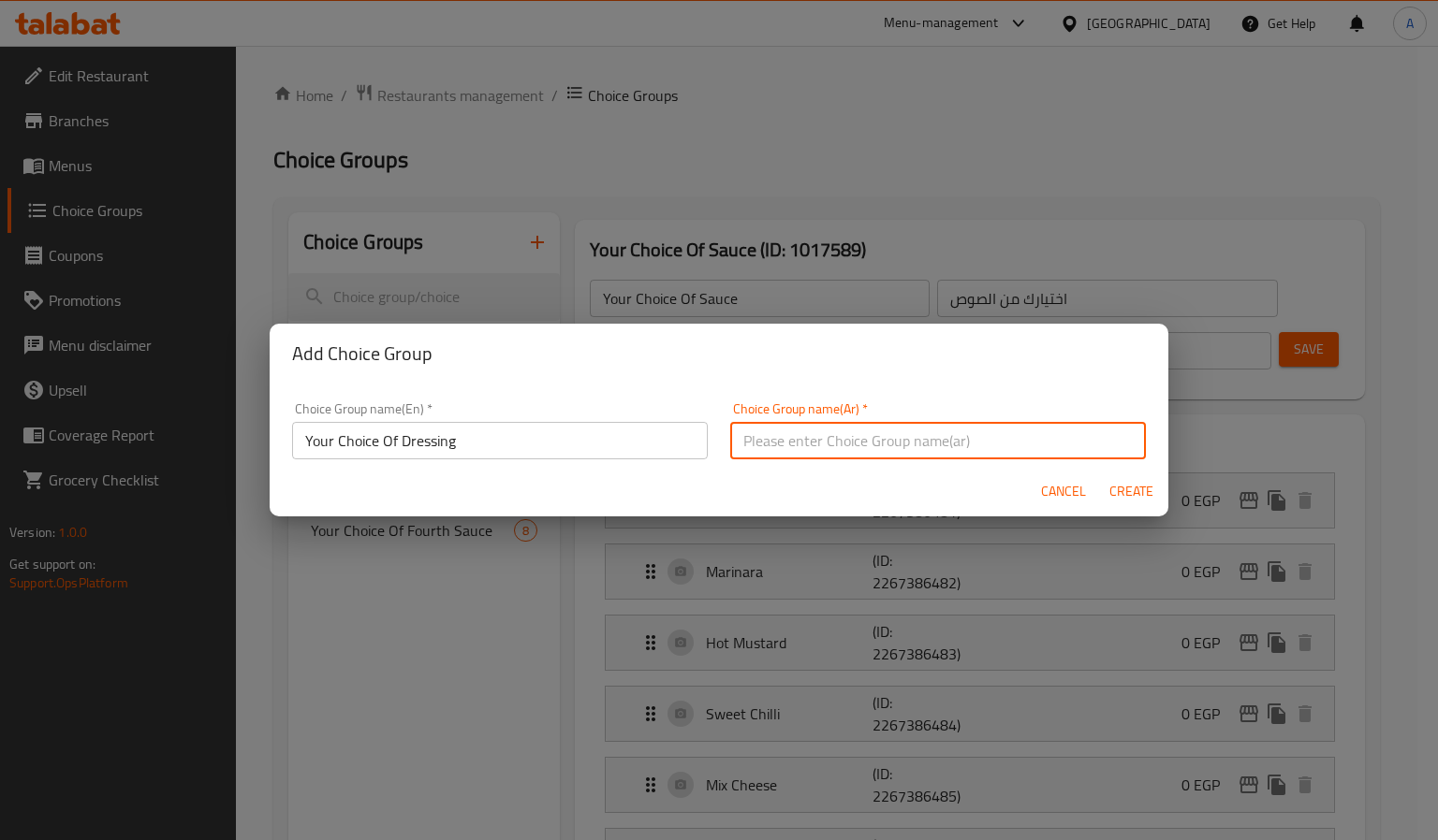
click at [908, 429] on input "text" at bounding box center [938, 440] width 415 height 37
type input "إختيارك من الدريسينج"
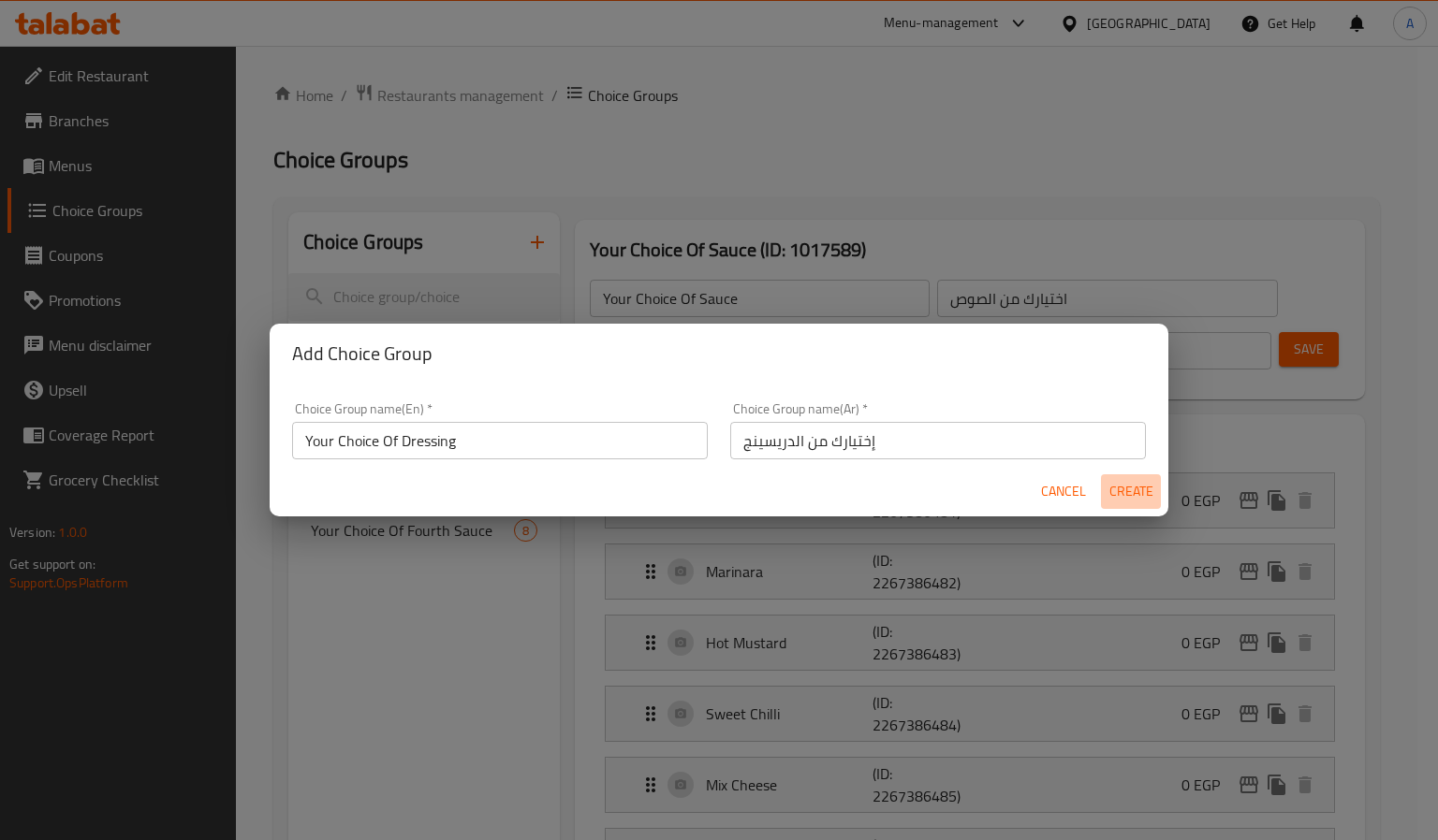
click at [1158, 484] on button "Create" at bounding box center [1131, 491] width 60 height 35
type input "Your Choice Of Dressing"
type input "إختيارك من الدريسينج"
type input "0"
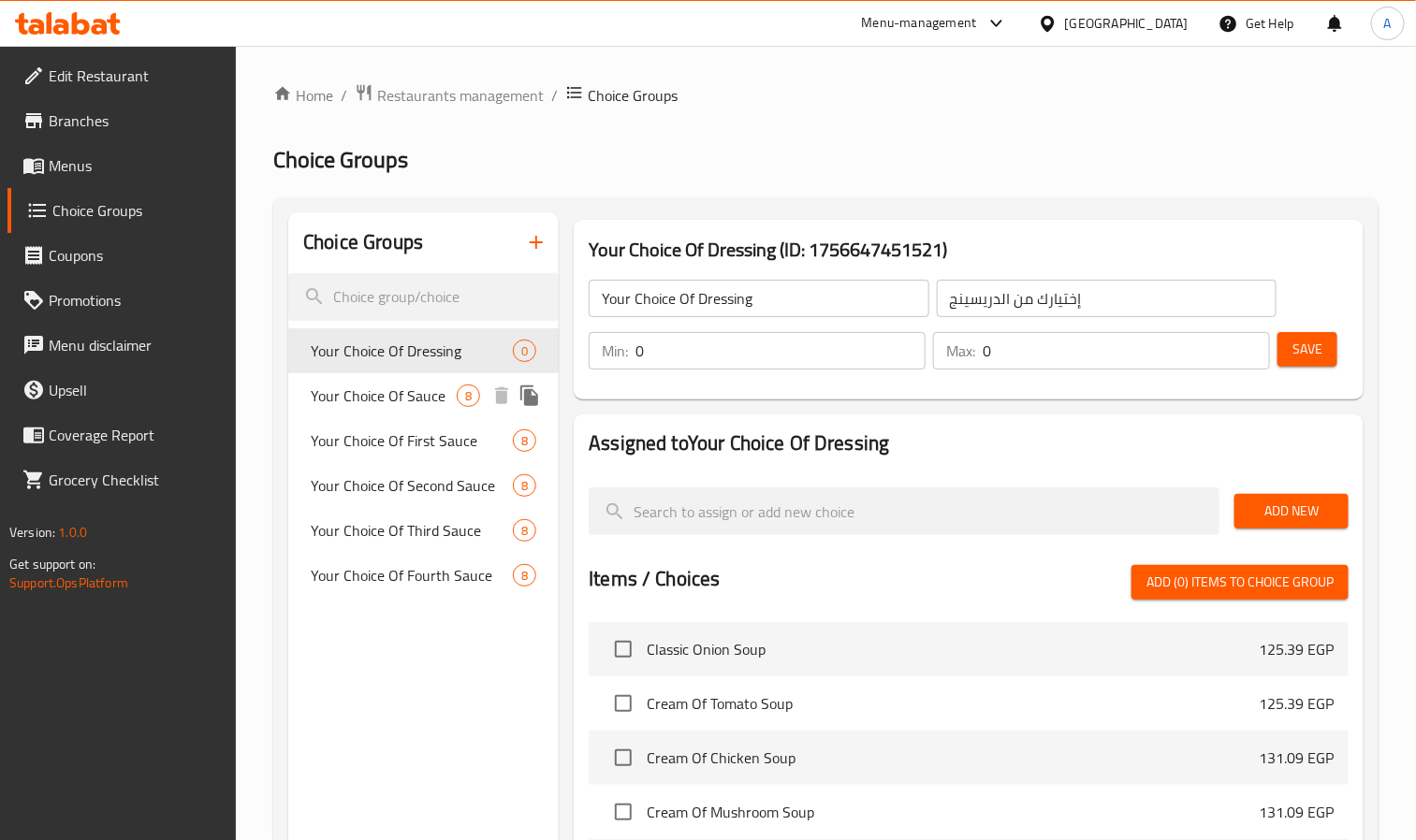
click at [421, 377] on div "Your Choice Of Sauce 8" at bounding box center [423, 395] width 270 height 45
type input "Your Choice Of Sauce"
type input "اختيارك من الصوص"
type input "1"
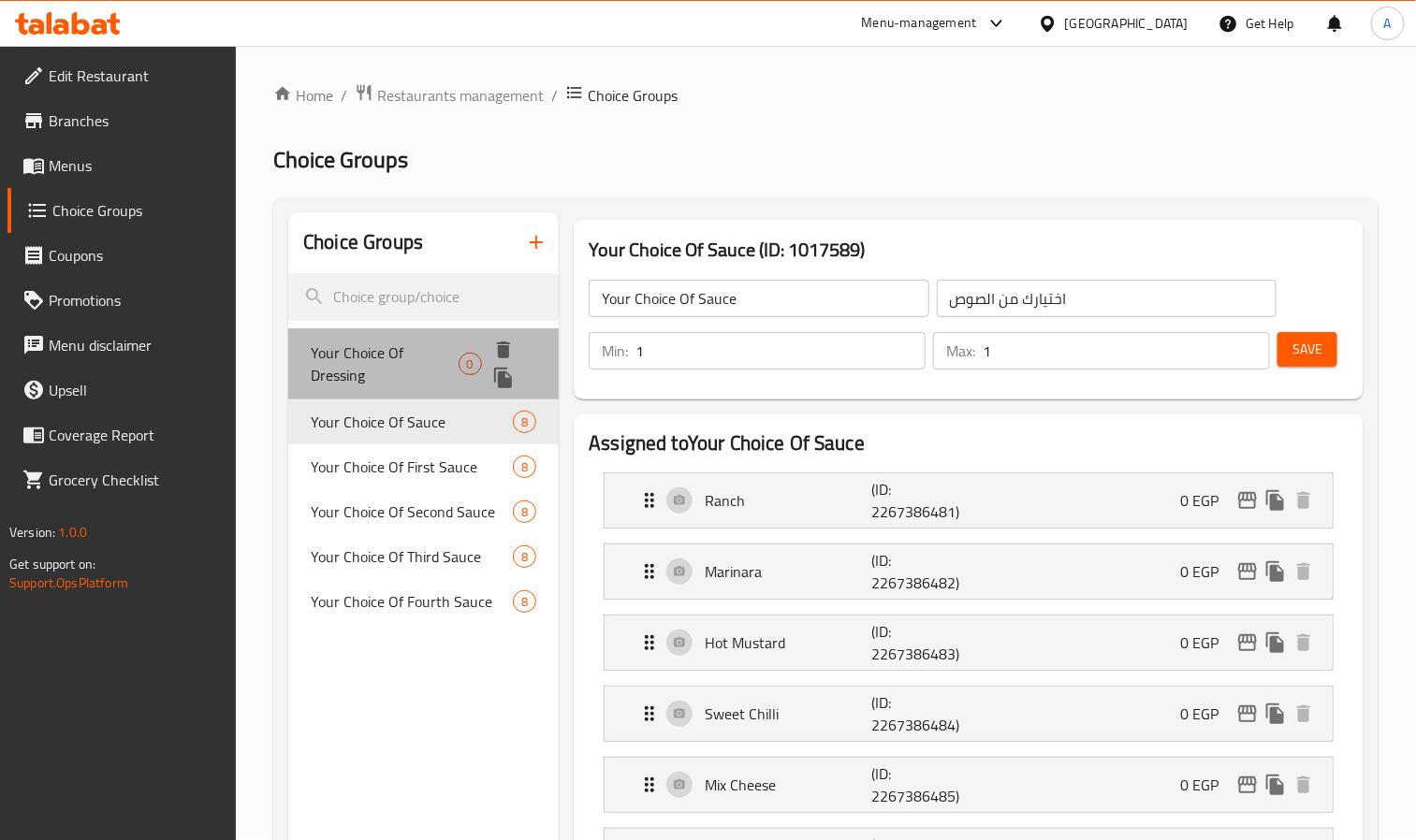
click at [422, 359] on span "Your Choice Of Dressing" at bounding box center [384, 363] width 147 height 45
type input "Your Choice Of Dressing"
type input "إختيارك من الدريسينج"
type input "0"
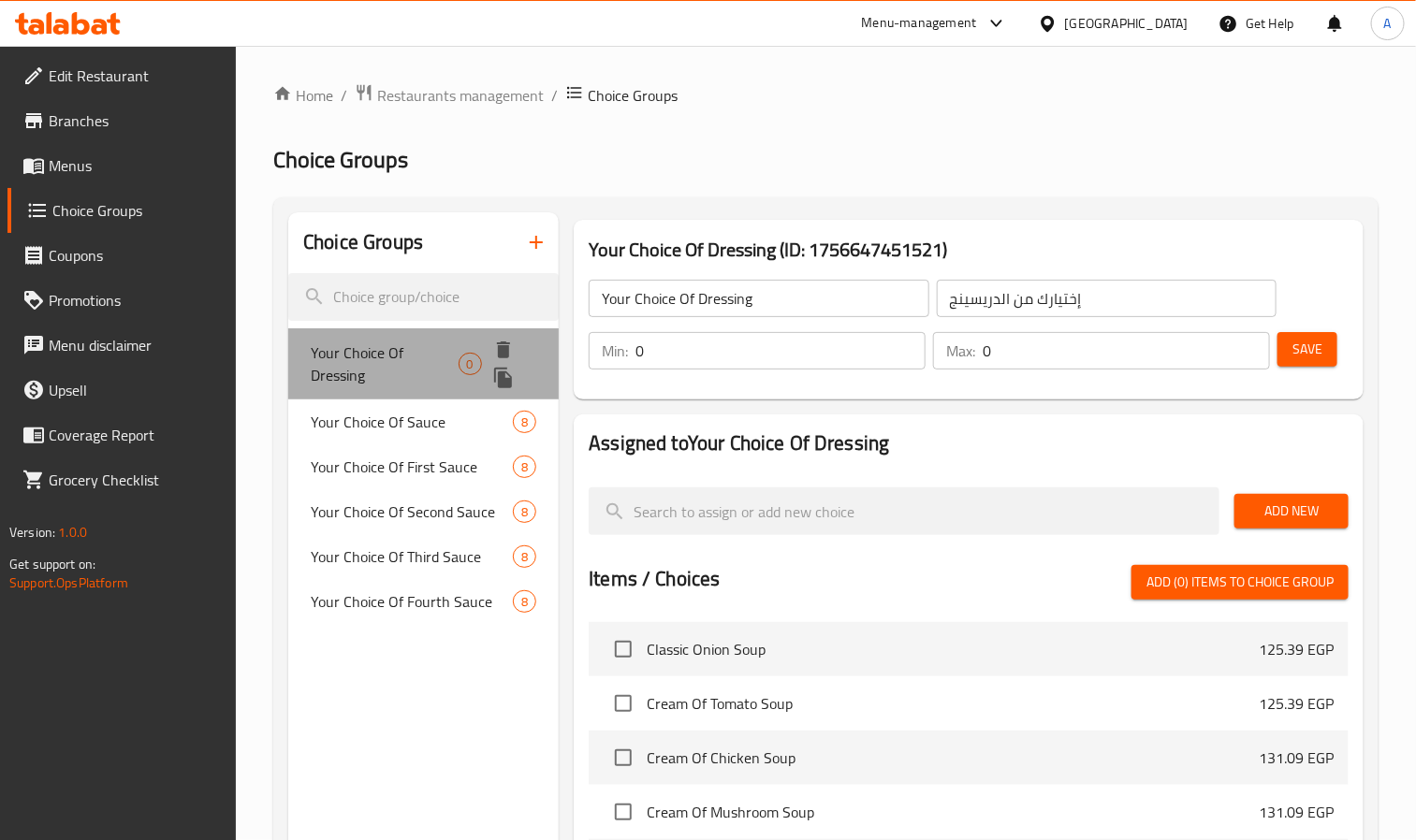
click at [450, 371] on span "Your Choice Of Dressing" at bounding box center [384, 363] width 147 height 45
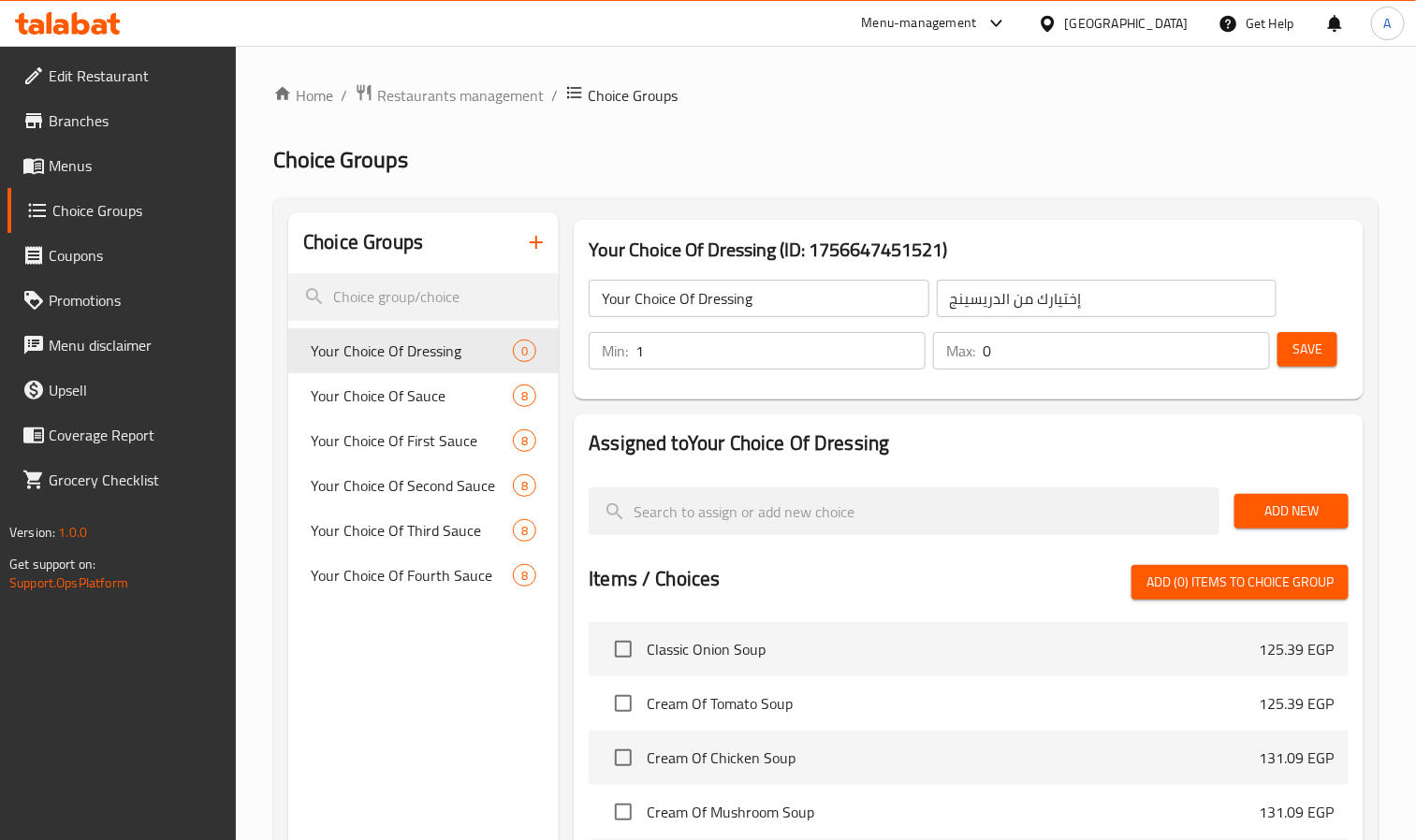
type input "1"
click at [902, 342] on input "1" at bounding box center [781, 350] width 290 height 37
type input "1"
click at [1254, 340] on input "1" at bounding box center [1126, 350] width 287 height 37
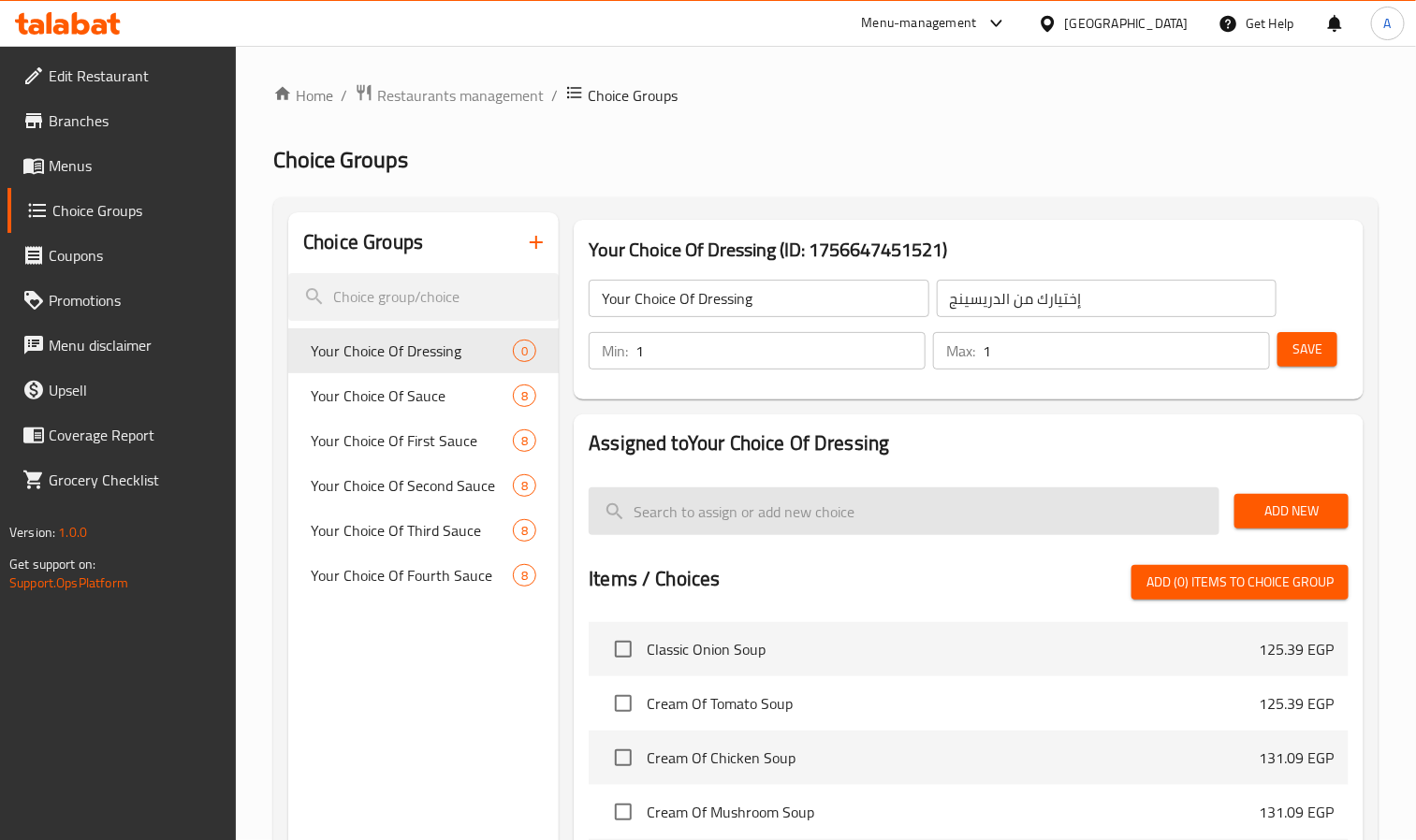
click at [879, 520] on input "search" at bounding box center [904, 511] width 631 height 47
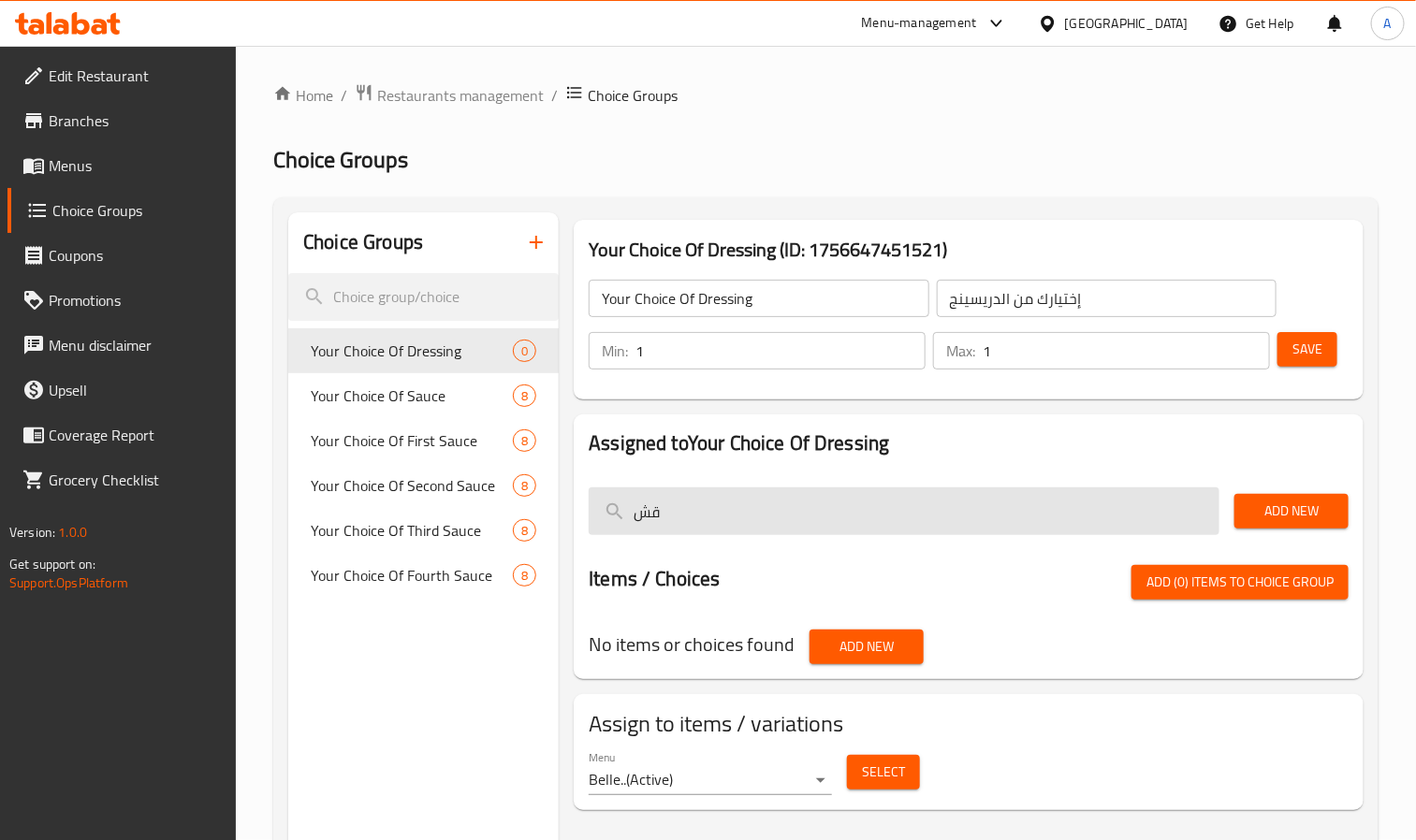
click at [879, 520] on input "قش" at bounding box center [904, 511] width 631 height 47
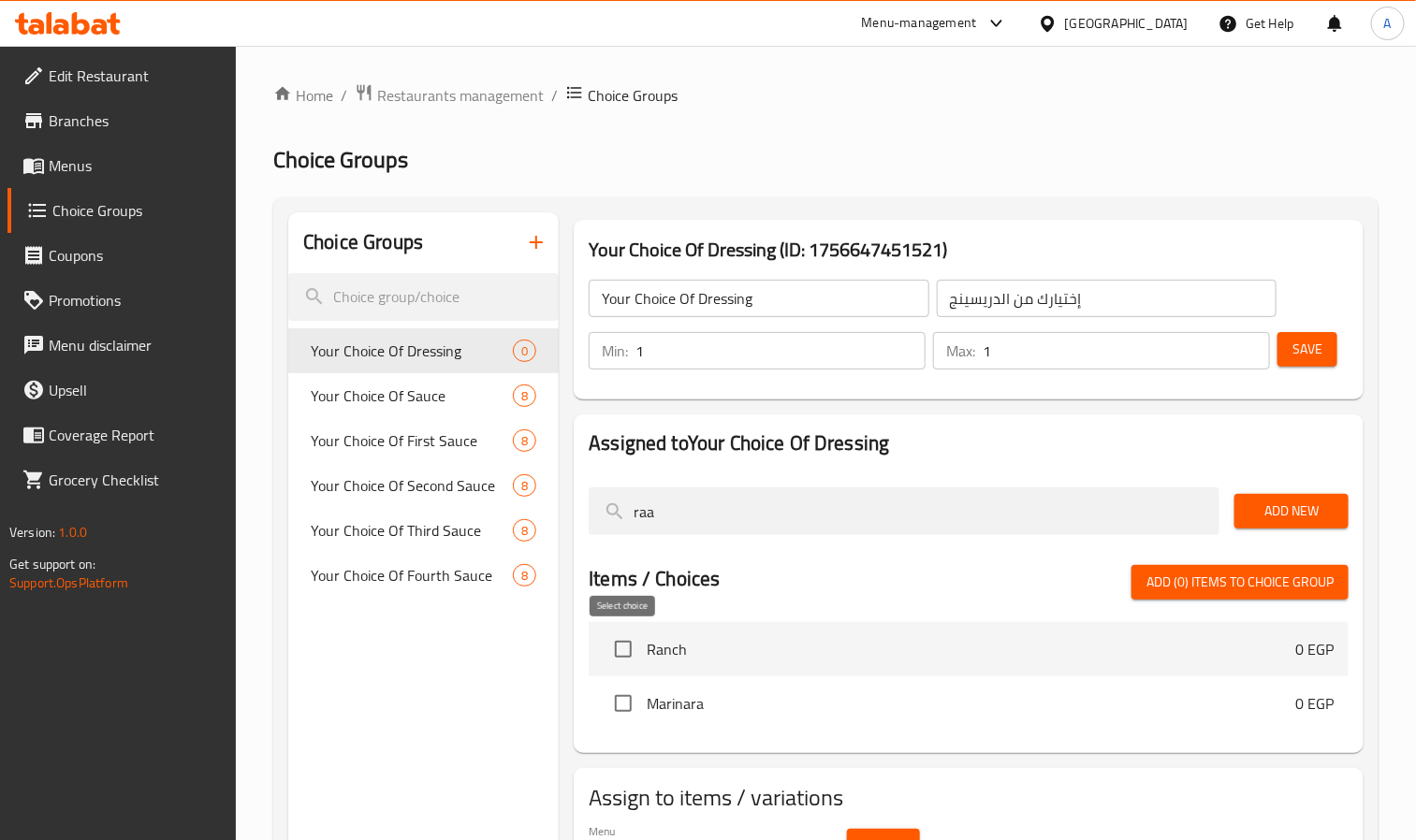
type input "raa"
click at [627, 648] on input "checkbox" at bounding box center [623, 648] width 39 height 39
checkbox input "true"
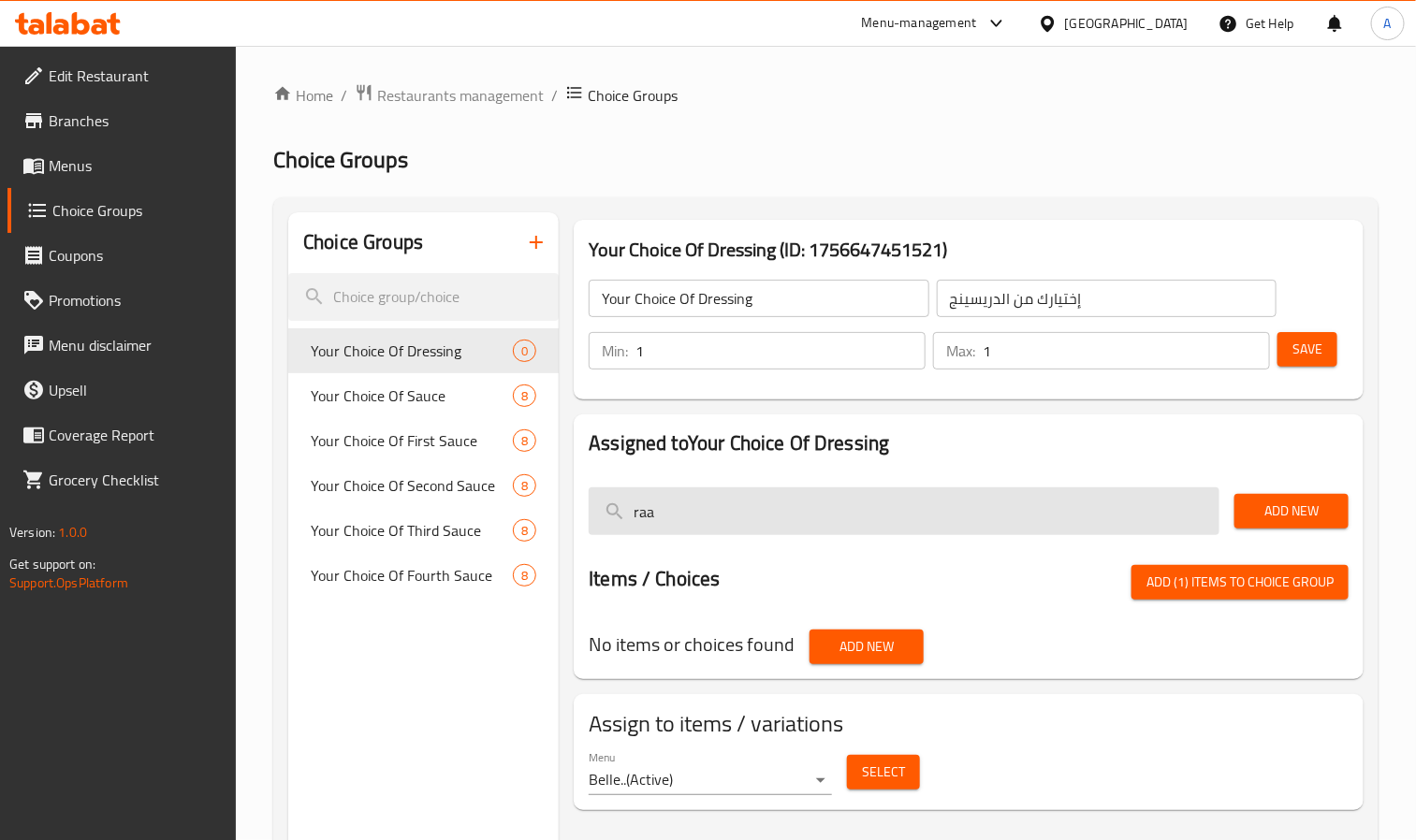
click at [740, 525] on input "raa" at bounding box center [904, 511] width 631 height 47
click at [740, 525] on input "vin" at bounding box center [904, 511] width 631 height 47
click at [740, 525] on input "ital" at bounding box center [904, 511] width 631 height 47
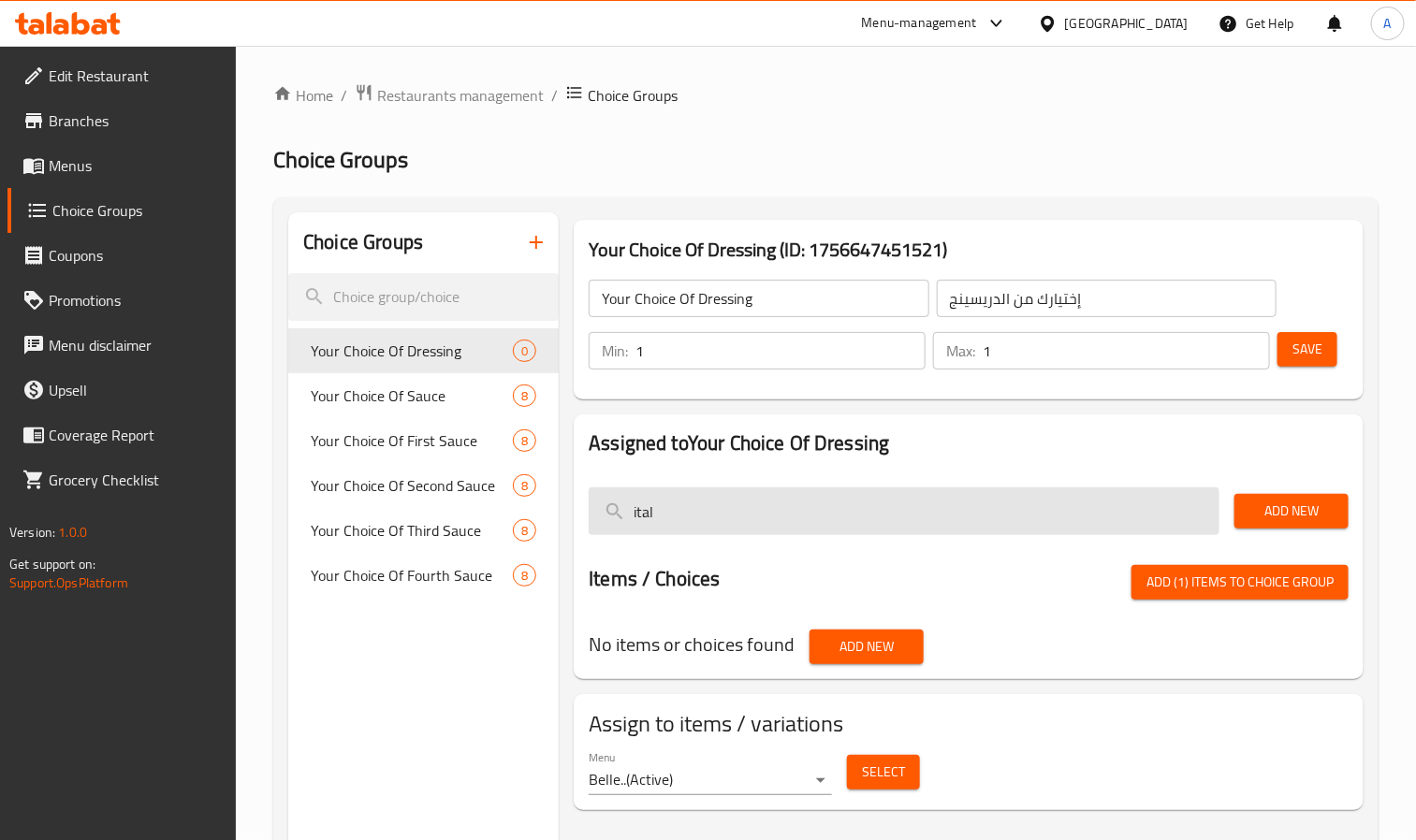
click at [740, 525] on input "ital" at bounding box center [904, 511] width 631 height 47
click at [737, 517] on input "ital" at bounding box center [904, 511] width 631 height 47
click at [737, 517] on input "garic" at bounding box center [904, 511] width 631 height 47
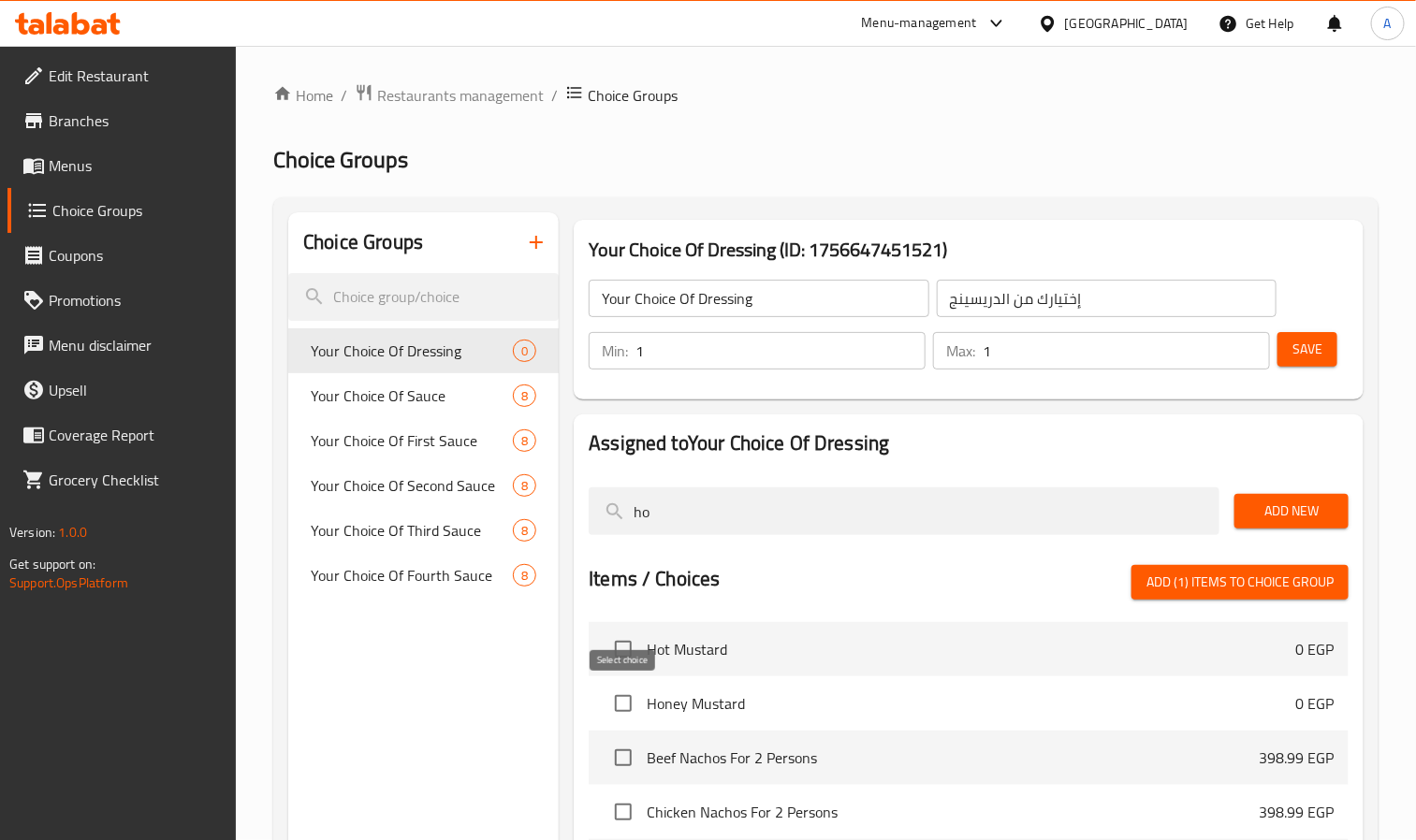
type input "ho"
click at [617, 690] on input "checkbox" at bounding box center [623, 703] width 39 height 39
checkbox input "true"
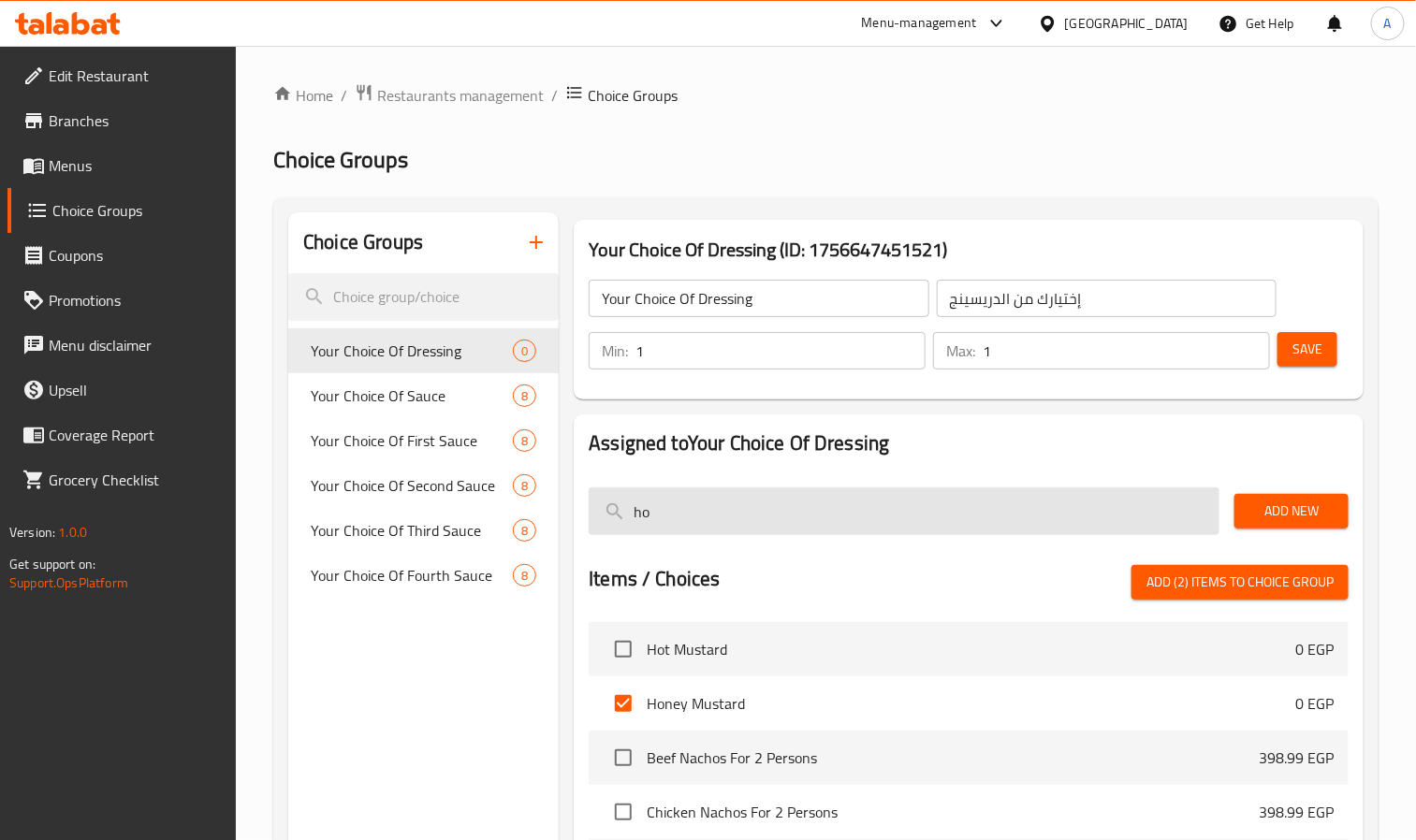
click at [693, 500] on input "ho" at bounding box center [904, 511] width 631 height 47
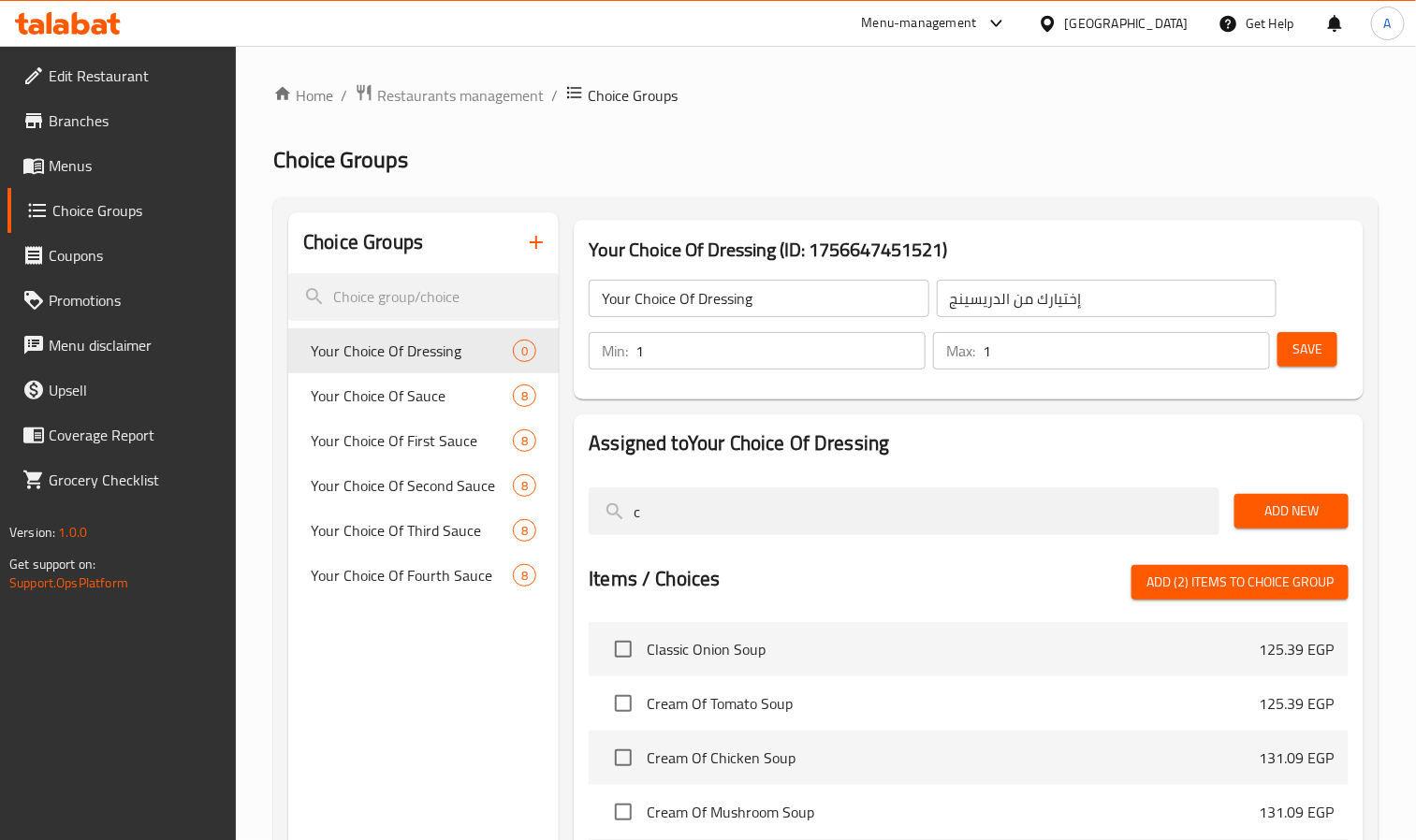
type input "c"
click at [87, 161] on span "Menus" at bounding box center [135, 166] width 174 height 23
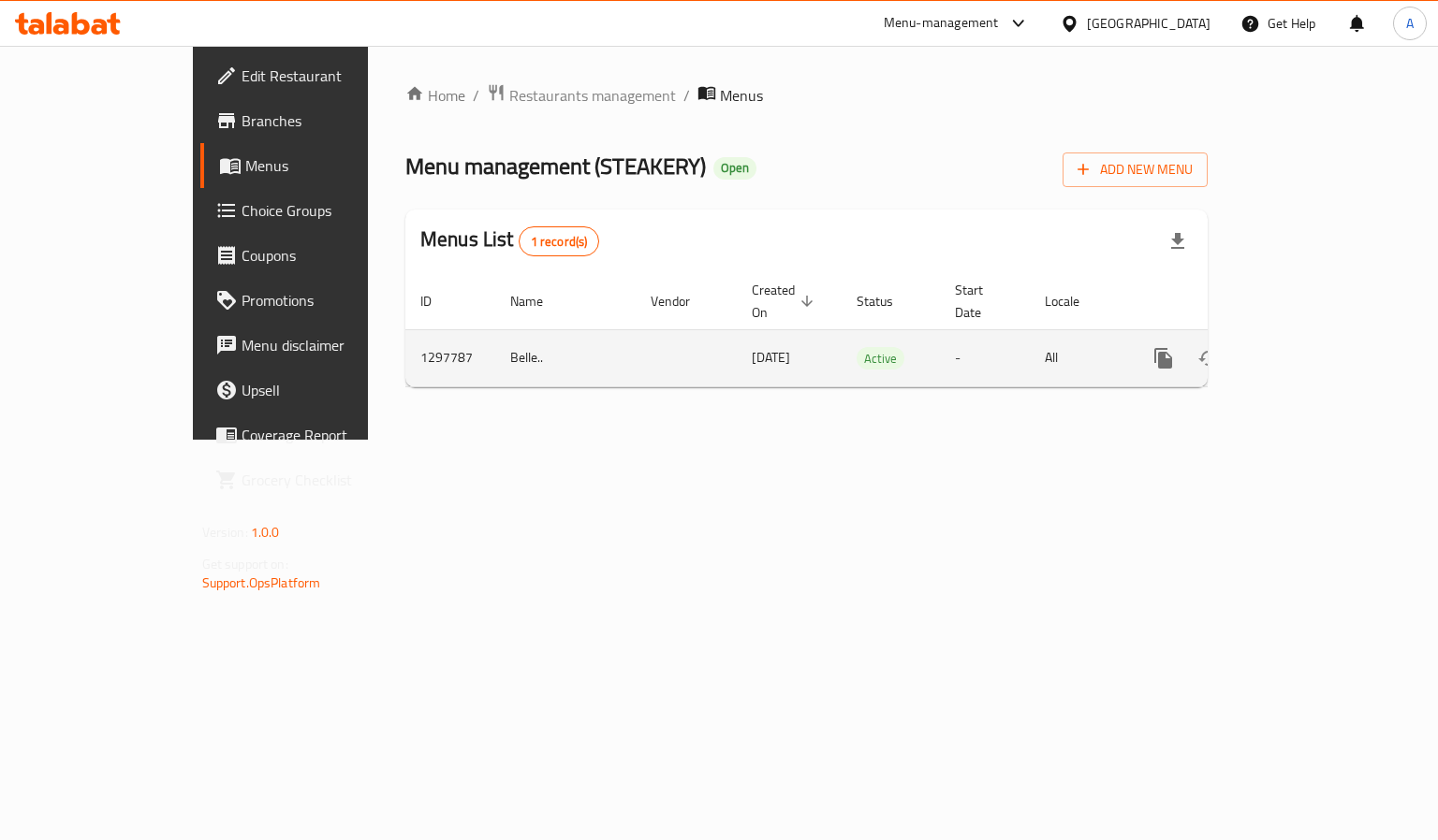
click at [1307, 350] on icon "enhanced table" at bounding box center [1299, 358] width 17 height 17
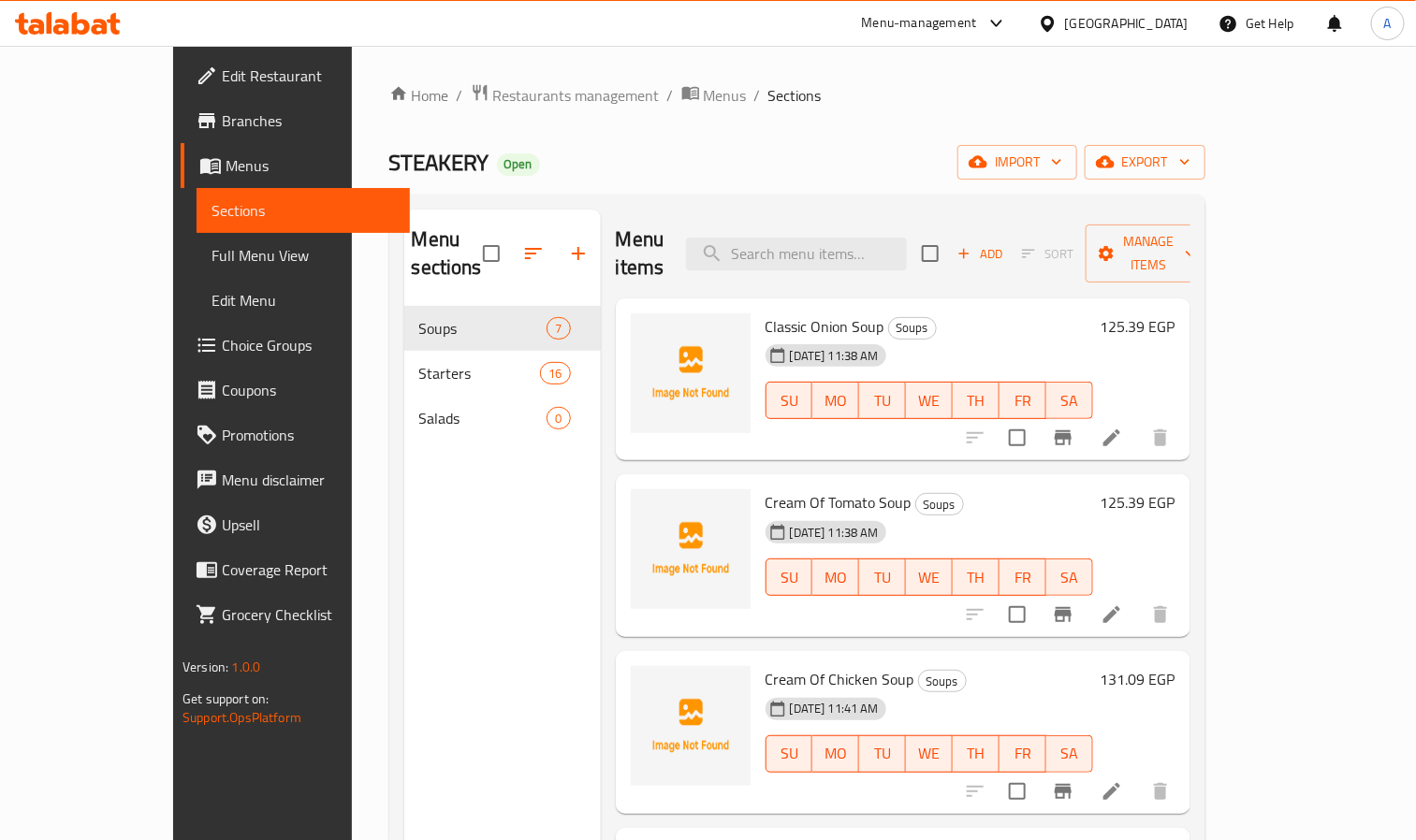
click at [211, 253] on span "Full Menu View" at bounding box center [303, 256] width 183 height 23
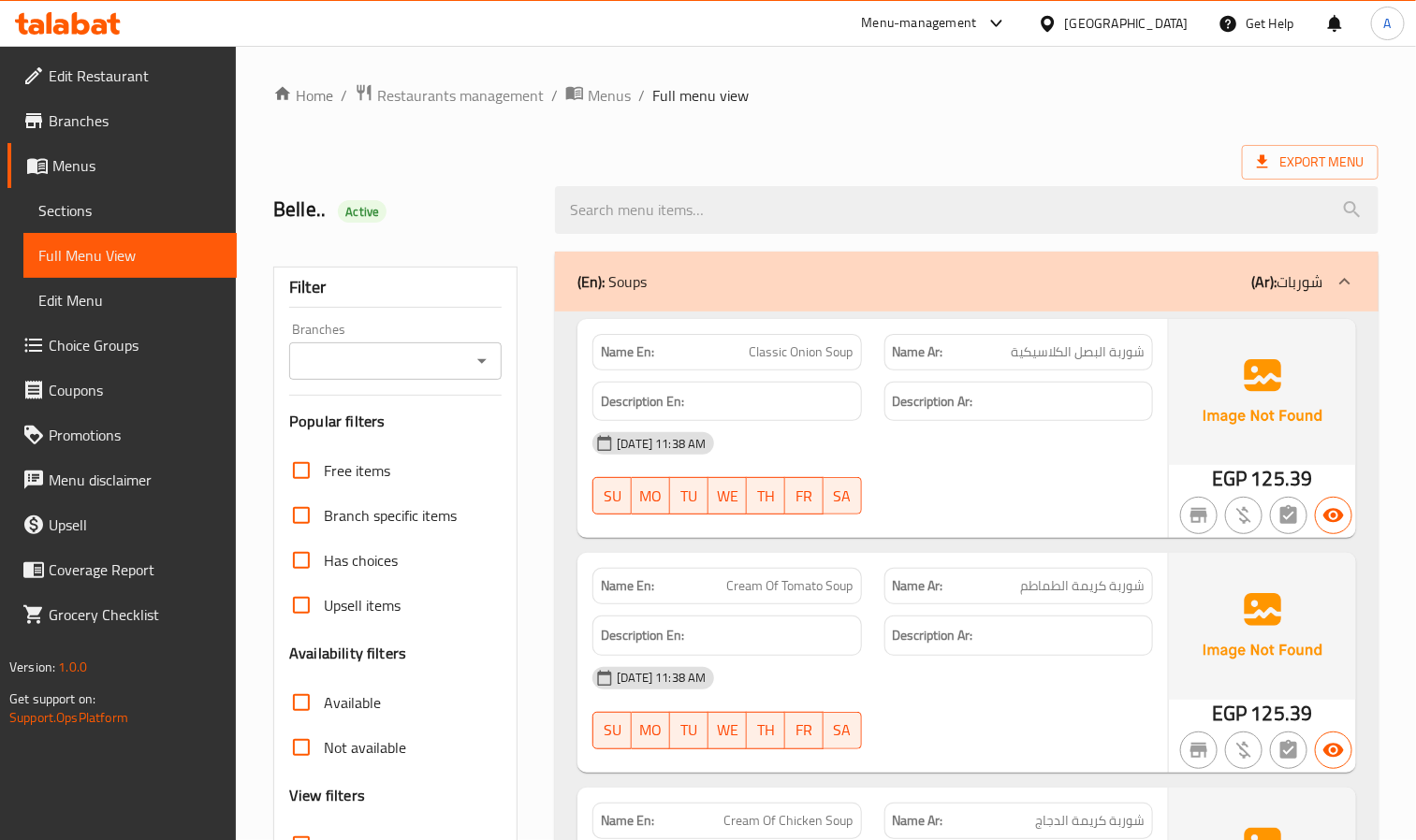
click at [424, 382] on div "Filter Branches Branches Popular filters Free items Branch specific items Has c…" at bounding box center [395, 612] width 245 height 691
click at [439, 365] on input "Branches" at bounding box center [380, 361] width 171 height 27
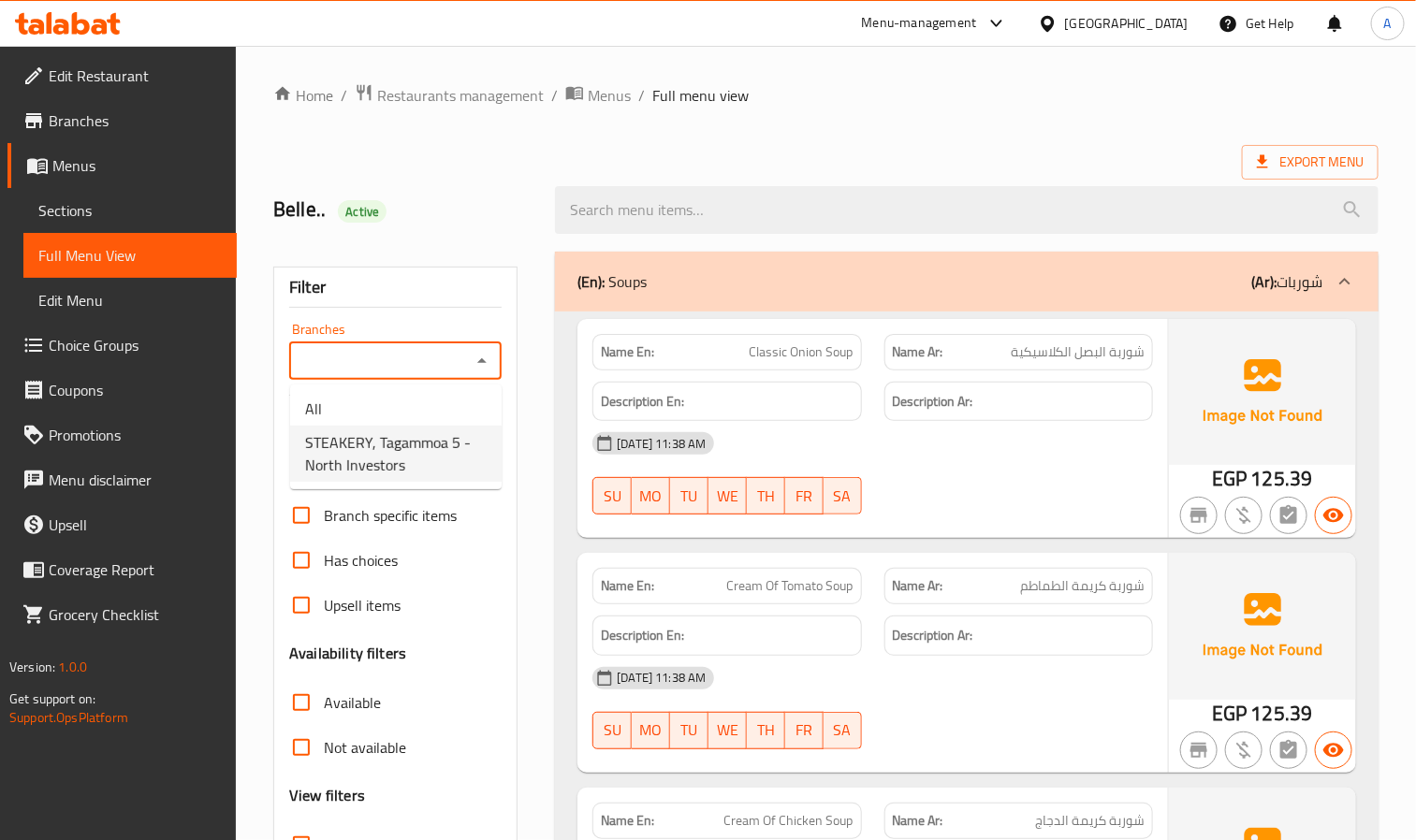
click at [385, 464] on span "STEAKERY, Tagammoa 5 - North Investors" at bounding box center [395, 453] width 181 height 45
type input "STEAKERY, Tagammoa 5 - North Investors"
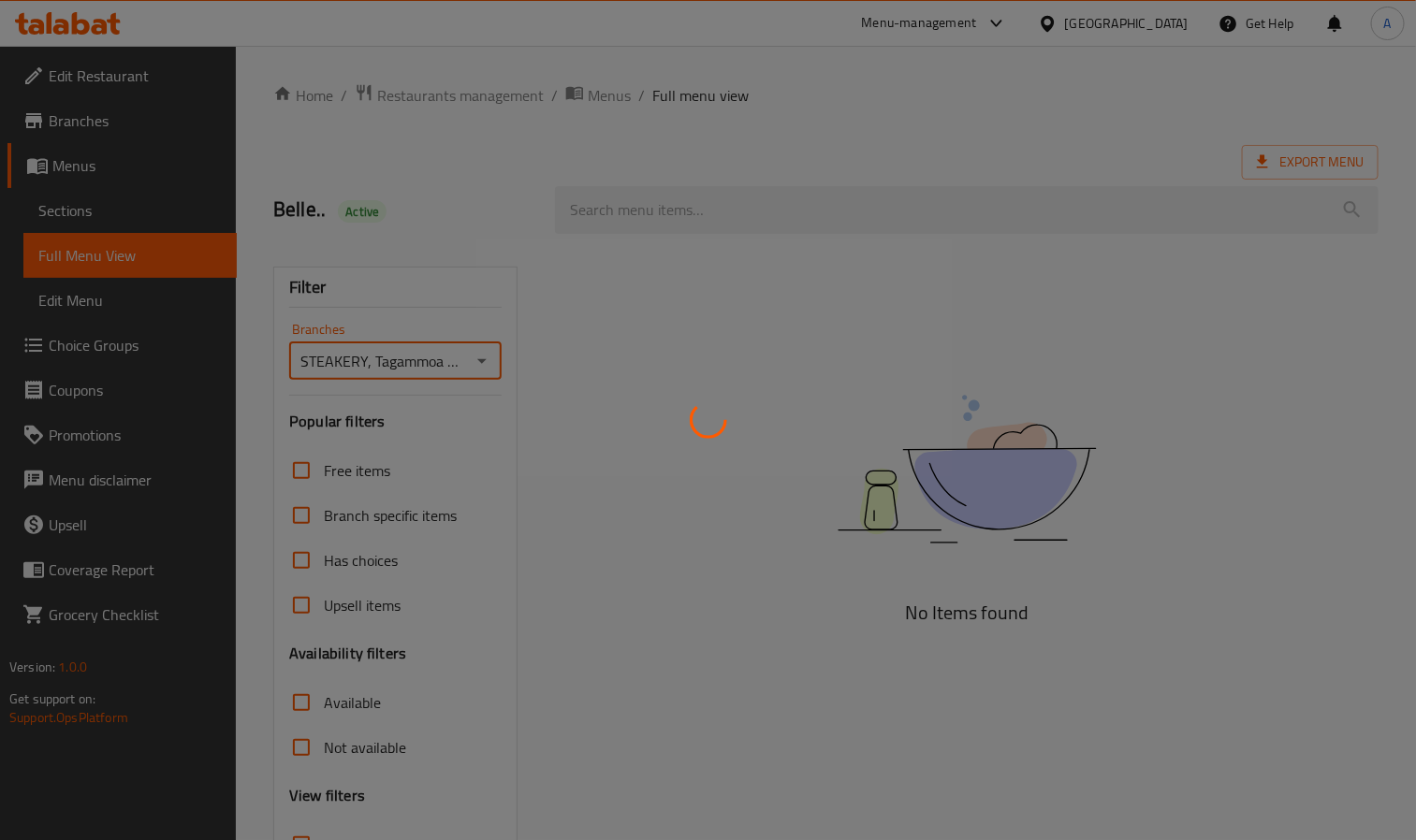
scroll to position [157, 0]
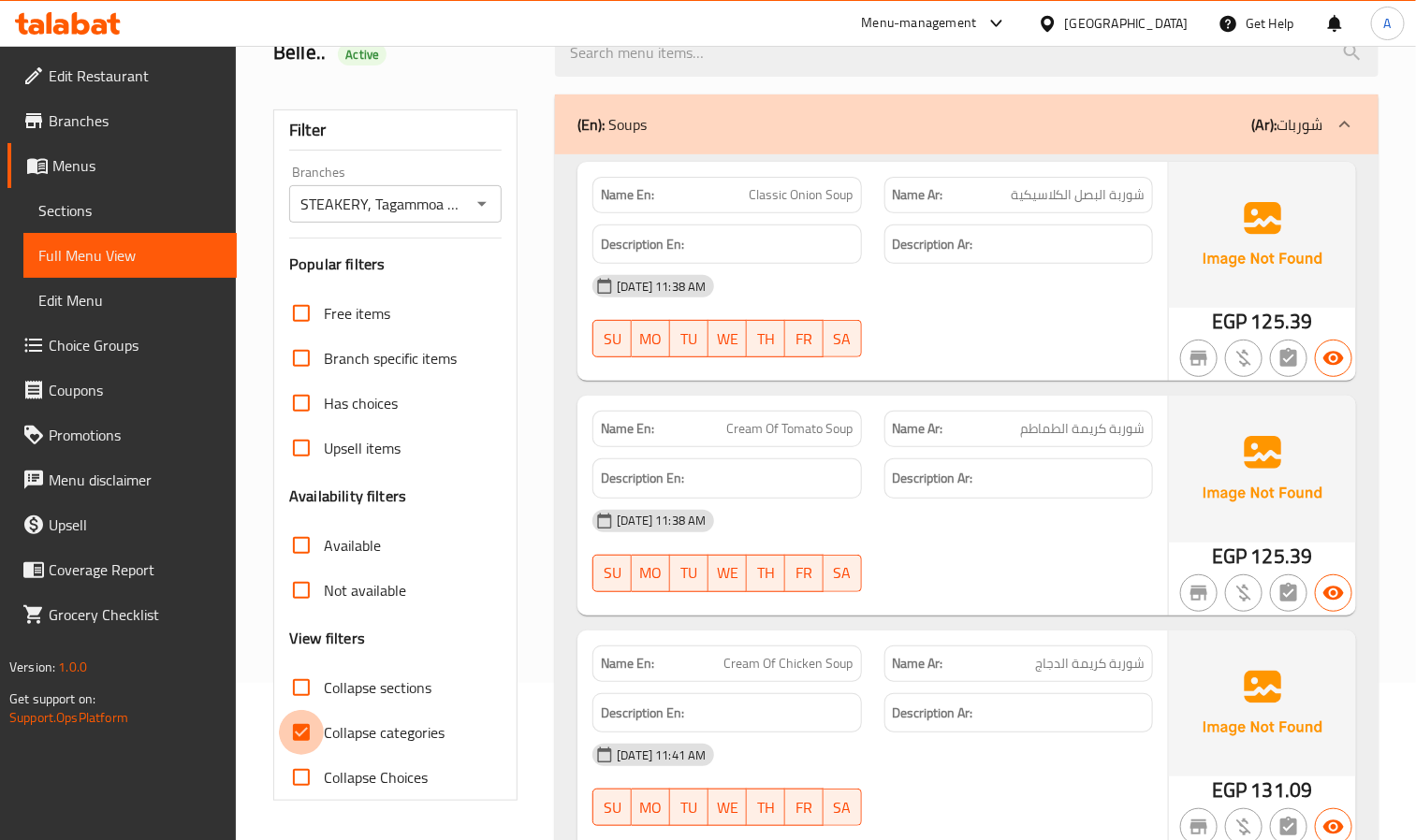
click at [310, 721] on input "Collapse categories" at bounding box center [301, 732] width 45 height 45
checkbox input "false"
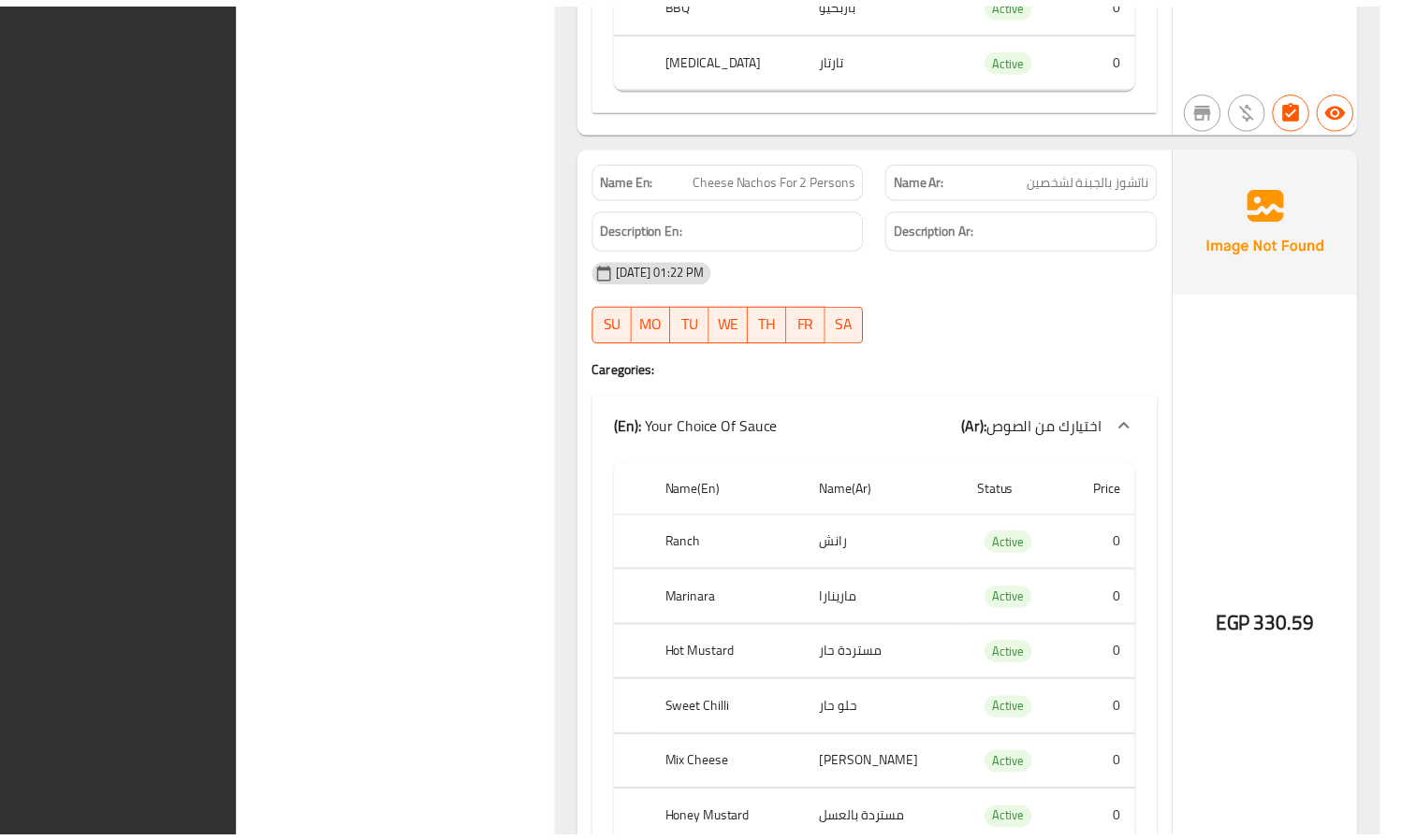
scroll to position [18018, 0]
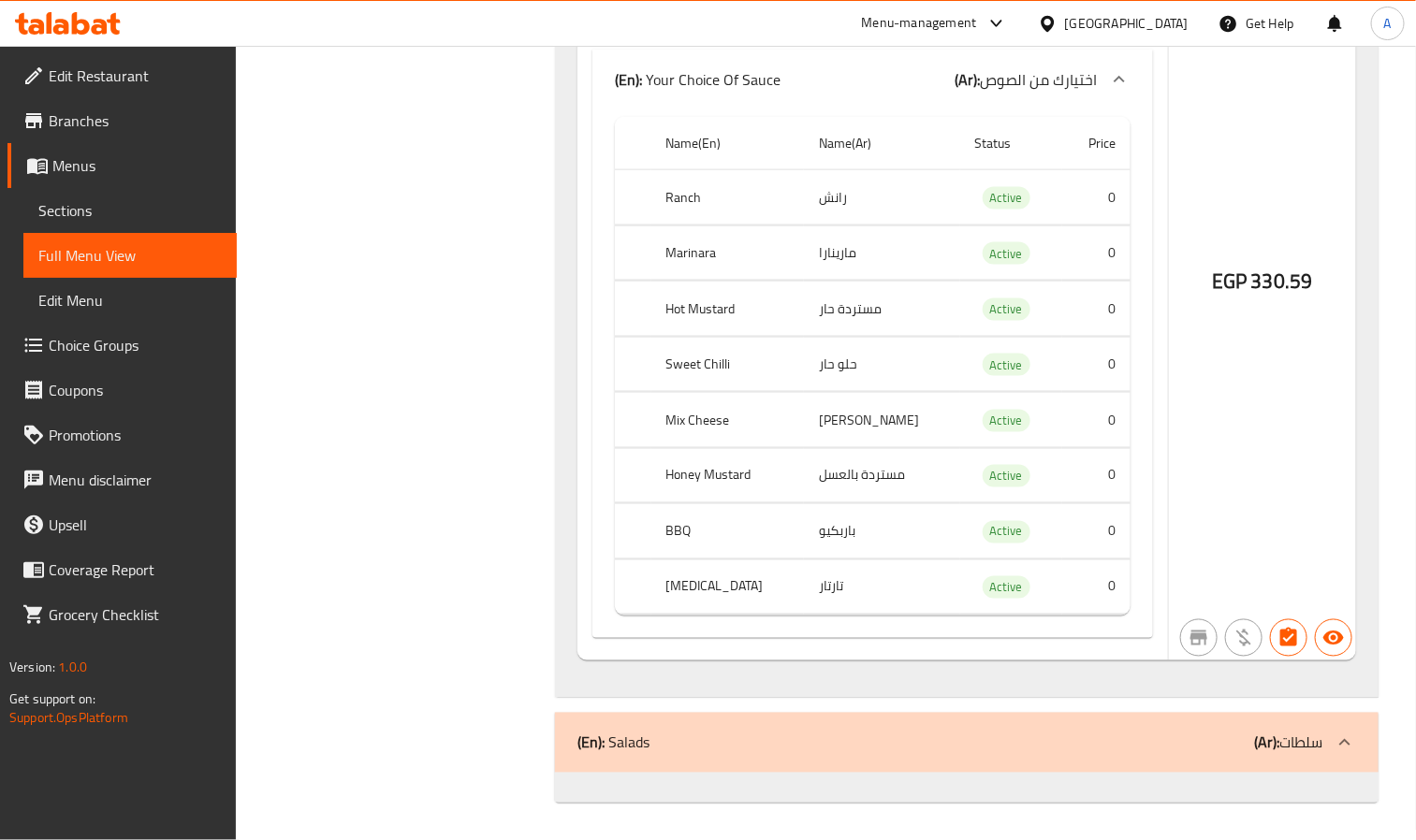
click at [1265, 196] on div "EGP 330.59" at bounding box center [1262, 231] width 187 height 861
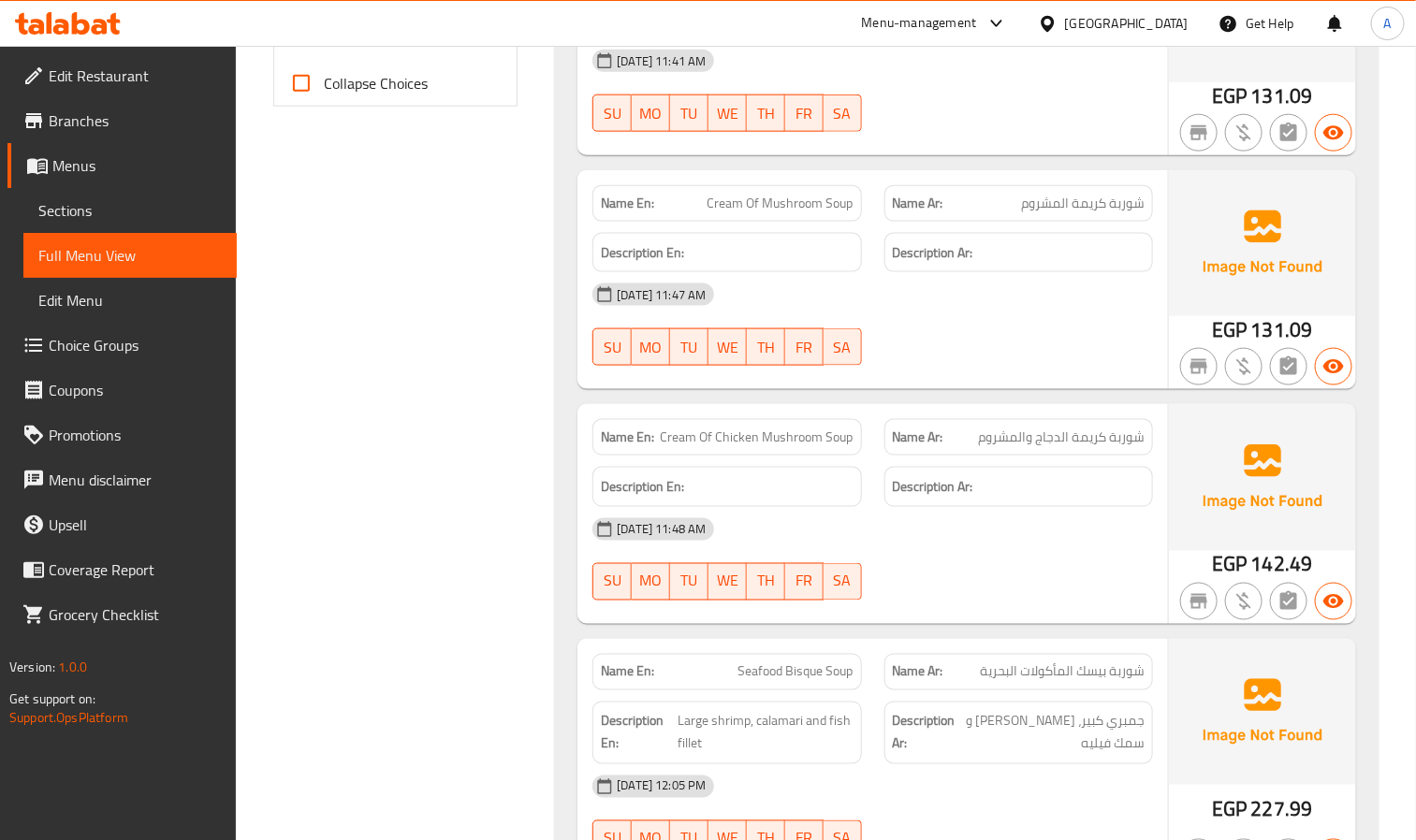
scroll to position [0, 0]
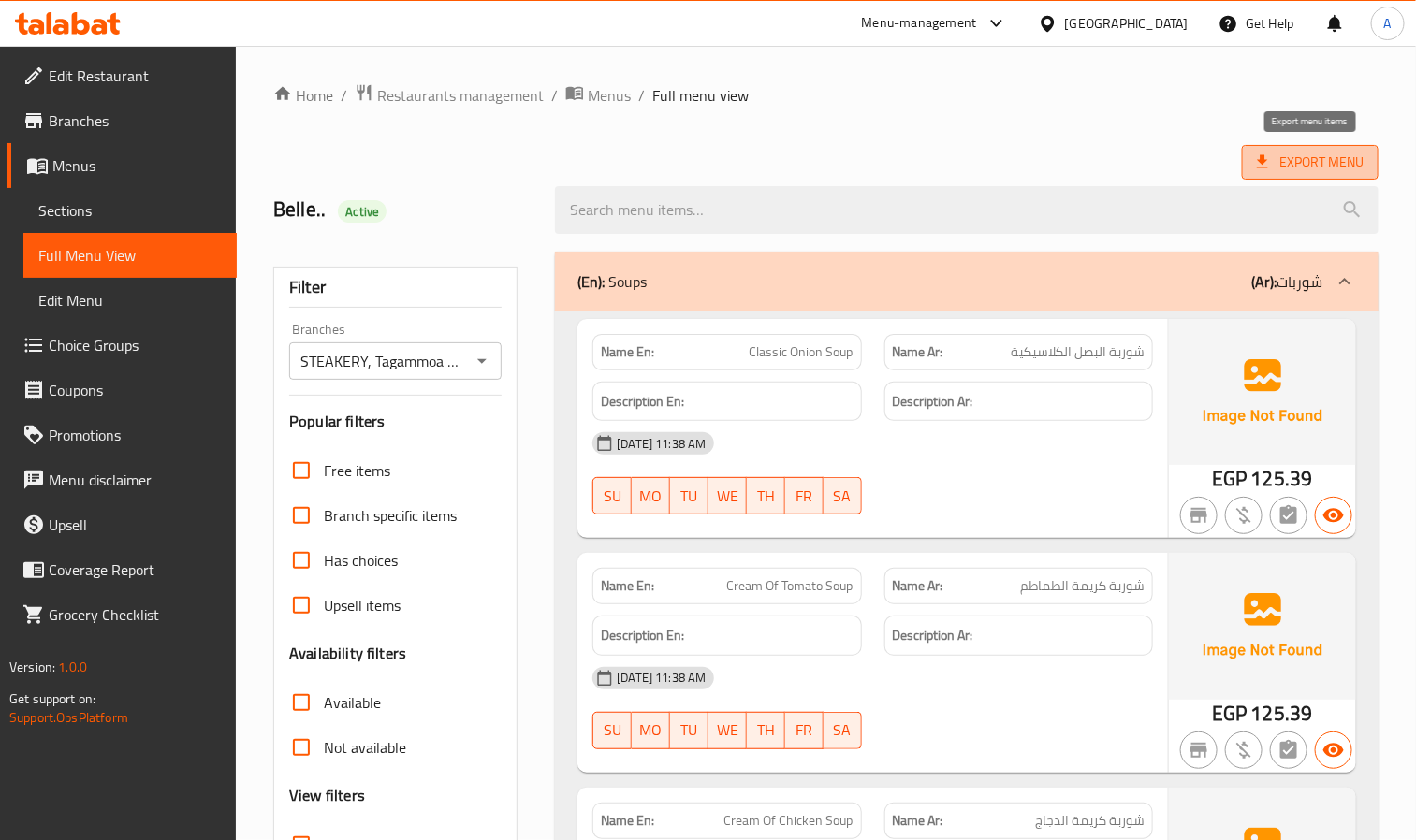
click at [1318, 167] on span "Export Menu" at bounding box center [1311, 162] width 107 height 24
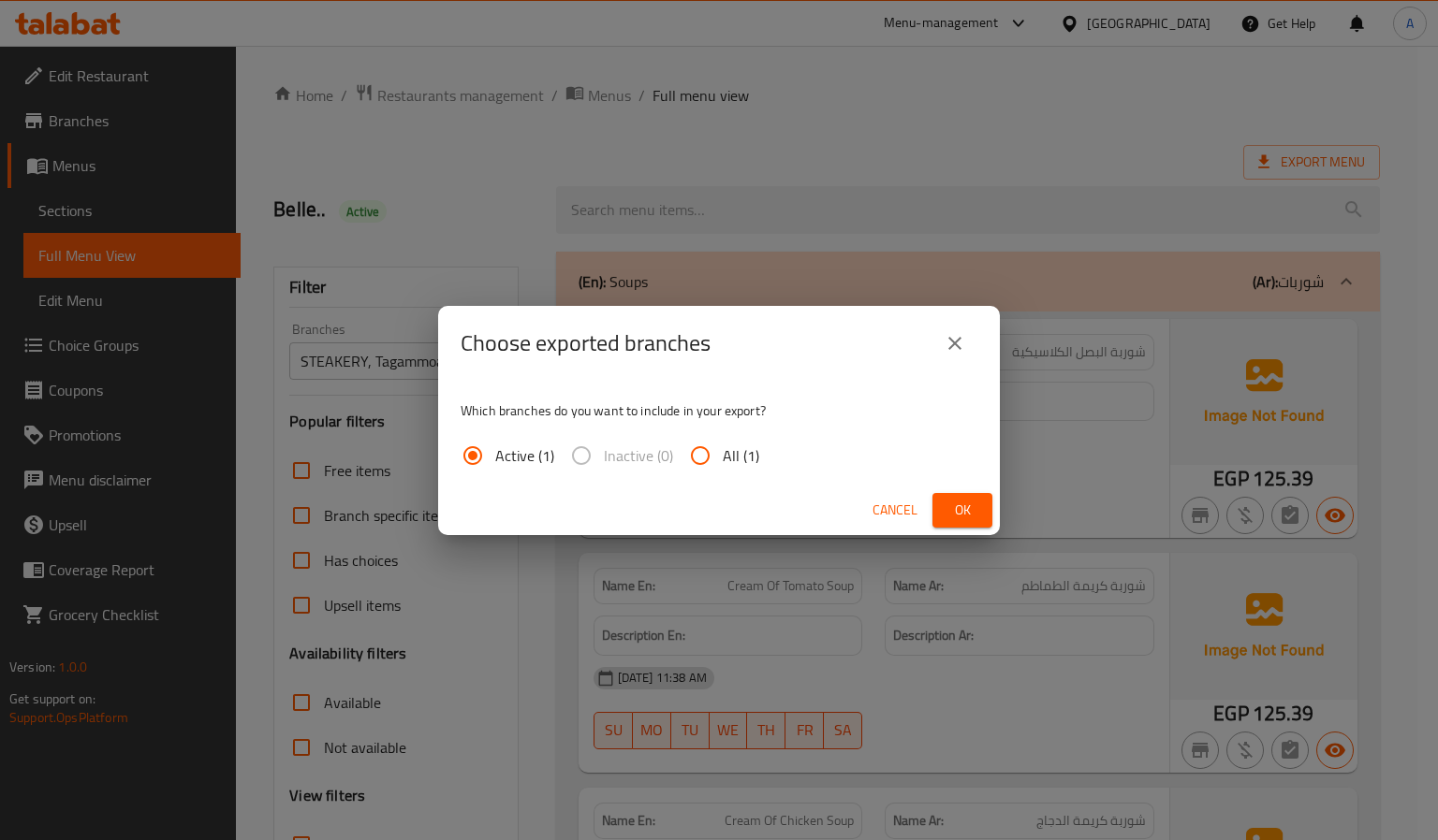
click at [748, 458] on span "All (1)" at bounding box center [741, 456] width 36 height 23
click at [723, 458] on input "All (1)" at bounding box center [700, 455] width 45 height 45
radio input "true"
click at [953, 509] on span "Ok" at bounding box center [963, 510] width 30 height 24
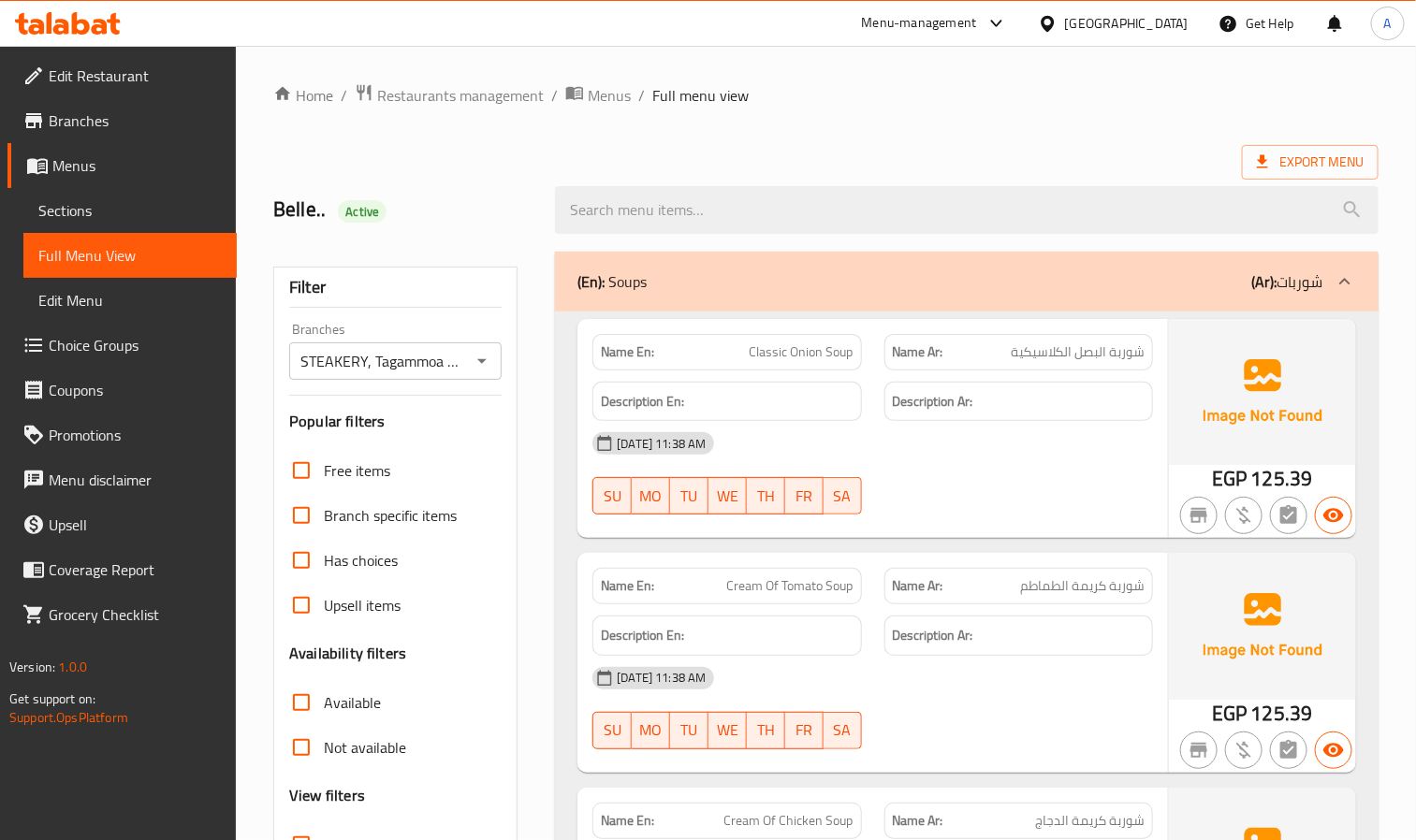
click at [1175, 32] on div "[GEOGRAPHIC_DATA]" at bounding box center [1127, 24] width 123 height 21
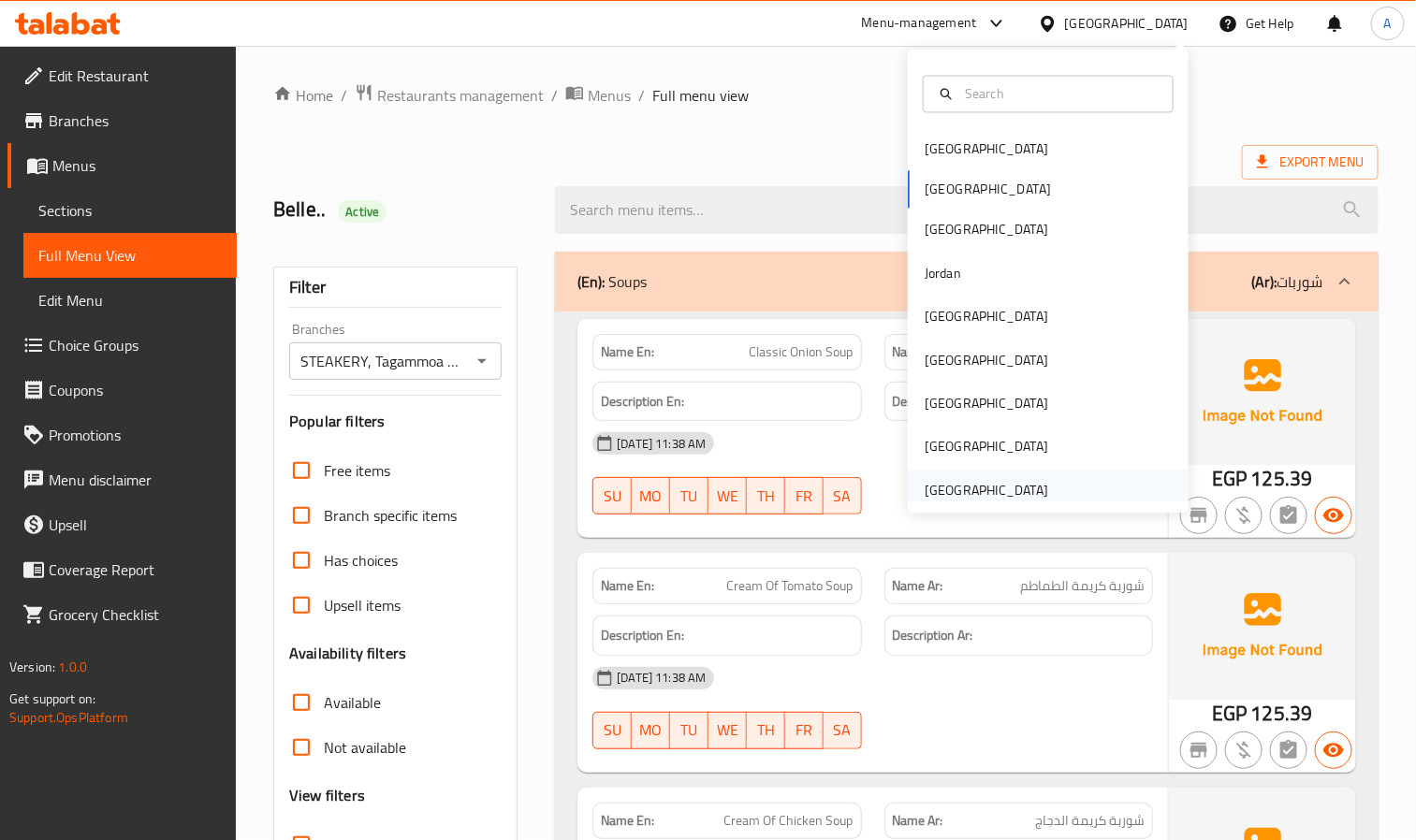
click at [1003, 494] on div "[GEOGRAPHIC_DATA]" at bounding box center [986, 490] width 123 height 21
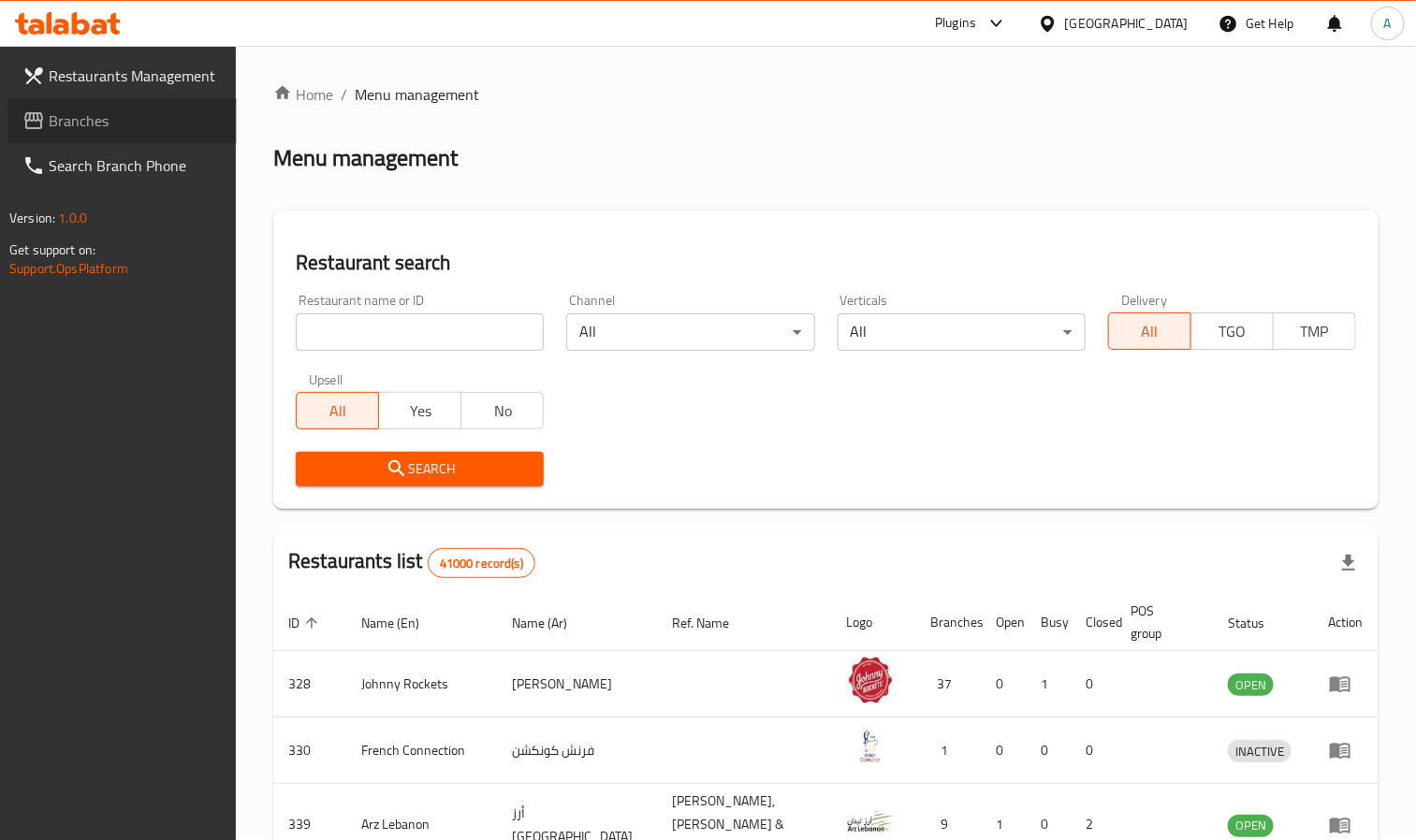
click at [115, 120] on span "Branches" at bounding box center [135, 120] width 174 height 23
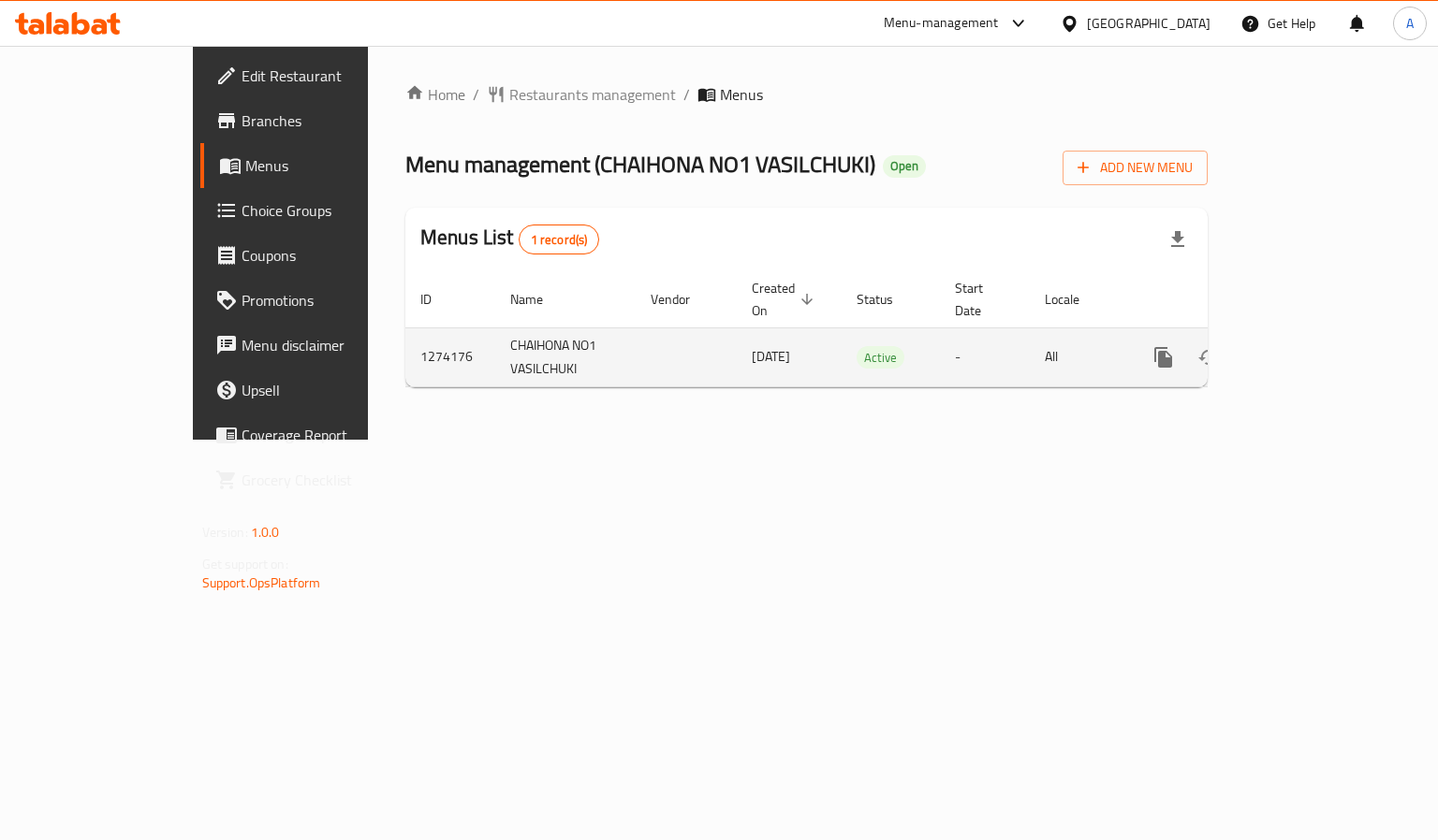
click at [1310, 346] on icon "enhanced table" at bounding box center [1299, 357] width 23 height 23
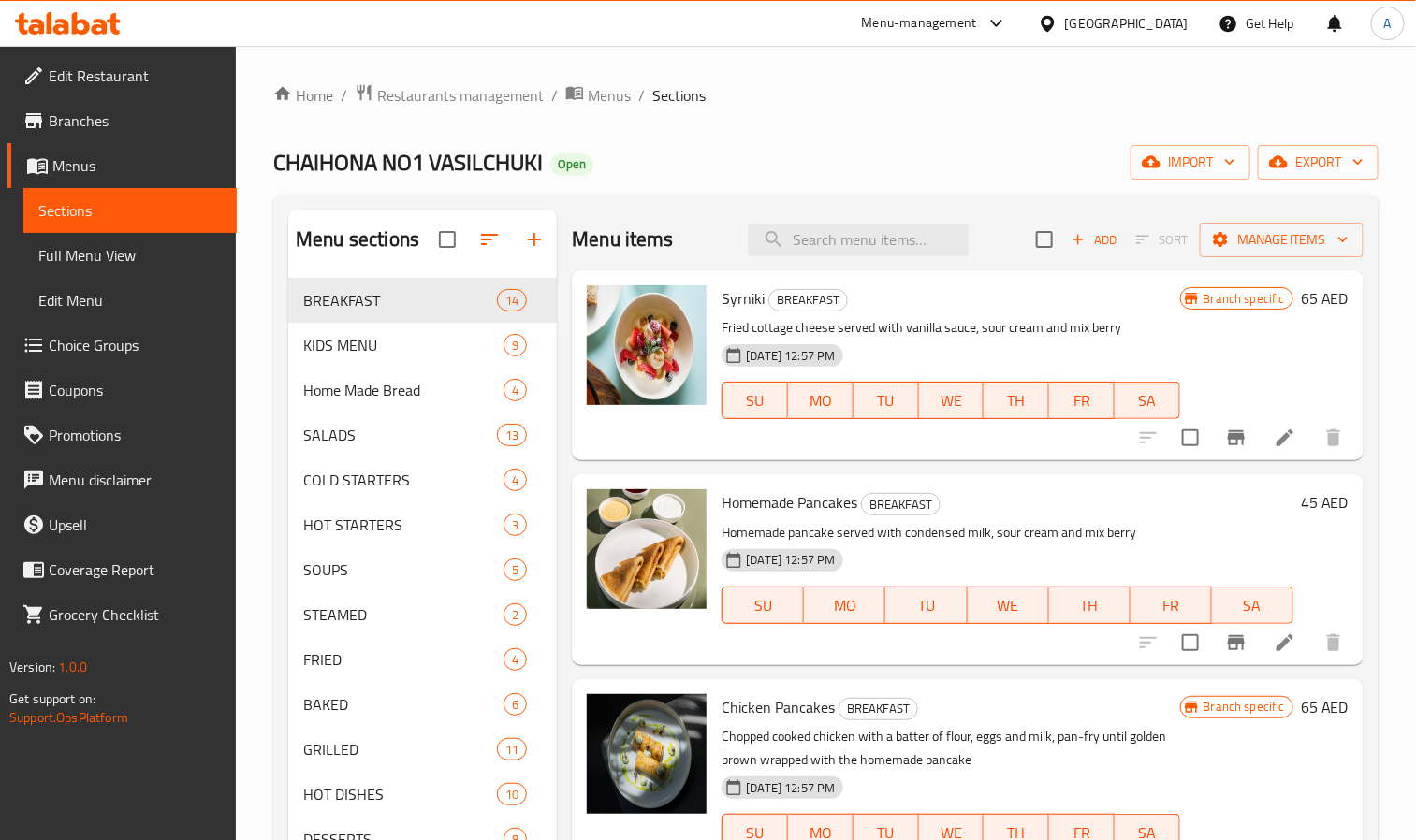
click at [135, 255] on span "Full Menu View" at bounding box center [129, 256] width 183 height 23
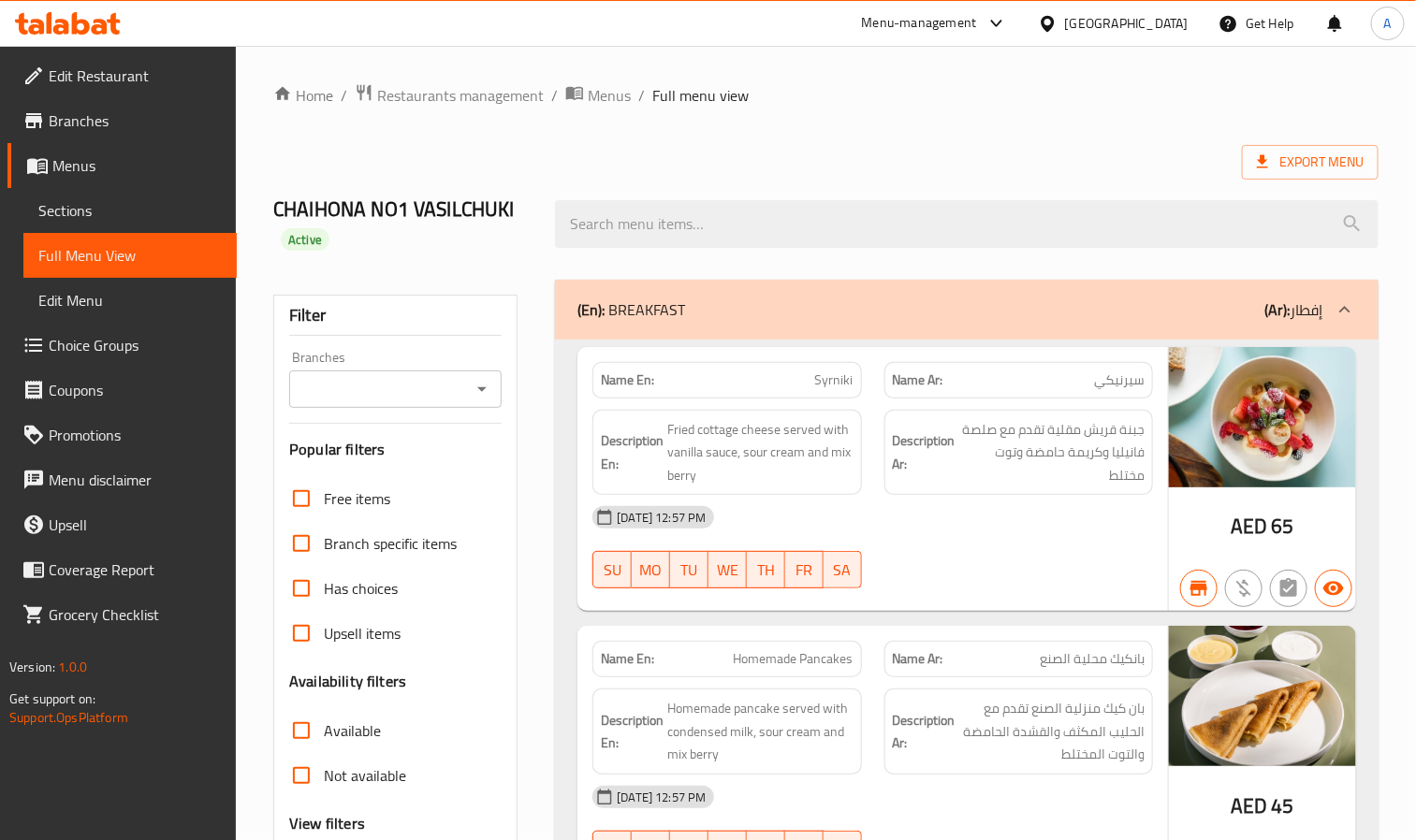
click at [395, 383] on input "Branches" at bounding box center [380, 390] width 171 height 27
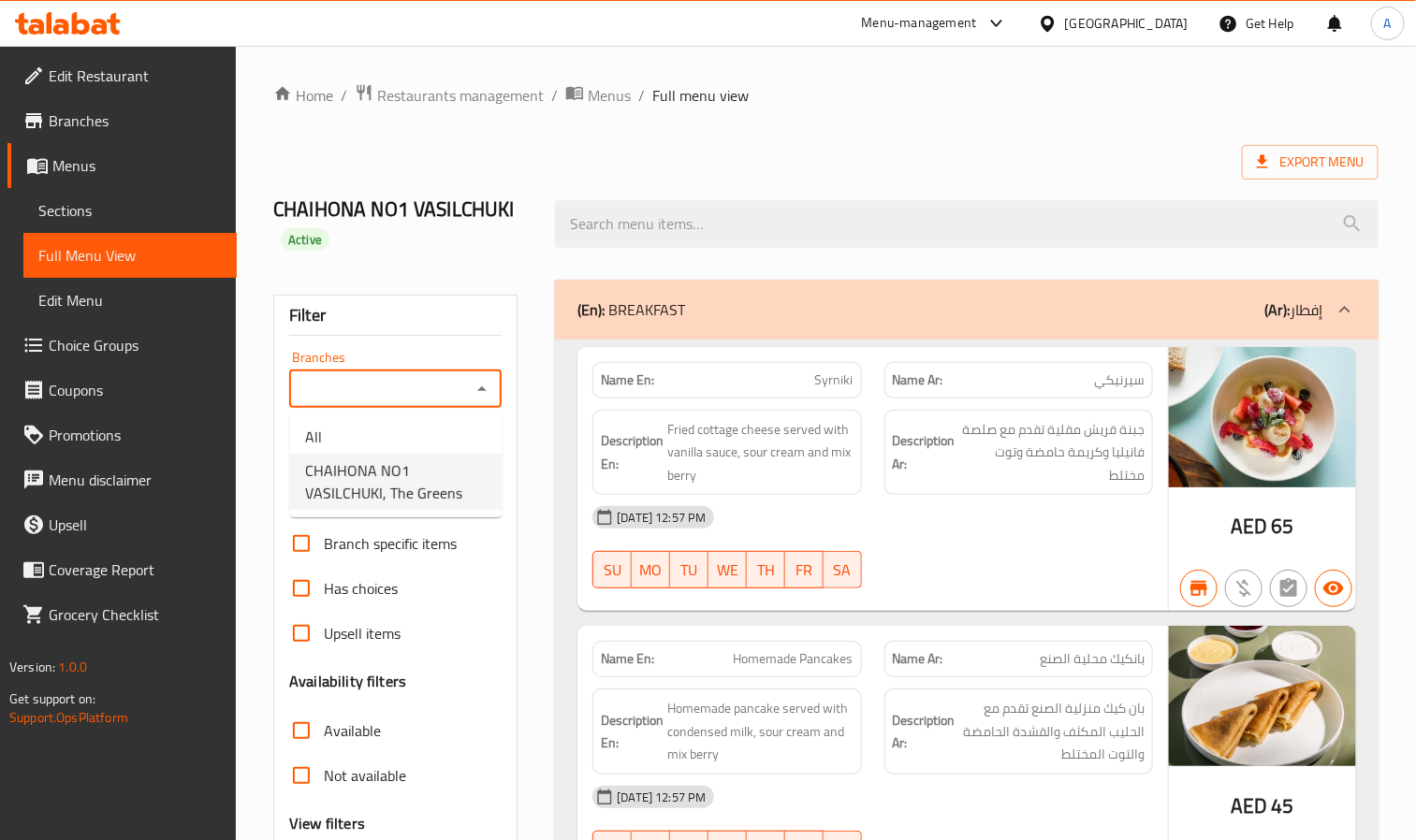
click at [405, 489] on span "CHAIHONA NO1 VASILCHUKI, The Greens" at bounding box center [395, 482] width 181 height 45
type input "CHAIHONA NO1 VASILCHUKI, The Greens"
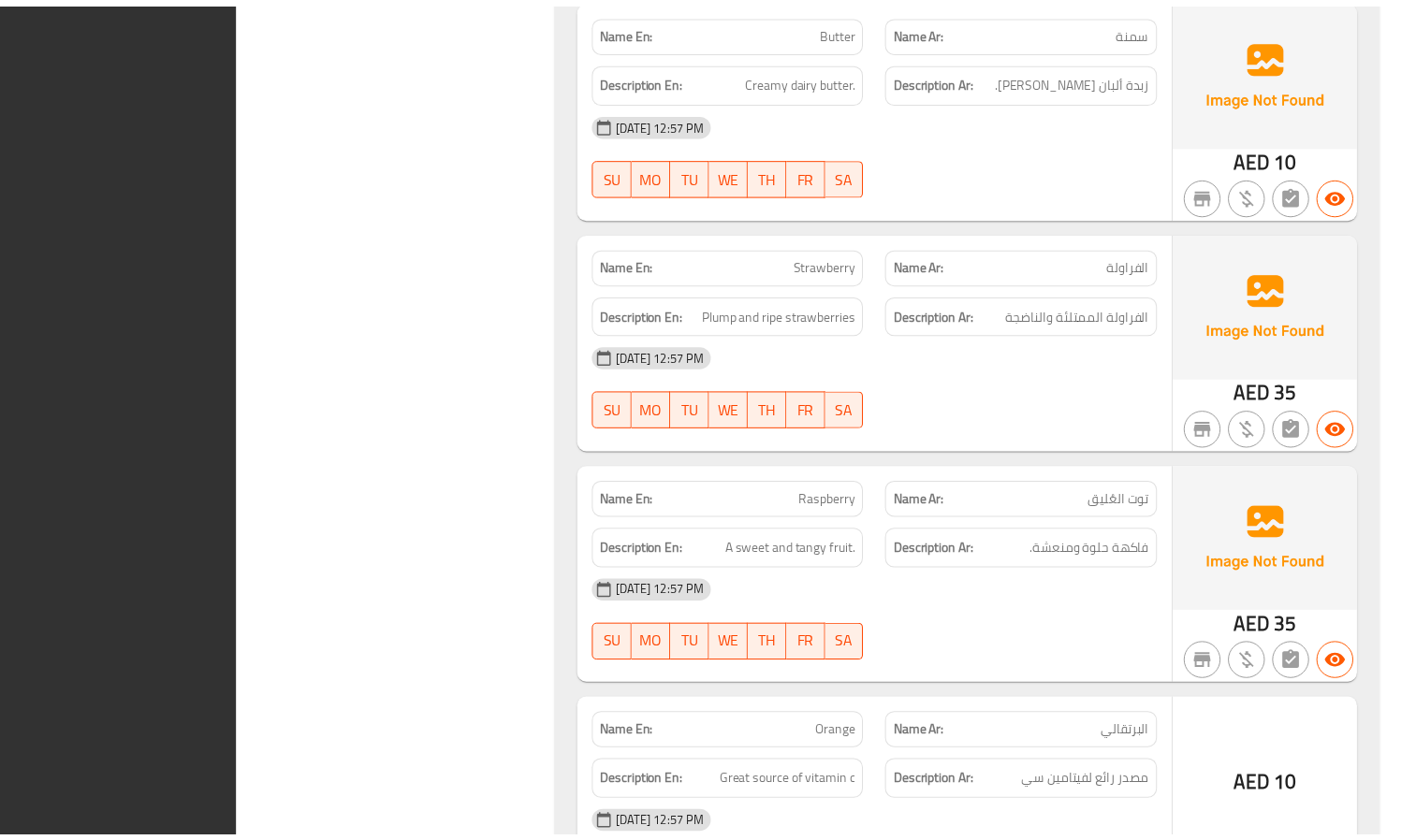
scroll to position [39234, 0]
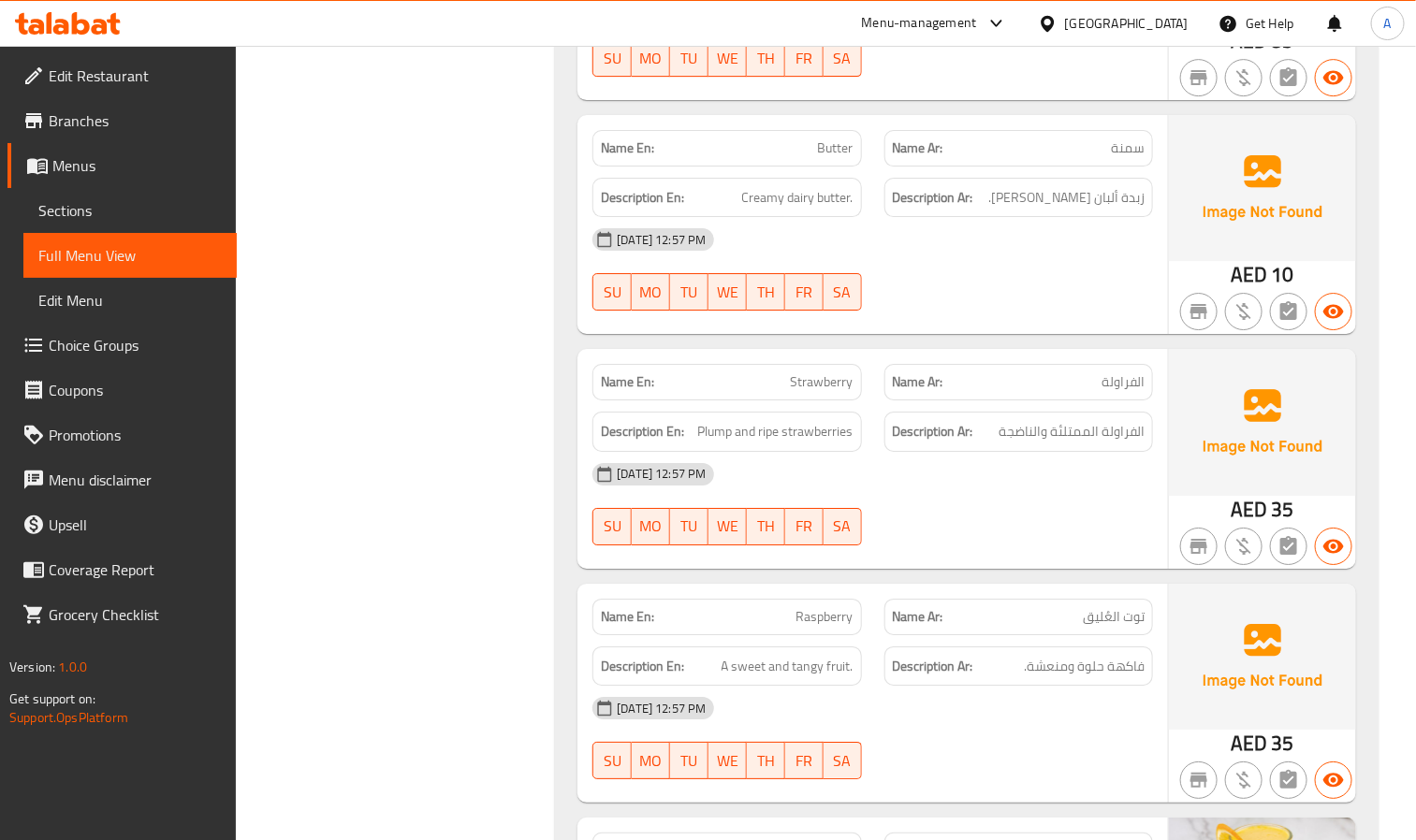
click at [203, 217] on span "Sections" at bounding box center [129, 210] width 183 height 23
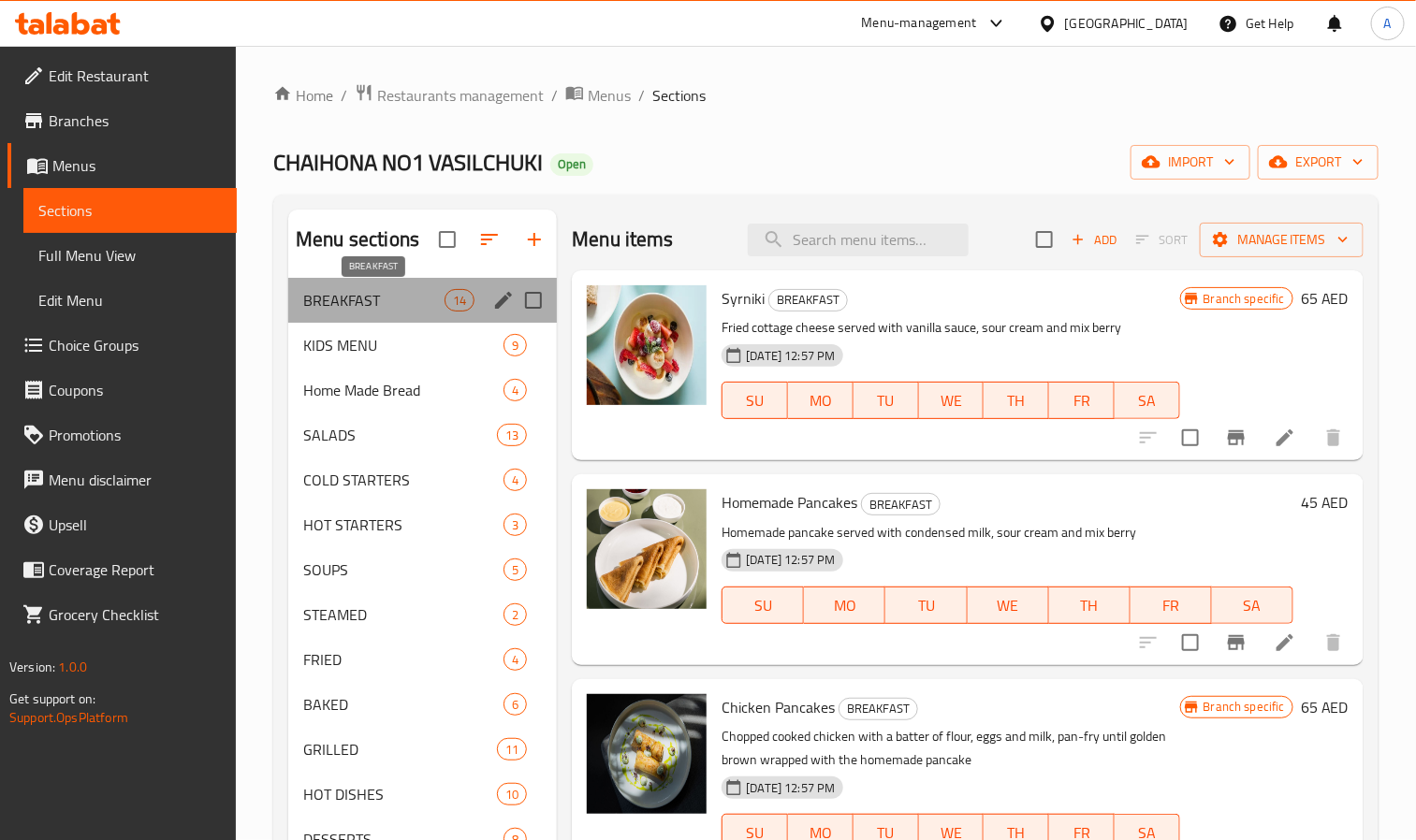
click at [349, 290] on span "BREAKFAST" at bounding box center [374, 301] width 141 height 23
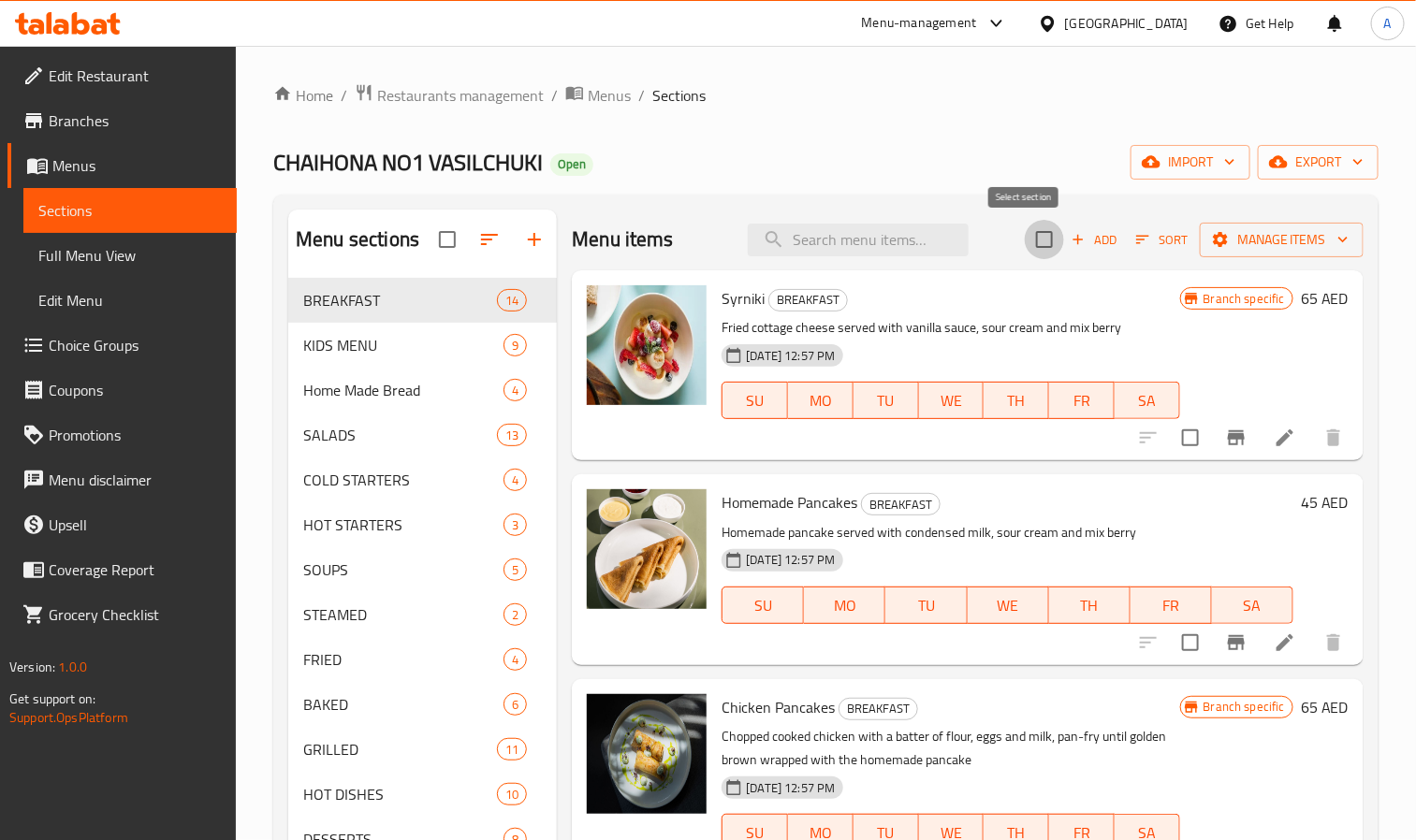
click at [1032, 246] on input "checkbox" at bounding box center [1044, 239] width 39 height 39
checkbox input "true"
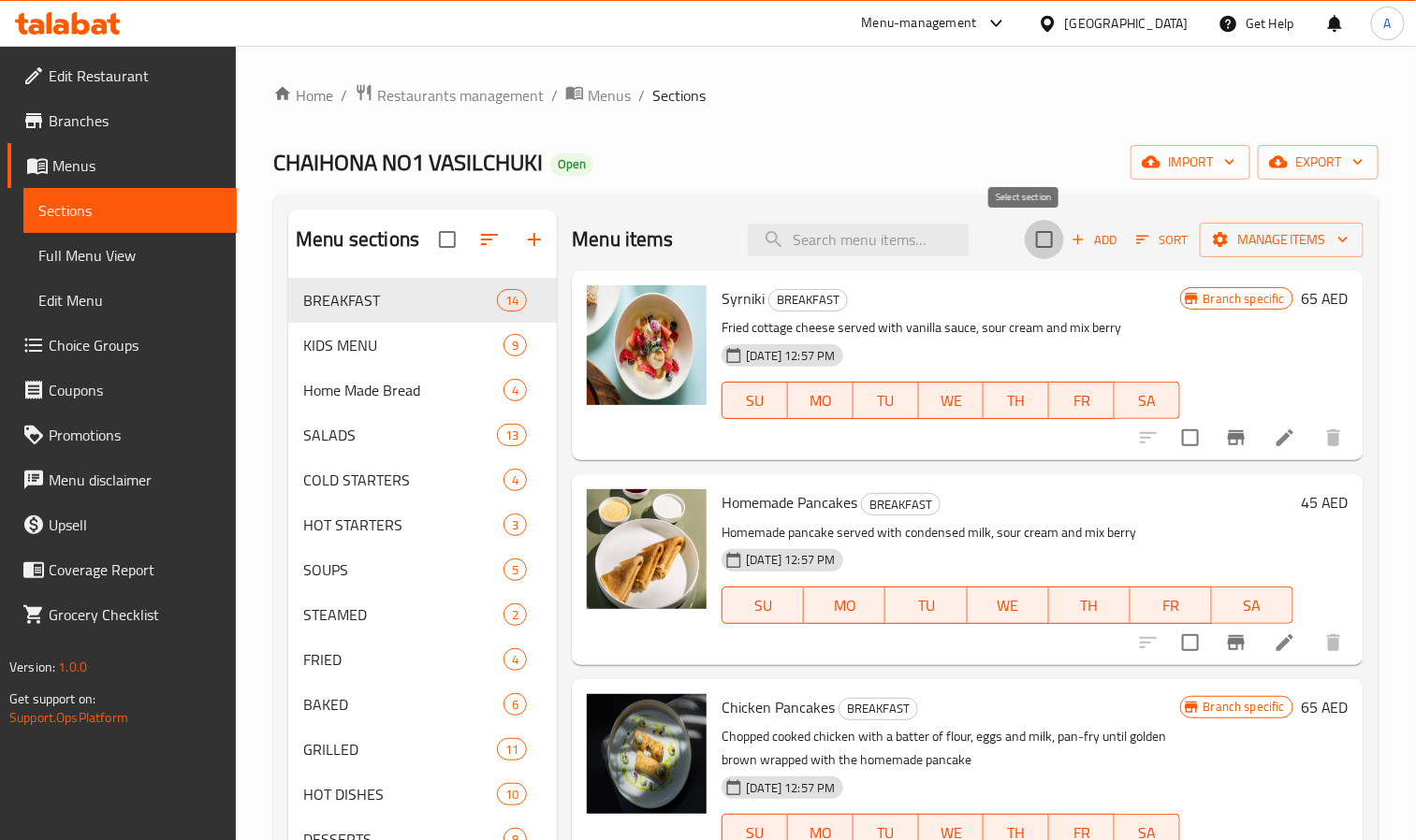
checkbox input "true"
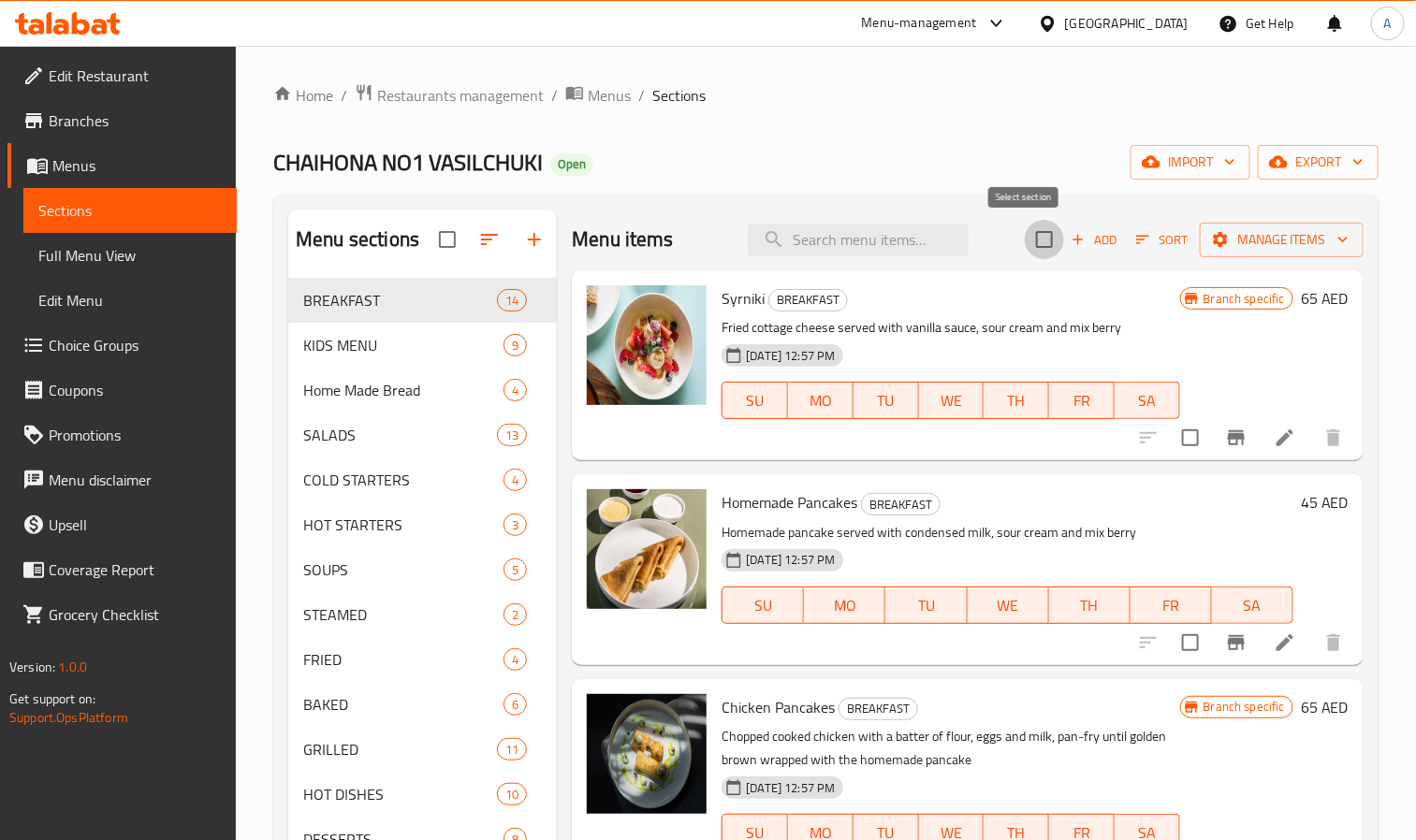
checkbox input "true"
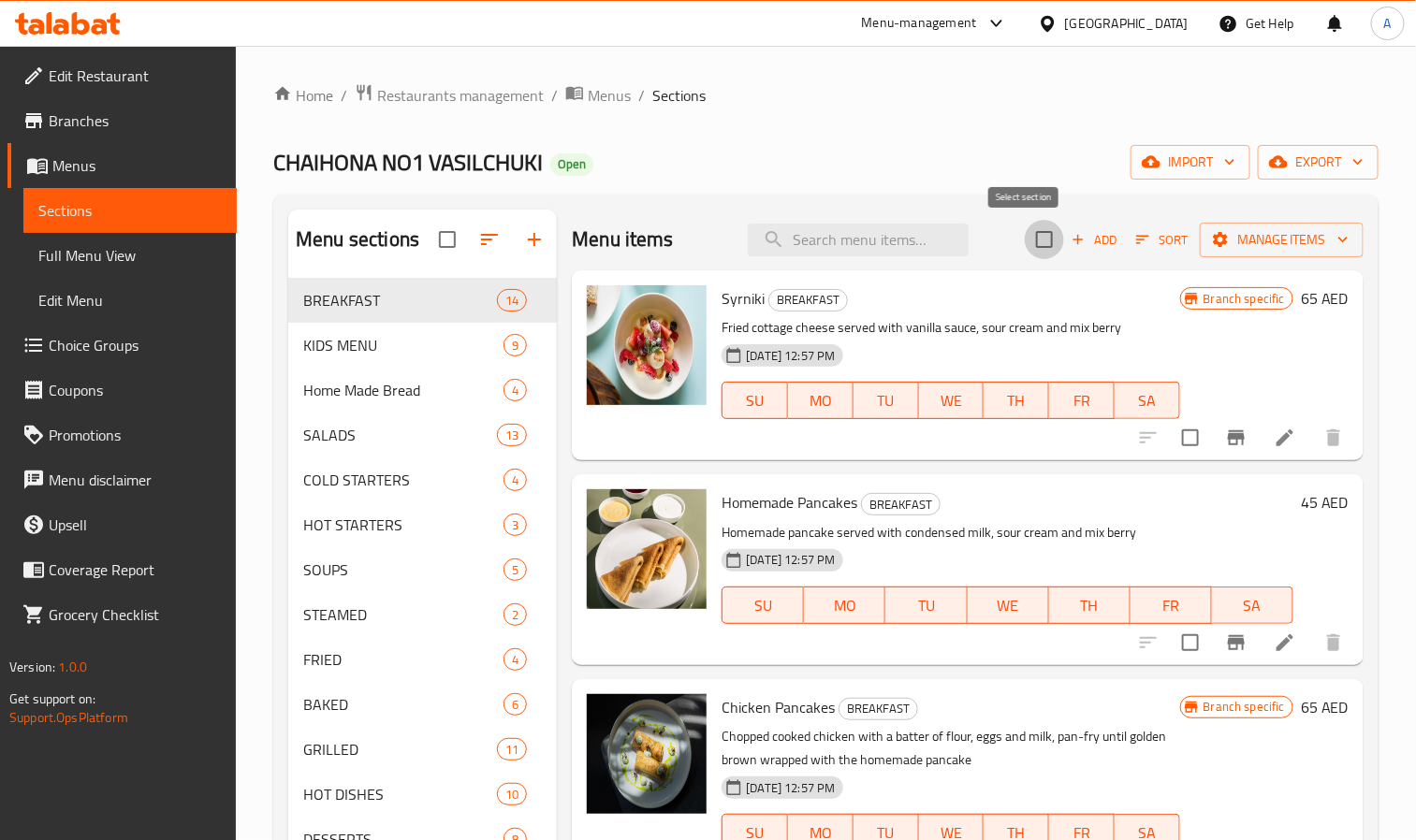
checkbox input "true"
click at [1287, 242] on span "Manage items" at bounding box center [1281, 240] width 134 height 24
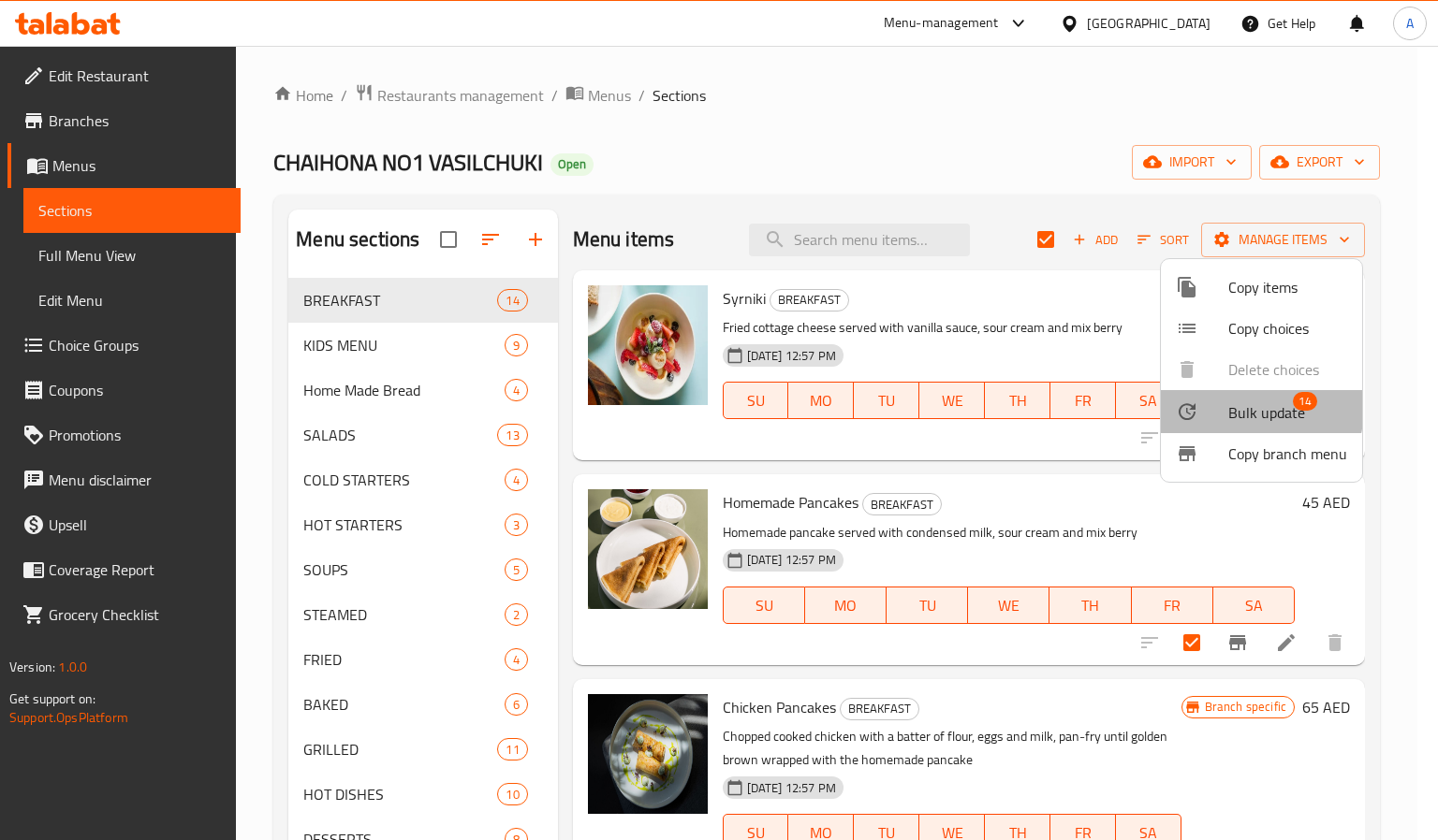
click at [1231, 407] on span "Bulk update" at bounding box center [1266, 412] width 77 height 23
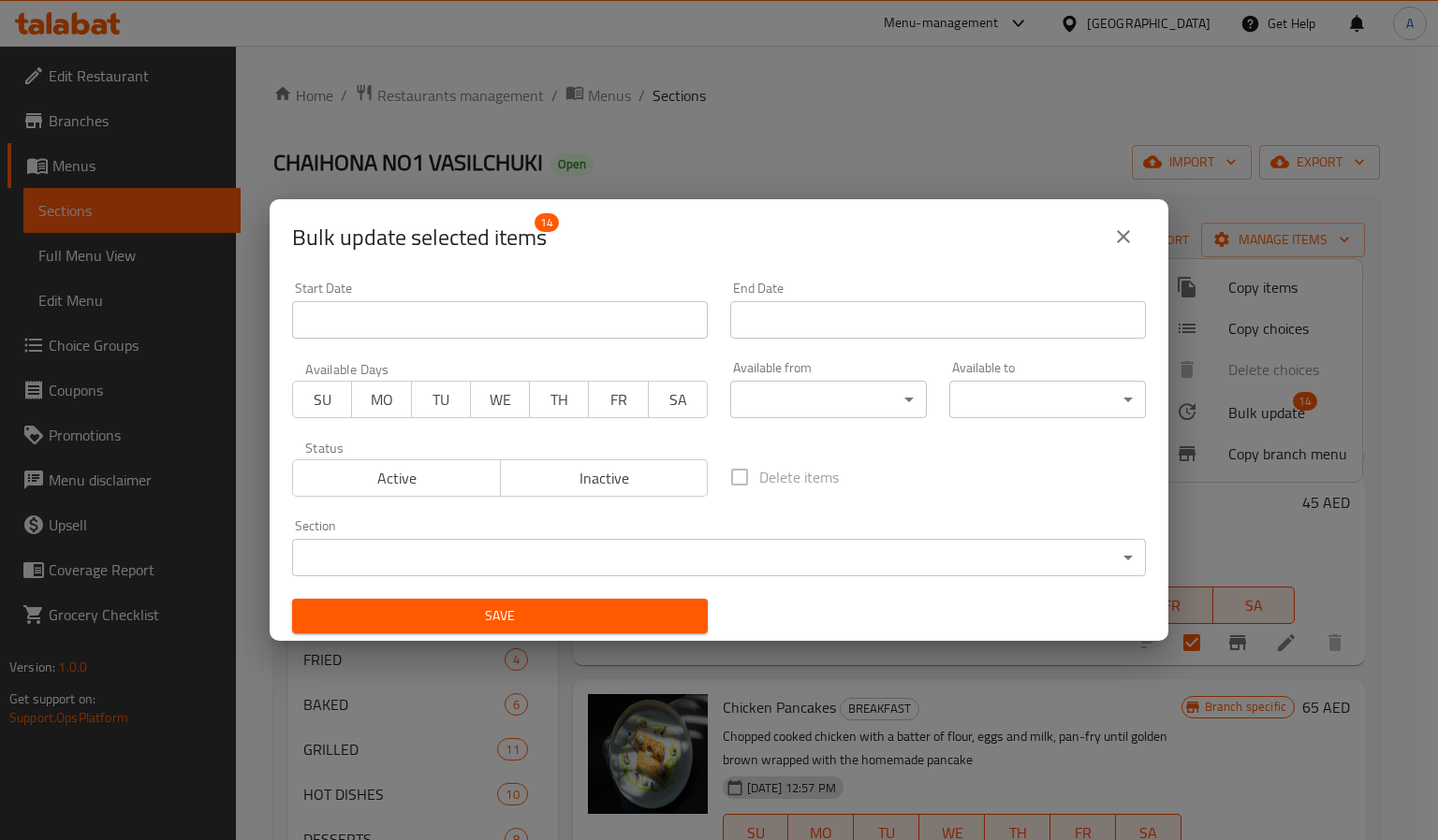
click at [760, 389] on body "​ Menu-management United Arab Emirates Get Help A Edit Restaurant Branches Menu…" at bounding box center [719, 443] width 1438 height 794
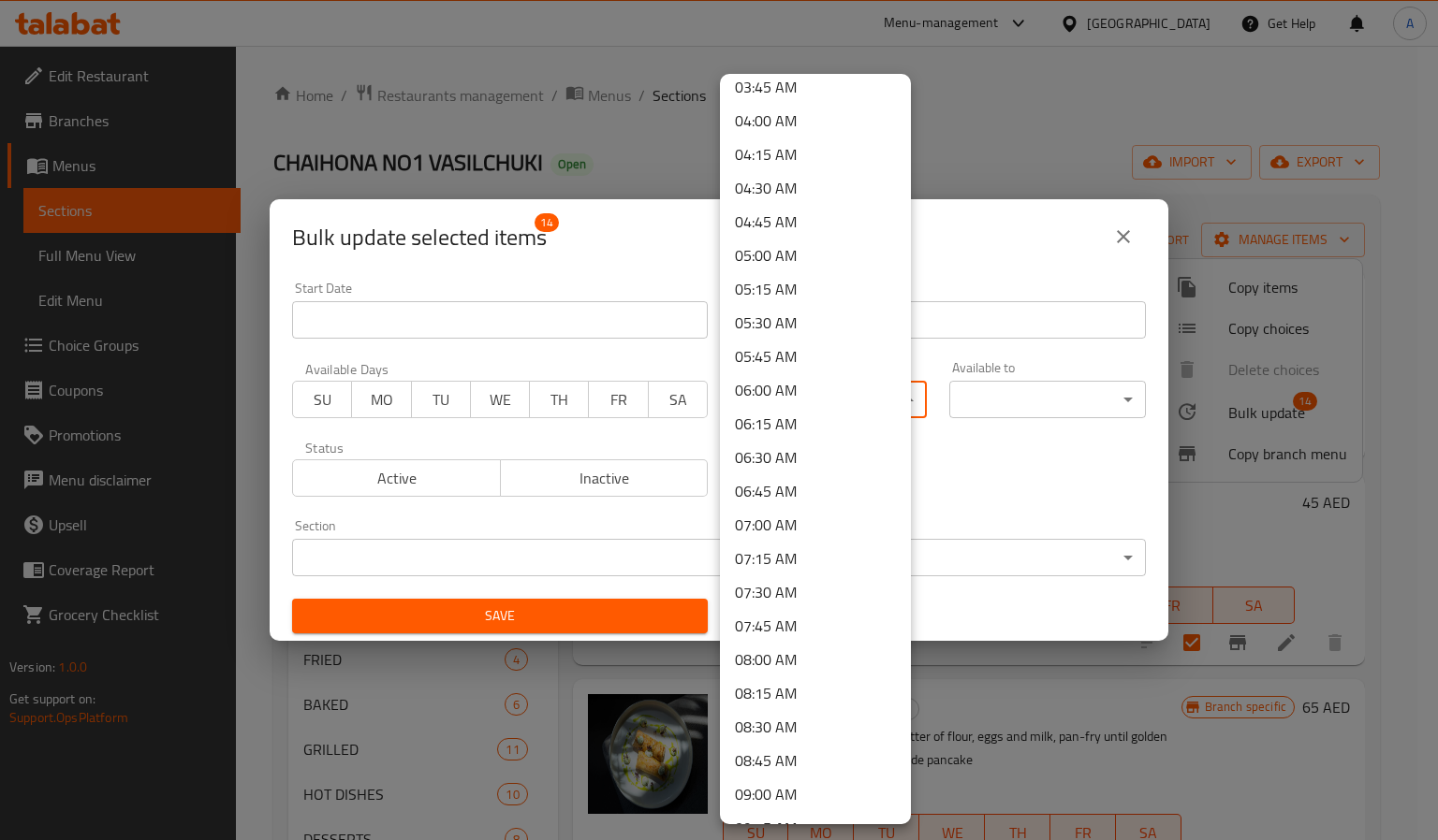
scroll to position [561, 0]
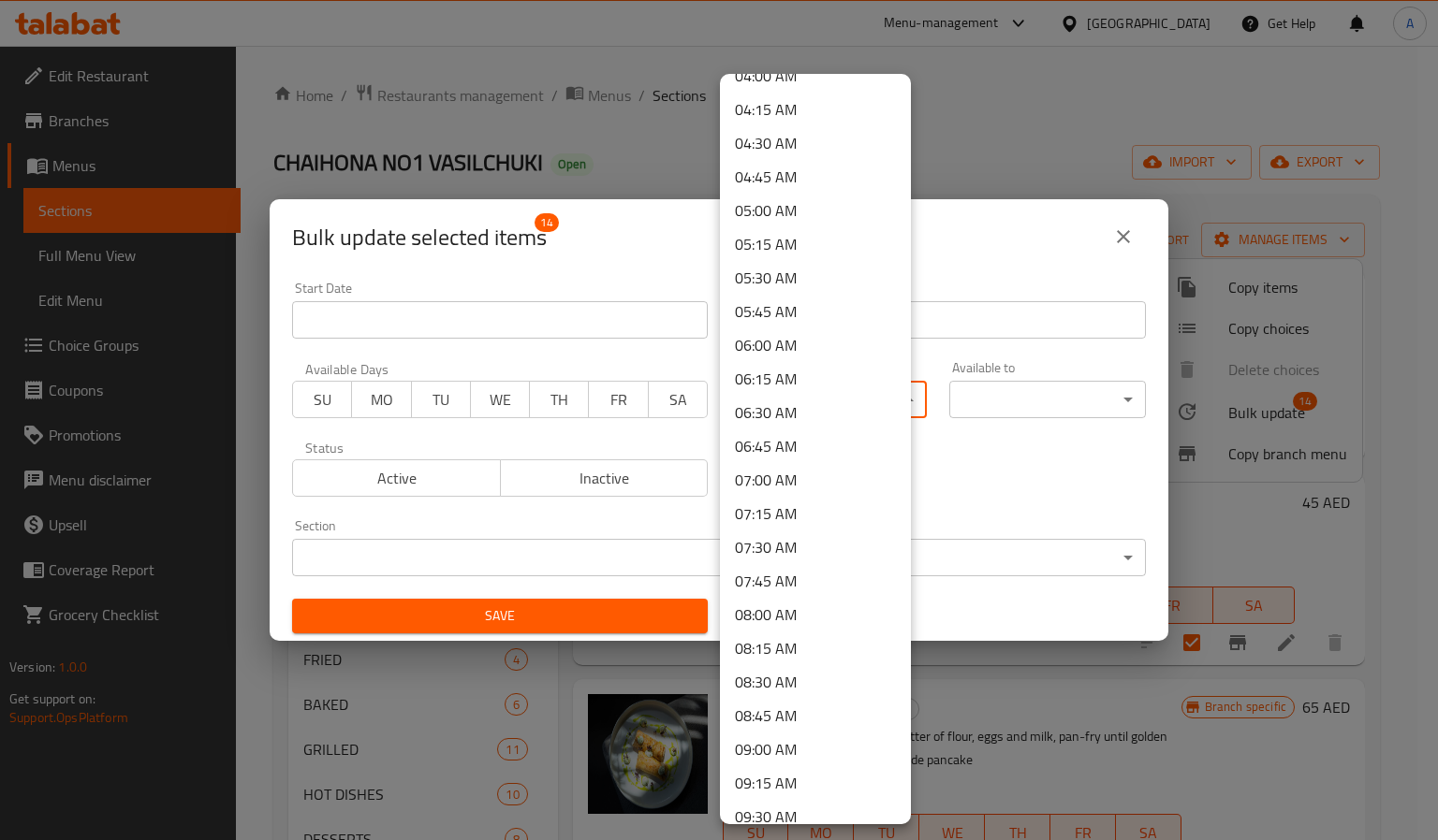
click at [778, 747] on li "09:00 AM" at bounding box center [815, 750] width 191 height 34
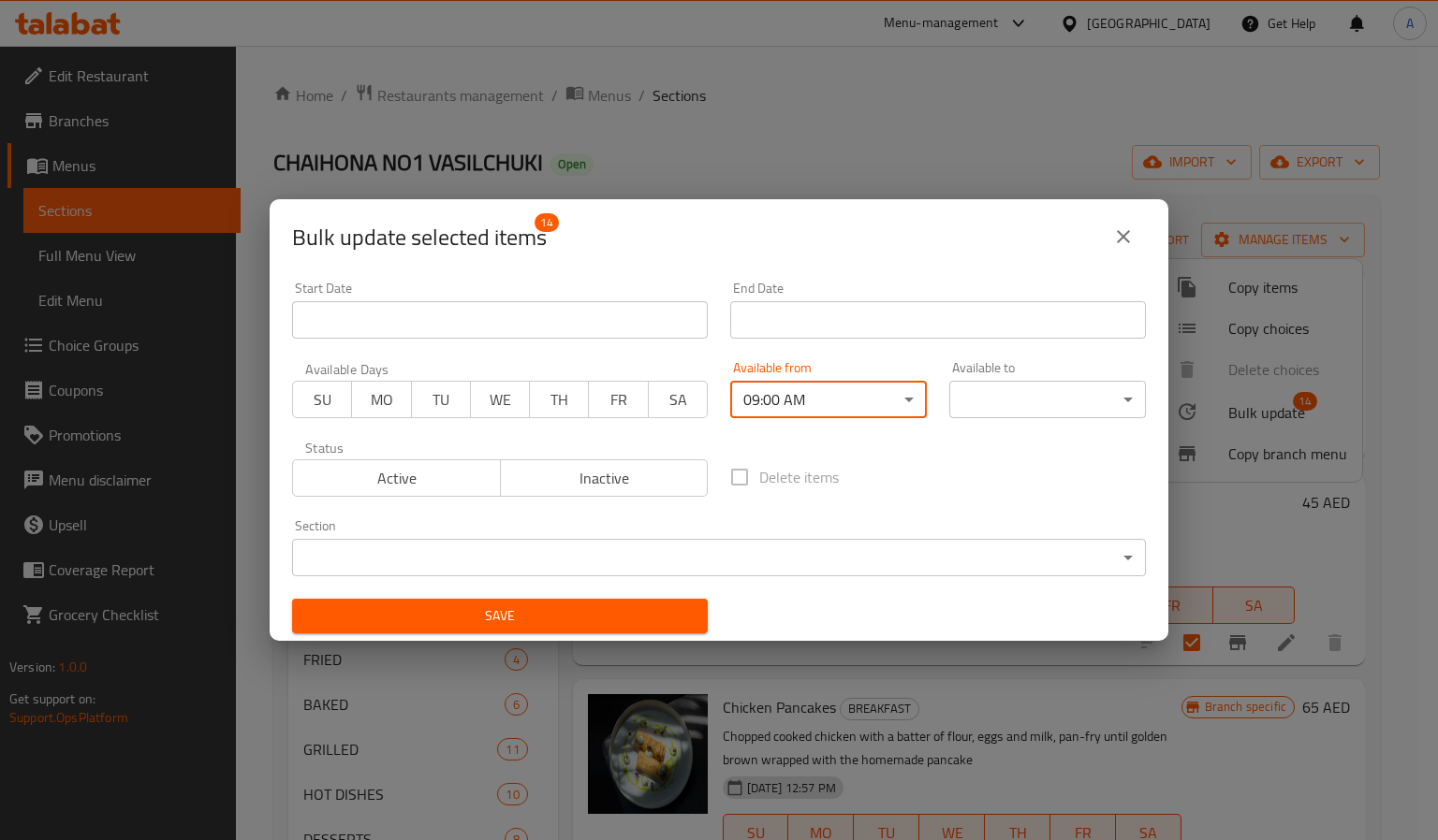
click at [1017, 401] on body "​ Menu-management United Arab Emirates Get Help A Edit Restaurant Branches Menu…" at bounding box center [719, 443] width 1438 height 794
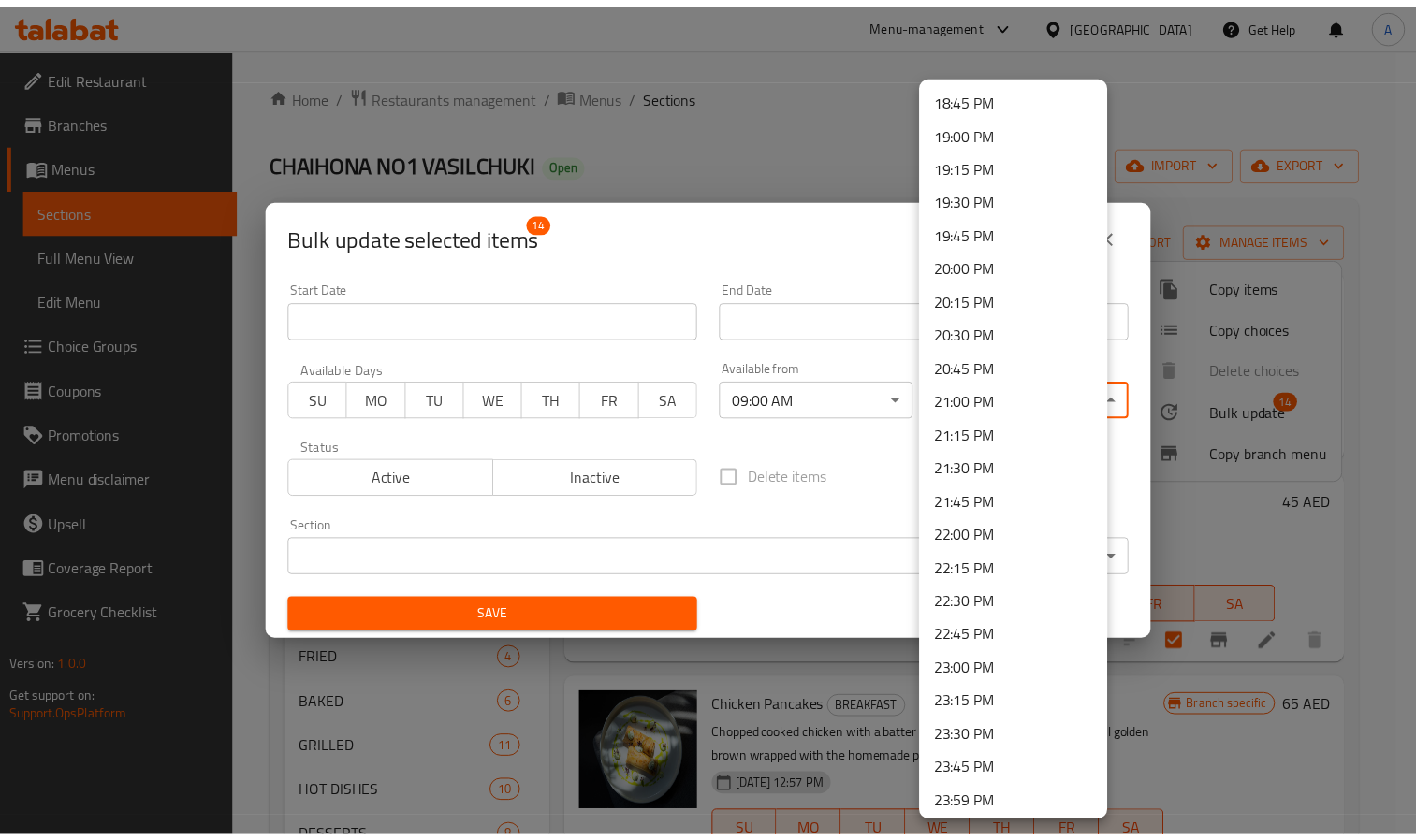
scroll to position [2530, 0]
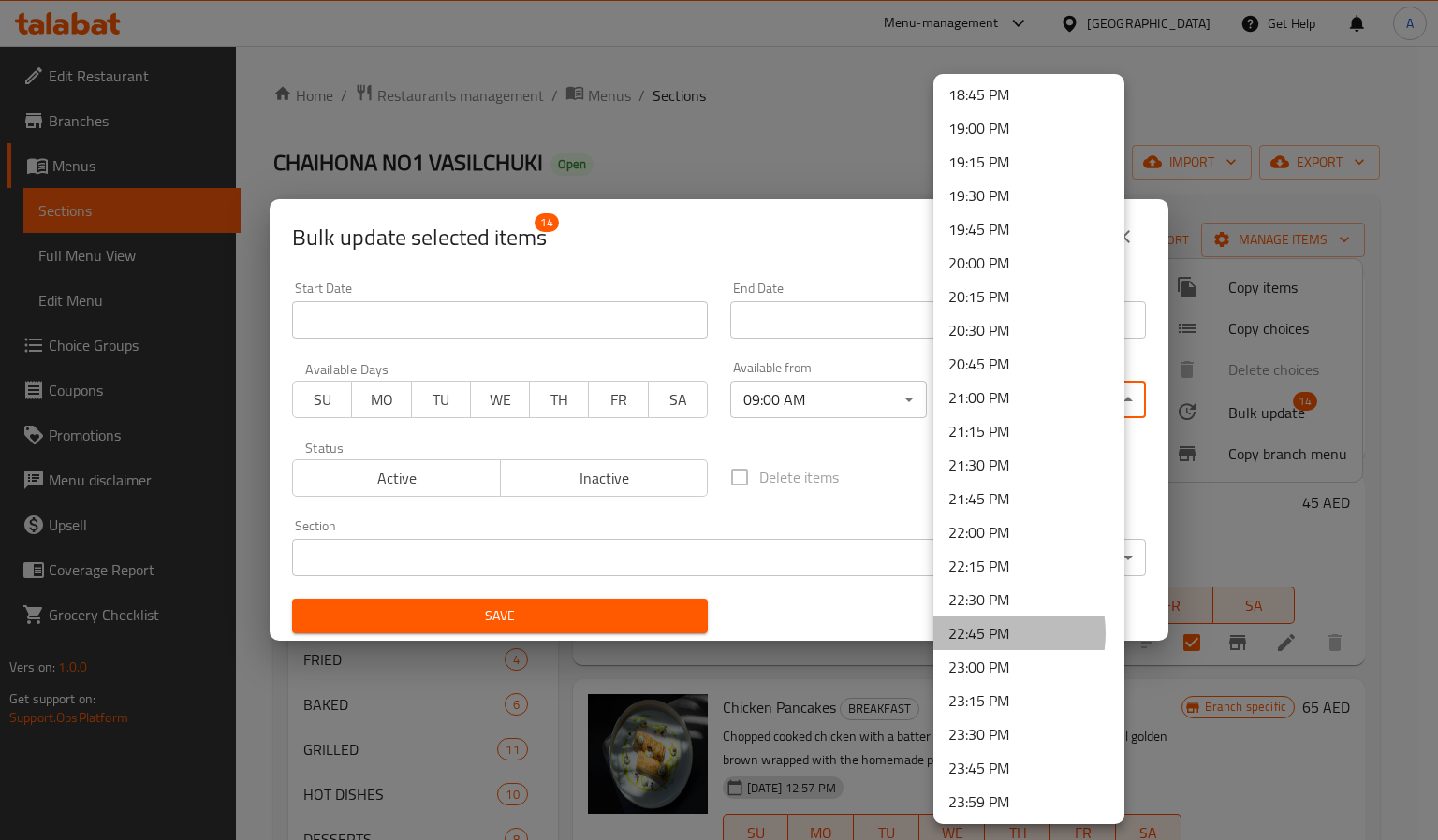
click at [988, 632] on li "22:45 PM" at bounding box center [1028, 633] width 191 height 34
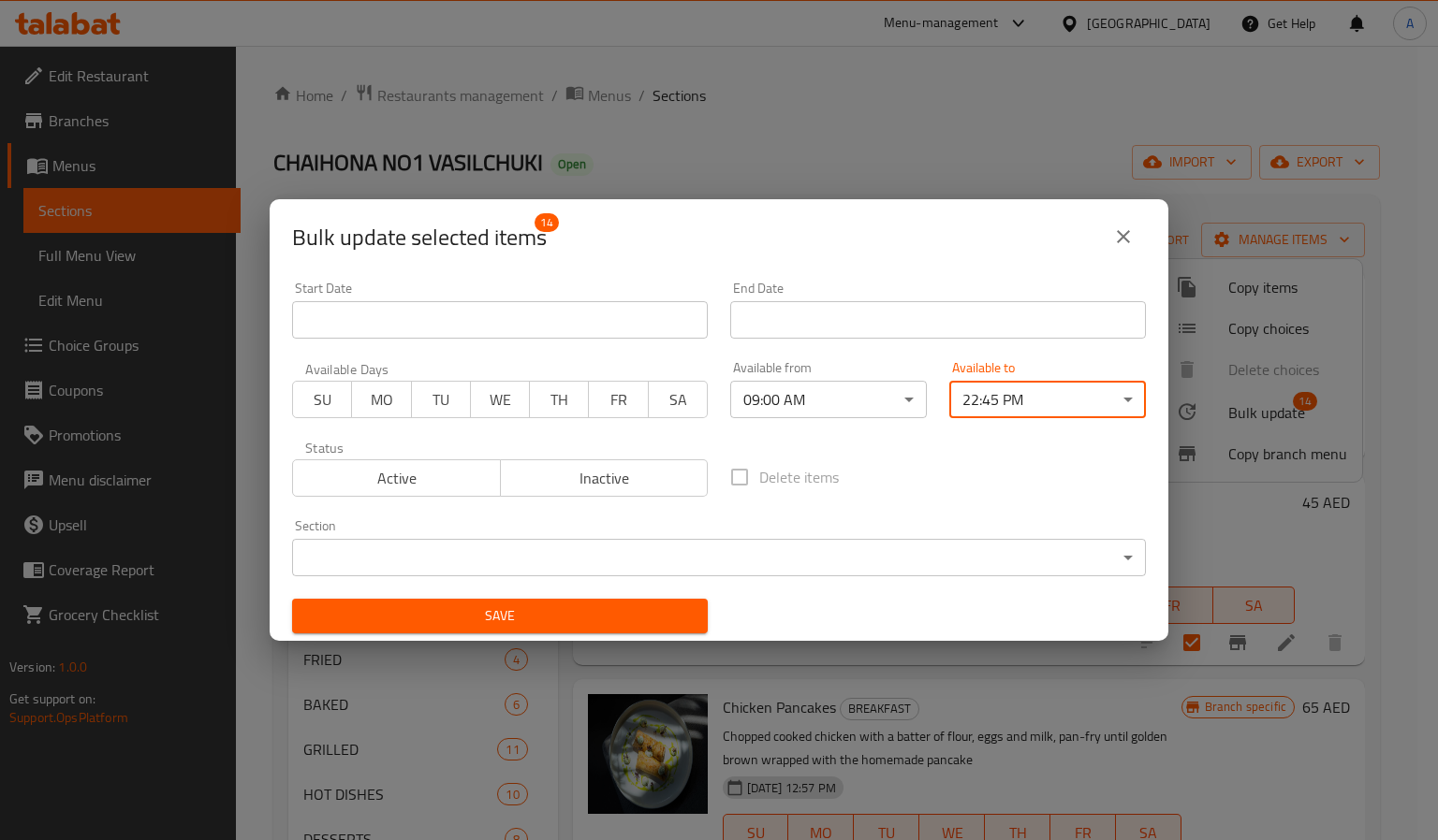
click at [580, 620] on span "Save" at bounding box center [500, 616] width 386 height 24
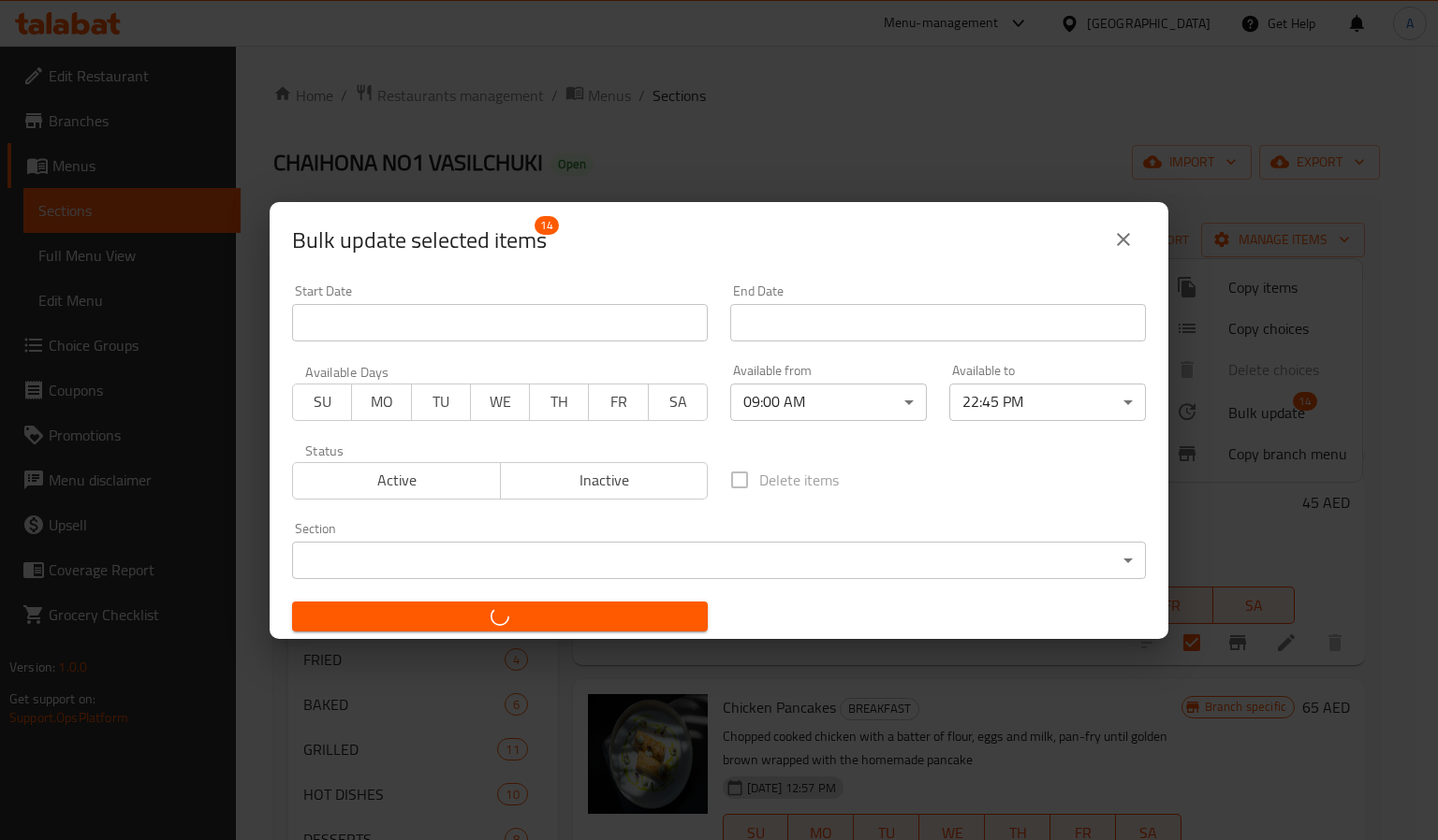
checkbox input "false"
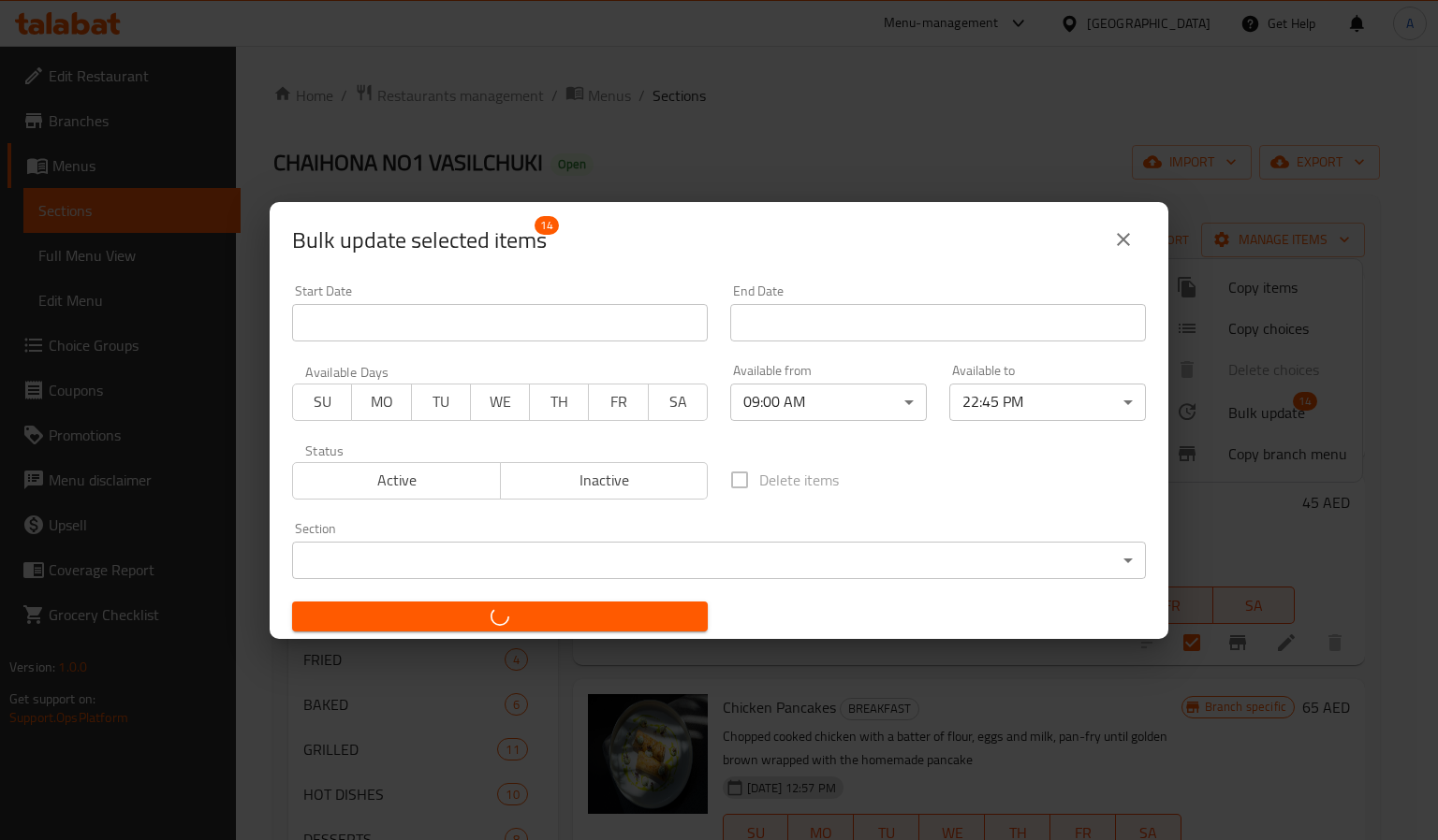
checkbox input "false"
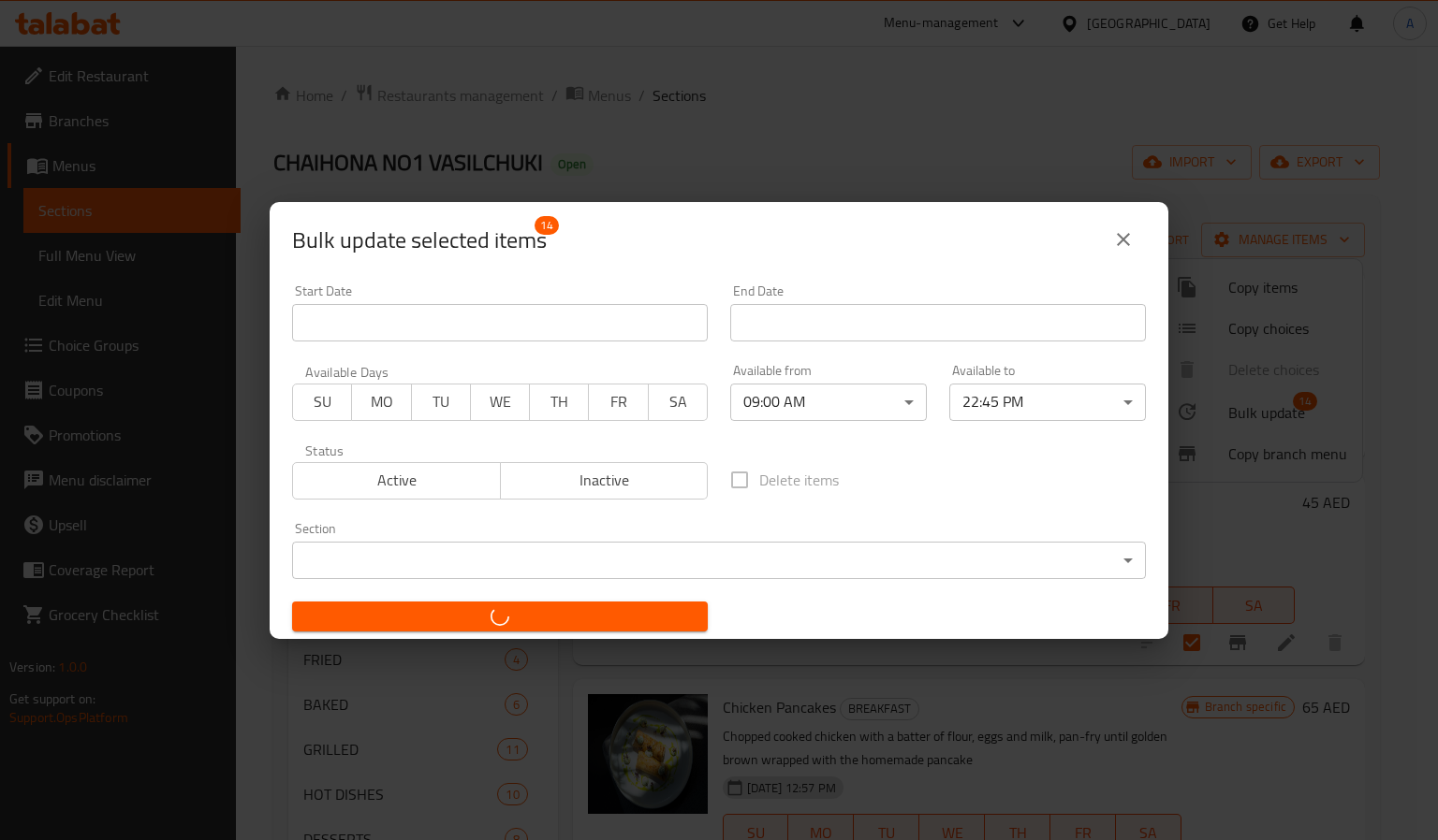
checkbox input "false"
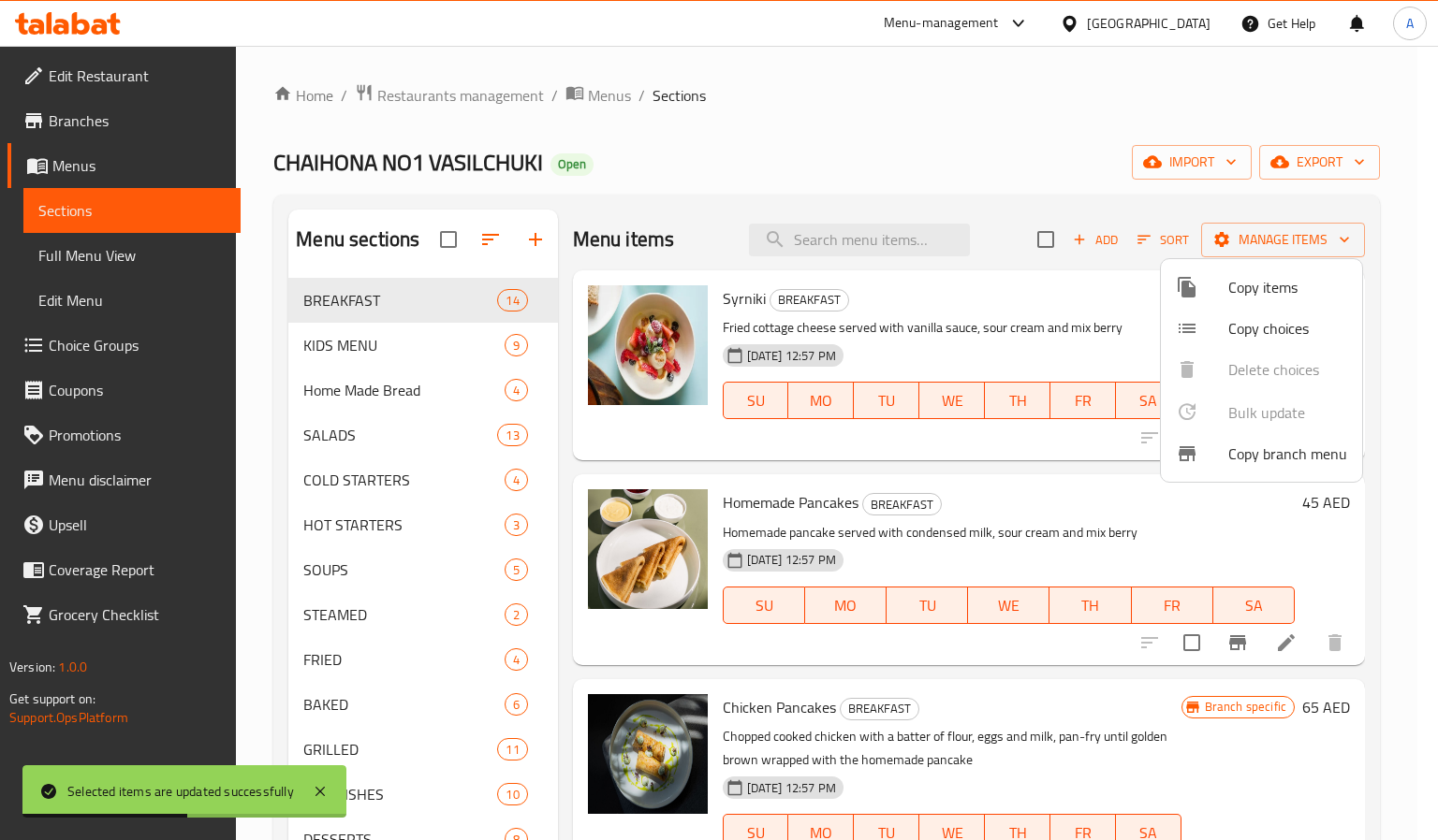
click at [256, 545] on div at bounding box center [719, 420] width 1438 height 840
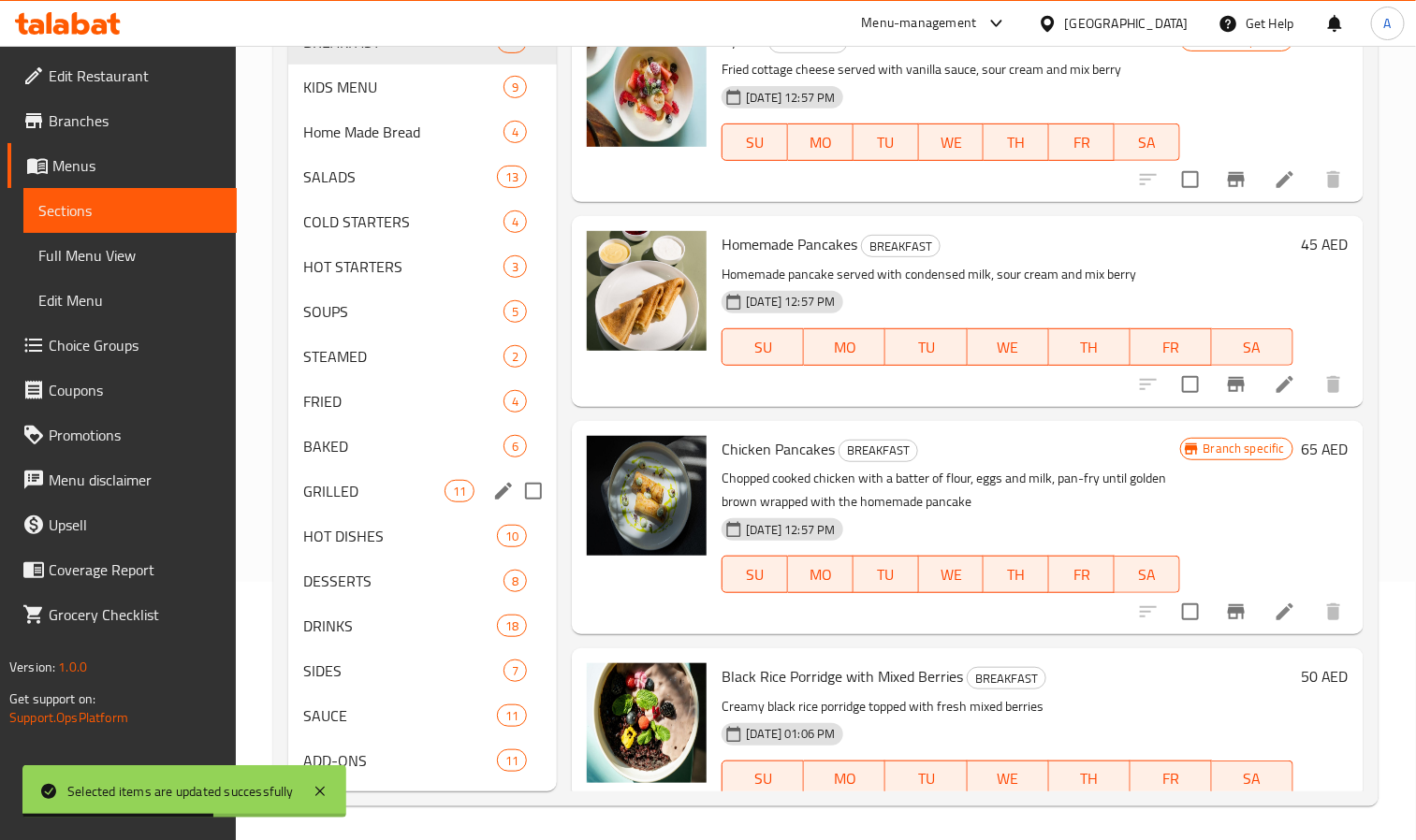
scroll to position [262, 0]
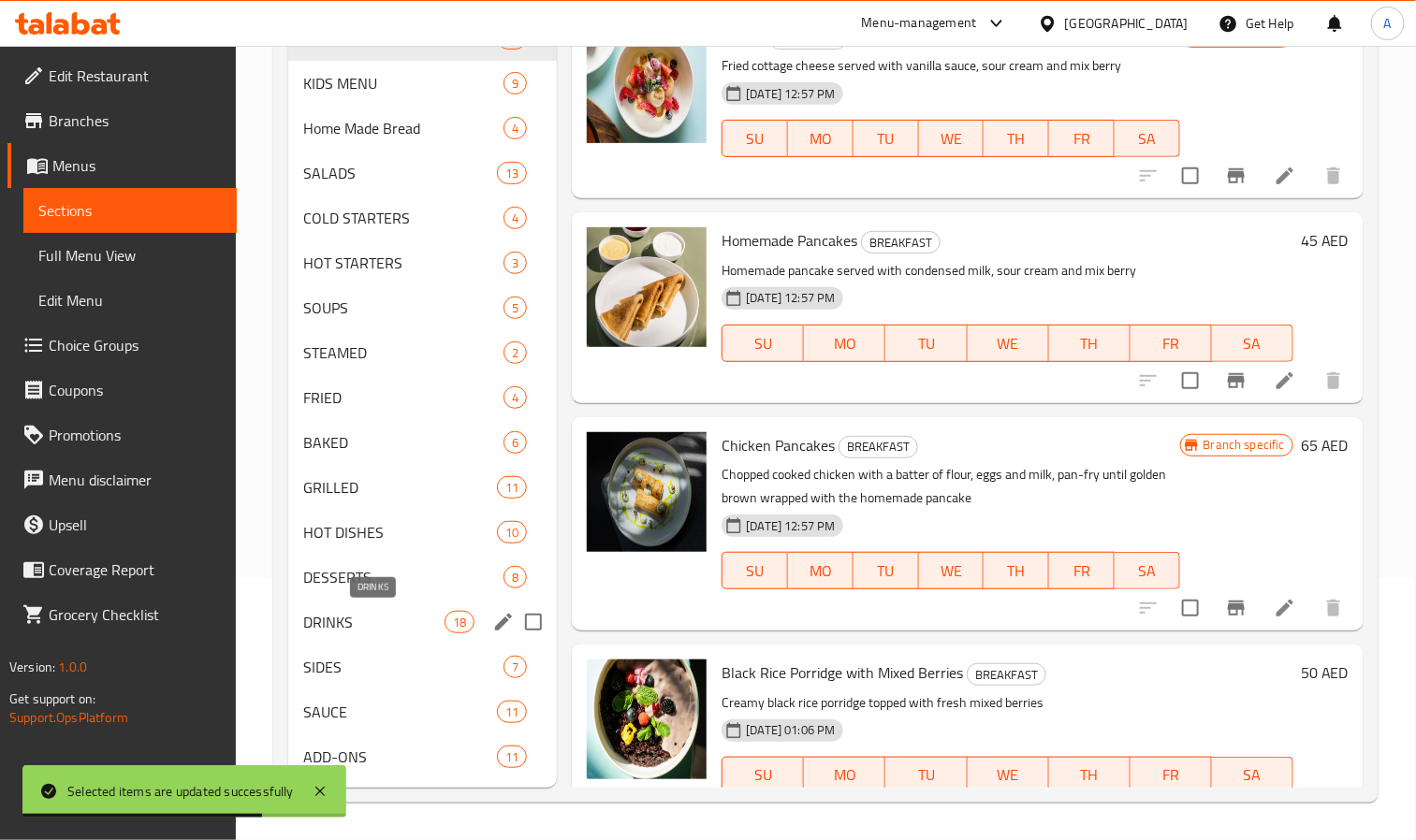
click at [343, 623] on span "DRINKS" at bounding box center [374, 623] width 141 height 23
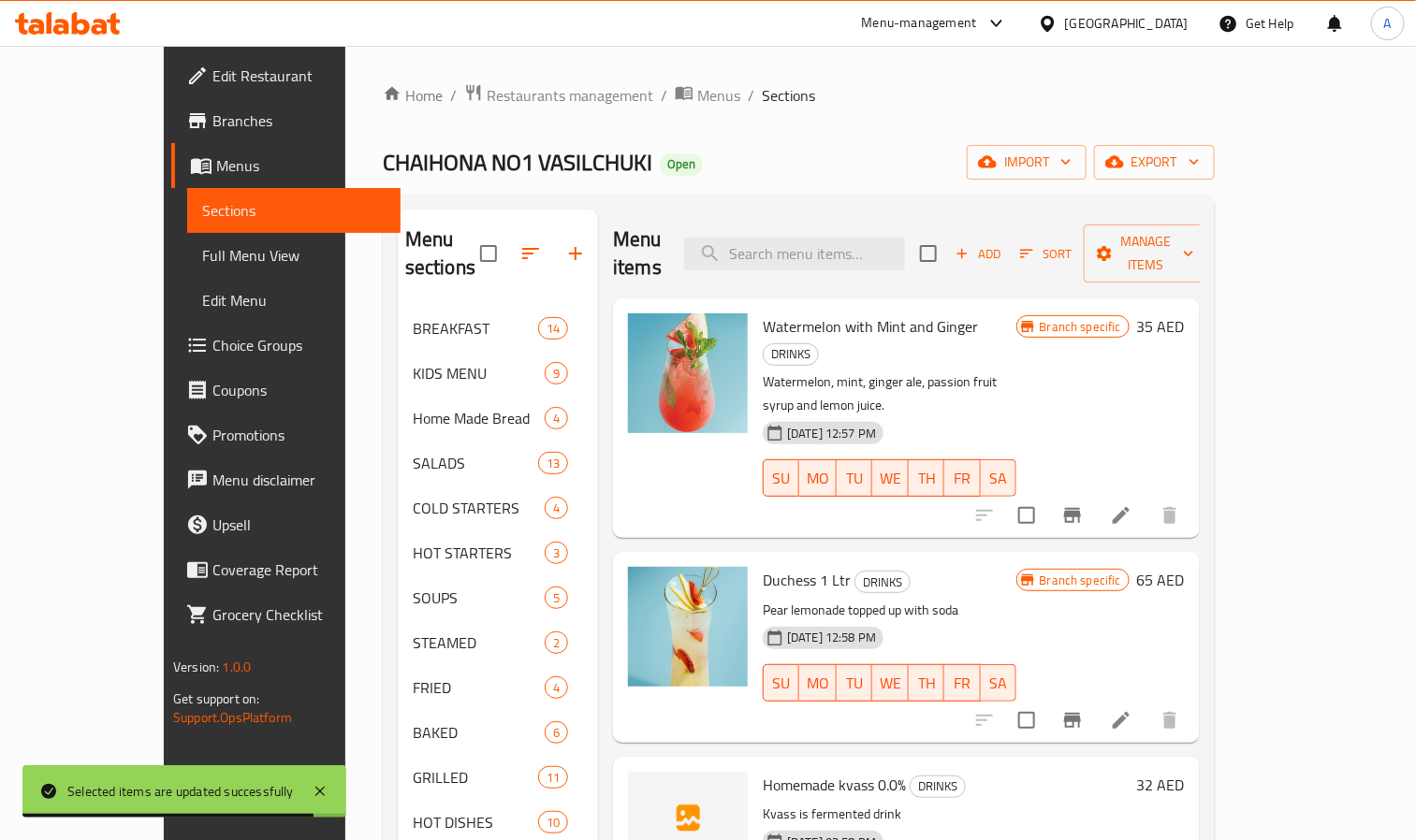
click at [948, 240] on input "checkbox" at bounding box center [928, 253] width 39 height 39
checkbox input "true"
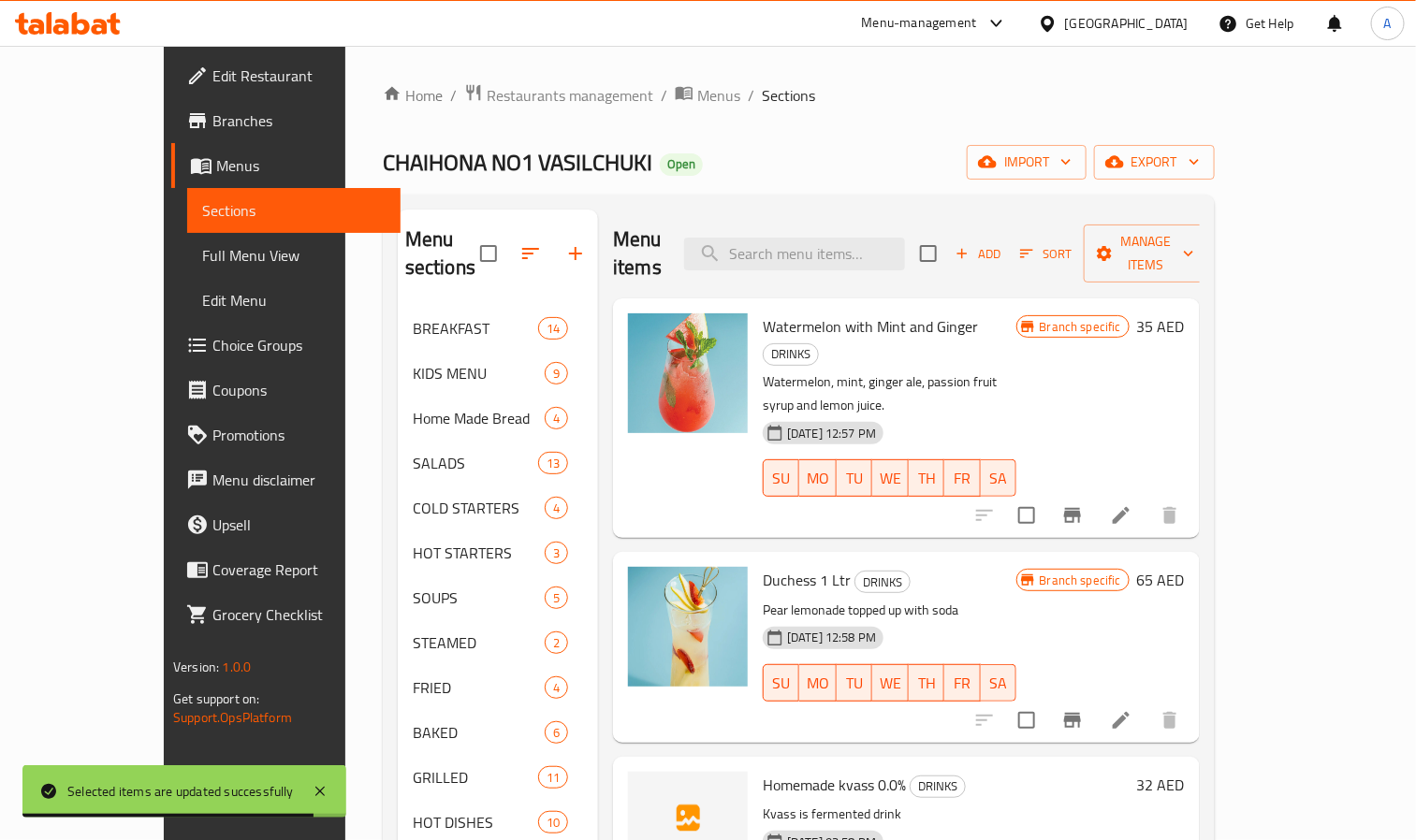
checkbox input "true"
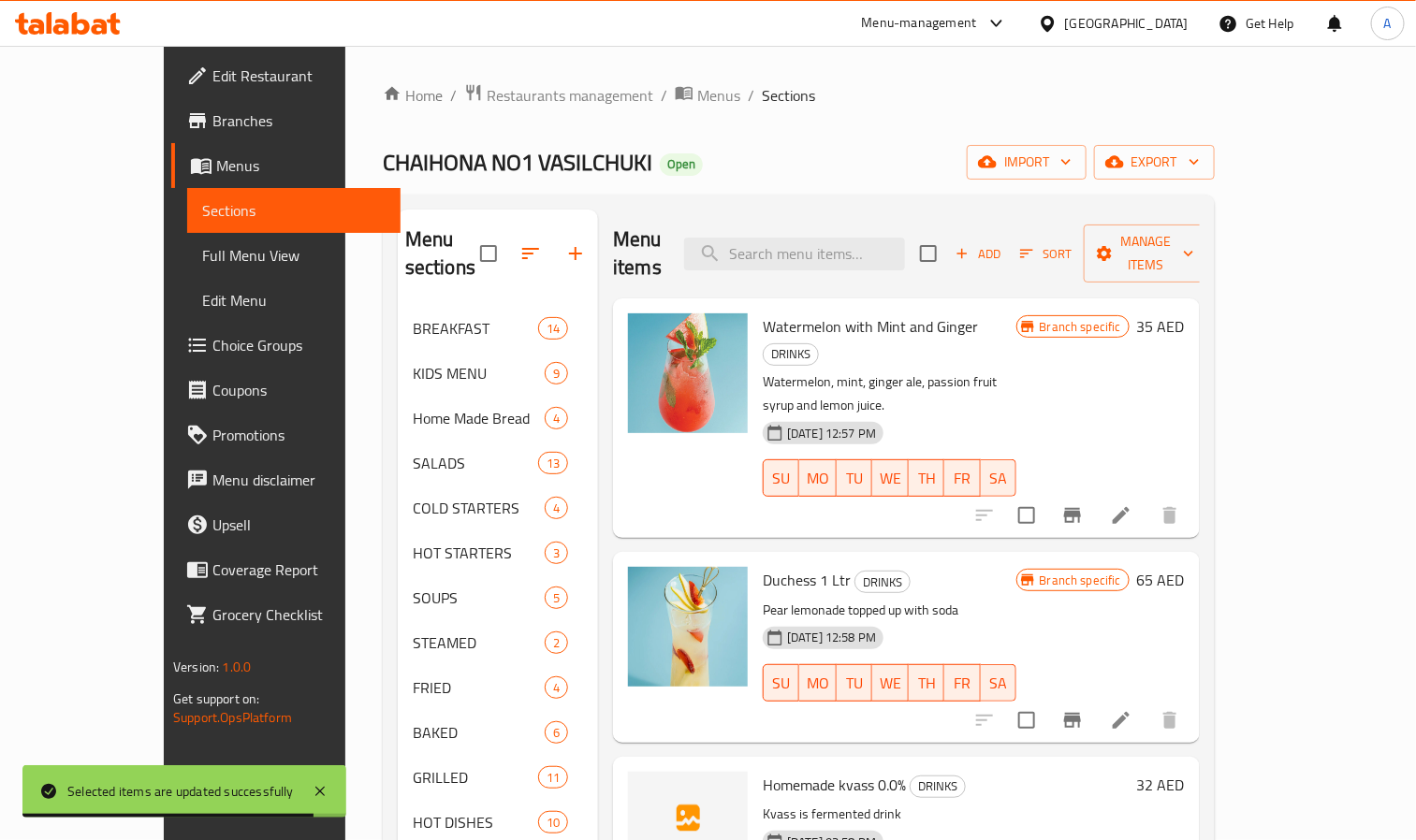
checkbox input "true"
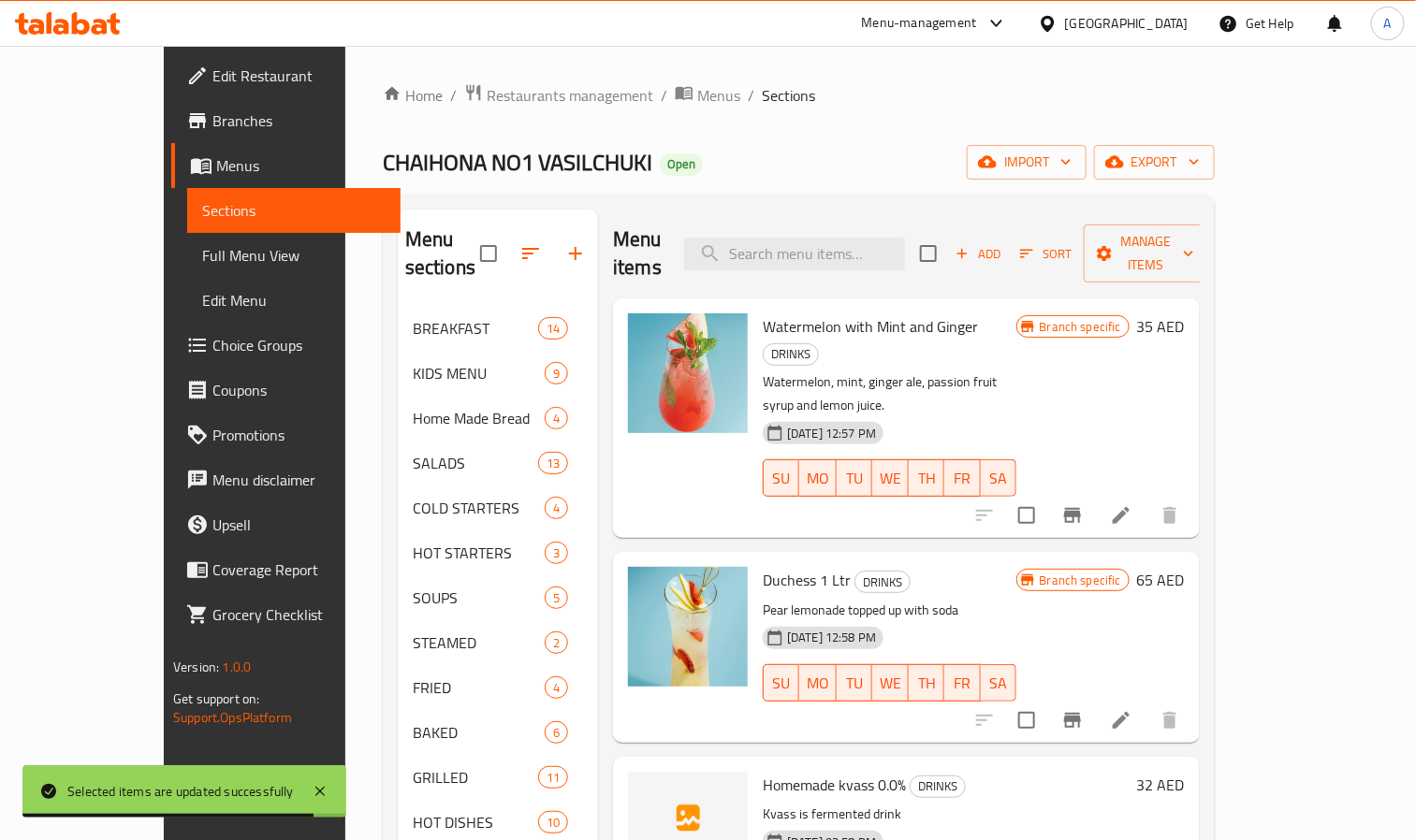
checkbox input "true"
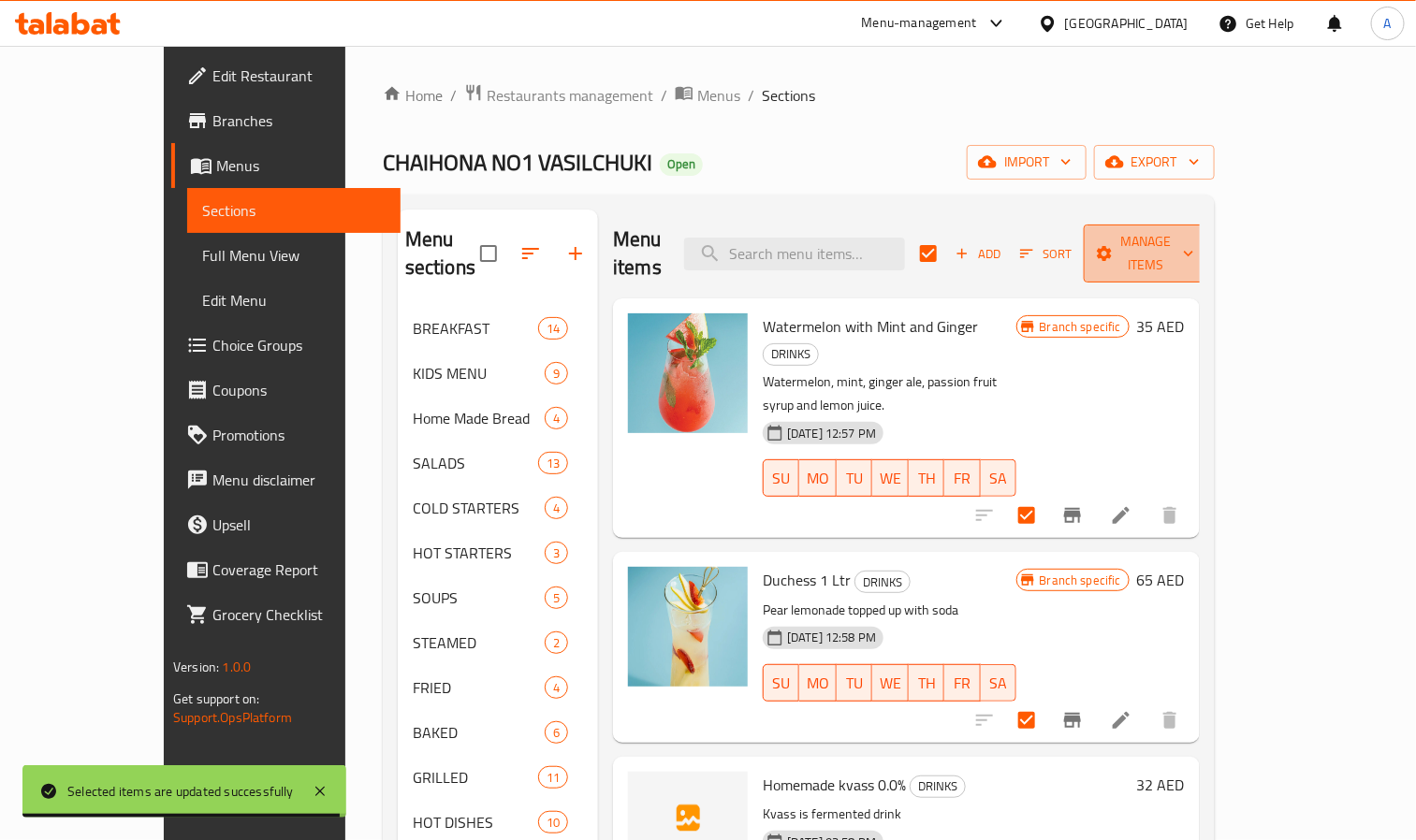
click at [1194, 246] on span "Manage items" at bounding box center [1147, 253] width 96 height 46
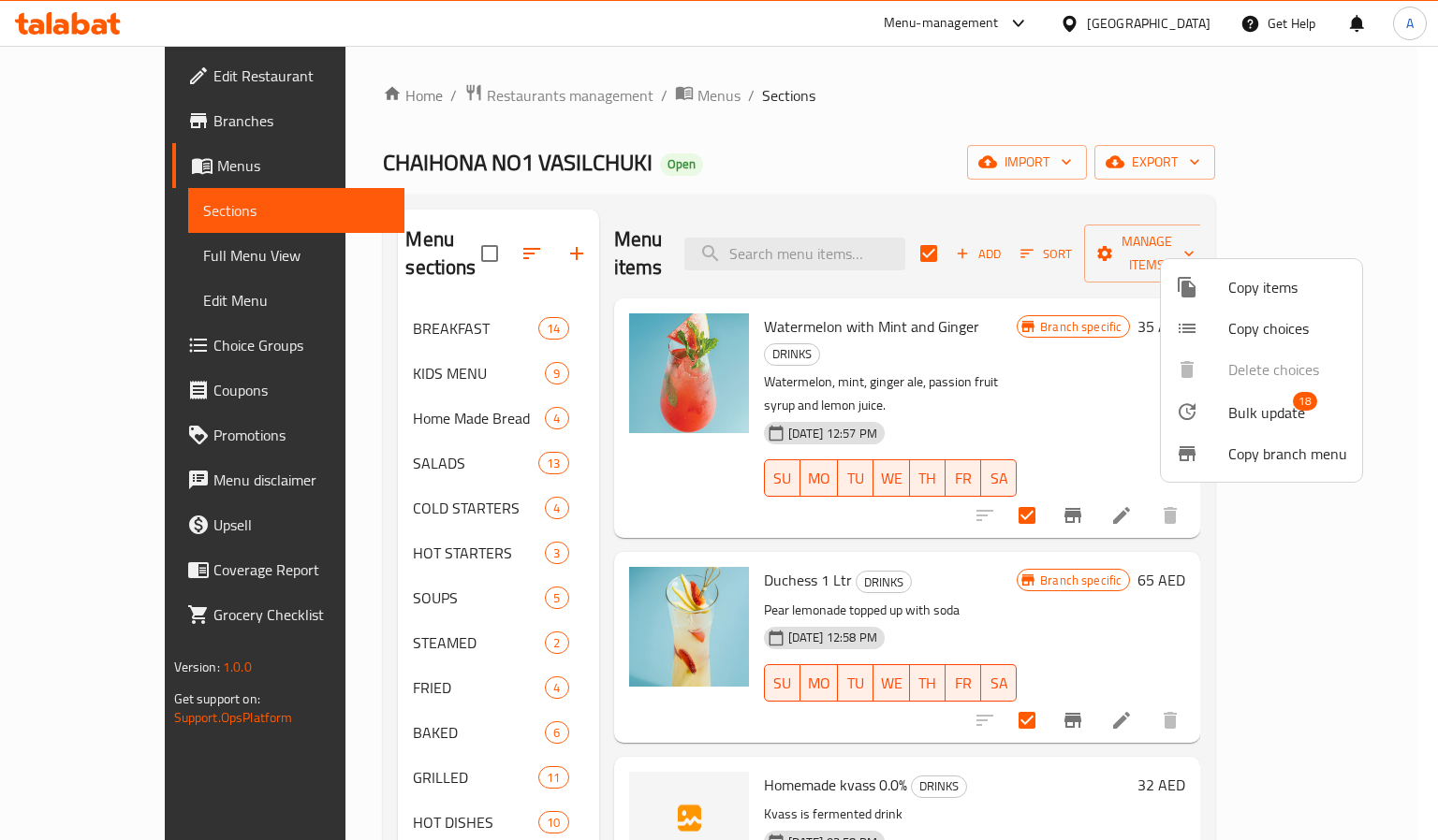
click at [1266, 412] on span "Bulk update" at bounding box center [1266, 412] width 77 height 23
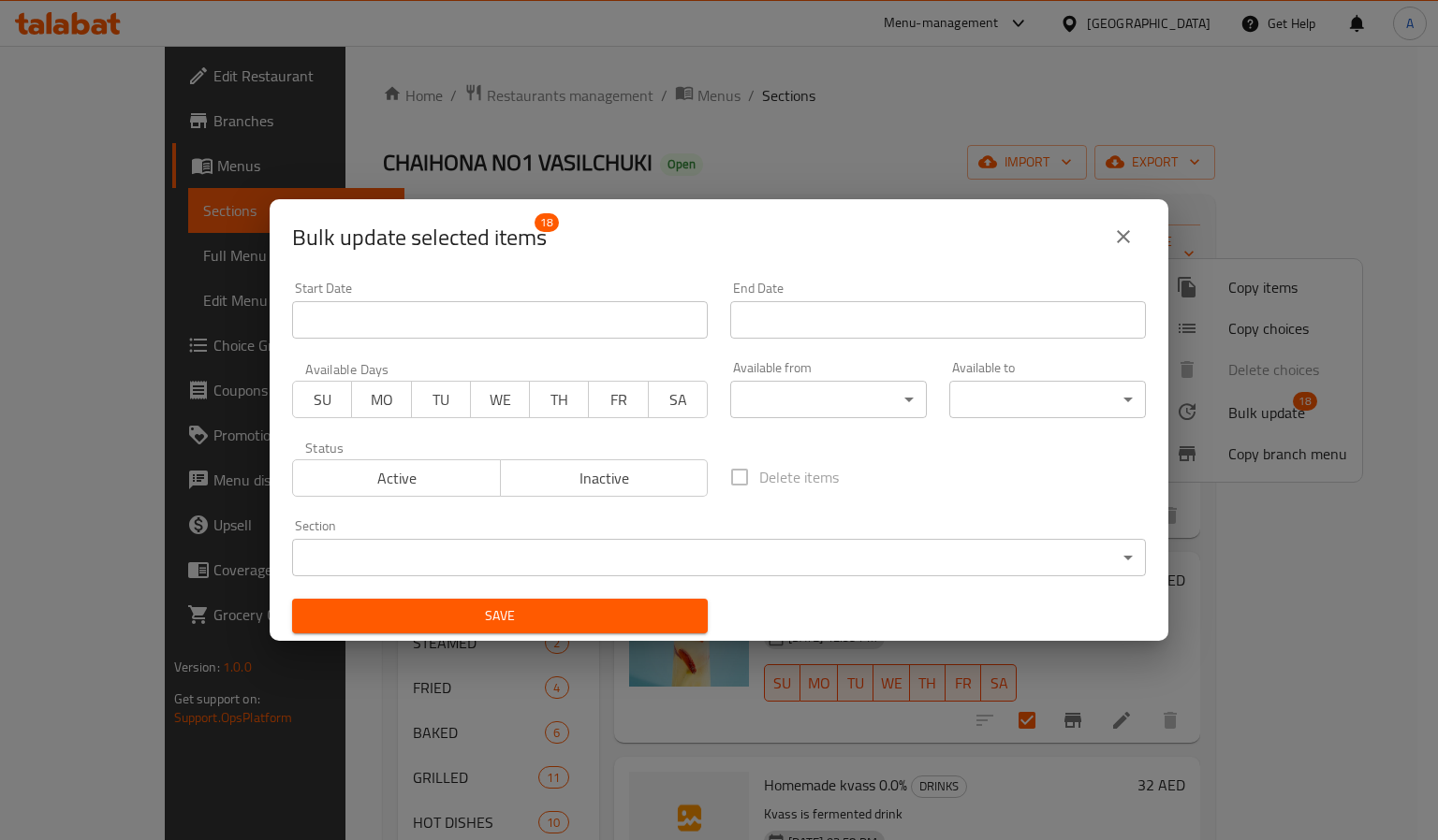
click at [803, 398] on body "​ Menu-management United Arab Emirates Get Help A Edit Restaurant Branches Menu…" at bounding box center [719, 443] width 1438 height 794
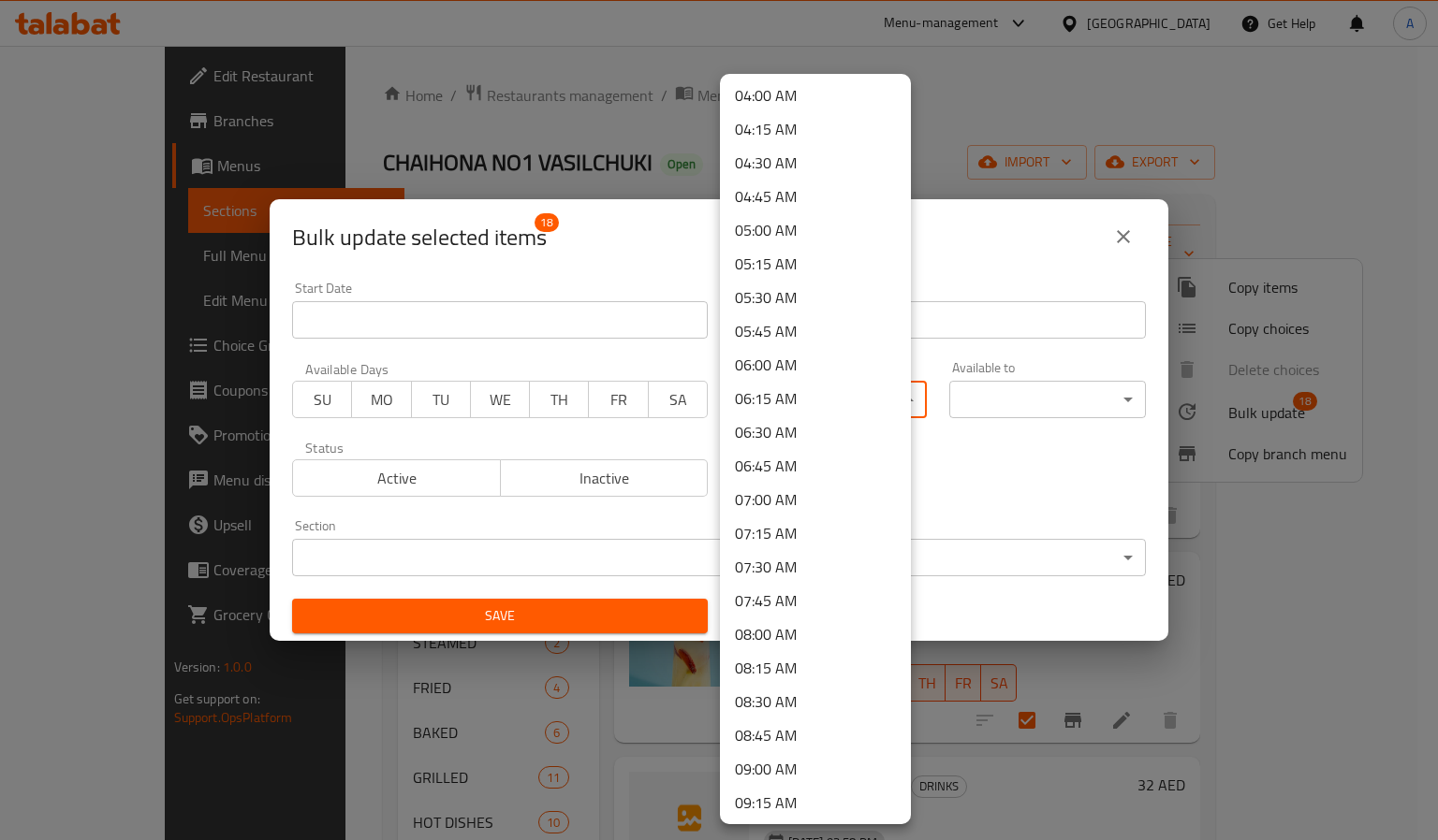
scroll to position [702, 0]
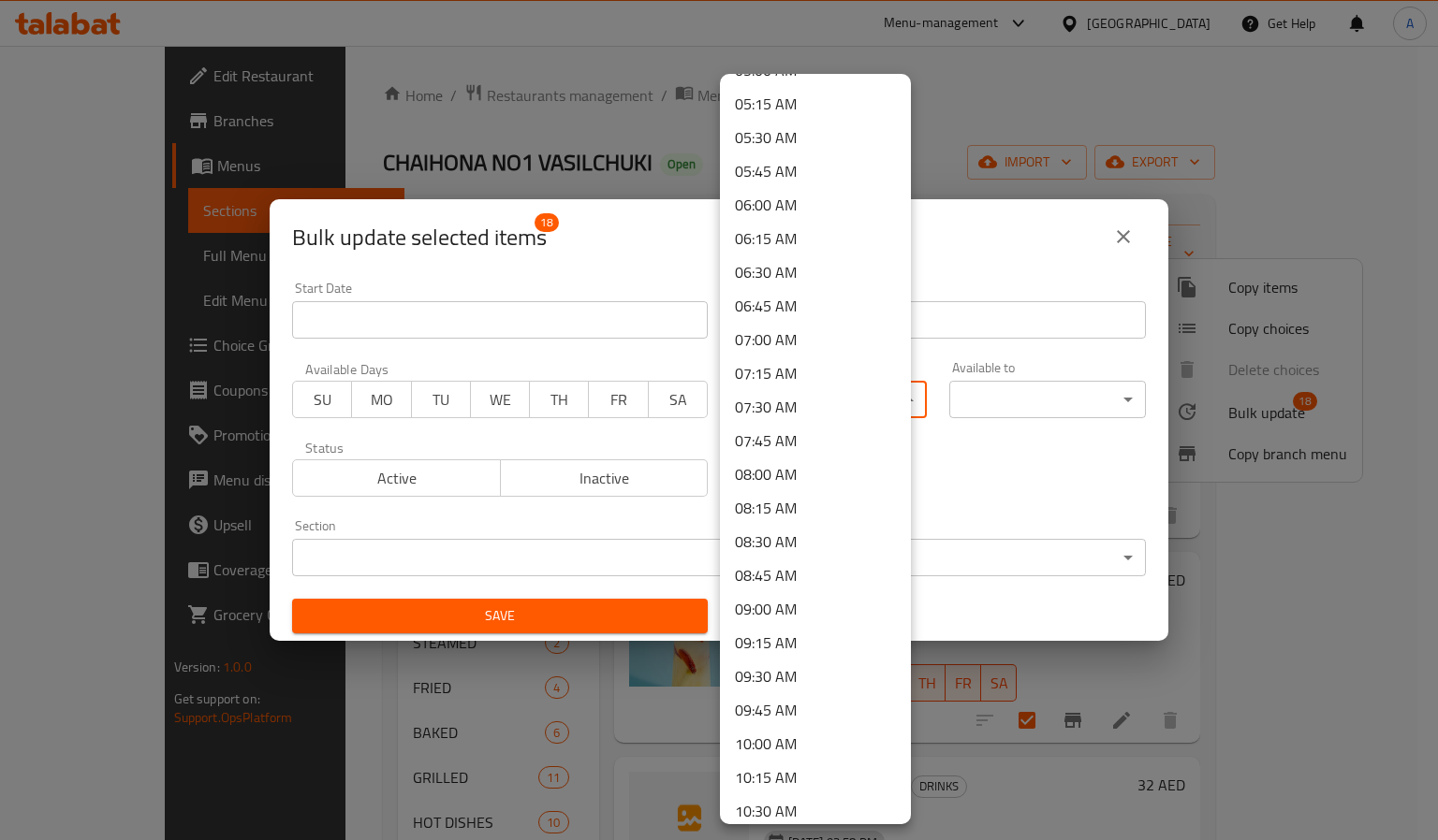
click at [789, 611] on li "09:00 AM" at bounding box center [815, 610] width 191 height 34
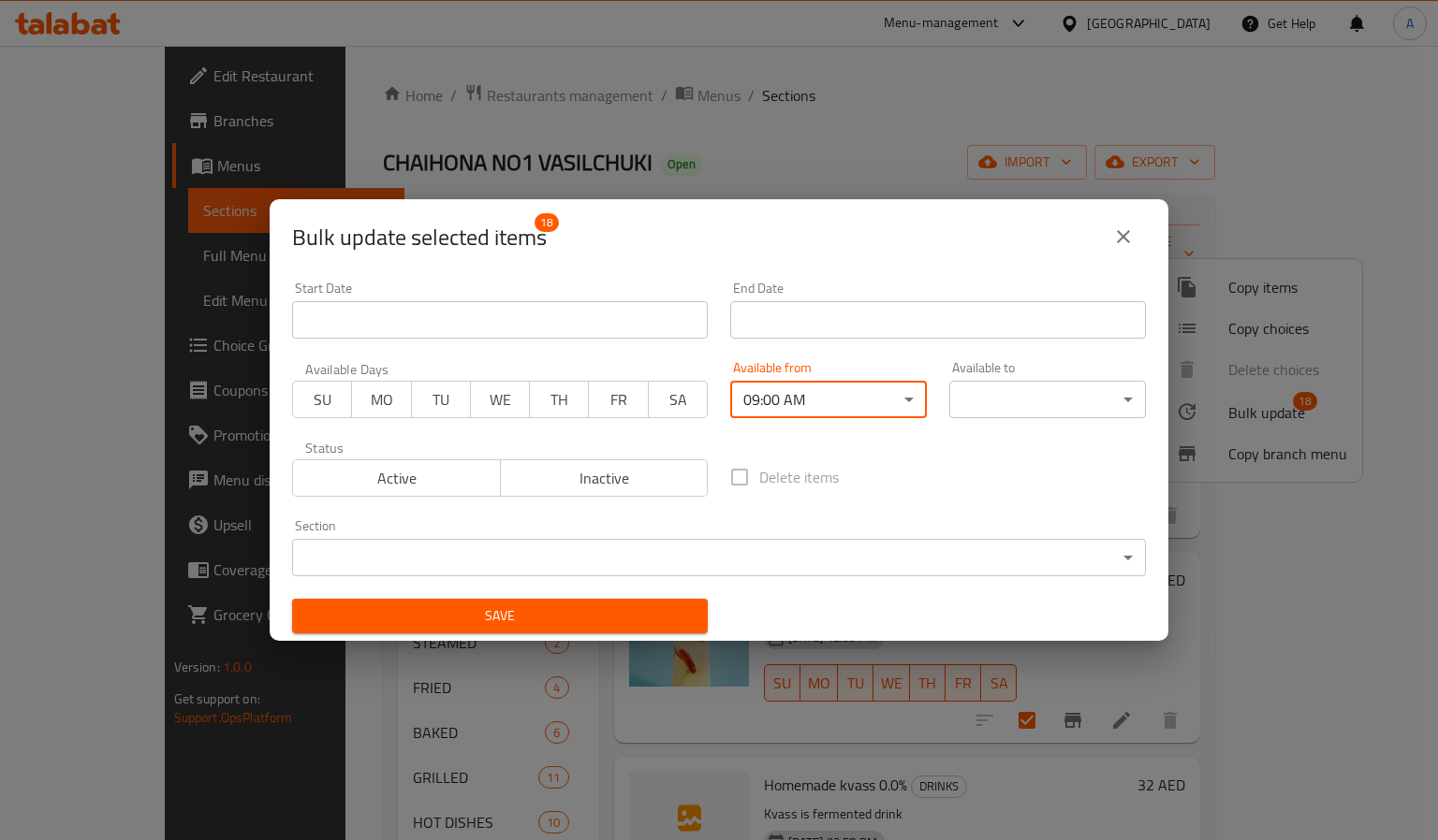
click at [986, 411] on body "​ Menu-management United Arab Emirates Get Help A Edit Restaurant Branches Menu…" at bounding box center [719, 443] width 1438 height 794
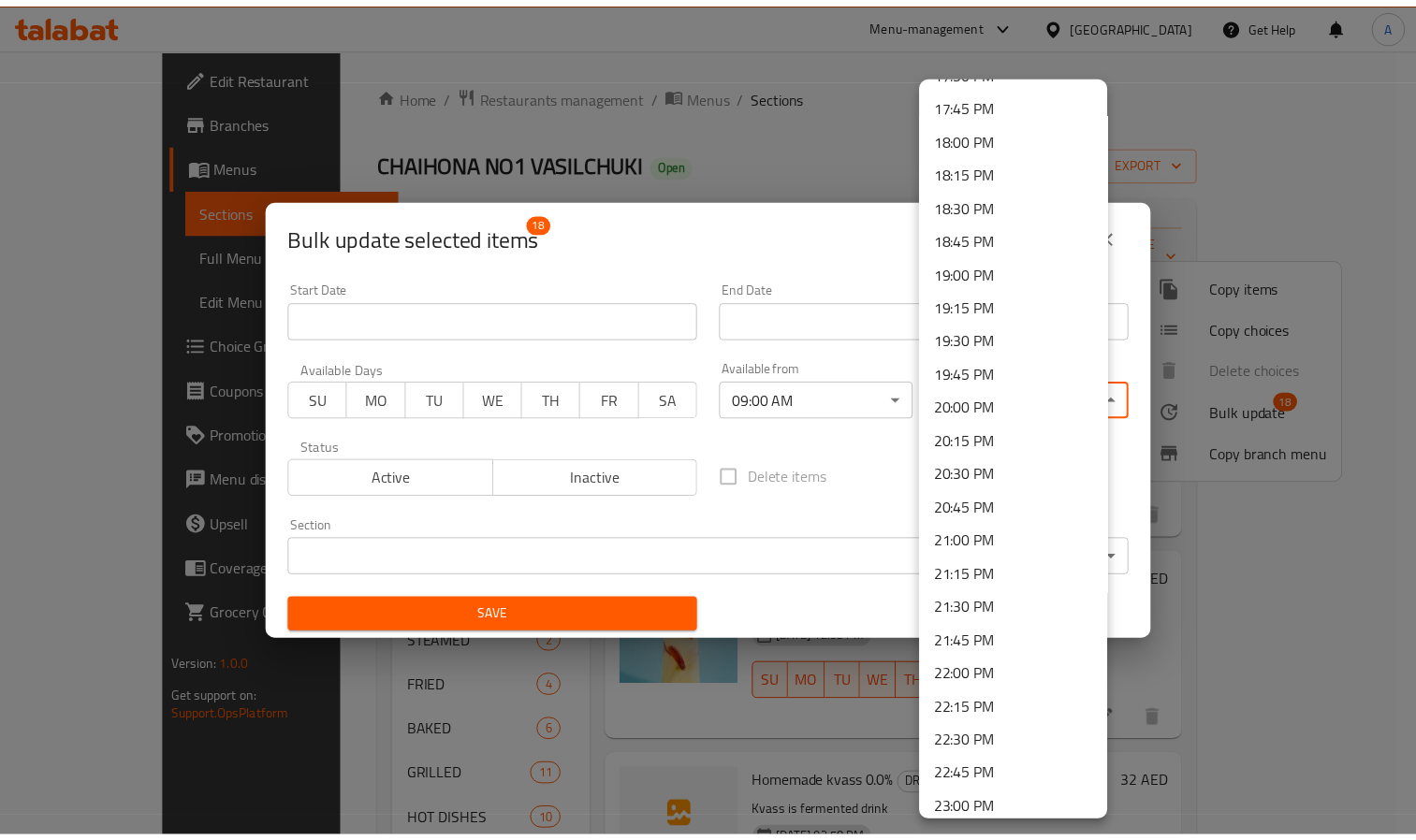
scroll to position [2530, 0]
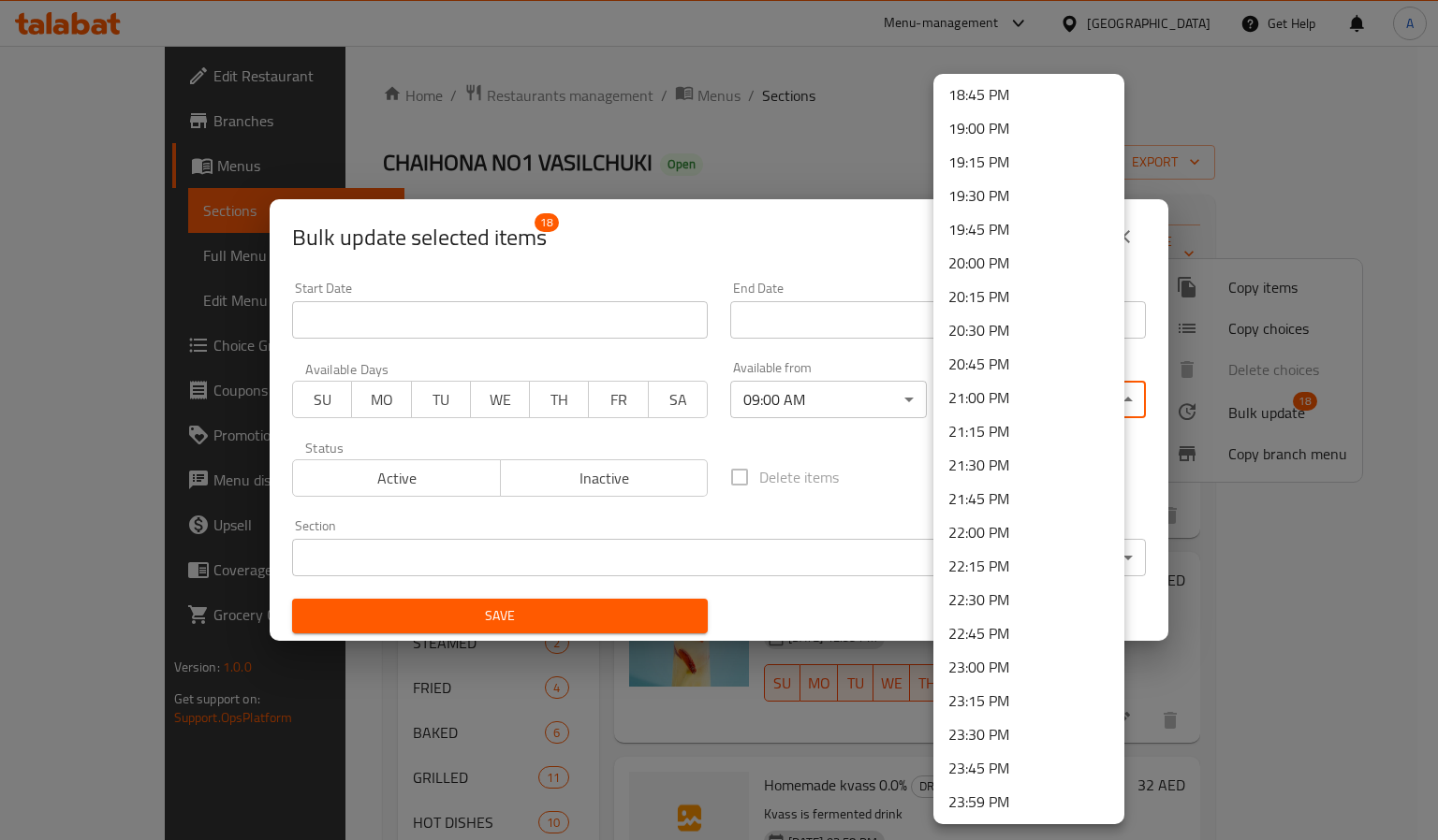
click at [991, 629] on li "22:45 PM" at bounding box center [1028, 633] width 191 height 34
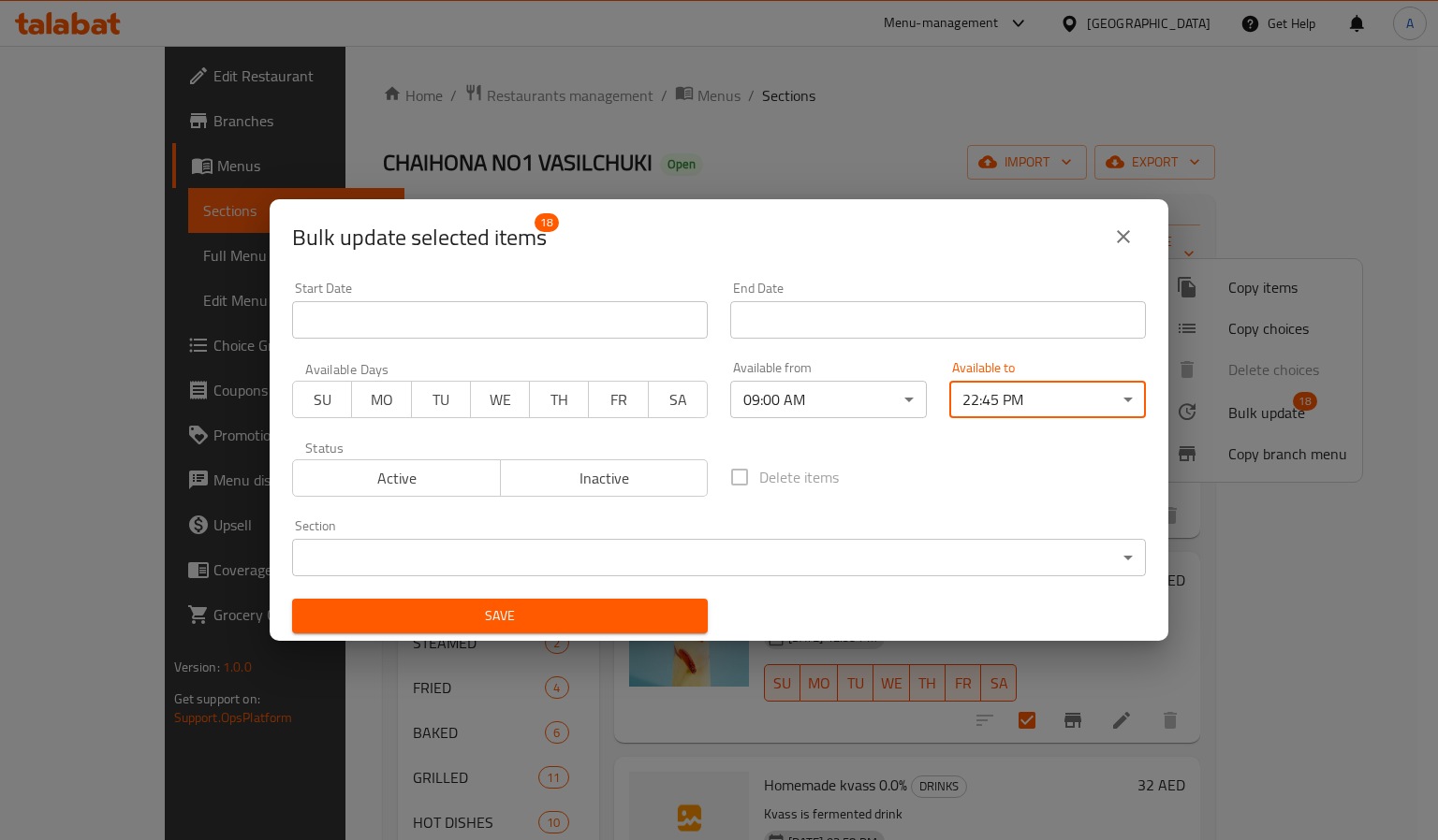
click at [630, 605] on span "Save" at bounding box center [500, 616] width 386 height 24
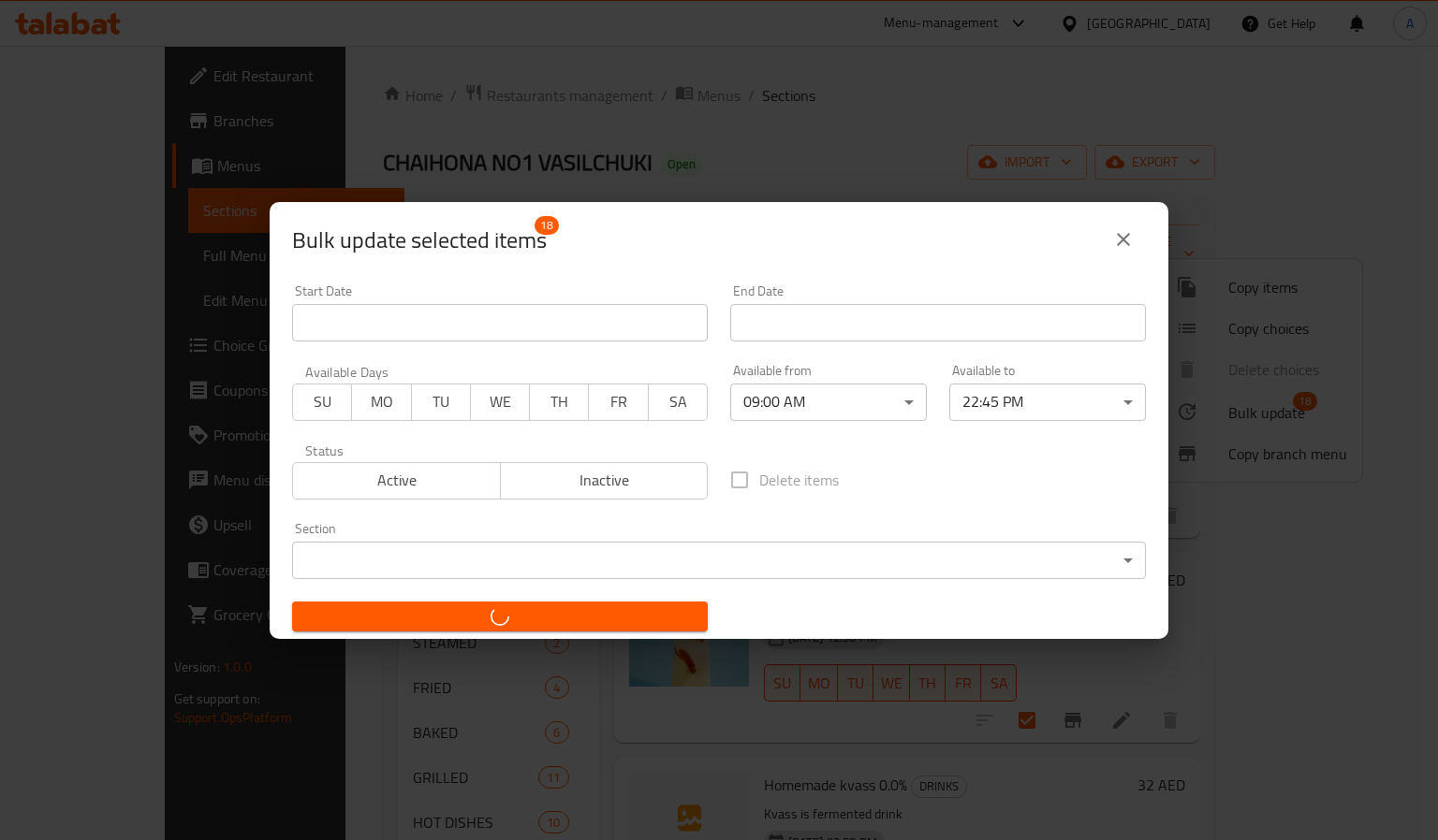
checkbox input "false"
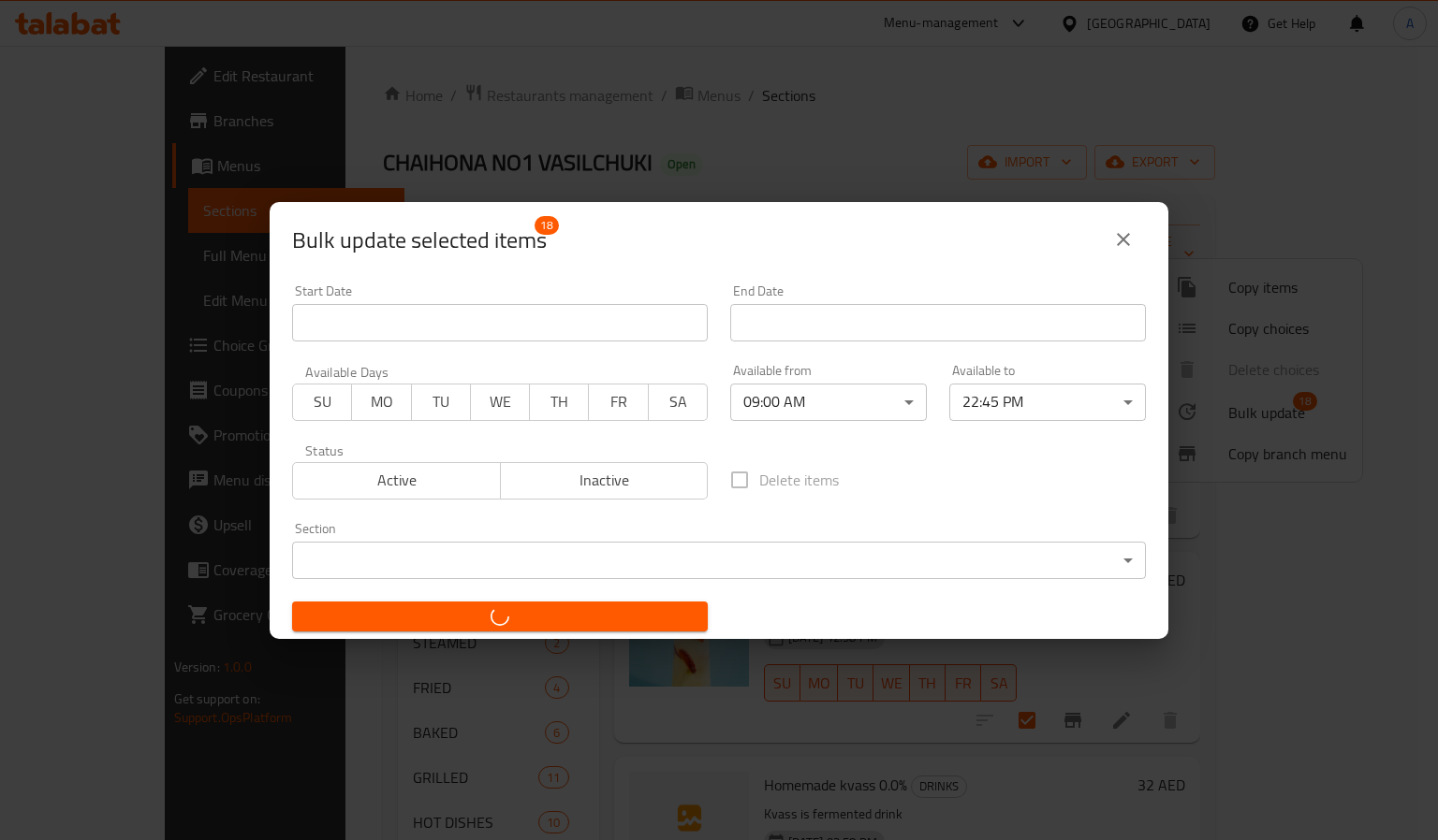
checkbox input "false"
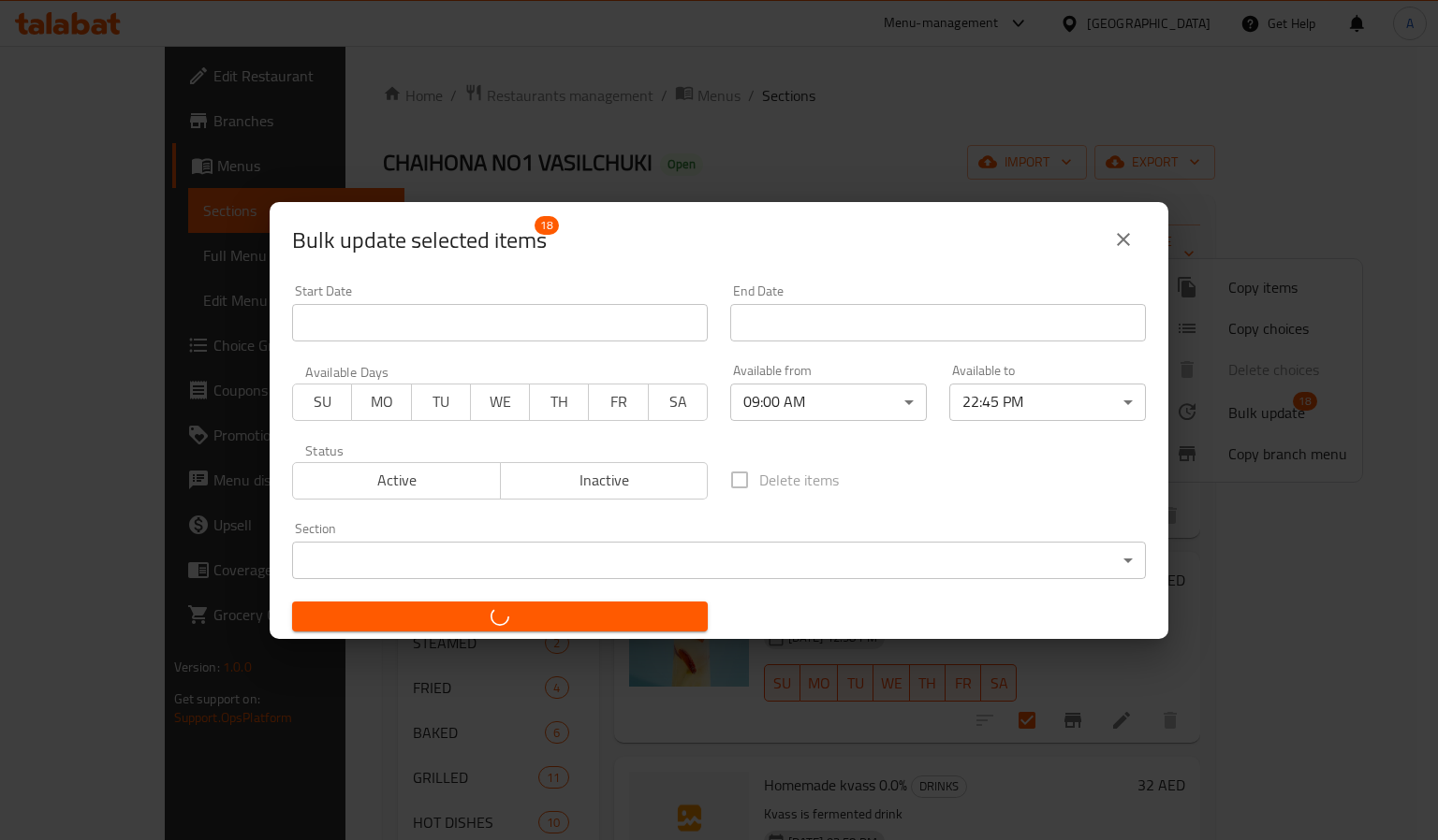
checkbox input "false"
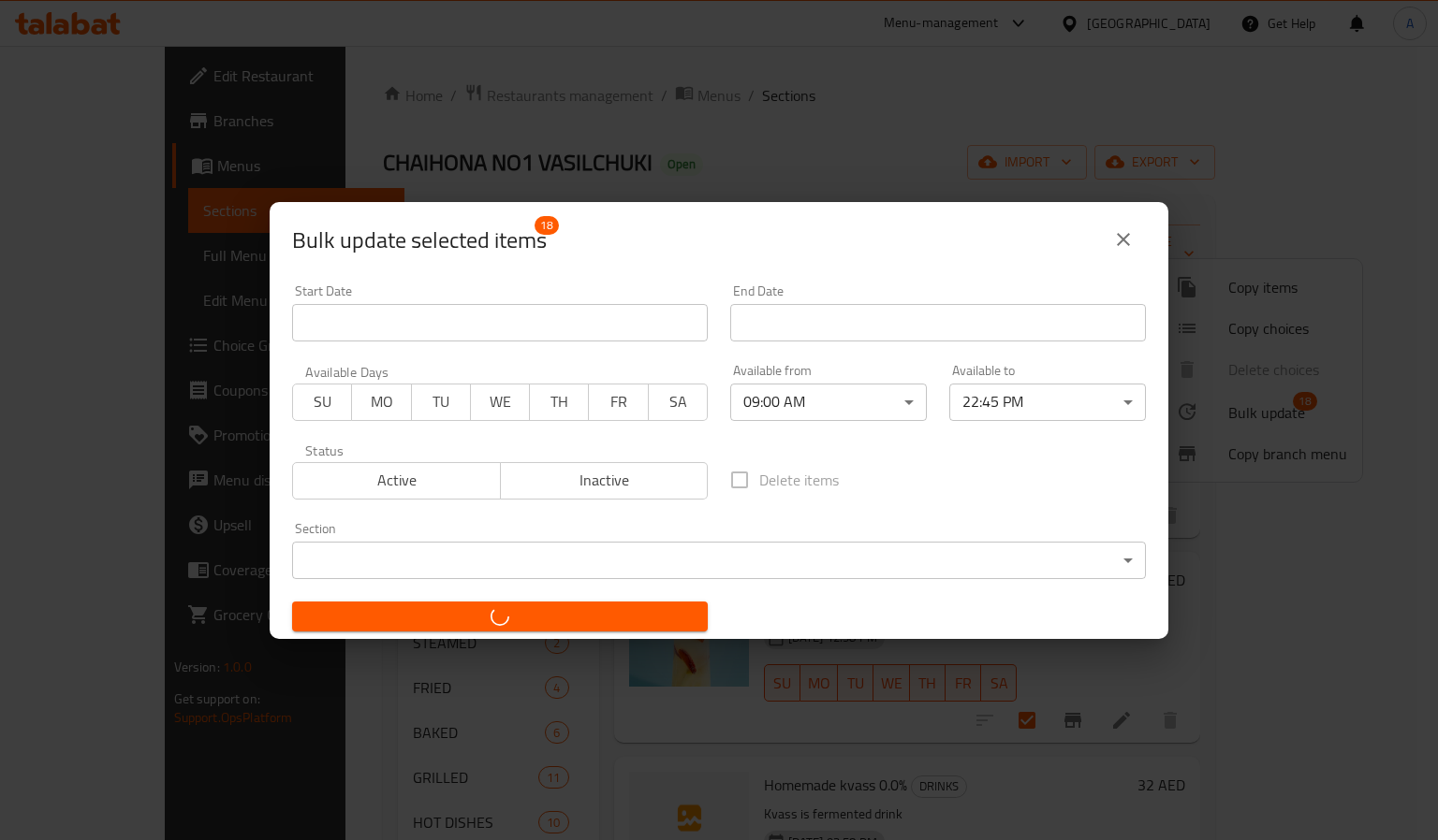
checkbox input "false"
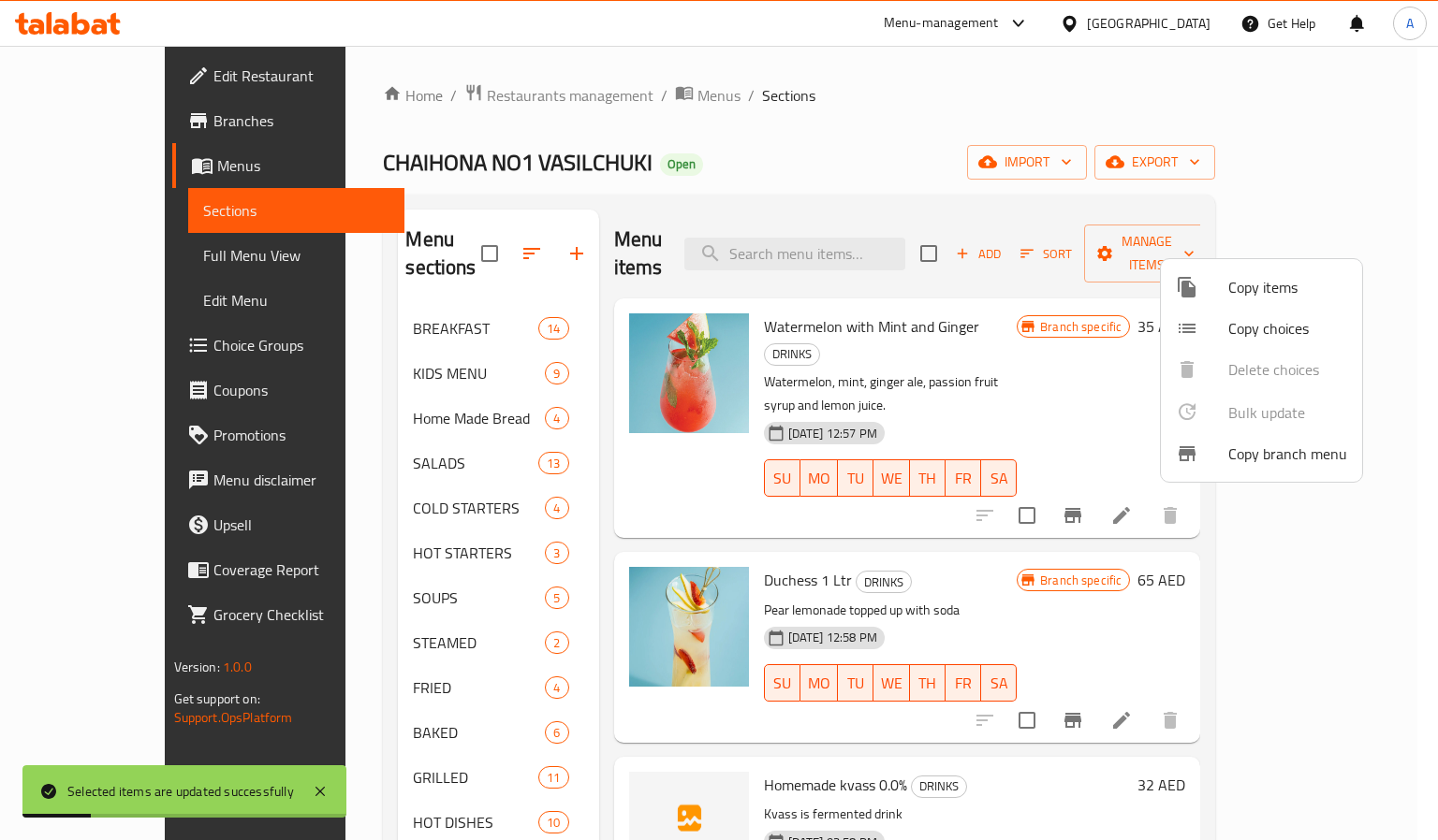
click at [256, 545] on div at bounding box center [719, 420] width 1438 height 840
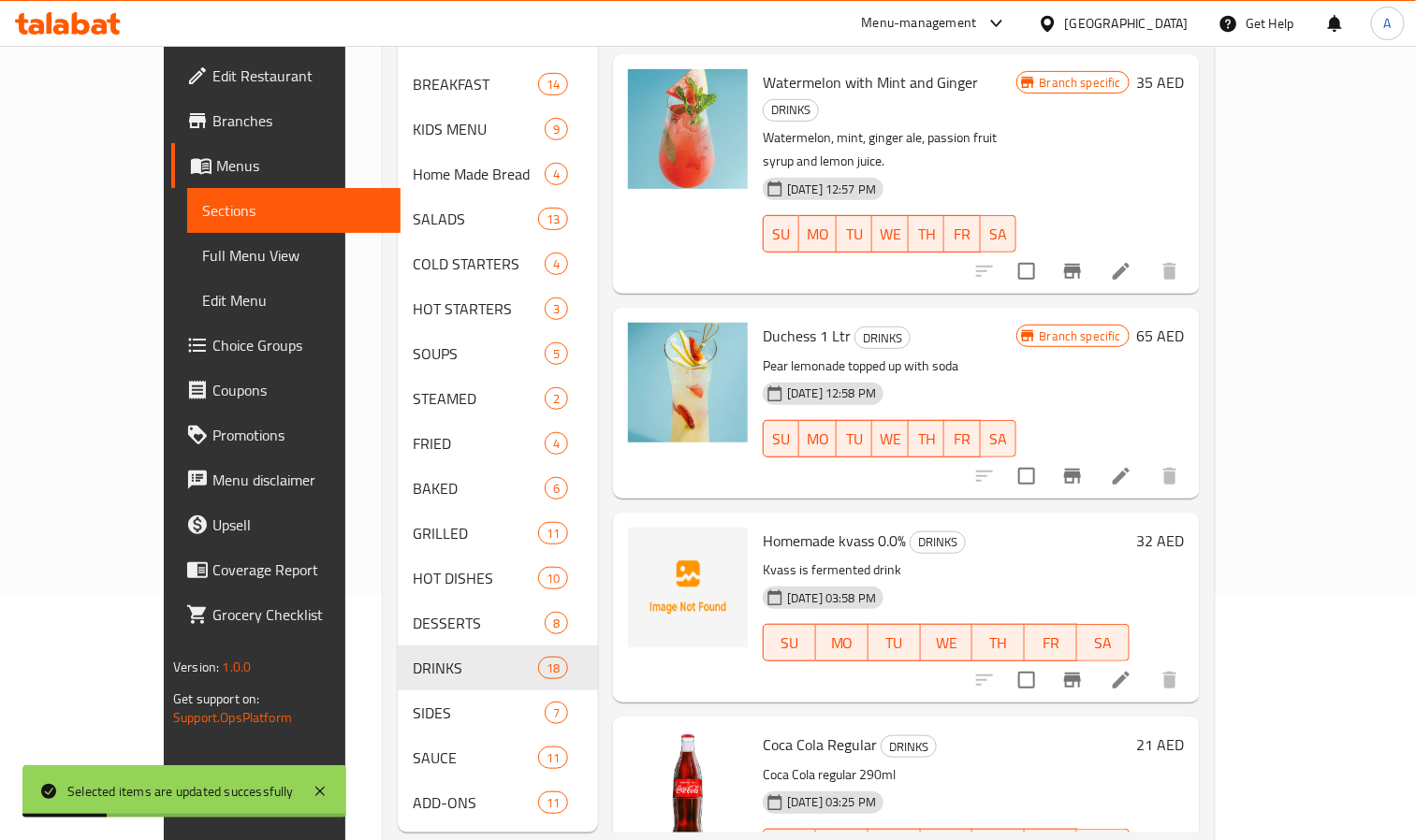
scroll to position [262, 0]
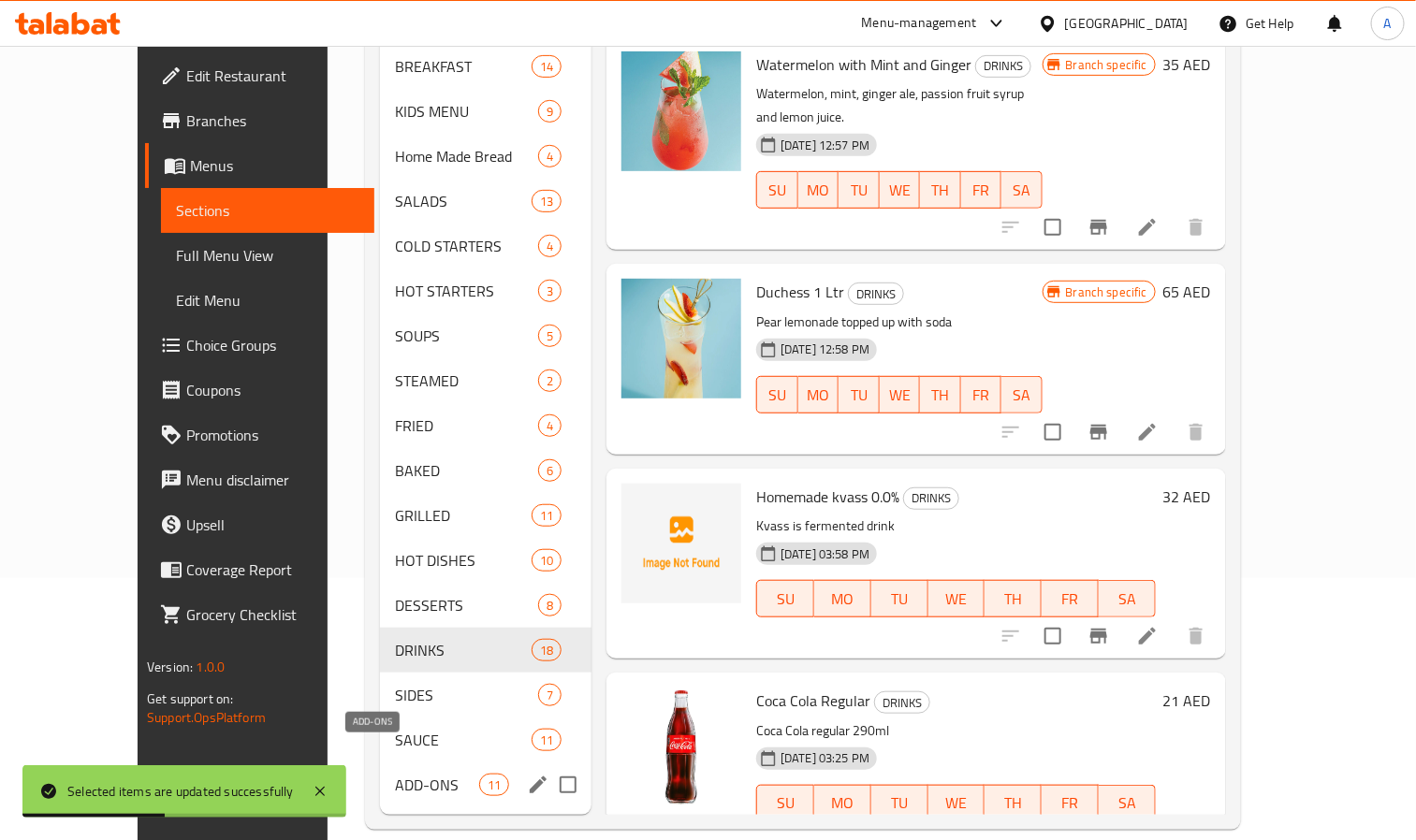
click at [395, 774] on span "ADD-ONS" at bounding box center [437, 785] width 84 height 23
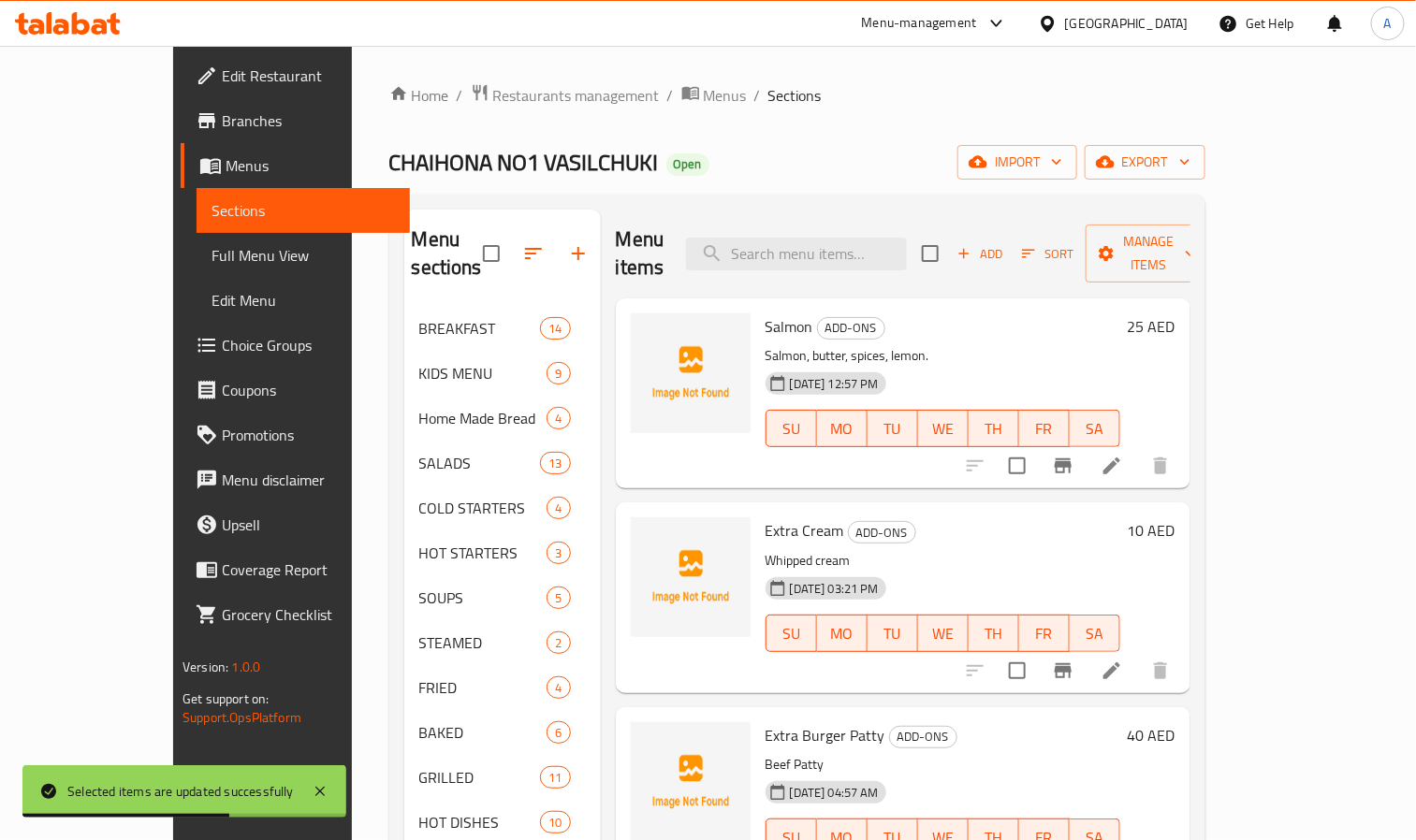
click at [1028, 259] on div "Menu items Add Sort Manage items" at bounding box center [903, 254] width 575 height 89
click at [950, 250] on input "checkbox" at bounding box center [929, 253] width 39 height 39
checkbox input "true"
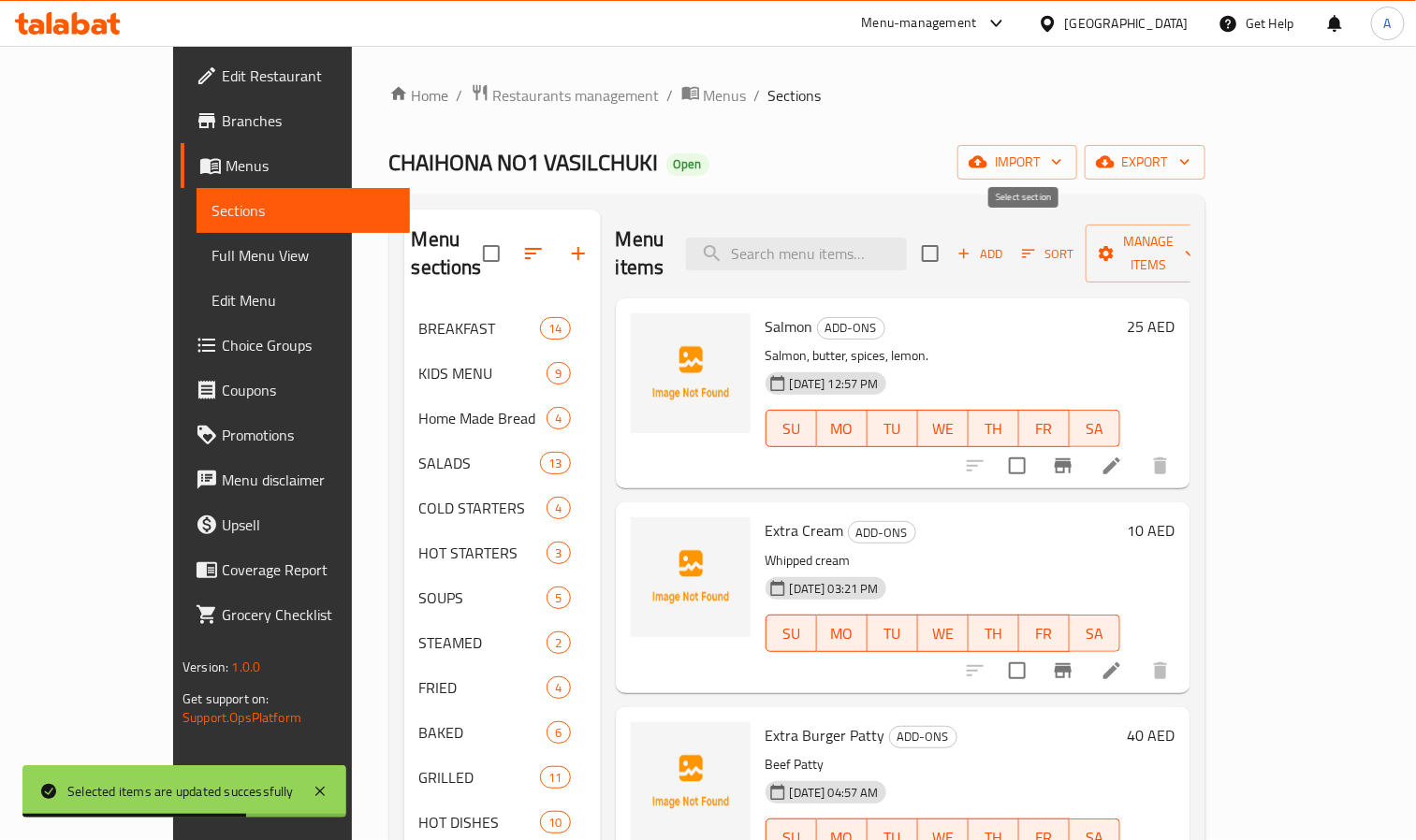
checkbox input "true"
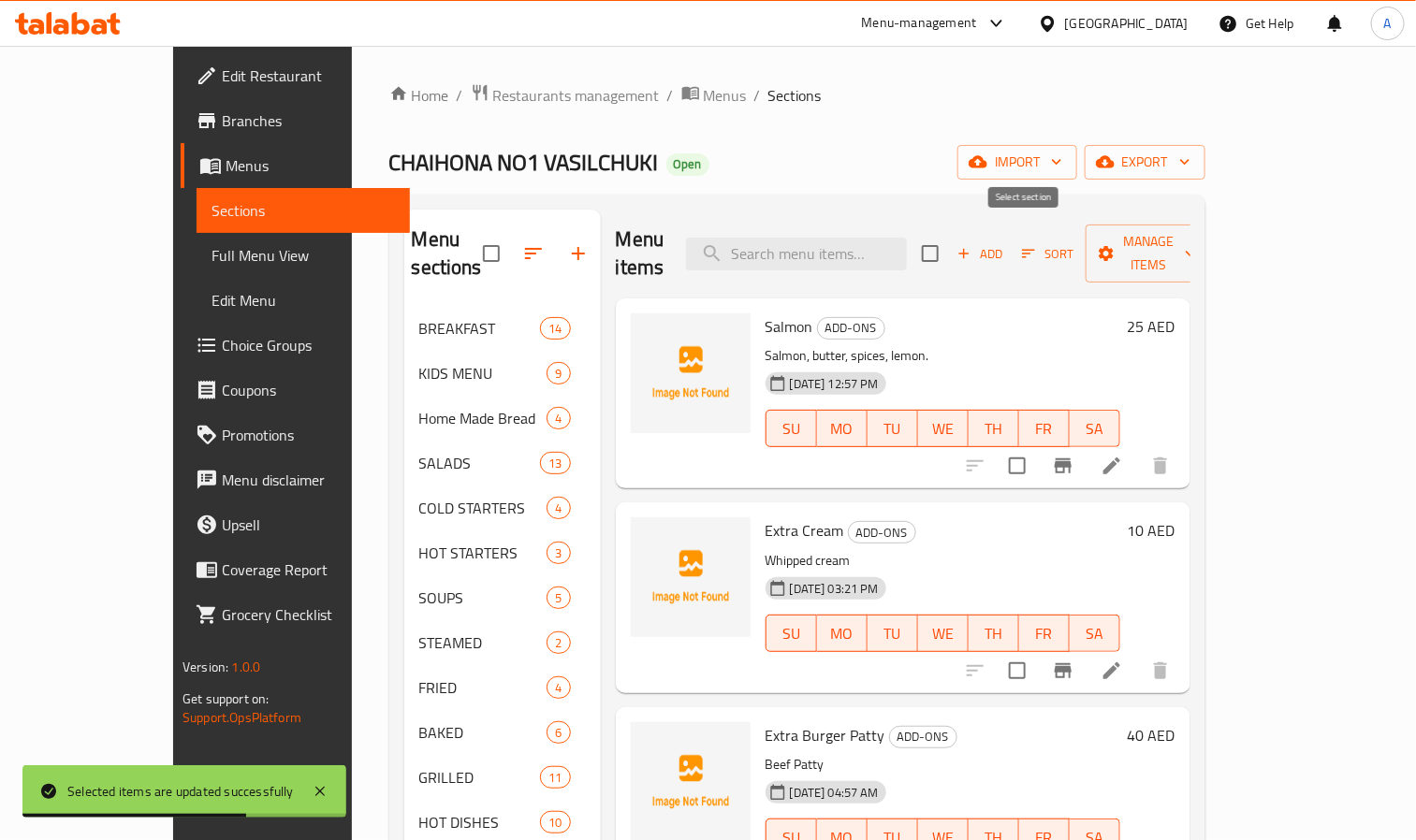
checkbox input "true"
click at [1196, 243] on span "Manage items" at bounding box center [1149, 253] width 96 height 46
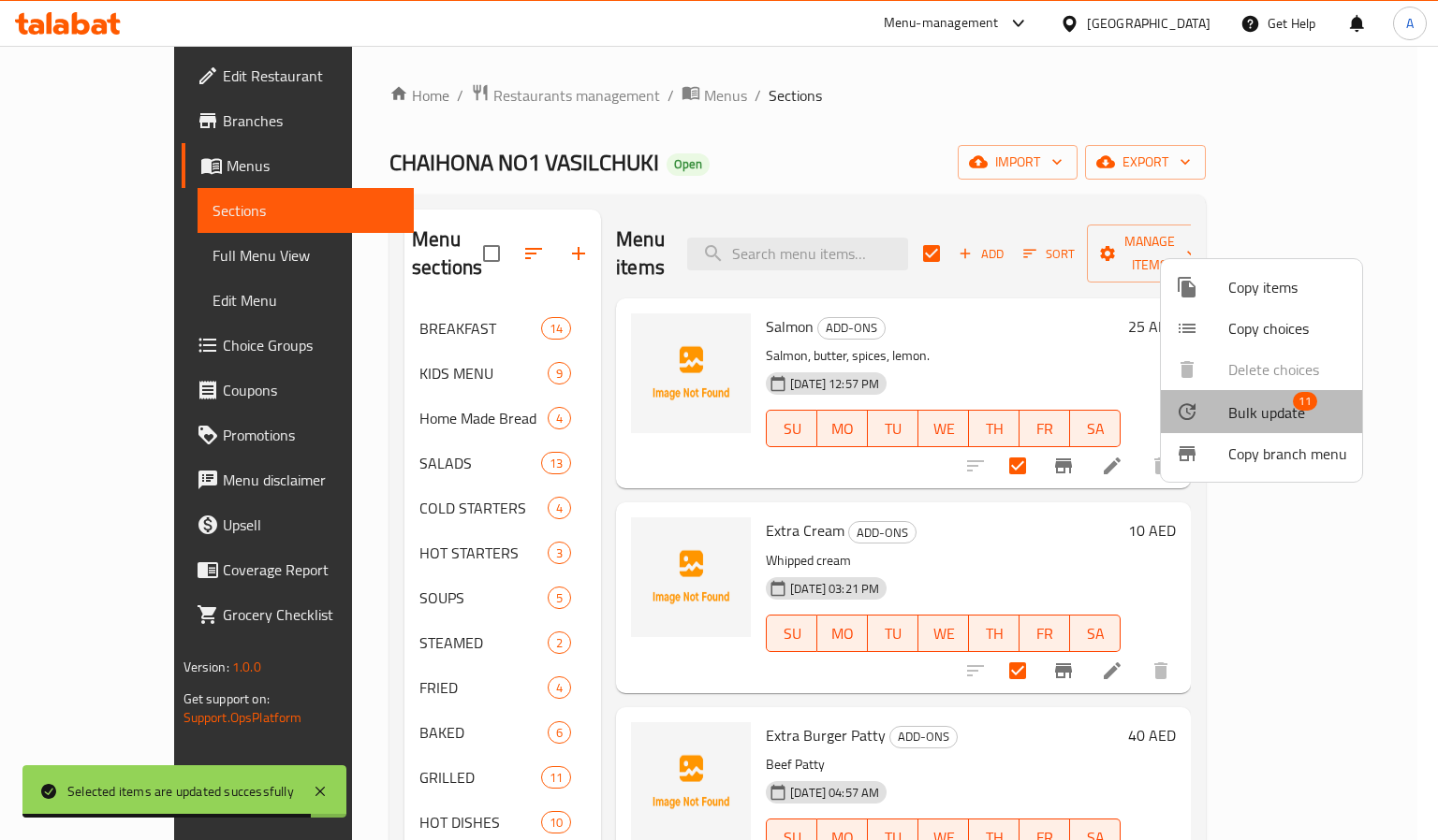
click at [1272, 411] on span "Bulk update" at bounding box center [1266, 412] width 77 height 23
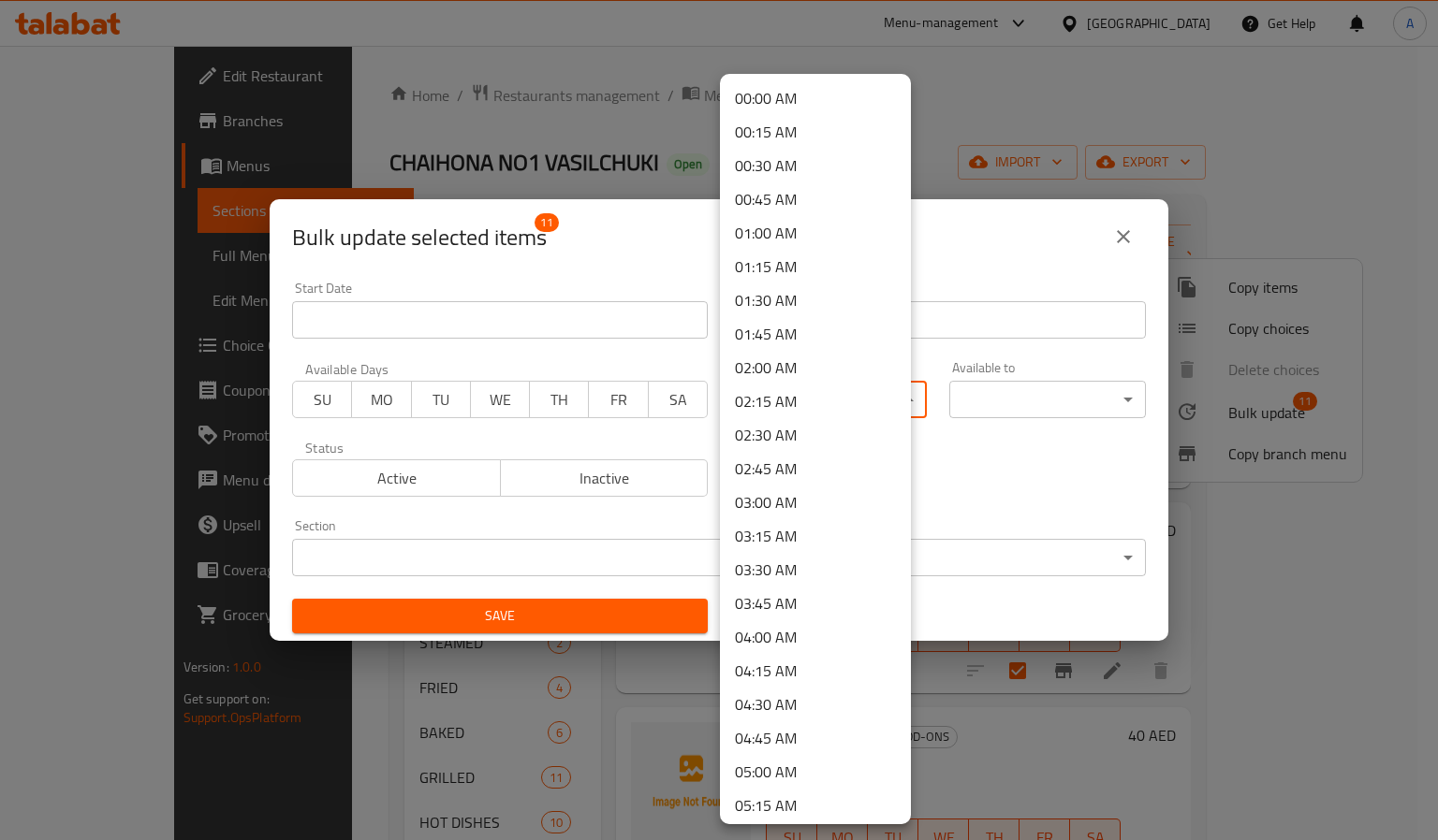
click at [799, 382] on body "​ Menu-management United Arab Emirates Get Help A Edit Restaurant Branches Menu…" at bounding box center [719, 443] width 1438 height 794
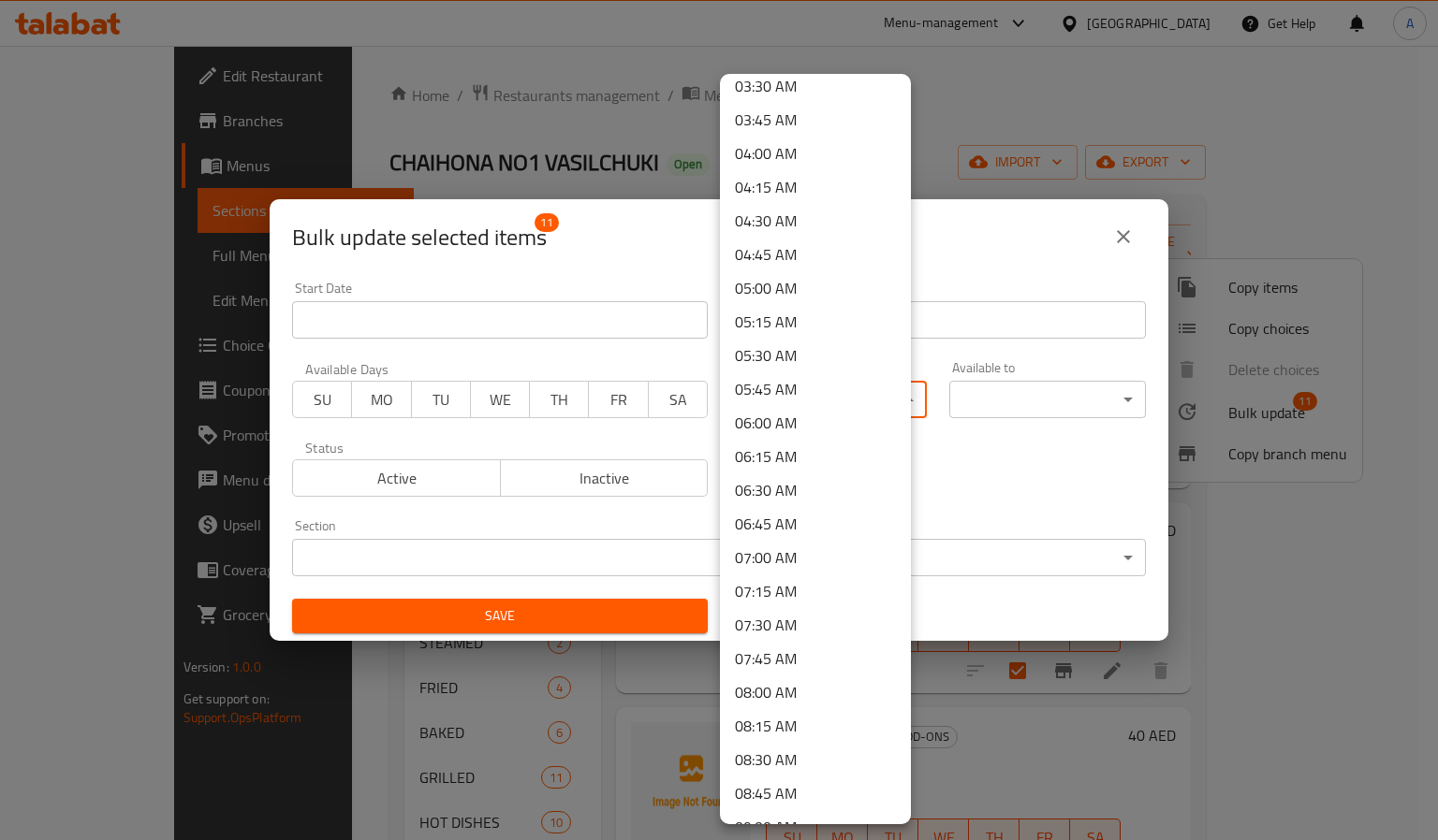
scroll to position [561, 0]
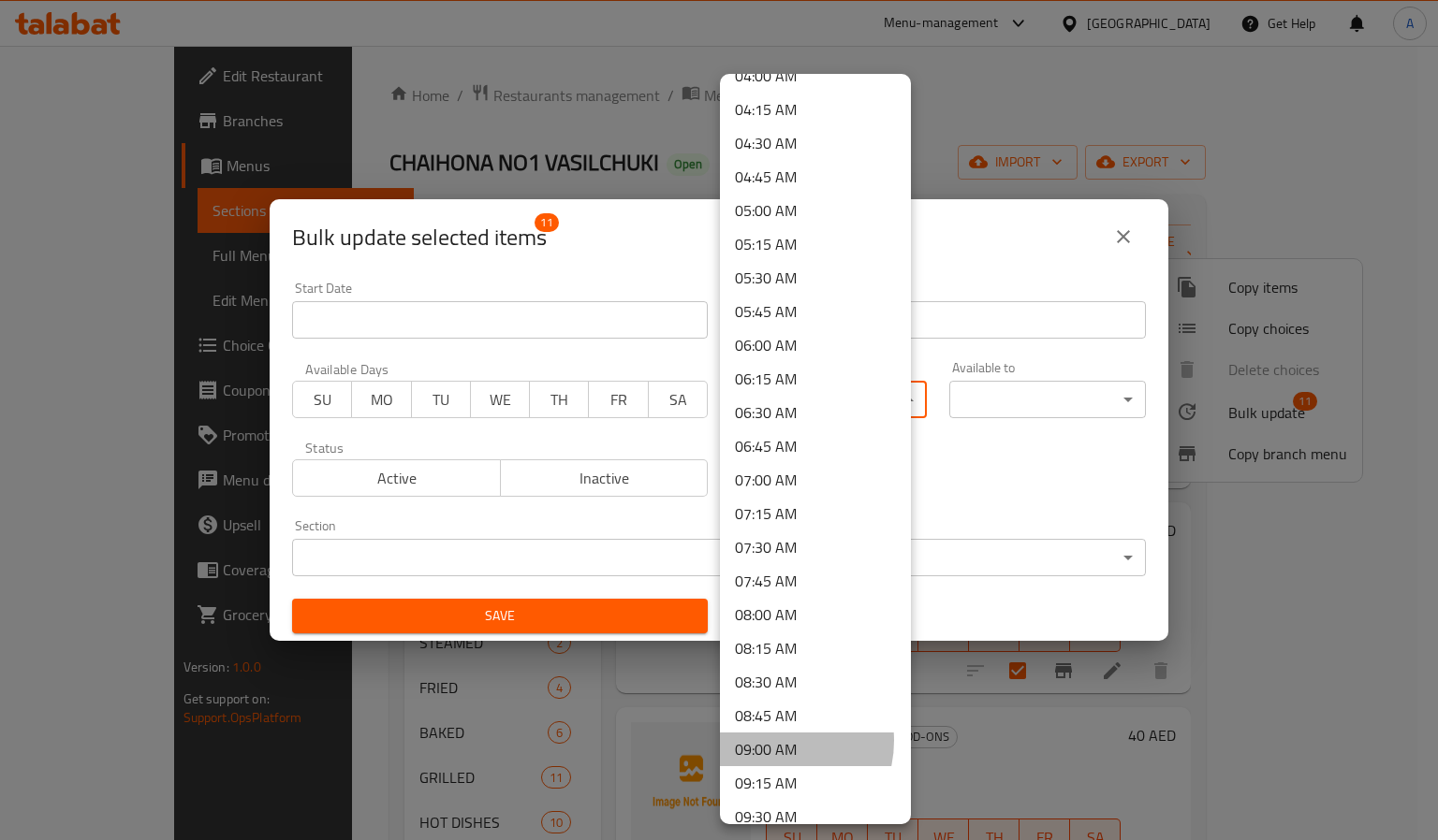
click at [772, 741] on li "09:00 AM" at bounding box center [815, 750] width 191 height 34
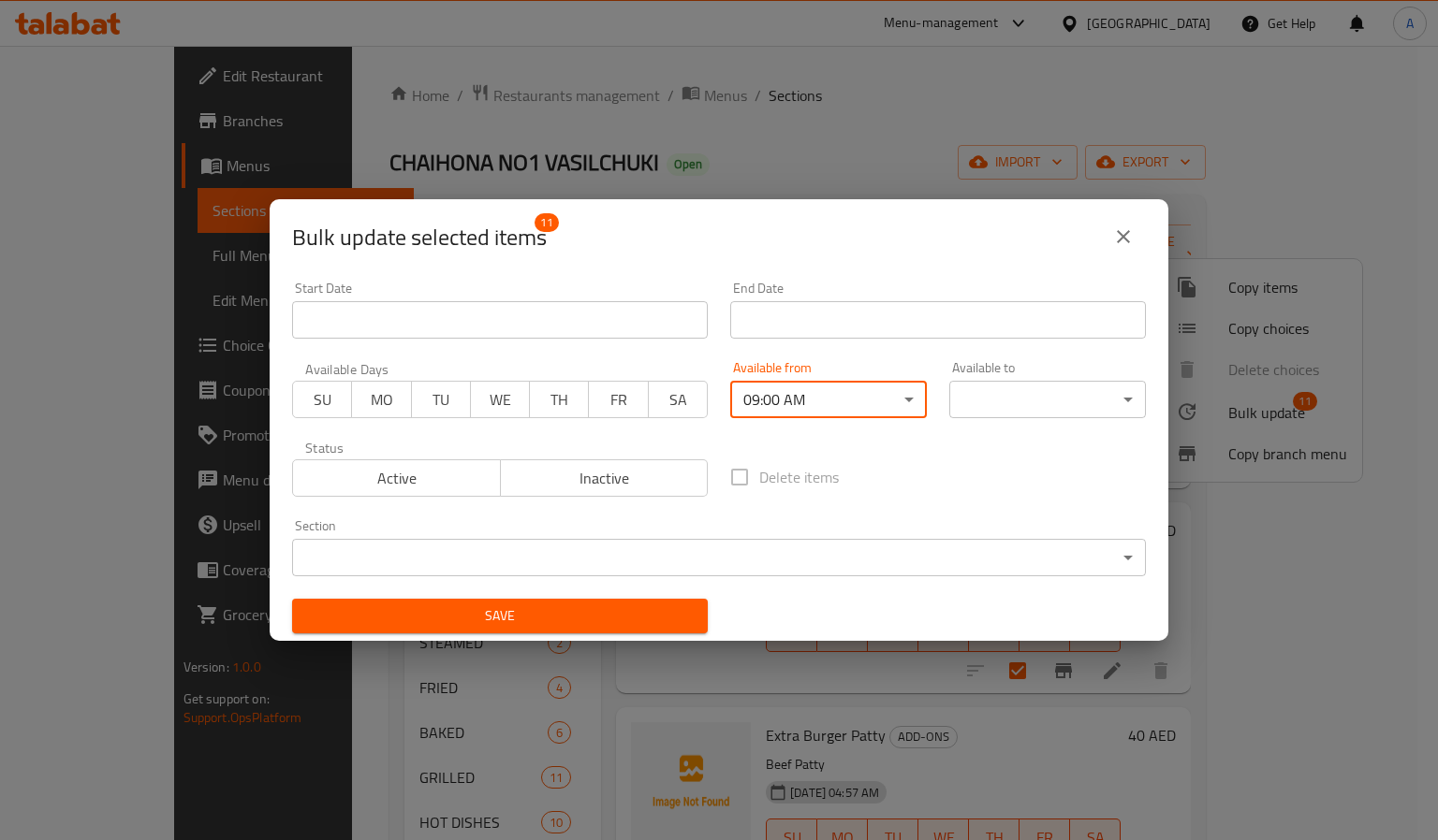
click at [997, 389] on body "​ Menu-management United Arab Emirates Get Help A Edit Restaurant Branches Menu…" at bounding box center [719, 443] width 1438 height 794
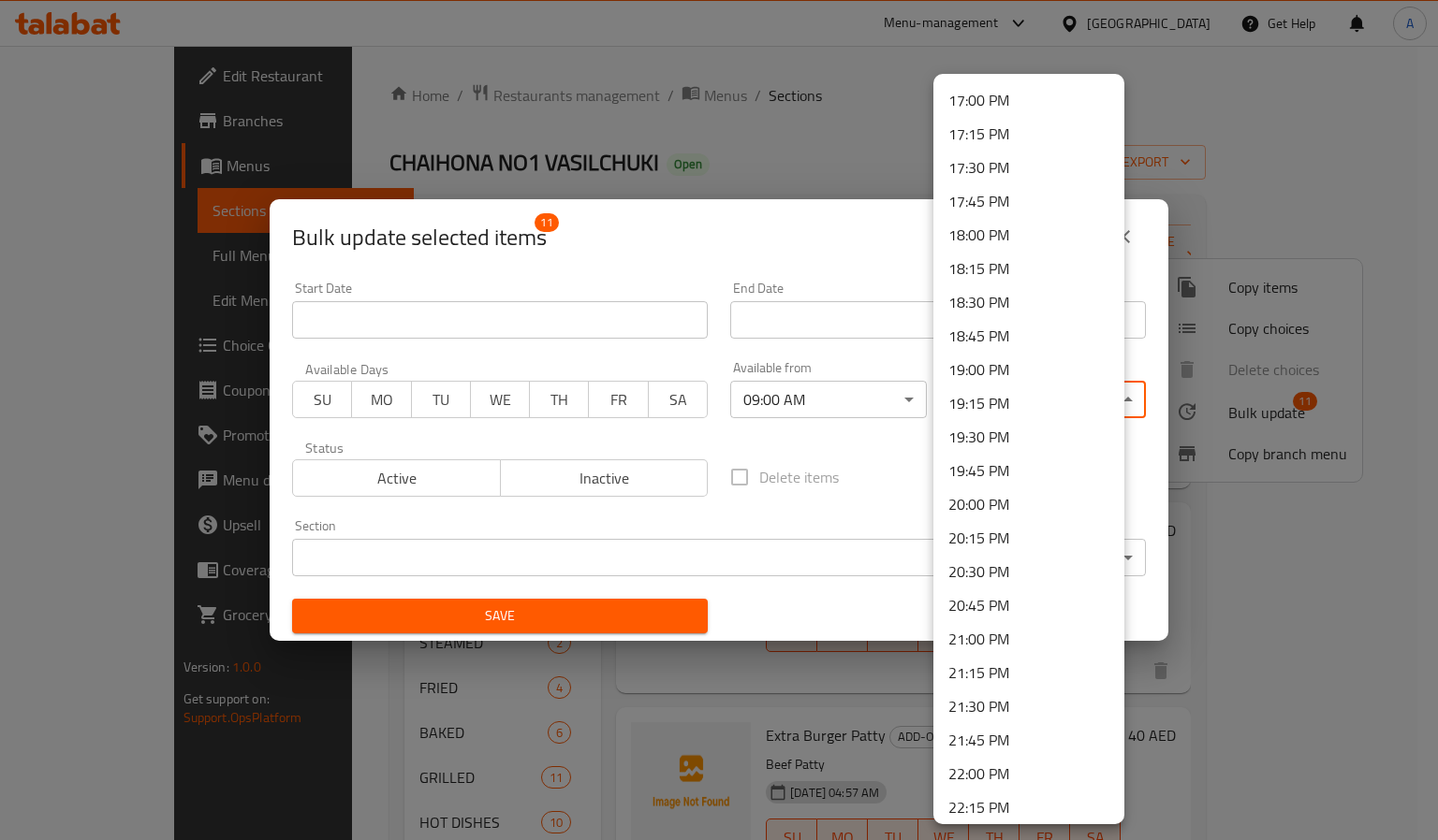
scroll to position [2530, 0]
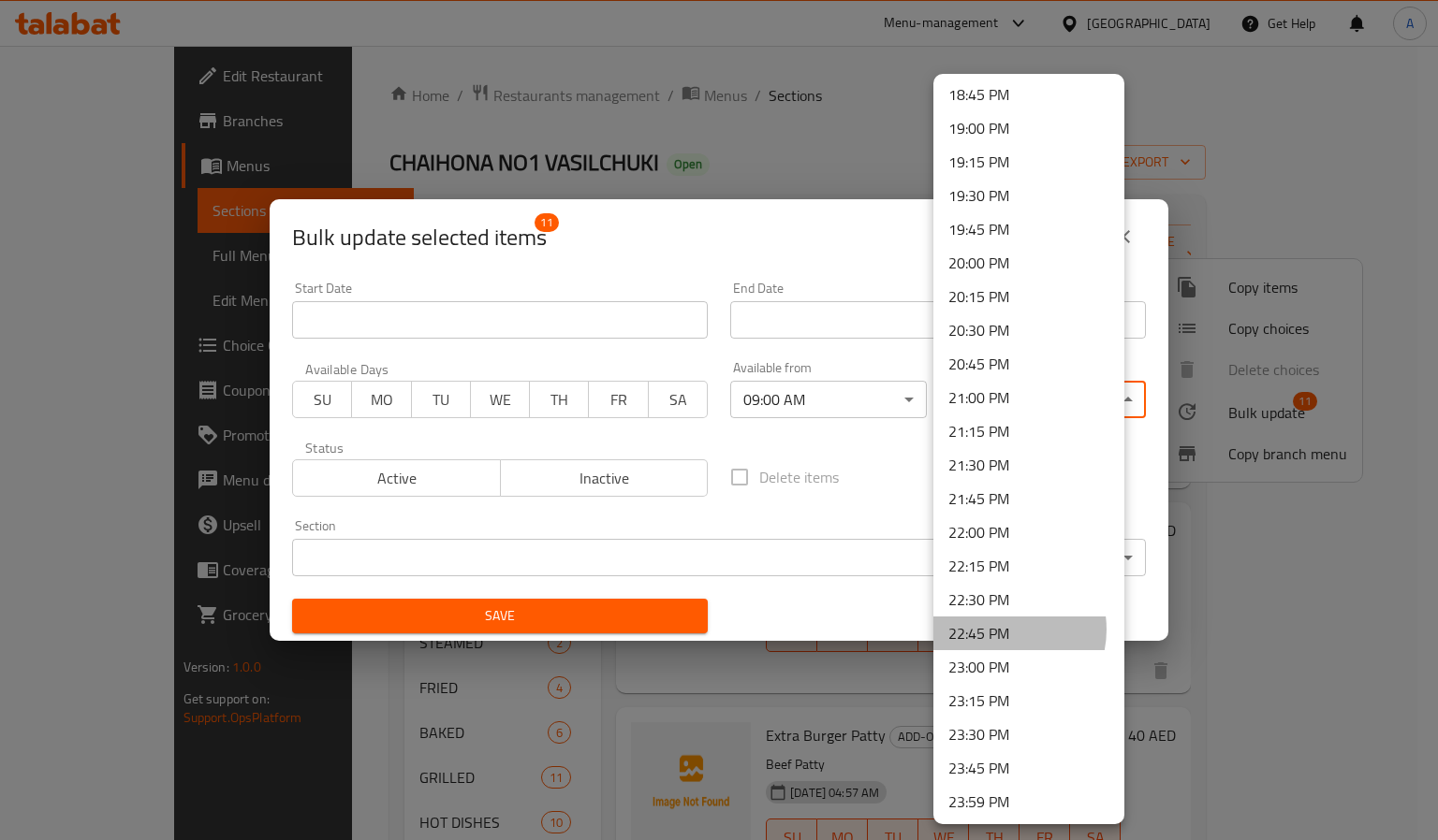
click at [1000, 629] on li "22:45 PM" at bounding box center [1028, 633] width 191 height 34
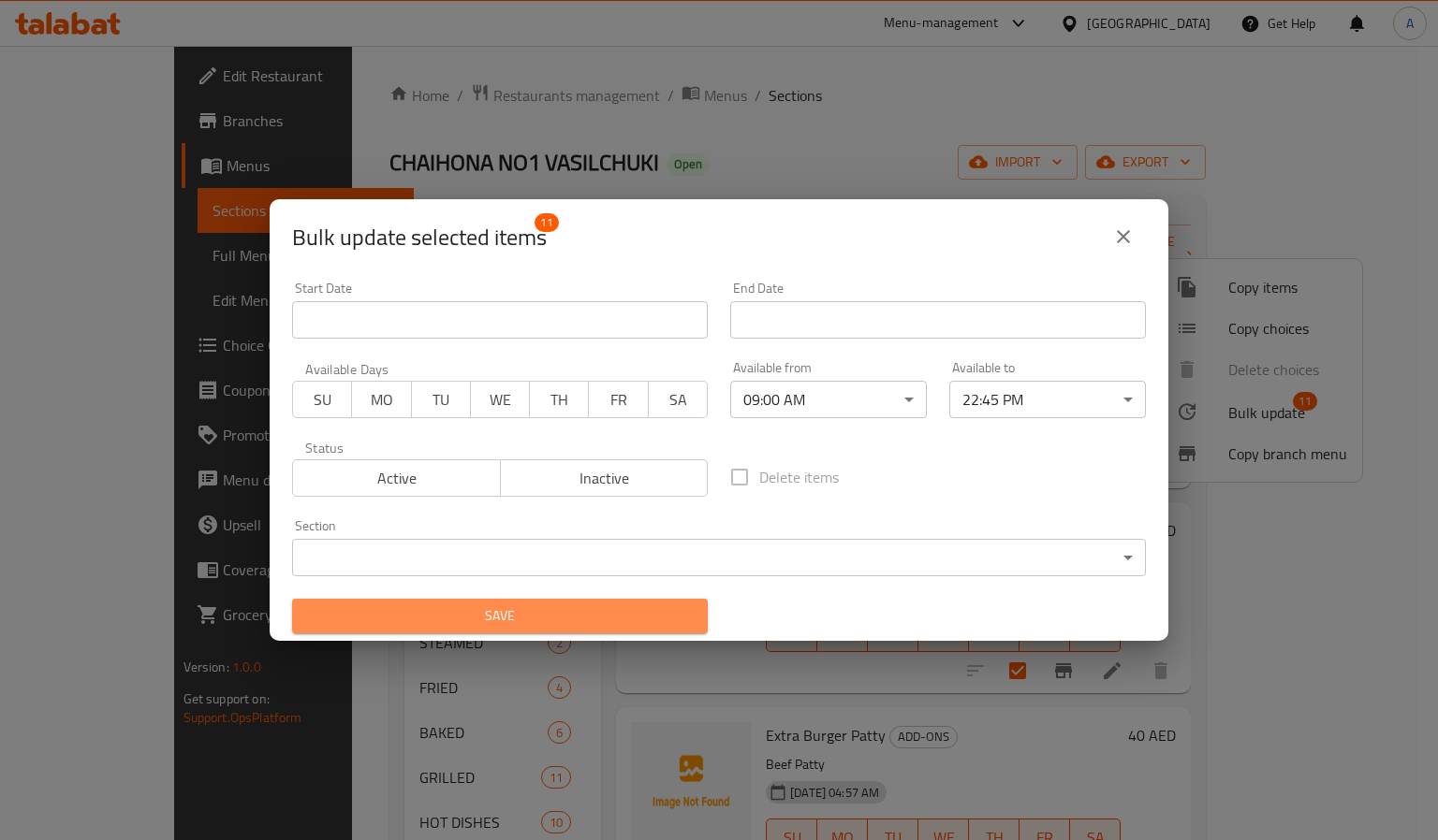
click at [582, 605] on span "Save" at bounding box center [500, 616] width 386 height 24
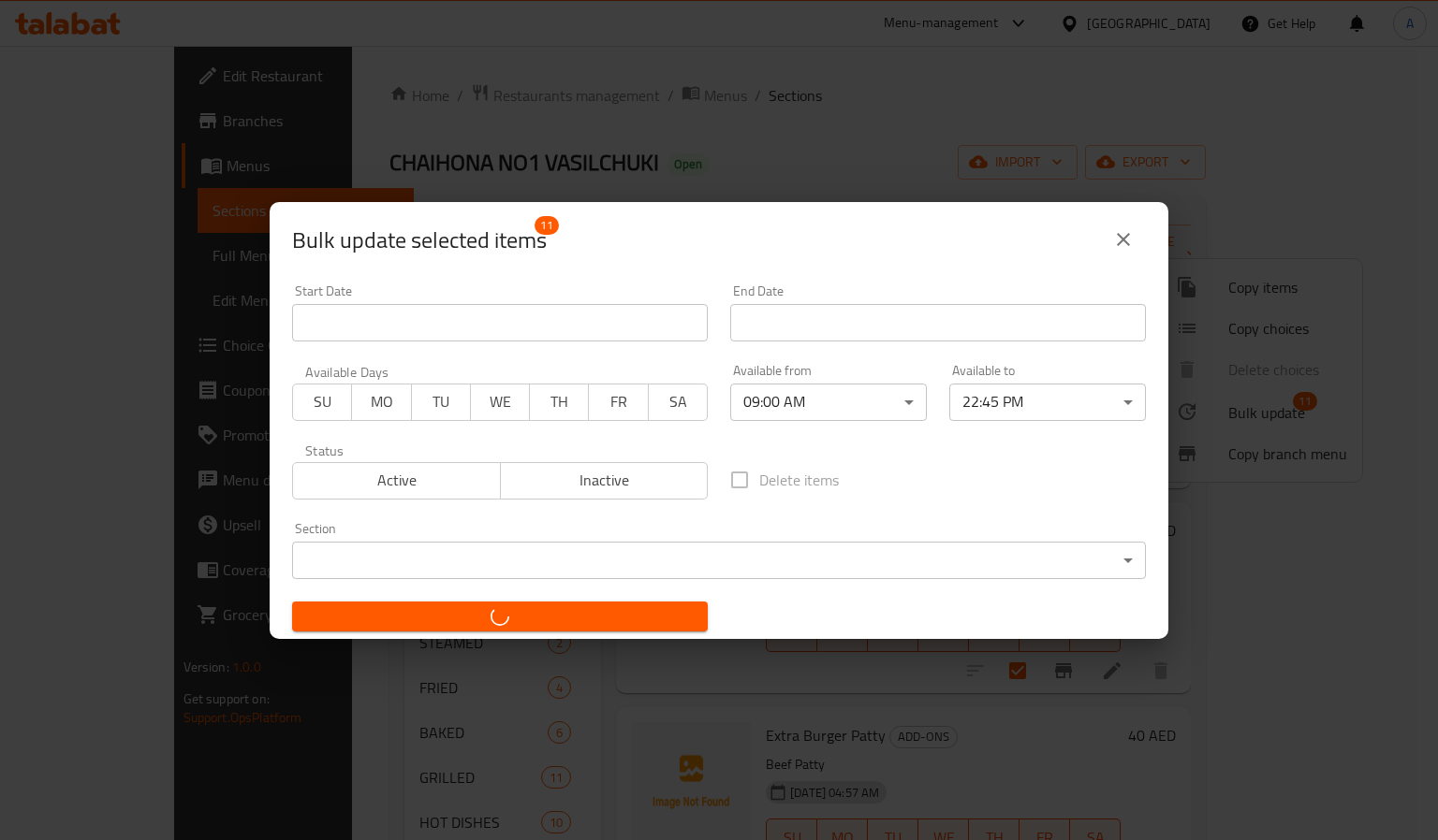
checkbox input "false"
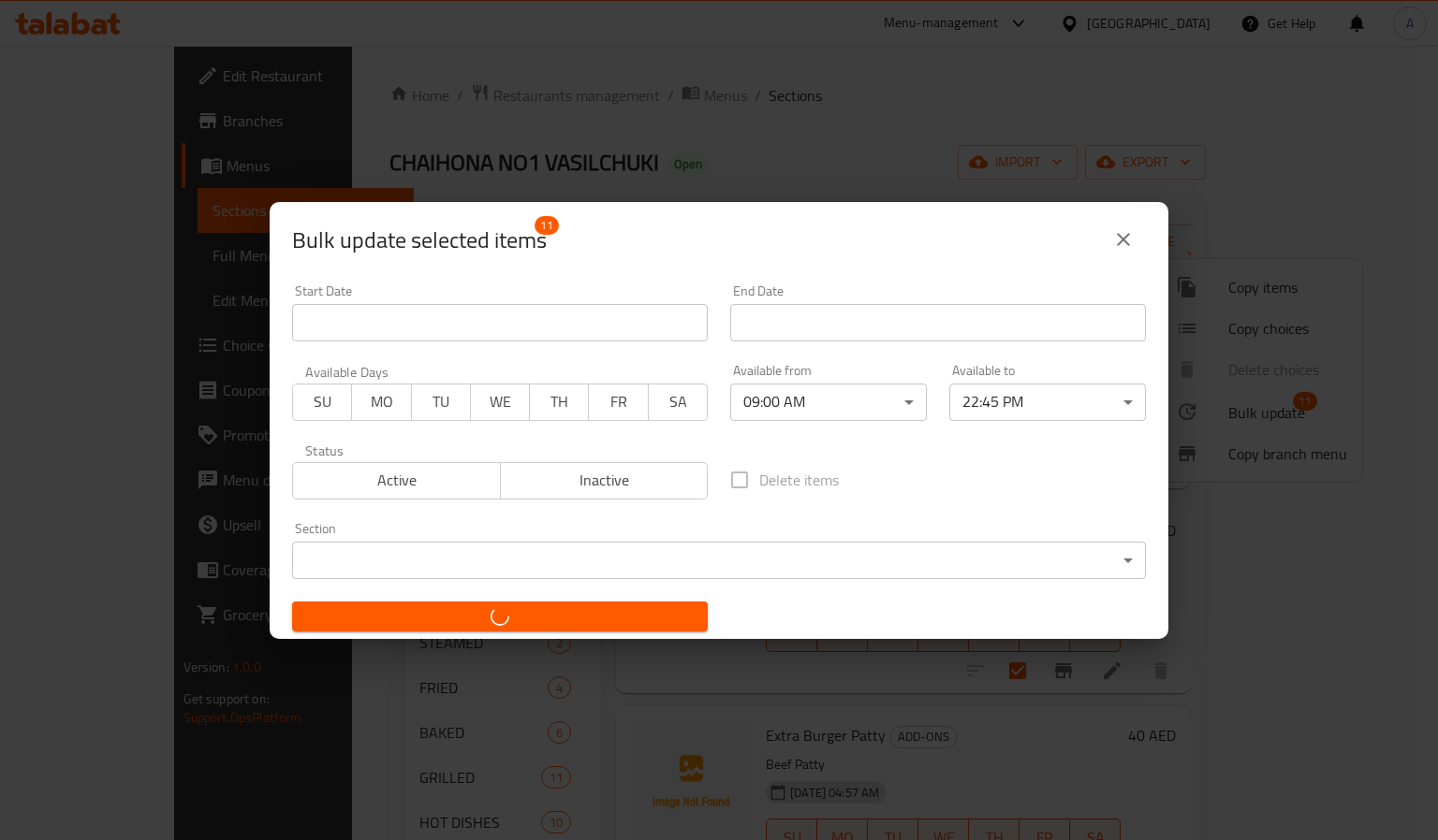
checkbox input "false"
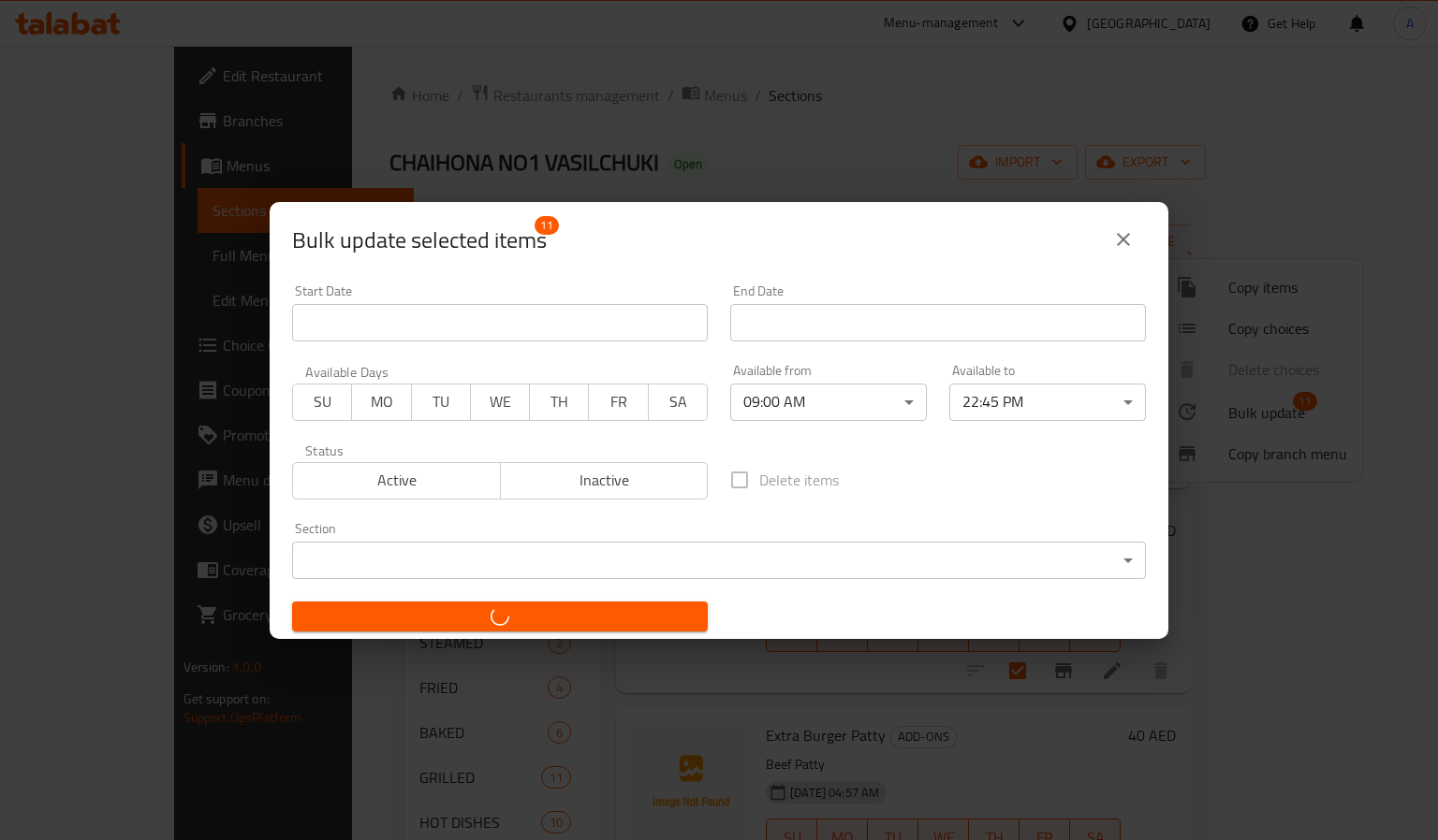
checkbox input "false"
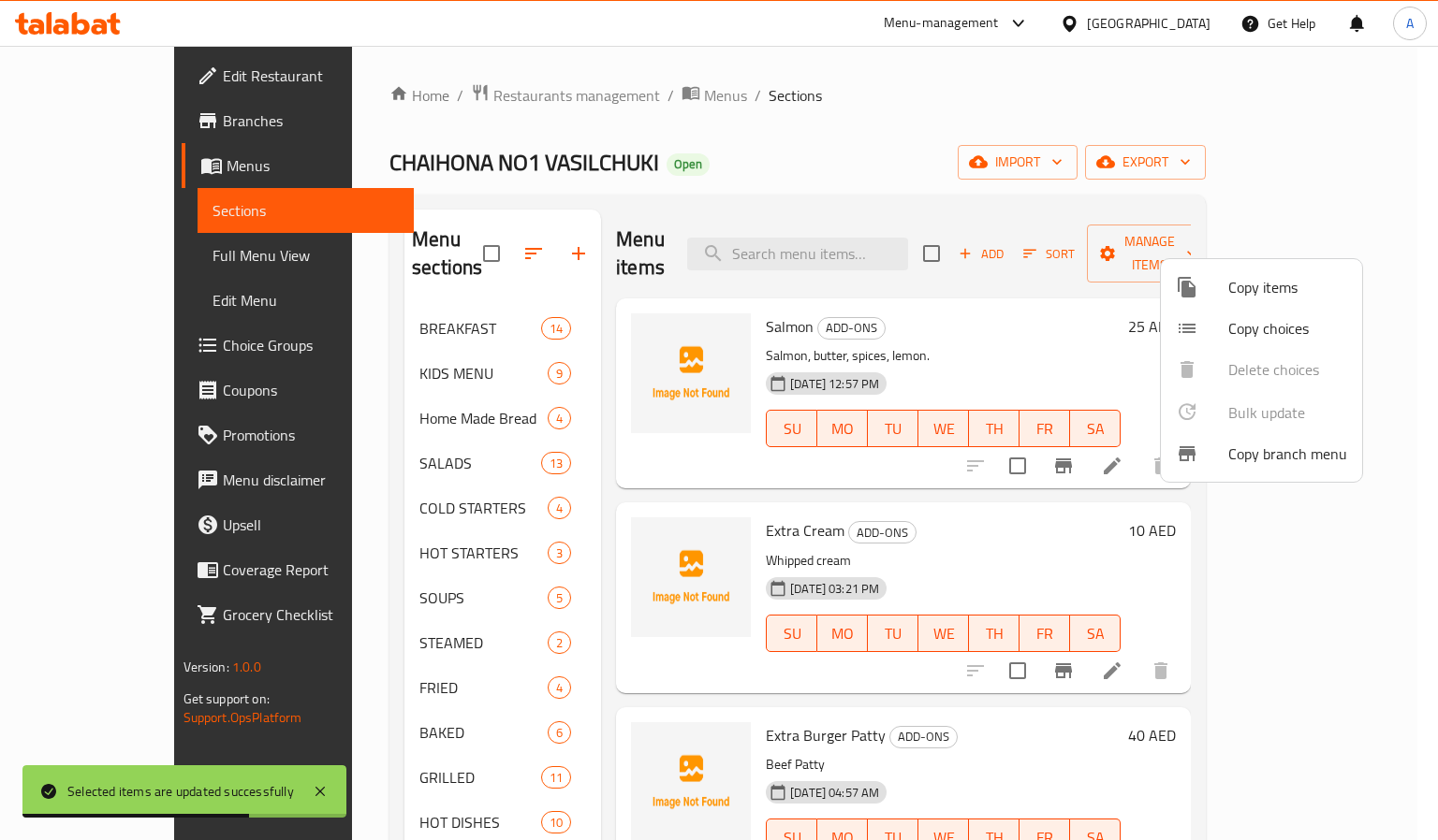
click at [360, 382] on div at bounding box center [719, 420] width 1438 height 840
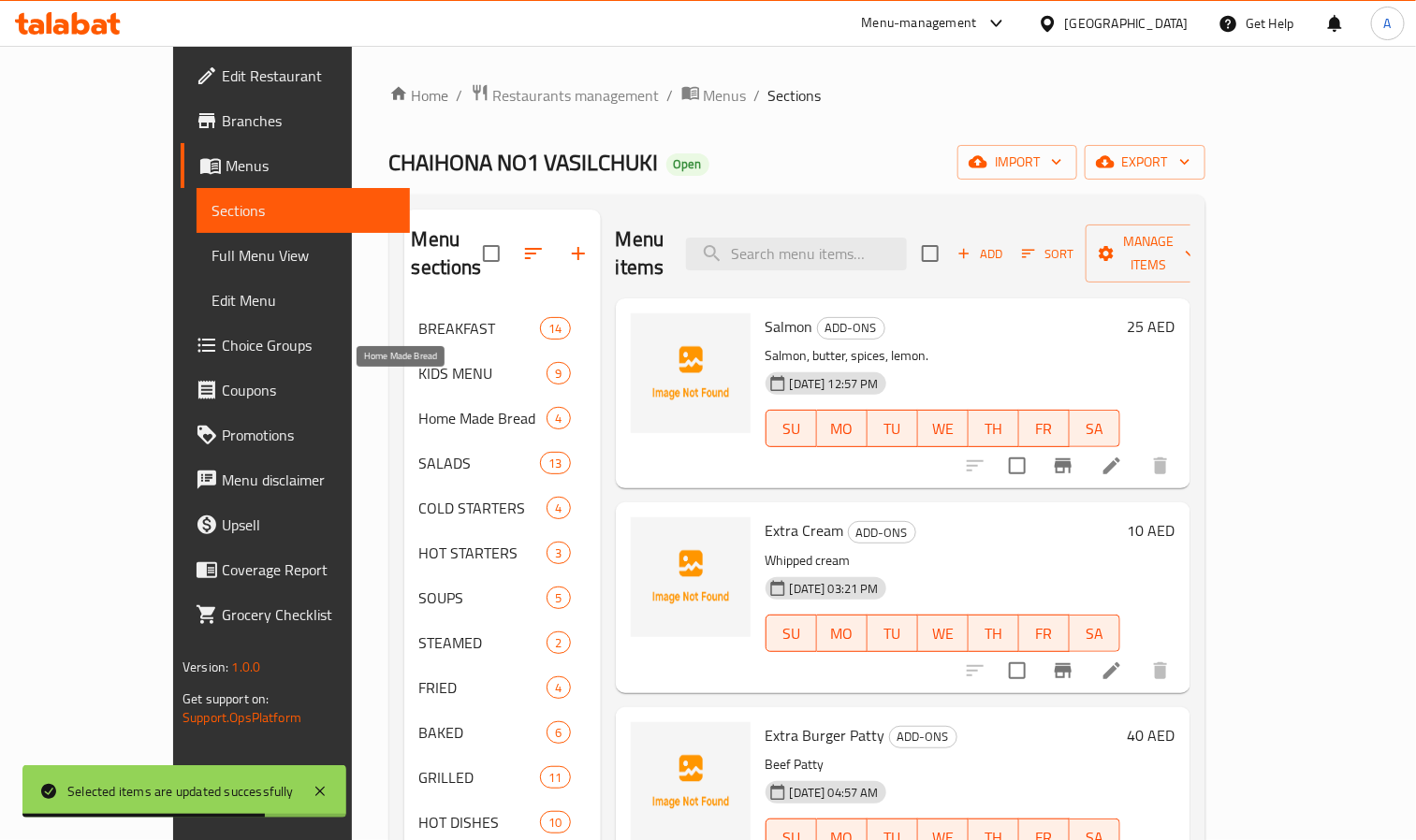
click at [419, 407] on span "Home Made Bread" at bounding box center [483, 418] width 128 height 23
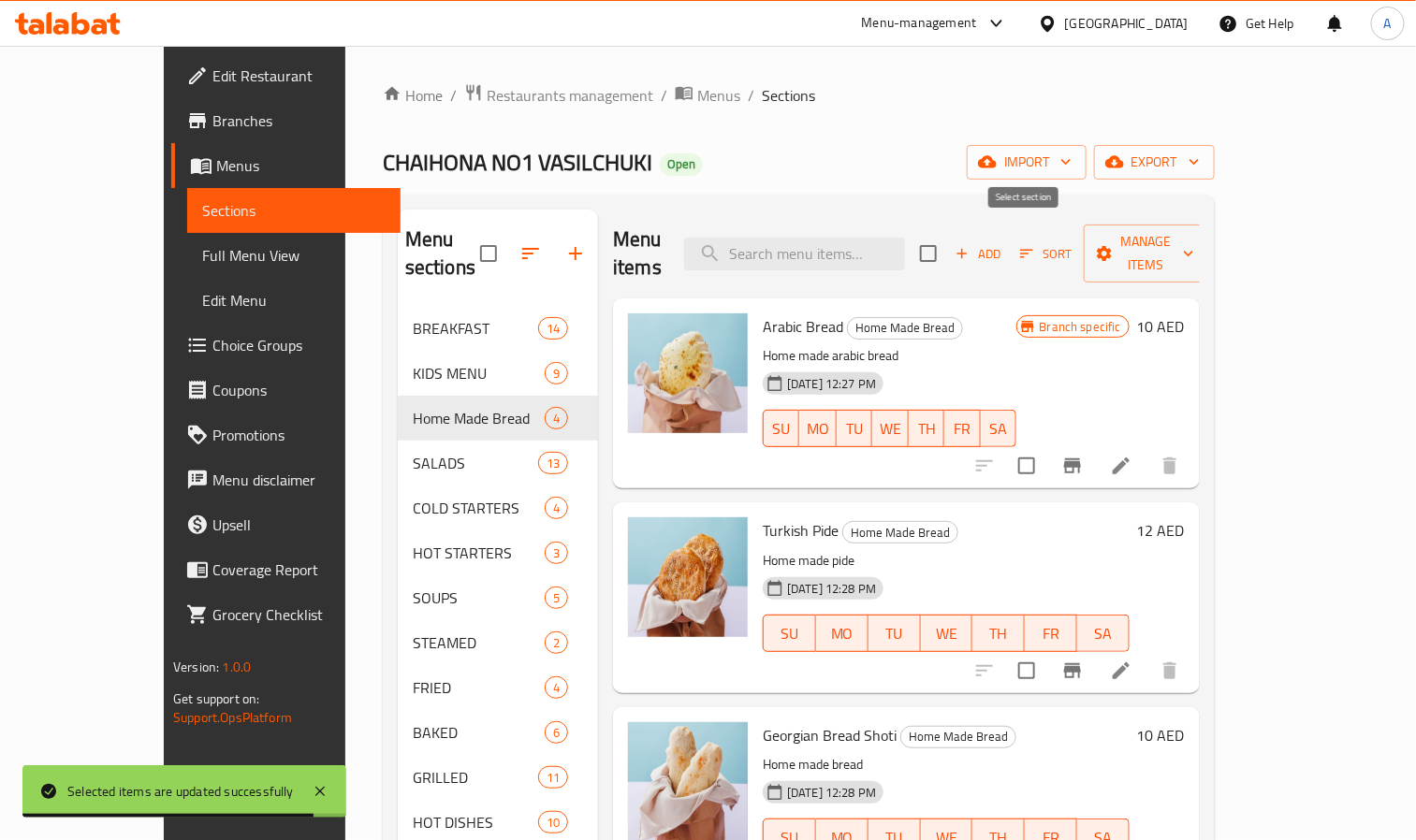
click at [948, 234] on input "checkbox" at bounding box center [928, 253] width 39 height 39
checkbox input "true"
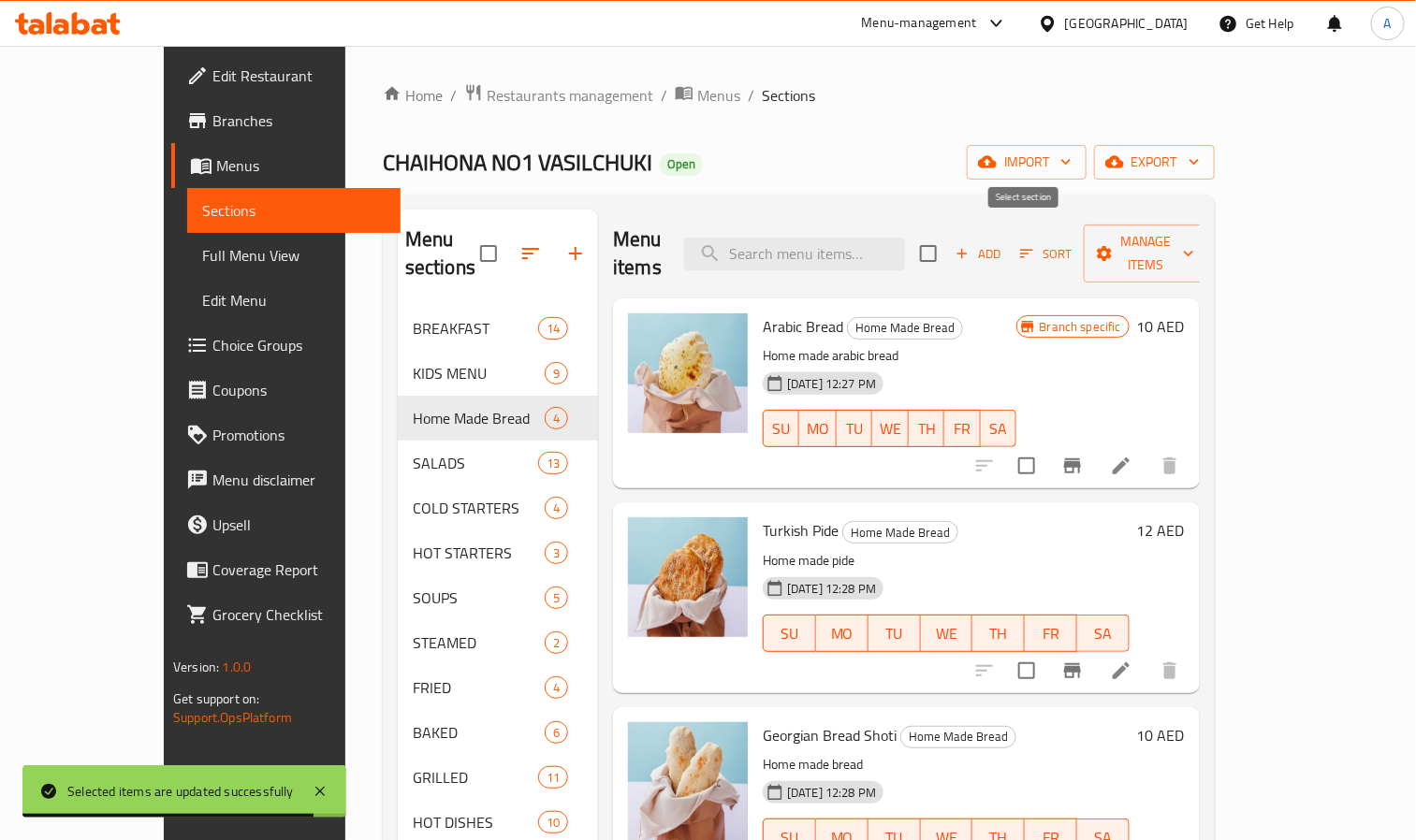
checkbox input "true"
click at [1194, 248] on span "Manage items" at bounding box center [1147, 253] width 96 height 46
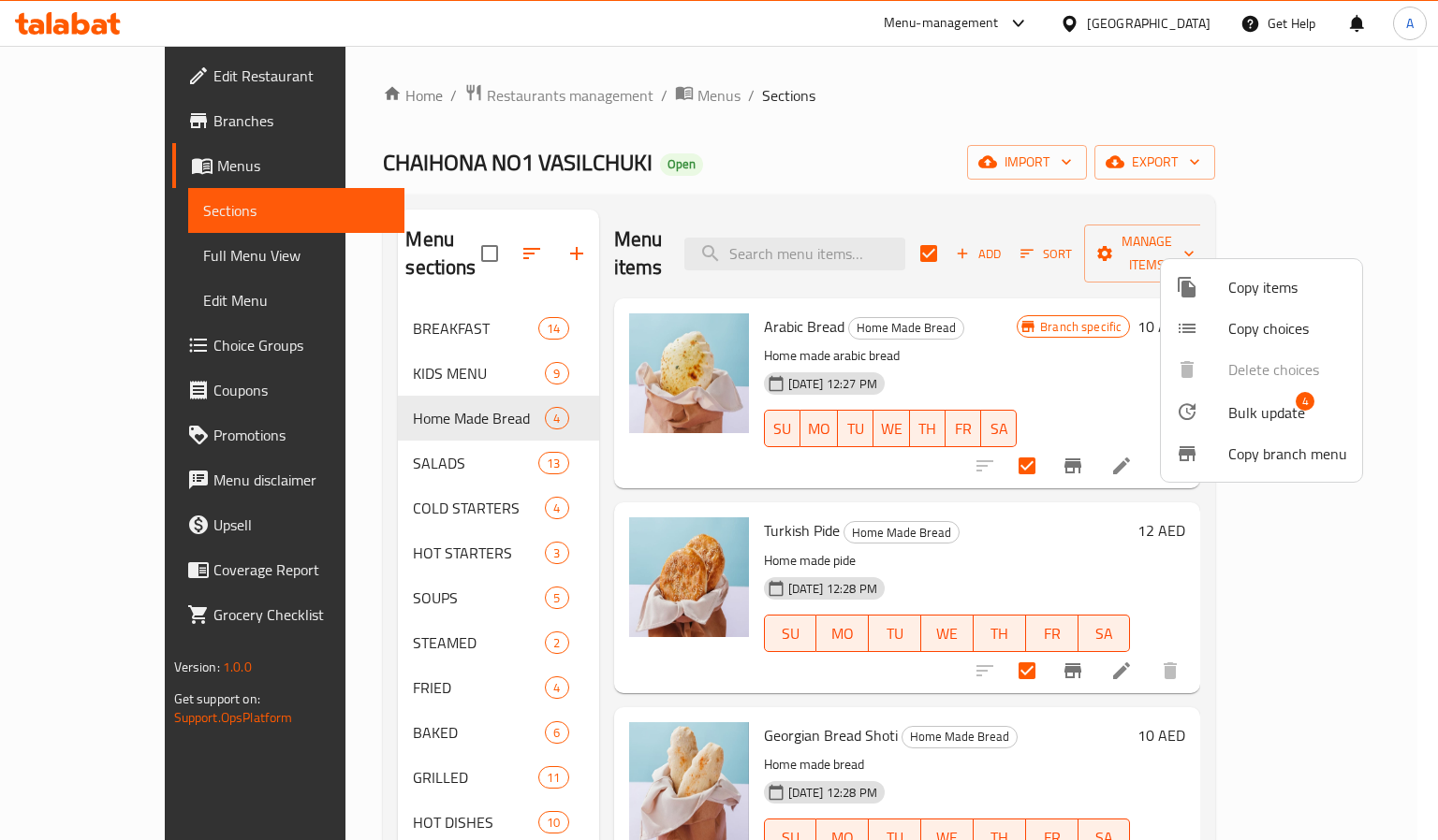
click at [1286, 424] on span "Bulk update" at bounding box center [1266, 412] width 77 height 23
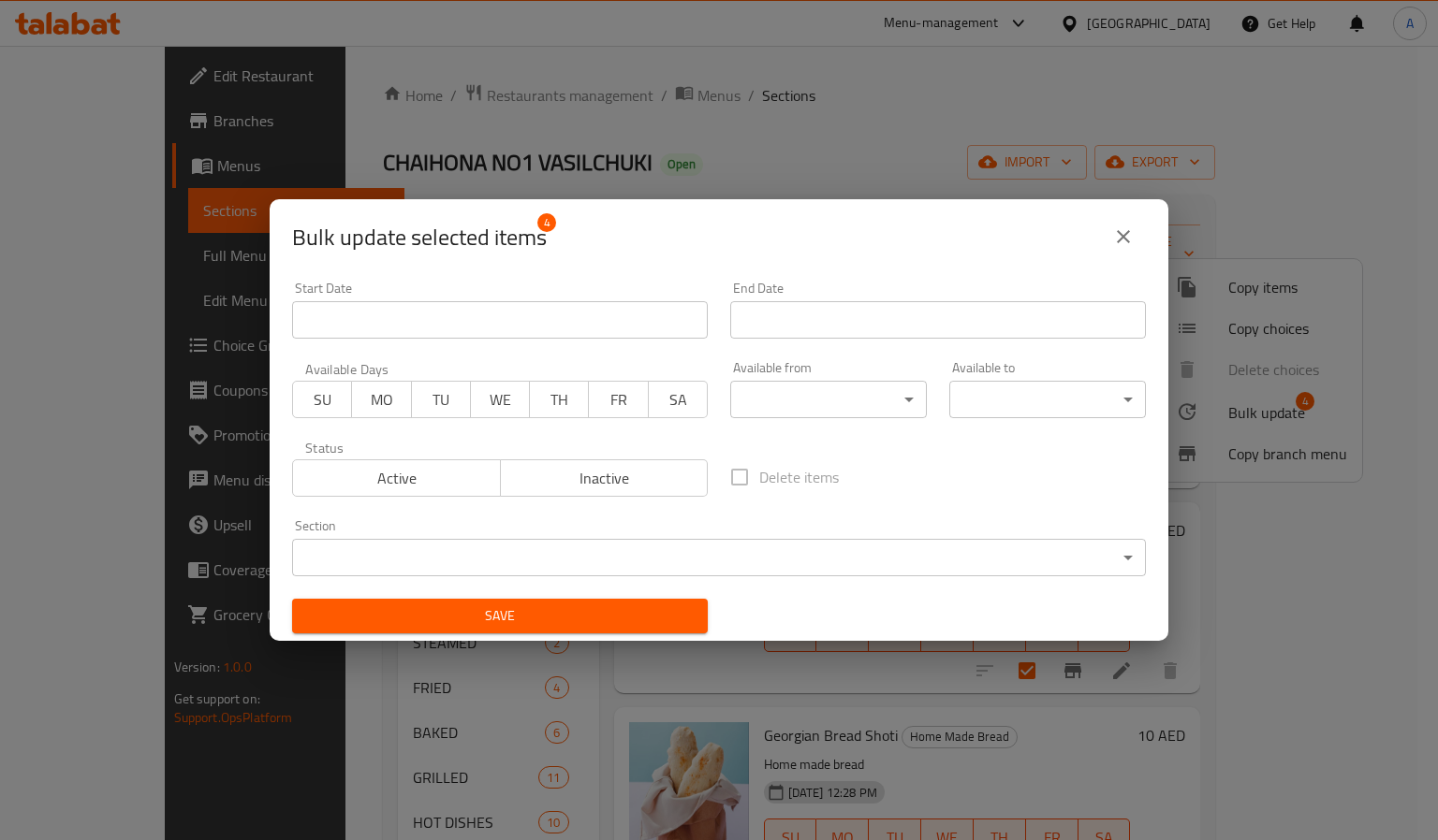
click at [806, 396] on body "​ Menu-management United Arab Emirates Get Help A Edit Restaurant Branches Menu…" at bounding box center [719, 443] width 1438 height 794
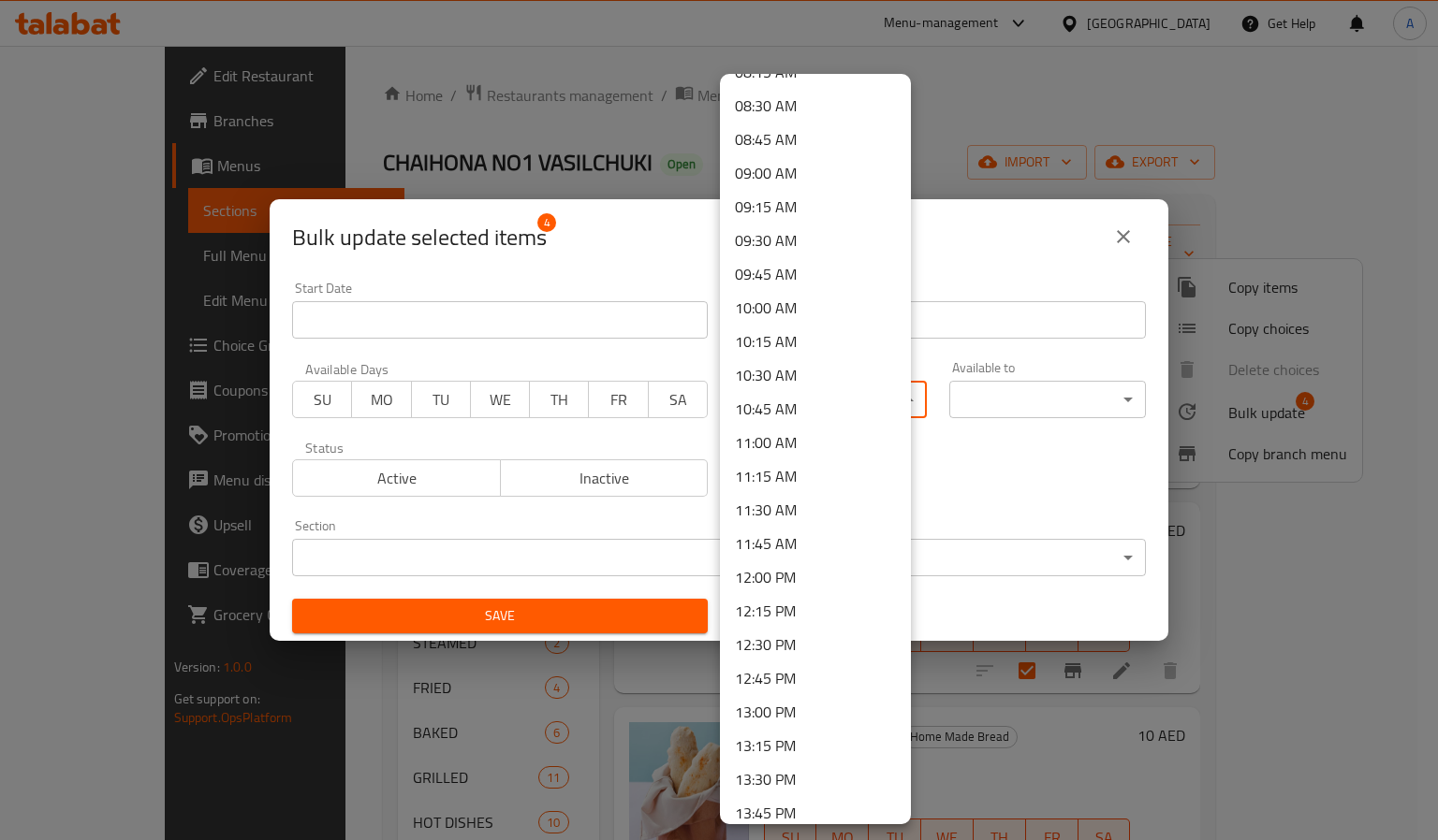
scroll to position [1123, 0]
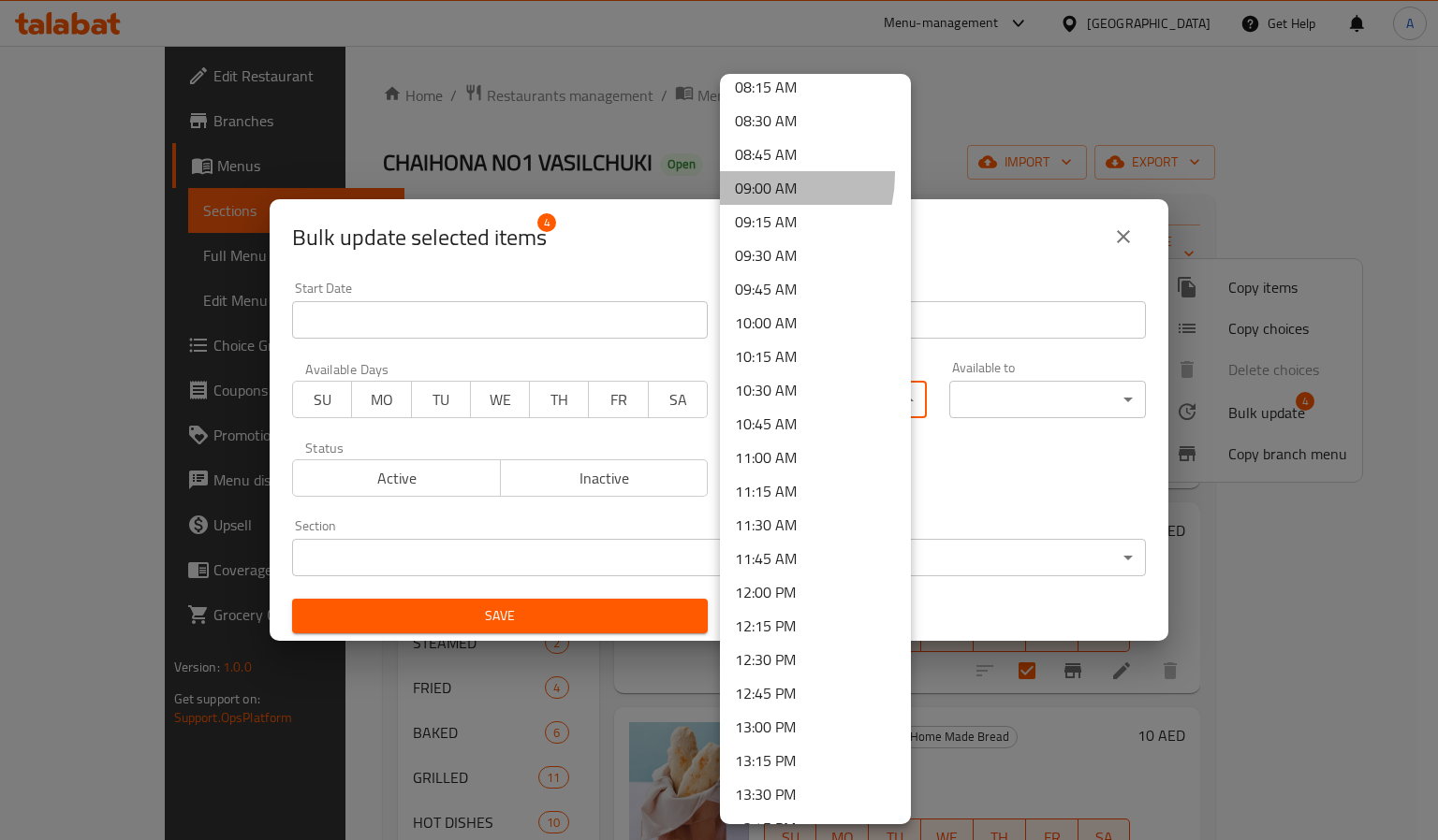
click at [748, 174] on li "09:00 AM" at bounding box center [815, 189] width 191 height 34
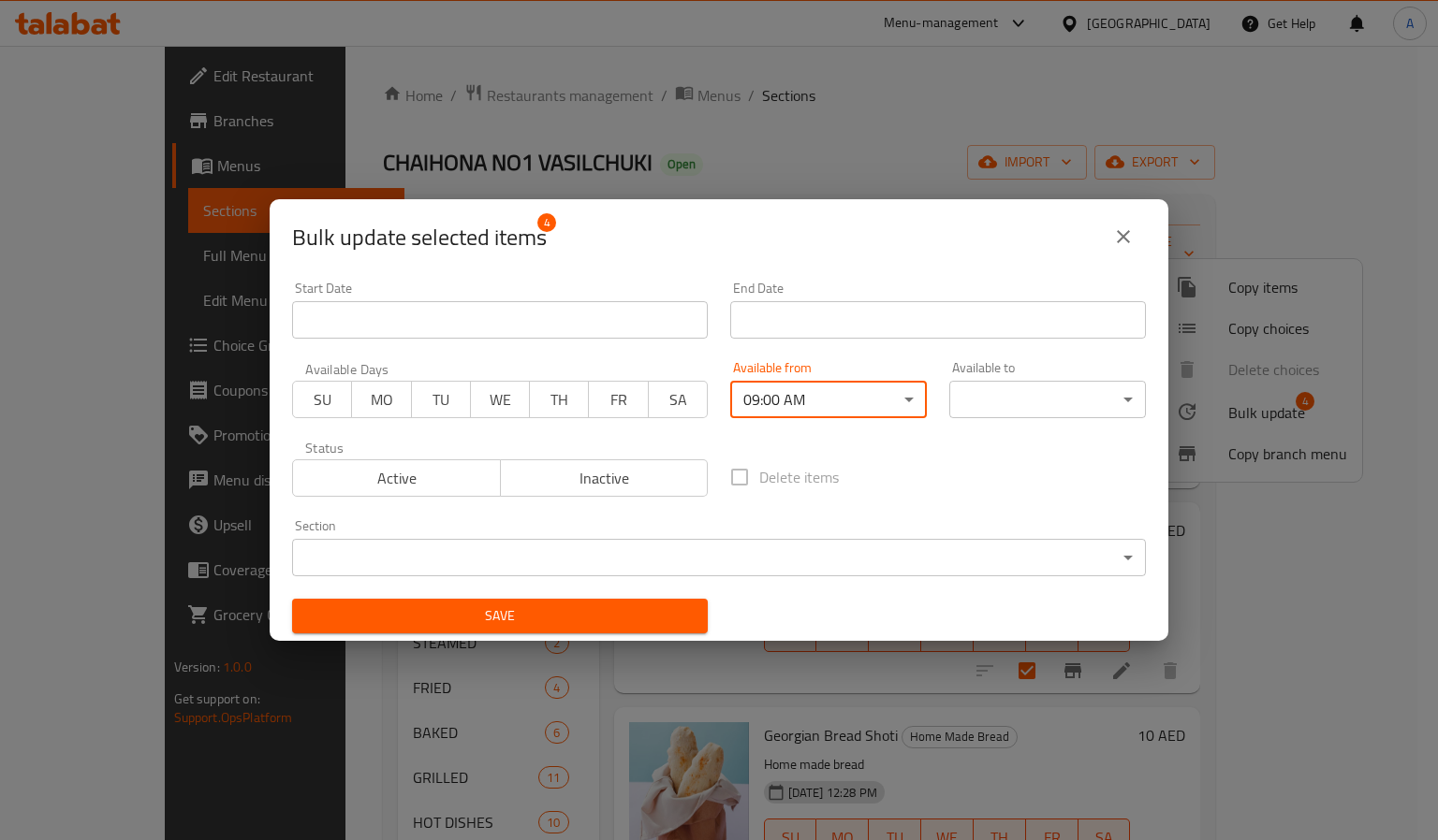
click at [1070, 386] on body "​ Menu-management United Arab Emirates Get Help A Edit Restaurant Branches Menu…" at bounding box center [719, 443] width 1438 height 794
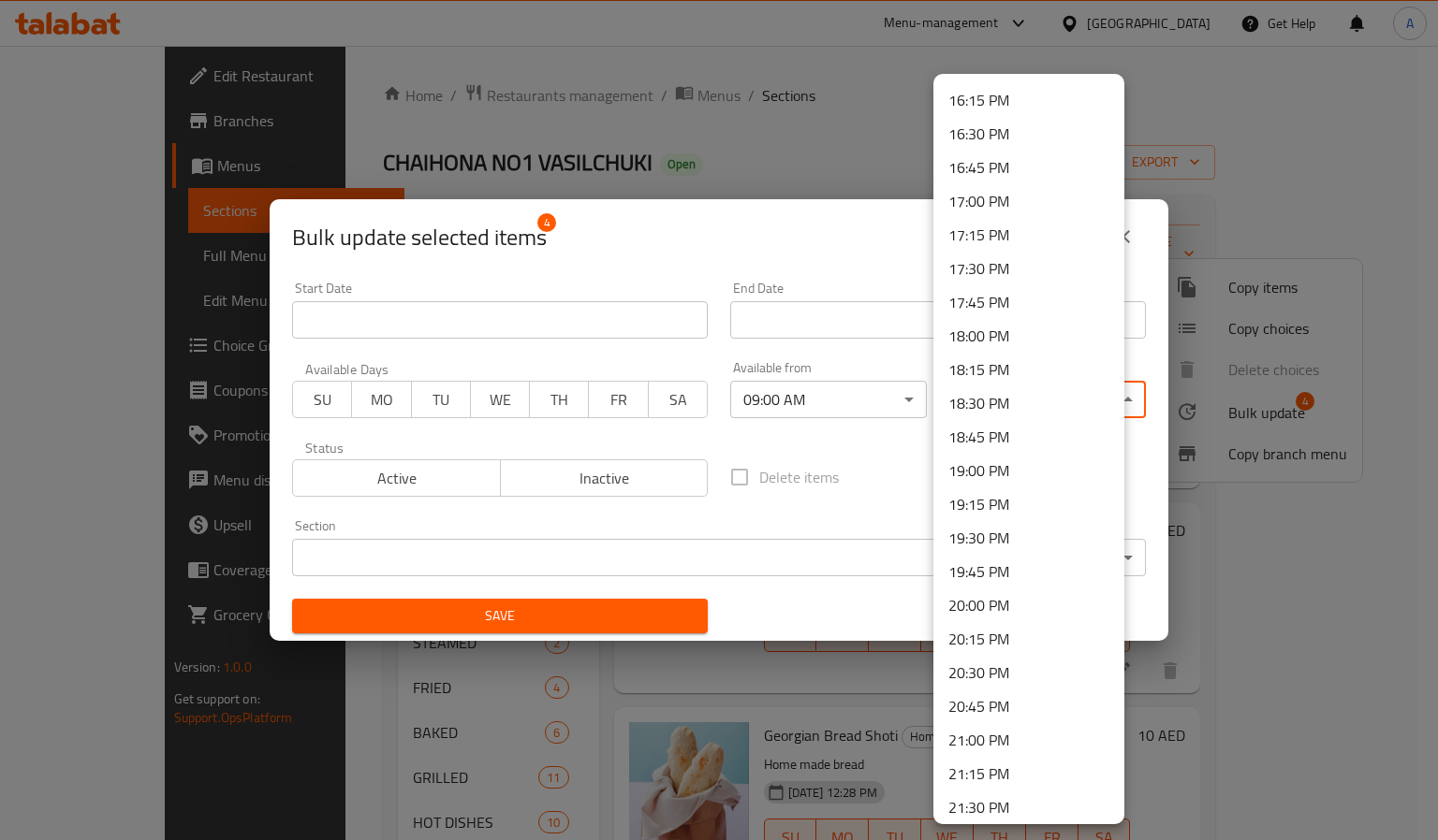
scroll to position [2530, 0]
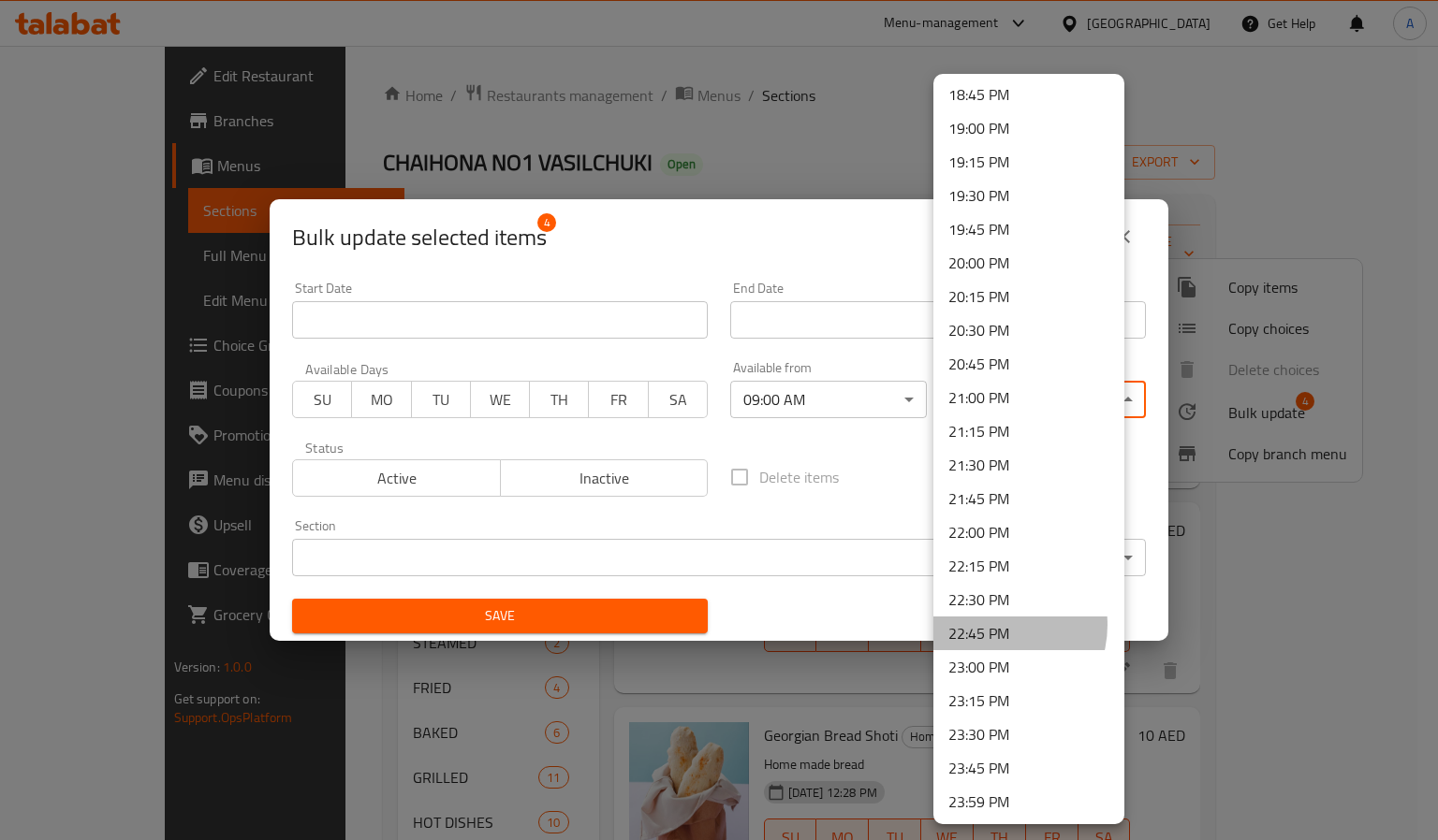
click at [989, 624] on li "22:45 PM" at bounding box center [1028, 633] width 191 height 34
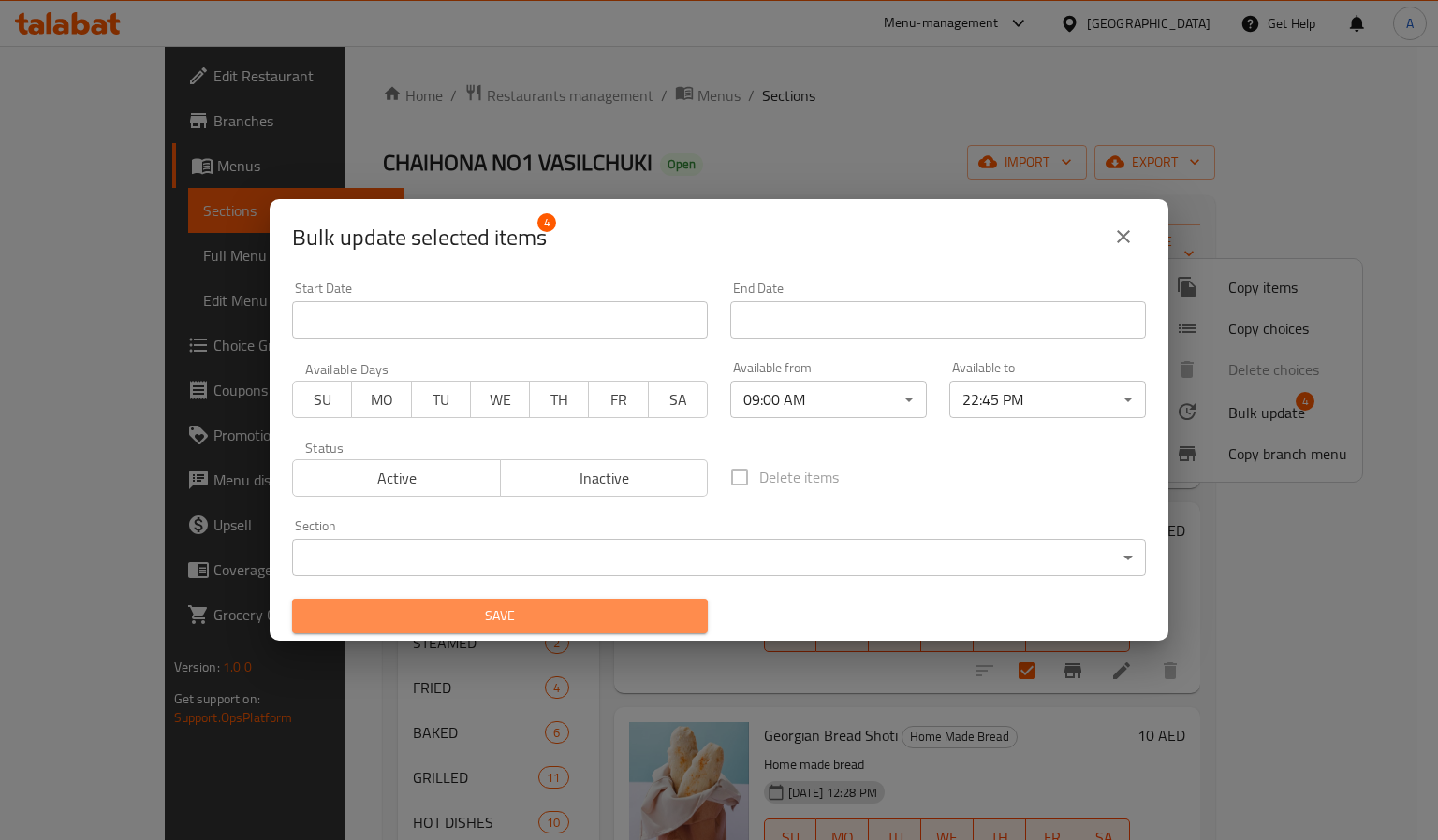
click at [640, 614] on span "Save" at bounding box center [500, 616] width 386 height 24
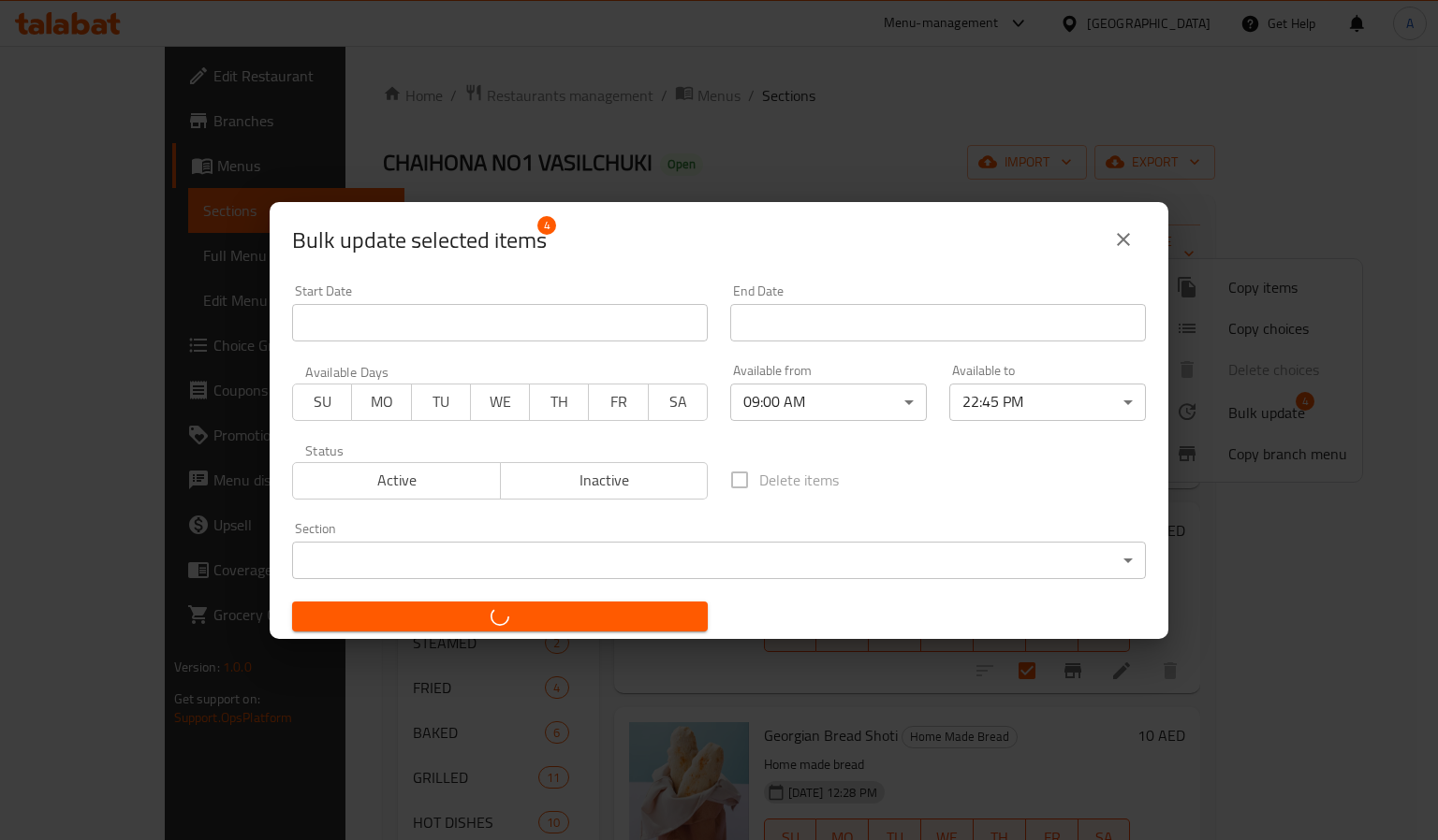
checkbox input "false"
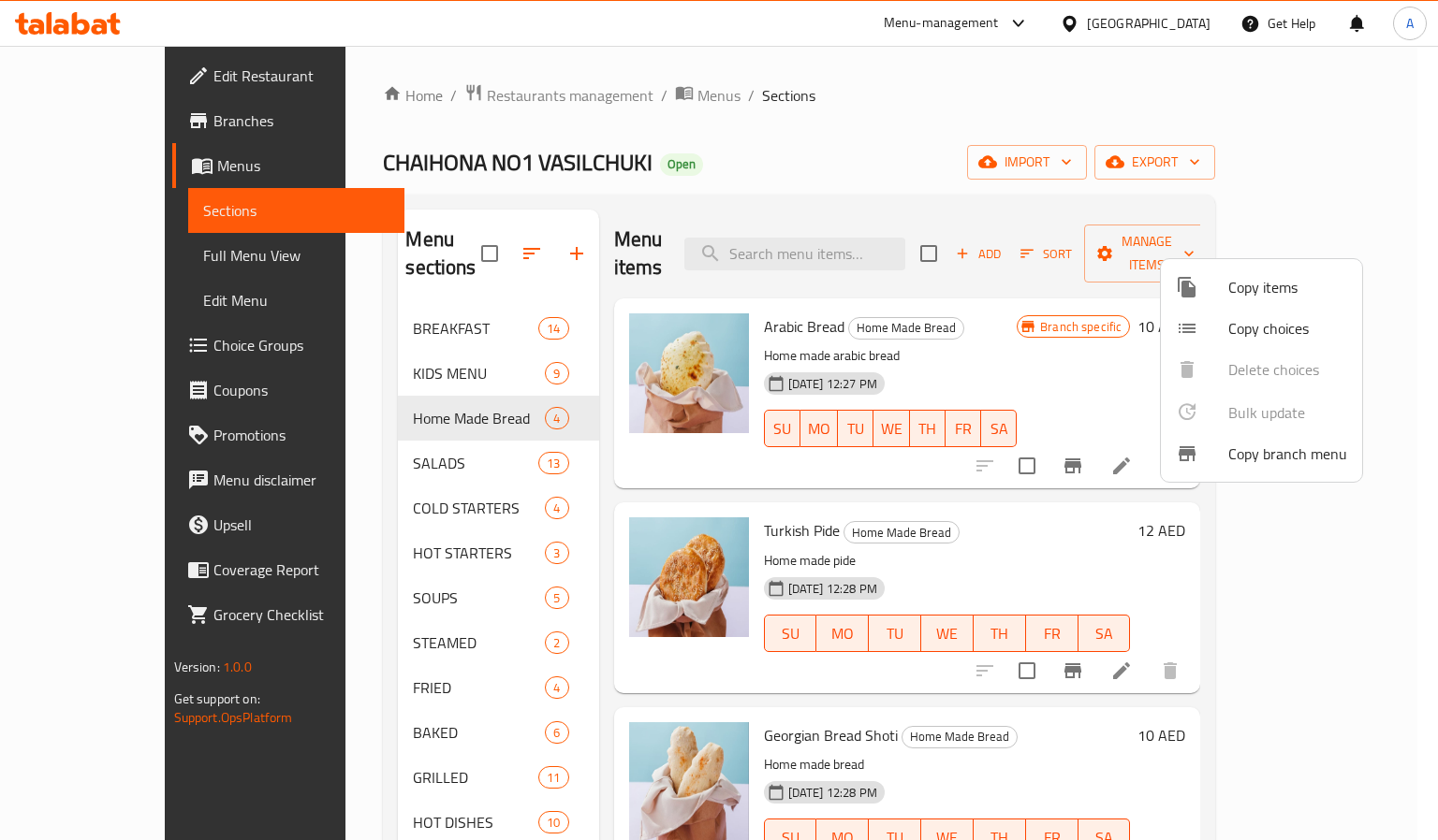
click at [386, 419] on div at bounding box center [719, 420] width 1438 height 840
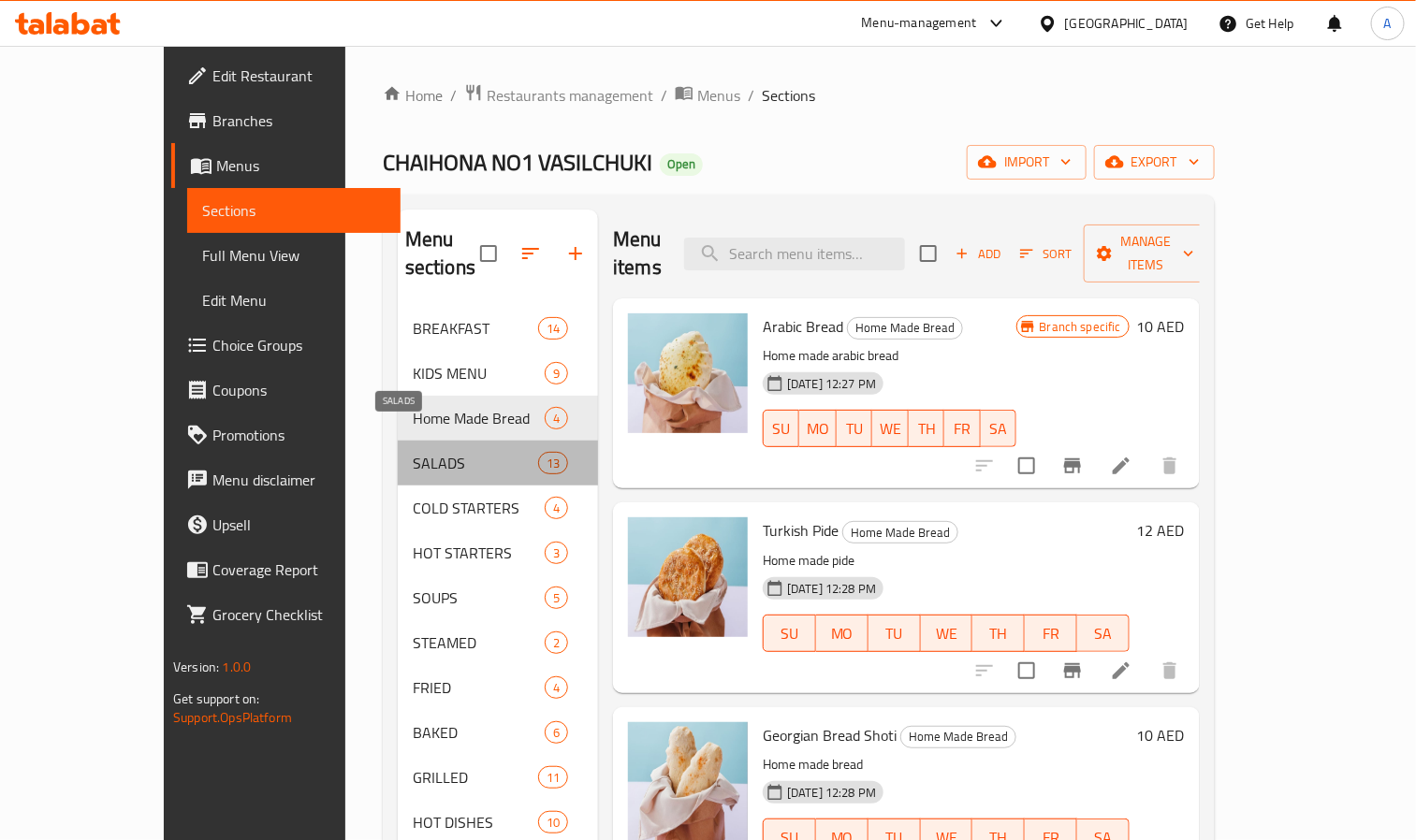
click at [413, 452] on span "SALADS" at bounding box center [475, 464] width 125 height 23
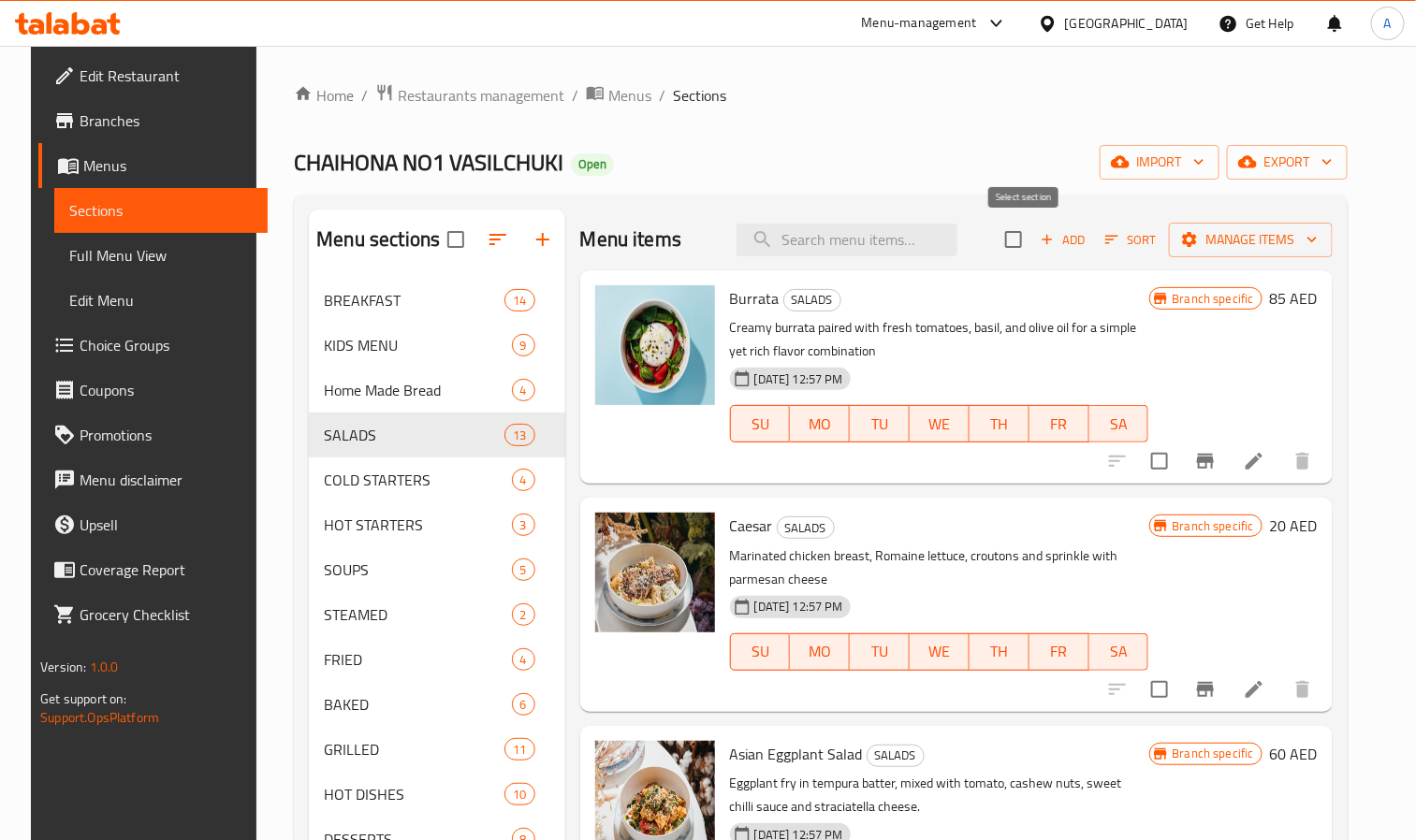
click at [1025, 247] on input "checkbox" at bounding box center [1013, 239] width 39 height 39
checkbox input "true"
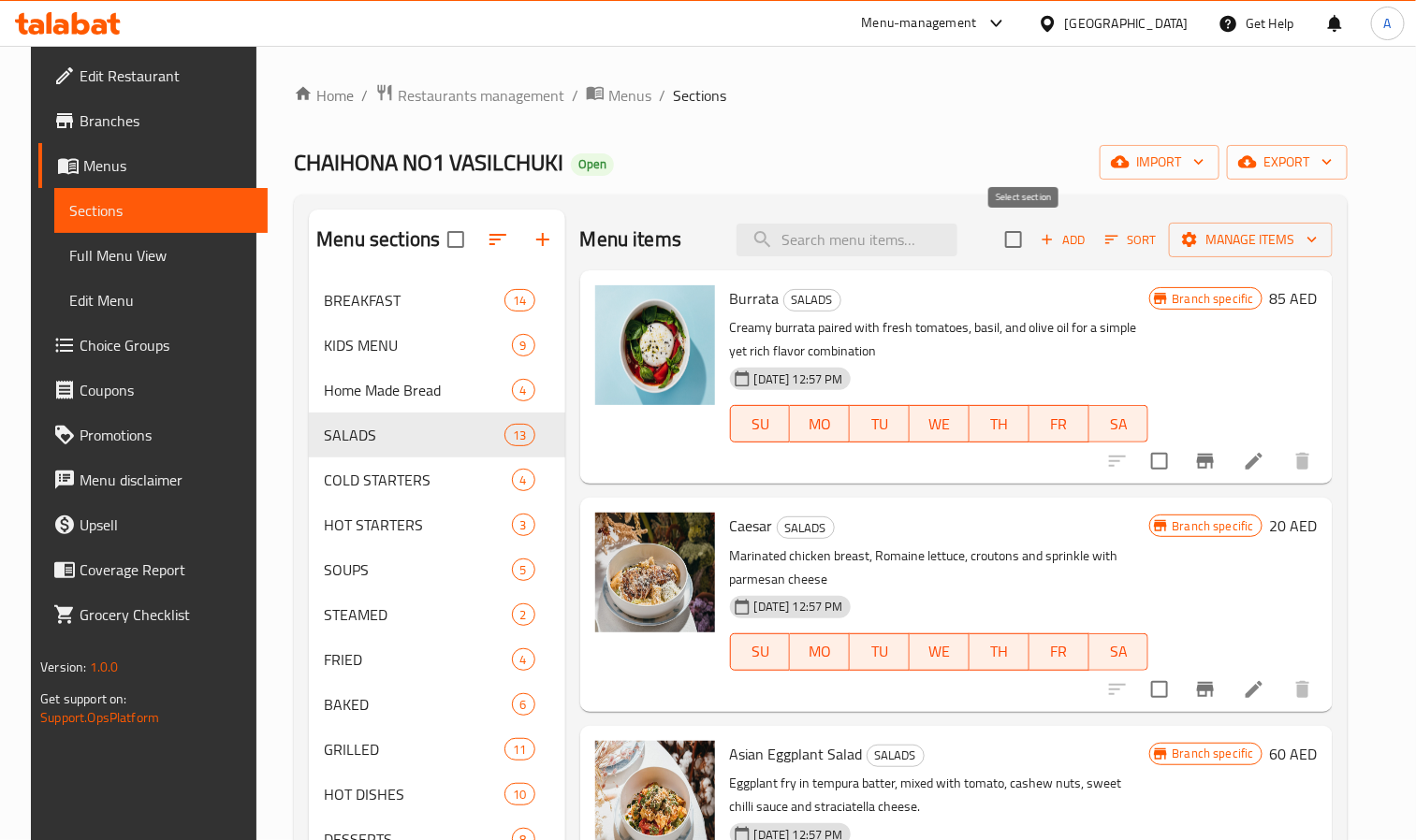
checkbox input "true"
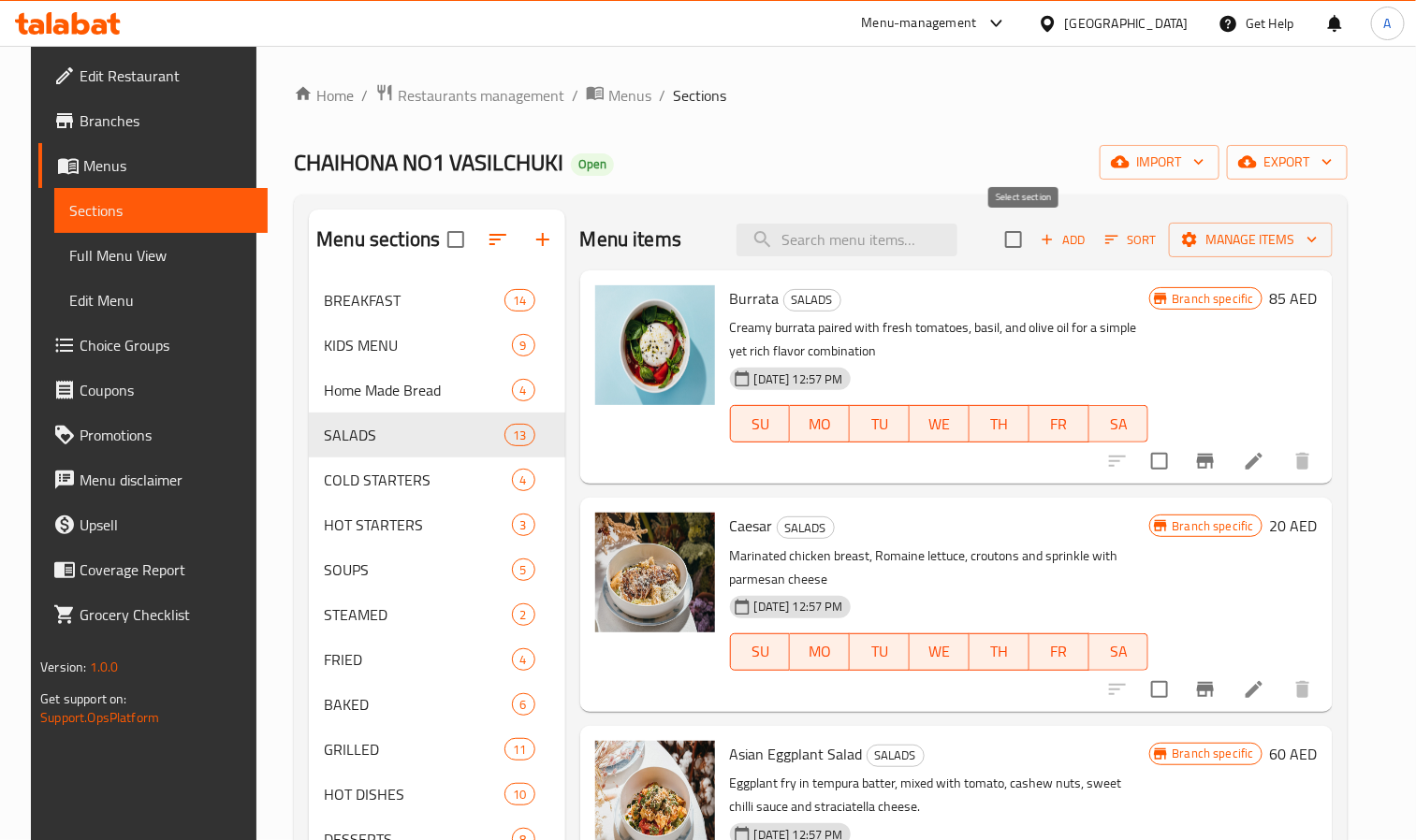
checkbox input "true"
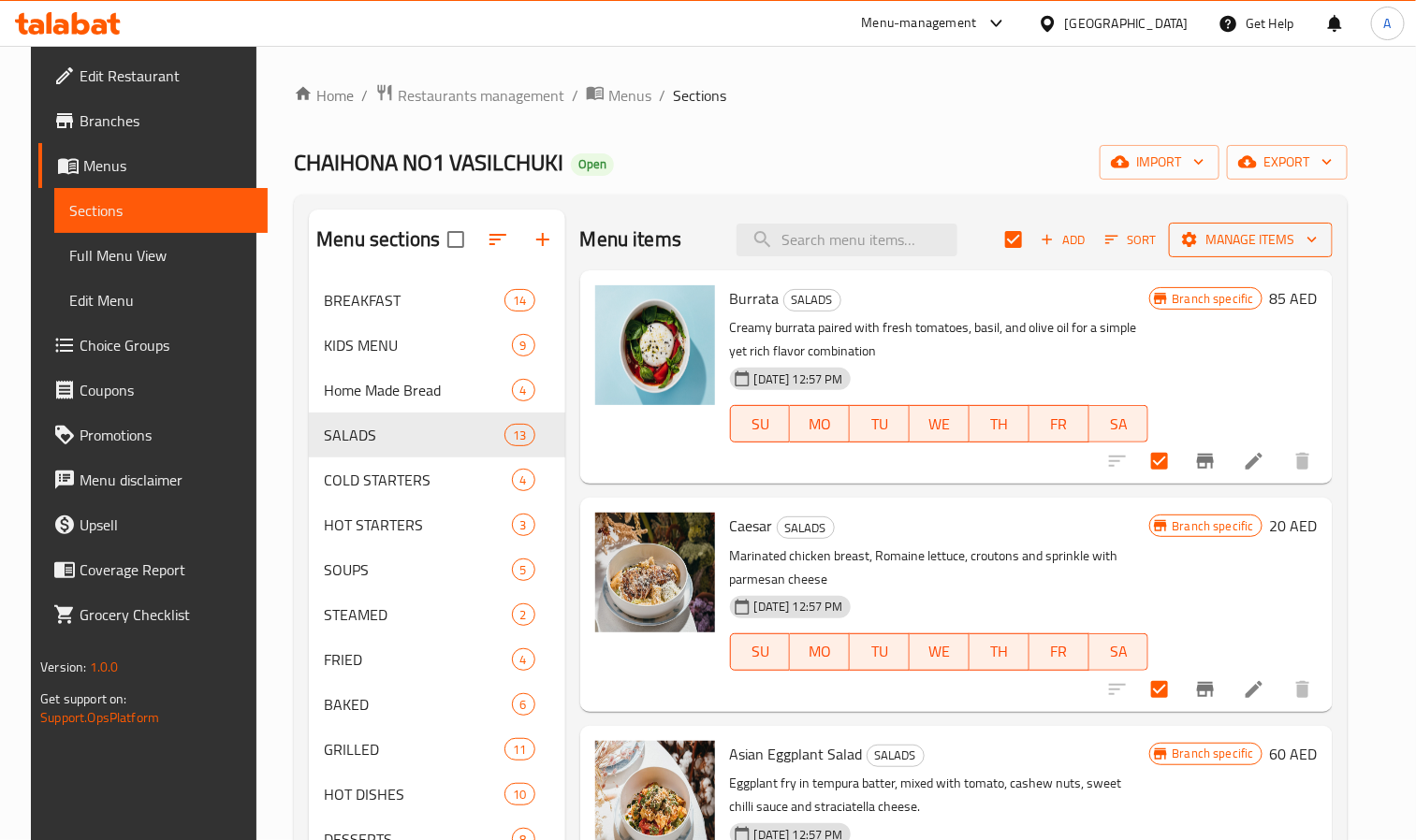
click at [1228, 250] on span "Manage items" at bounding box center [1251, 240] width 134 height 24
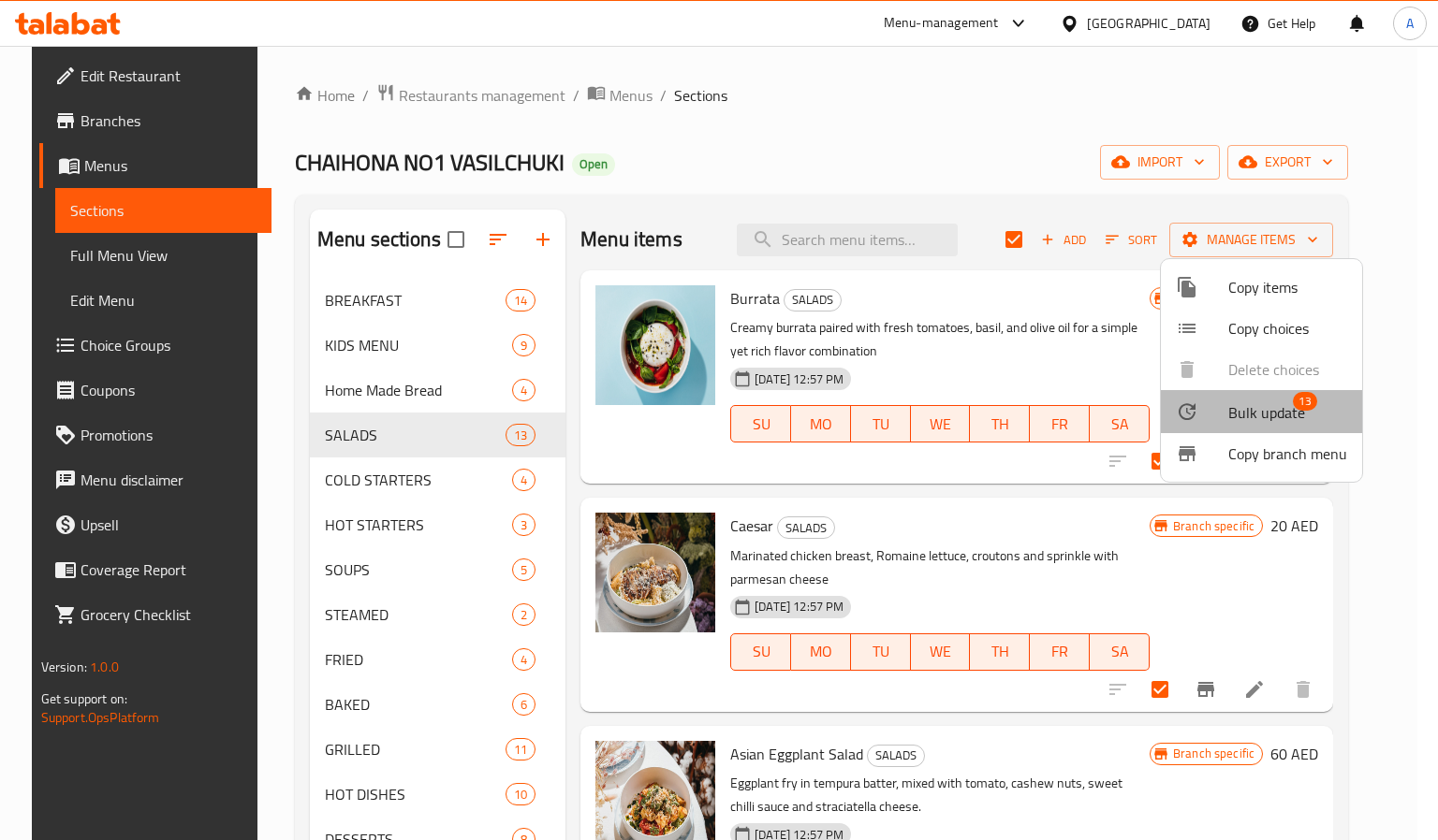
click at [1279, 407] on span "Bulk update" at bounding box center [1266, 412] width 77 height 23
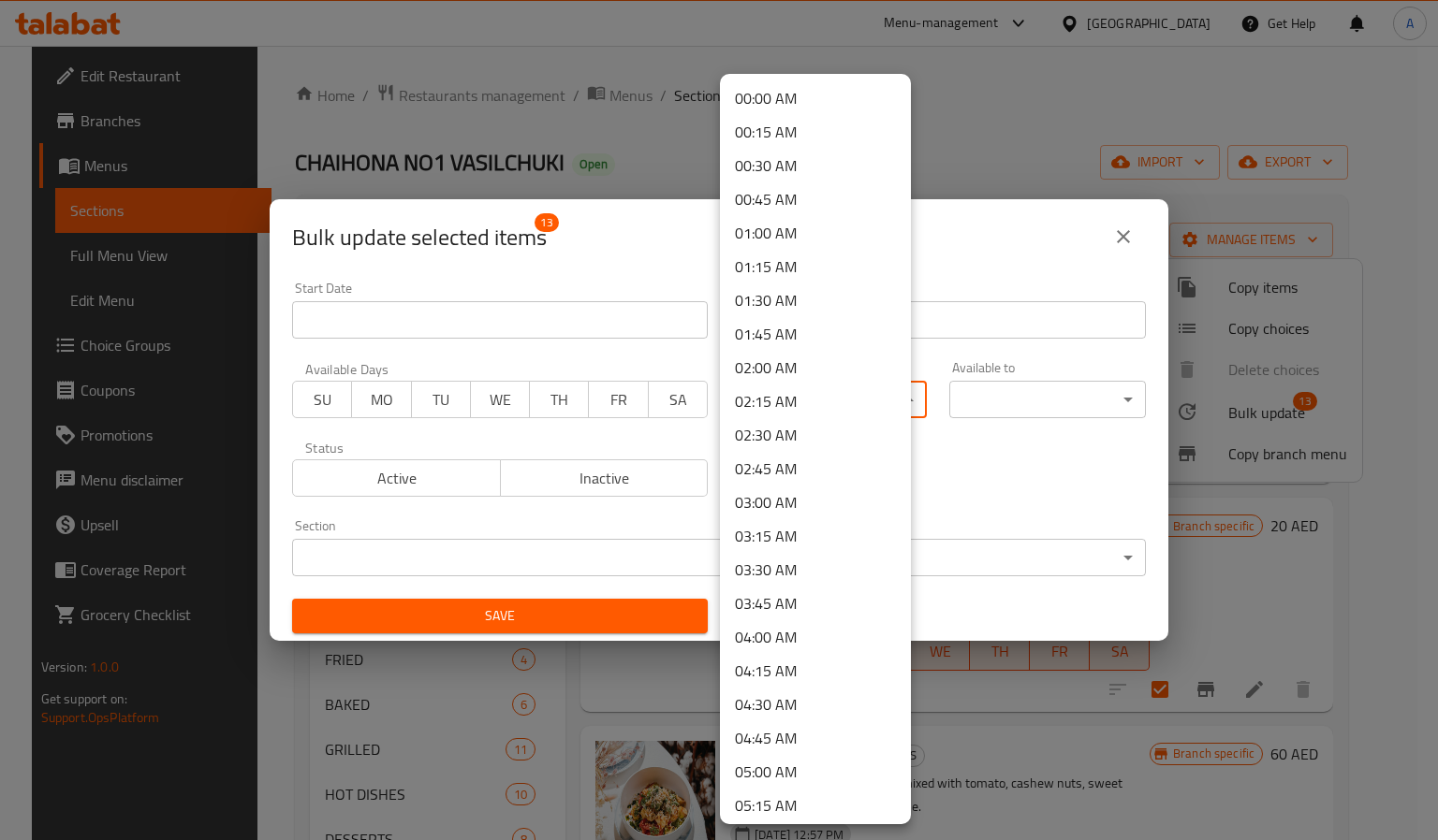
click at [795, 398] on body "​ Menu-management United Arab Emirates Get Help A Edit Restaurant Branches Menu…" at bounding box center [719, 443] width 1438 height 794
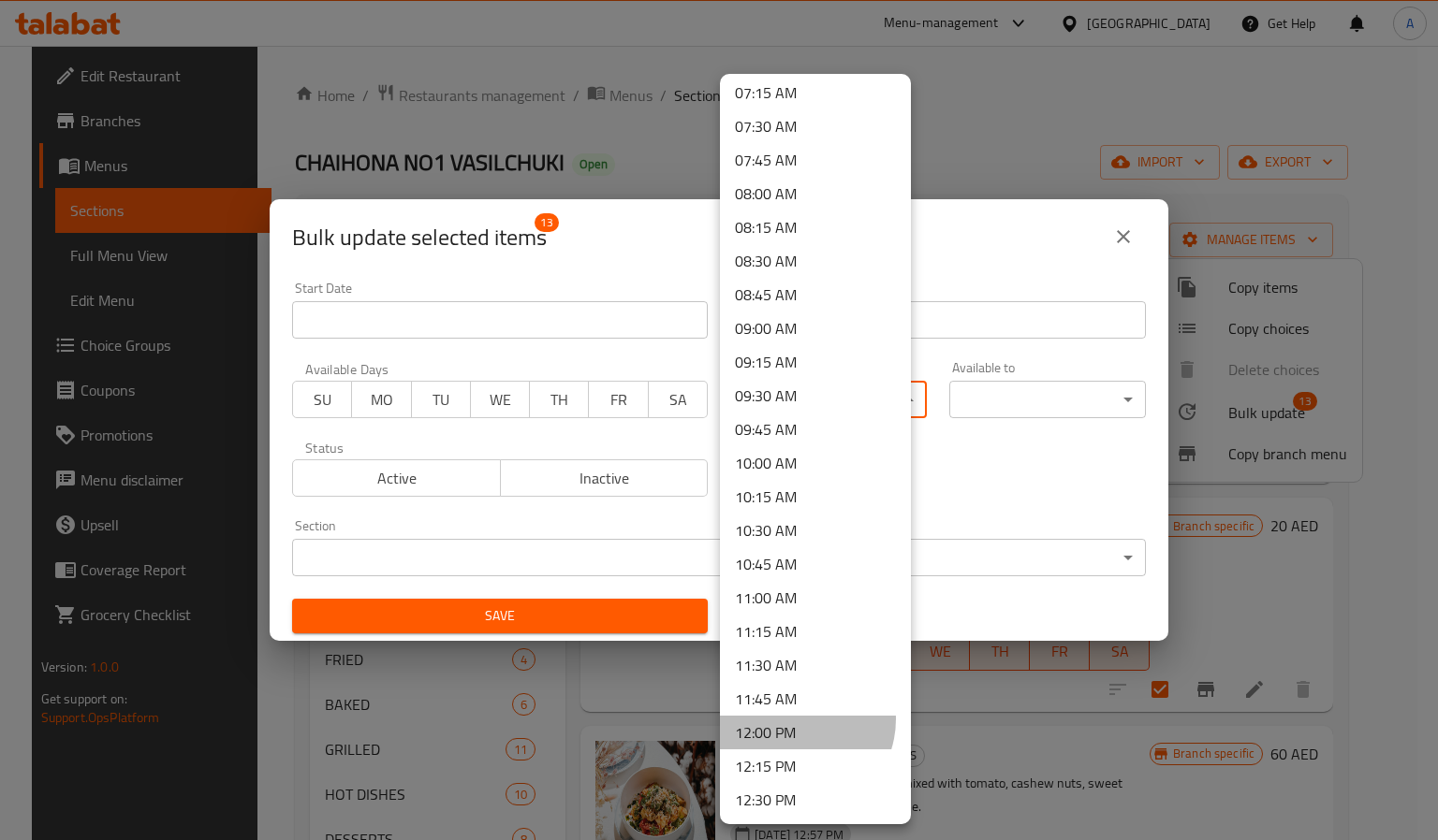
click at [795, 720] on li "12:00 PM" at bounding box center [815, 733] width 191 height 34
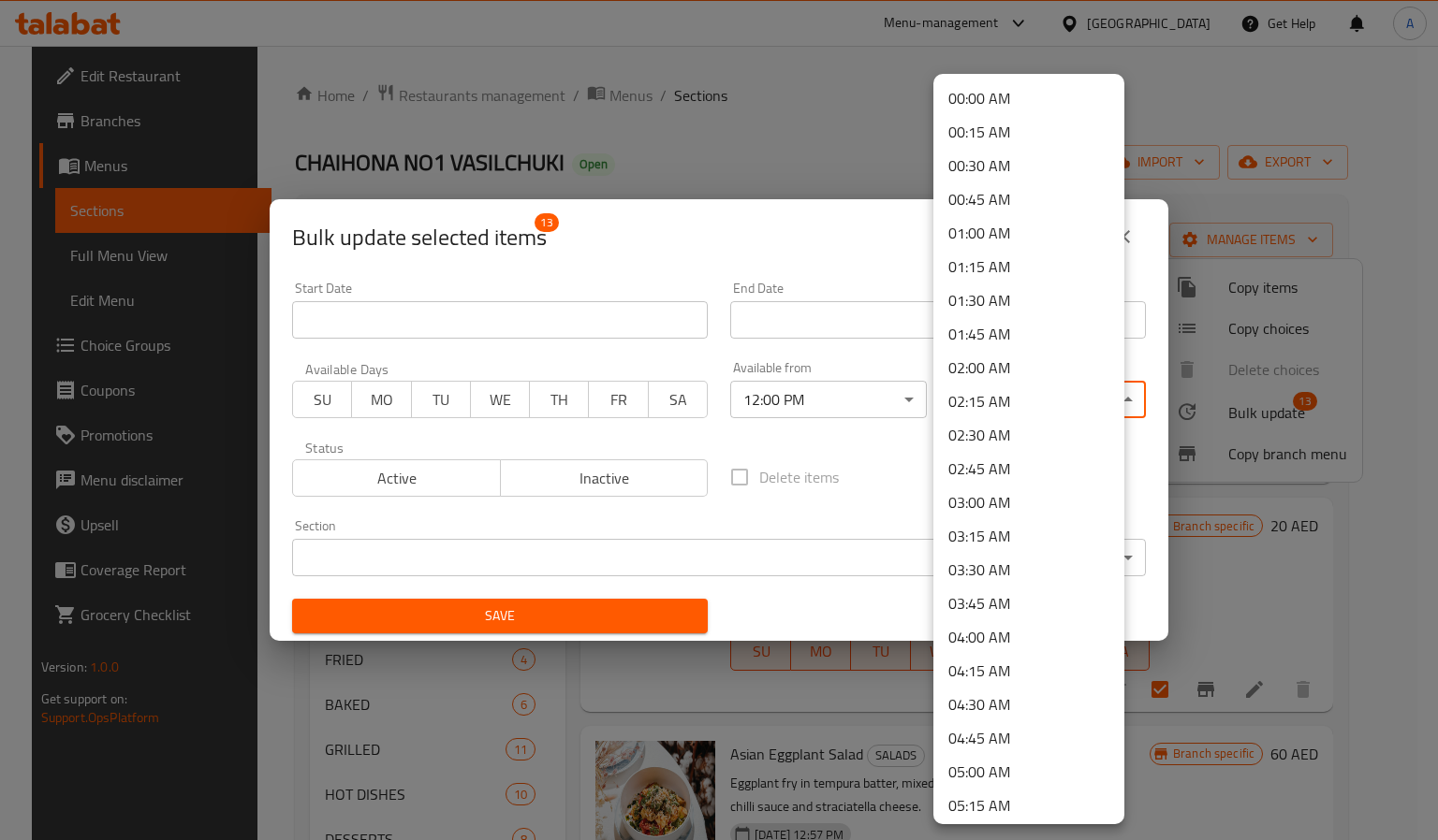
click at [1021, 394] on body "​ Menu-management United Arab Emirates Get Help A Edit Restaurant Branches Menu…" at bounding box center [719, 443] width 1438 height 794
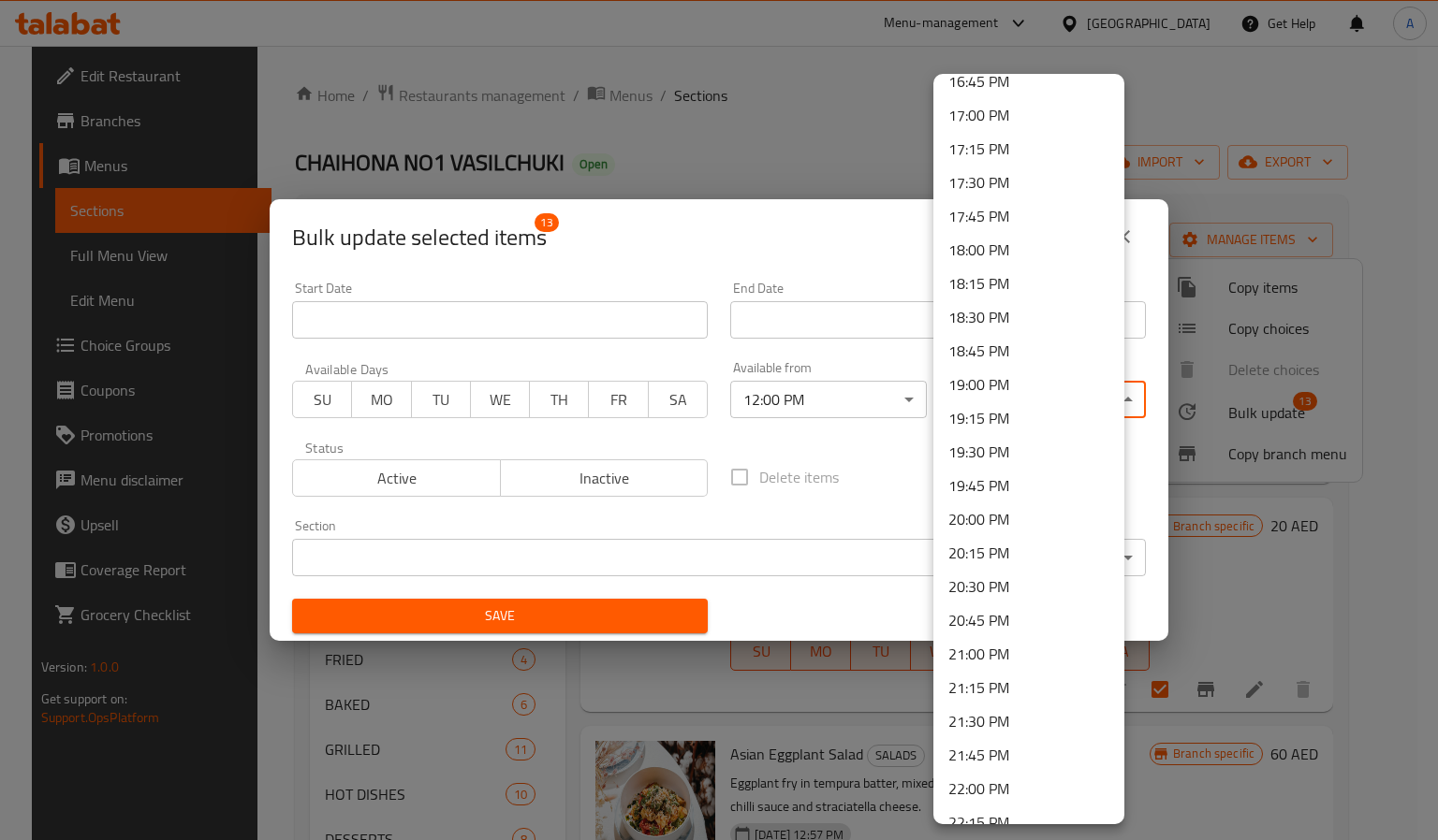
scroll to position [2530, 0]
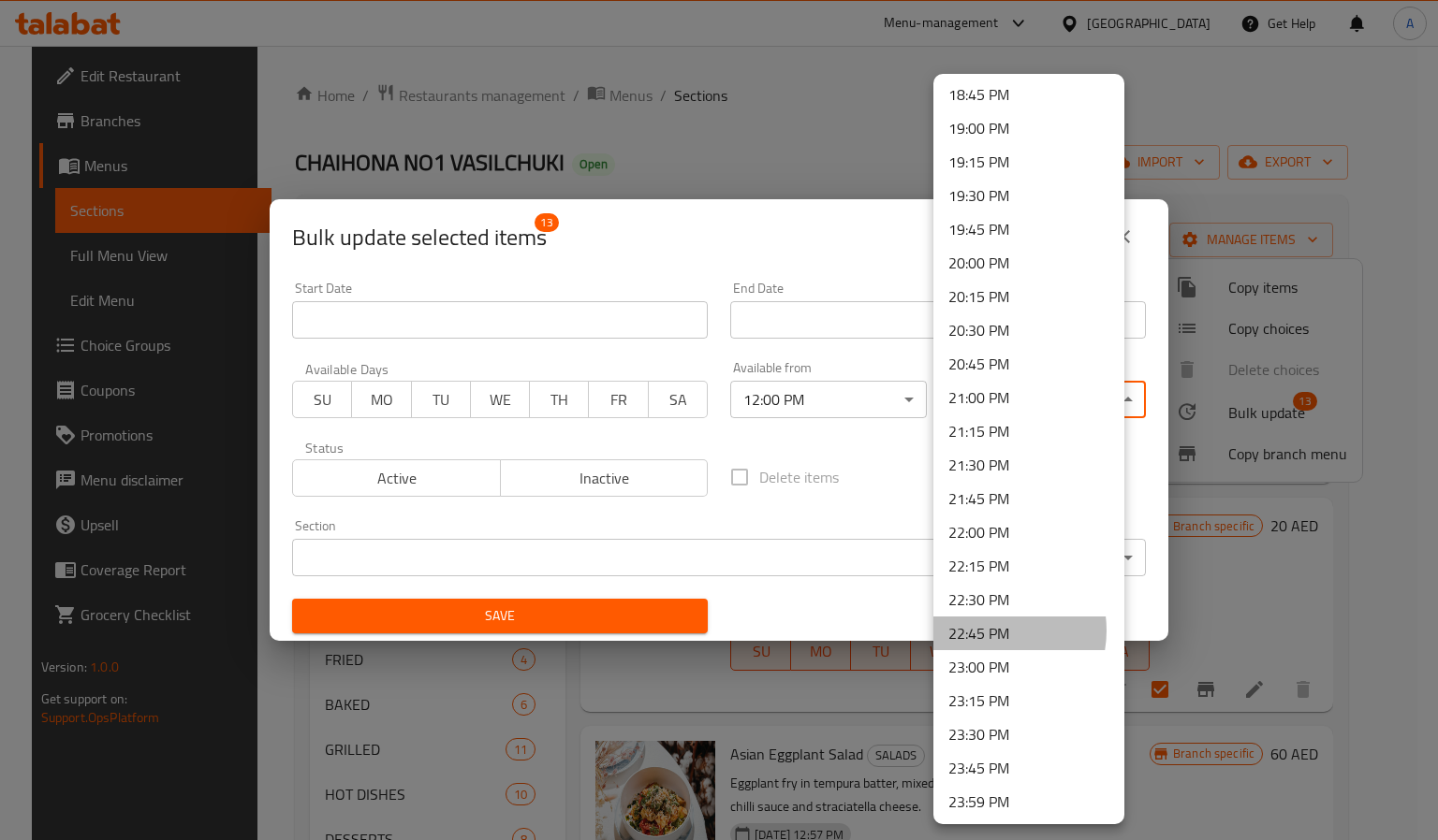
click at [986, 630] on li "22:45 PM" at bounding box center [1028, 633] width 191 height 34
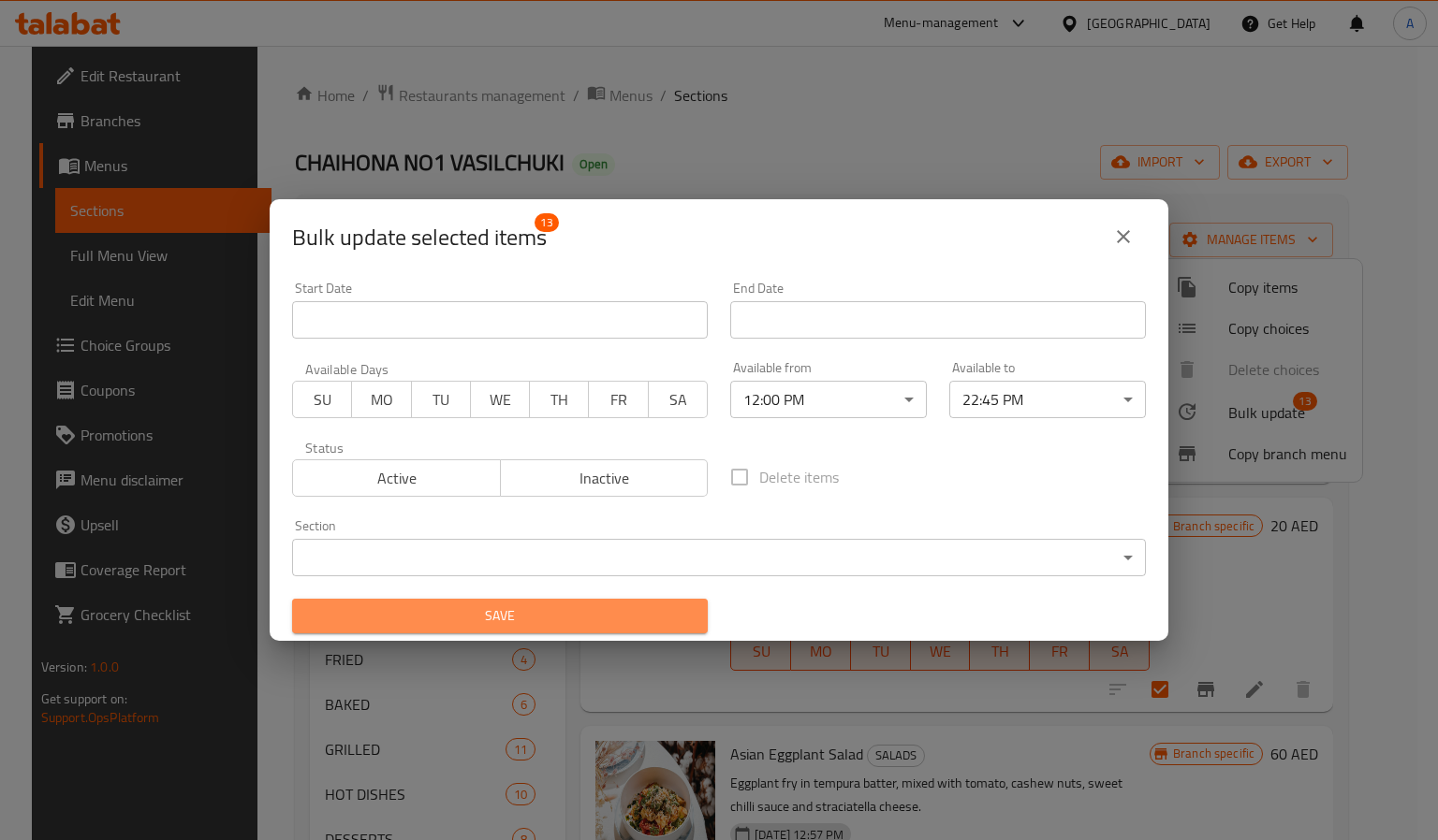
click at [644, 611] on span "Save" at bounding box center [500, 616] width 386 height 24
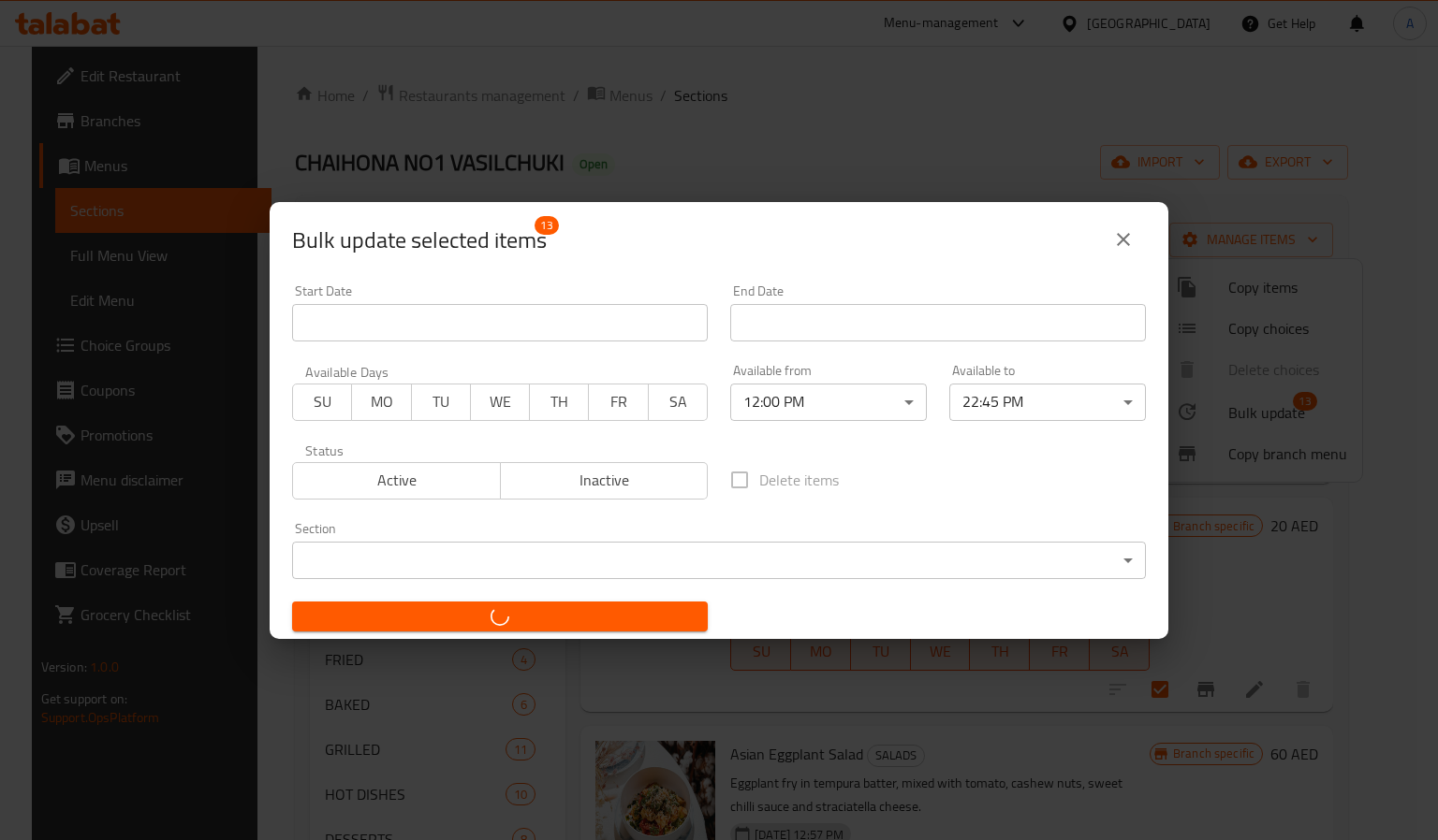
checkbox input "false"
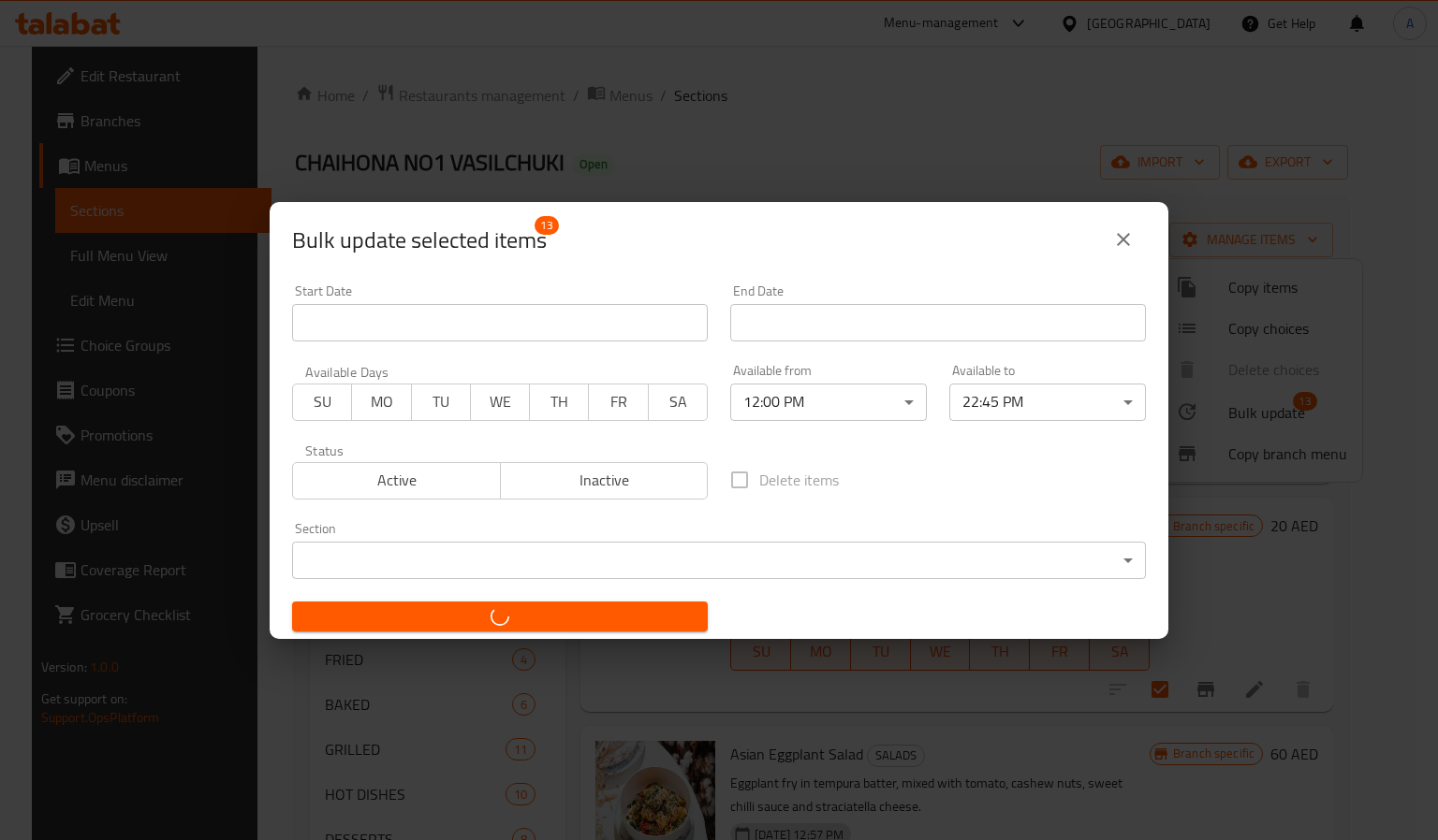
checkbox input "false"
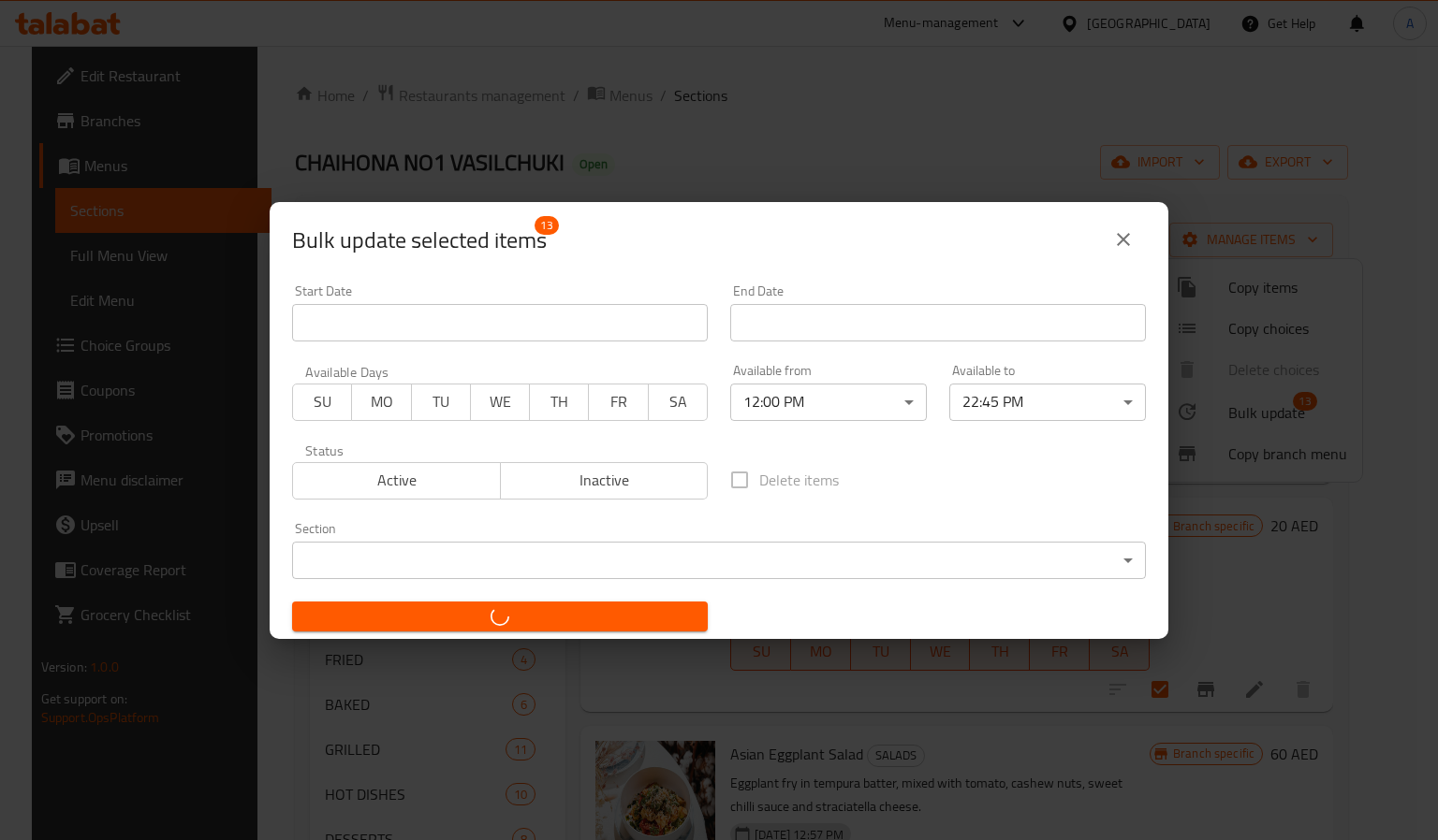
checkbox input "false"
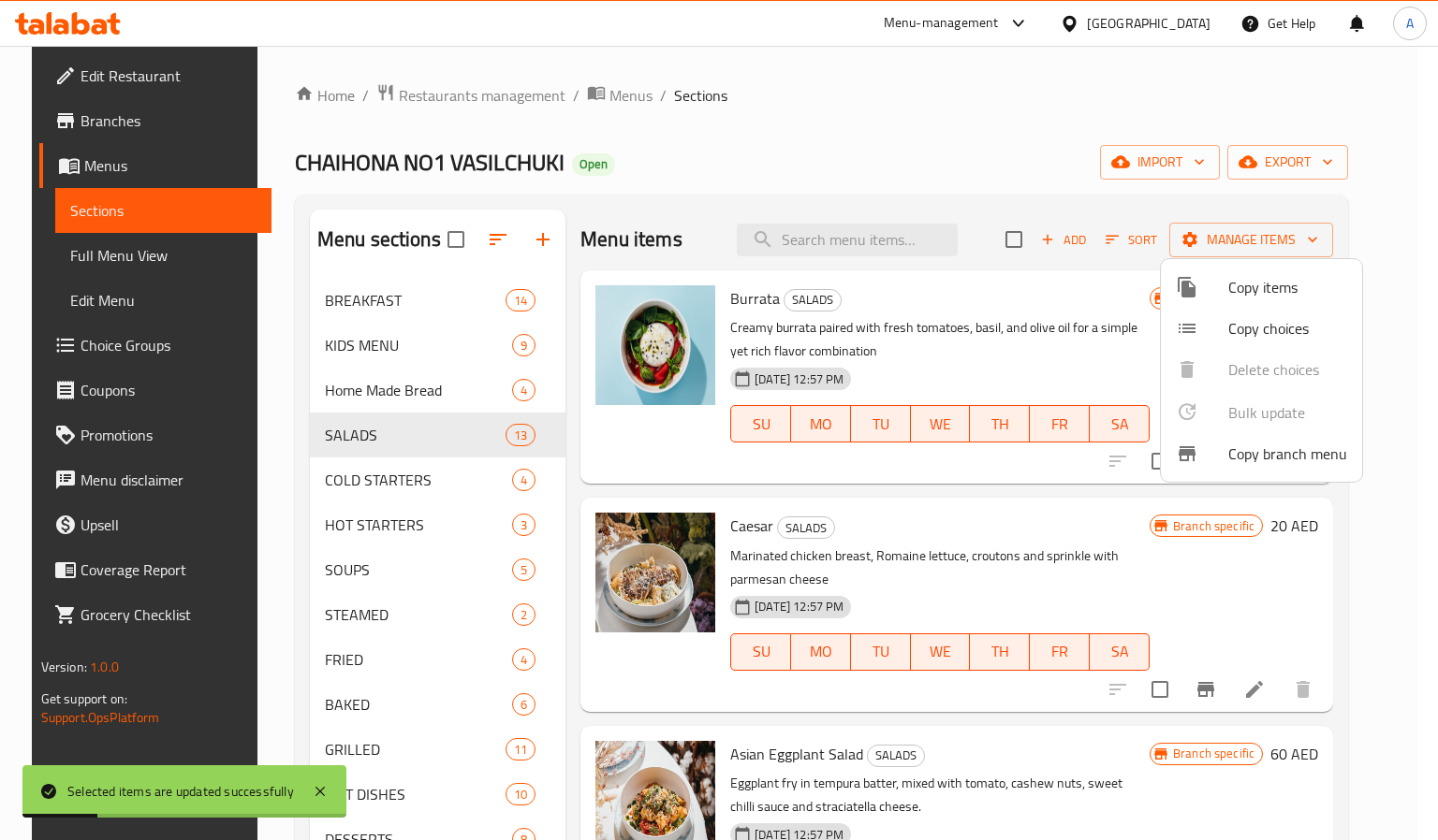
click at [422, 475] on div at bounding box center [719, 420] width 1438 height 840
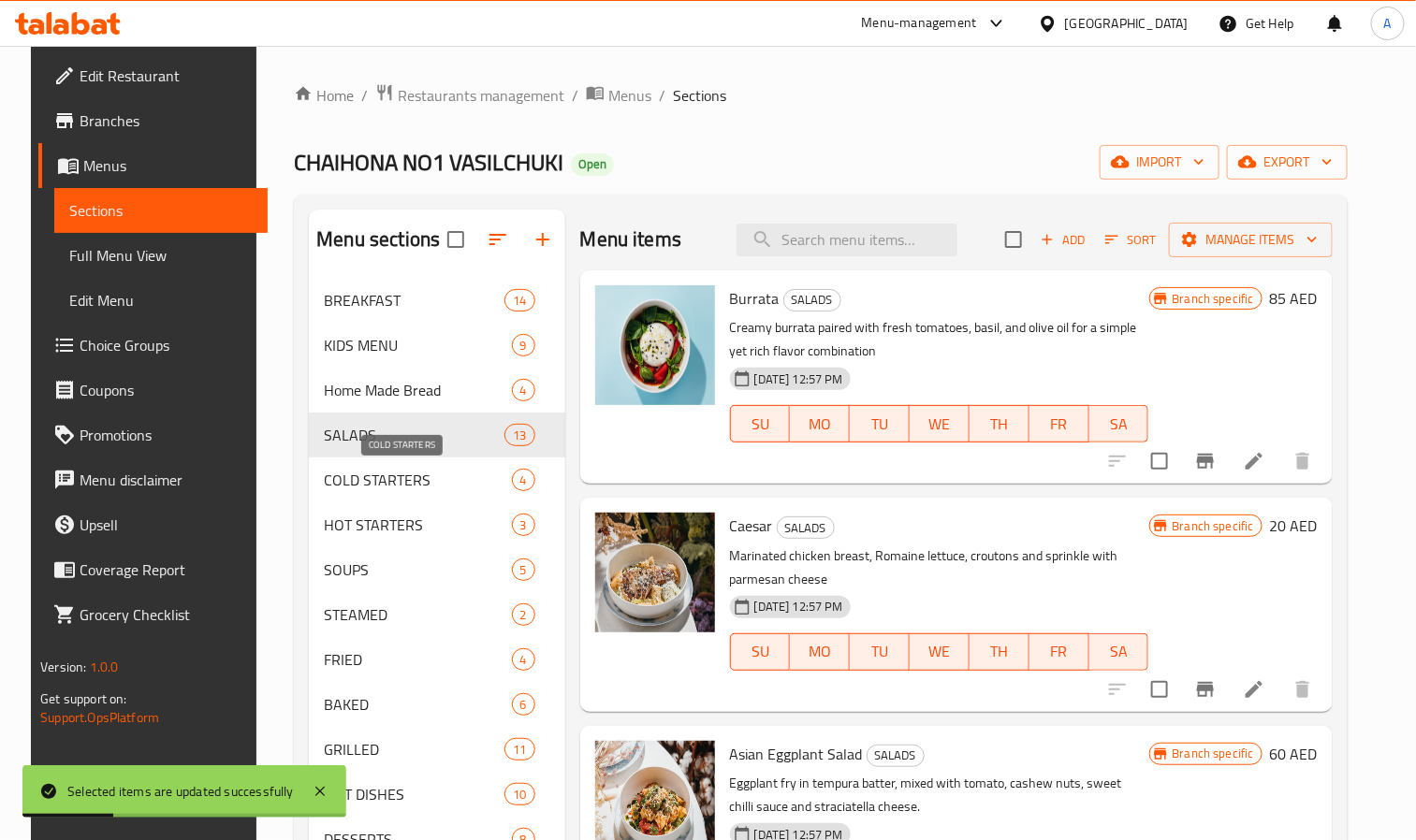
click at [421, 475] on span "COLD STARTERS" at bounding box center [417, 481] width 187 height 23
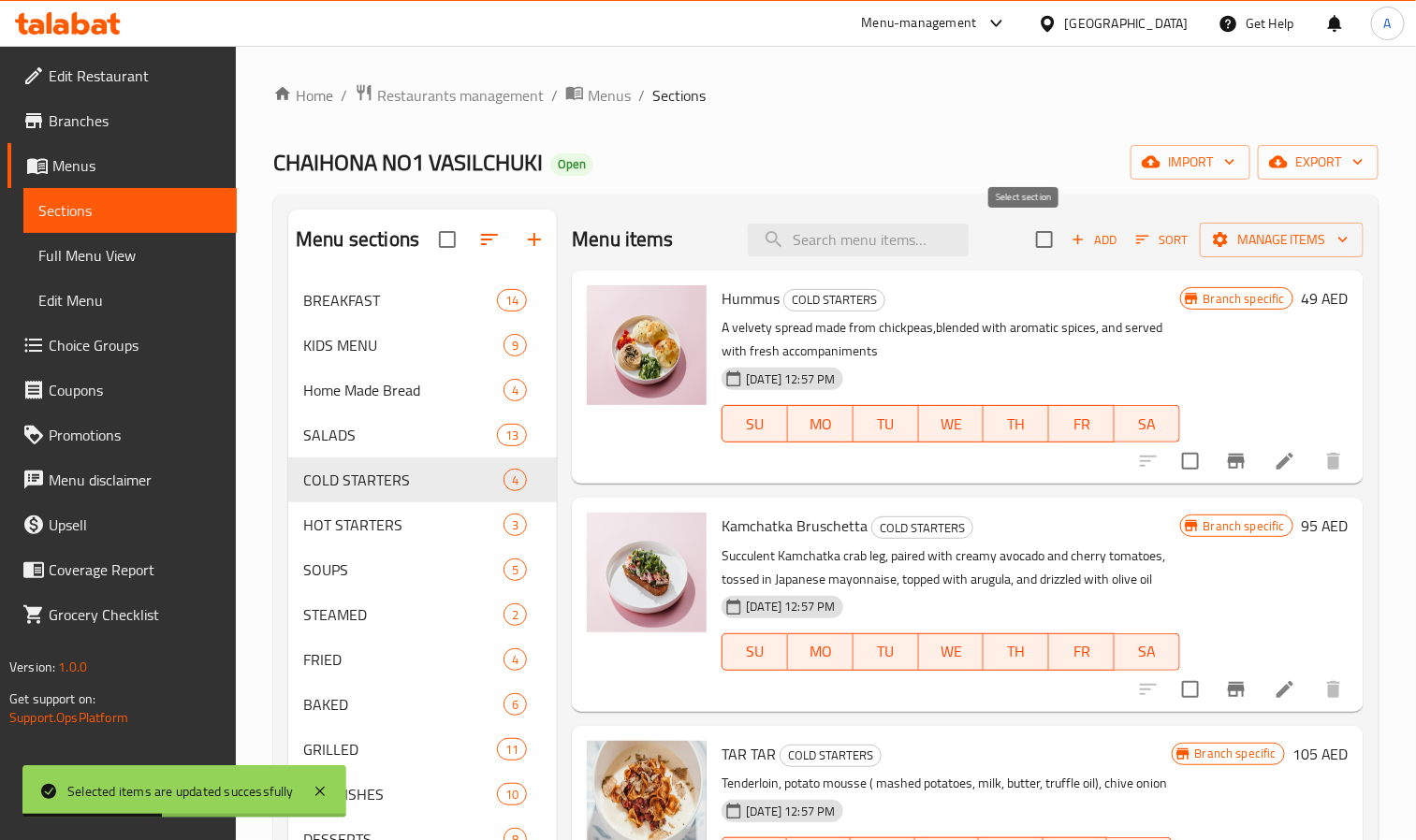
click at [1025, 251] on input "checkbox" at bounding box center [1044, 239] width 39 height 39
checkbox input "true"
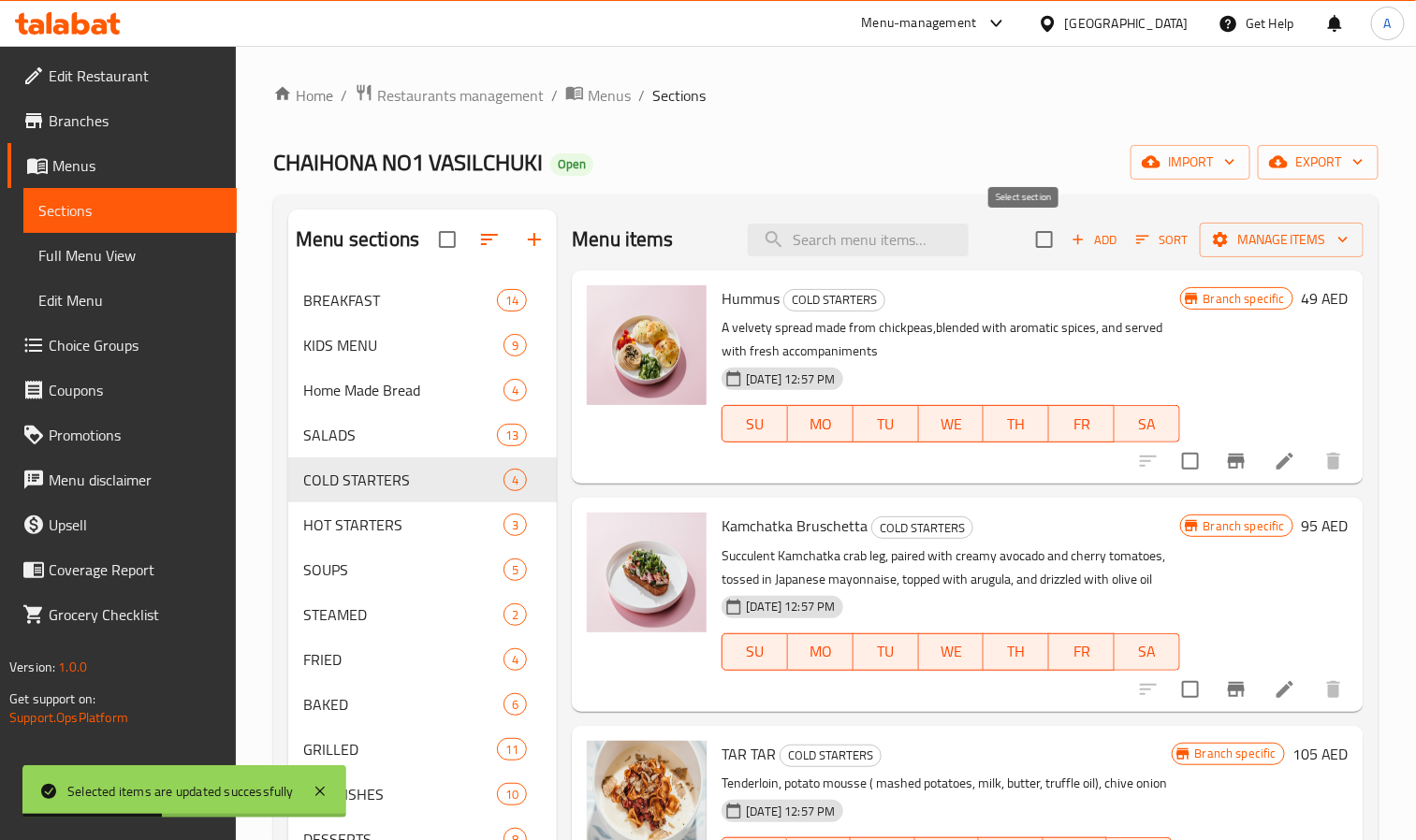
checkbox input "true"
click at [1215, 237] on span "Manage items" at bounding box center [1281, 240] width 134 height 24
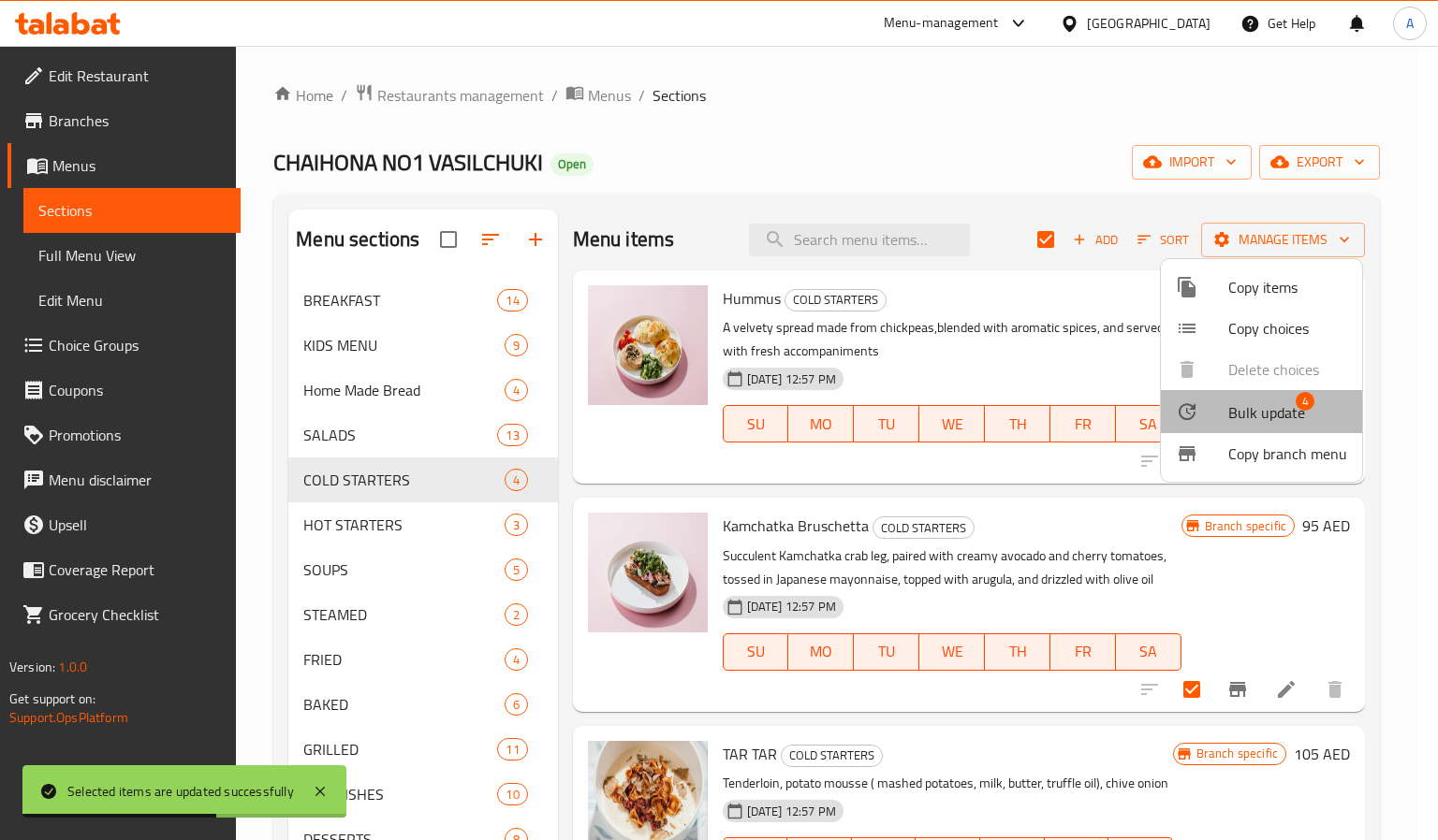
click at [1284, 401] on span "Bulk update" at bounding box center [1266, 412] width 77 height 23
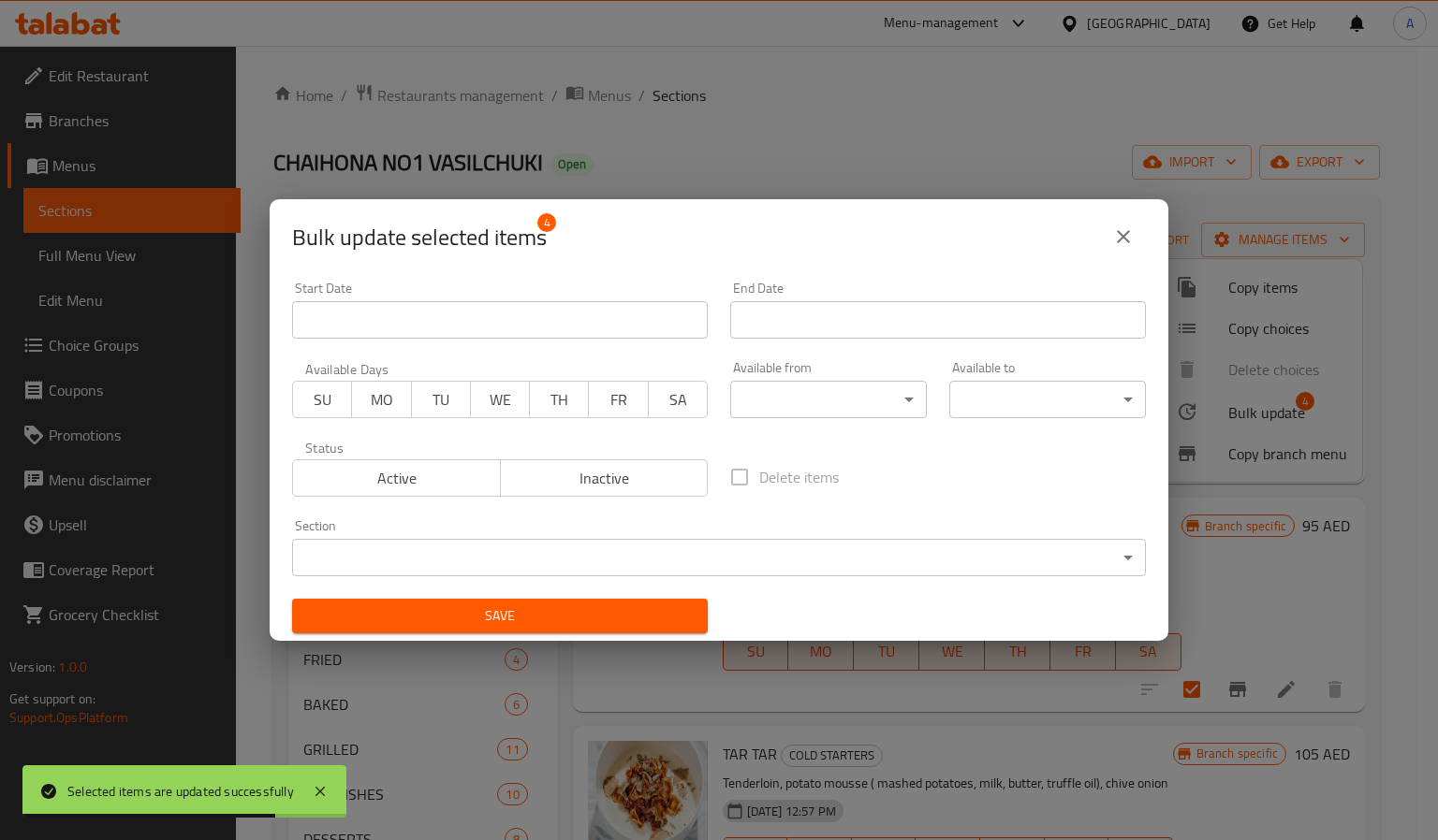
click at [830, 397] on body "Selected items are updated successfully ​ Menu-management United Arab Emirates …" at bounding box center [719, 443] width 1438 height 794
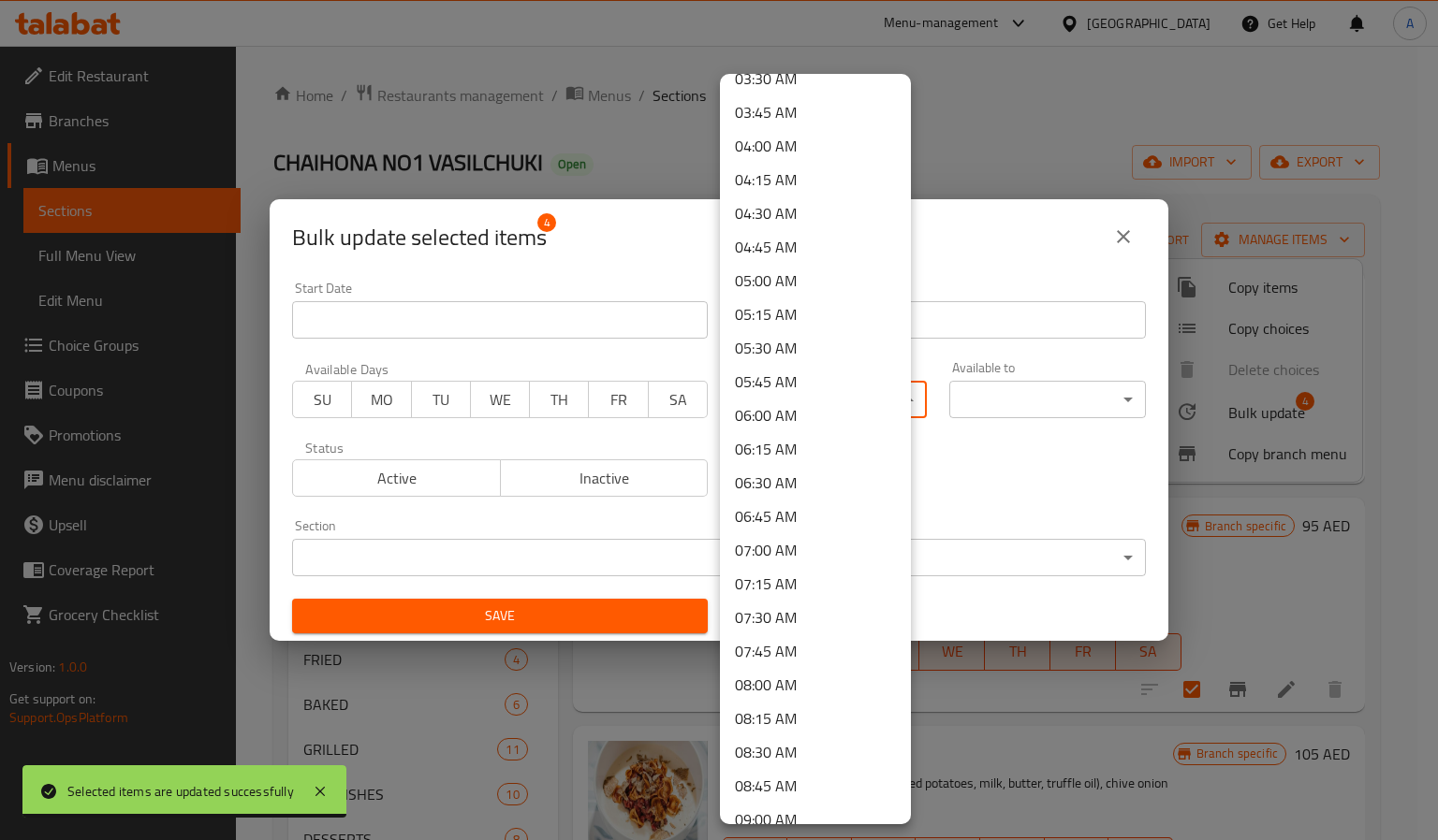
scroll to position [982, 0]
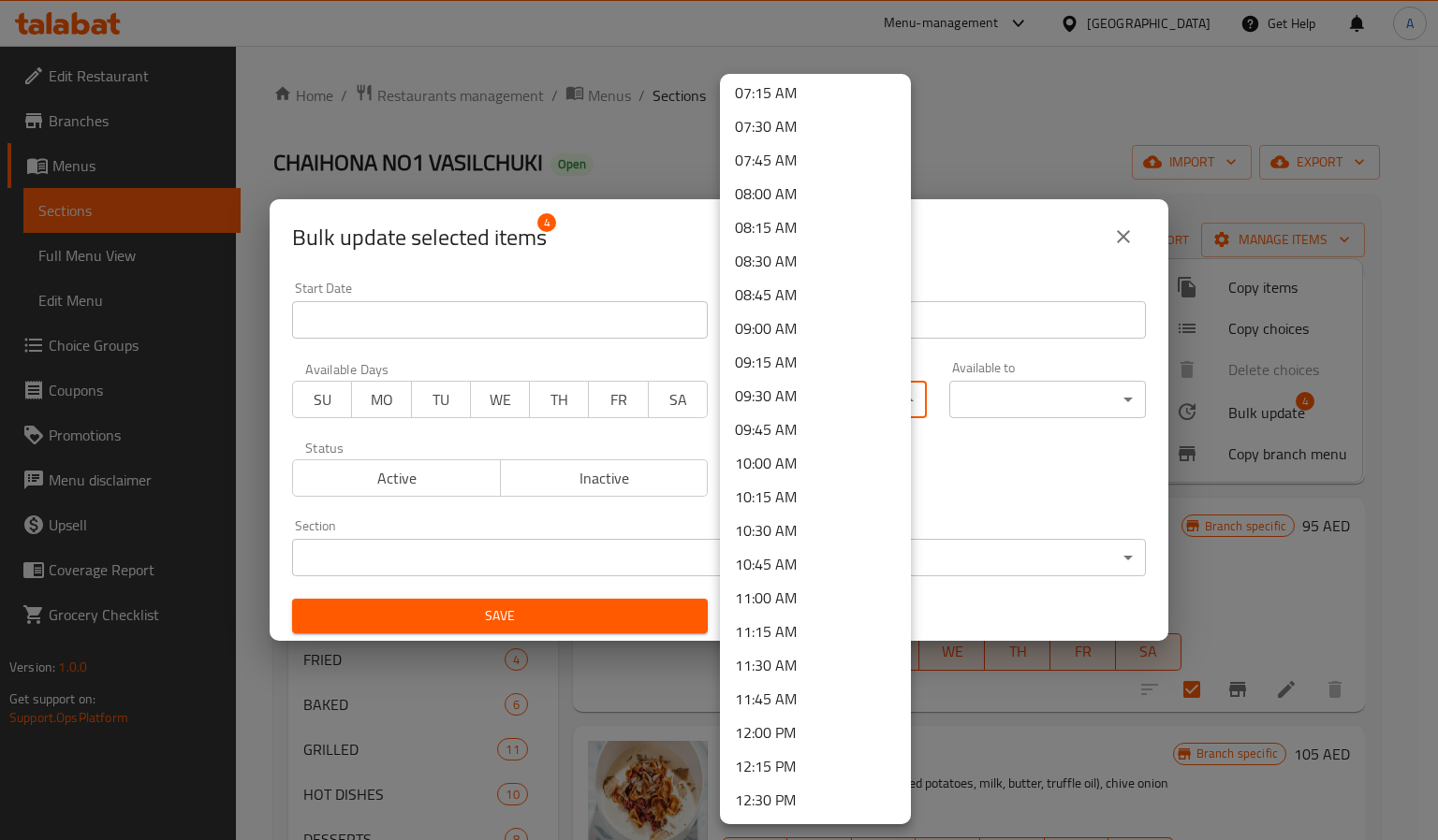
click at [772, 740] on li "12:00 PM" at bounding box center [815, 733] width 191 height 34
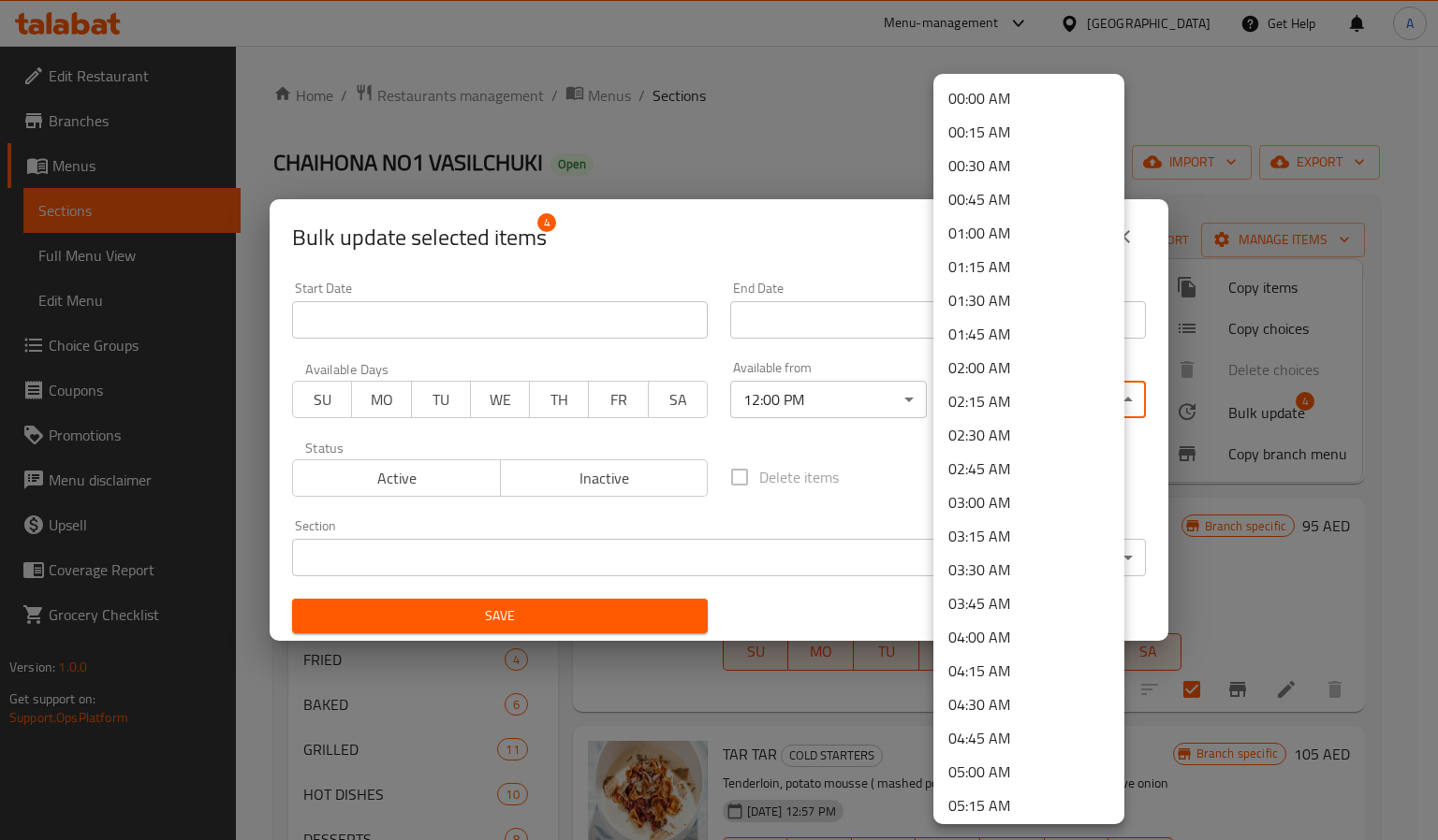
click at [995, 405] on body "​ Menu-management United Arab Emirates Get Help A Edit Restaurant Branches Menu…" at bounding box center [719, 443] width 1438 height 794
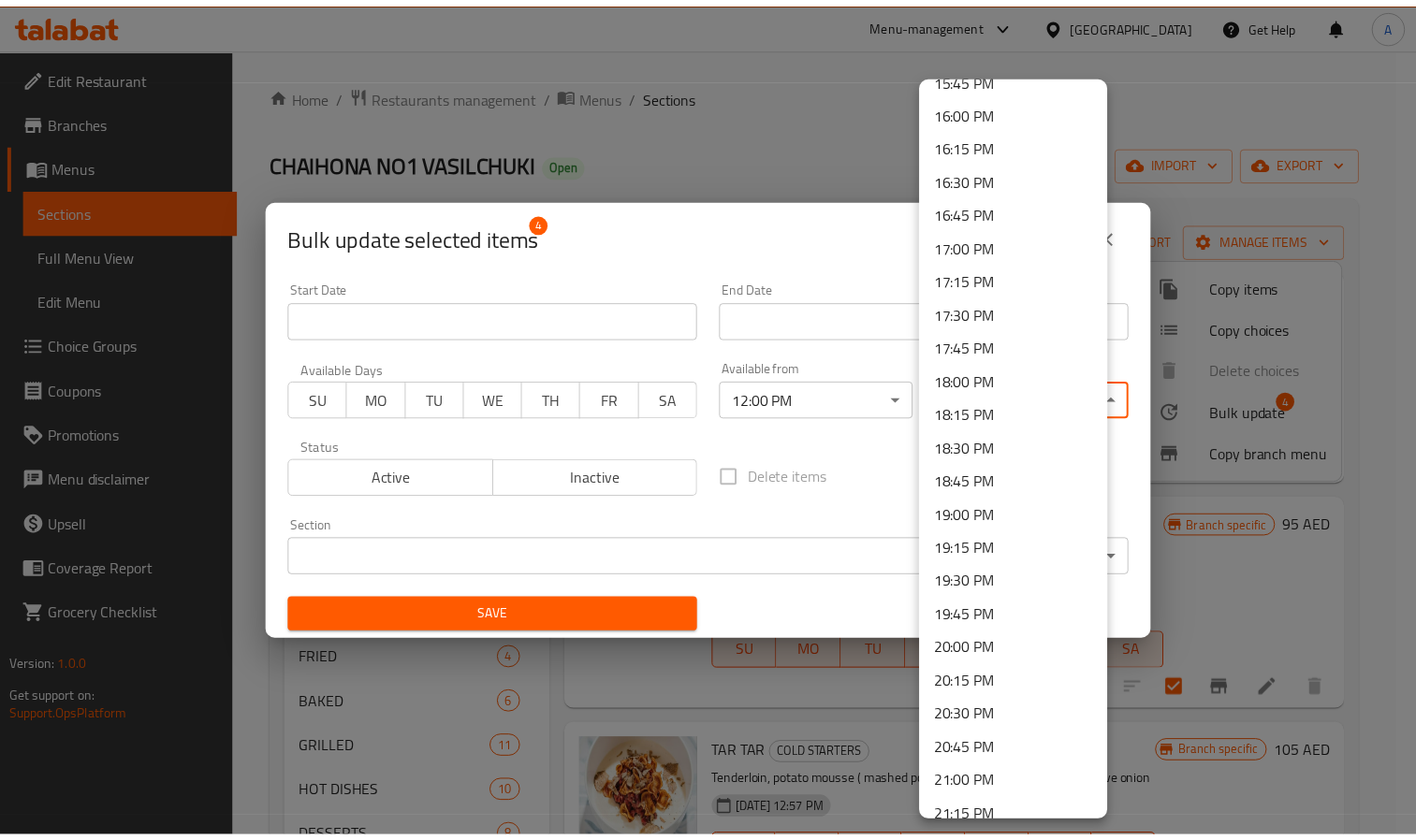
scroll to position [2530, 0]
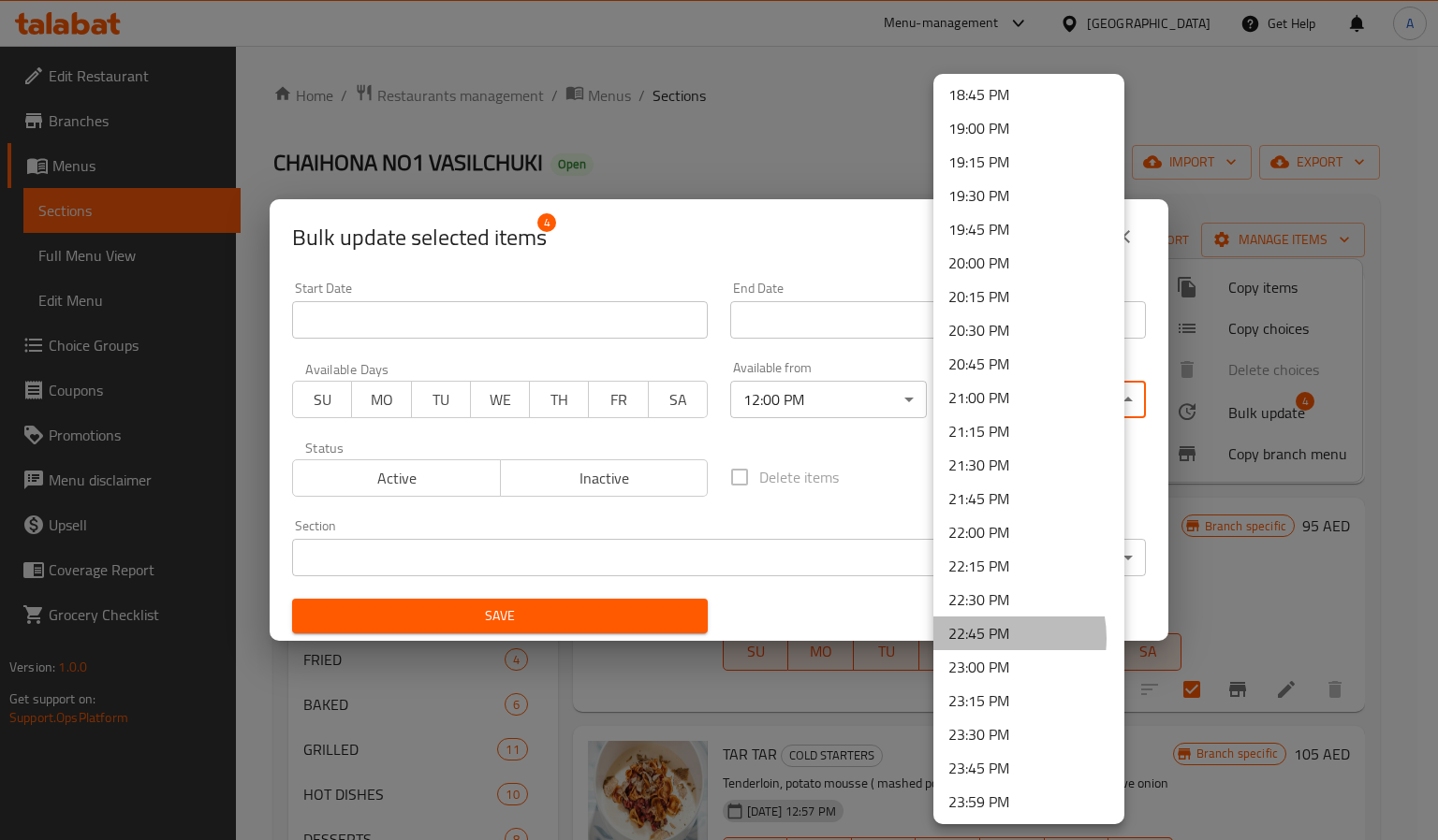
click at [983, 637] on li "22:45 PM" at bounding box center [1028, 633] width 191 height 34
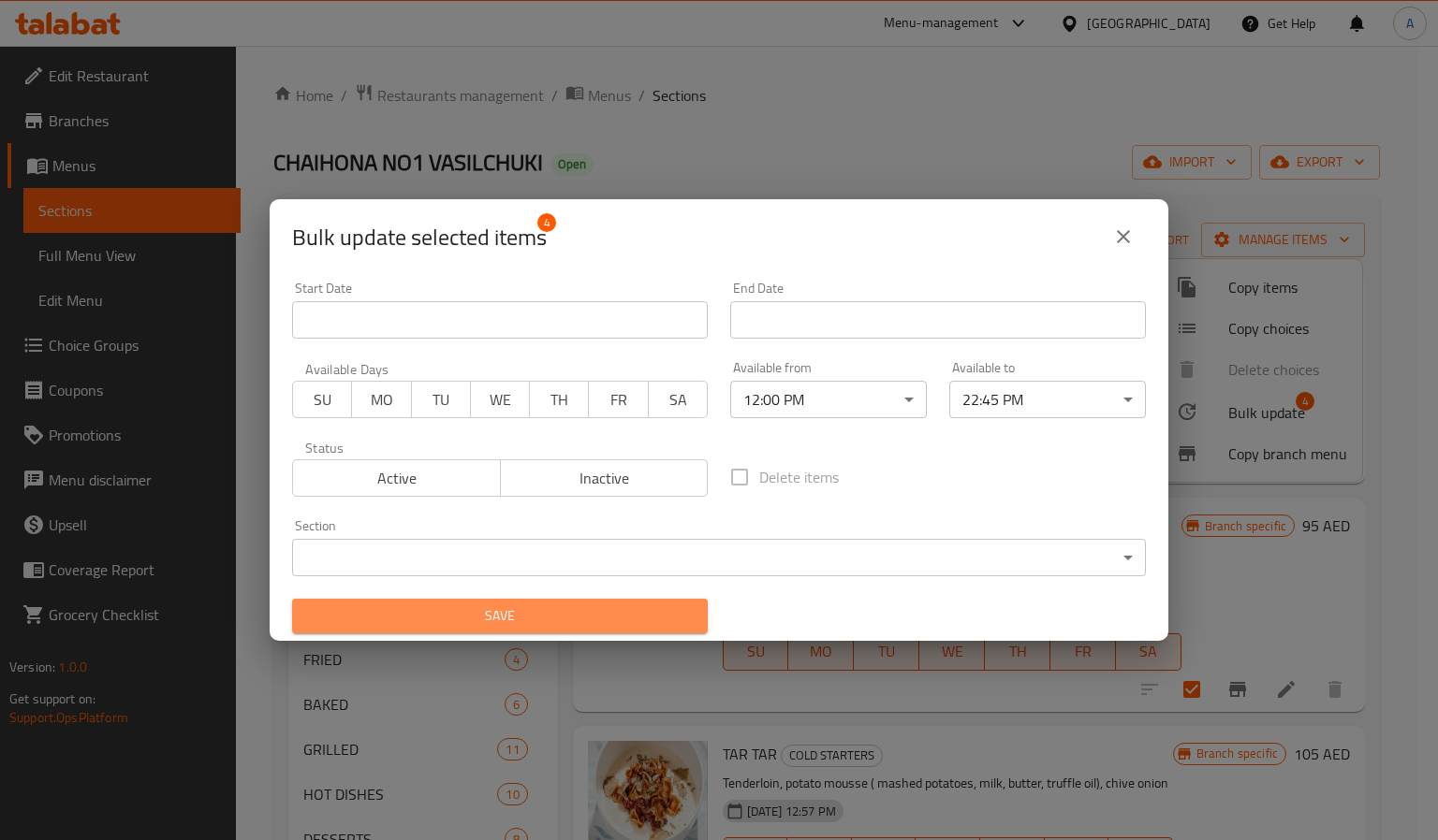
click at [588, 605] on span "Save" at bounding box center [500, 616] width 386 height 24
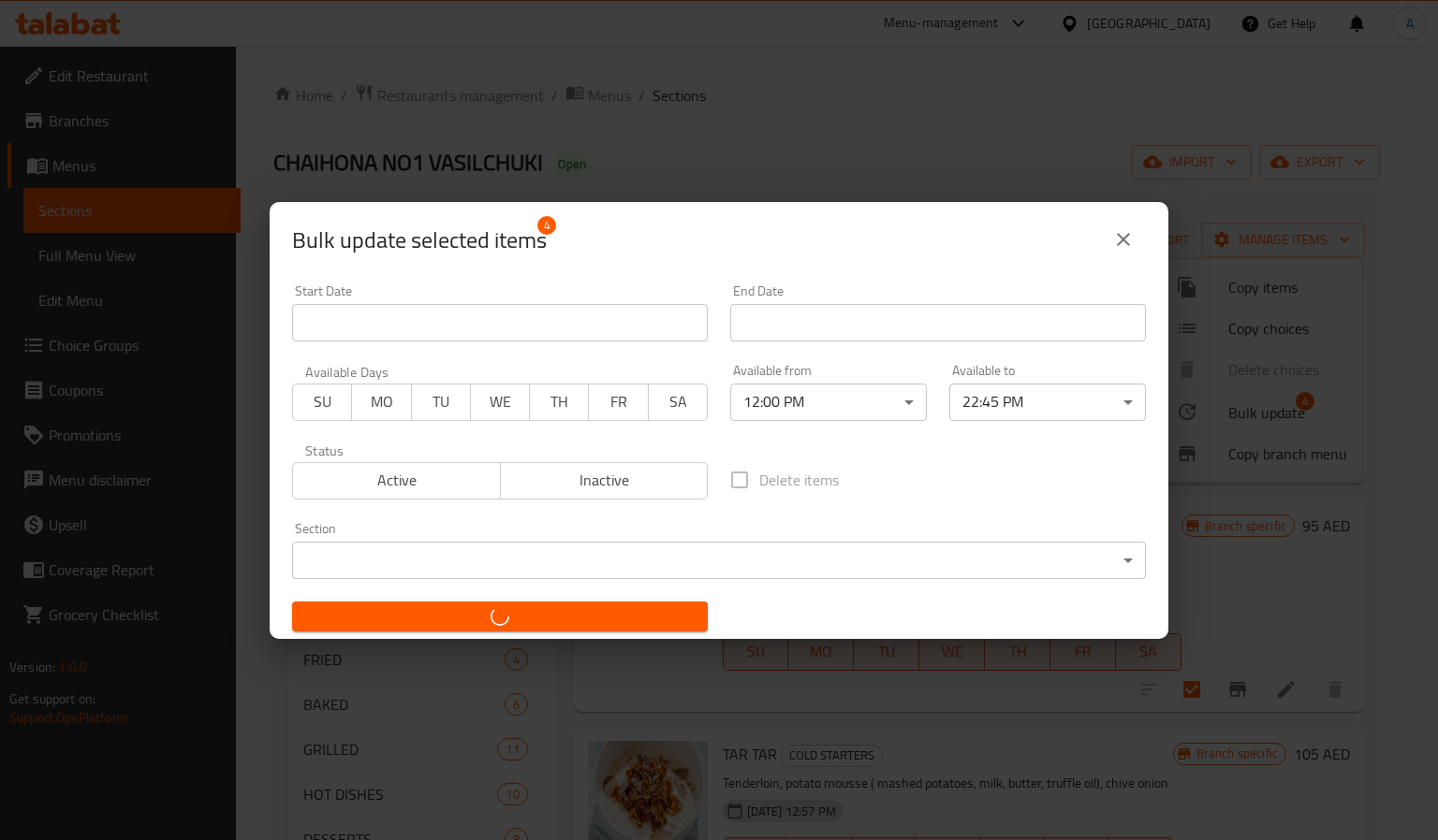
checkbox input "false"
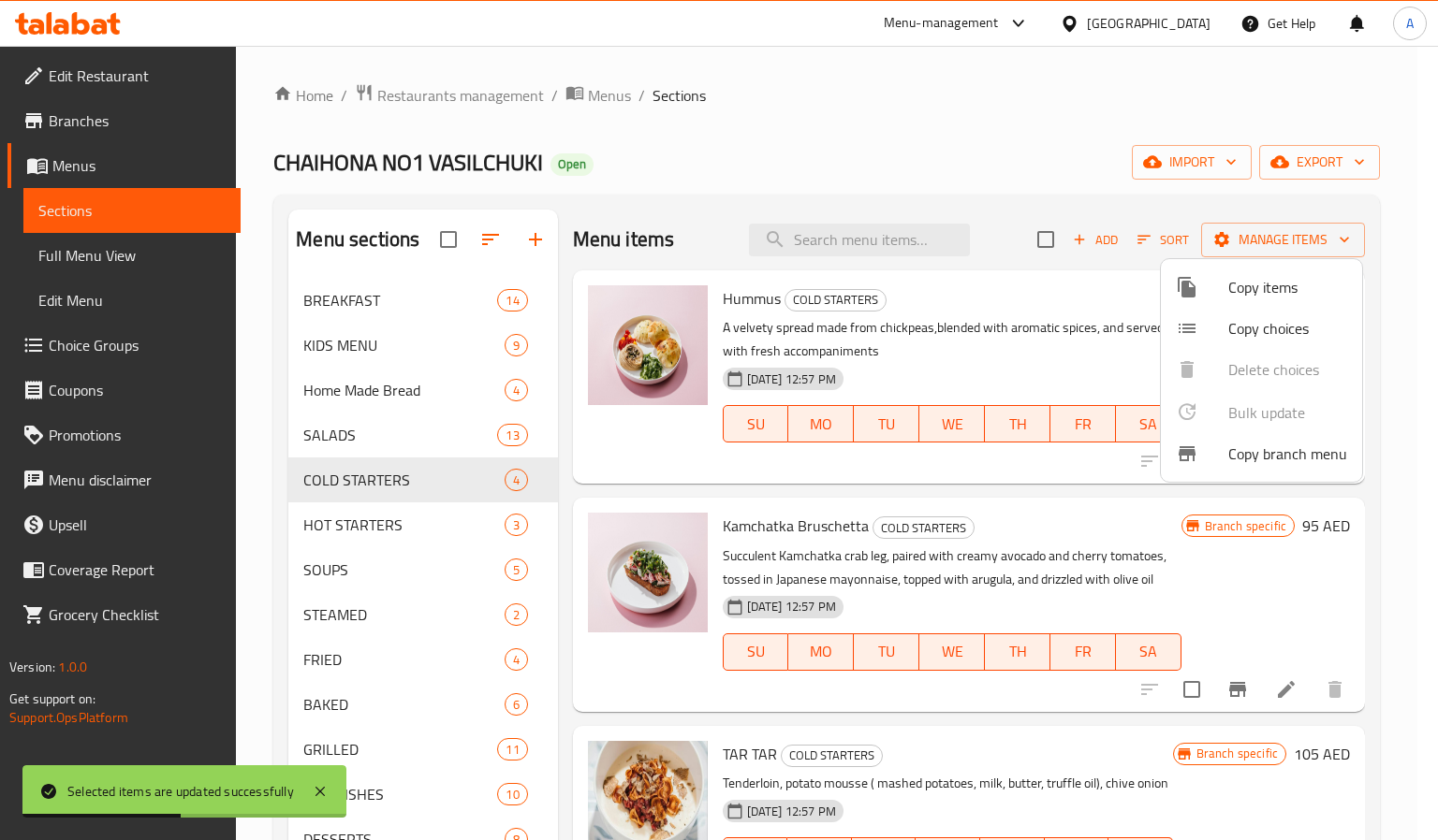
click at [261, 578] on div at bounding box center [719, 420] width 1438 height 840
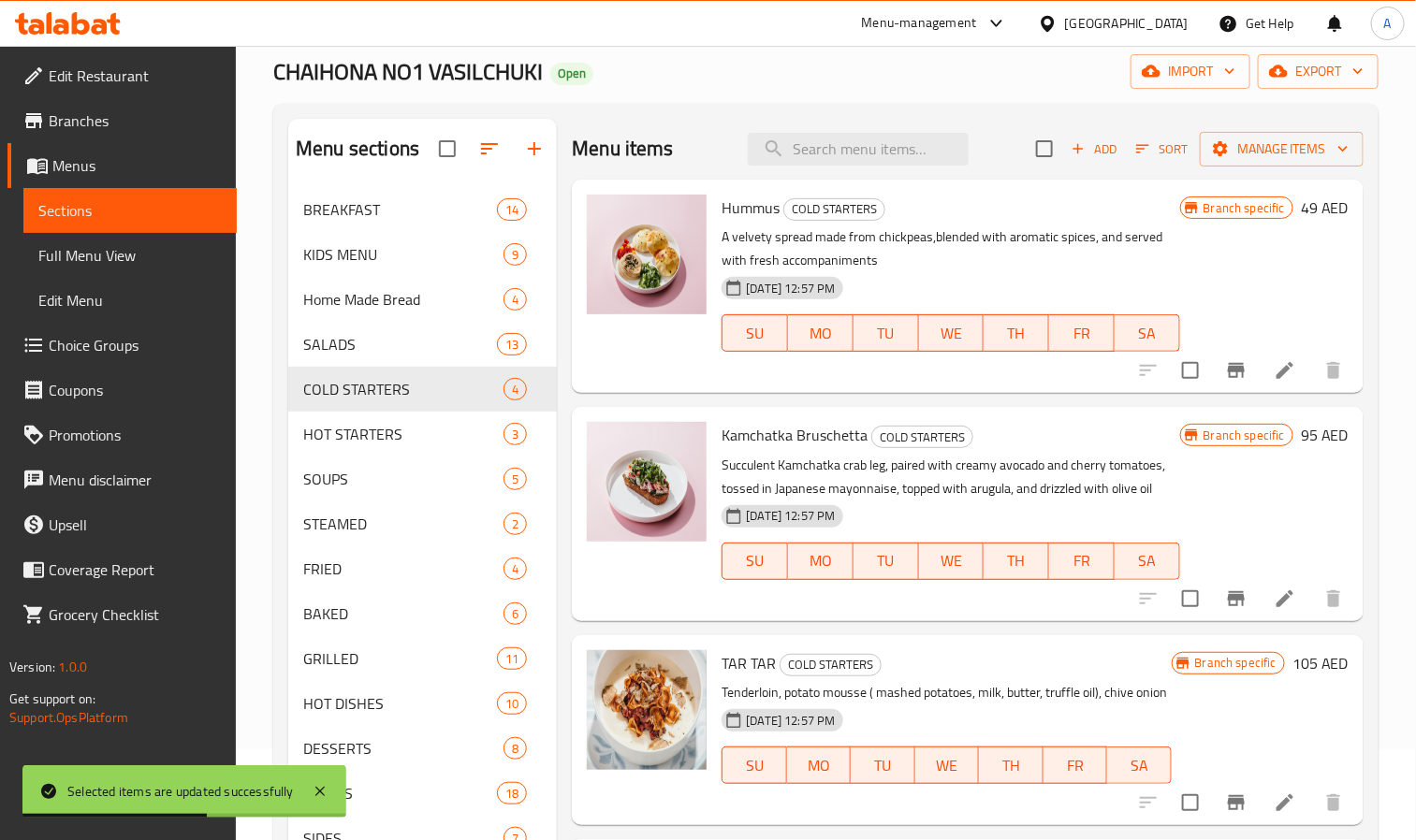
scroll to position [140, 0]
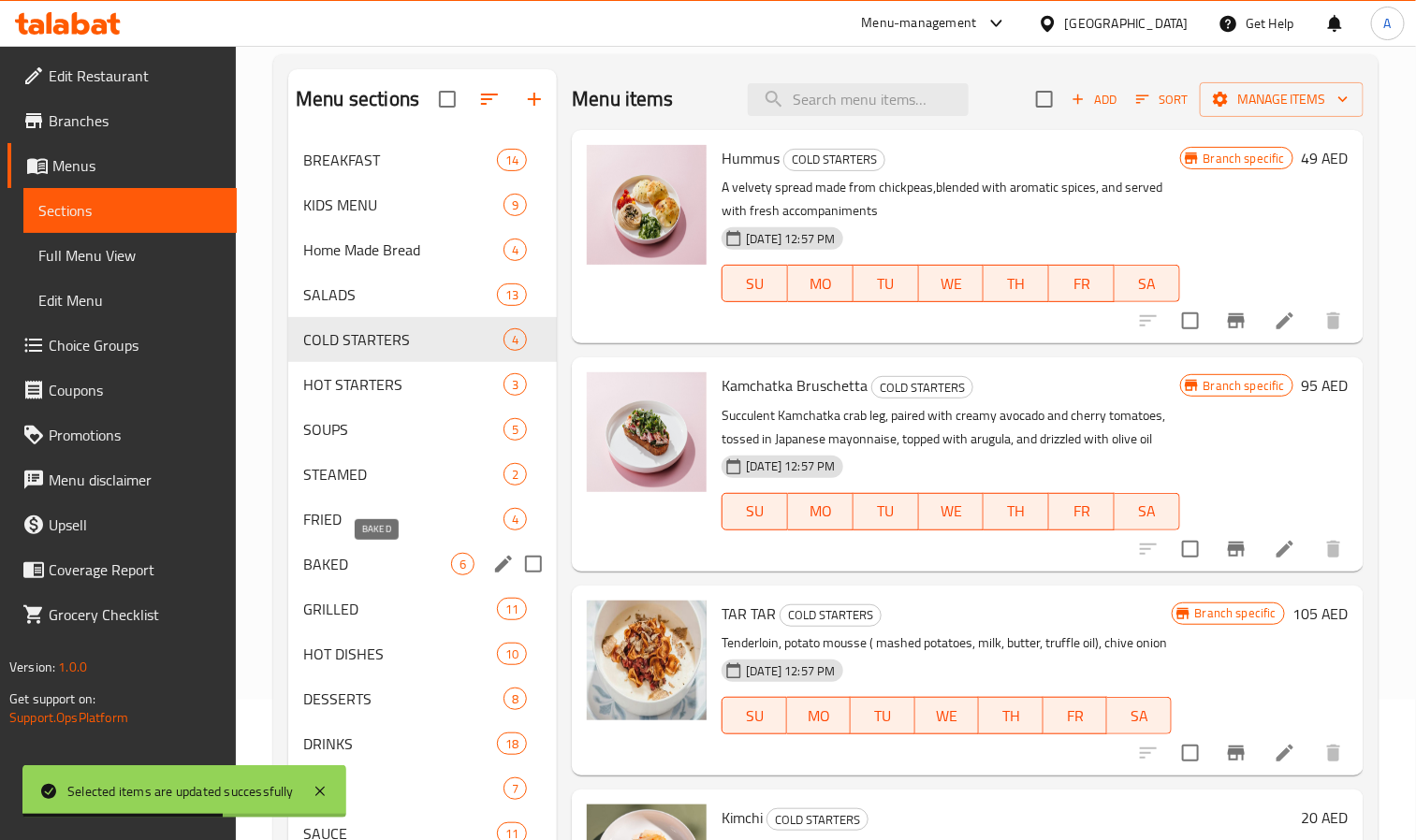
click at [348, 557] on span "BAKED" at bounding box center [377, 564] width 148 height 23
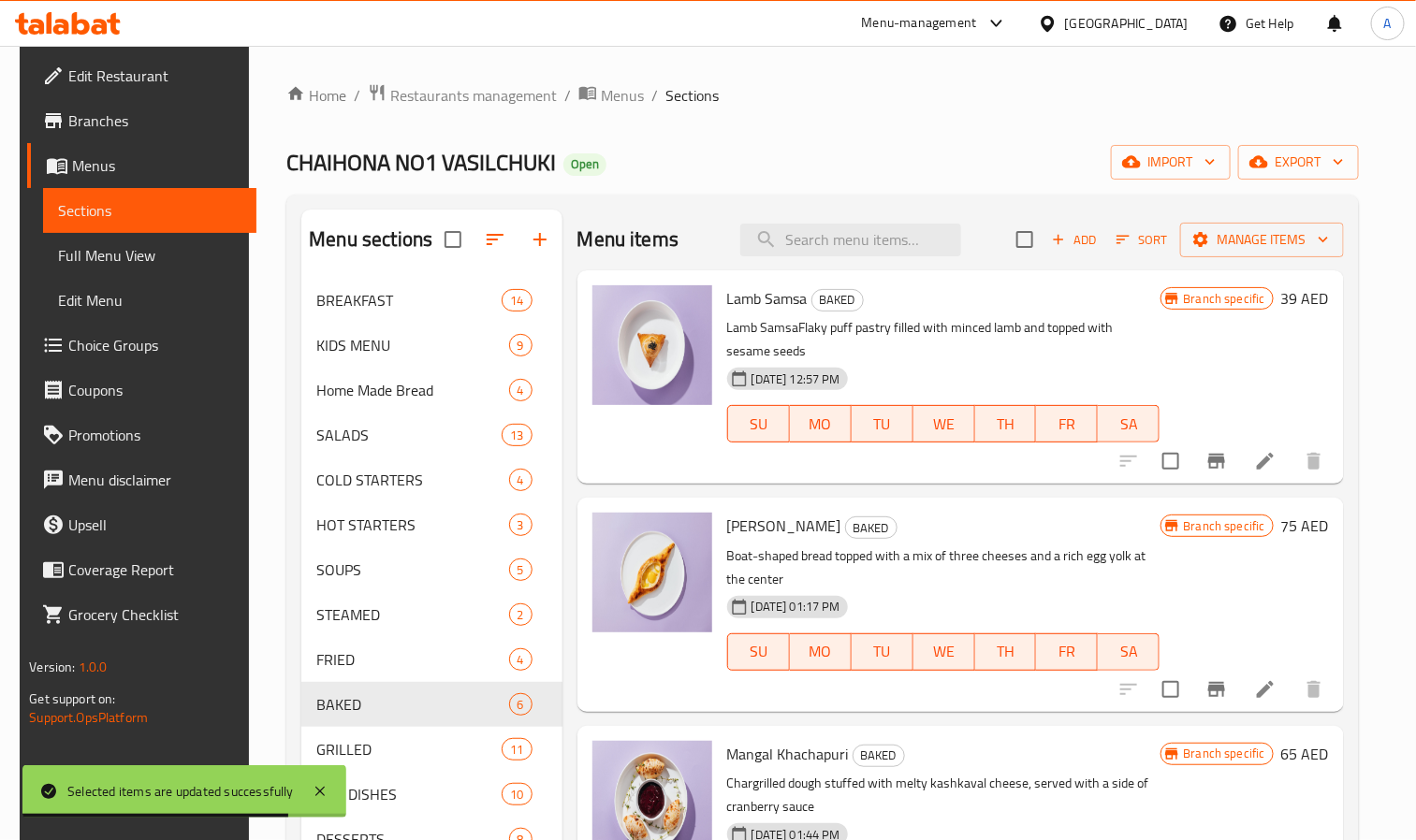
click at [995, 236] on div "Menu items Add Sort Manage items" at bounding box center [961, 240] width 766 height 61
click at [1012, 239] on input "checkbox" at bounding box center [1024, 239] width 39 height 39
checkbox input "true"
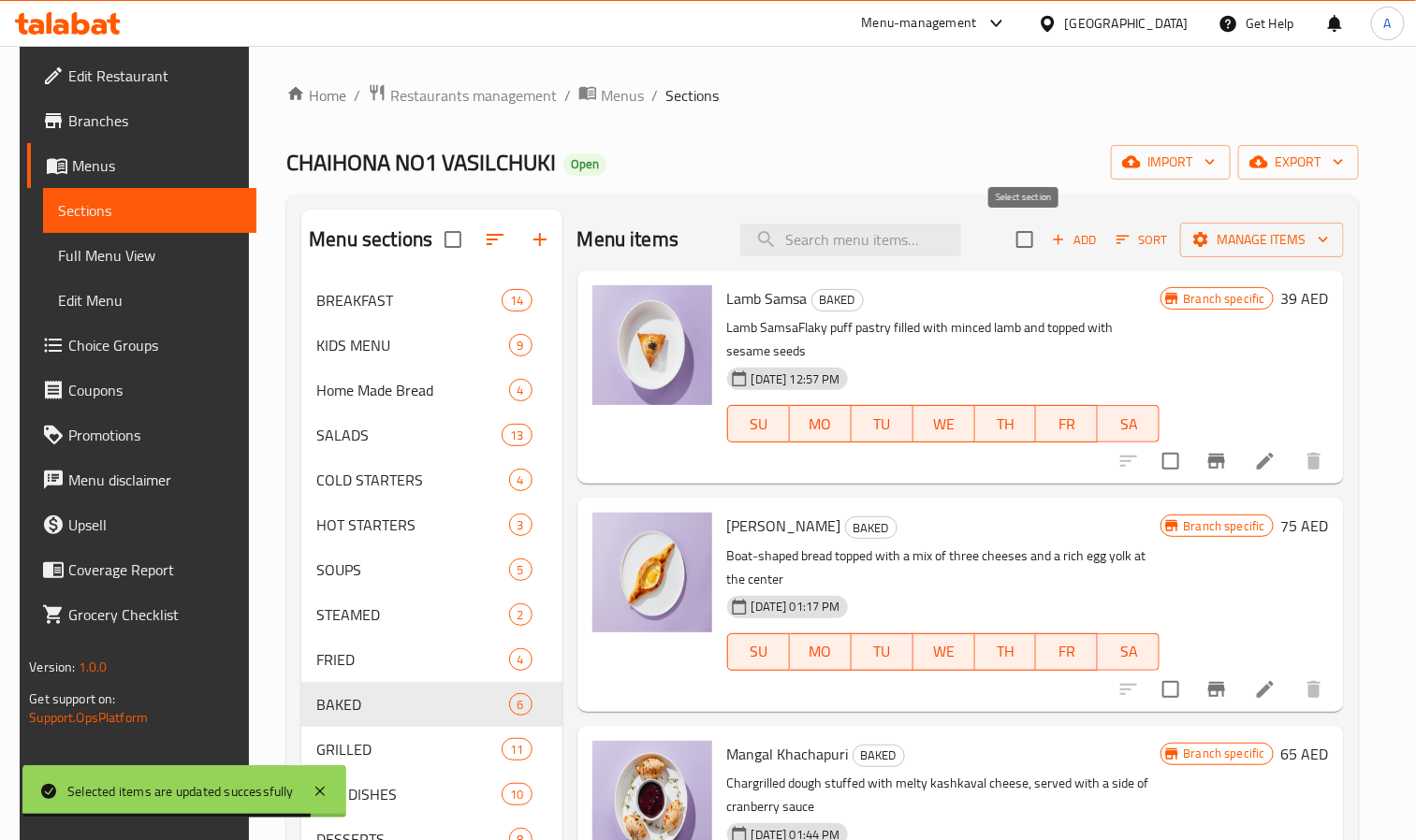
checkbox input "true"
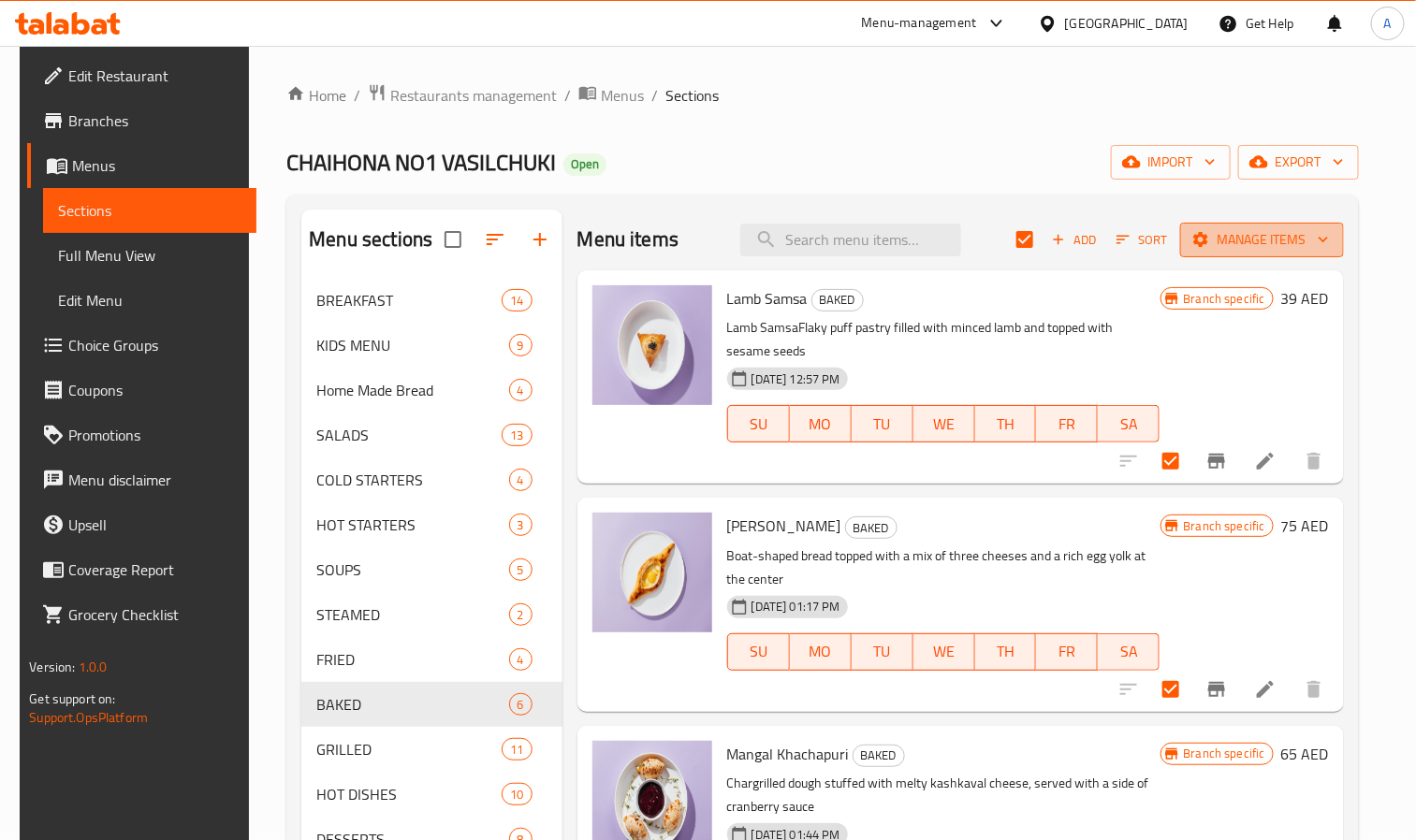
click at [1240, 236] on span "Manage items" at bounding box center [1261, 240] width 134 height 24
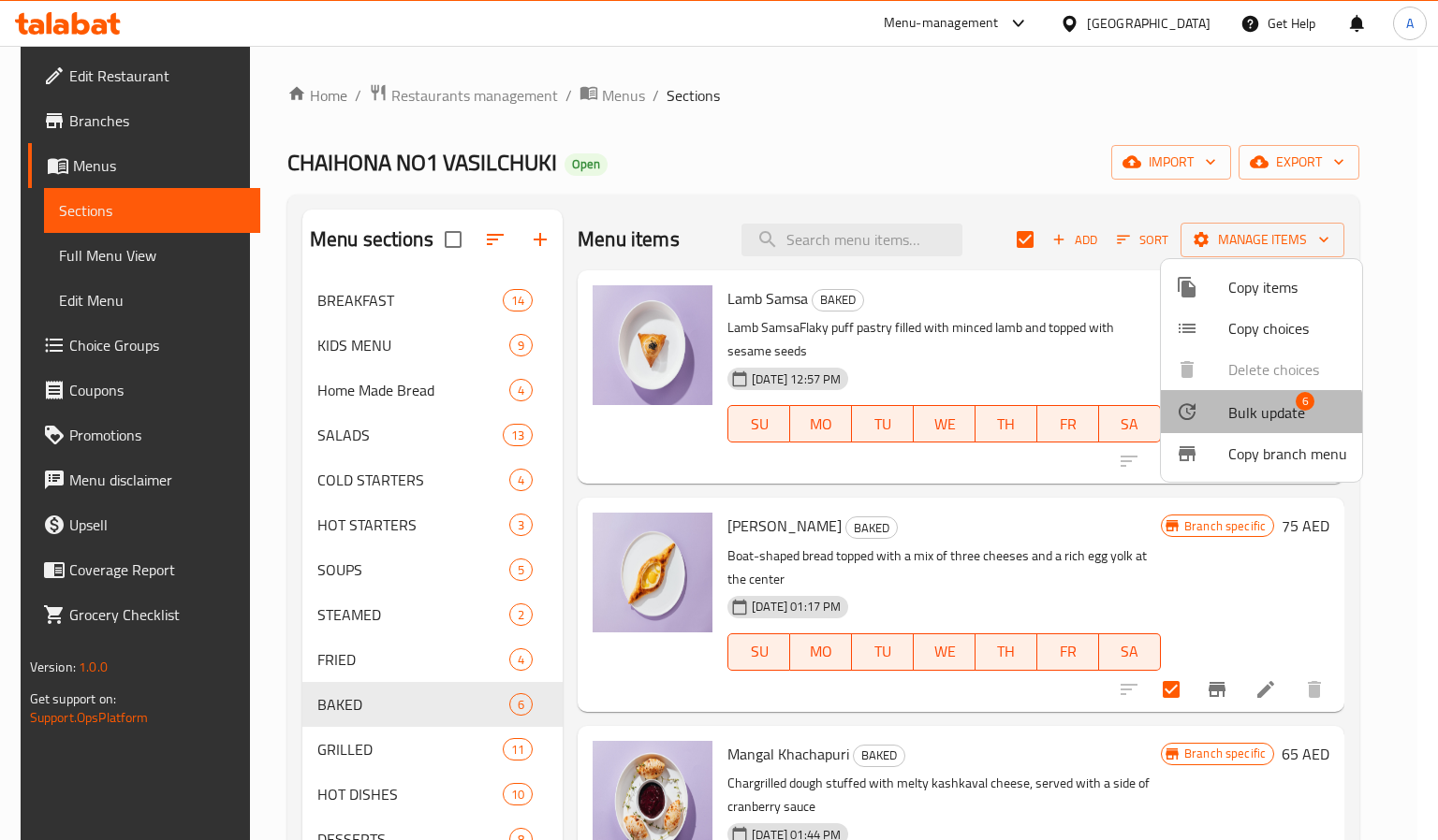
click at [1256, 430] on li "Bulk update 6" at bounding box center [1262, 411] width 201 height 43
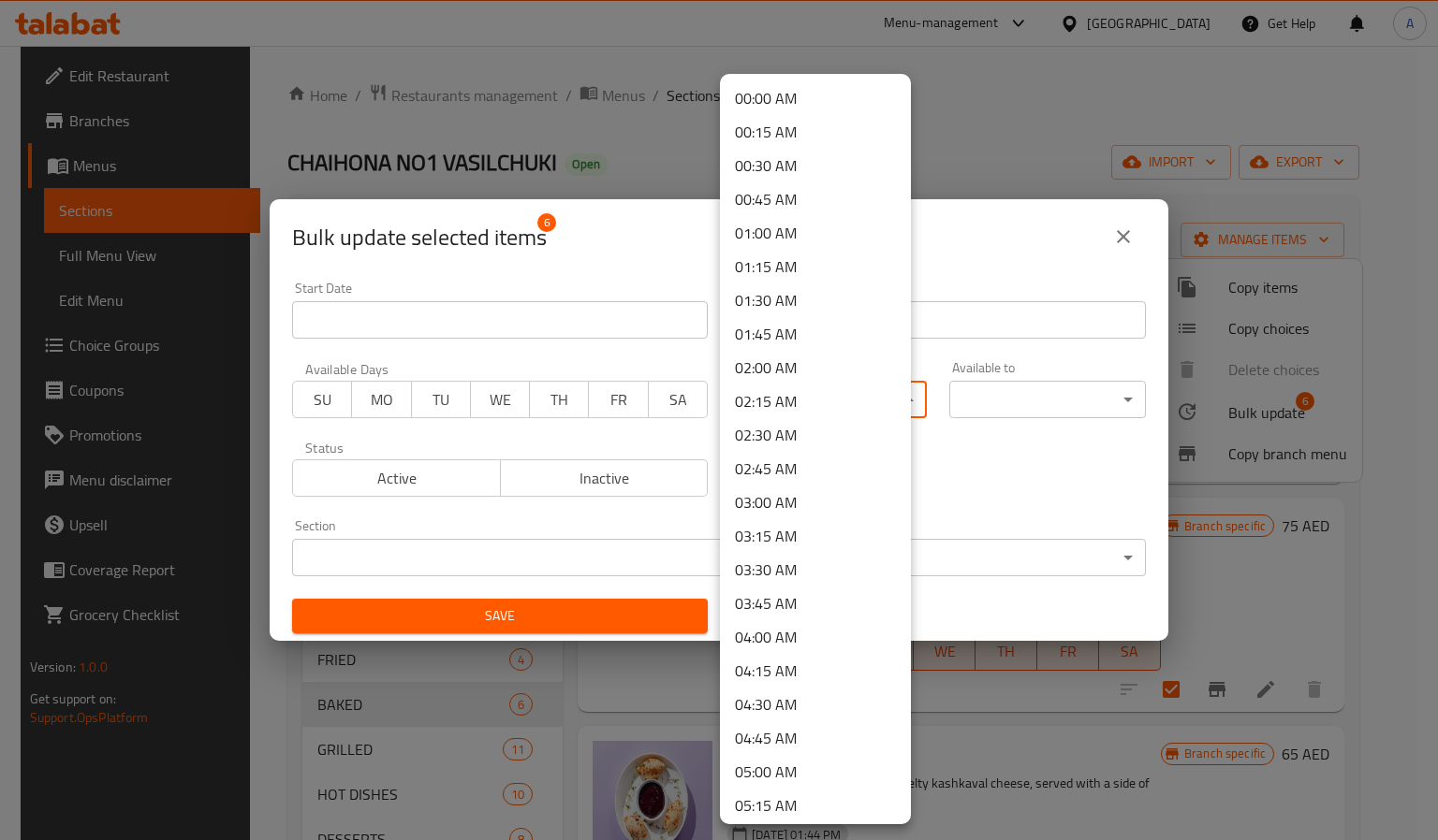
click at [843, 407] on body "​ Menu-management United Arab Emirates Get Help A Edit Restaurant Branches Menu…" at bounding box center [719, 443] width 1438 height 794
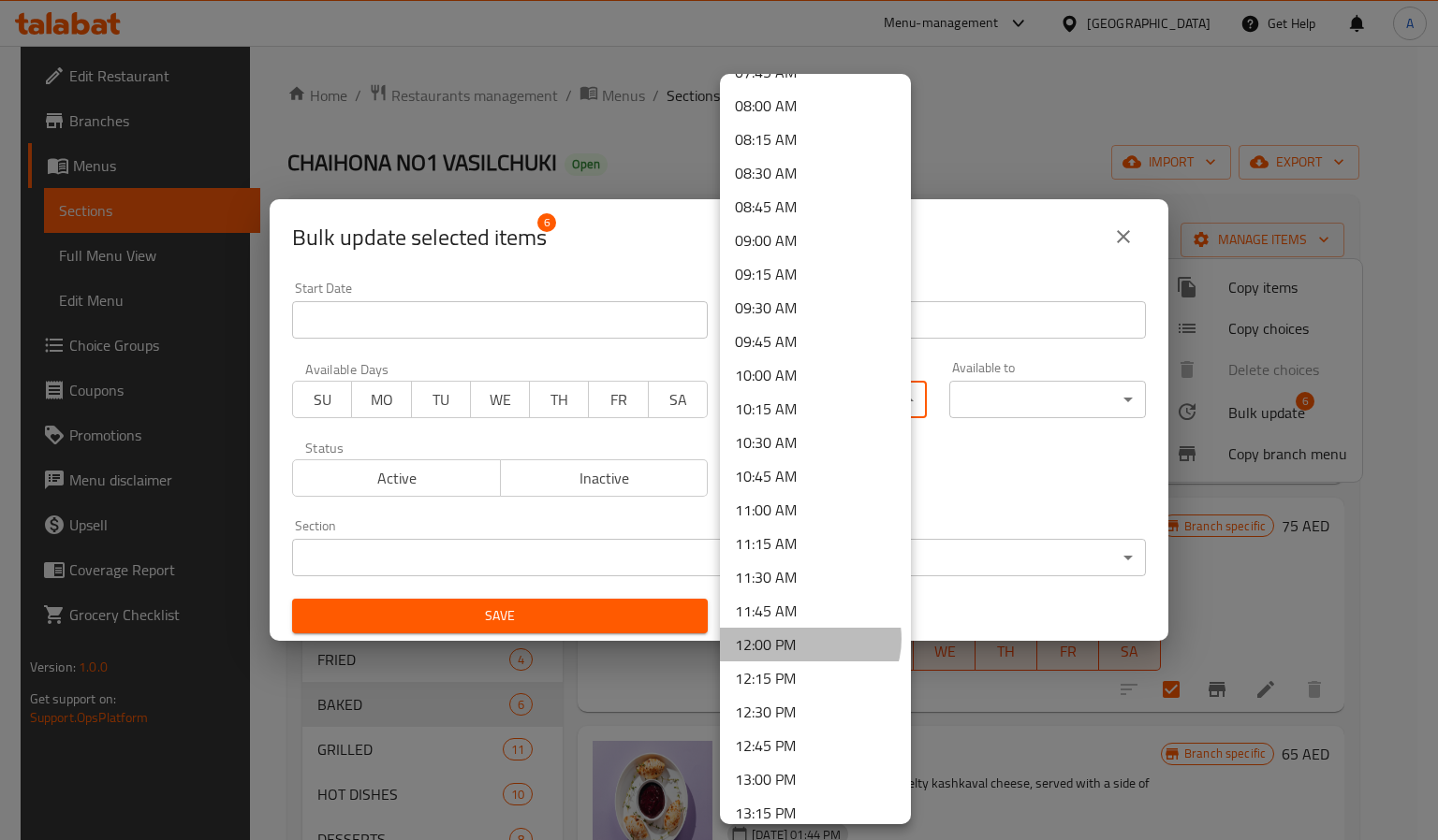
click at [809, 638] on li "12:00 PM" at bounding box center [815, 645] width 191 height 34
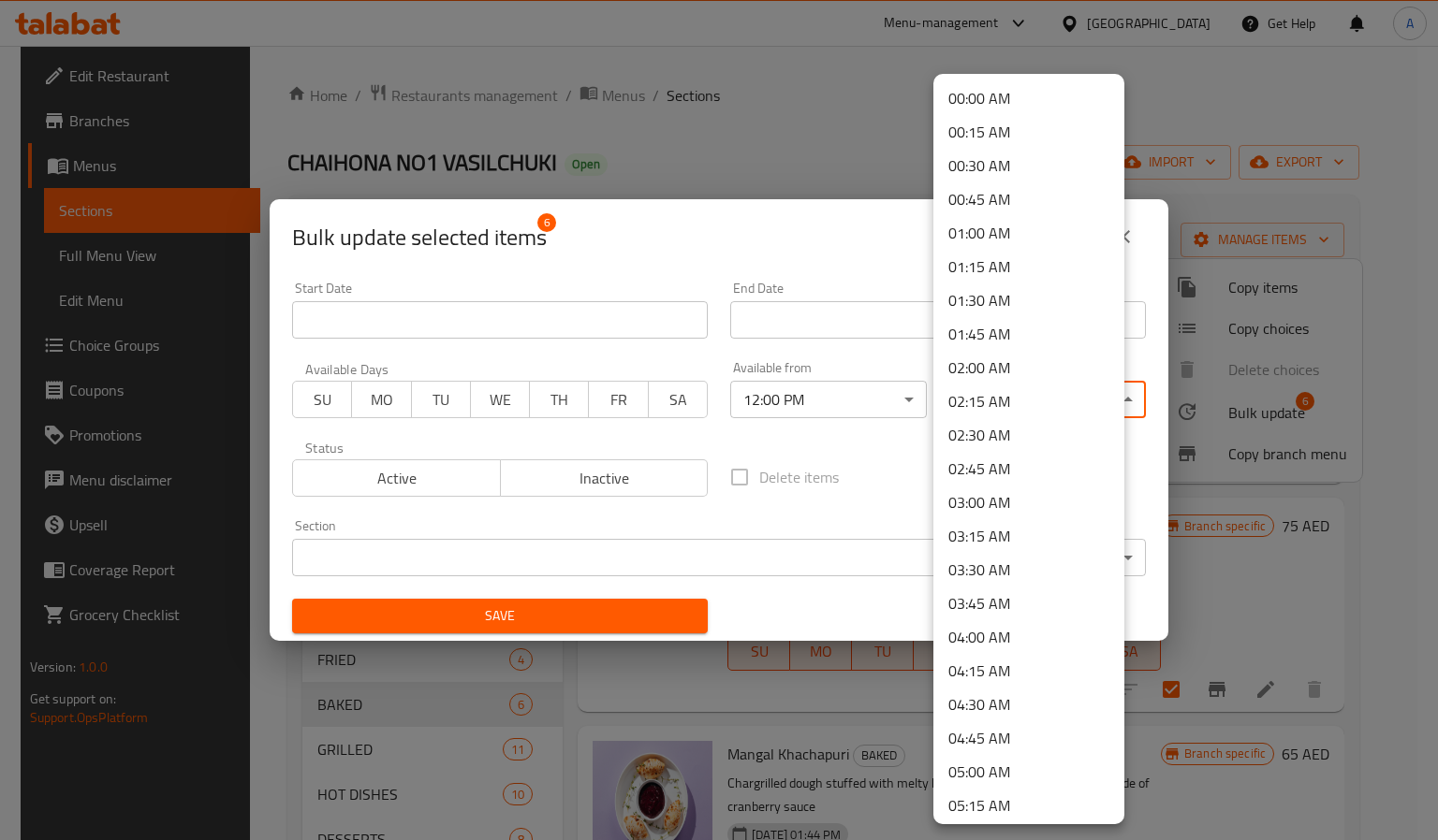
click at [988, 392] on body "​ Menu-management United Arab Emirates Get Help A Edit Restaurant Branches Menu…" at bounding box center [719, 443] width 1438 height 794
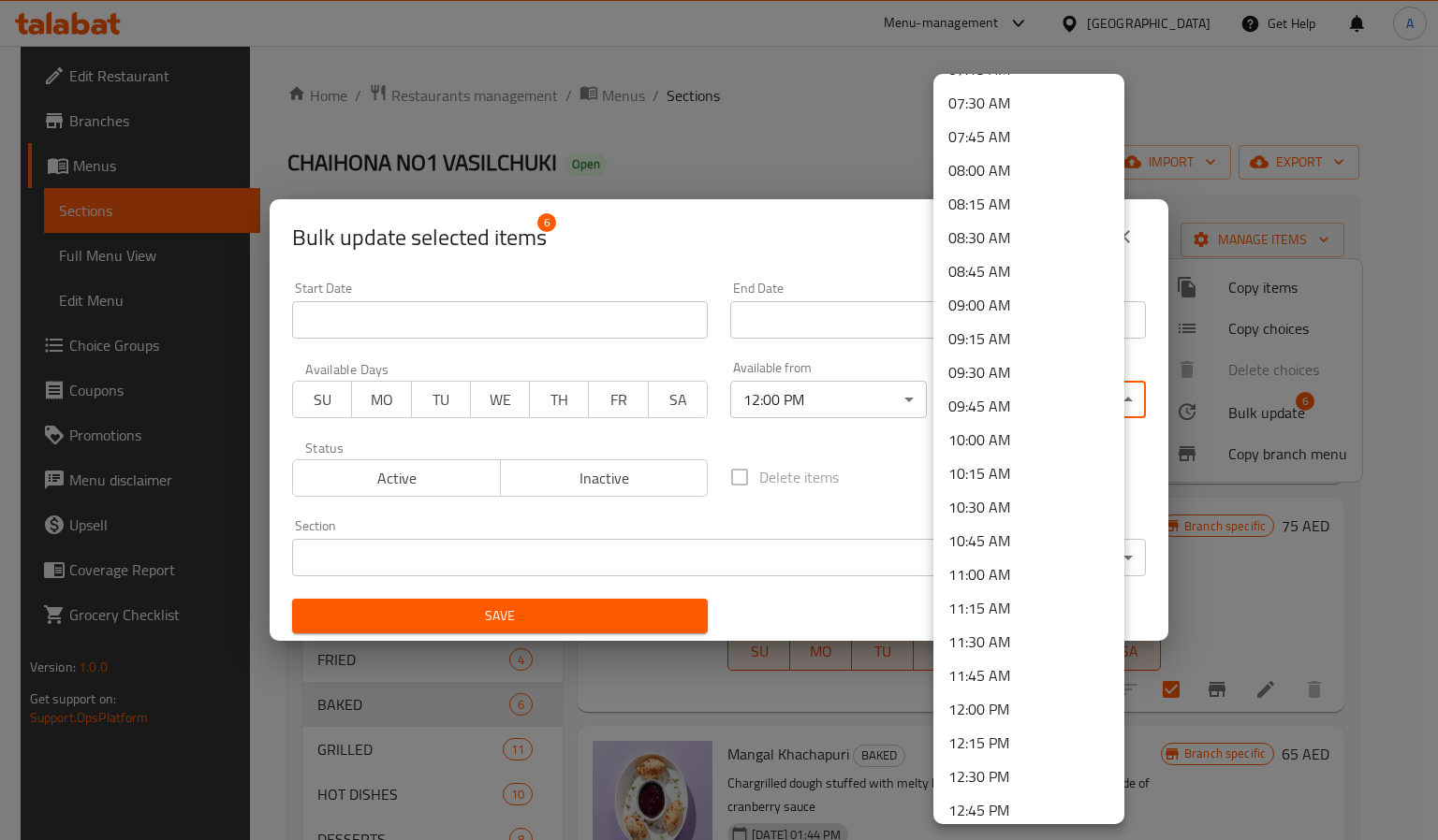
scroll to position [2530, 0]
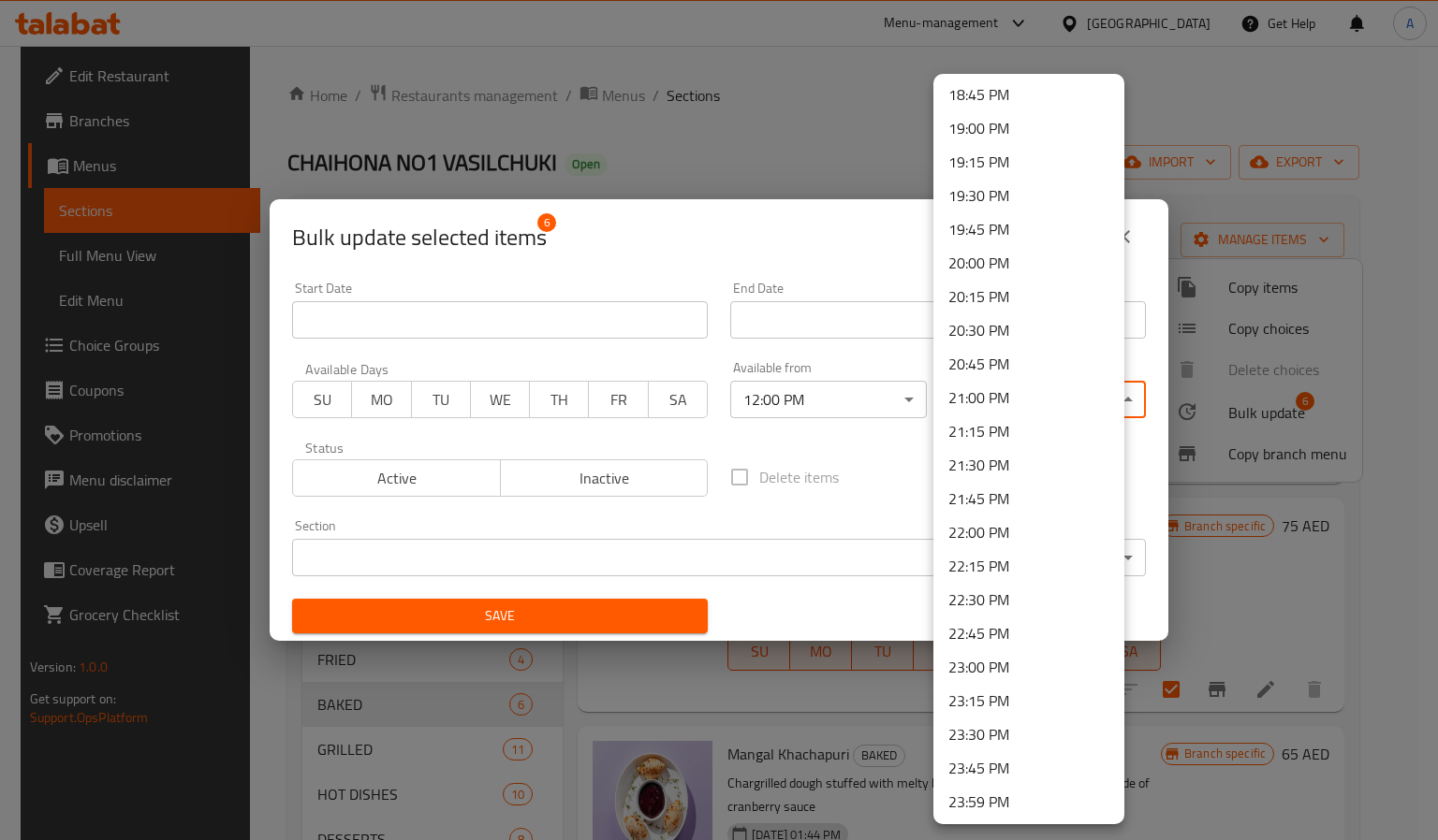
click at [973, 635] on li "22:45 PM" at bounding box center [1028, 633] width 191 height 34
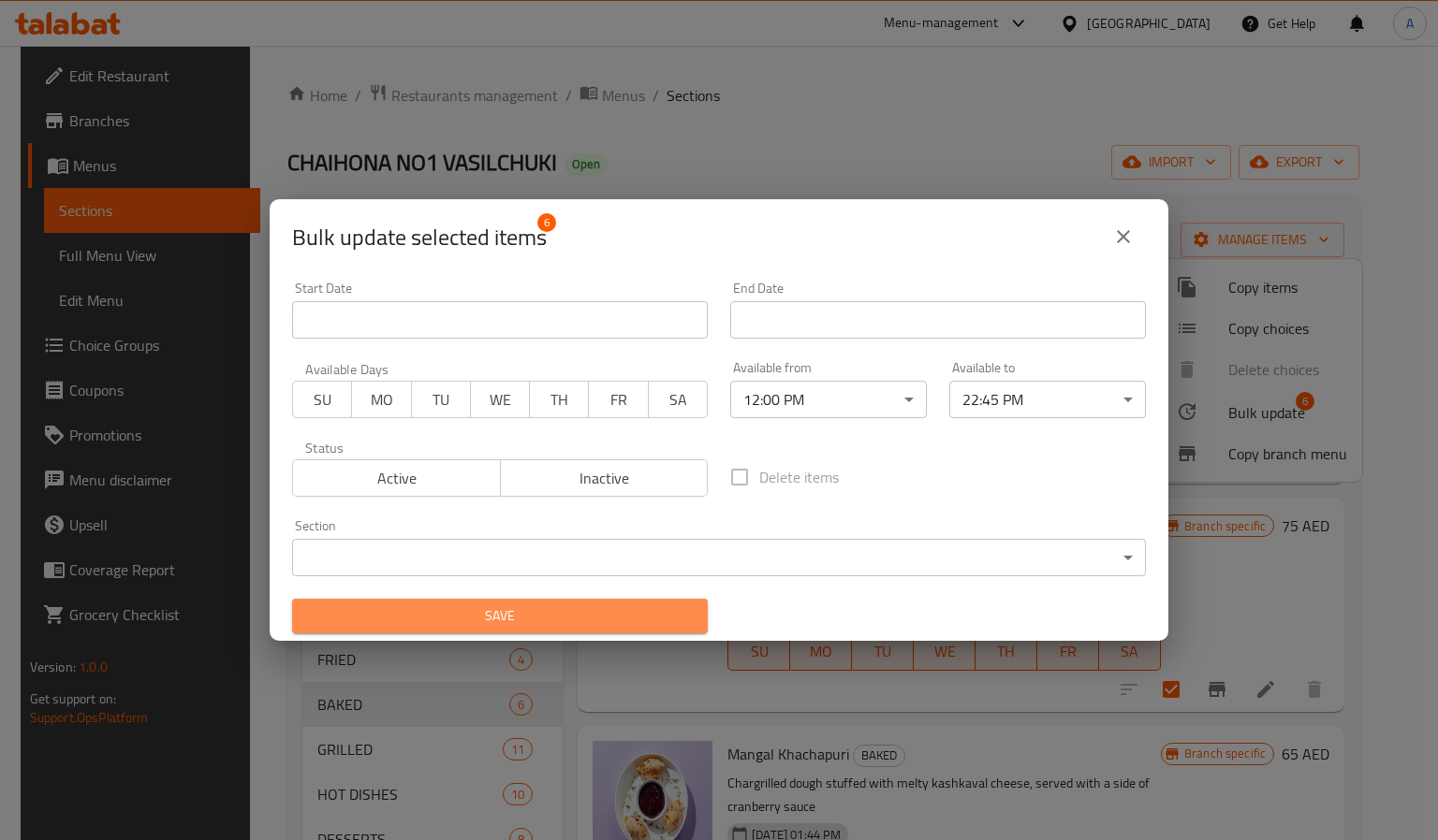
click at [618, 615] on span "Save" at bounding box center [500, 616] width 386 height 24
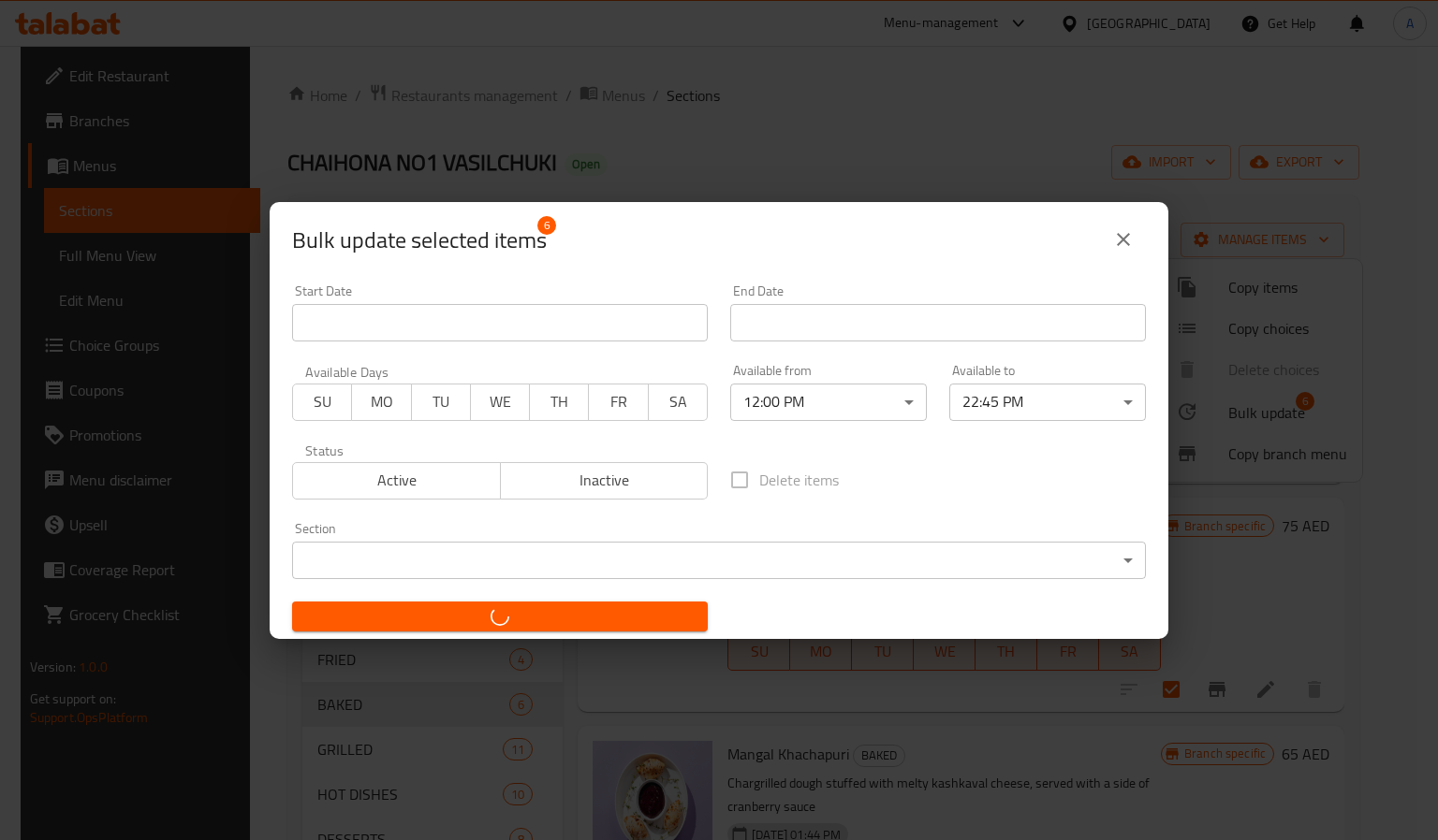
checkbox input "false"
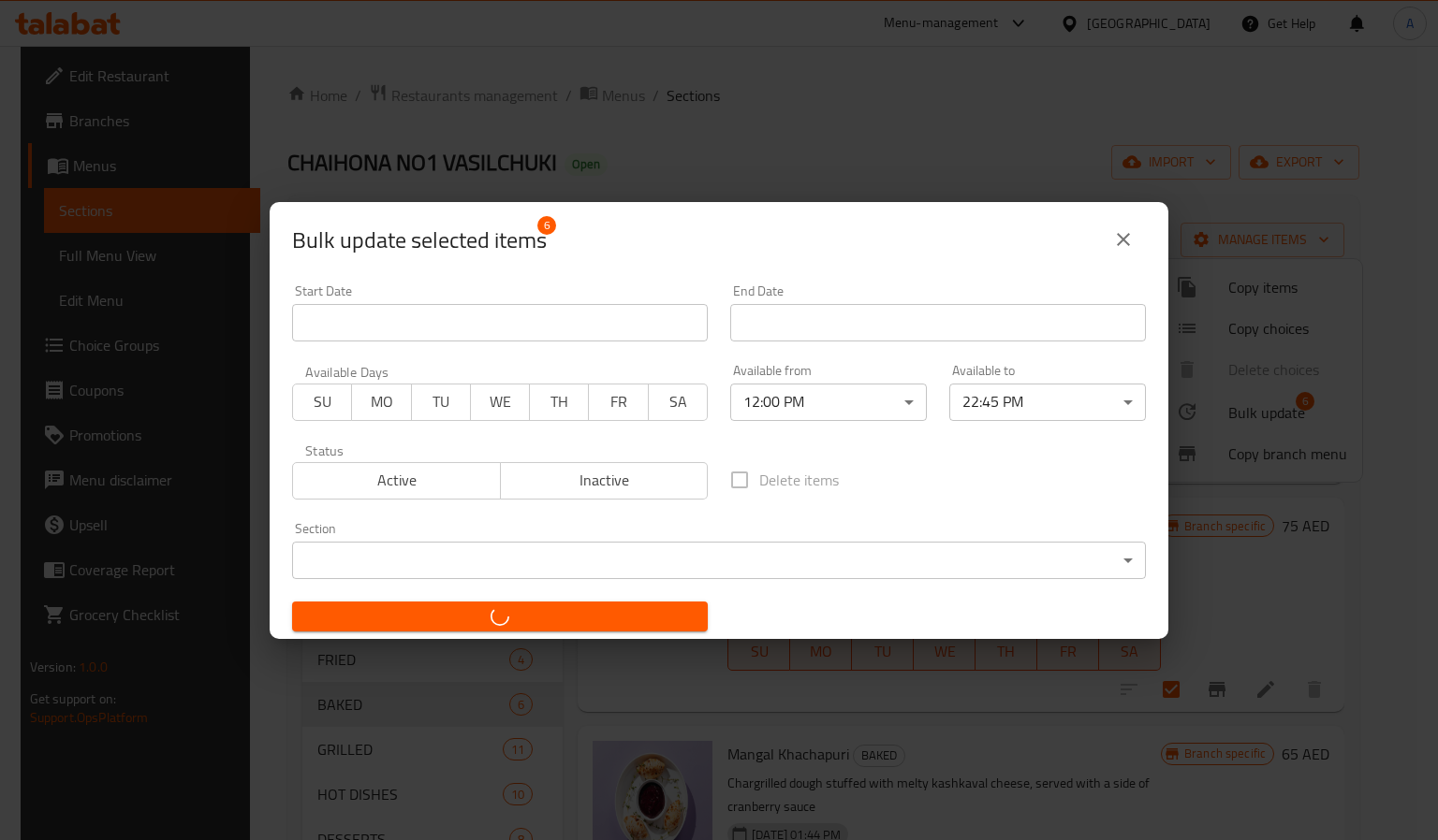
checkbox input "false"
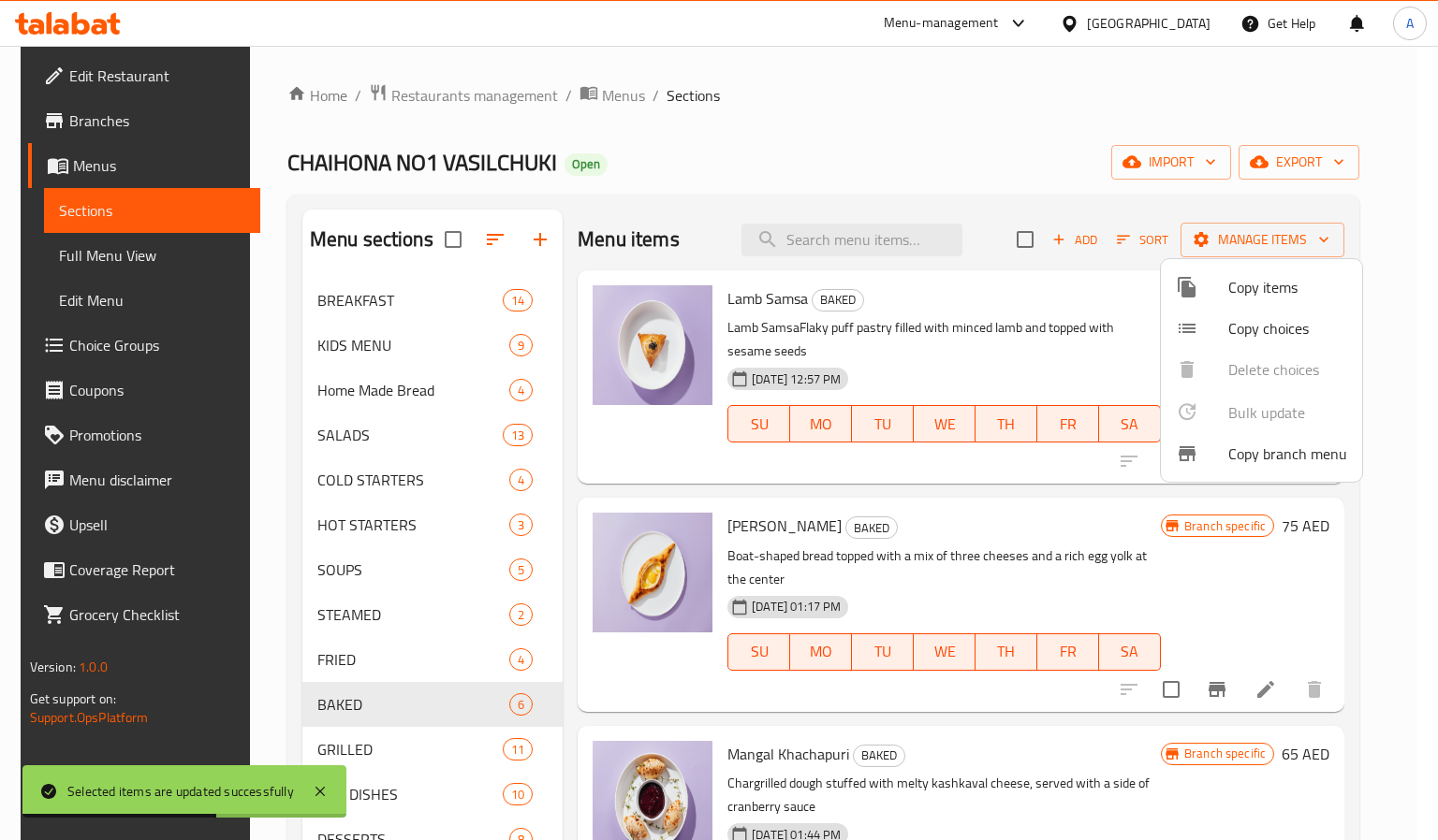
click at [405, 758] on div at bounding box center [719, 420] width 1438 height 840
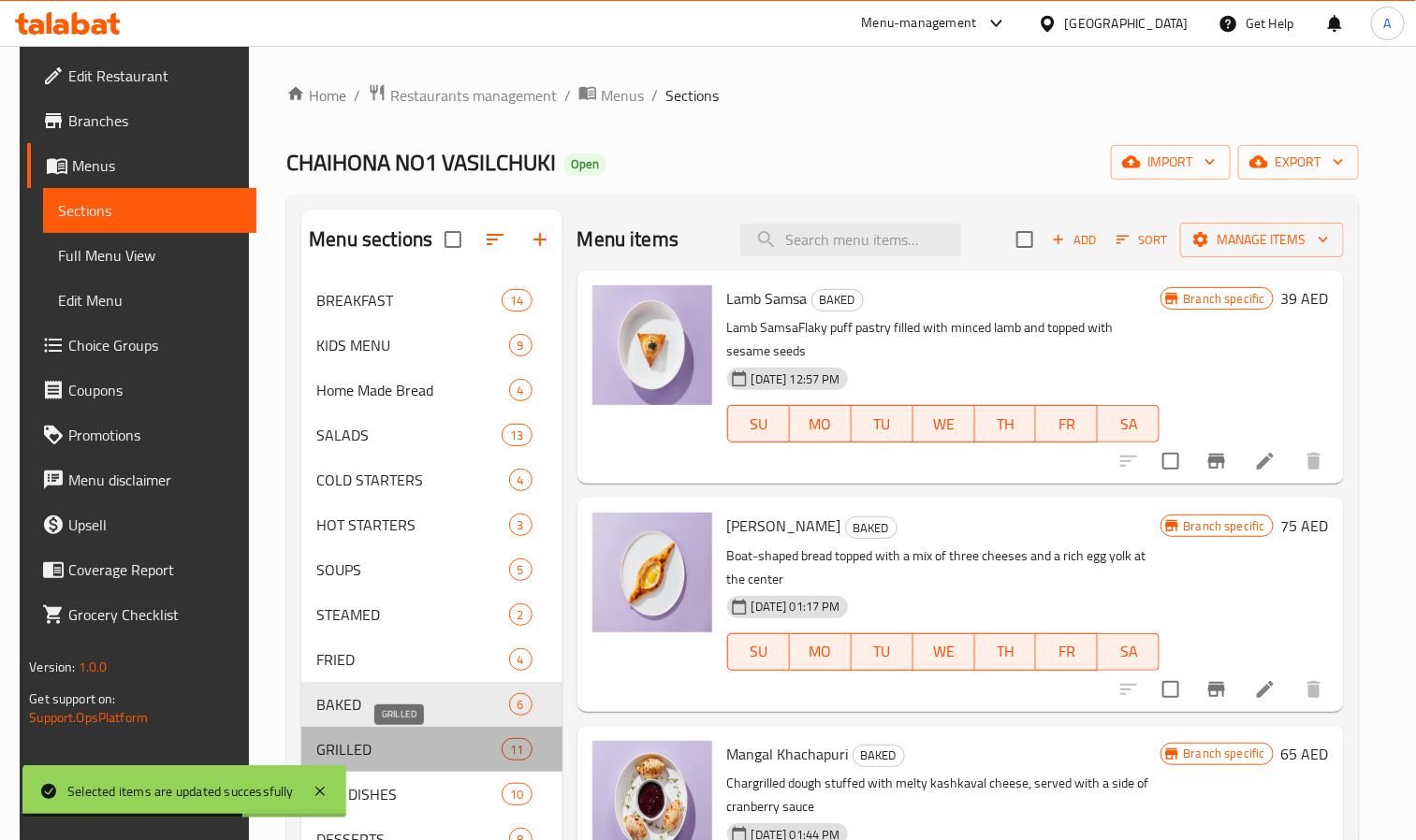
click at [383, 744] on span "GRILLED" at bounding box center [409, 750] width 185 height 23
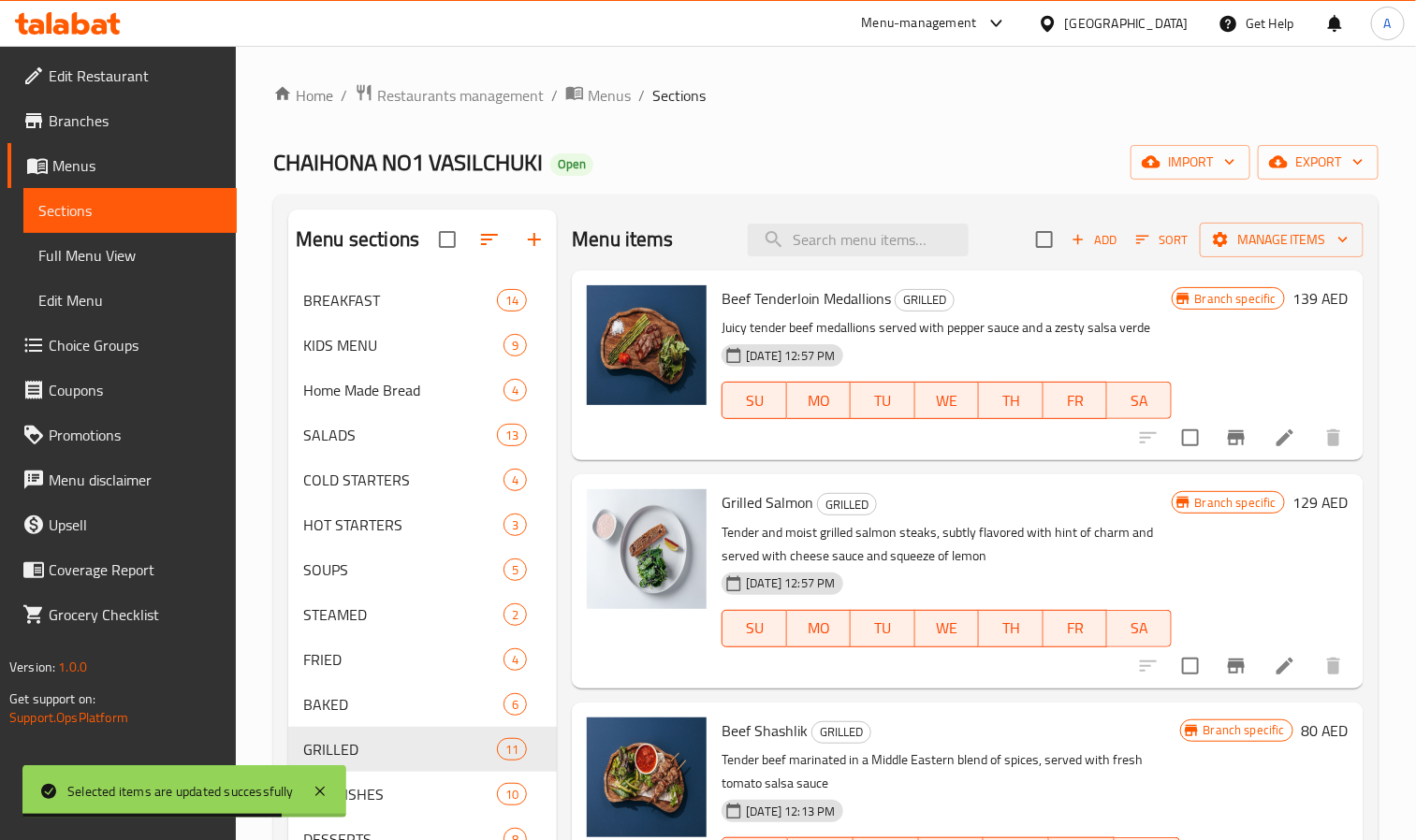
drag, startPoint x: 1005, startPoint y: 264, endPoint x: 1011, endPoint y: 253, distance: 12.5
click at [1011, 253] on div "Menu items Add Sort Manage items" at bounding box center [967, 240] width 792 height 61
click at [1025, 250] on input "checkbox" at bounding box center [1044, 239] width 39 height 39
checkbox input "true"
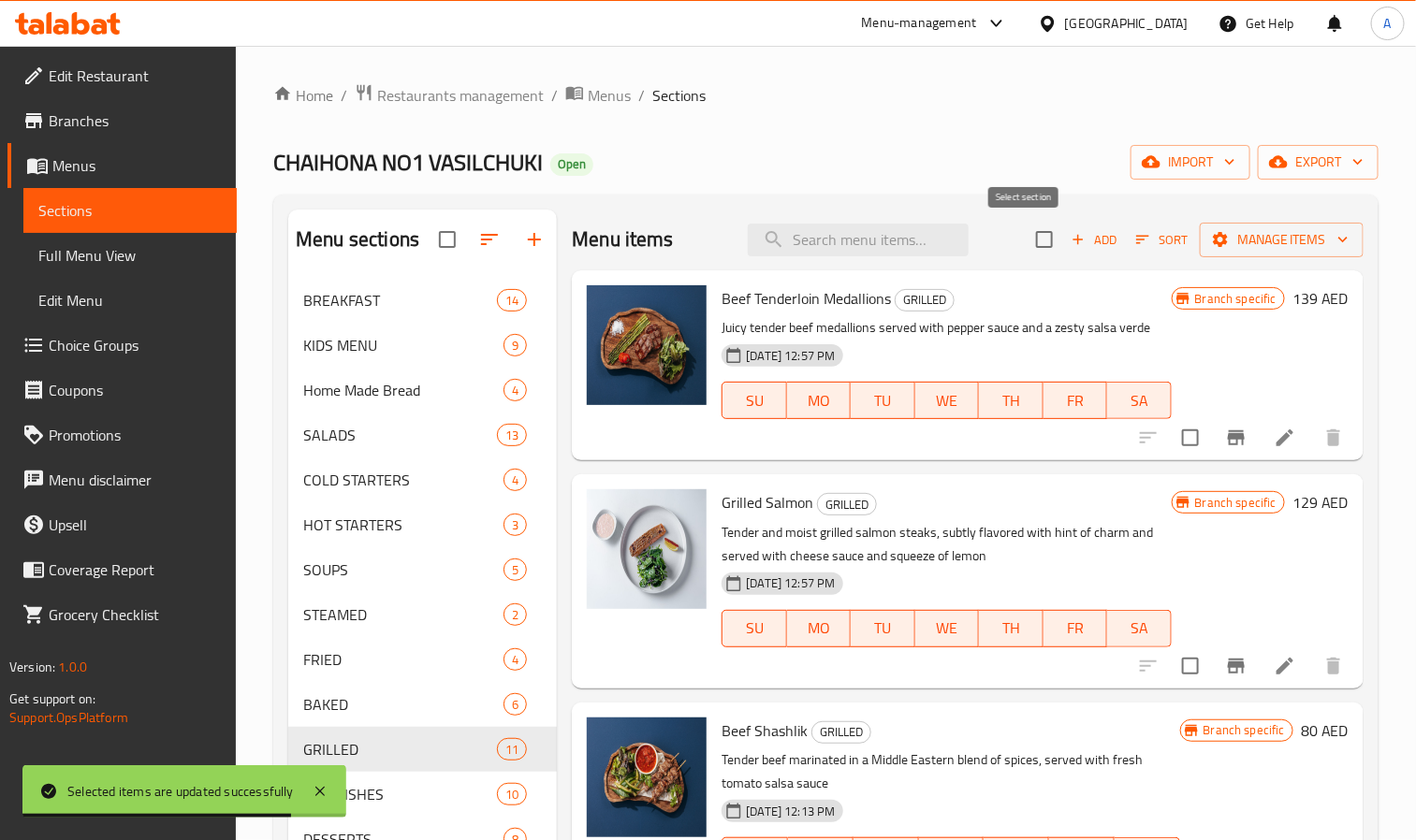
checkbox input "true"
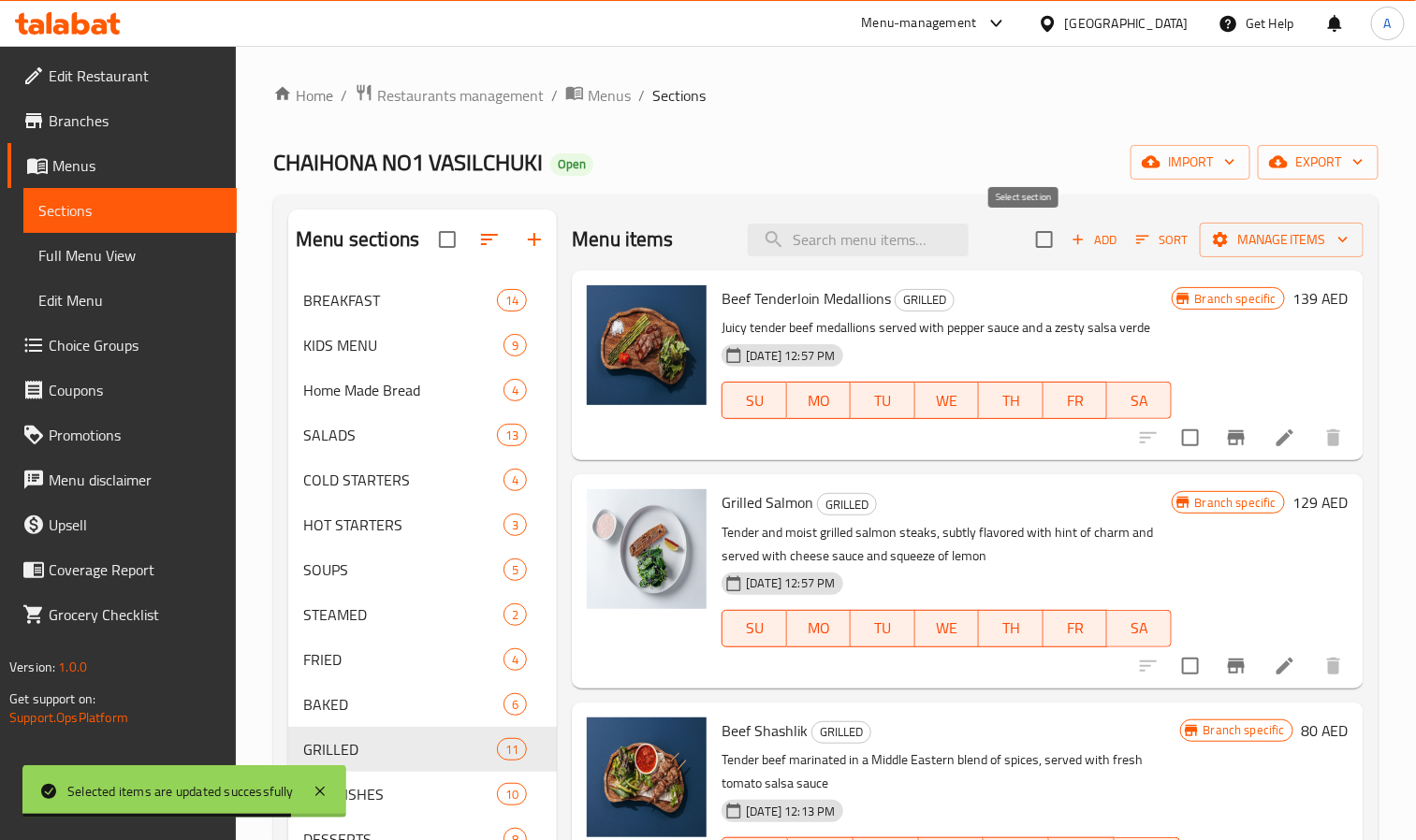
checkbox input "true"
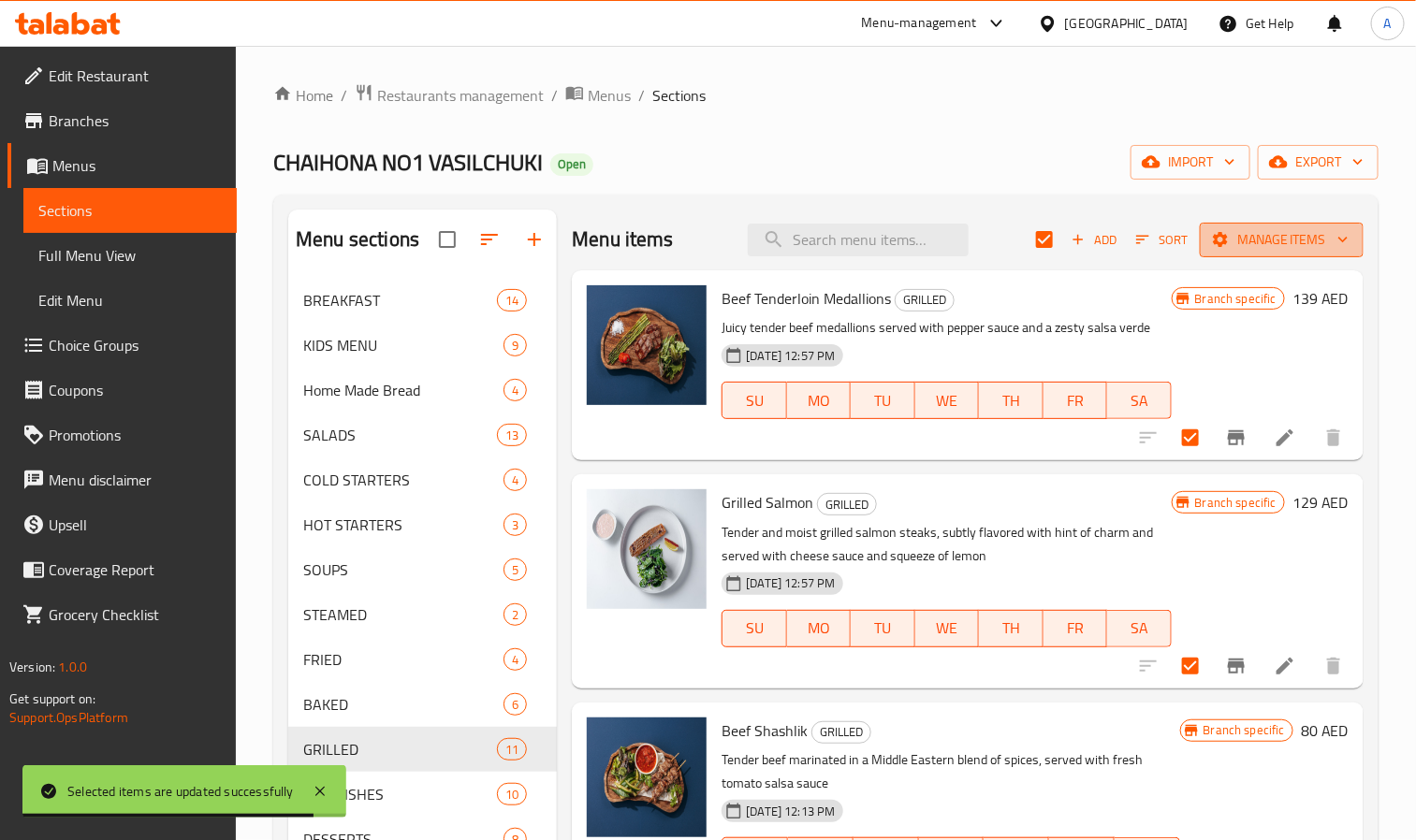
click at [1215, 243] on span "Manage items" at bounding box center [1281, 240] width 134 height 24
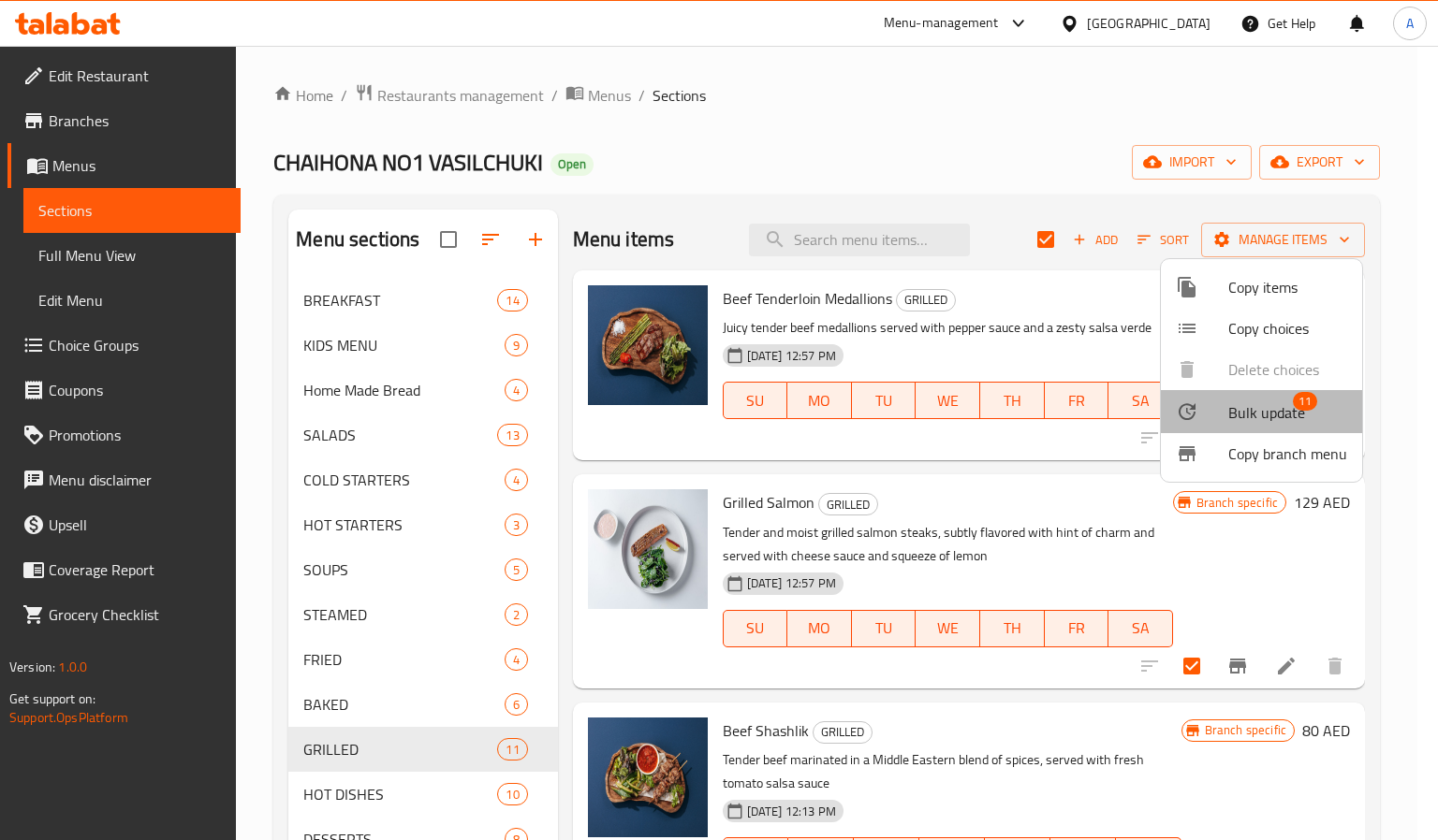
click at [1276, 412] on span "Bulk update" at bounding box center [1266, 412] width 77 height 23
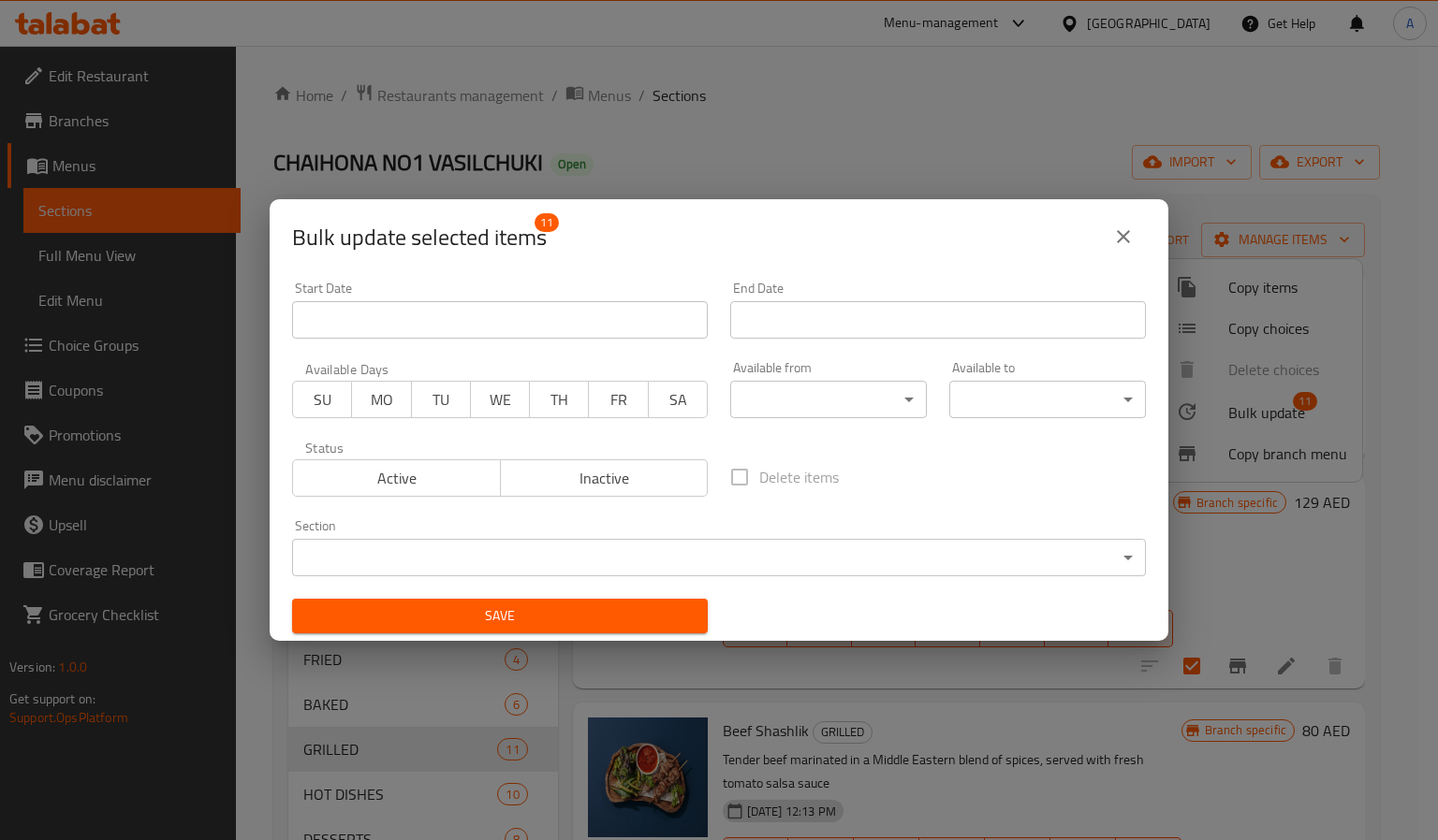
click at [888, 389] on body "​ Menu-management United Arab Emirates Get Help A Edit Restaurant Branches Menu…" at bounding box center [719, 443] width 1438 height 794
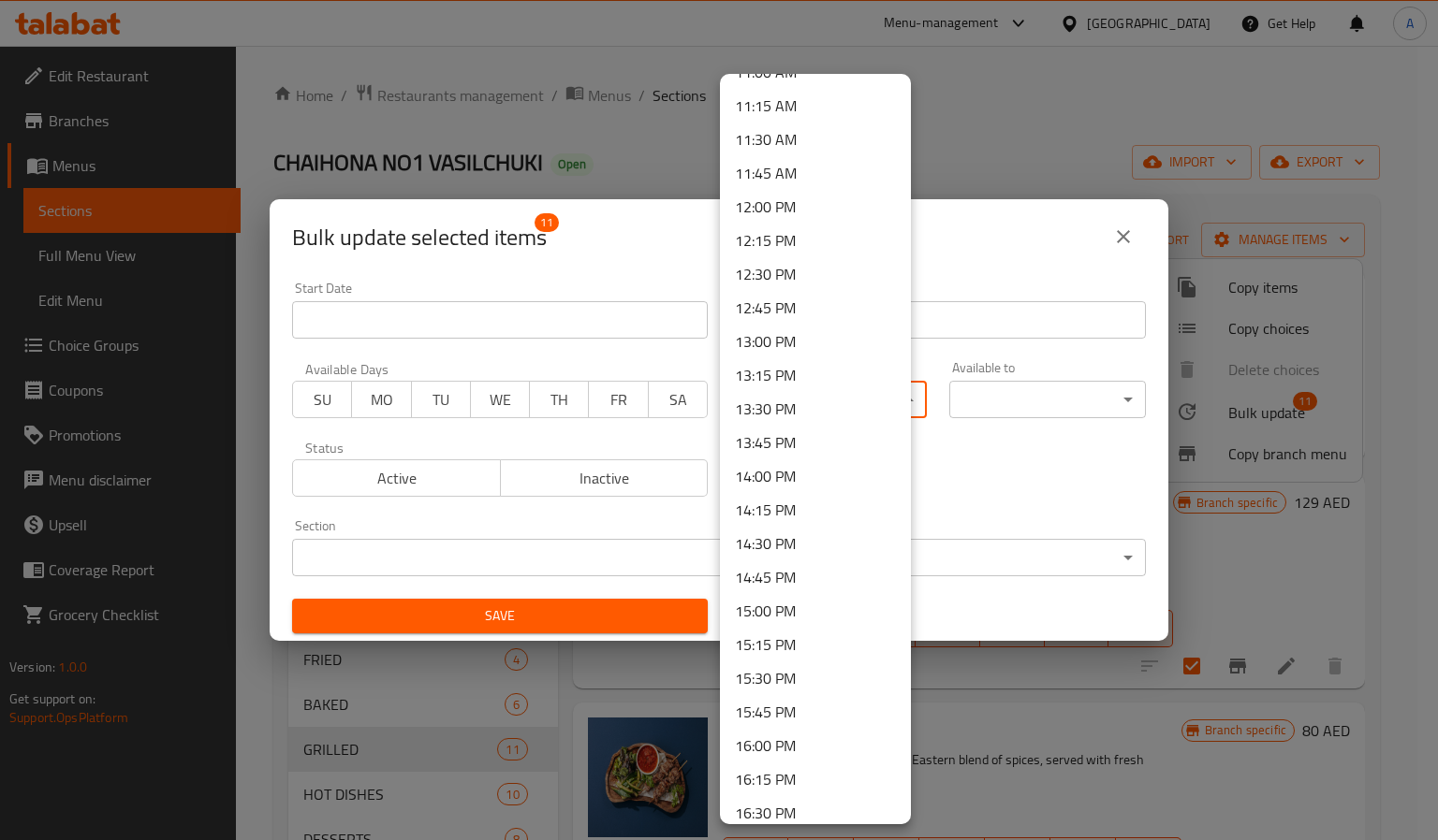
scroll to position [1404, 0]
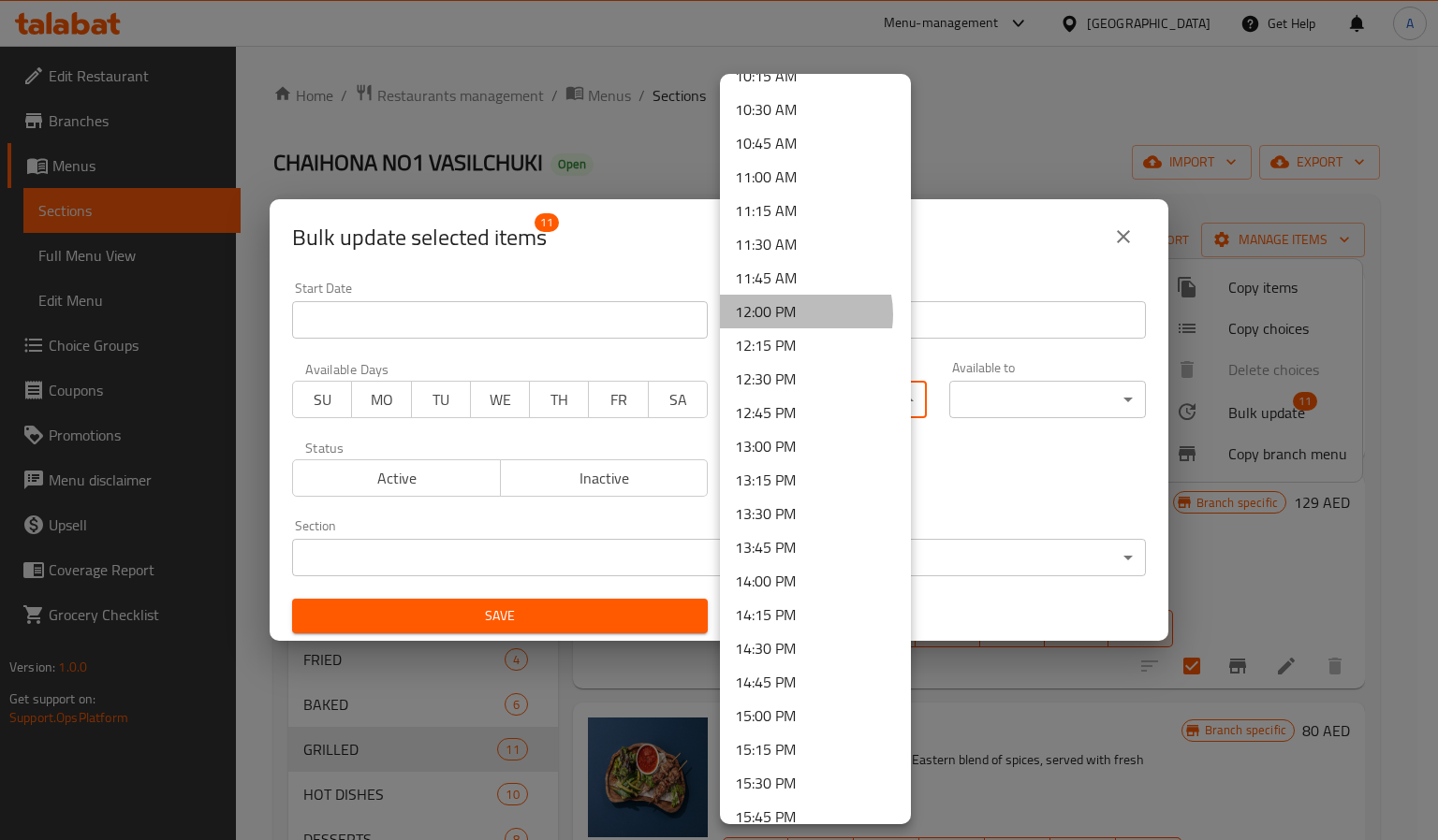
click at [789, 315] on li "12:00 PM" at bounding box center [815, 312] width 191 height 34
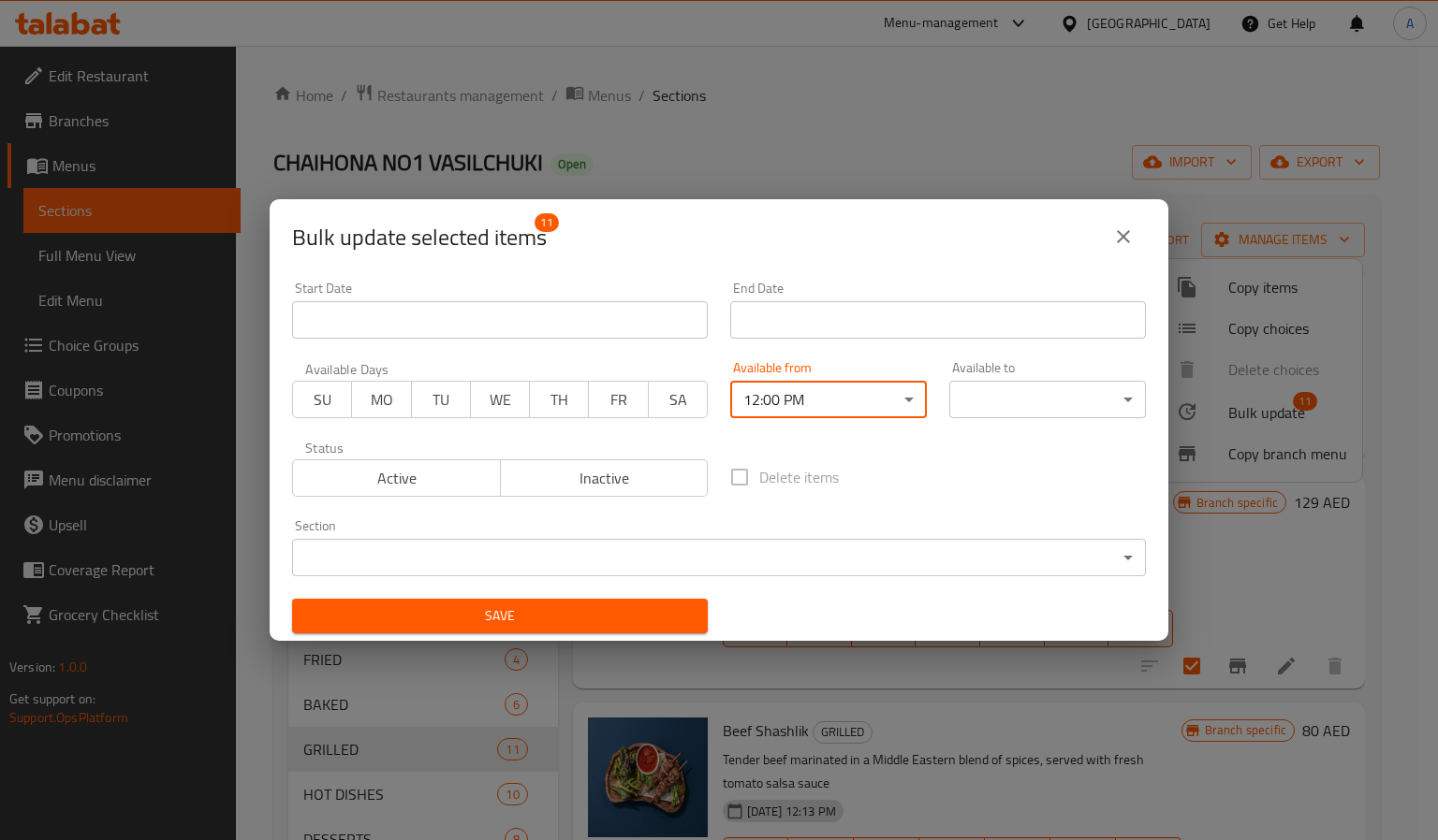
click at [1017, 401] on body "​ Menu-management United Arab Emirates Get Help A Edit Restaurant Branches Menu…" at bounding box center [719, 443] width 1438 height 794
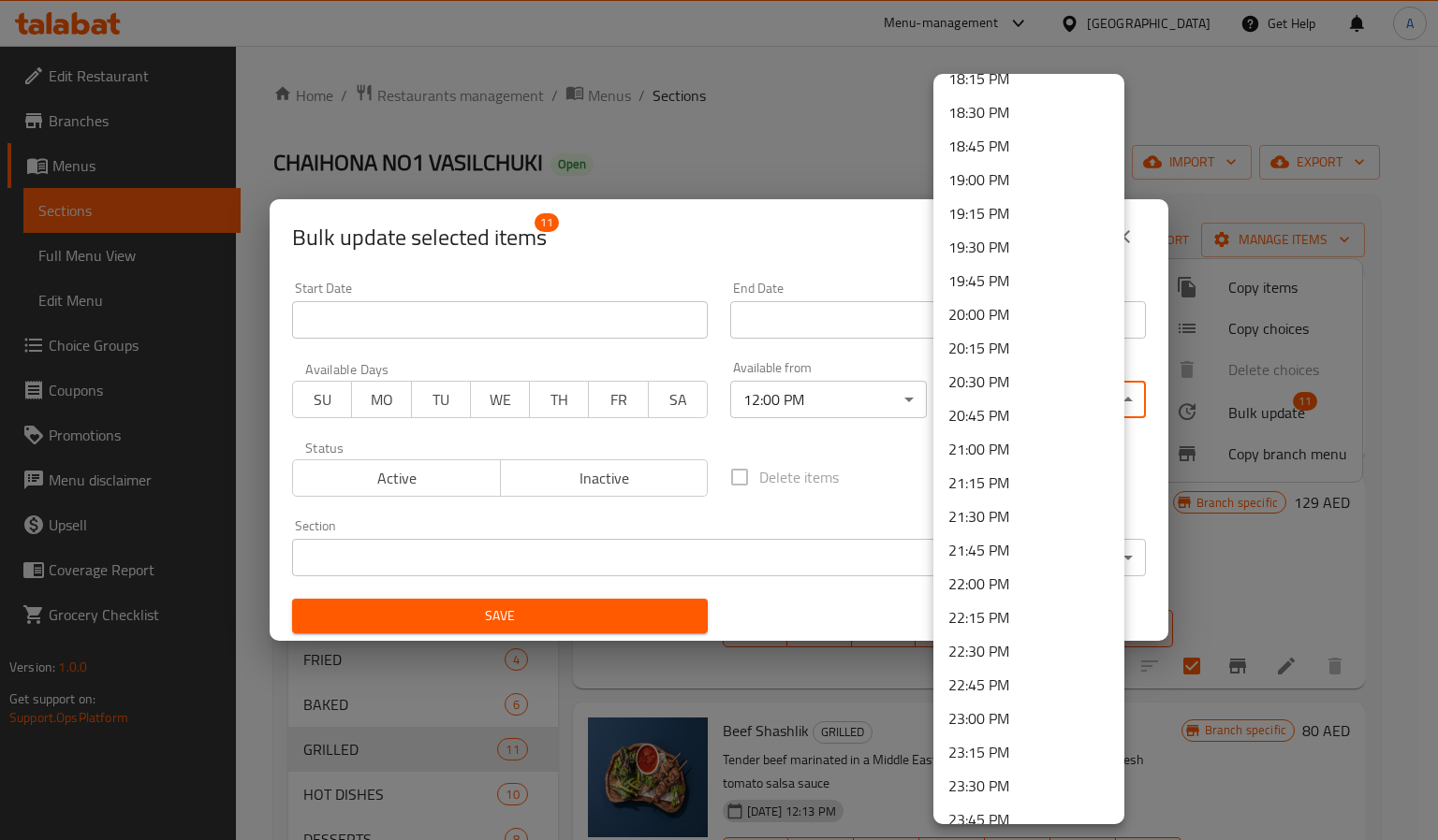
scroll to position [2530, 0]
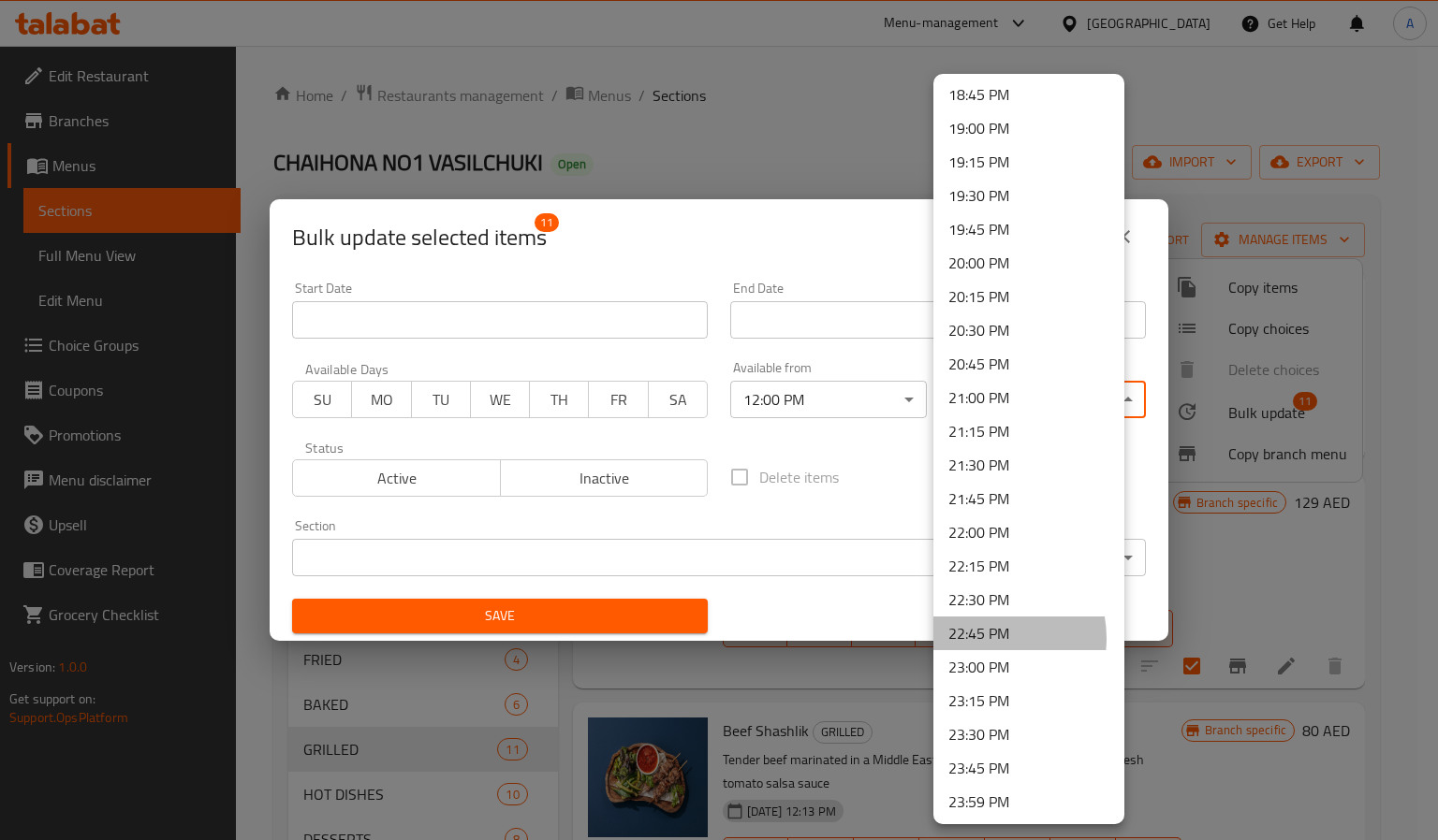
click at [986, 637] on li "22:45 PM" at bounding box center [1028, 633] width 191 height 34
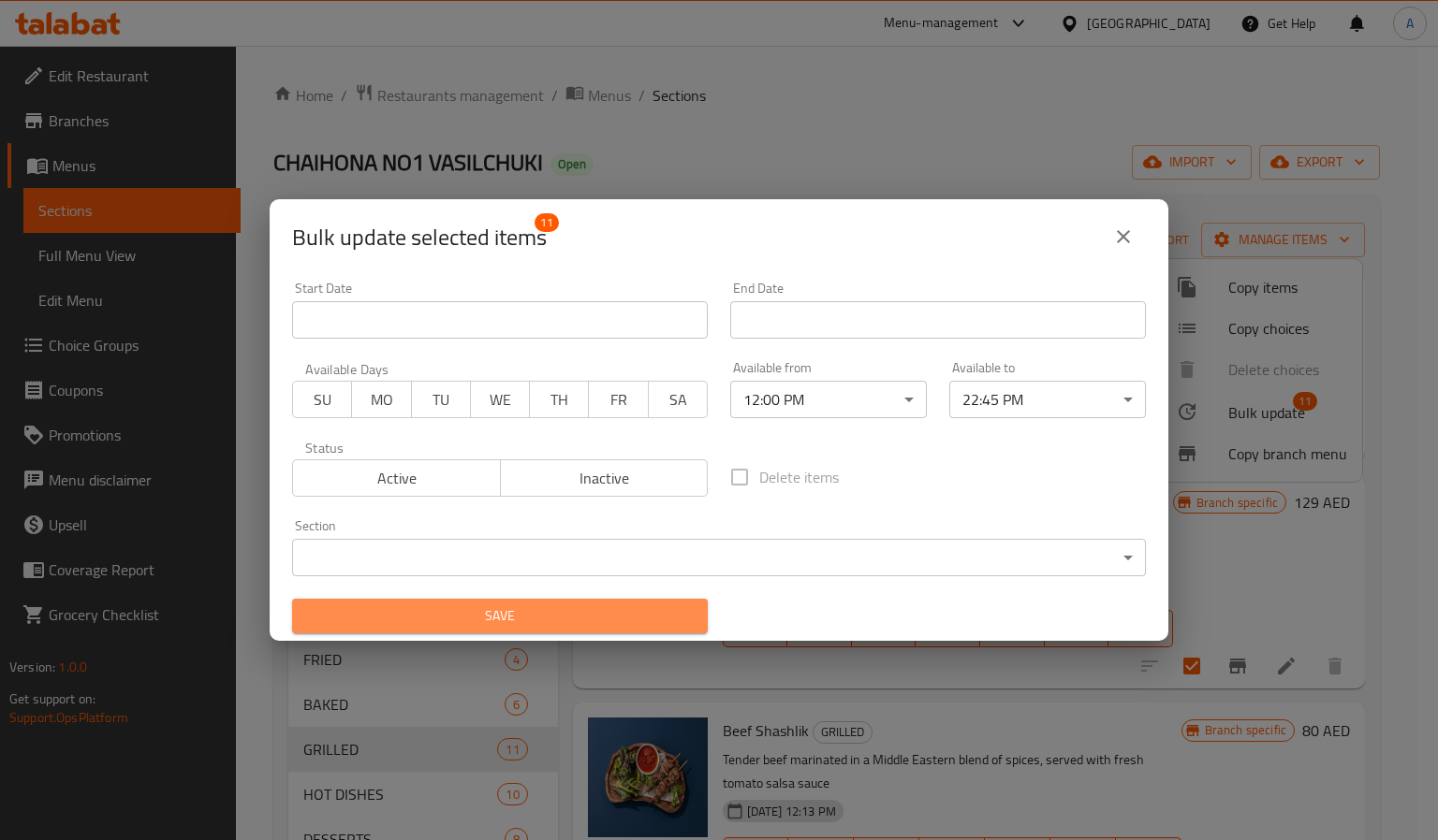
click at [509, 624] on span "Save" at bounding box center [500, 616] width 386 height 24
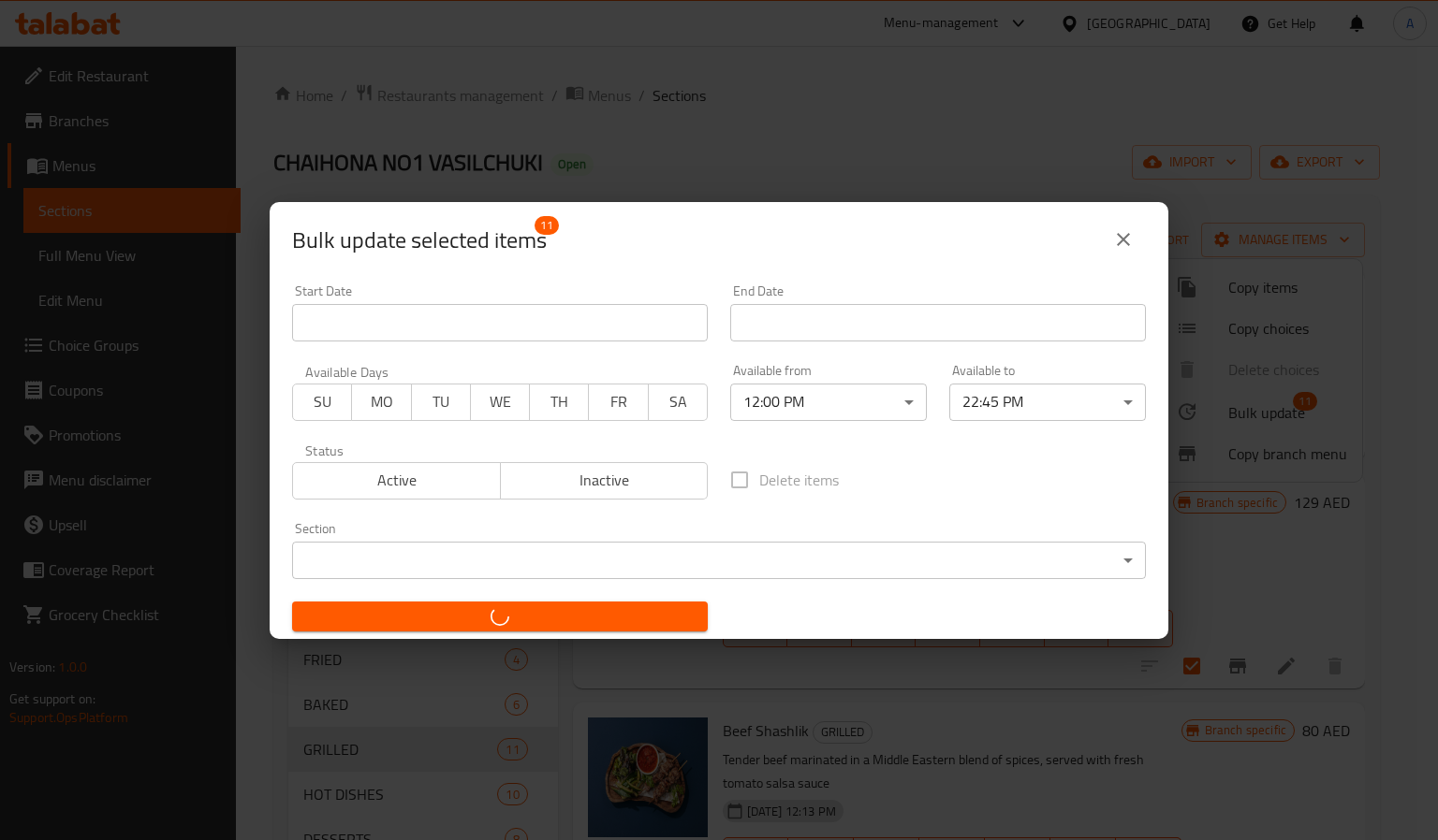
checkbox input "false"
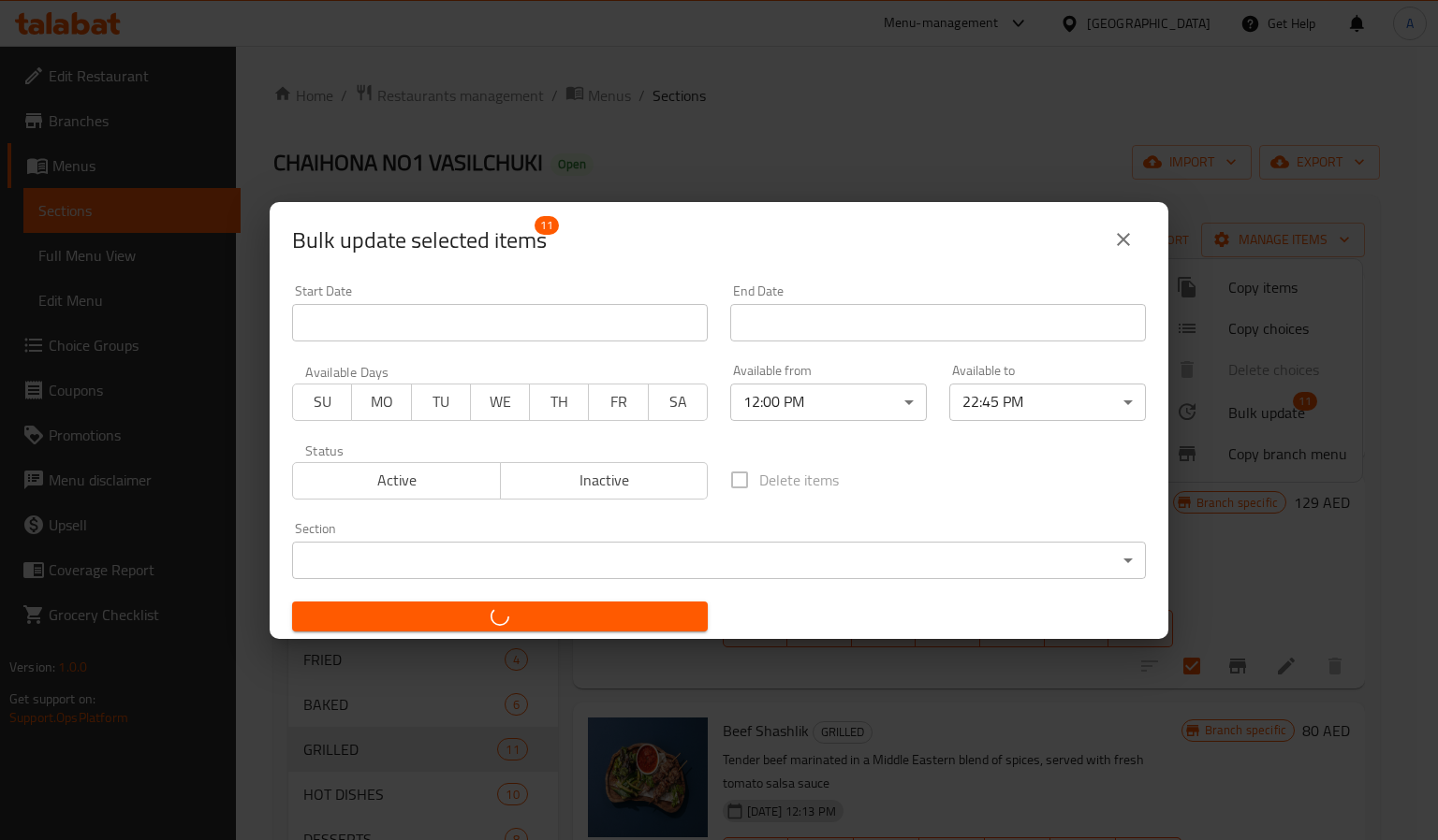
checkbox input "false"
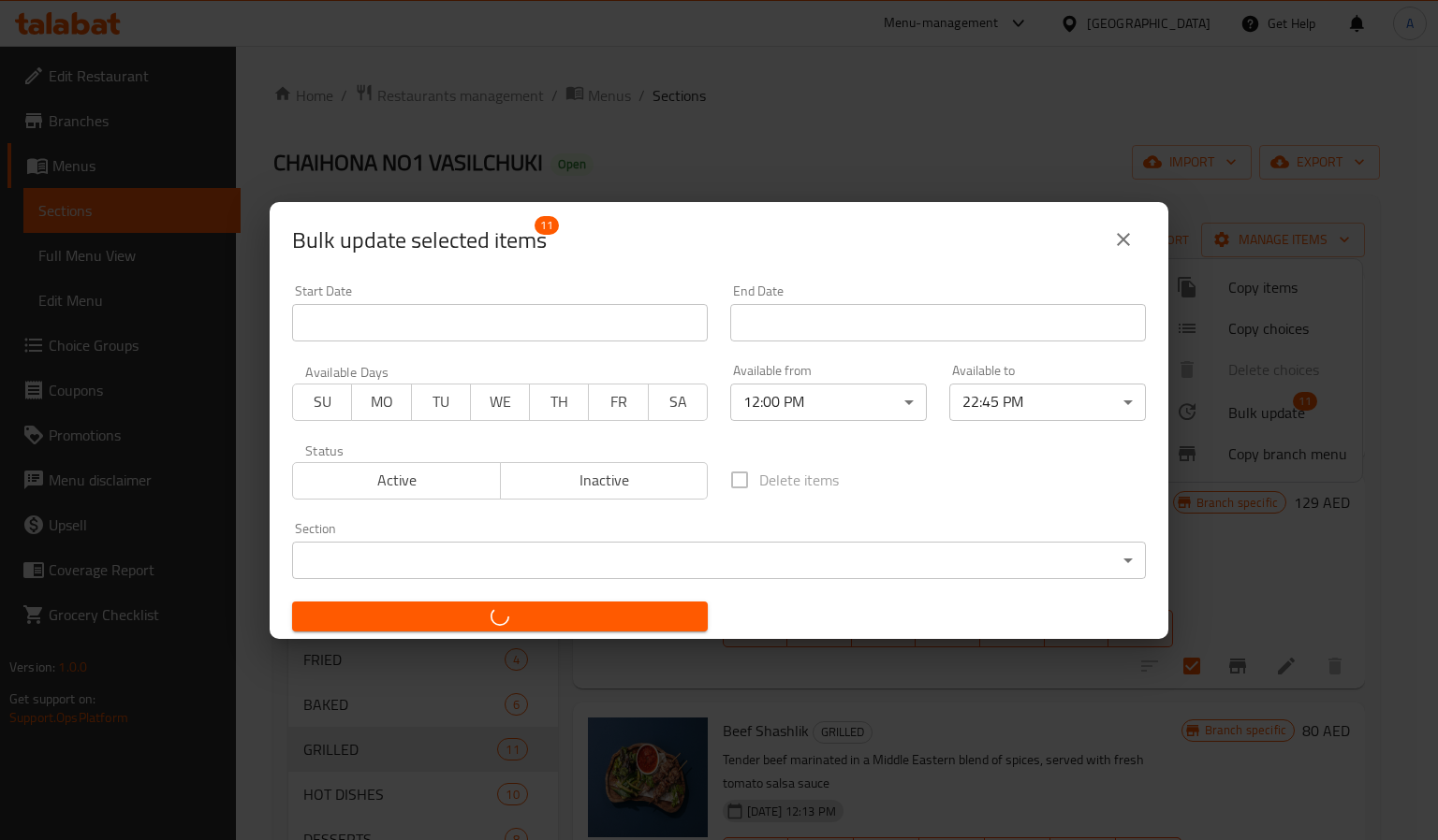
checkbox input "false"
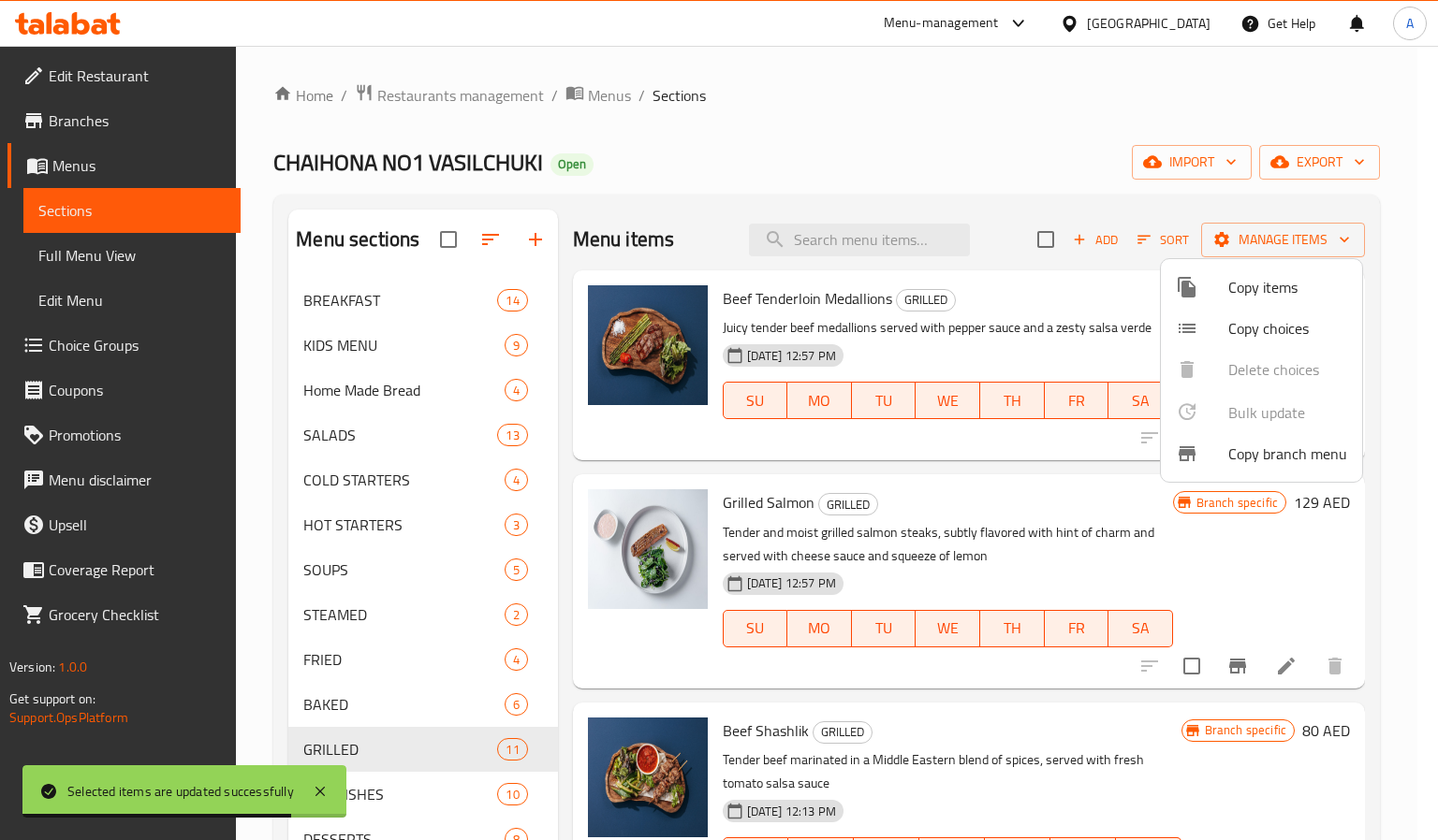
click at [335, 641] on div at bounding box center [719, 420] width 1438 height 840
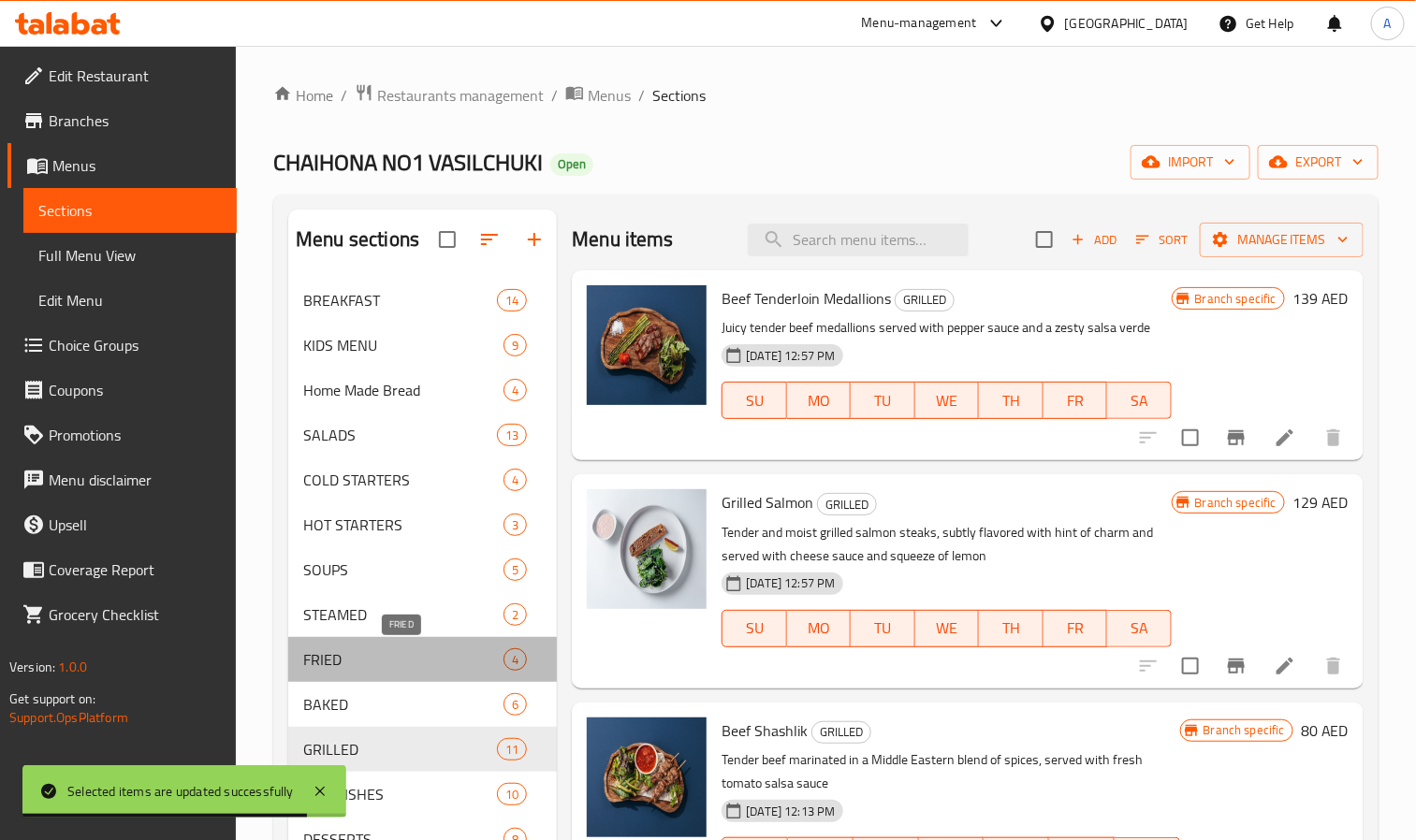
click at [340, 651] on span "FRIED" at bounding box center [403, 660] width 200 height 23
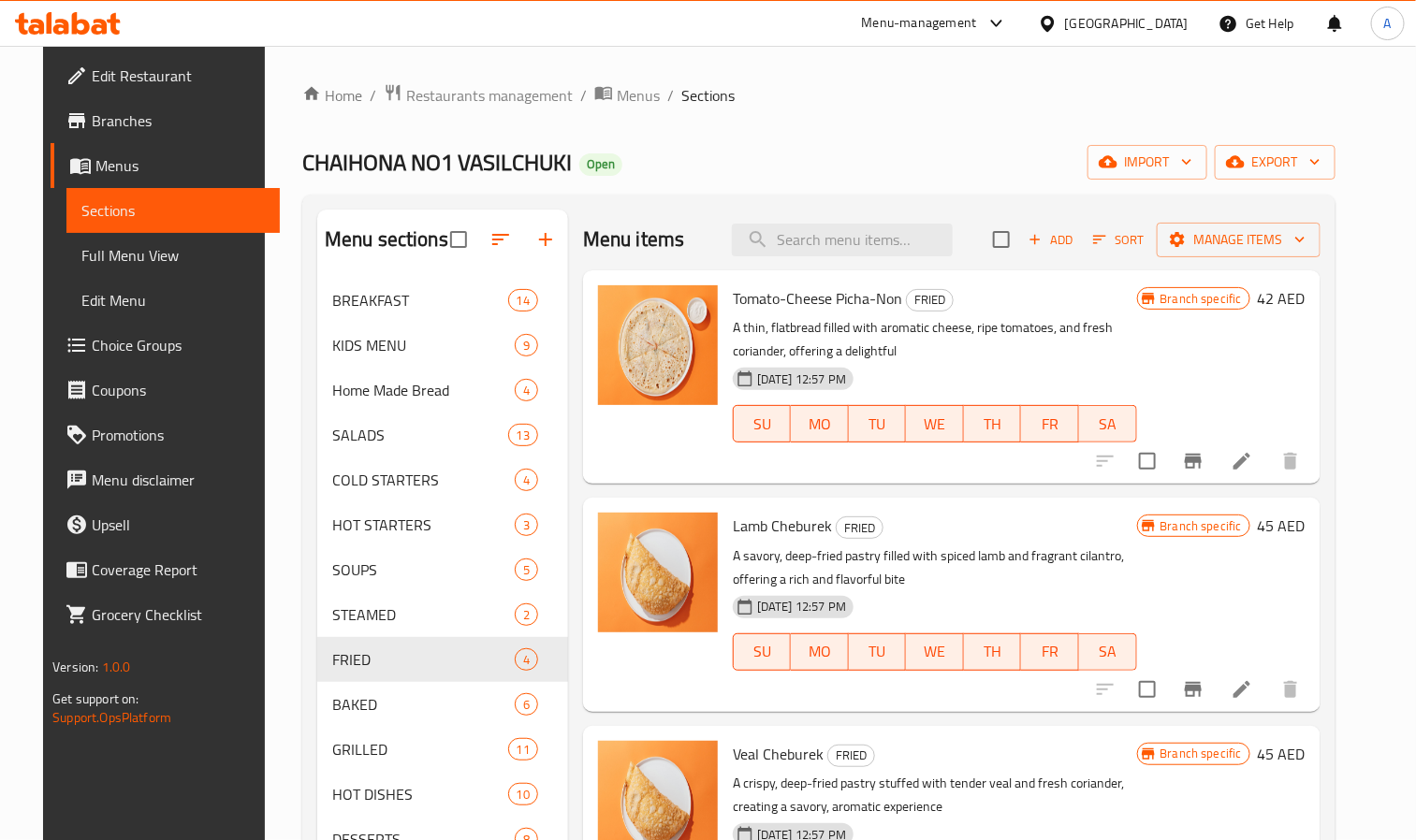
click at [1021, 251] on input "checkbox" at bounding box center [1001, 239] width 39 height 39
checkbox input "true"
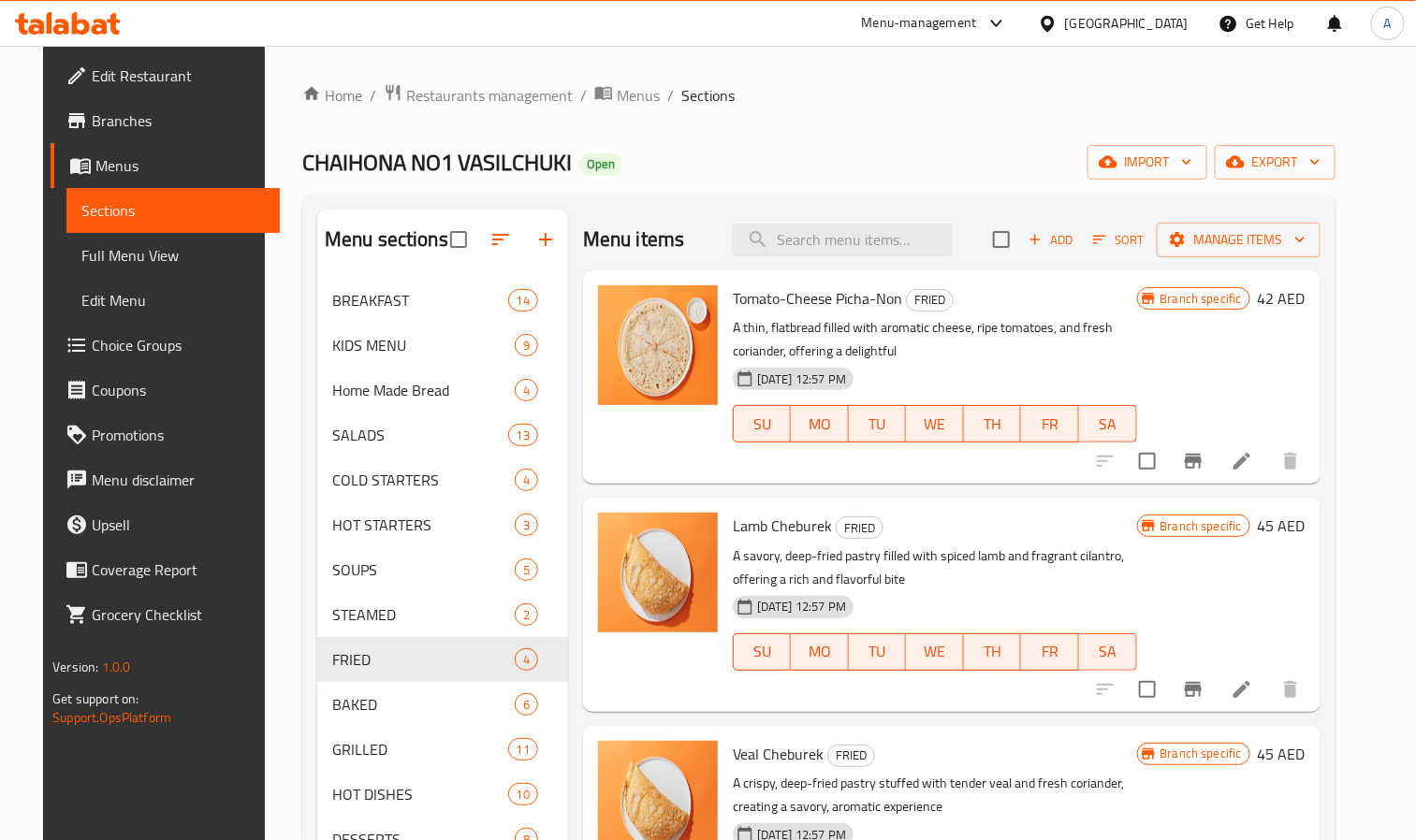
checkbox input "true"
click at [1208, 248] on span "Manage items" at bounding box center [1239, 240] width 134 height 24
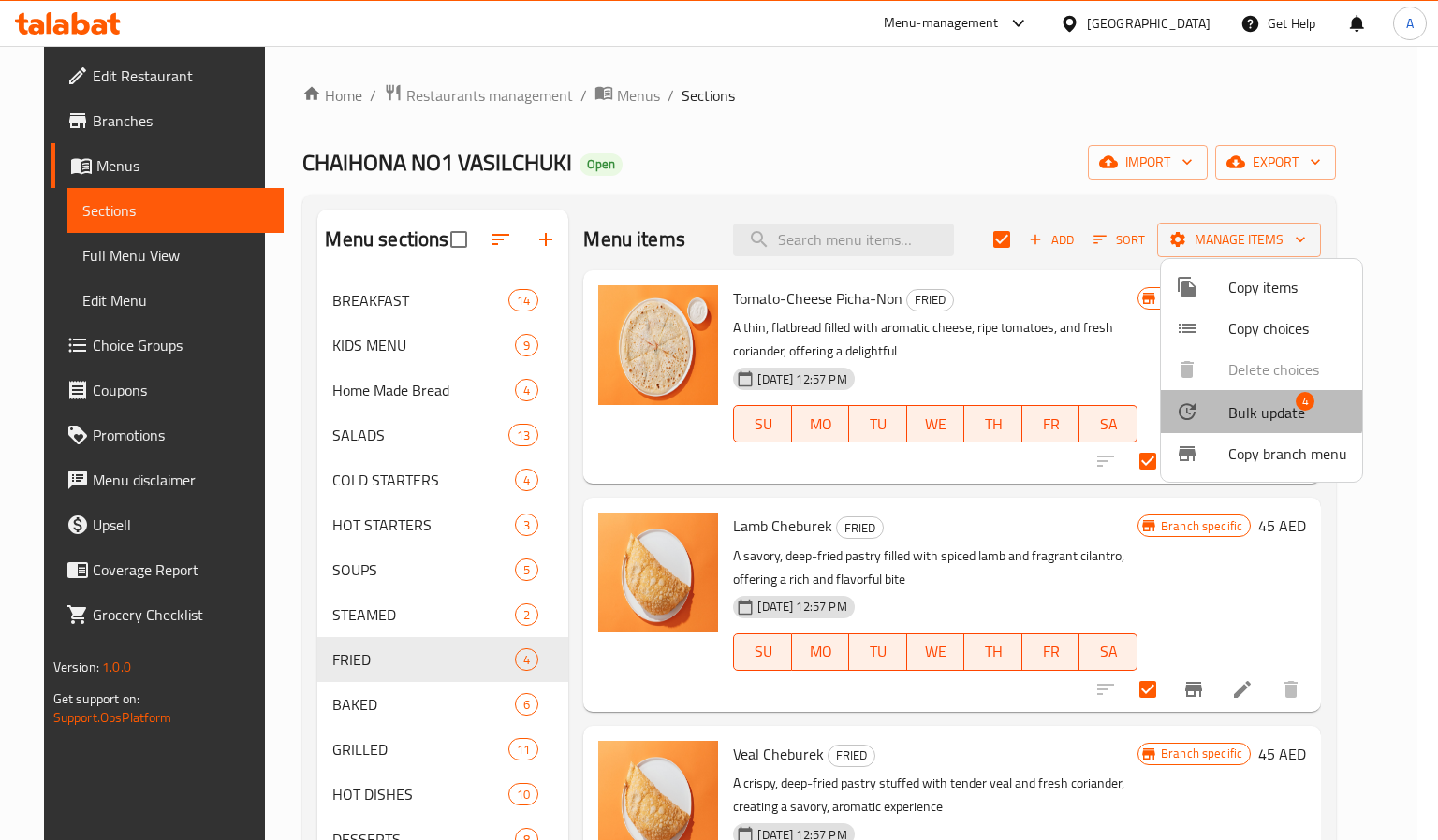
click at [1247, 402] on span "Bulk update" at bounding box center [1266, 412] width 77 height 23
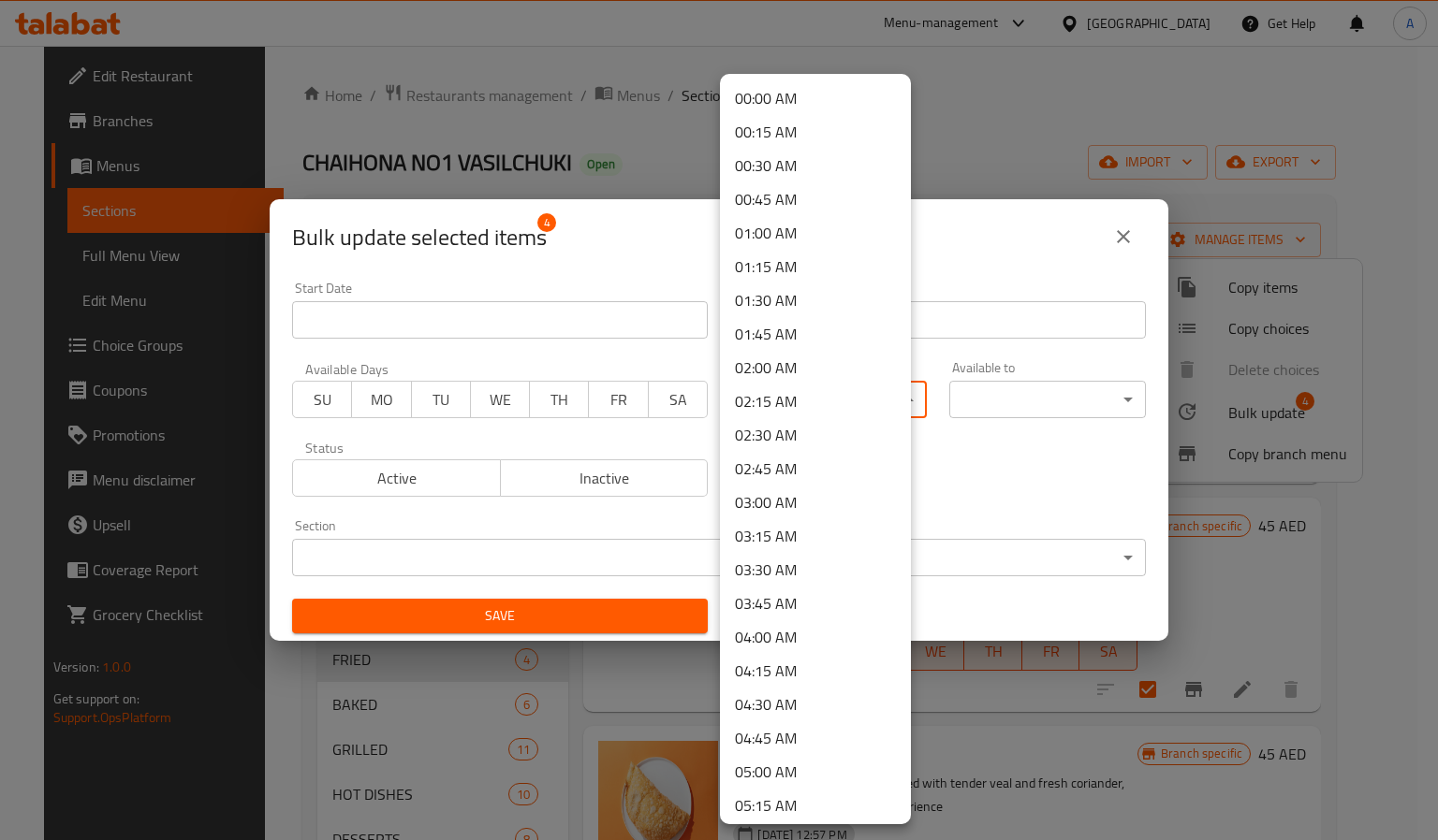
click at [832, 402] on body "​ Menu-management United Arab Emirates Get Help A Edit Restaurant Branches Menu…" at bounding box center [719, 443] width 1438 height 794
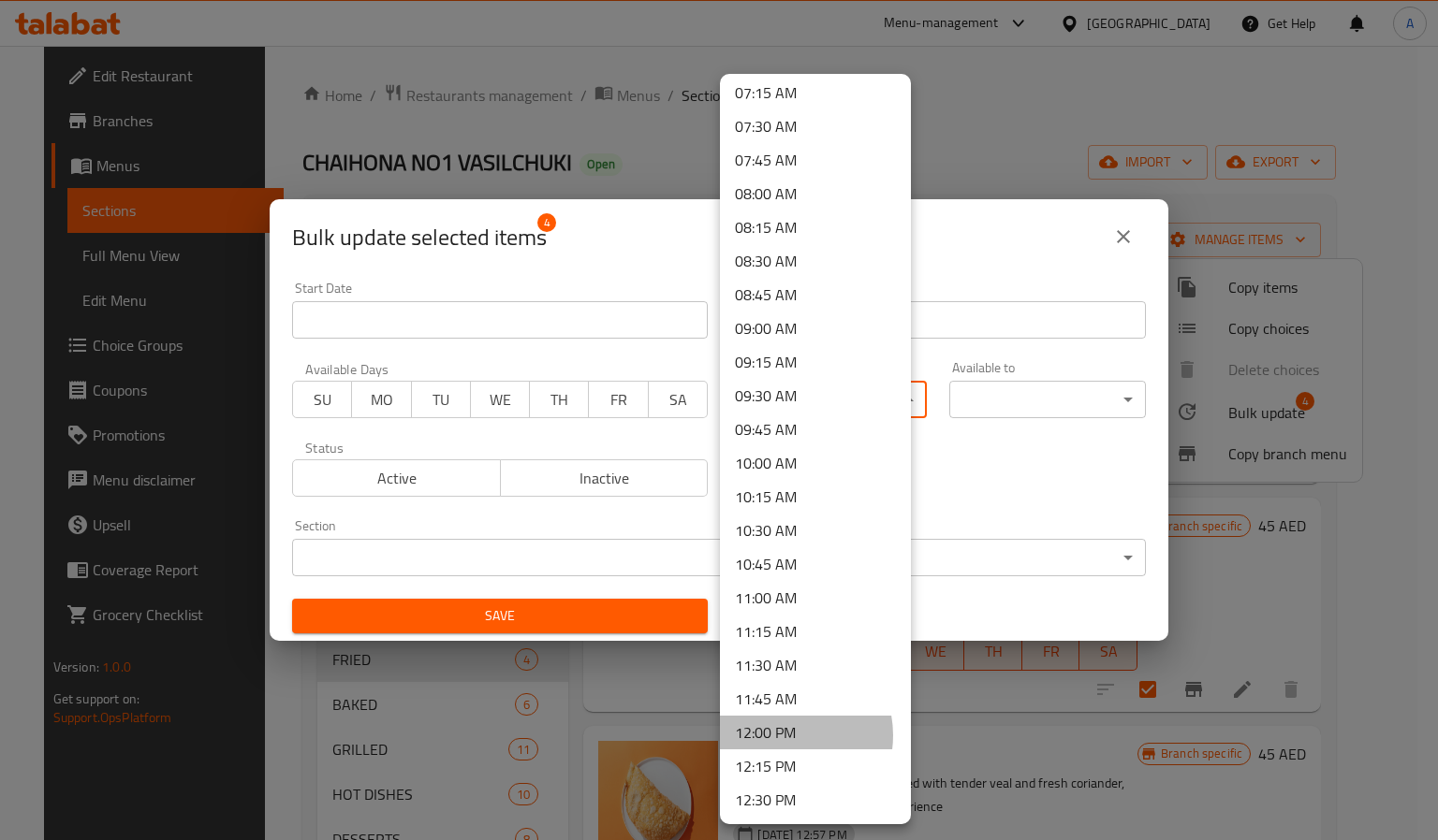
click at [782, 736] on li "12:00 PM" at bounding box center [815, 733] width 191 height 34
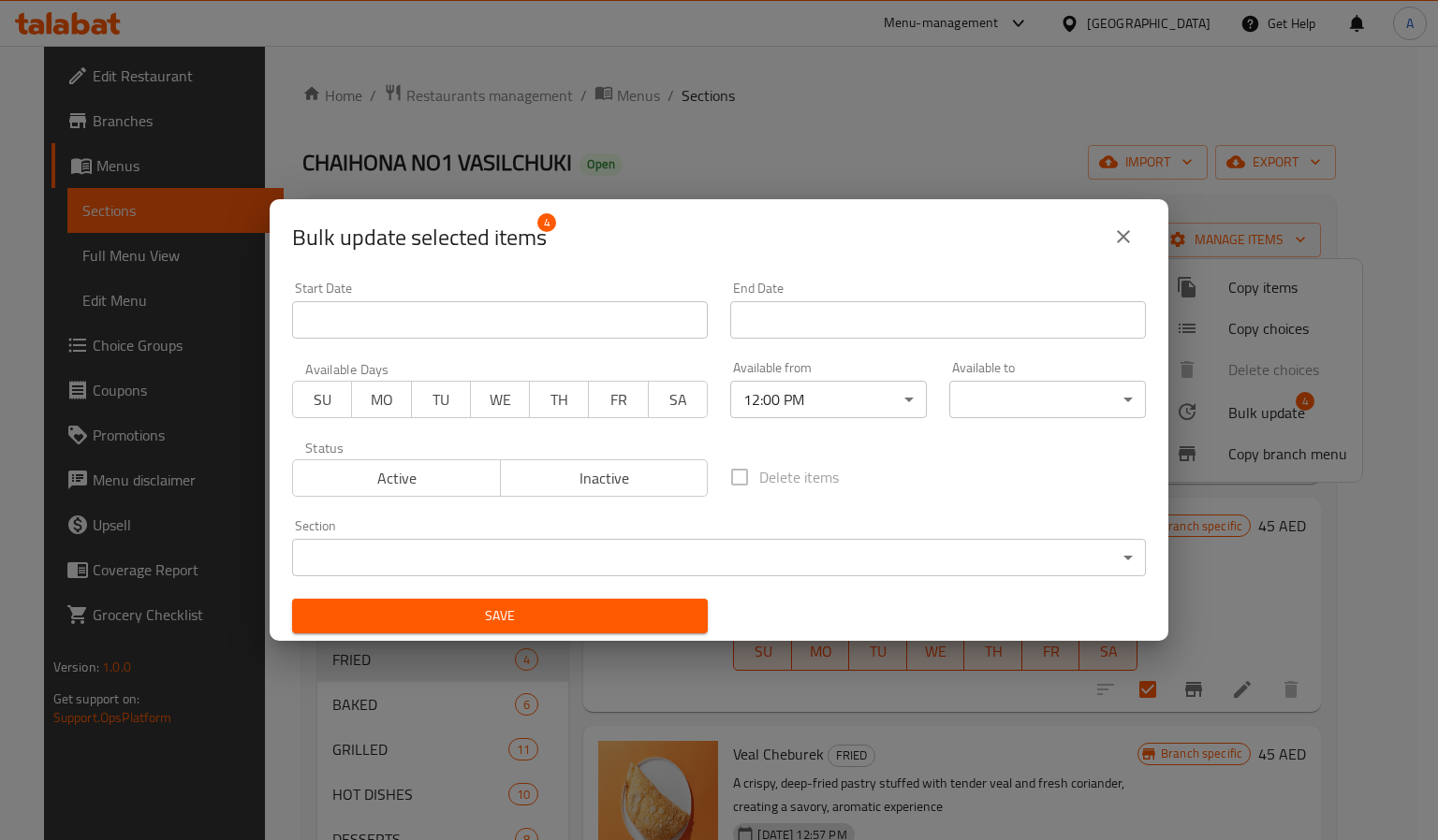
click at [1037, 419] on div "Available to ​ ​" at bounding box center [1047, 390] width 219 height 80
click at [1037, 411] on body "​ Menu-management United Arab Emirates Get Help A Edit Restaurant Branches Menu…" at bounding box center [719, 443] width 1438 height 794
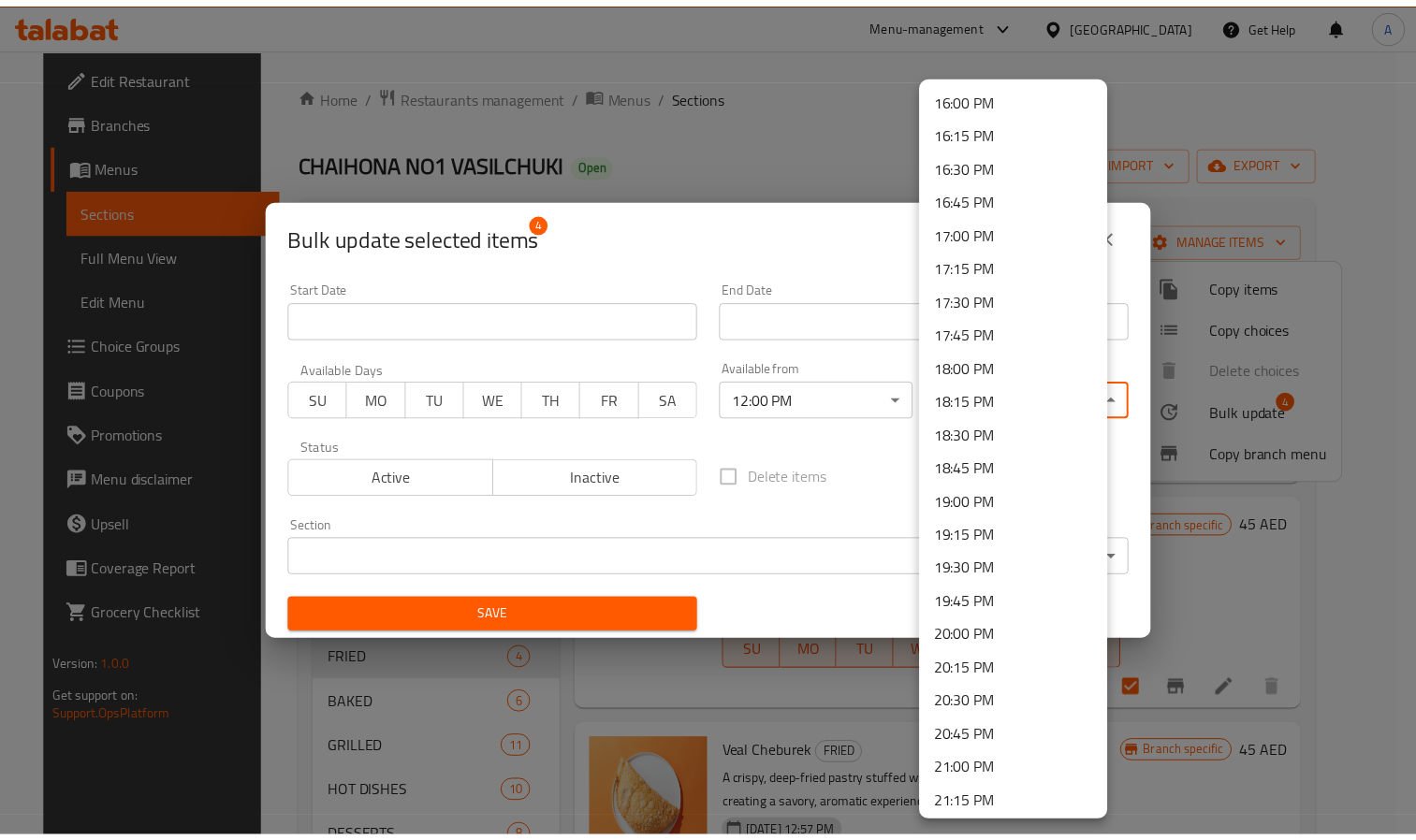
scroll to position [2530, 0]
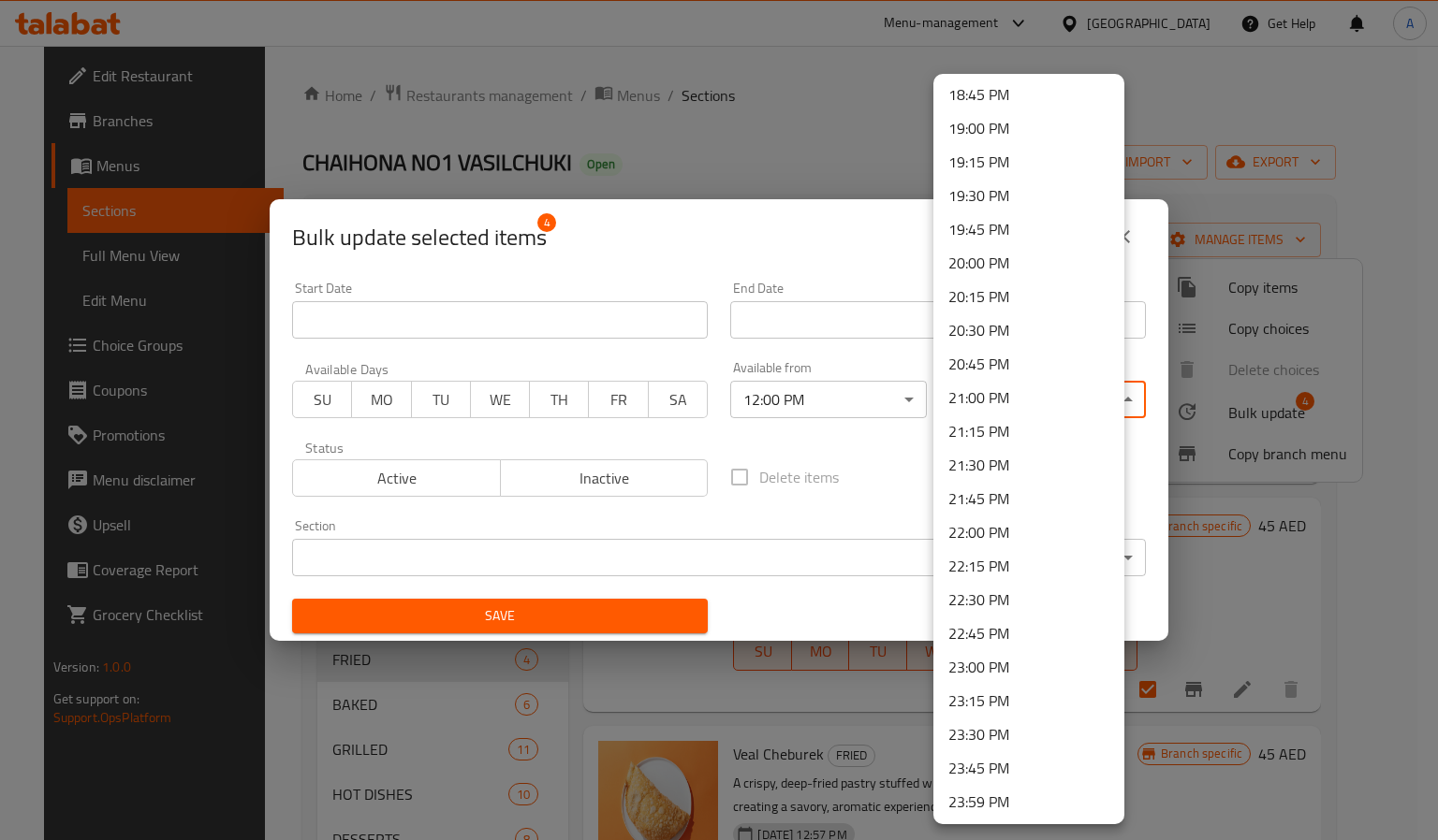
click at [980, 638] on li "22:45 PM" at bounding box center [1028, 633] width 191 height 34
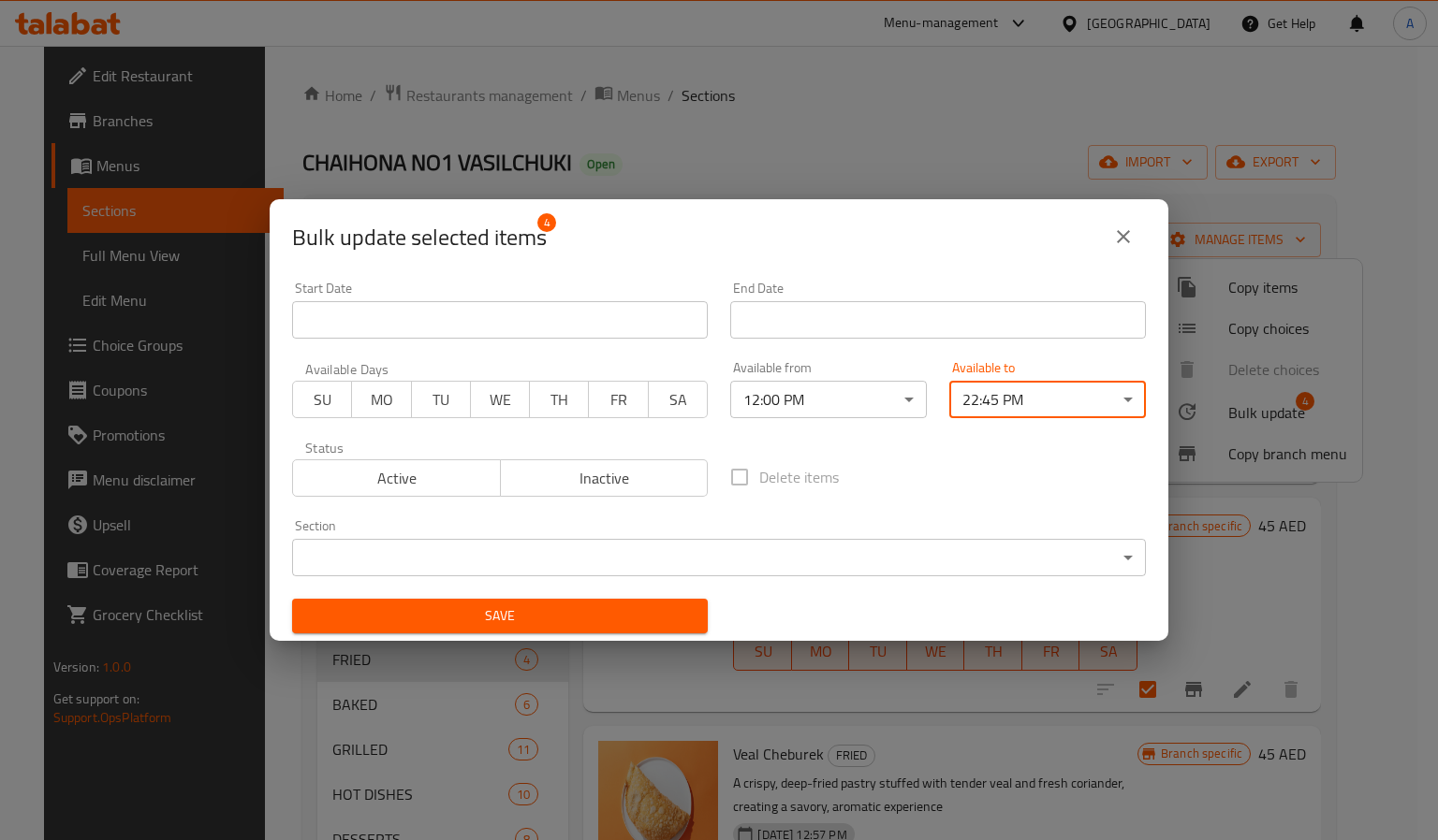
click at [672, 618] on span "Save" at bounding box center [500, 616] width 386 height 24
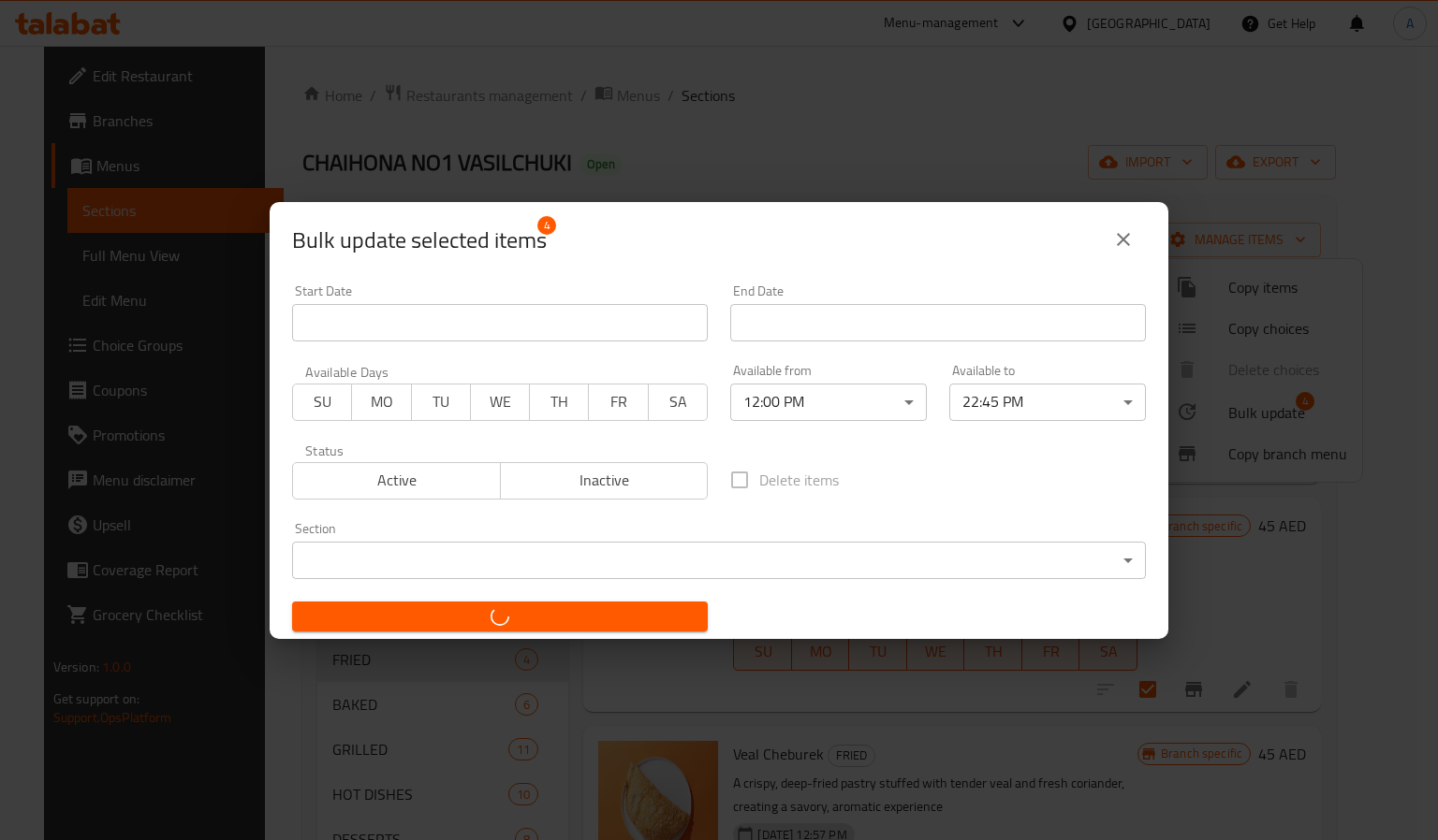
checkbox input "false"
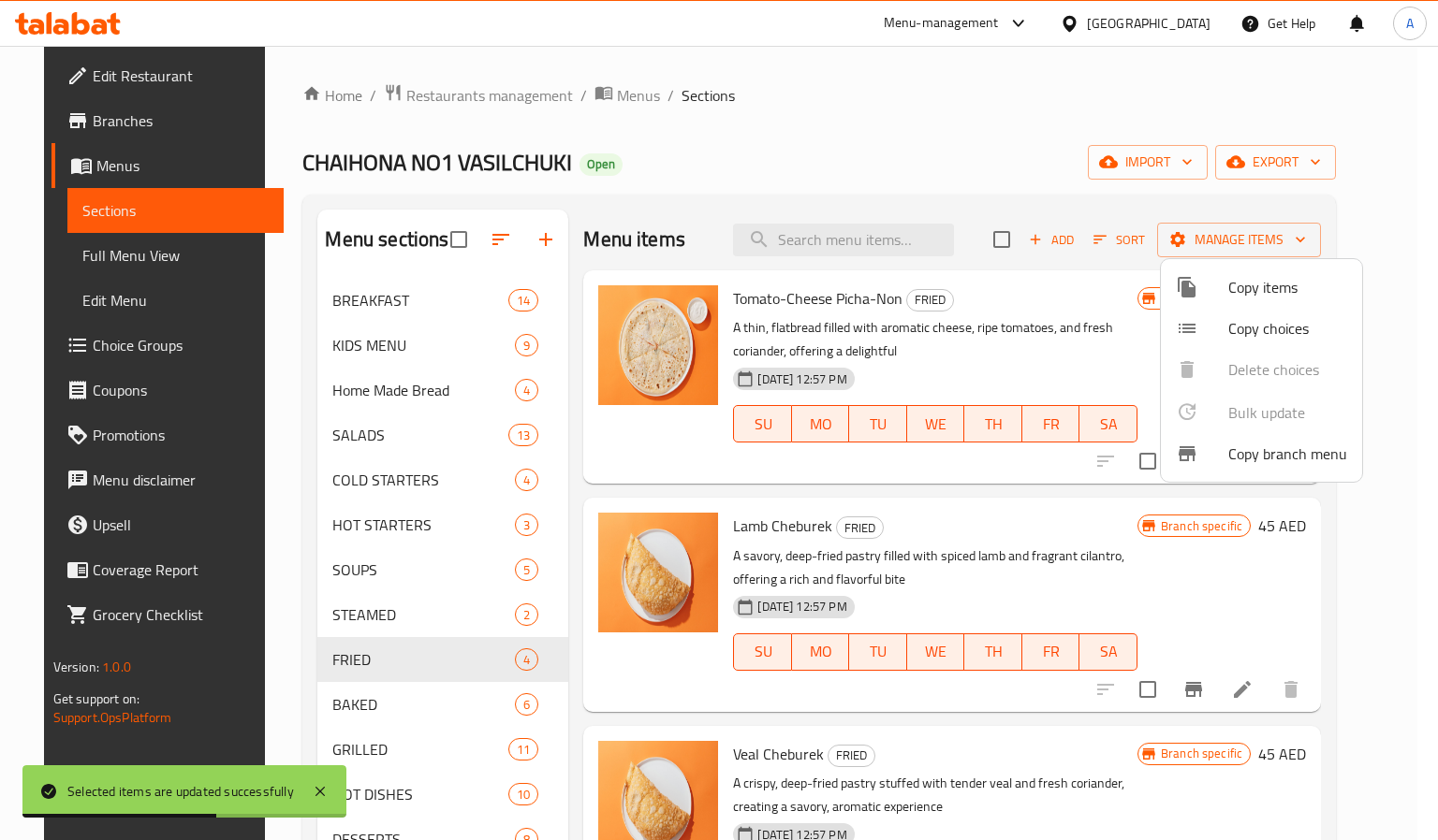
click at [258, 518] on div at bounding box center [719, 420] width 1438 height 840
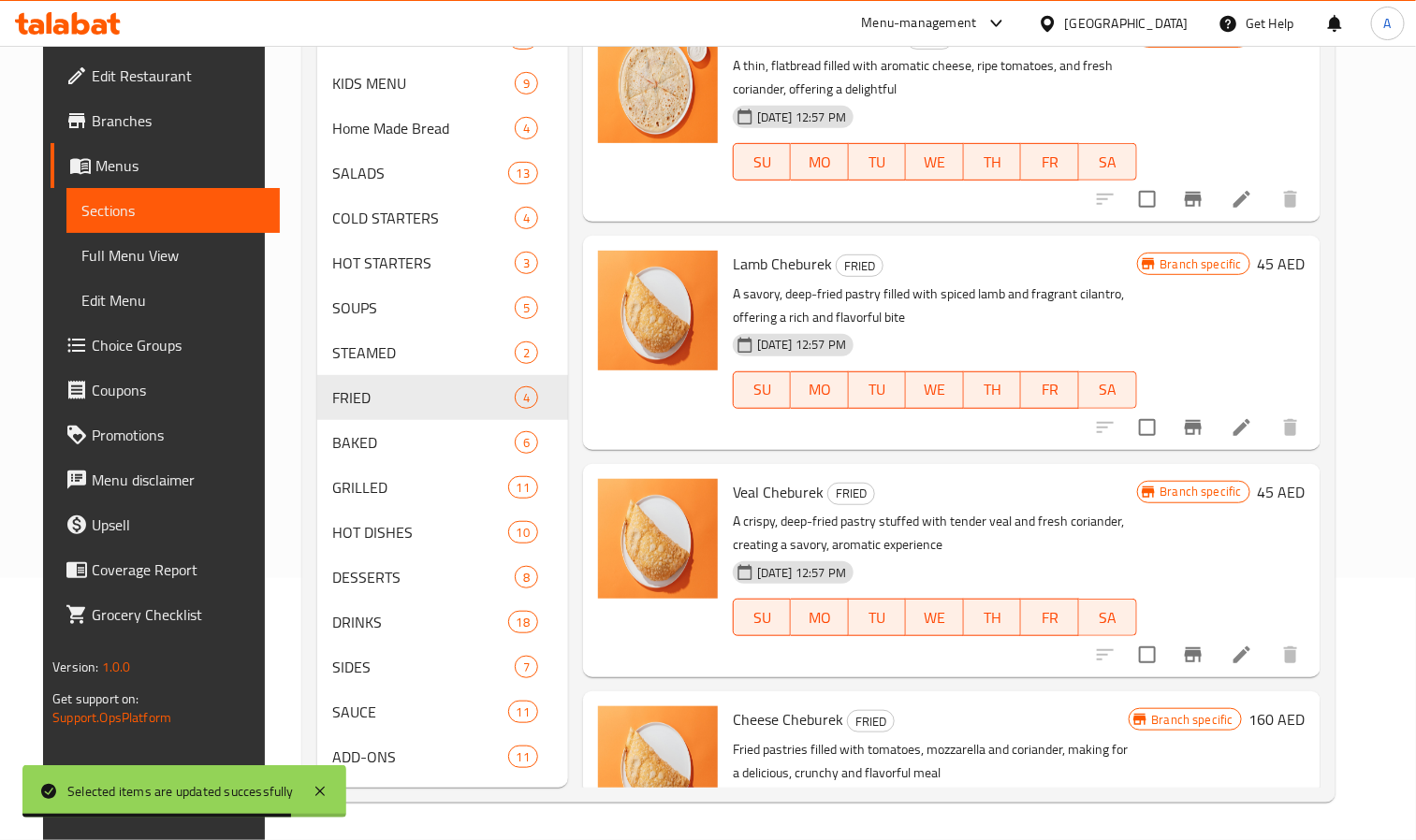
scroll to position [121, 0]
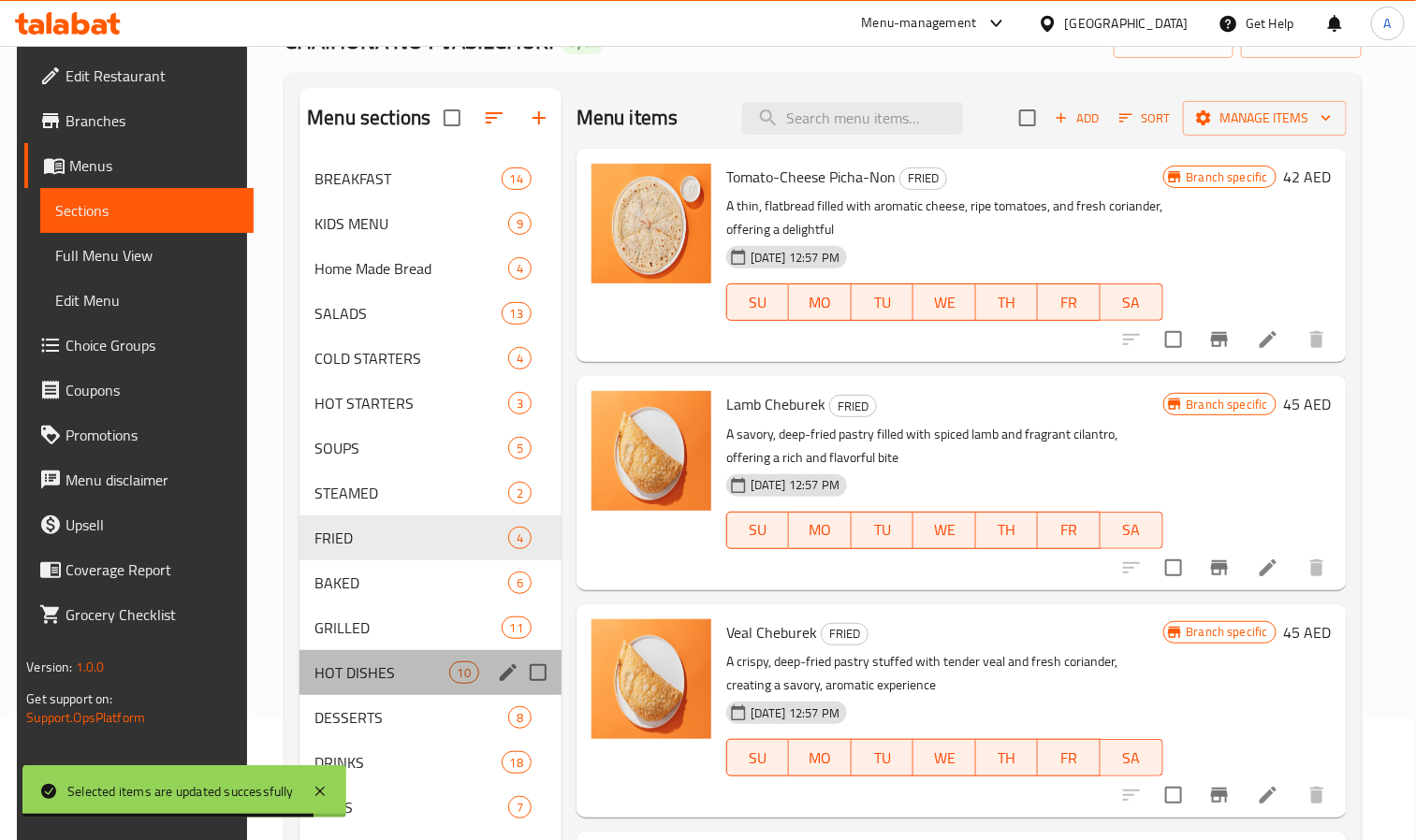
click at [363, 657] on div "HOT DISHES 10" at bounding box center [431, 672] width 262 height 45
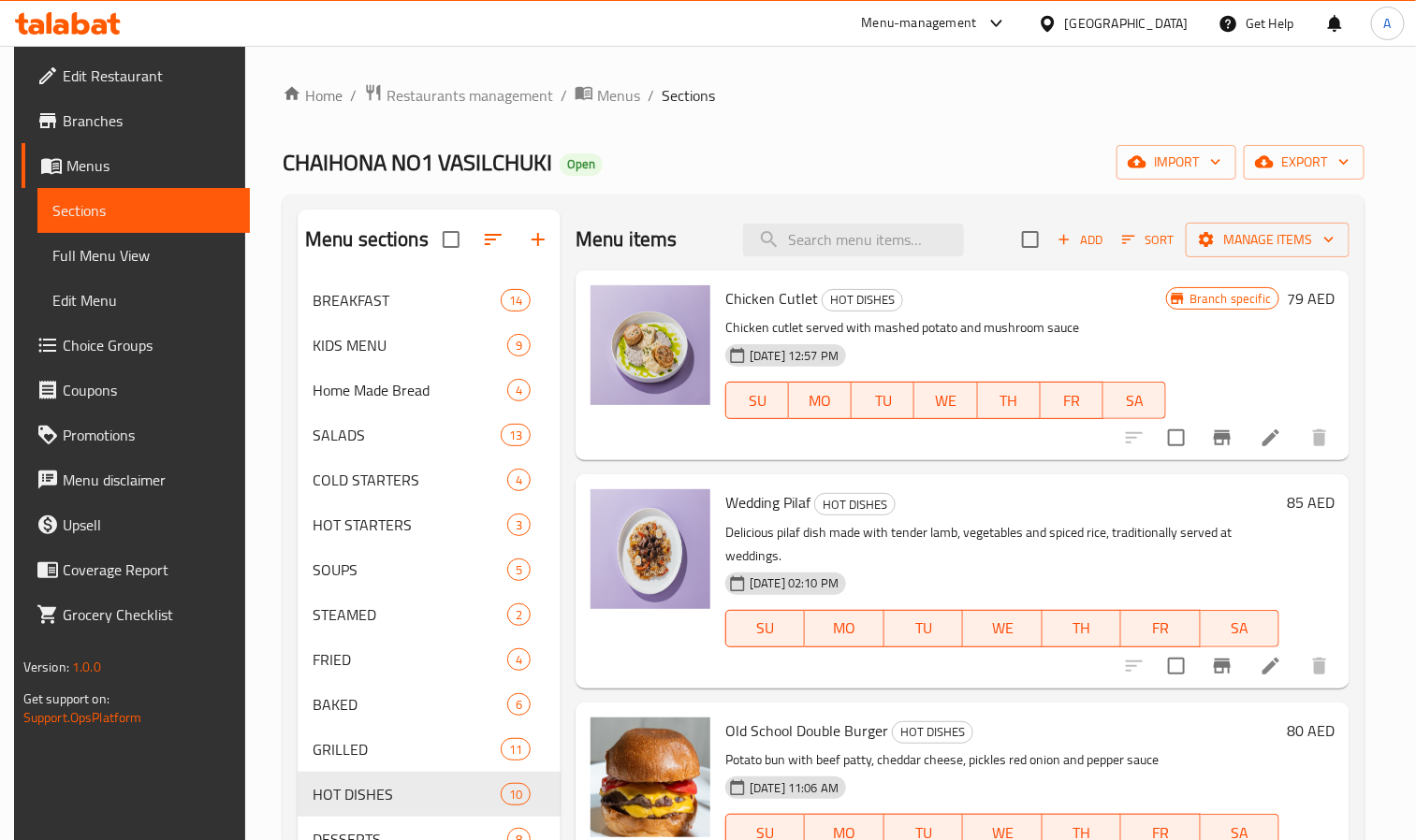
click at [1028, 248] on input "checkbox" at bounding box center [1030, 239] width 39 height 39
checkbox input "true"
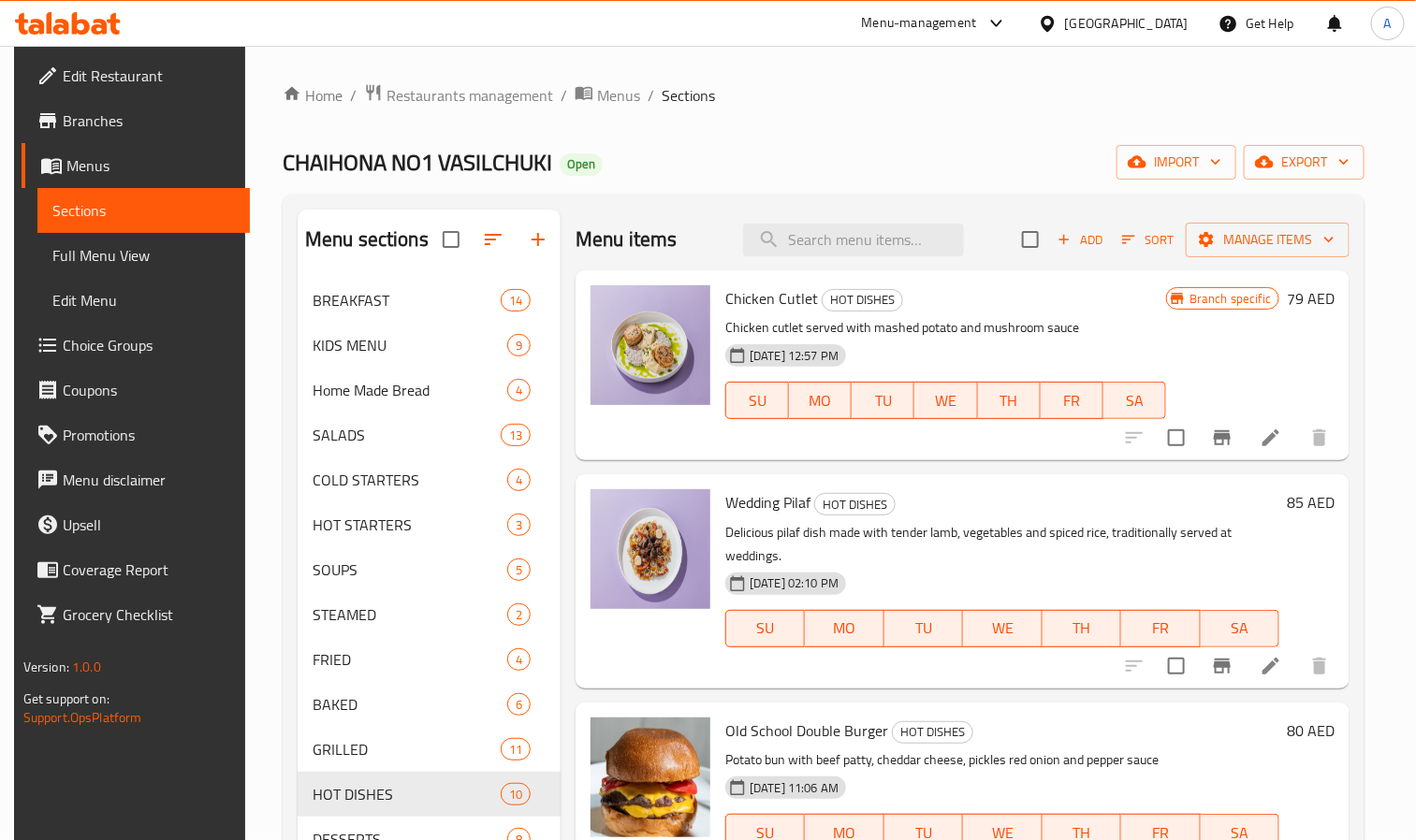
checkbox input "true"
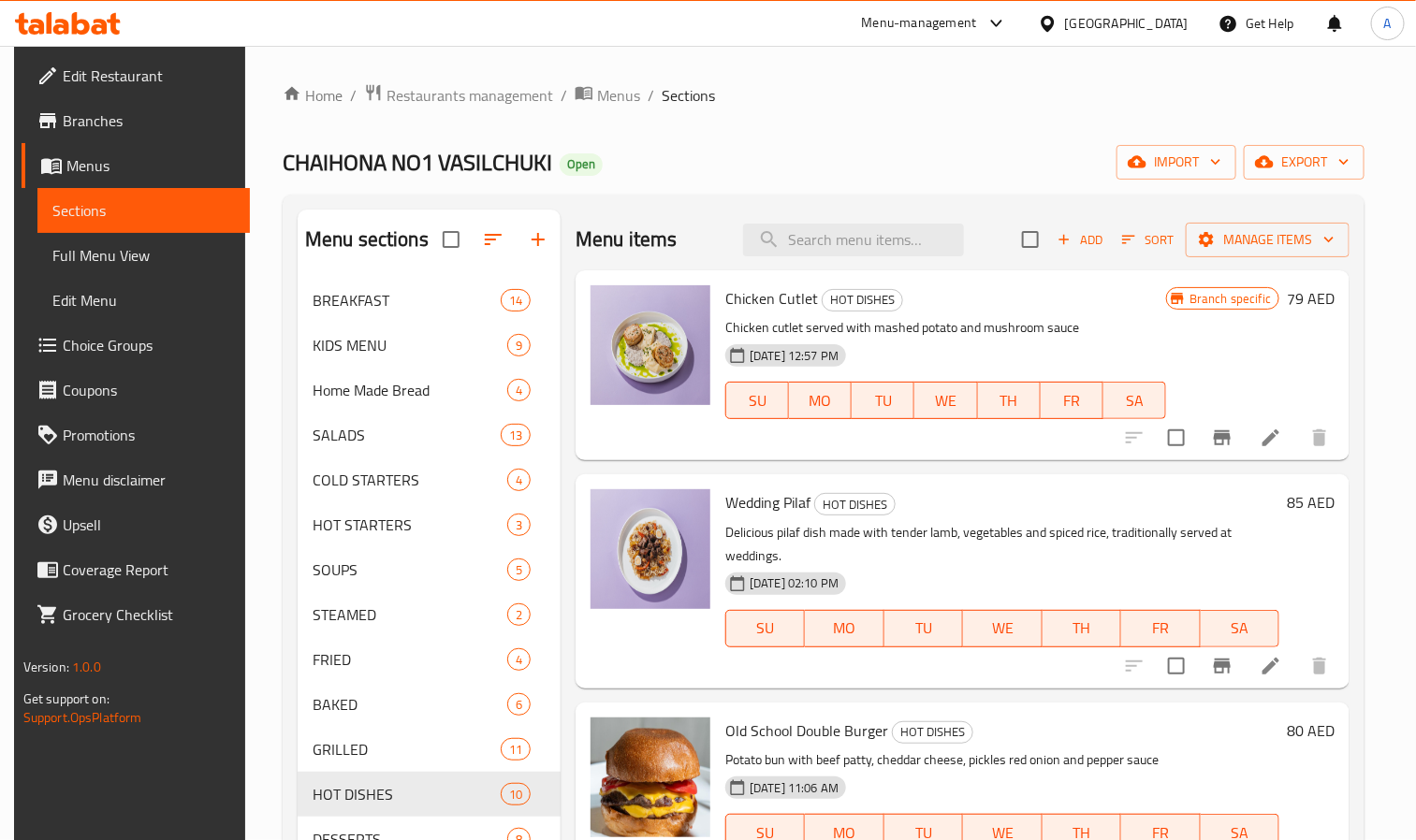
checkbox input "true"
click at [1205, 248] on icon "button" at bounding box center [1206, 240] width 19 height 19
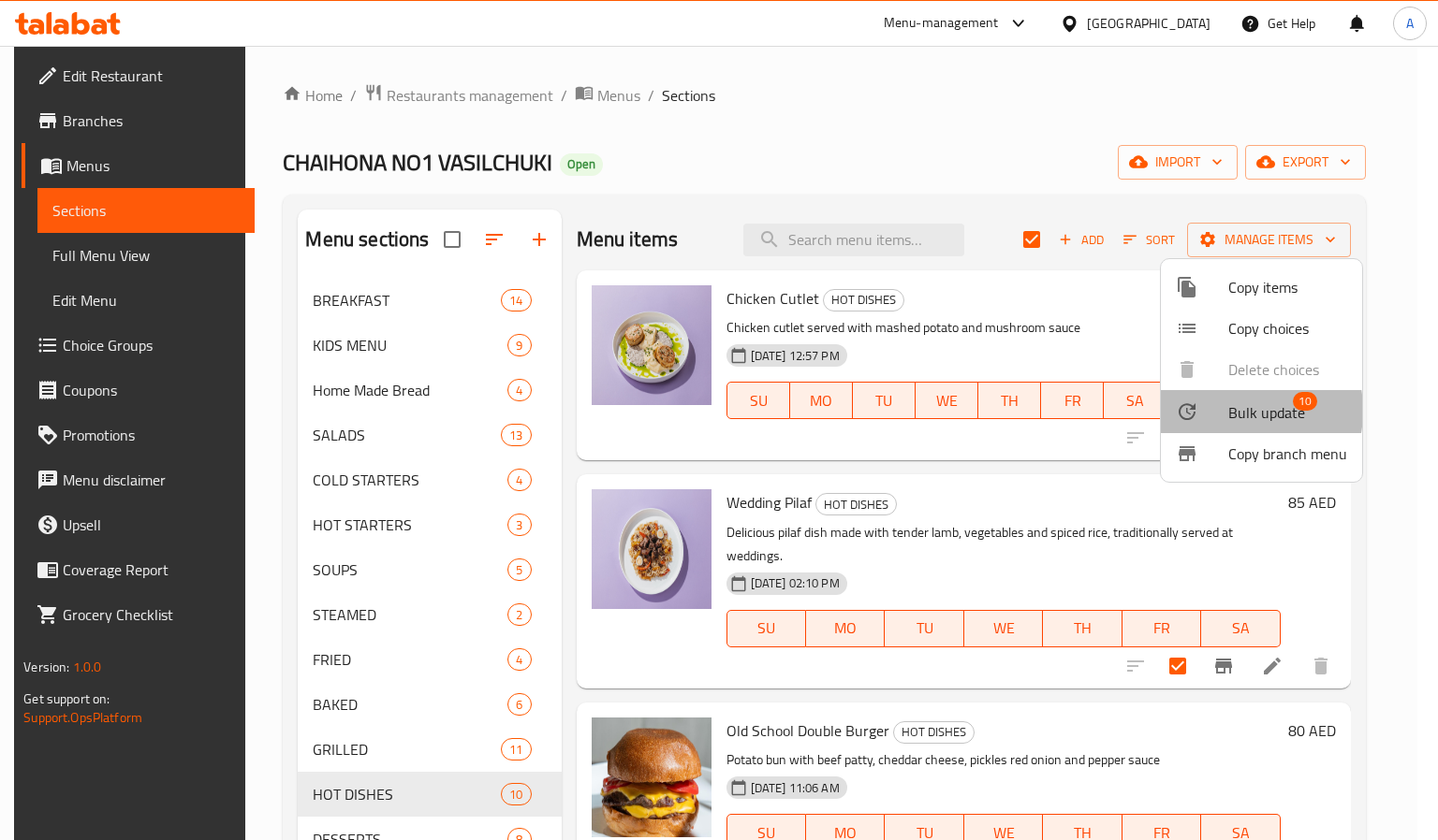
click at [1226, 411] on div at bounding box center [1202, 411] width 52 height 23
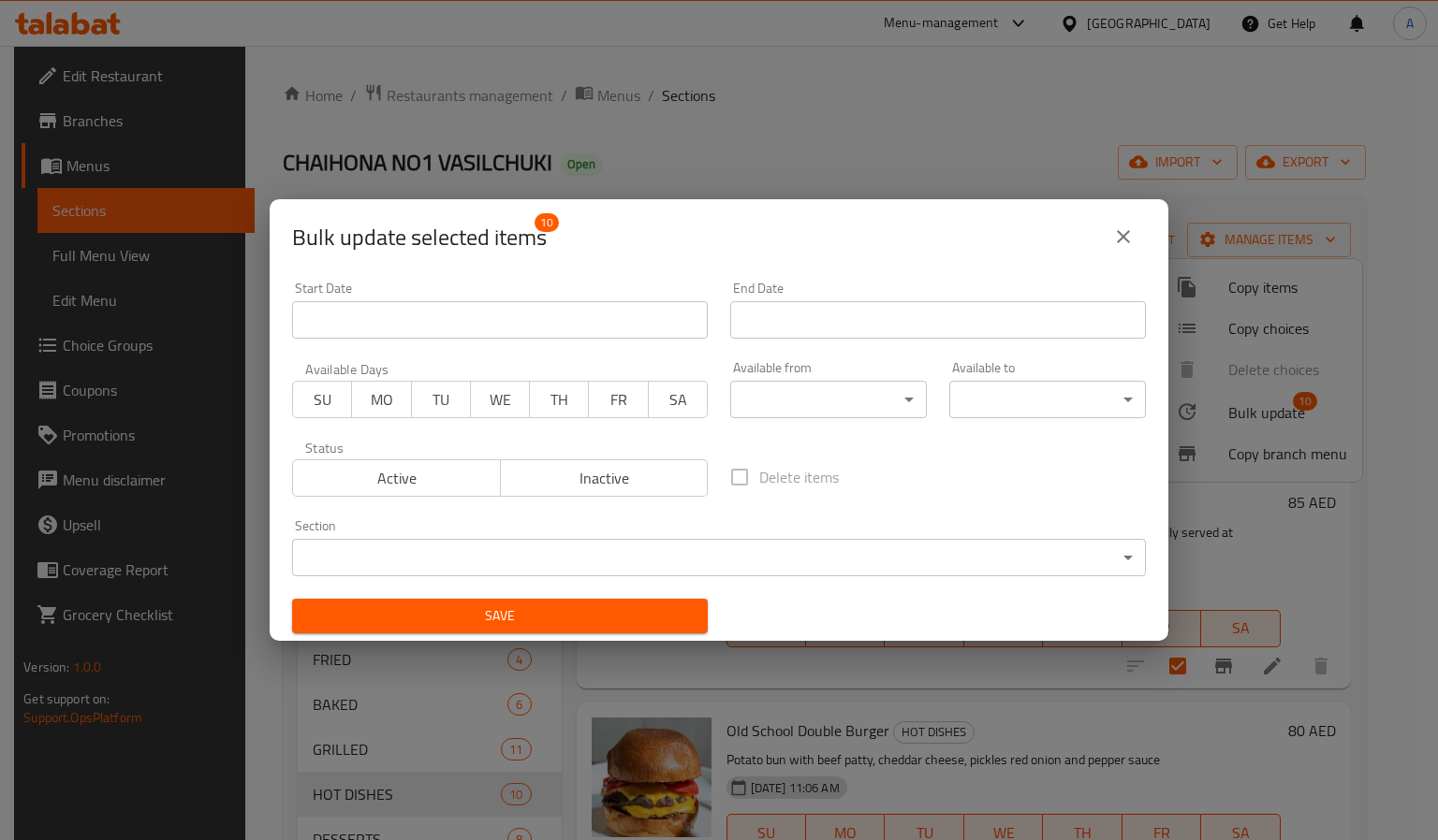
click at [889, 404] on body "​ Menu-management United Arab Emirates Get Help A Edit Restaurant Branches Menu…" at bounding box center [719, 443] width 1438 height 794
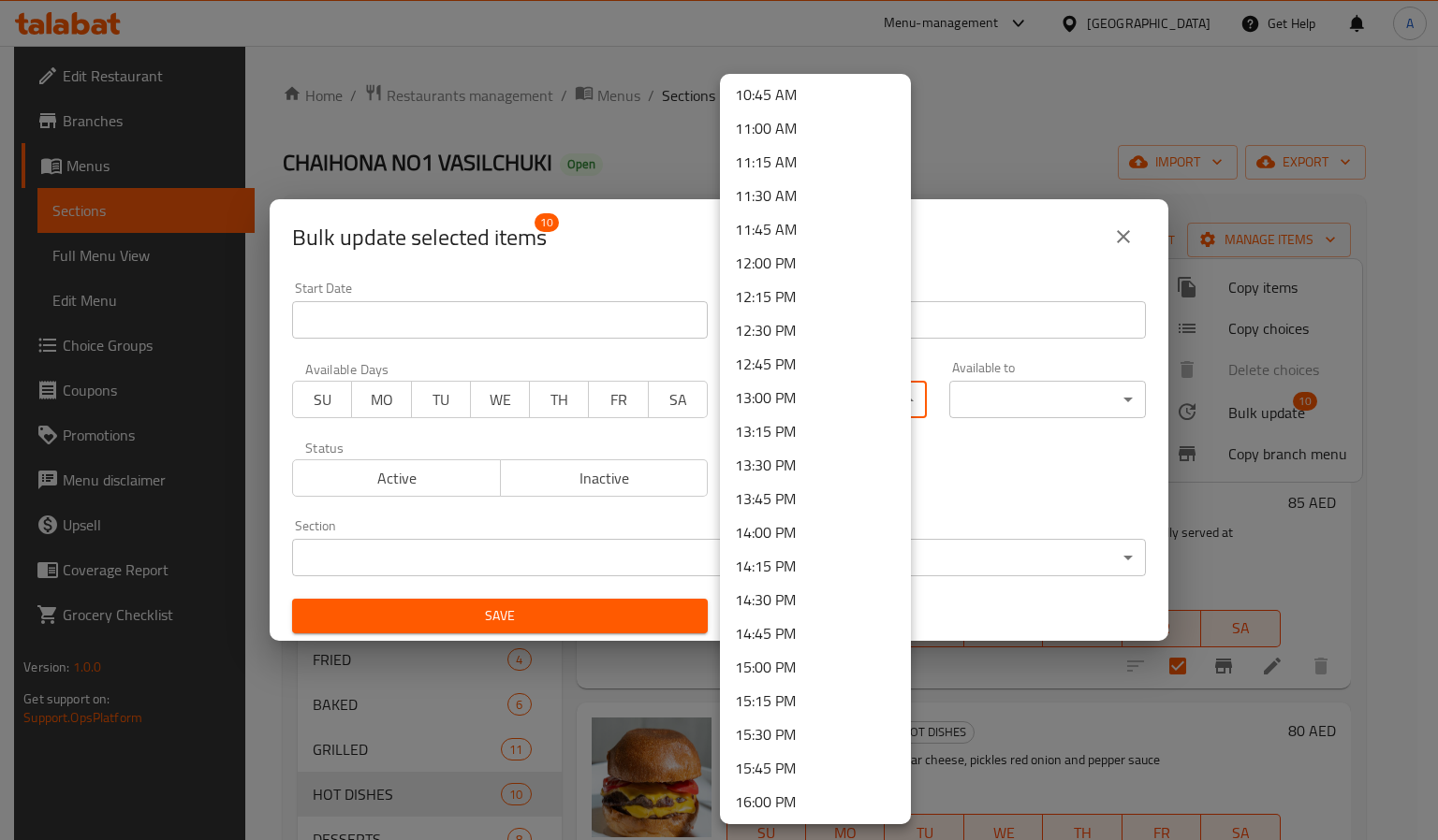
scroll to position [1404, 0]
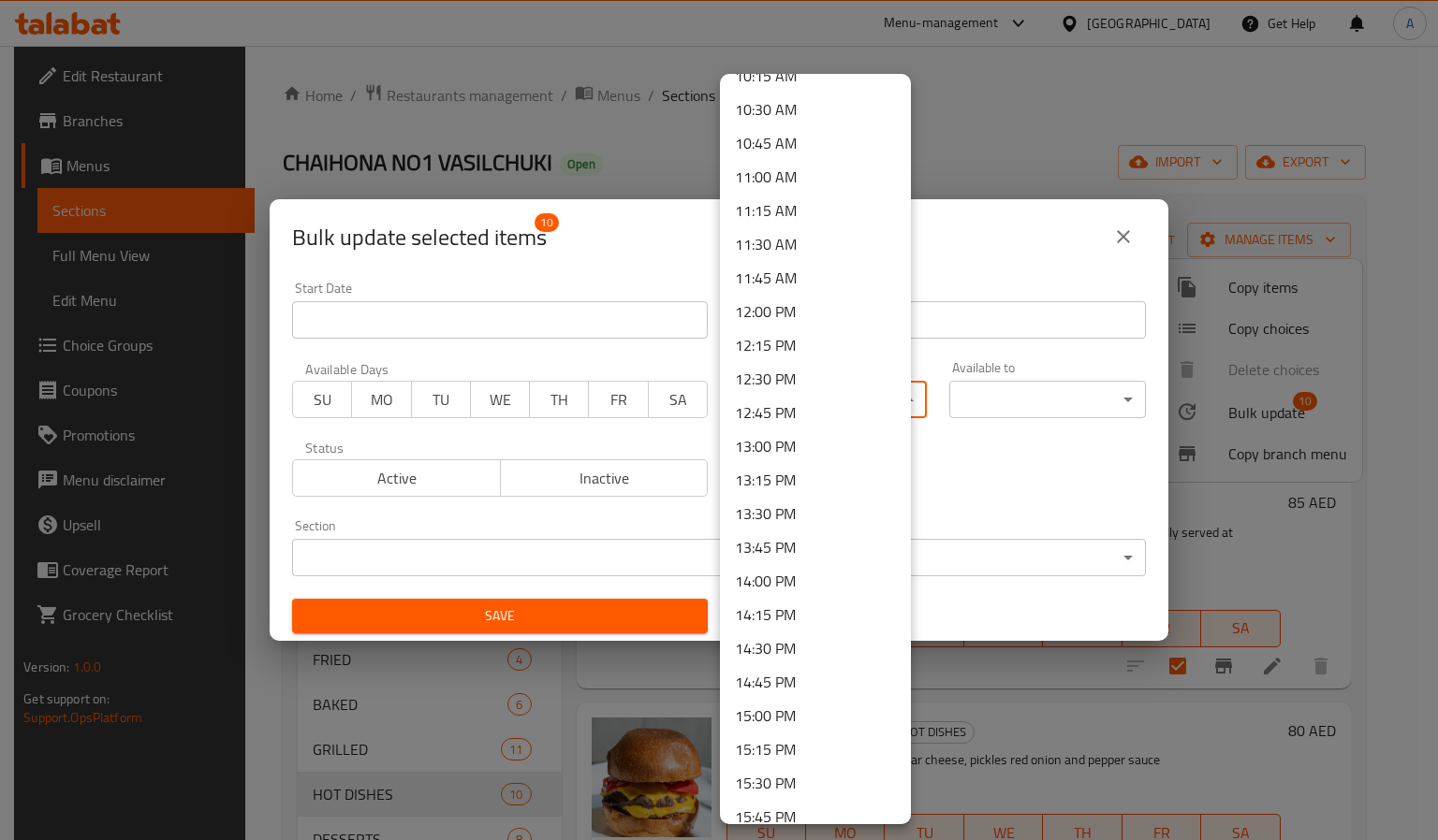
click at [784, 309] on li "12:00 PM" at bounding box center [815, 312] width 191 height 34
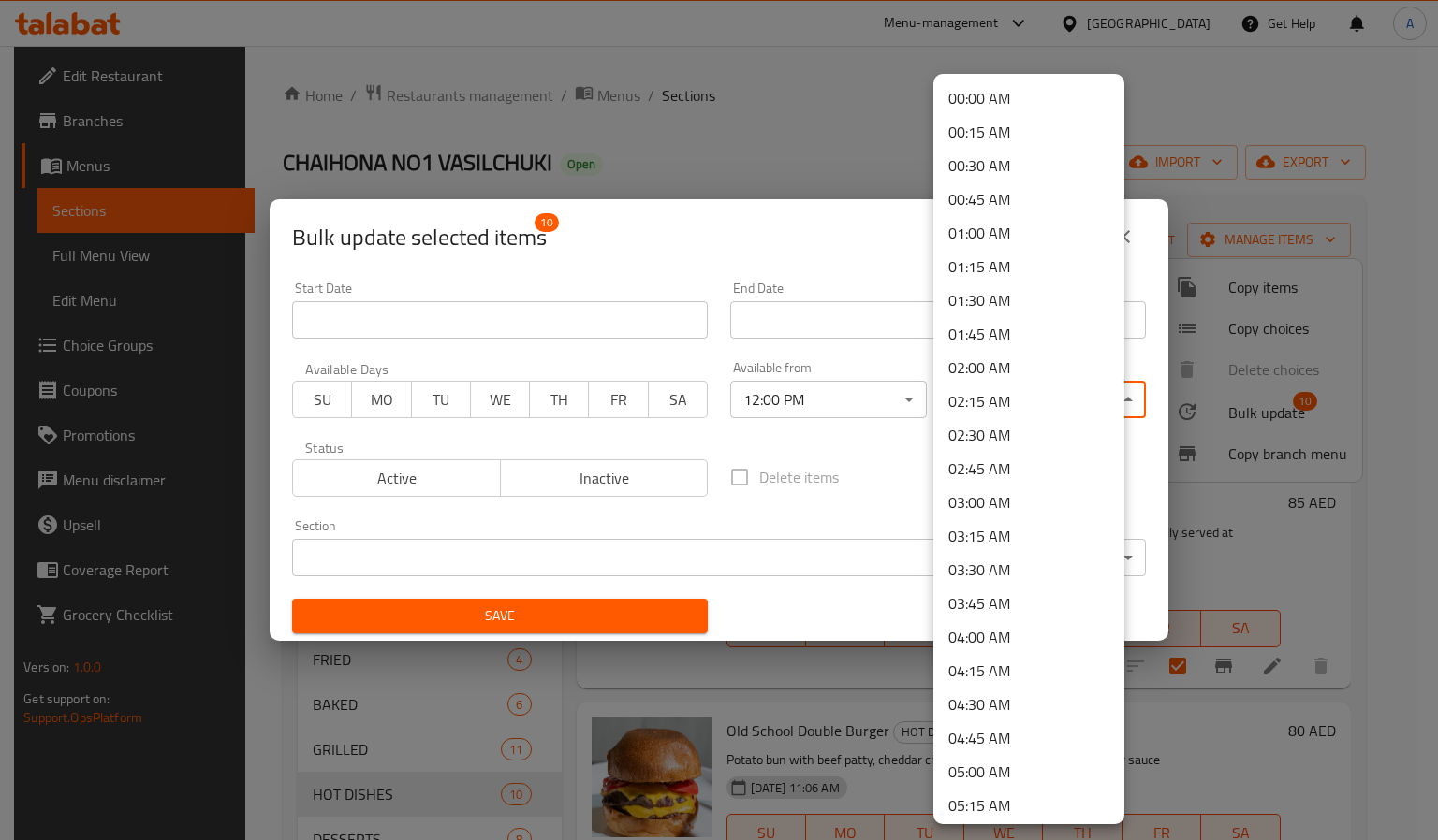
click at [1023, 399] on body "​ Menu-management United Arab Emirates Get Help A Edit Restaurant Branches Menu…" at bounding box center [719, 443] width 1438 height 794
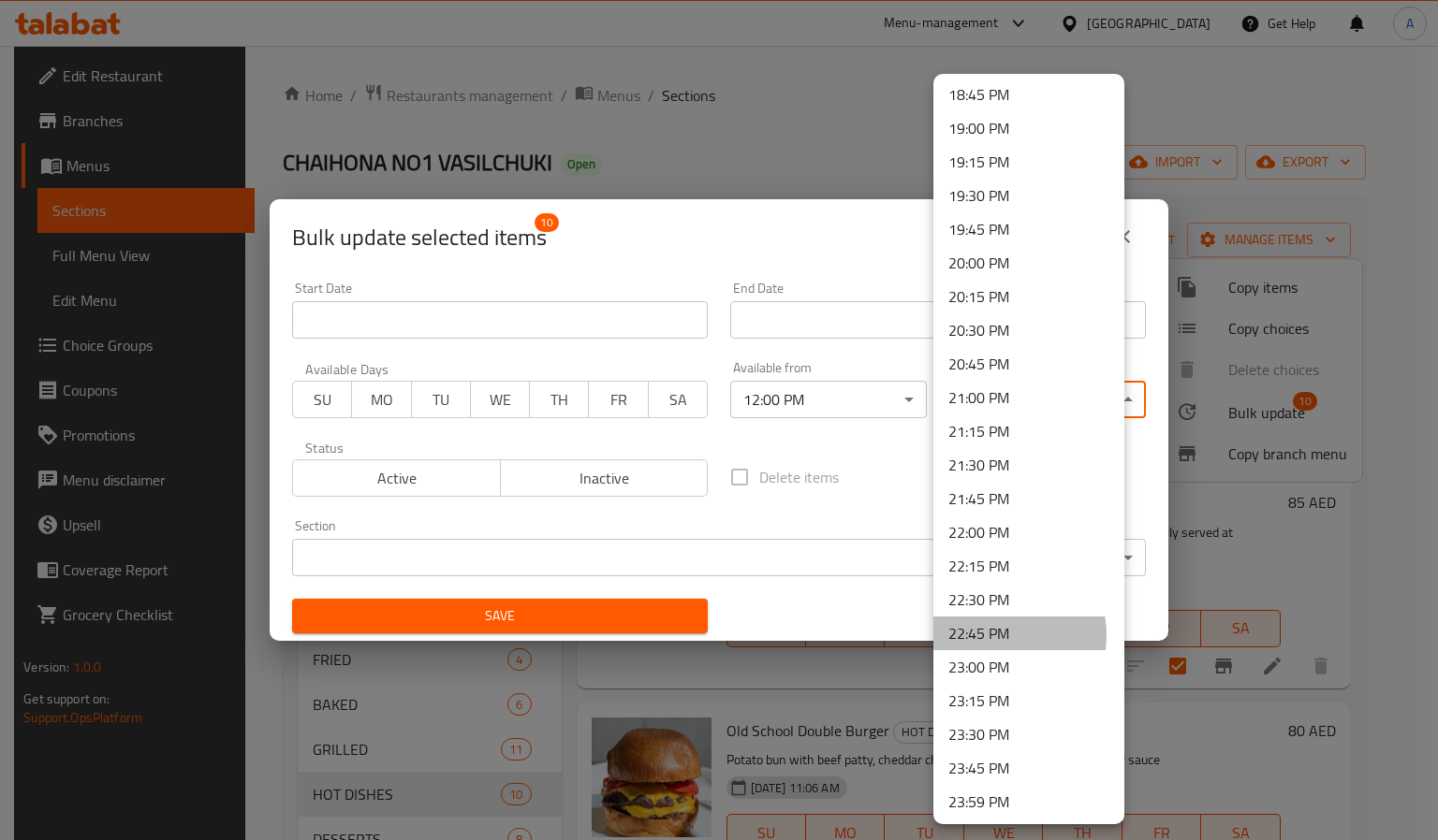
click at [997, 634] on li "22:45 PM" at bounding box center [1028, 633] width 191 height 34
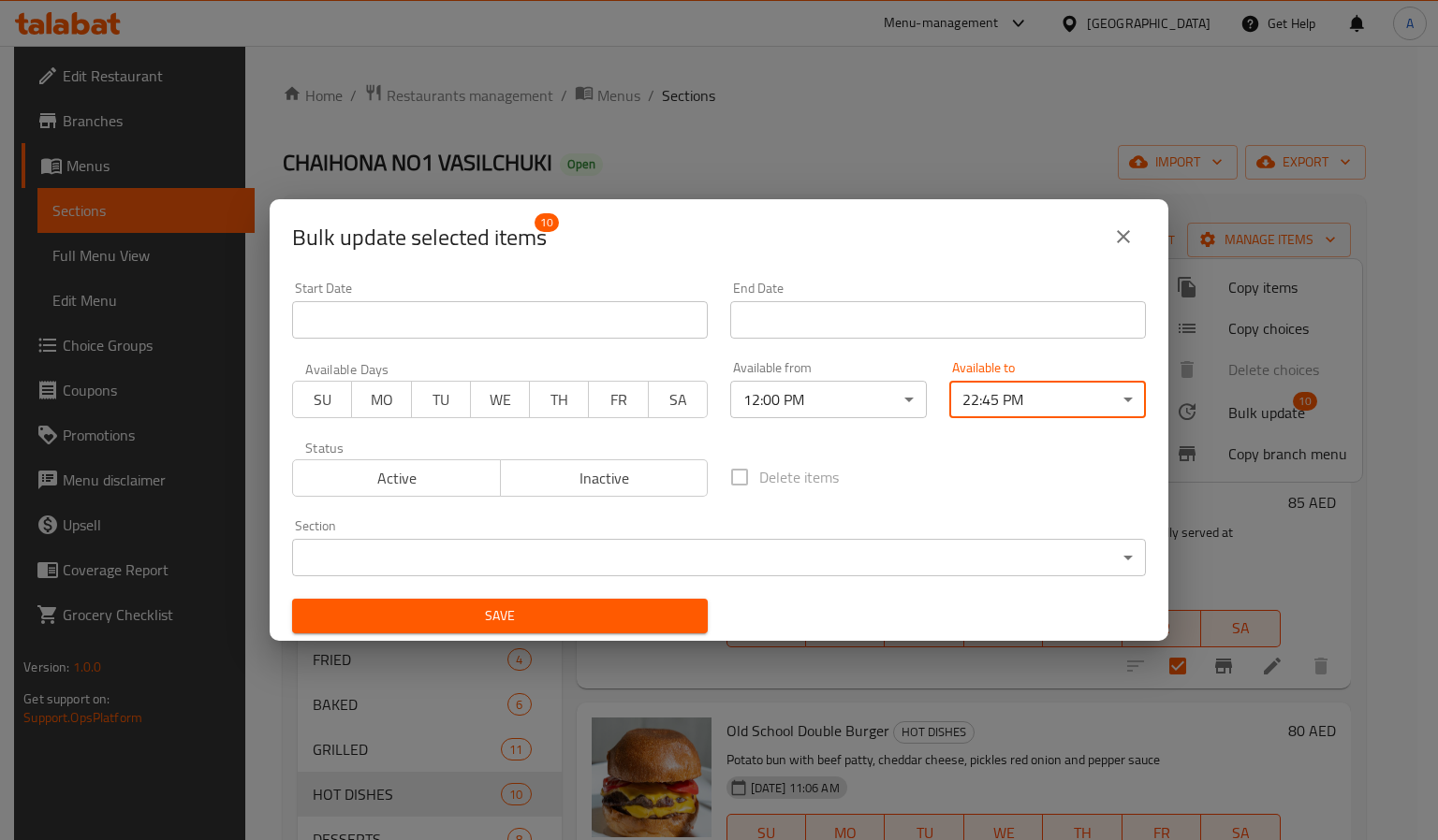
click at [684, 602] on button "Save" at bounding box center [500, 616] width 415 height 35
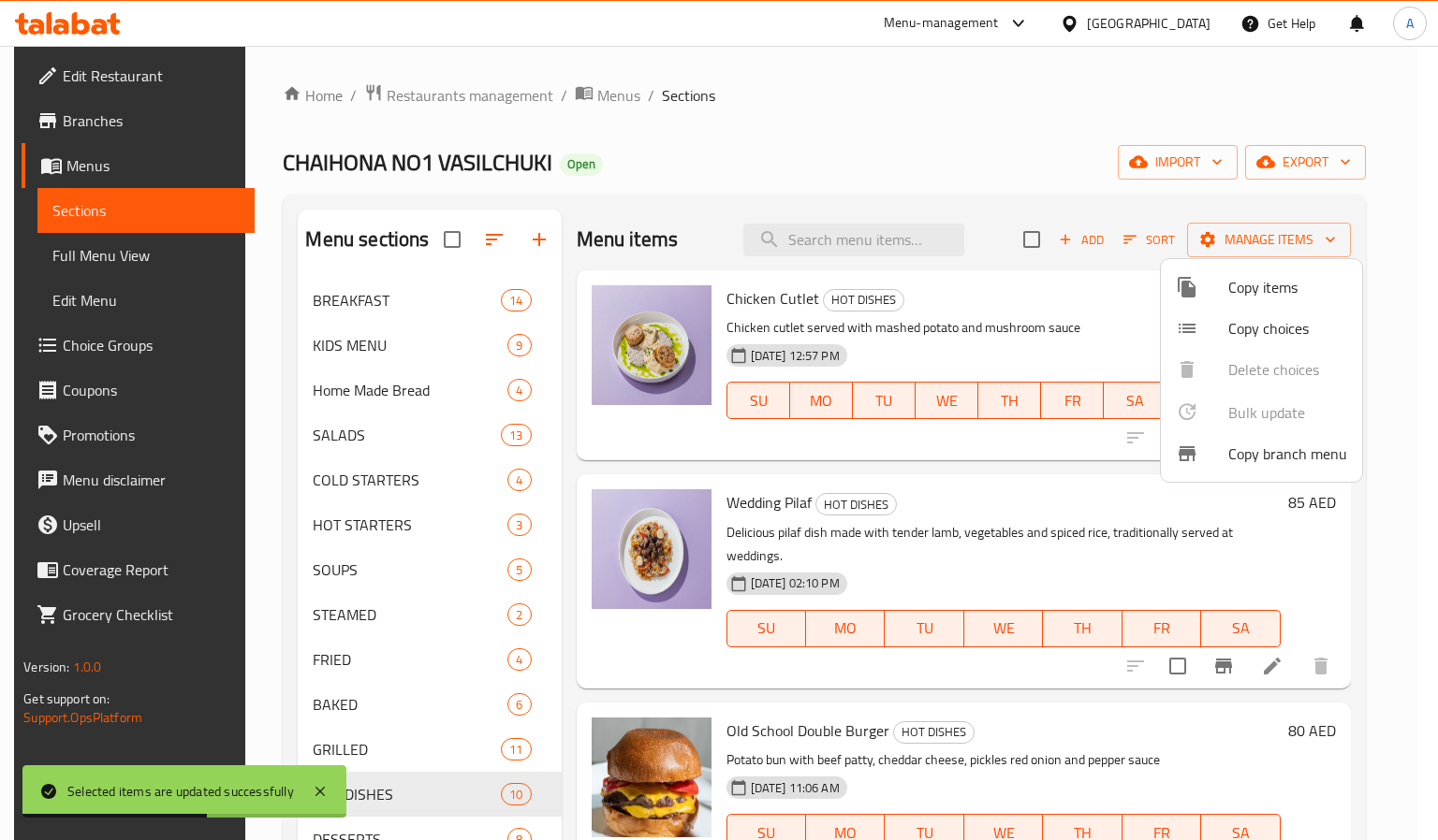
click at [686, 601] on div at bounding box center [719, 420] width 1438 height 840
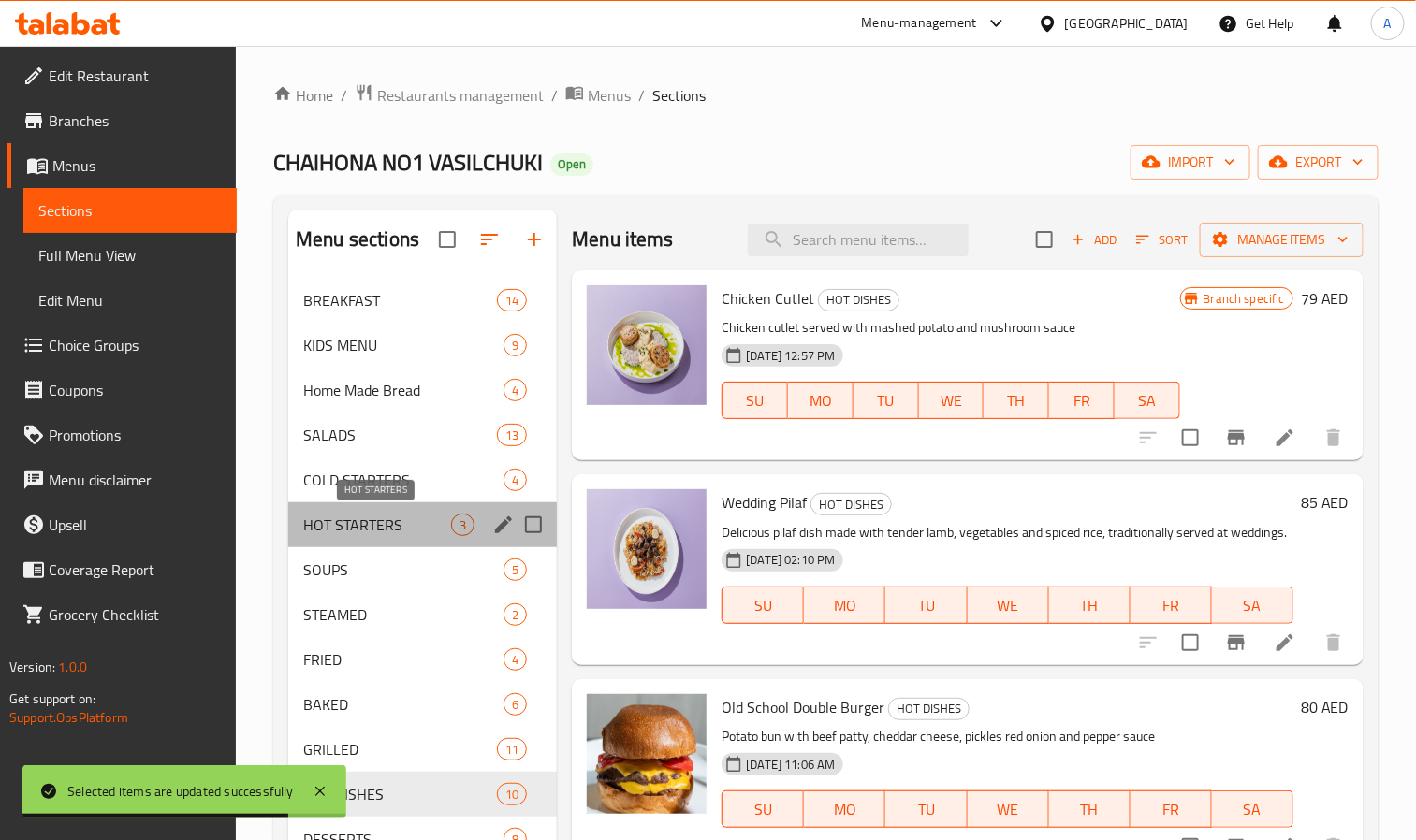
click at [355, 522] on span "HOT STARTERS" at bounding box center [377, 525] width 148 height 23
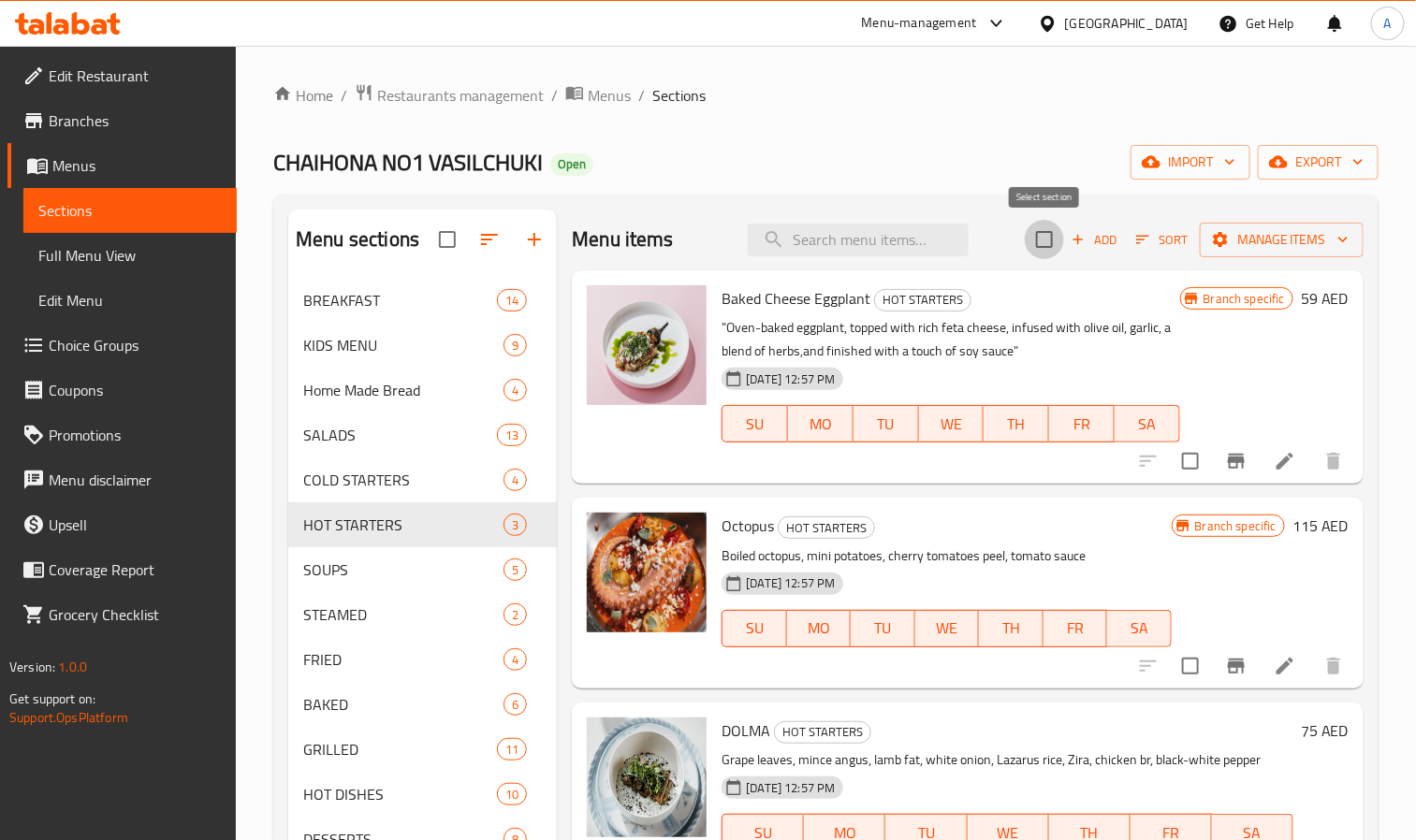
click at [1046, 253] on input "checkbox" at bounding box center [1044, 239] width 39 height 39
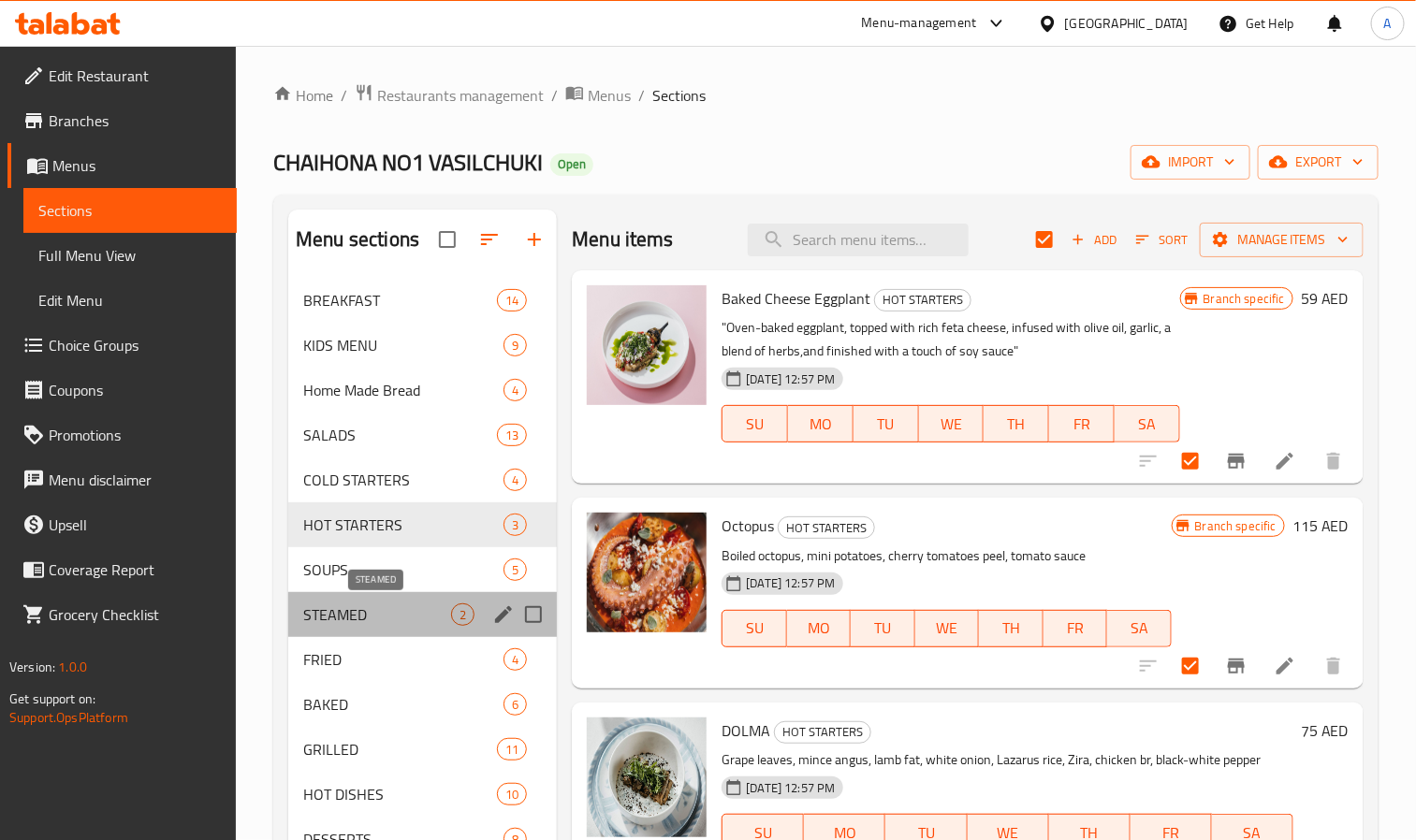
click at [435, 604] on span "STEAMED" at bounding box center [377, 615] width 148 height 23
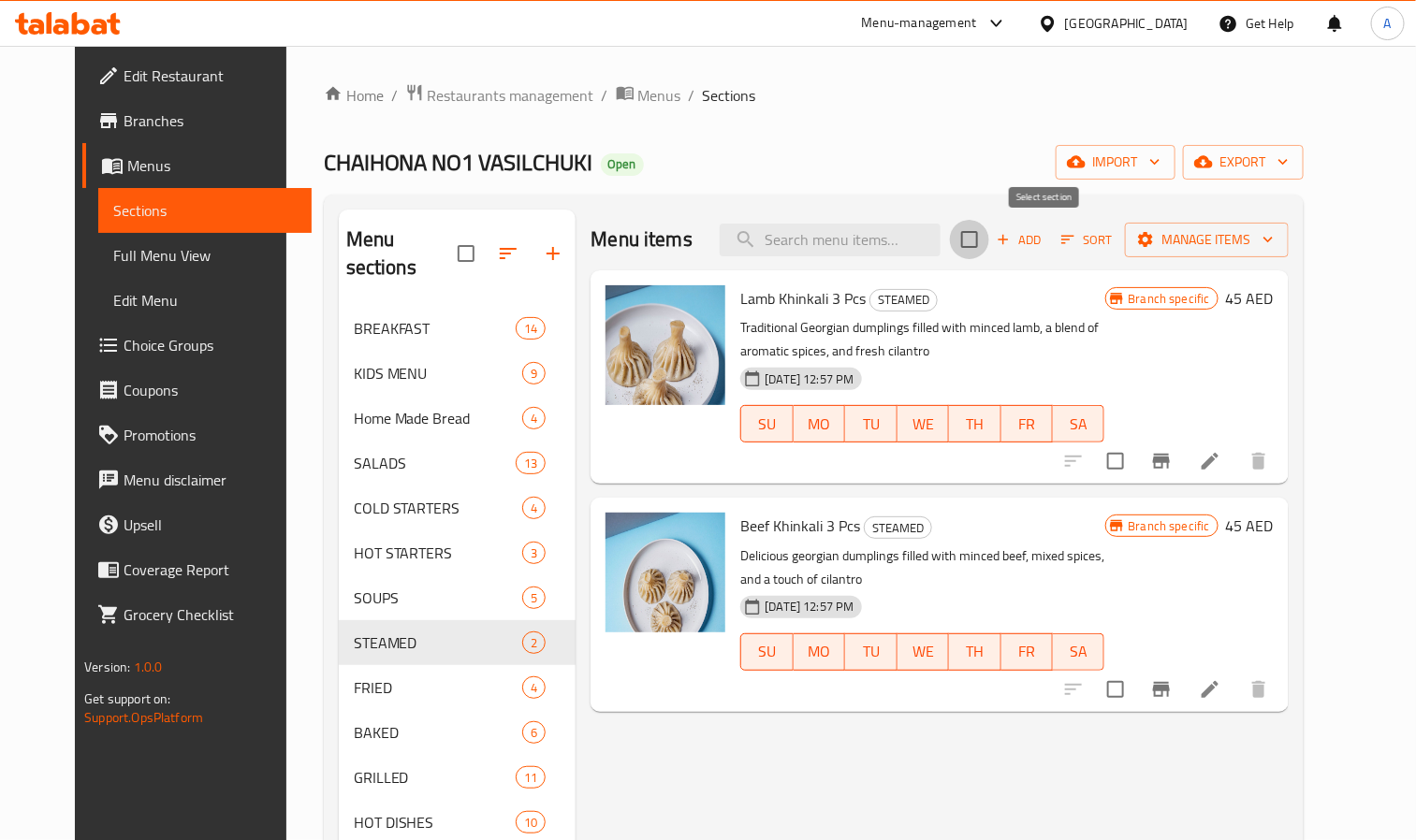
click at [989, 255] on input "checkbox" at bounding box center [969, 239] width 39 height 39
click at [1240, 242] on span "Manage items" at bounding box center [1206, 240] width 134 height 24
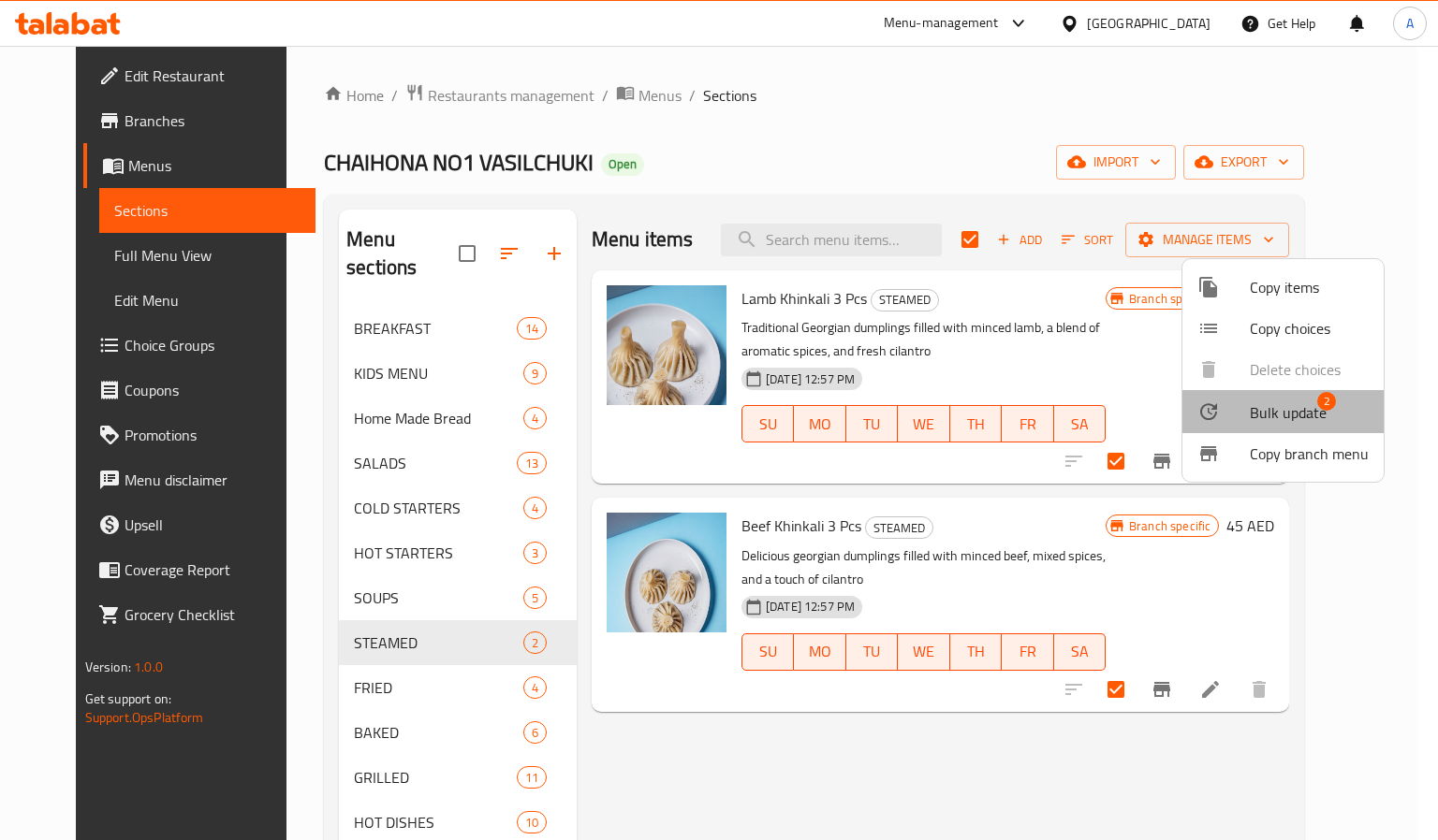
click at [1320, 408] on span "2" at bounding box center [1327, 402] width 19 height 19
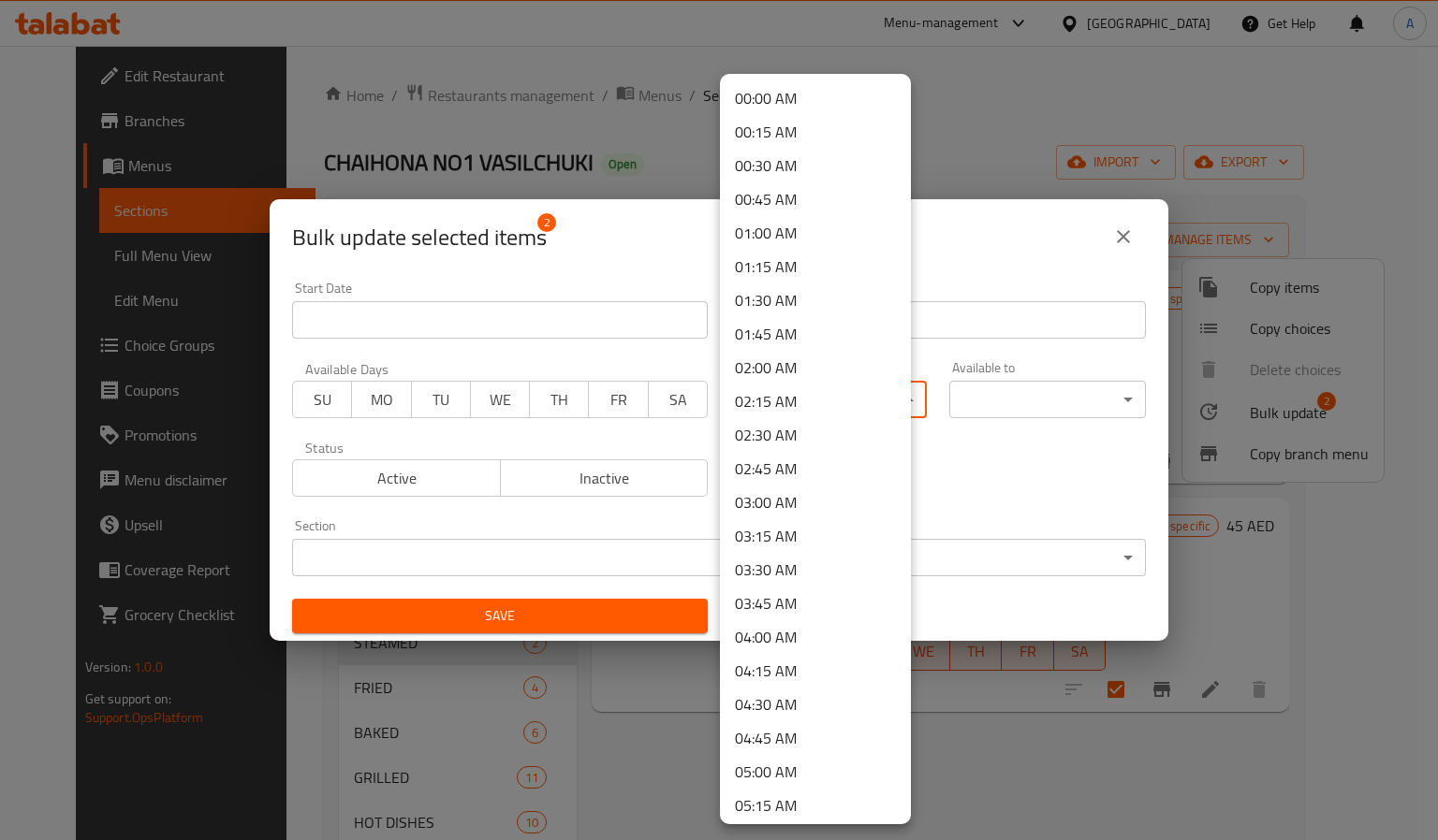
click at [824, 394] on body "​ Menu-management United Arab Emirates Get Help A Edit Restaurant Branches Menu…" at bounding box center [719, 443] width 1438 height 794
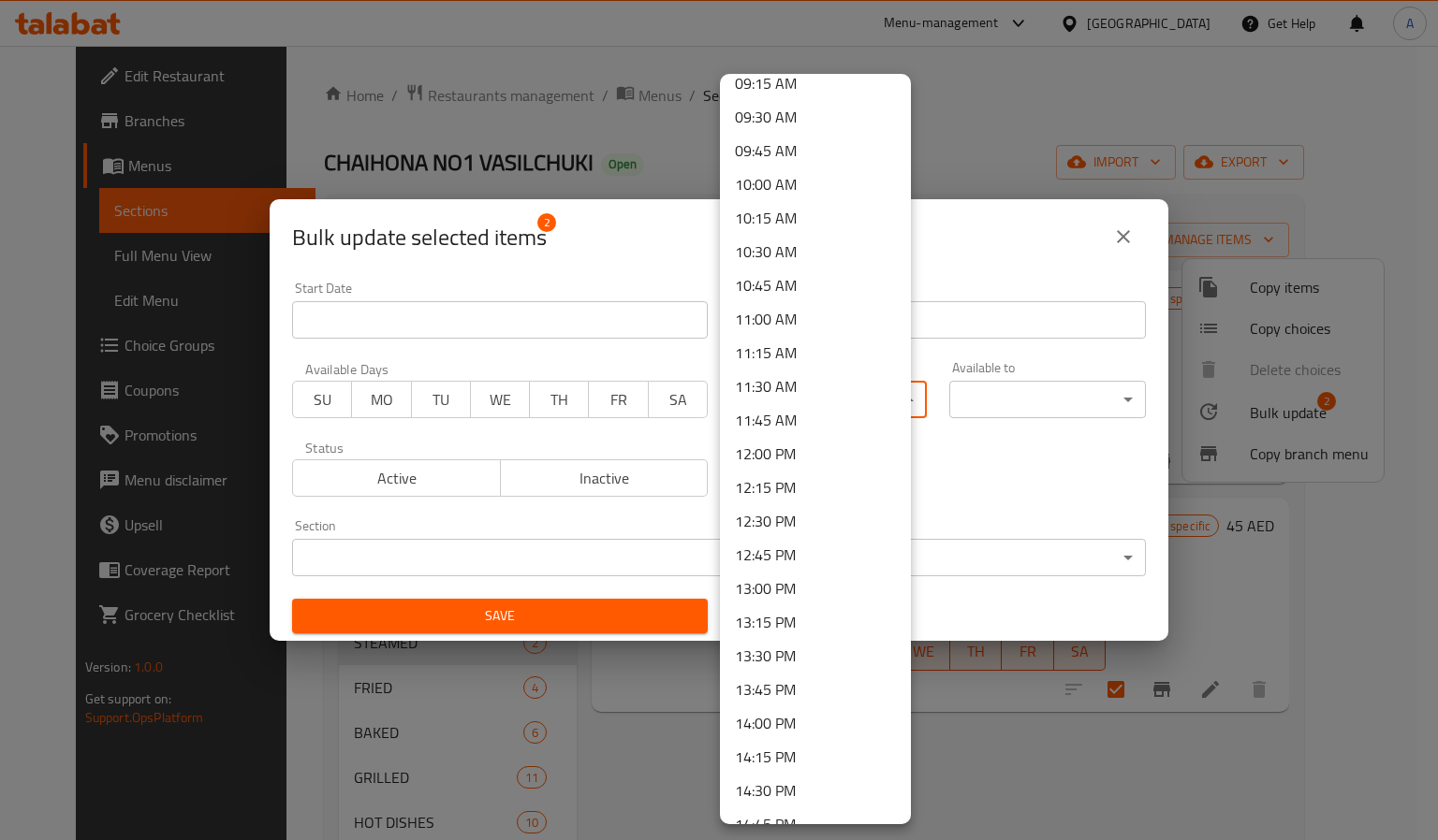
scroll to position [1264, 0]
click at [781, 452] on li "12:00 PM" at bounding box center [815, 452] width 191 height 34
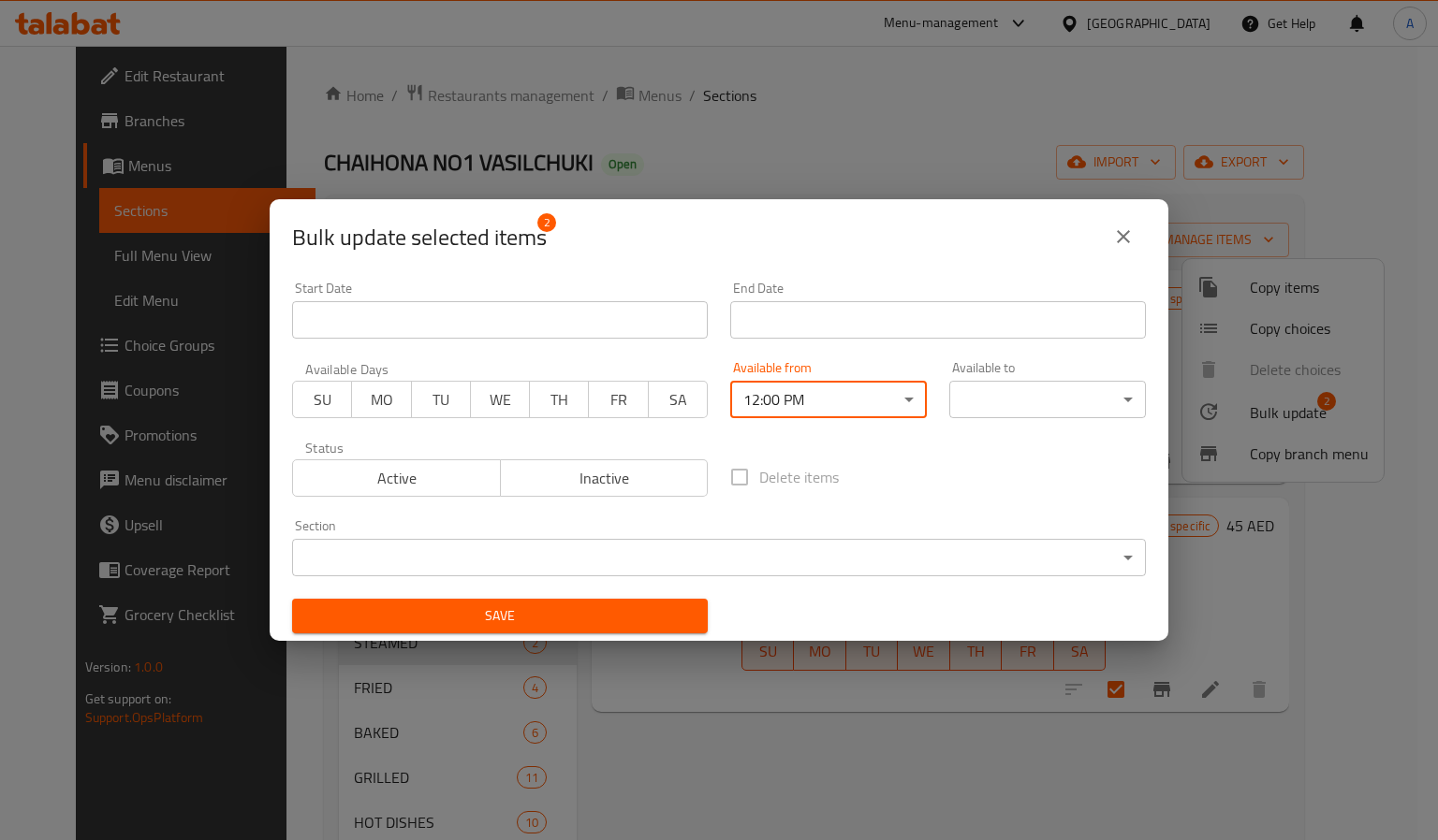
click at [956, 391] on body "​ Menu-management United Arab Emirates Get Help A Edit Restaurant Branches Menu…" at bounding box center [719, 443] width 1438 height 794
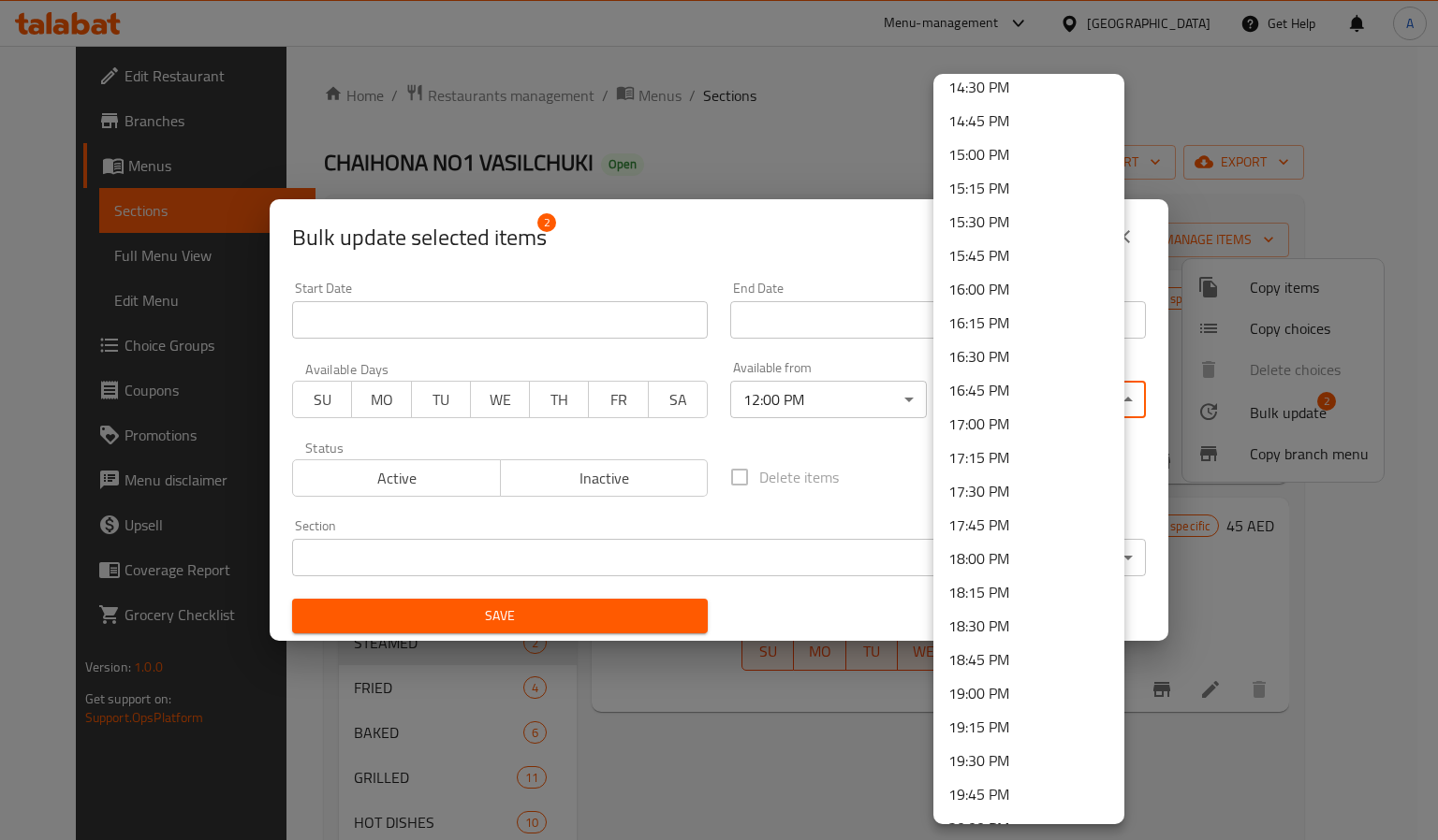
scroll to position [2530, 0]
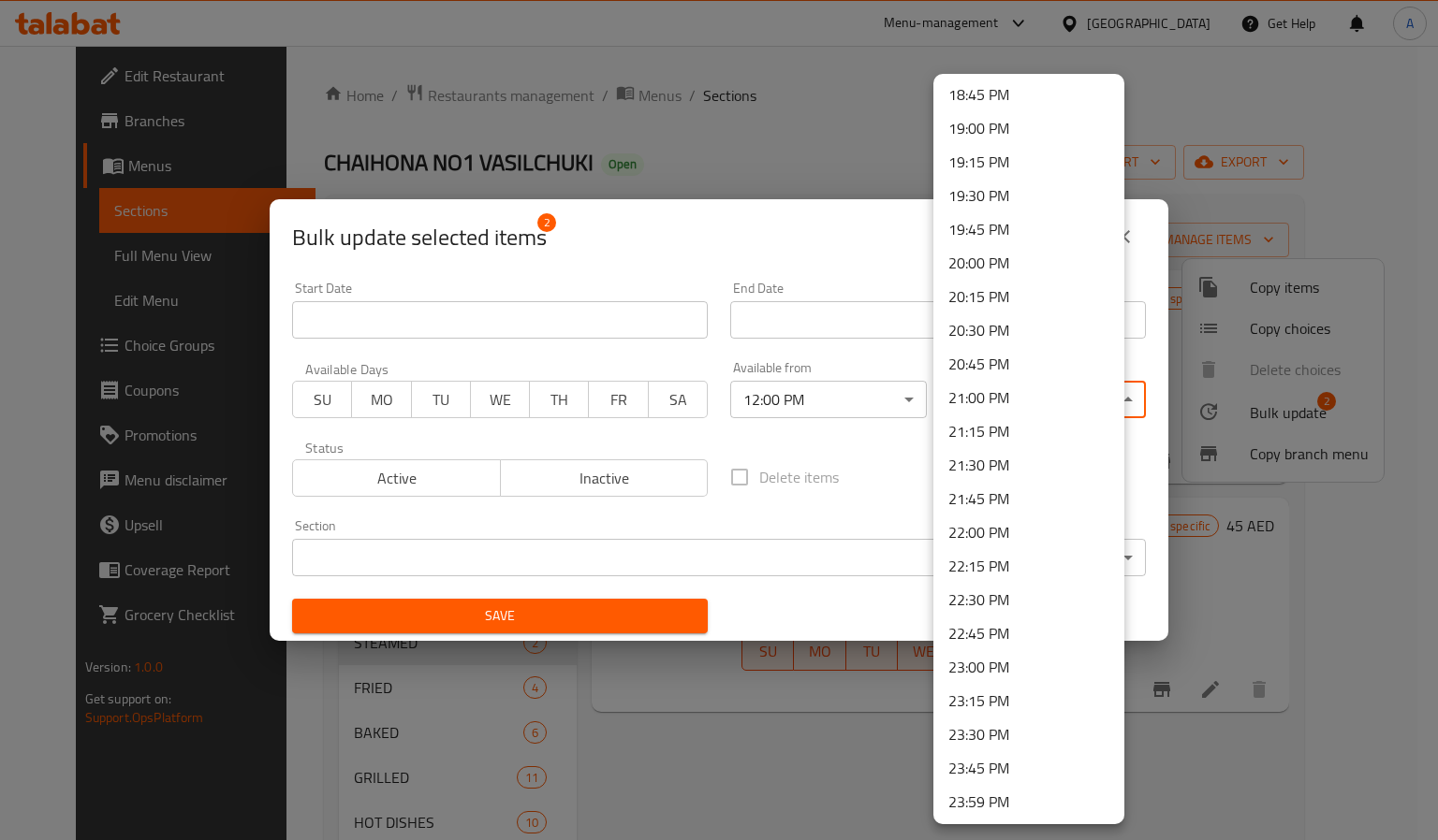
click at [1009, 624] on li "22:45 PM" at bounding box center [1028, 633] width 191 height 34
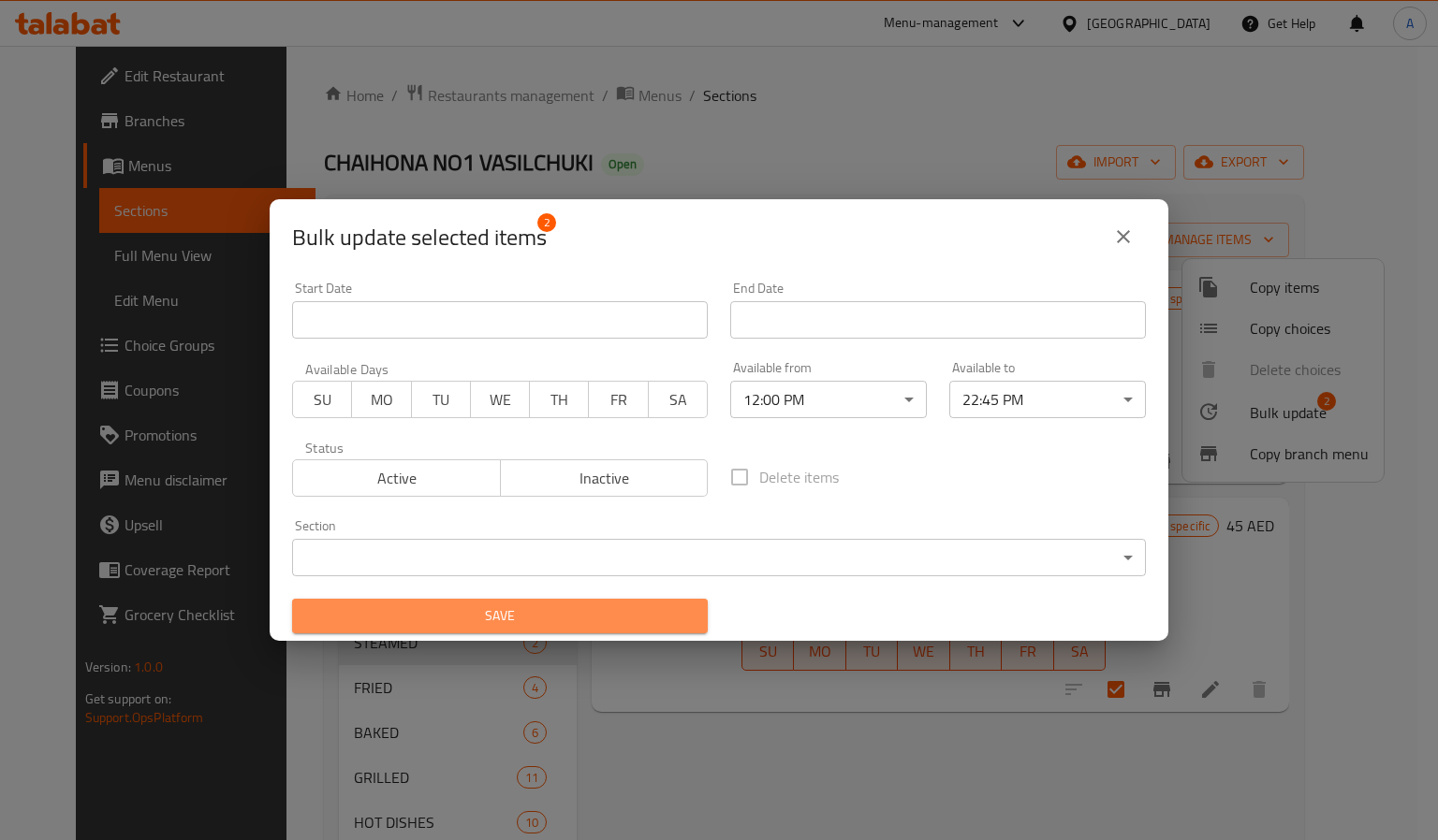
click at [587, 624] on span "Save" at bounding box center [500, 616] width 386 height 24
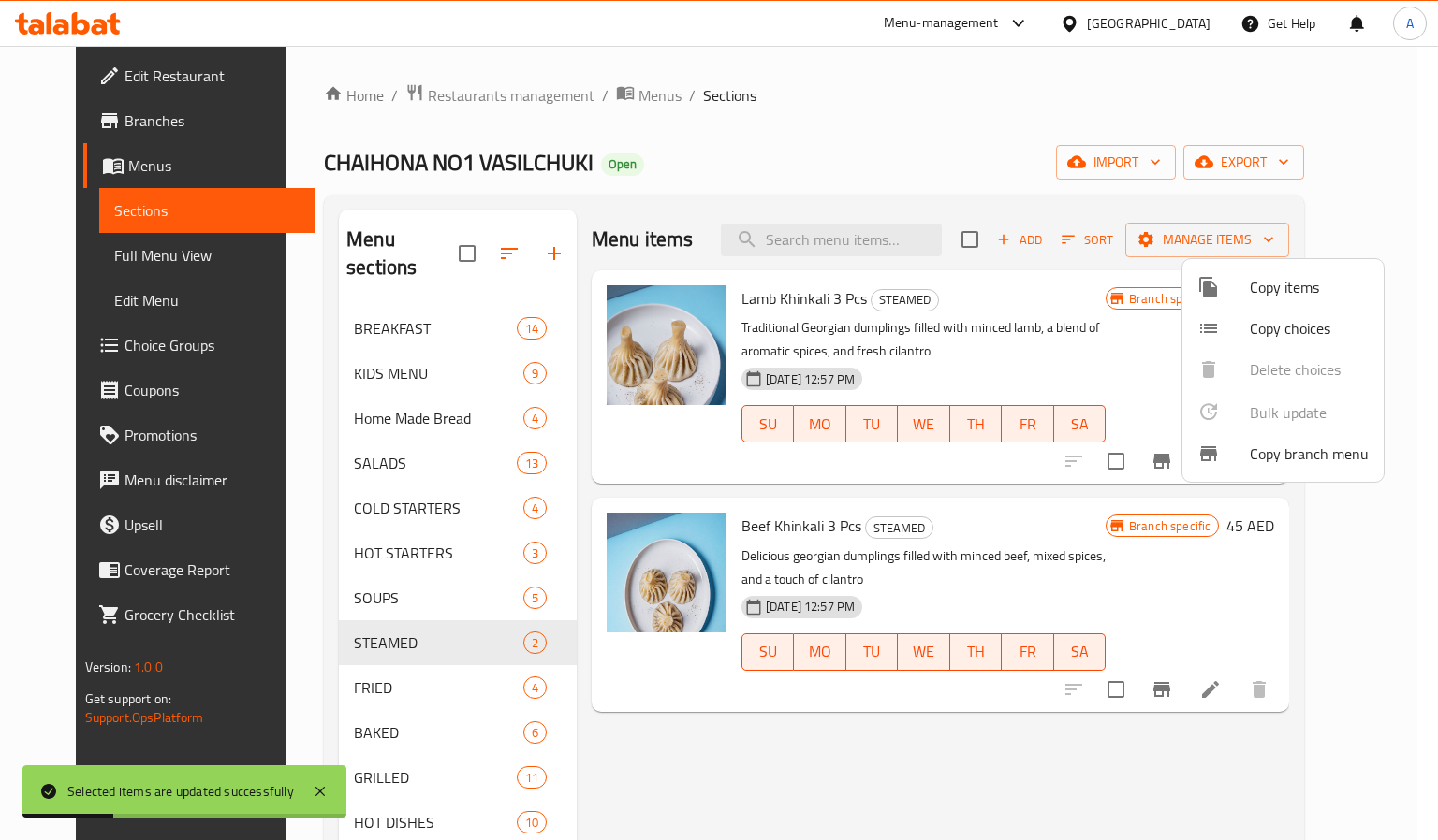
click at [360, 531] on div at bounding box center [719, 420] width 1438 height 840
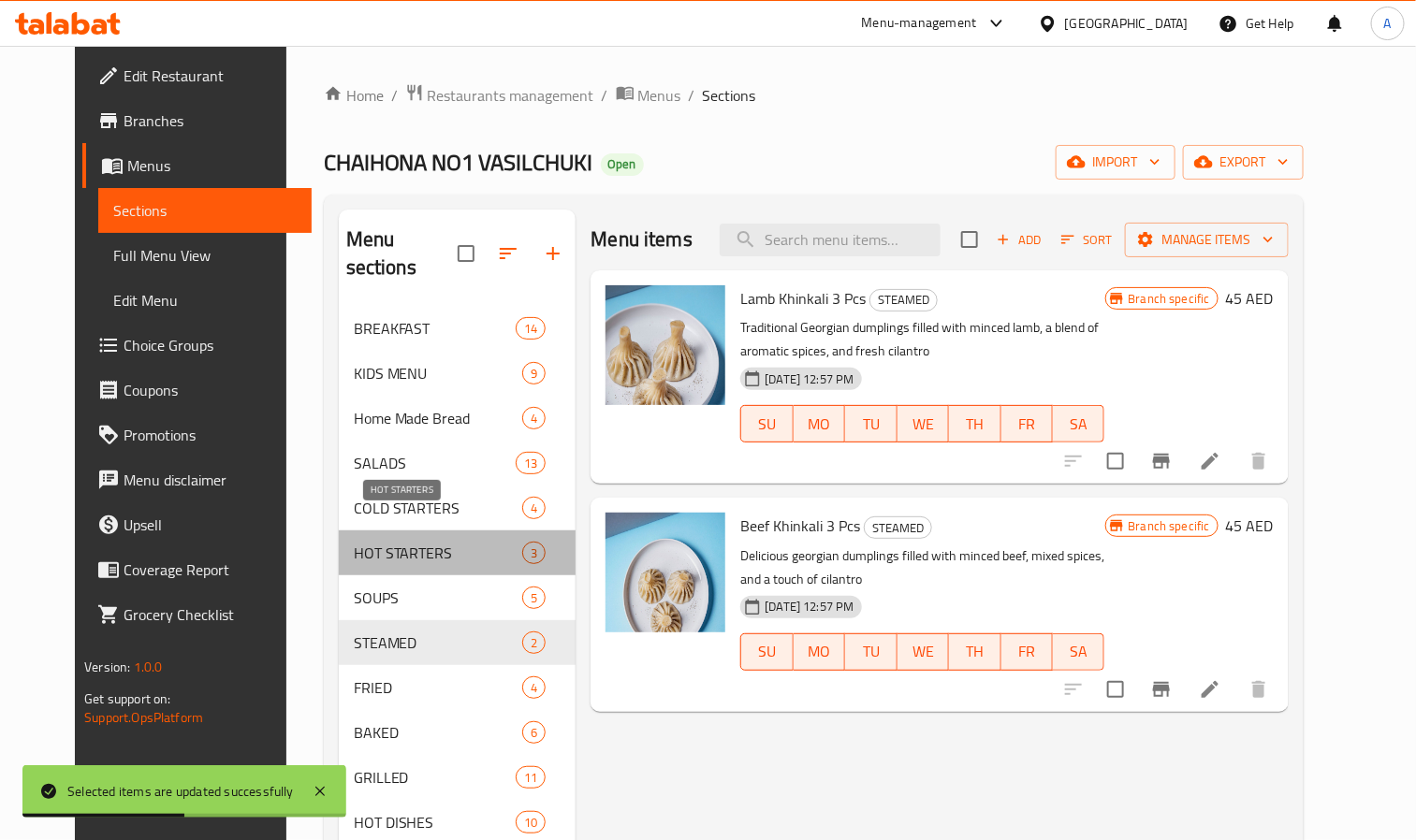
click at [360, 542] on span "HOT STARTERS" at bounding box center [438, 554] width 170 height 23
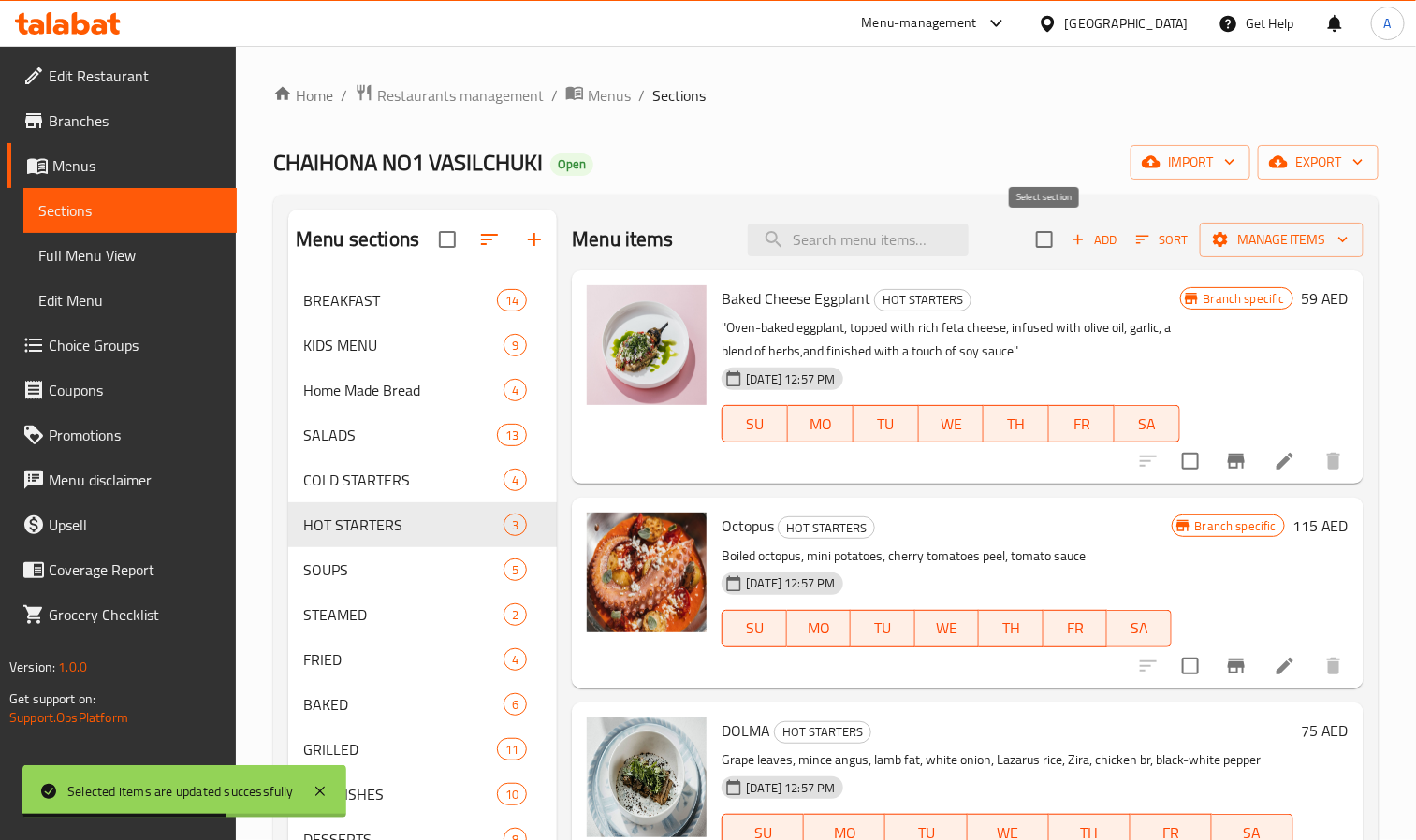
click at [1046, 255] on input "checkbox" at bounding box center [1044, 239] width 39 height 39
click at [1240, 251] on span "Manage items" at bounding box center [1281, 240] width 134 height 24
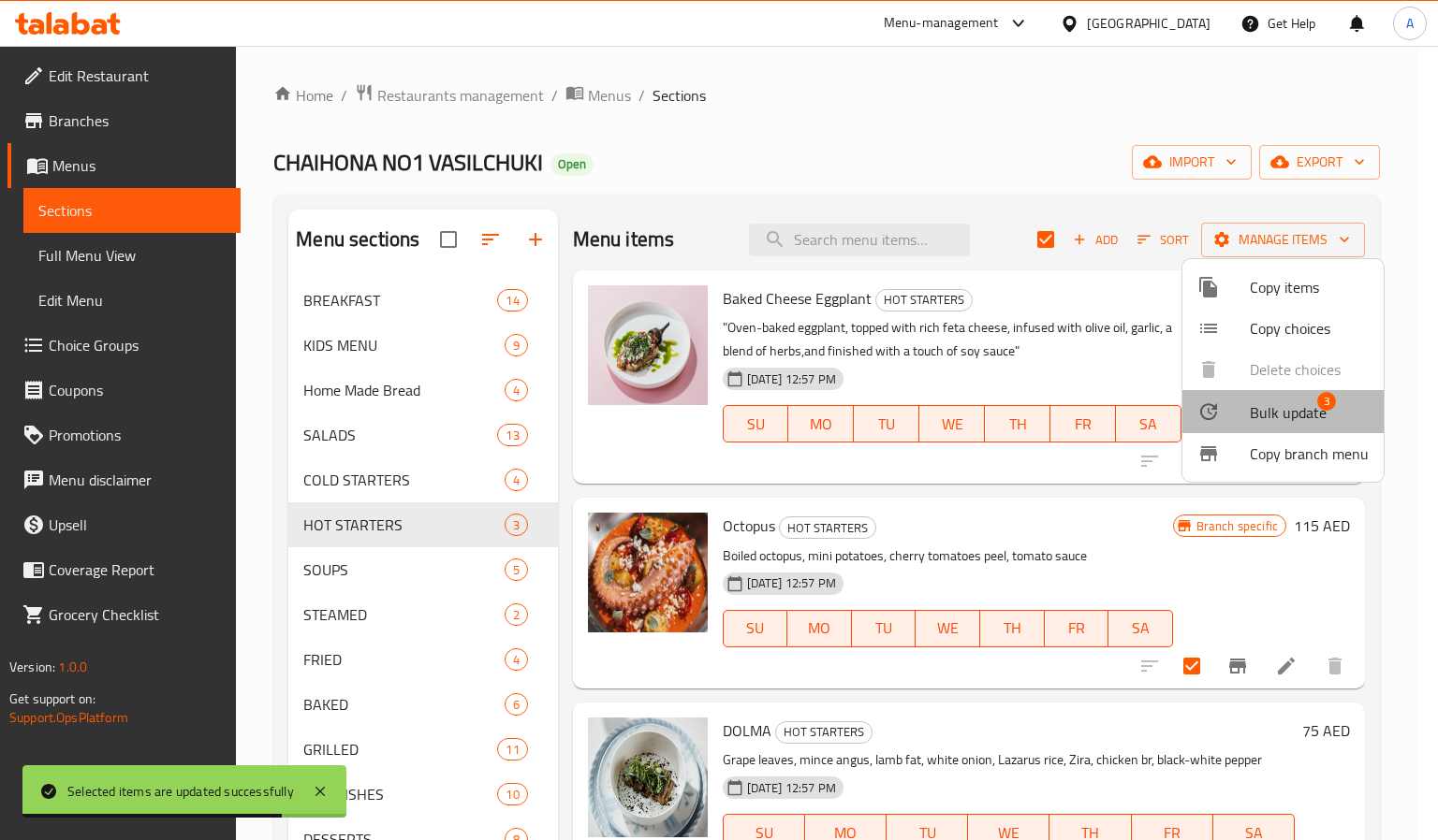
click at [1310, 412] on span "Bulk update" at bounding box center [1288, 412] width 77 height 23
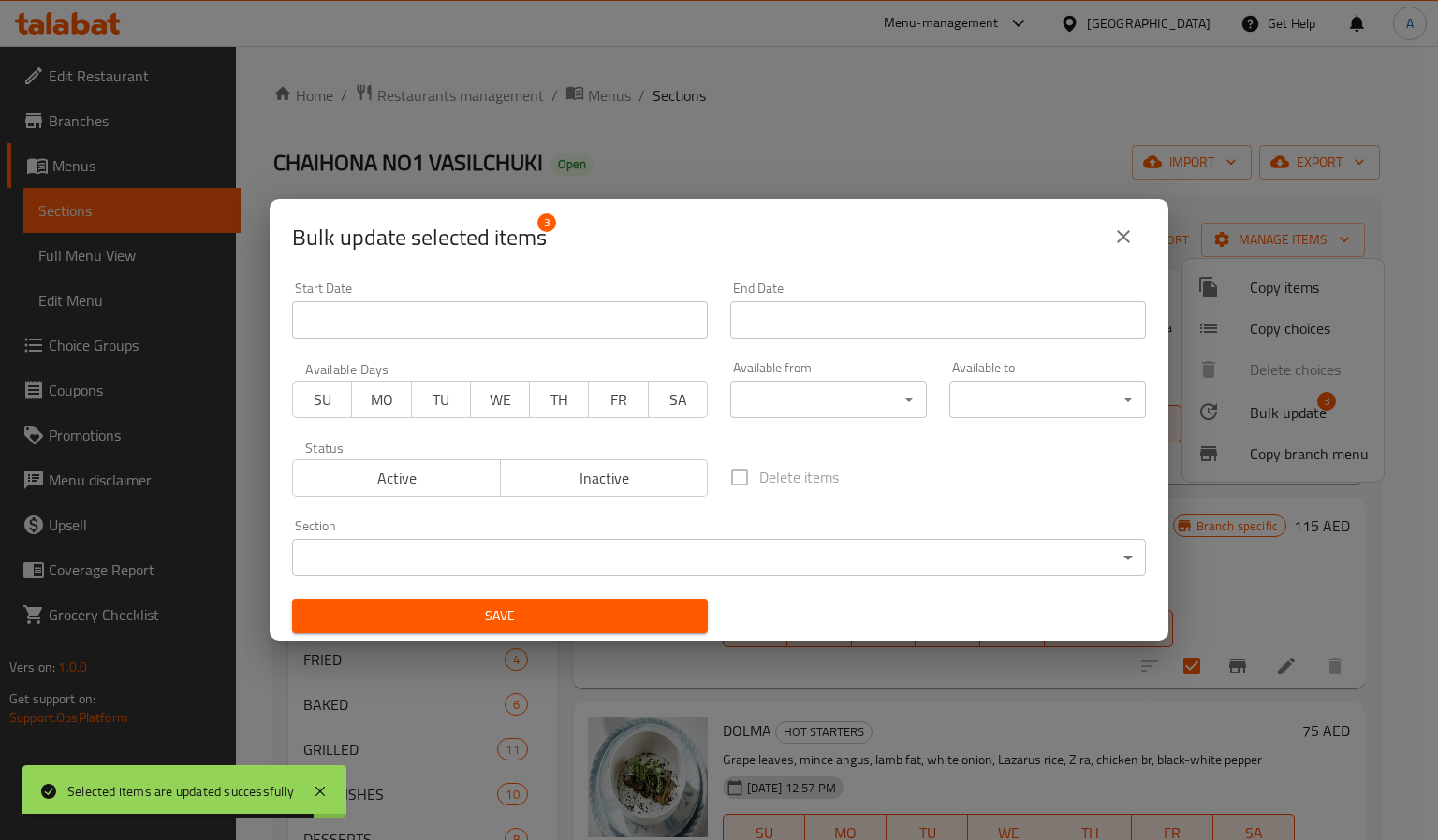
click at [816, 392] on body "Selected items are updated successfully ​ Menu-management United Arab Emirates …" at bounding box center [719, 443] width 1438 height 794
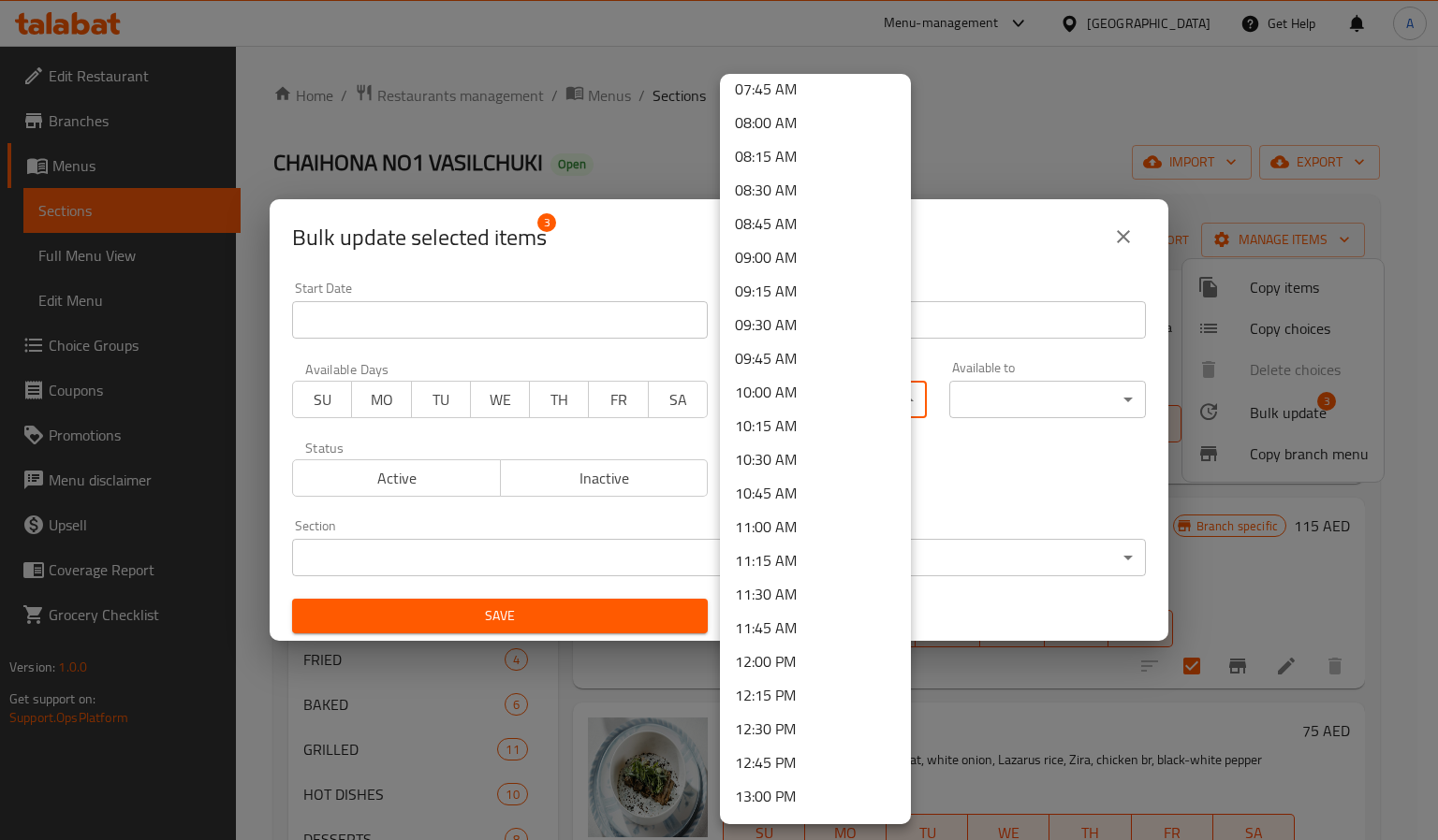
scroll to position [1264, 0]
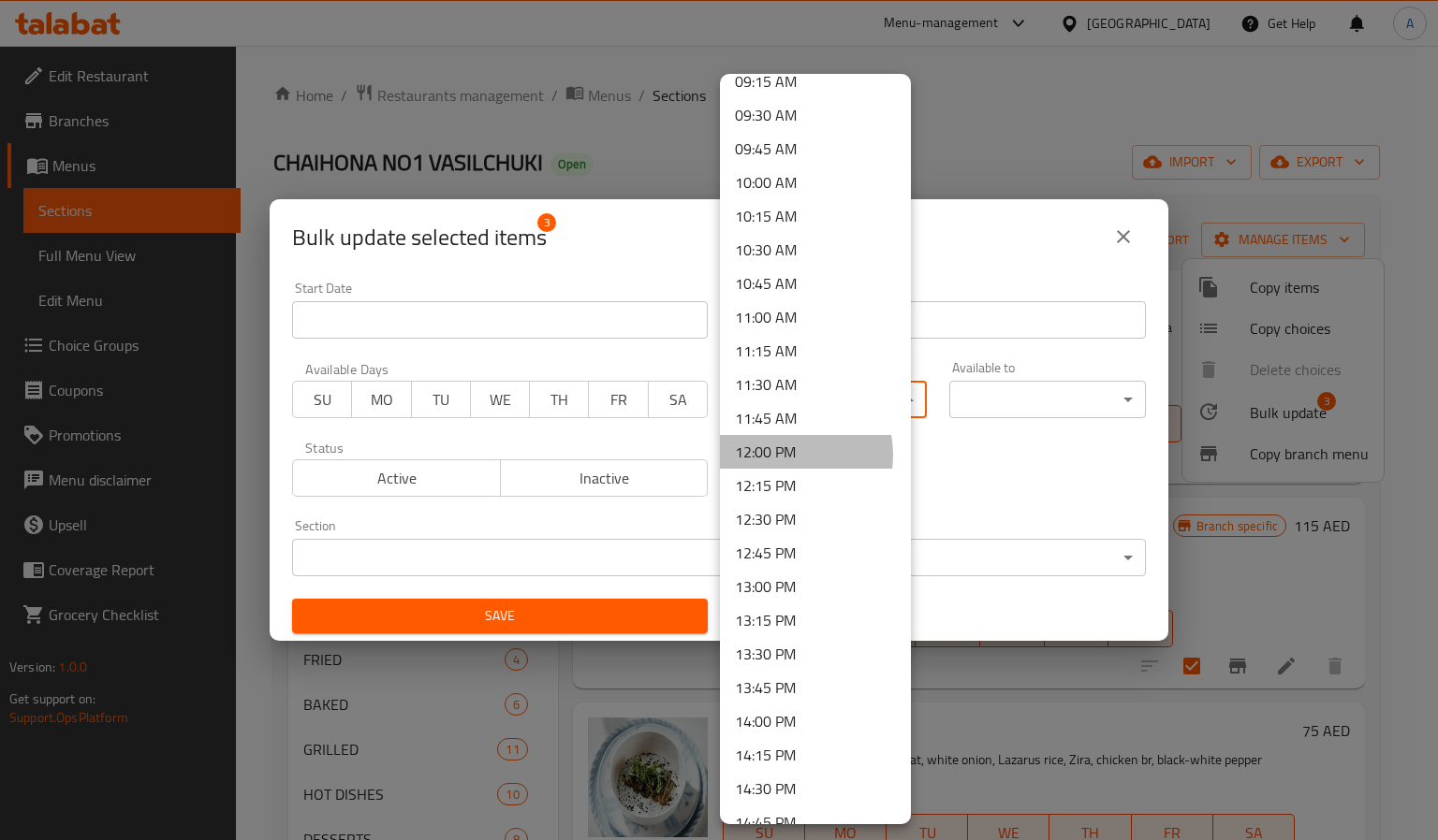
click at [786, 455] on li "12:00 PM" at bounding box center [815, 452] width 191 height 34
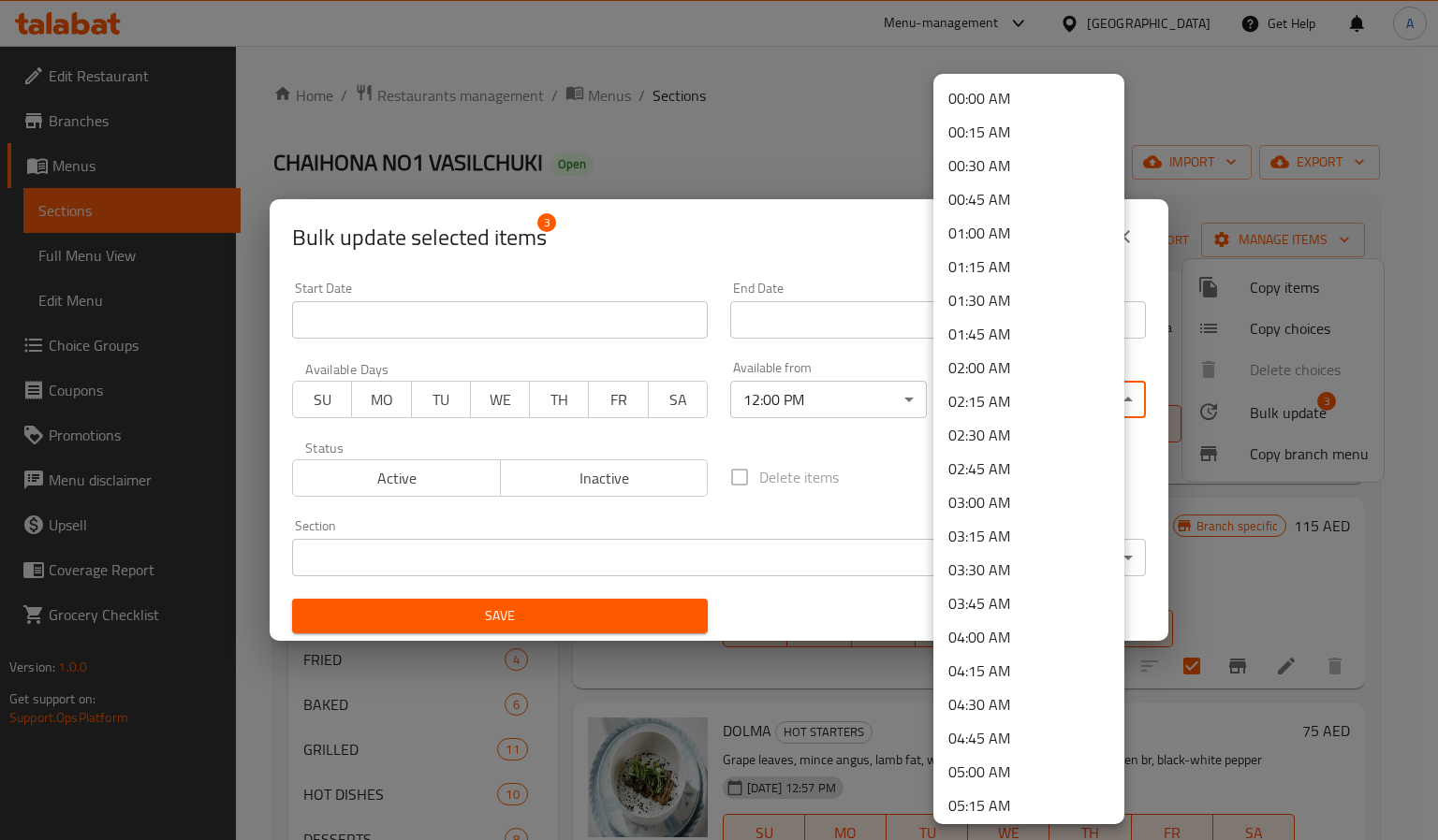
click at [1060, 382] on body "​ Menu-management United Arab Emirates Get Help A Edit Restaurant Branches Menu…" at bounding box center [719, 443] width 1438 height 794
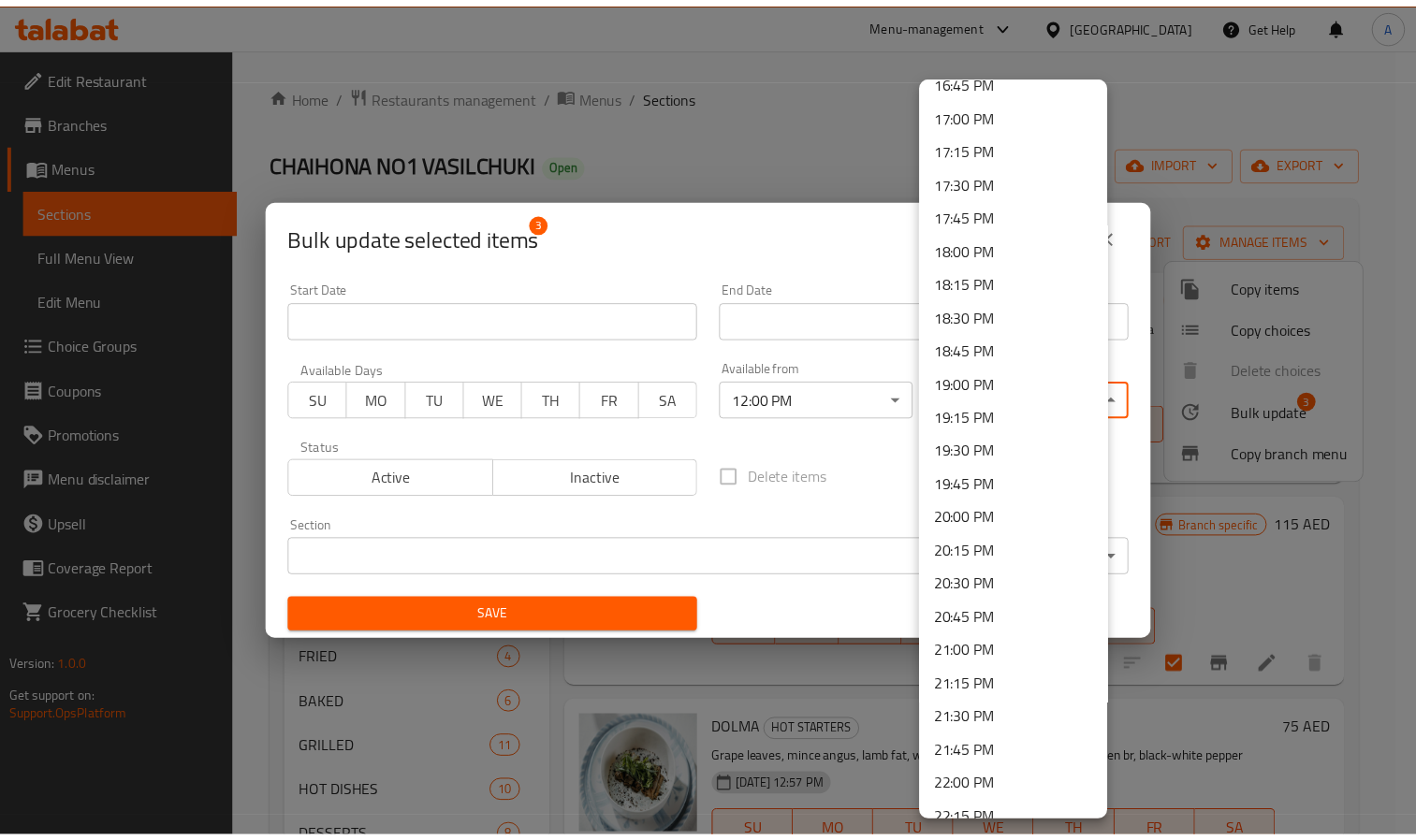
scroll to position [2530, 0]
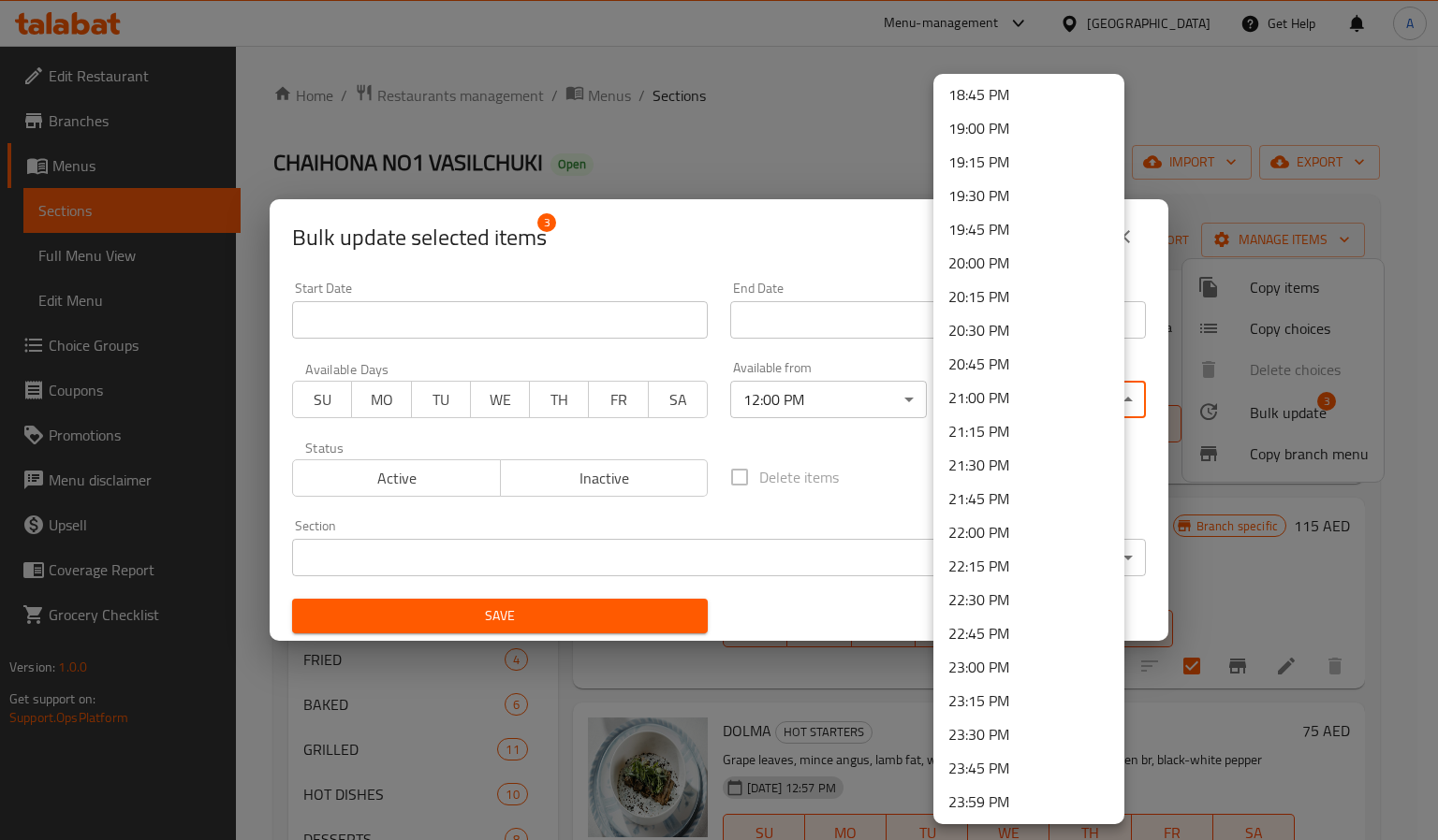
click at [984, 624] on li "22:45 PM" at bounding box center [1028, 633] width 191 height 34
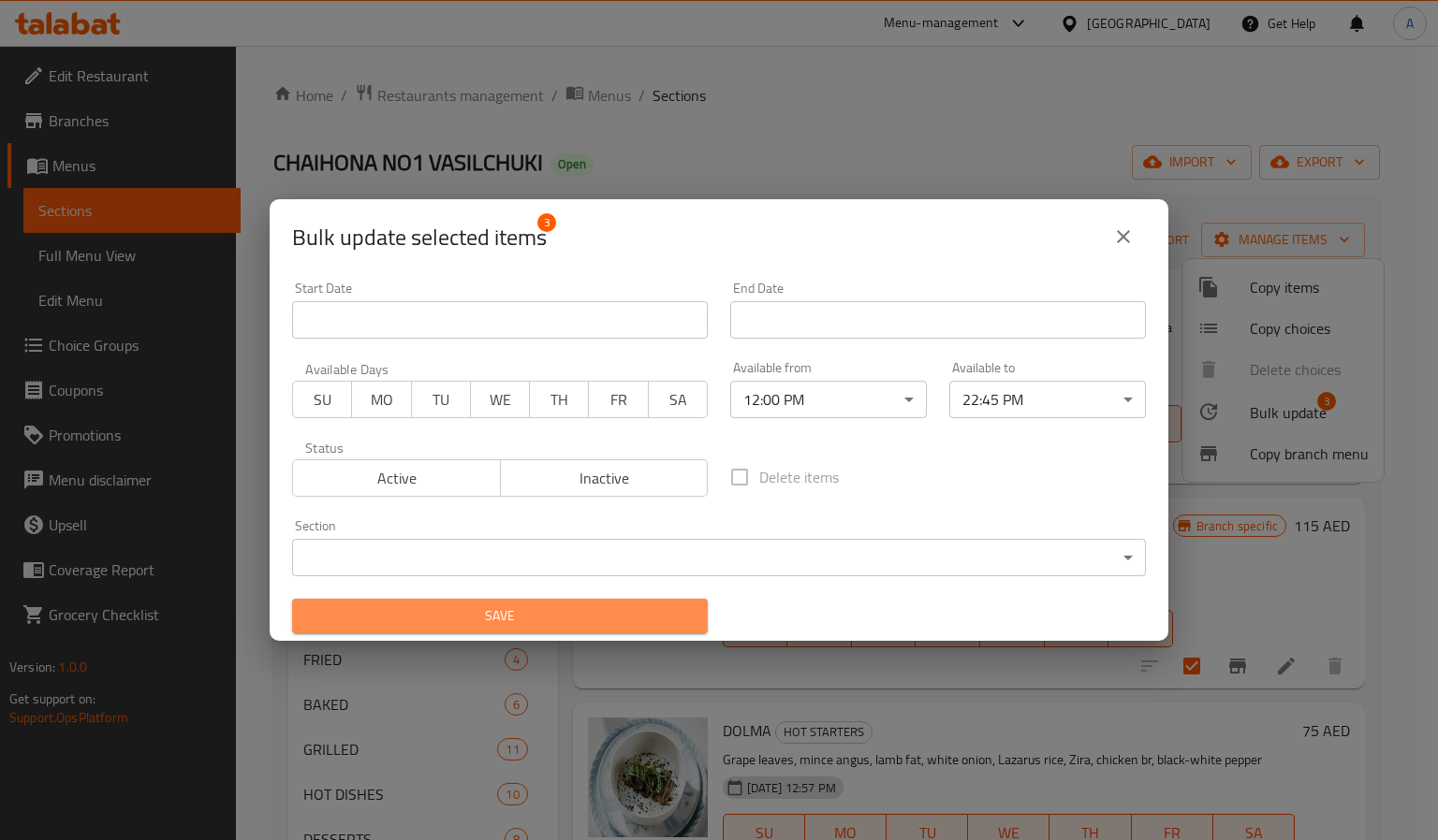
click at [637, 623] on span "Save" at bounding box center [500, 616] width 386 height 24
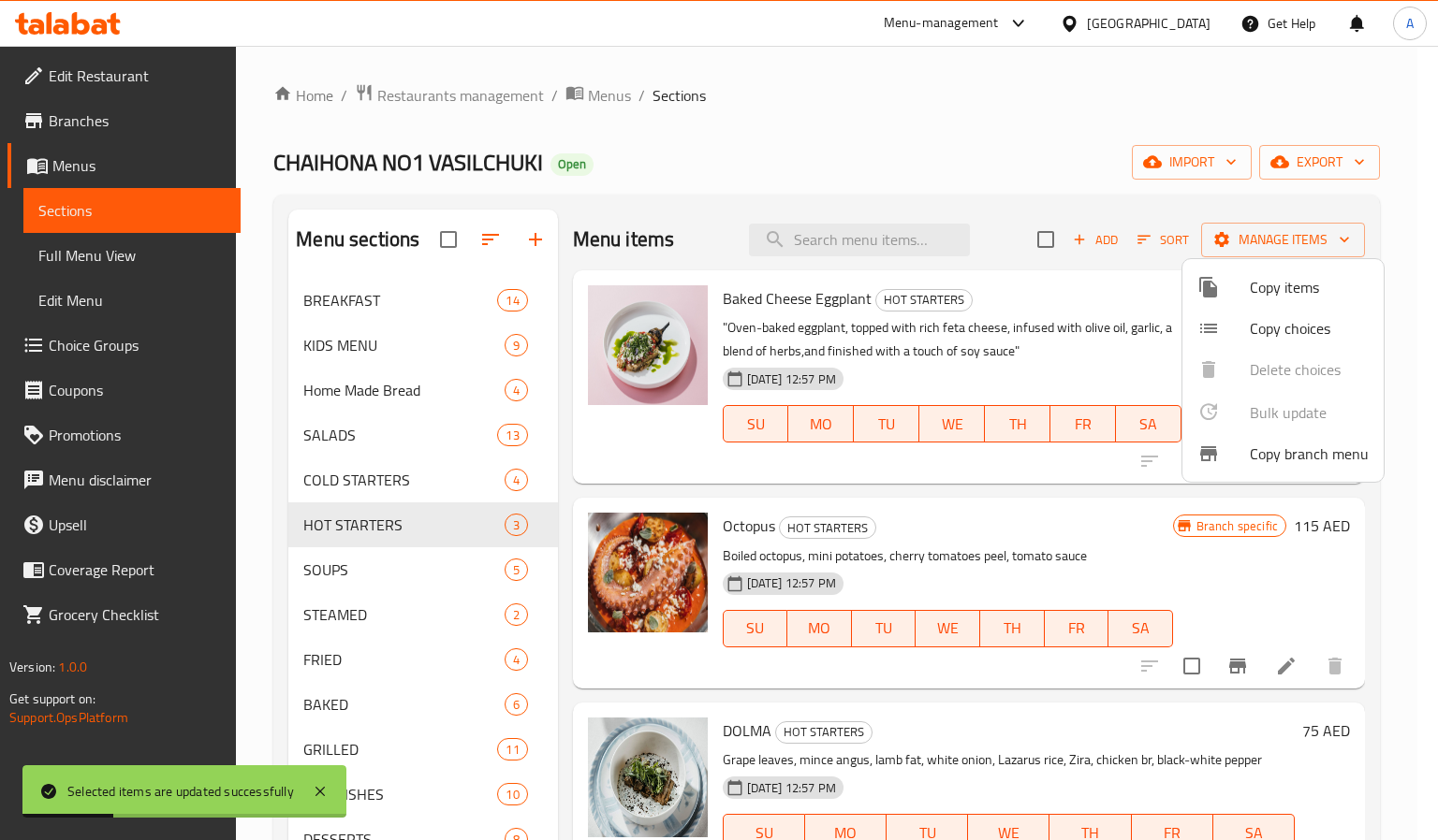
click at [278, 534] on div at bounding box center [719, 420] width 1438 height 840
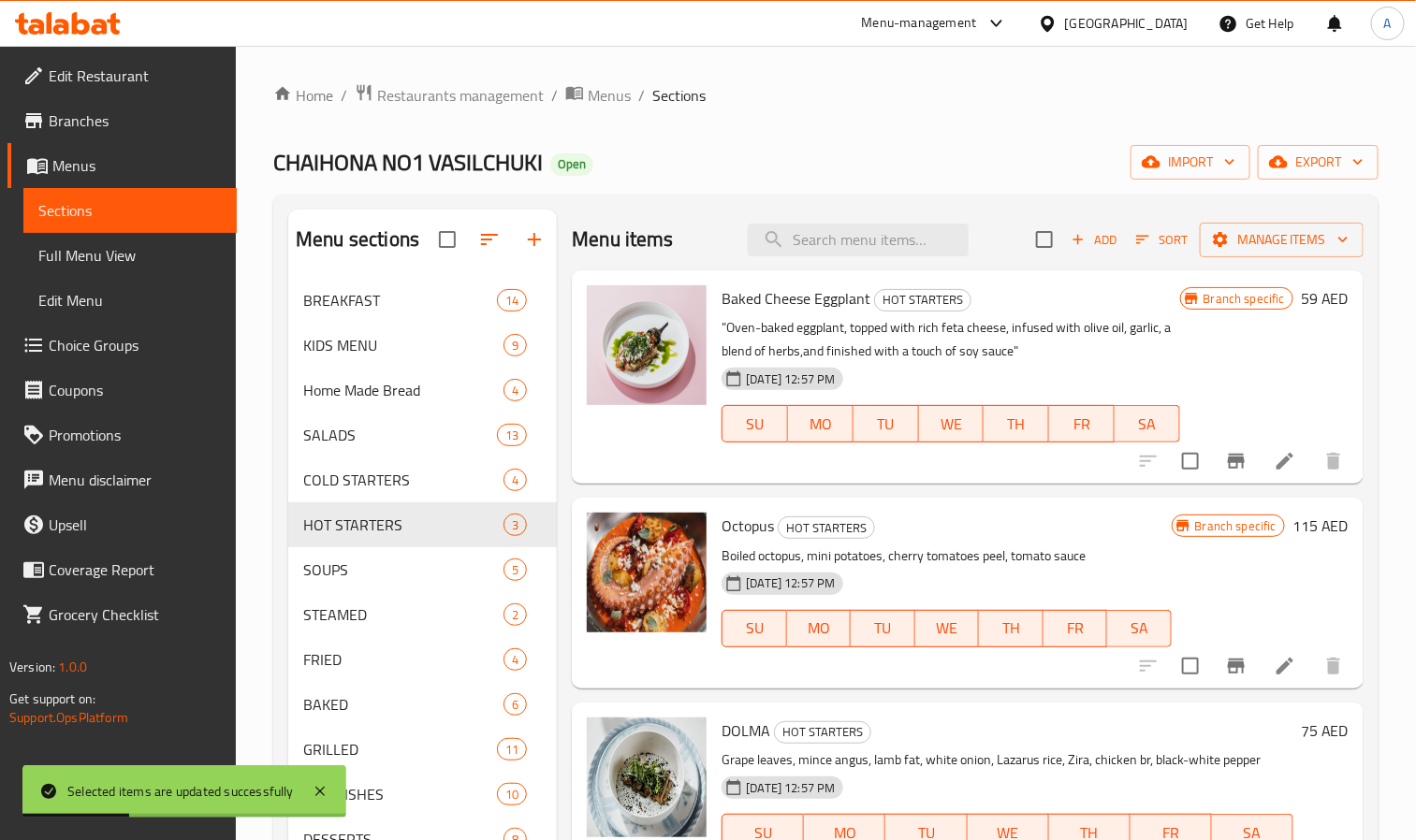
scroll to position [262, 0]
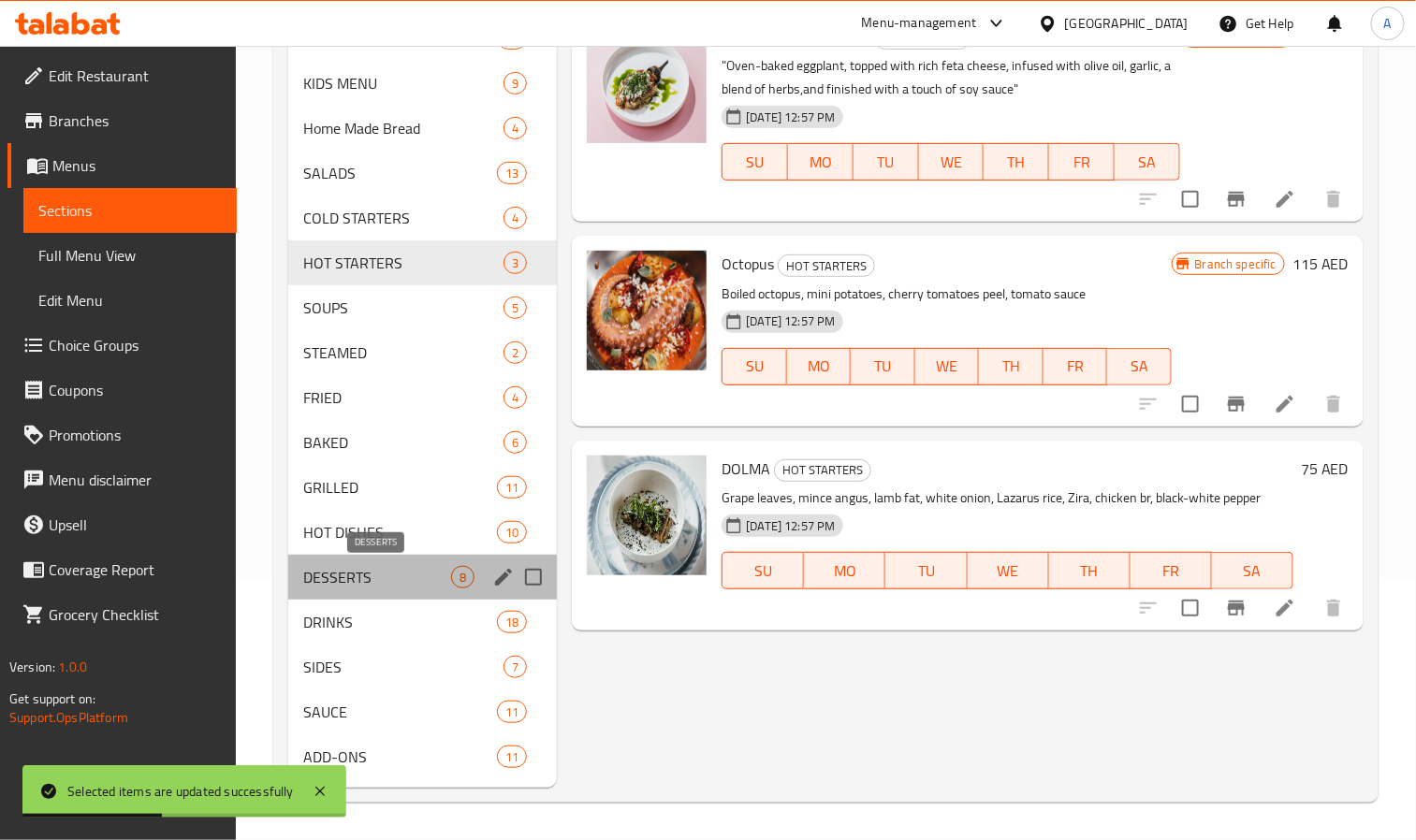
click at [349, 575] on span "DESSERTS" at bounding box center [377, 577] width 148 height 23
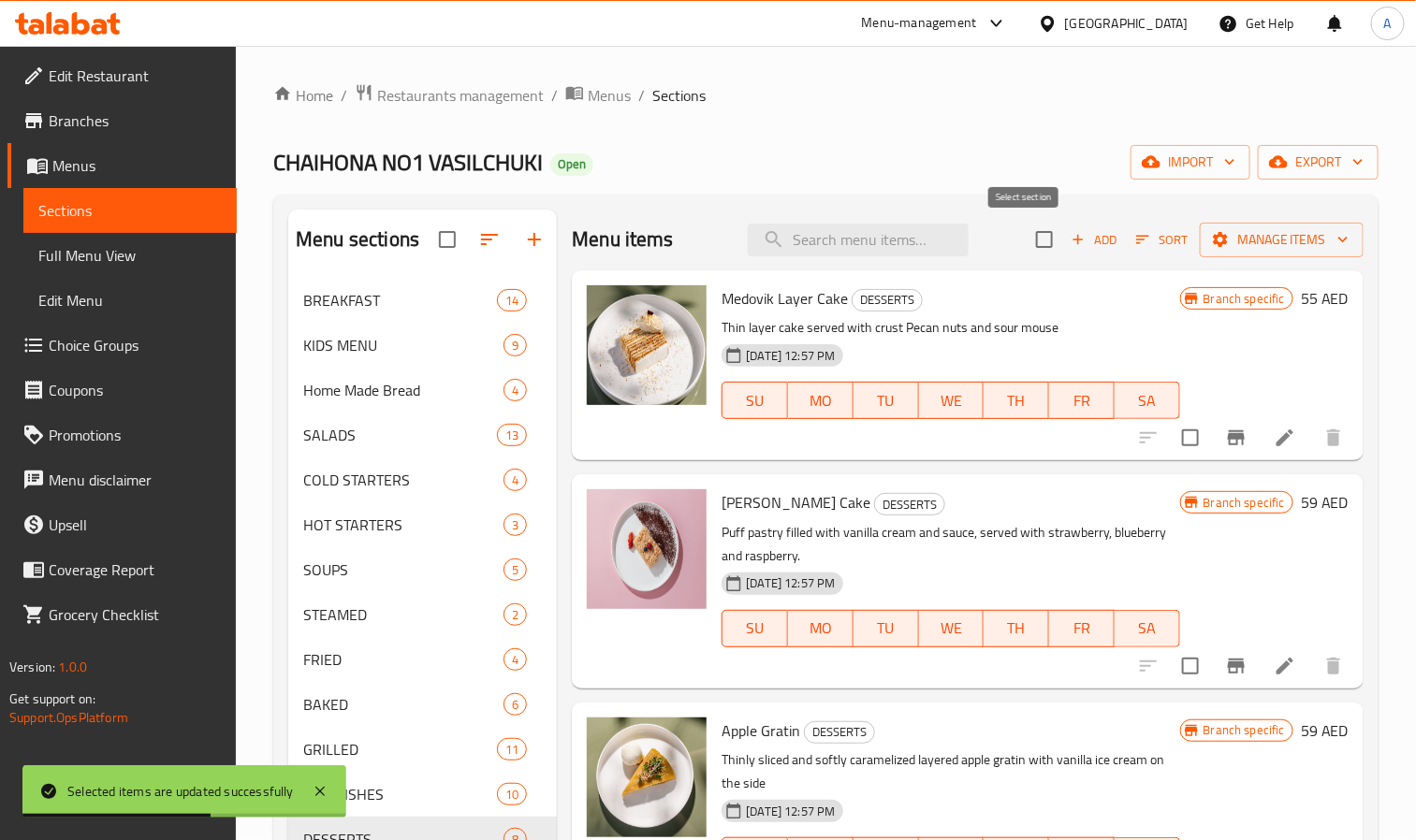
click at [1028, 255] on input "checkbox" at bounding box center [1044, 239] width 39 height 39
click at [1186, 261] on div "Menu items Add Sort Manage items" at bounding box center [967, 240] width 792 height 61
click at [1200, 257] on button "Manage items" at bounding box center [1281, 240] width 164 height 35
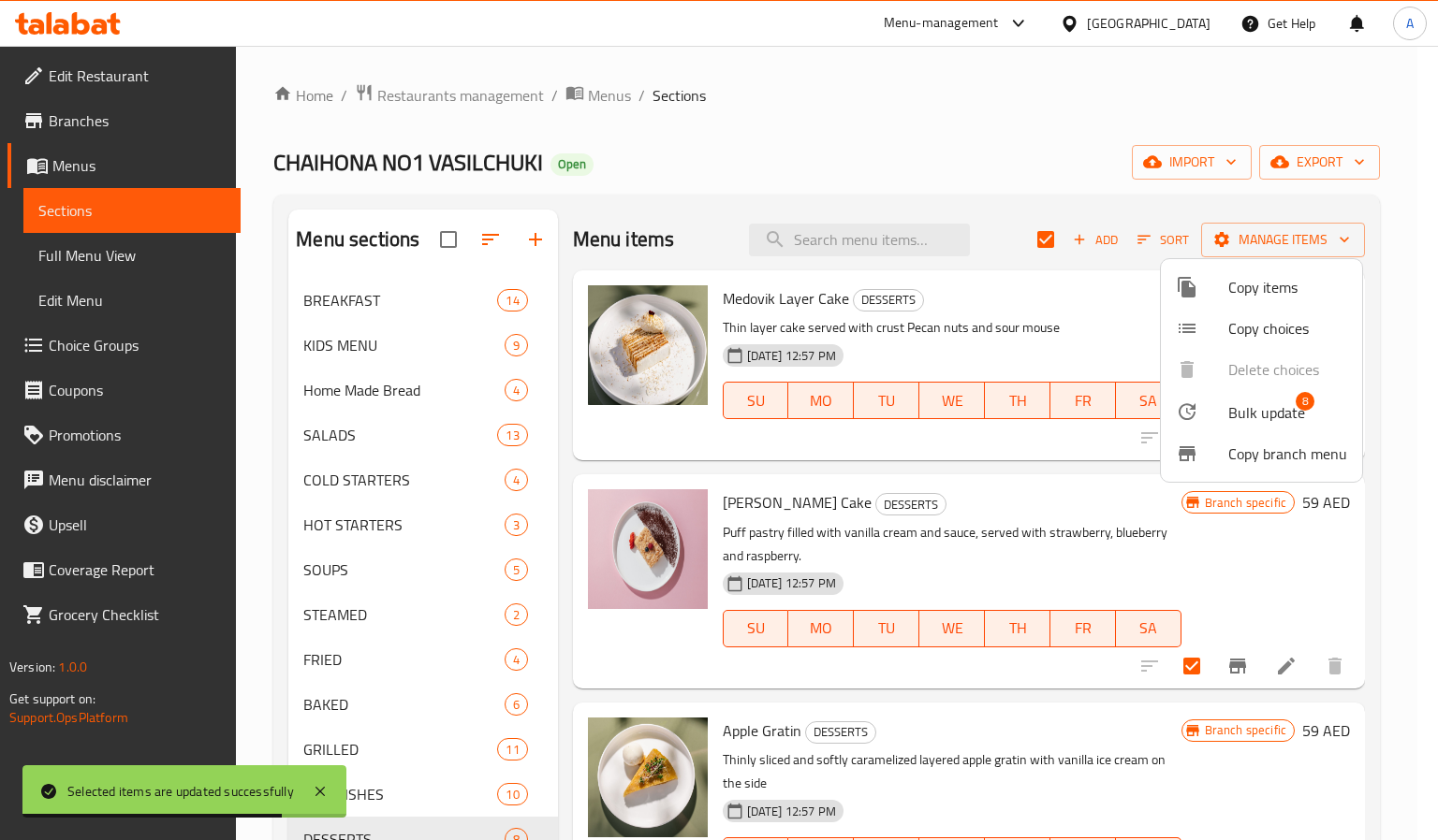
click at [1253, 424] on span "Bulk update" at bounding box center [1266, 412] width 77 height 23
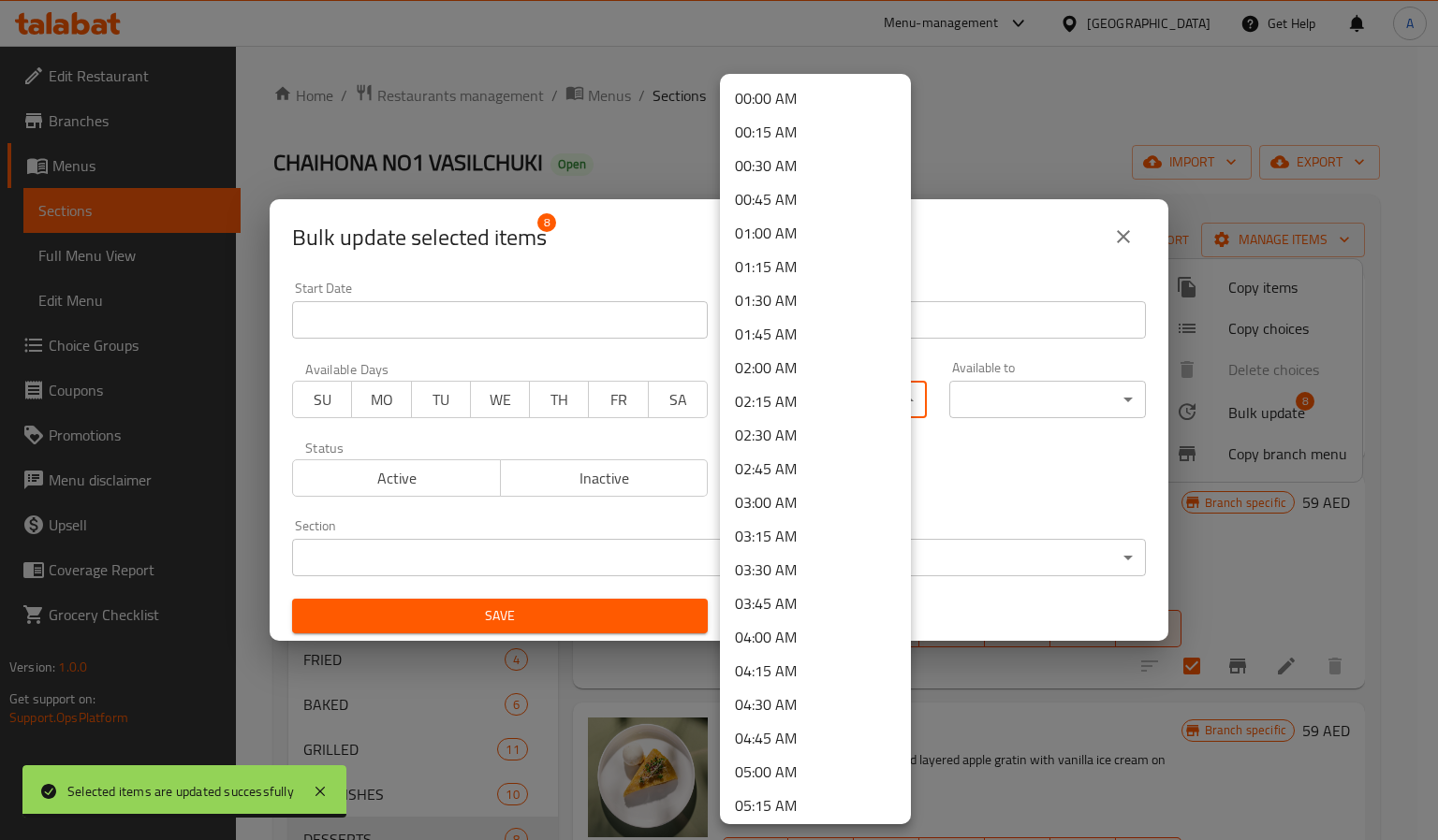
click at [835, 388] on body "Selected items are updated successfully ​ Menu-management United Arab Emirates …" at bounding box center [719, 443] width 1438 height 794
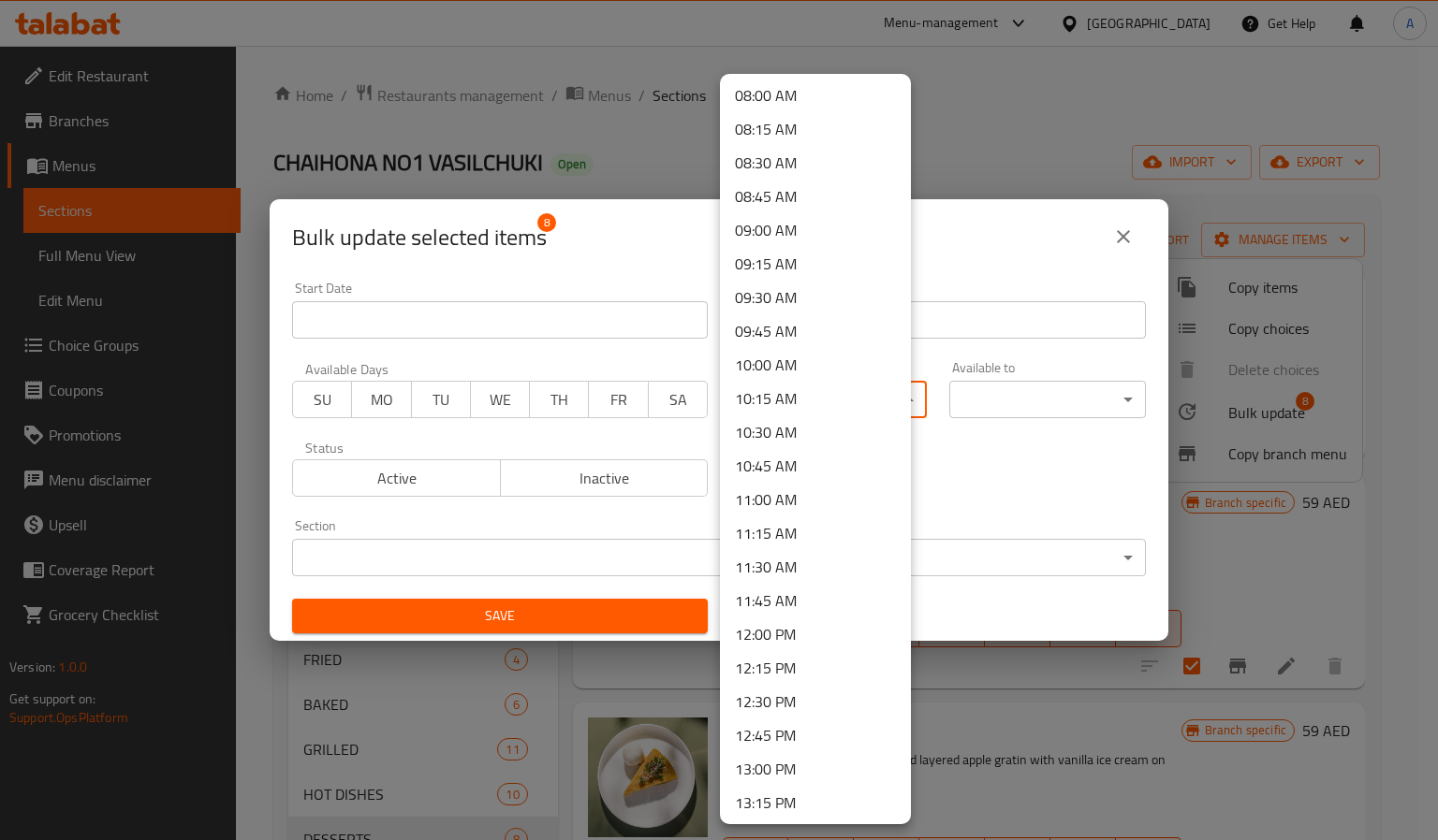
scroll to position [1123, 0]
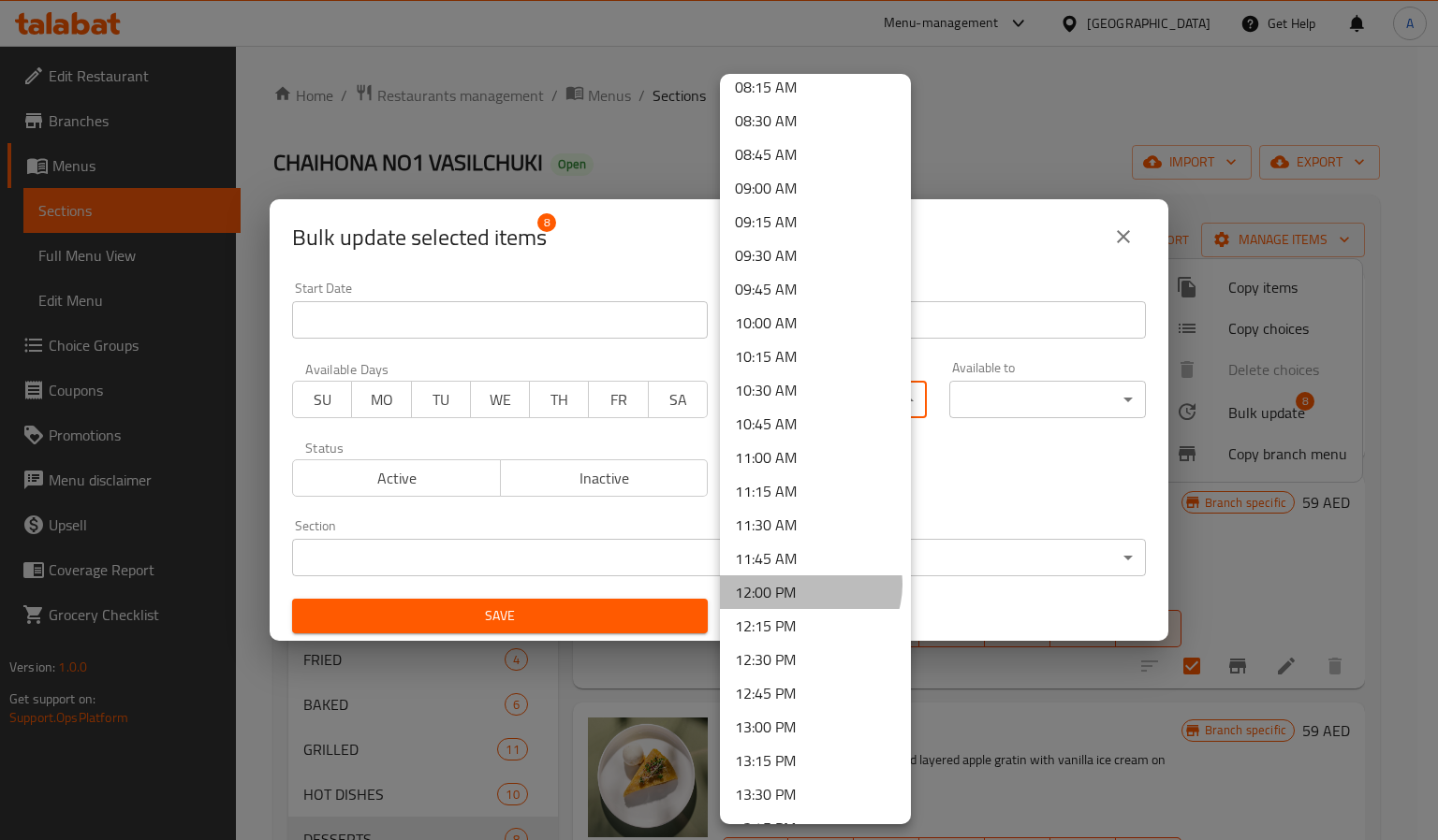
click at [809, 585] on li "12:00 PM" at bounding box center [815, 593] width 191 height 34
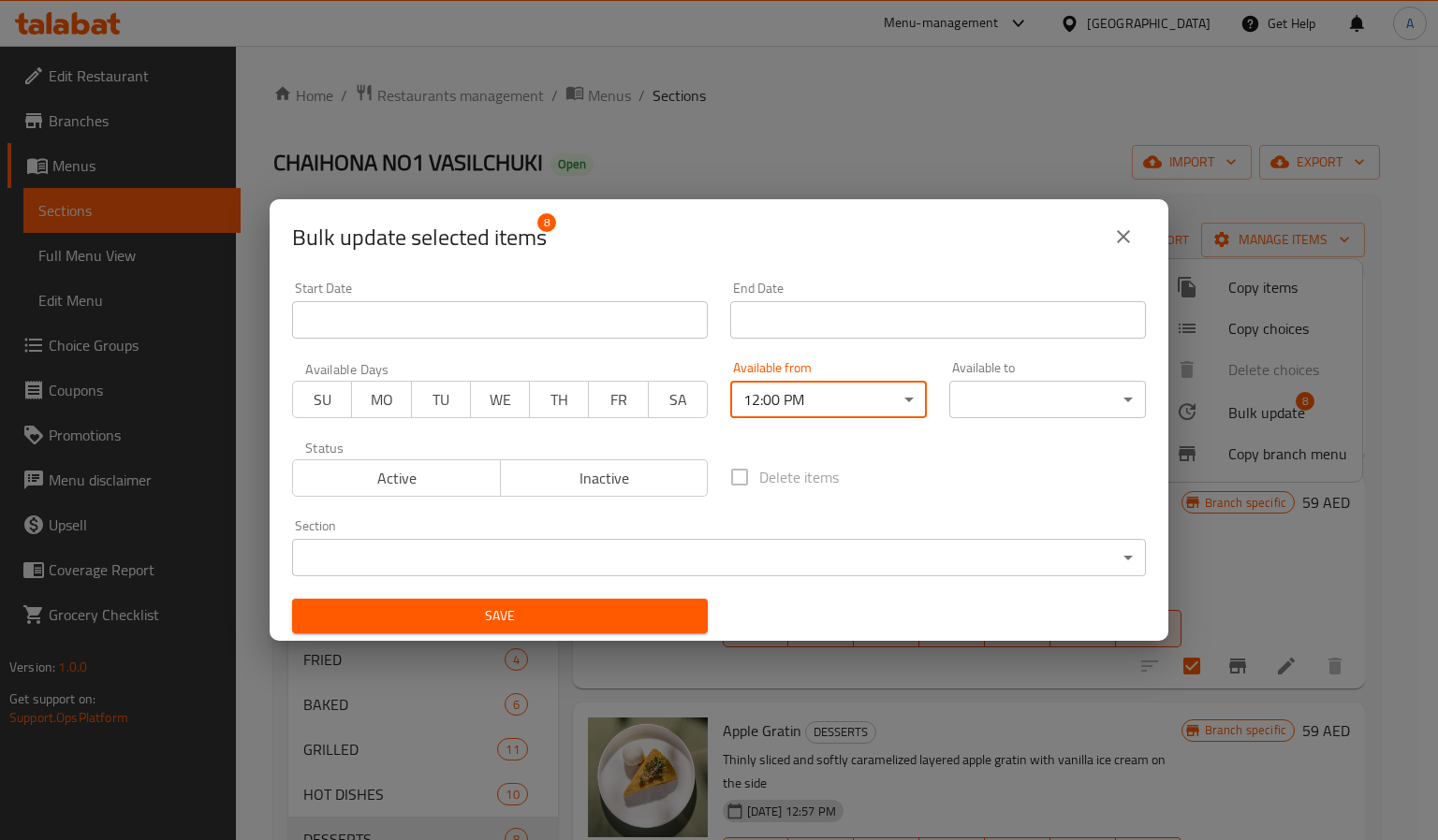
click at [997, 416] on body "​ Menu-management United Arab Emirates Get Help A Edit Restaurant Branches Menu…" at bounding box center [719, 443] width 1438 height 794
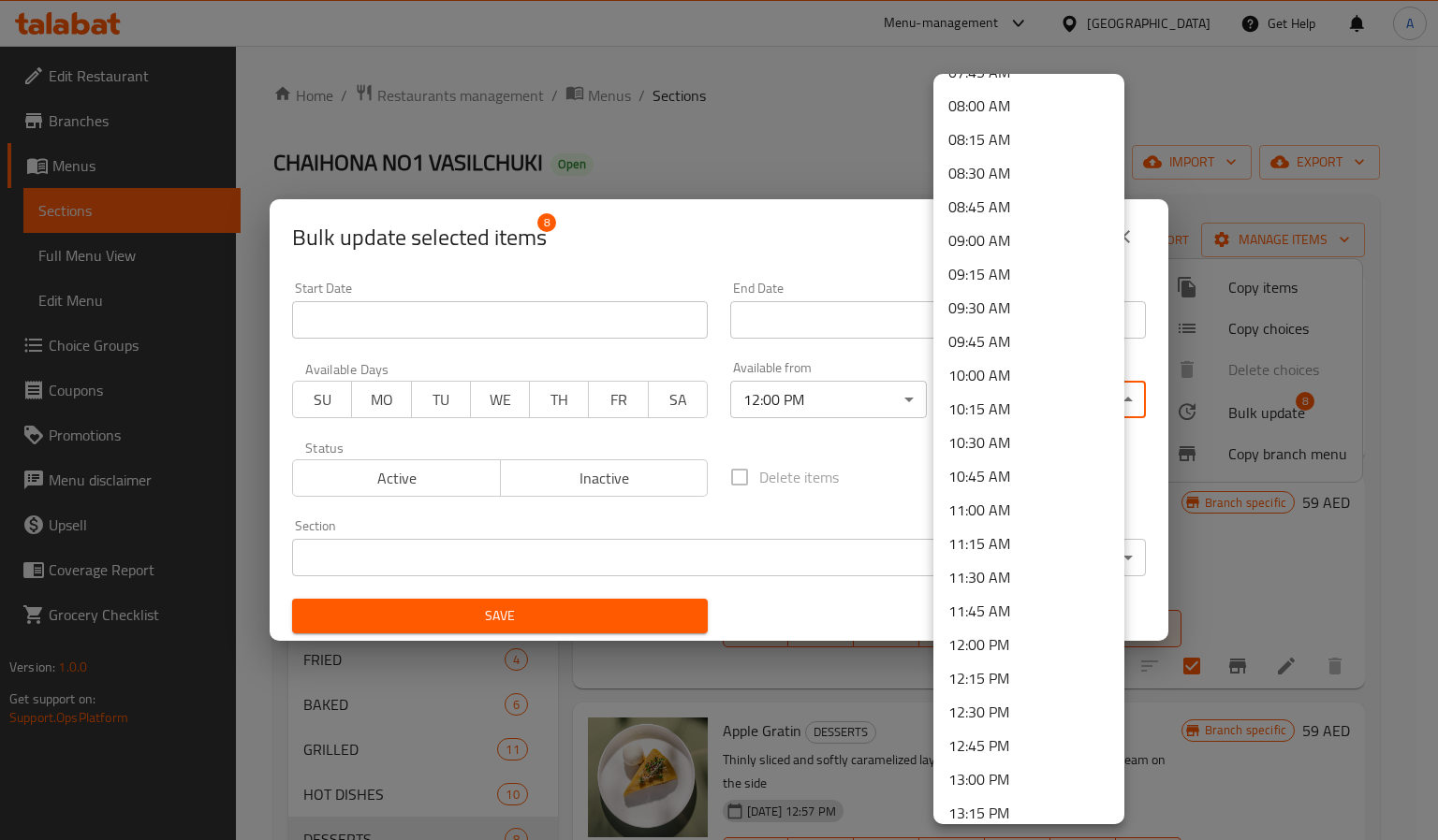
scroll to position [2530, 0]
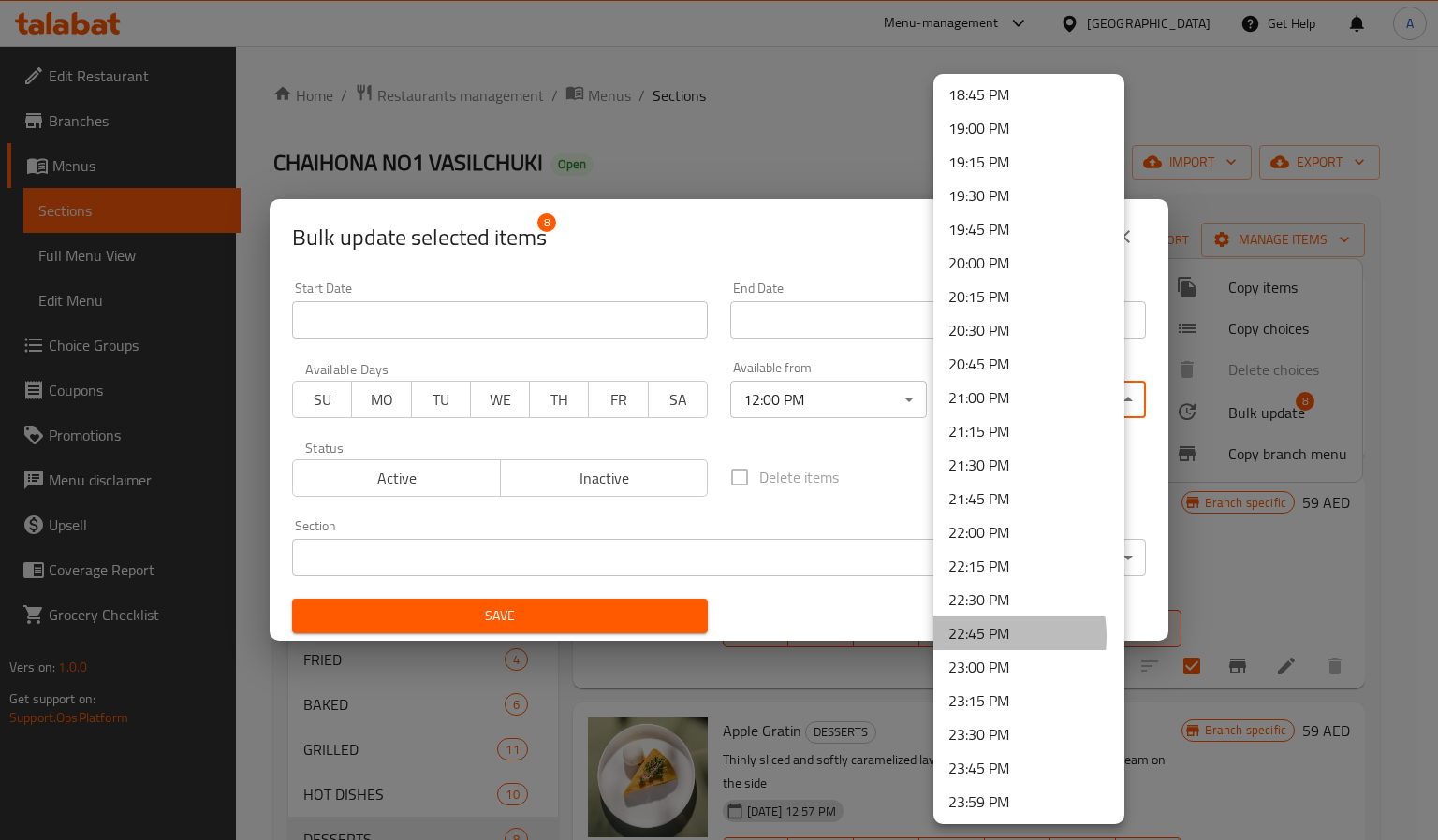
click at [976, 635] on li "22:45 PM" at bounding box center [1028, 633] width 191 height 34
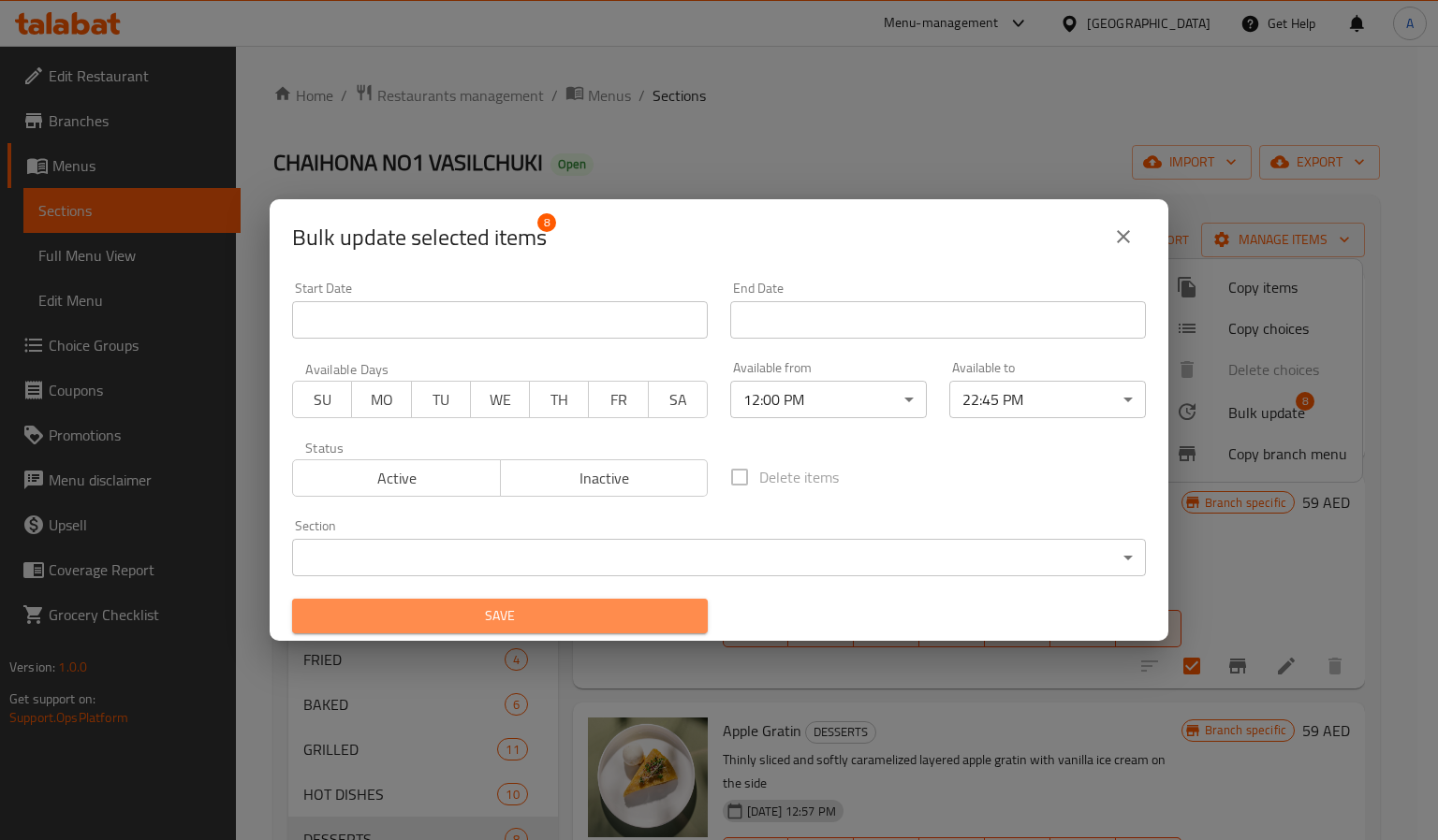
click at [567, 627] on span "Save" at bounding box center [500, 616] width 386 height 24
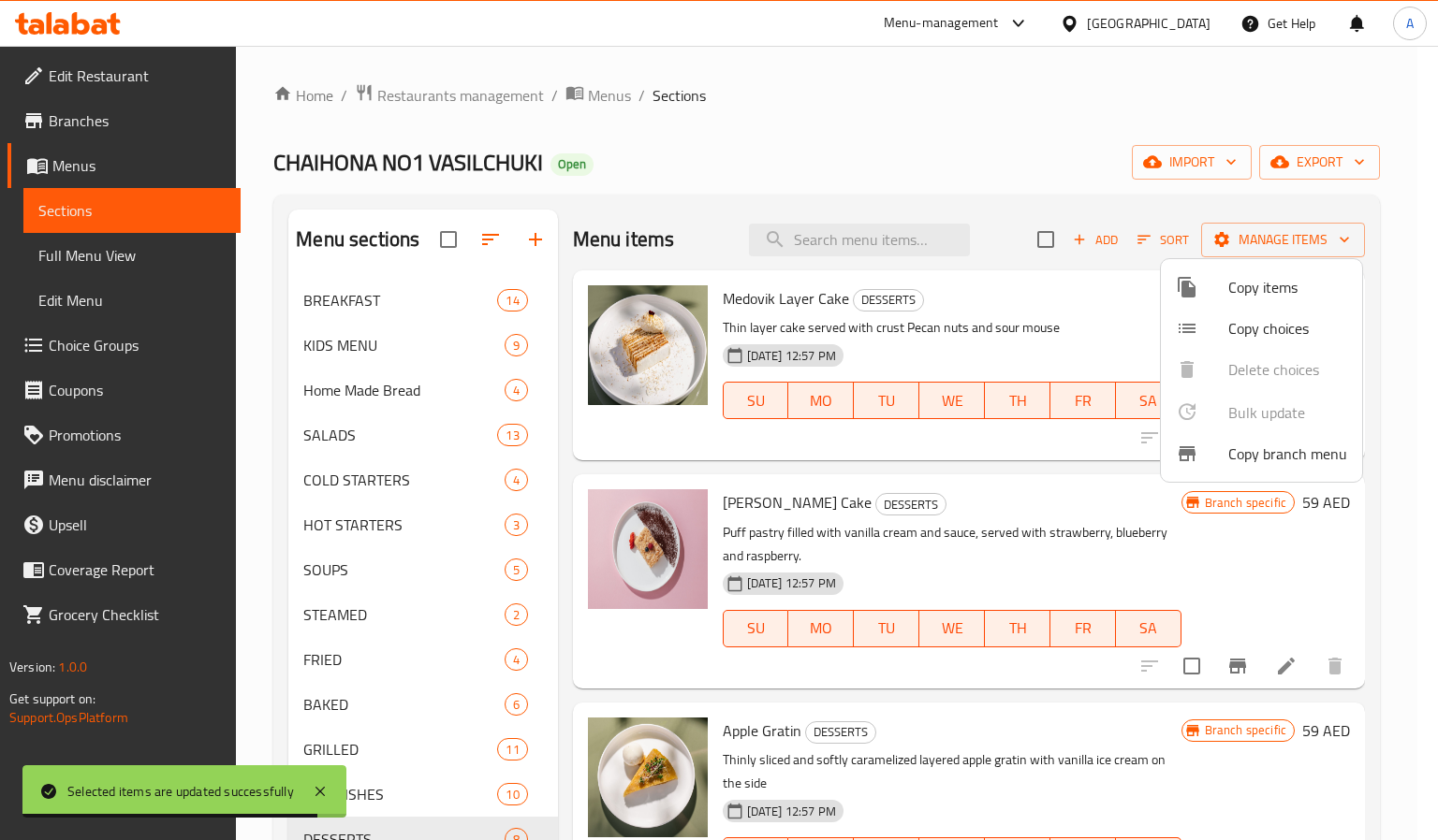
click at [352, 573] on div at bounding box center [719, 420] width 1438 height 840
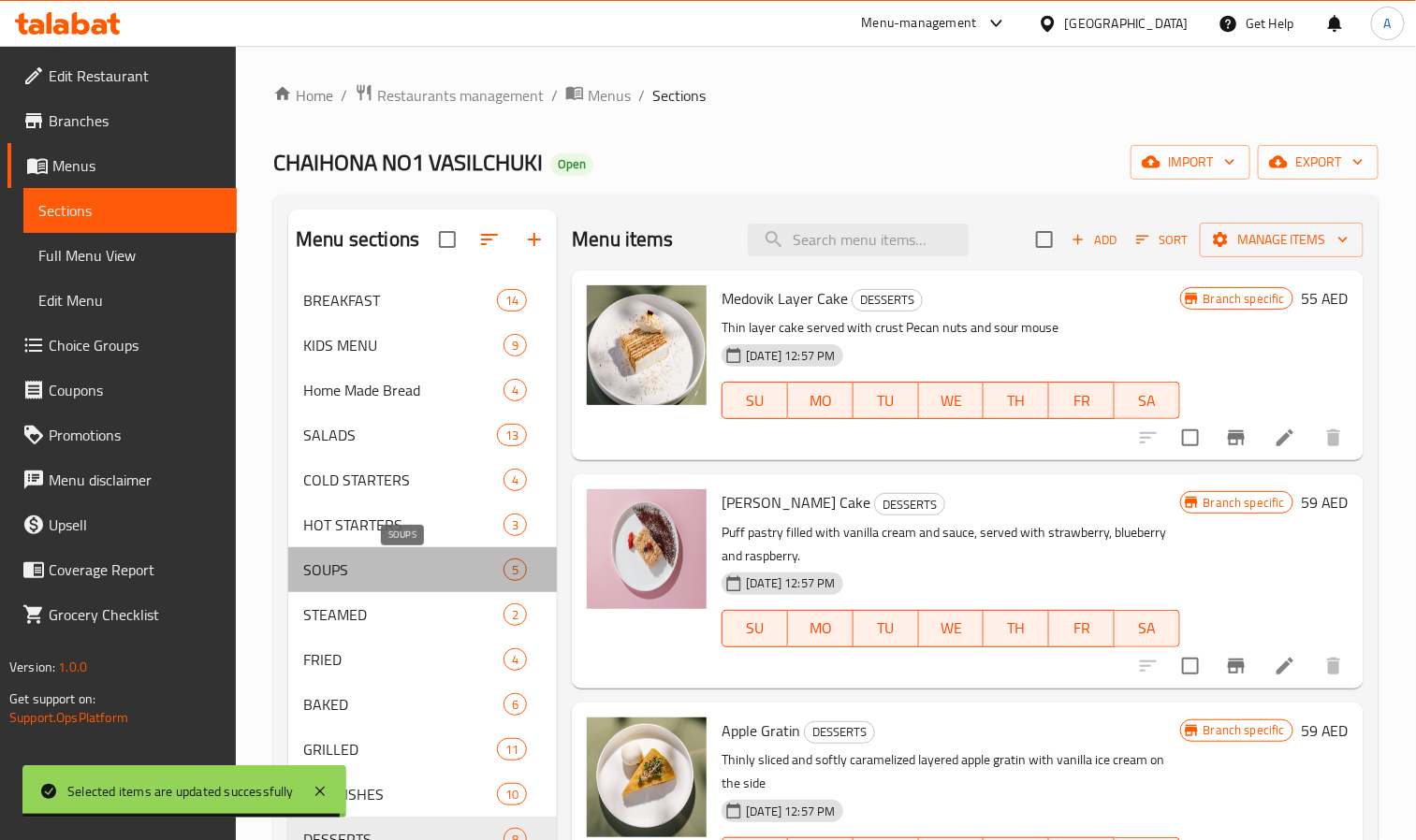
click at [366, 561] on span "SOUPS" at bounding box center [403, 570] width 200 height 23
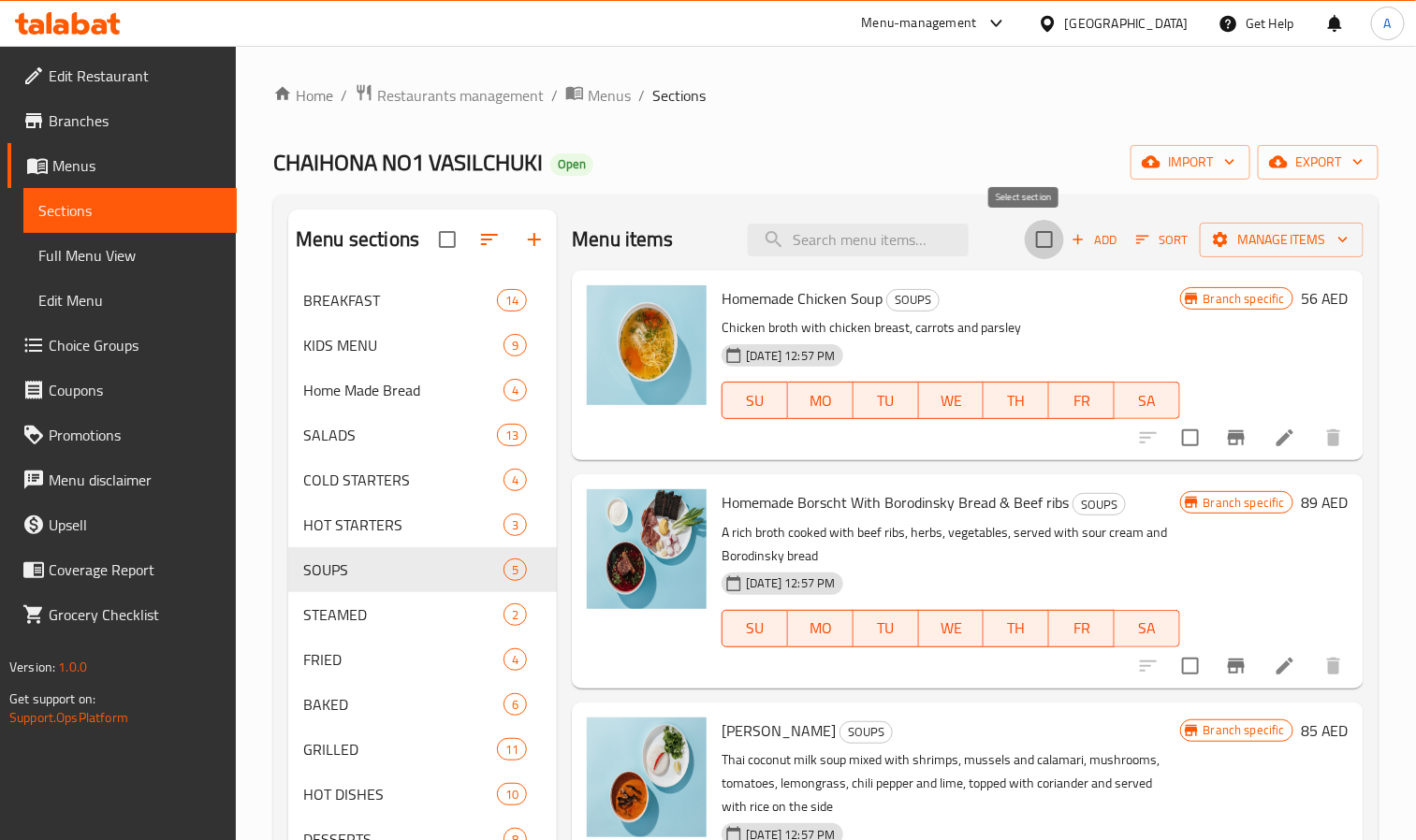
click at [1025, 245] on input "checkbox" at bounding box center [1044, 239] width 39 height 39
click at [1215, 247] on span "Manage items" at bounding box center [1281, 240] width 134 height 24
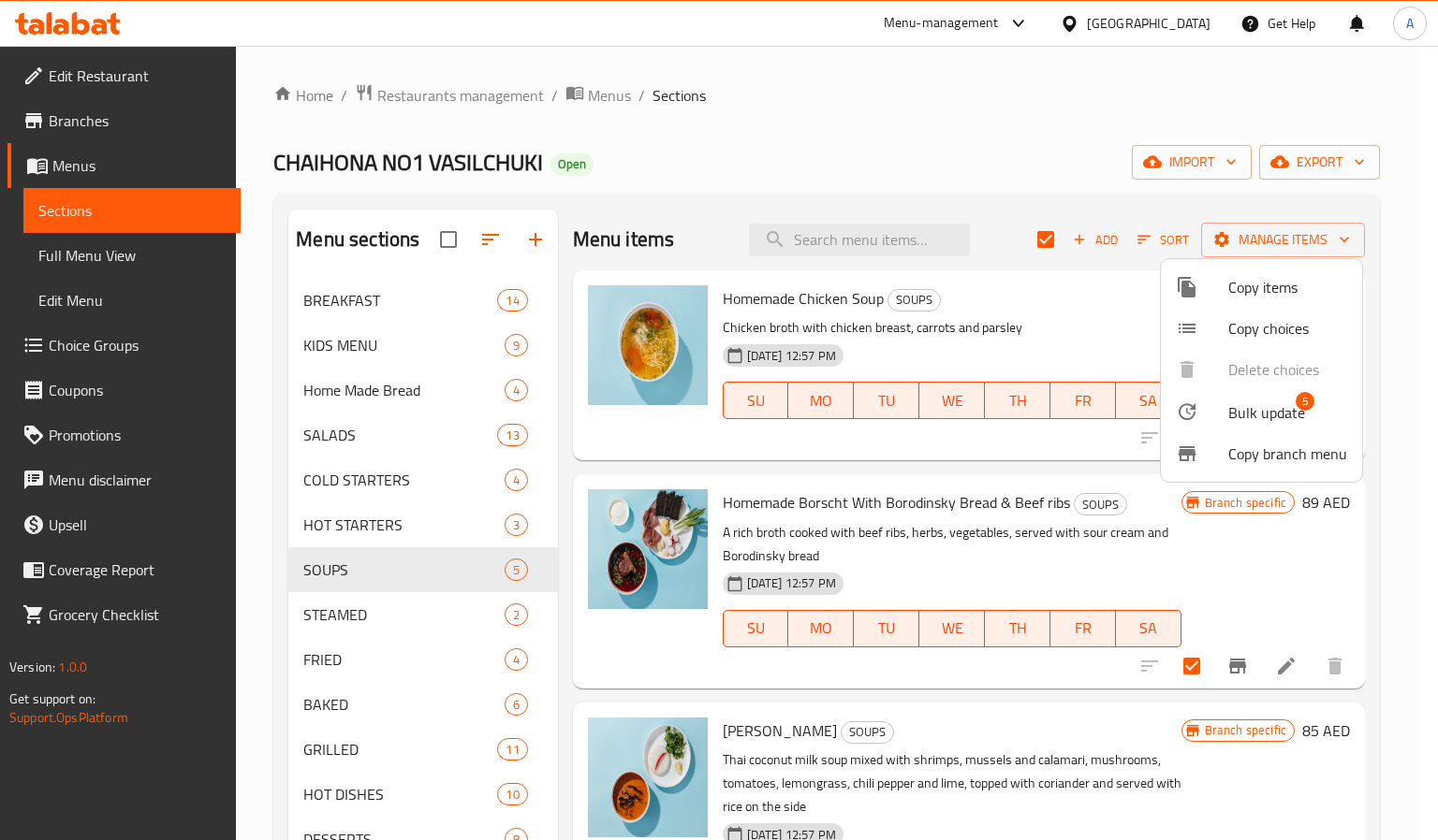
click at [1256, 405] on span "Bulk update" at bounding box center [1266, 412] width 77 height 23
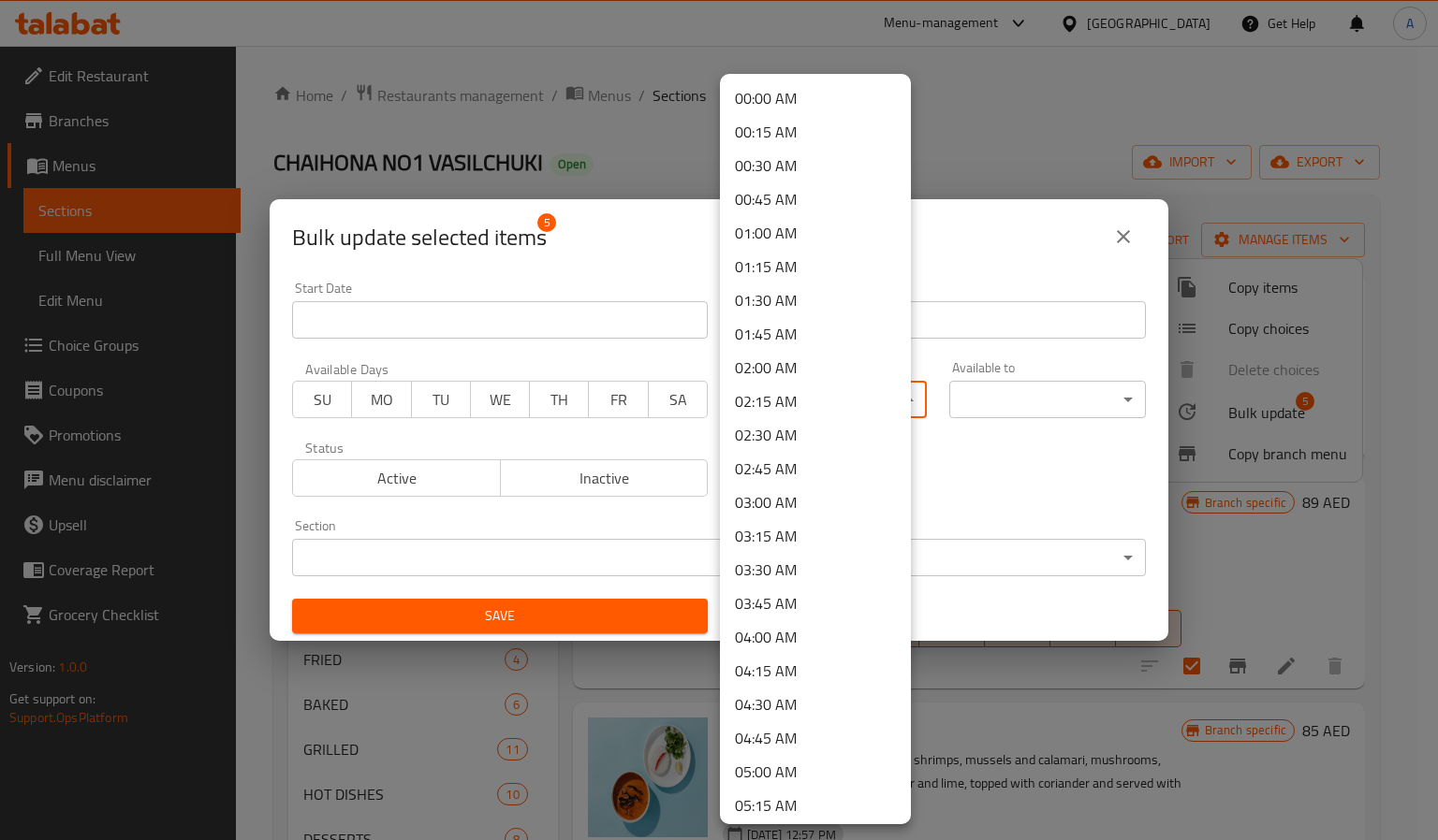
click at [736, 416] on body "​ Menu-management United Arab Emirates Get Help A Edit Restaurant Branches Menu…" at bounding box center [719, 443] width 1438 height 794
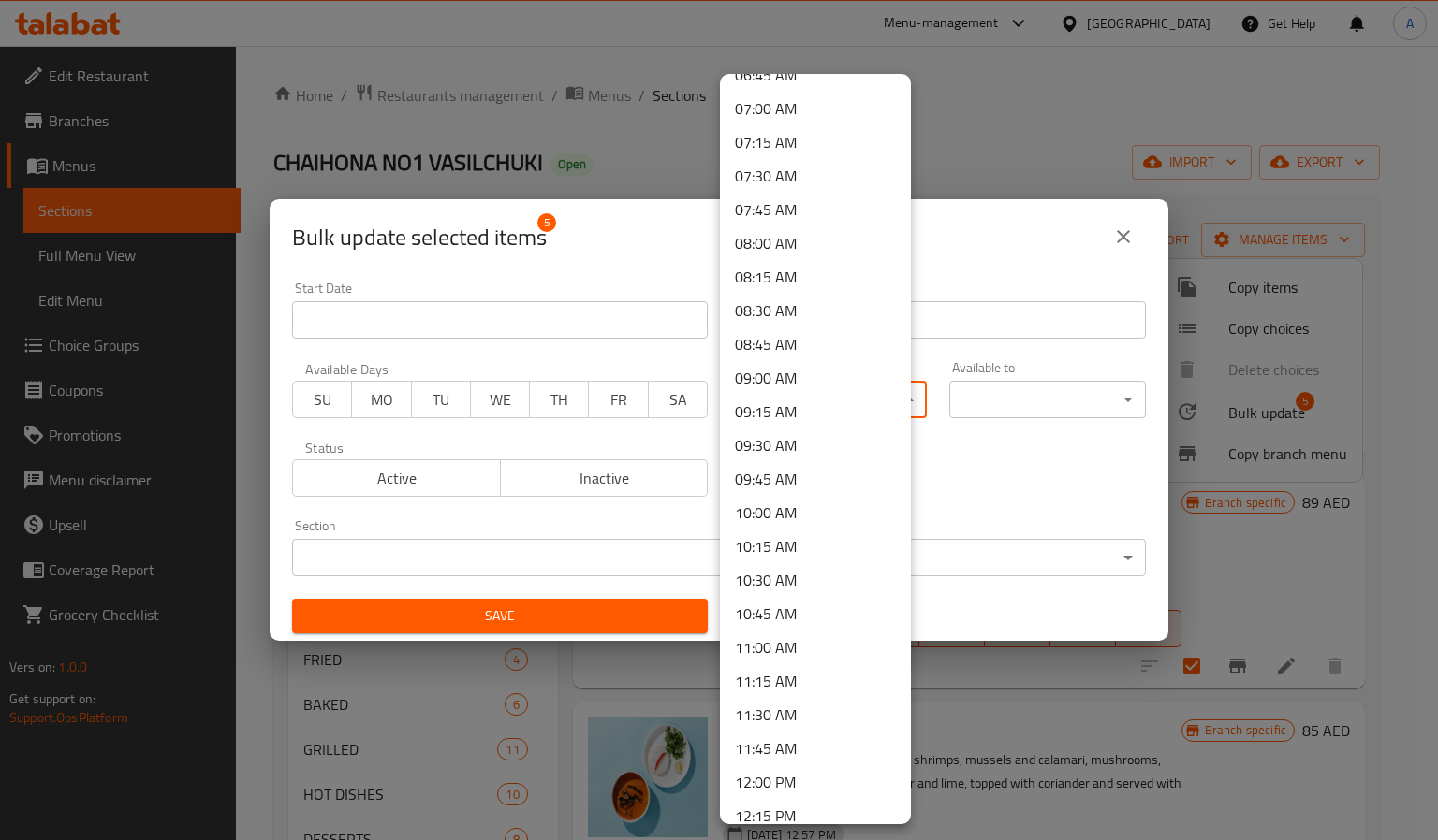
scroll to position [982, 0]
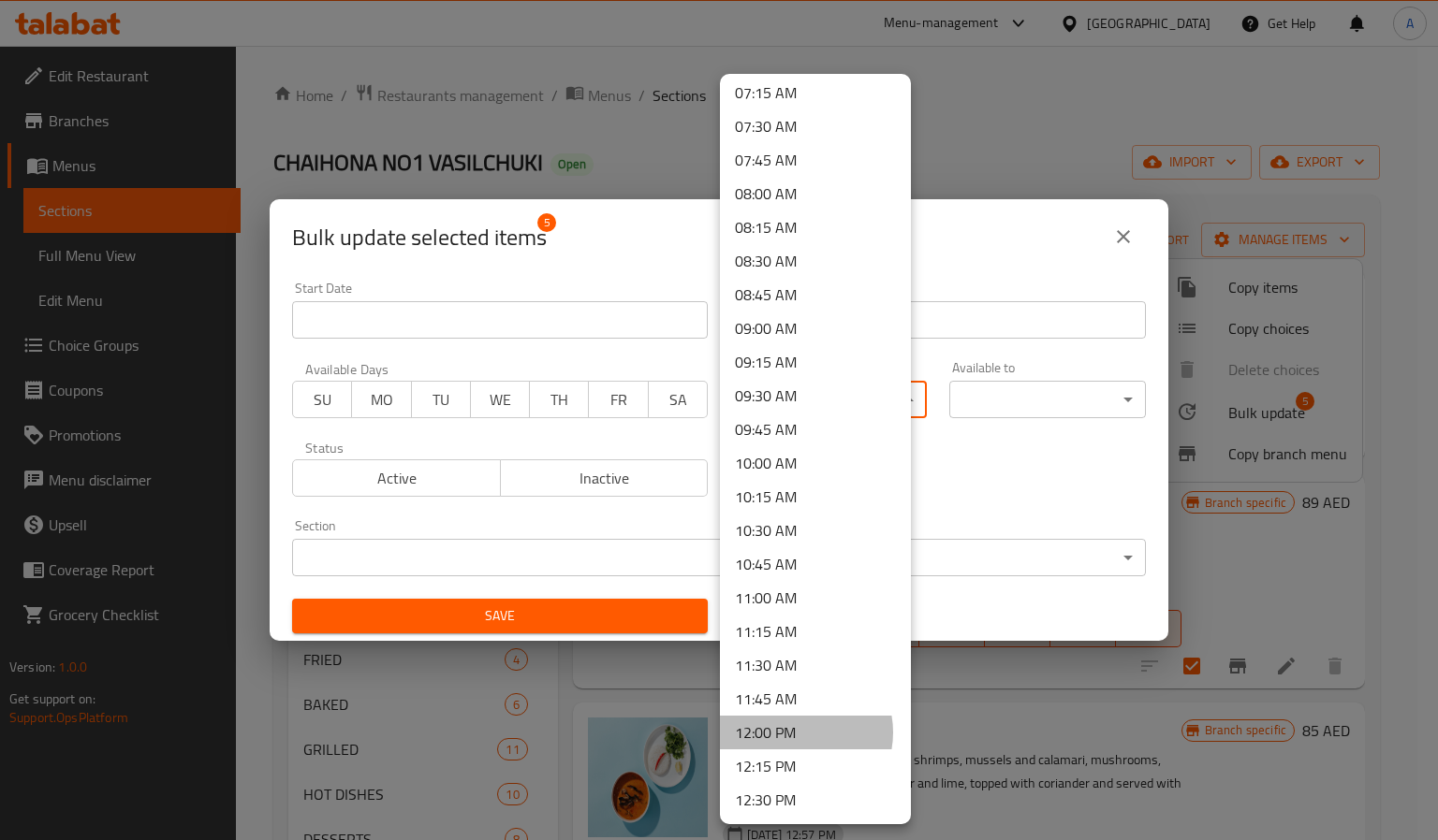
click at [798, 733] on li "12:00 PM" at bounding box center [815, 733] width 191 height 34
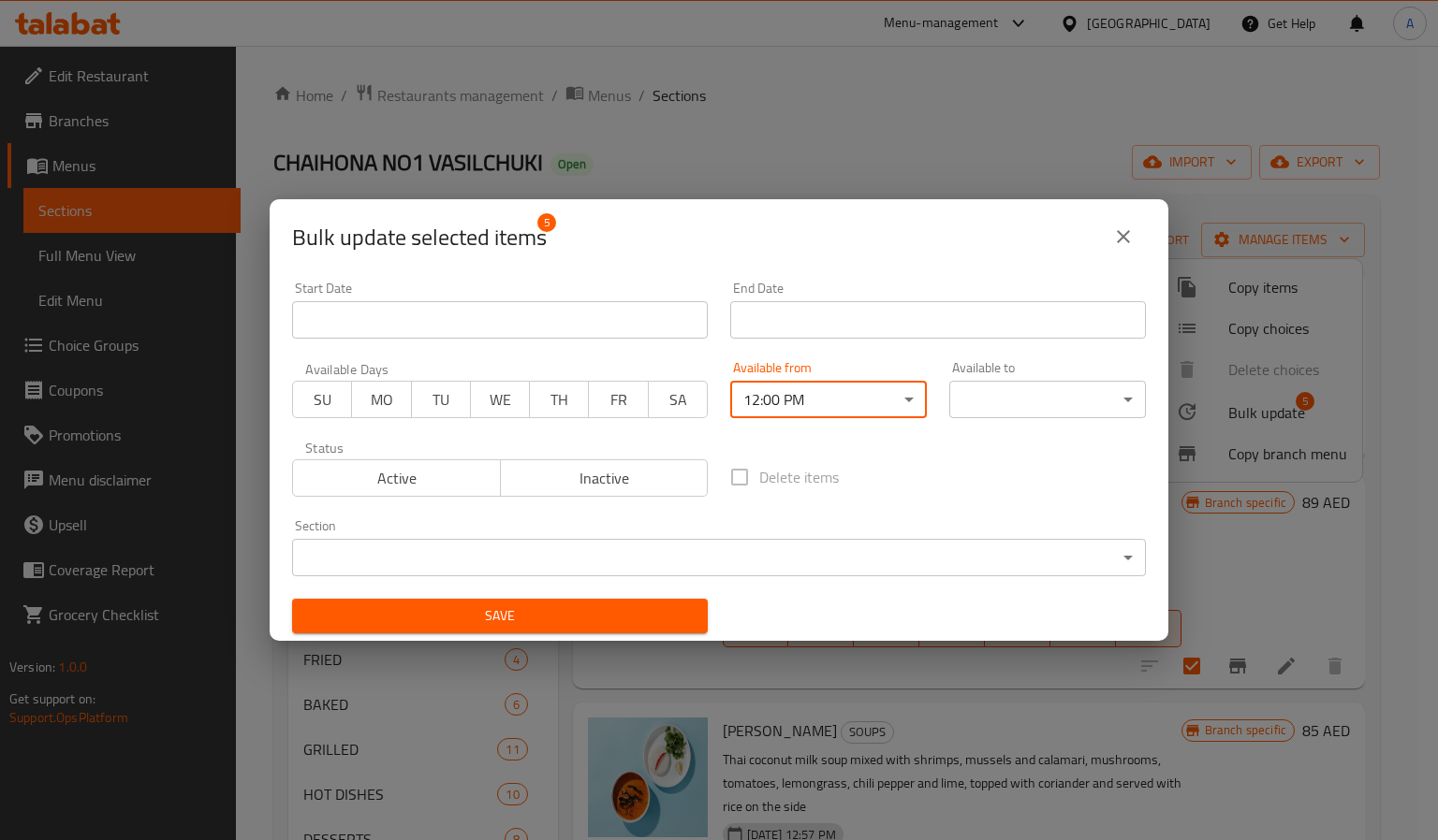
click at [1038, 416] on body "​ Menu-management United Arab Emirates Get Help A Edit Restaurant Branches Menu…" at bounding box center [719, 443] width 1438 height 794
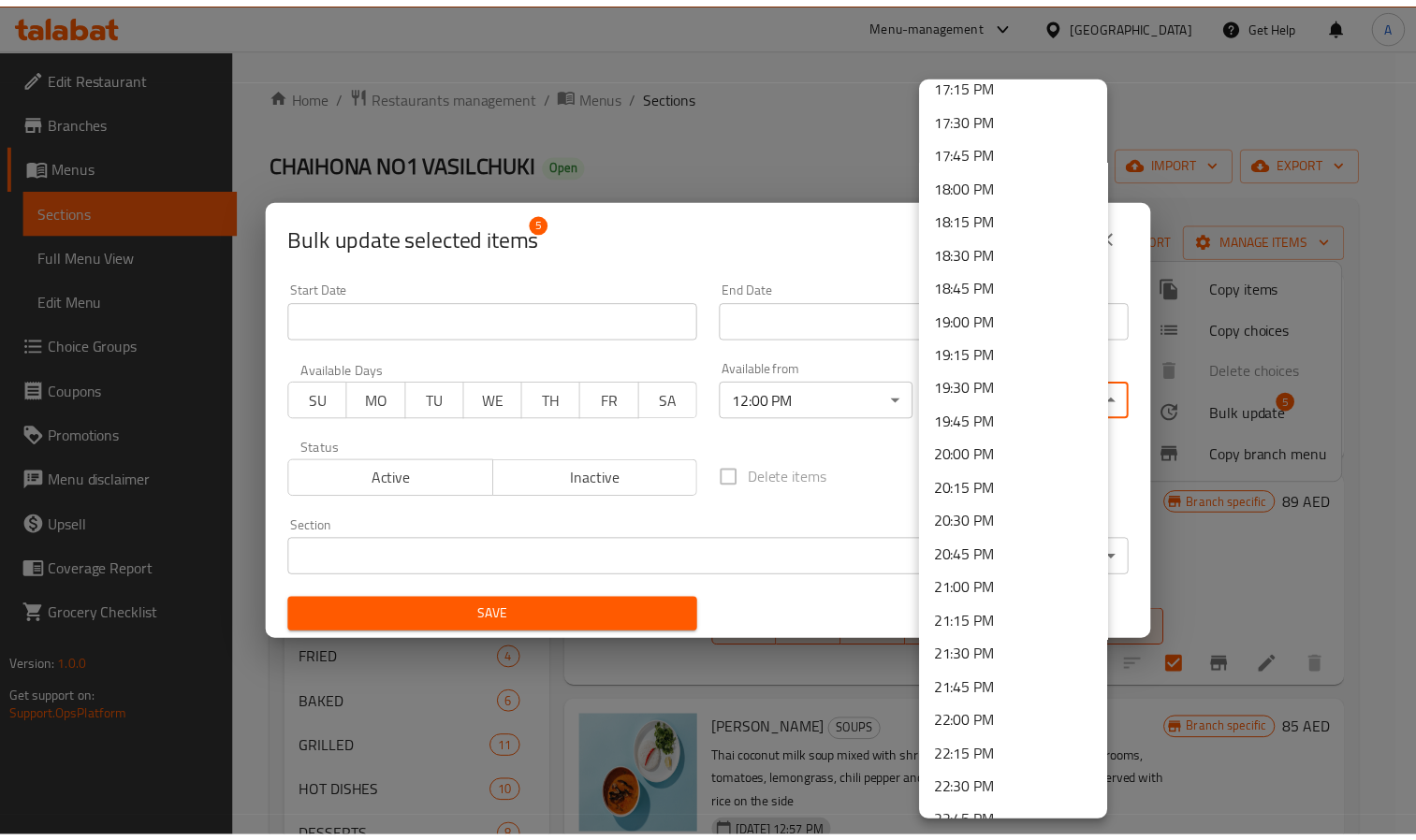
scroll to position [2530, 0]
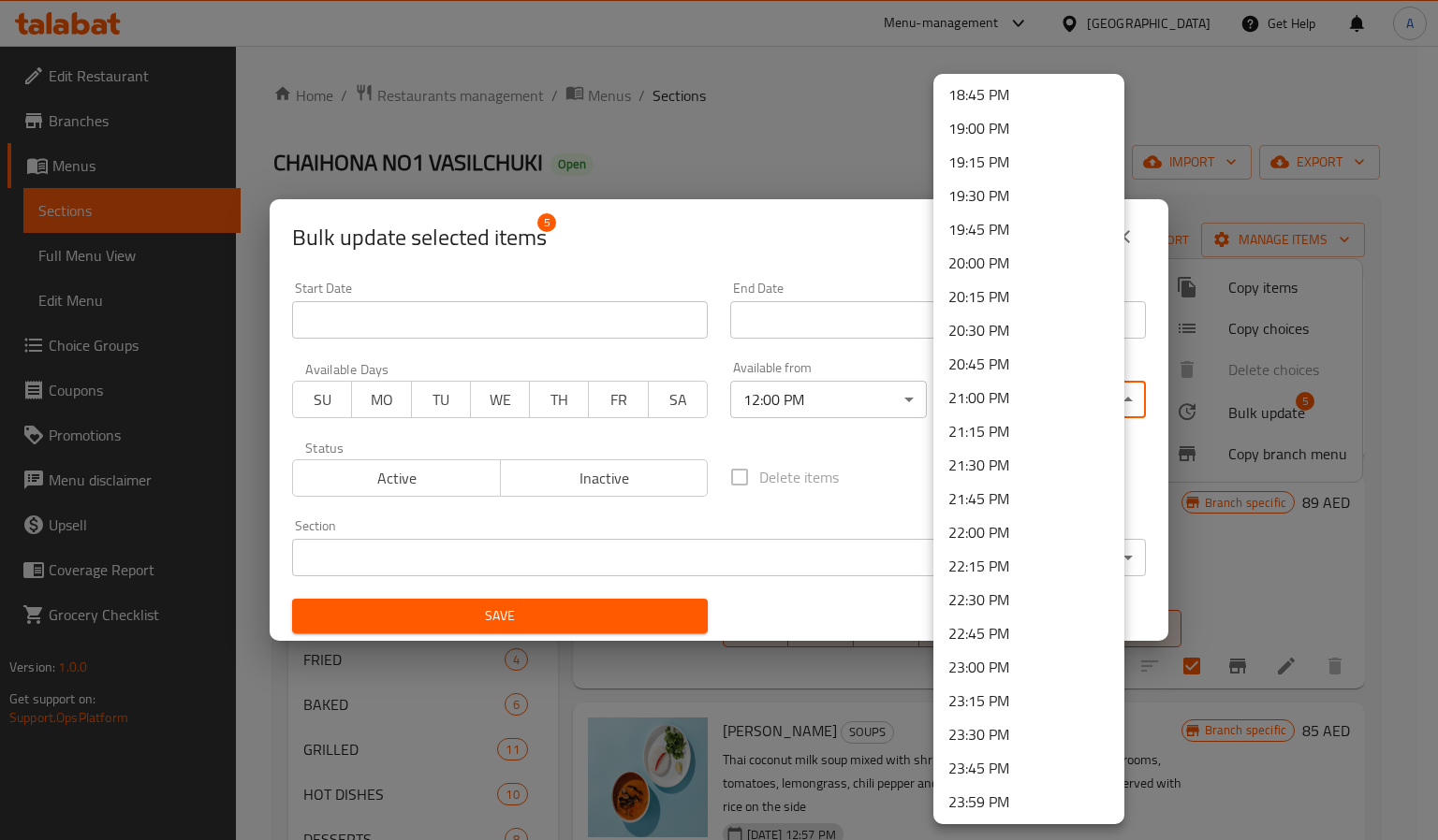
click at [981, 635] on li "22:45 PM" at bounding box center [1028, 633] width 191 height 34
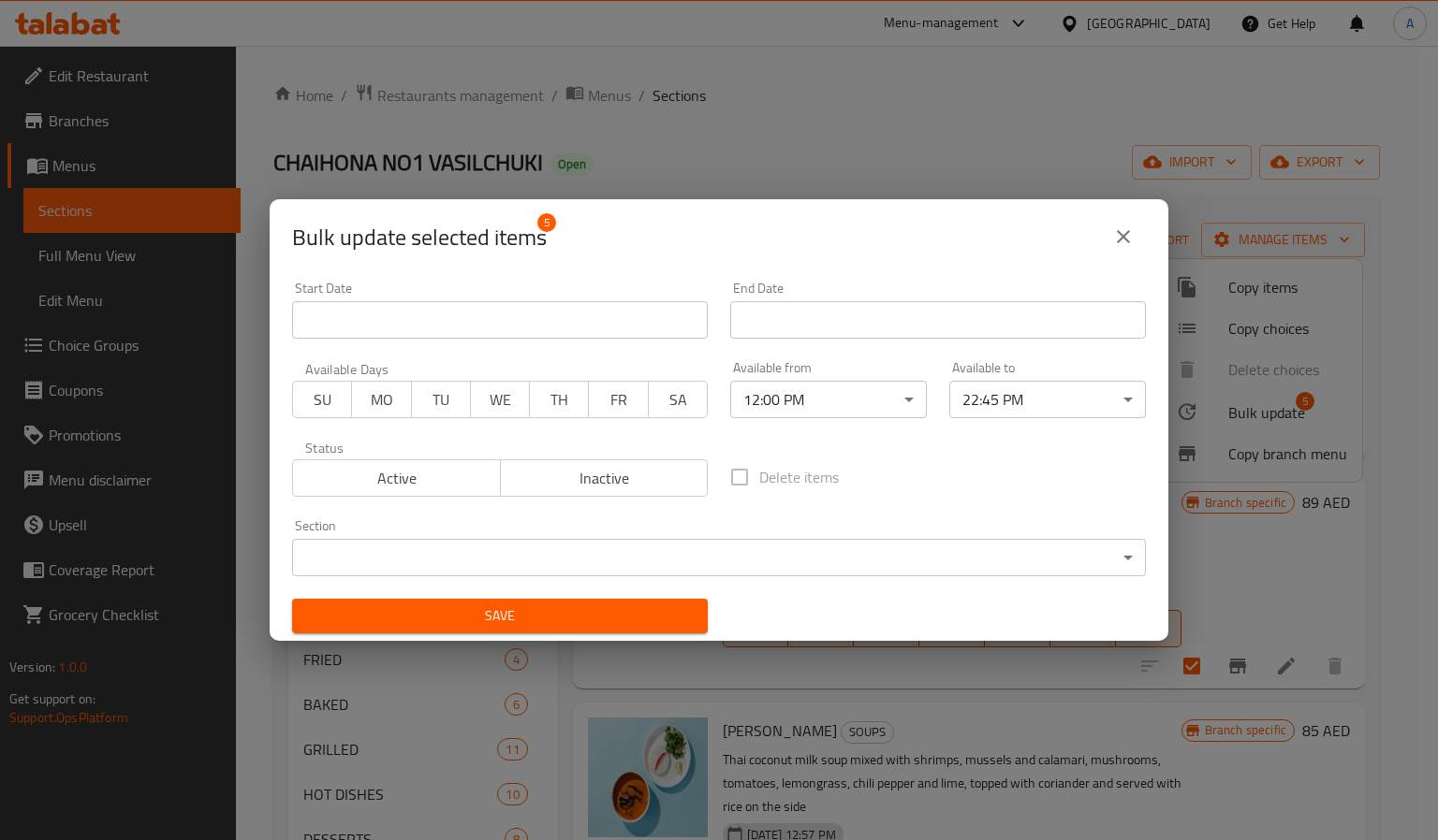
click at [528, 596] on div "Save" at bounding box center [500, 616] width 438 height 57
click at [534, 618] on span "Save" at bounding box center [500, 616] width 386 height 24
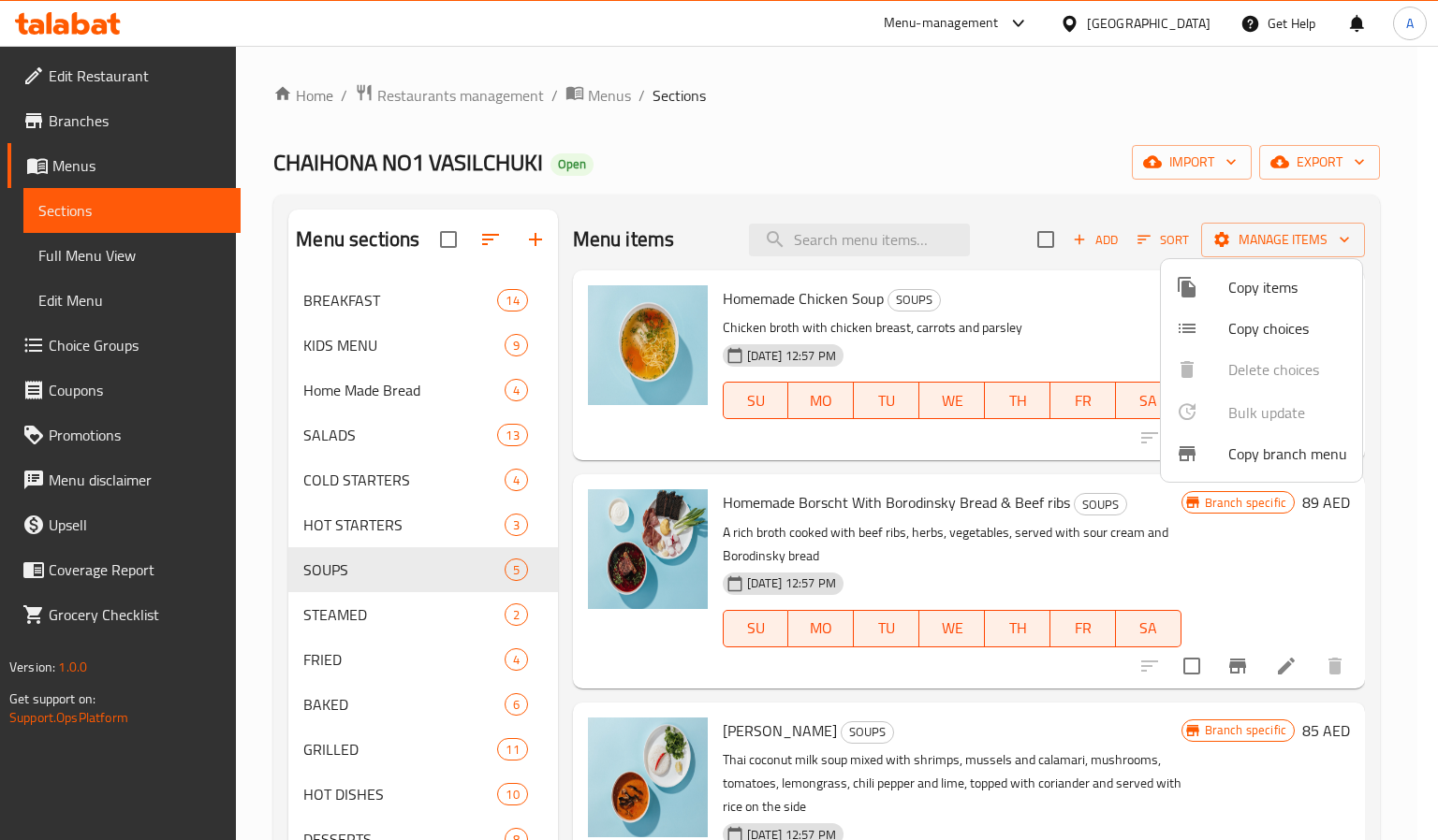
click at [253, 612] on div at bounding box center [719, 420] width 1438 height 840
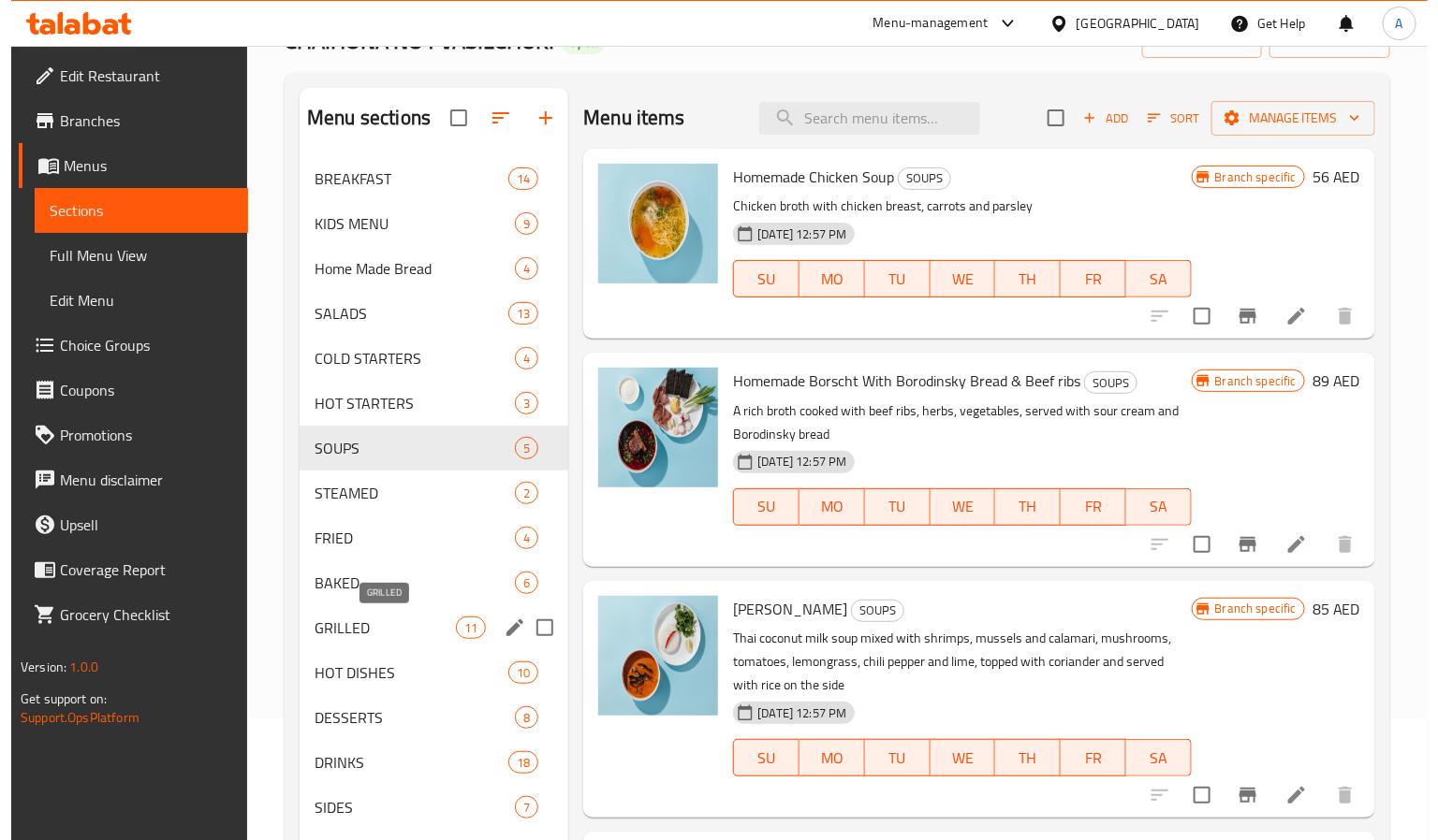
scroll to position [0, 0]
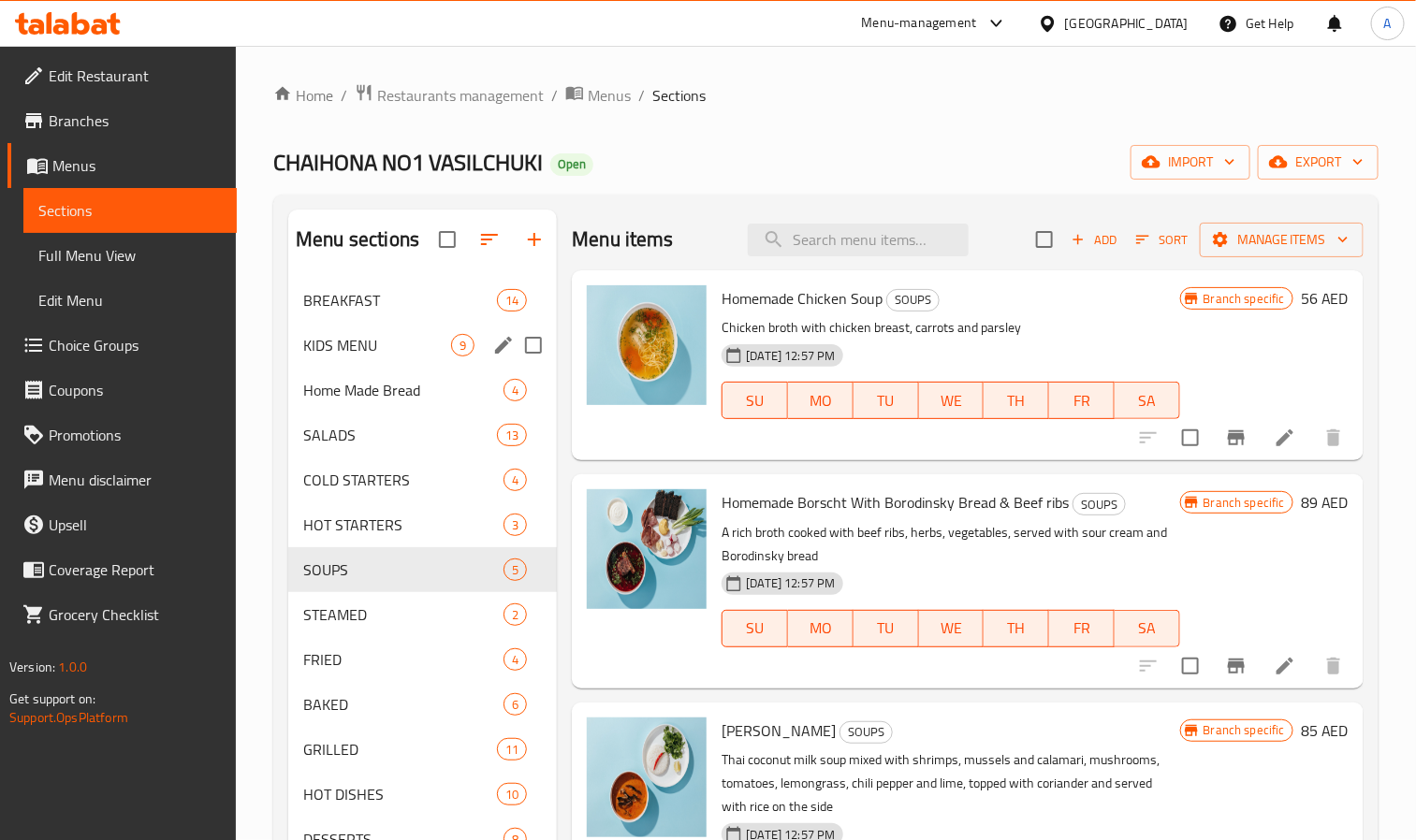
click at [388, 363] on div "KIDS MENU 9" at bounding box center [422, 345] width 268 height 45
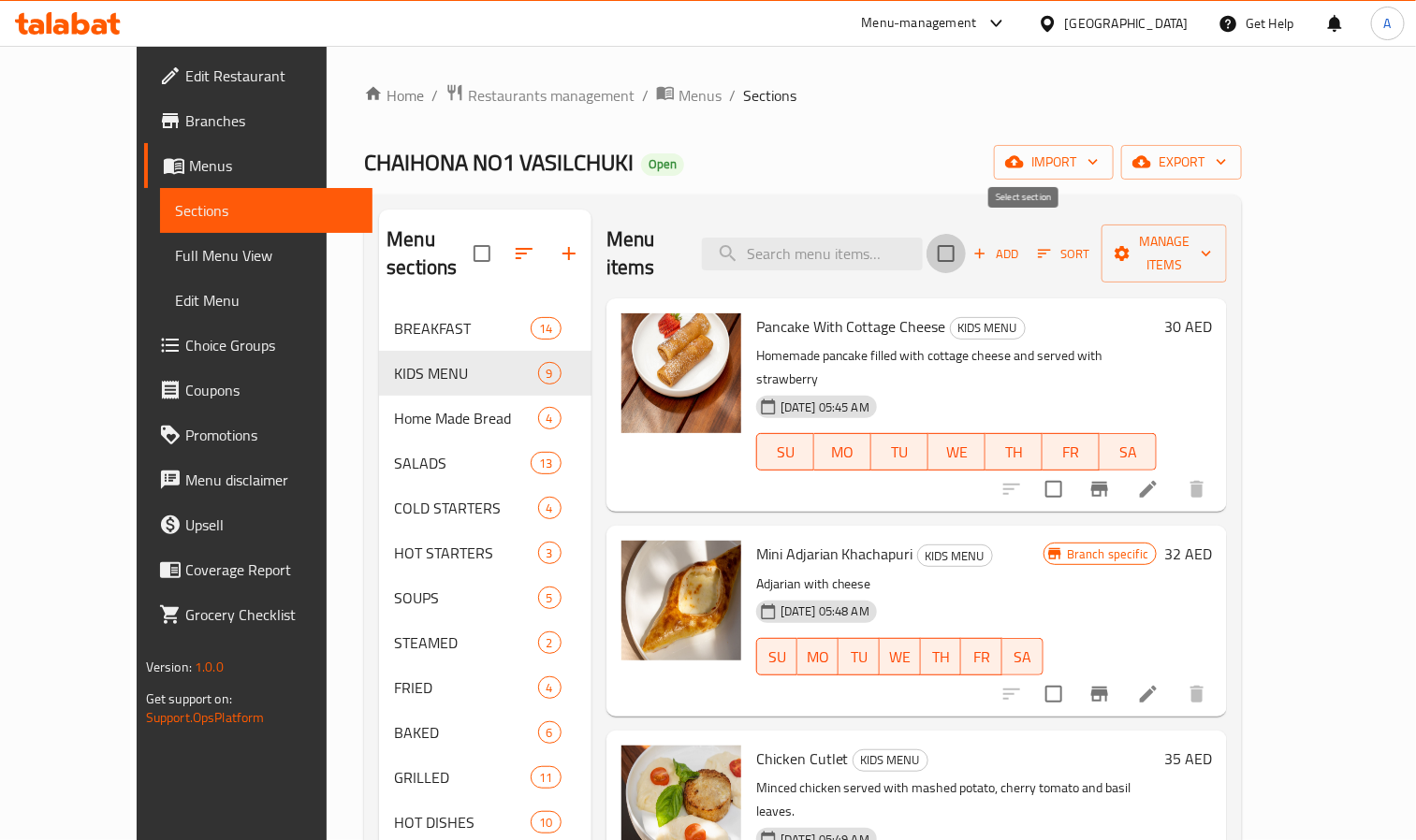
click at [966, 239] on input "checkbox" at bounding box center [946, 253] width 39 height 39
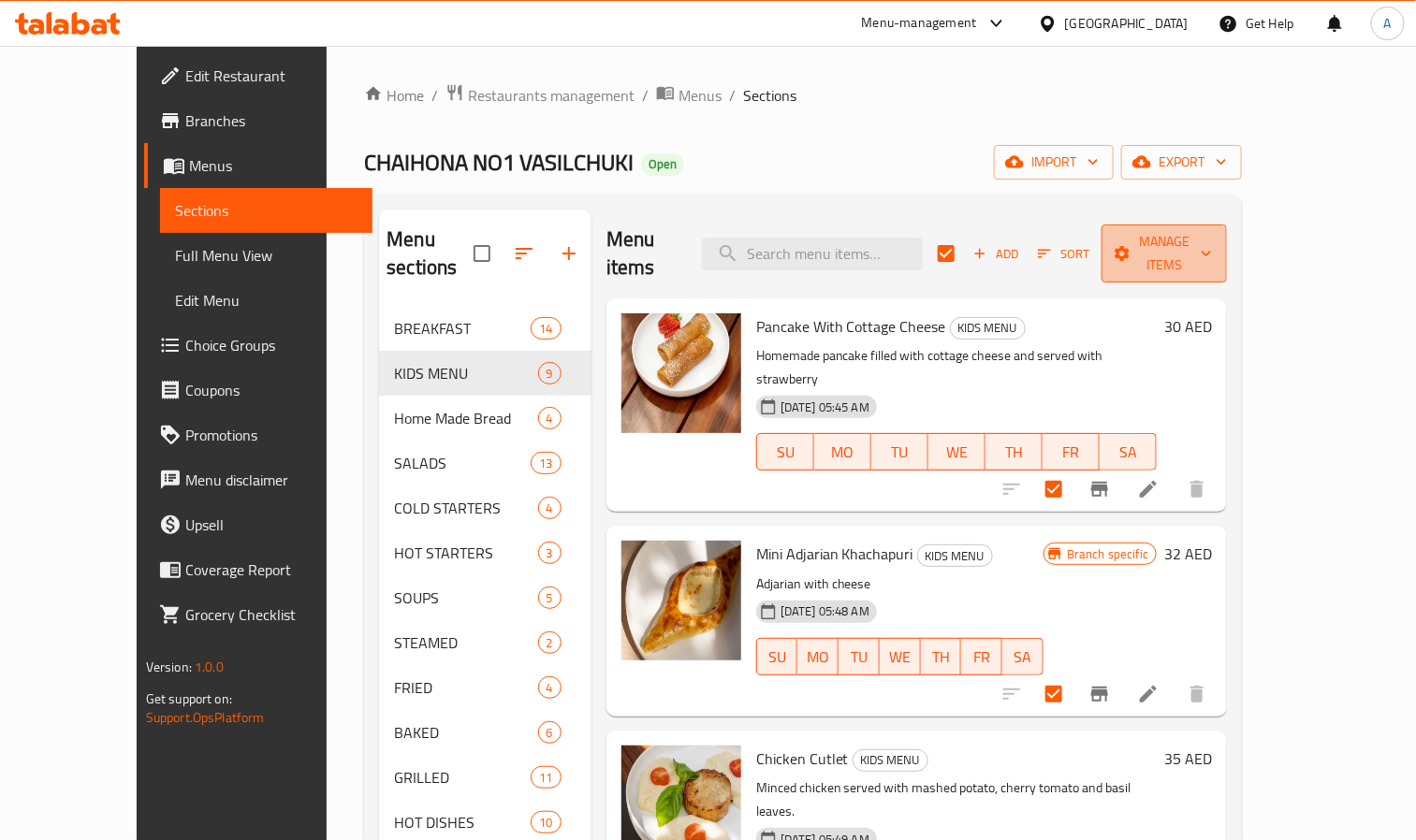
click at [1222, 225] on button "Manage items" at bounding box center [1165, 253] width 125 height 58
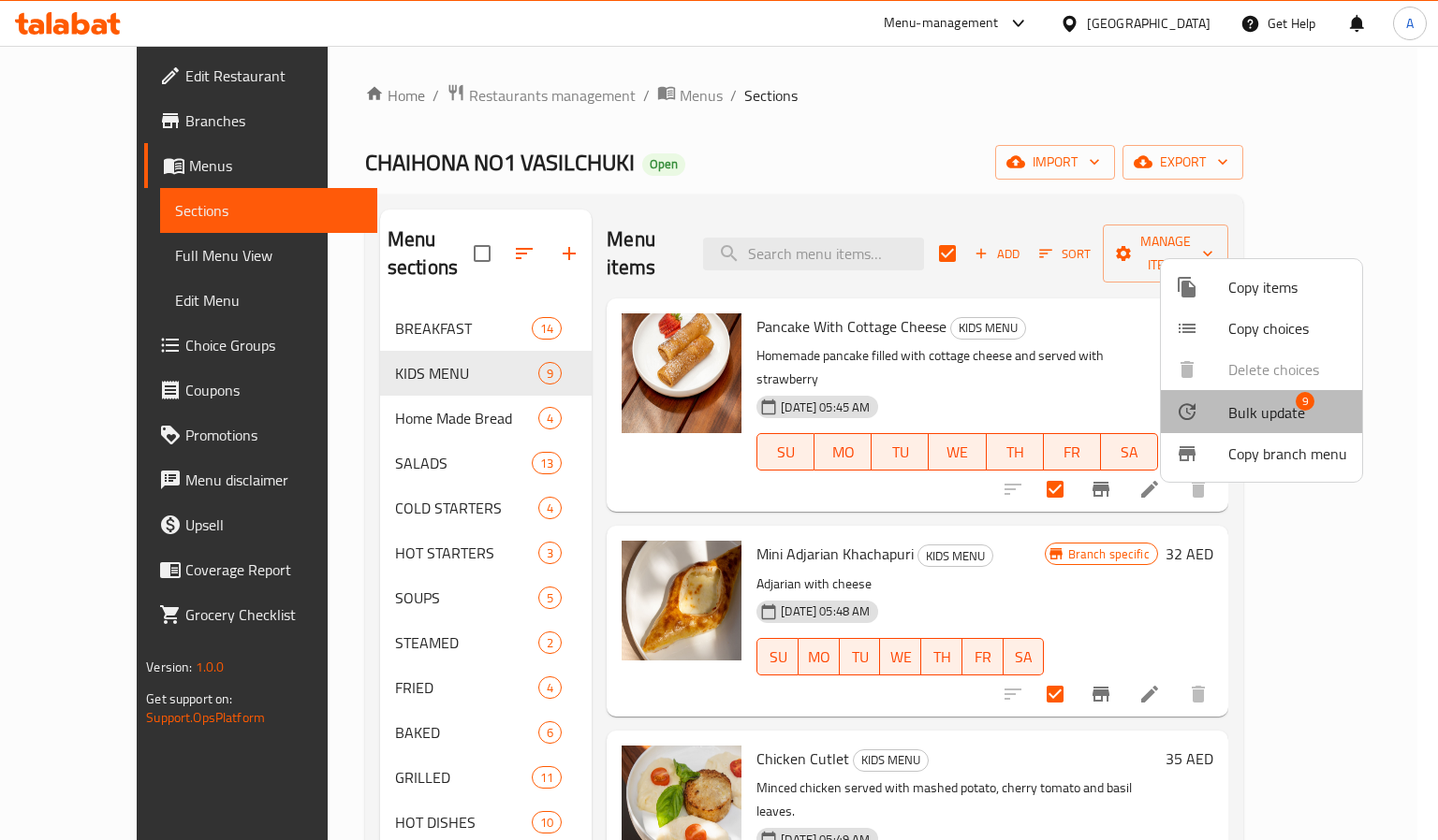
click at [1301, 408] on span "9" at bounding box center [1305, 402] width 19 height 19
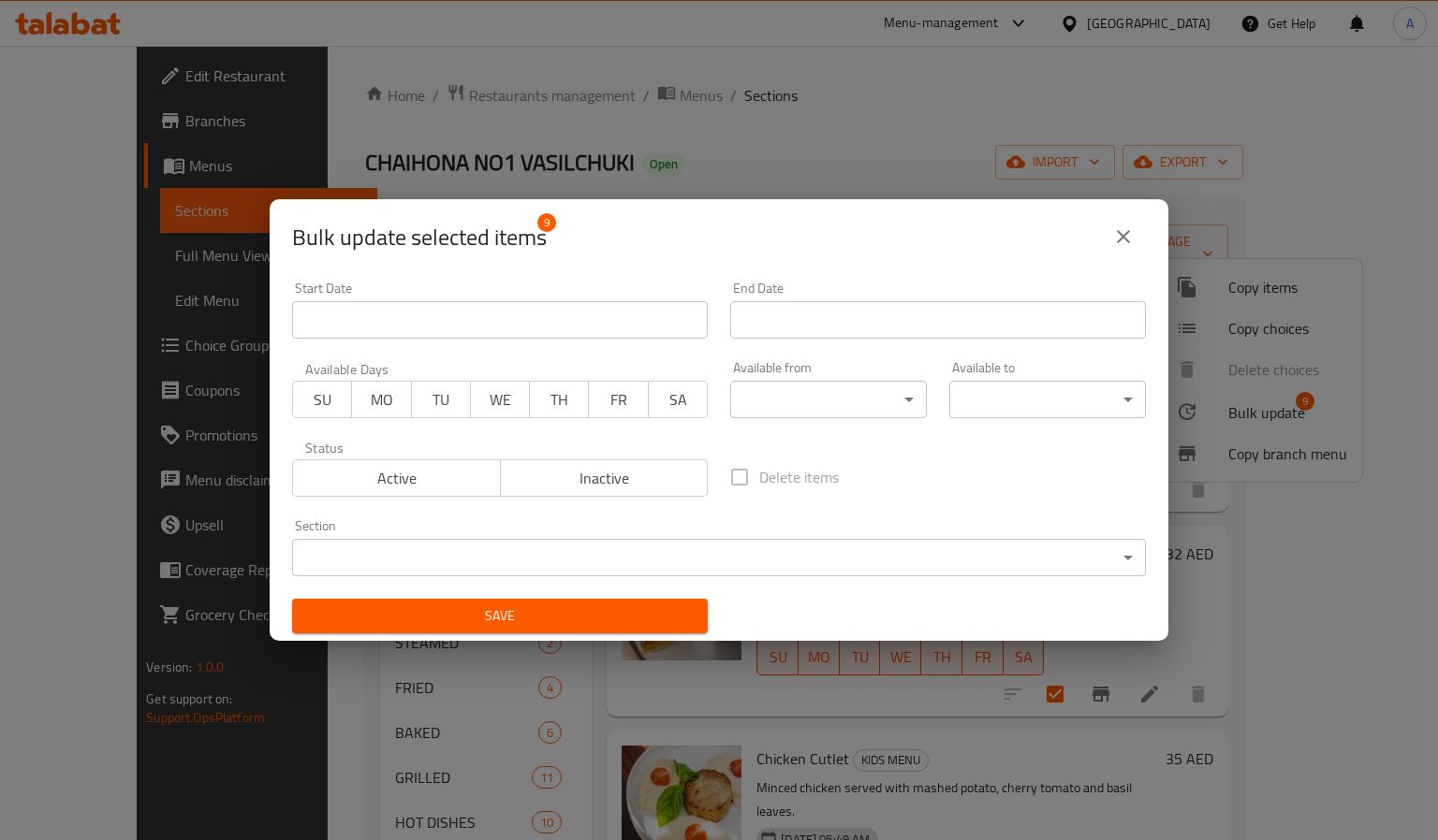
click at [832, 374] on div "Available from ​ ​" at bounding box center [828, 390] width 196 height 57
click at [827, 399] on body "​ Menu-management United Arab Emirates Get Help A Edit Restaurant Branches Menu…" at bounding box center [719, 443] width 1438 height 794
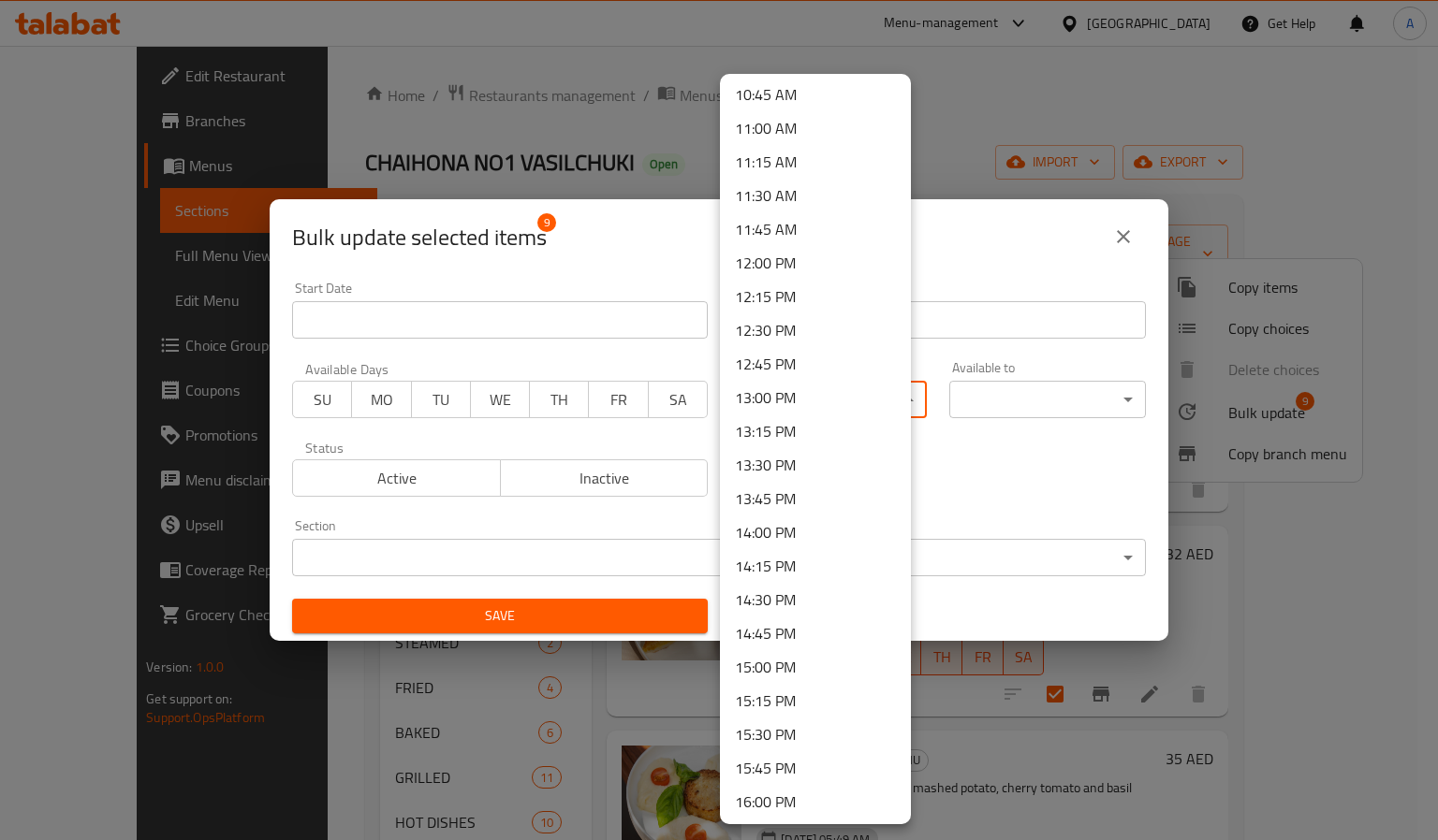
scroll to position [1404, 0]
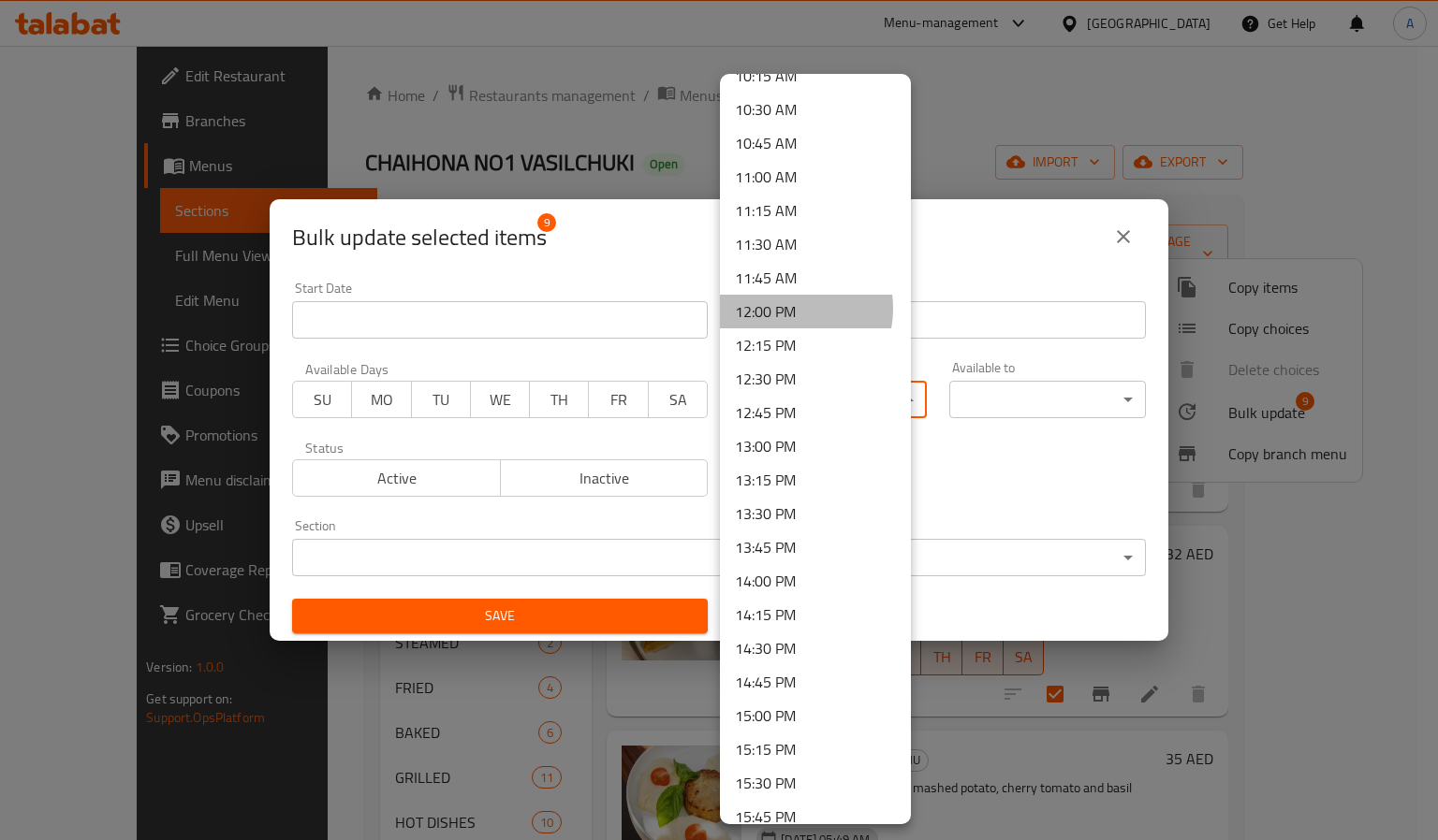
click at [784, 309] on li "12:00 PM" at bounding box center [815, 312] width 191 height 34
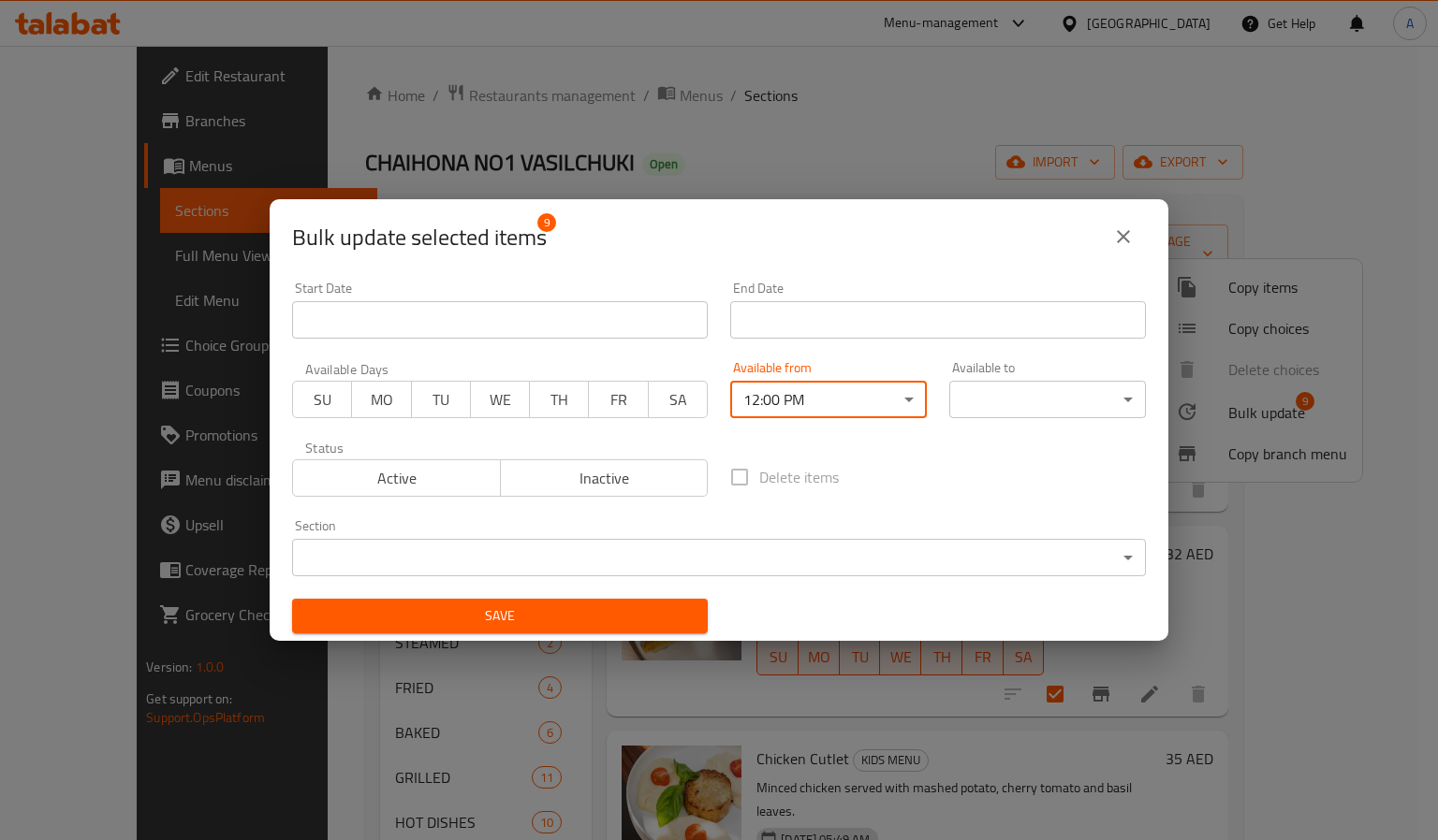
click at [1032, 418] on body "​ Menu-management United Arab Emirates Get Help A Edit Restaurant Branches Menu…" at bounding box center [719, 443] width 1438 height 794
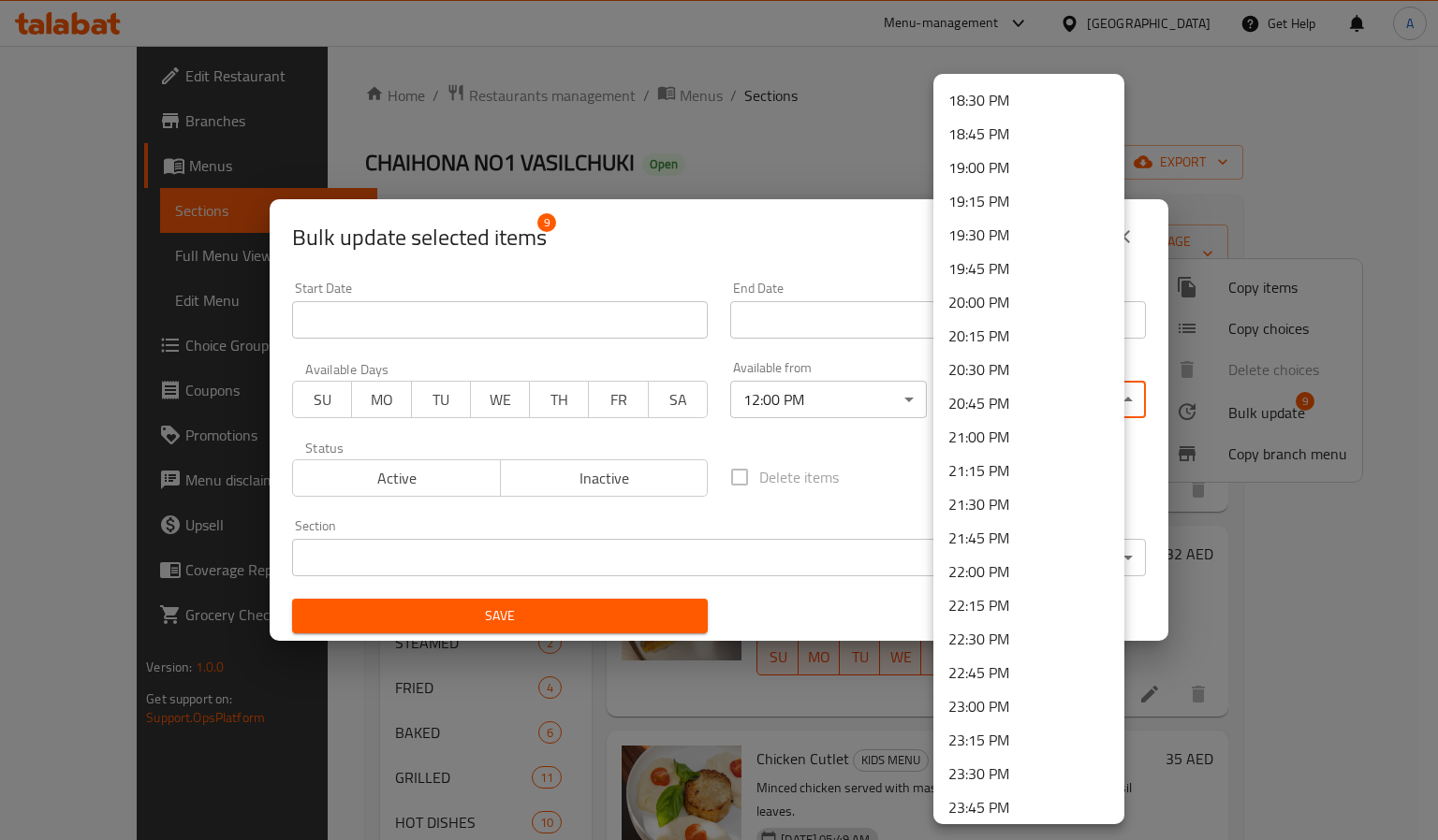
scroll to position [2530, 0]
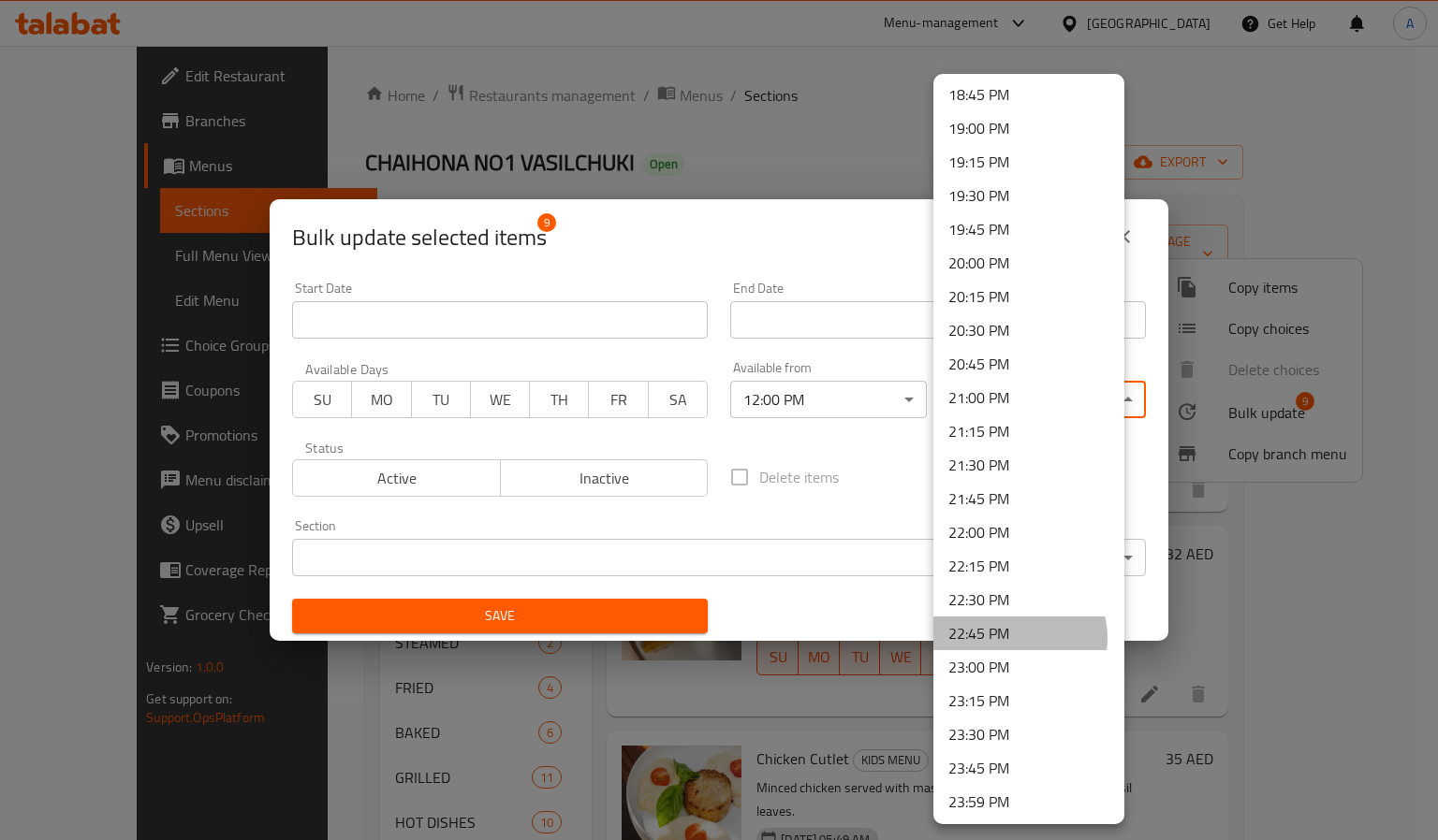
click at [1012, 637] on li "22:45 PM" at bounding box center [1028, 633] width 191 height 34
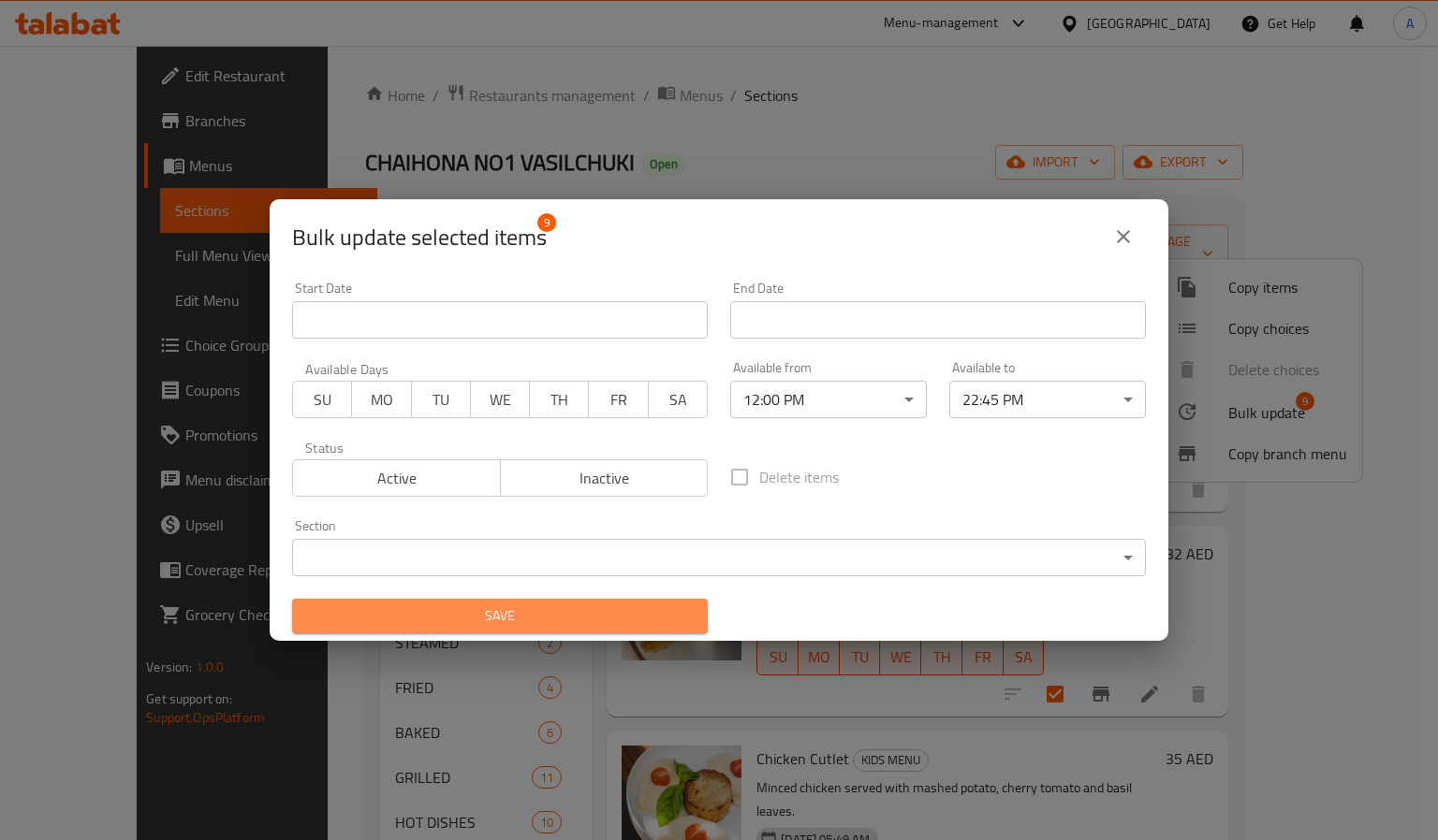
click at [517, 614] on span "Save" at bounding box center [500, 616] width 386 height 24
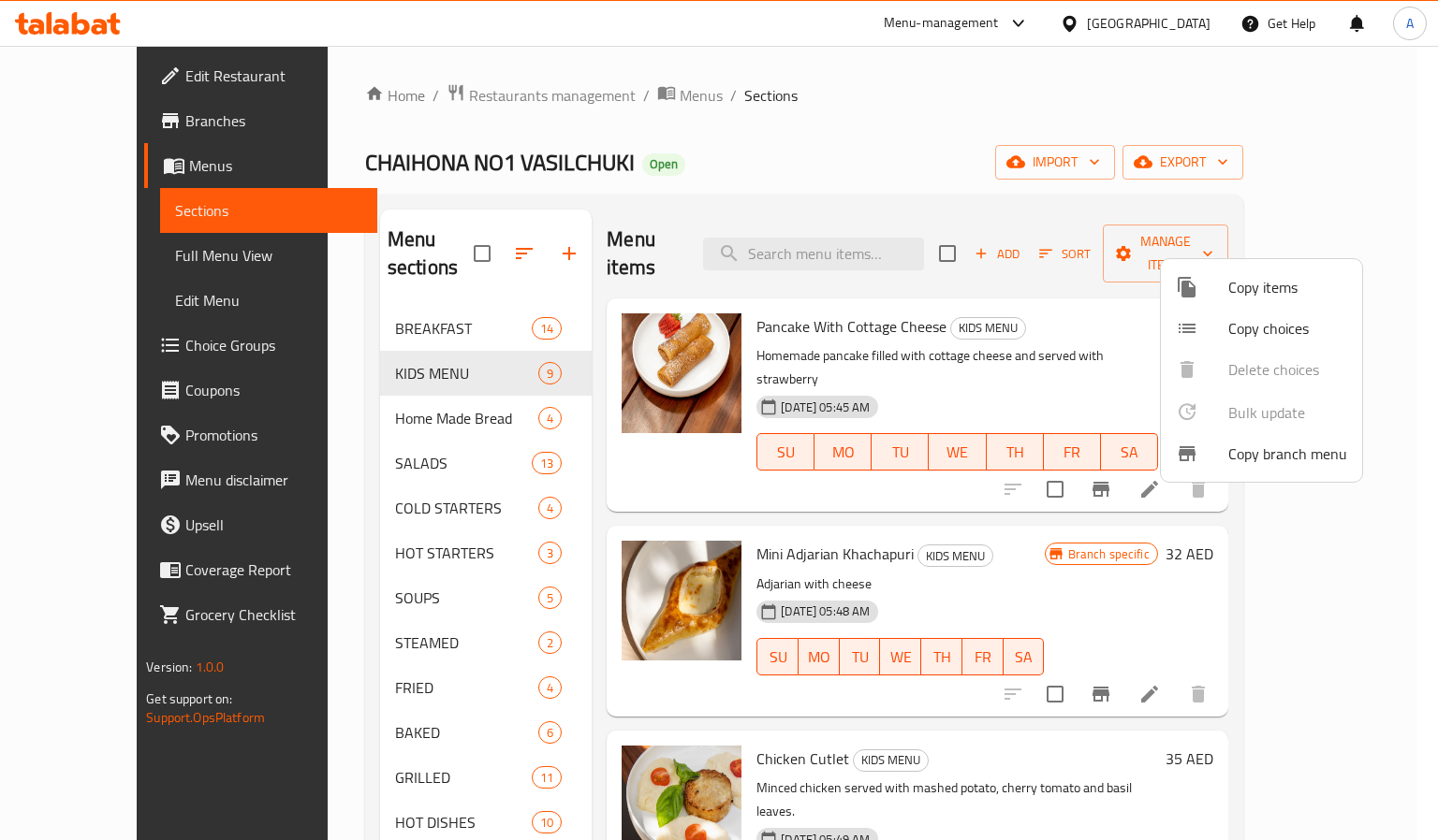
click at [107, 261] on div at bounding box center [719, 420] width 1438 height 840
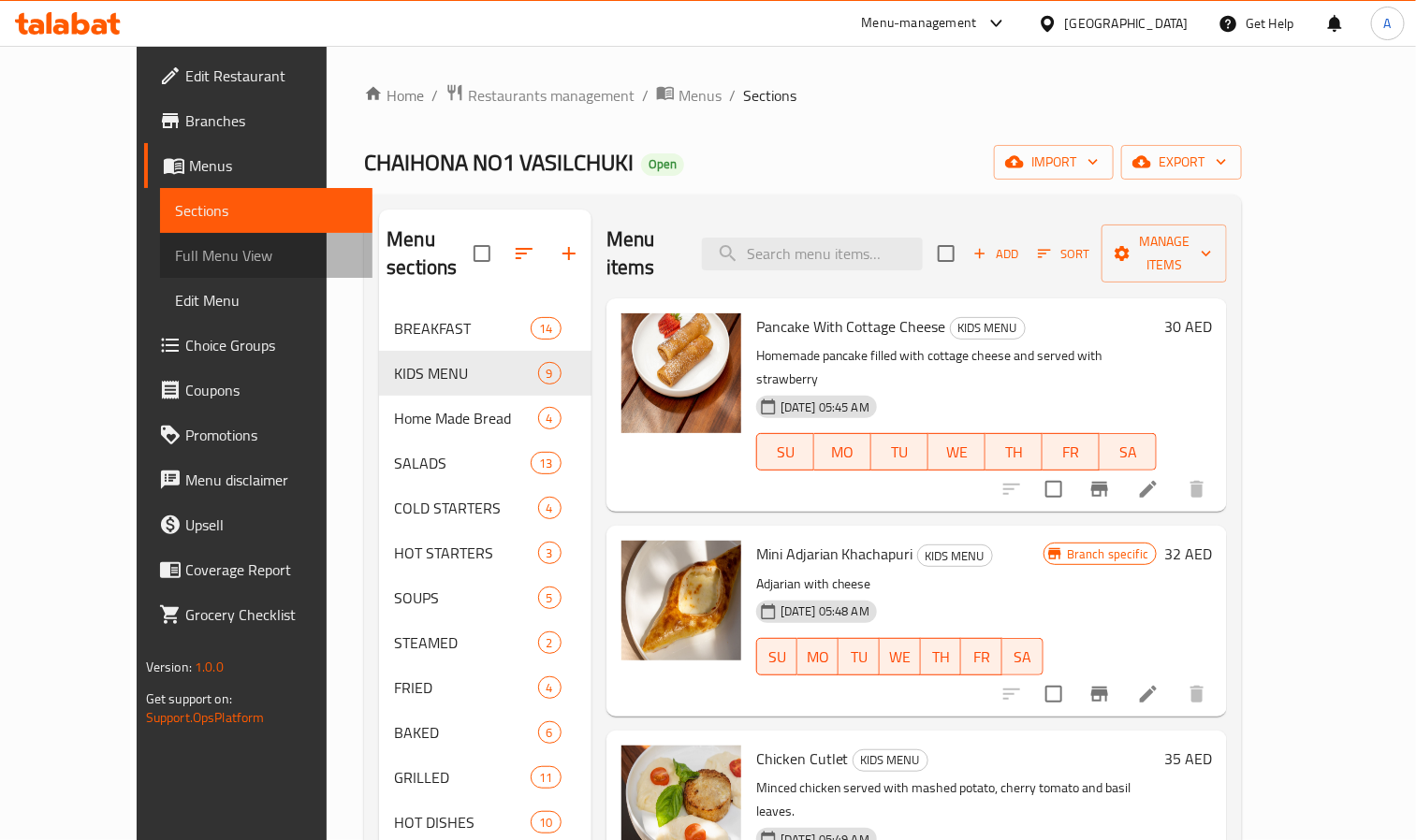
click at [175, 261] on span "Full Menu View" at bounding box center [267, 256] width 183 height 23
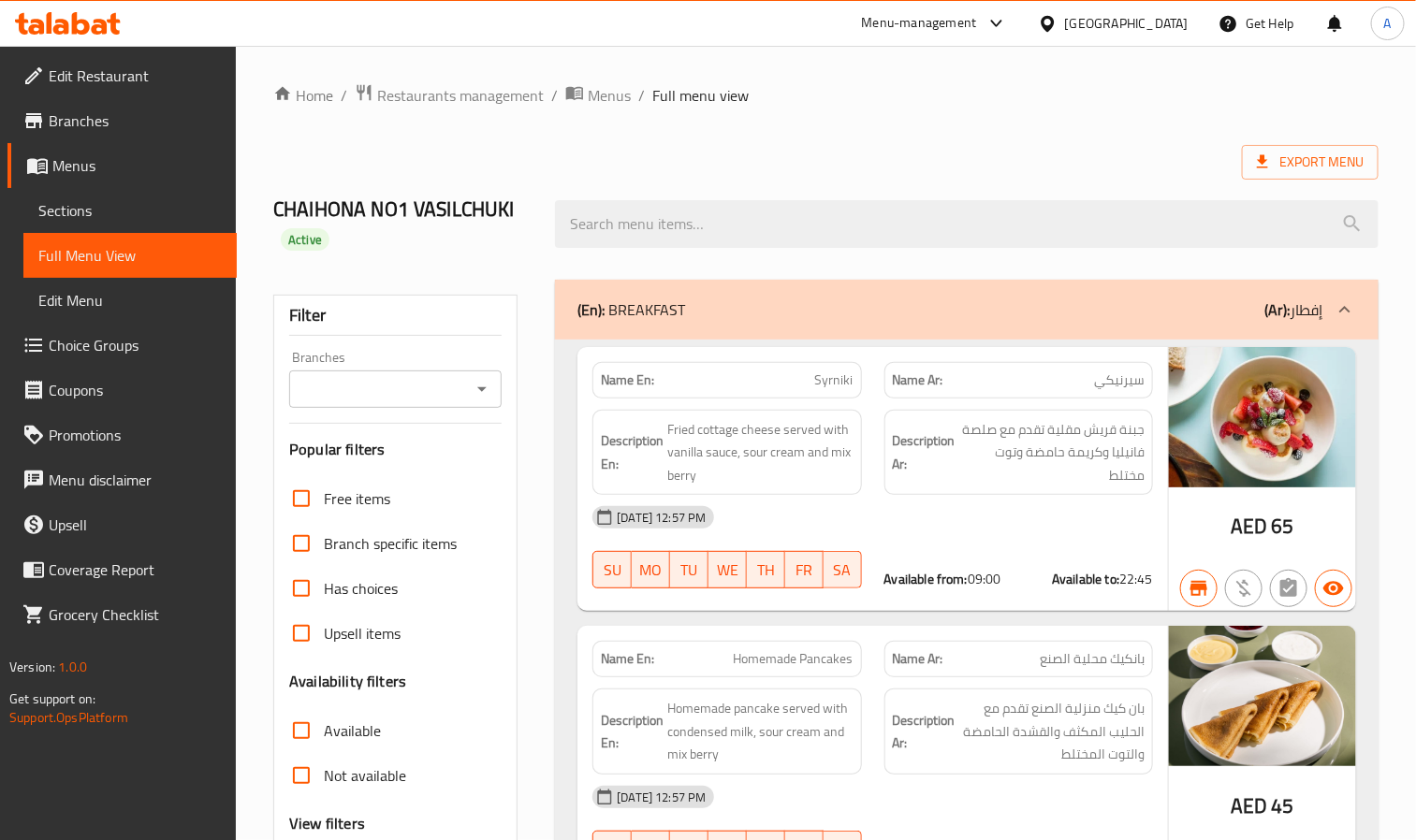
click at [371, 388] on input "Branches" at bounding box center [380, 390] width 171 height 27
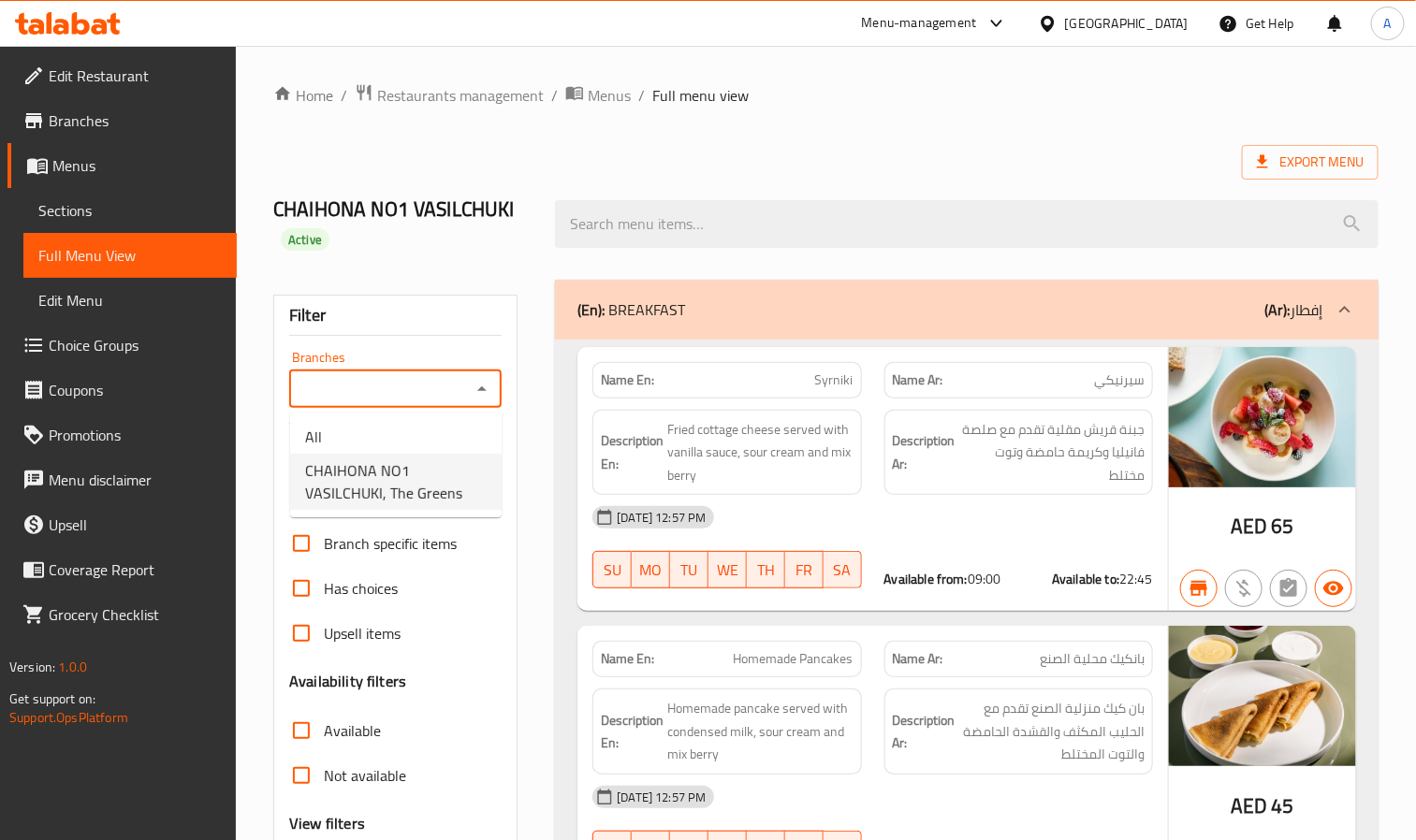
click at [386, 466] on span "CHAIHONA NO1 VASILCHUKI, The Greens" at bounding box center [395, 482] width 181 height 45
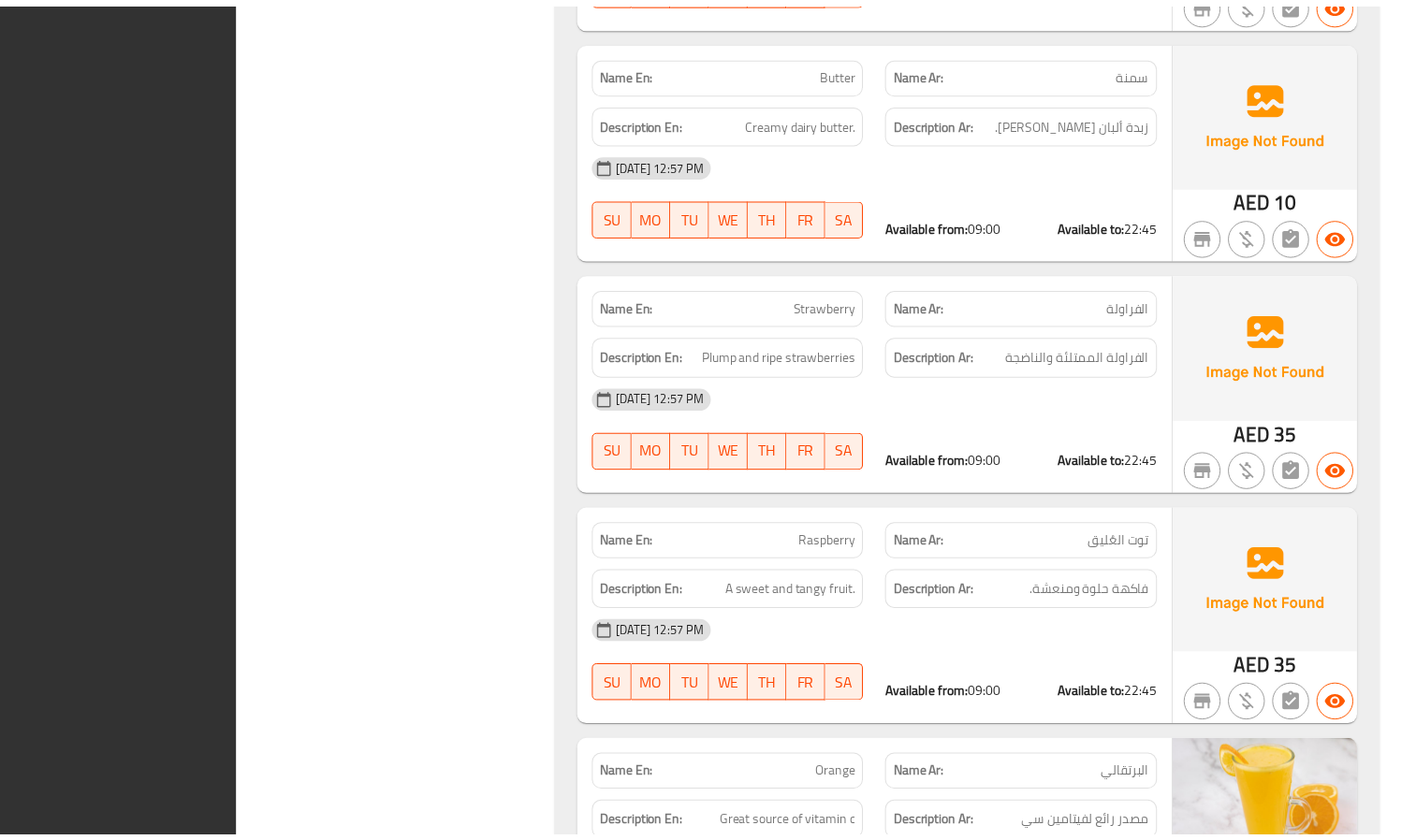
scroll to position [39234, 0]
